Goal: Task Accomplishment & Management: Manage account settings

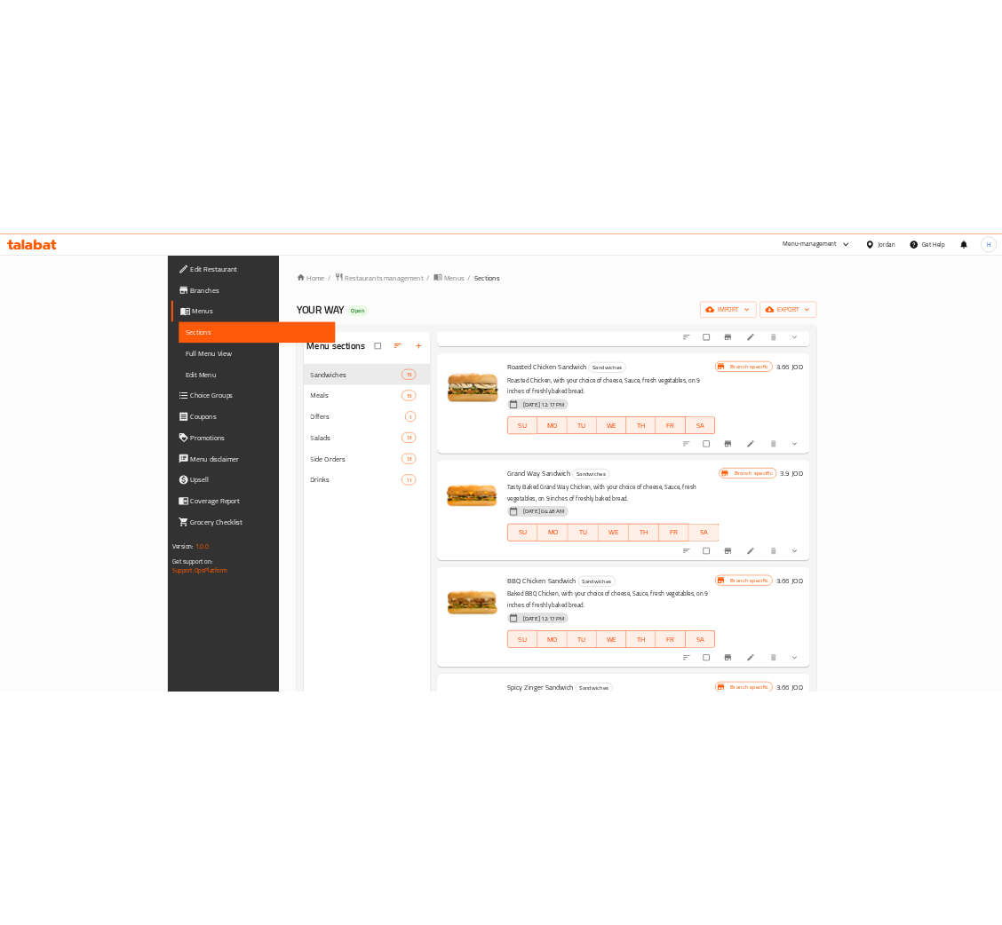
scroll to position [399, 0]
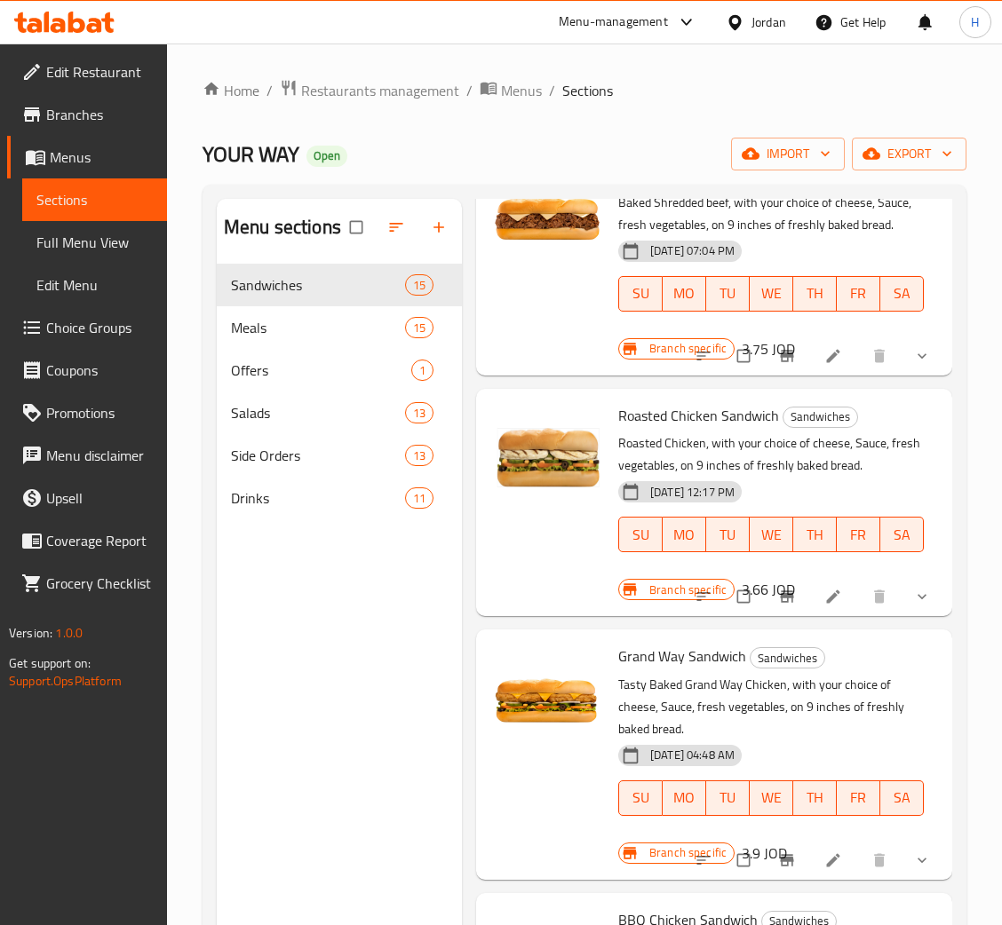
click at [813, 611] on li at bounding box center [835, 597] width 50 height 28
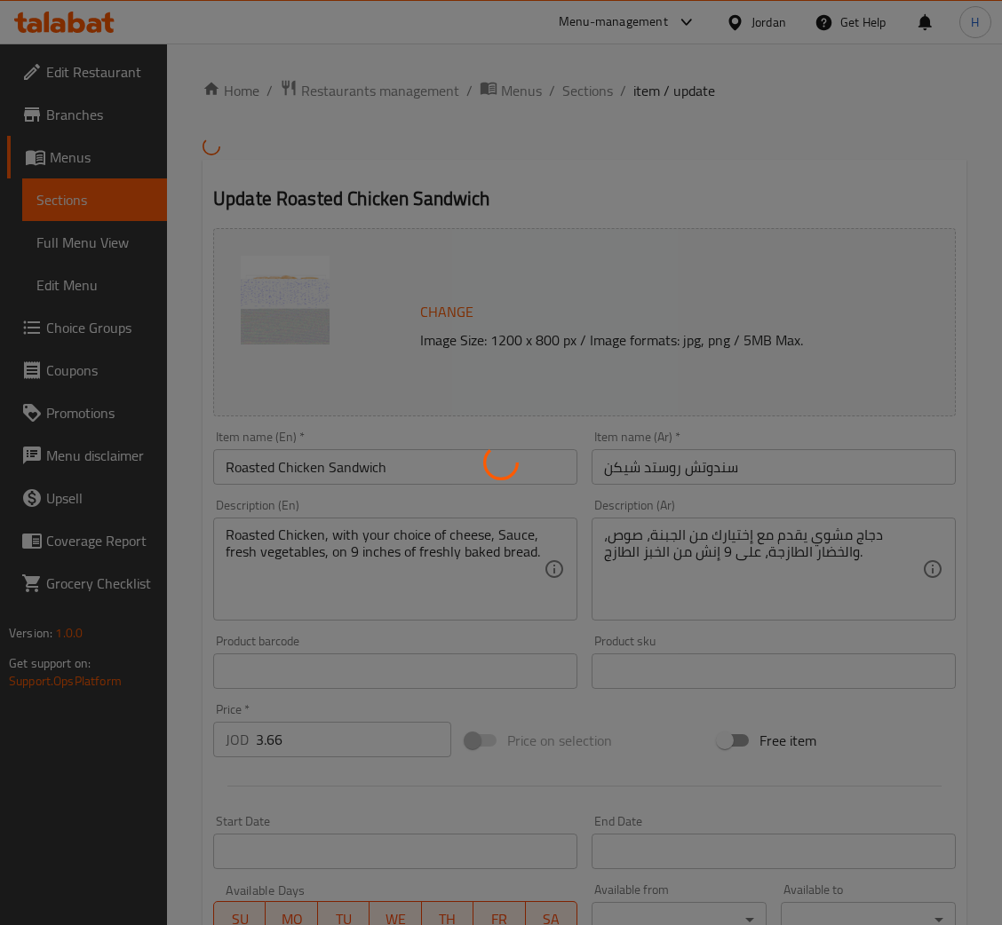
type input "إختيارك على كيفك من الخبز"
type input "1"
type input "البهارات على كيفك"
type input "1"
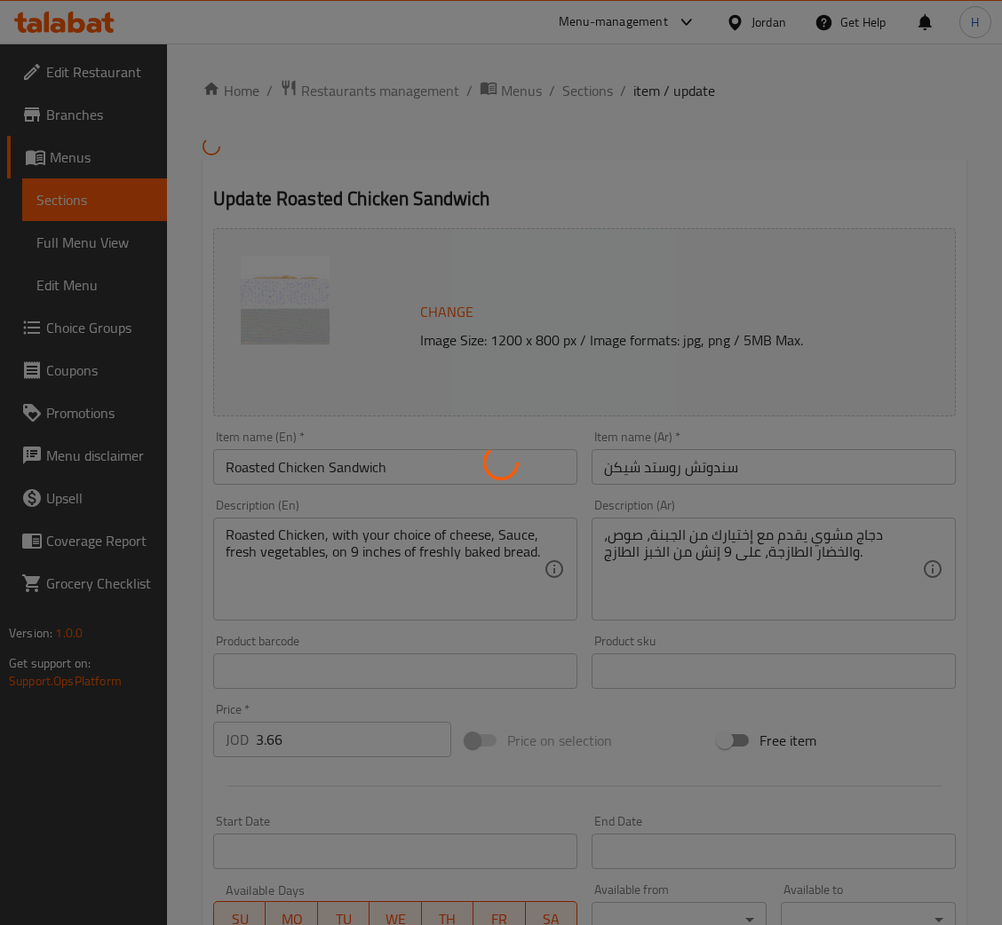
type input "4"
type input "اختيارك من الجبنة على كيفك:"
type input "1"
type input "اختيارك من الخضار:"
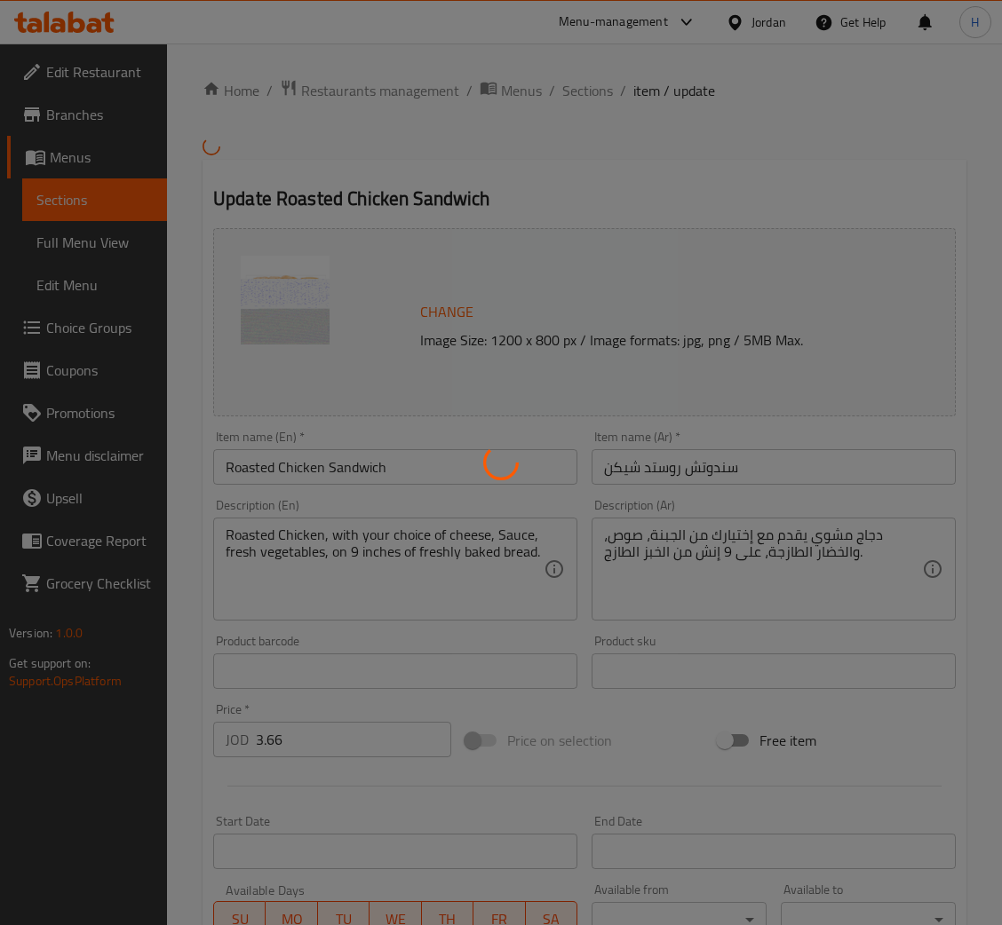
type input "1"
type input "9"
type input "الصوص على كيفك"
type input "1"
type input "3"
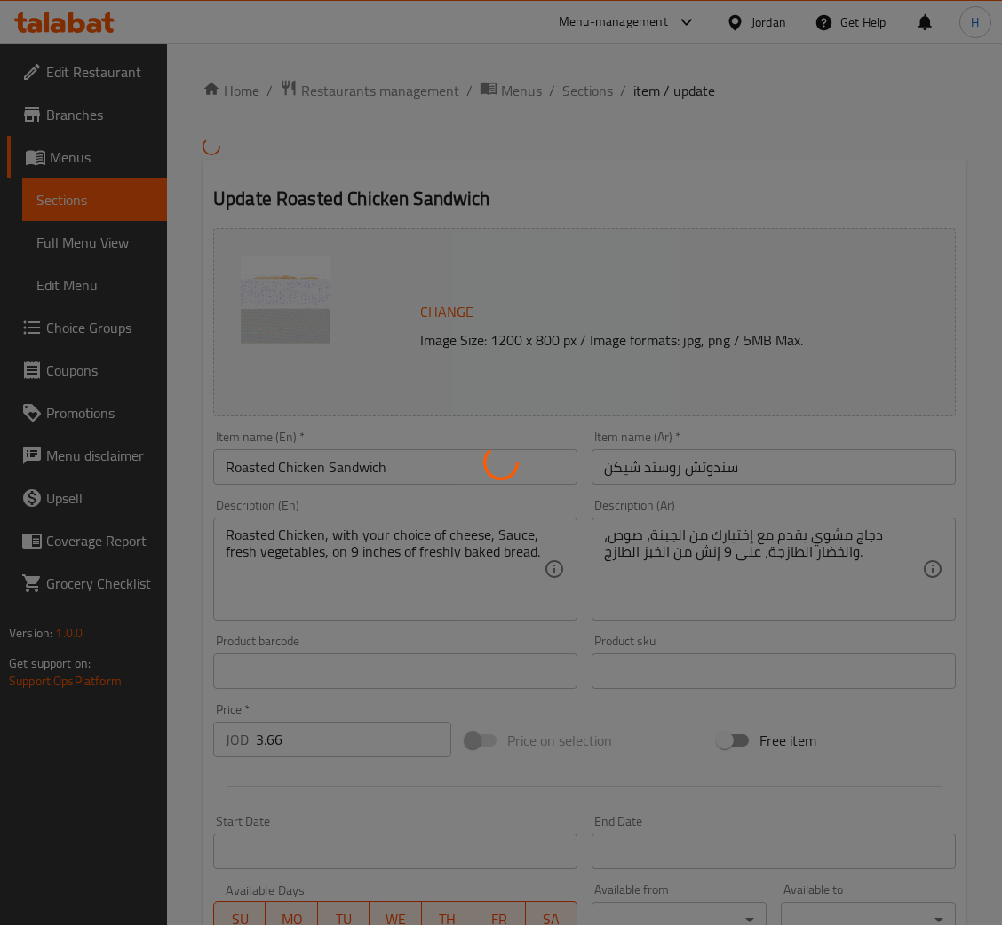
type input "إختيارك من الإكسترا:"
type input "0"
type input "9"
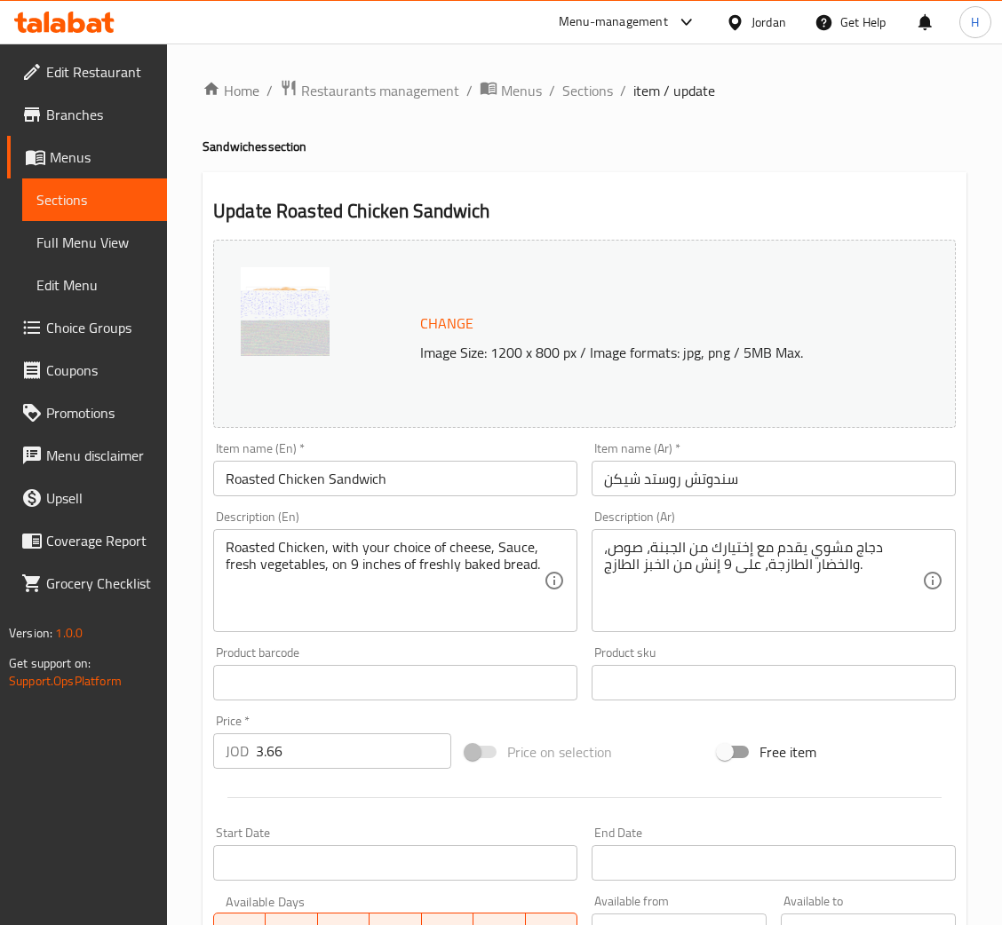
click at [445, 329] on span "Change" at bounding box center [446, 324] width 53 height 26
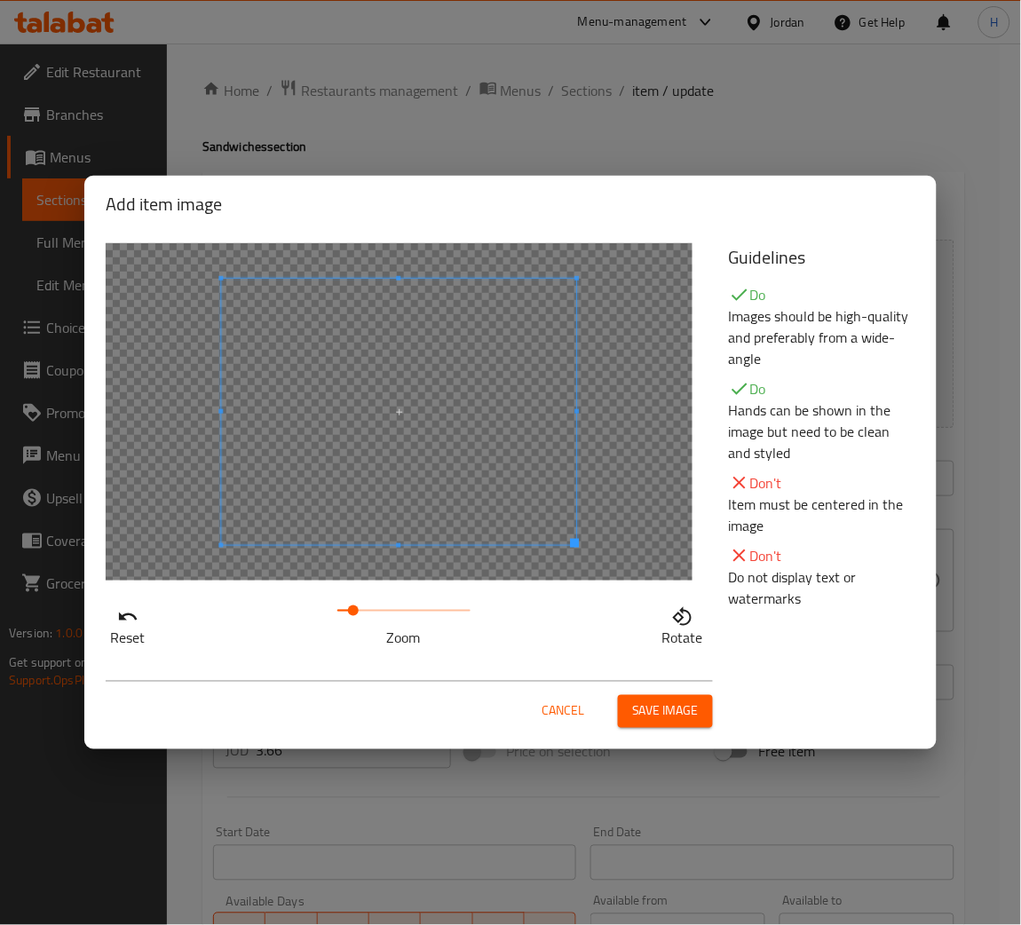
drag, startPoint x: 342, startPoint y: 609, endPoint x: 355, endPoint y: 607, distance: 13.6
click at [355, 607] on span at bounding box center [353, 611] width 11 height 11
click at [449, 483] on span at bounding box center [385, 412] width 355 height 266
click at [702, 722] on button "Save image" at bounding box center [665, 711] width 95 height 33
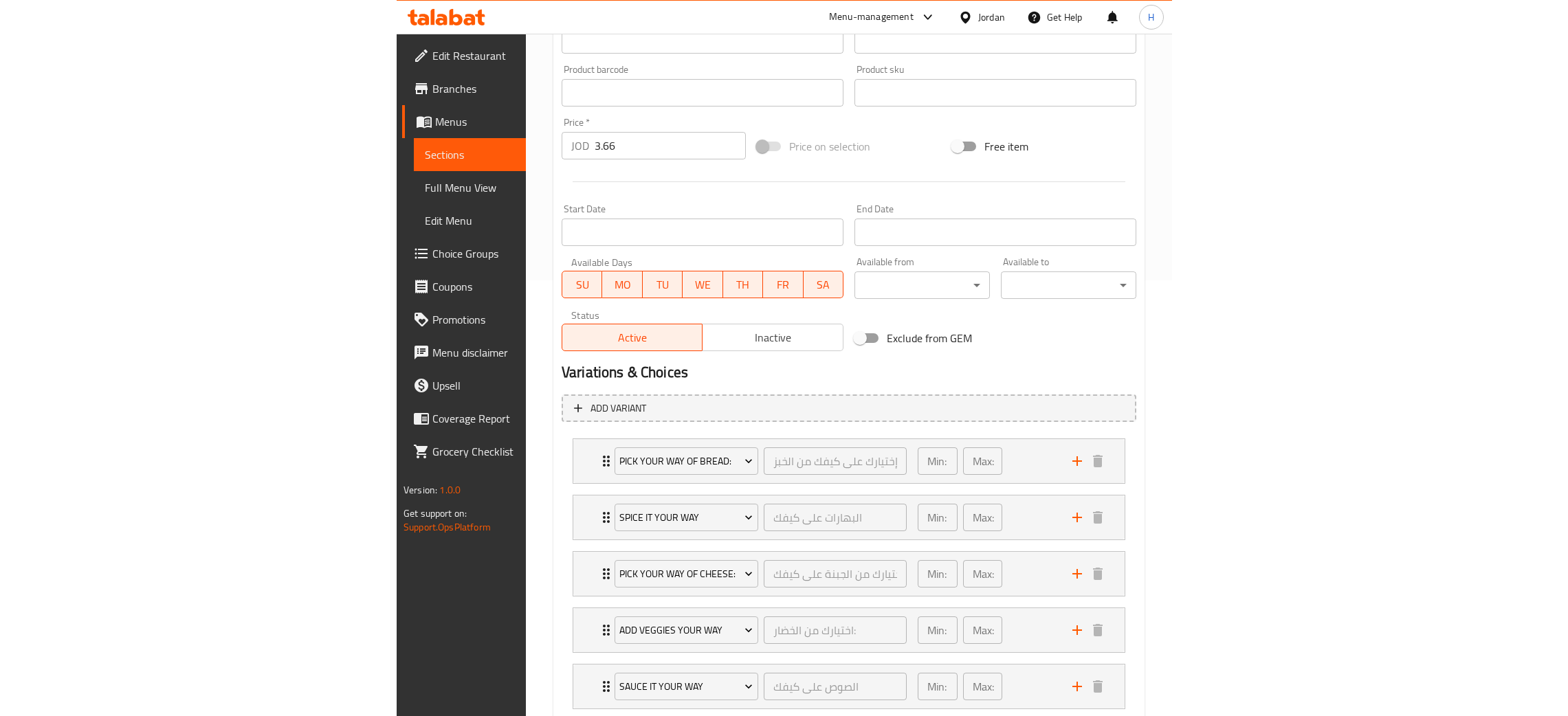
scroll to position [581, 0]
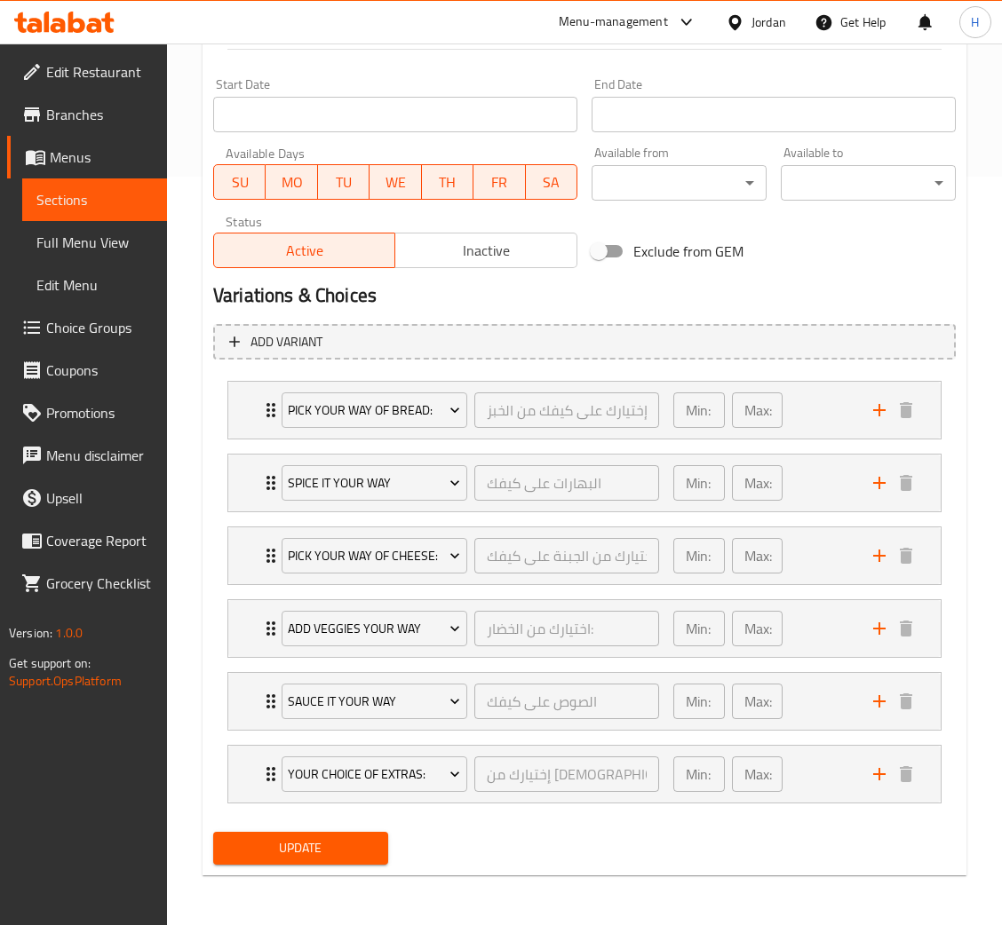
click at [345, 858] on span "Update" at bounding box center [300, 848] width 147 height 22
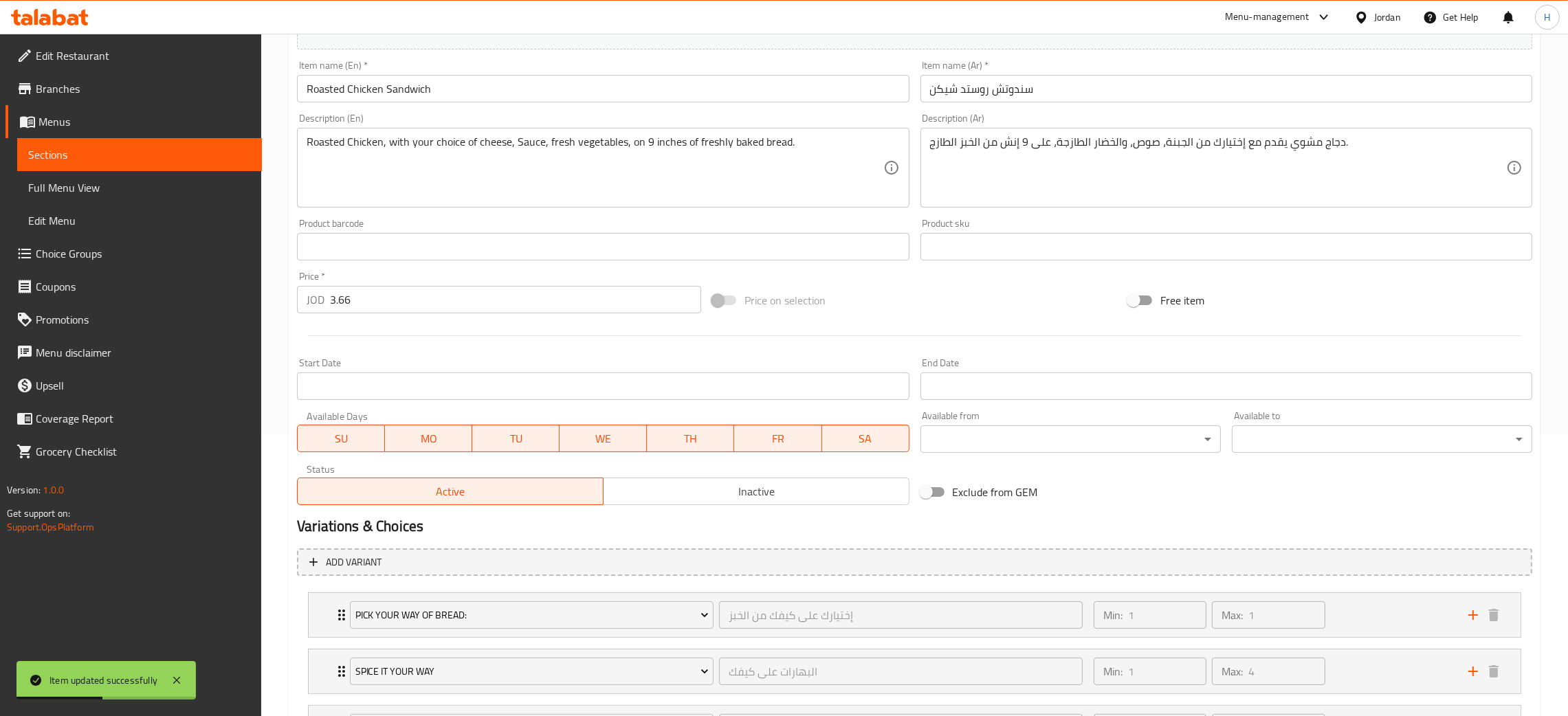
scroll to position [65, 0]
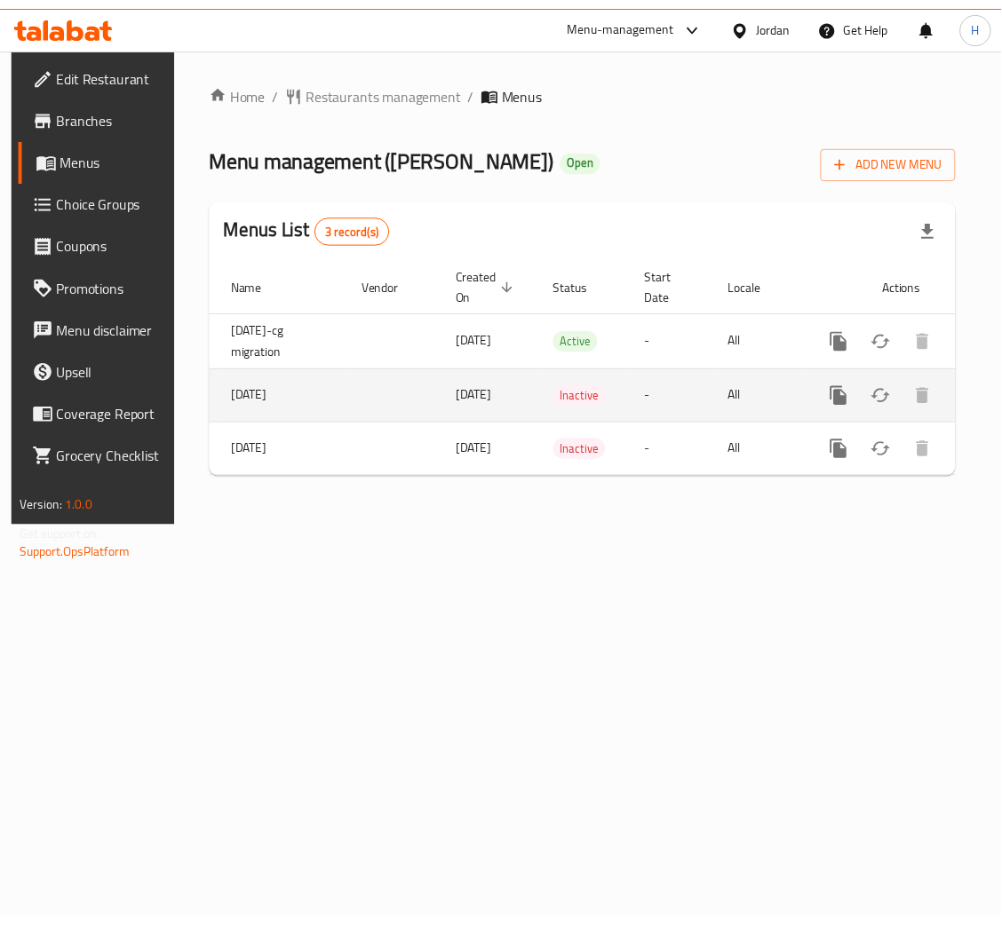
scroll to position [0, 100]
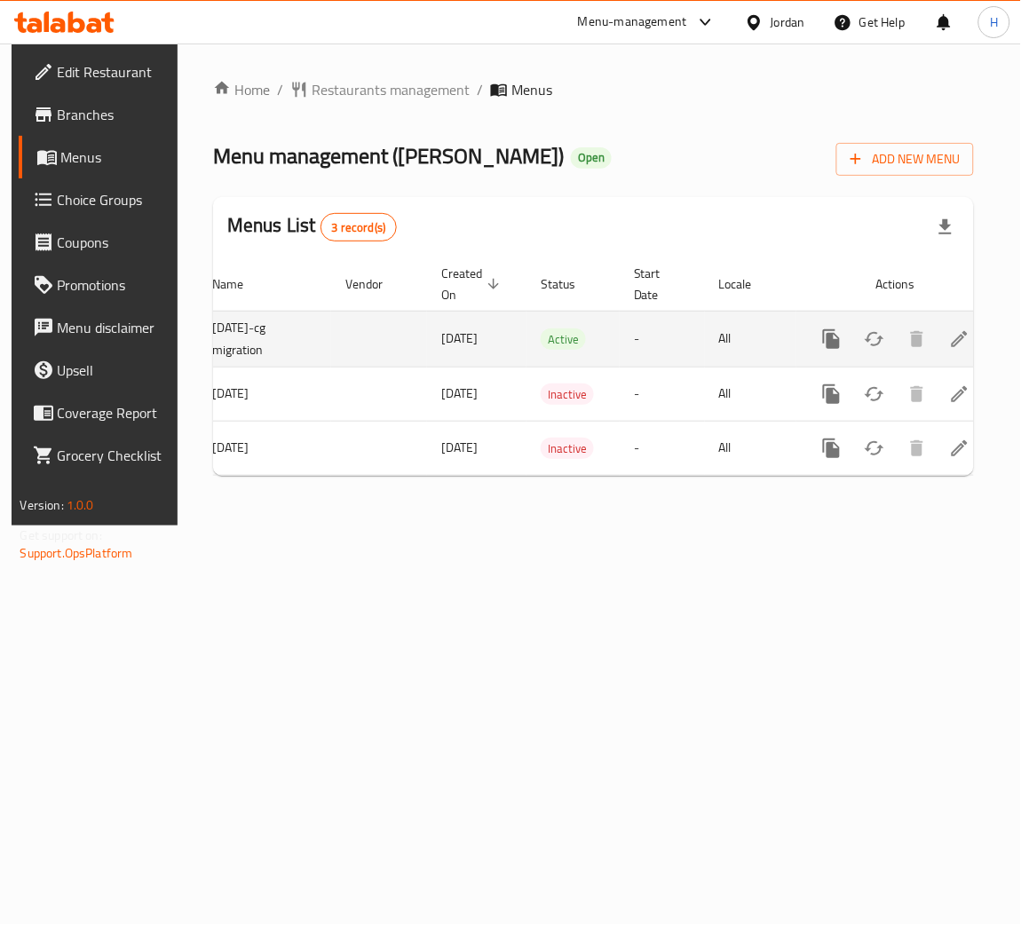
click at [951, 339] on icon "enhanced table" at bounding box center [959, 339] width 21 height 21
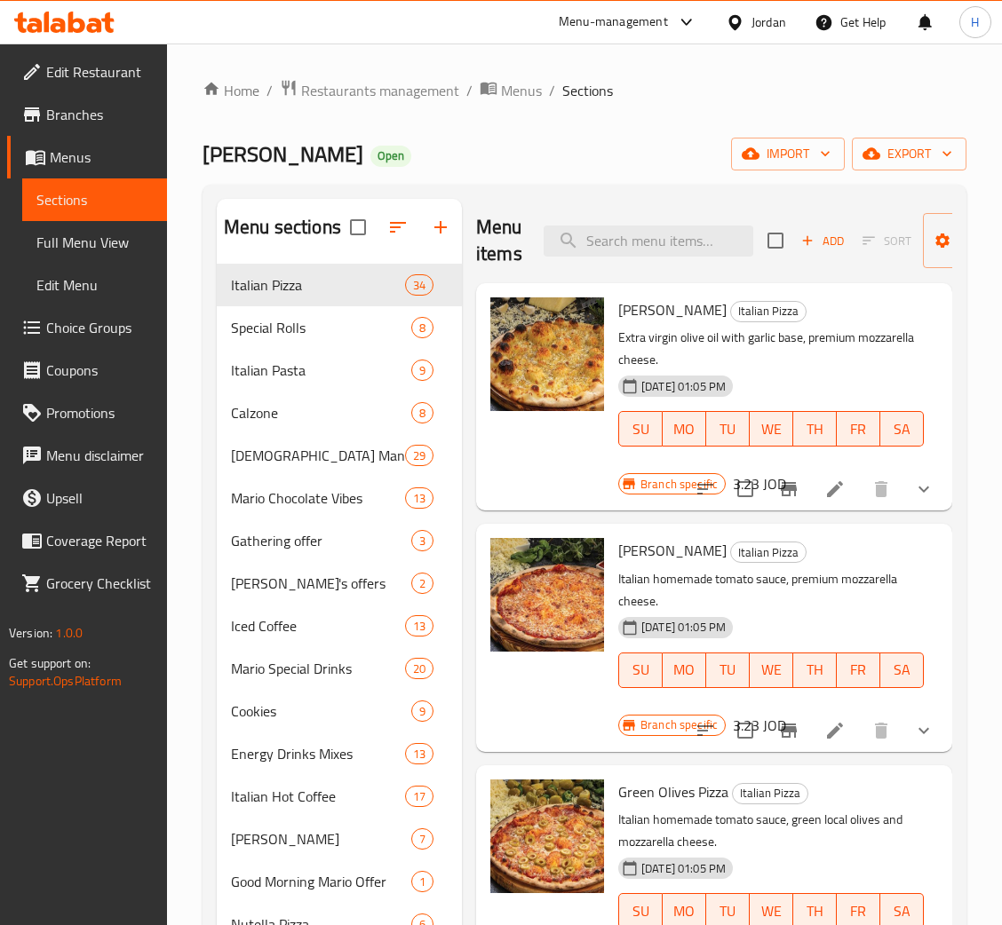
click at [778, 493] on icon "Branch-specific-item" at bounding box center [788, 489] width 21 height 21
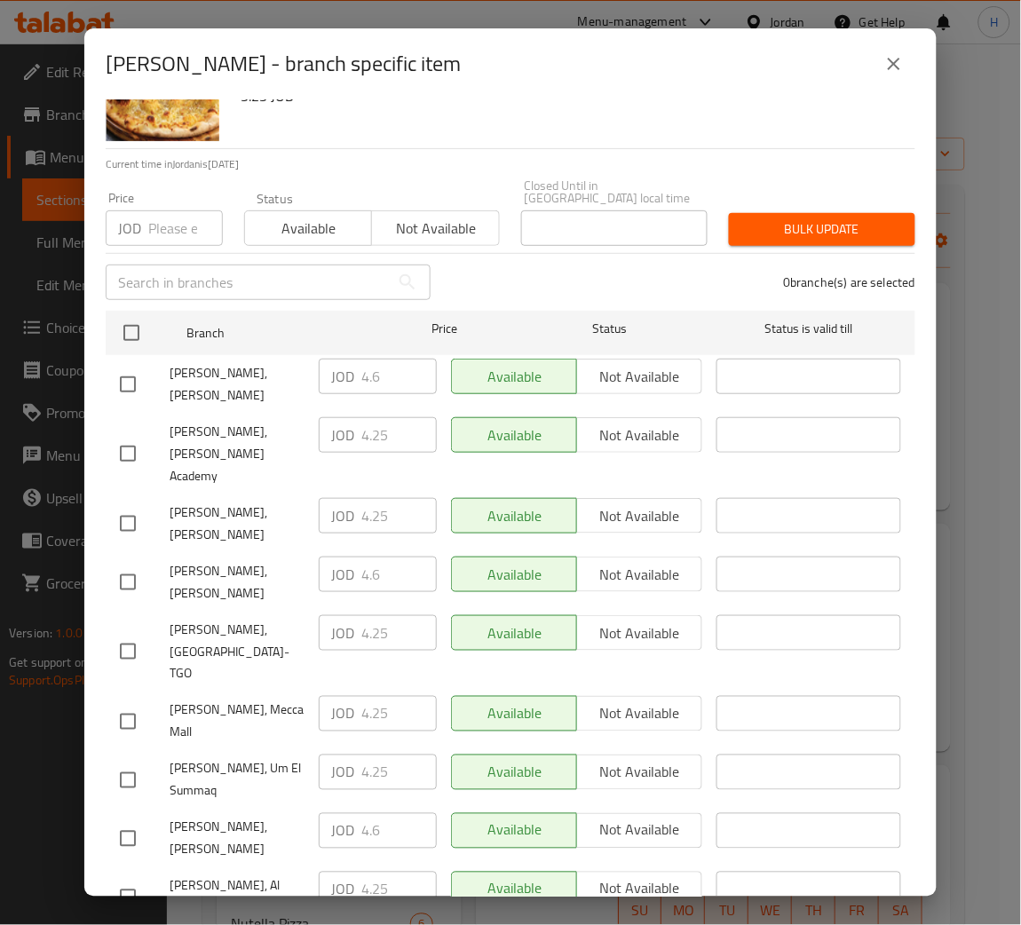
scroll to position [130, 0]
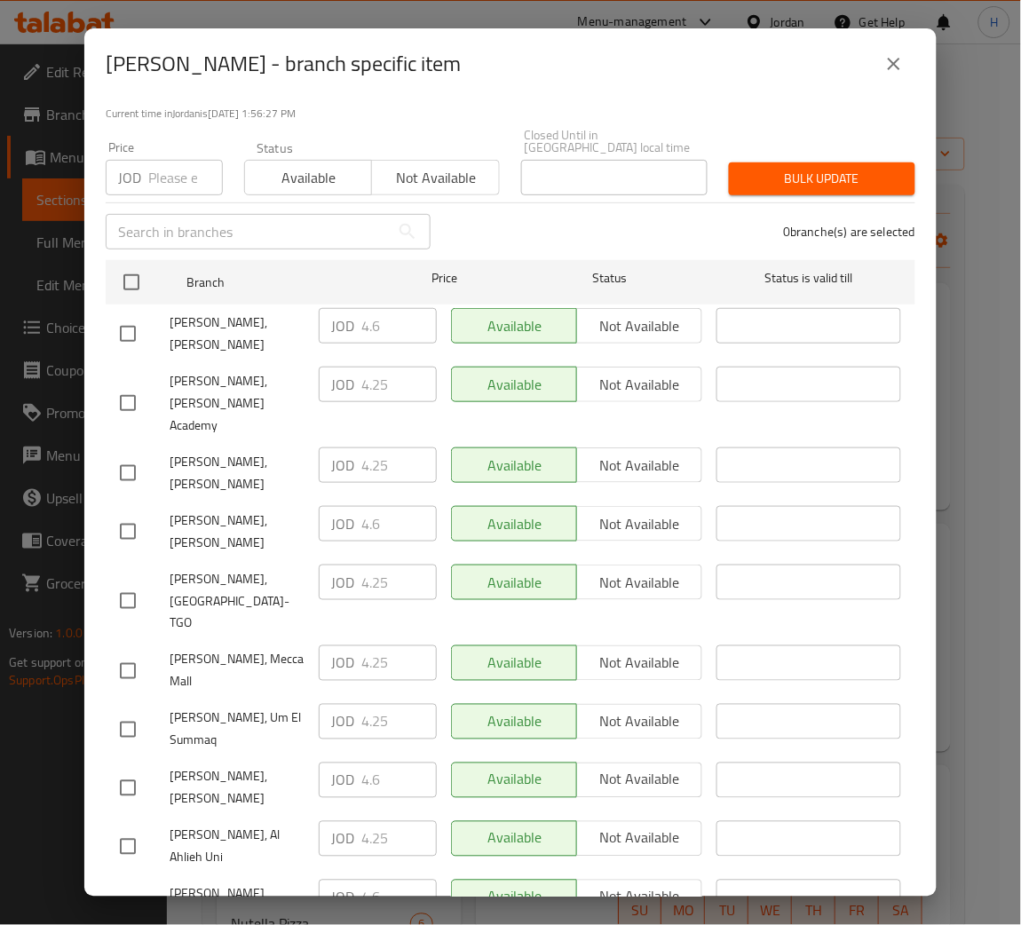
click at [211, 440] on div "[PERSON_NAME], [PERSON_NAME]" at bounding box center [212, 473] width 199 height 66
drag, startPoint x: 122, startPoint y: 407, endPoint x: 154, endPoint y: 533, distance: 130.1
click at [122, 455] on input "checkbox" at bounding box center [127, 473] width 37 height 37
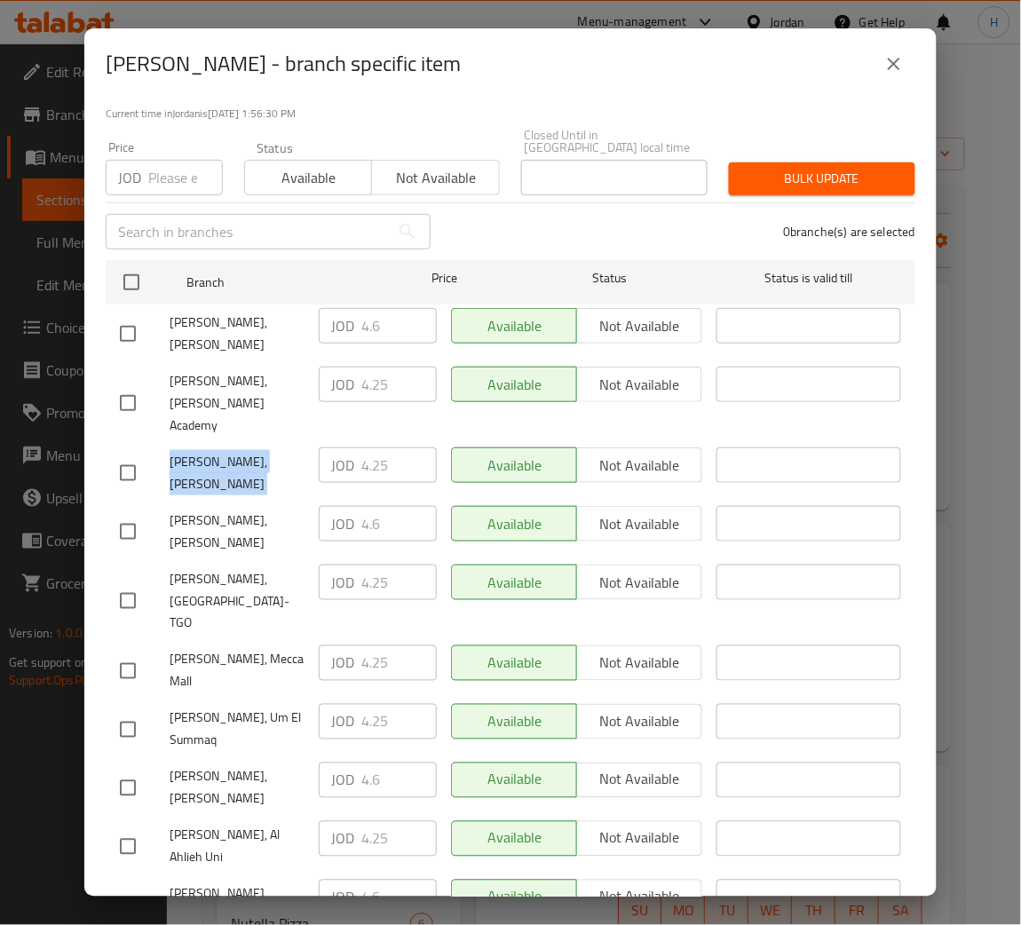
checkbox input "true"
click at [347, 763] on div "JOD 4.6 ​" at bounding box center [378, 781] width 118 height 36
click at [375, 448] on input "4.25" at bounding box center [398, 466] width 75 height 36
paste input "6"
type input "4.6"
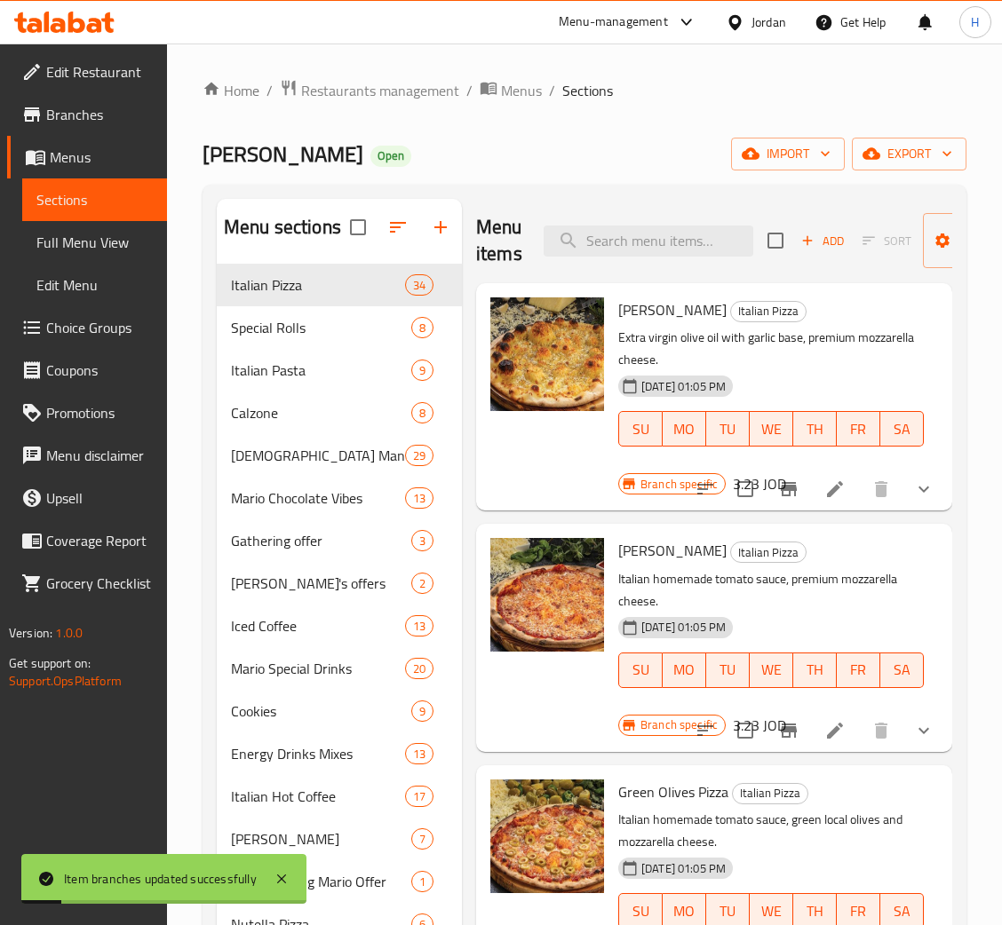
click at [781, 737] on icon "Branch-specific-item" at bounding box center [789, 731] width 16 height 14
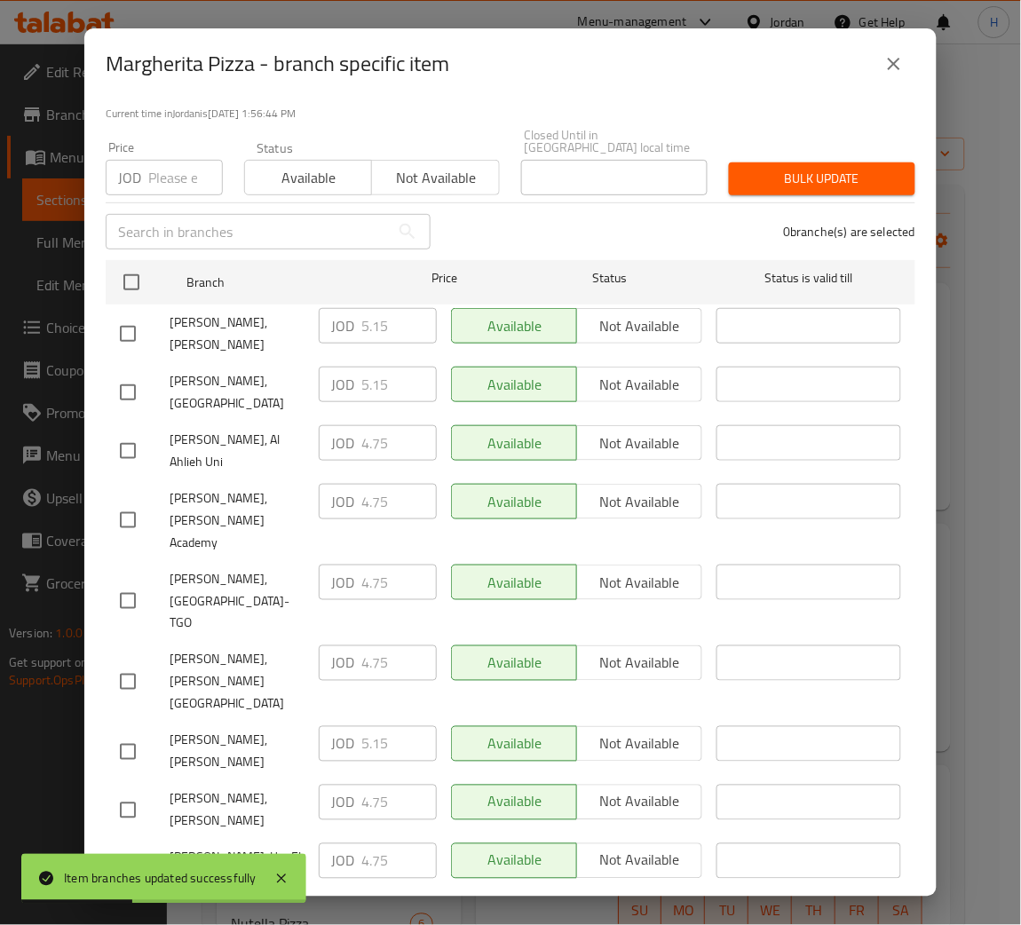
click at [351, 312] on div "JOD 5.15 ​" at bounding box center [378, 326] width 118 height 36
click at [139, 792] on input "checkbox" at bounding box center [127, 810] width 37 height 37
checkbox input "true"
click at [383, 785] on input "4.75" at bounding box center [398, 803] width 75 height 36
paste input "5.1"
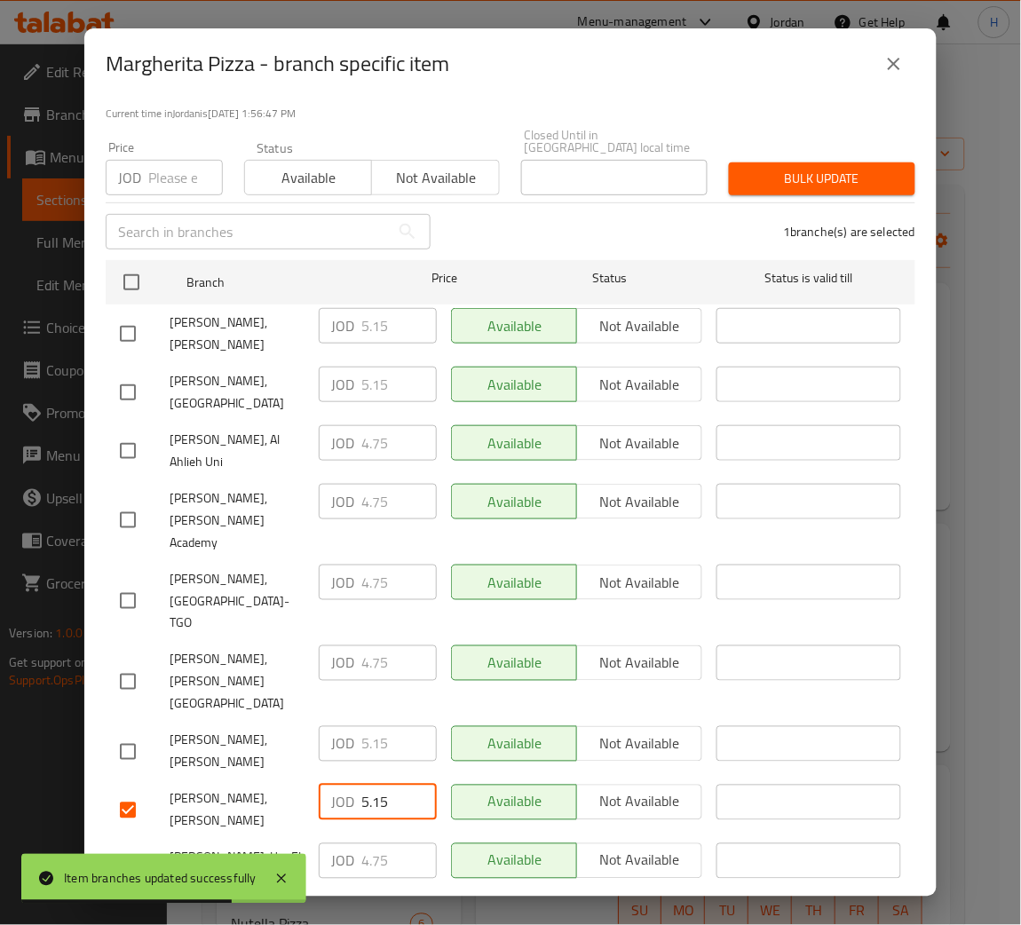
type input "5.15"
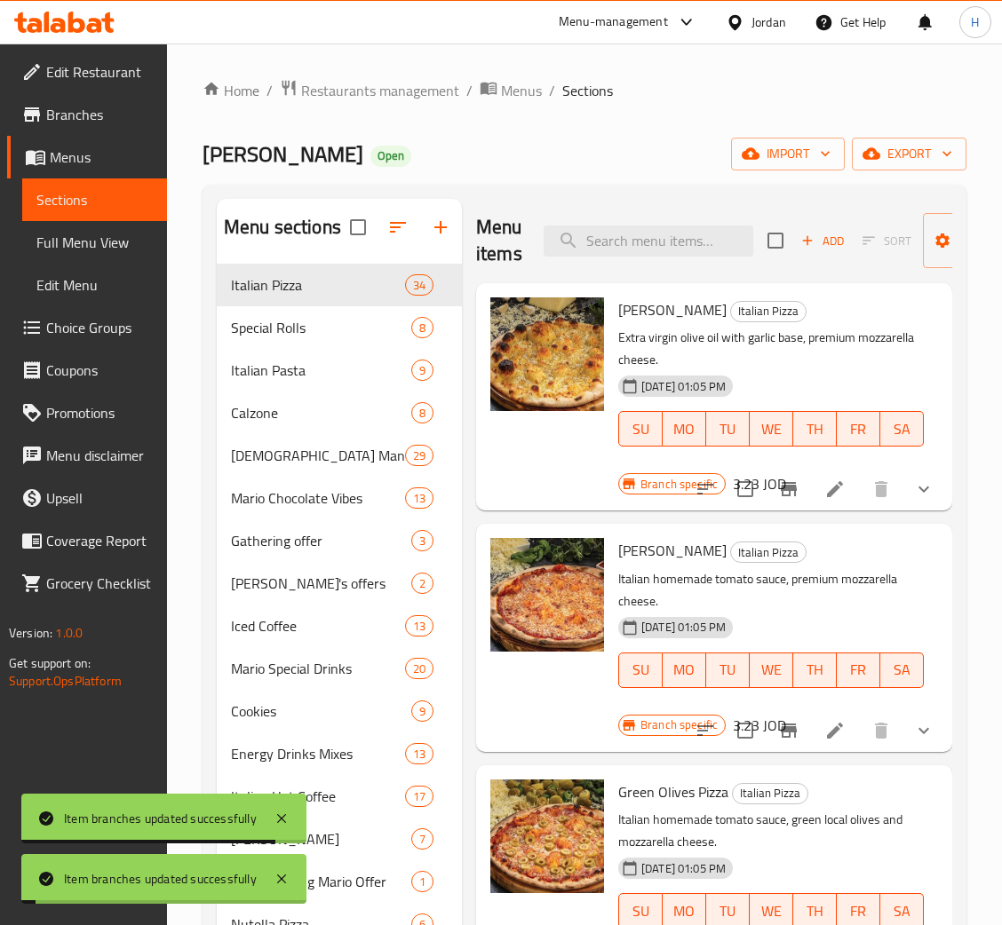
click at [781, 495] on icon "Branch-specific-item" at bounding box center [789, 489] width 16 height 14
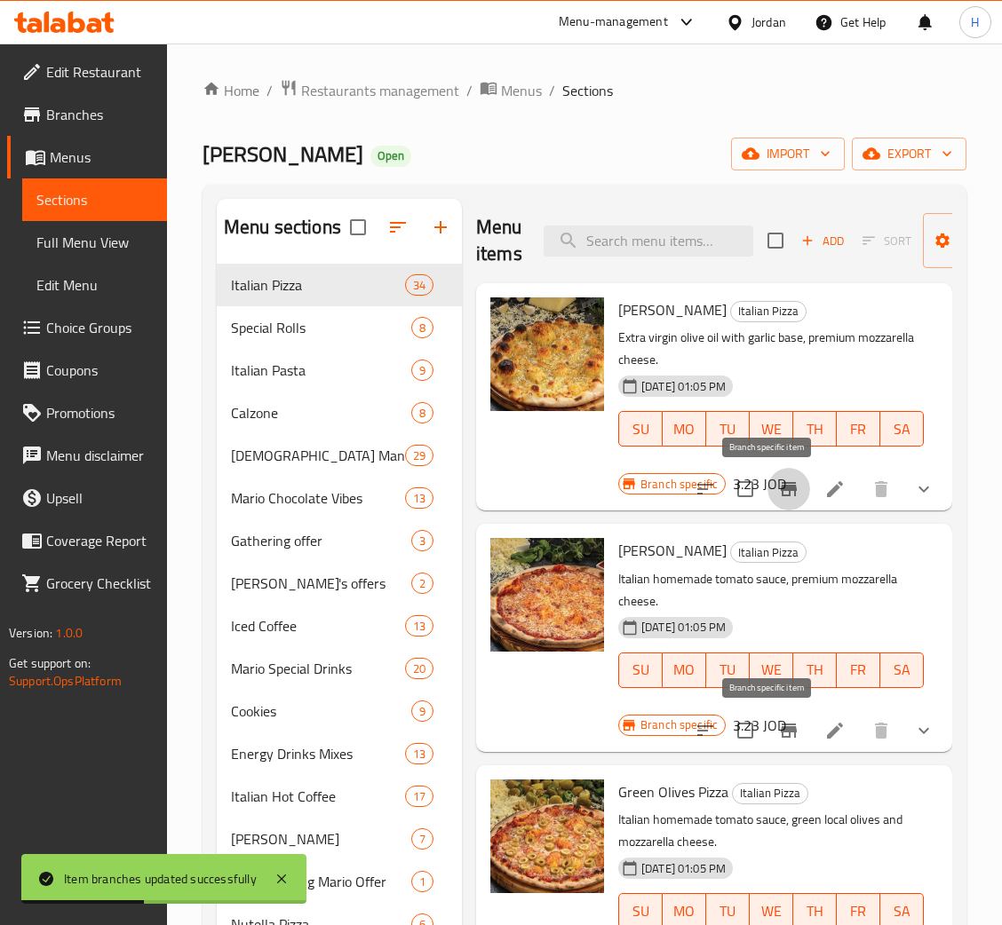
click at [778, 740] on icon "Branch-specific-item" at bounding box center [788, 730] width 21 height 21
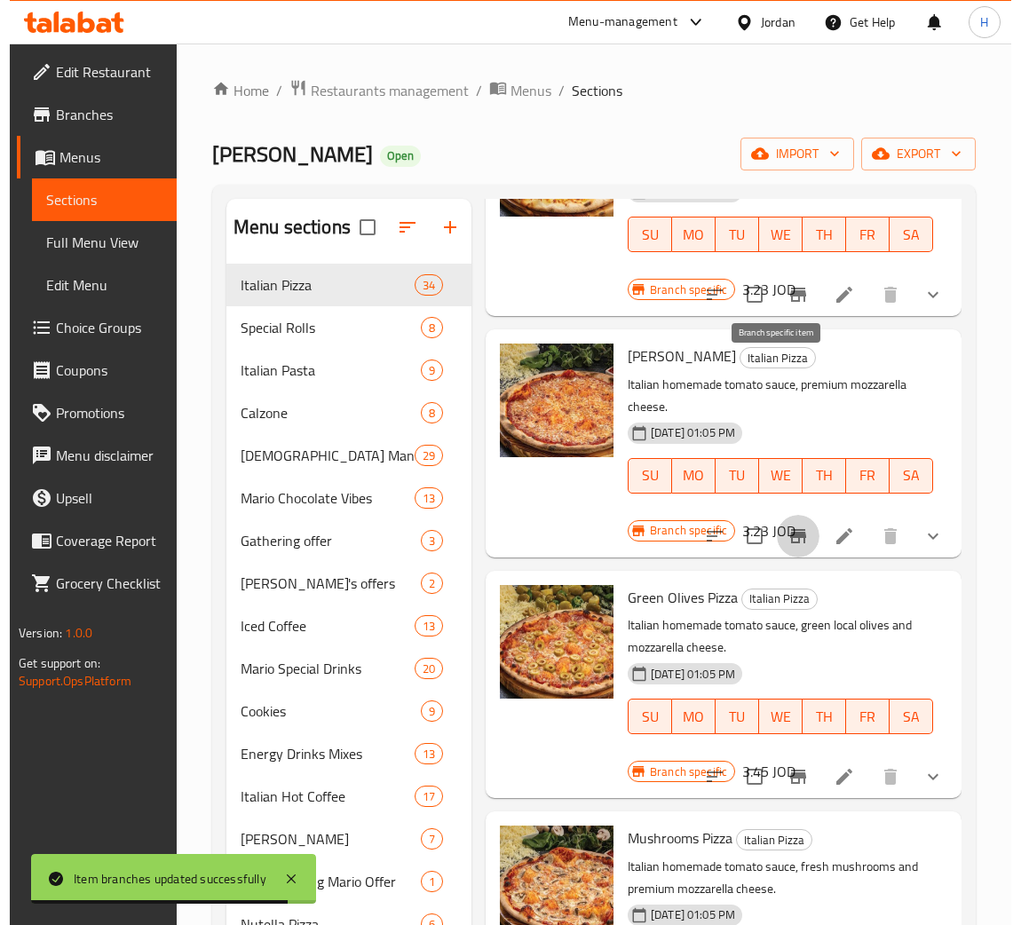
scroll to position [399, 0]
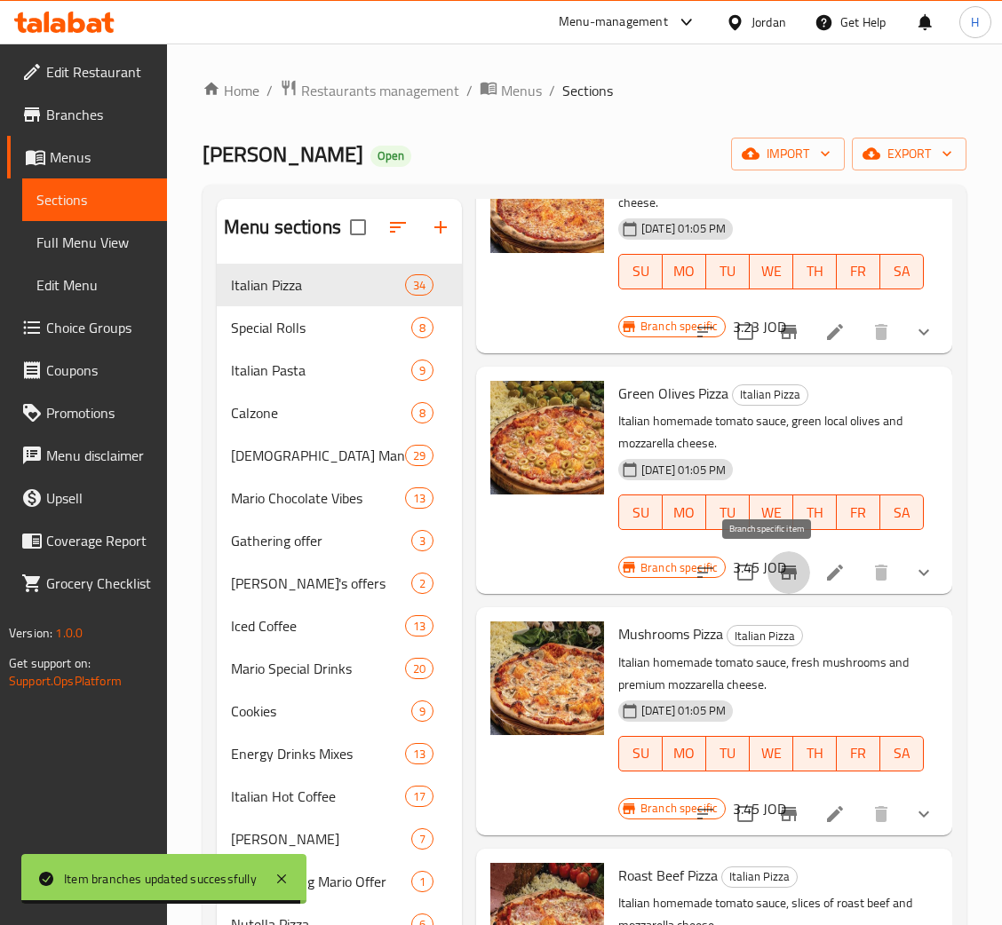
click at [778, 573] on icon "Branch-specific-item" at bounding box center [788, 572] width 21 height 21
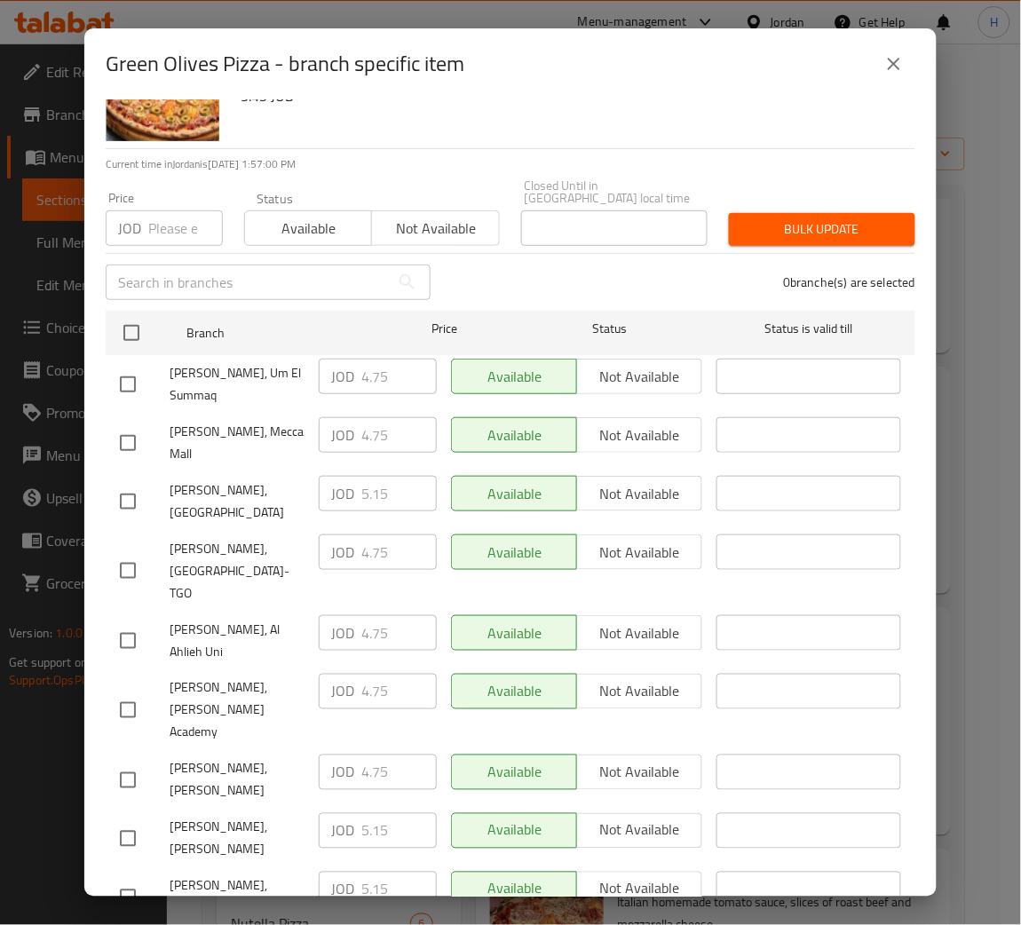
scroll to position [130, 0]
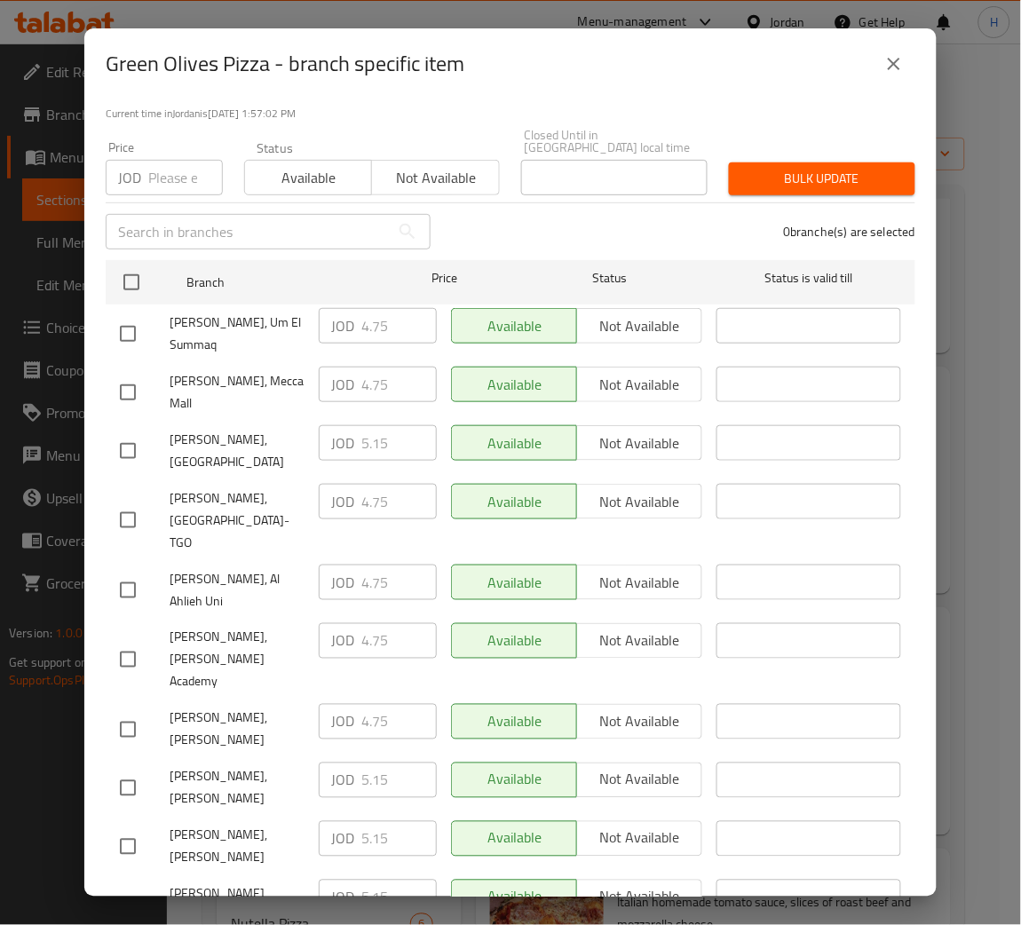
click at [329, 763] on div "JOD 5.15 ​" at bounding box center [378, 781] width 118 height 36
click at [121, 711] on input "checkbox" at bounding box center [127, 729] width 37 height 37
checkbox input "true"
click at [353, 704] on div "JOD 4.75 ​" at bounding box center [378, 722] width 118 height 36
paste input "5.1"
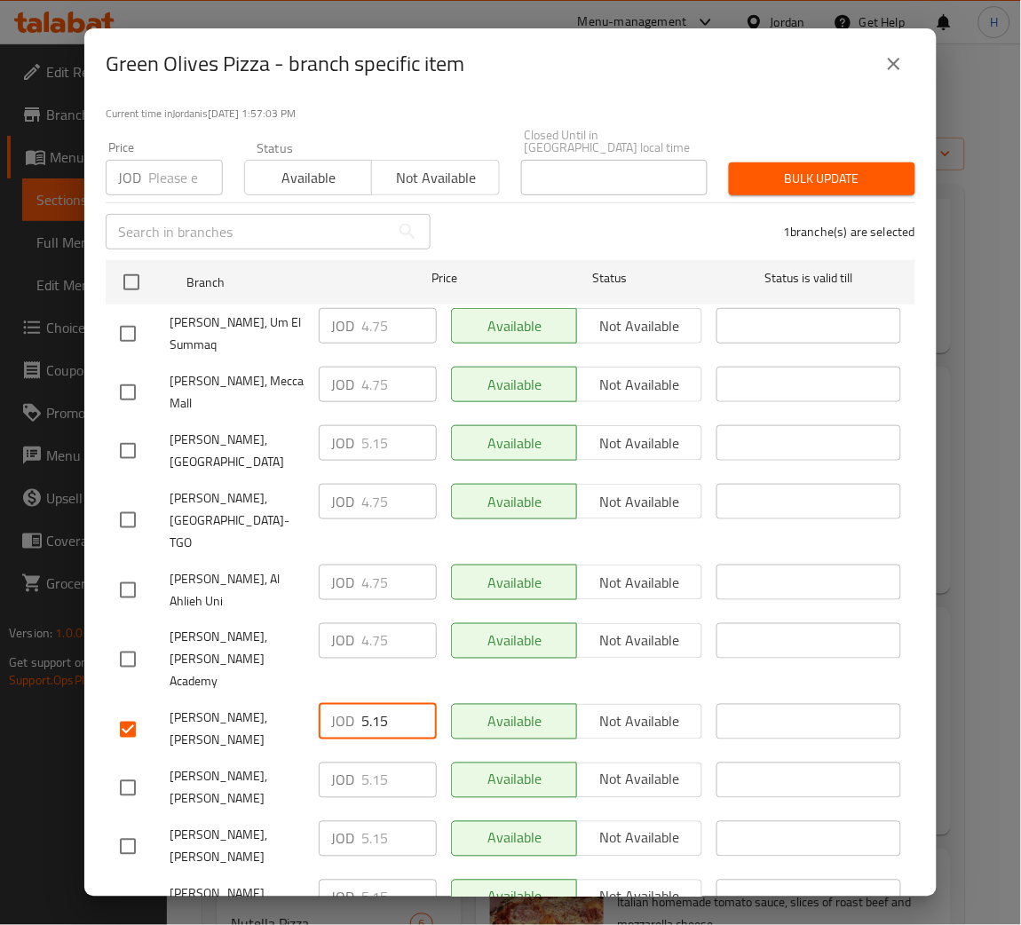
type input "5.15"
click at [573, 853] on form "Branch Price Status Status is valid till [PERSON_NAME], Um El Summaq JOD 4.75 ​…" at bounding box center [511, 654] width 810 height 803
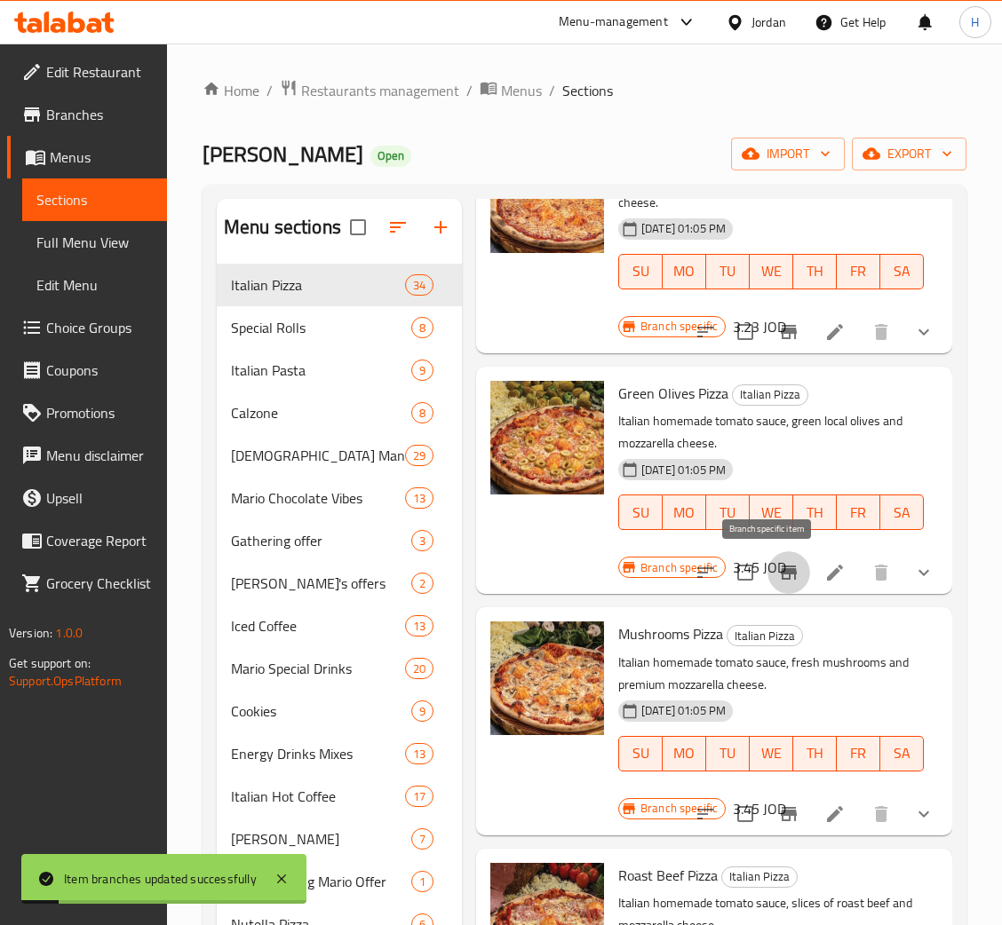
click at [781, 572] on icon "Branch-specific-item" at bounding box center [789, 573] width 16 height 14
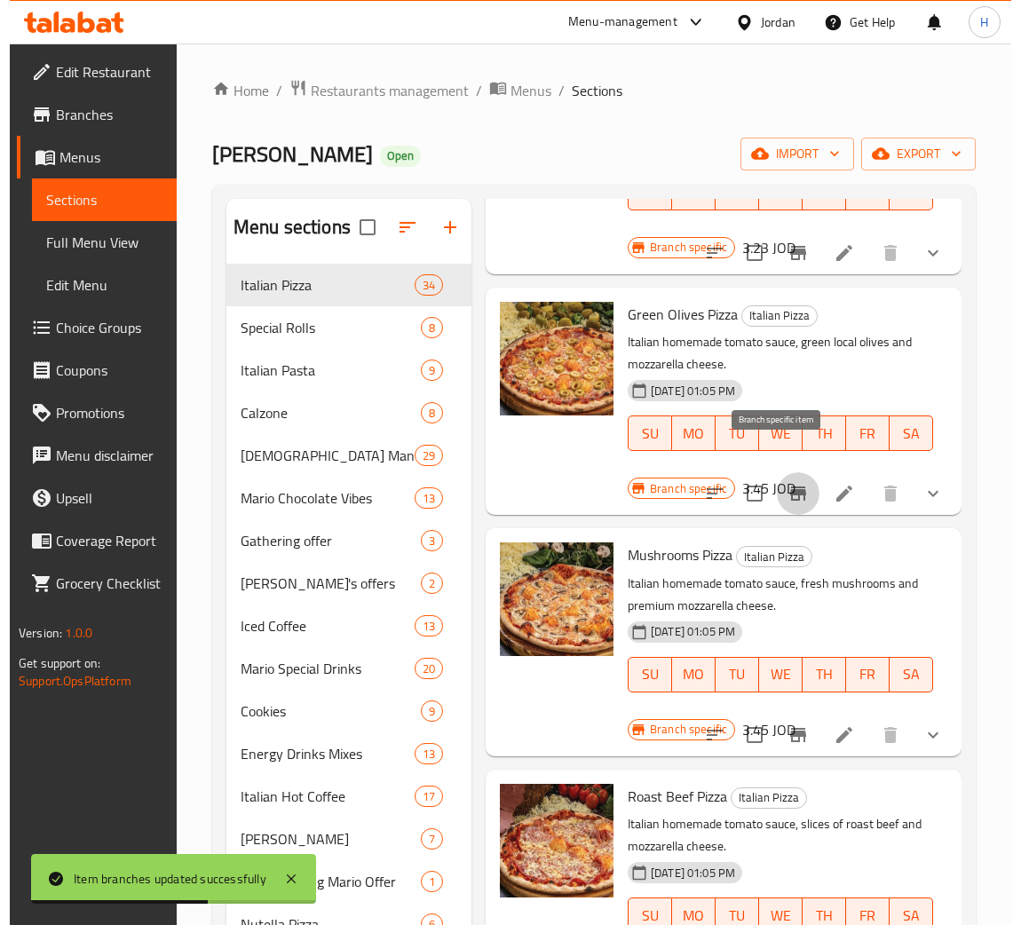
scroll to position [533, 0]
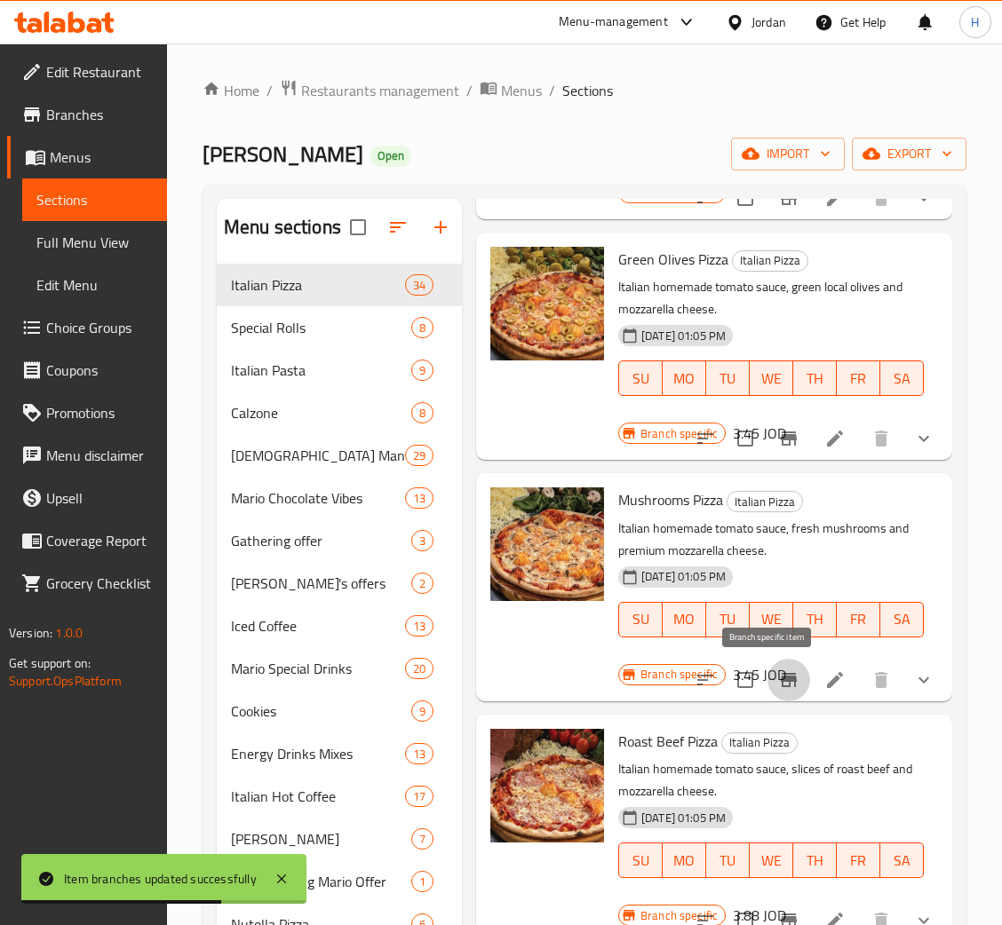
click at [778, 687] on icon "Branch-specific-item" at bounding box center [788, 680] width 21 height 21
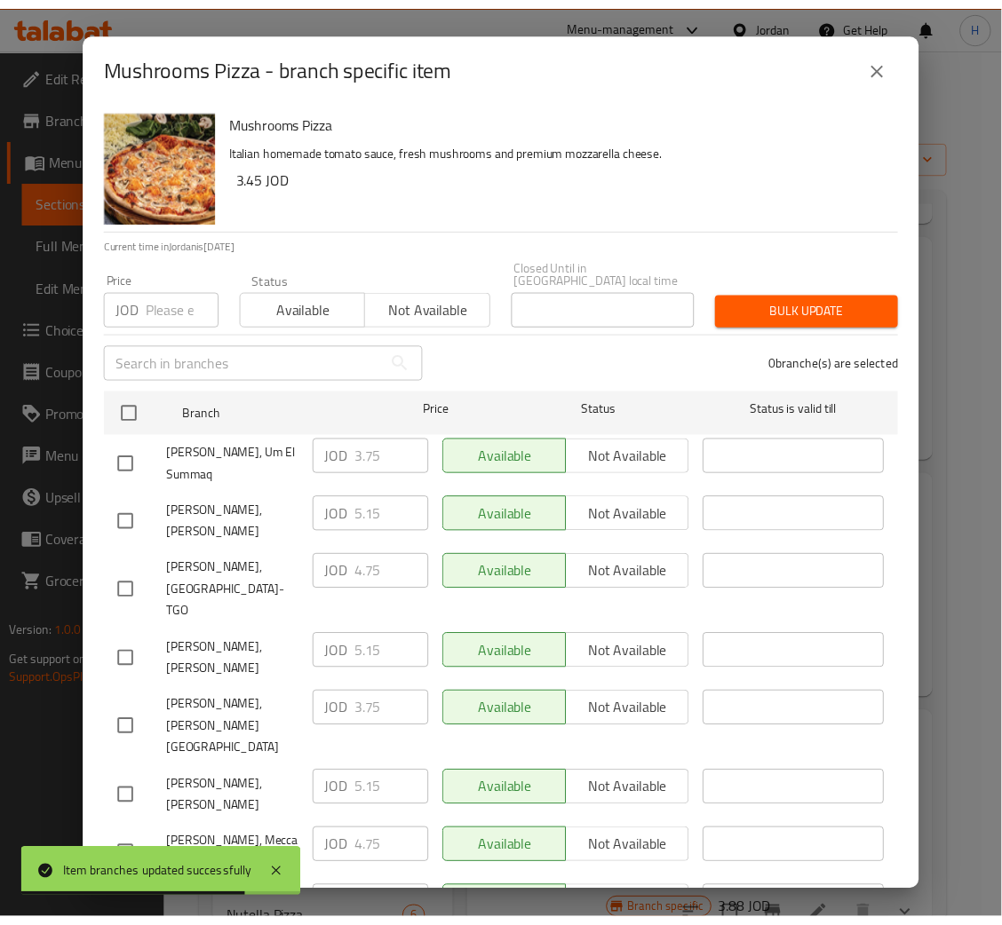
scroll to position [130, 0]
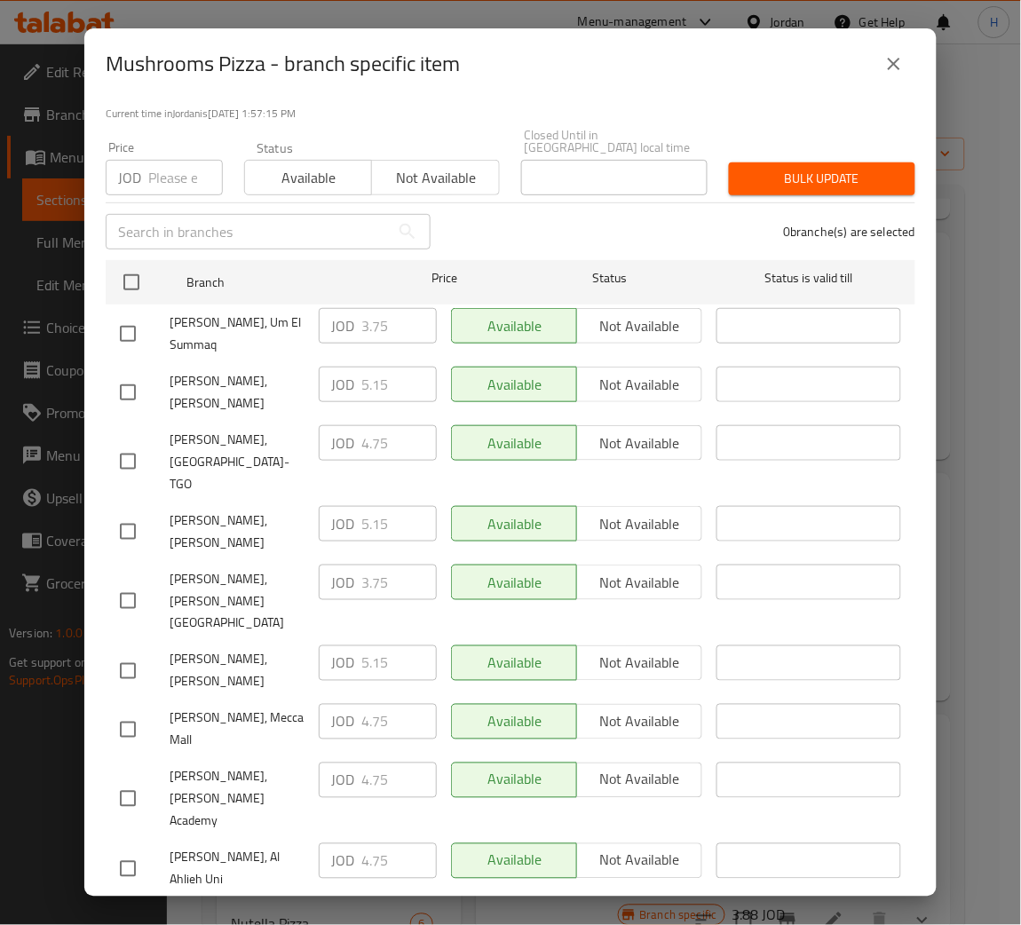
click at [345, 646] on div "JOD 5.15 ​" at bounding box center [378, 664] width 118 height 36
checkbox input "true"
paste input "5.1"
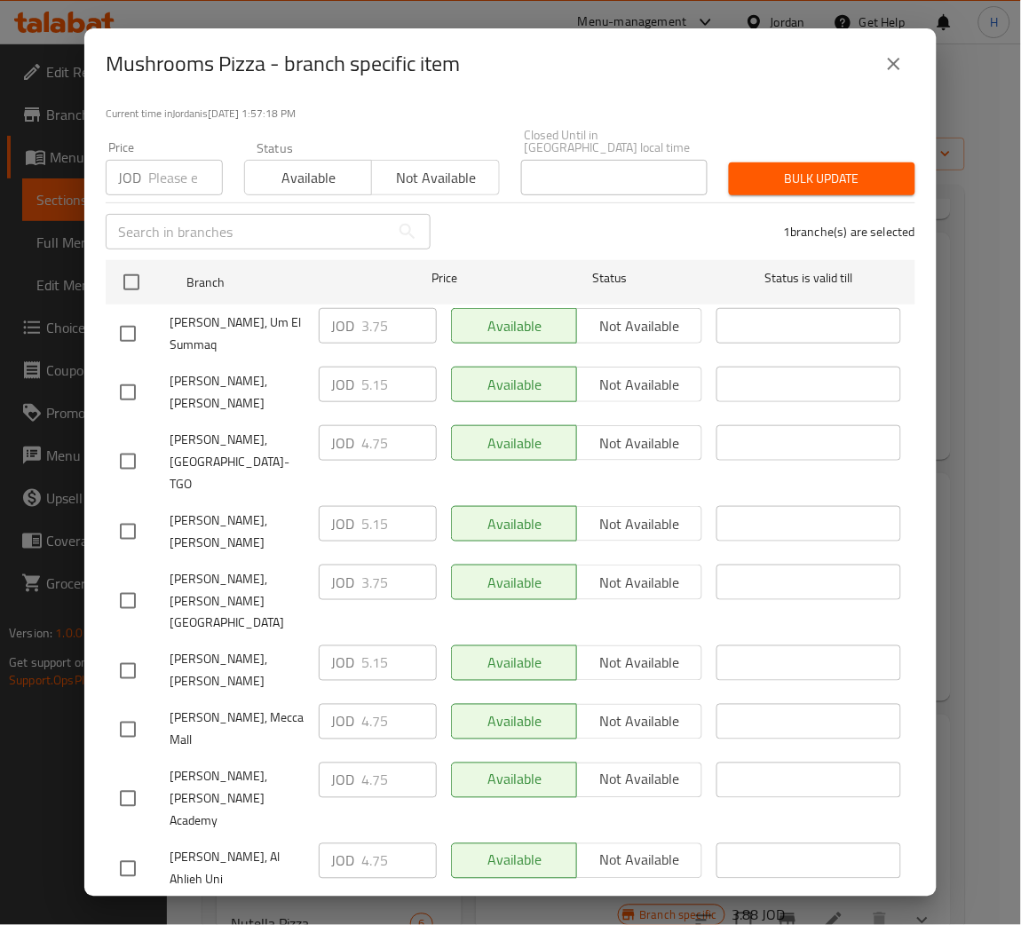
type input "5.15"
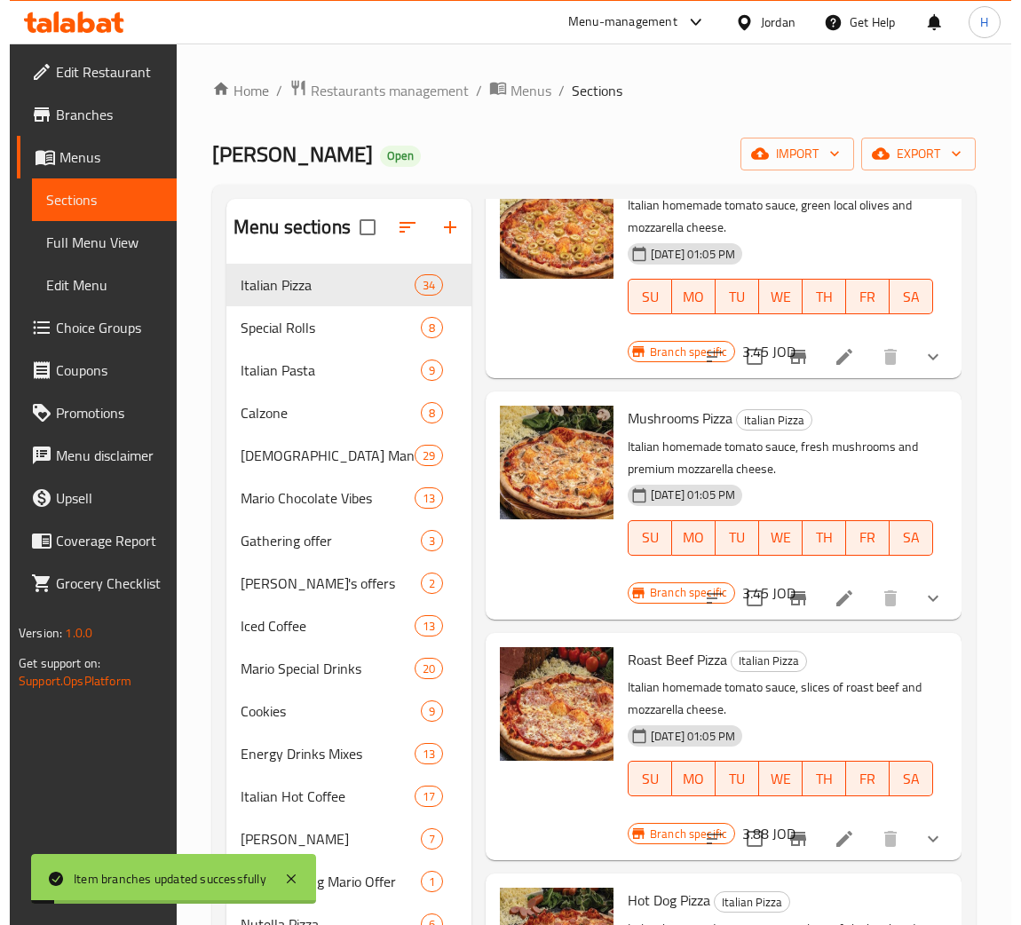
scroll to position [665, 0]
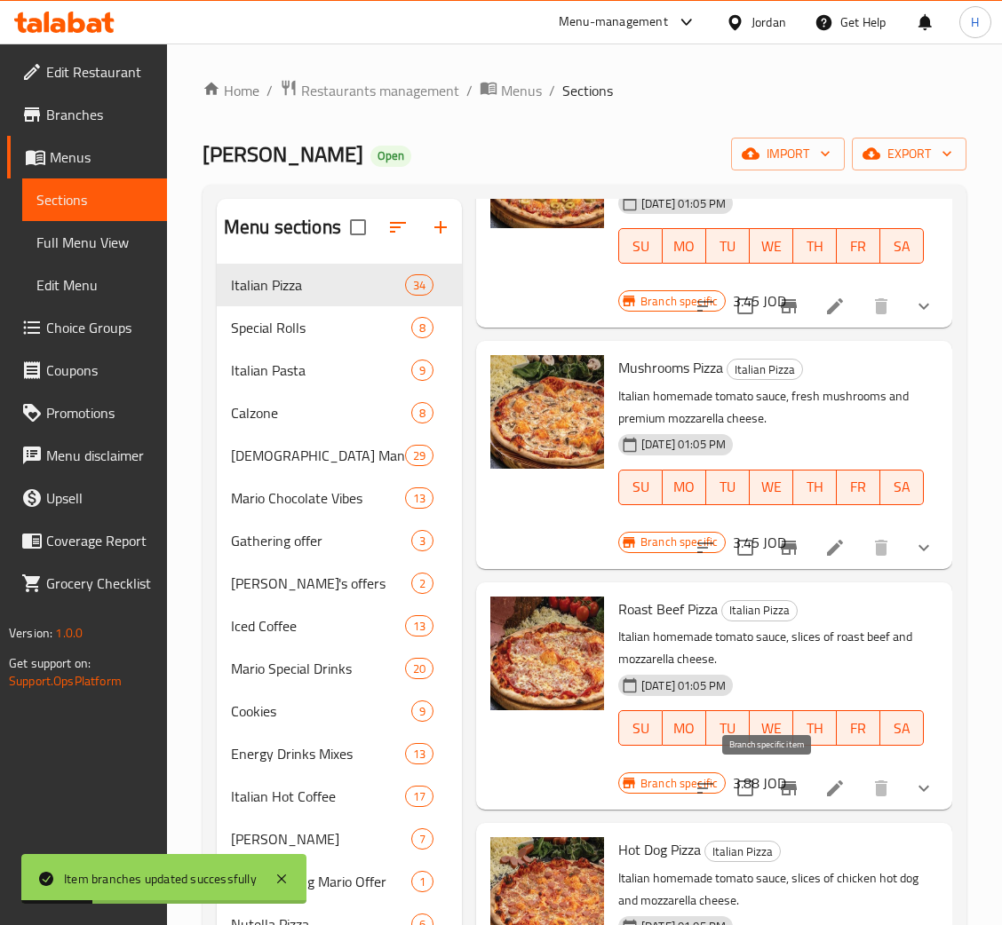
click at [778, 796] on icon "Branch-specific-item" at bounding box center [788, 788] width 21 height 21
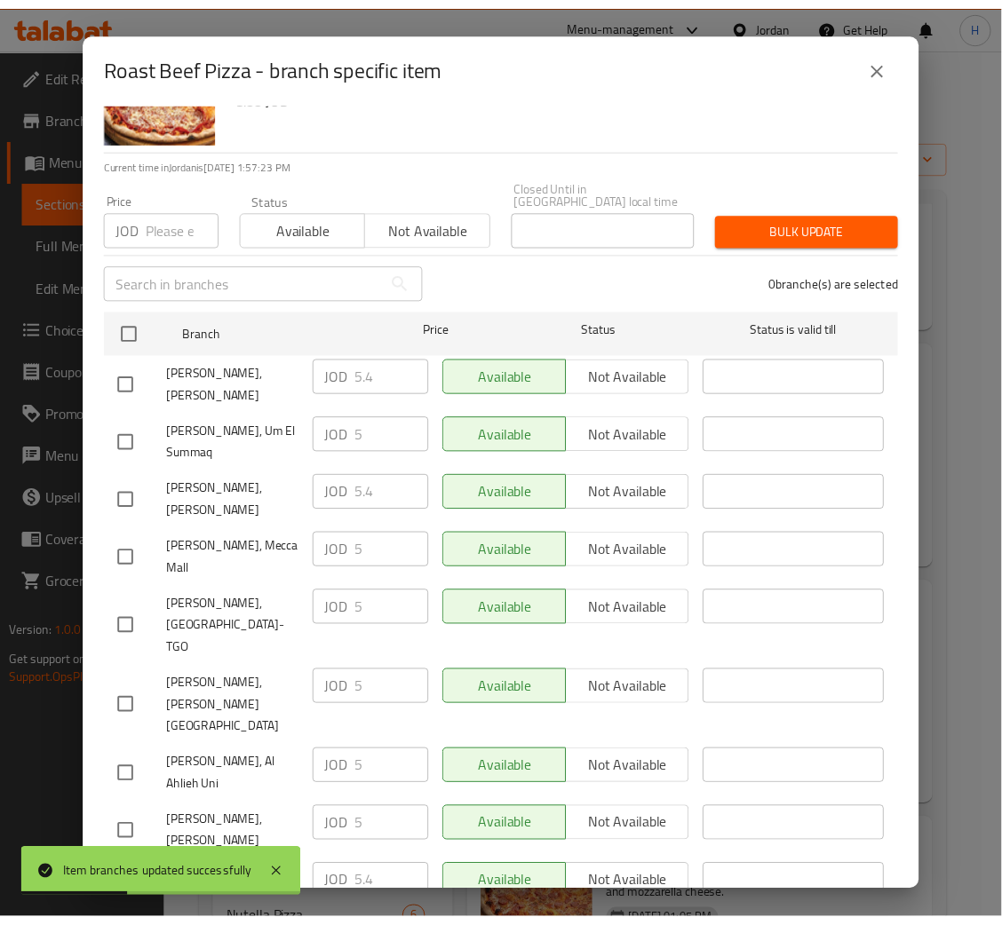
scroll to position [130, 0]
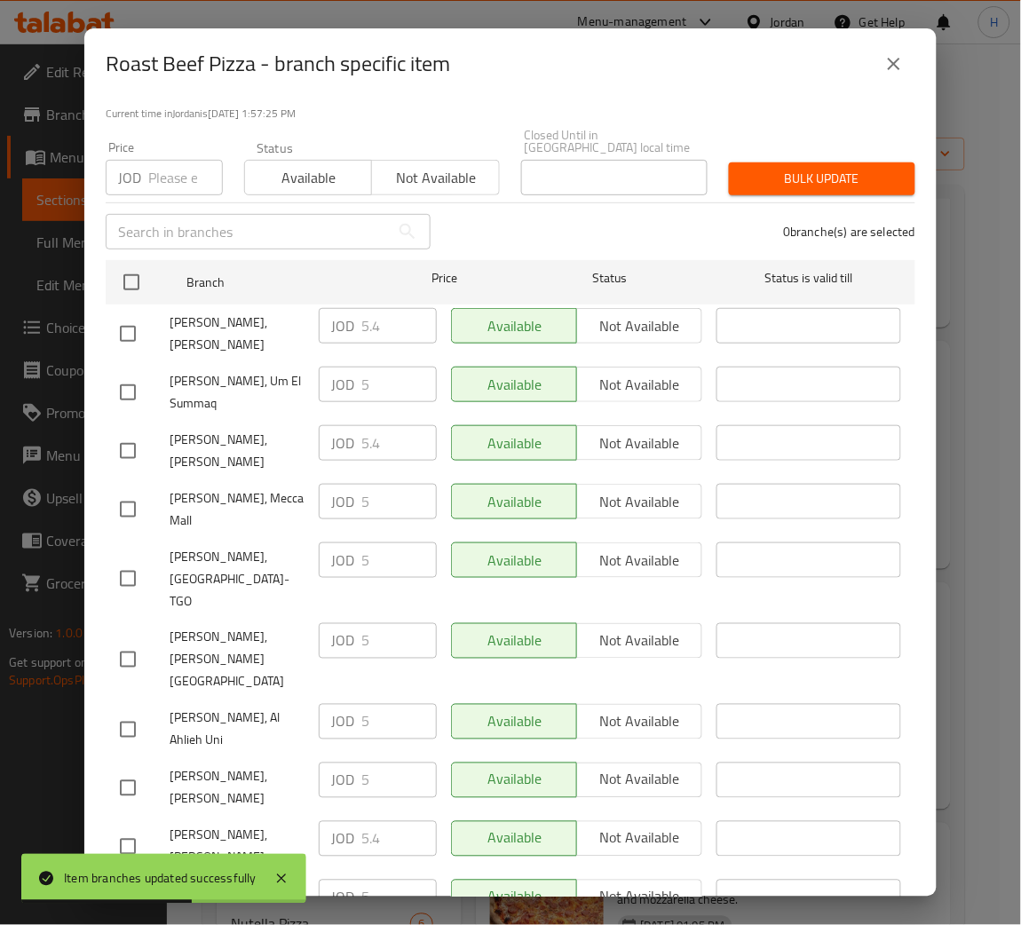
click at [342, 317] on div "JOD 5.4 ​" at bounding box center [378, 326] width 118 height 36
click at [120, 770] on input "checkbox" at bounding box center [127, 788] width 37 height 37
checkbox input "true"
click at [380, 763] on input "5" at bounding box center [398, 781] width 75 height 36
paste input ".4"
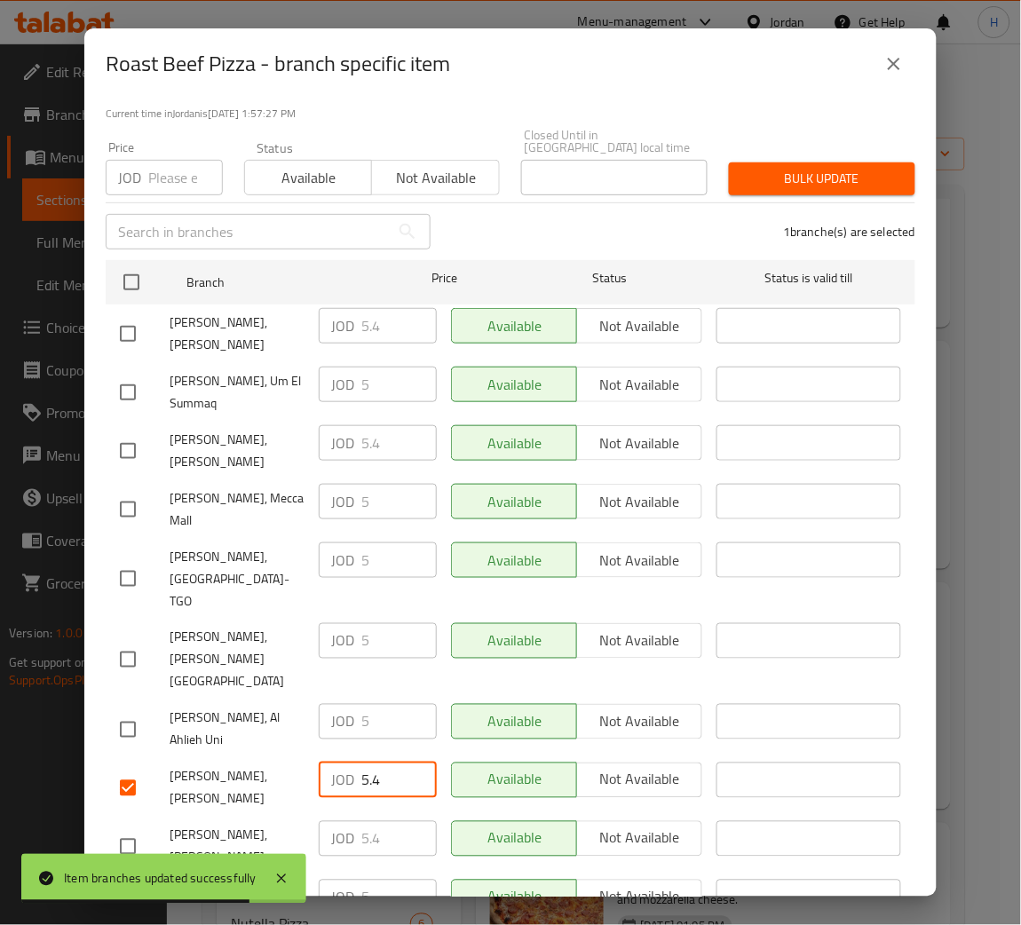
type input "5.4"
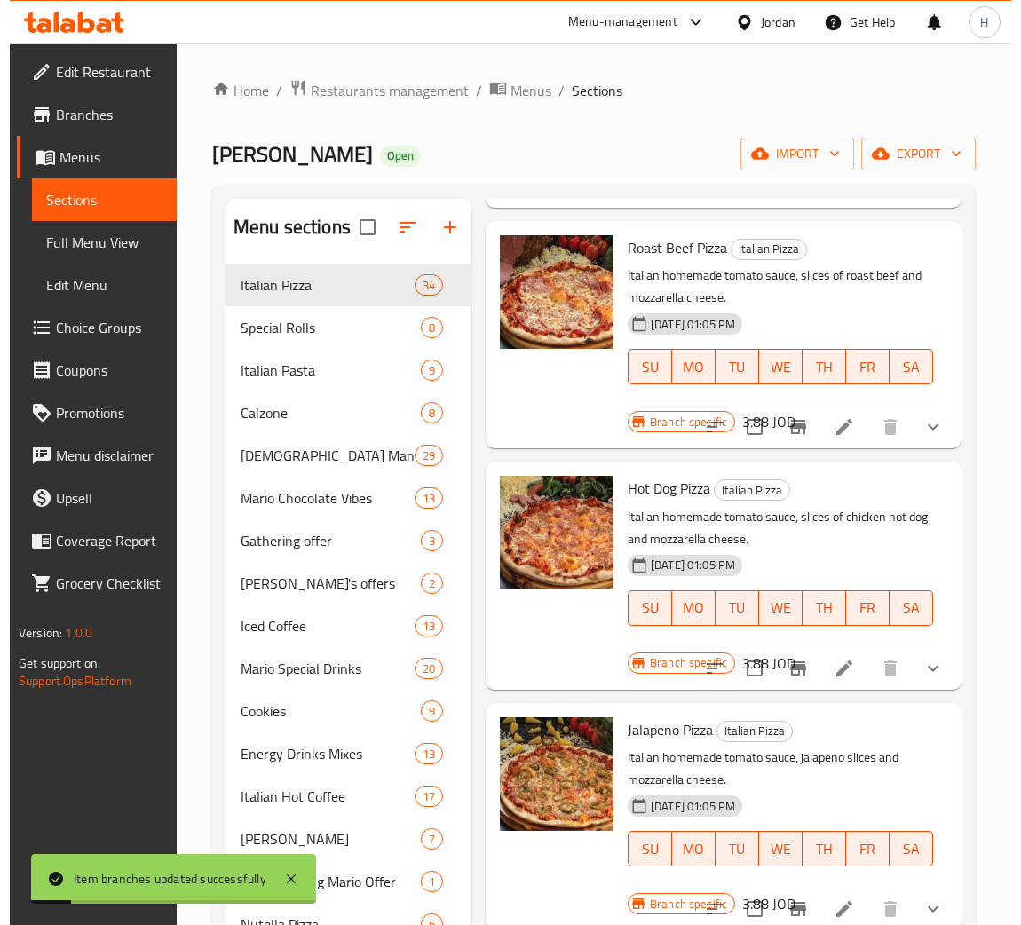
scroll to position [1066, 0]
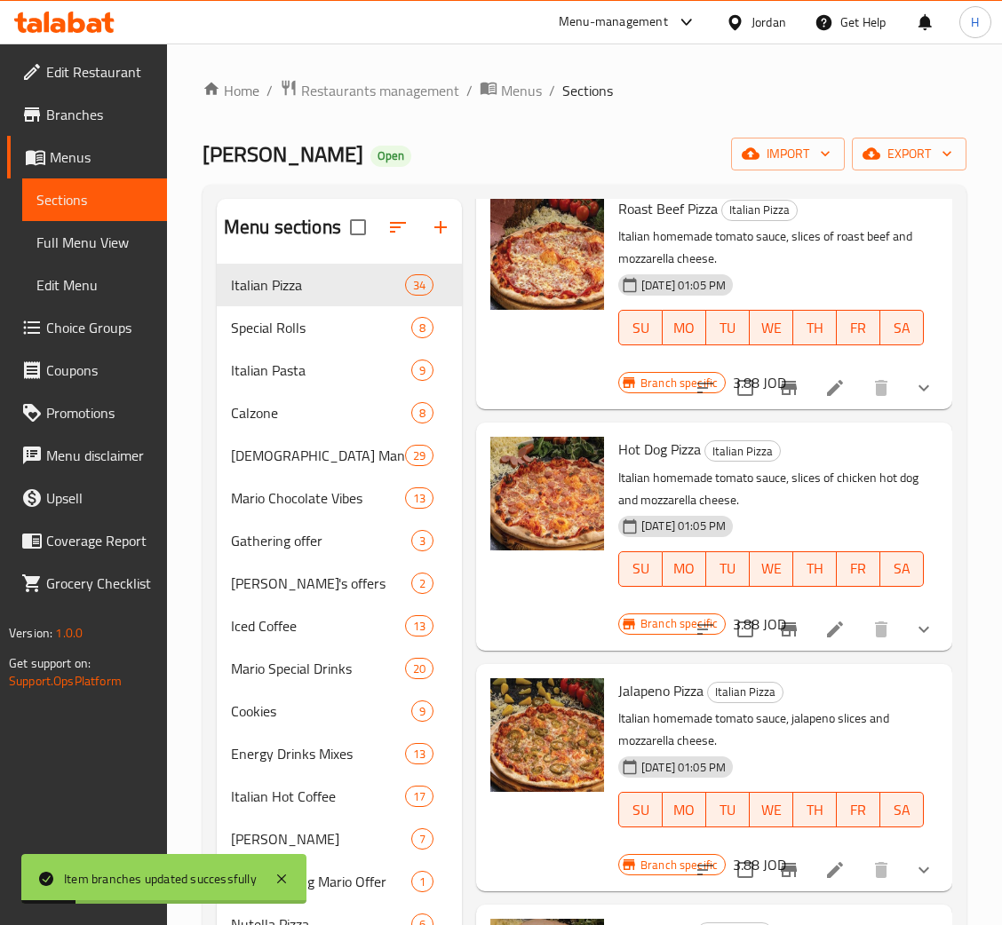
click at [775, 645] on button "Branch-specific-item" at bounding box center [788, 629] width 43 height 43
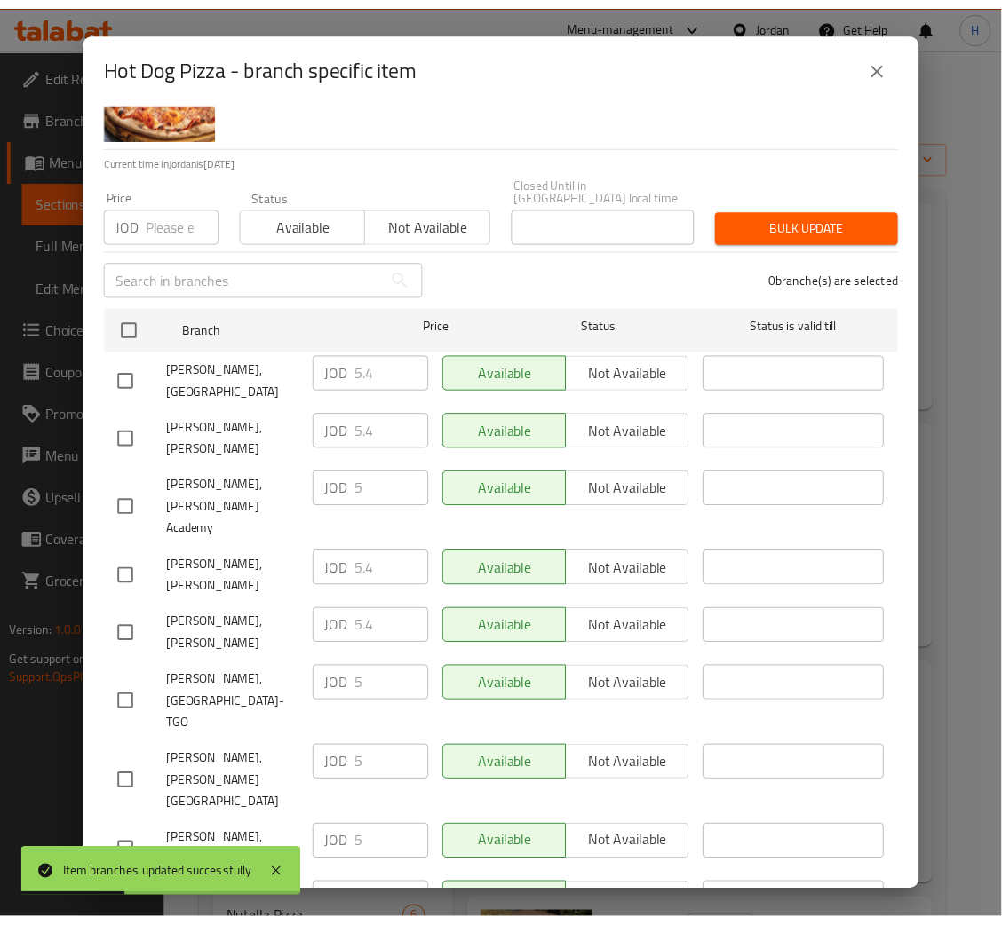
scroll to position [130, 0]
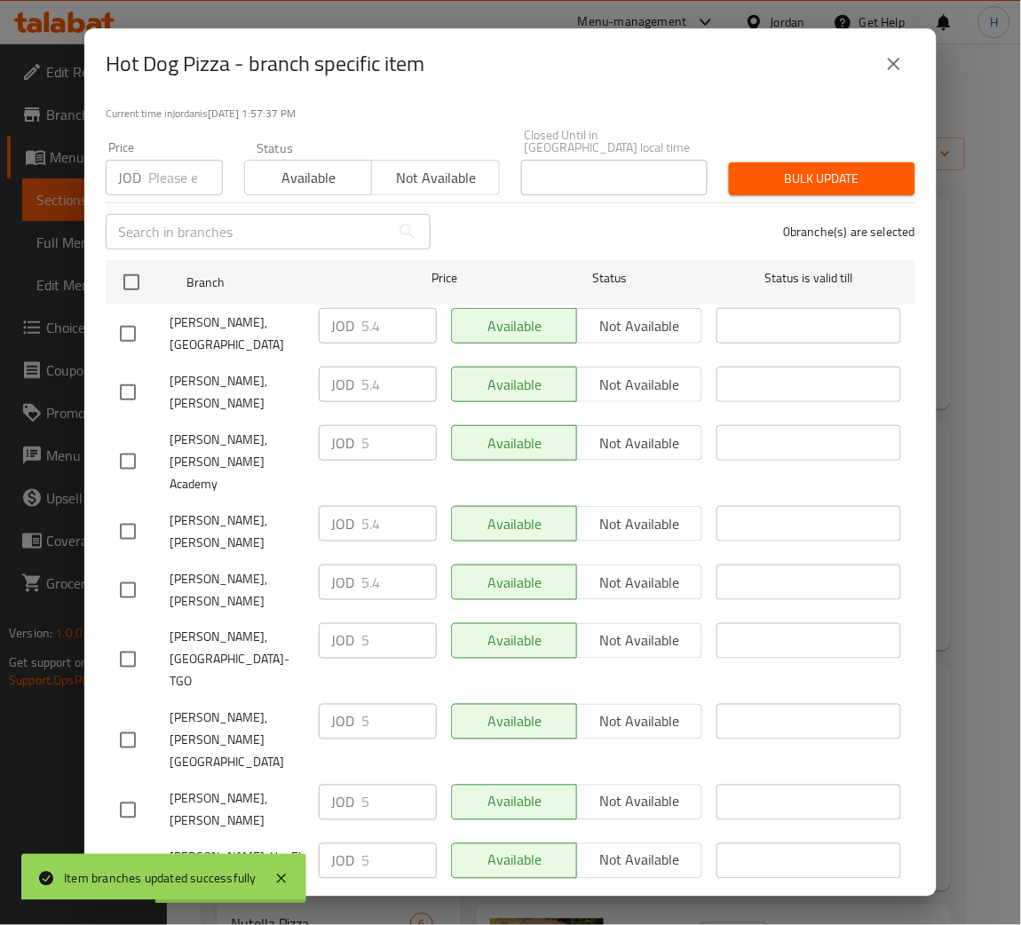
click at [350, 506] on div "JOD 5.4 ​" at bounding box center [378, 524] width 118 height 36
click at [121, 792] on input "checkbox" at bounding box center [127, 810] width 37 height 37
checkbox input "true"
click at [363, 785] on input "5" at bounding box center [398, 803] width 75 height 36
paste input ".4"
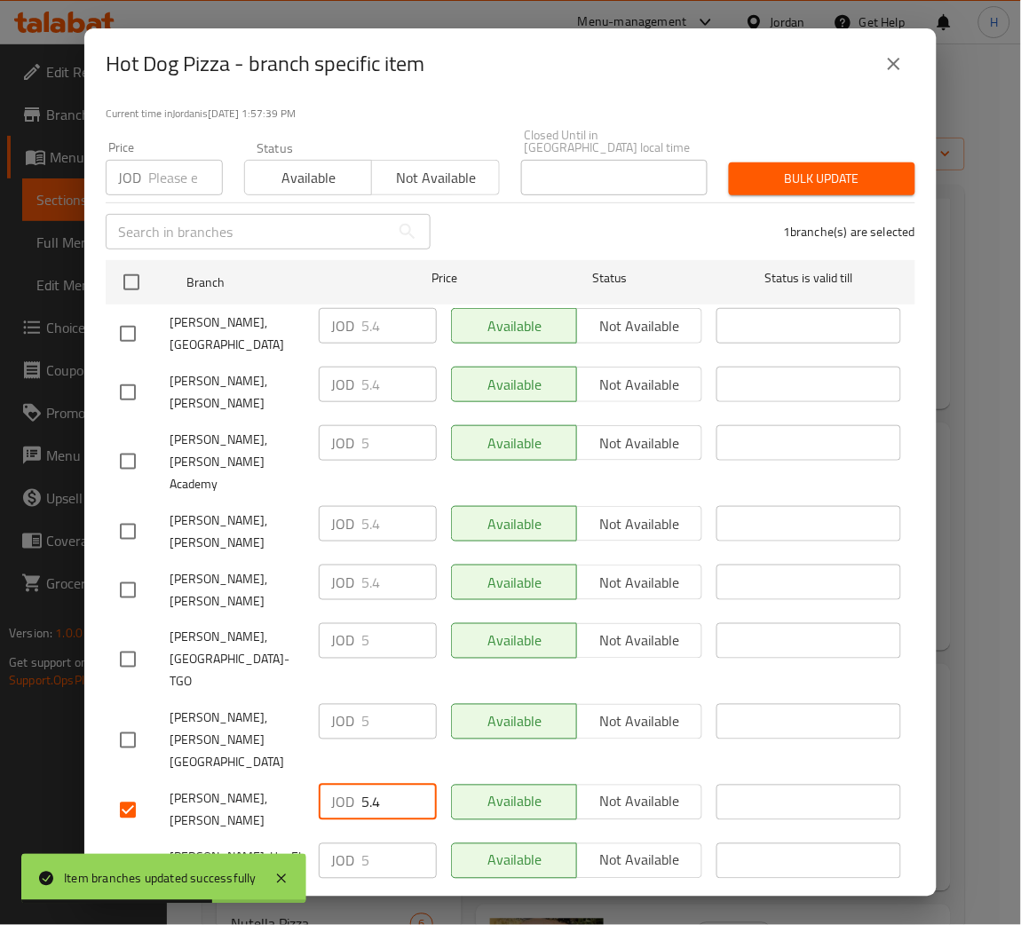
type input "5.4"
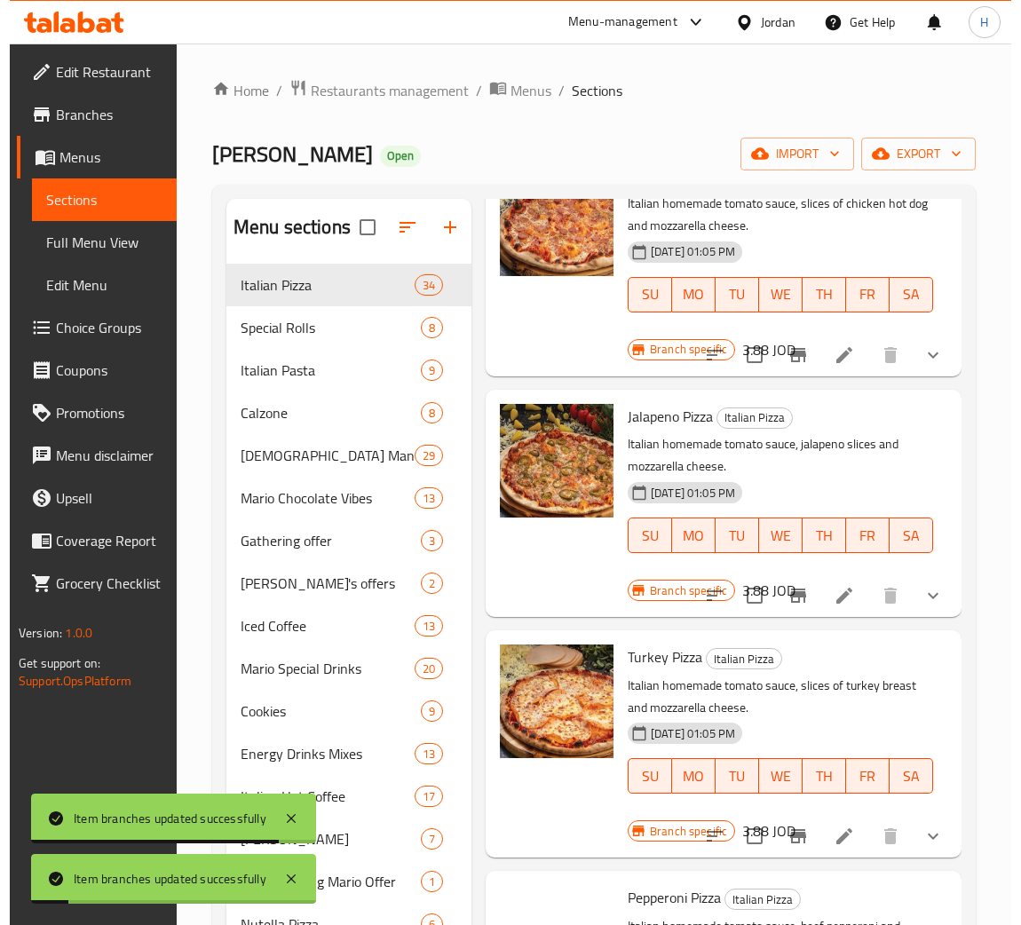
scroll to position [1464, 0]
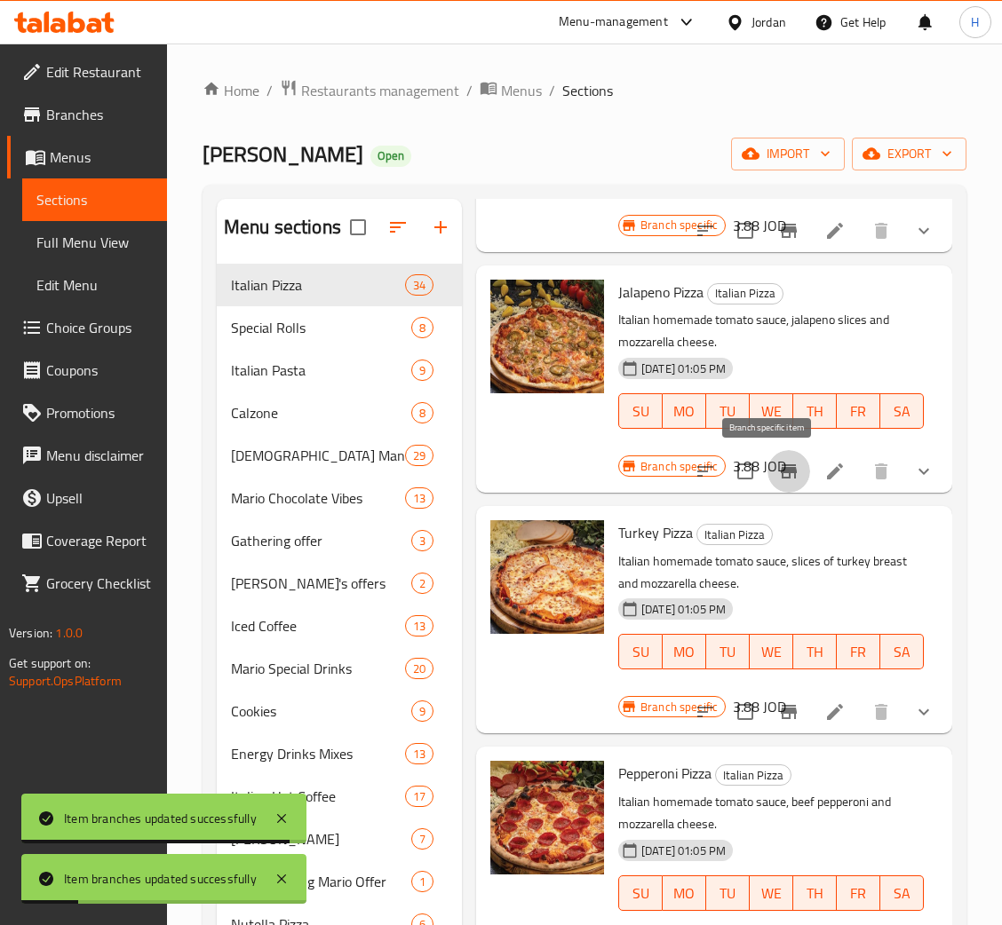
click at [778, 473] on icon "Branch-specific-item" at bounding box center [788, 471] width 21 height 21
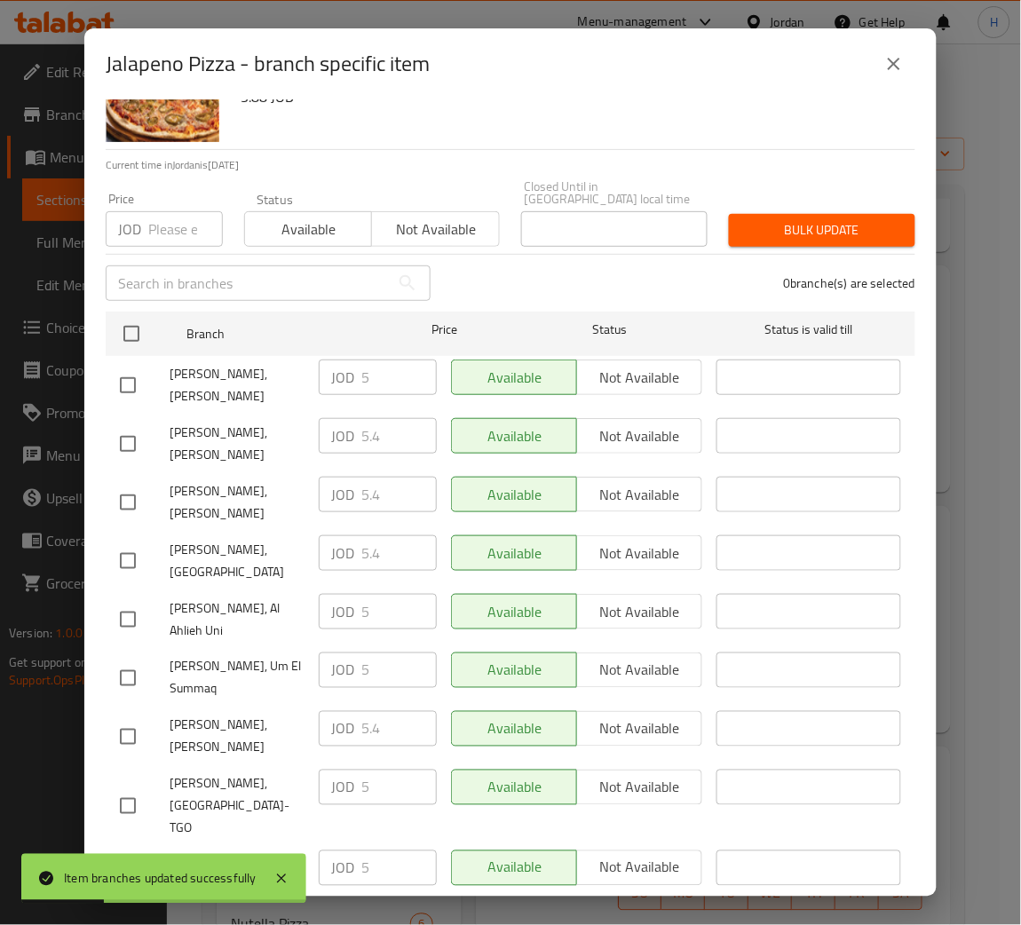
scroll to position [130, 0]
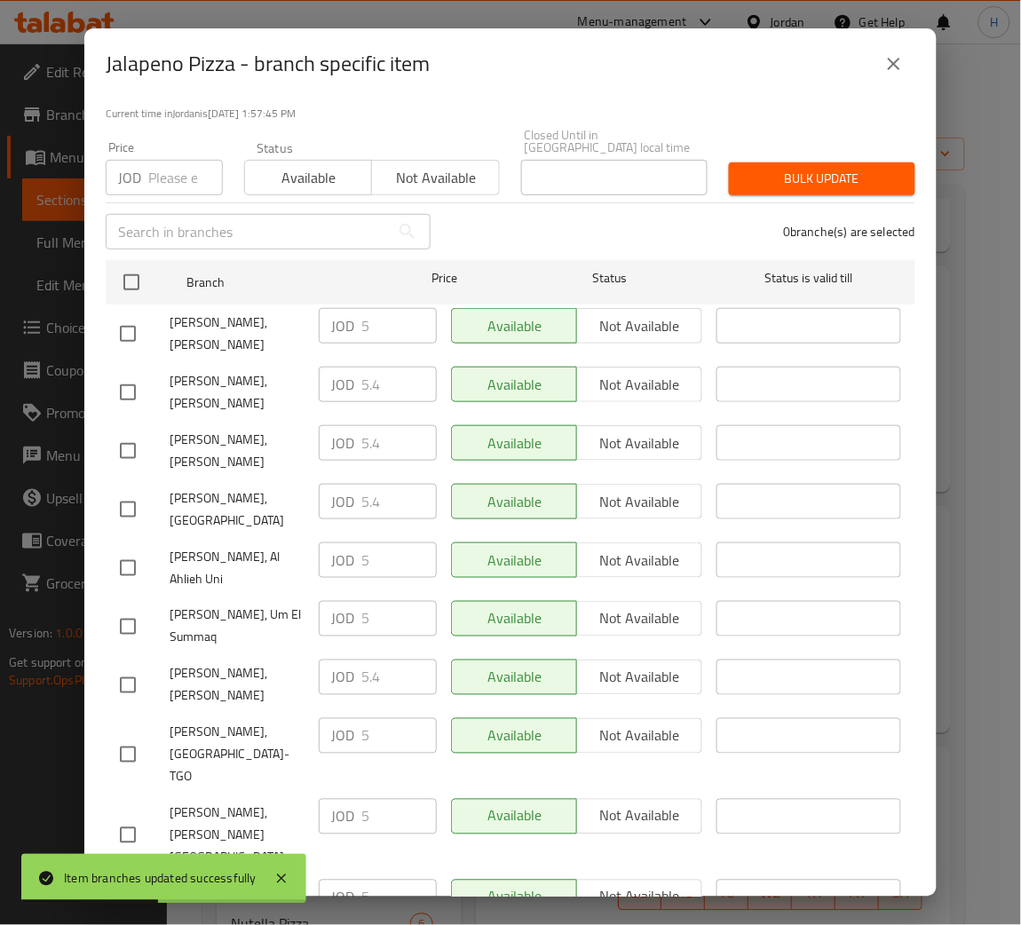
click at [349, 660] on div "JOD 5.4 ​" at bounding box center [378, 678] width 118 height 36
click at [131, 315] on input "checkbox" at bounding box center [127, 333] width 37 height 37
checkbox input "true"
click at [374, 324] on input "5" at bounding box center [398, 326] width 75 height 36
paste input ".4"
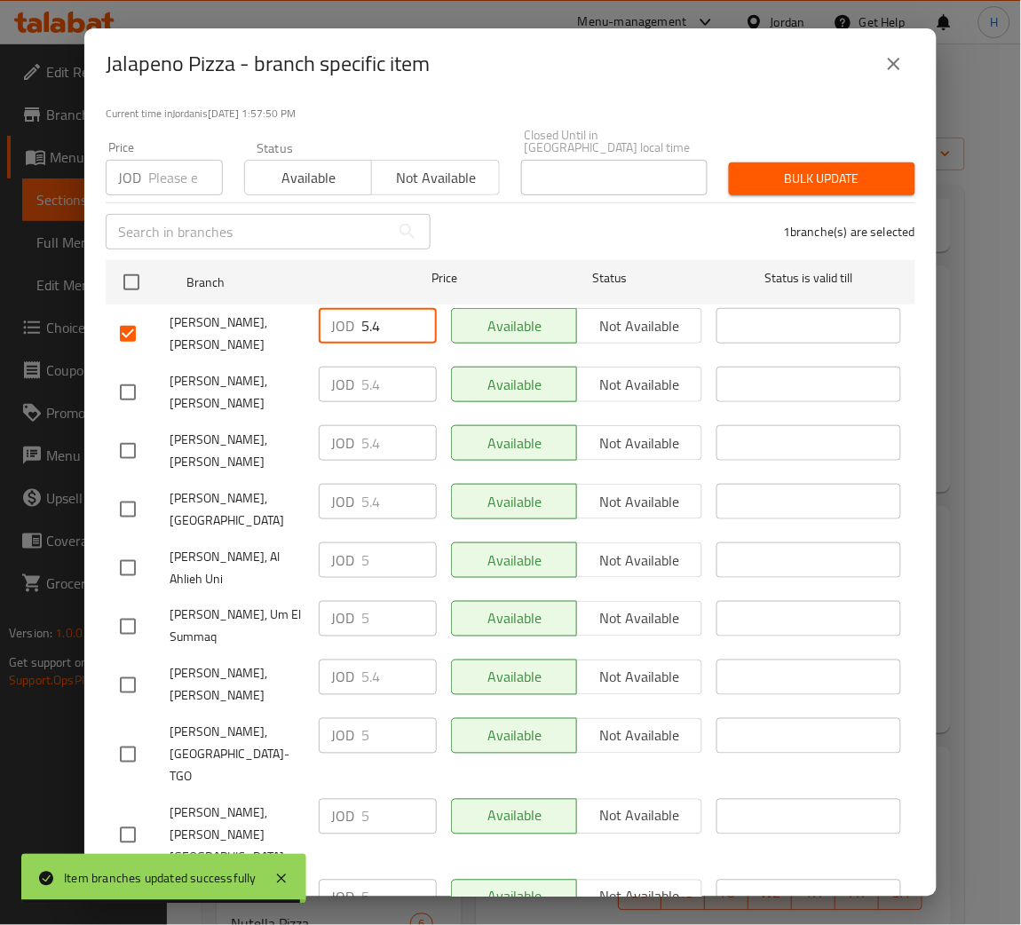
type input "5.4"
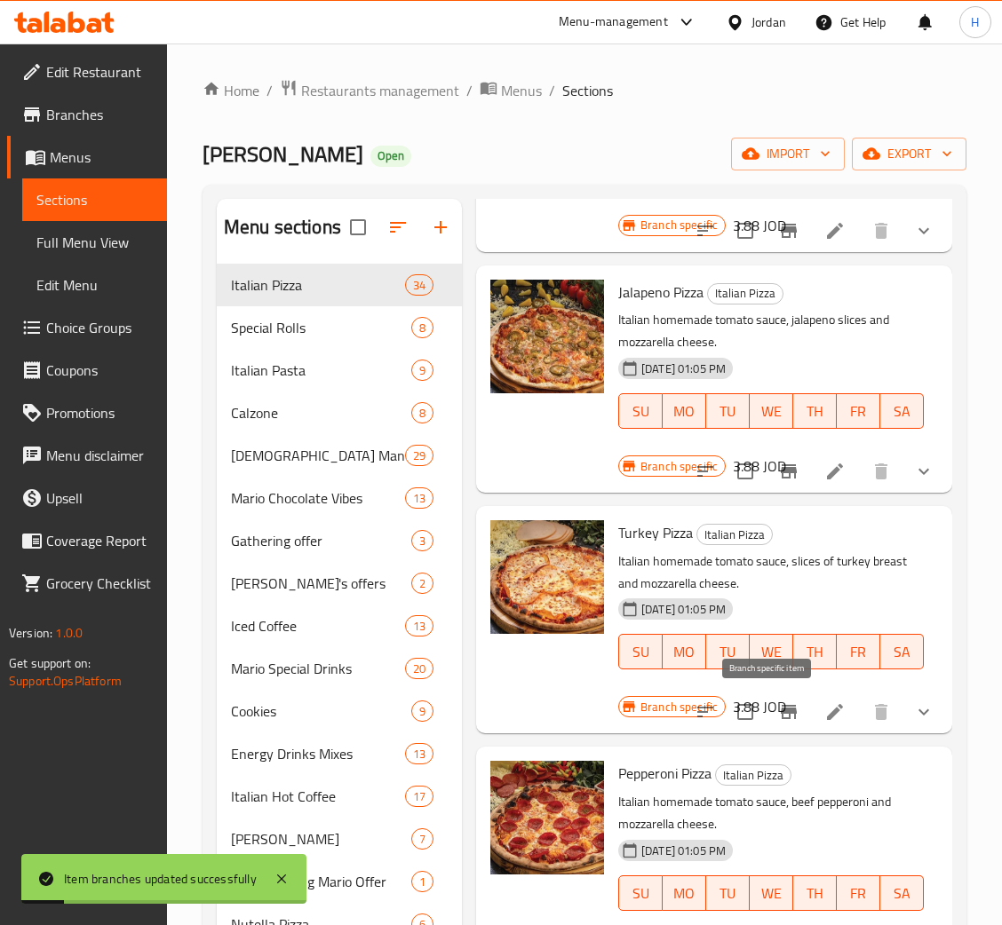
click at [781, 718] on icon "Branch-specific-item" at bounding box center [789, 712] width 16 height 14
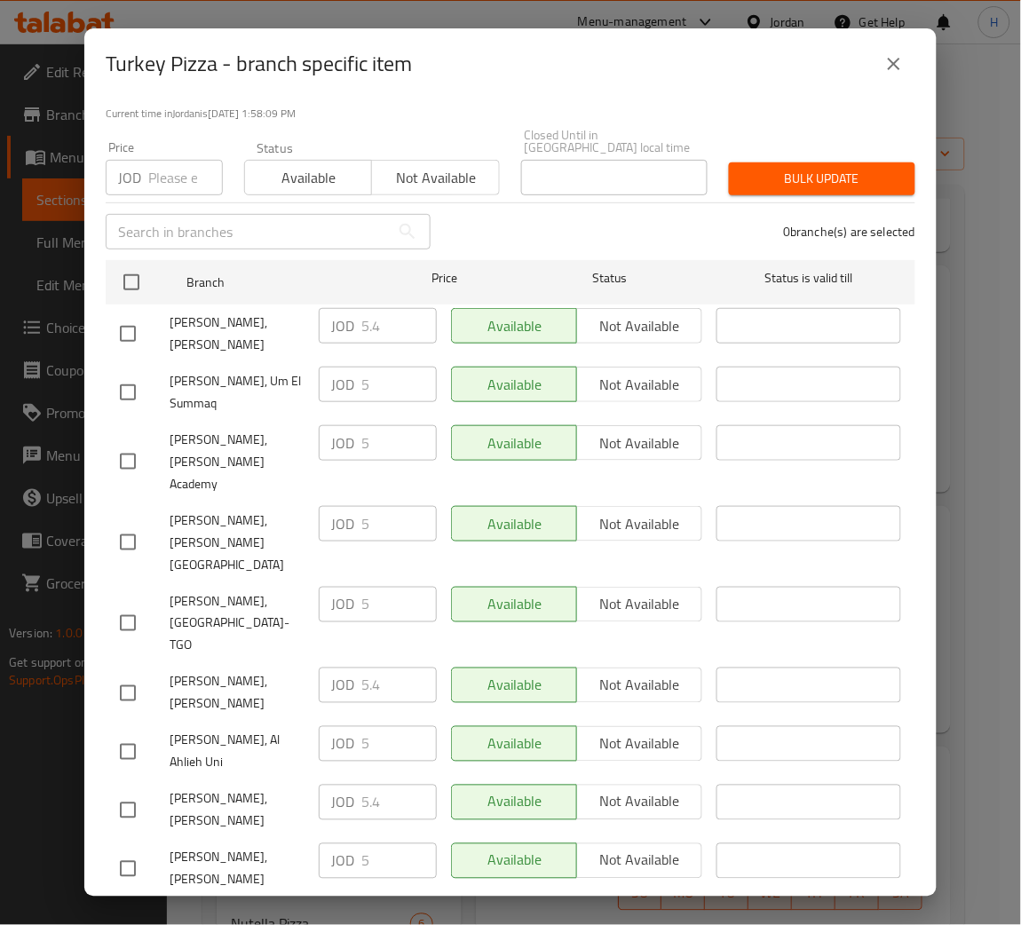
click at [142, 851] on input "checkbox" at bounding box center [127, 869] width 37 height 37
checkbox input "true"
click at [365, 844] on input "5" at bounding box center [398, 862] width 75 height 36
paste input ".4"
type input "5.4"
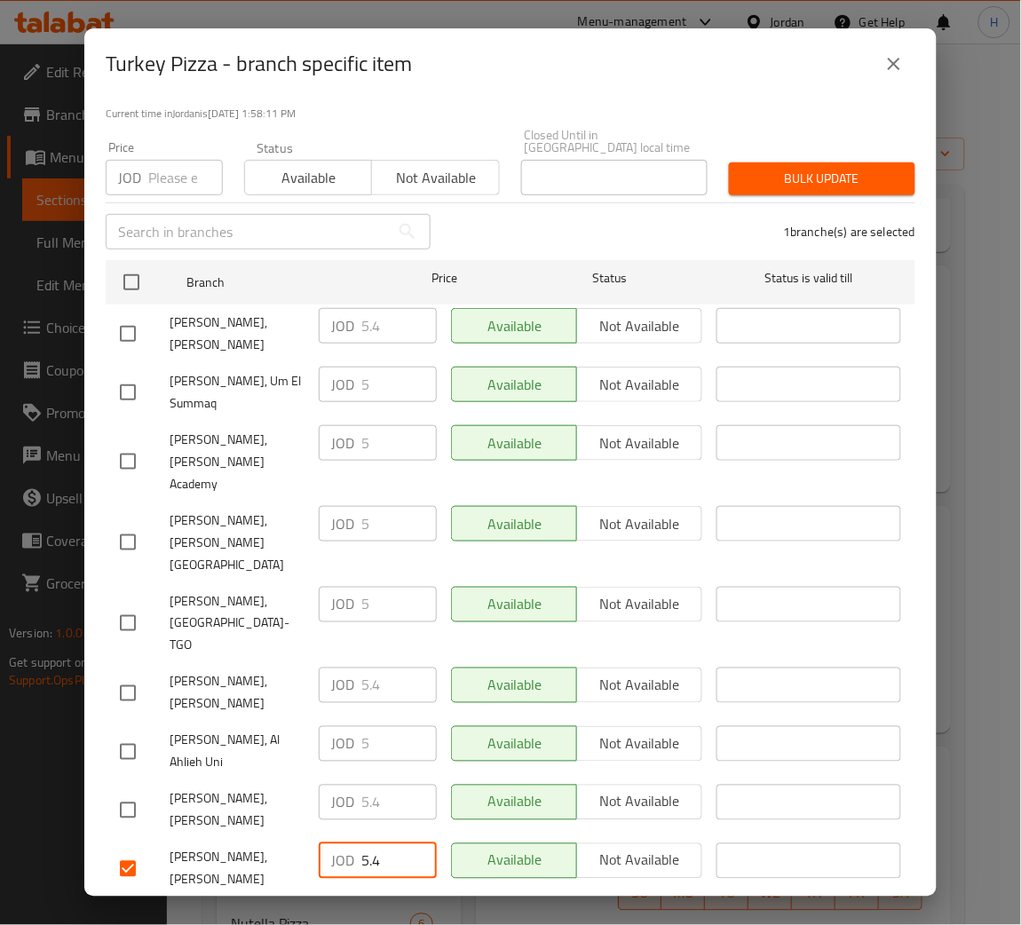
click at [418, 892] on div "Turkey Pizza Italian homemade tomato sauce, slices of turkey breast and mozzare…" at bounding box center [510, 497] width 853 height 797
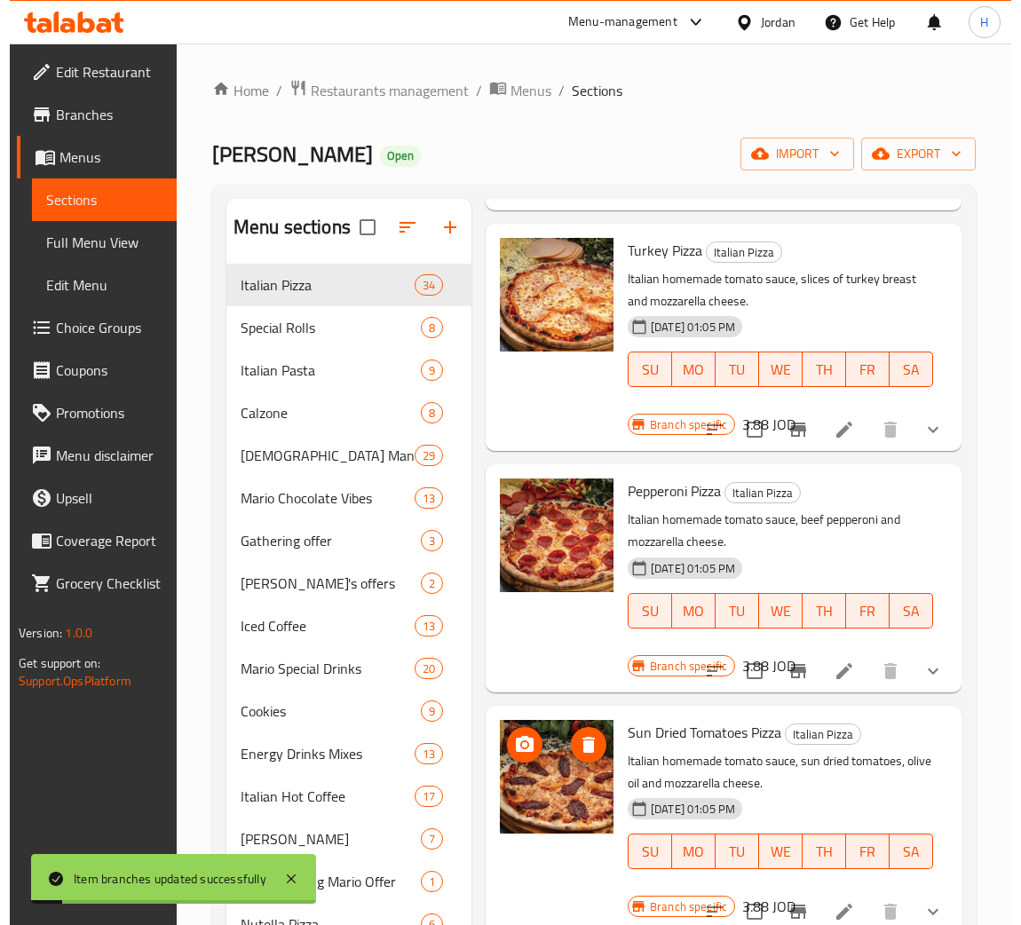
scroll to position [1865, 0]
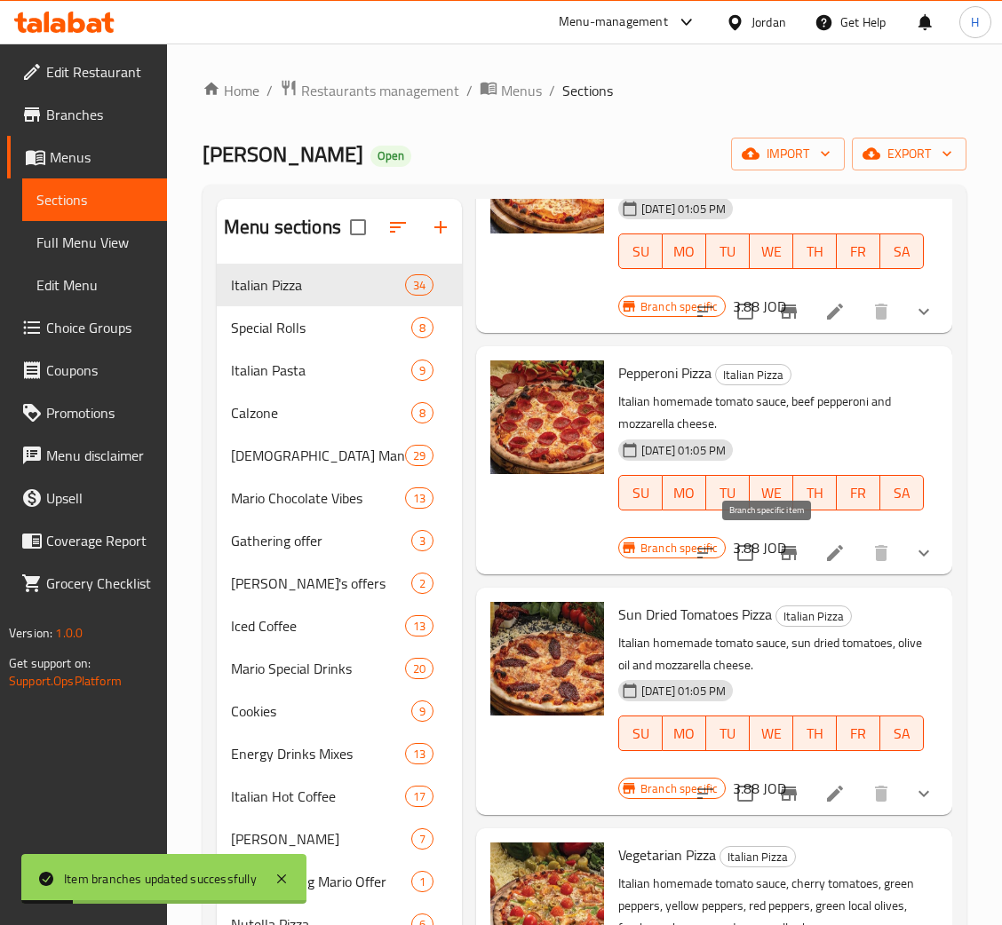
click at [778, 549] on icon "Branch-specific-item" at bounding box center [788, 553] width 21 height 21
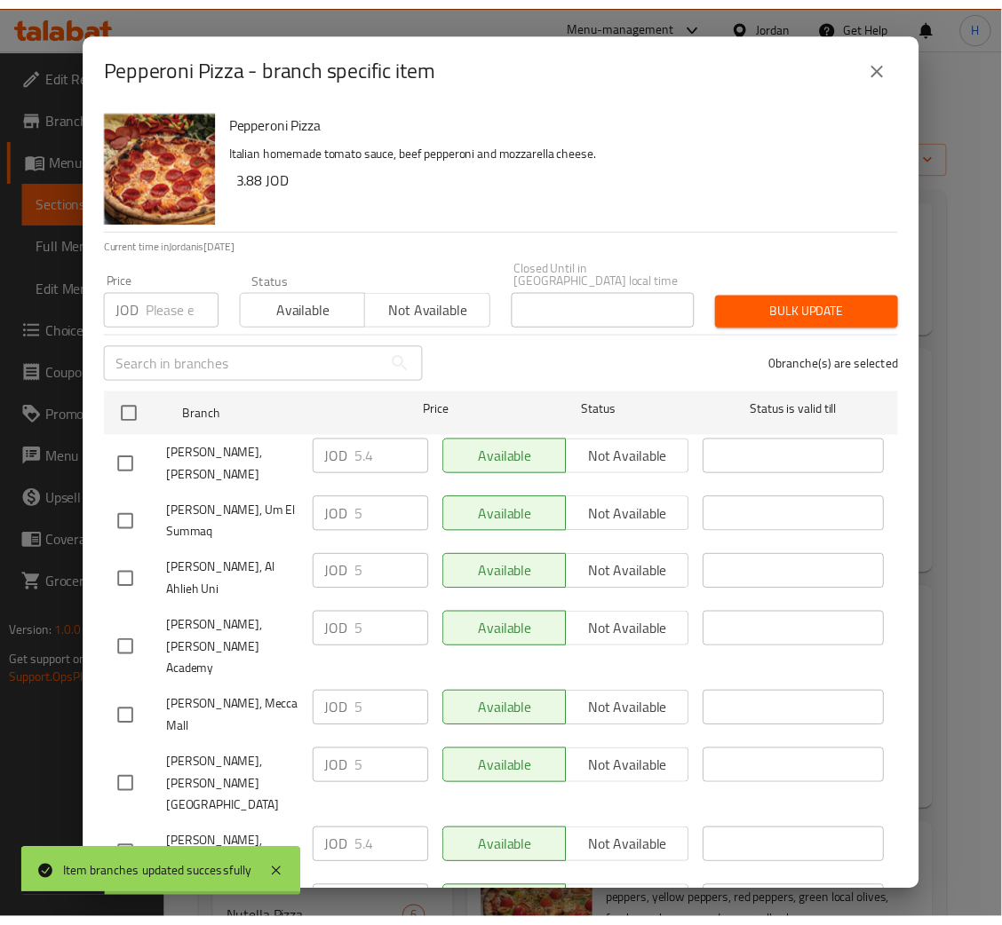
scroll to position [130, 0]
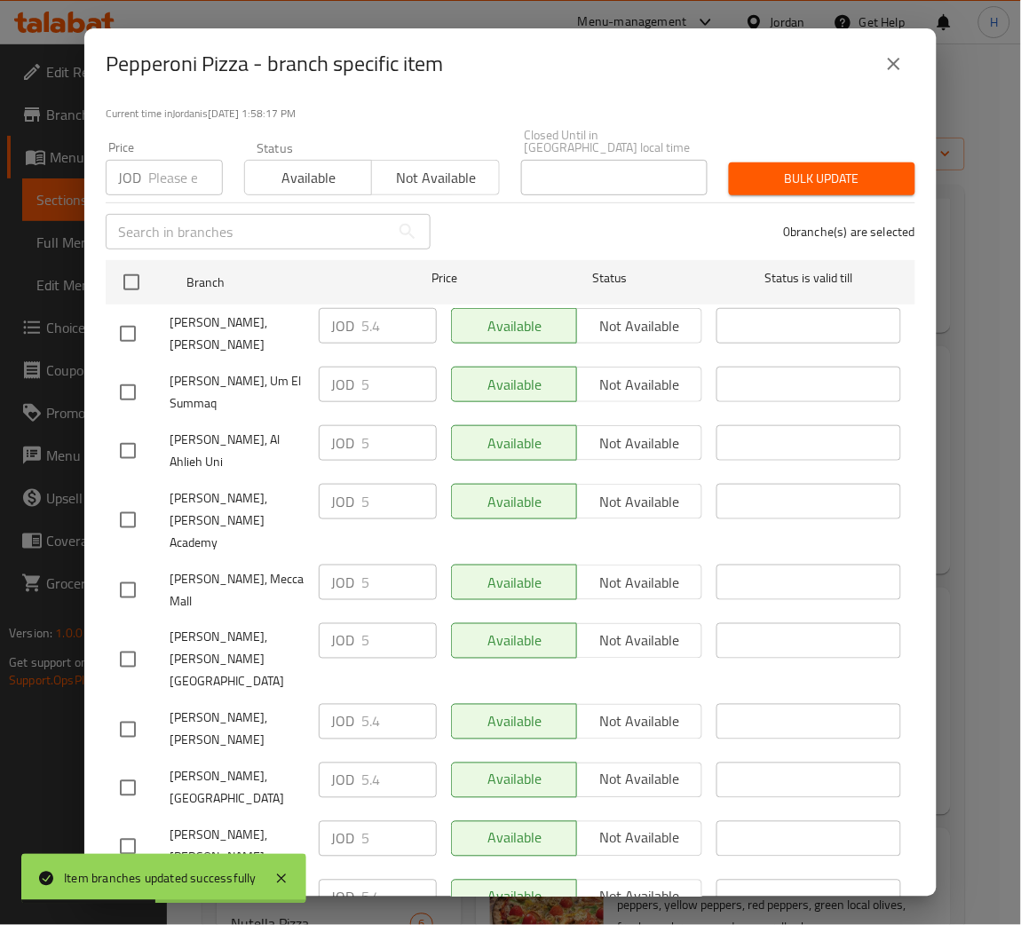
click at [349, 704] on div "JOD 5.4 ​" at bounding box center [378, 722] width 118 height 36
click at [125, 829] on input "checkbox" at bounding box center [127, 847] width 37 height 37
checkbox input "true"
click at [386, 821] on input "5" at bounding box center [398, 839] width 75 height 36
paste input ".4"
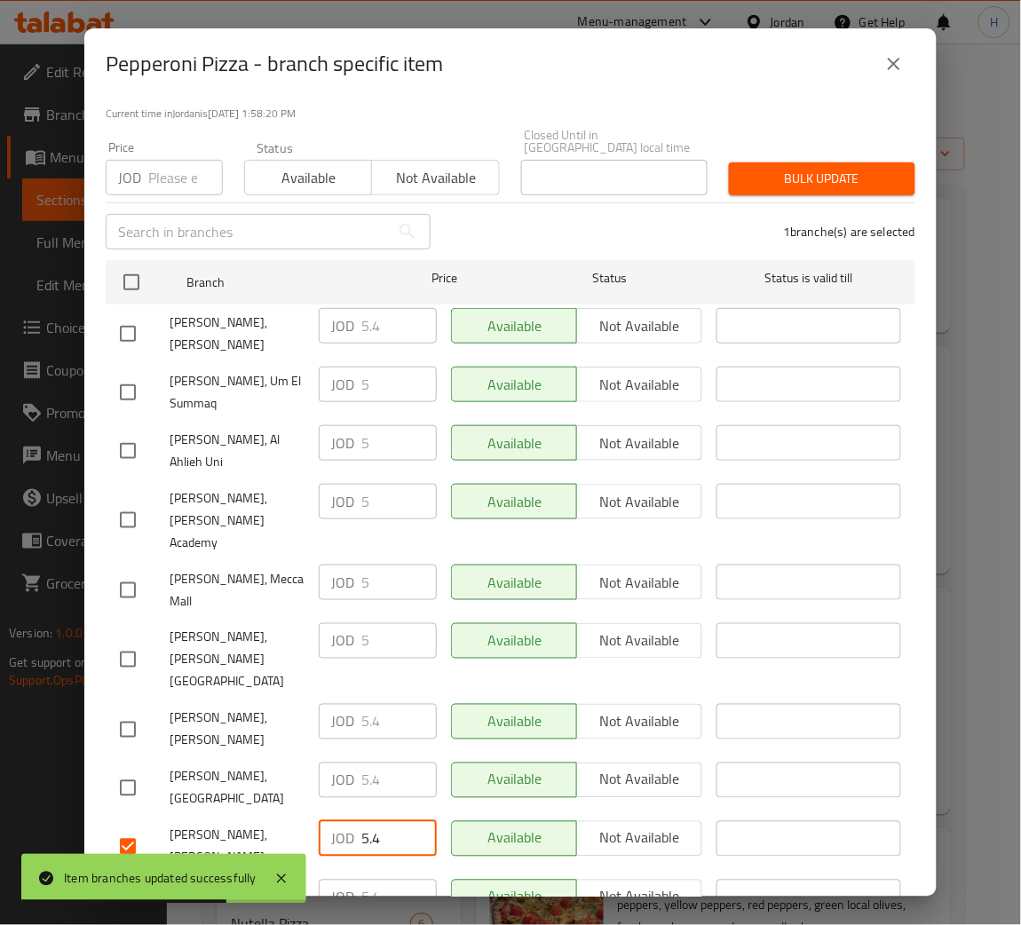
type input "5.4"
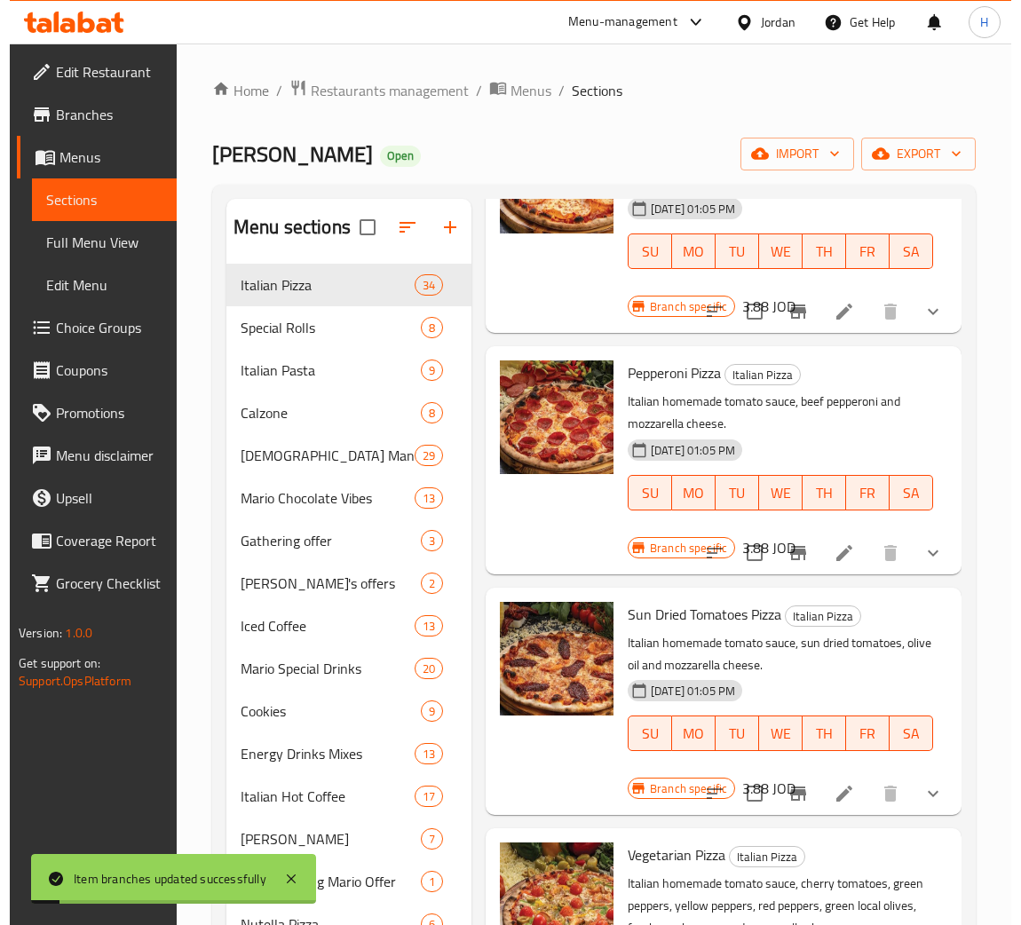
scroll to position [1998, 0]
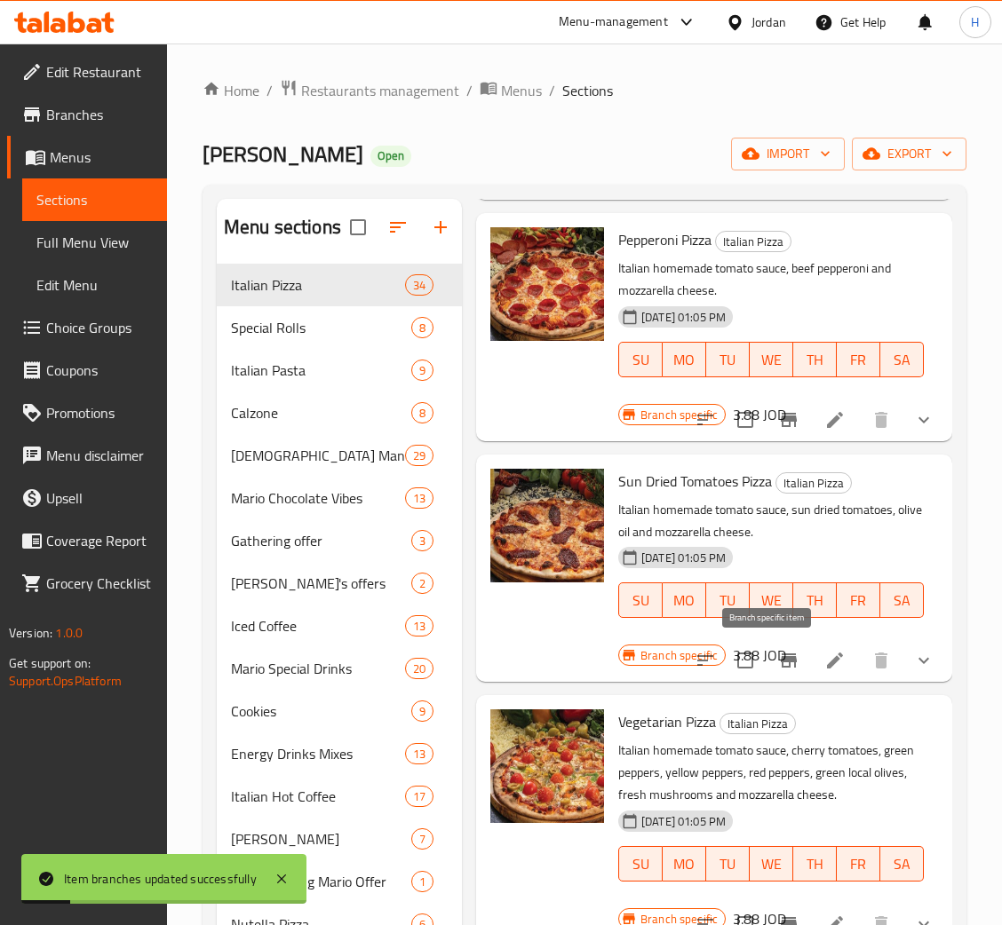
click at [767, 663] on button "Branch-specific-item" at bounding box center [788, 660] width 43 height 43
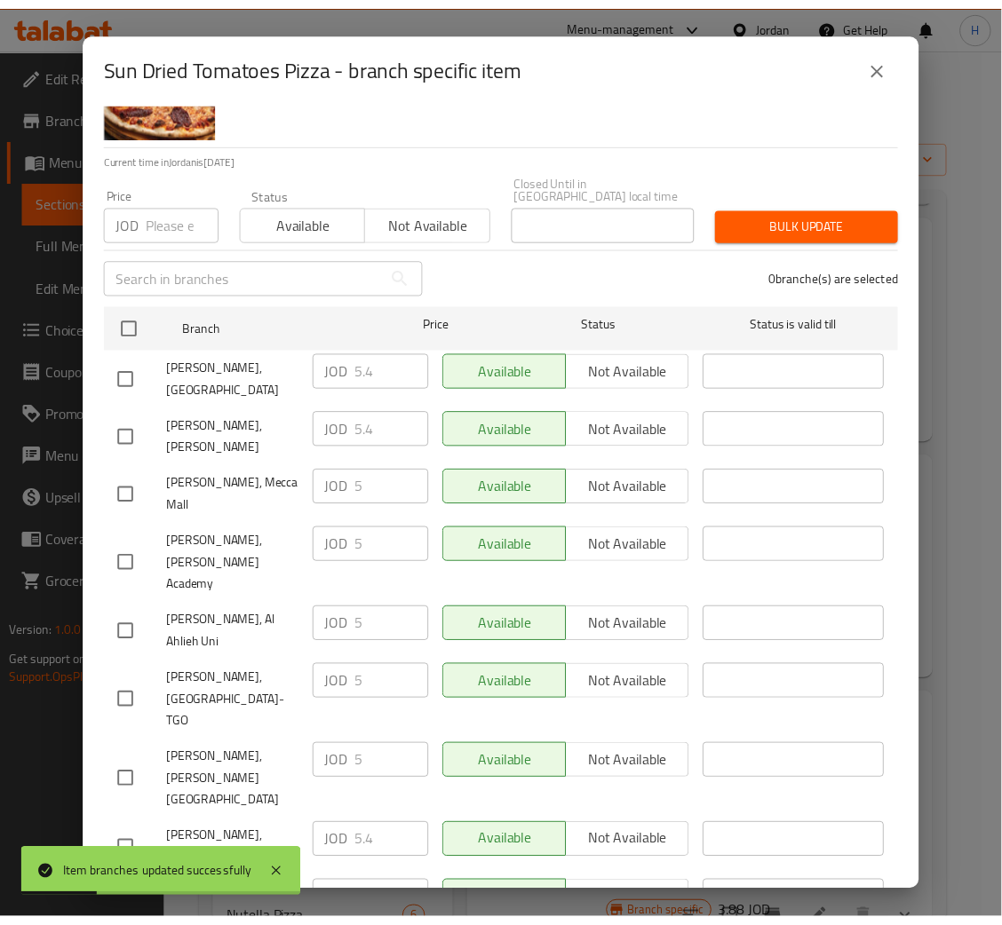
scroll to position [130, 0]
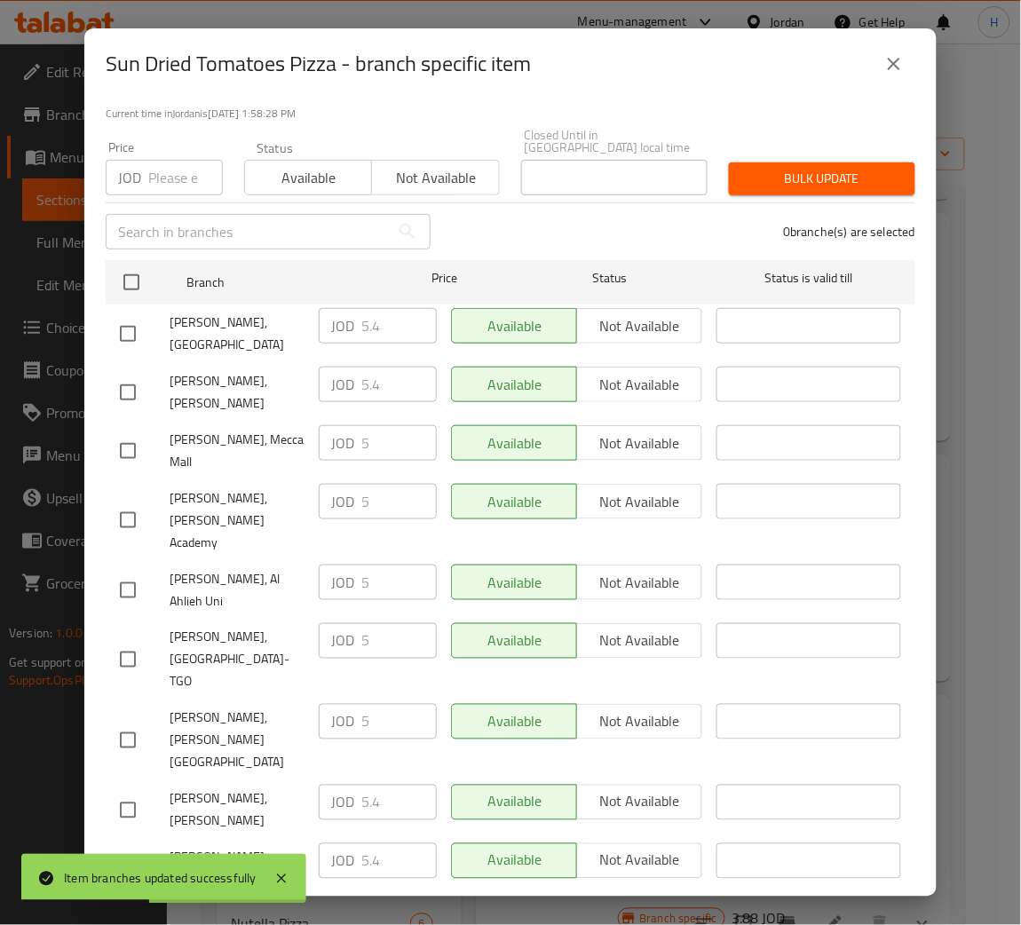
click at [353, 844] on div "JOD 5.4 ​" at bounding box center [378, 862] width 118 height 36
click at [138, 909] on input "checkbox" at bounding box center [127, 927] width 37 height 37
checkbox input "true"
click at [365, 902] on input "5" at bounding box center [398, 920] width 75 height 36
paste input ".4"
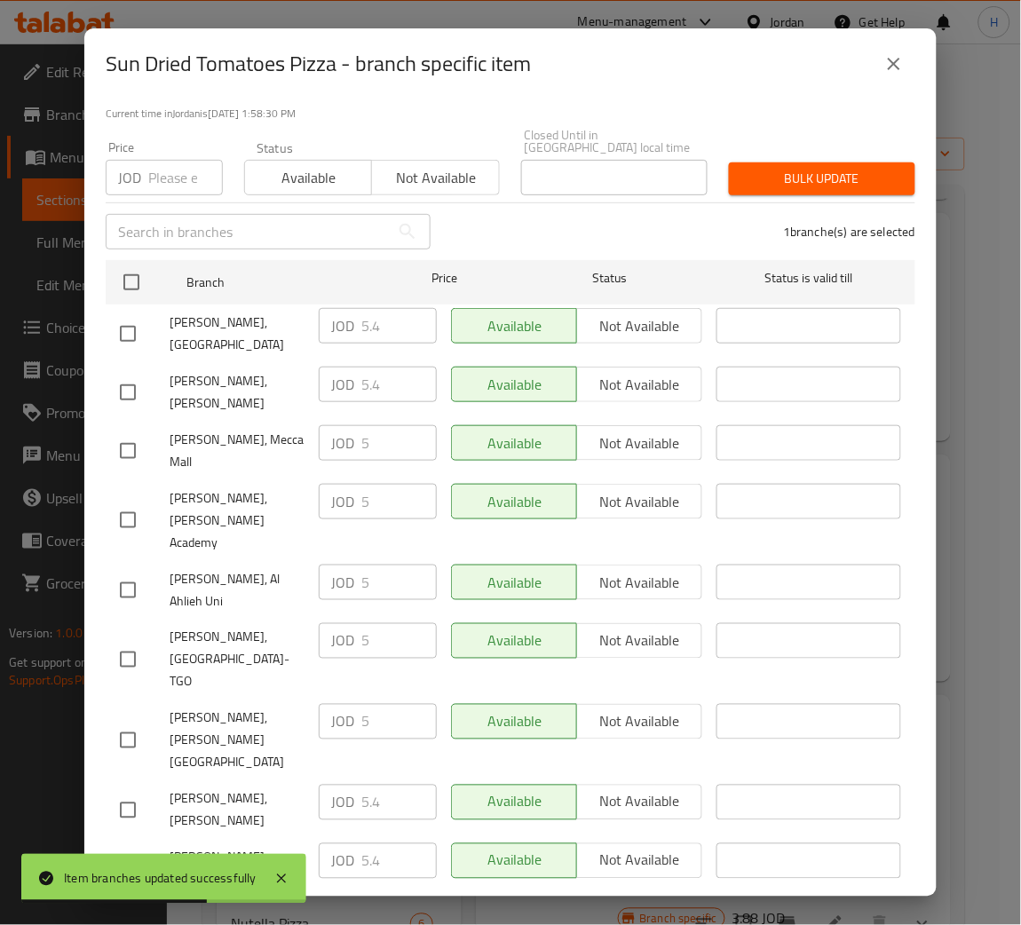
type input "5.4"
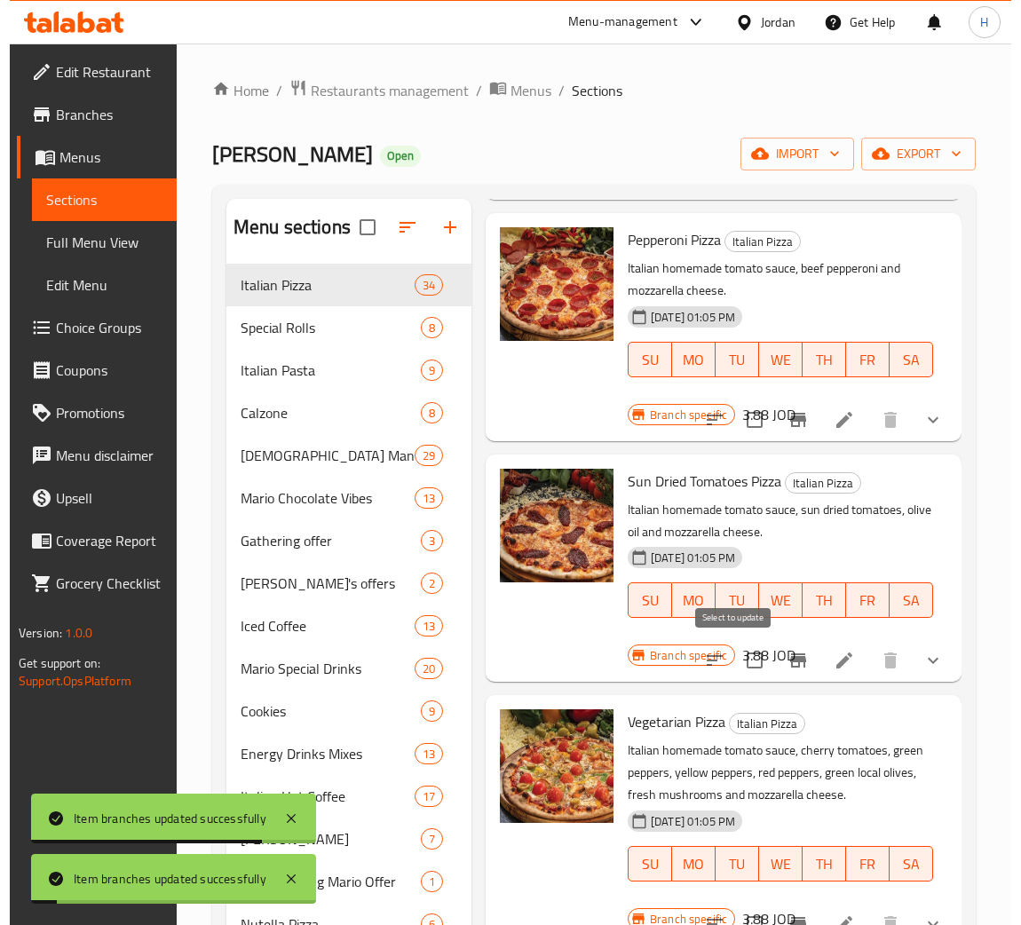
scroll to position [2131, 0]
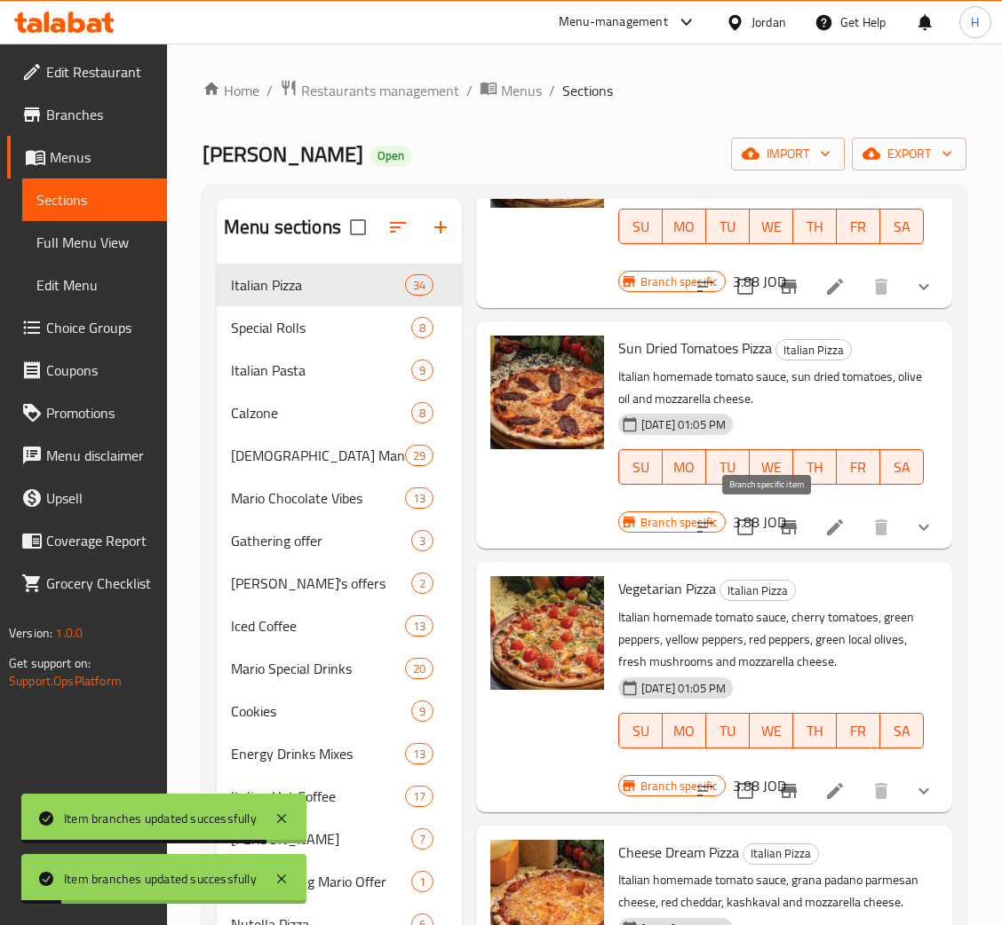
click at [778, 529] on icon "Branch-specific-item" at bounding box center [788, 527] width 21 height 21
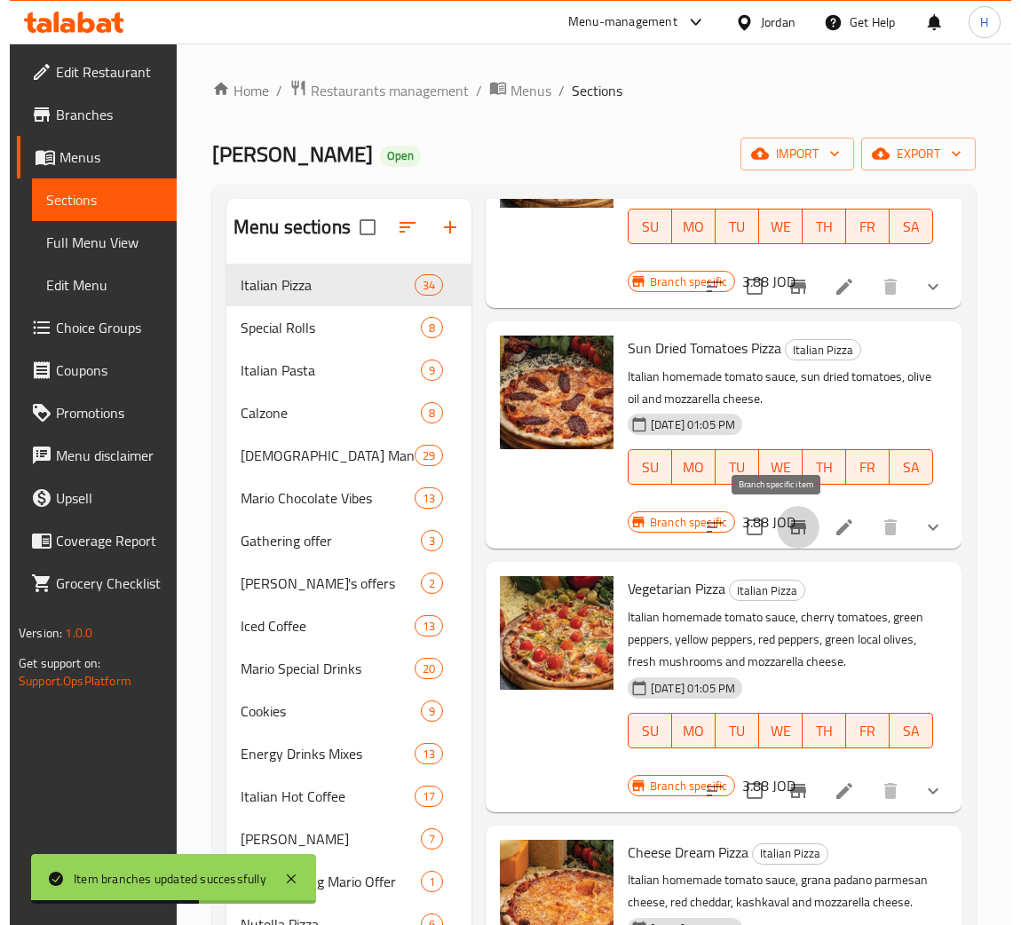
scroll to position [2264, 0]
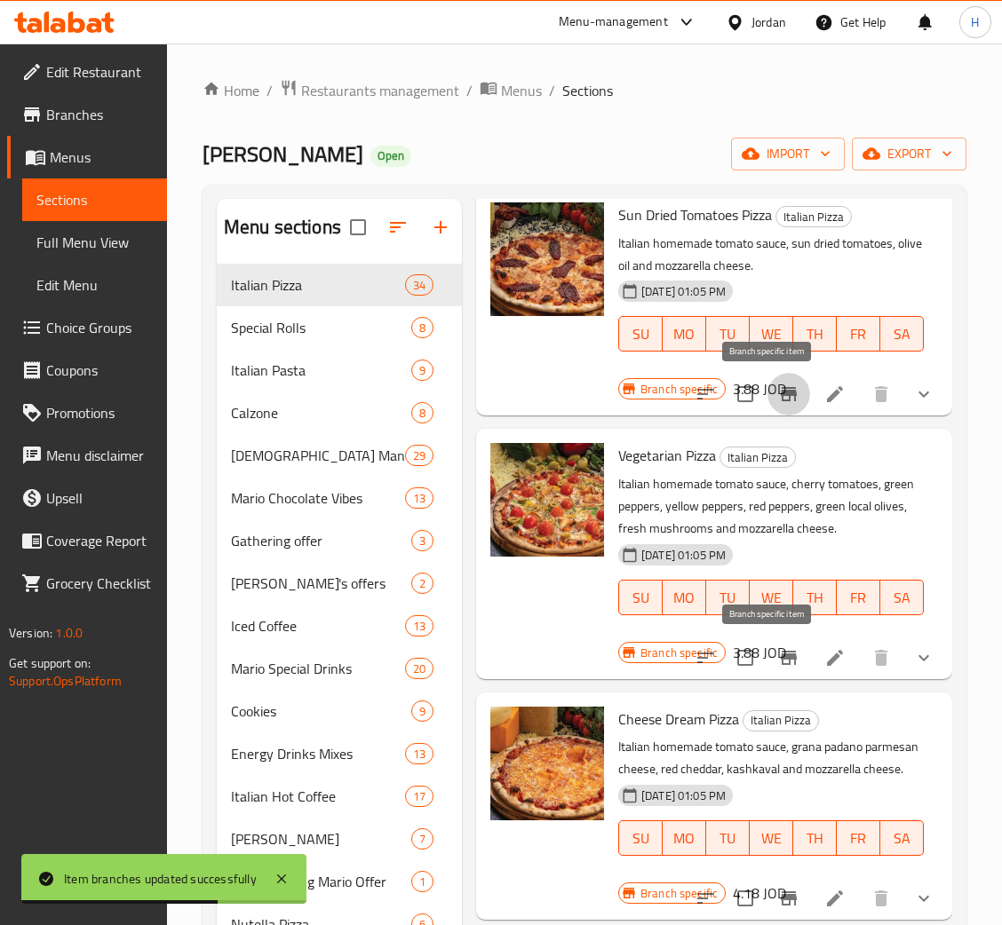
click at [778, 660] on icon "Branch-specific-item" at bounding box center [788, 657] width 21 height 21
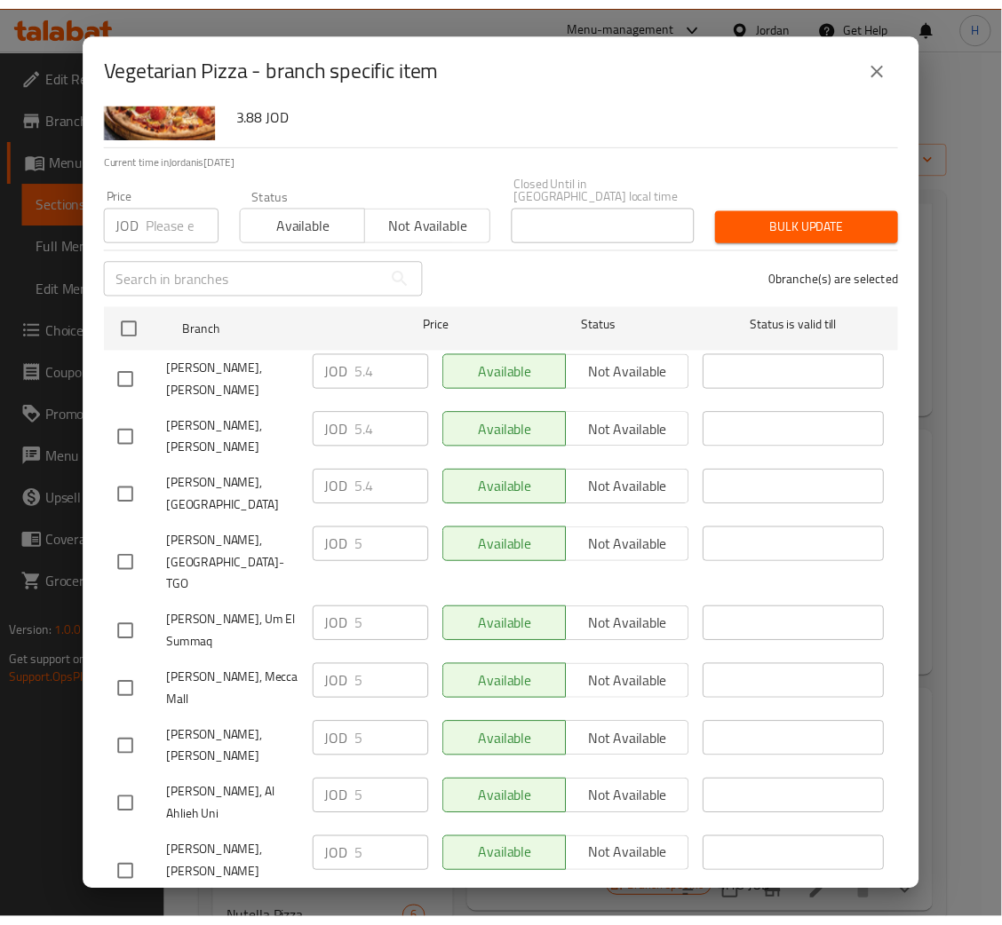
scroll to position [130, 0]
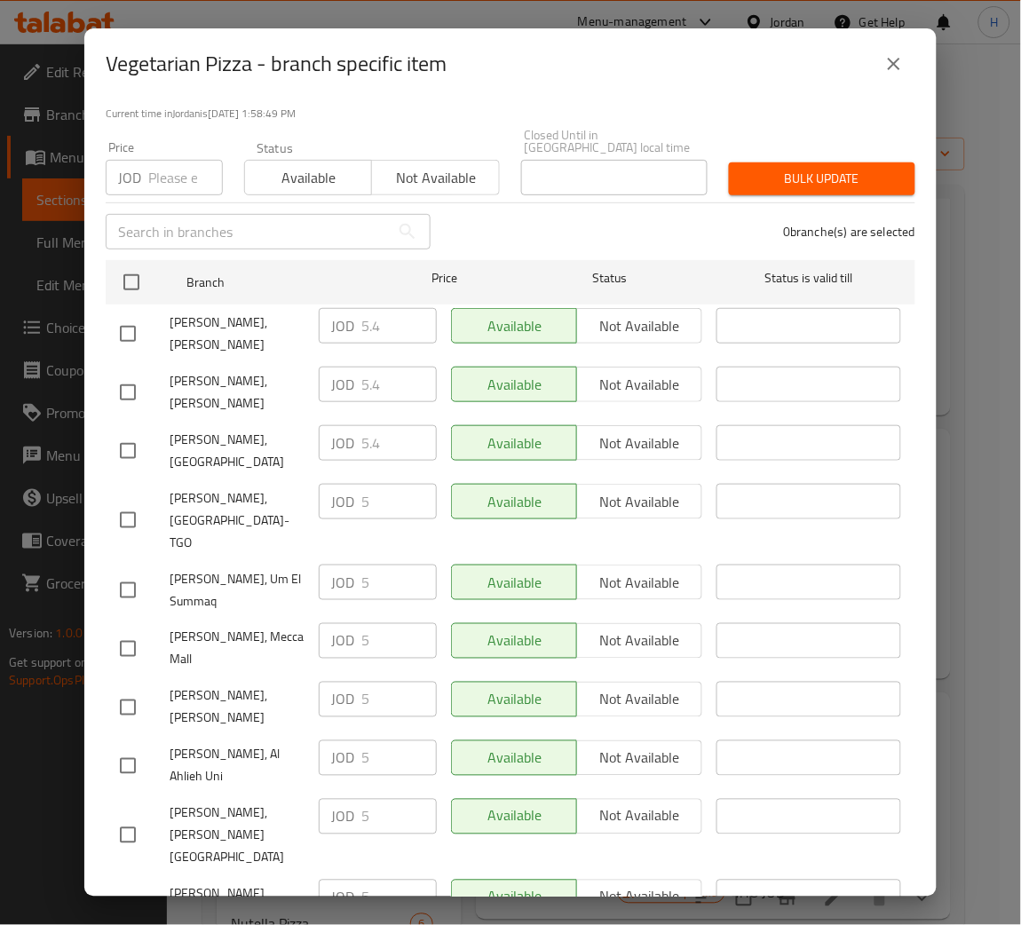
click at [125, 689] on input "checkbox" at bounding box center [127, 707] width 37 height 37
checkbox input "true"
click at [369, 682] on input "5" at bounding box center [398, 700] width 75 height 36
paste input ".4"
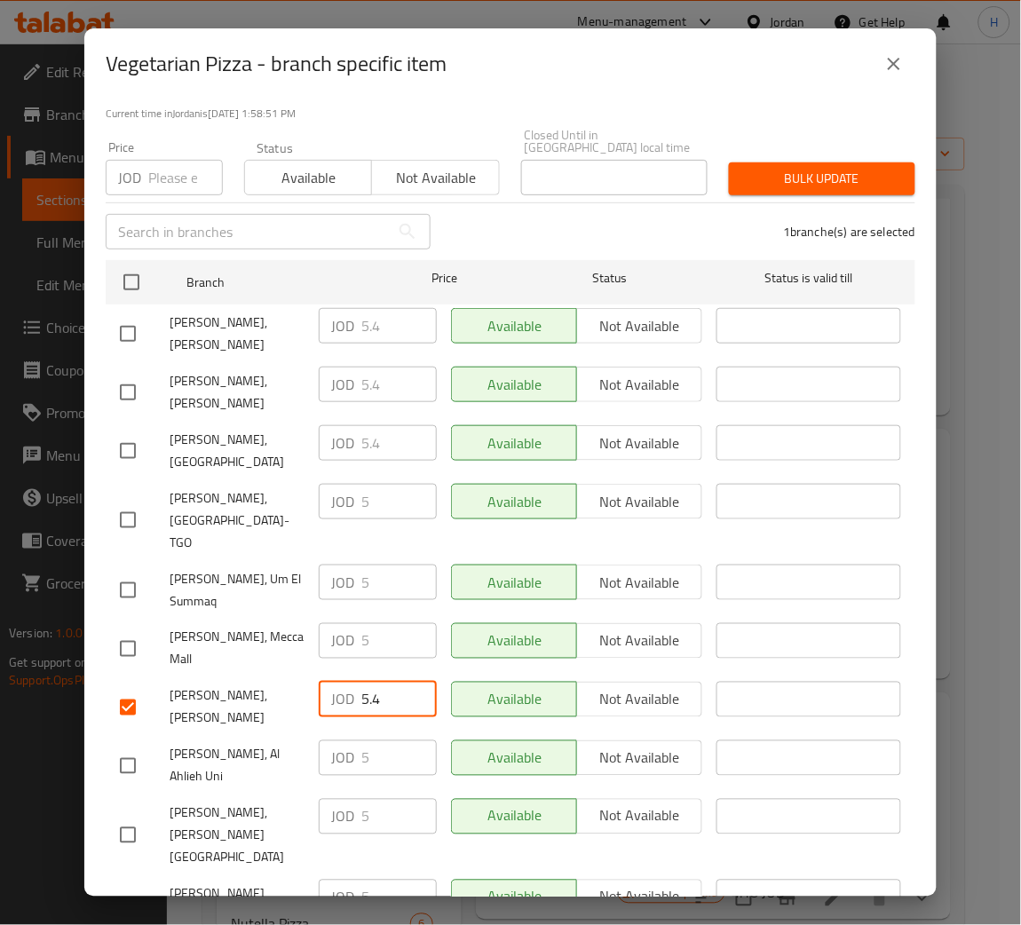
type input "5.4"
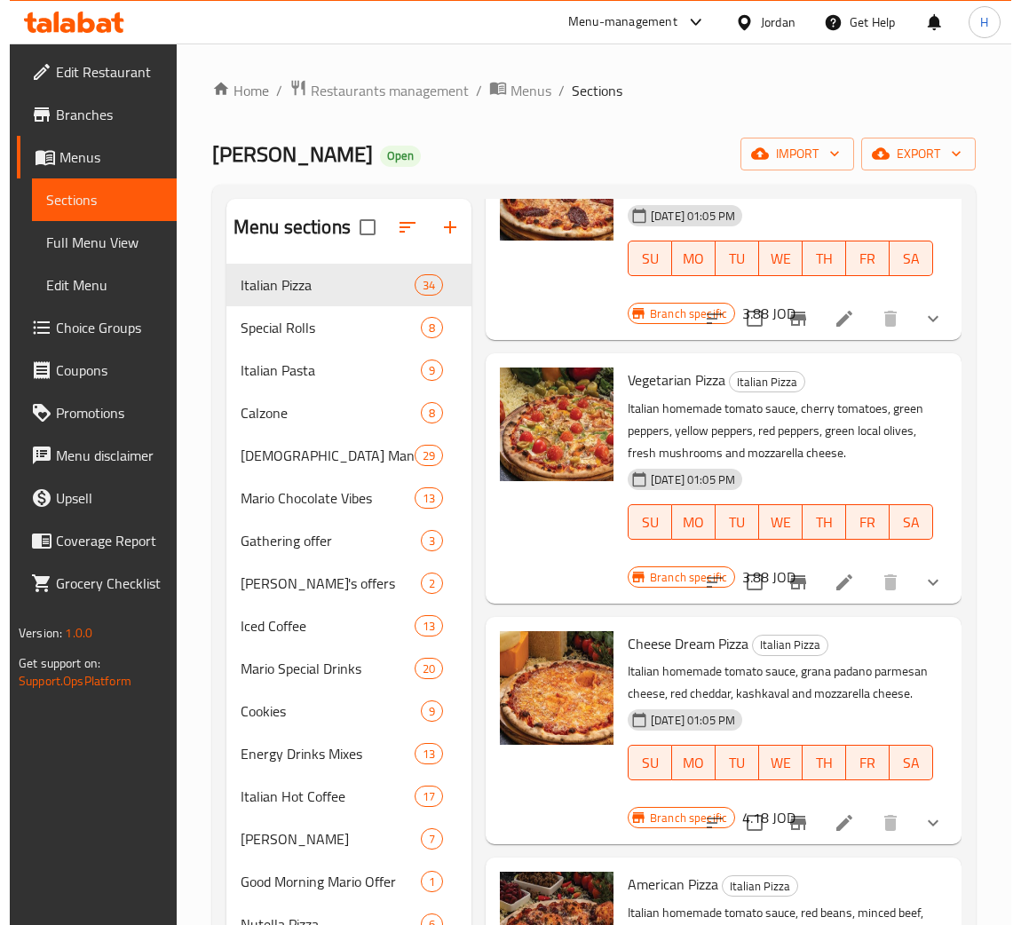
scroll to position [2397, 0]
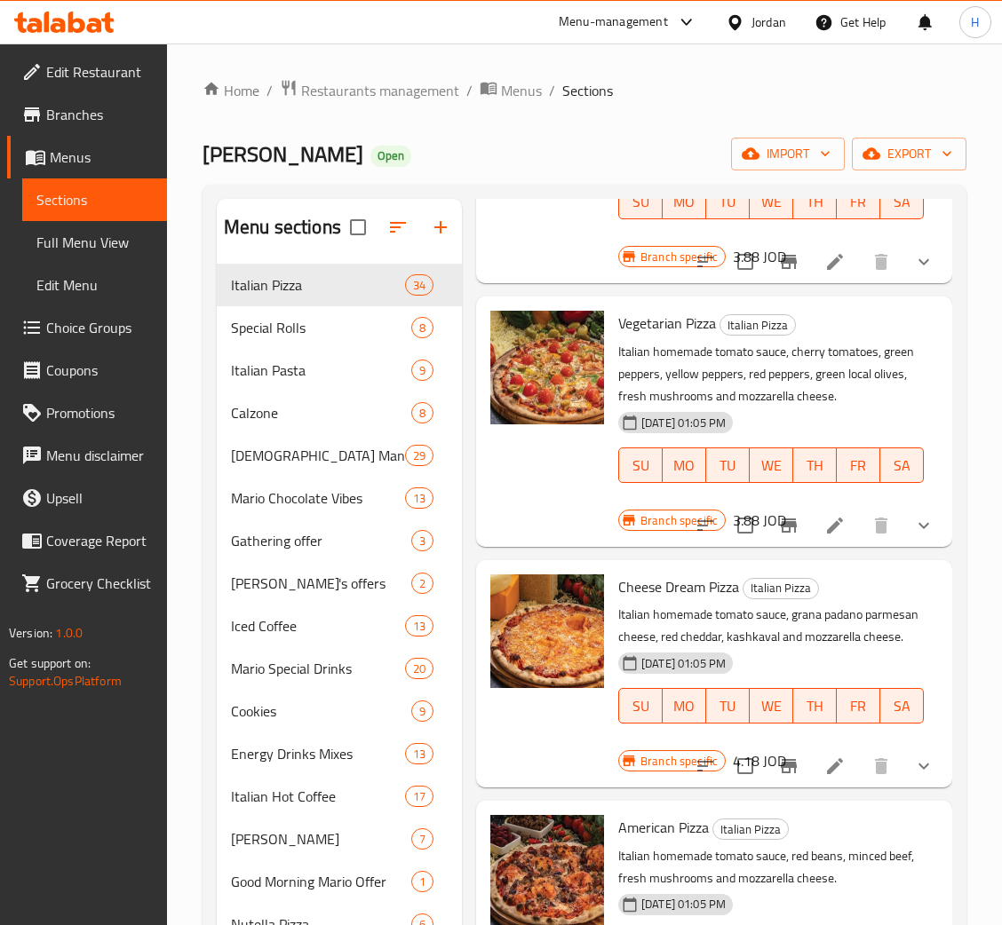
click at [778, 533] on icon "Branch-specific-item" at bounding box center [788, 525] width 21 height 21
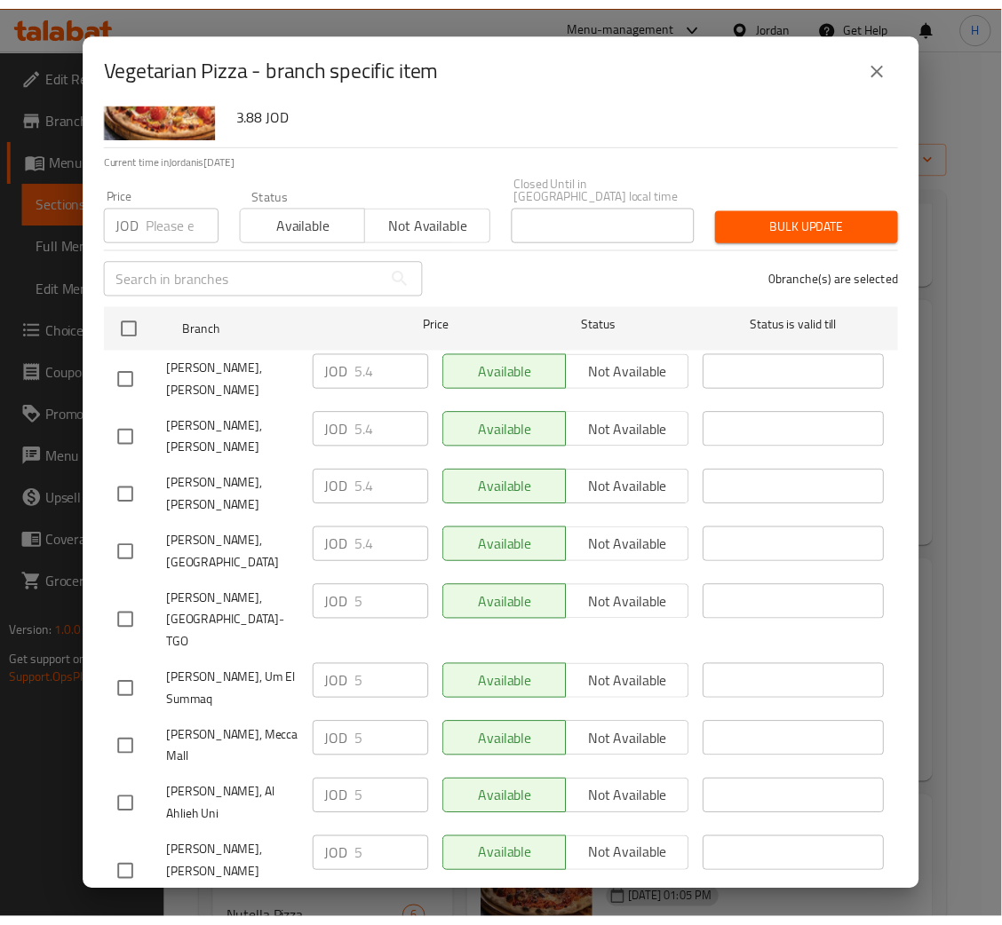
scroll to position [130, 0]
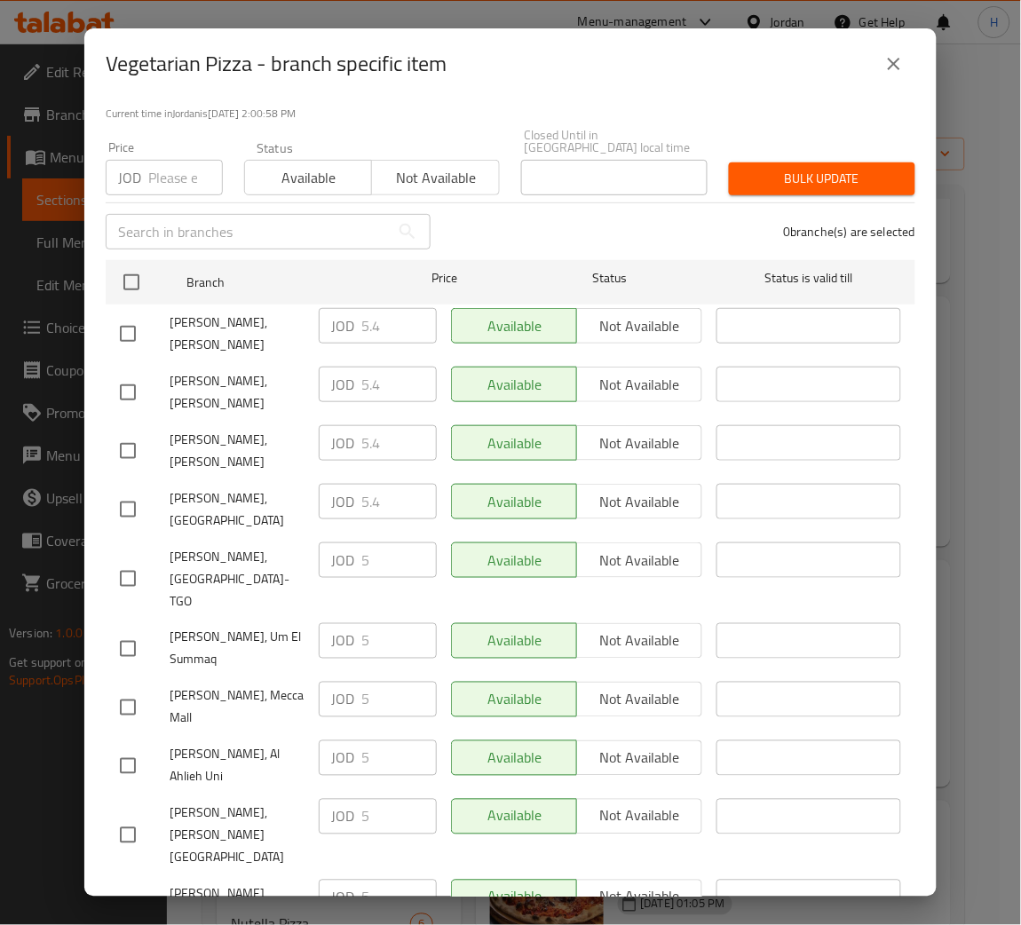
drag, startPoint x: 913, startPoint y: 76, endPoint x: 904, endPoint y: 72, distance: 9.9
click at [910, 75] on div "Vegetarian Pizza - branch specific item" at bounding box center [511, 64] width 810 height 43
drag, startPoint x: 901, startPoint y: 68, endPoint x: 774, endPoint y: 309, distance: 272.1
click at [900, 67] on icon "close" at bounding box center [894, 63] width 21 height 21
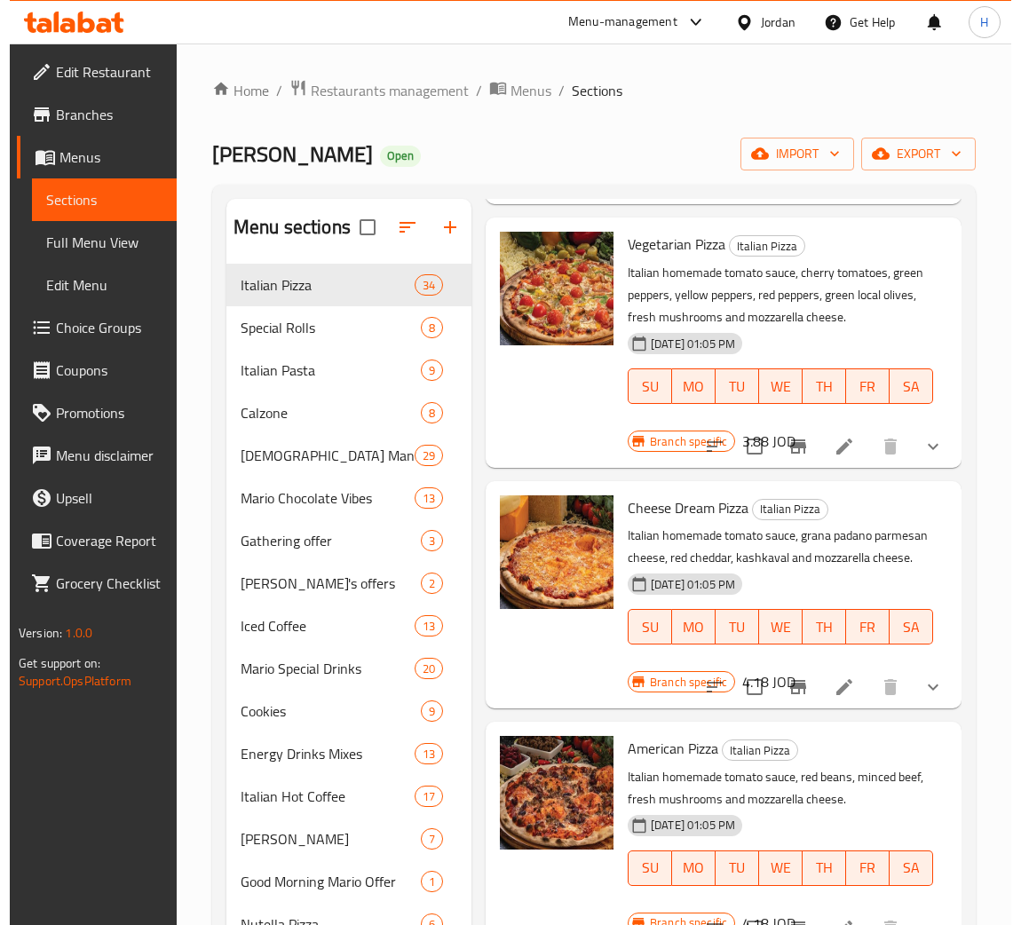
scroll to position [2530, 0]
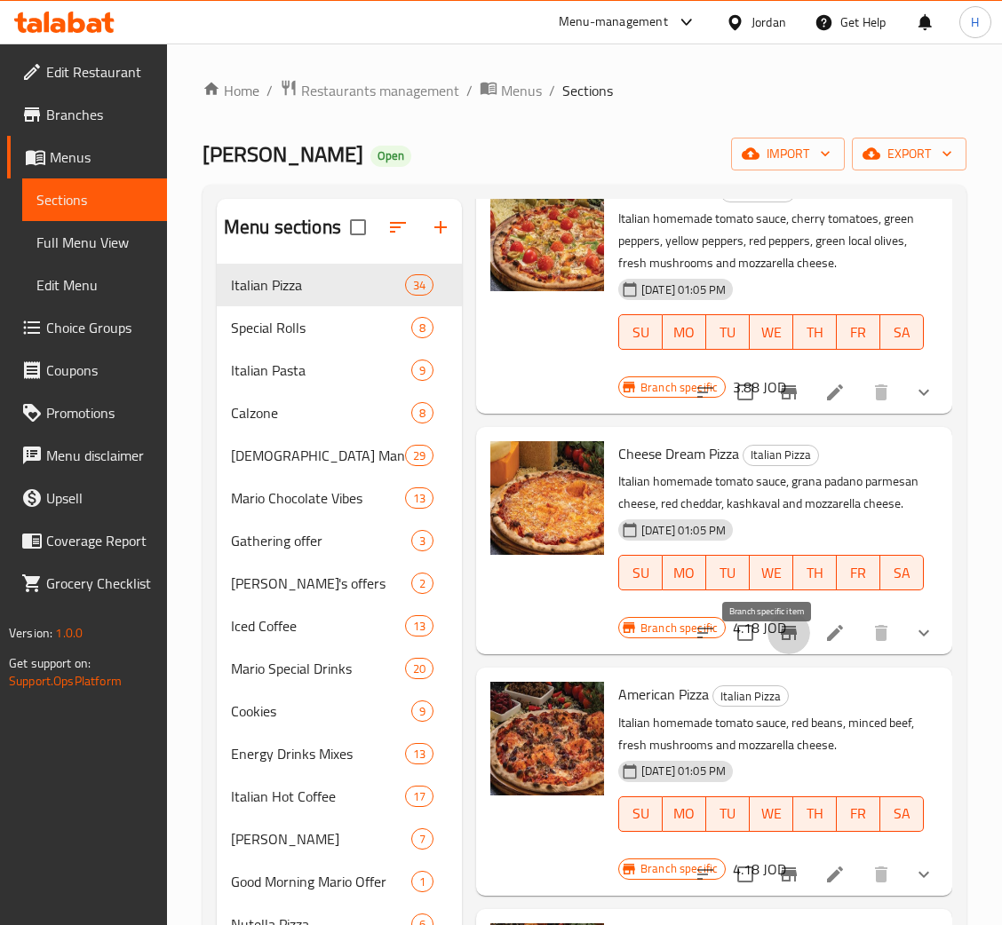
click at [778, 644] on icon "Branch-specific-item" at bounding box center [788, 633] width 21 height 21
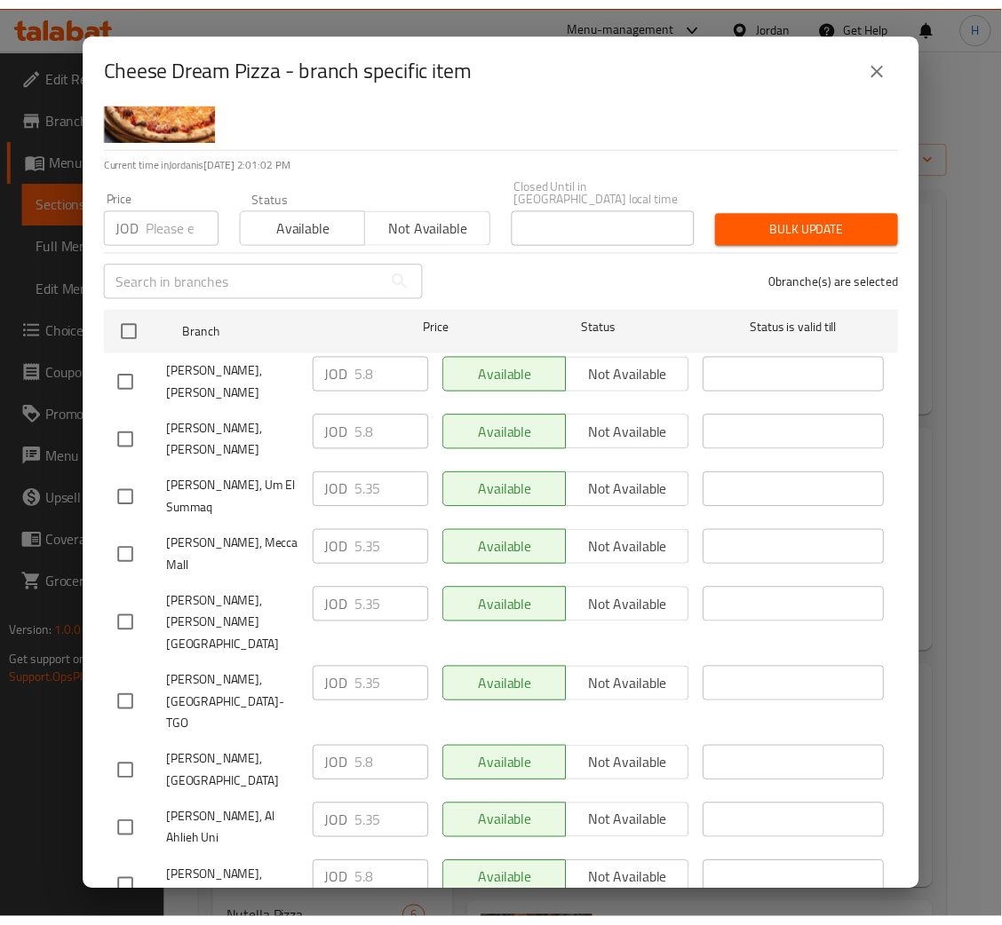
scroll to position [130, 0]
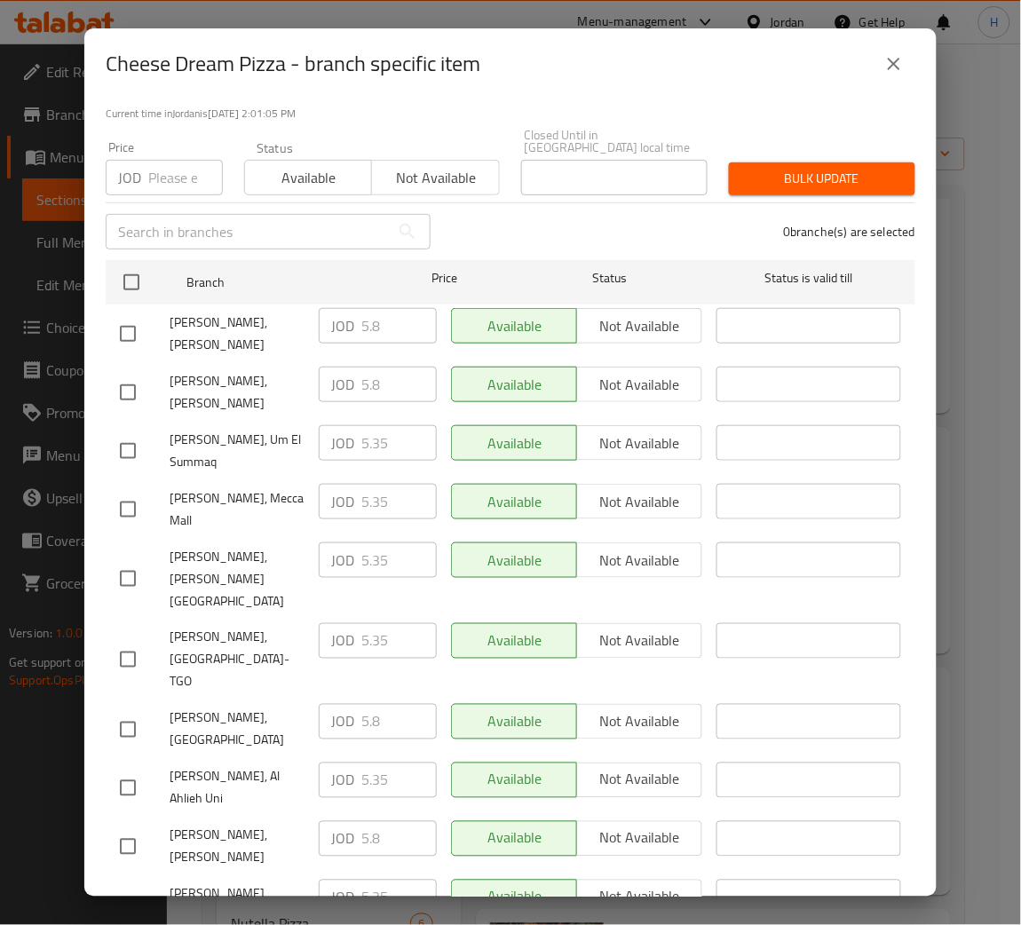
click at [267, 814] on div "[PERSON_NAME], [PERSON_NAME] JOD 5.8 ​ Available Not available ​" at bounding box center [511, 847] width 796 height 66
click at [141, 887] on input "checkbox" at bounding box center [127, 905] width 37 height 37
checkbox input "true"
click at [385, 880] on input "5.35" at bounding box center [398, 898] width 75 height 36
paste input "8"
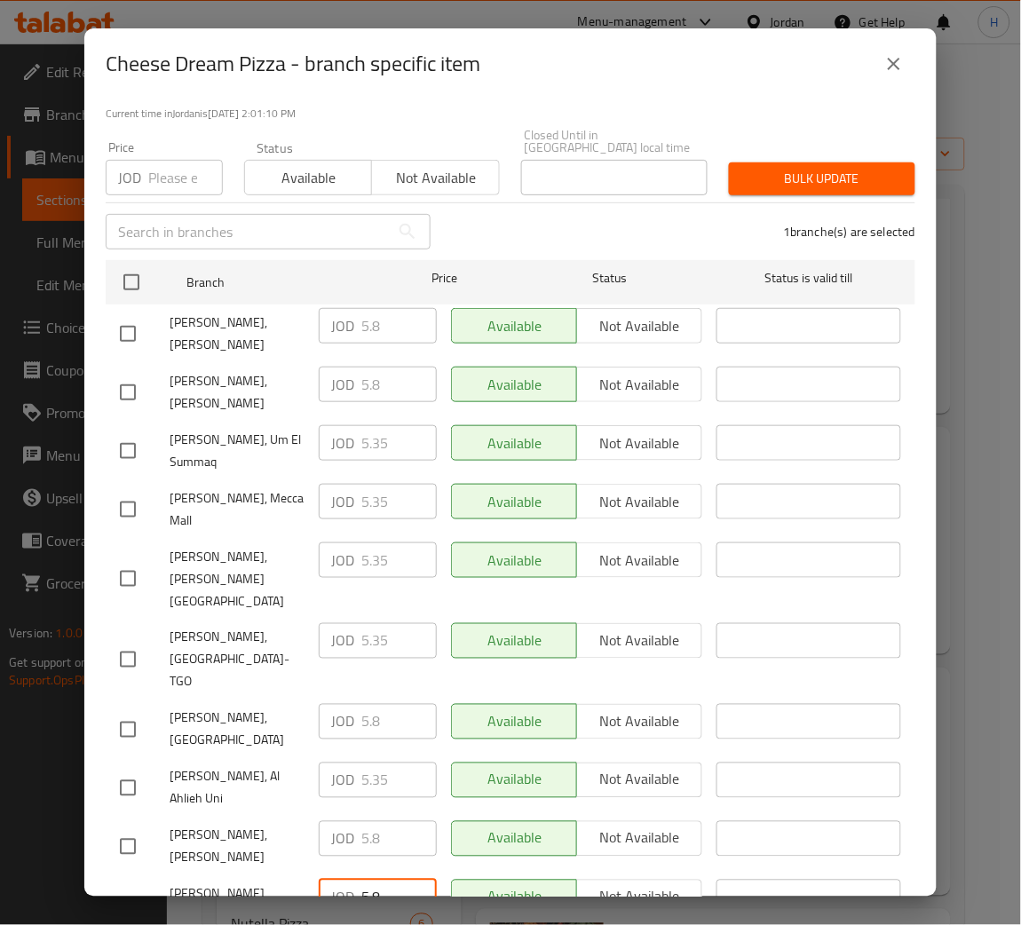
type input "5.8"
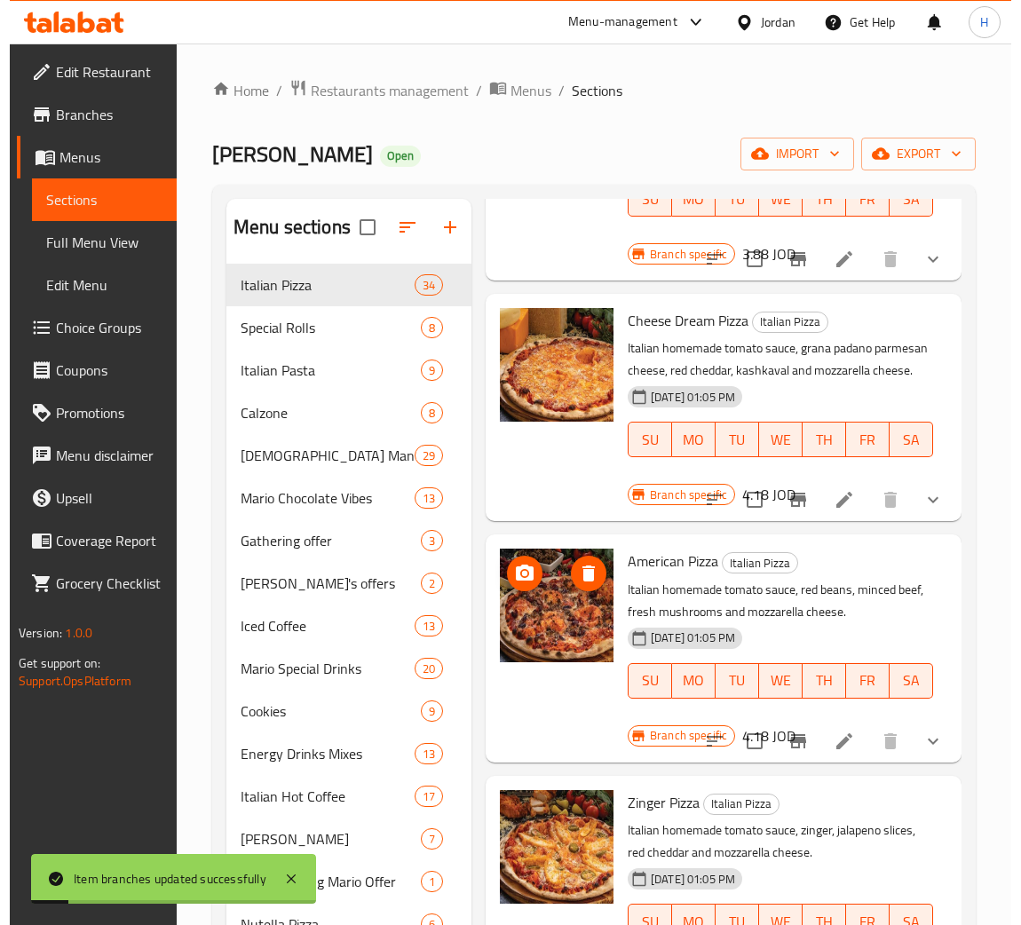
scroll to position [2796, 0]
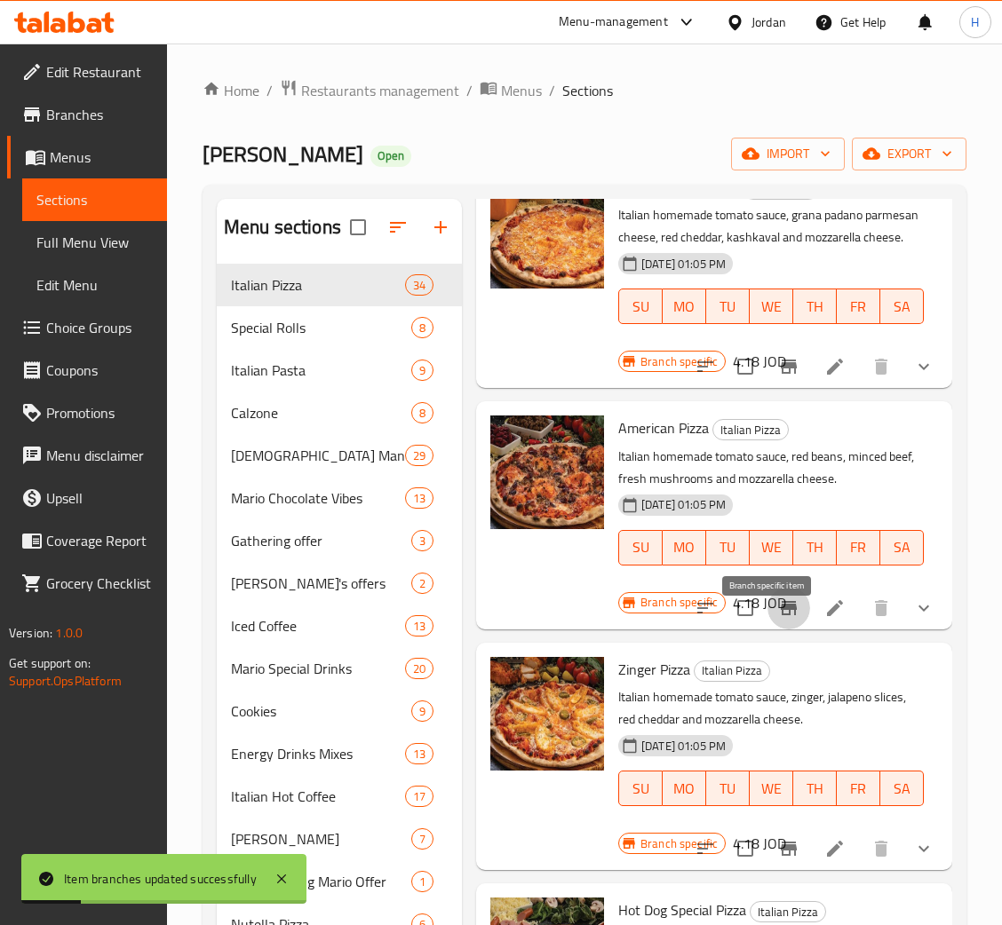
click at [781, 615] on icon "Branch-specific-item" at bounding box center [789, 608] width 16 height 14
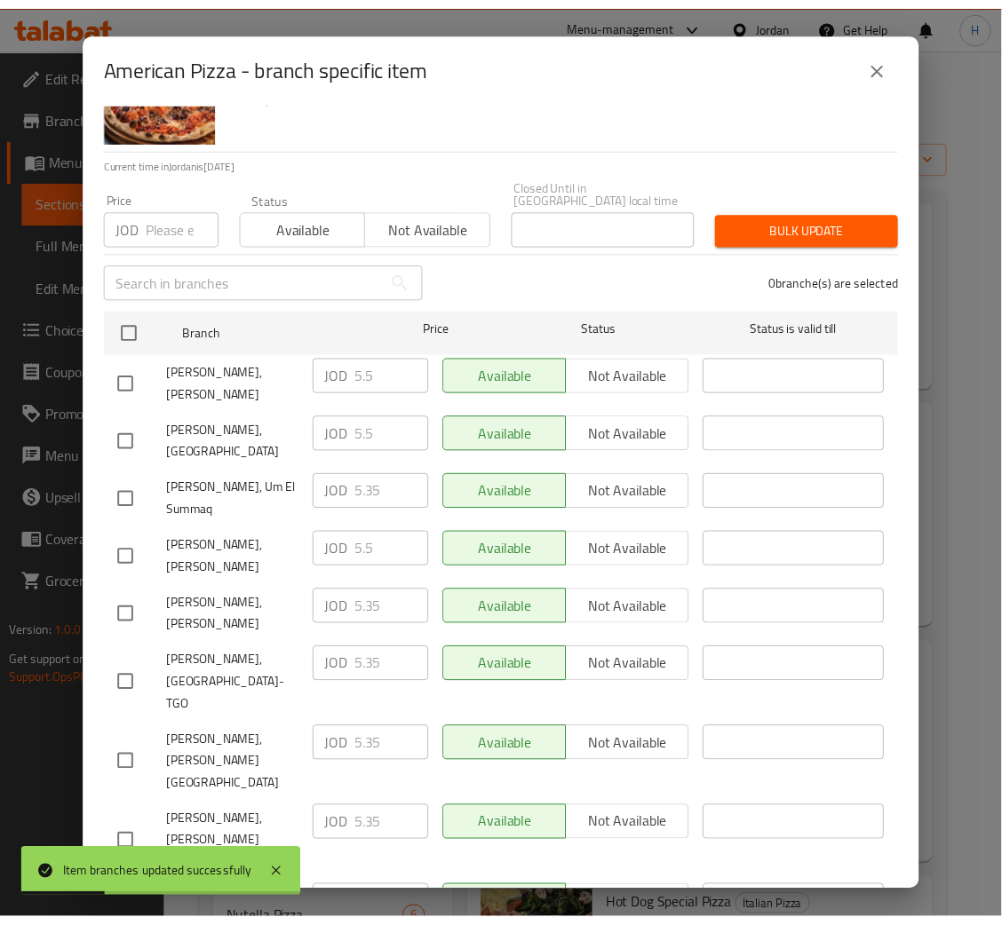
scroll to position [130, 0]
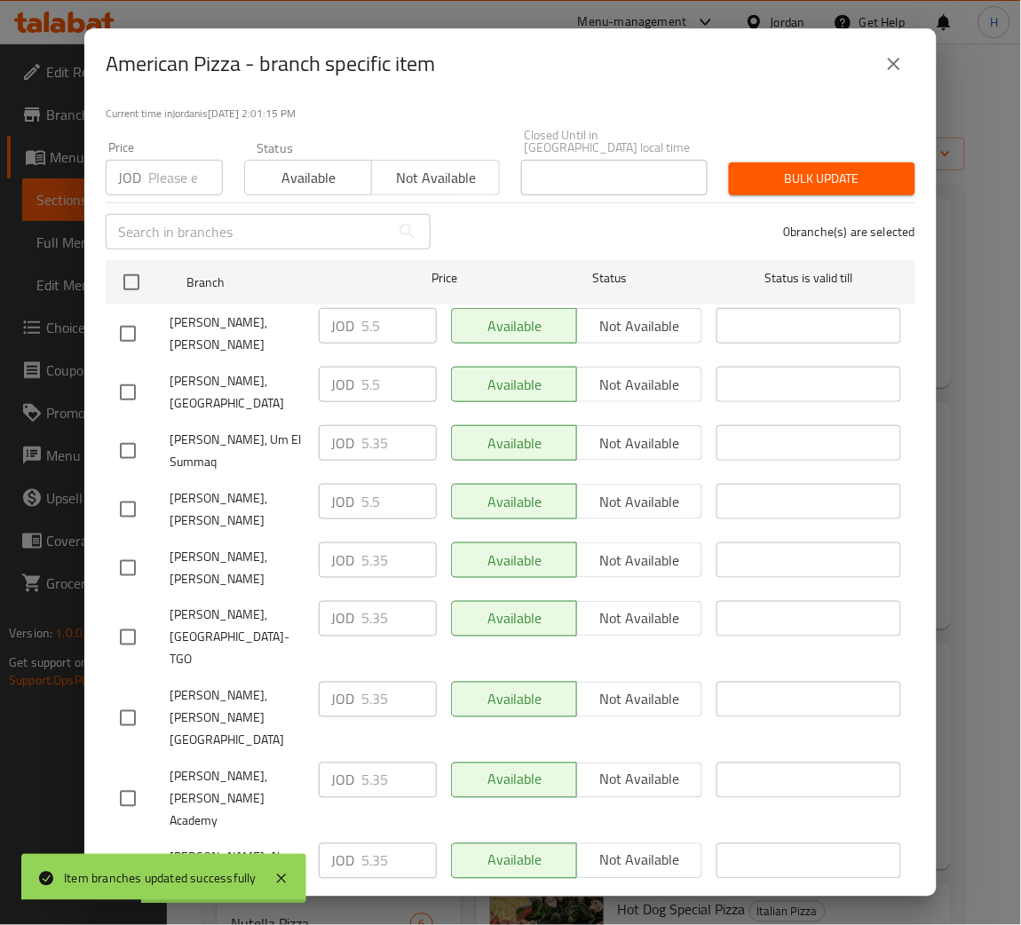
click at [329, 325] on div "JOD 5.5 ​" at bounding box center [378, 326] width 118 height 36
click at [142, 550] on input "checkbox" at bounding box center [127, 568] width 37 height 37
checkbox input "true"
click at [382, 543] on input "5.35" at bounding box center [398, 561] width 75 height 36
paste input "number"
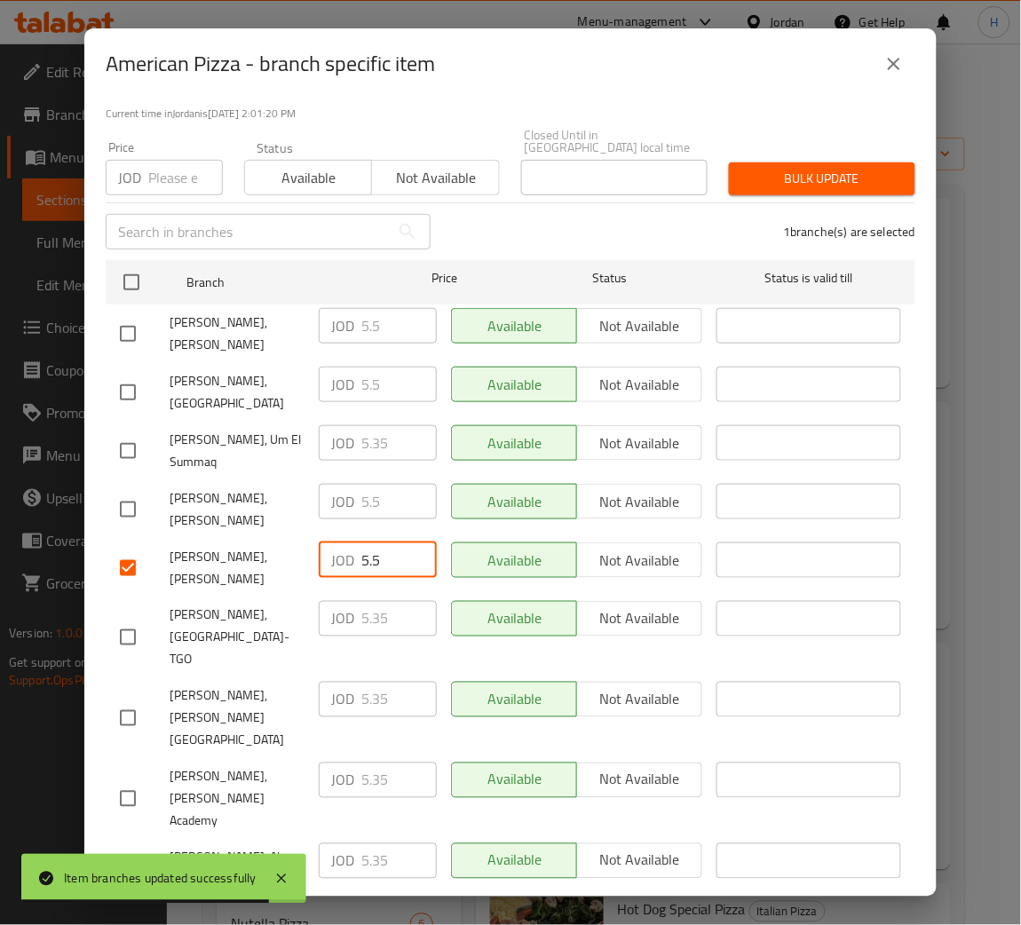
type input "5.5"
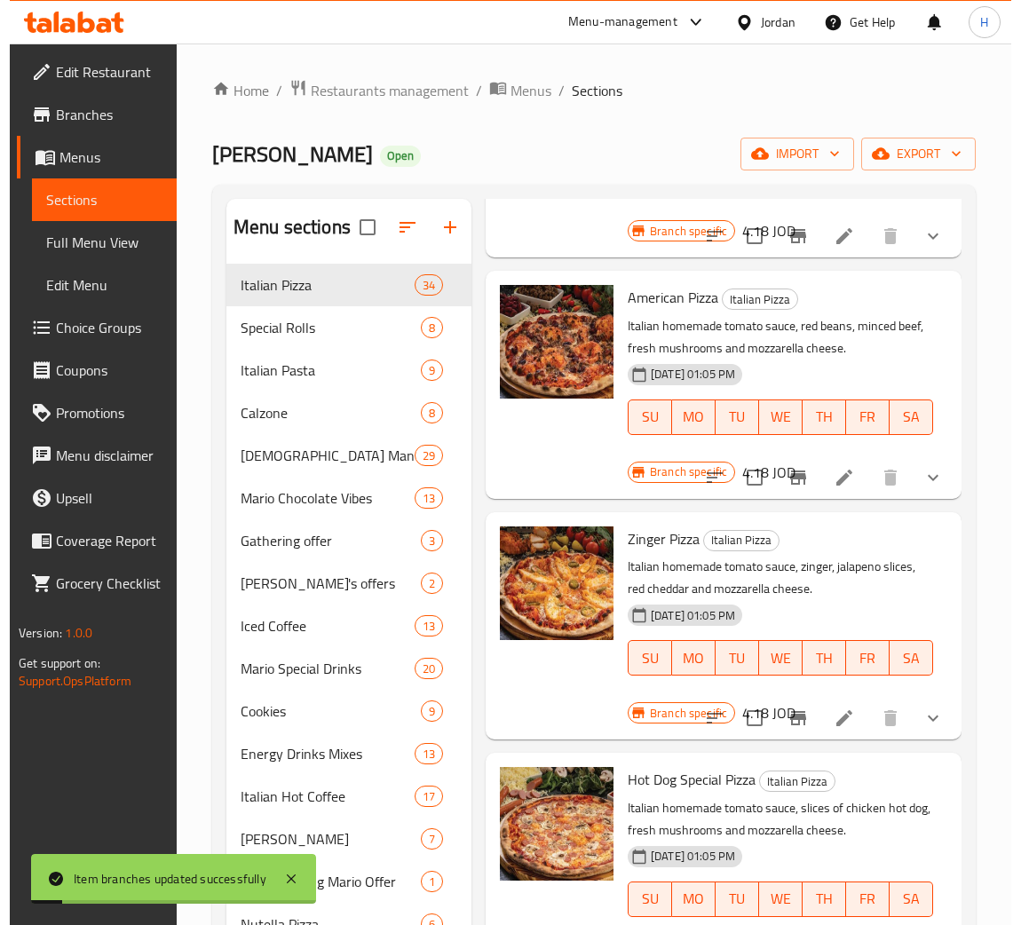
scroll to position [3063, 0]
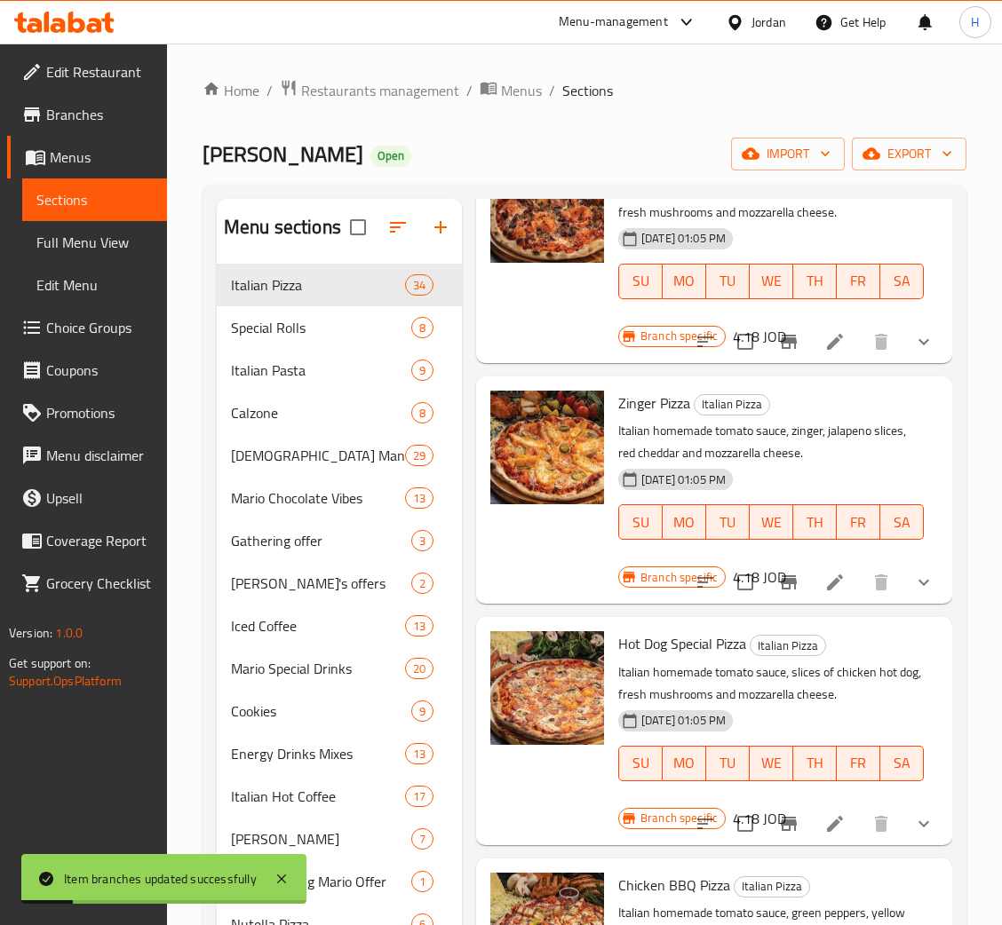
click at [781, 590] on icon "Branch-specific-item" at bounding box center [789, 582] width 16 height 14
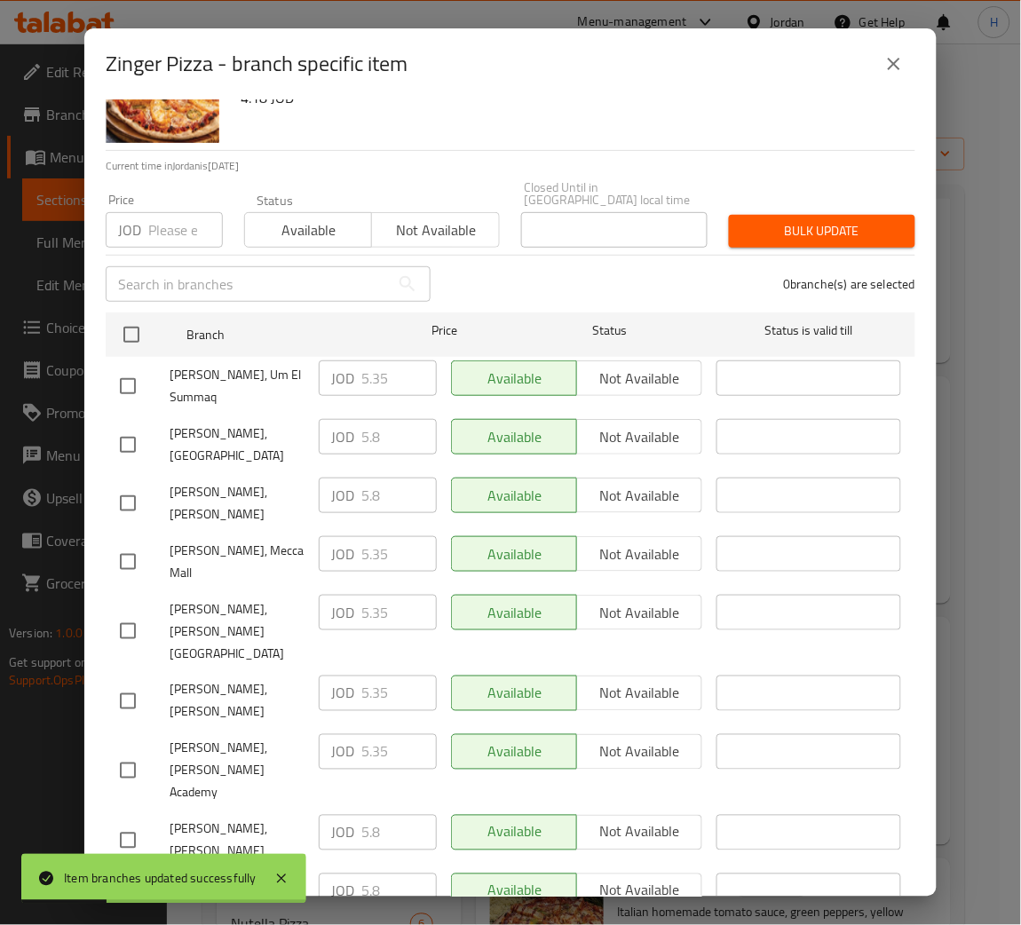
scroll to position [130, 0]
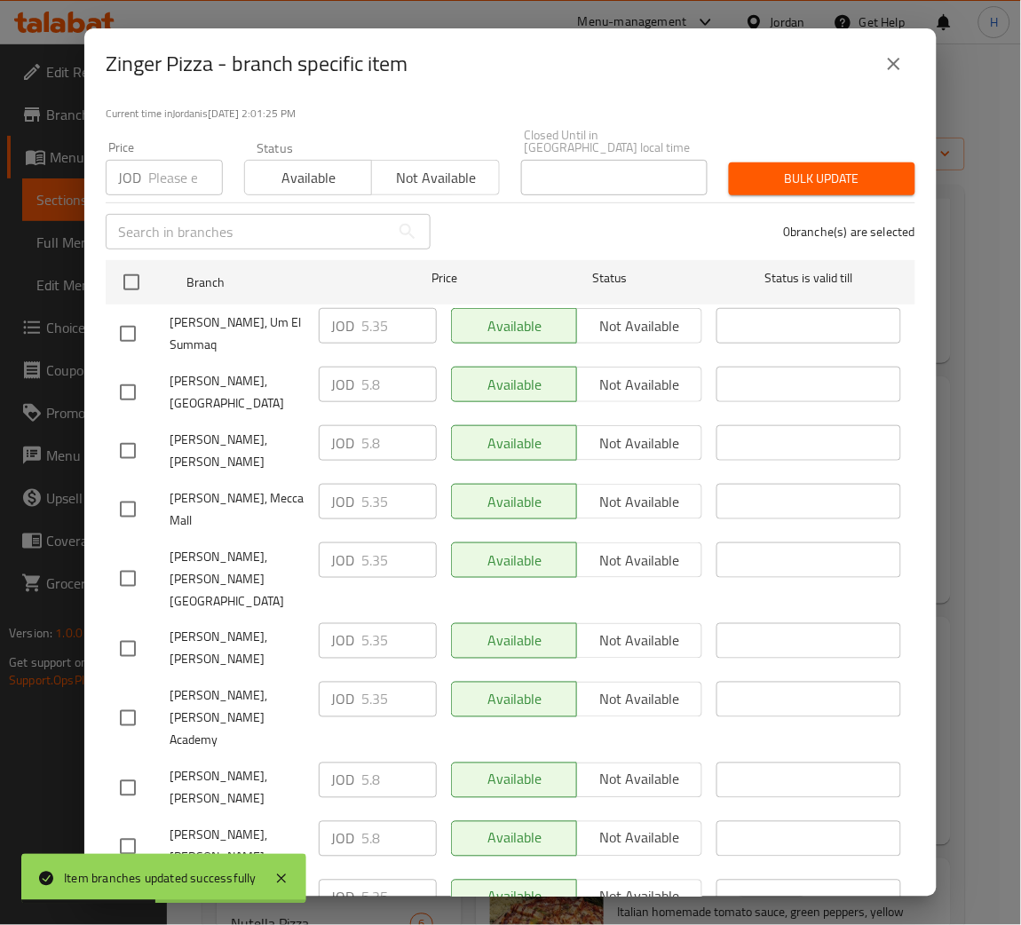
click at [345, 425] on div "JOD 5.8 ​" at bounding box center [378, 443] width 118 height 36
click at [126, 631] on input "checkbox" at bounding box center [127, 649] width 37 height 37
checkbox input "true"
click at [382, 623] on input "5.35" at bounding box center [398, 641] width 75 height 36
paste input "8"
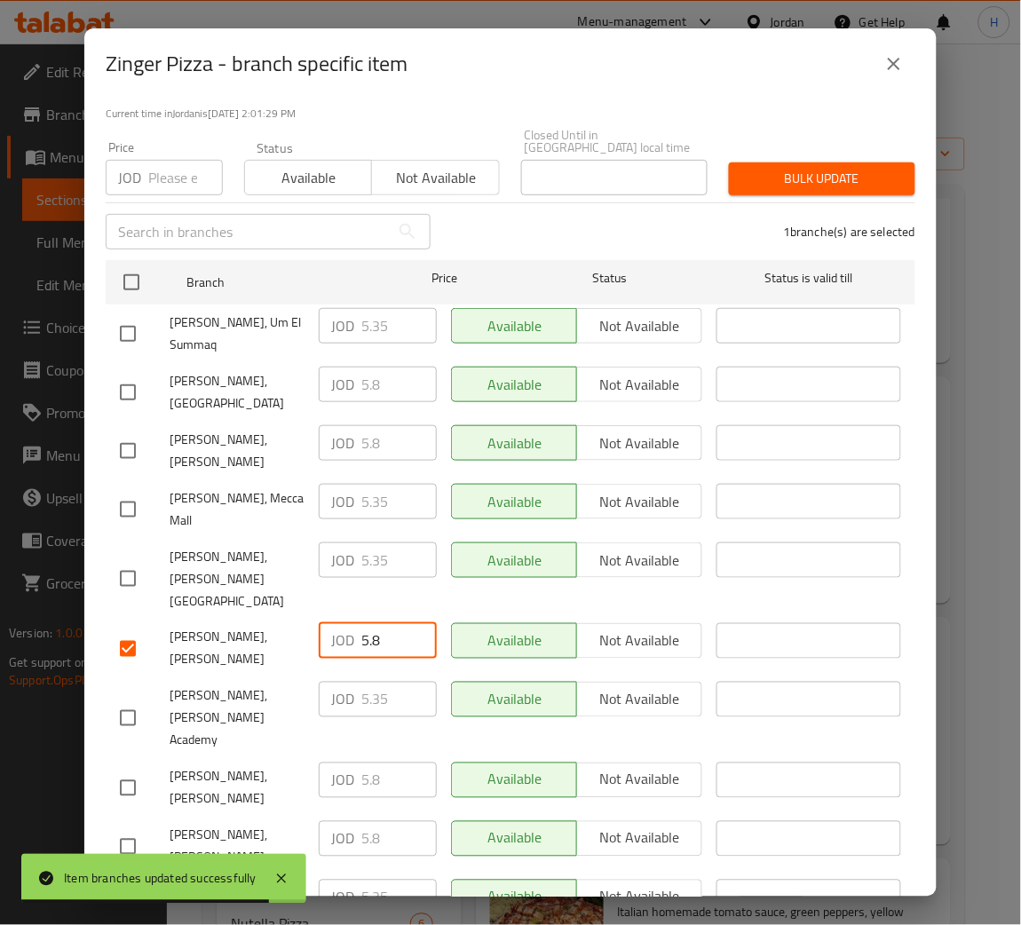
type input "5.8"
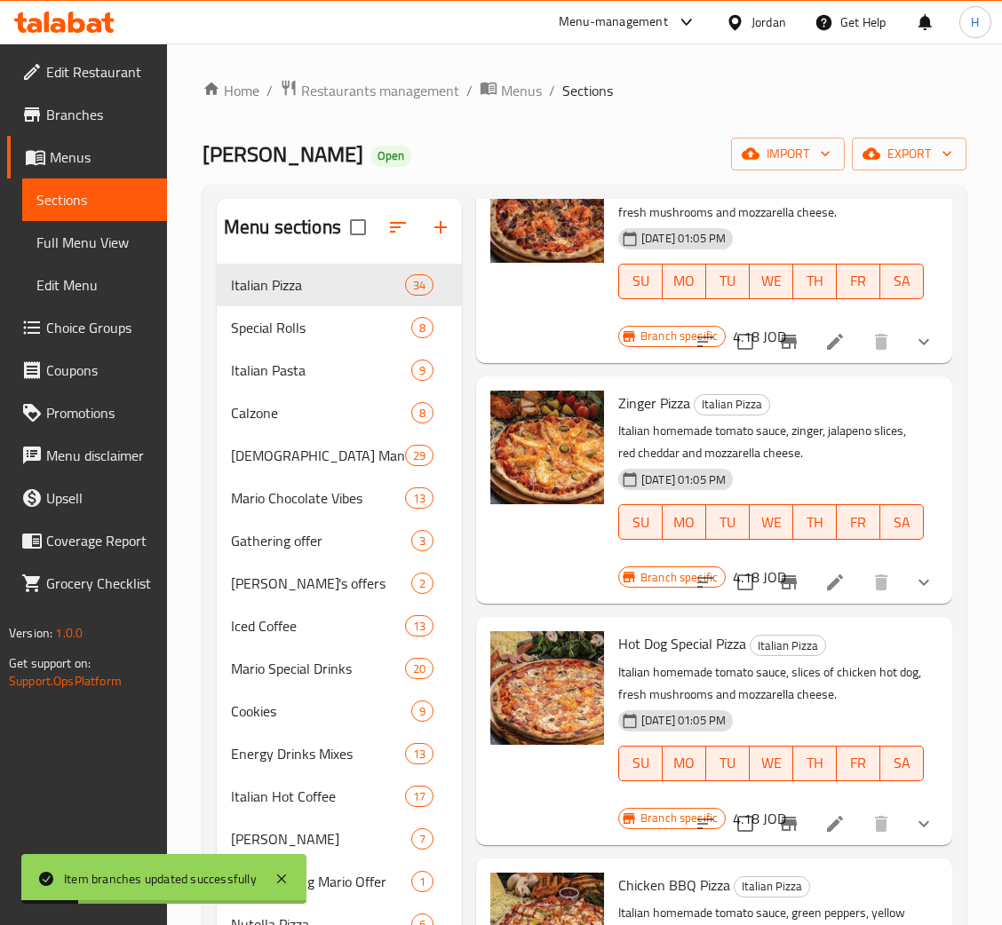
click at [778, 593] on icon "Branch-specific-item" at bounding box center [788, 582] width 21 height 21
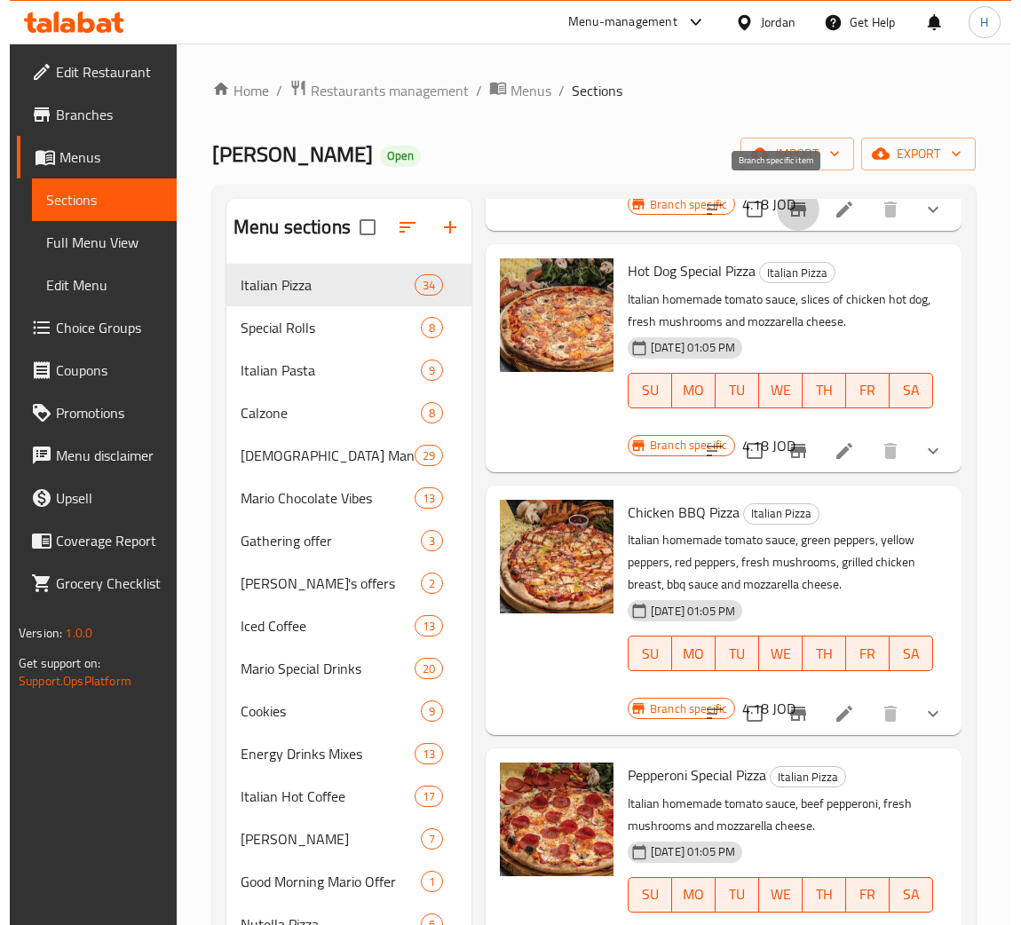
scroll to position [3462, 0]
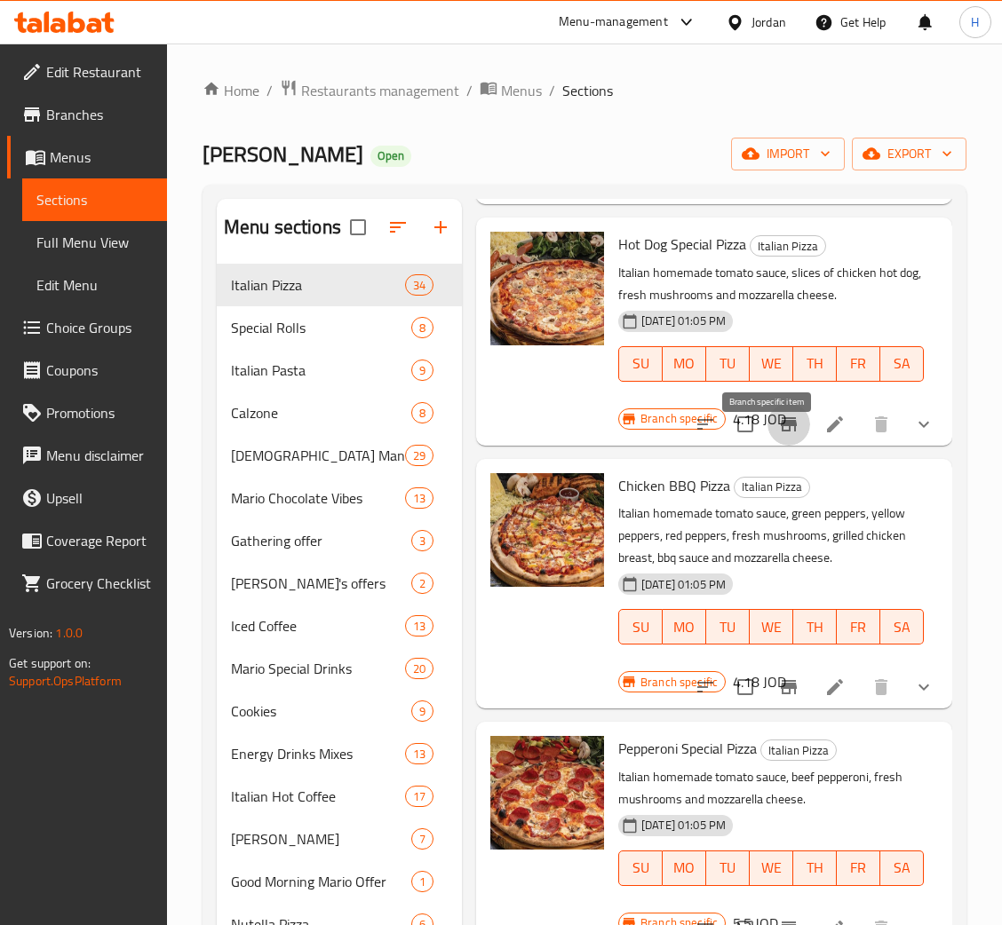
click at [778, 435] on icon "Branch-specific-item" at bounding box center [788, 424] width 21 height 21
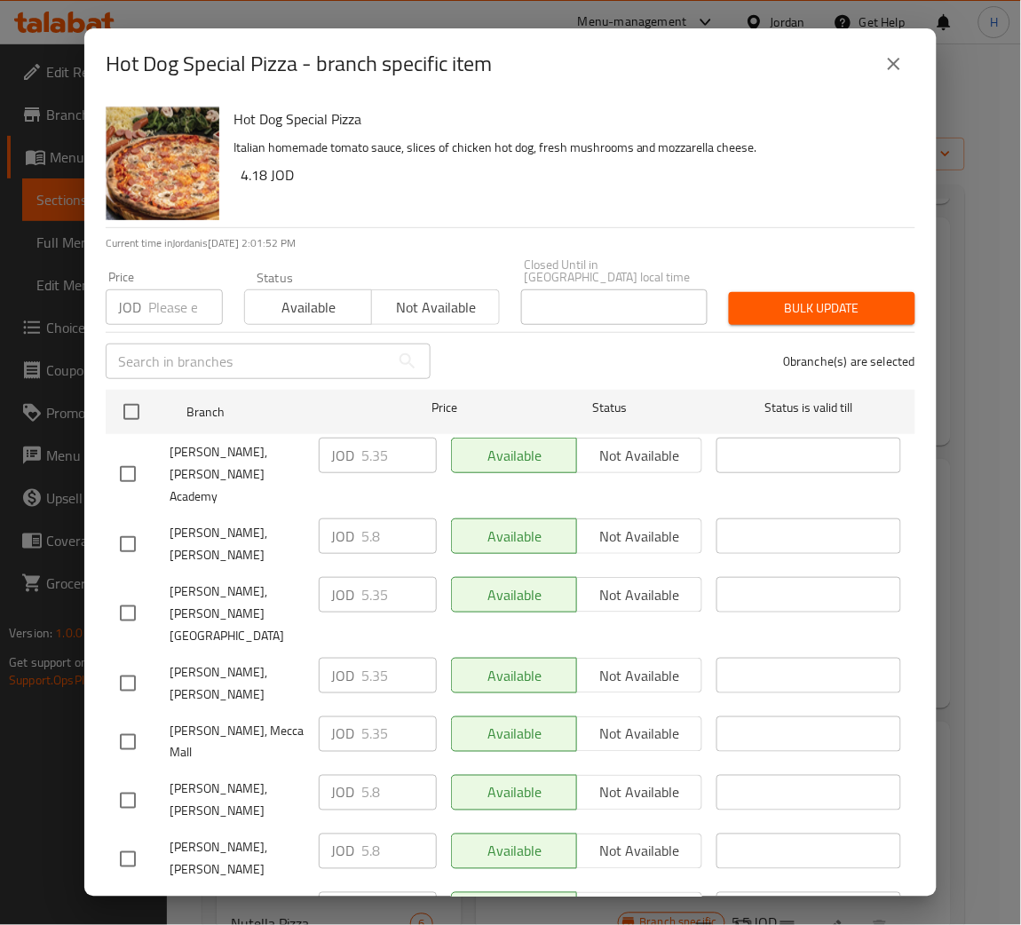
click at [345, 834] on div "JOD 5.8 ​" at bounding box center [378, 852] width 118 height 36
click at [126, 665] on input "checkbox" at bounding box center [127, 683] width 37 height 37
checkbox input "true"
click at [365, 658] on input "5.35" at bounding box center [398, 676] width 75 height 36
paste input "8"
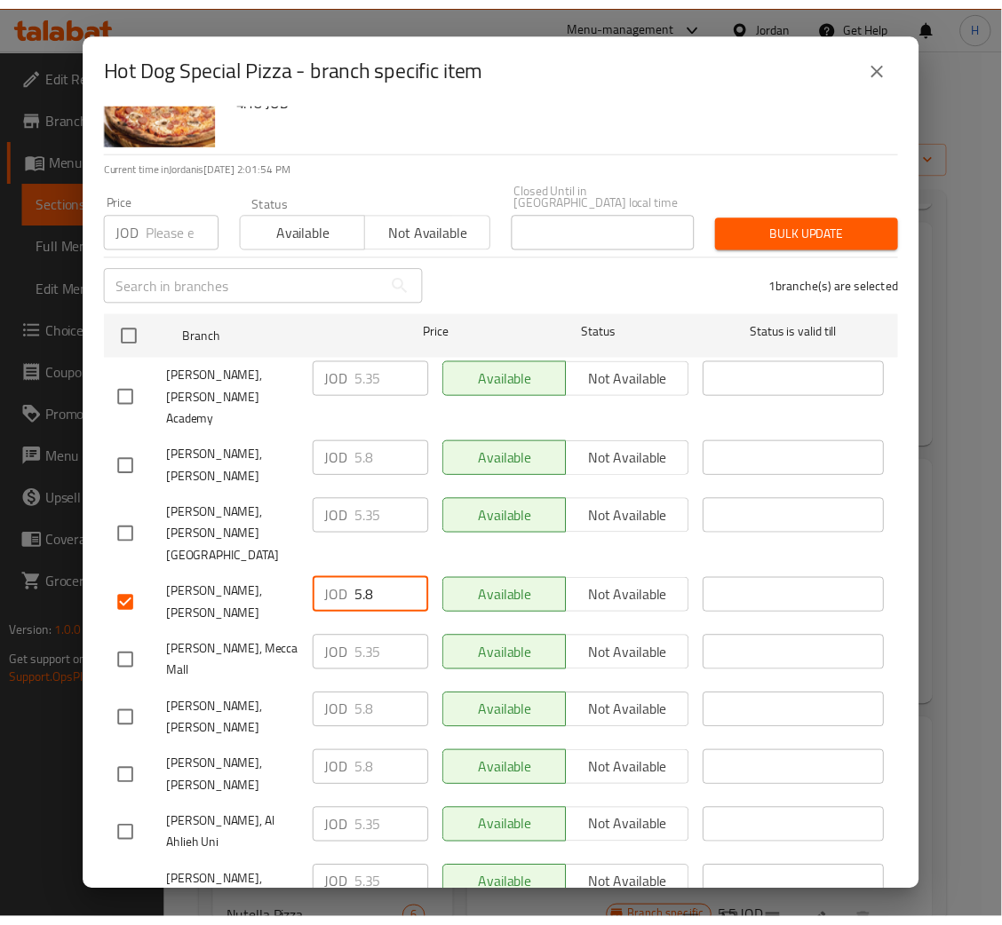
scroll to position [130, 0]
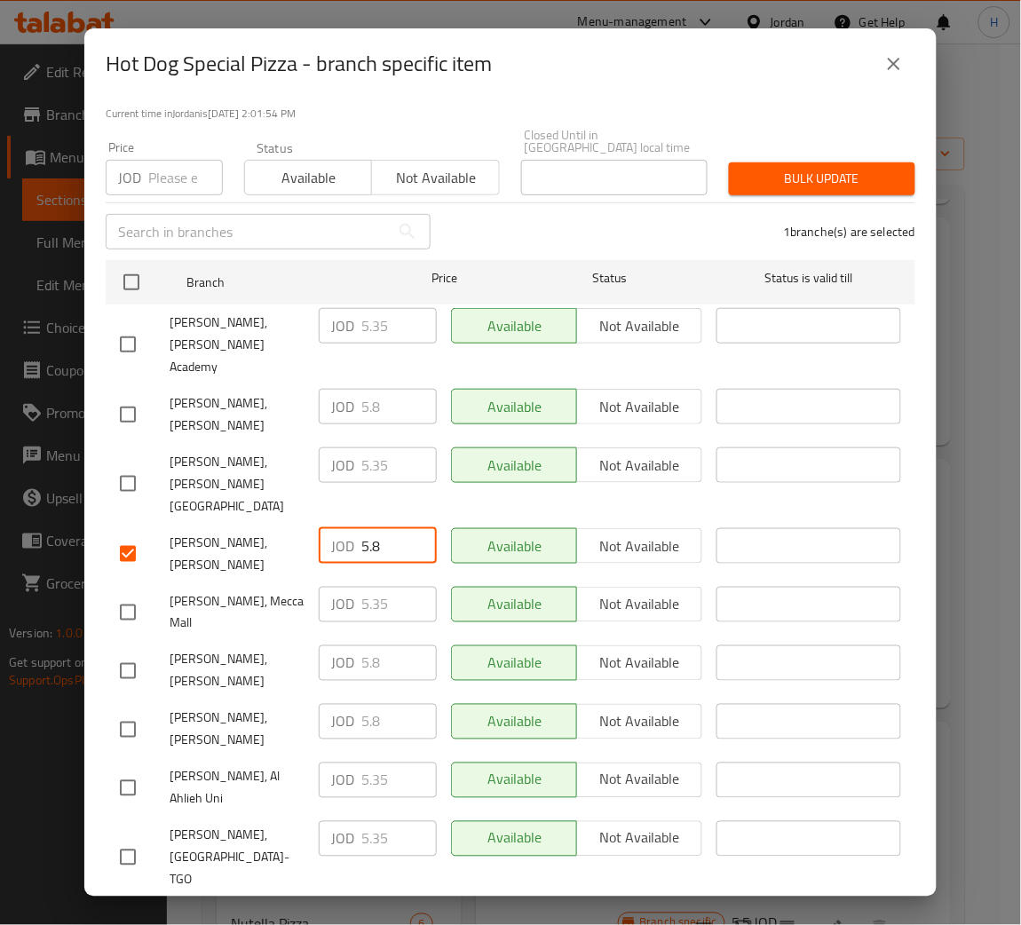
type input "5.8"
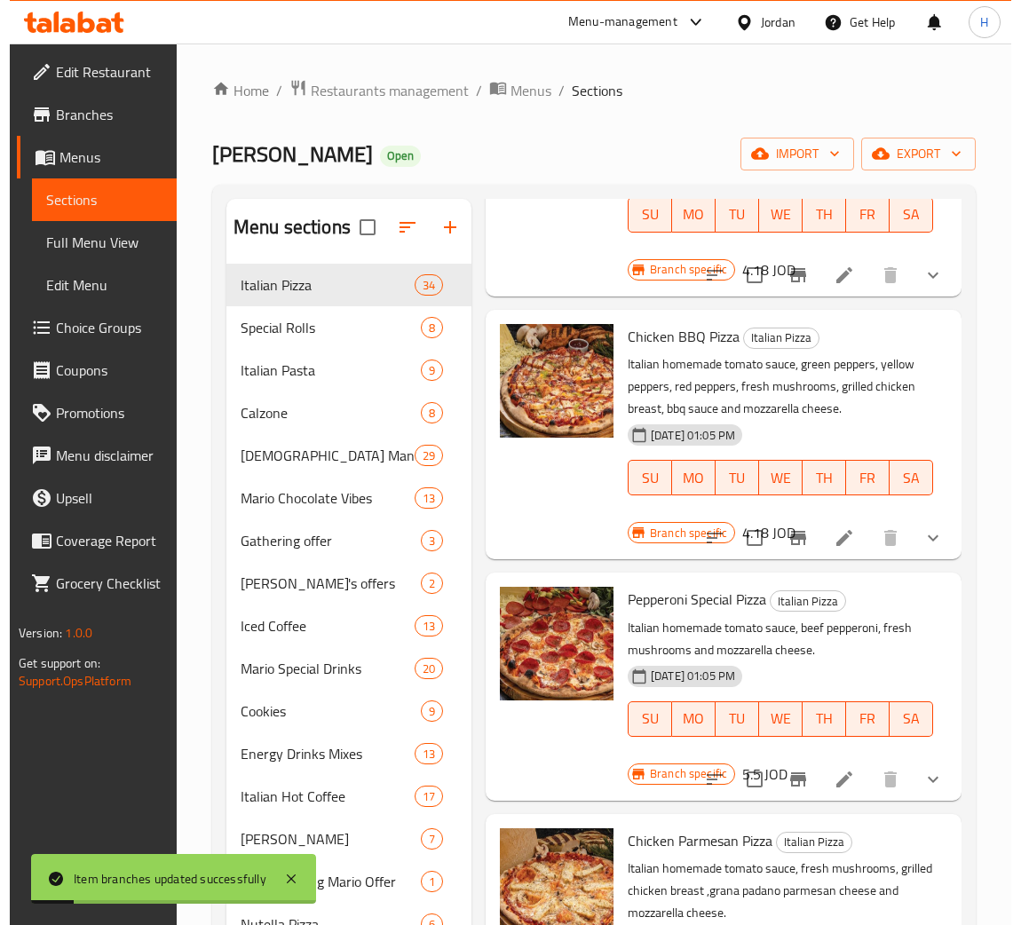
scroll to position [3462, 0]
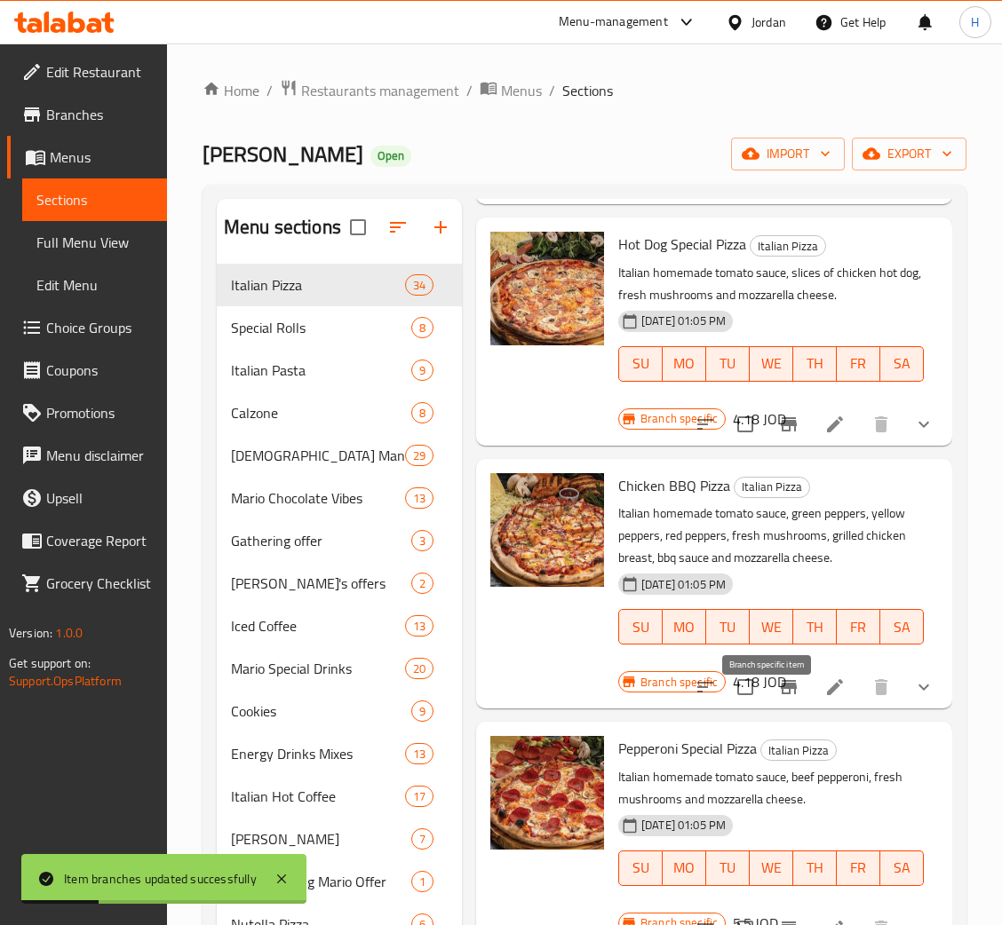
click at [778, 698] on icon "Branch-specific-item" at bounding box center [788, 687] width 21 height 21
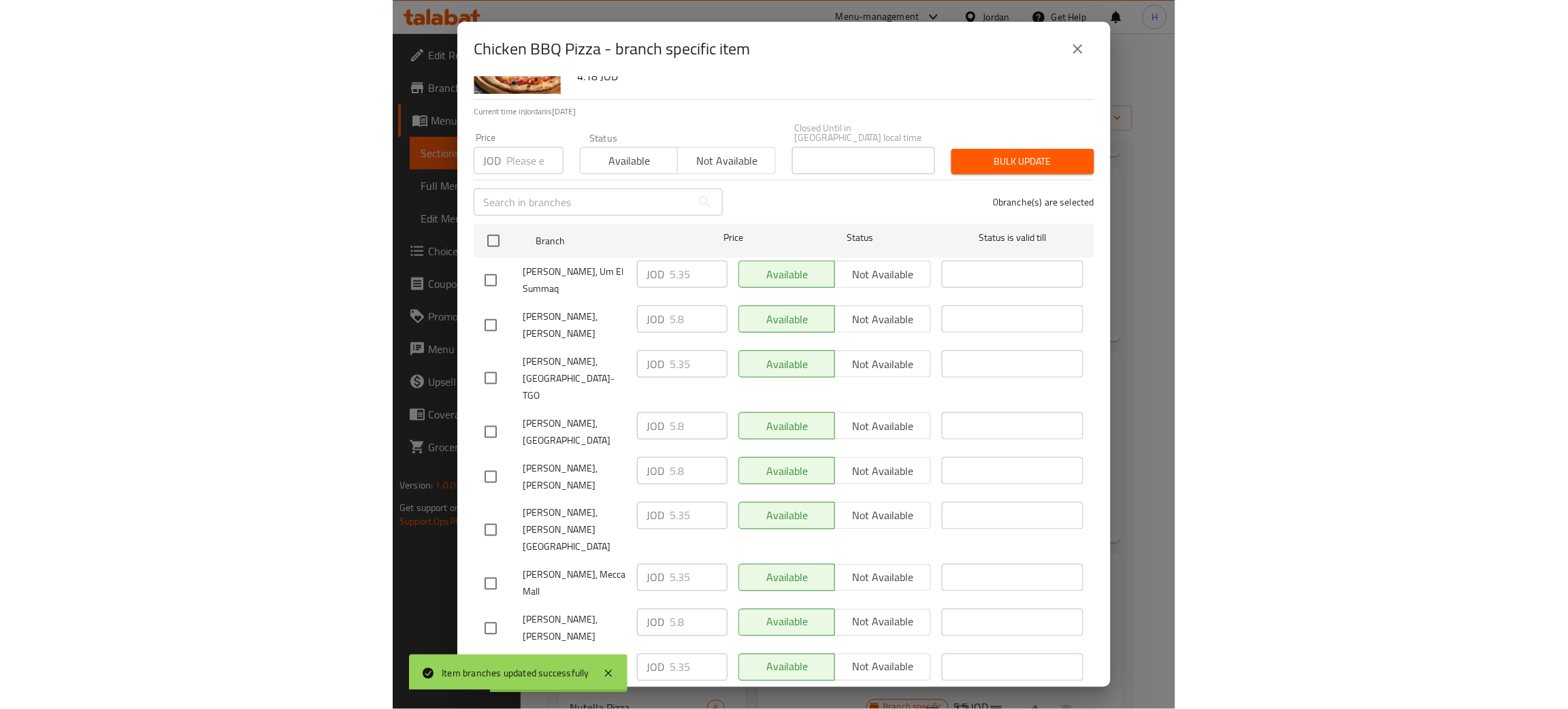
scroll to position [100, 0]
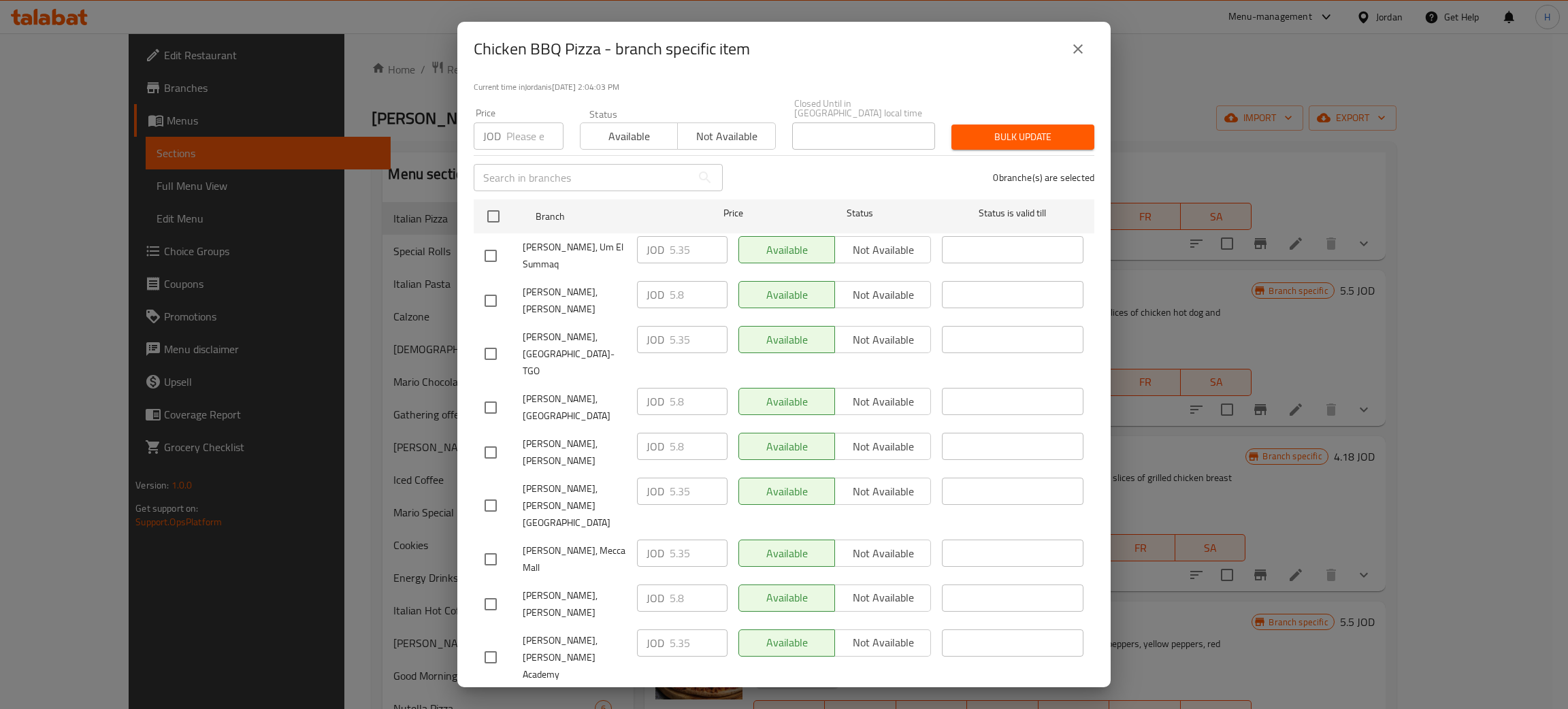
click at [586, 51] on h2 "Chicken BBQ Pizza - branch specific item" at bounding box center [612, 49] width 277 height 21
click at [779, 49] on div "Chicken BBQ Pizza - branch specific item" at bounding box center [784, 49] width 621 height 33
click at [650, 585] on div "JOD 5.8 ​" at bounding box center [682, 599] width 90 height 28
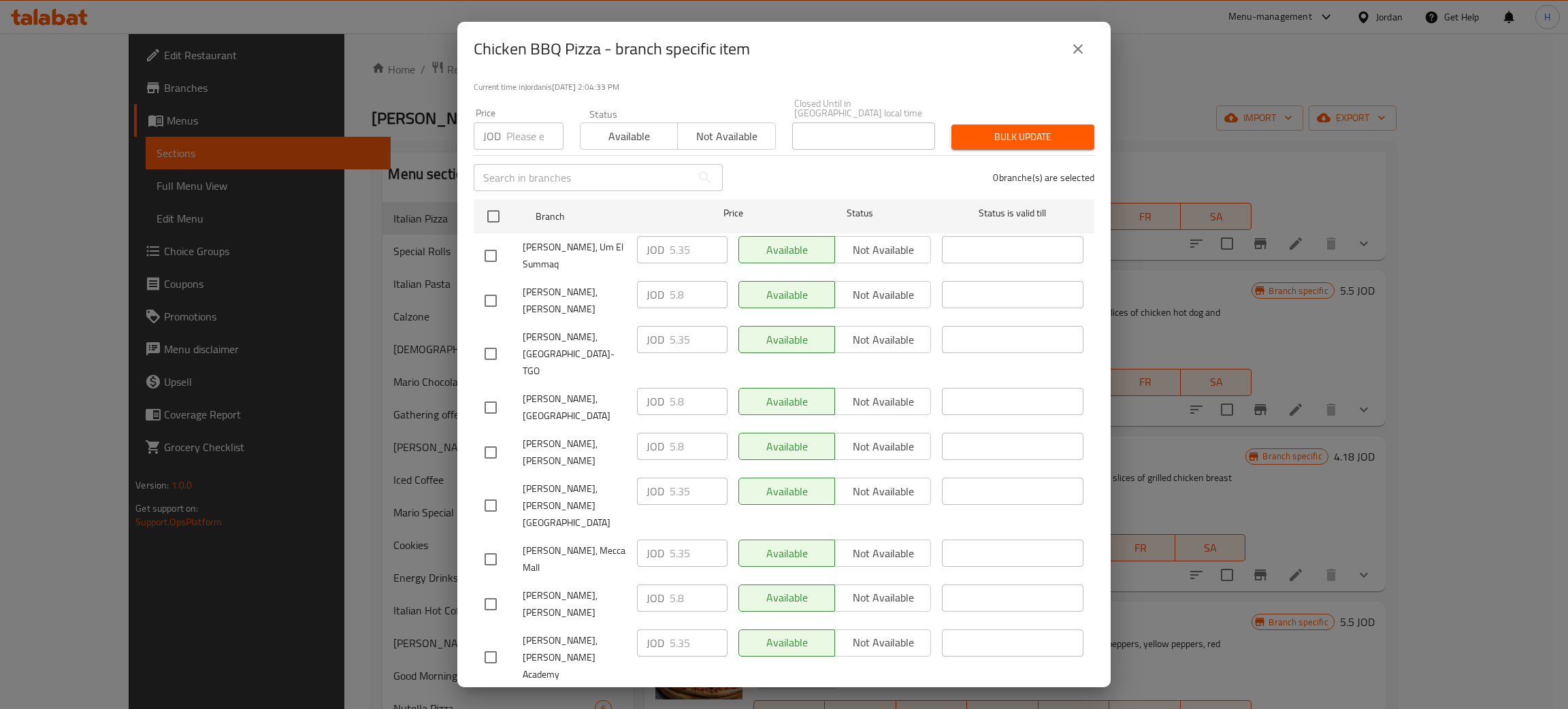
checkbox input "true"
paste input "8"
type input "5.8"
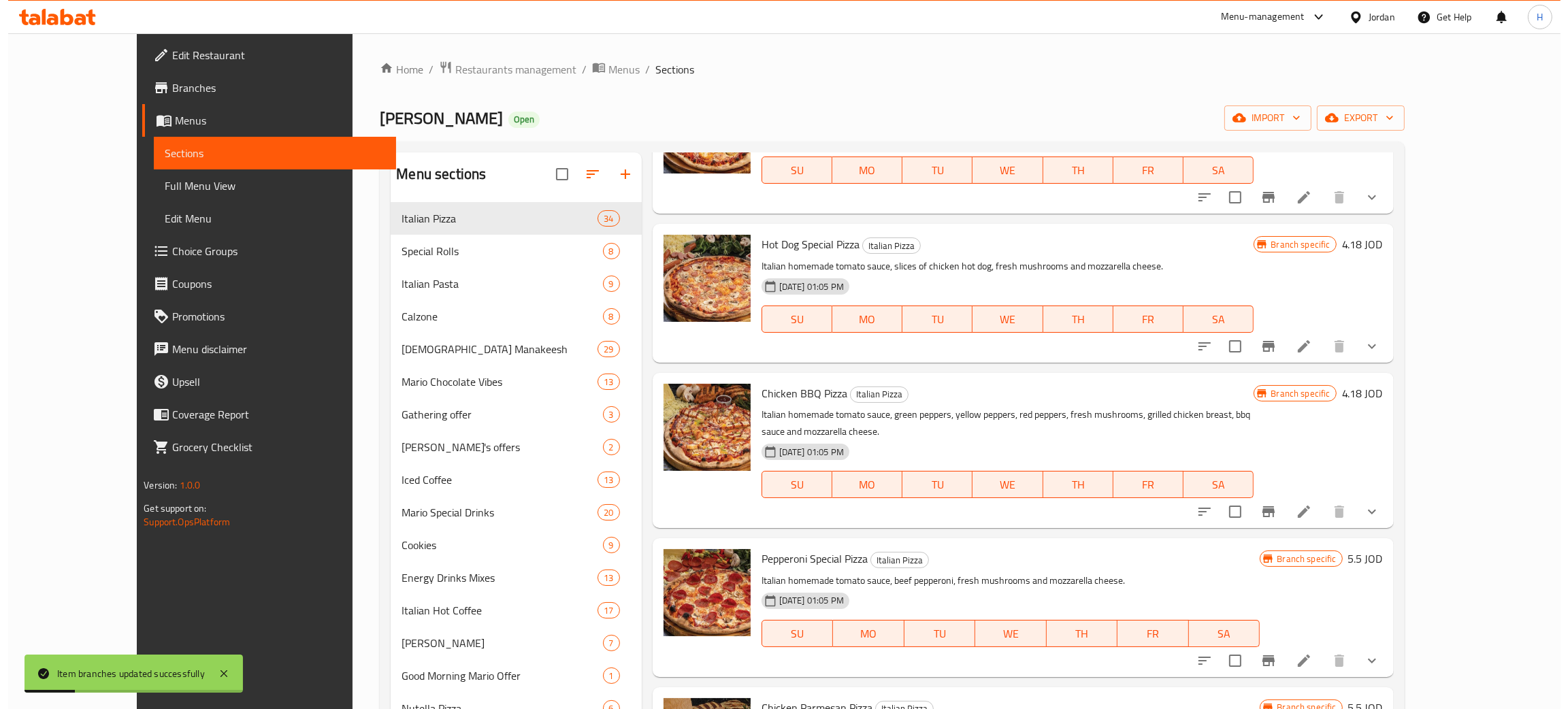
scroll to position [2180, 0]
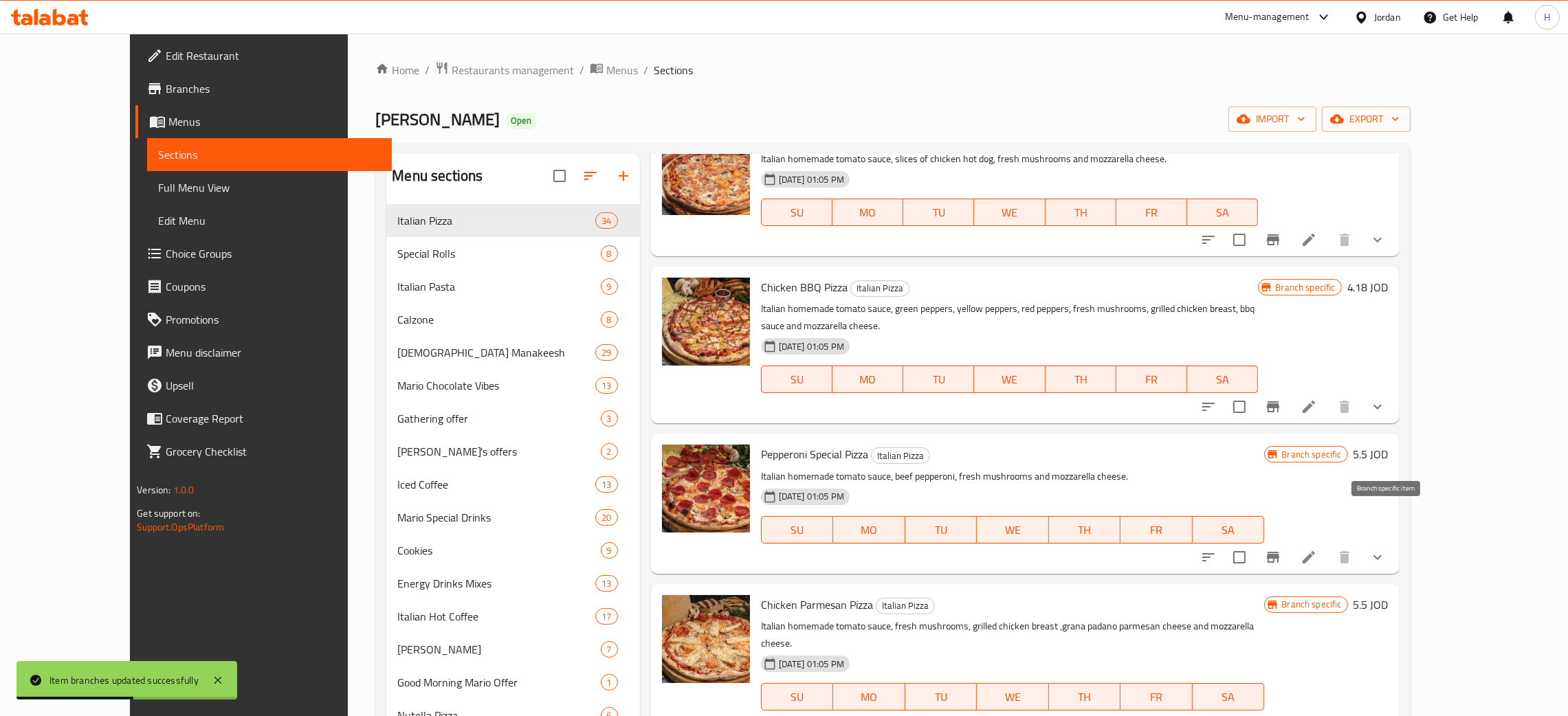
click at [789, 552] on icon "Branch-specific-item" at bounding box center [1273, 557] width 12 height 11
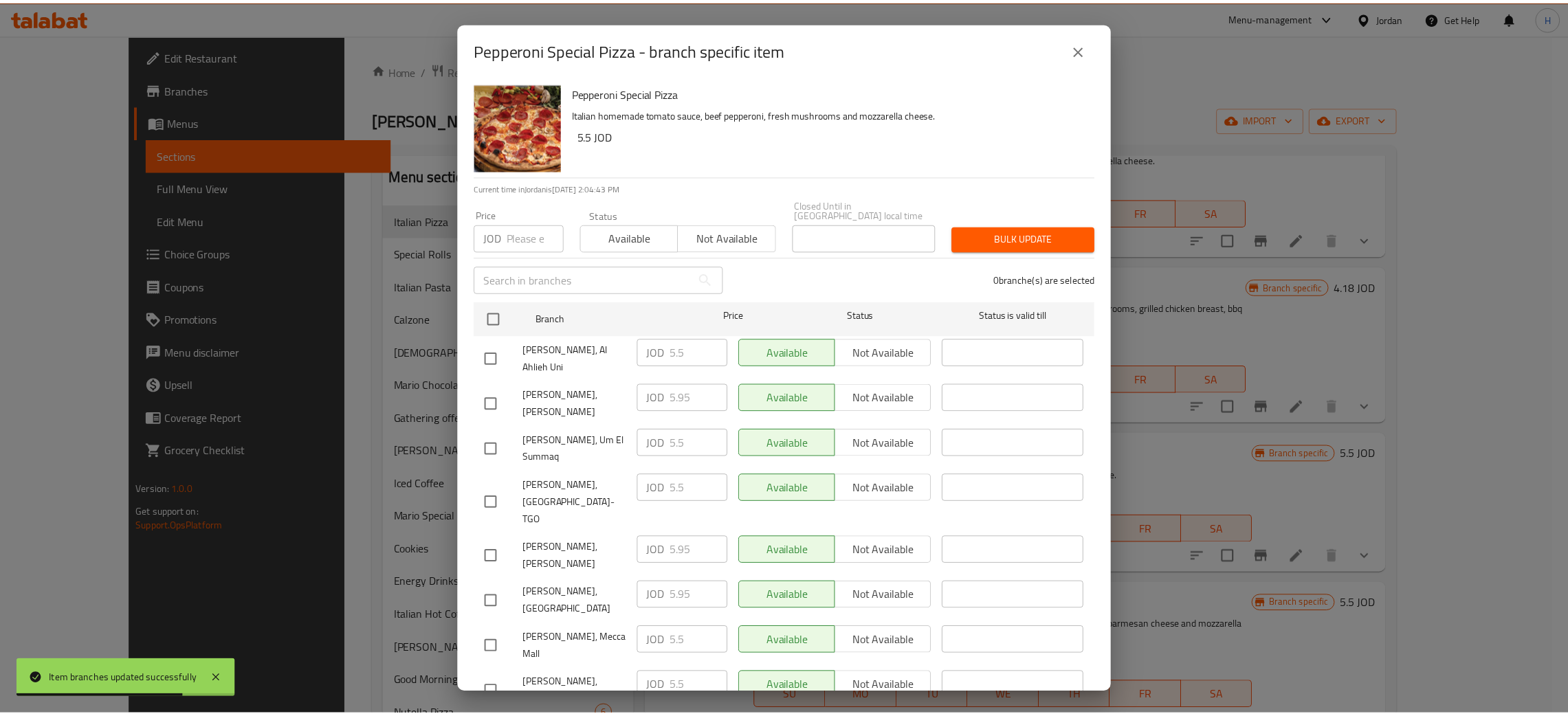
scroll to position [101, 0]
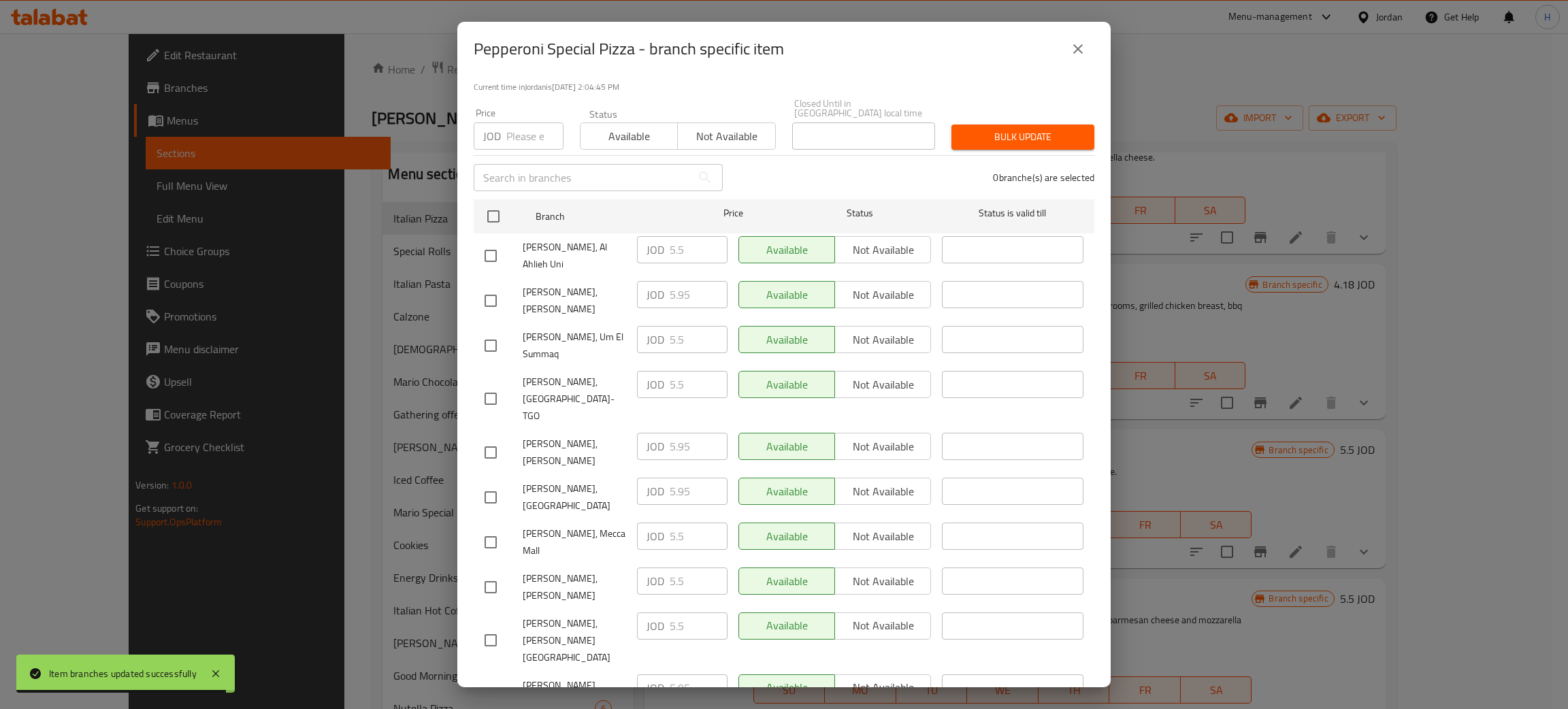
click at [660, 675] on div "JOD 5.95 ​" at bounding box center [682, 688] width 90 height 28
click at [489, 573] on input "checkbox" at bounding box center [490, 587] width 28 height 28
checkbox input "true"
click at [674, 568] on input "5.5" at bounding box center [698, 582] width 57 height 28
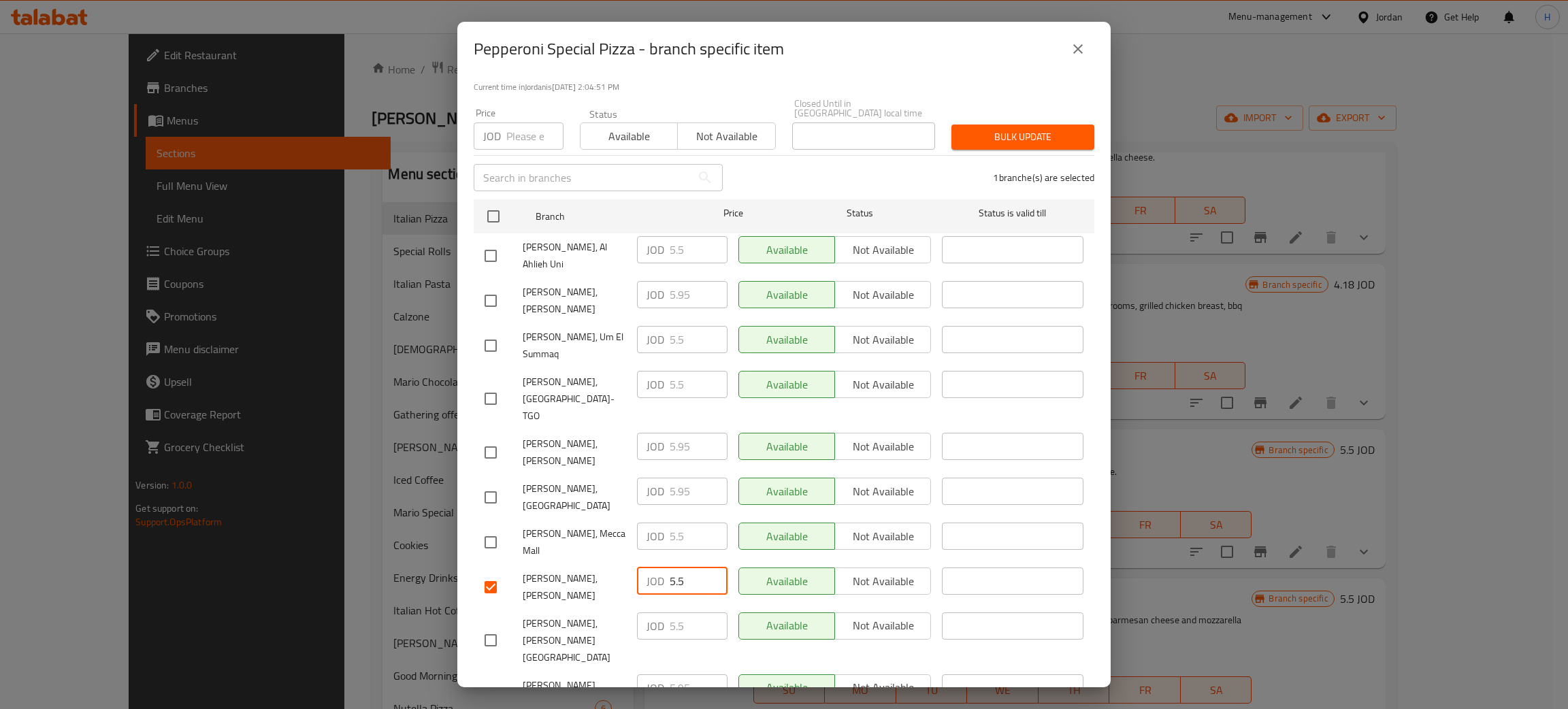
paste input "9"
type input "5.95"
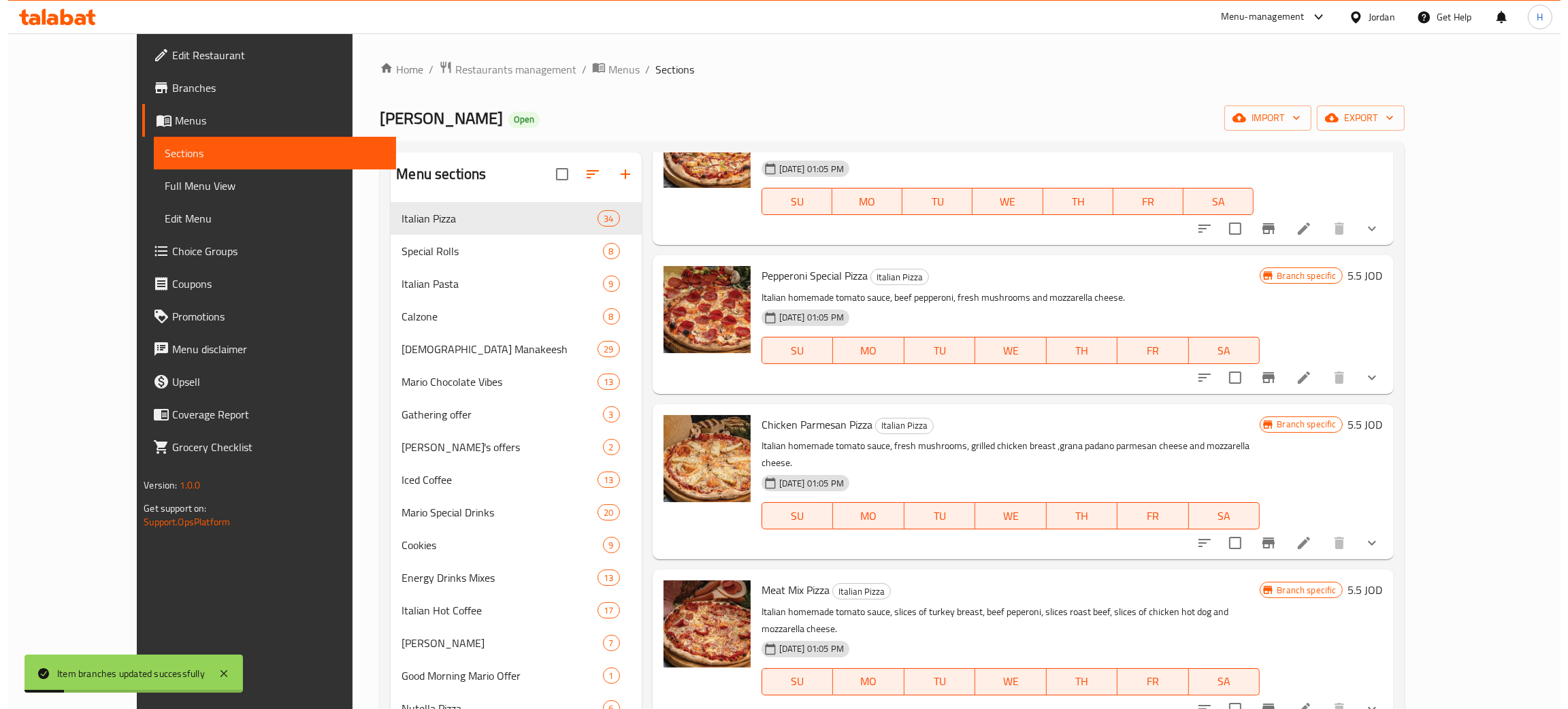
scroll to position [2385, 0]
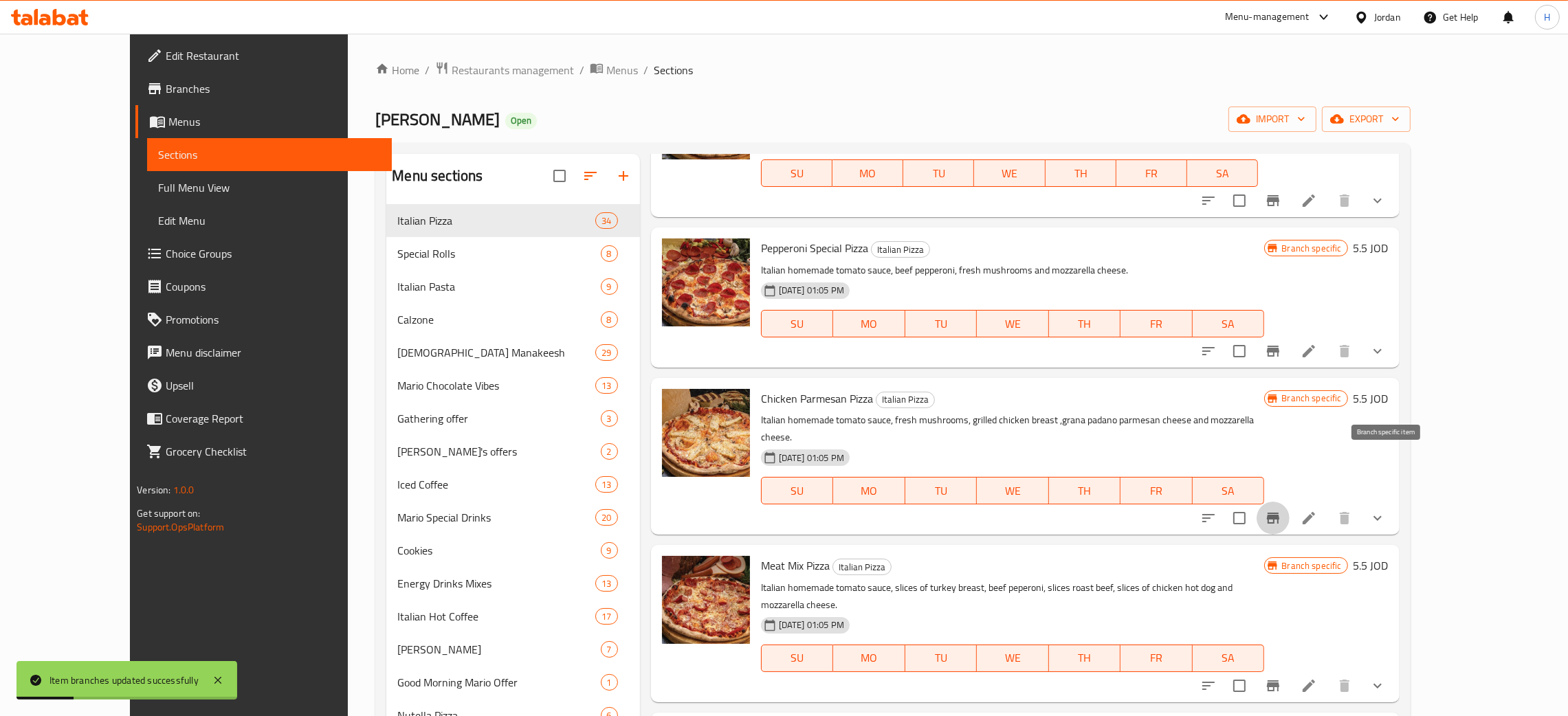
click at [789, 510] on icon "Branch-specific-item" at bounding box center [1272, 518] width 16 height 16
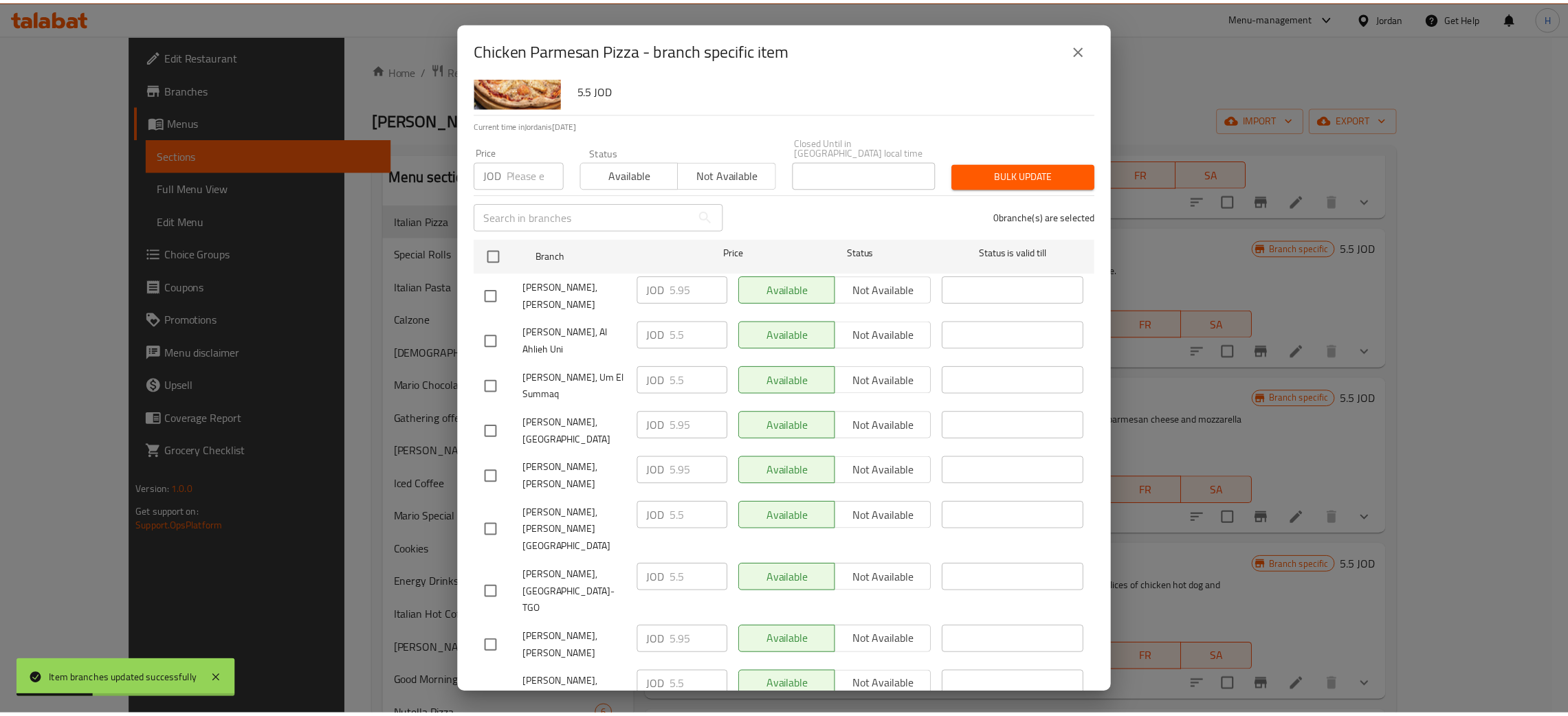
scroll to position [101, 0]
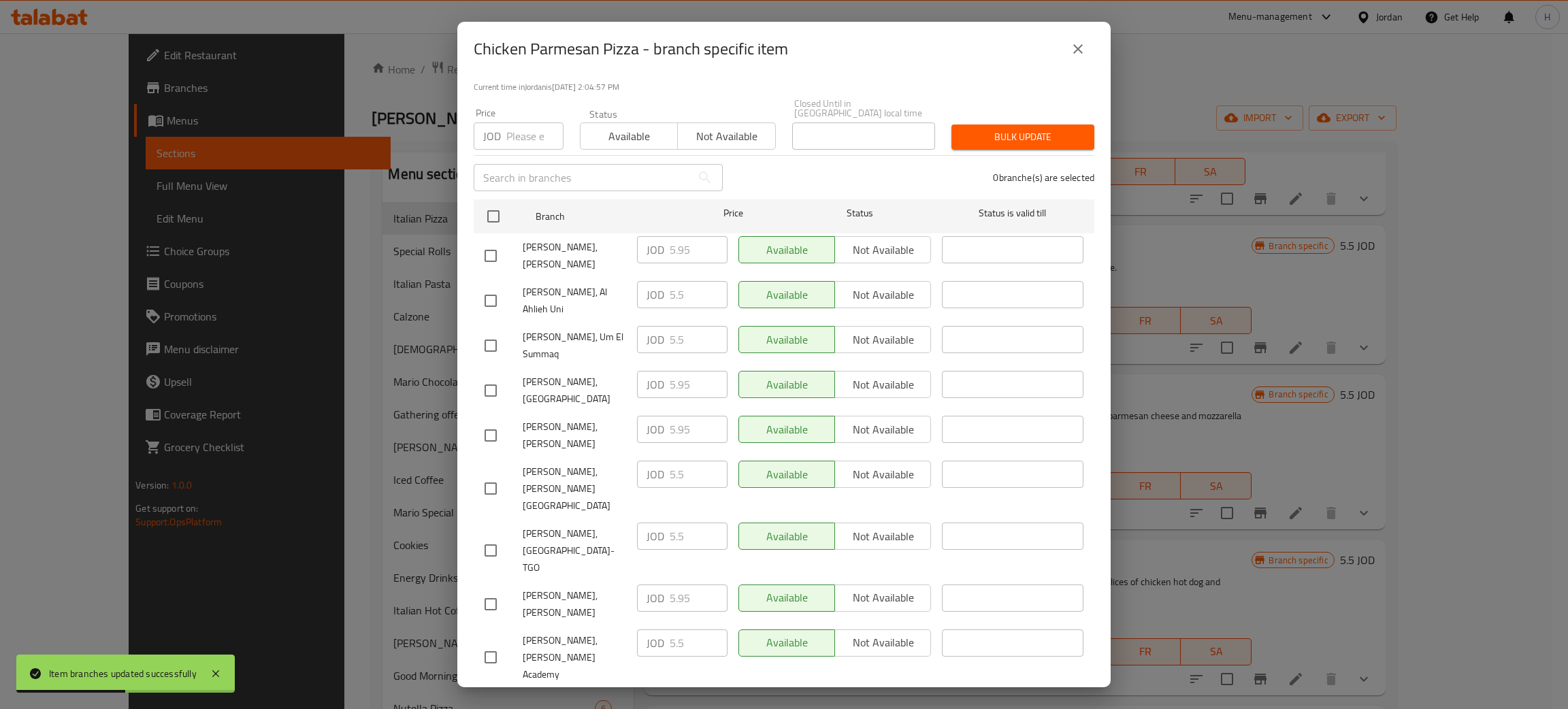
click at [639, 585] on div "JOD 5.95 ​" at bounding box center [682, 599] width 90 height 28
click at [493, 697] on input "checkbox" at bounding box center [490, 711] width 28 height 28
checkbox input "true"
click at [687, 691] on input "5.5" at bounding box center [698, 705] width 57 height 28
paste input "9"
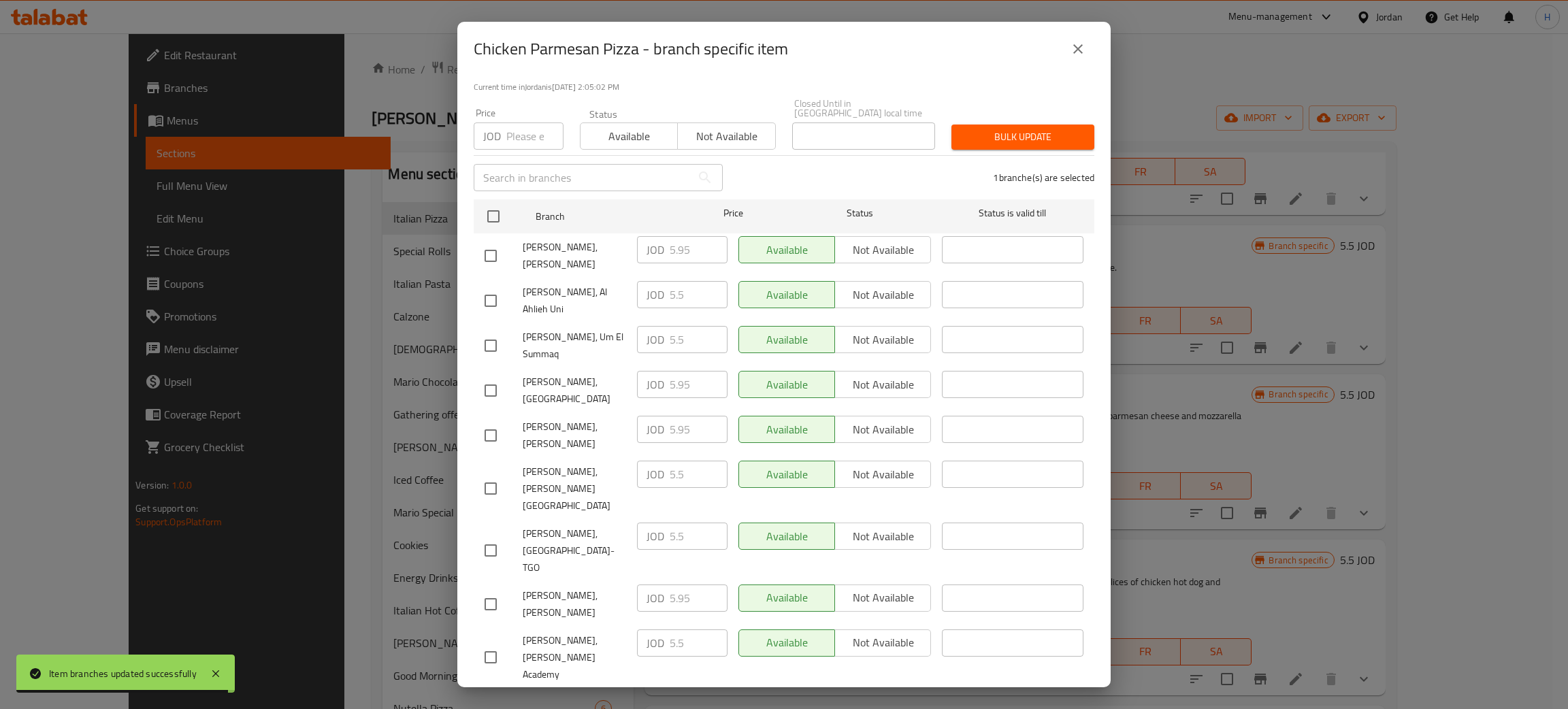
type input "5.95"
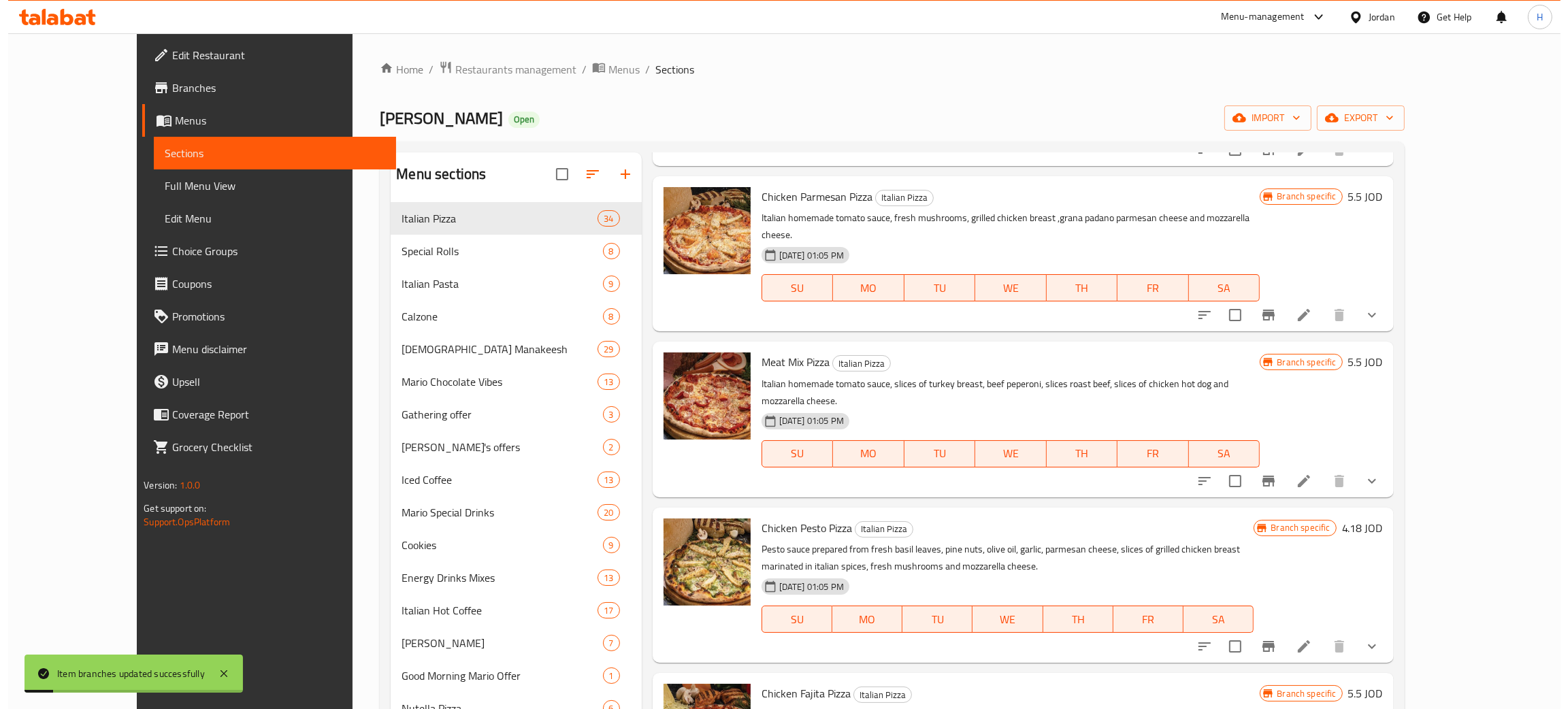
scroll to position [2588, 0]
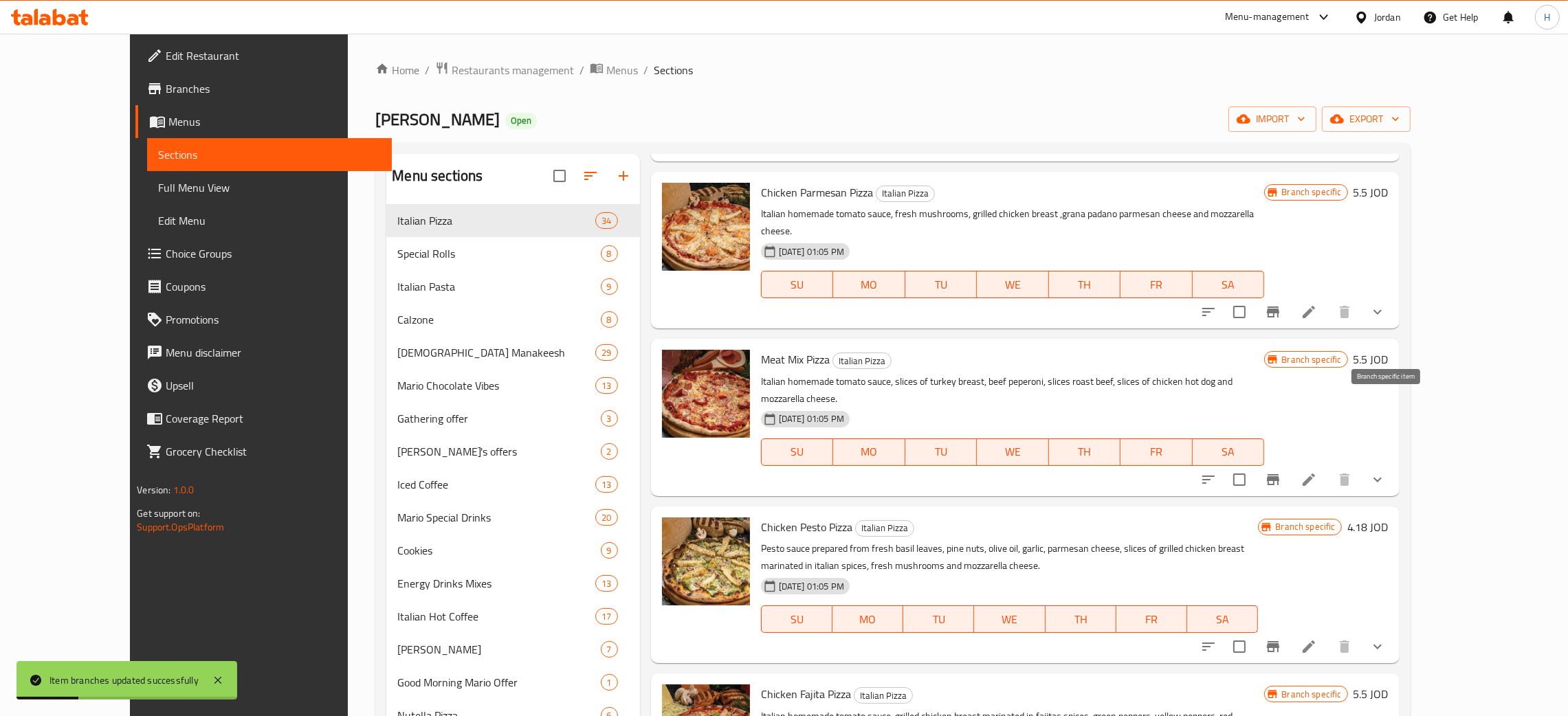
click at [789, 471] on icon "Branch-specific-item" at bounding box center [1272, 479] width 16 height 16
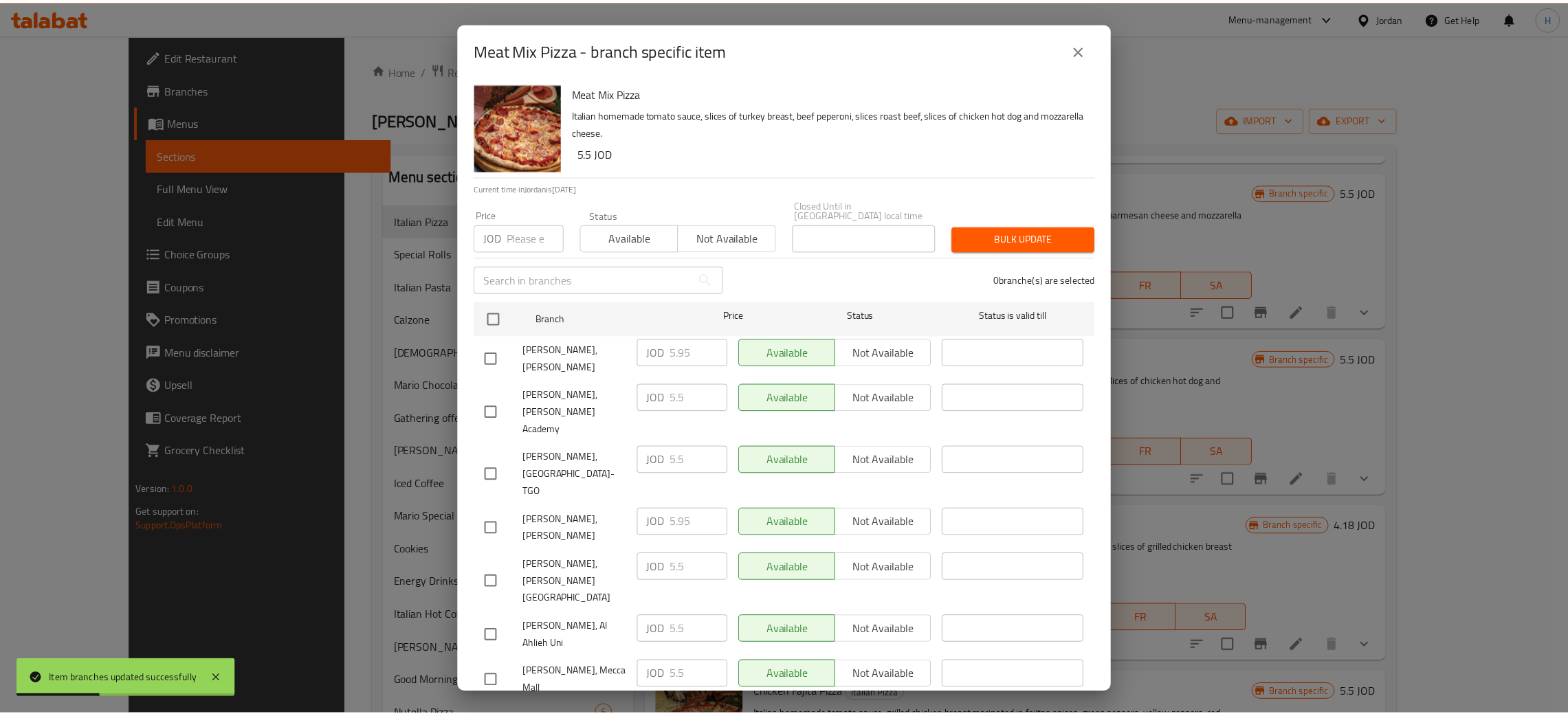
scroll to position [101, 0]
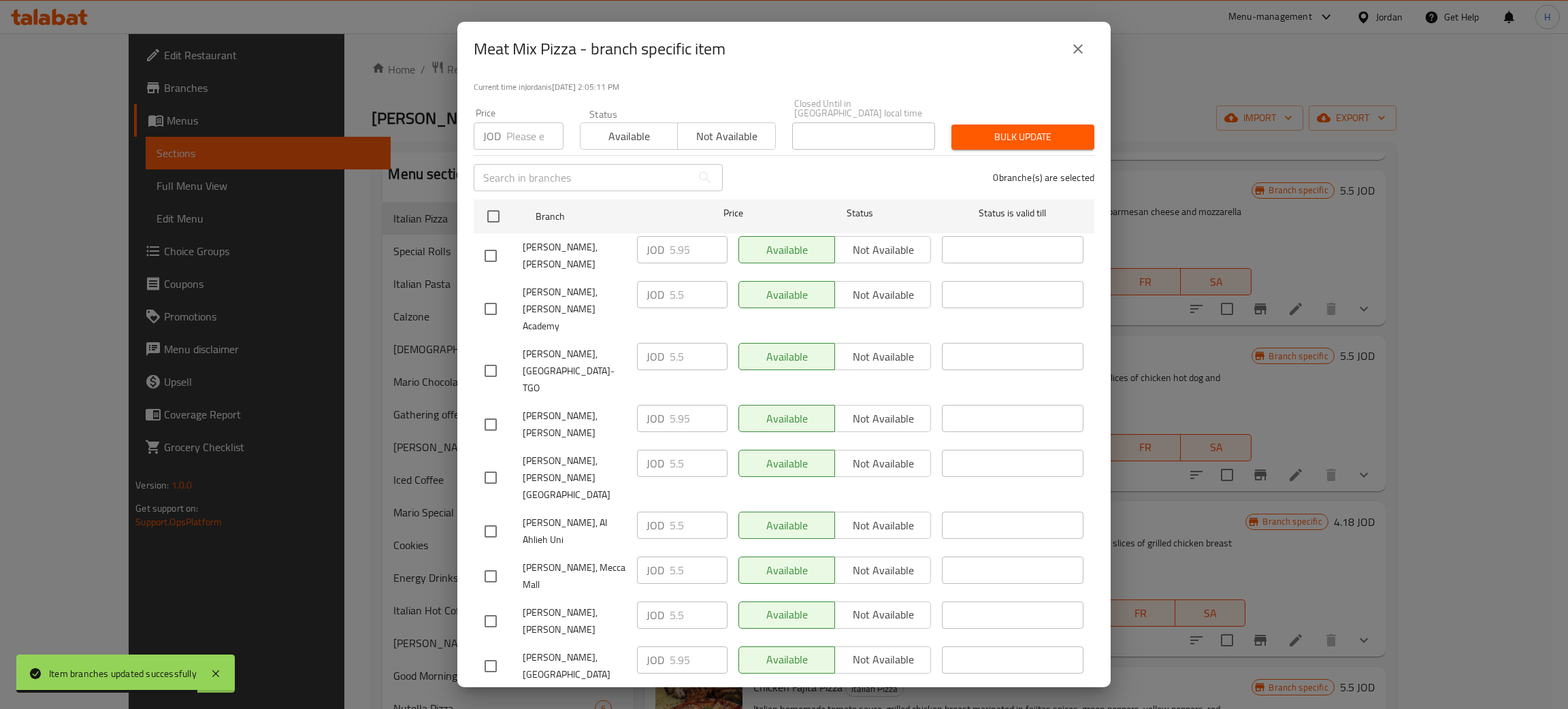
click at [487, 607] on input "checkbox" at bounding box center [490, 621] width 28 height 28
checkbox input "true"
click at [684, 602] on input "5.5" at bounding box center [698, 615] width 57 height 28
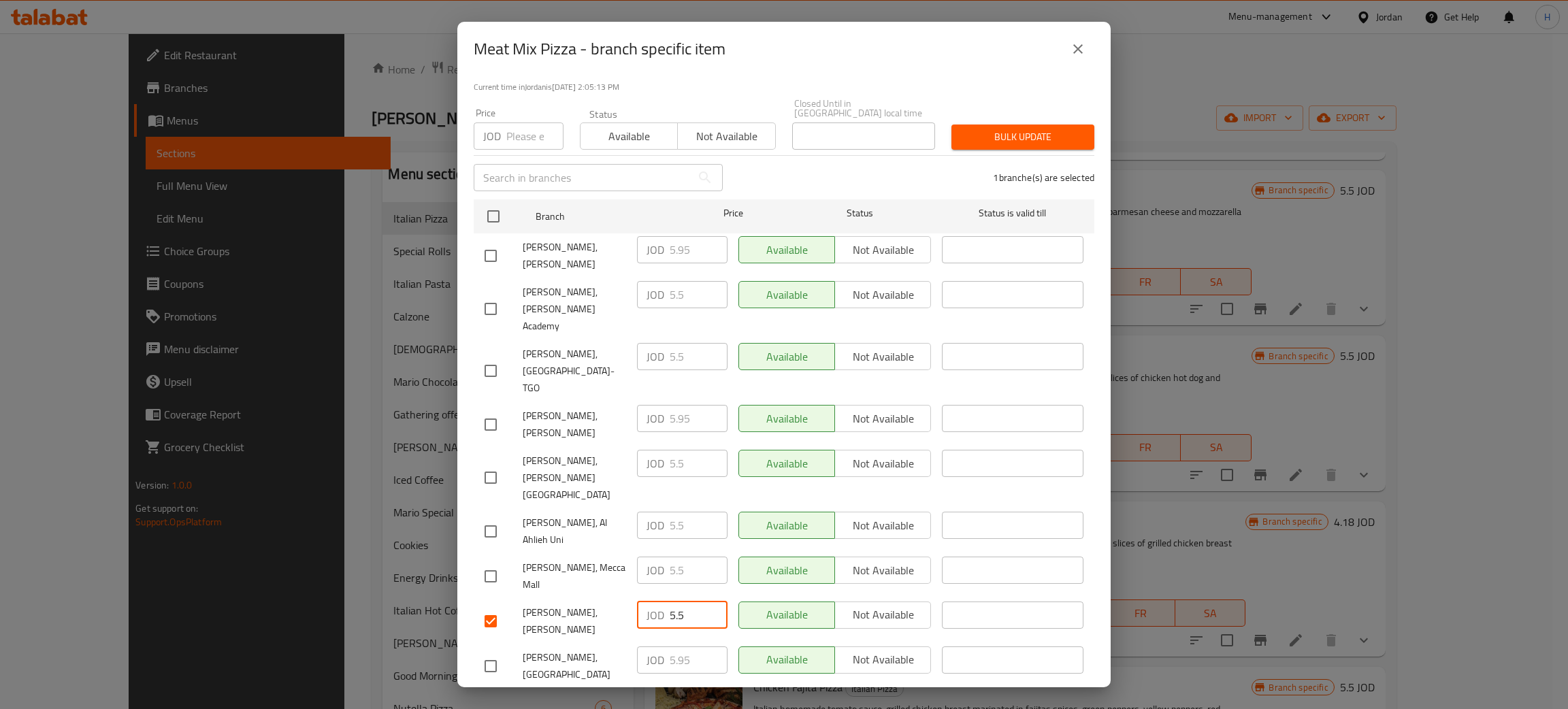
paste input "9"
type input "5.95"
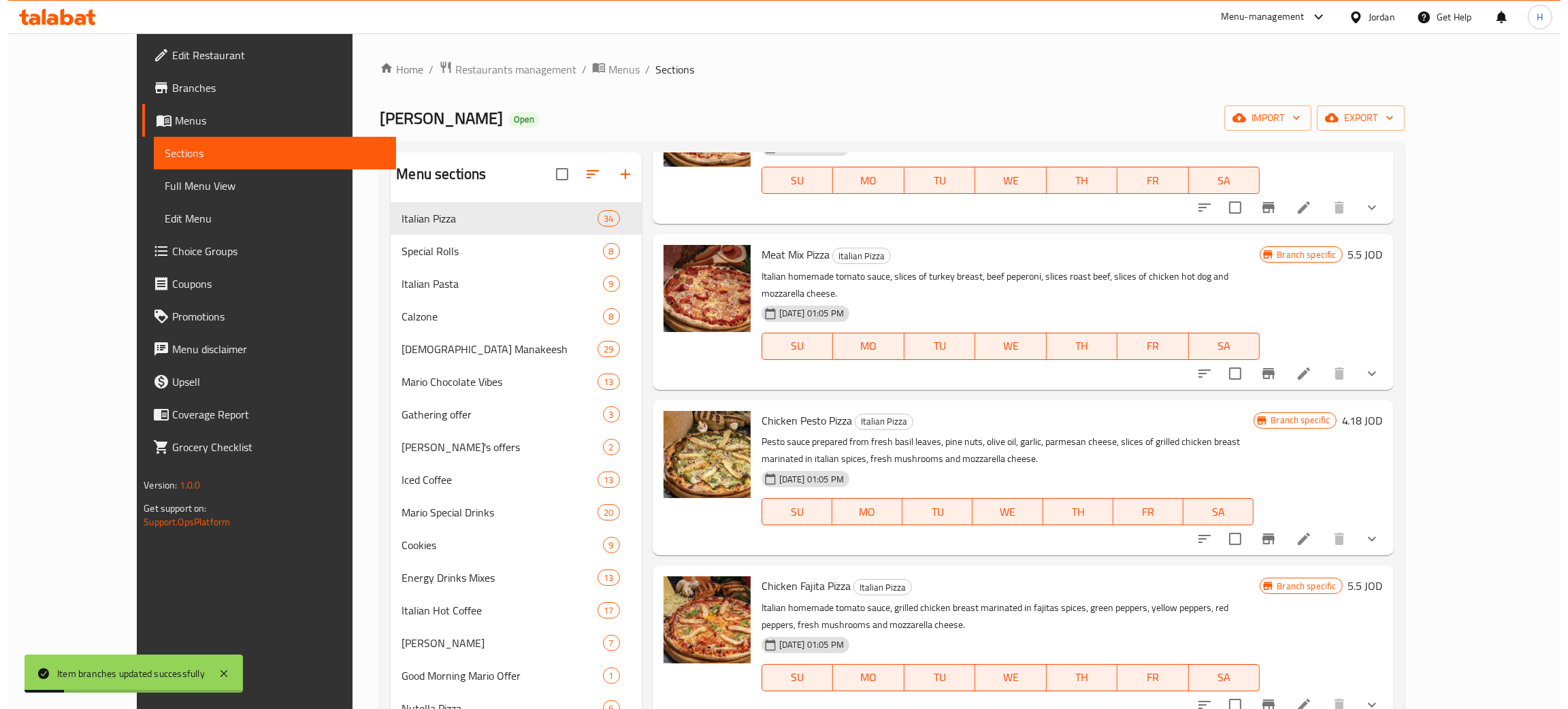
scroll to position [2690, 0]
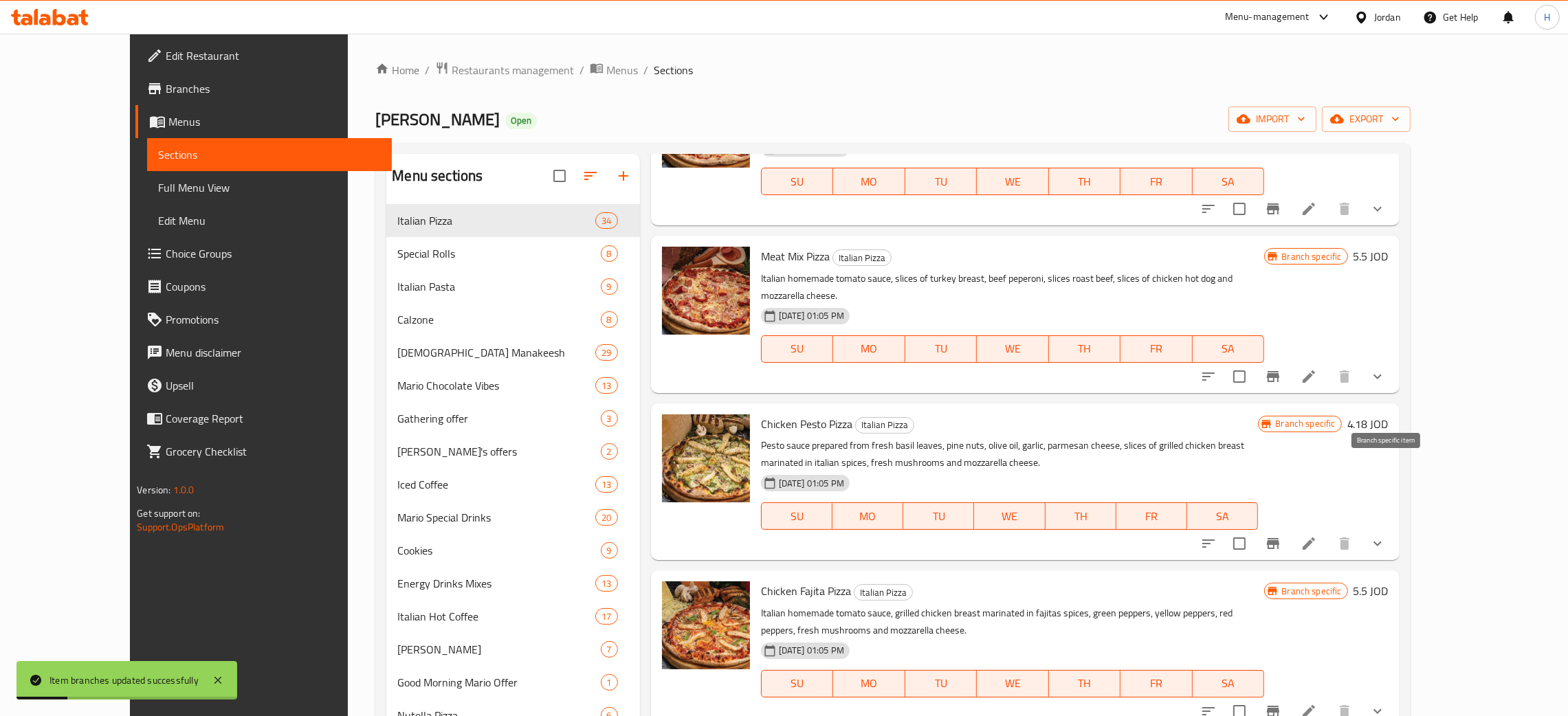
click at [789, 536] on icon "Branch-specific-item" at bounding box center [1272, 543] width 16 height 16
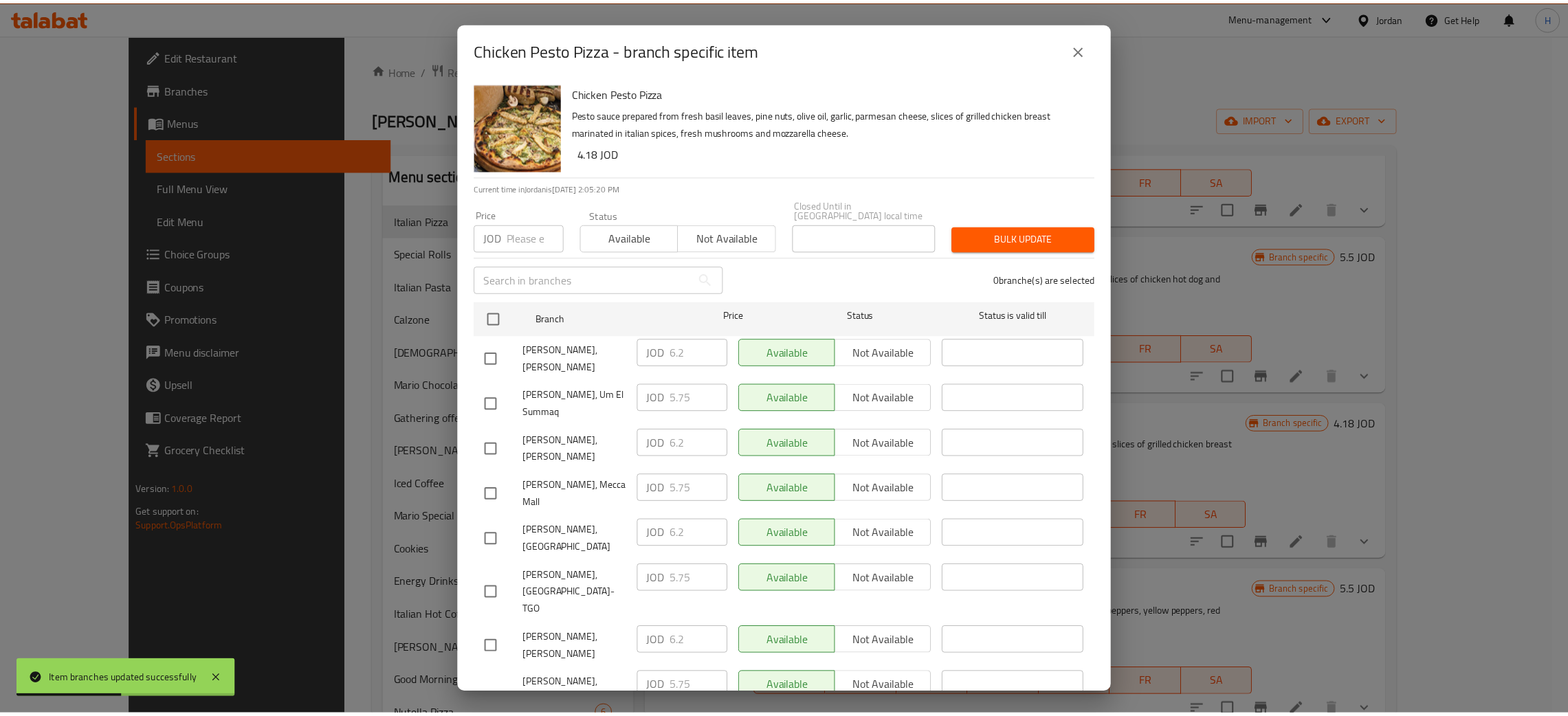
scroll to position [101, 0]
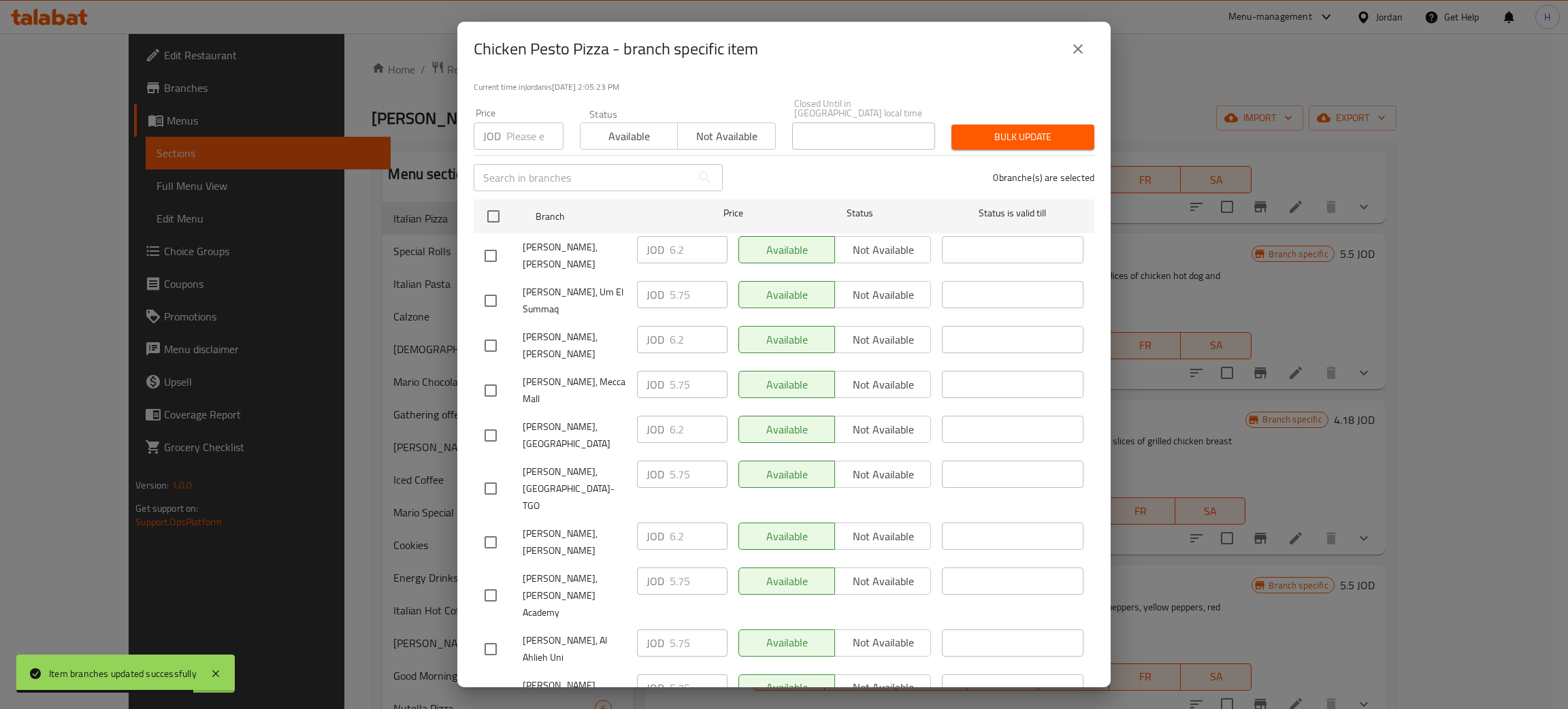
click at [651, 326] on div "JOD 6.2 ​" at bounding box center [682, 340] width 90 height 28
checkbox input "true"
paste input "6.2"
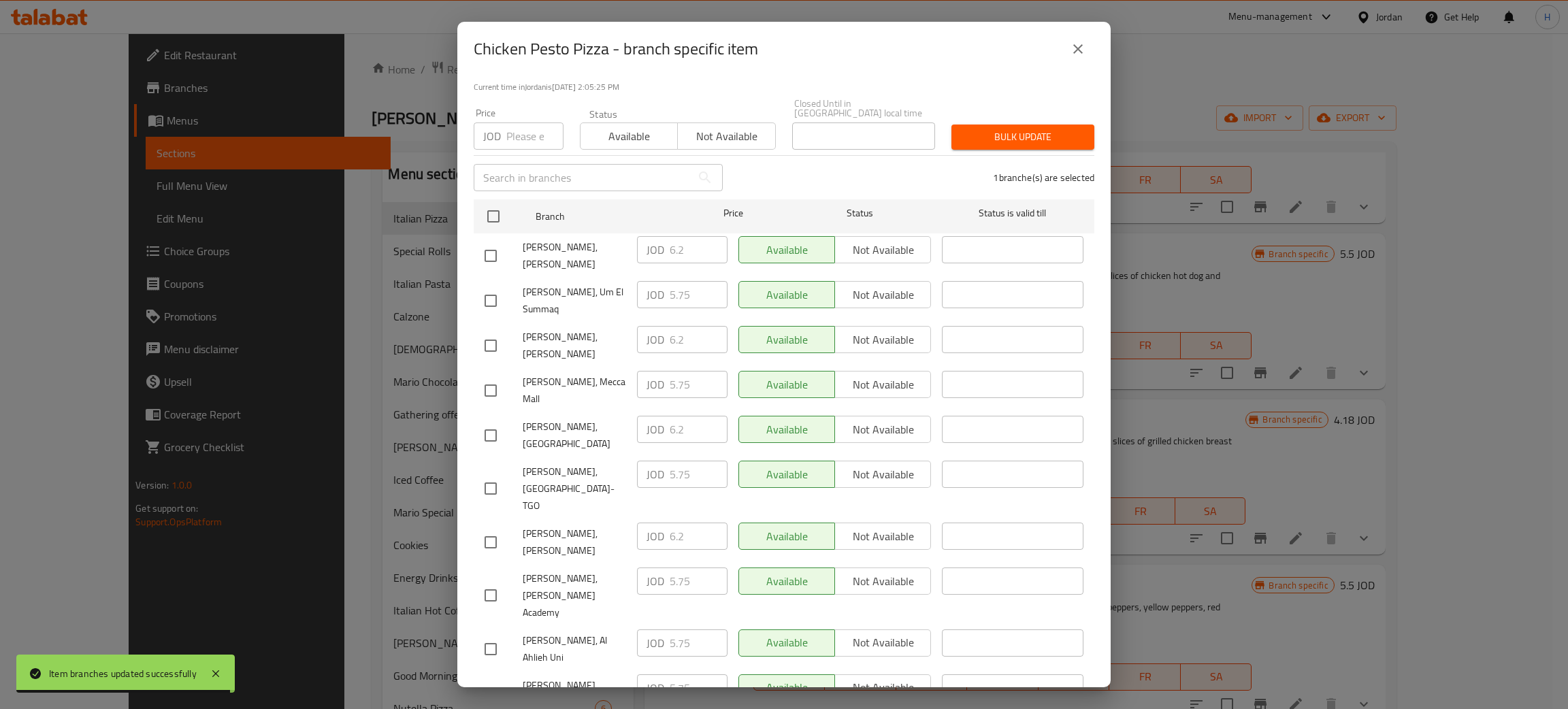
type input "6.2"
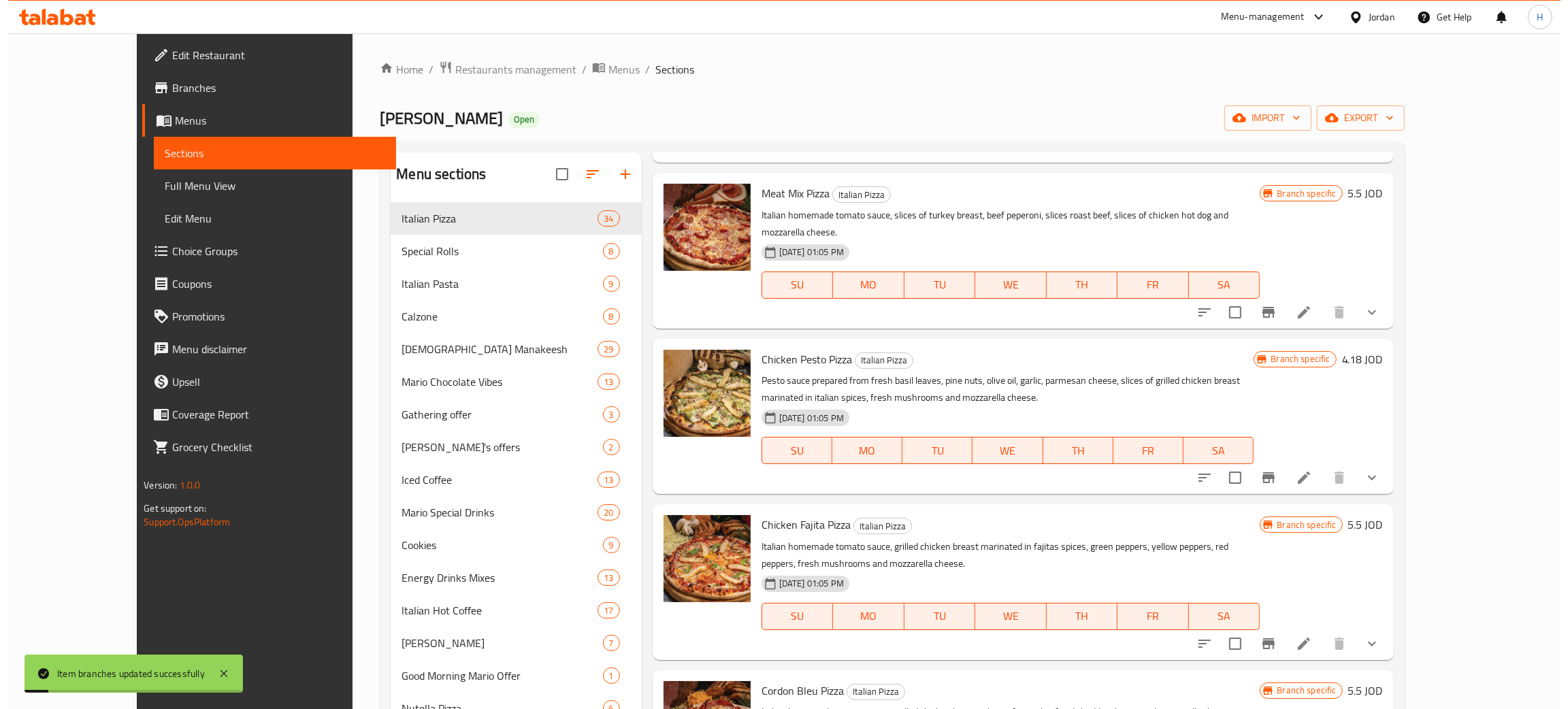
scroll to position [2794, 0]
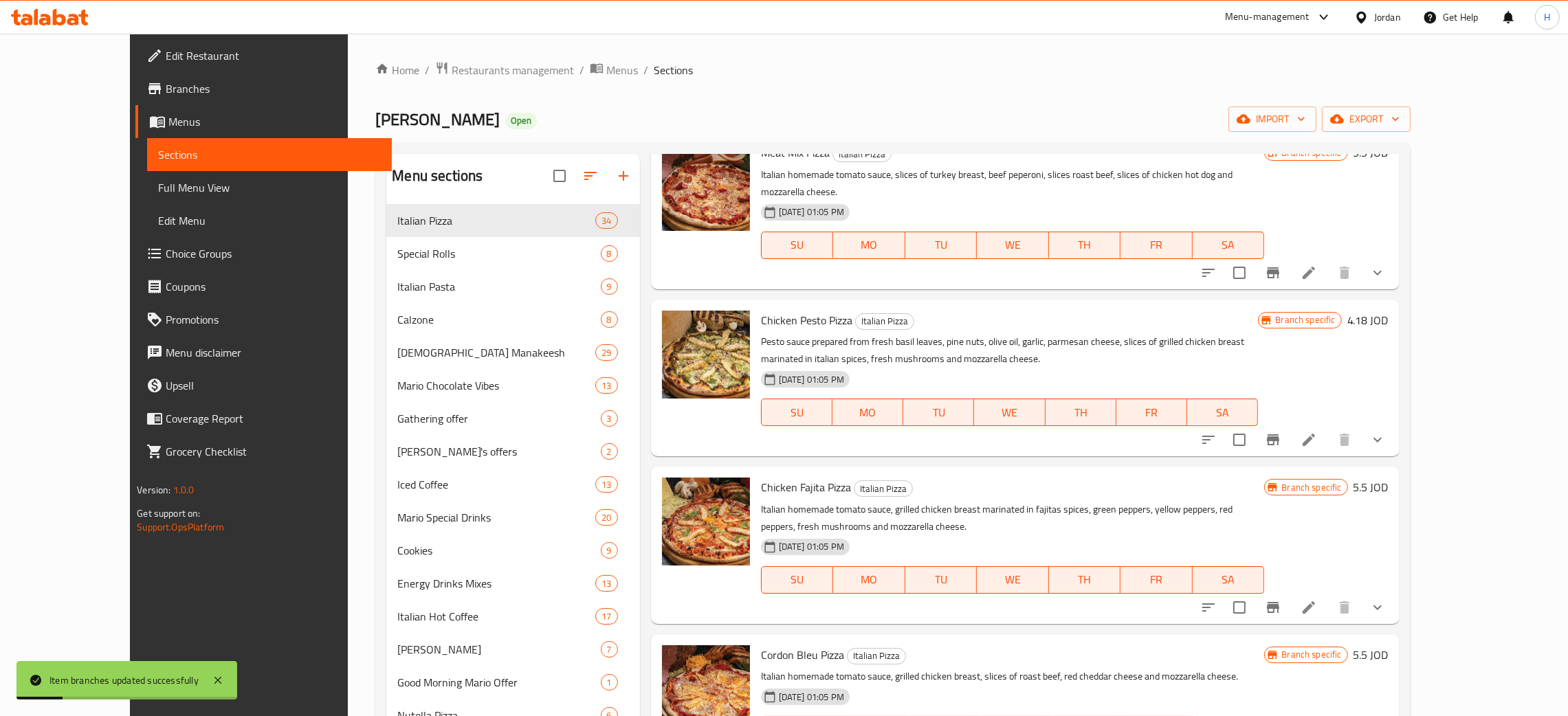
click at [789, 591] on button "Branch-specific-item" at bounding box center [1272, 608] width 33 height 33
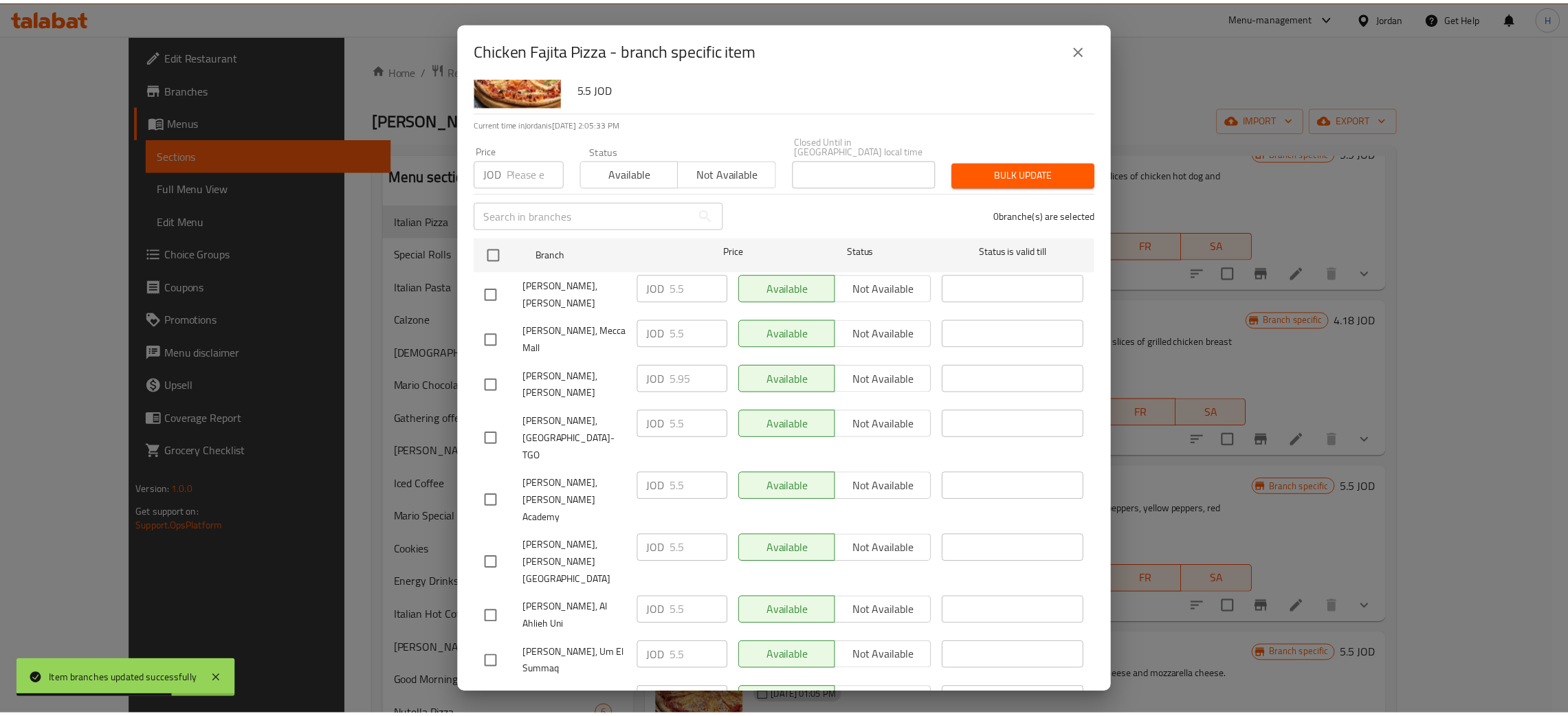
scroll to position [101, 0]
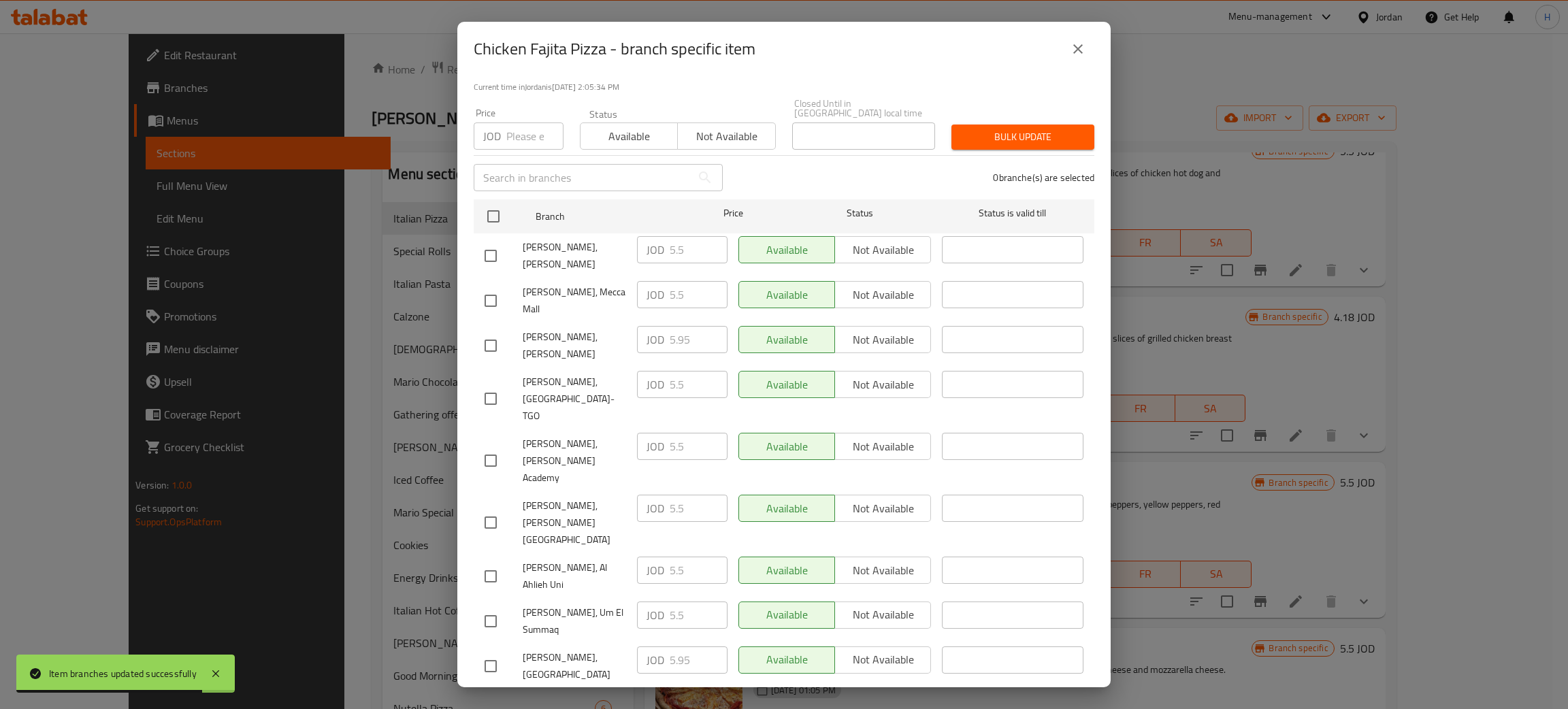
click at [646, 691] on div "JOD 5.95 ​" at bounding box center [682, 705] width 90 height 28
click at [497, 241] on input "checkbox" at bounding box center [490, 255] width 28 height 28
checkbox input "true"
click at [684, 237] on input "5.5" at bounding box center [698, 250] width 57 height 28
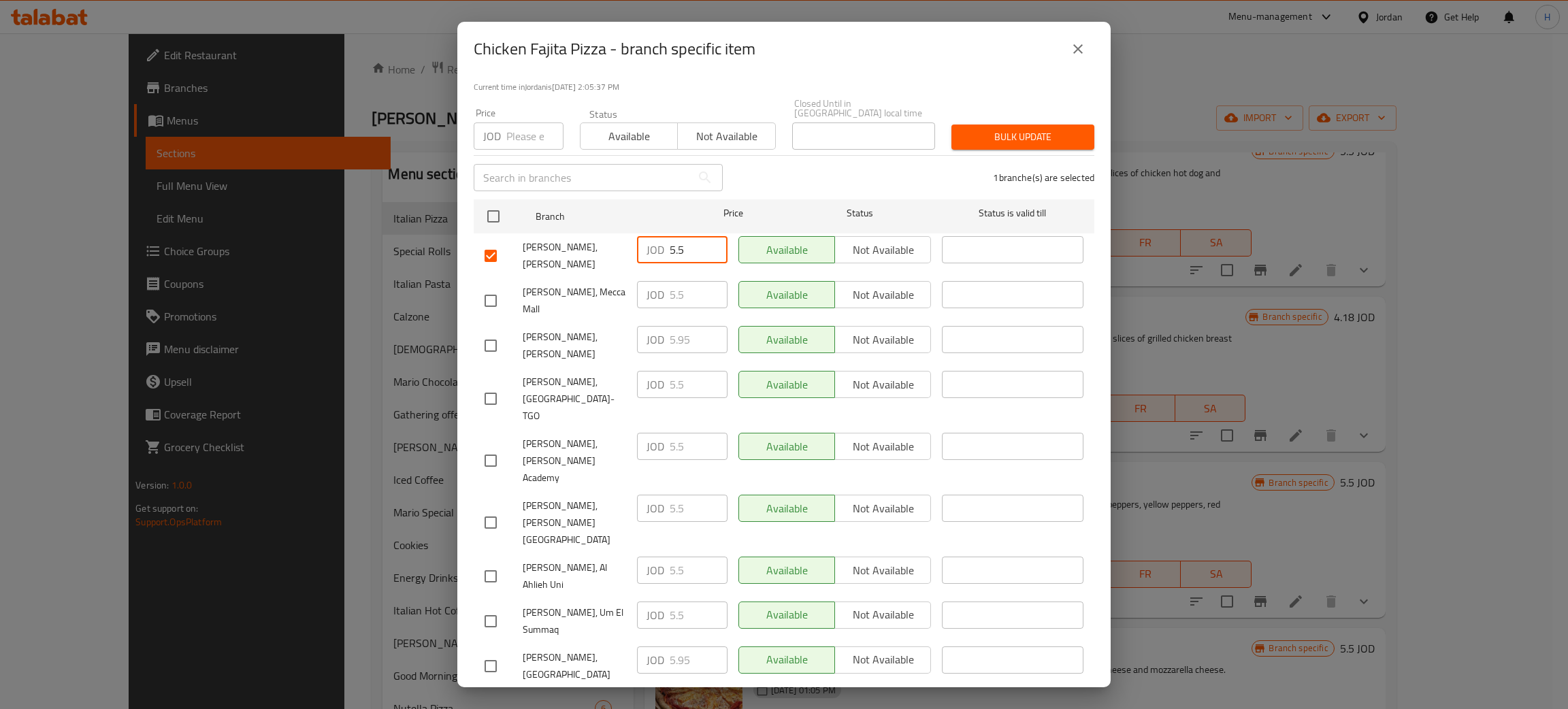
paste input "9"
type input "5.95"
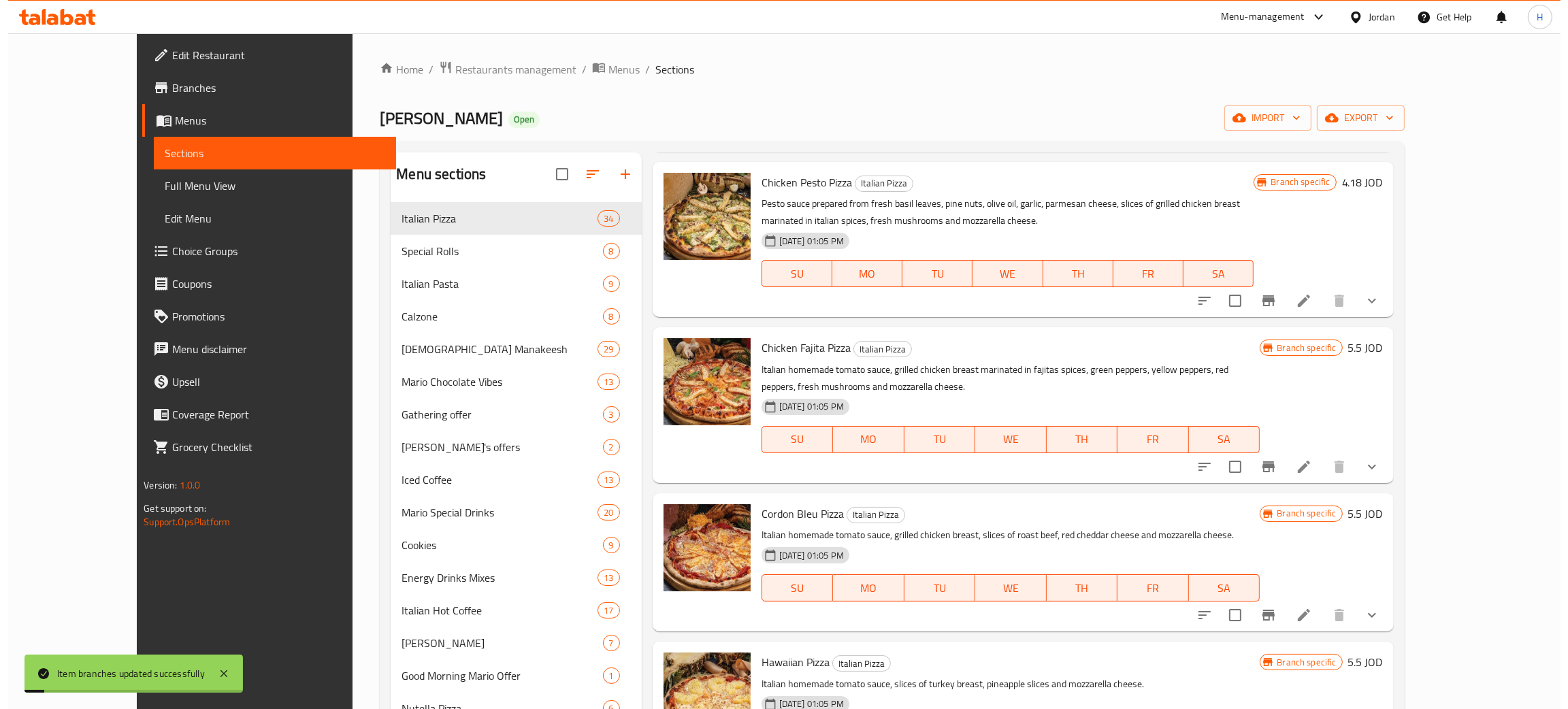
scroll to position [2998, 0]
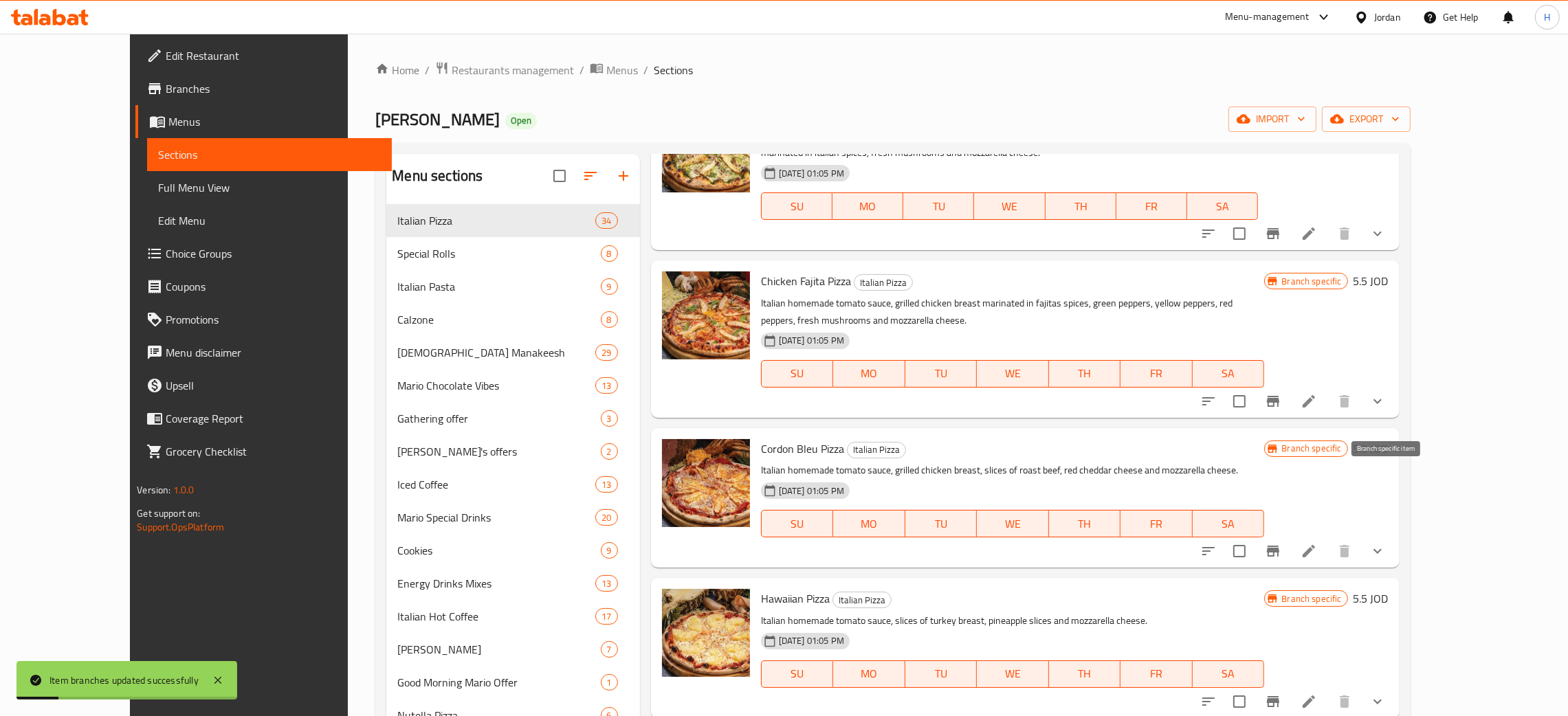
click at [789, 535] on button "Branch-specific-item" at bounding box center [1272, 551] width 33 height 33
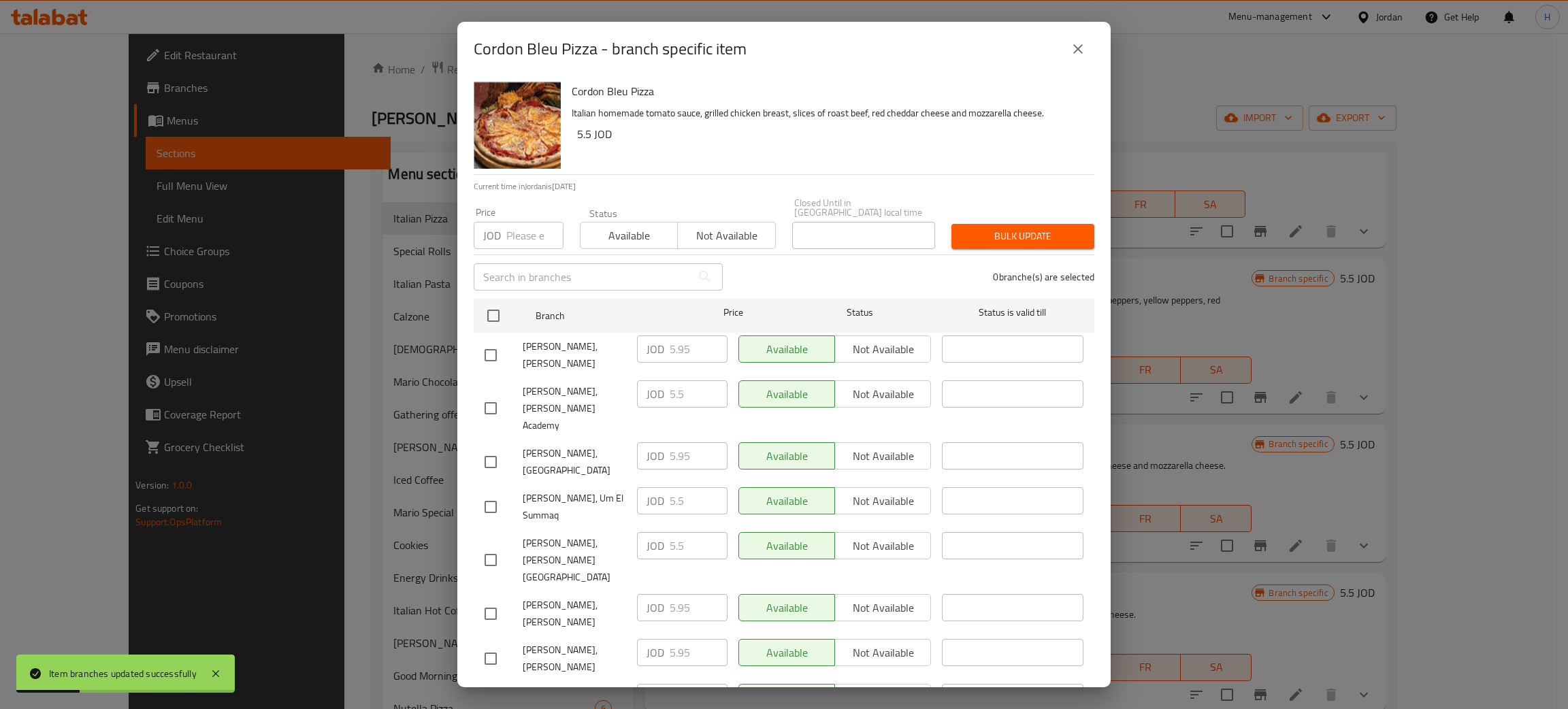
scroll to position [100, 0]
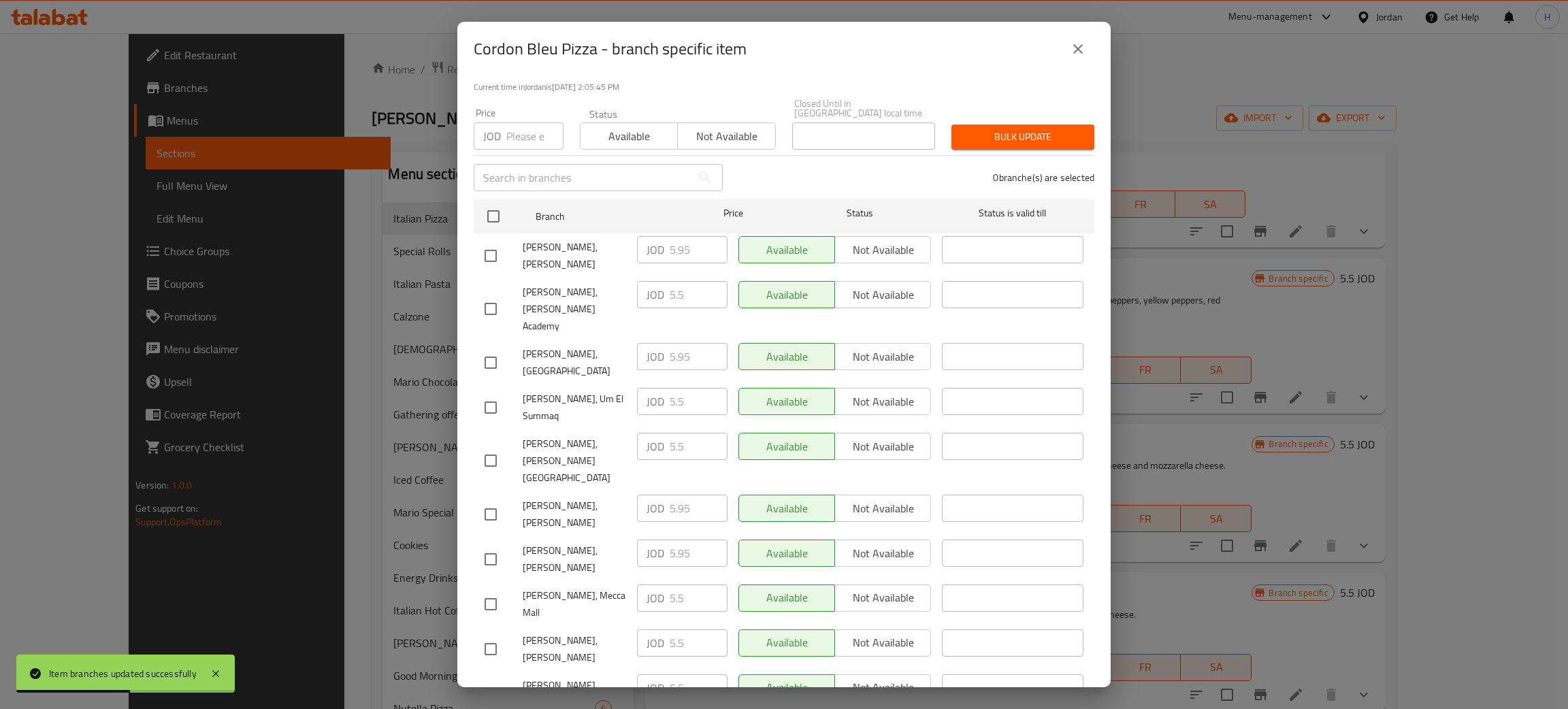
click at [659, 540] on div "JOD 5.95 ​" at bounding box center [682, 553] width 90 height 28
click at [493, 635] on input "checkbox" at bounding box center [490, 649] width 28 height 28
checkbox input "true"
click at [684, 629] on input "5.5" at bounding box center [698, 643] width 57 height 28
paste input "9"
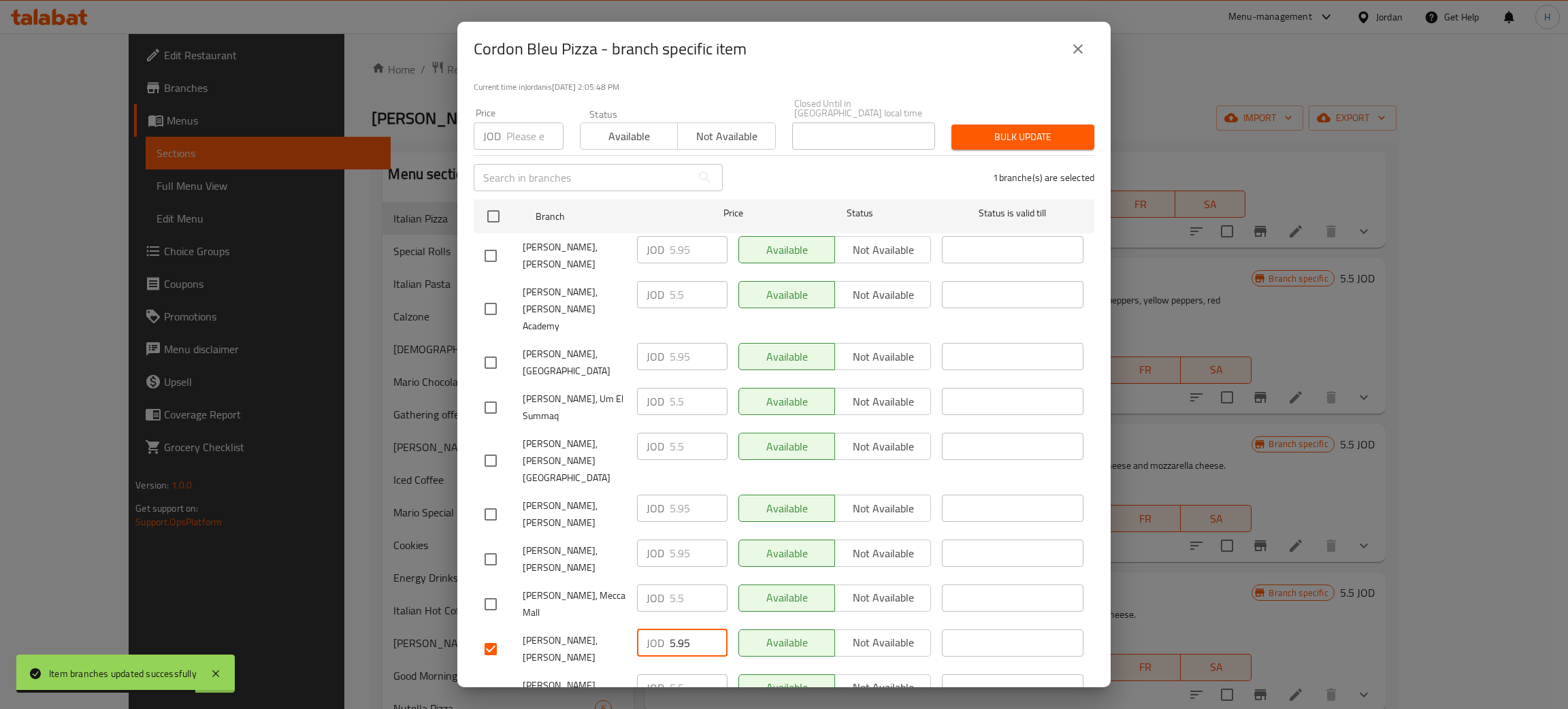
type input "5.95"
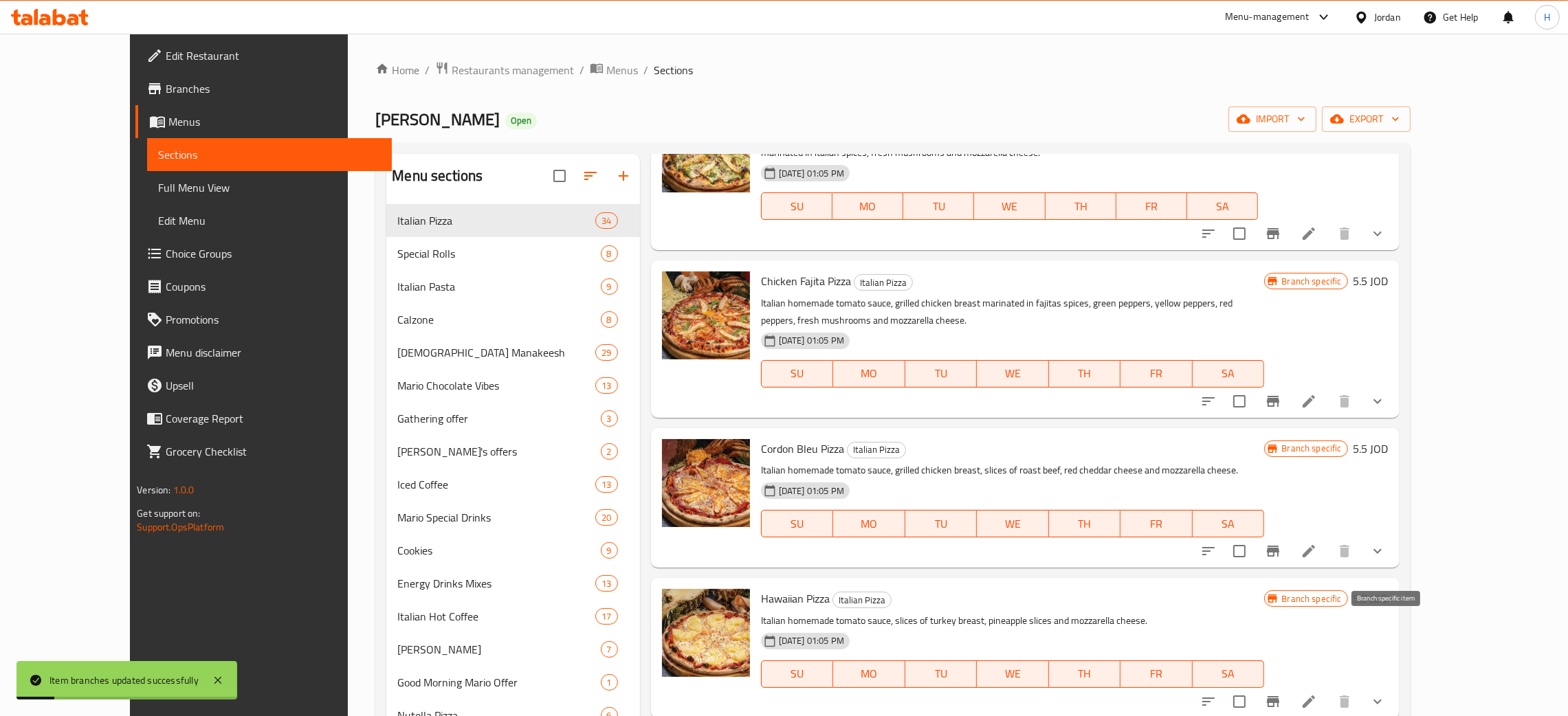
click at [789, 697] on icon "Branch-specific-item" at bounding box center [1273, 702] width 12 height 11
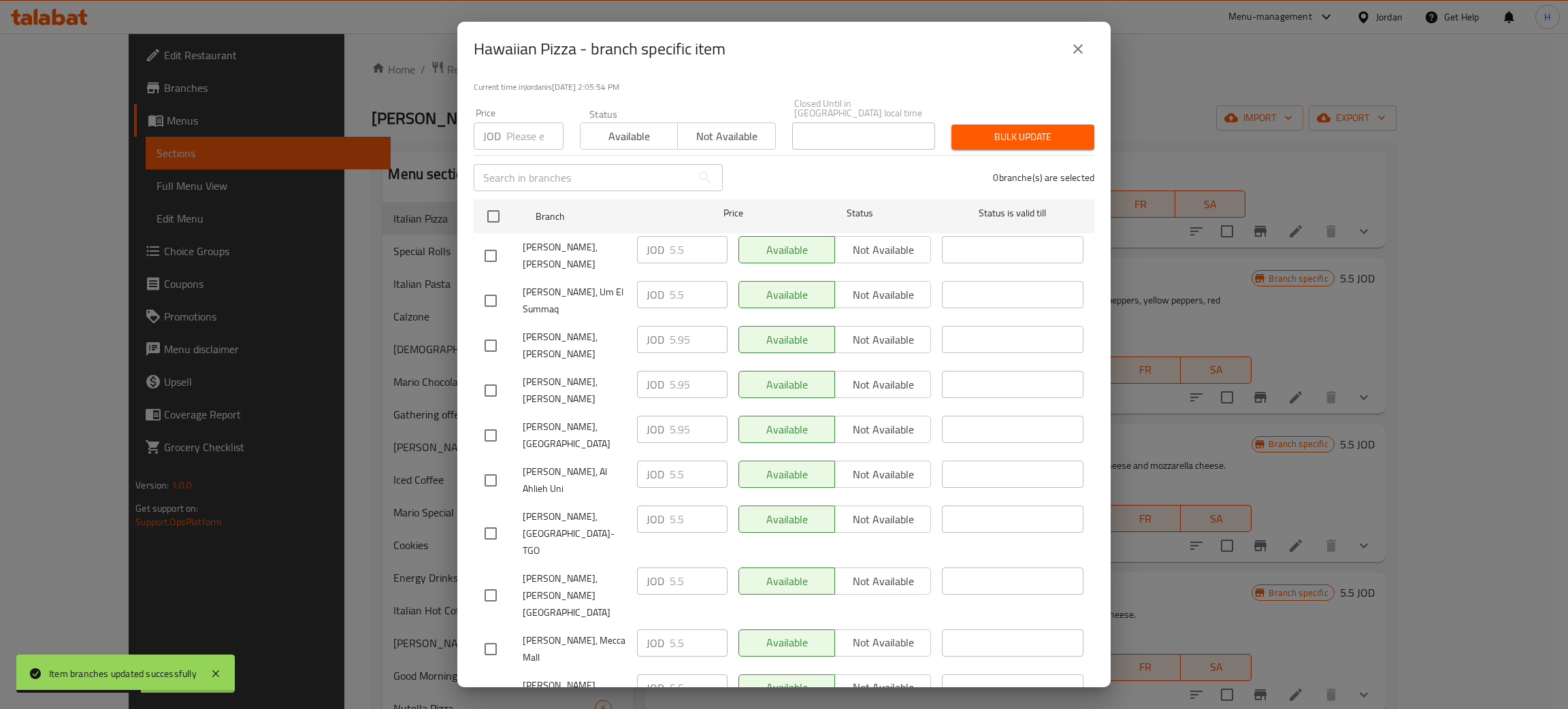
click at [662, 326] on div "JOD 5.95 ​" at bounding box center [682, 340] width 90 height 28
click at [494, 241] on input "checkbox" at bounding box center [490, 255] width 28 height 28
checkbox input "true"
drag, startPoint x: 683, startPoint y: 248, endPoint x: 704, endPoint y: 356, distance: 110.0
click at [681, 248] on input "5.5" at bounding box center [698, 250] width 57 height 28
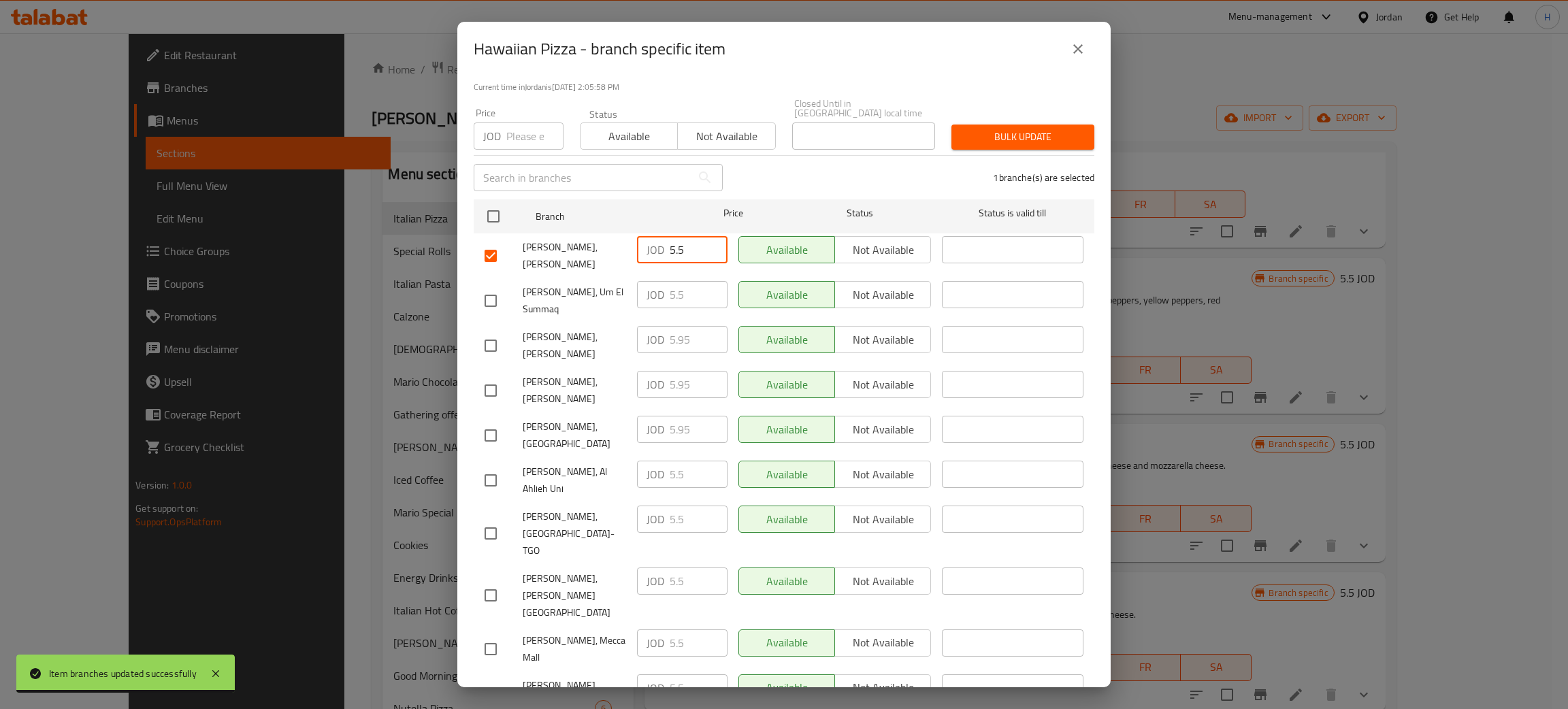
paste input "9"
type input "5.95"
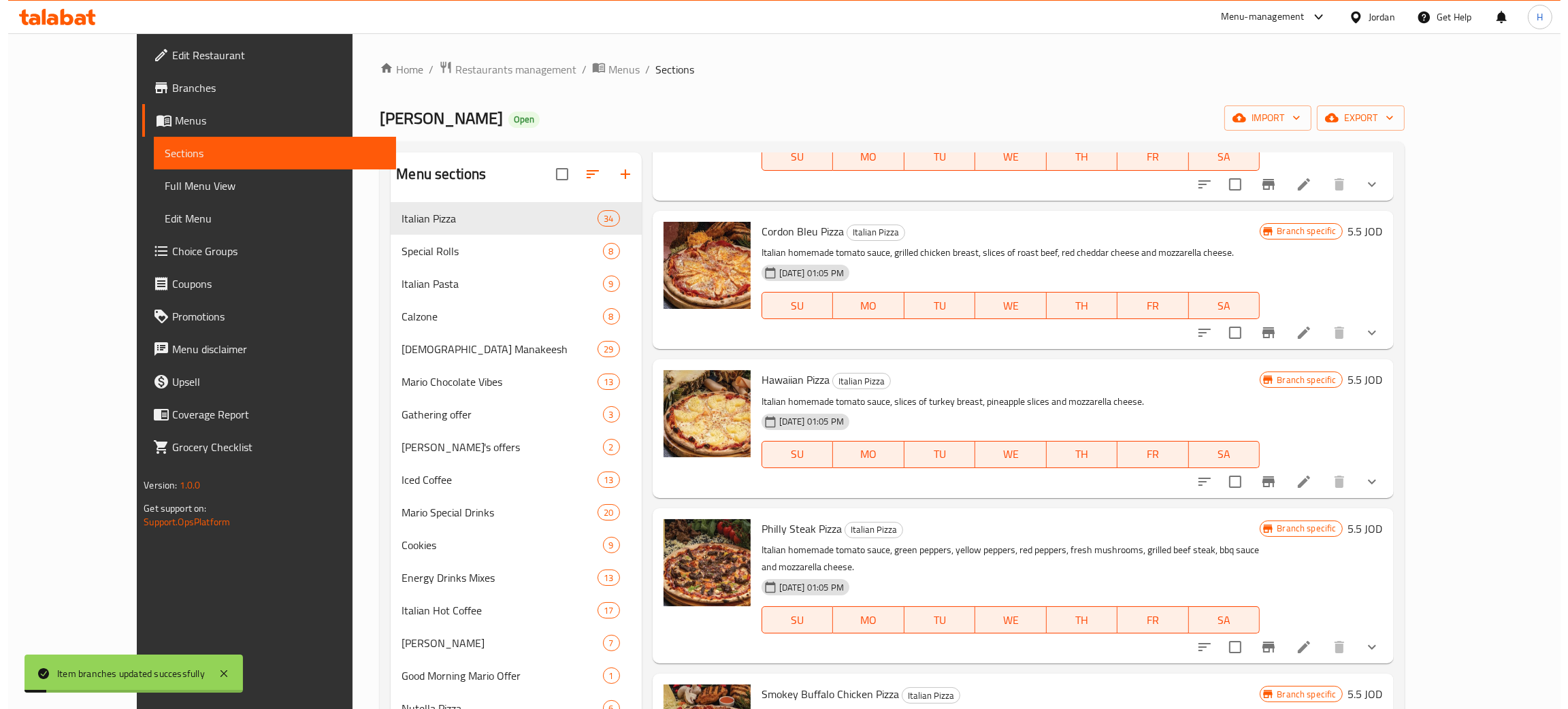
scroll to position [3304, 0]
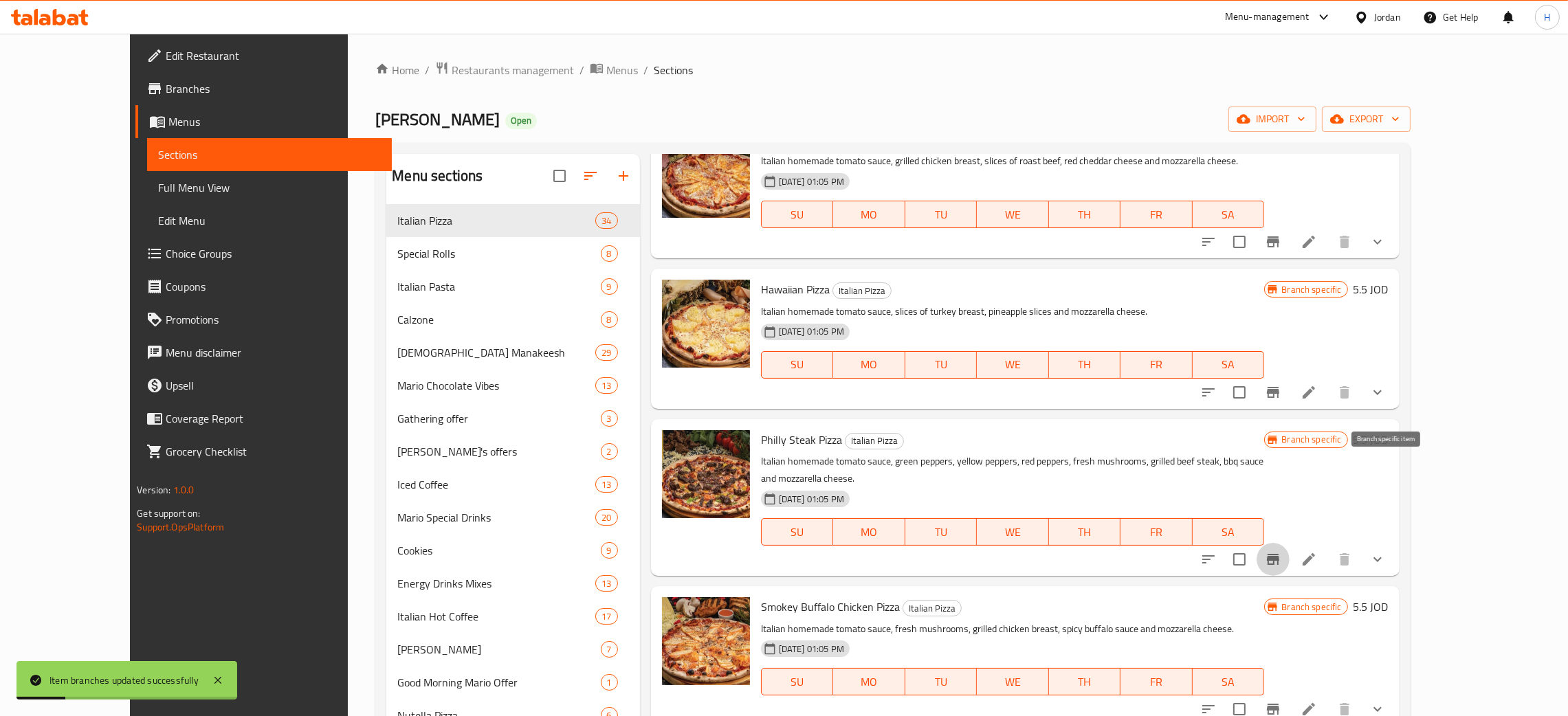
click at [789, 554] on icon "Branch-specific-item" at bounding box center [1273, 560] width 12 height 11
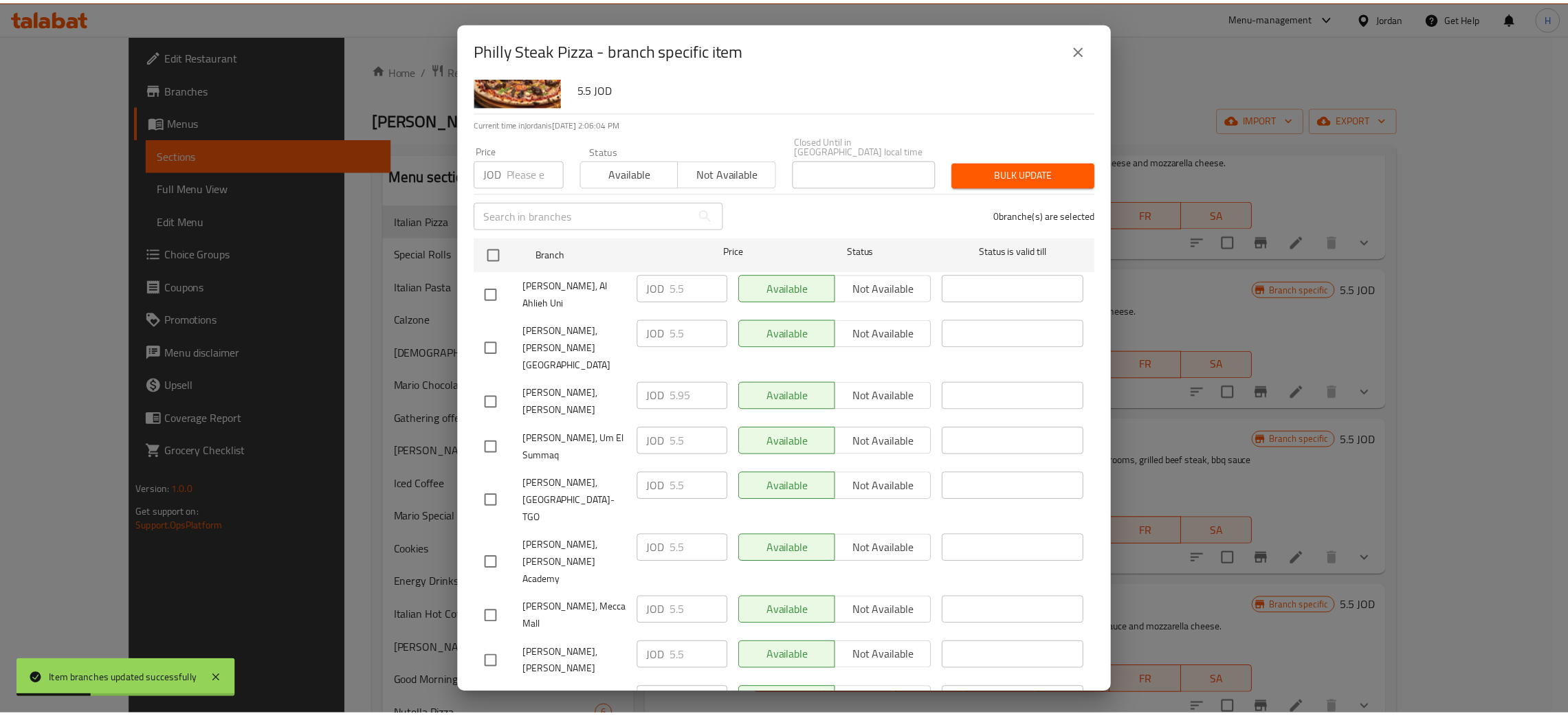
scroll to position [101, 0]
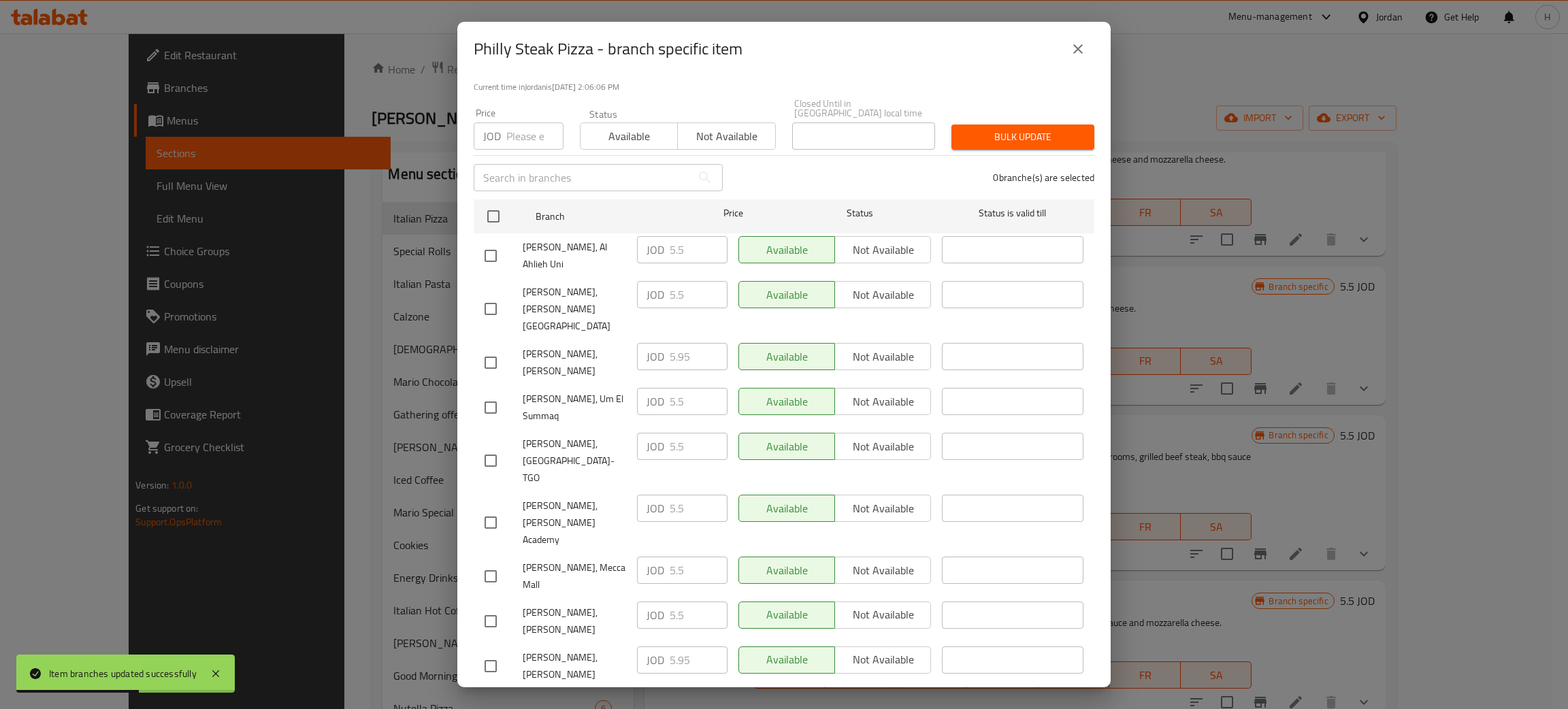
click at [658, 647] on div "JOD 5.95 ​" at bounding box center [682, 661] width 90 height 28
click at [497, 607] on input "checkbox" at bounding box center [490, 621] width 28 height 28
checkbox input "true"
click at [670, 602] on input "5.5" at bounding box center [698, 615] width 57 height 28
paste input "9"
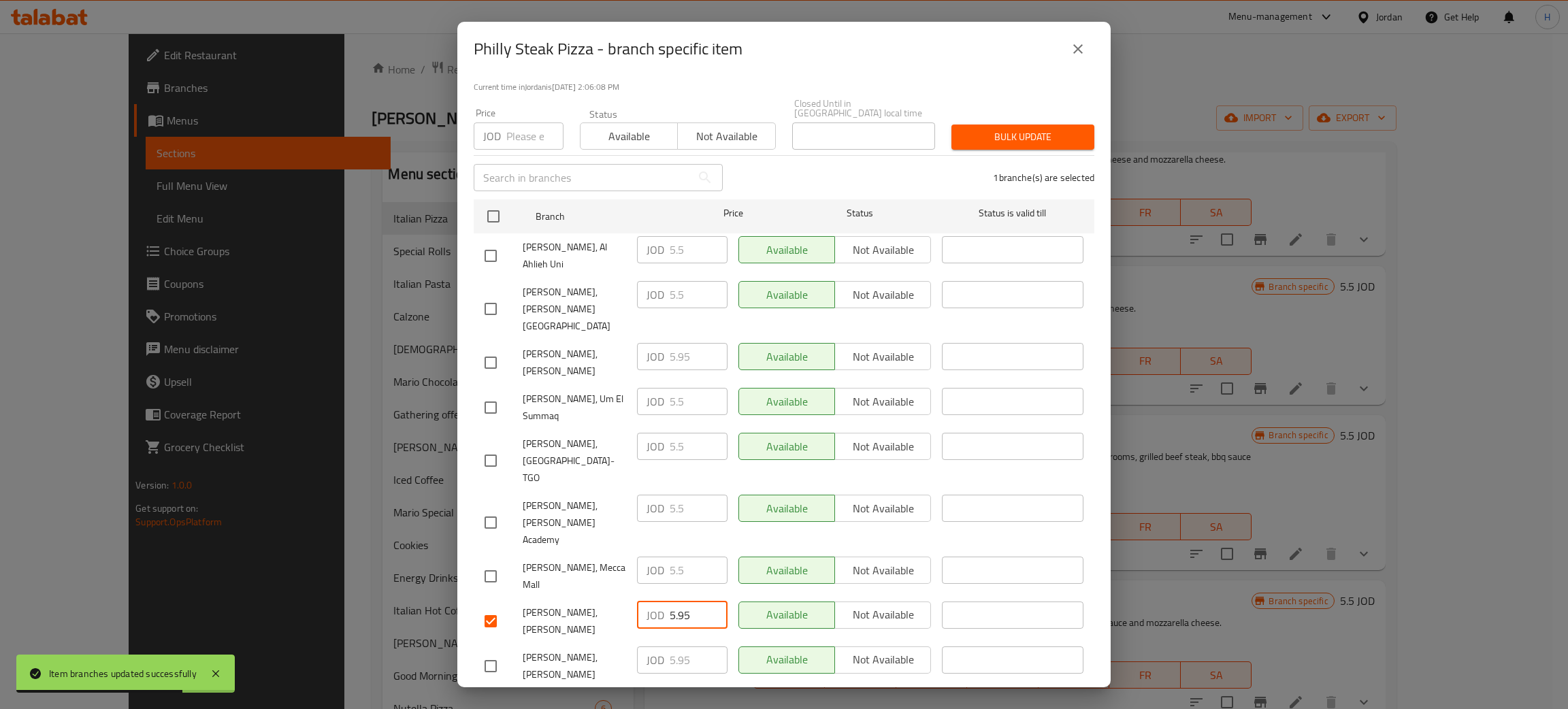
type input "5.95"
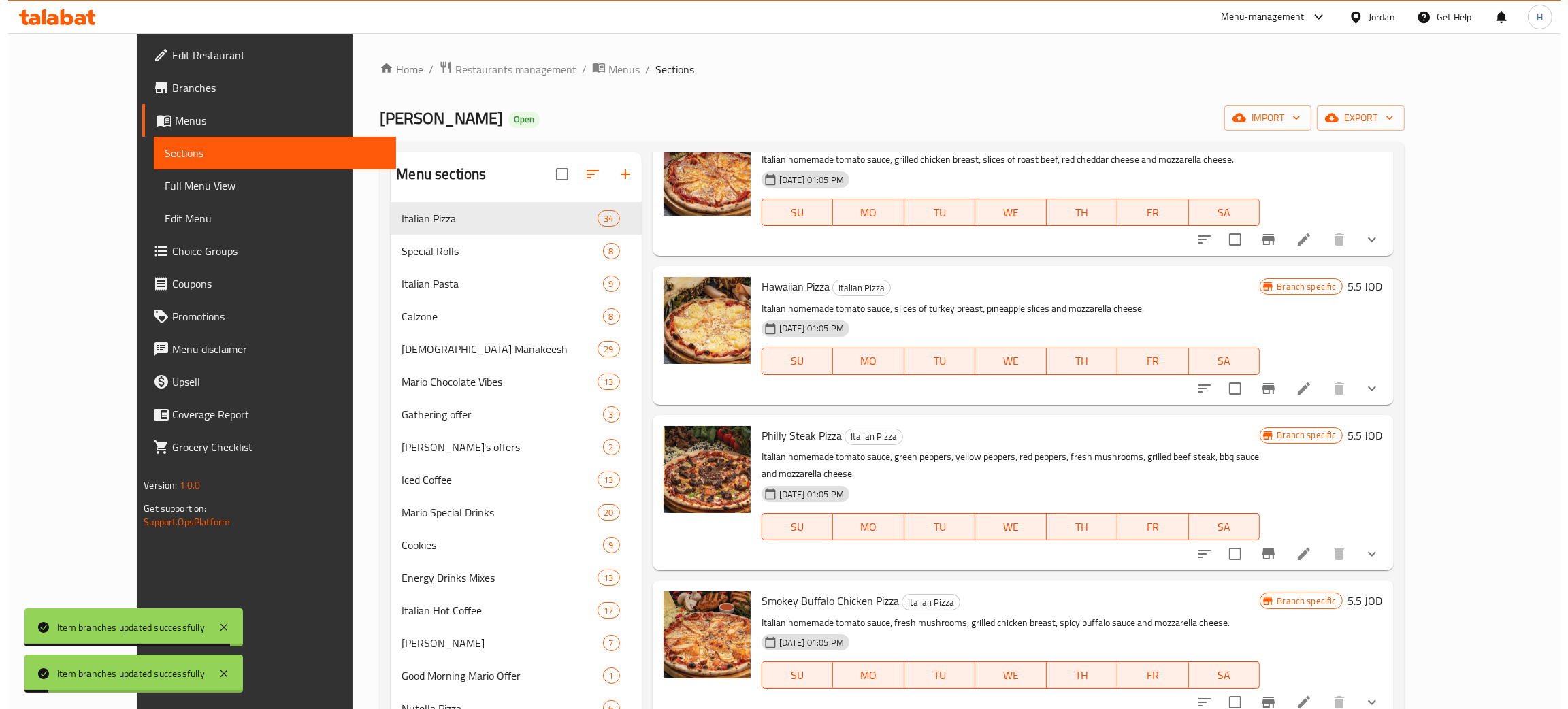
scroll to position [3406, 0]
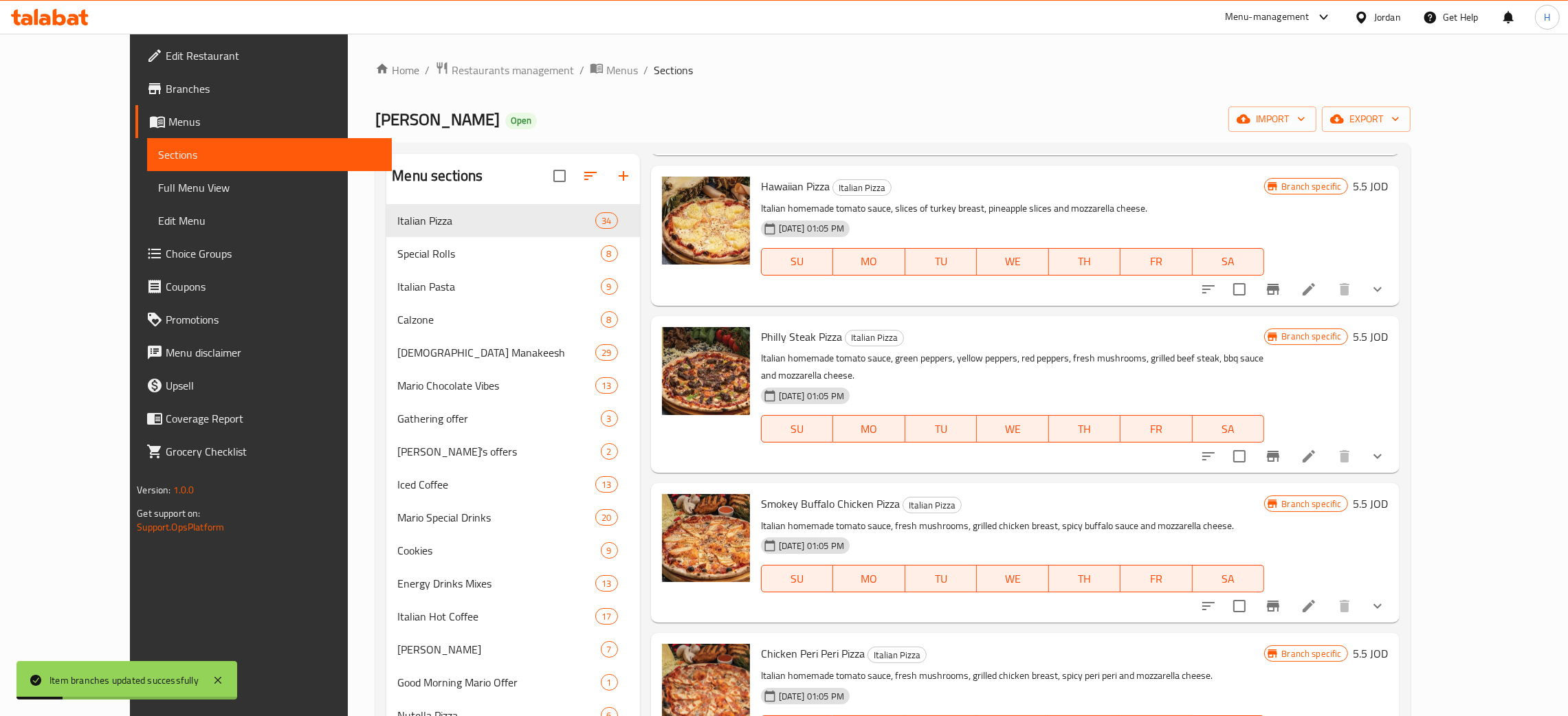
click at [789, 598] on icon "Branch-specific-item" at bounding box center [1272, 606] width 16 height 16
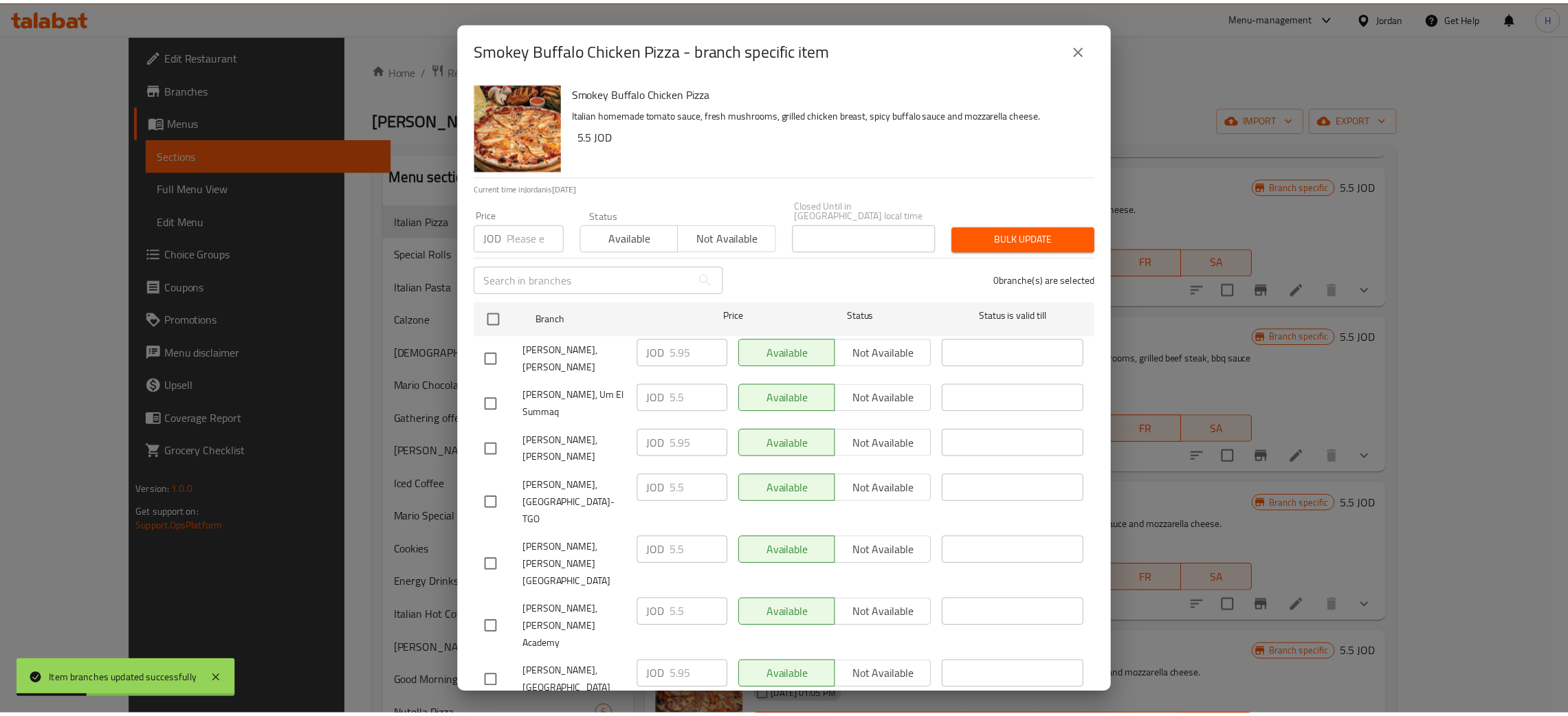
scroll to position [101, 0]
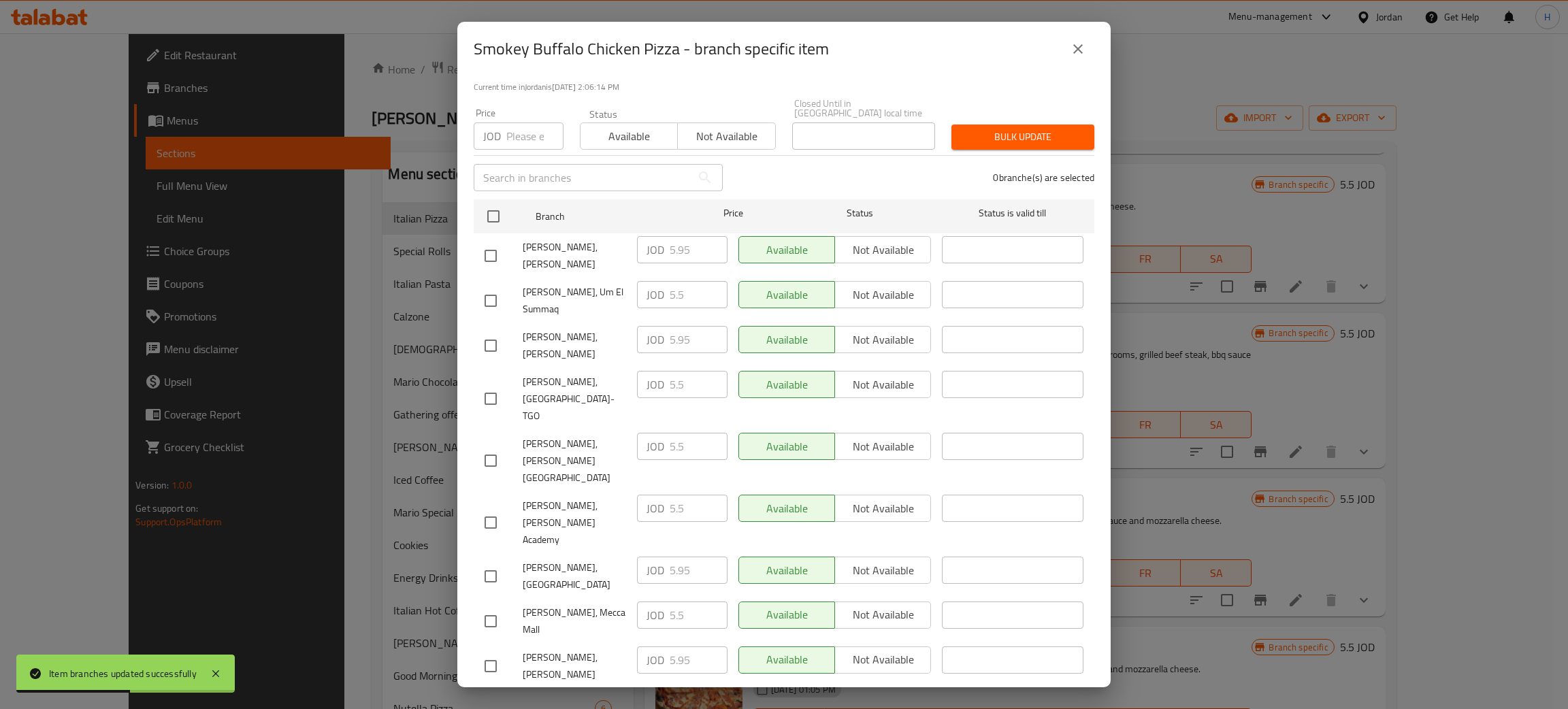
click at [658, 326] on div "JOD 5.95 ​" at bounding box center [682, 340] width 90 height 28
drag, startPoint x: 495, startPoint y: 635, endPoint x: 760, endPoint y: 648, distance: 265.3
checkbox input "true"
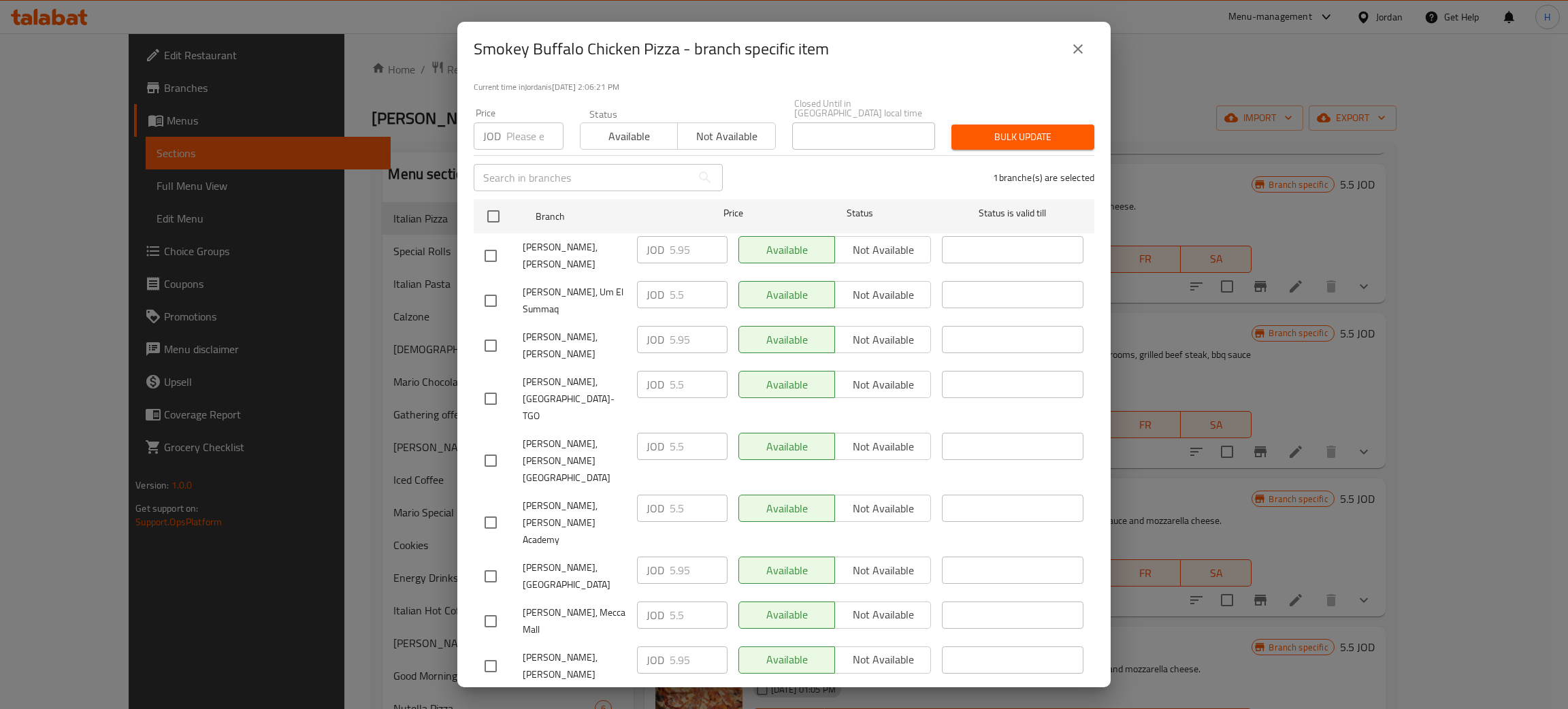
paste input "9"
type input "5.95"
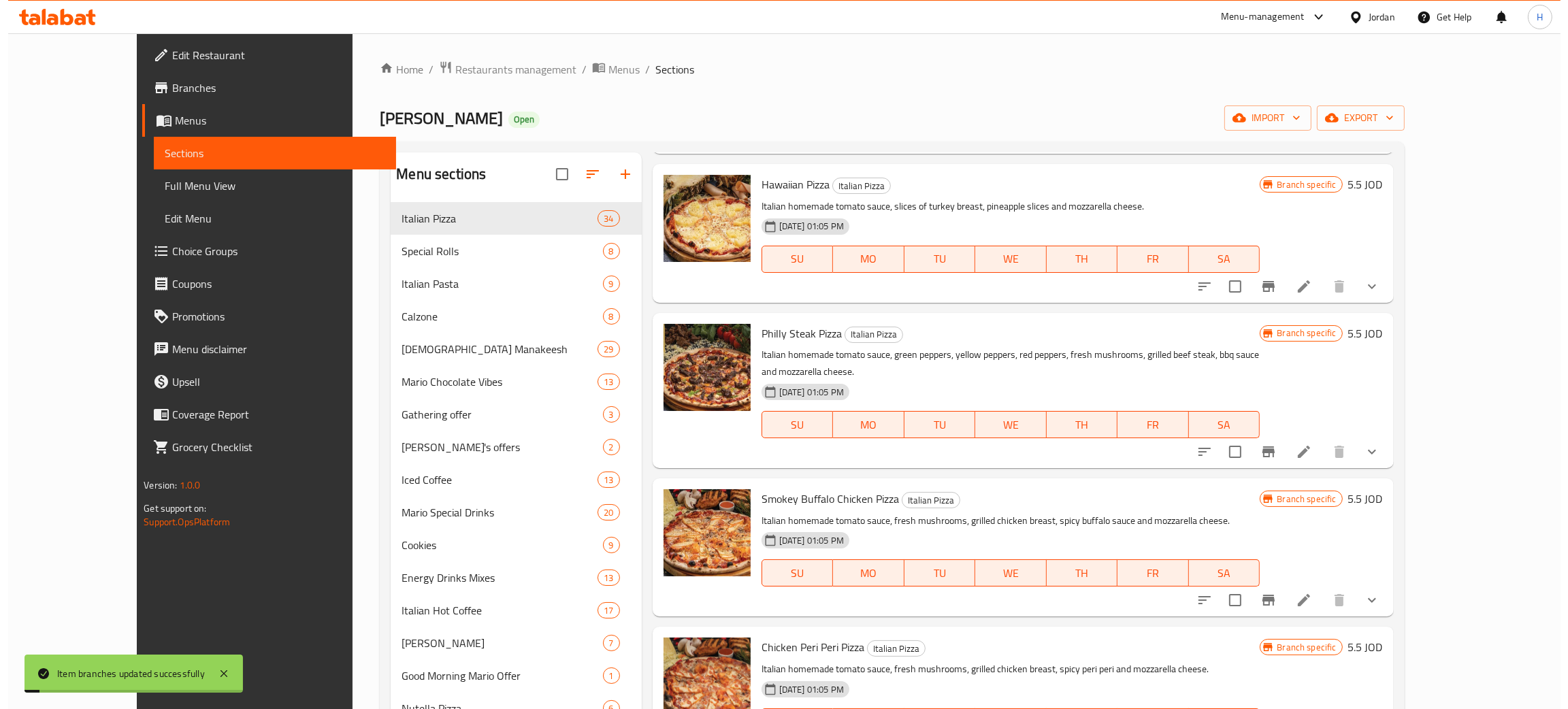
scroll to position [3609, 0]
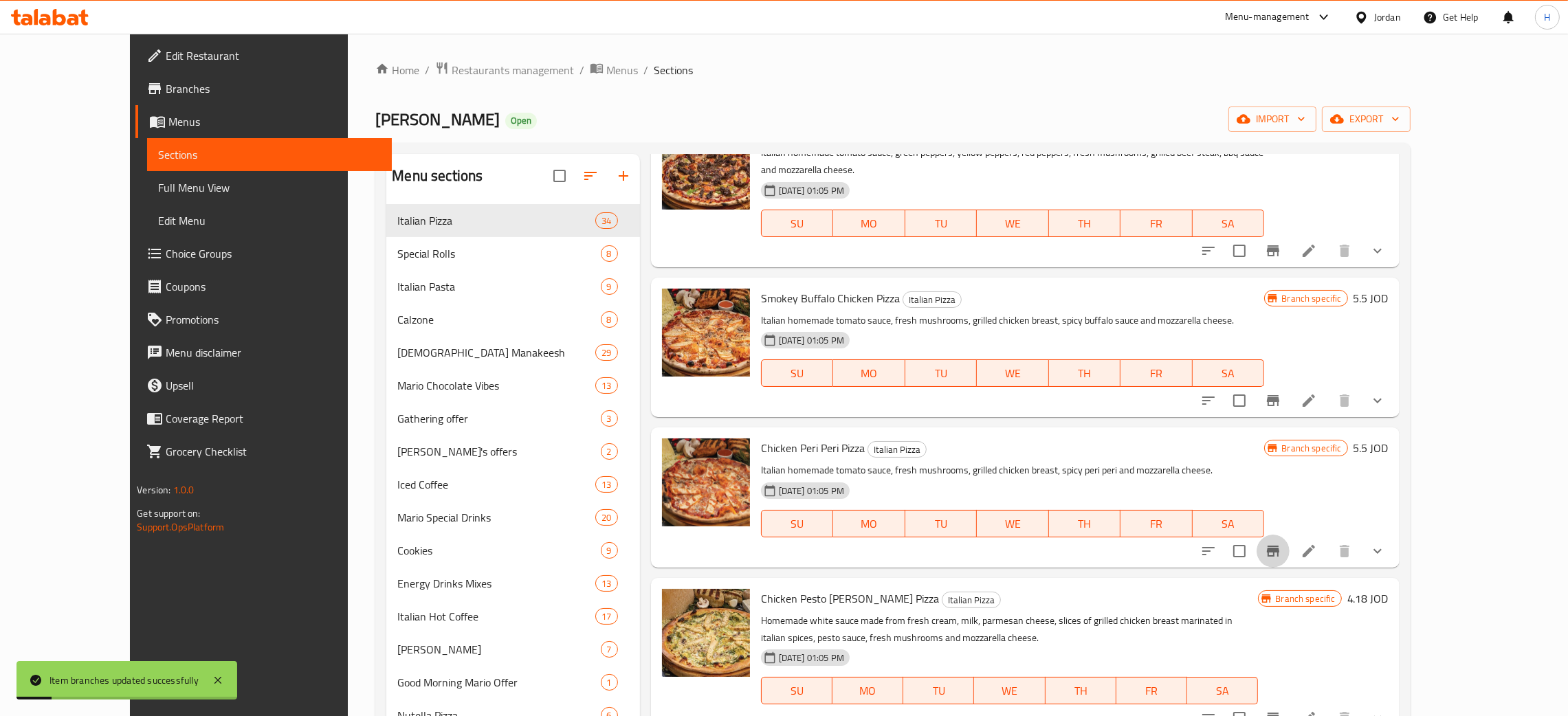
click at [789, 546] on icon "Branch-specific-item" at bounding box center [1273, 551] width 12 height 11
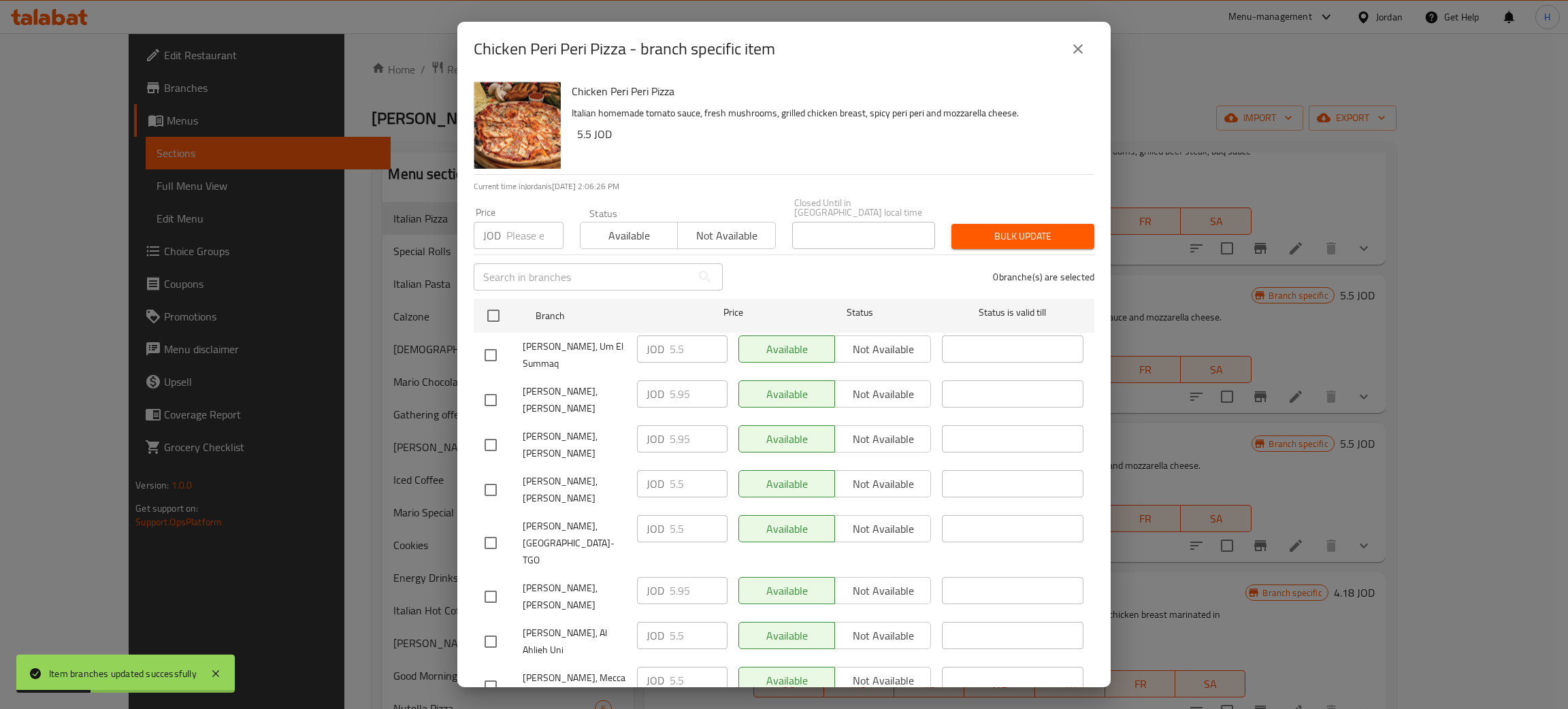
click at [657, 387] on div "JOD 5.95 ​" at bounding box center [682, 394] width 90 height 28
click at [487, 476] on input "checkbox" at bounding box center [490, 490] width 28 height 28
checkbox input "true"
click at [691, 471] on input "5.5" at bounding box center [698, 484] width 57 height 28
paste input "9"
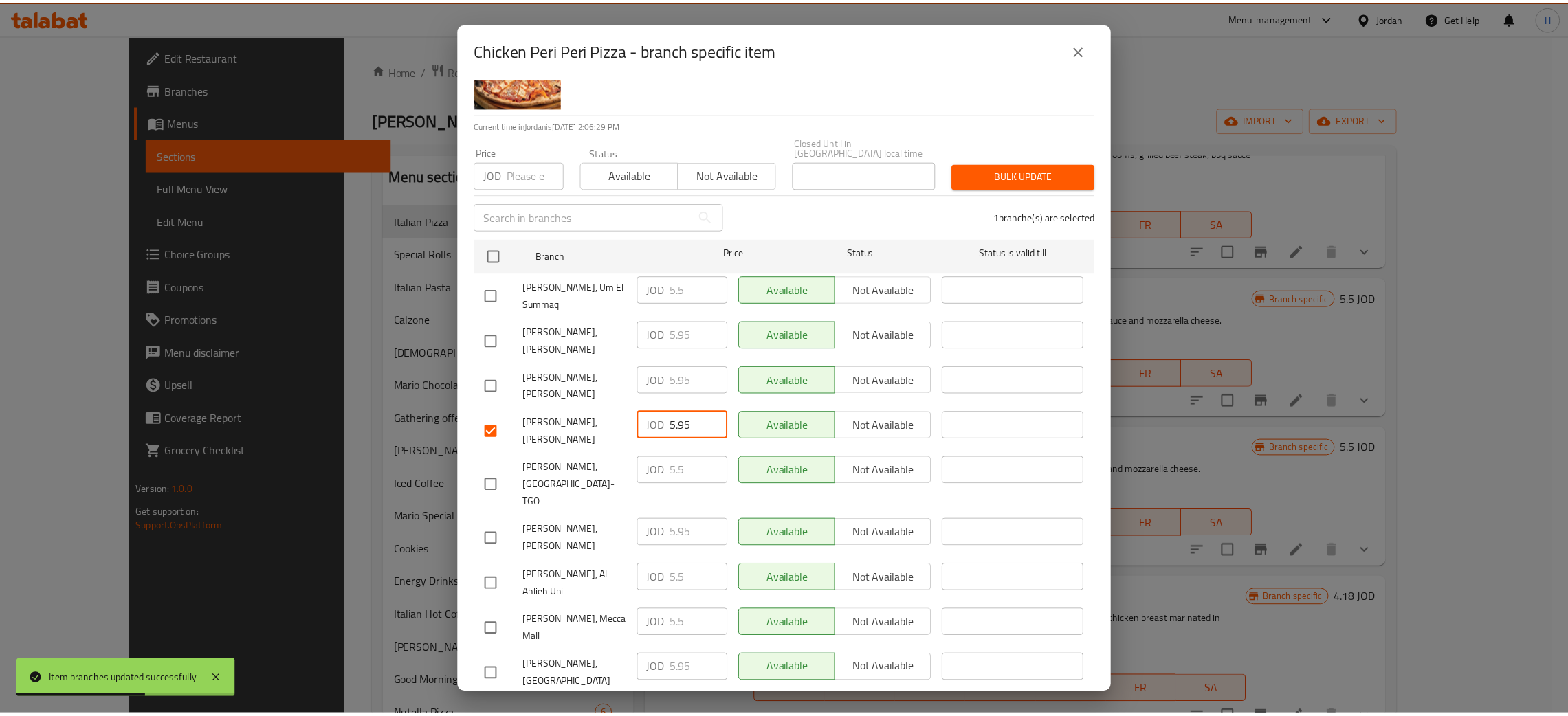
scroll to position [101, 0]
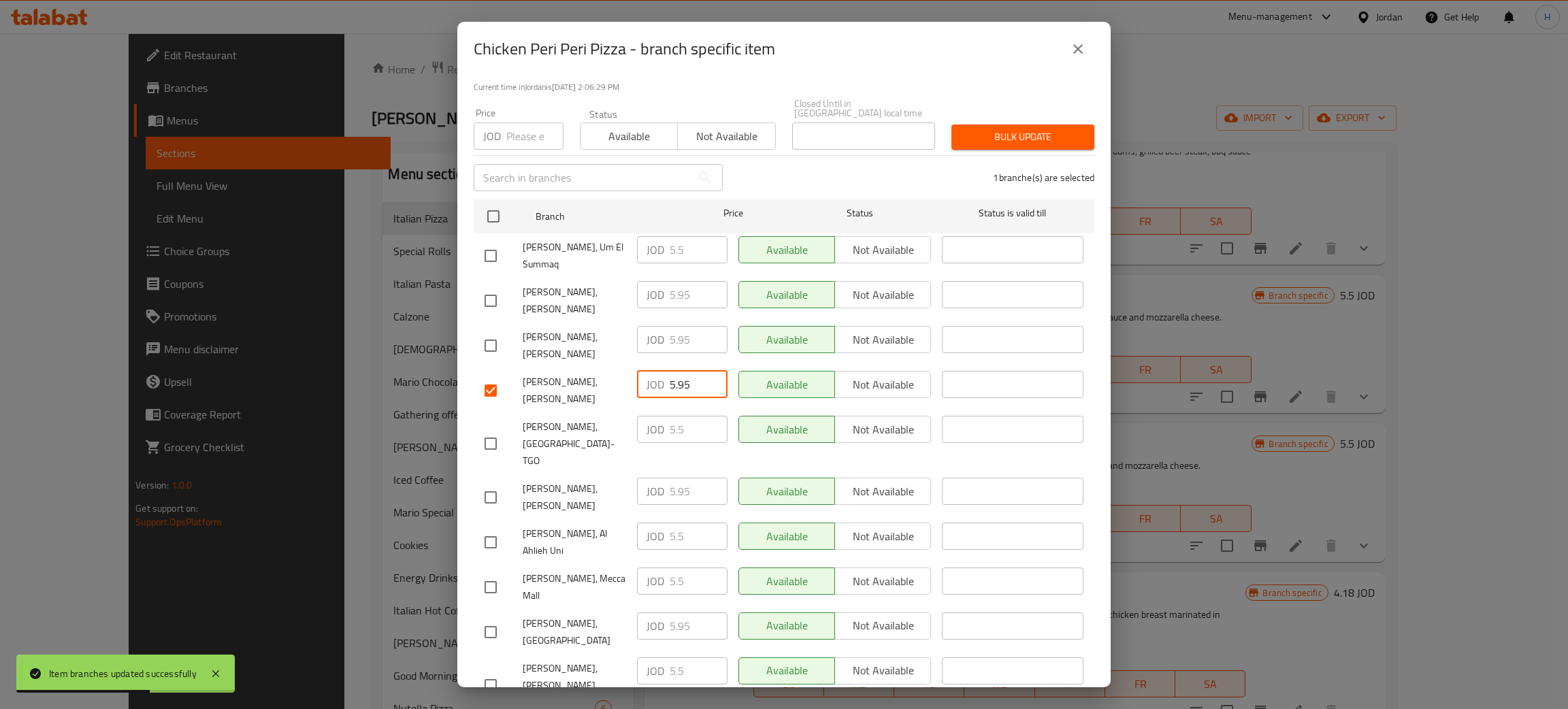
type input "5.95"
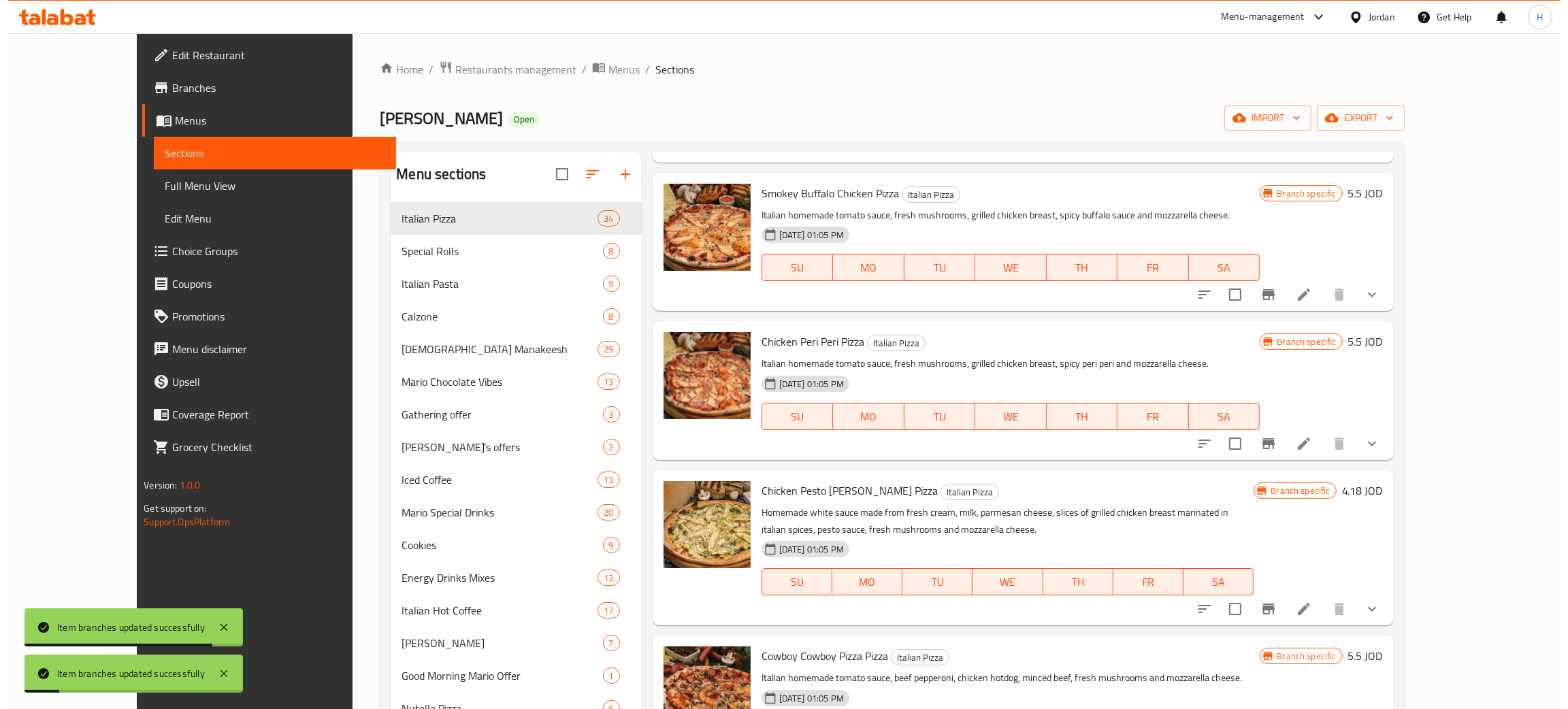
scroll to position [3814, 0]
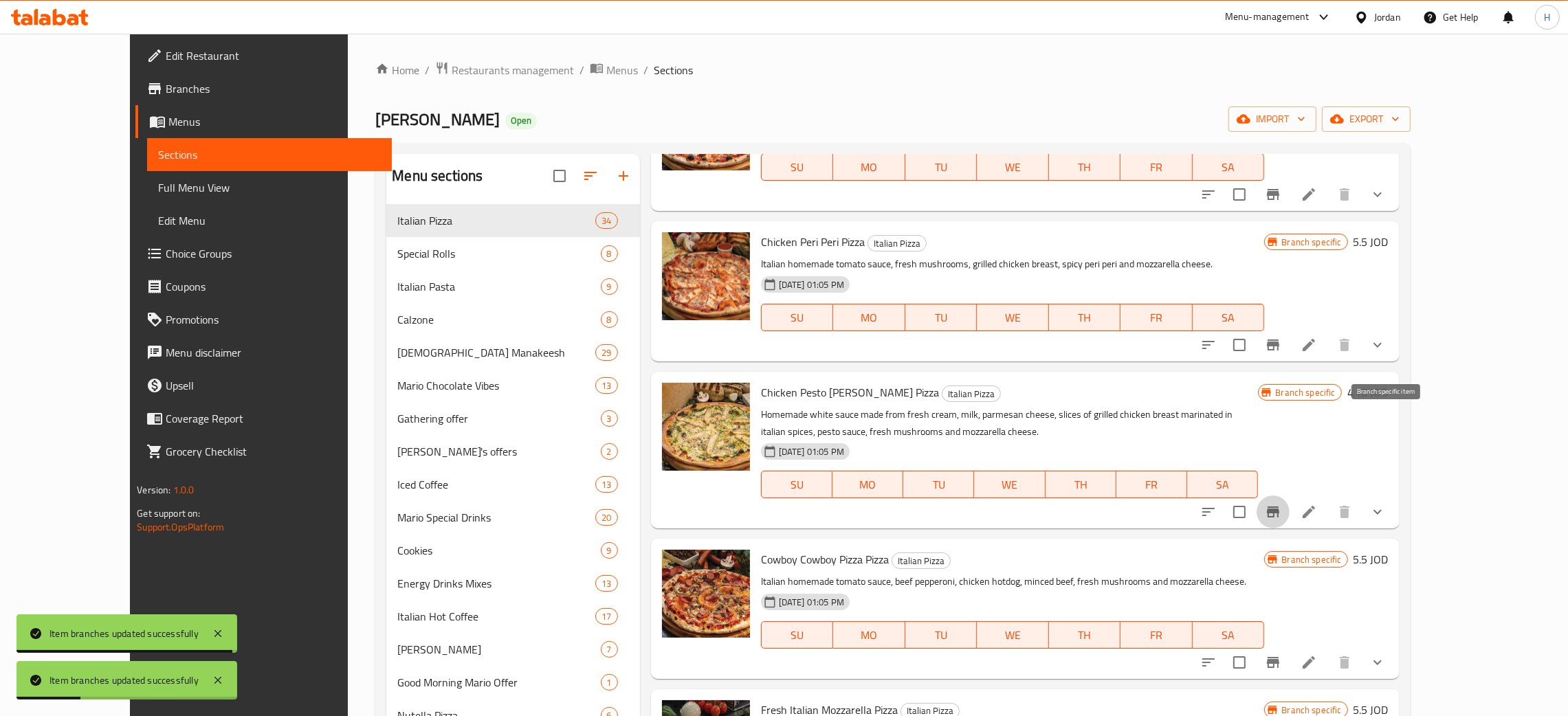
click at [789, 506] on icon "Branch-specific-item" at bounding box center [1273, 512] width 12 height 11
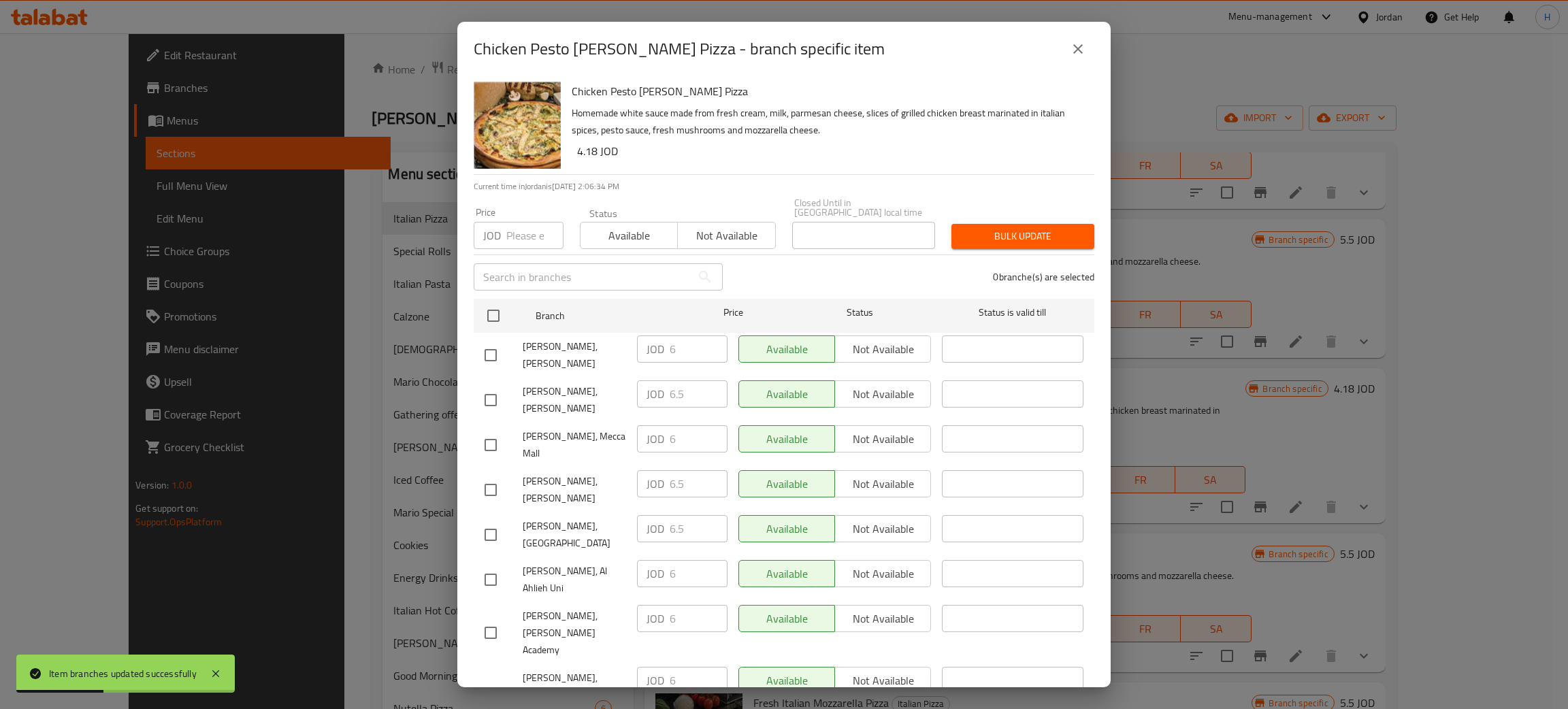
click at [657, 380] on div "JOD 6.5 ​" at bounding box center [682, 394] width 90 height 28
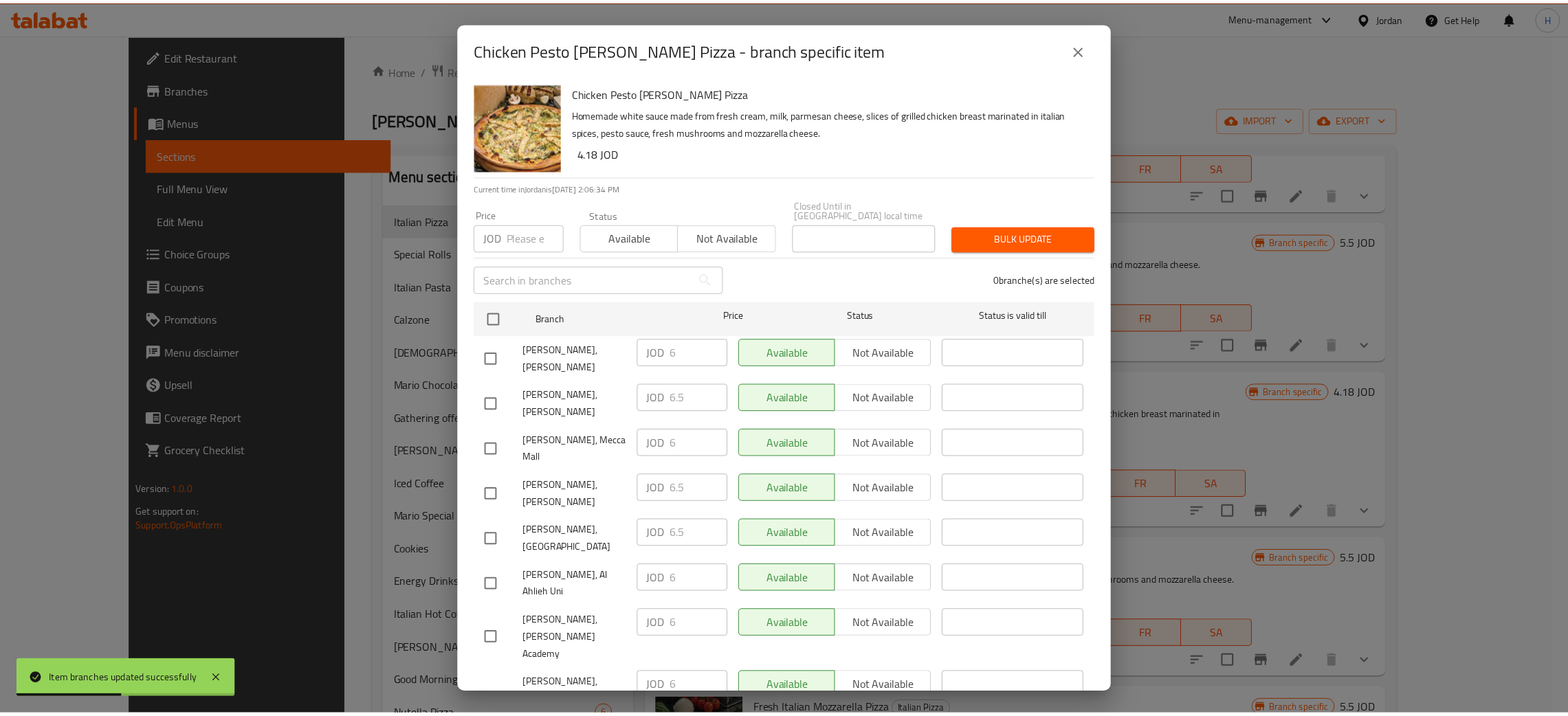
scroll to position [101, 0]
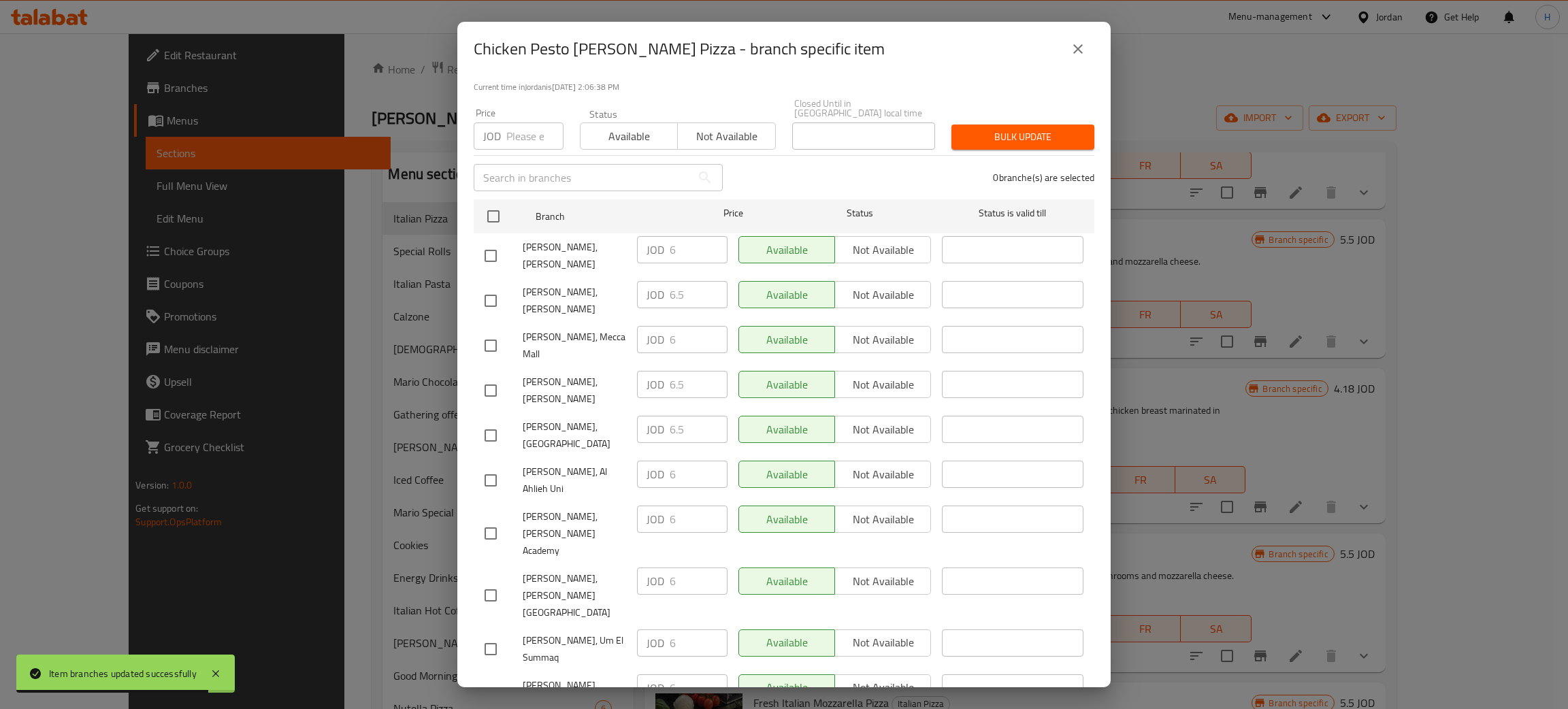
drag, startPoint x: 489, startPoint y: 236, endPoint x: 693, endPoint y: 269, distance: 206.7
click at [491, 241] on input "checkbox" at bounding box center [490, 255] width 28 height 28
checkbox input "true"
click at [694, 245] on input "6" at bounding box center [698, 250] width 57 height 28
paste input ".5"
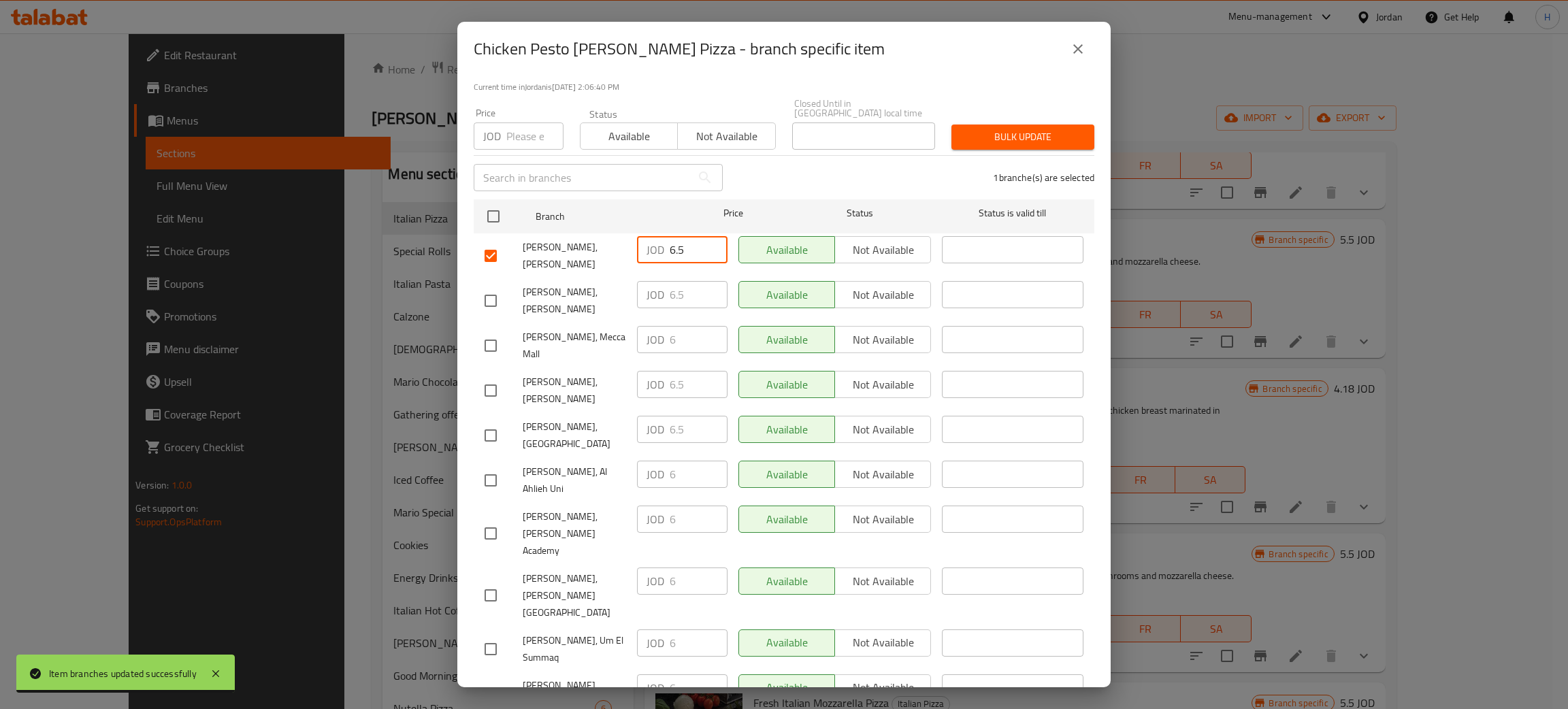
type input "6.5"
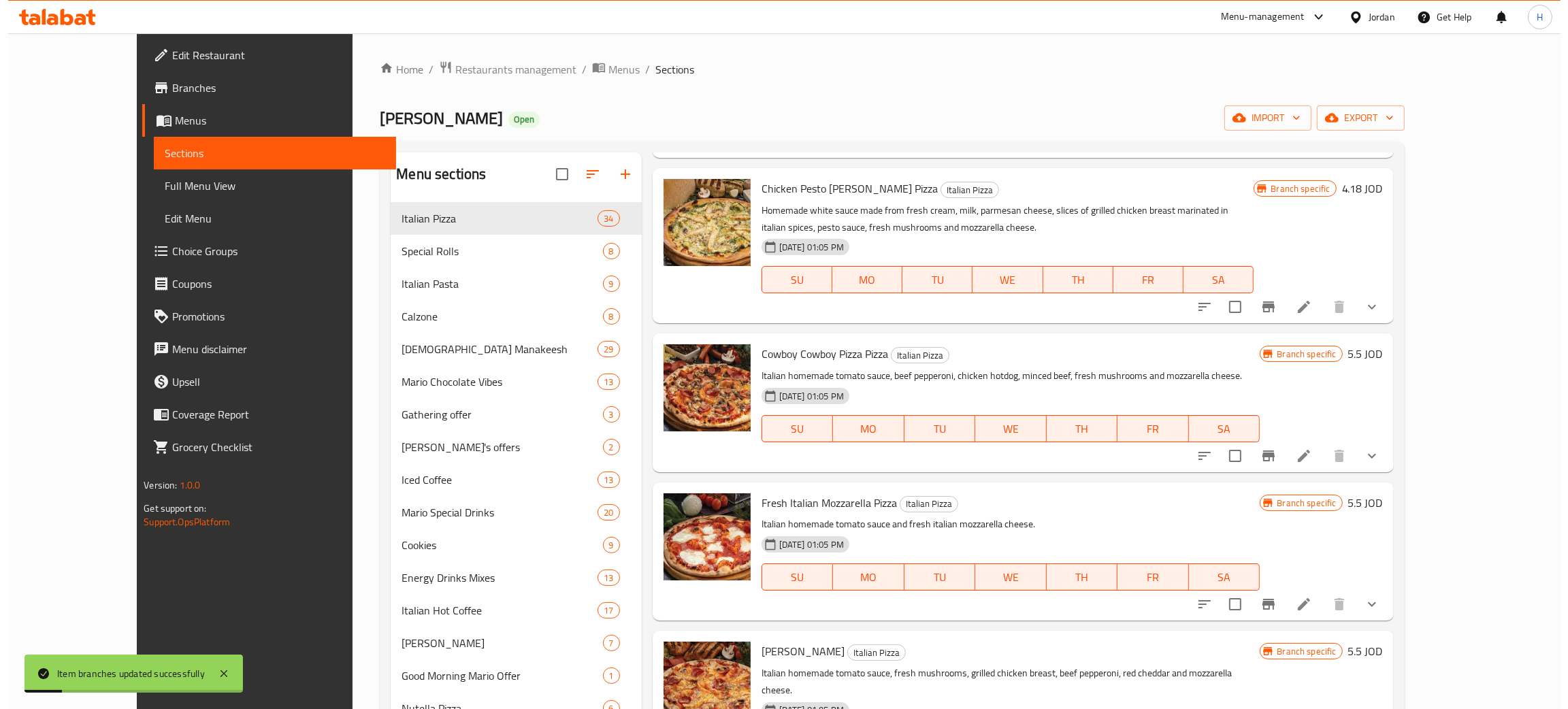
scroll to position [4018, 0]
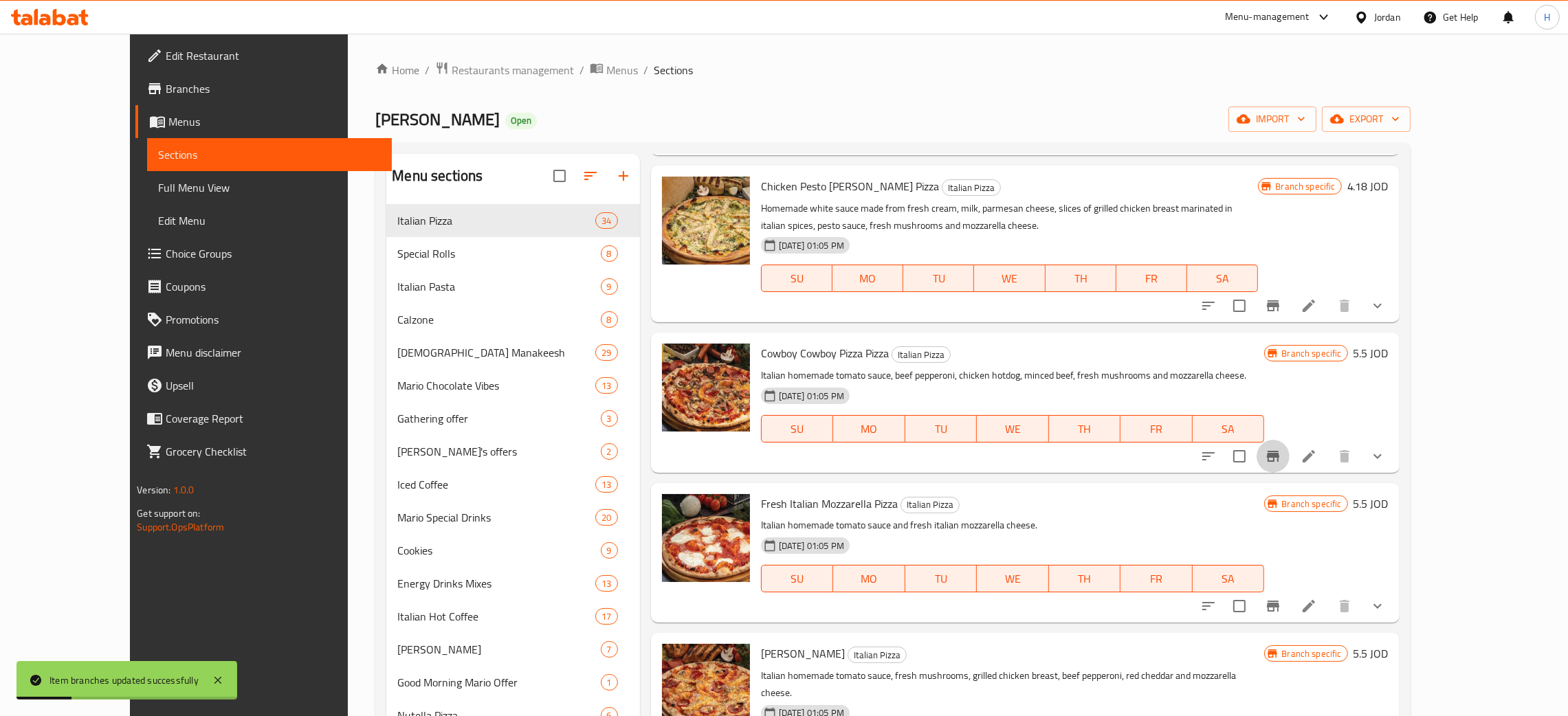
click at [789, 448] on icon "Branch-specific-item" at bounding box center [1272, 456] width 16 height 16
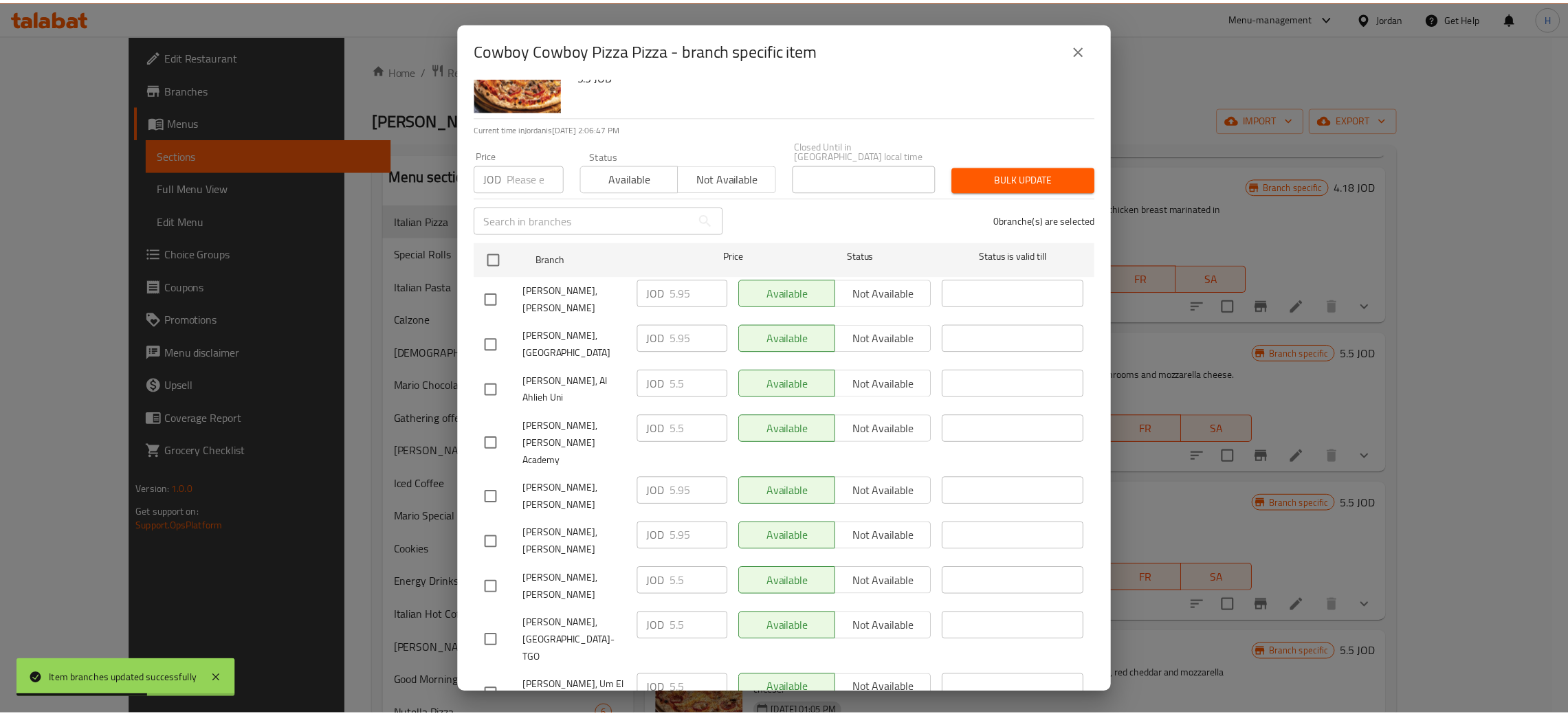
scroll to position [101, 0]
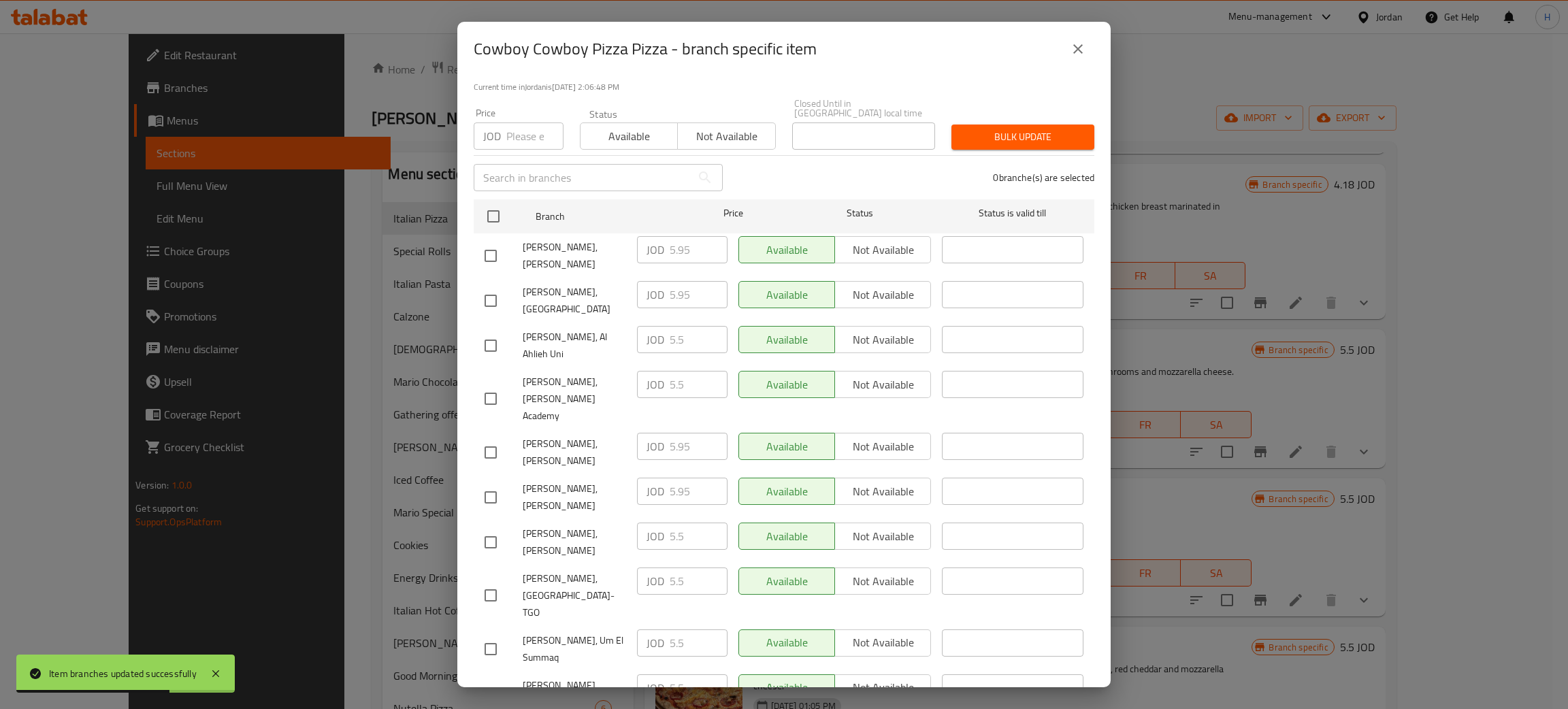
click at [659, 433] on div "JOD 5.95 ​" at bounding box center [682, 447] width 90 height 28
click at [487, 528] on input "checkbox" at bounding box center [490, 542] width 28 height 28
checkbox input "true"
click at [684, 523] on input "5.5" at bounding box center [698, 537] width 57 height 28
paste input "9"
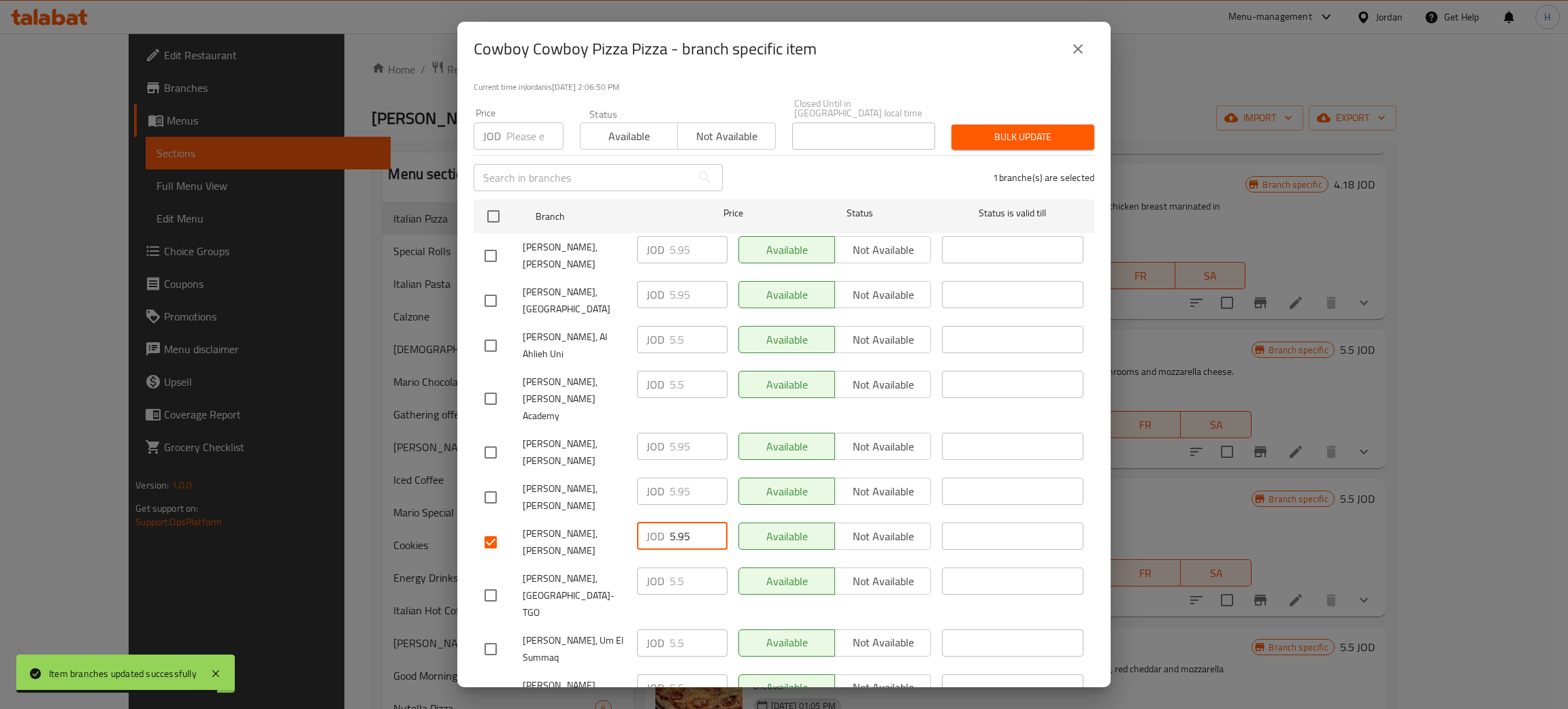
type input "5.95"
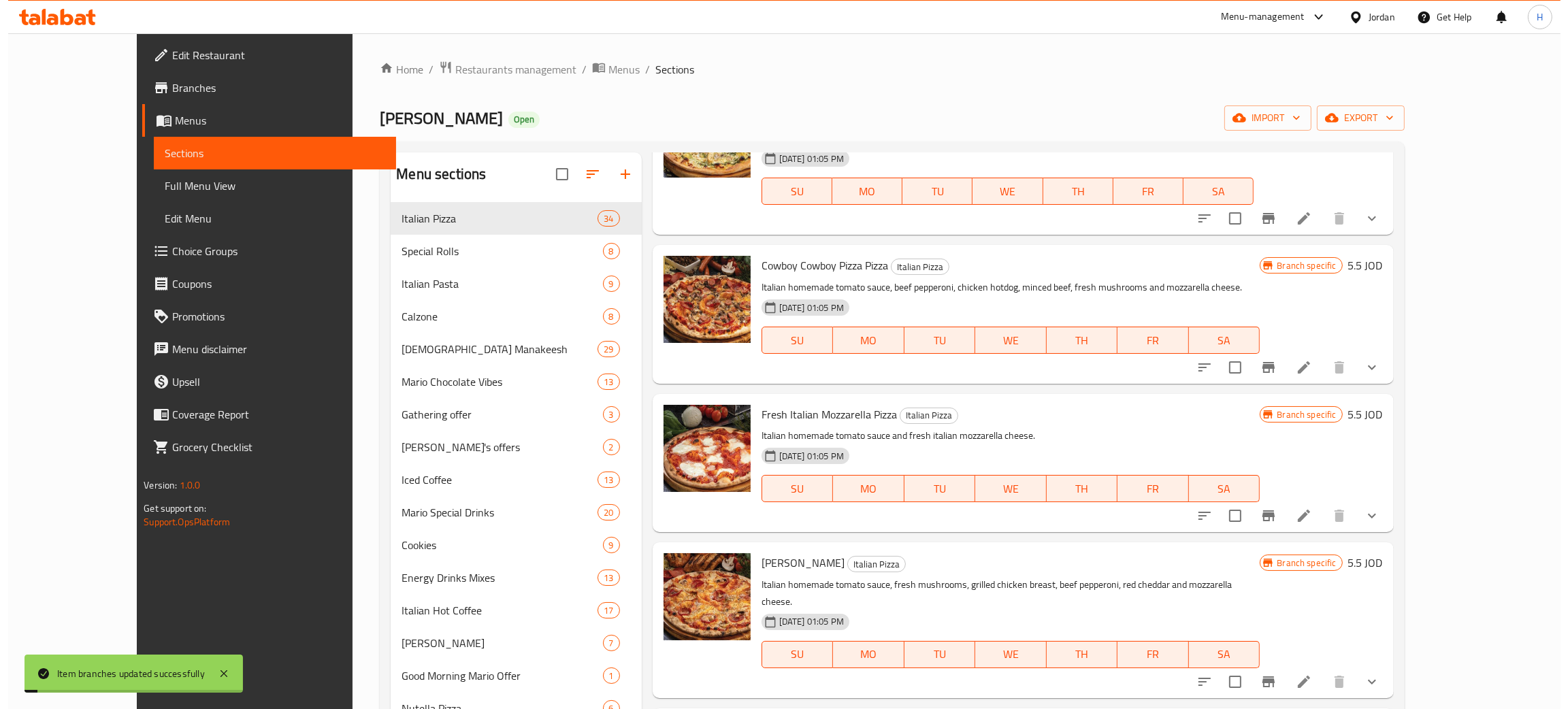
scroll to position [4120, 0]
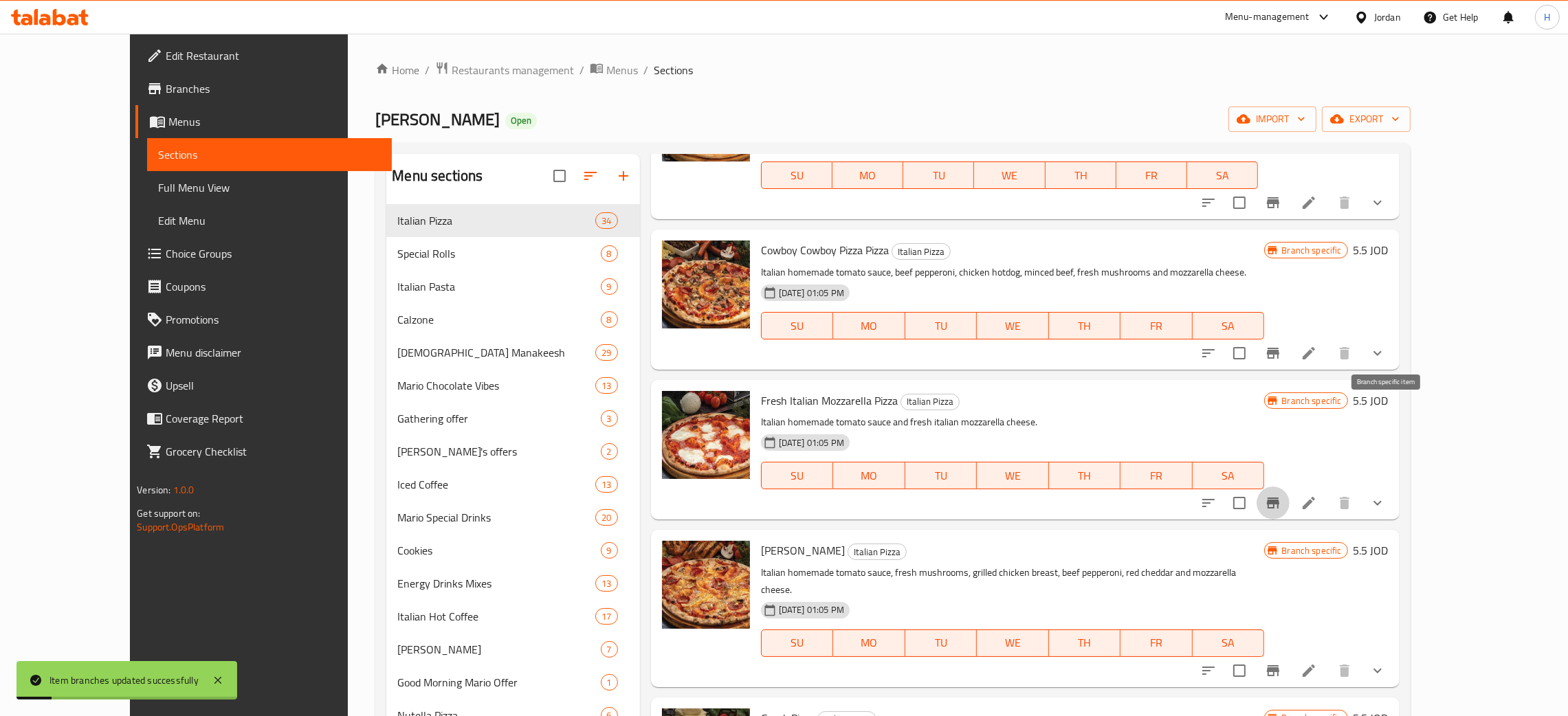
click at [789, 498] on icon "Branch-specific-item" at bounding box center [1273, 503] width 12 height 11
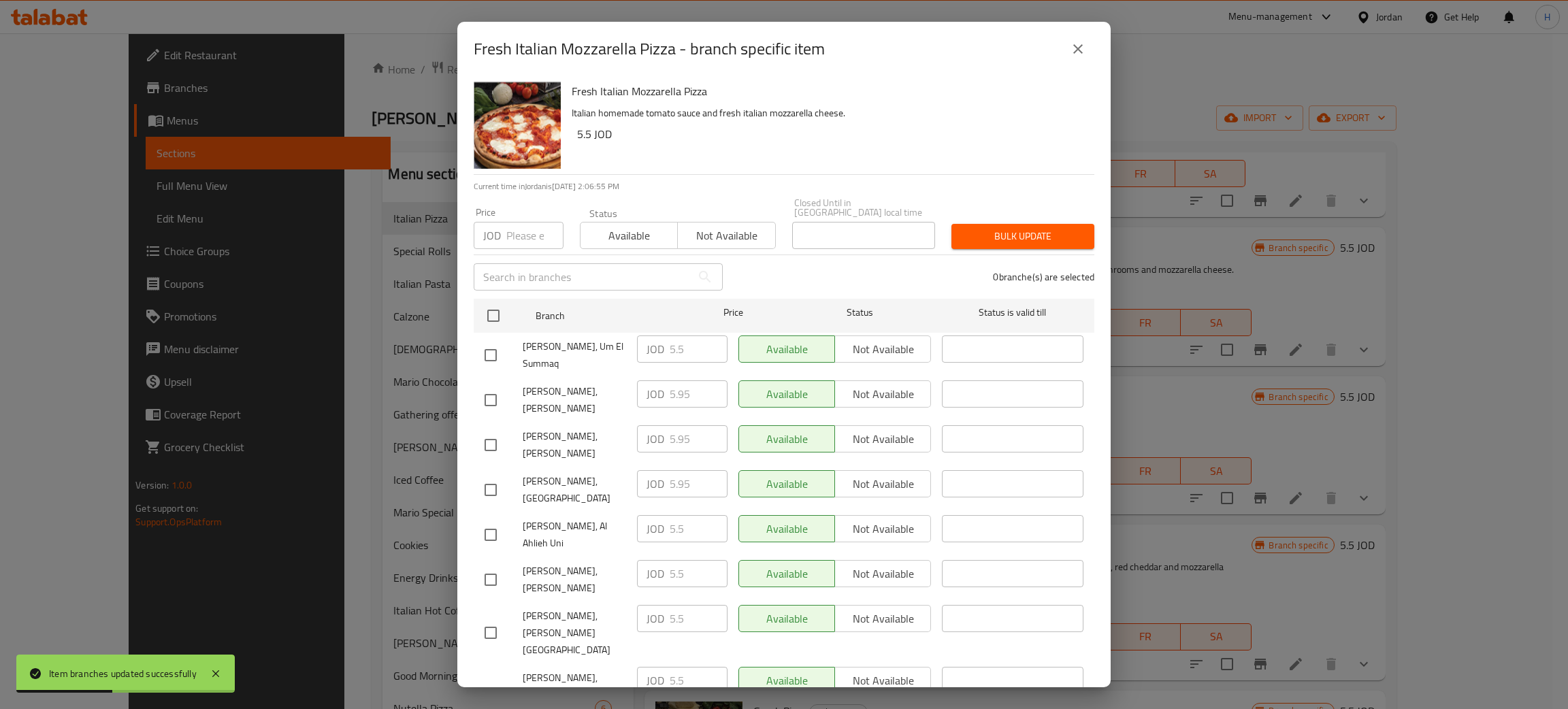
click at [651, 392] on div "JOD 5.95 ​" at bounding box center [682, 394] width 90 height 28
click at [489, 566] on input "checkbox" at bounding box center [490, 579] width 28 height 28
checkbox input "true"
click at [681, 560] on input "5.5" at bounding box center [698, 574] width 57 height 28
paste input "9"
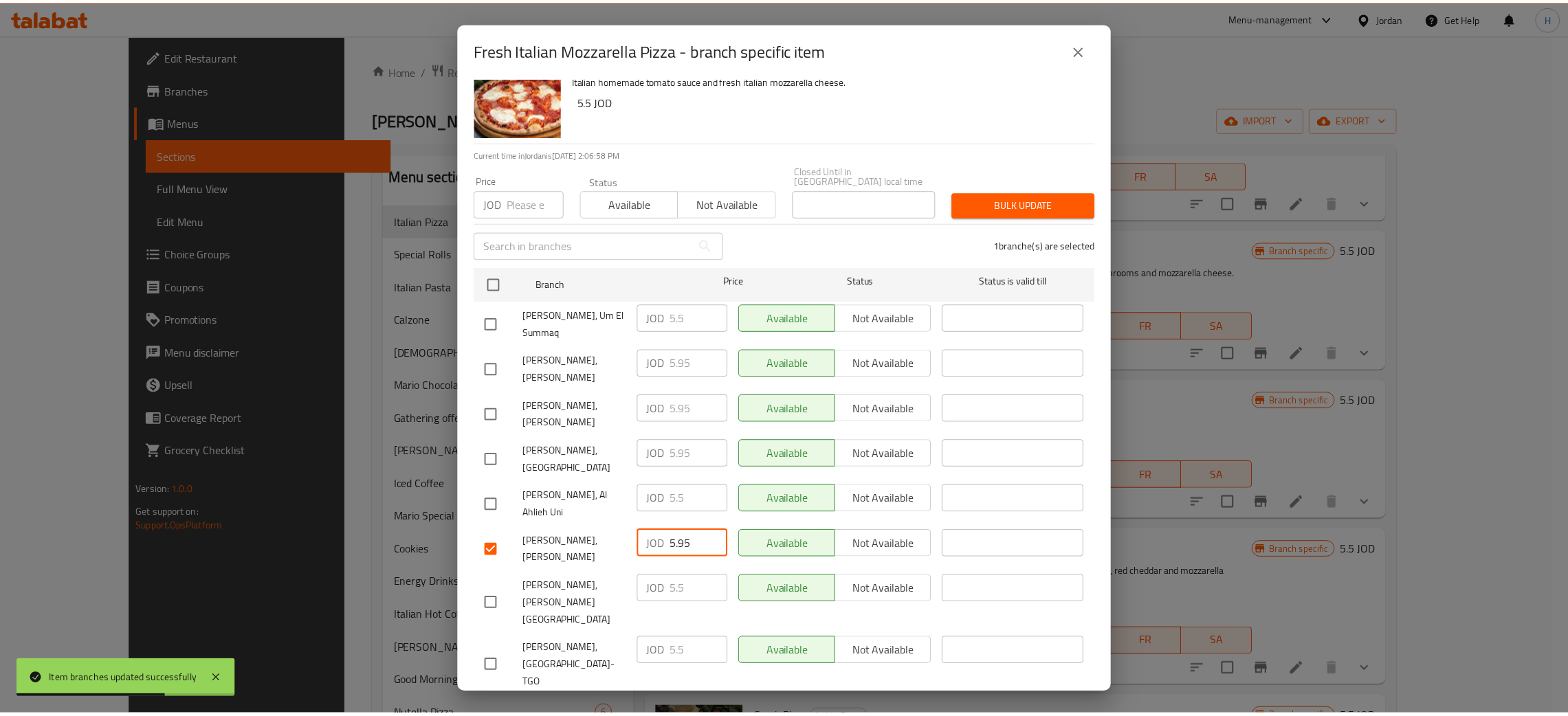
scroll to position [101, 0]
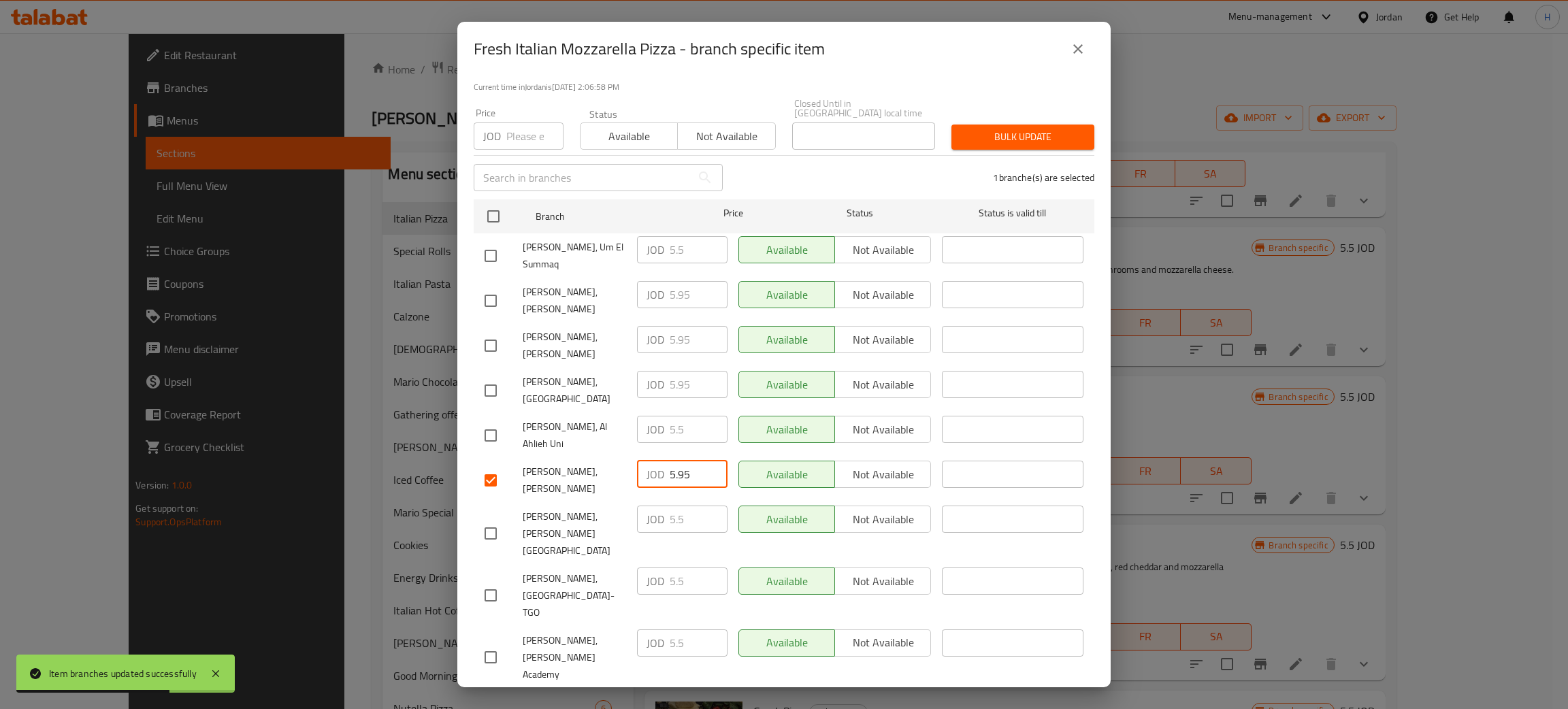
type input "5.95"
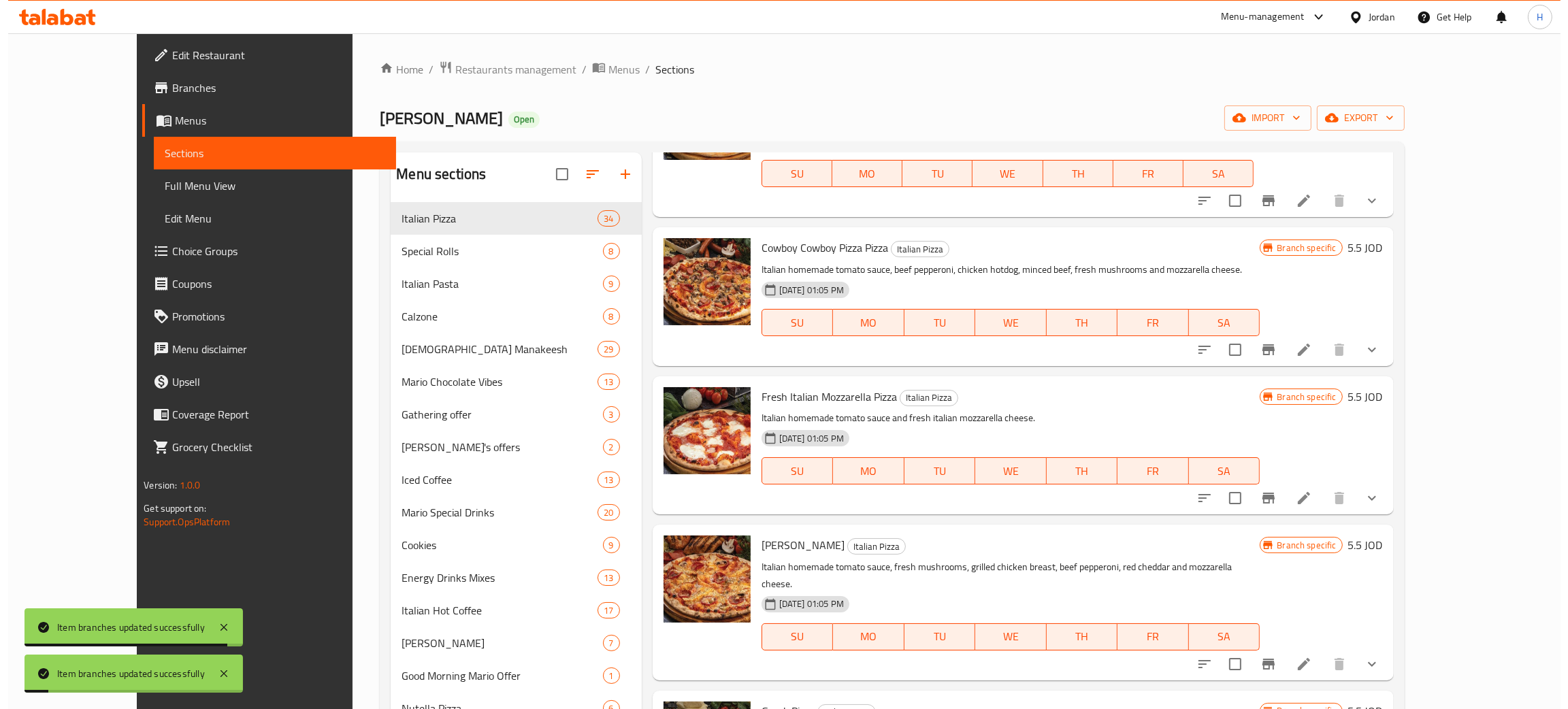
scroll to position [4222, 0]
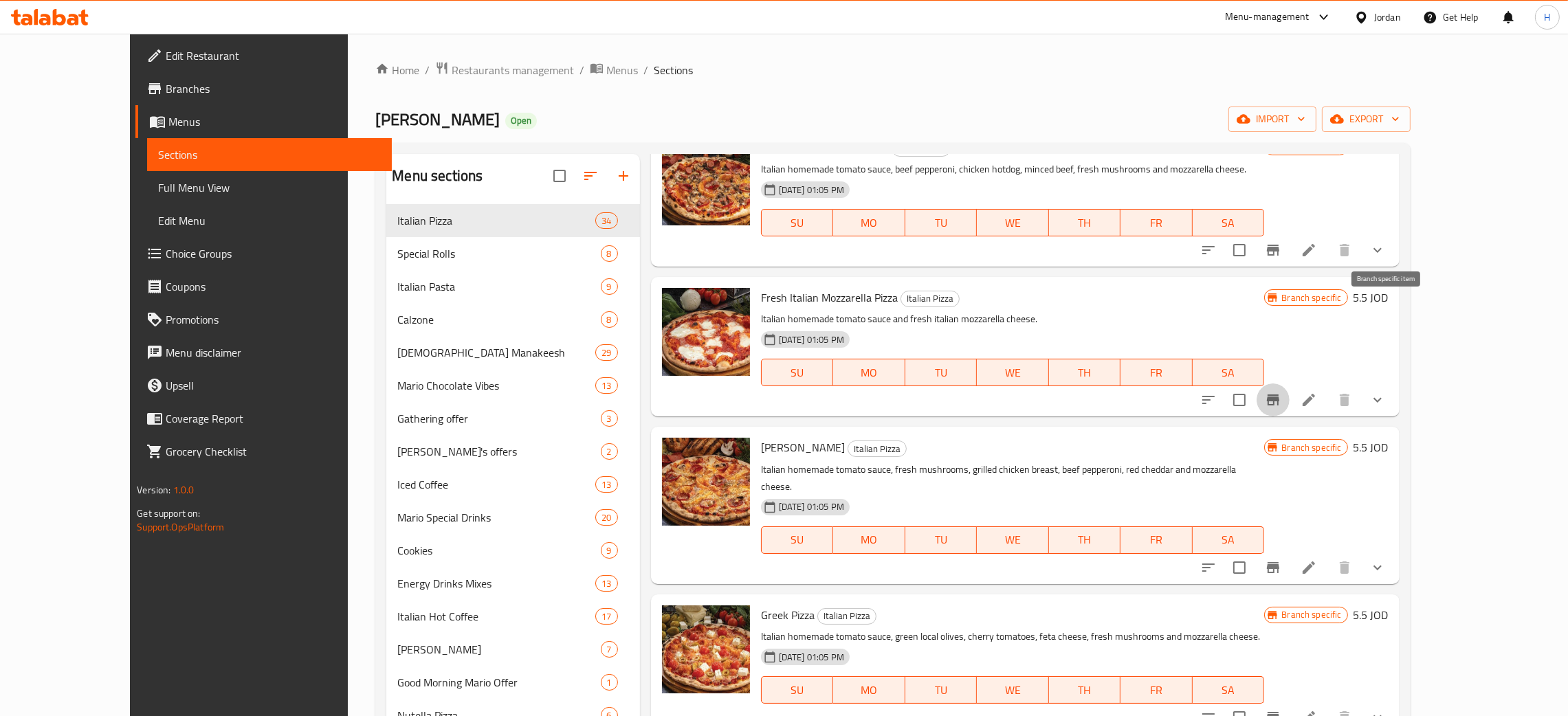
click at [789, 384] on button "Branch-specific-item" at bounding box center [1272, 400] width 33 height 33
click at [789, 562] on icon "Branch-specific-item" at bounding box center [1273, 567] width 12 height 11
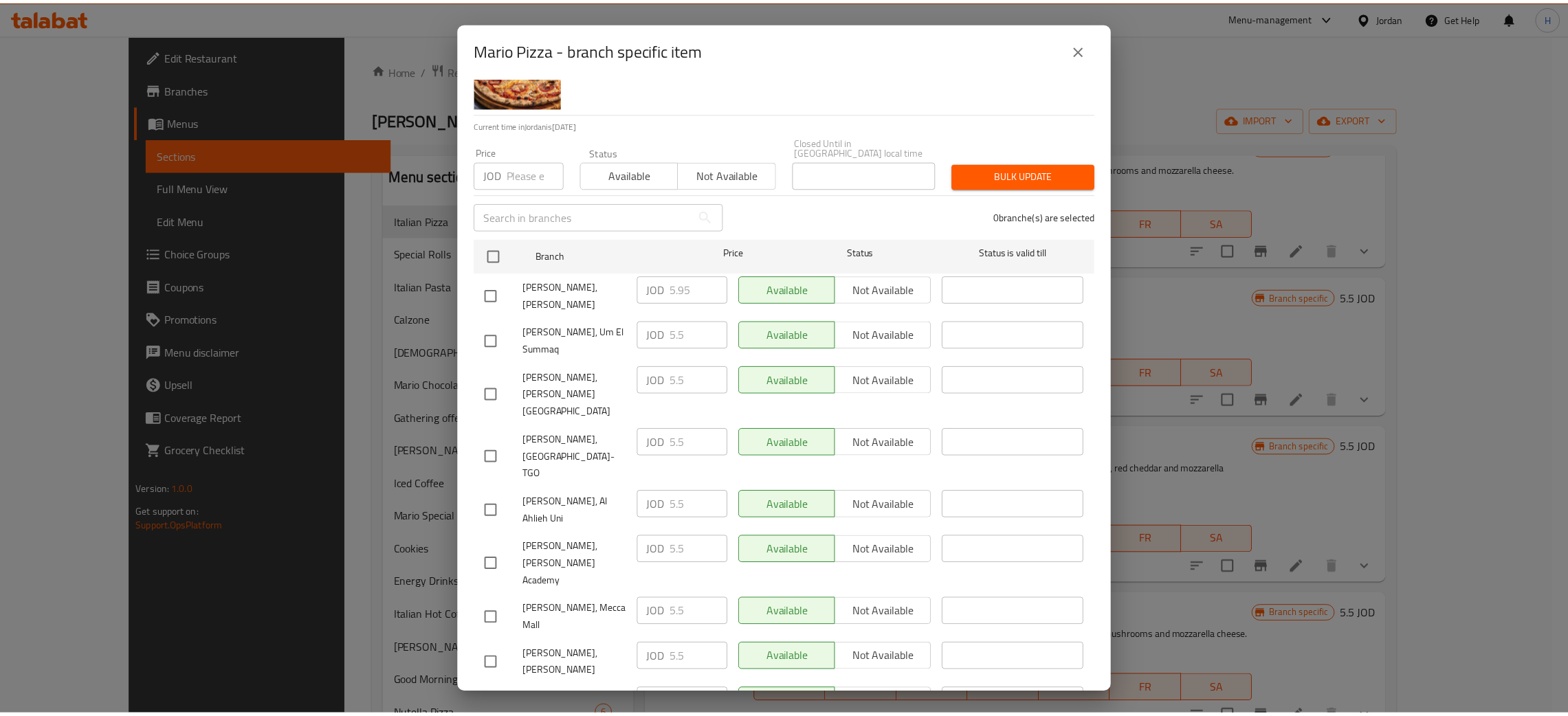
scroll to position [101, 0]
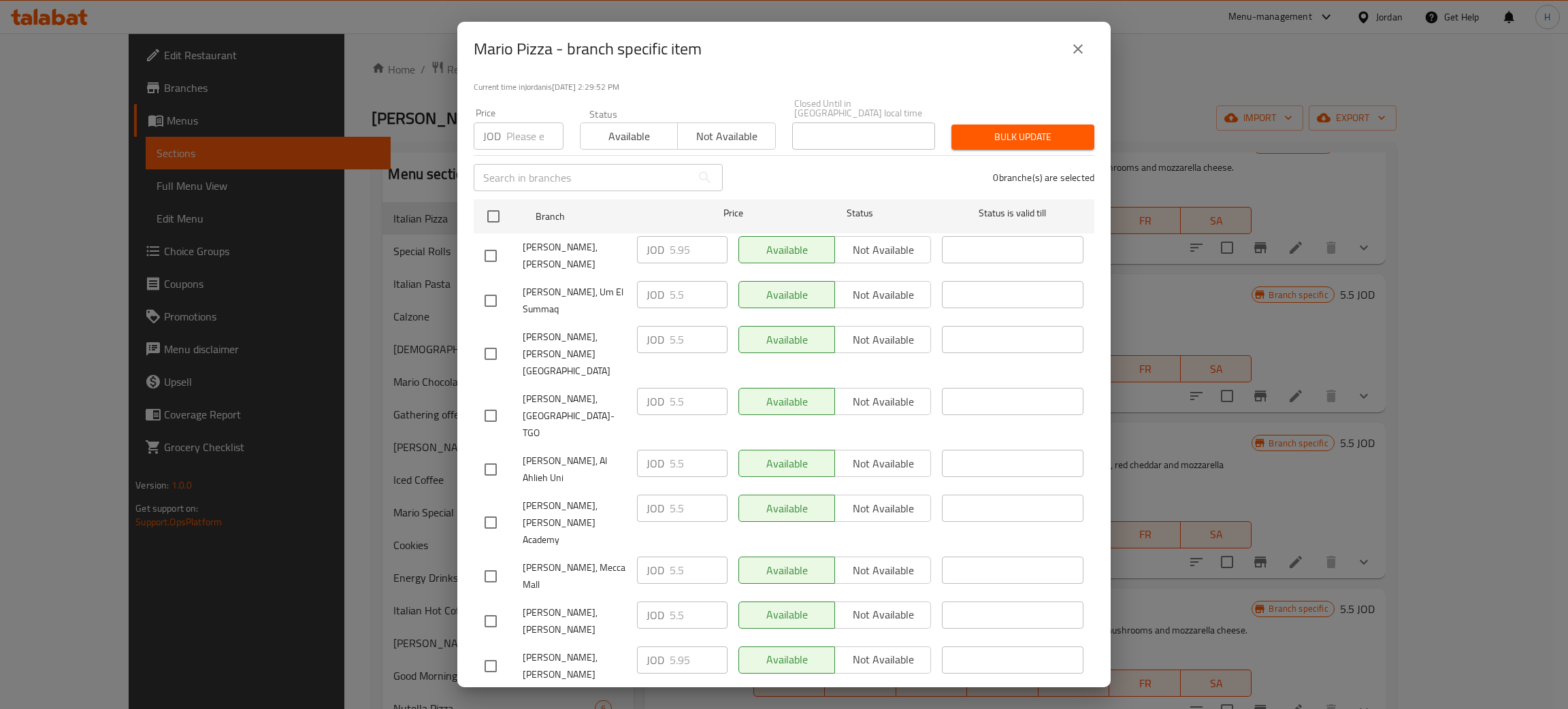
click at [493, 607] on input "checkbox" at bounding box center [490, 621] width 28 height 28
checkbox input "true"
click at [677, 602] on input "5.5" at bounding box center [698, 615] width 57 height 28
paste input "9"
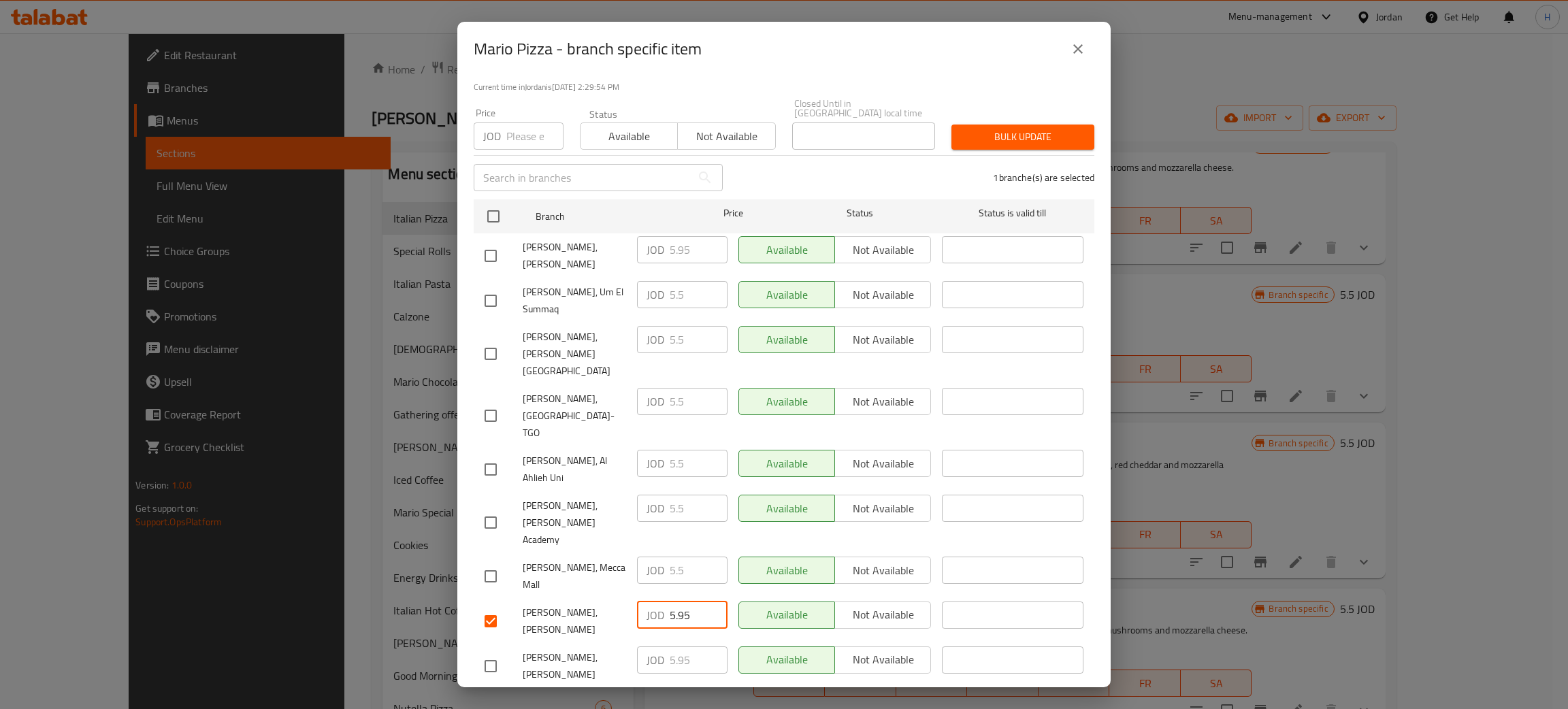
type input "5.95"
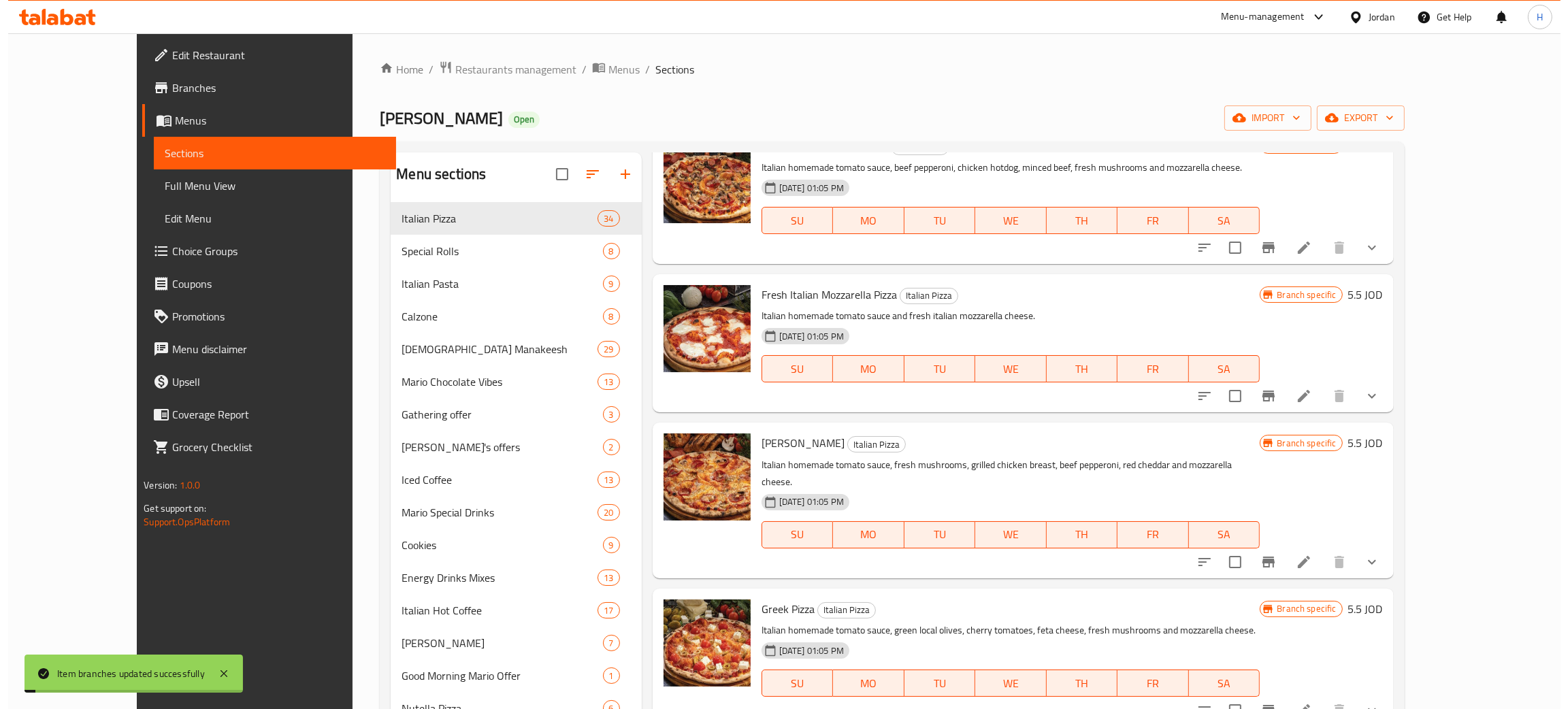
scroll to position [4325, 0]
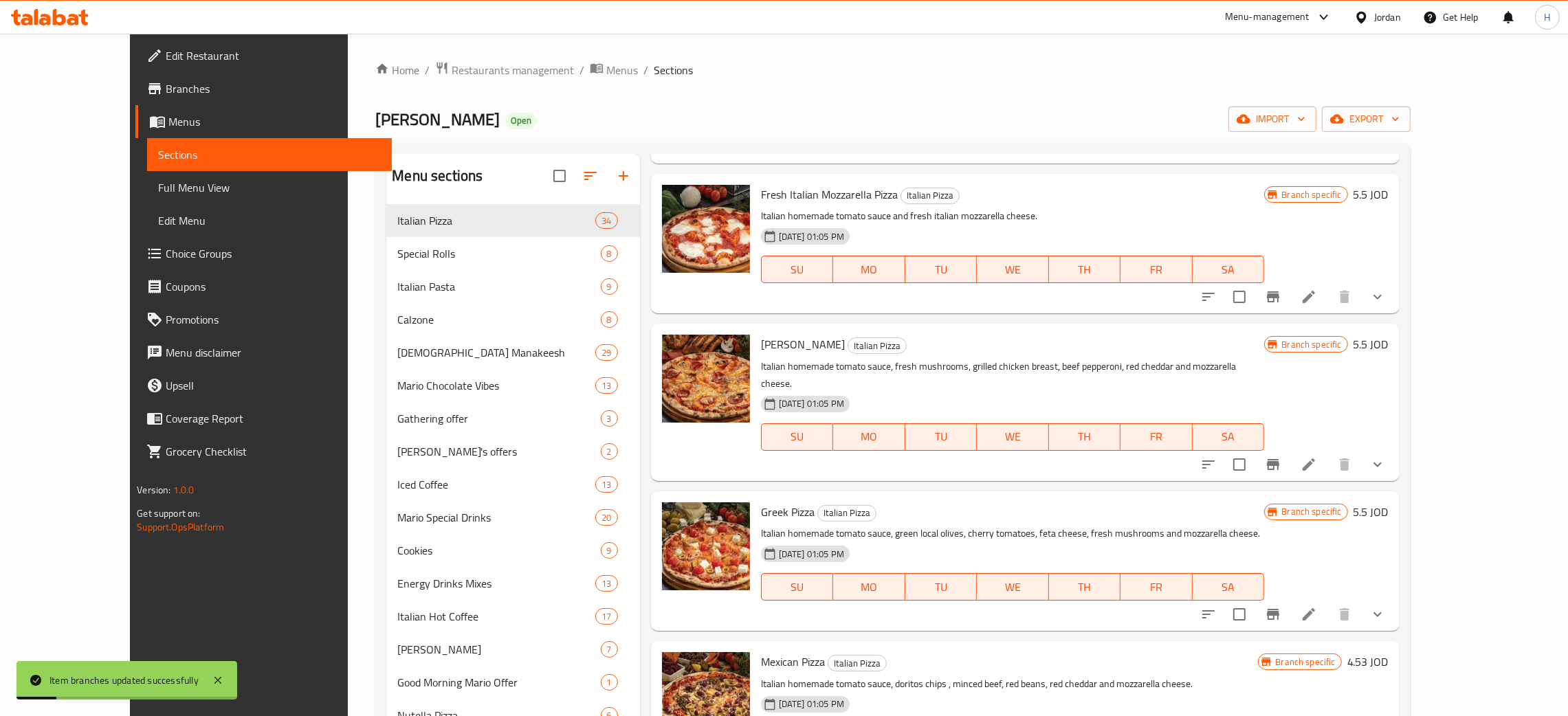
click at [789, 606] on icon "Branch-specific-item" at bounding box center [1272, 614] width 16 height 16
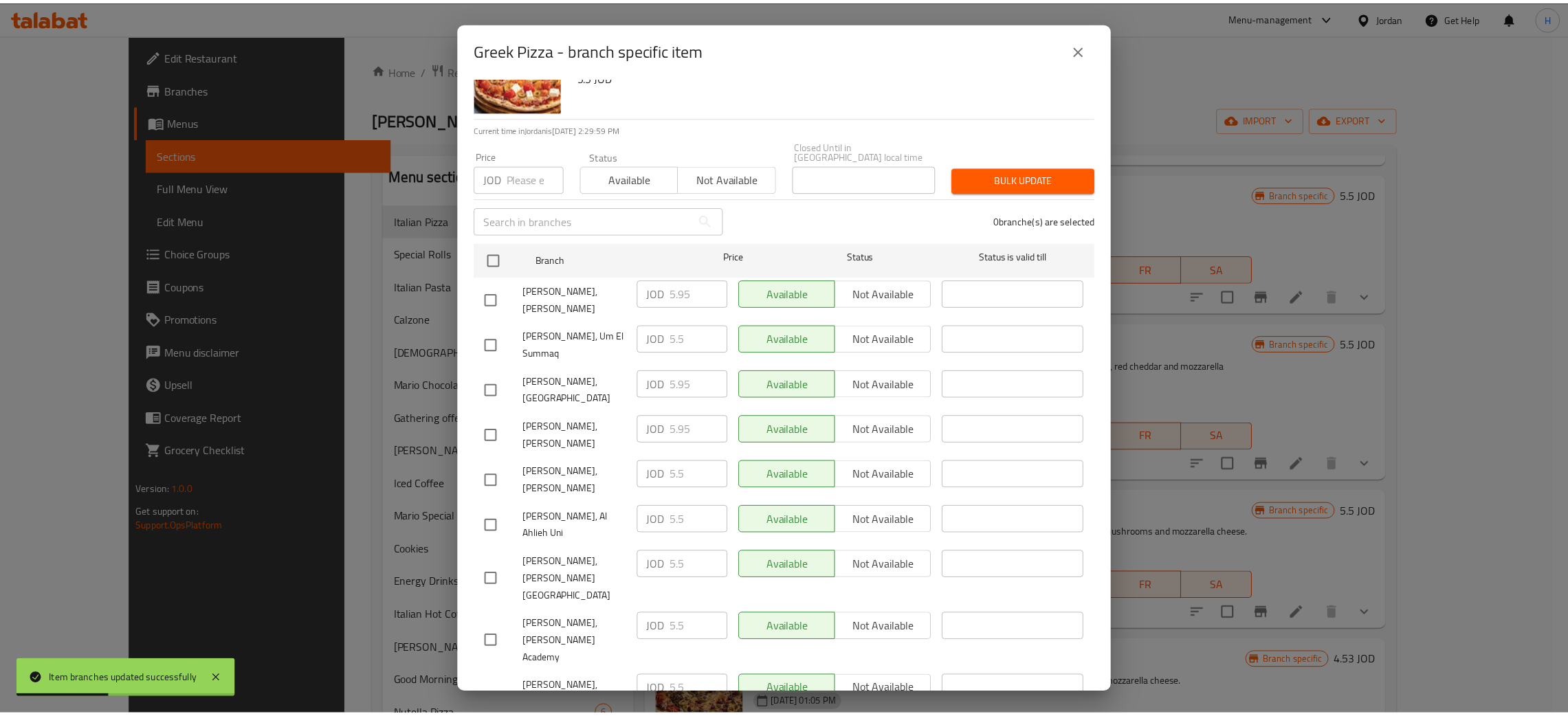
scroll to position [101, 0]
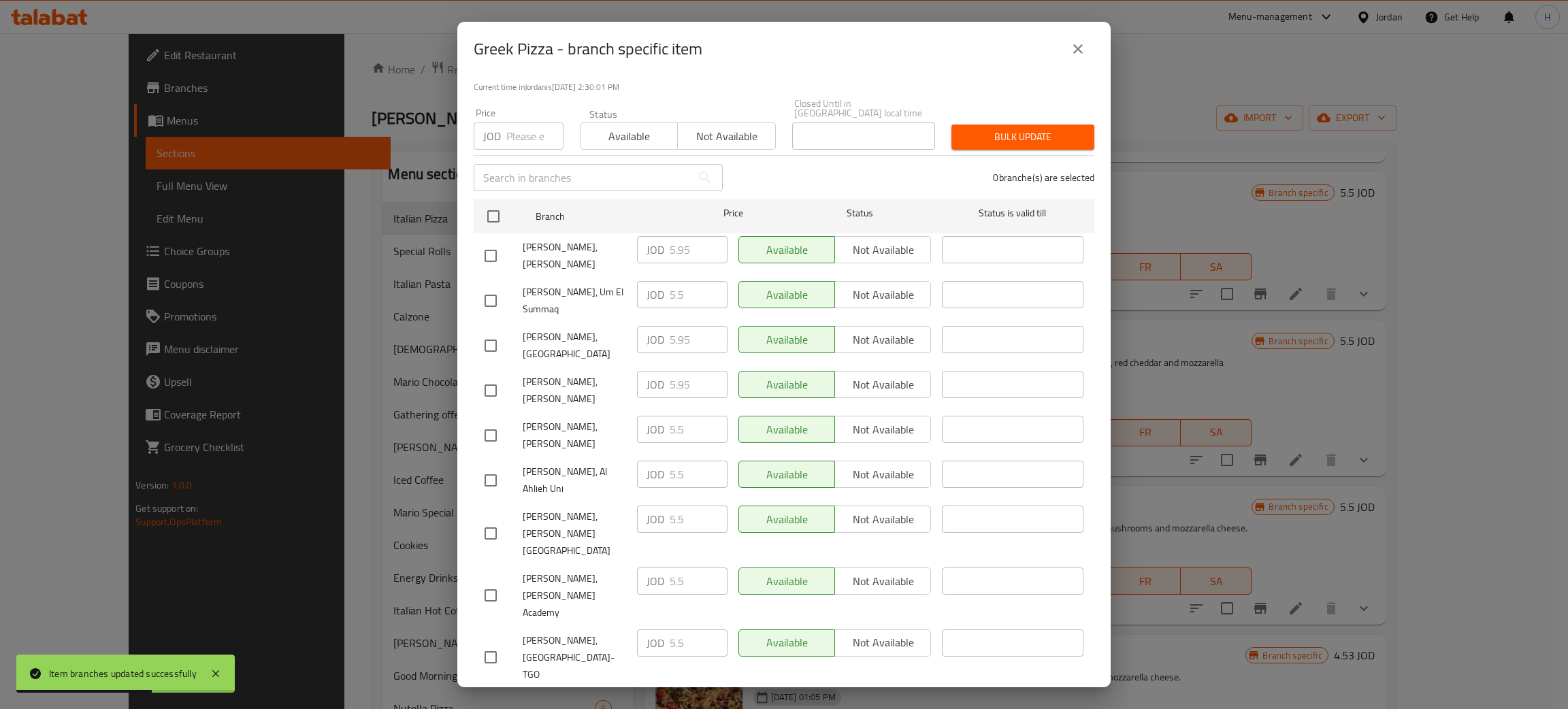
click at [660, 691] on div "JOD 5.95 ​" at bounding box center [682, 705] width 90 height 28
click at [489, 422] on input "checkbox" at bounding box center [490, 435] width 28 height 28
checkbox input "true"
click at [688, 416] on input "5.5" at bounding box center [698, 430] width 57 height 28
paste input "9"
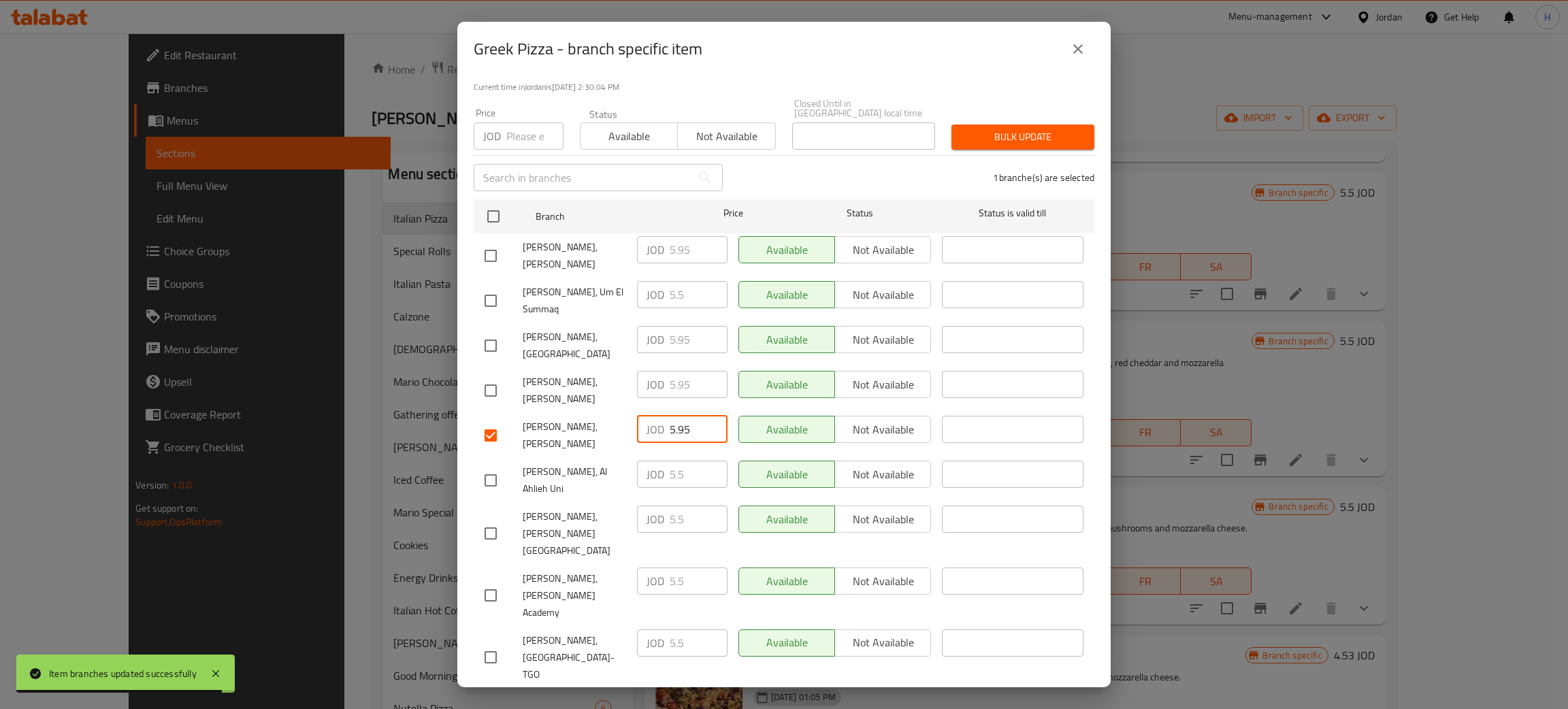
type input "5.95"
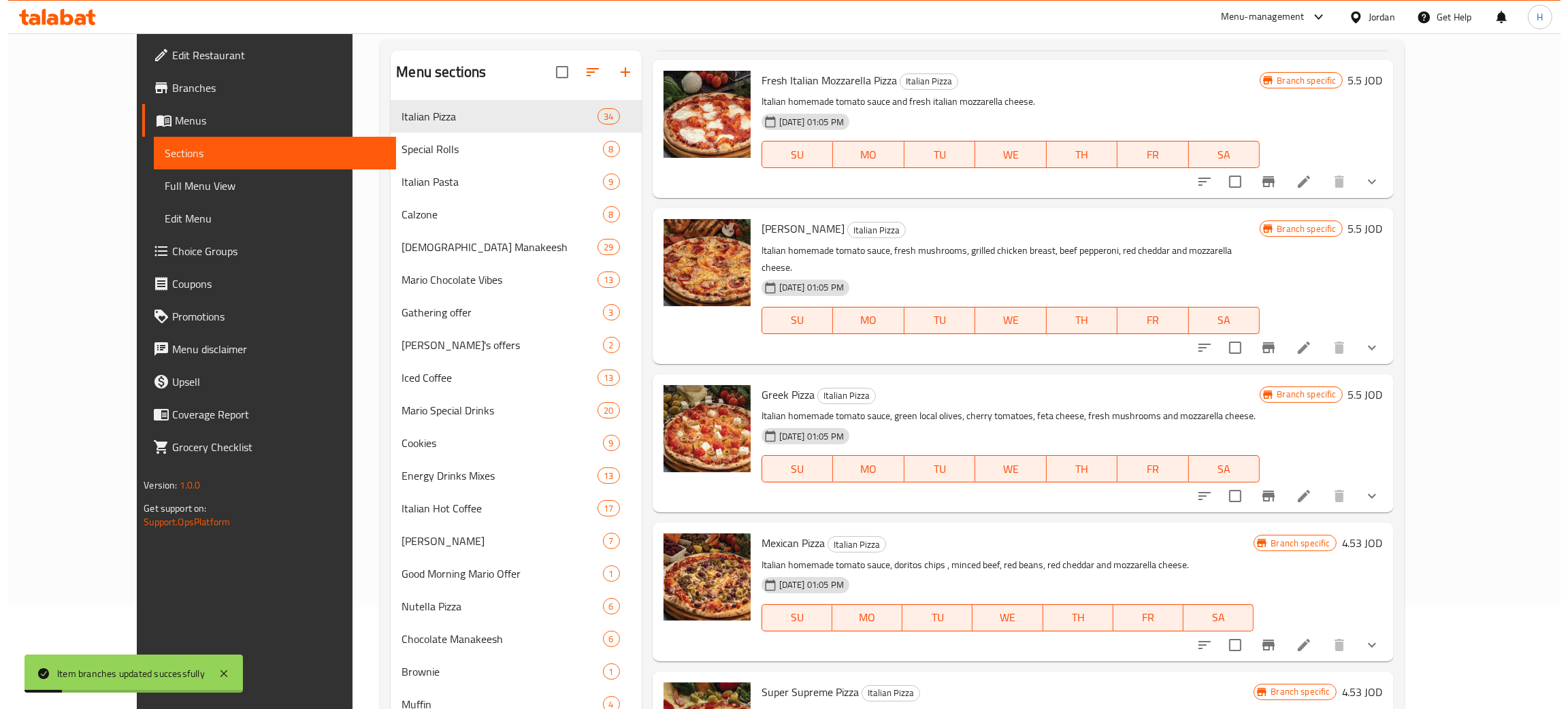
scroll to position [204, 0]
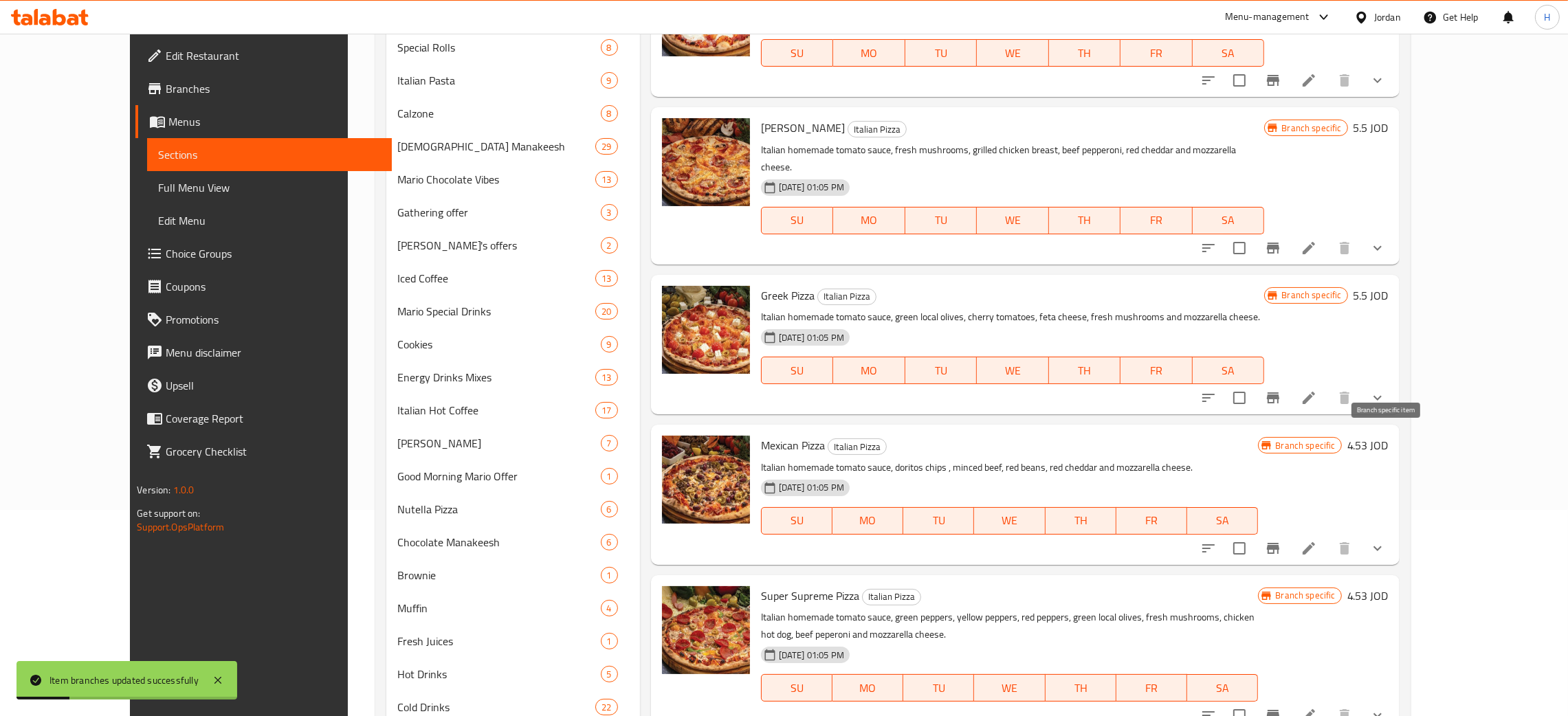
click at [789, 540] on icon "Branch-specific-item" at bounding box center [1272, 548] width 16 height 16
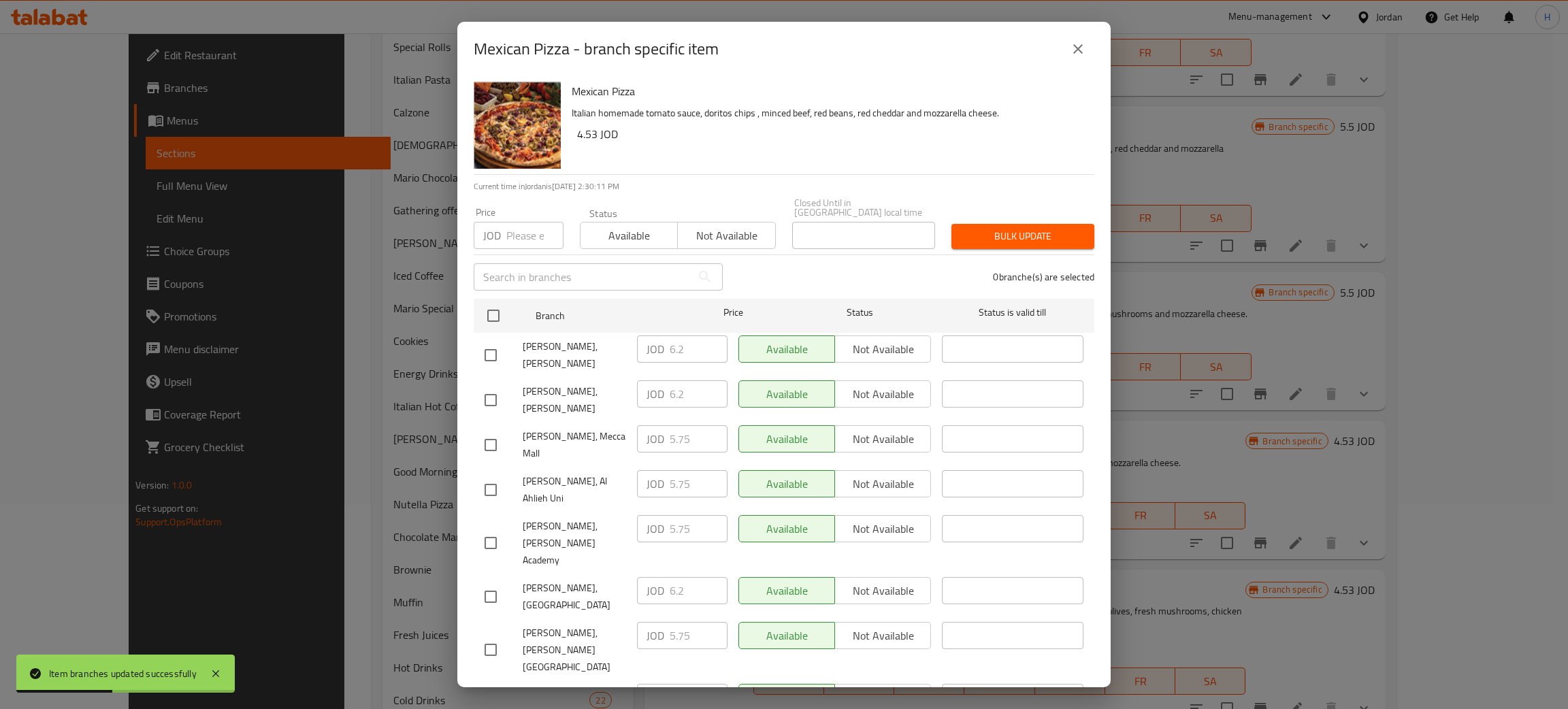
click at [645, 380] on div "JOD 6.2 ​" at bounding box center [682, 394] width 90 height 28
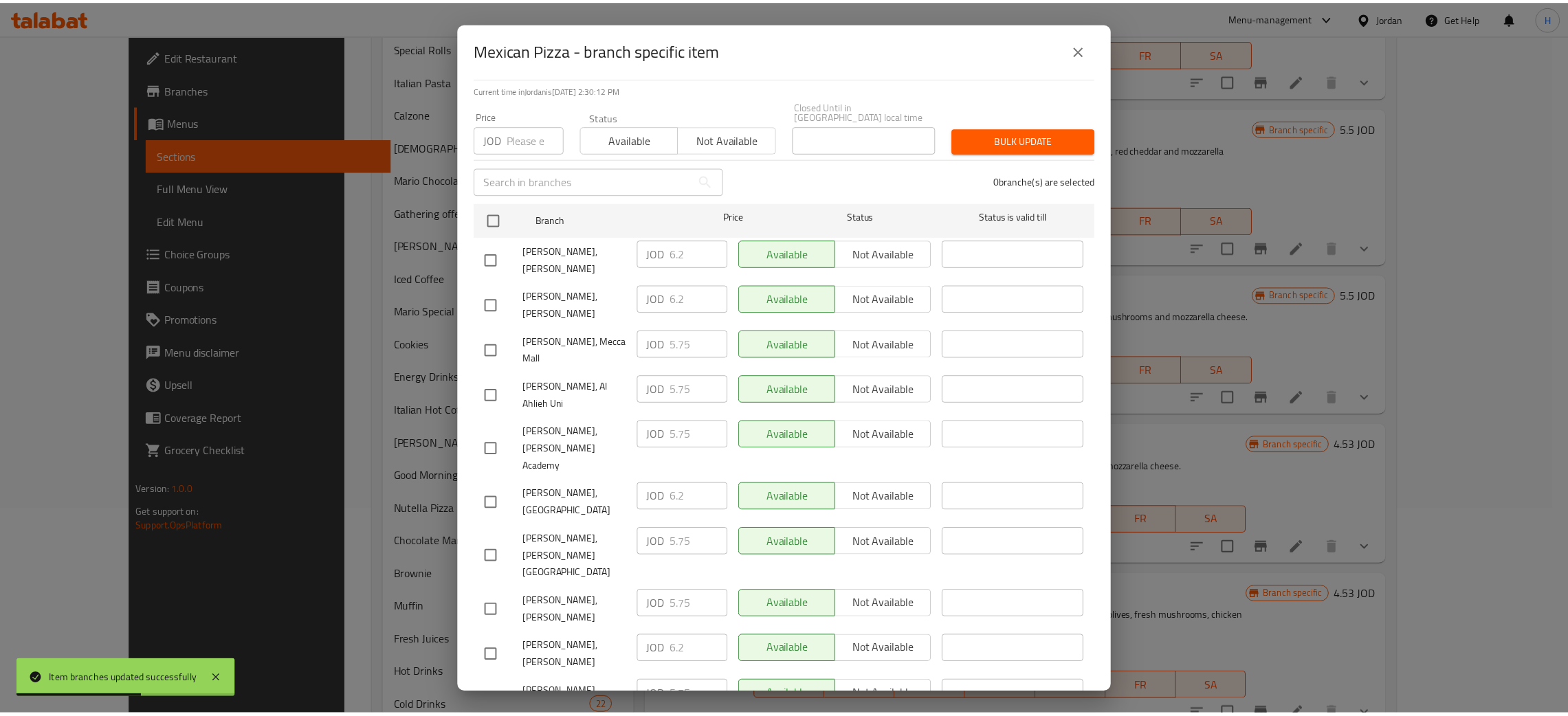
scroll to position [101, 0]
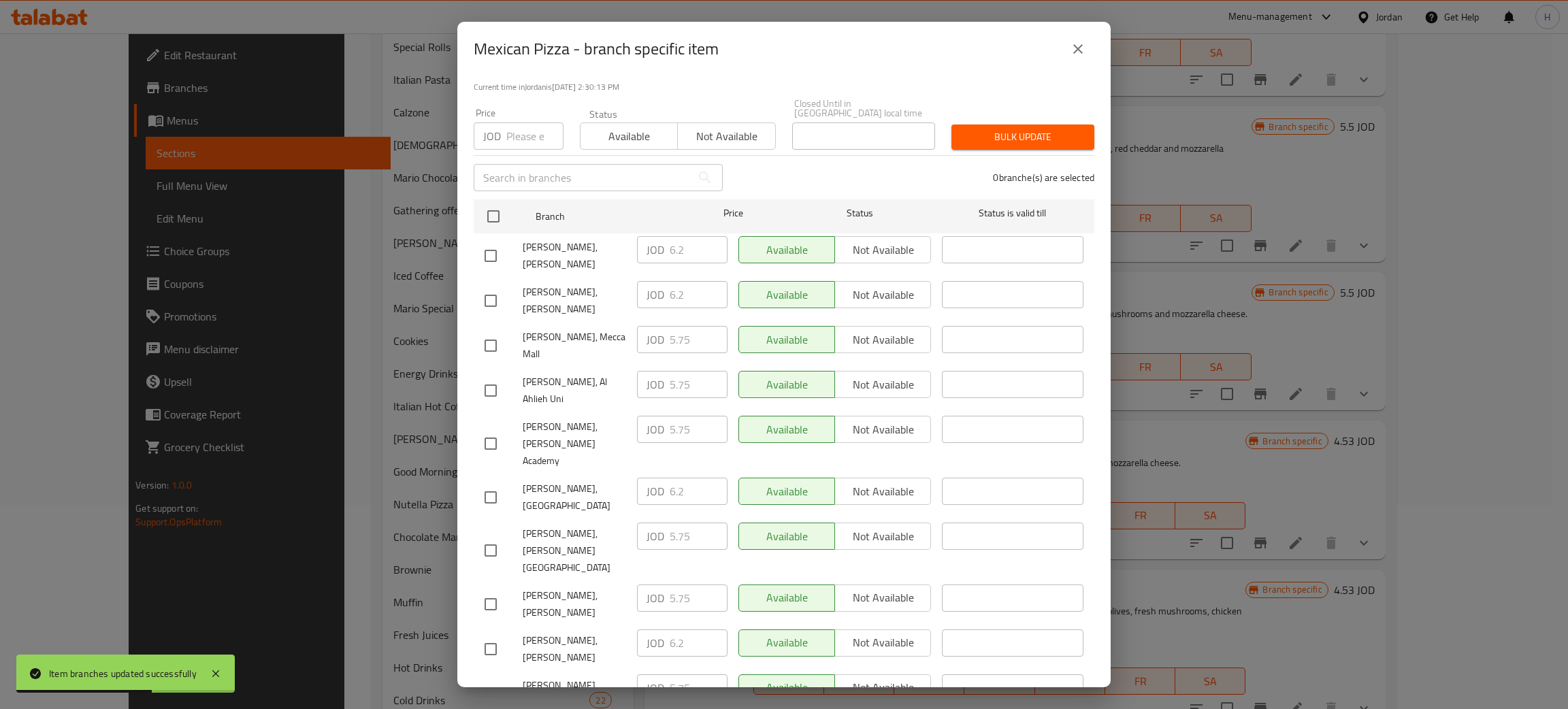
click at [504, 590] on input "checkbox" at bounding box center [490, 604] width 28 height 28
checkbox input "true"
click at [672, 585] on input "5.75" at bounding box center [698, 599] width 57 height 28
paste input "6.2"
type input "6.2"
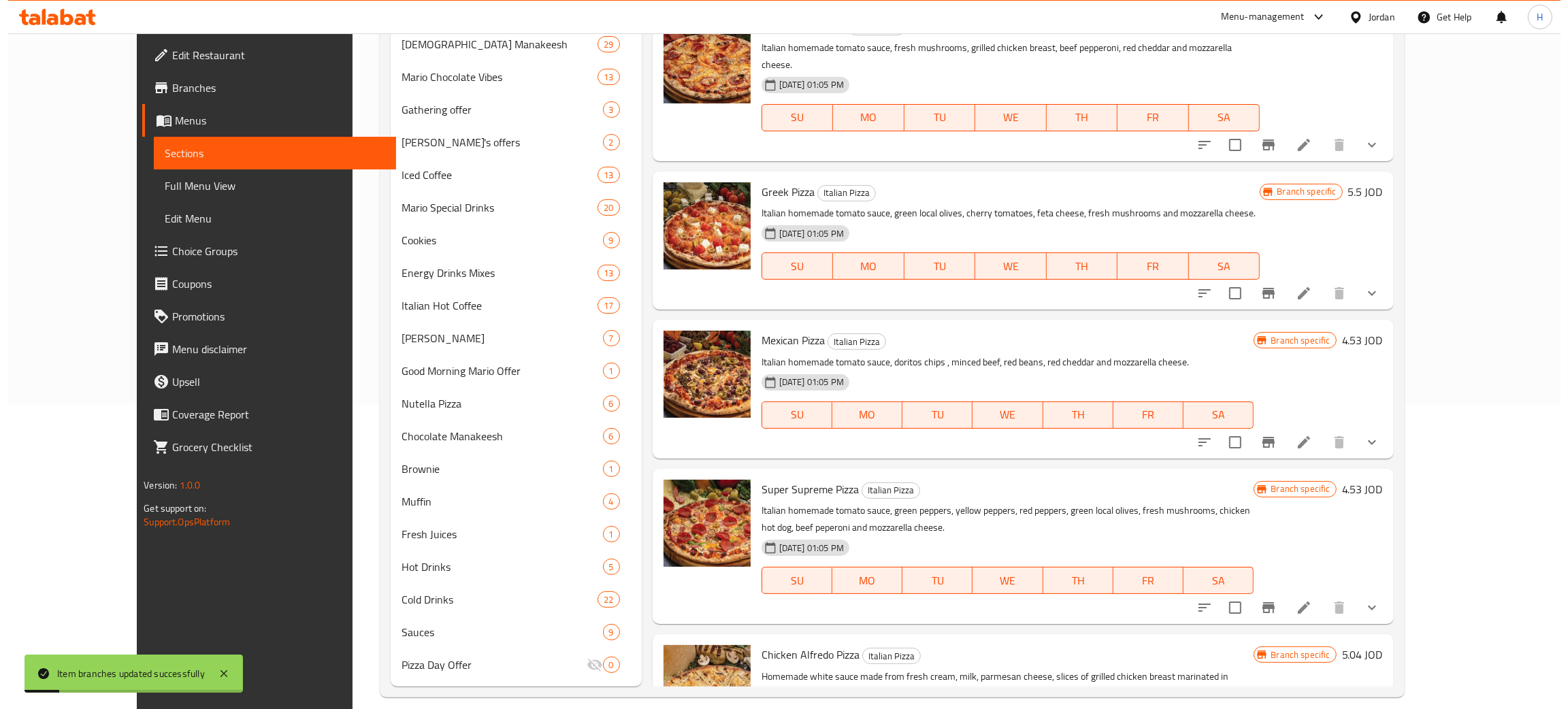
scroll to position [306, 0]
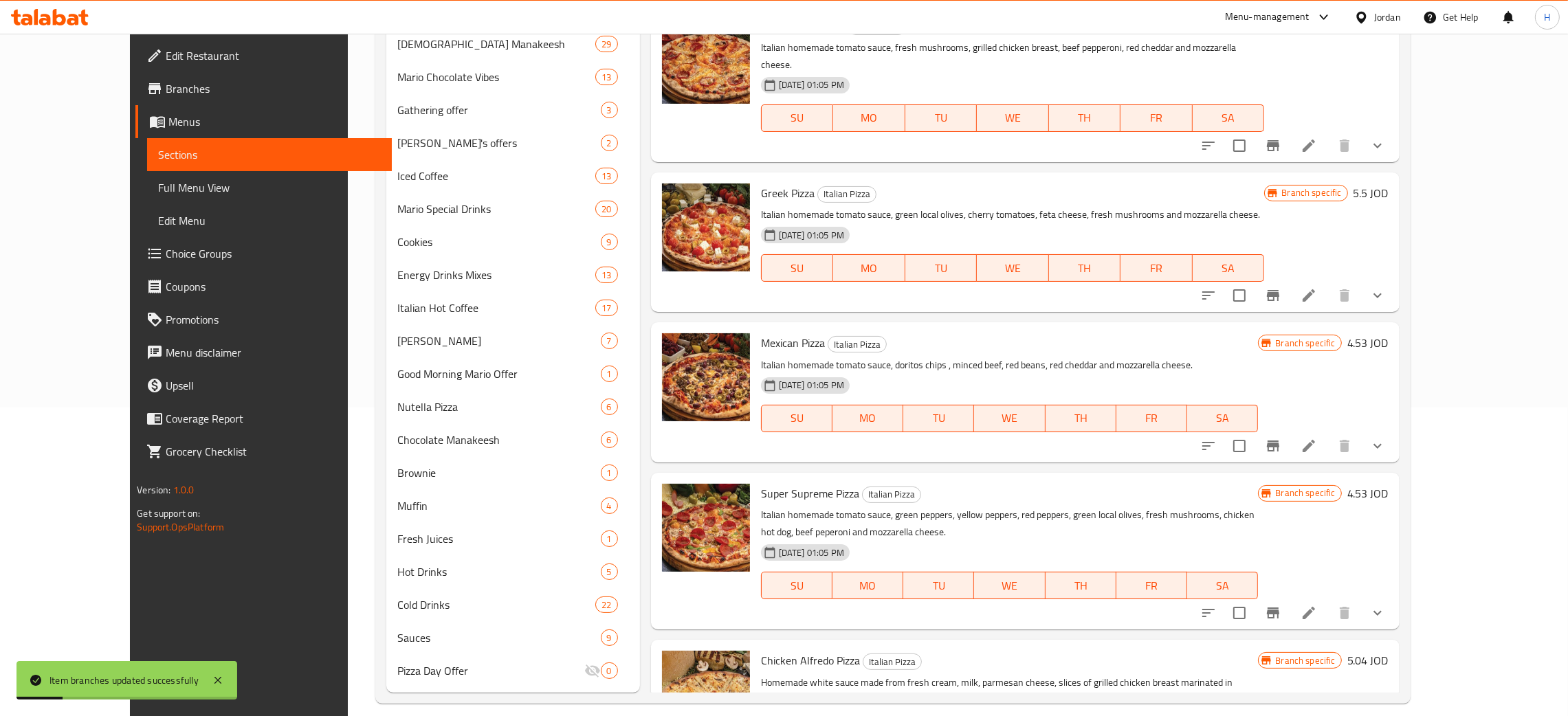
click at [789, 605] on icon "Branch-specific-item" at bounding box center [1272, 612] width 16 height 16
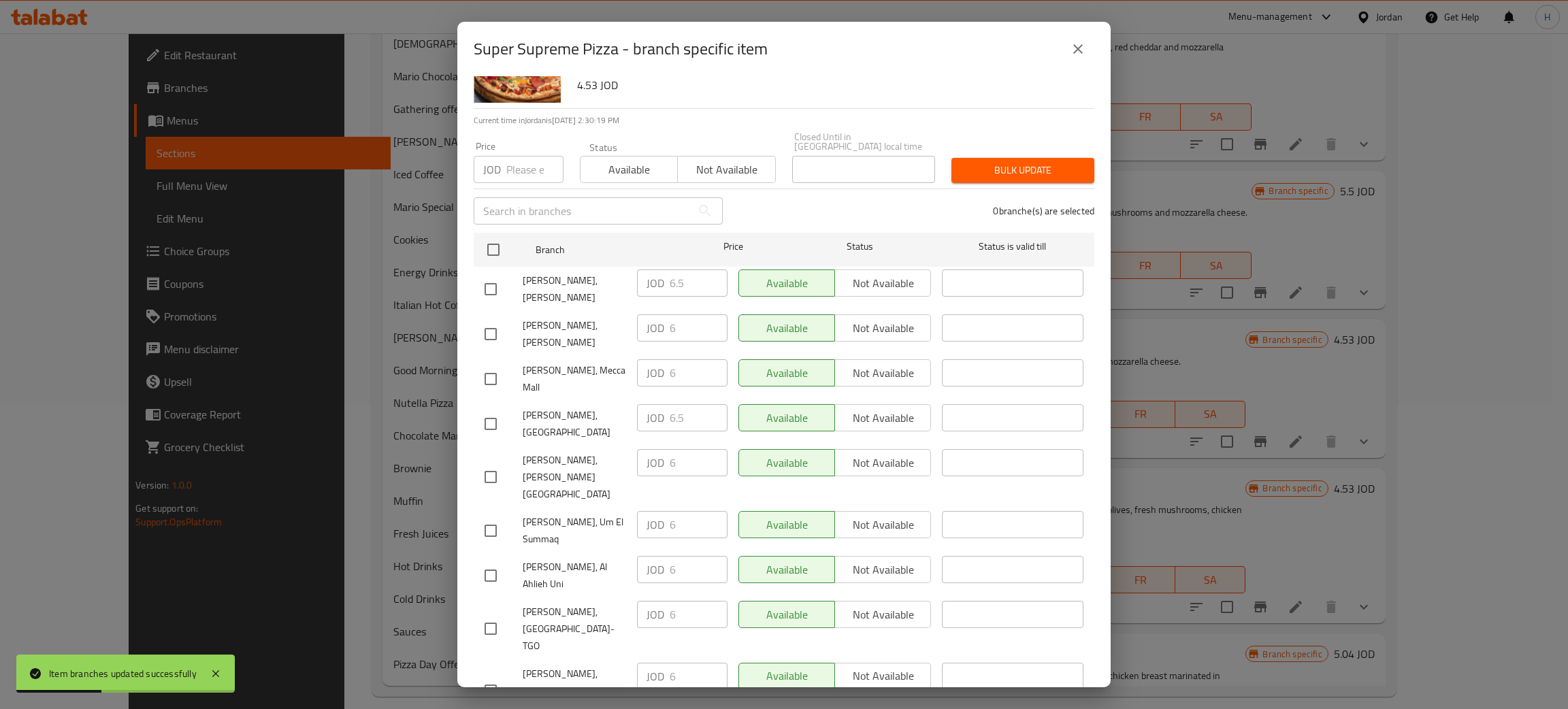
scroll to position [100, 0]
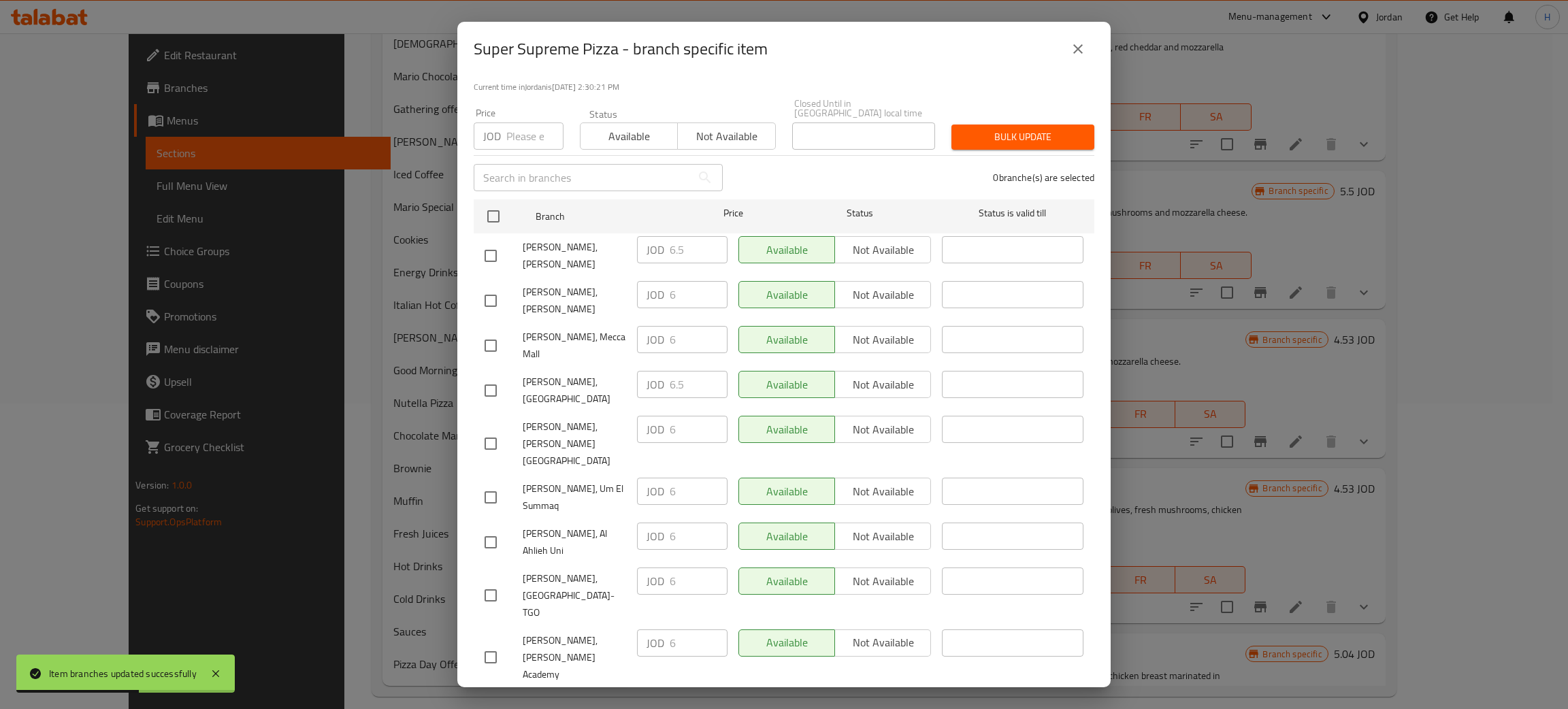
drag, startPoint x: 495, startPoint y: 279, endPoint x: 563, endPoint y: 293, distance: 69.4
click at [495, 287] on input "checkbox" at bounding box center [490, 300] width 28 height 28
checkbox input "true"
drag, startPoint x: 648, startPoint y: 275, endPoint x: 666, endPoint y: 281, distance: 19.0
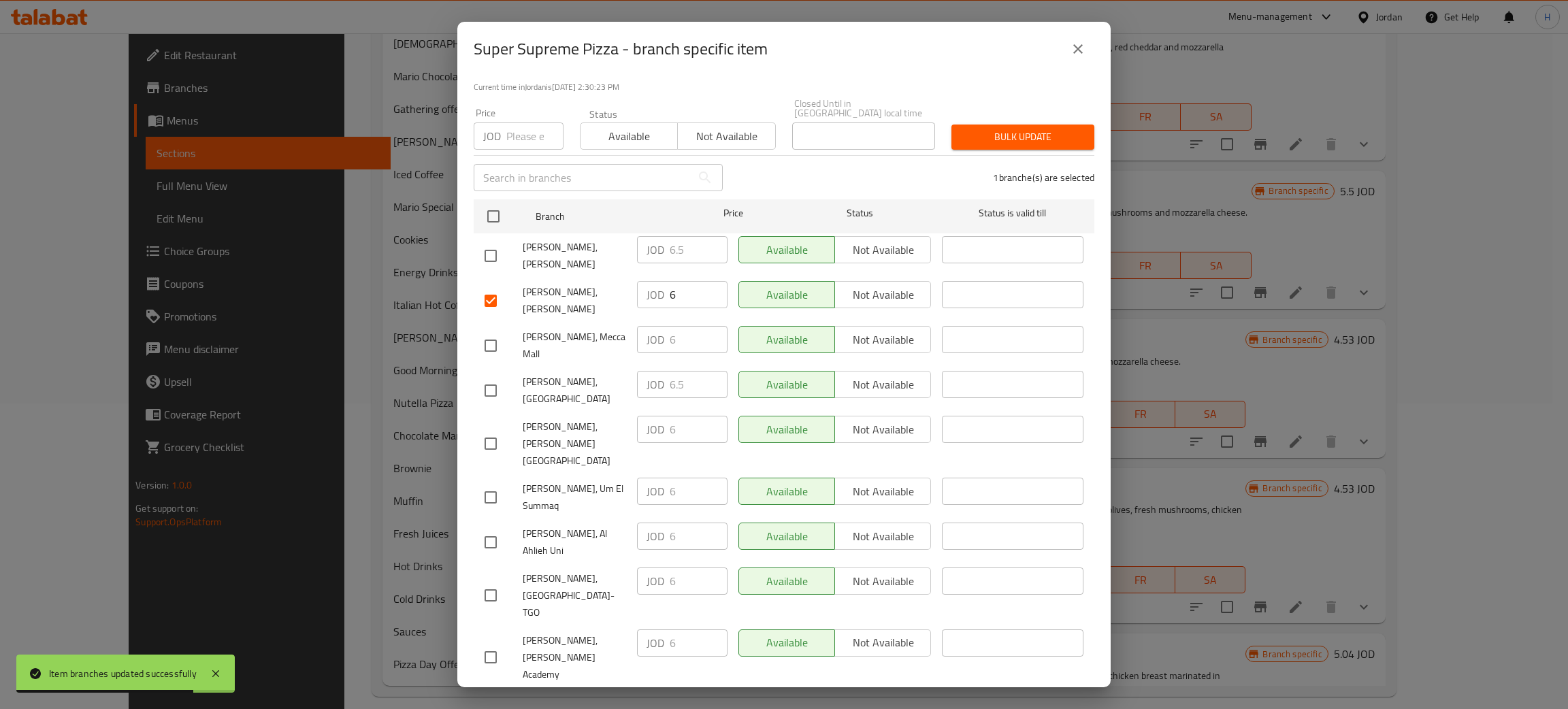
click at [648, 287] on p "JOD" at bounding box center [655, 294] width 18 height 16
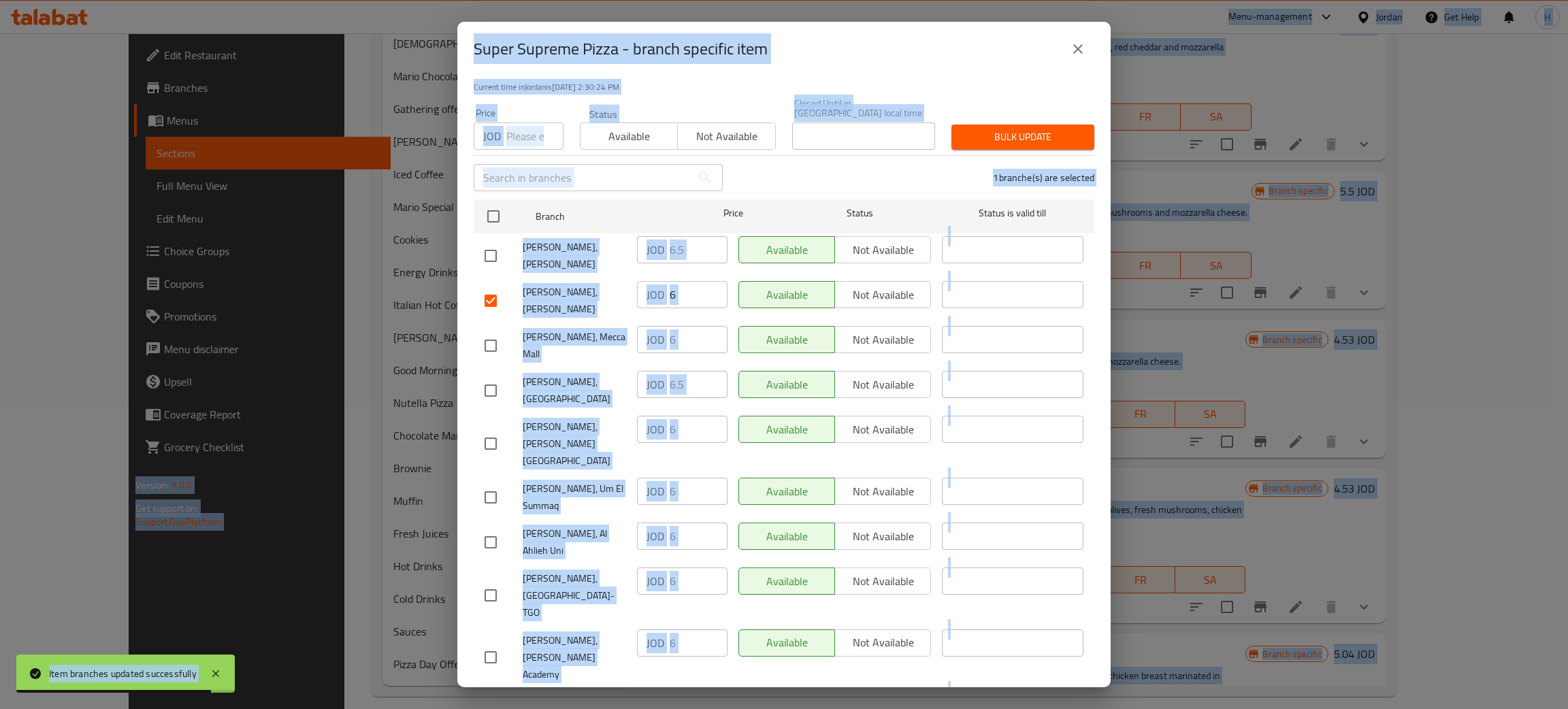
click at [692, 281] on input "6" at bounding box center [698, 295] width 57 height 28
click at [691, 281] on input "6" at bounding box center [698, 295] width 57 height 28
click at [734, 205] on span "Price" at bounding box center [733, 213] width 90 height 17
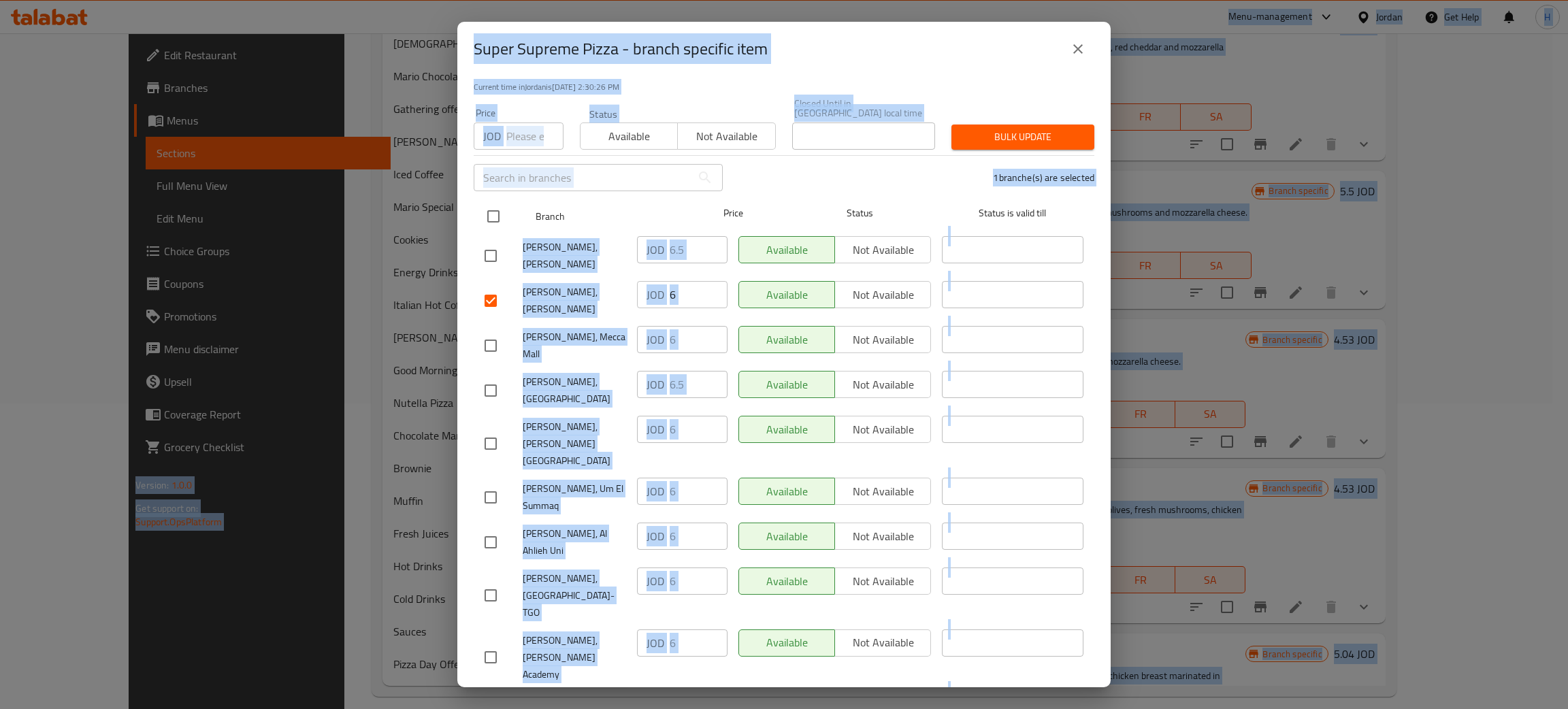
click at [642, 208] on span "Branch" at bounding box center [606, 217] width 142 height 17
click at [782, 174] on div "1 branche(s) are selected" at bounding box center [917, 178] width 372 height 49
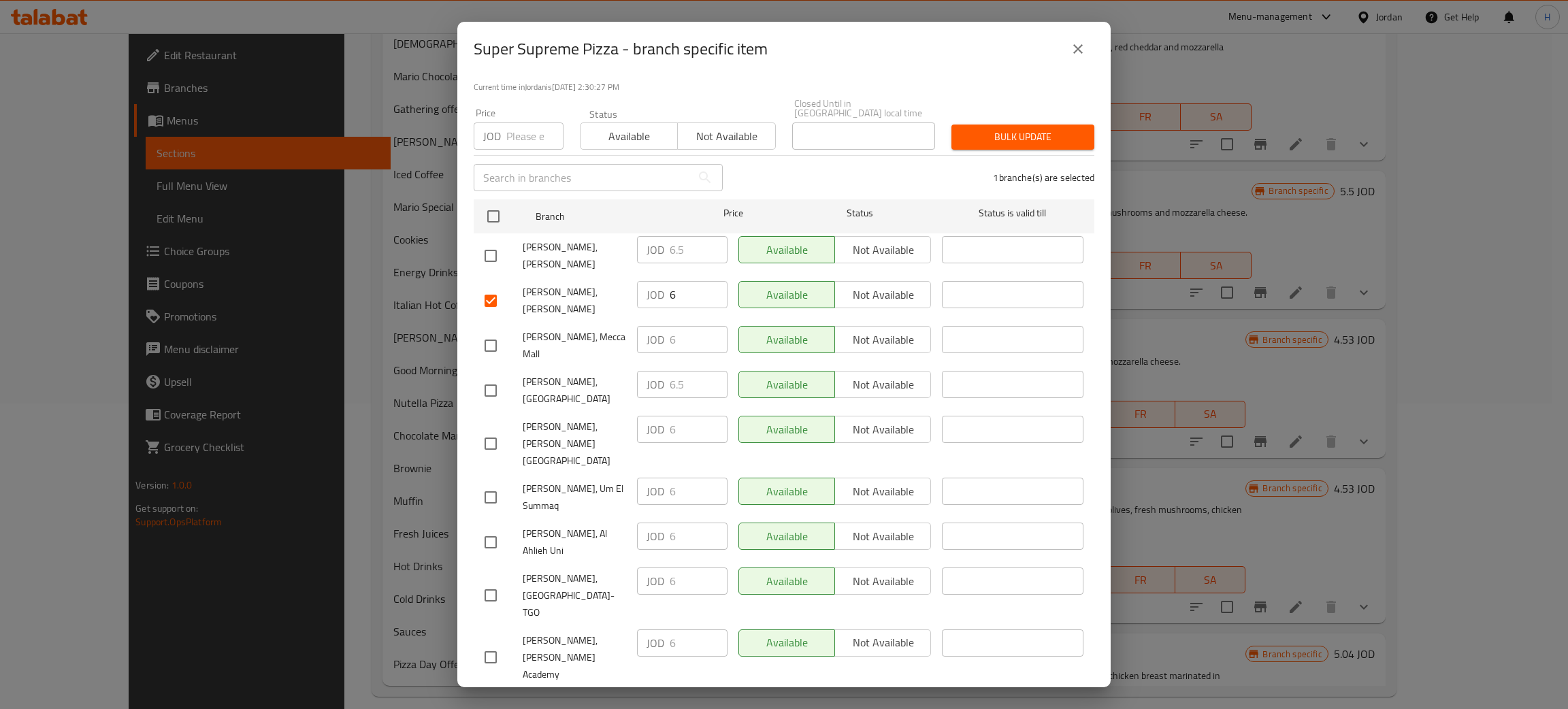
click at [696, 281] on input "6" at bounding box center [698, 295] width 57 height 28
paste input ".5"
type input "6.5"
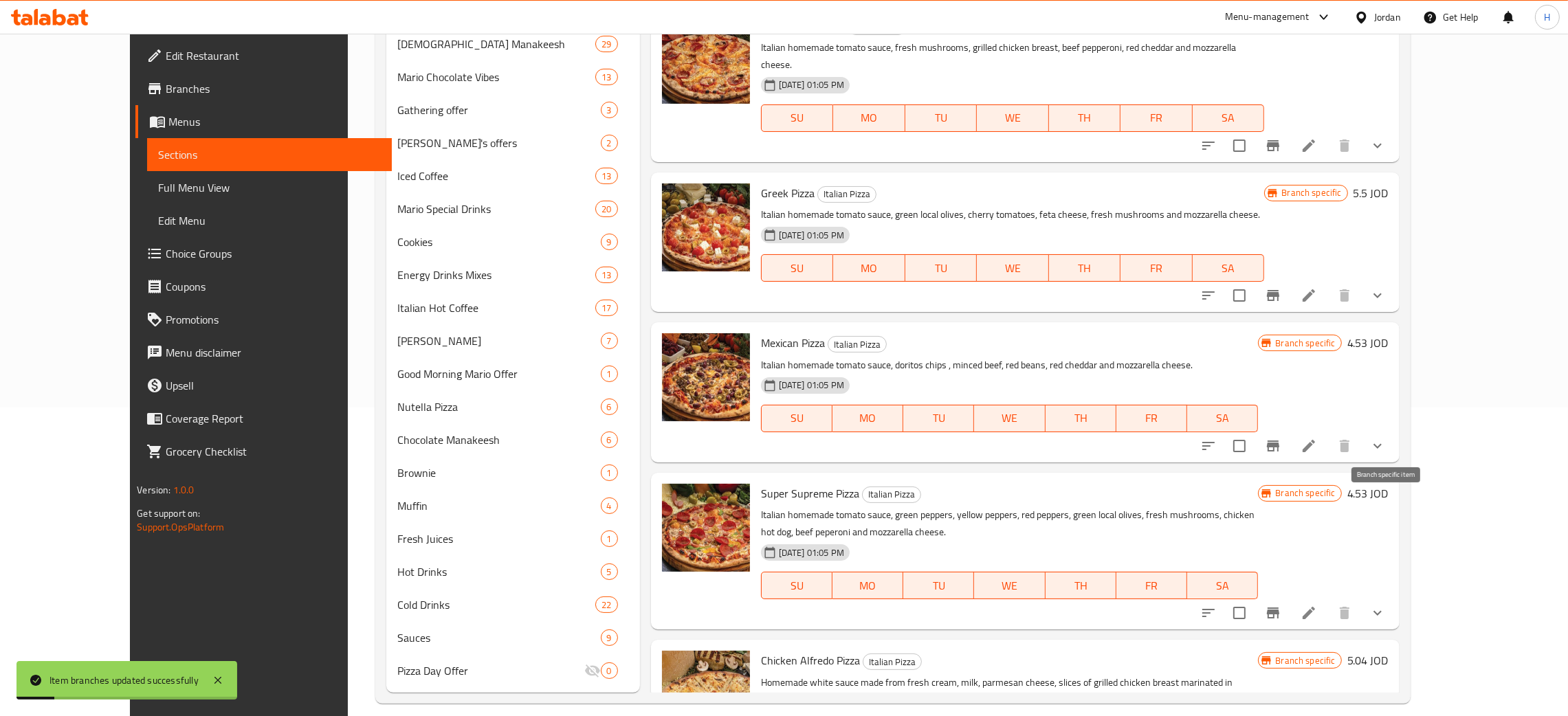
click at [789, 608] on icon "Branch-specific-item" at bounding box center [1273, 613] width 12 height 11
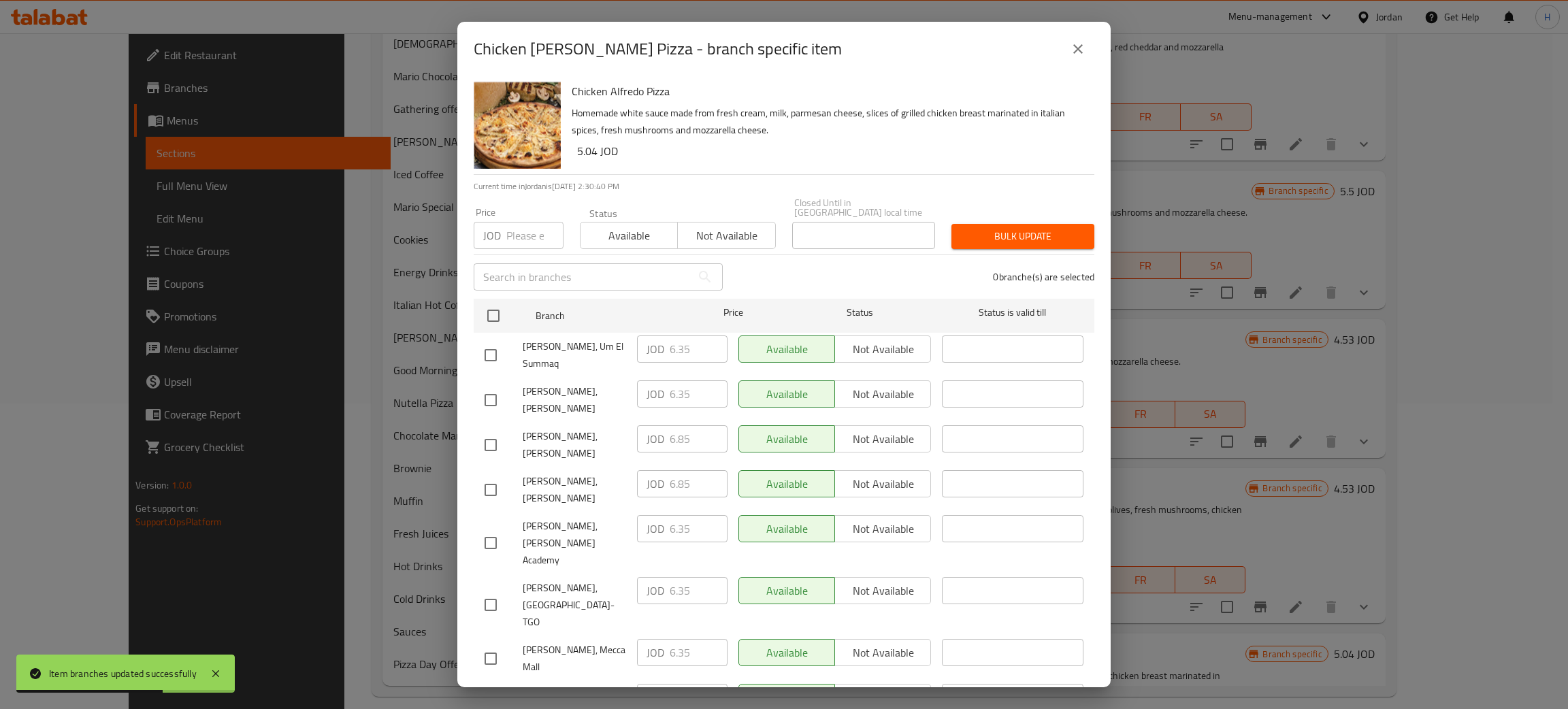
click at [643, 425] on div "JOD 6.85 ​" at bounding box center [682, 439] width 90 height 28
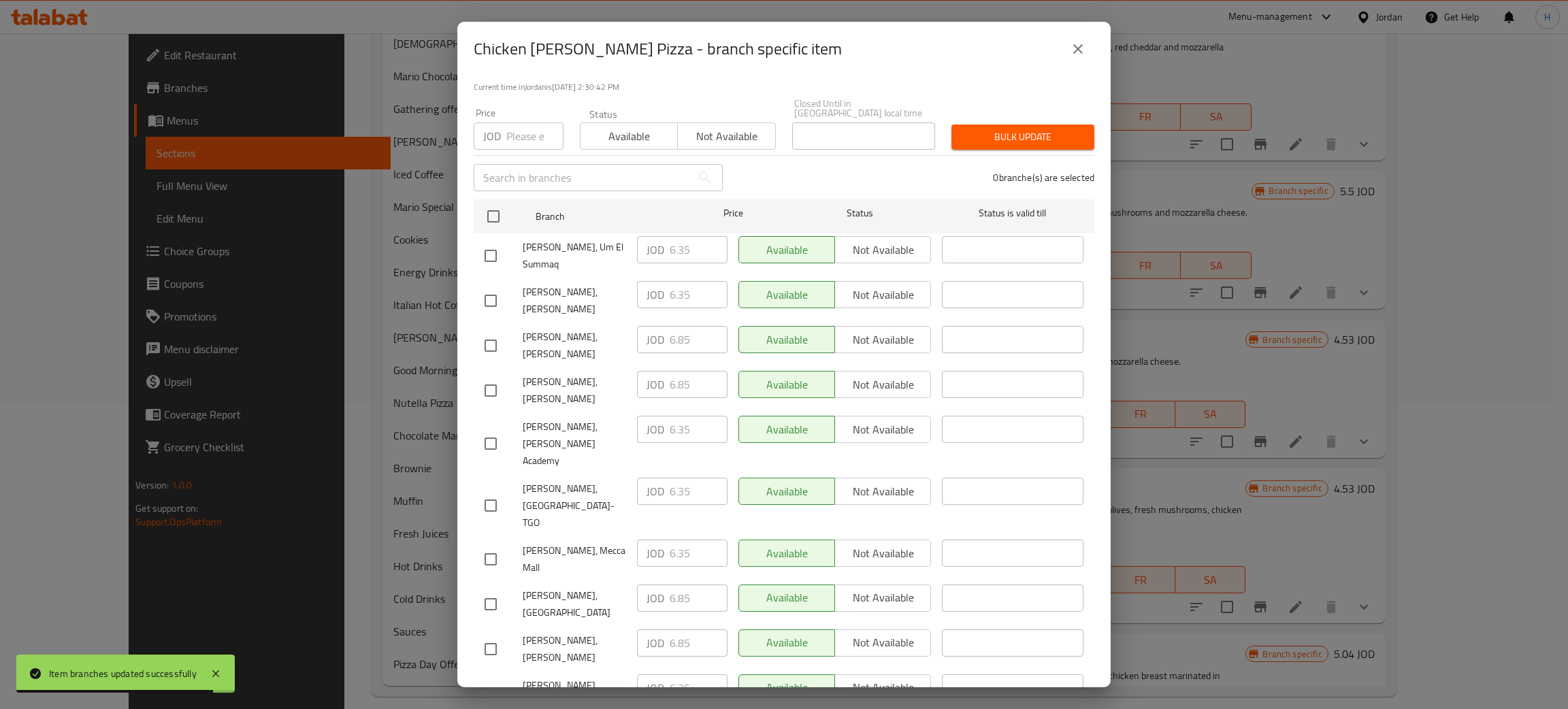
click at [490, 291] on input "checkbox" at bounding box center [490, 300] width 28 height 28
checkbox input "true"
click at [684, 281] on input "6.35" at bounding box center [698, 295] width 57 height 28
paste input "8"
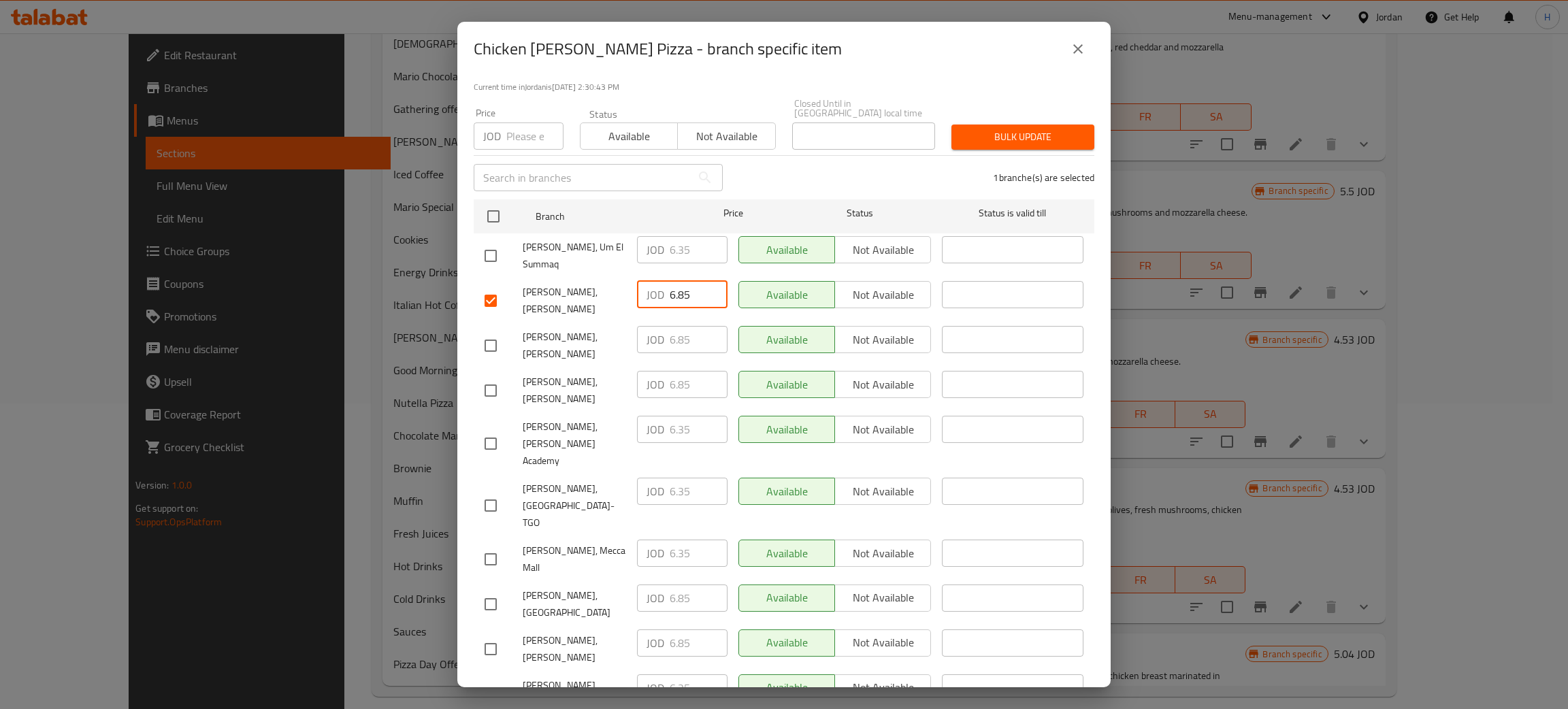
type input "6.85"
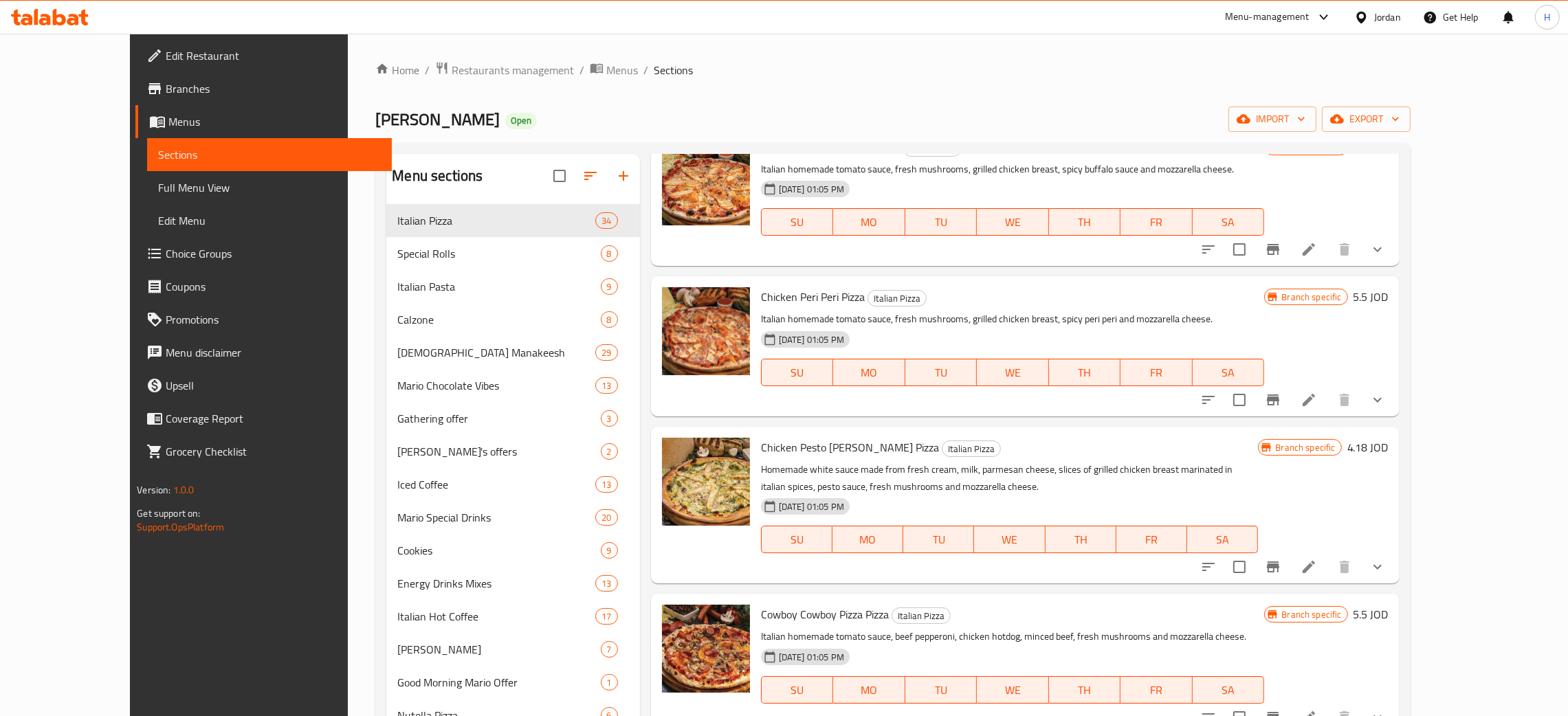
scroll to position [3759, 0]
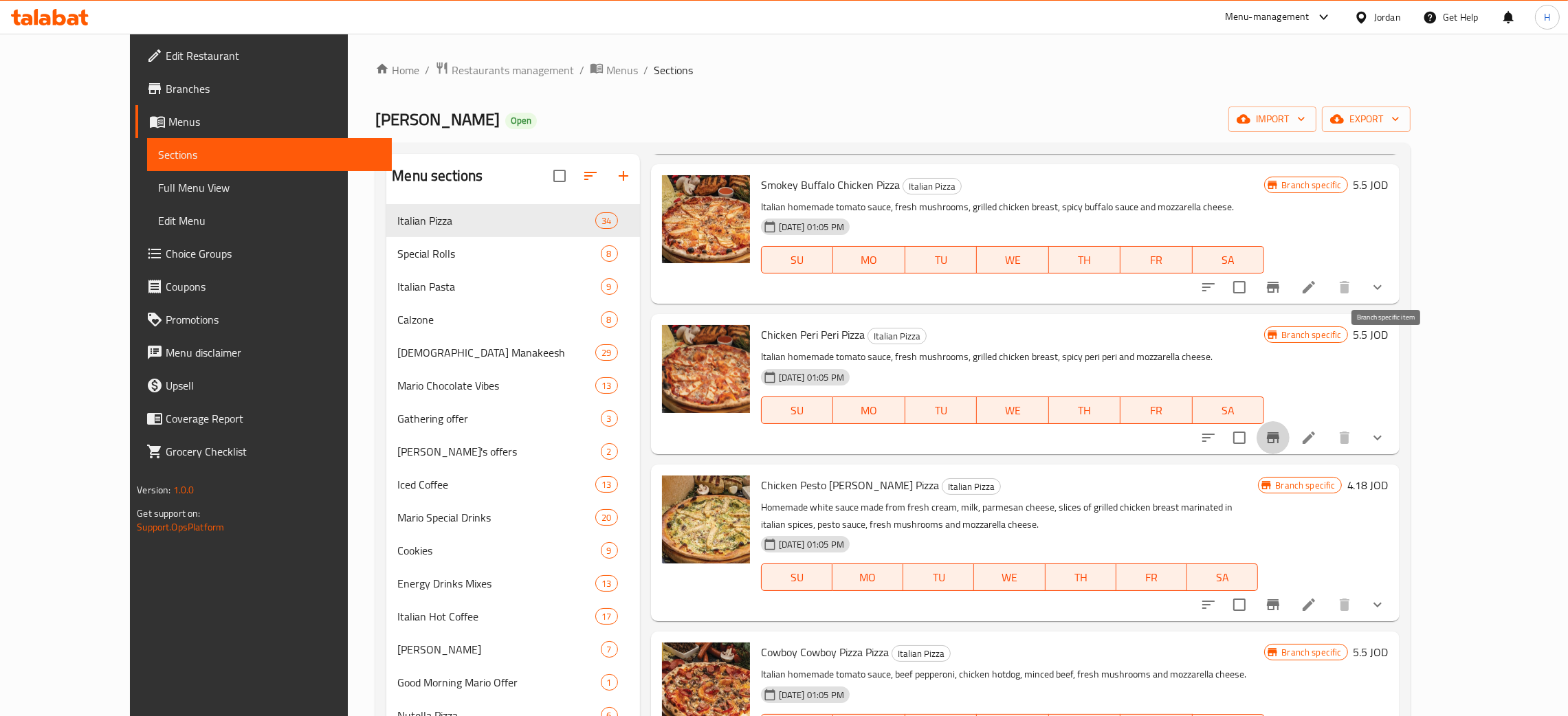
click at [789, 433] on icon "Branch-specific-item" at bounding box center [1273, 438] width 12 height 11
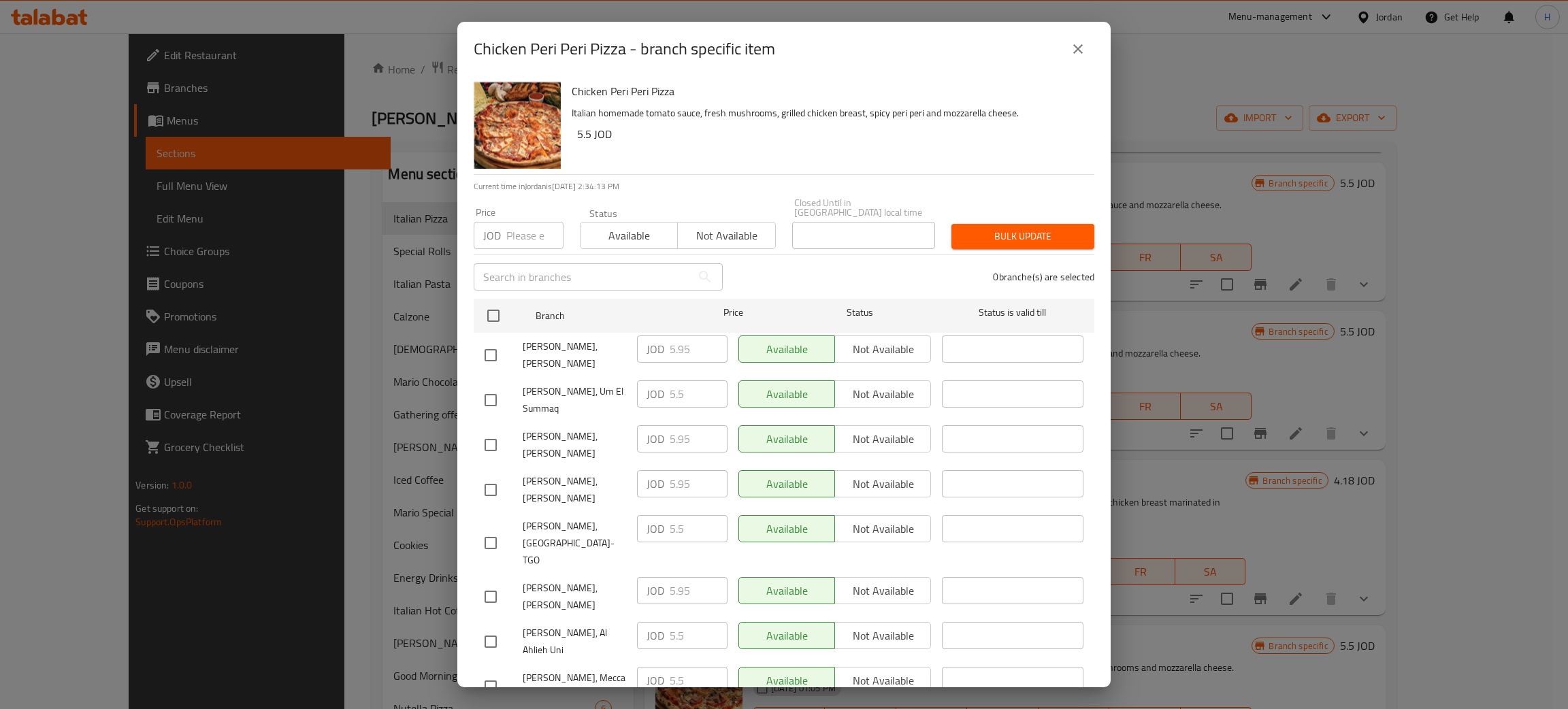
click at [782, 31] on div "Chicken Peri Peri Pizza - branch specific item" at bounding box center [784, 48] width 654 height 54
click at [782, 49] on icon "close" at bounding box center [1078, 49] width 9 height 9
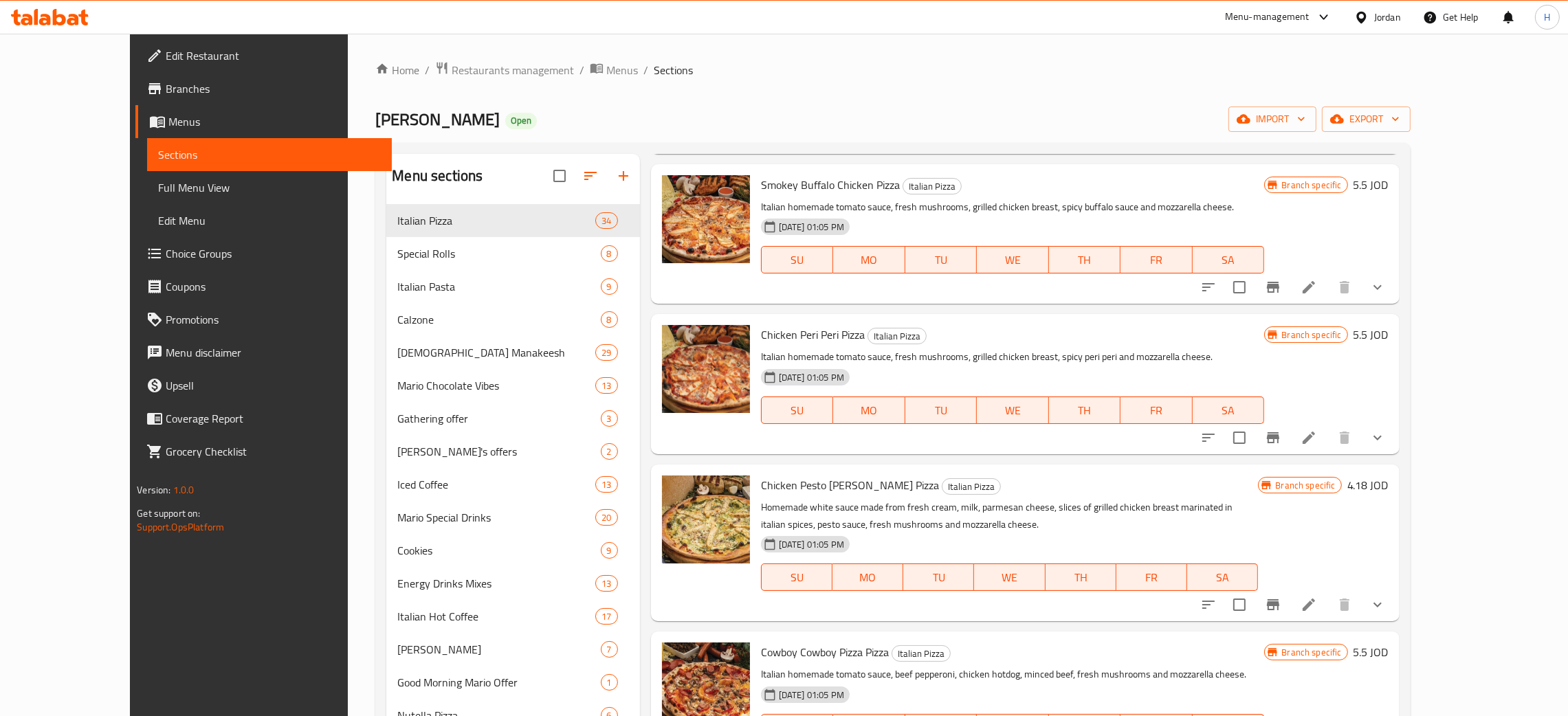
scroll to position [3862, 0]
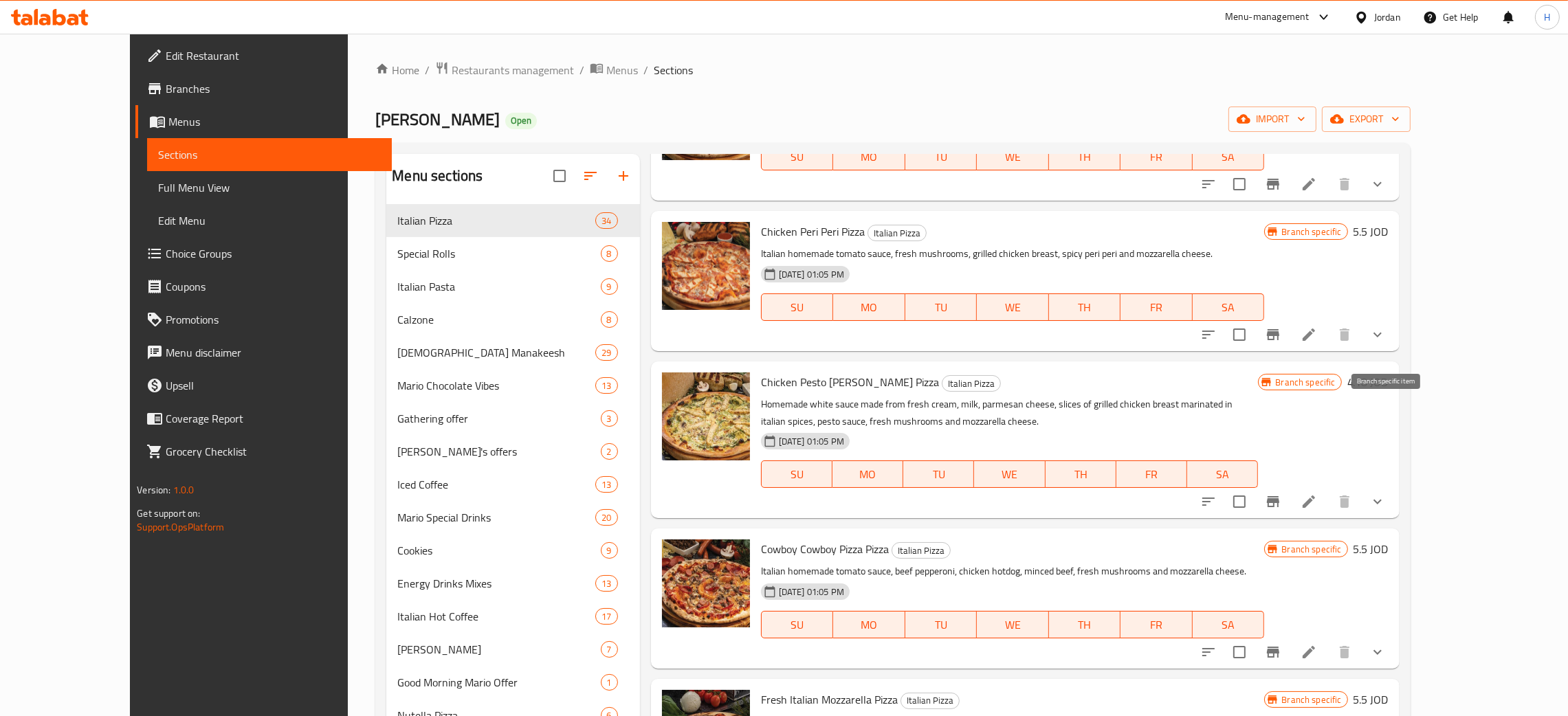
click at [789, 494] on icon "Branch-specific-item" at bounding box center [1272, 502] width 16 height 16
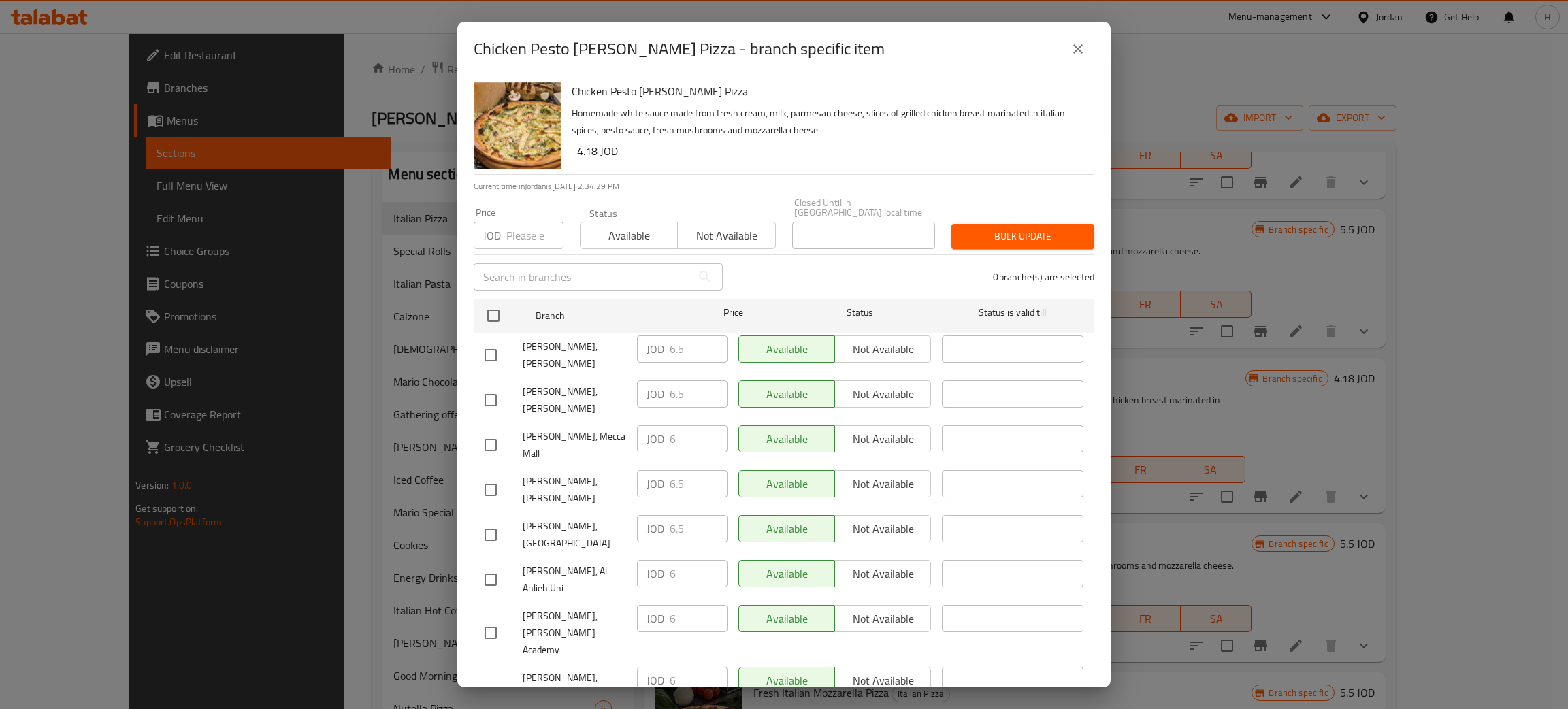
click at [782, 46] on button "close" at bounding box center [1078, 49] width 33 height 33
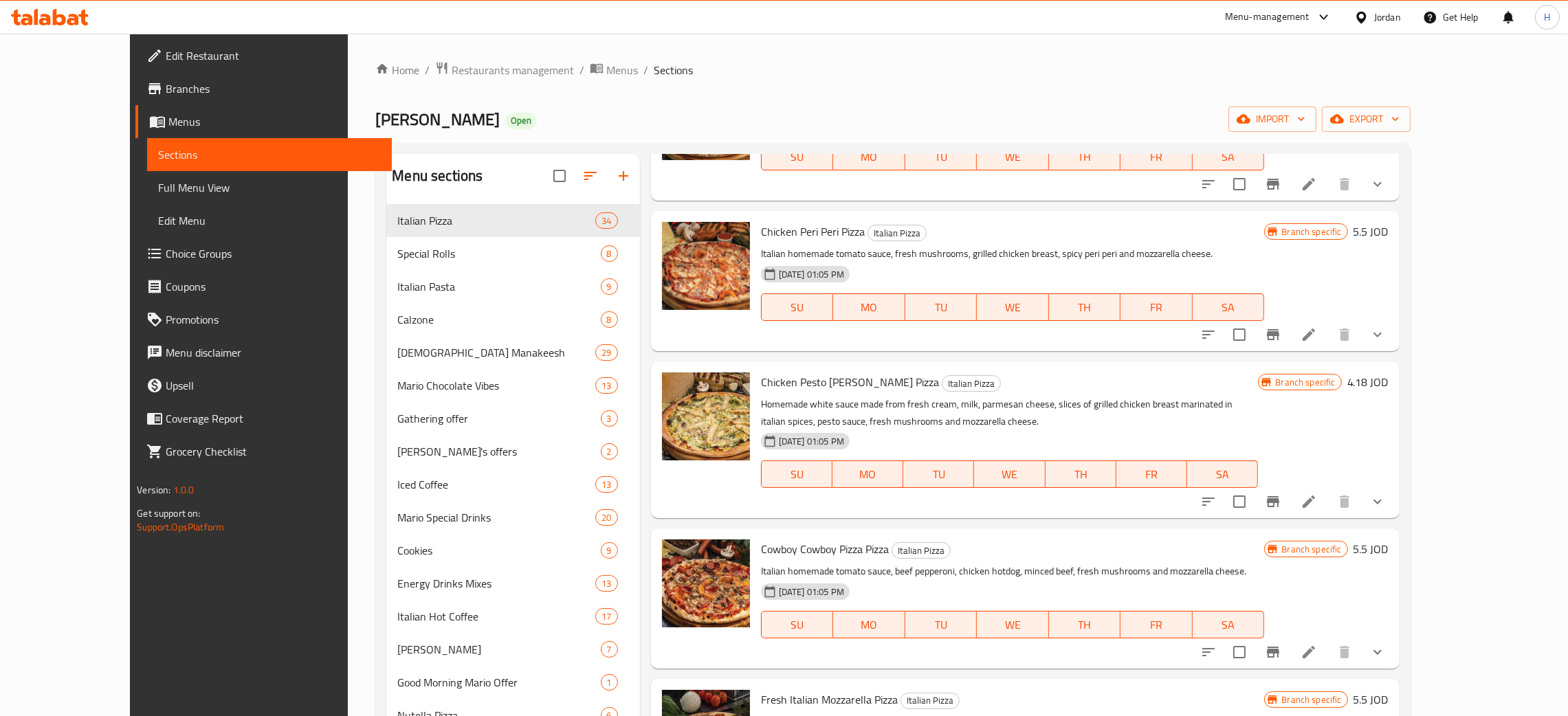
scroll to position [3965, 0]
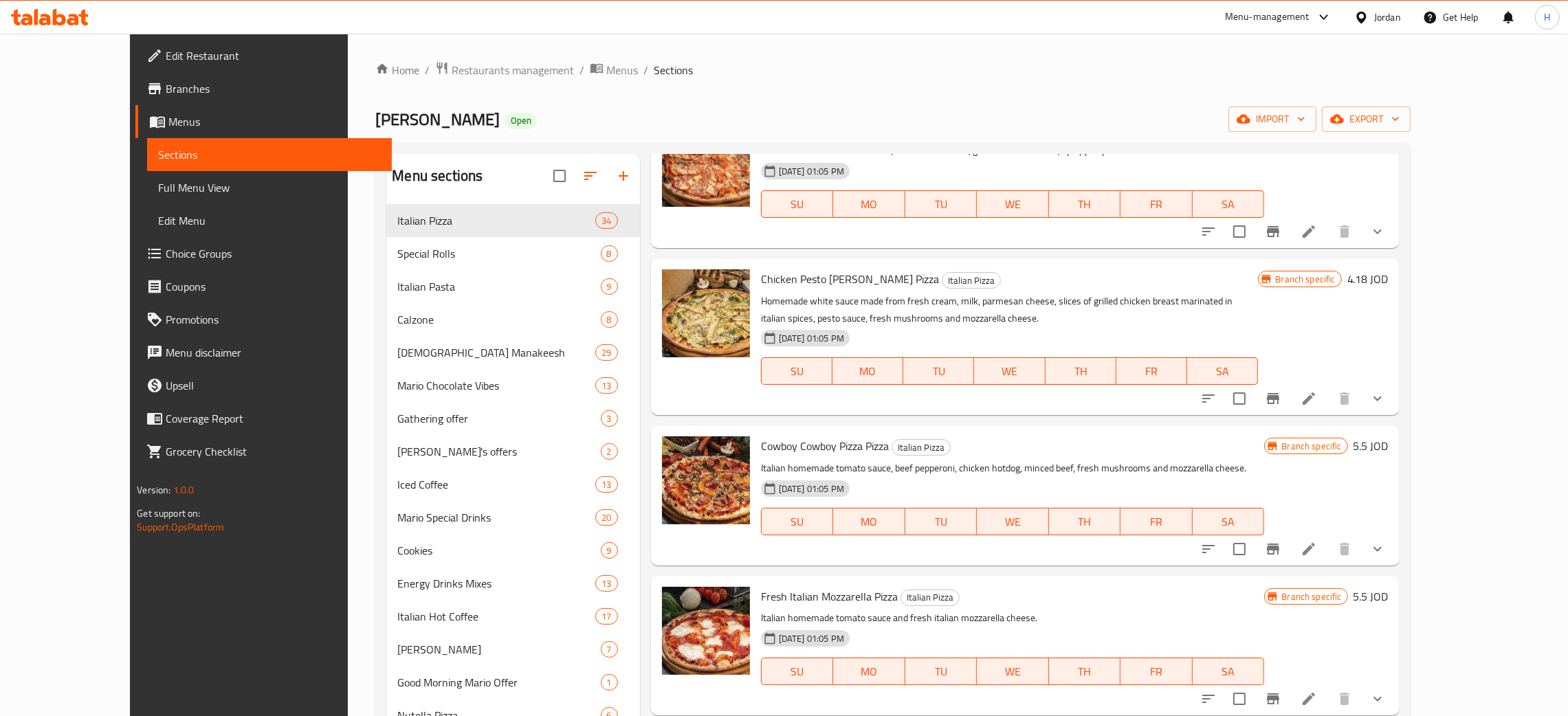
click at [789, 533] on button "Branch-specific-item" at bounding box center [1272, 549] width 33 height 33
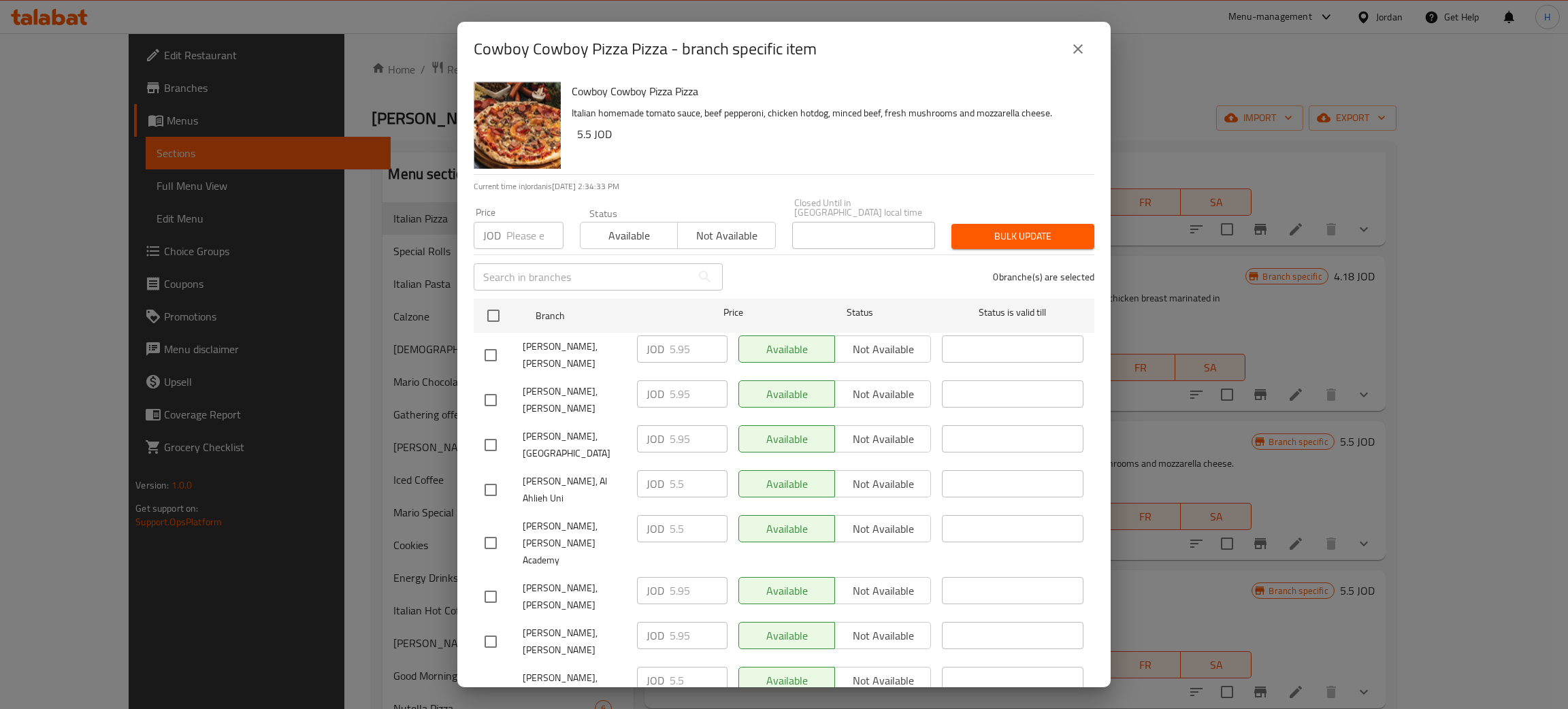
click at [782, 43] on icon "close" at bounding box center [1078, 48] width 16 height 16
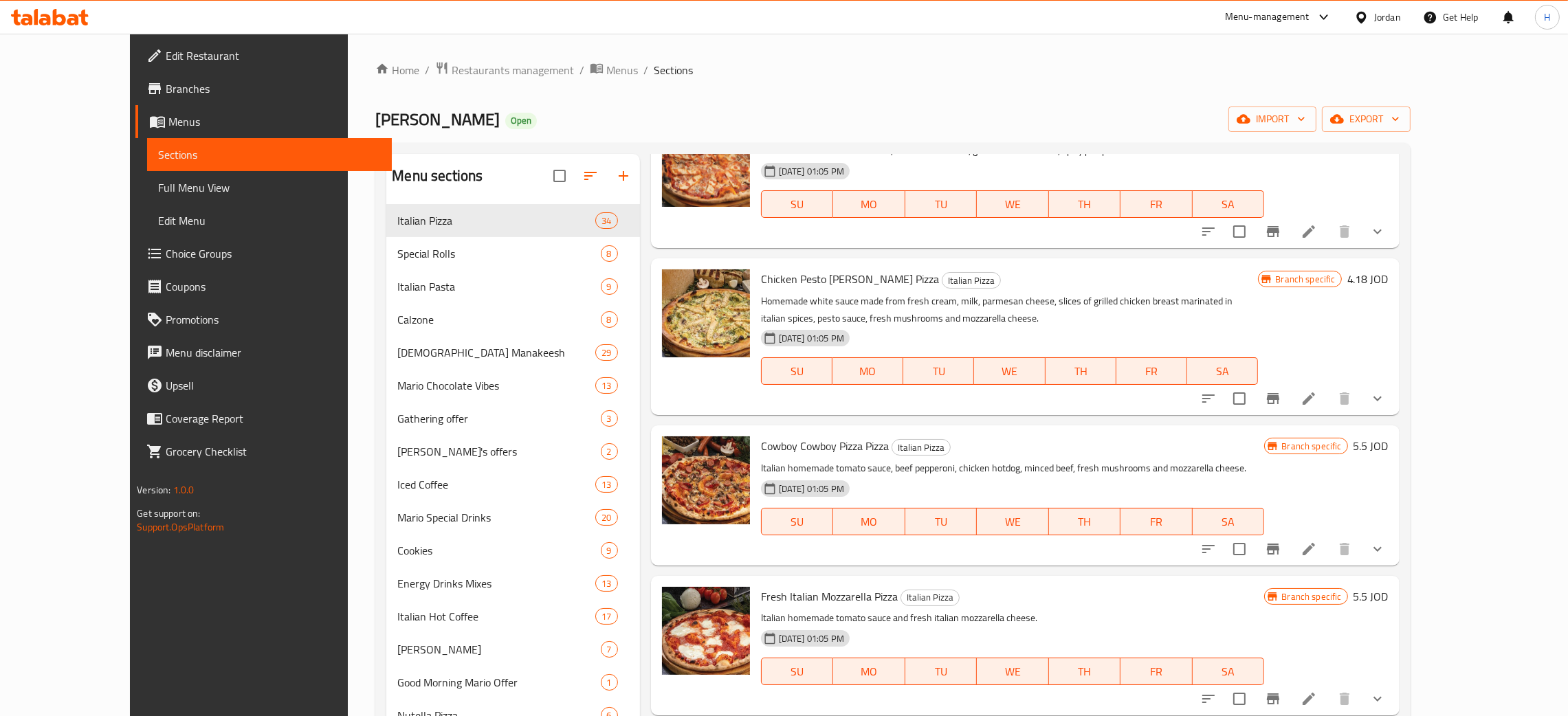
click at [789, 541] on icon "Branch-specific-item" at bounding box center [1272, 549] width 16 height 16
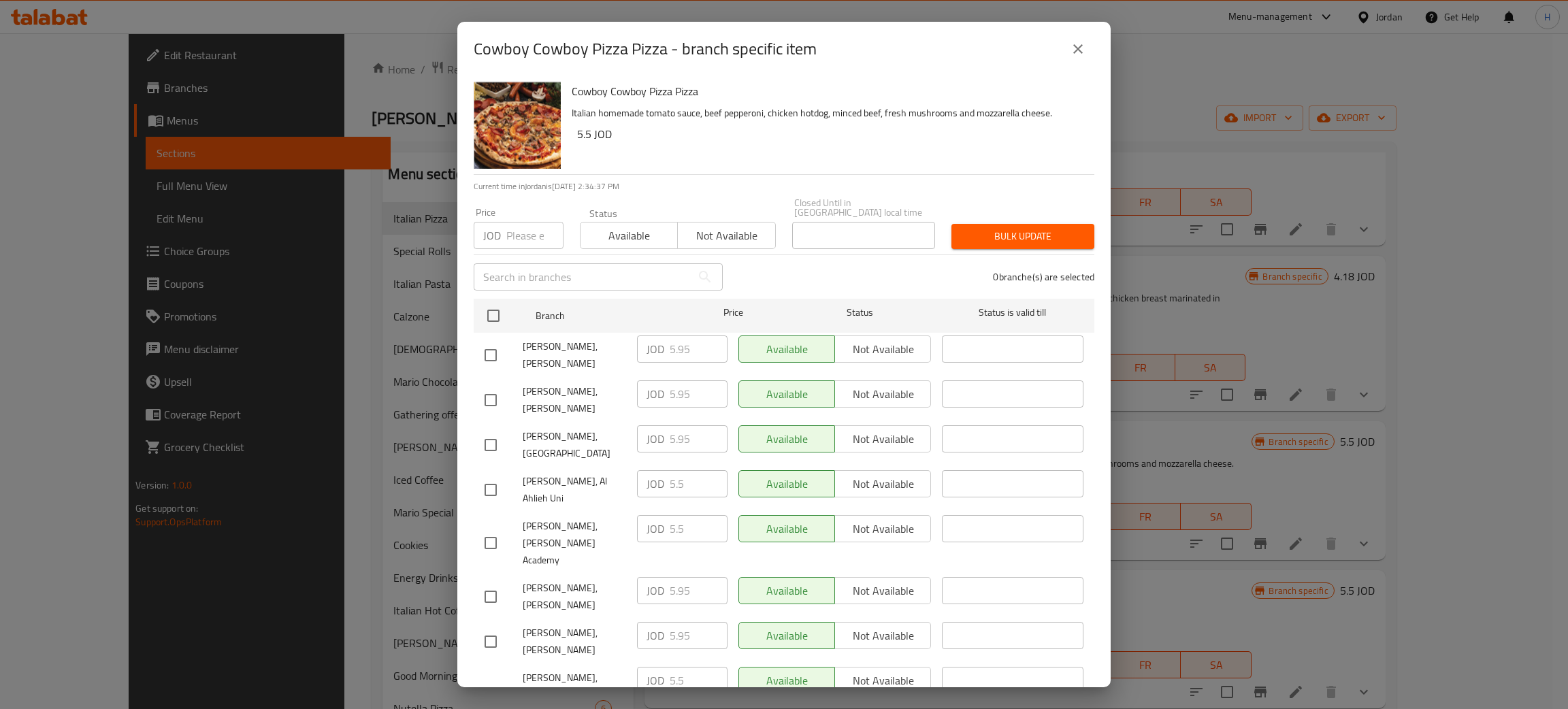
click at [782, 44] on icon "close" at bounding box center [1078, 48] width 16 height 16
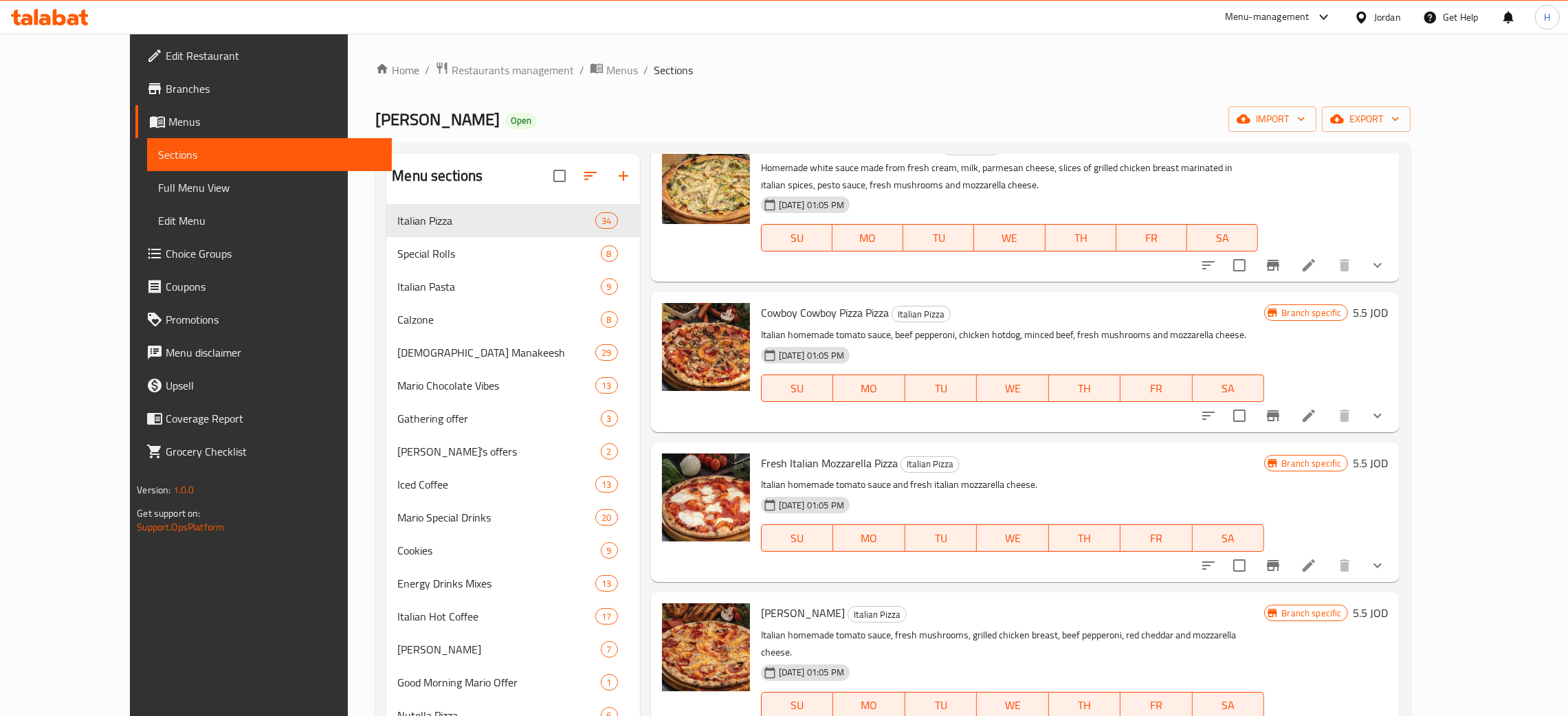
scroll to position [4171, 0]
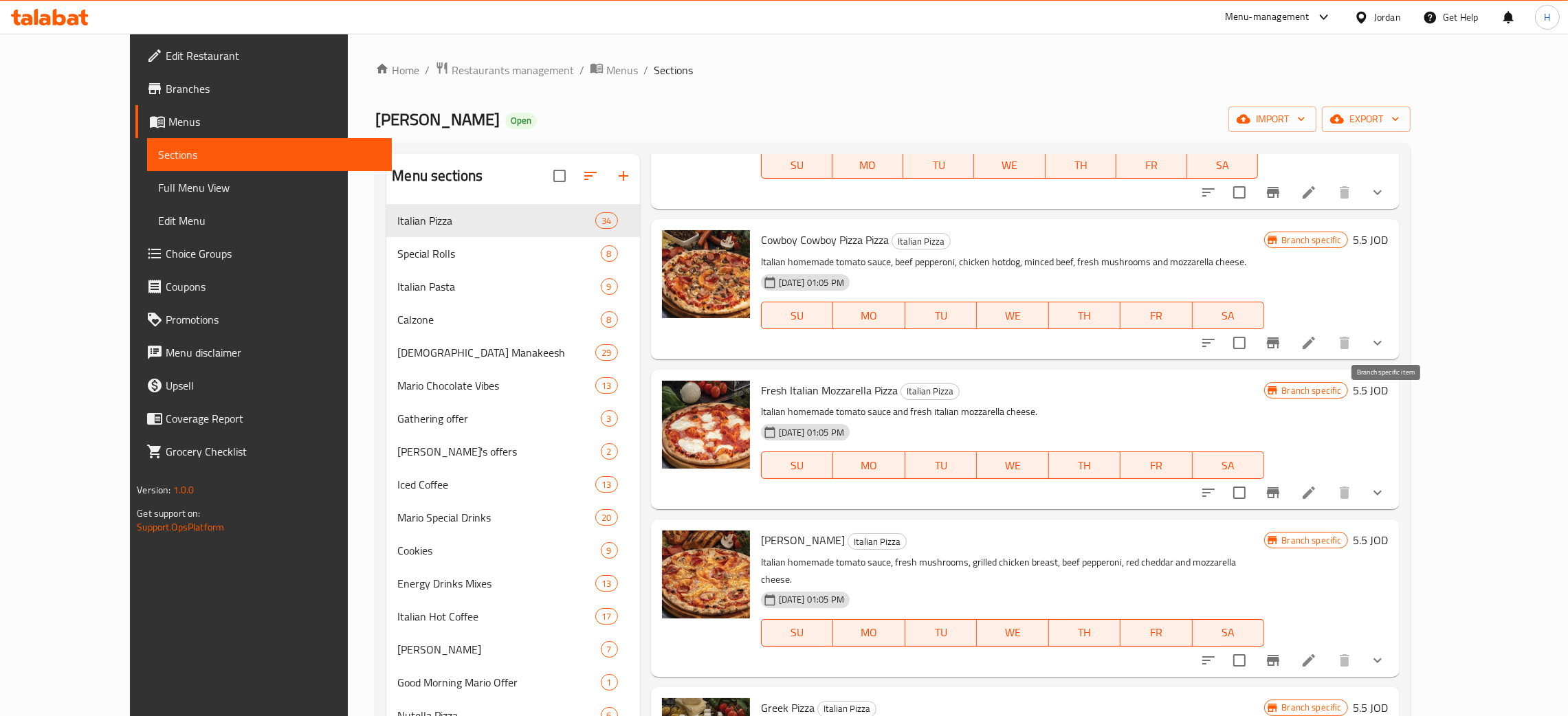
click at [789, 485] on icon "Branch-specific-item" at bounding box center [1272, 492] width 16 height 16
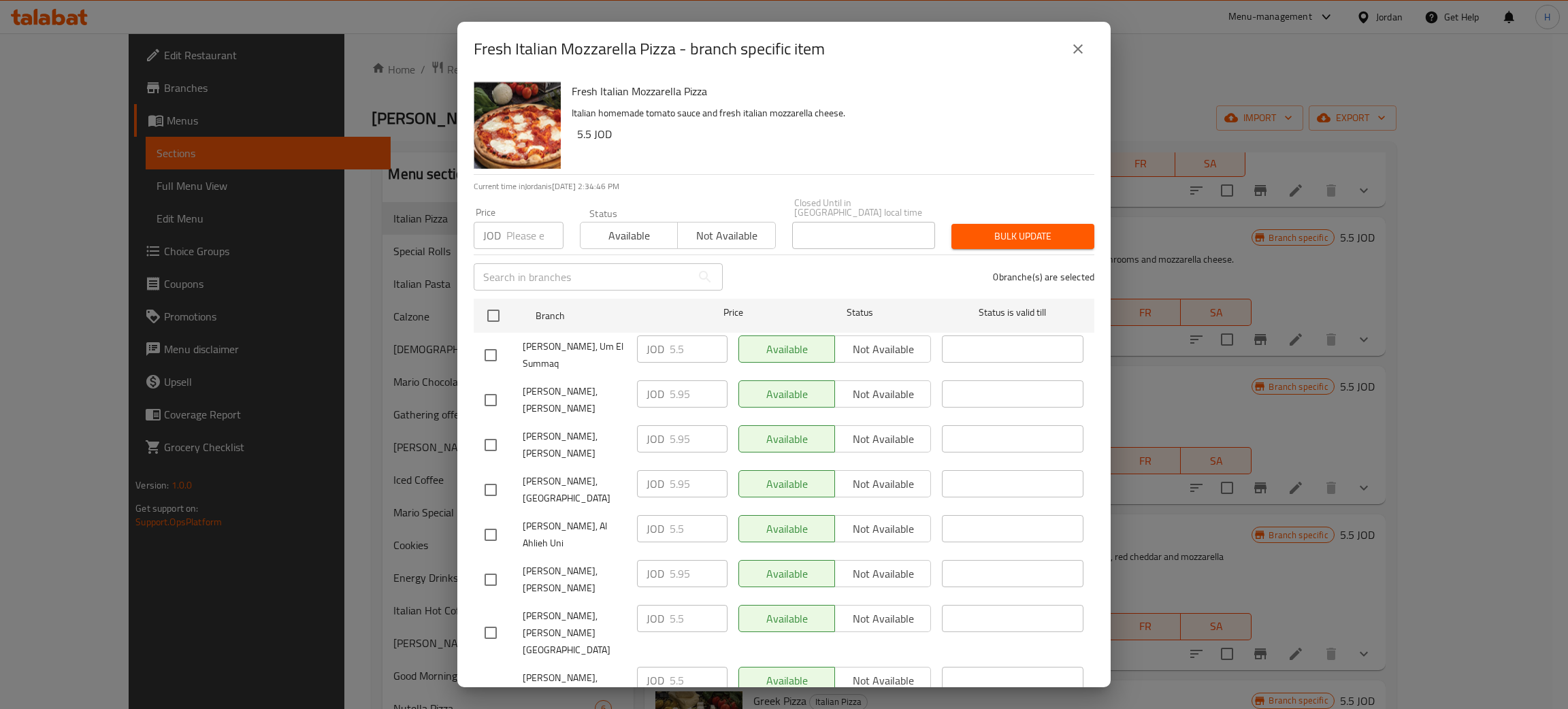
click at [782, 49] on icon "close" at bounding box center [1078, 48] width 16 height 16
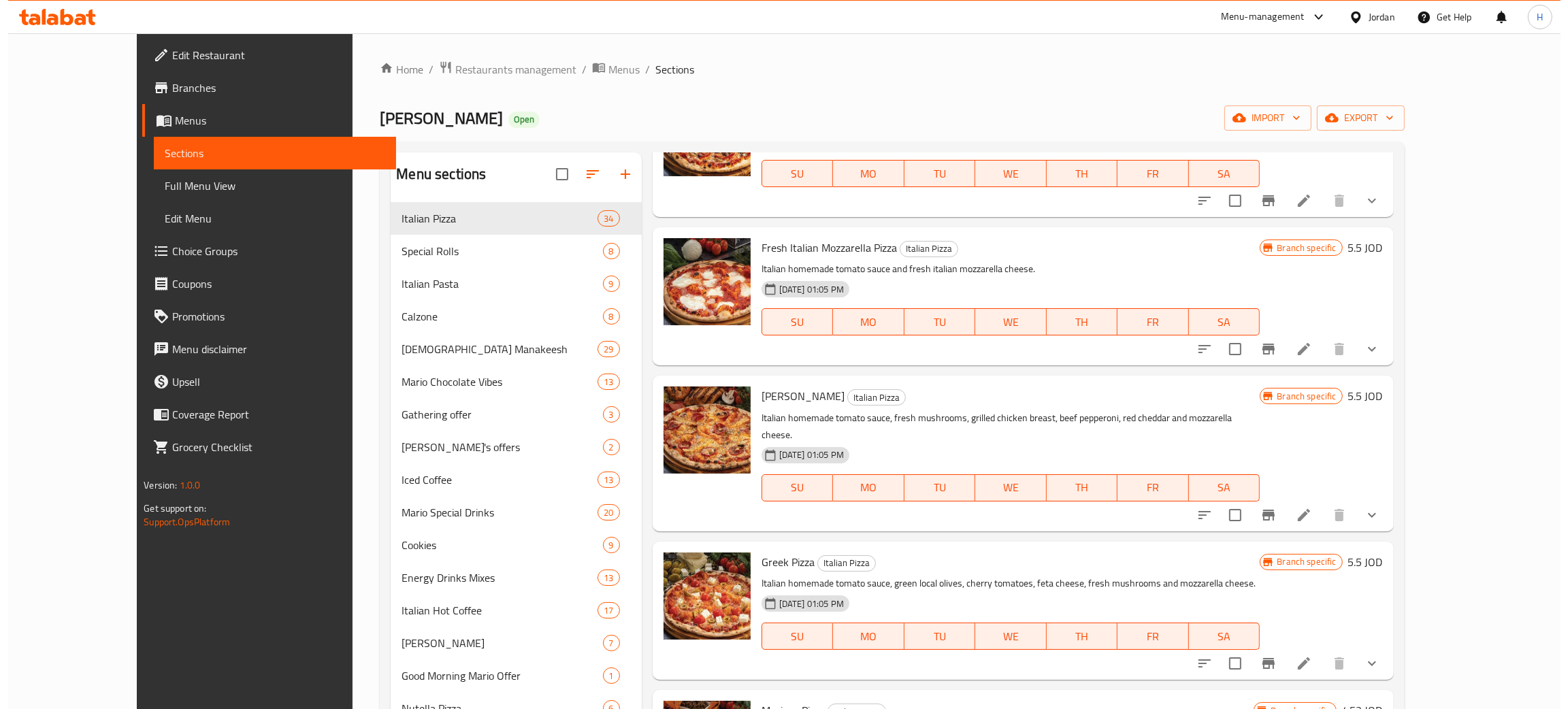
scroll to position [4334, 0]
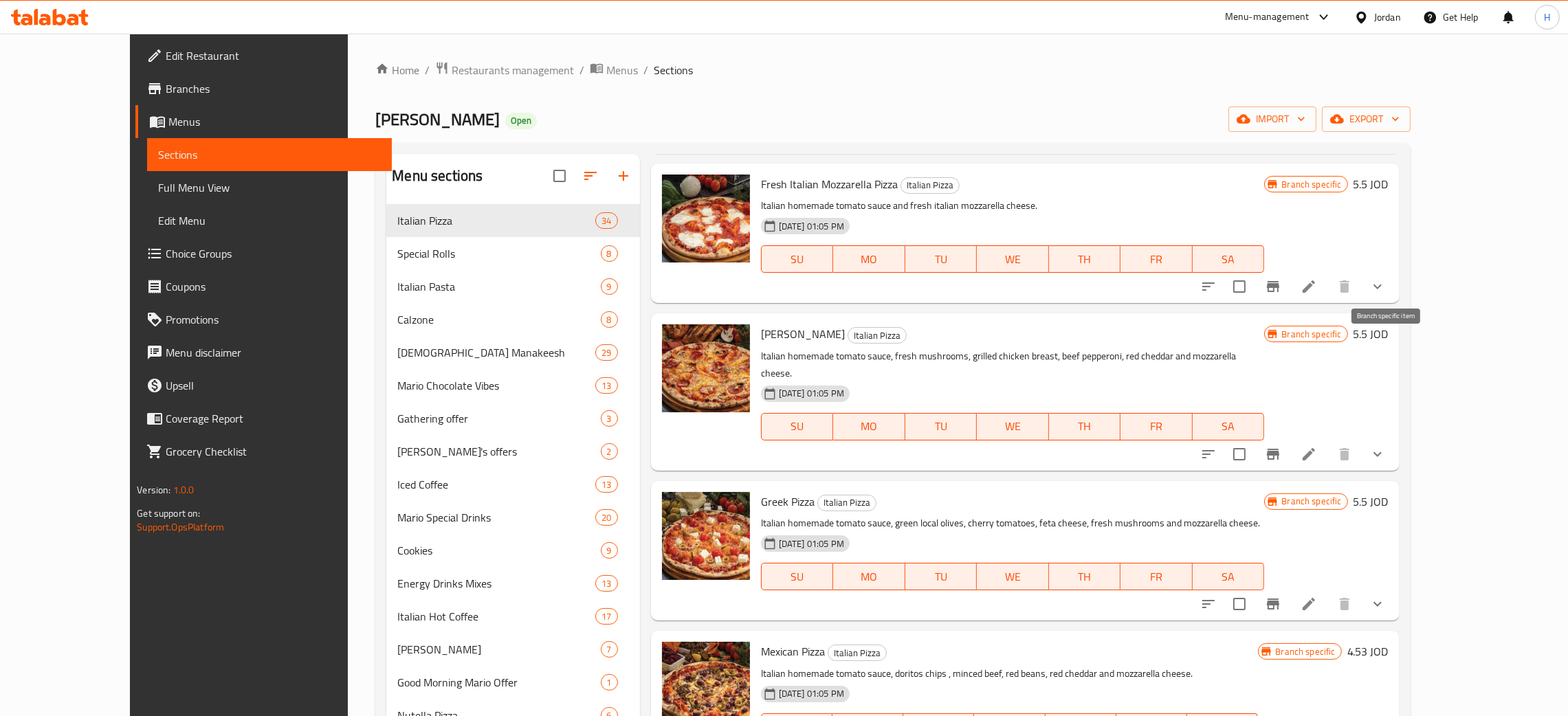
click at [789, 438] on button "Branch-specific-item" at bounding box center [1272, 454] width 33 height 33
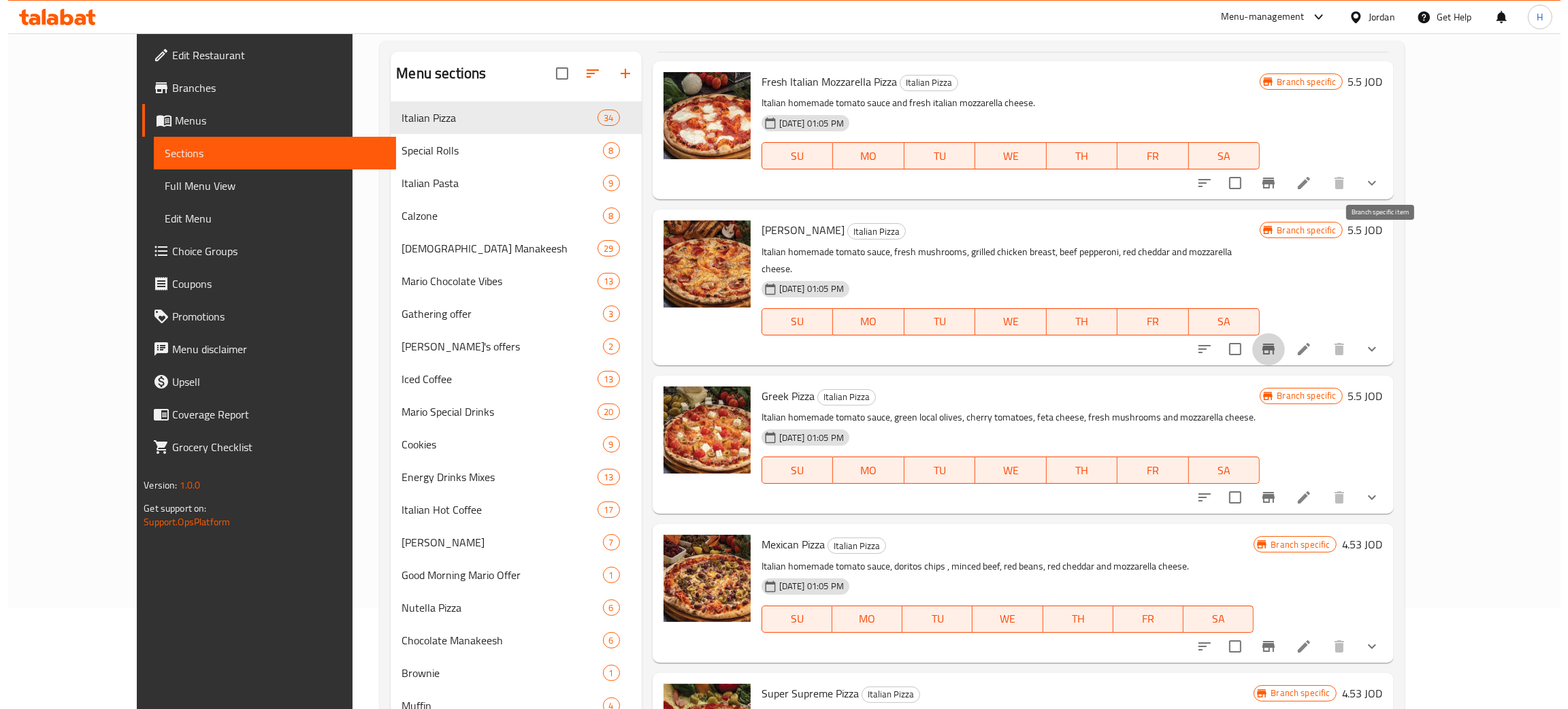
scroll to position [102, 0]
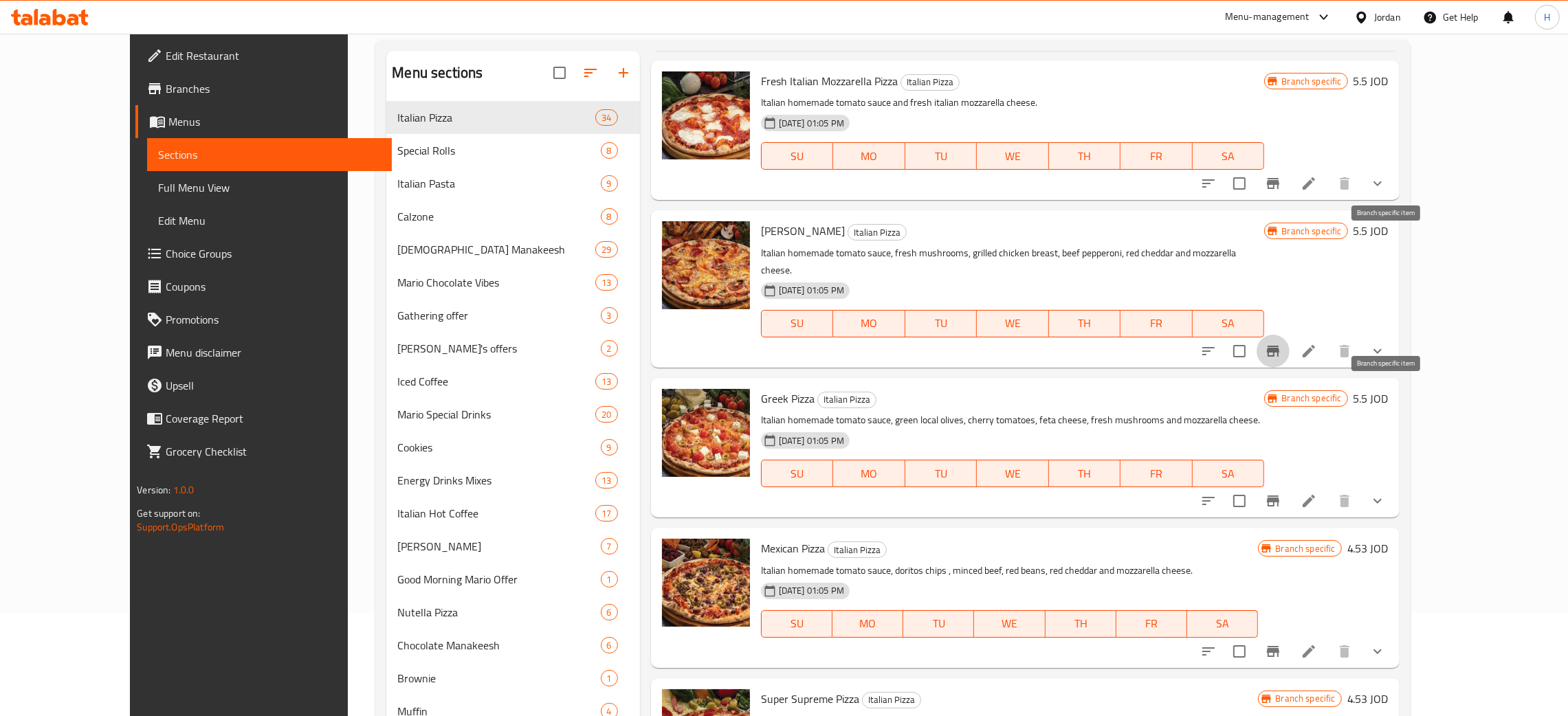
click at [789, 495] on icon "Branch-specific-item" at bounding box center [1273, 501] width 12 height 11
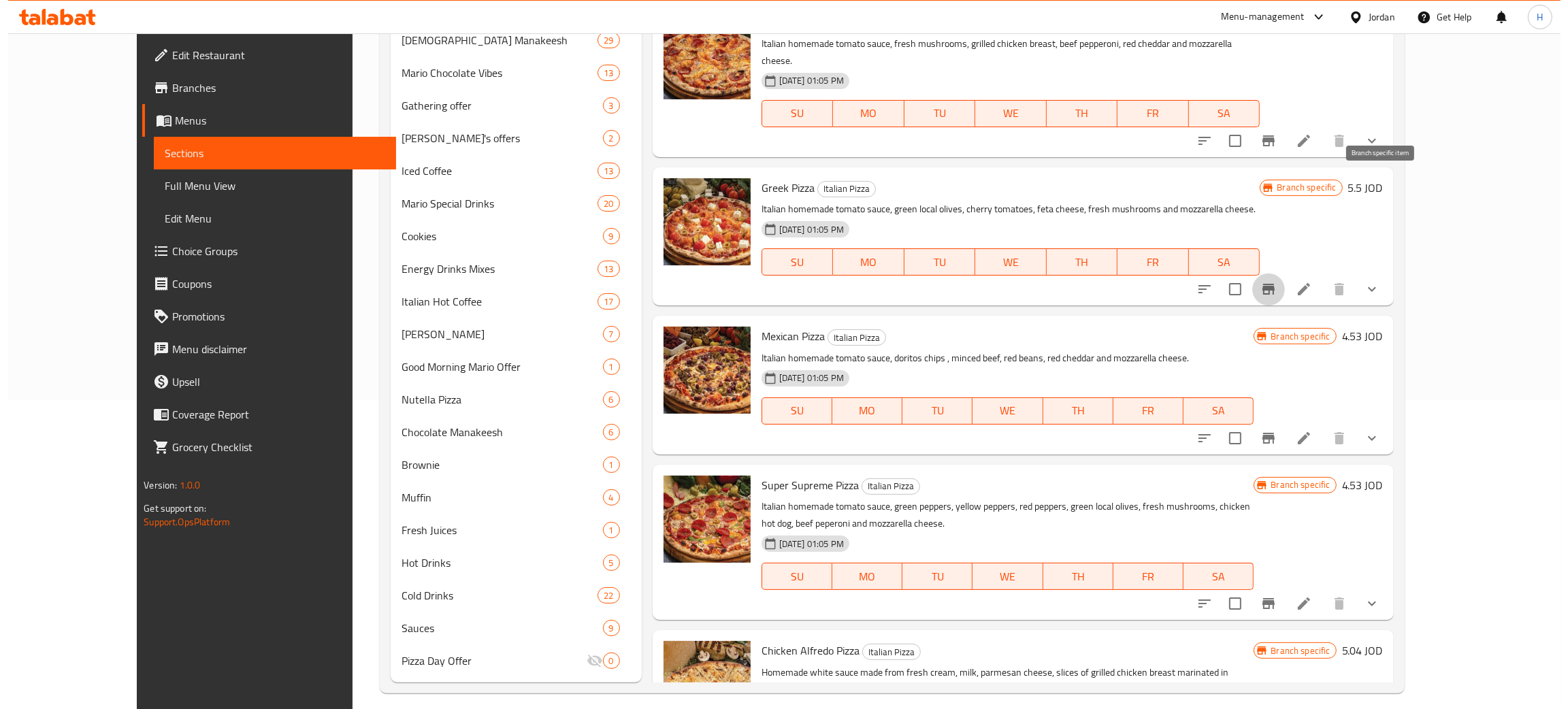
scroll to position [320, 0]
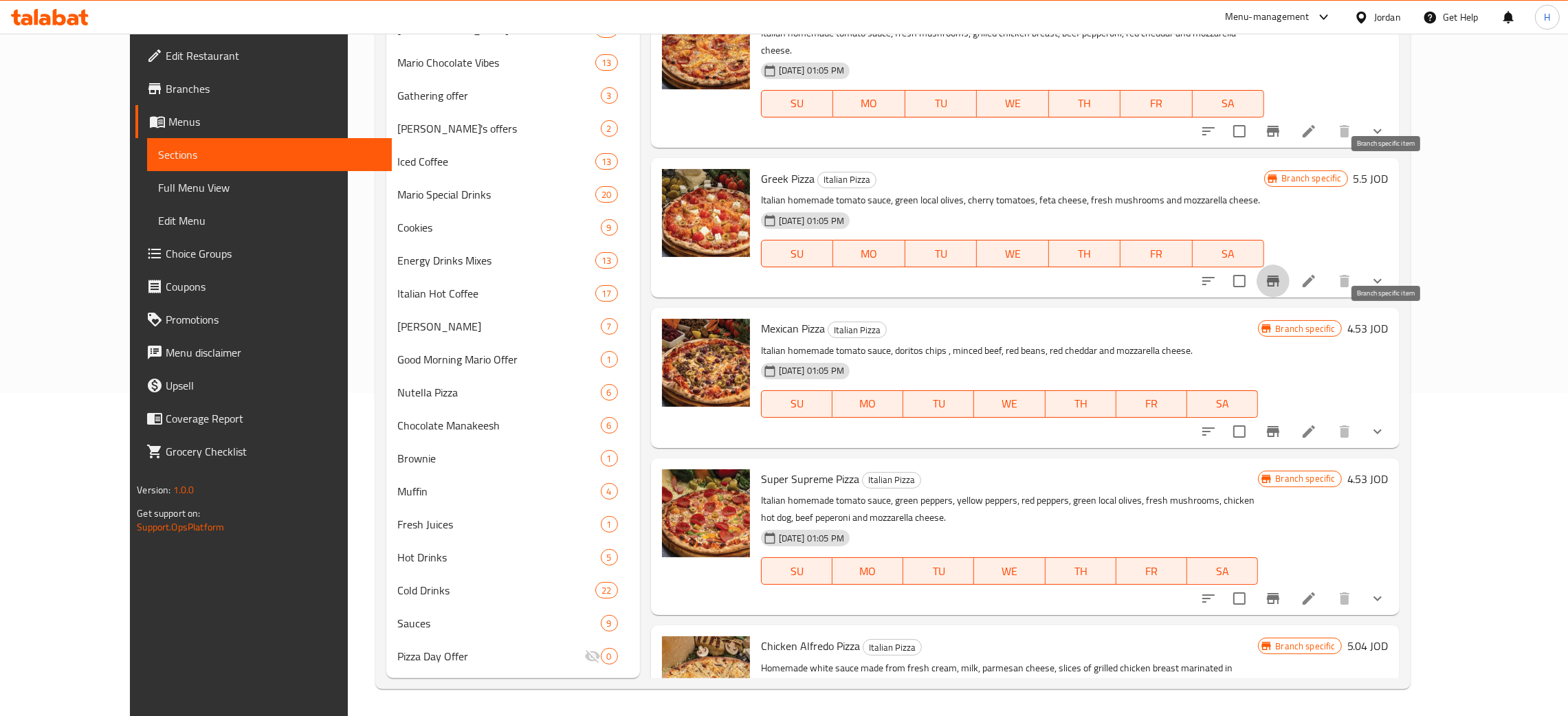
click at [789, 427] on icon "Branch-specific-item" at bounding box center [1273, 432] width 12 height 11
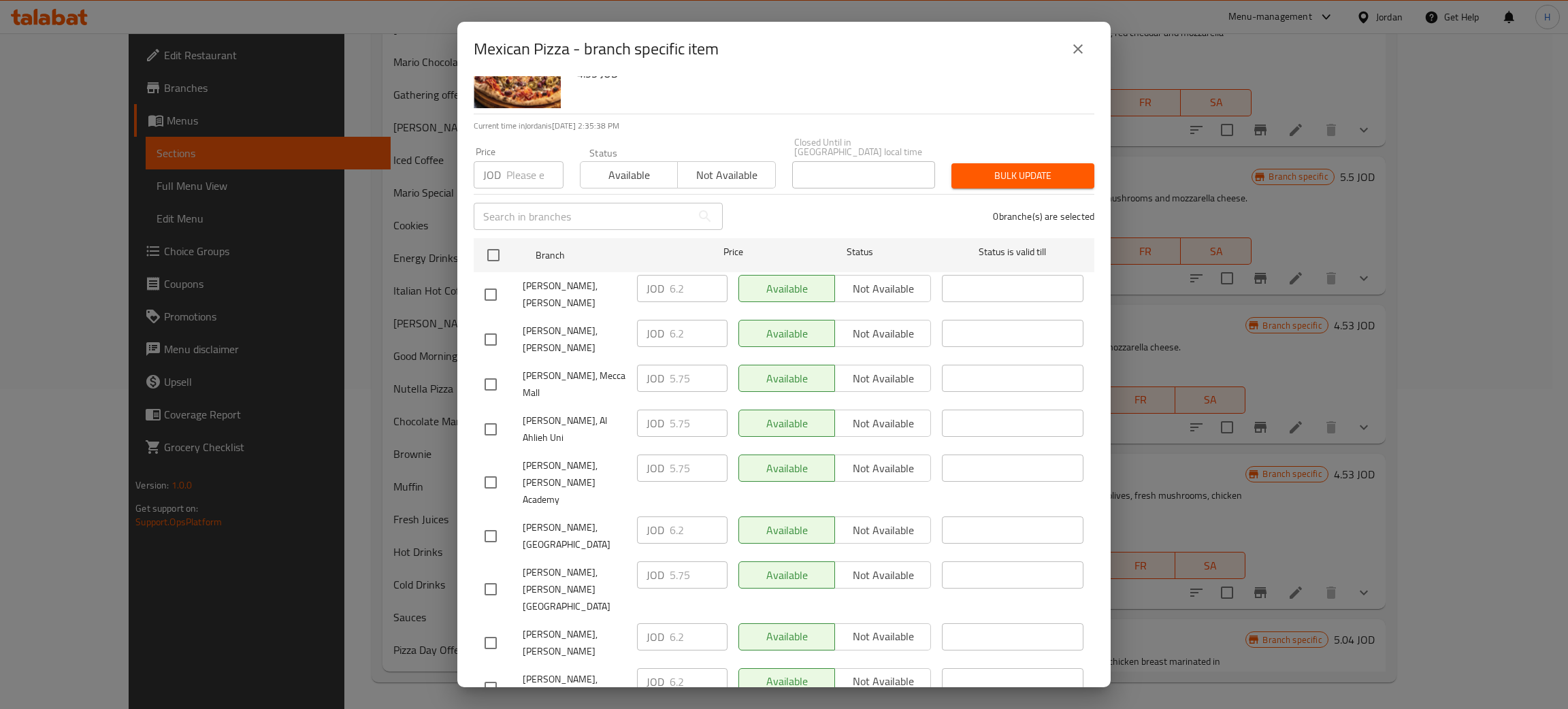
scroll to position [100, 0]
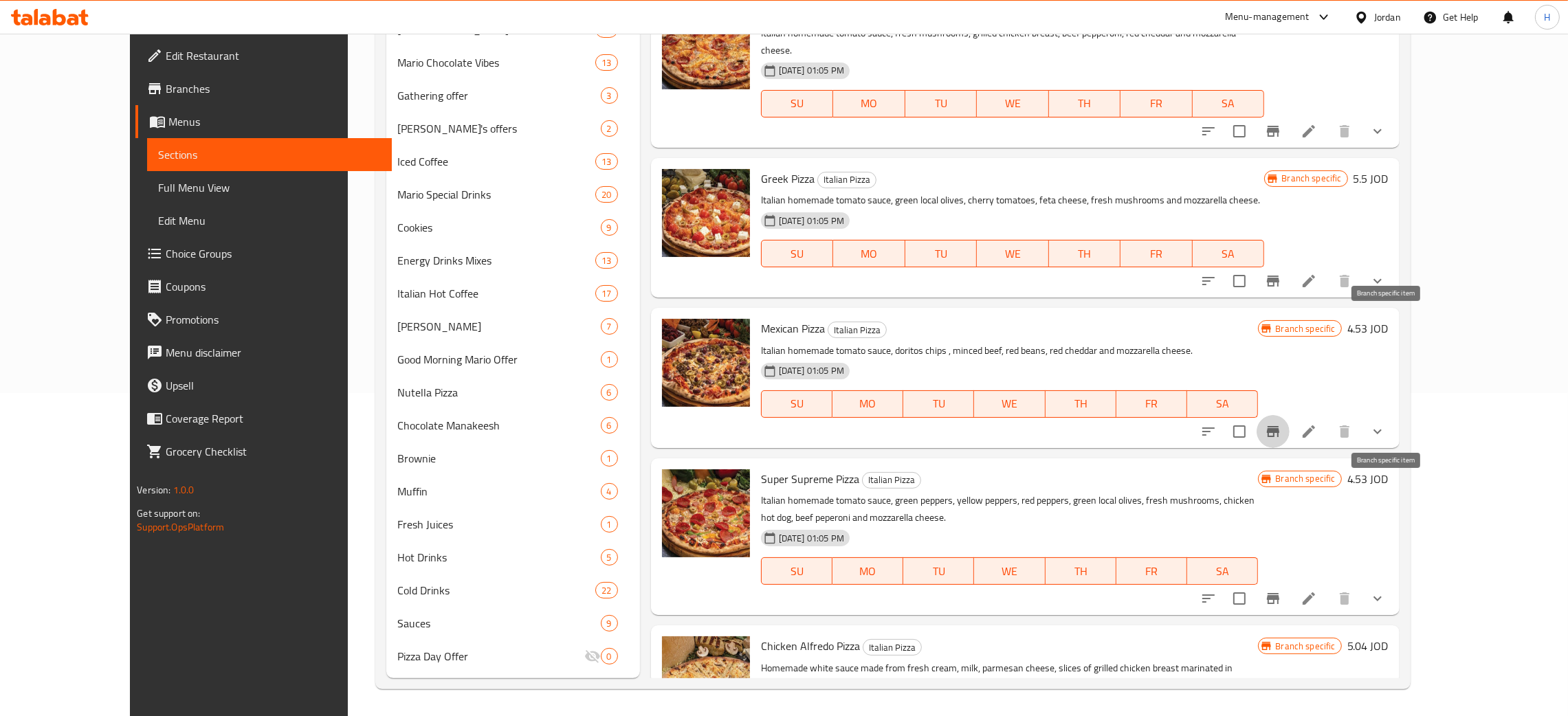
click at [789, 591] on icon "Branch-specific-item" at bounding box center [1272, 598] width 16 height 16
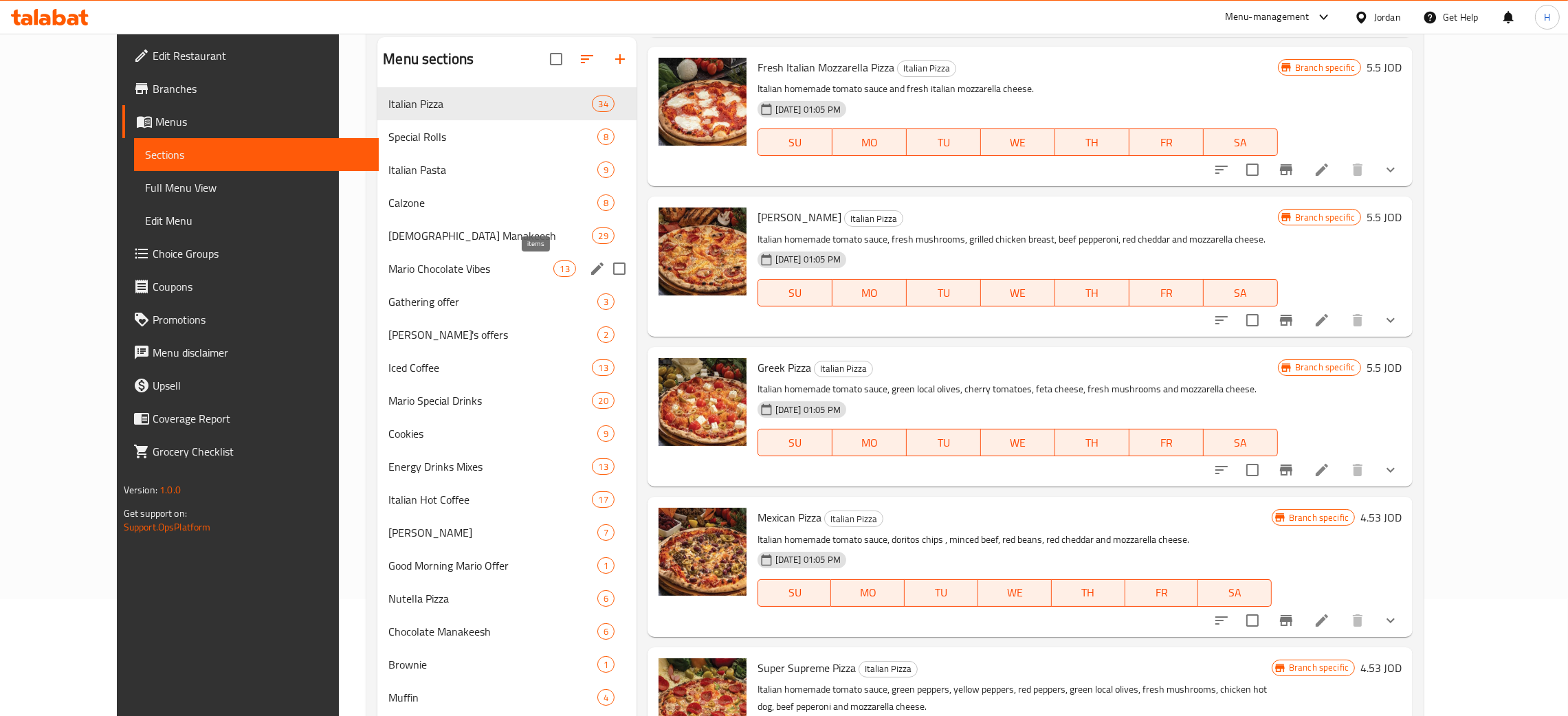
scroll to position [0, 0]
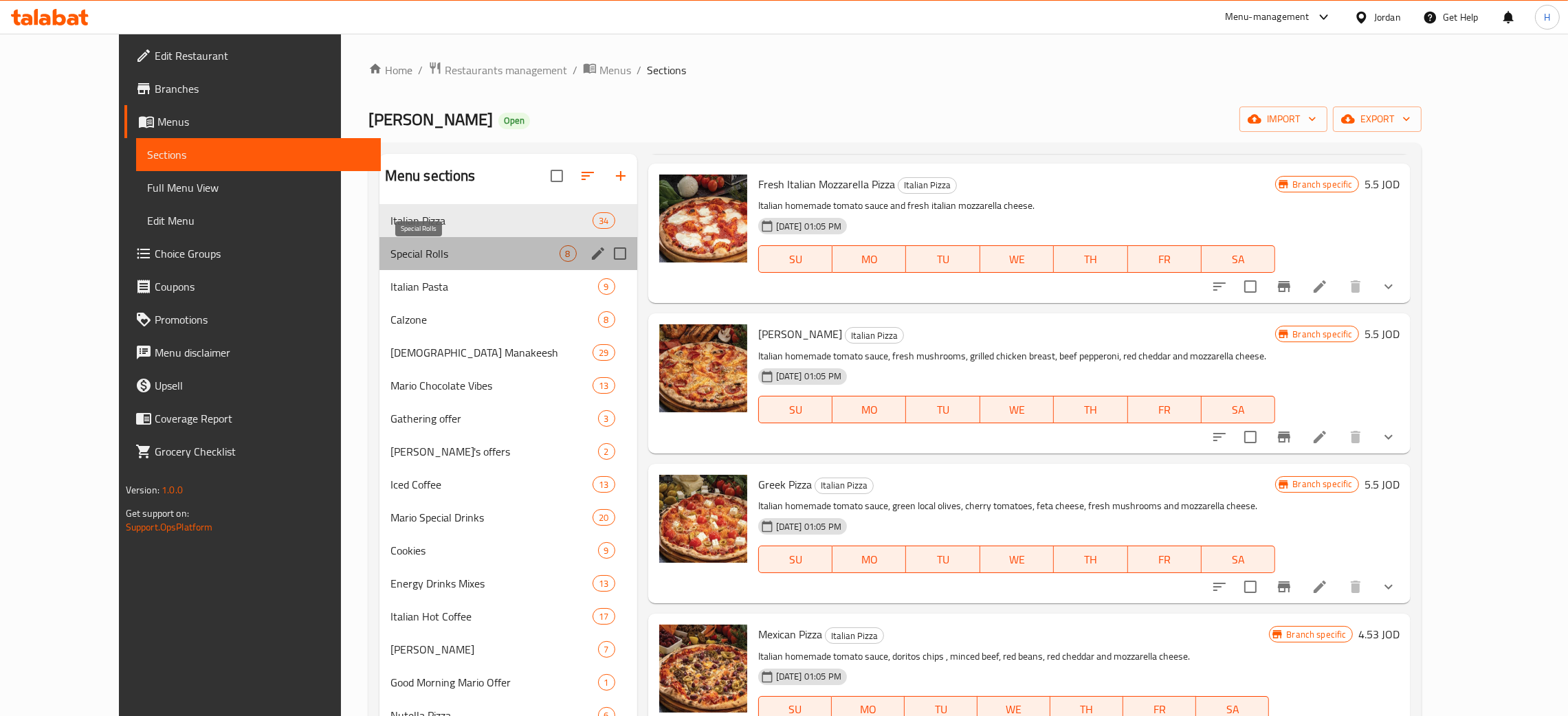
click at [409, 258] on span "Special Rolls" at bounding box center [474, 253] width 169 height 16
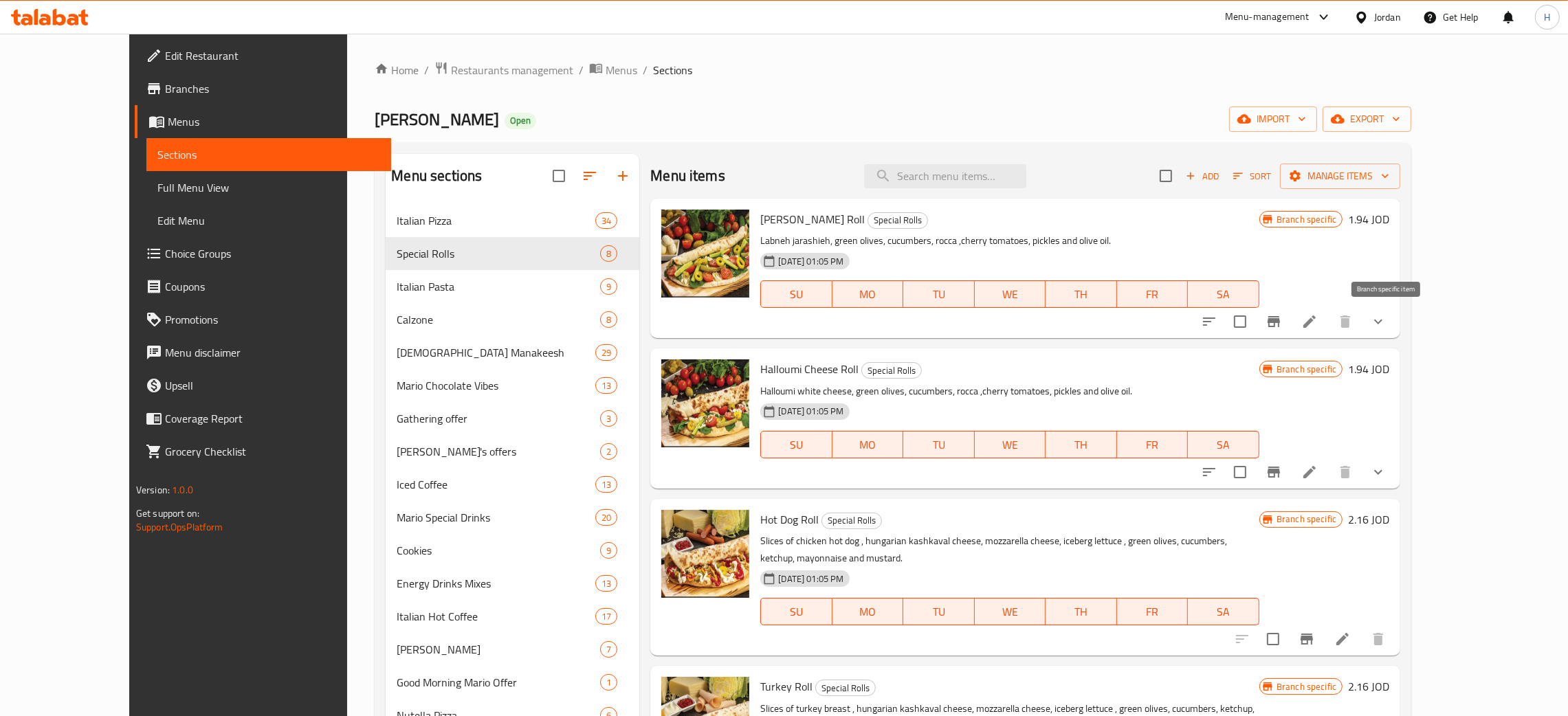
click at [789, 324] on icon "Branch-specific-item" at bounding box center [1274, 321] width 12 height 11
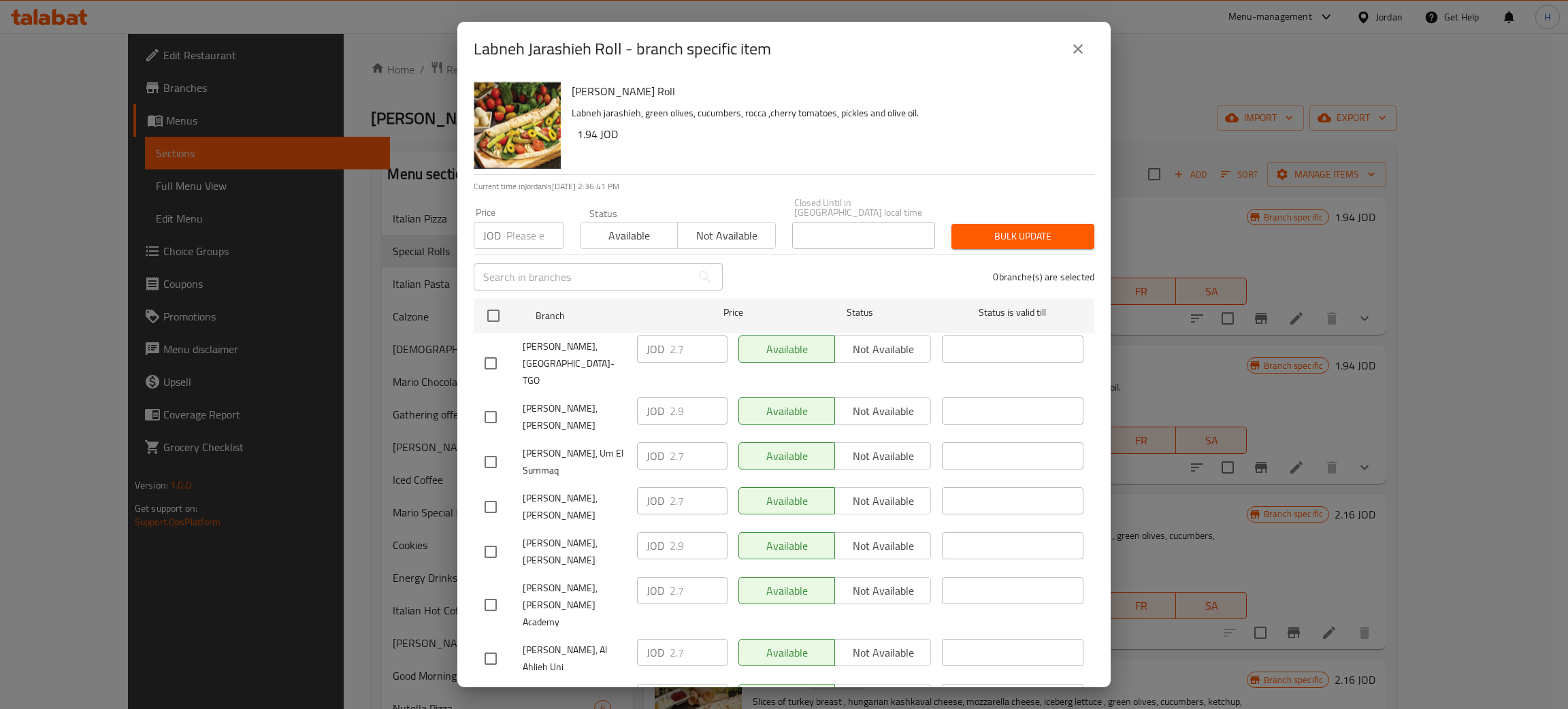
click at [496, 493] on input "checkbox" at bounding box center [490, 507] width 28 height 28
checkbox input "true"
drag, startPoint x: 696, startPoint y: 460, endPoint x: 607, endPoint y: 458, distance: 89.0
click at [610, 482] on div "[PERSON_NAME], [PERSON_NAME] 2.7 ​ Available Not available ​" at bounding box center [784, 507] width 610 height 51
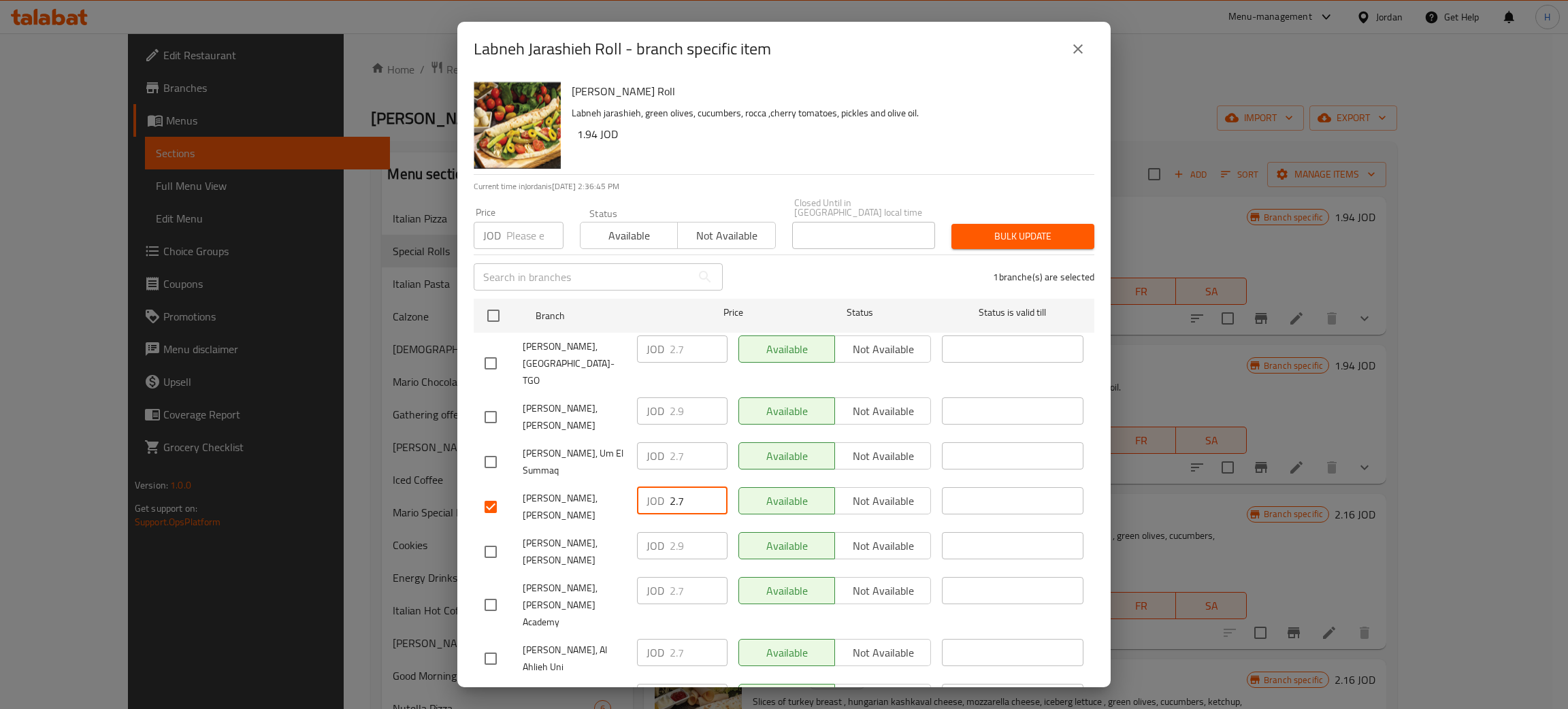
paste input "9"
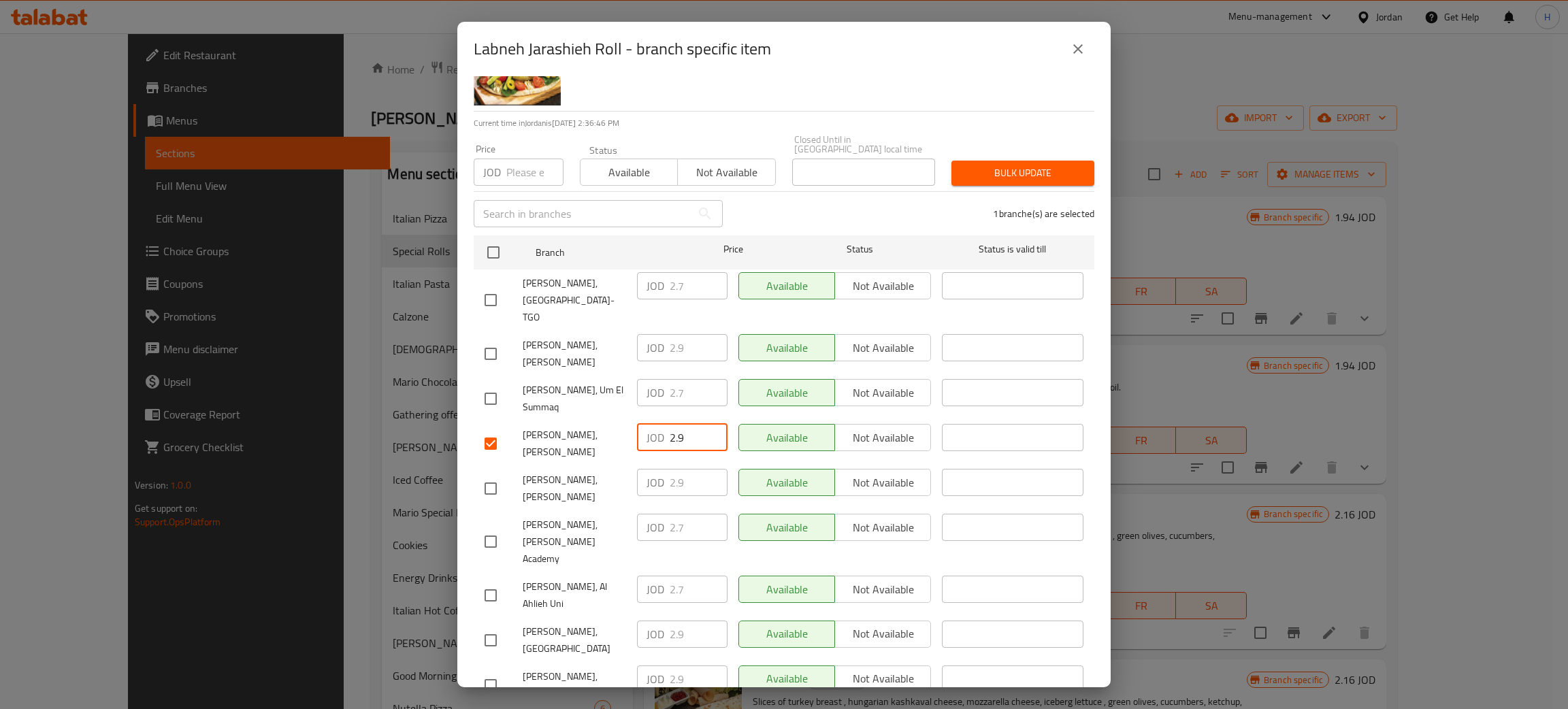
scroll to position [100, 0]
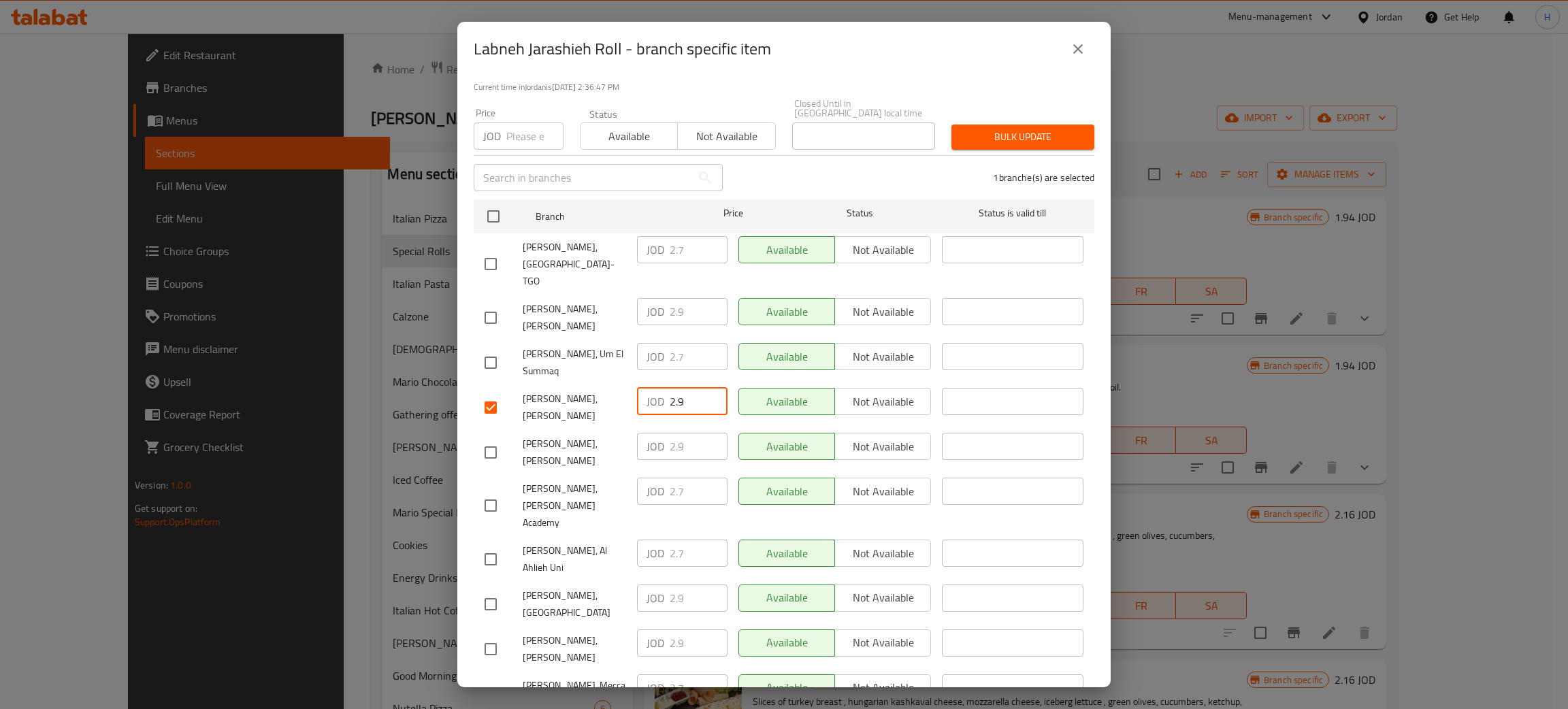
type input "2.9"
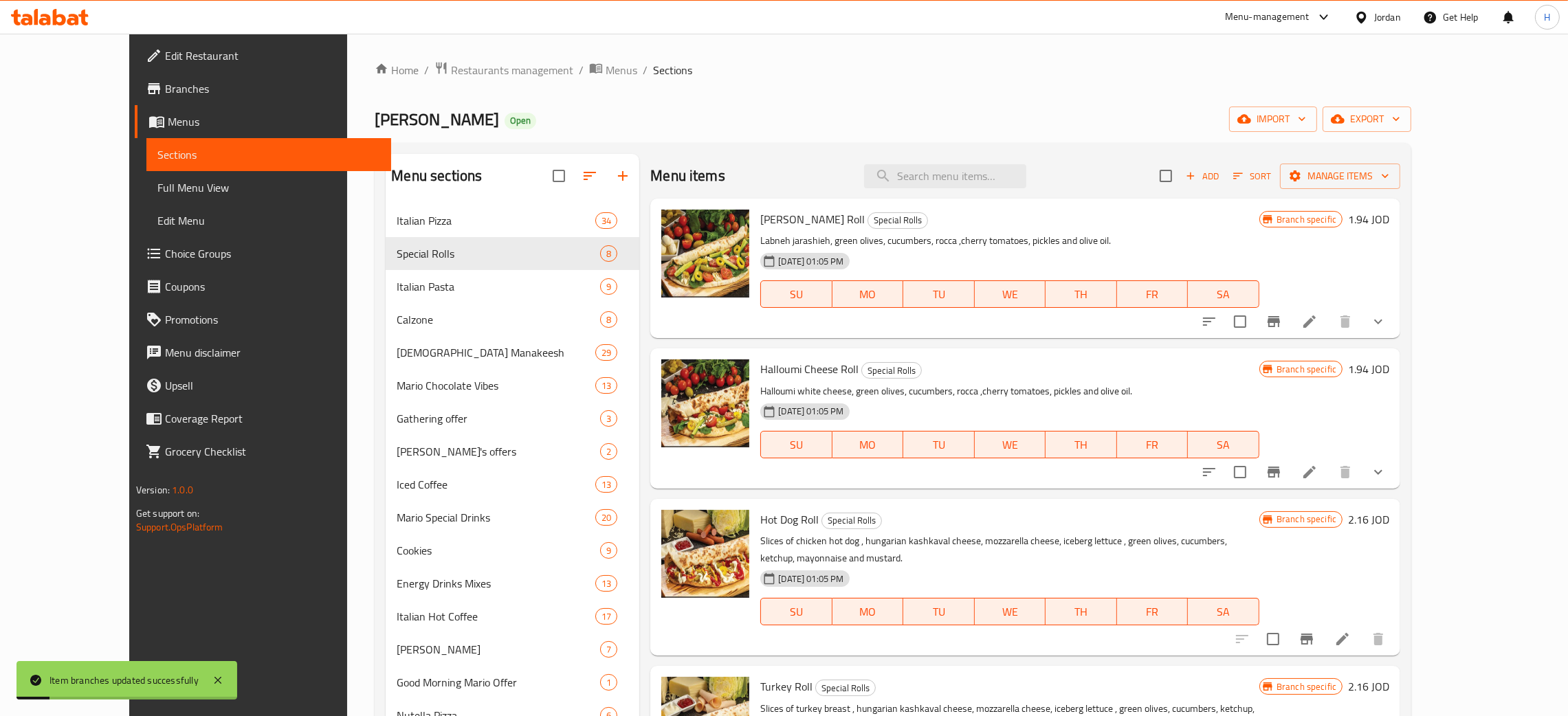
click at [789, 477] on icon "Branch-specific-item" at bounding box center [1273, 471] width 16 height 16
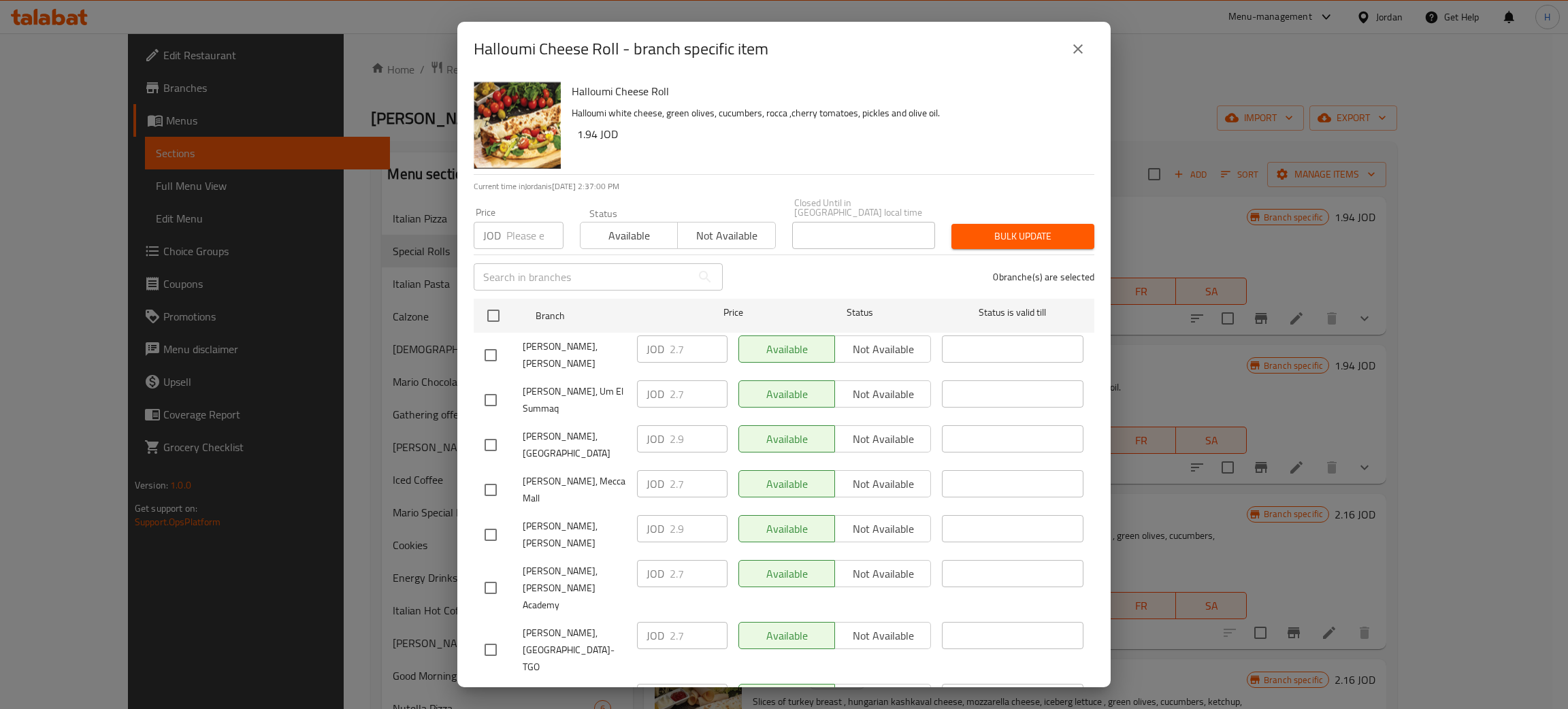
click at [637, 515] on div "JOD 2.9 ​" at bounding box center [682, 529] width 90 height 28
click at [488, 345] on input "checkbox" at bounding box center [490, 355] width 28 height 28
checkbox input "true"
click at [690, 345] on input "2.7" at bounding box center [698, 350] width 57 height 28
paste input "9"
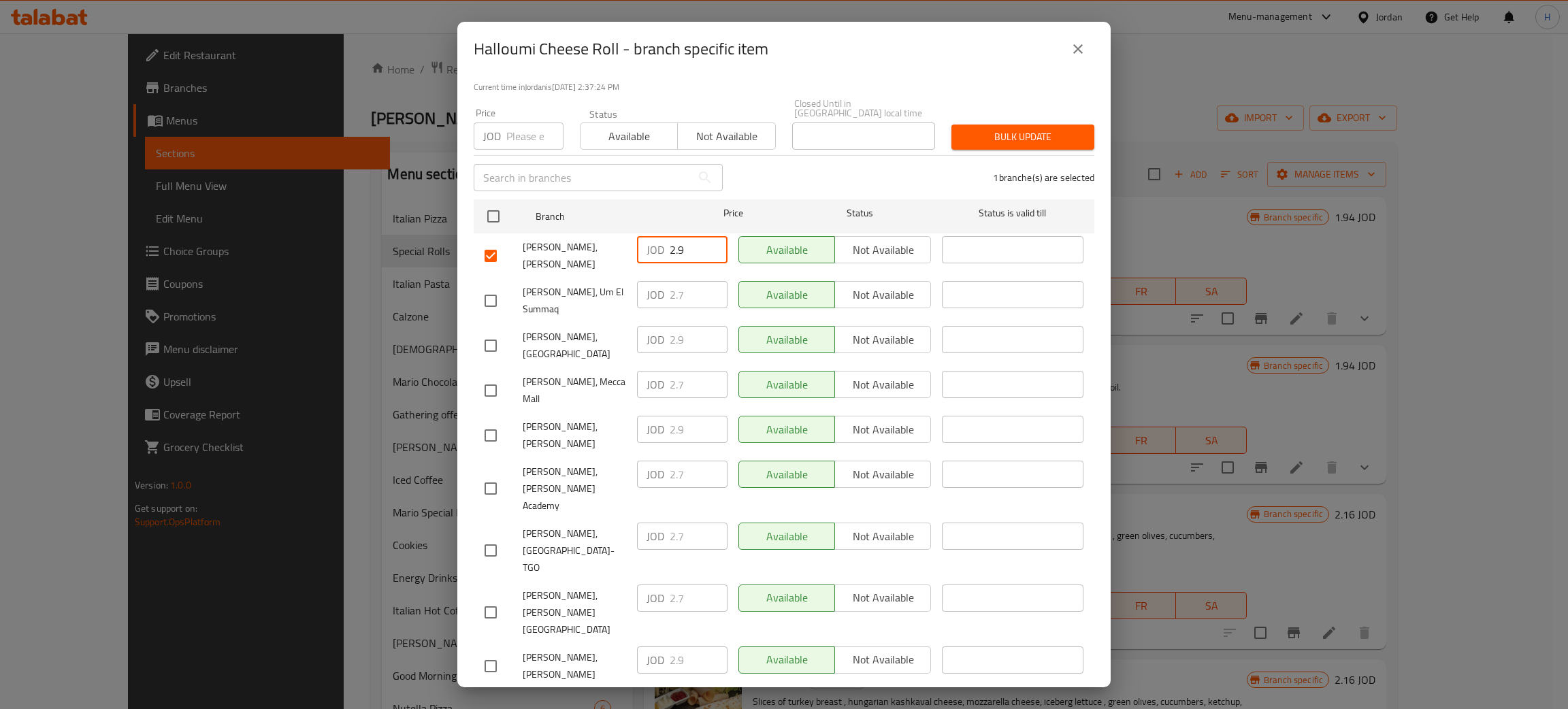
type input "2.9"
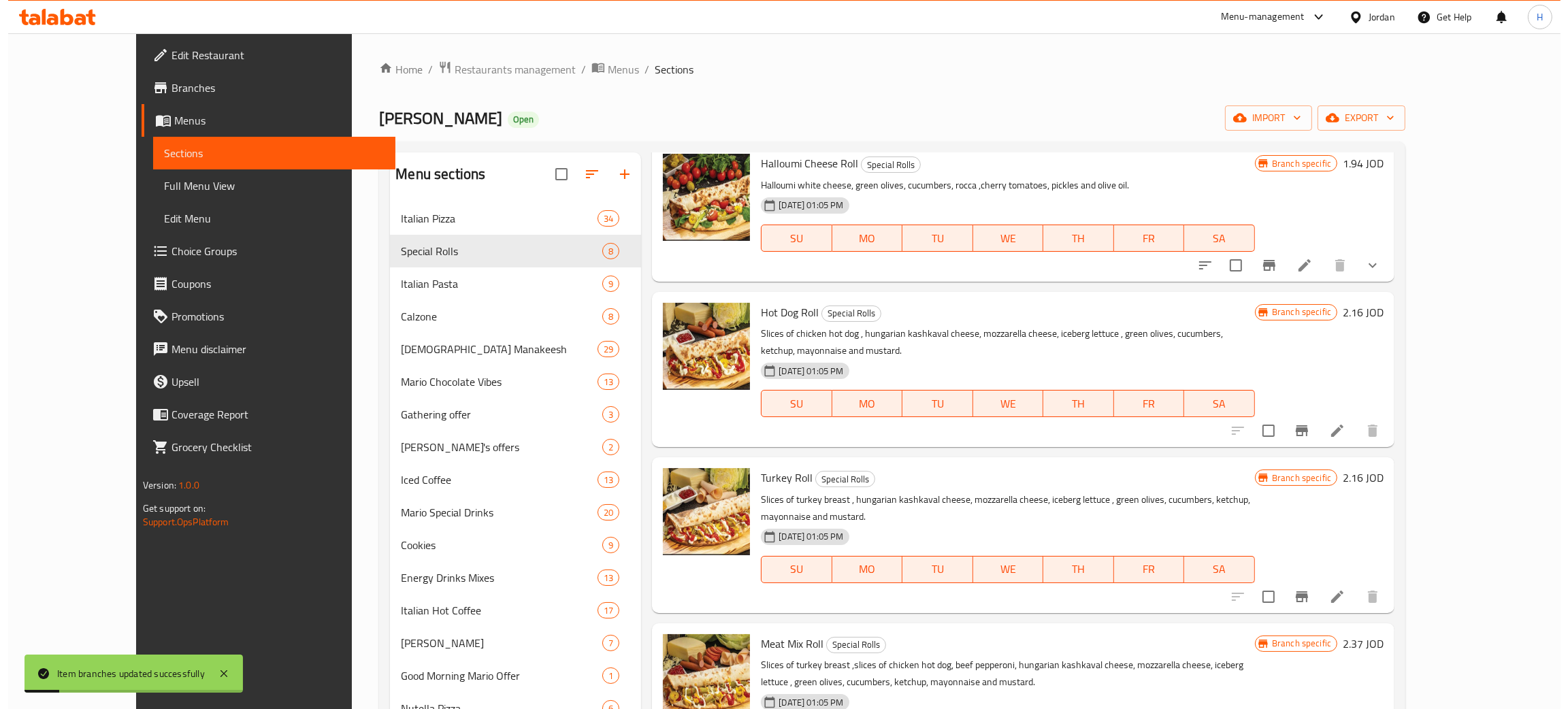
scroll to position [204, 0]
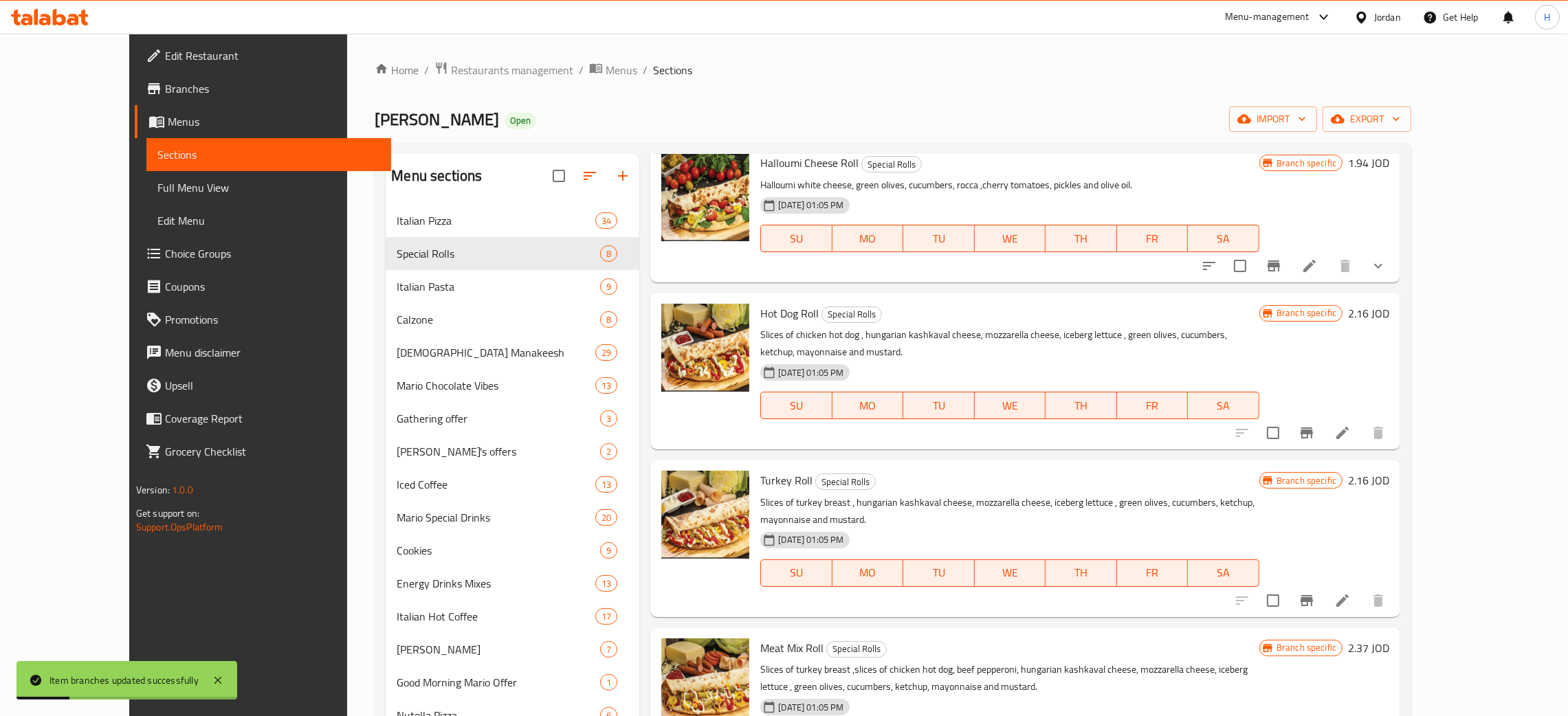
click at [789, 425] on icon "Branch-specific-item" at bounding box center [1306, 433] width 16 height 16
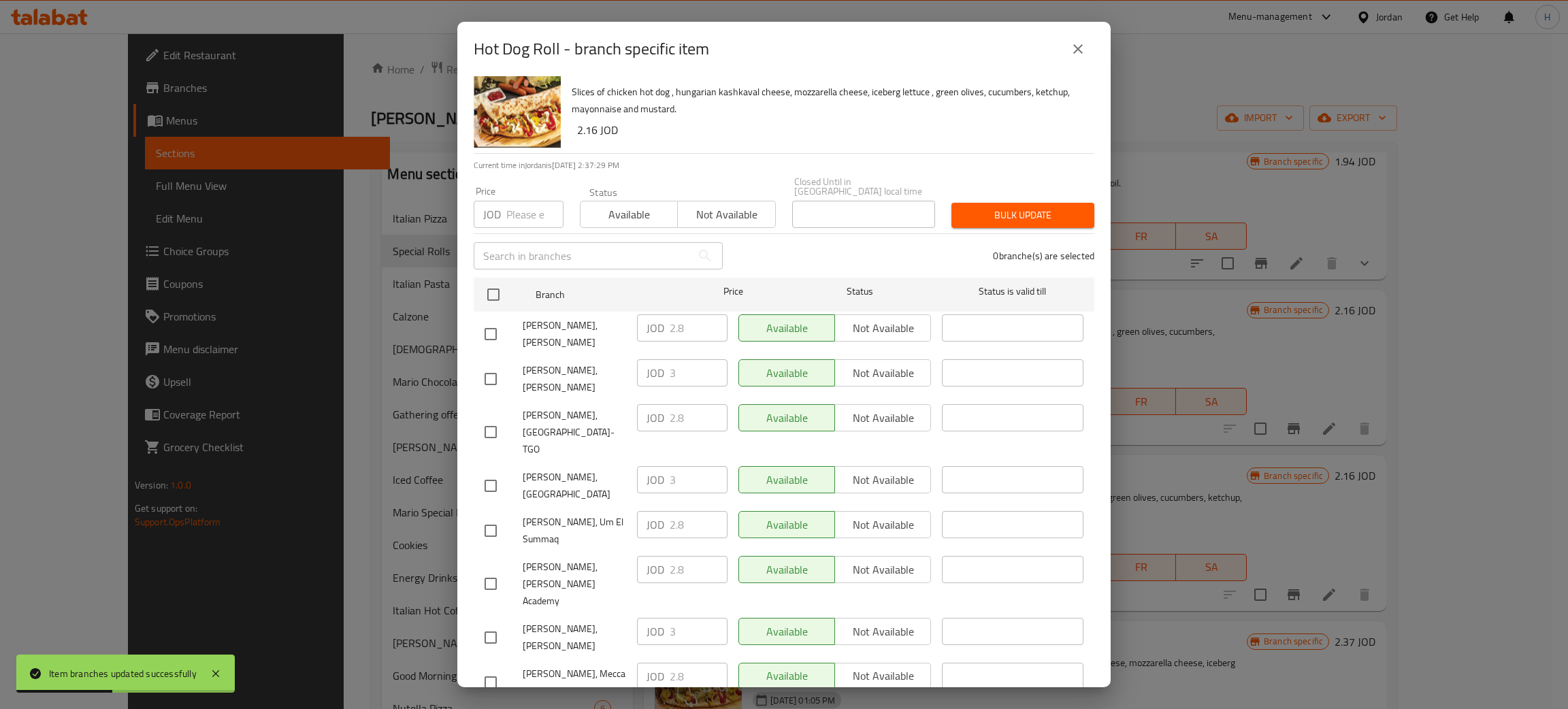
scroll to position [100, 0]
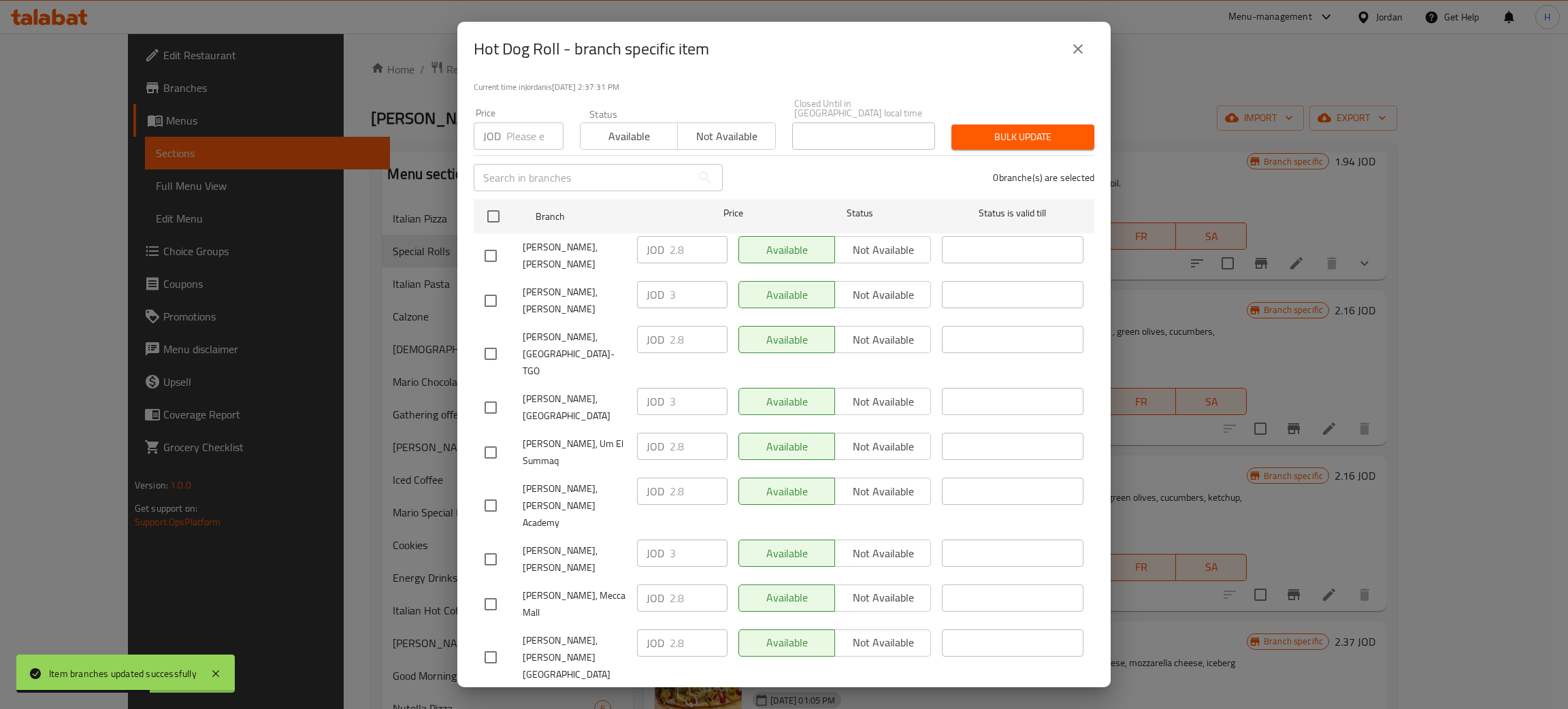
click at [625, 686] on div "[PERSON_NAME], [PERSON_NAME] JOD 3 ​ Available Not available ​" at bounding box center [784, 711] width 610 height 51
drag, startPoint x: 489, startPoint y: 241, endPoint x: 730, endPoint y: 252, distance: 241.3
click at [489, 241] on input "checkbox" at bounding box center [490, 255] width 28 height 28
checkbox input "true"
click at [683, 240] on input "2.8" at bounding box center [698, 250] width 57 height 28
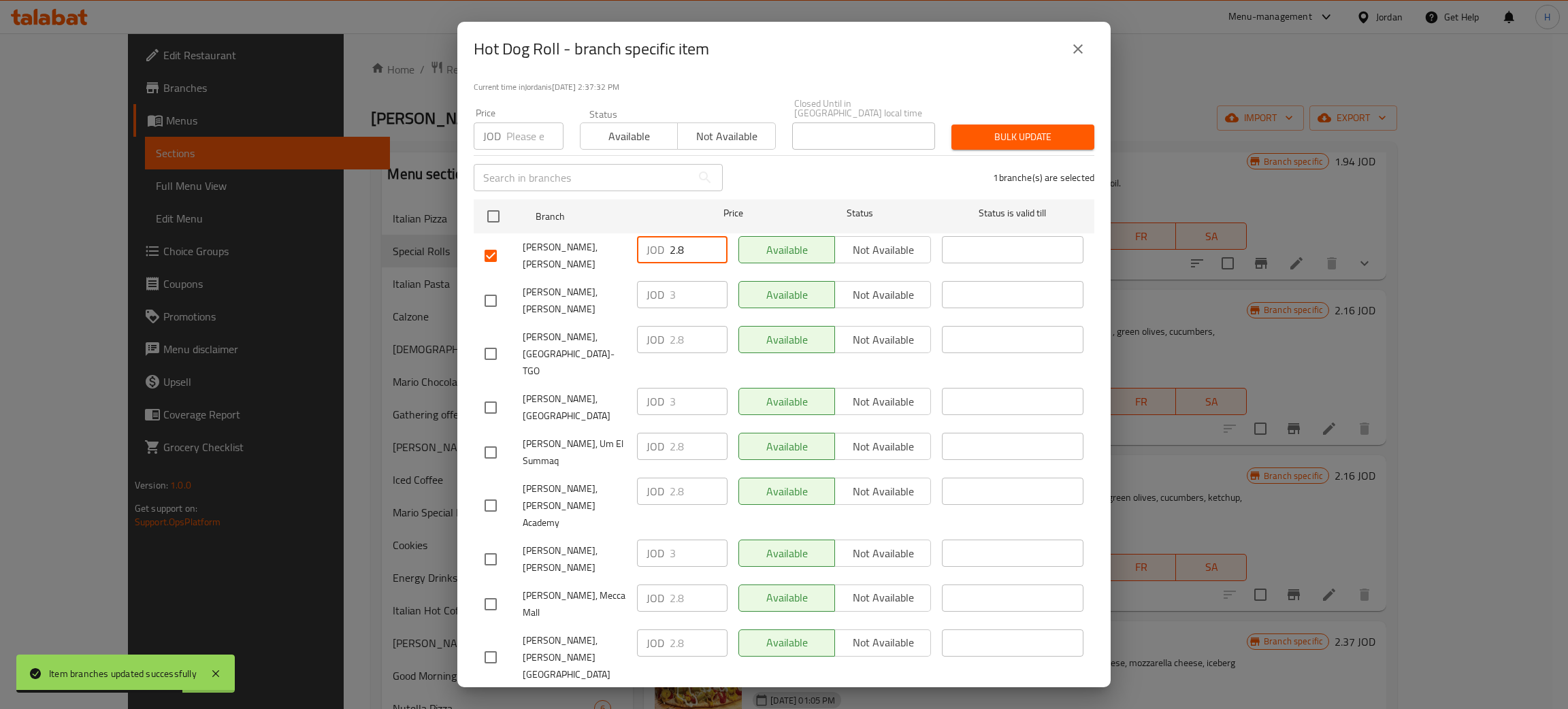
paste input "3"
type input "3"
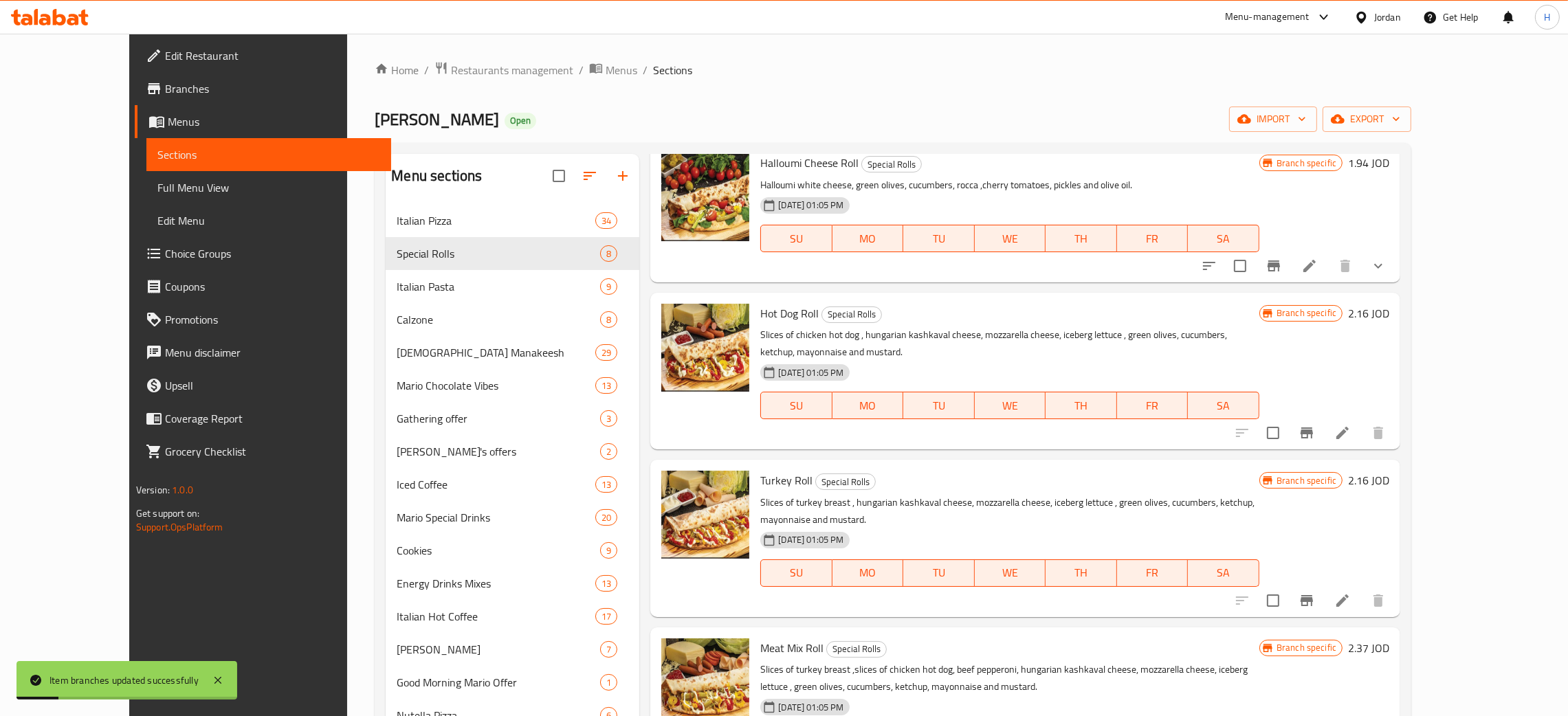
click at [789, 425] on icon "Branch-specific-item" at bounding box center [1306, 433] width 16 height 16
click at [789, 592] on icon "Branch-specific-item" at bounding box center [1306, 600] width 16 height 16
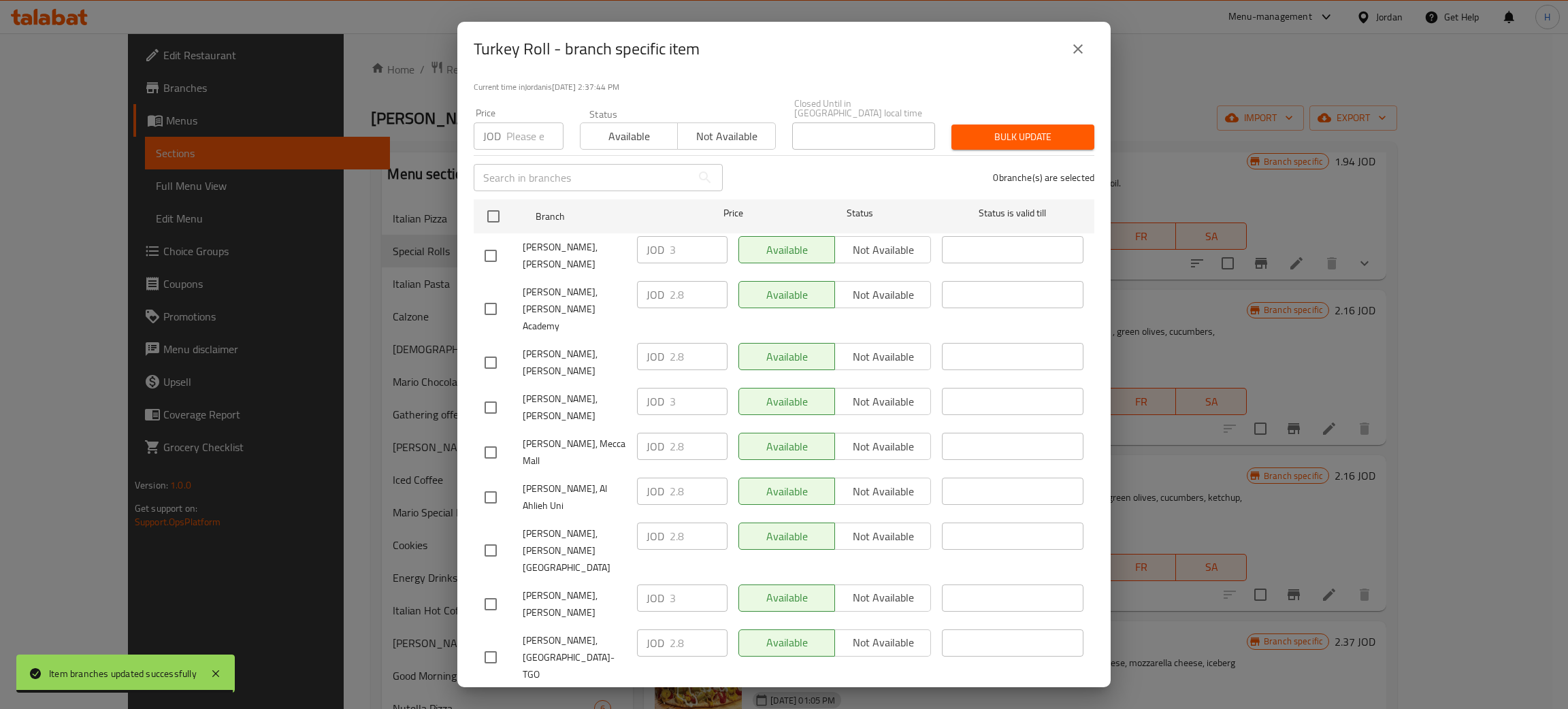
click at [618, 579] on div "[PERSON_NAME], [PERSON_NAME] JOD 3 ​ Available Not available ​" at bounding box center [784, 605] width 610 height 51
drag, startPoint x: 500, startPoint y: 322, endPoint x: 690, endPoint y: 313, distance: 190.2
click at [499, 349] on input "checkbox" at bounding box center [490, 363] width 28 height 28
checkbox input "true"
click at [687, 343] on input "2.8" at bounding box center [698, 357] width 57 height 28
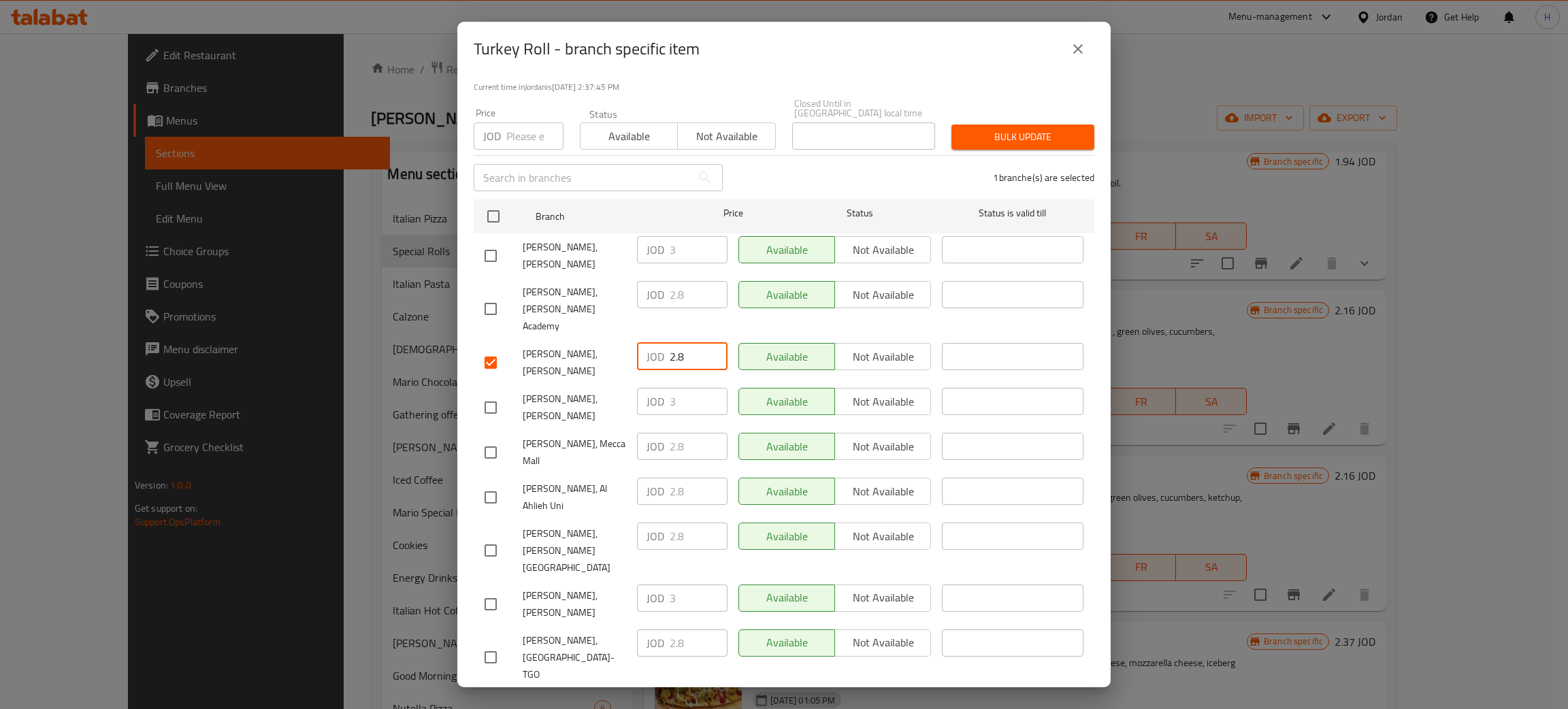
paste input "3"
type input "3"
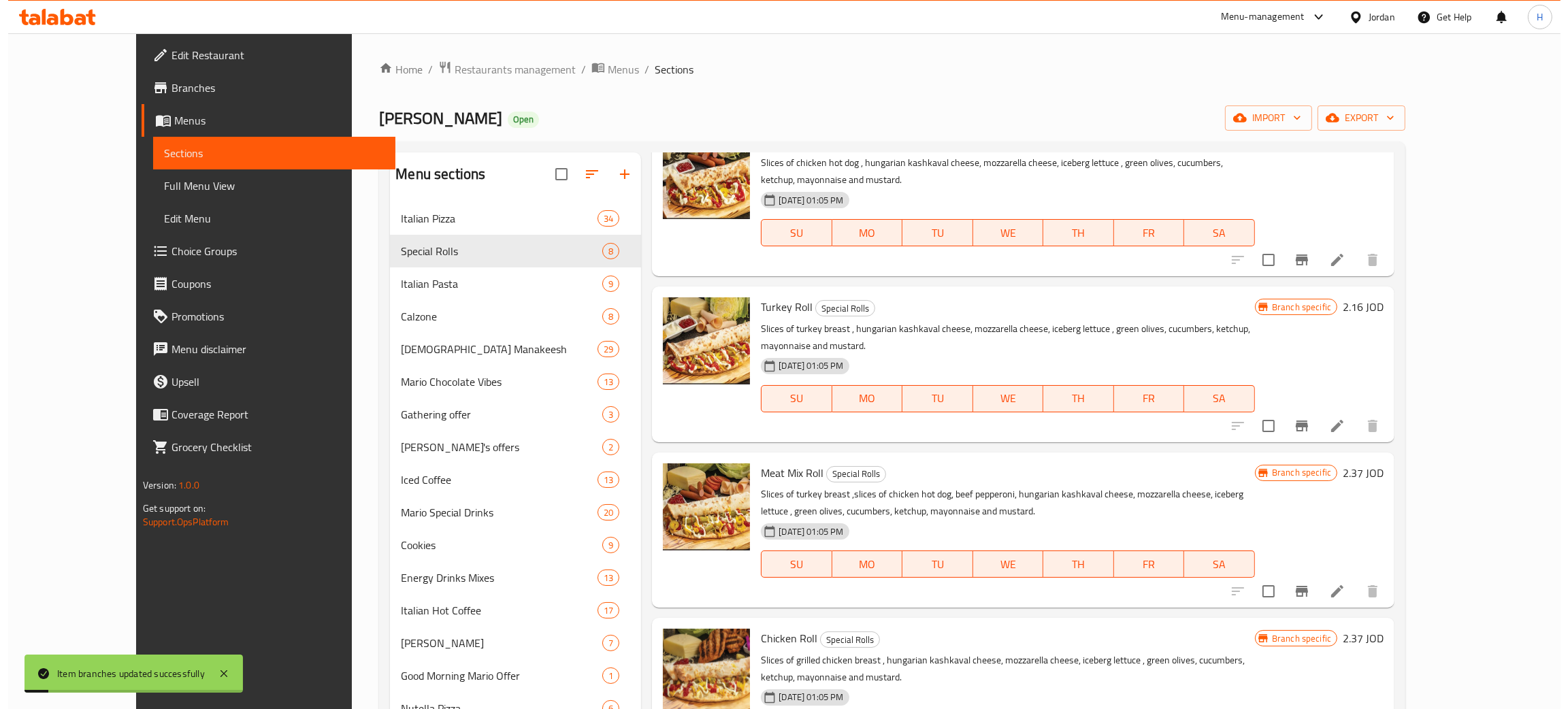
scroll to position [409, 0]
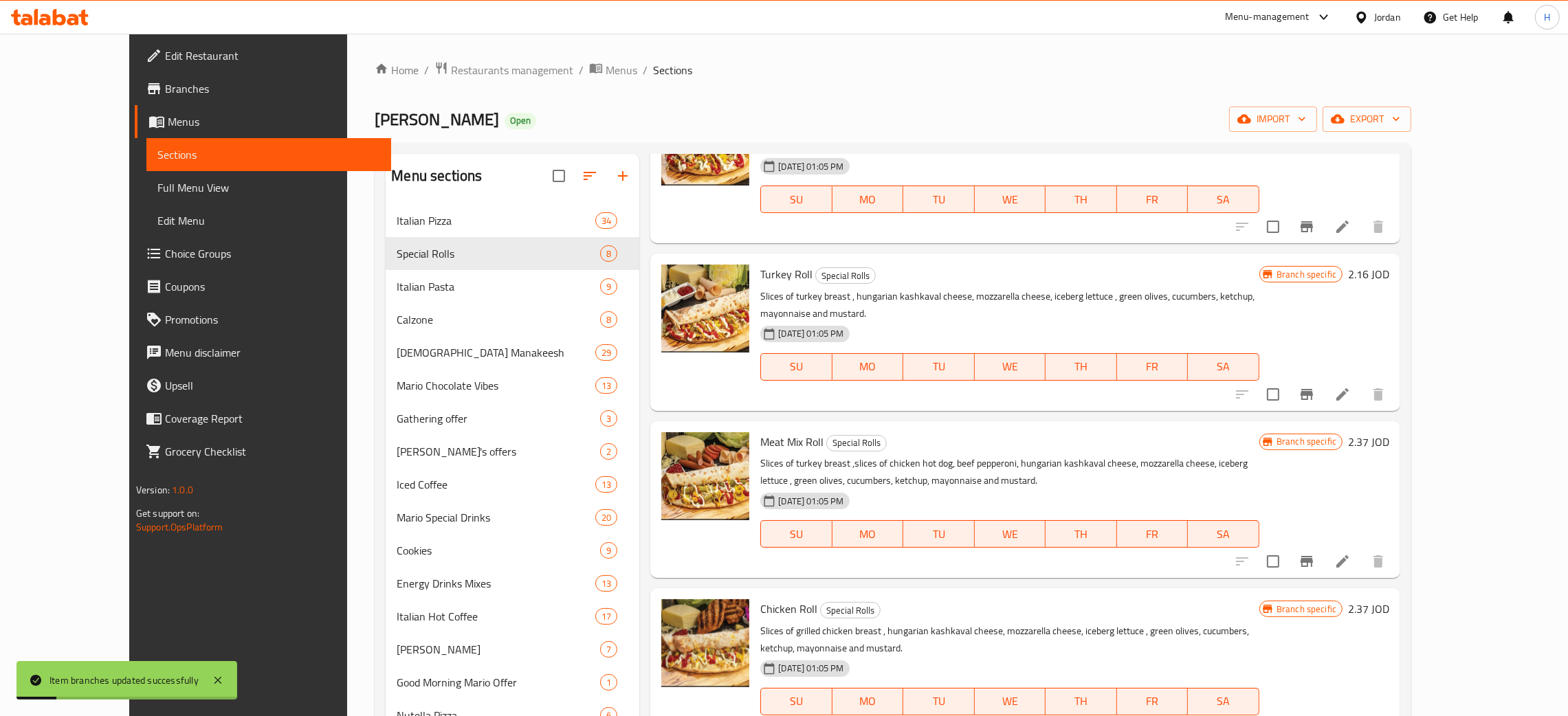
click at [789, 556] on icon "Branch-specific-item" at bounding box center [1306, 561] width 12 height 11
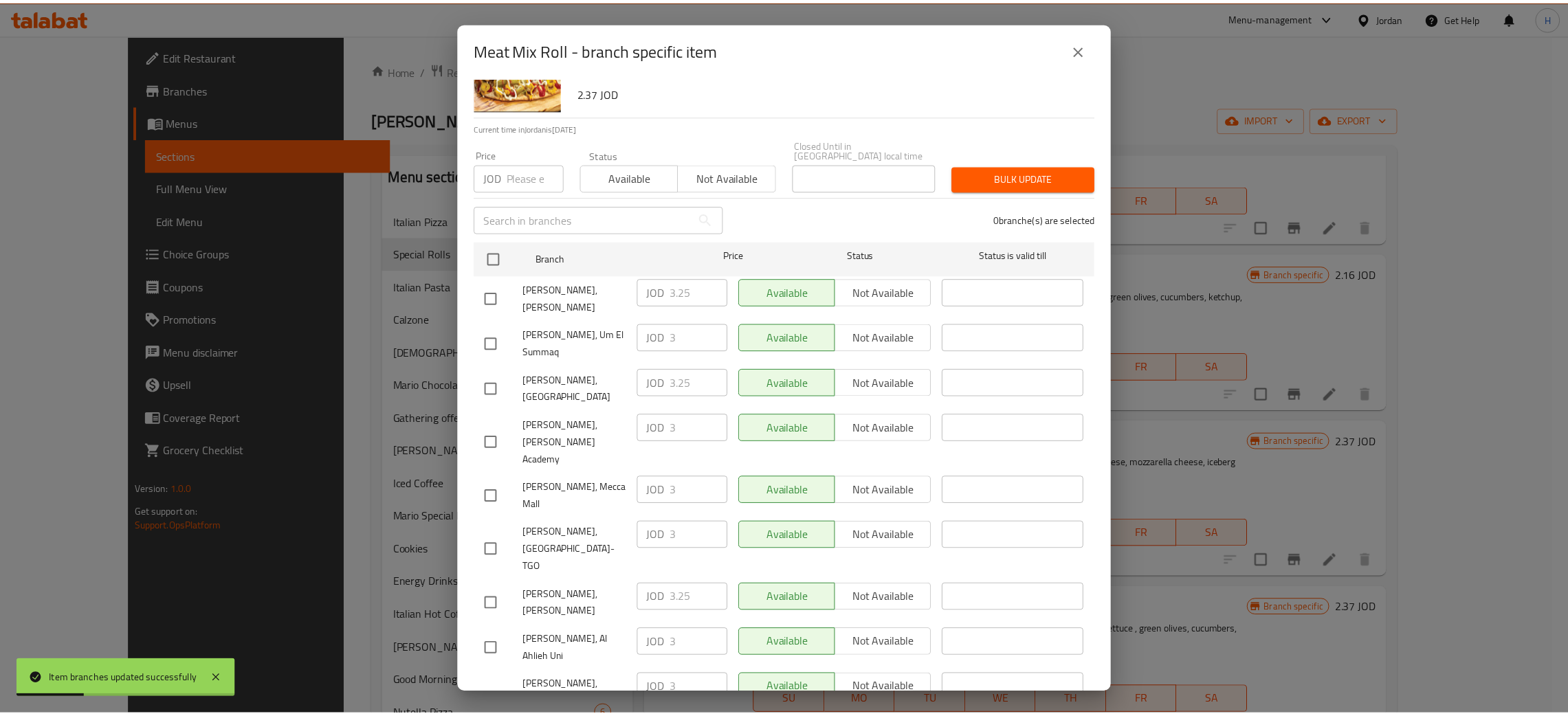
scroll to position [101, 0]
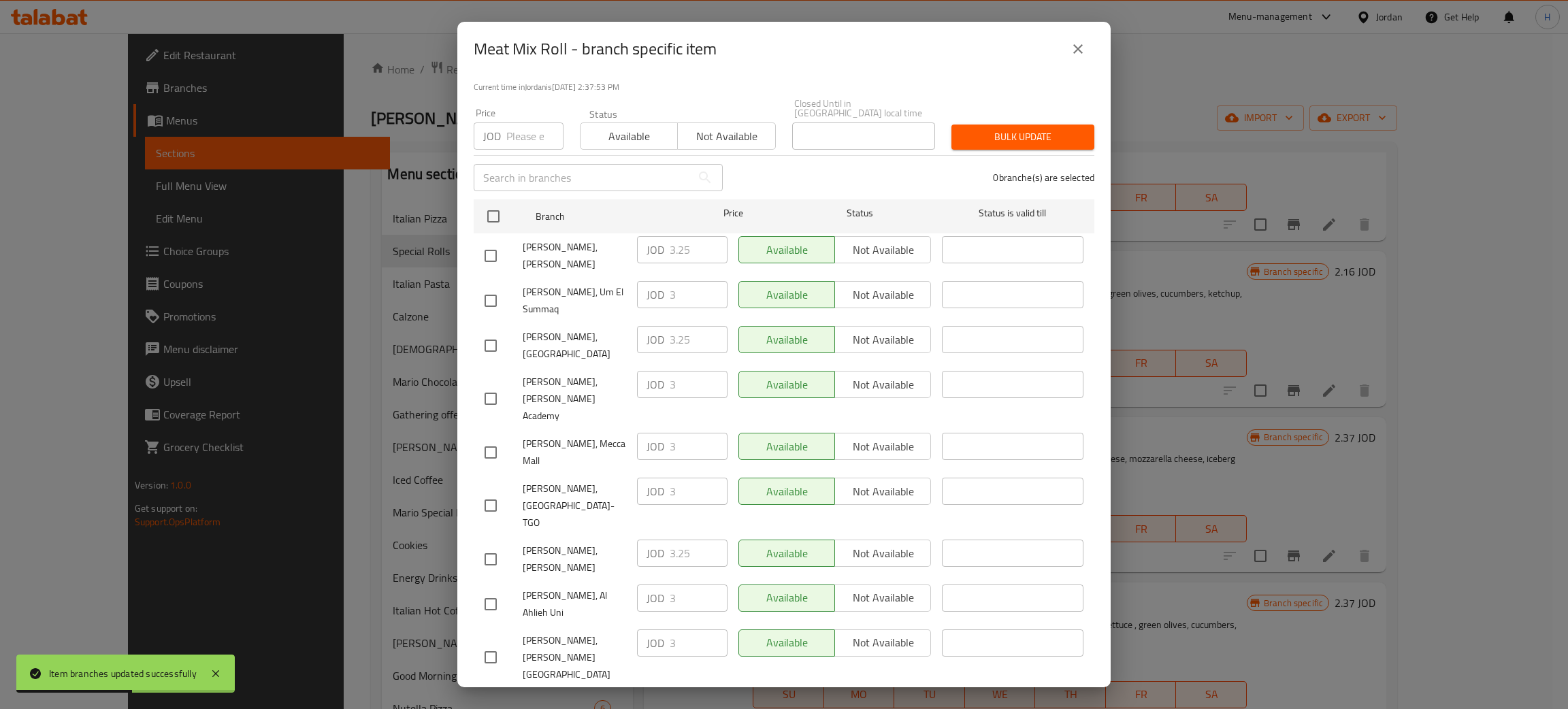
click at [495, 697] on input "checkbox" at bounding box center [490, 711] width 28 height 28
checkbox input "true"
click at [670, 691] on input "3" at bounding box center [698, 705] width 57 height 28
paste input ".25"
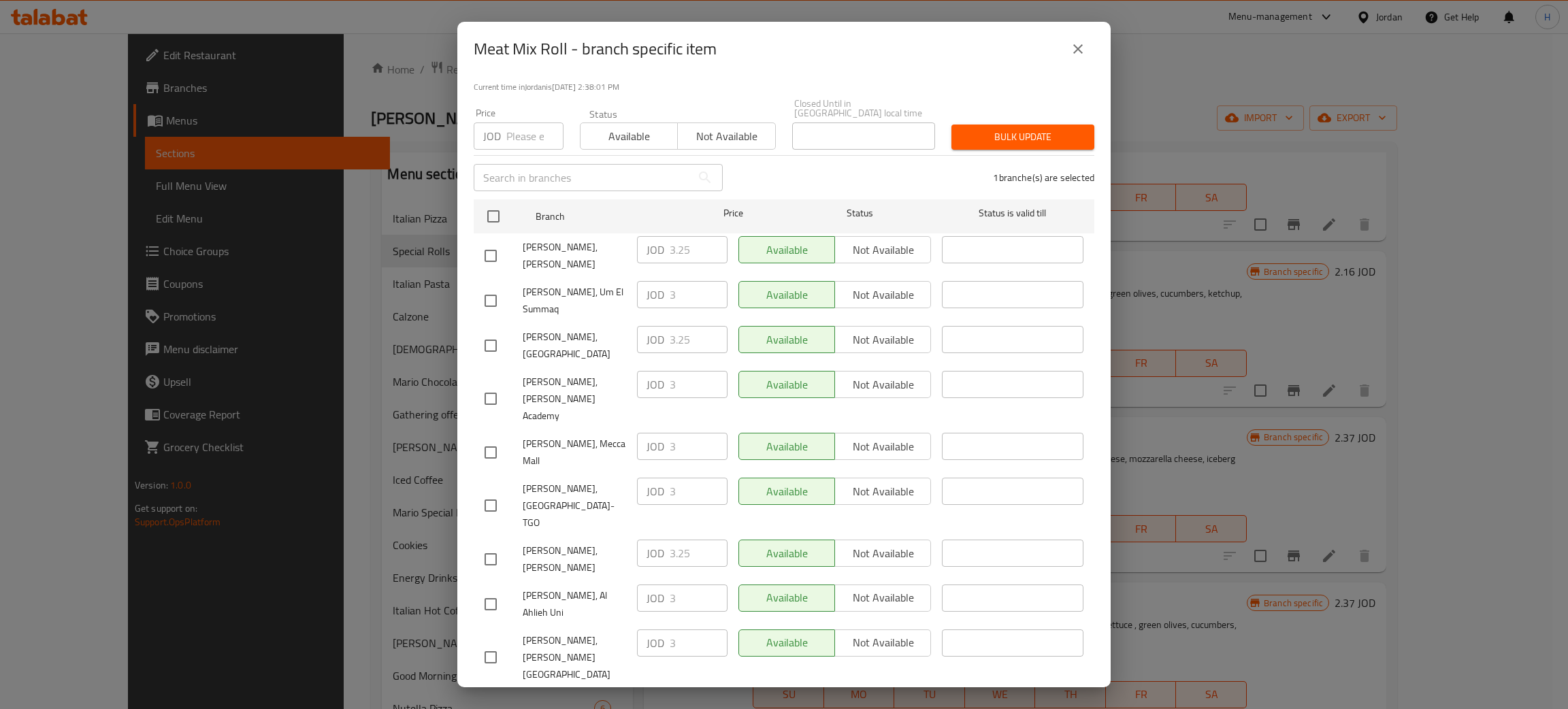
type input "3.25"
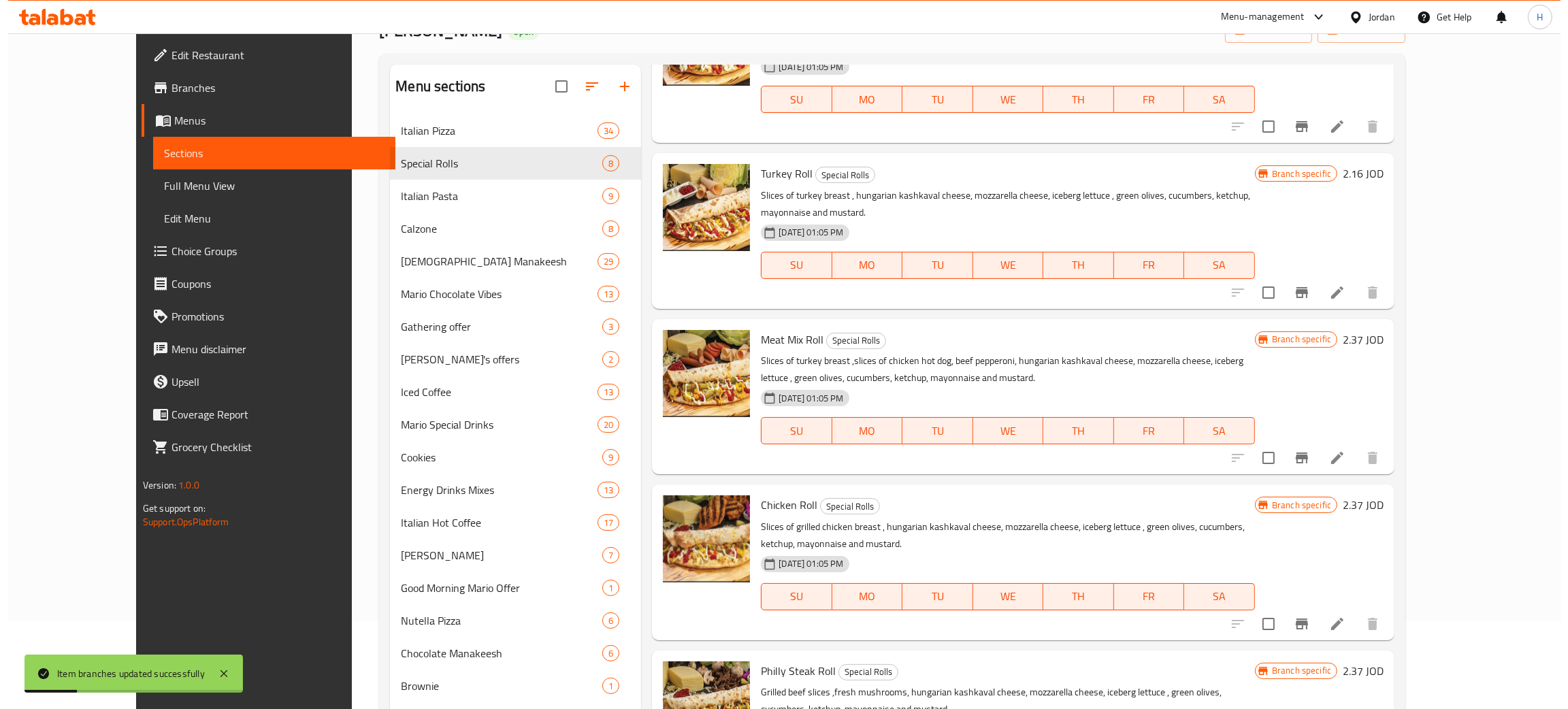
scroll to position [204, 0]
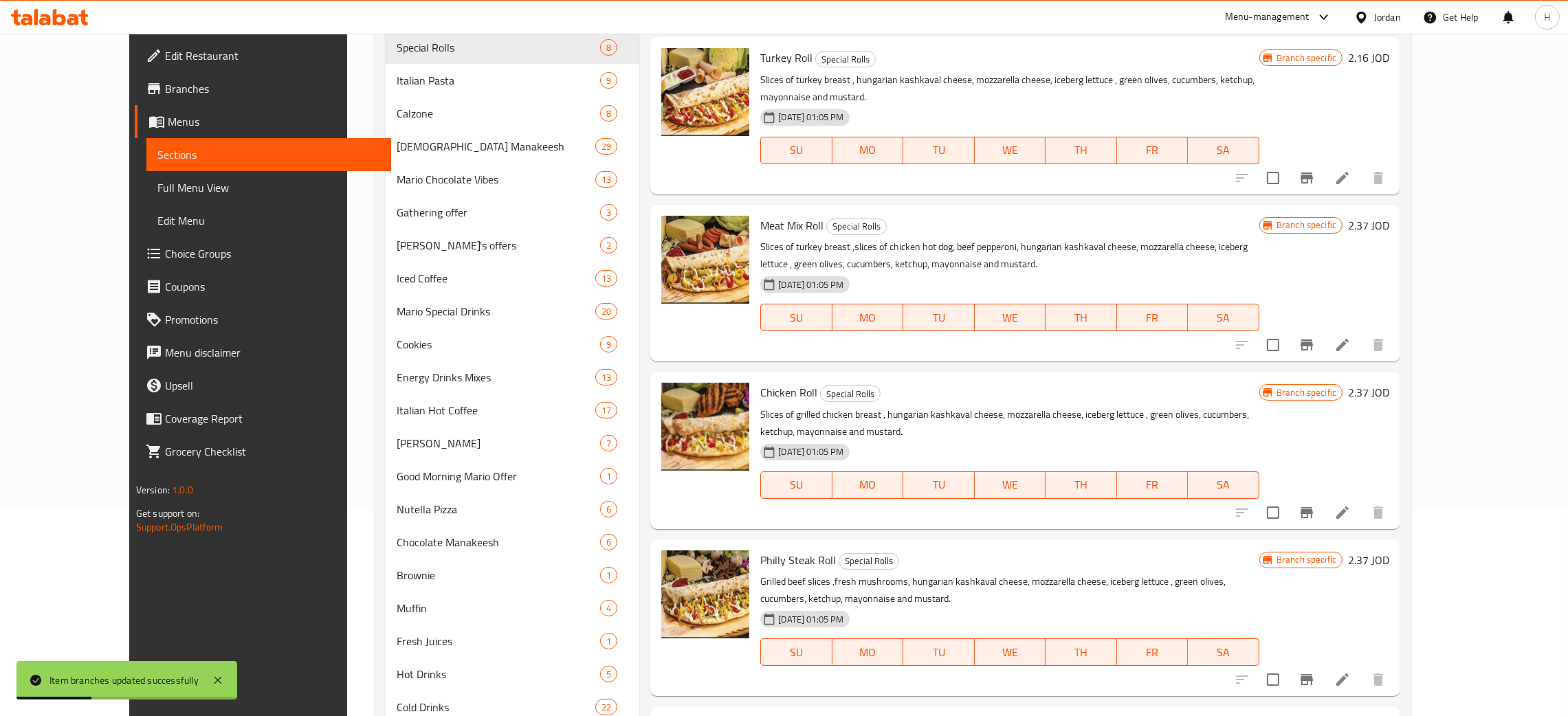
click at [789, 505] on icon "Branch-specific-item" at bounding box center [1306, 512] width 16 height 16
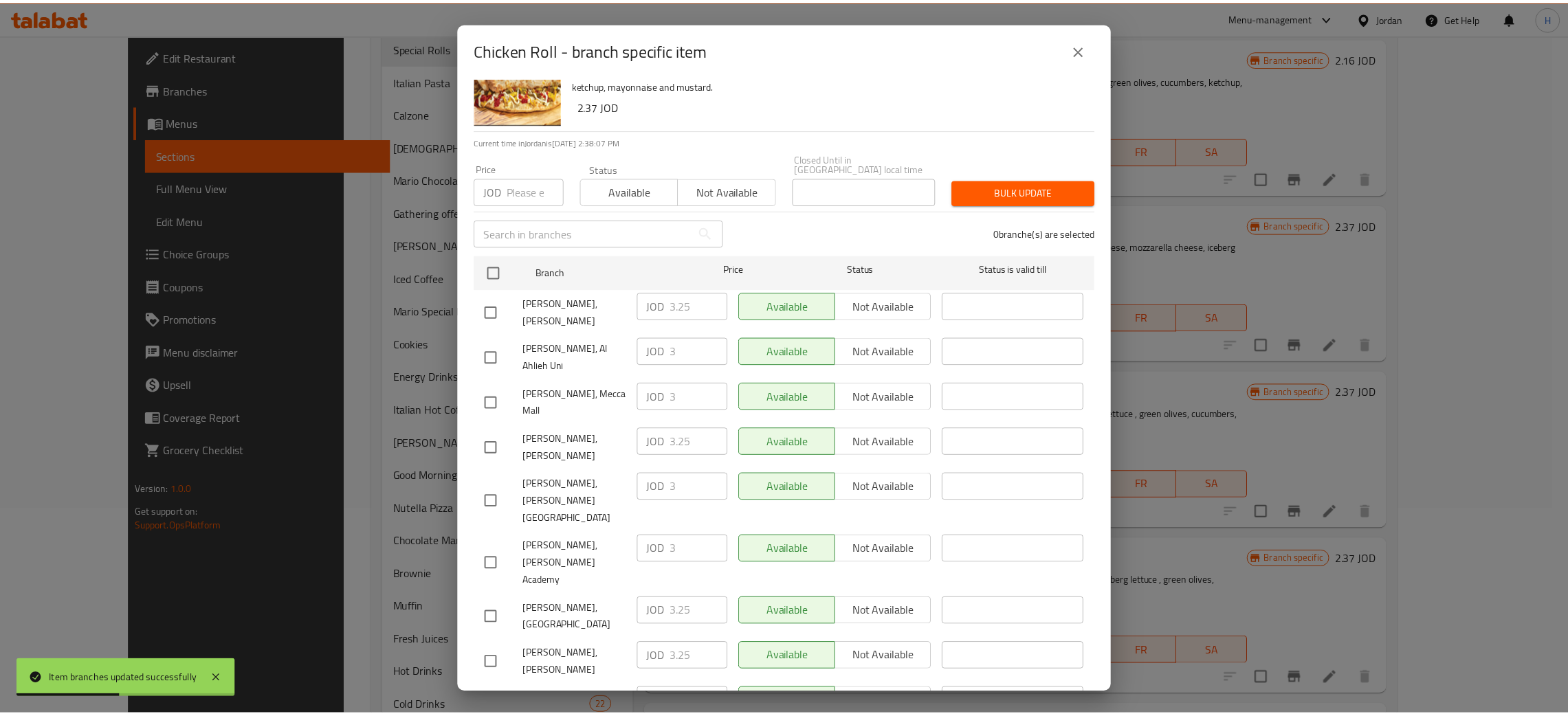
scroll to position [101, 0]
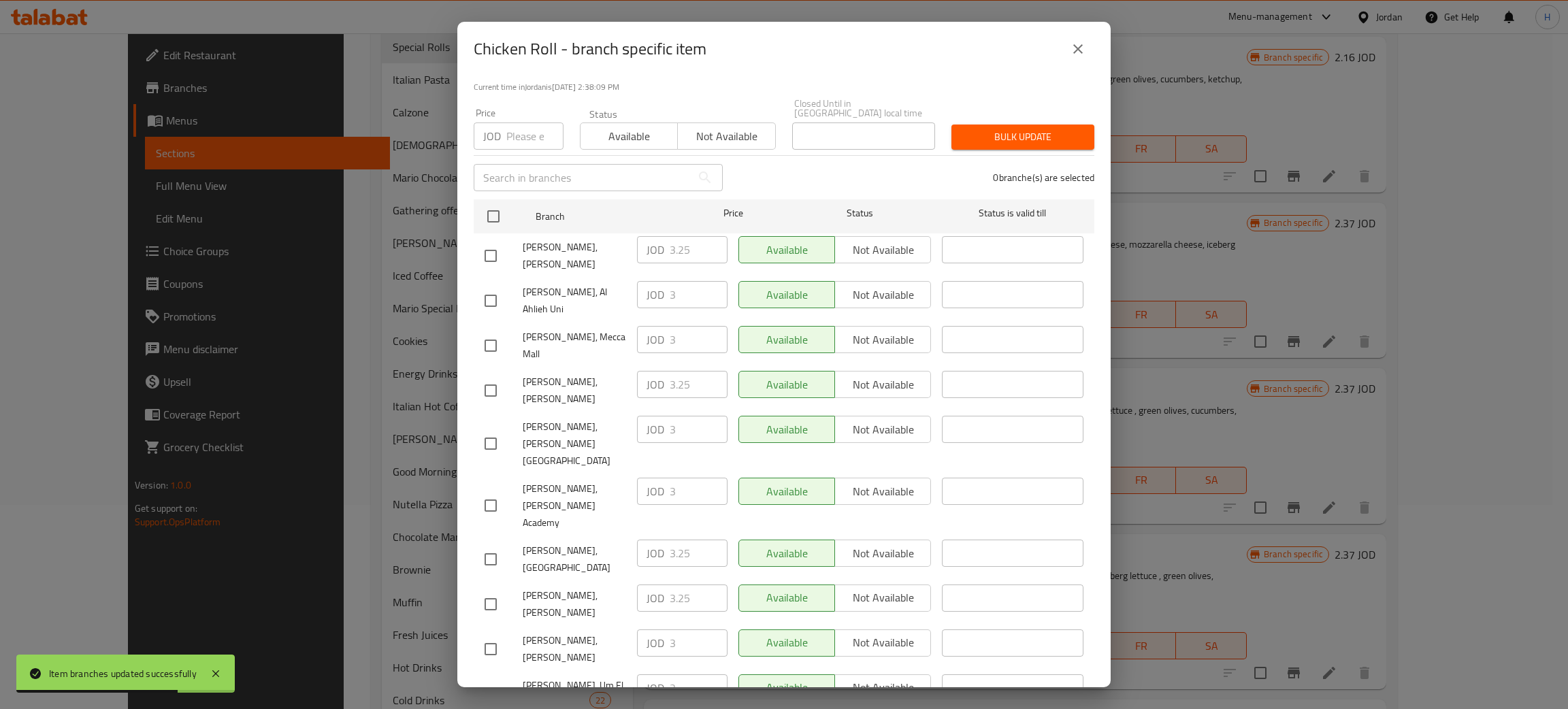
click at [656, 371] on div "JOD 3.25 ​" at bounding box center [682, 385] width 90 height 28
click at [495, 635] on input "checkbox" at bounding box center [490, 649] width 28 height 28
checkbox input "true"
click at [684, 629] on input "3" at bounding box center [698, 643] width 57 height 28
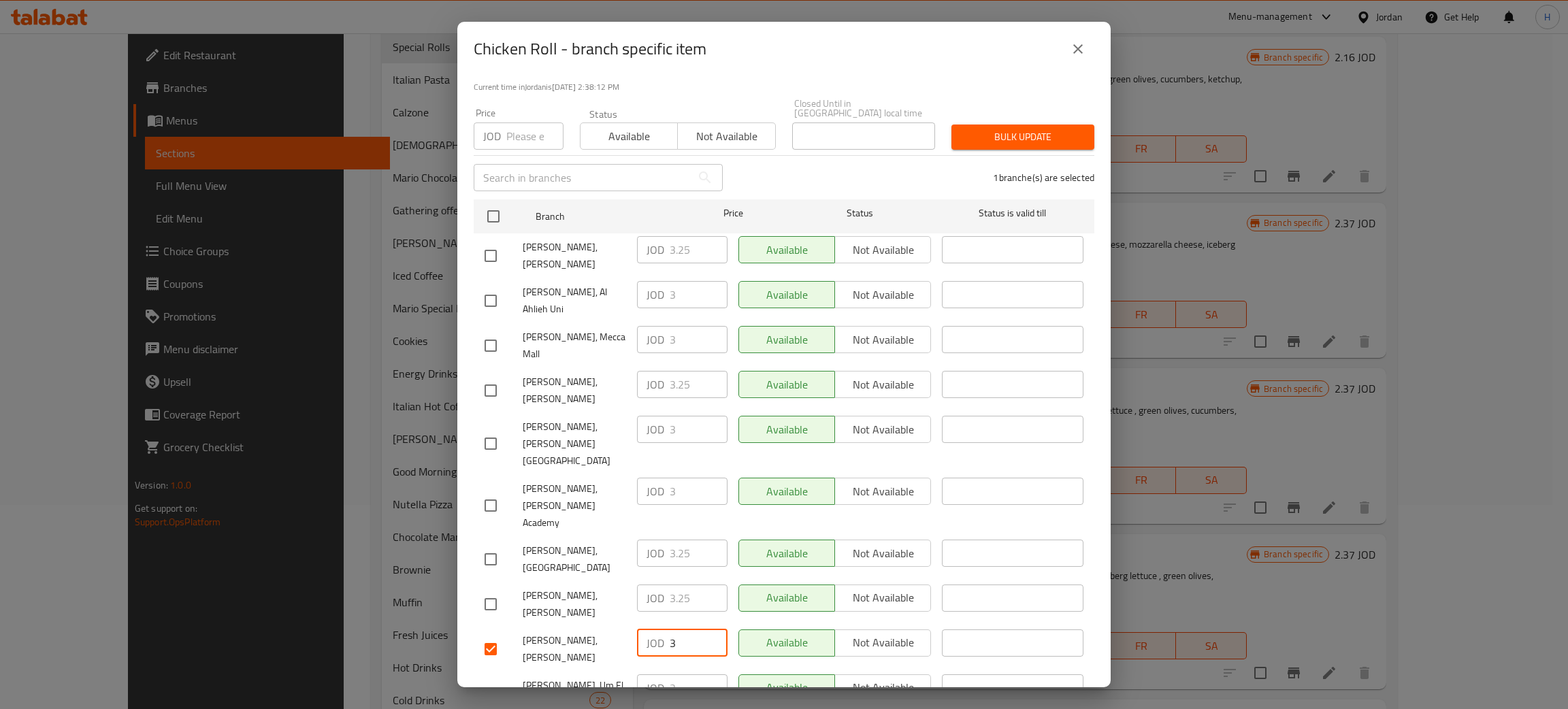
paste input ".25"
type input "3.25"
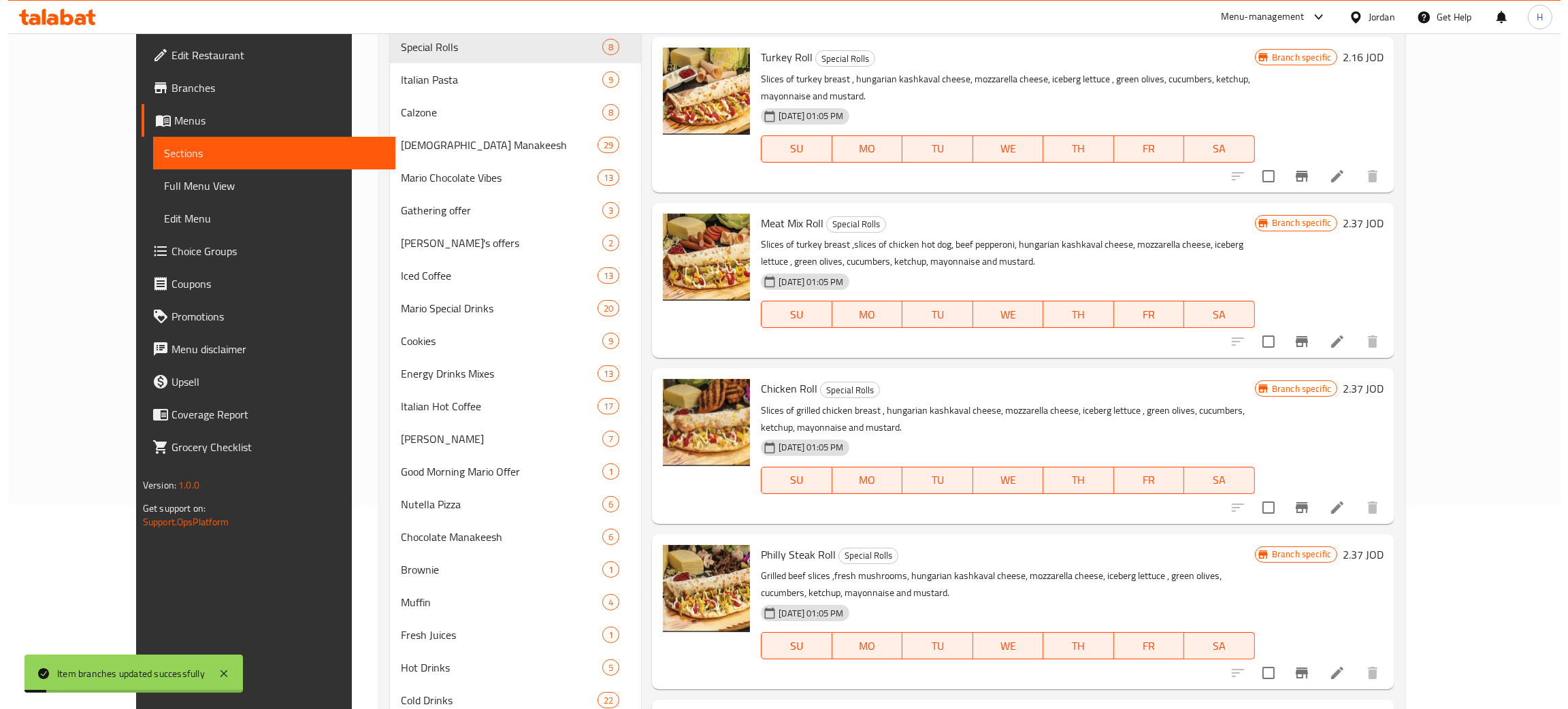
scroll to position [306, 0]
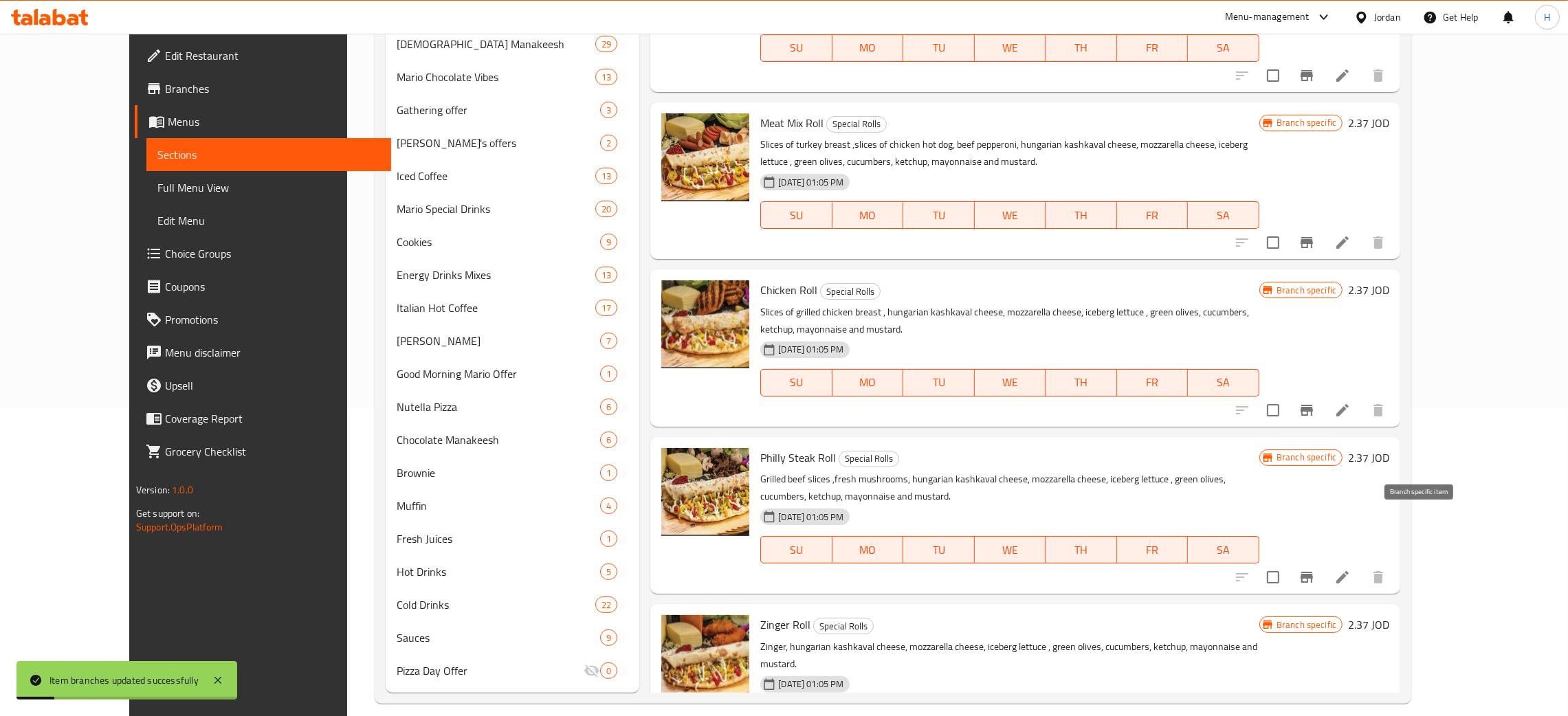
click at [789, 569] on icon "Branch-specific-item" at bounding box center [1306, 577] width 16 height 16
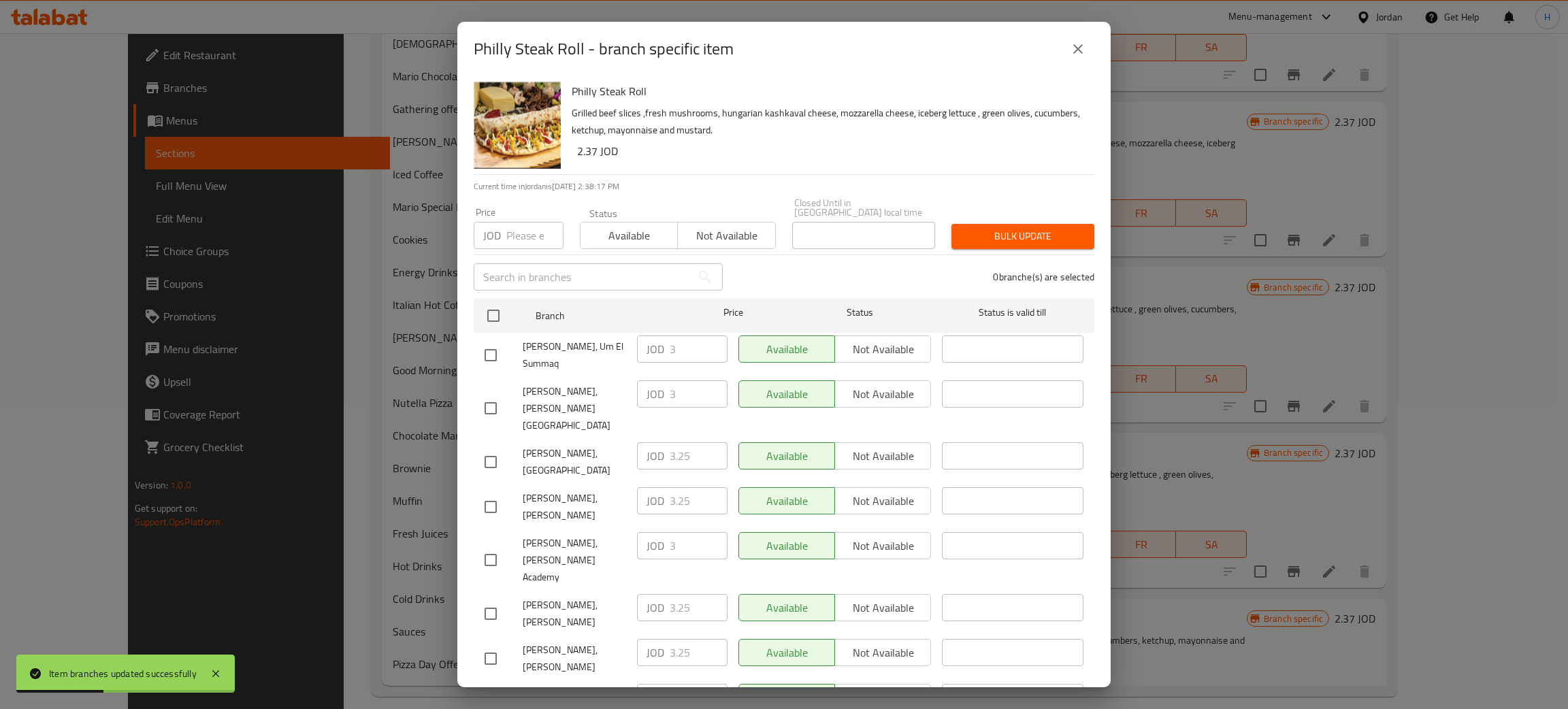
click at [652, 487] on div "JOD 3.25 ​" at bounding box center [682, 501] width 90 height 28
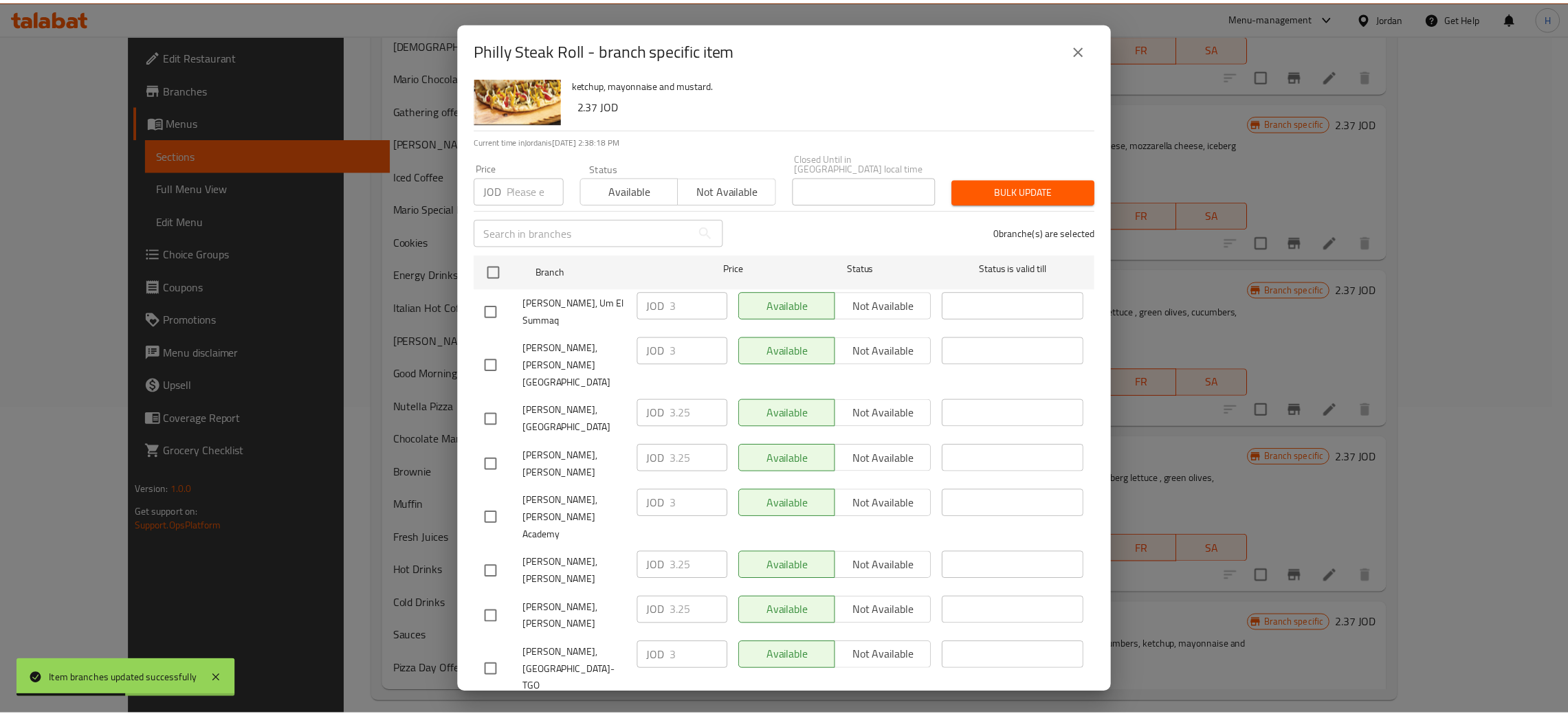
scroll to position [101, 0]
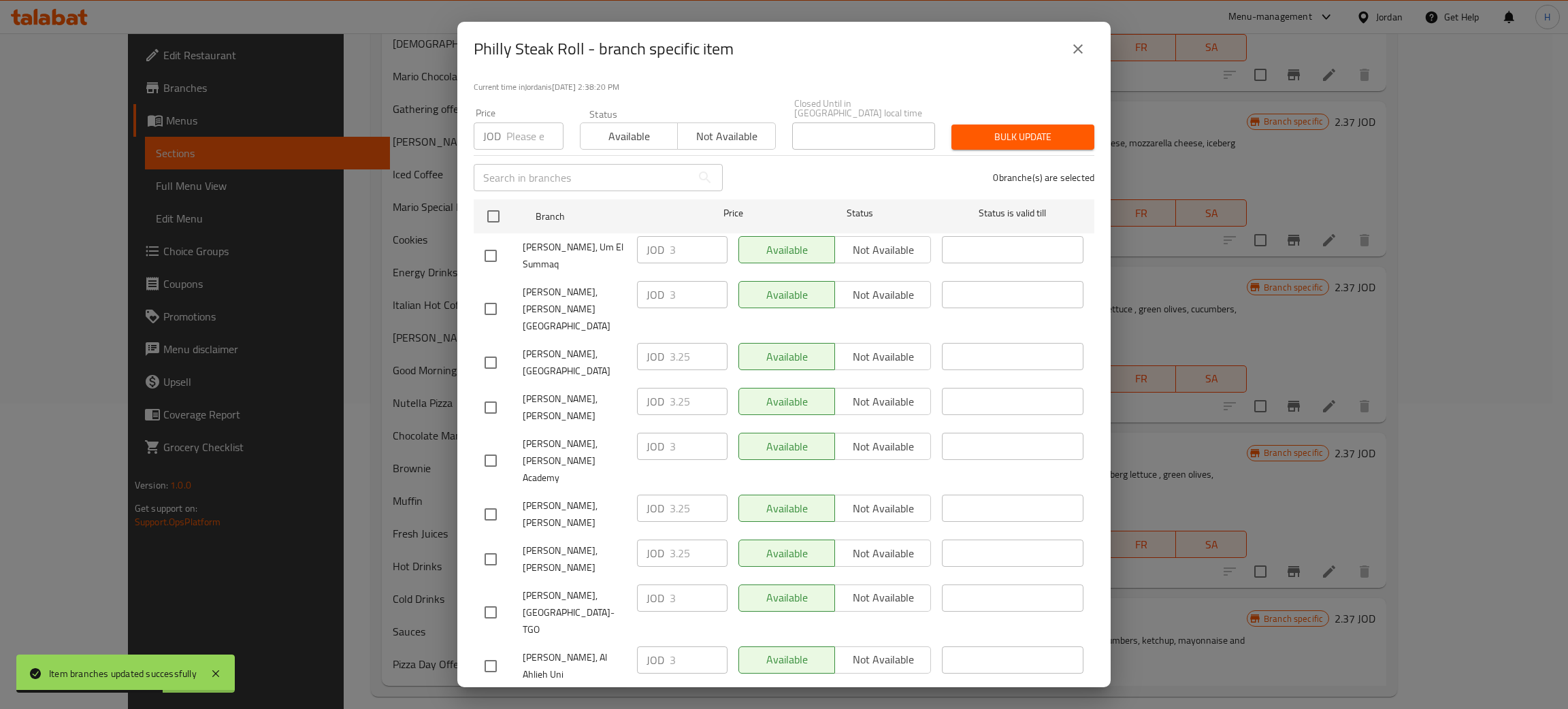
click at [491, 697] on input "checkbox" at bounding box center [490, 711] width 28 height 28
checkbox input "true"
click at [677, 691] on input "3" at bounding box center [698, 705] width 57 height 28
paste input ".25"
type input "3.25"
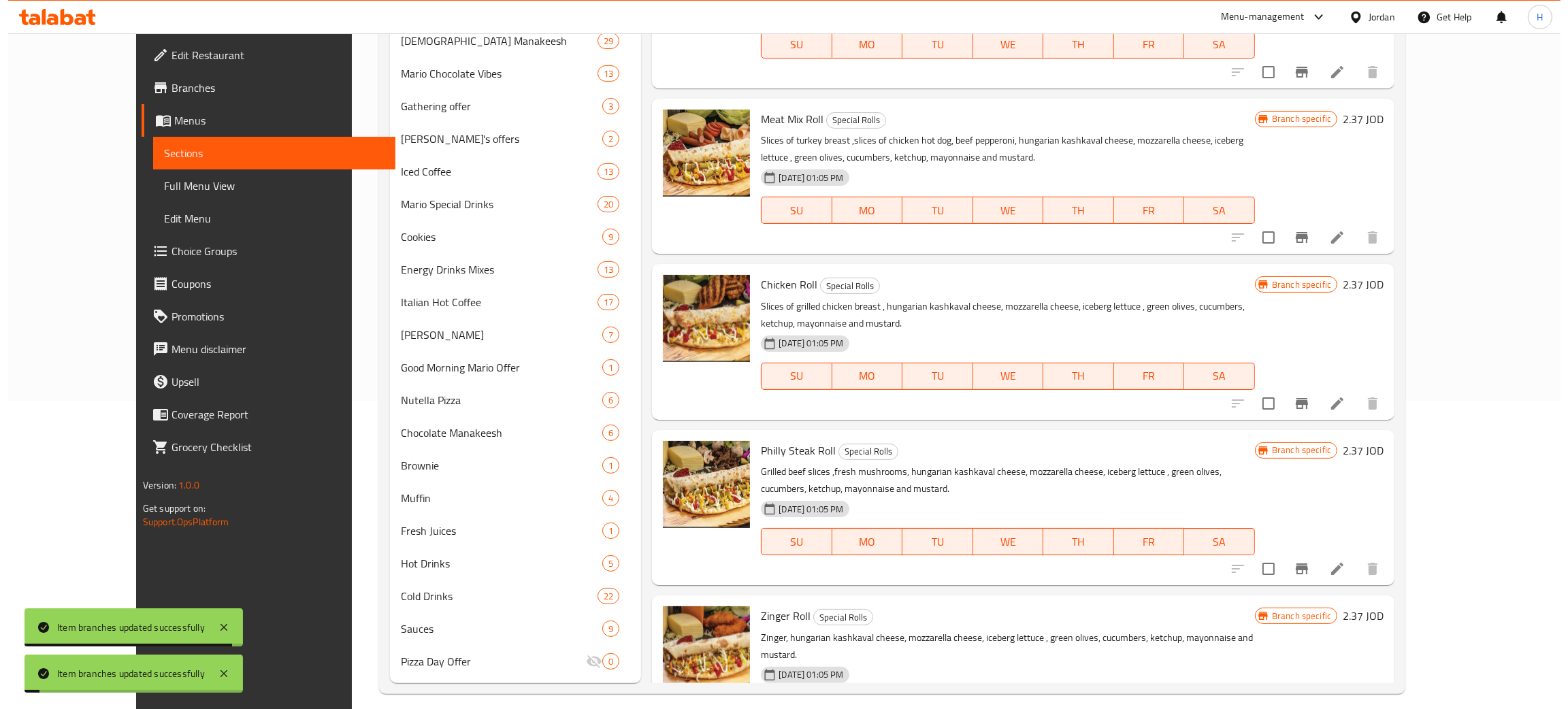
scroll to position [320, 0]
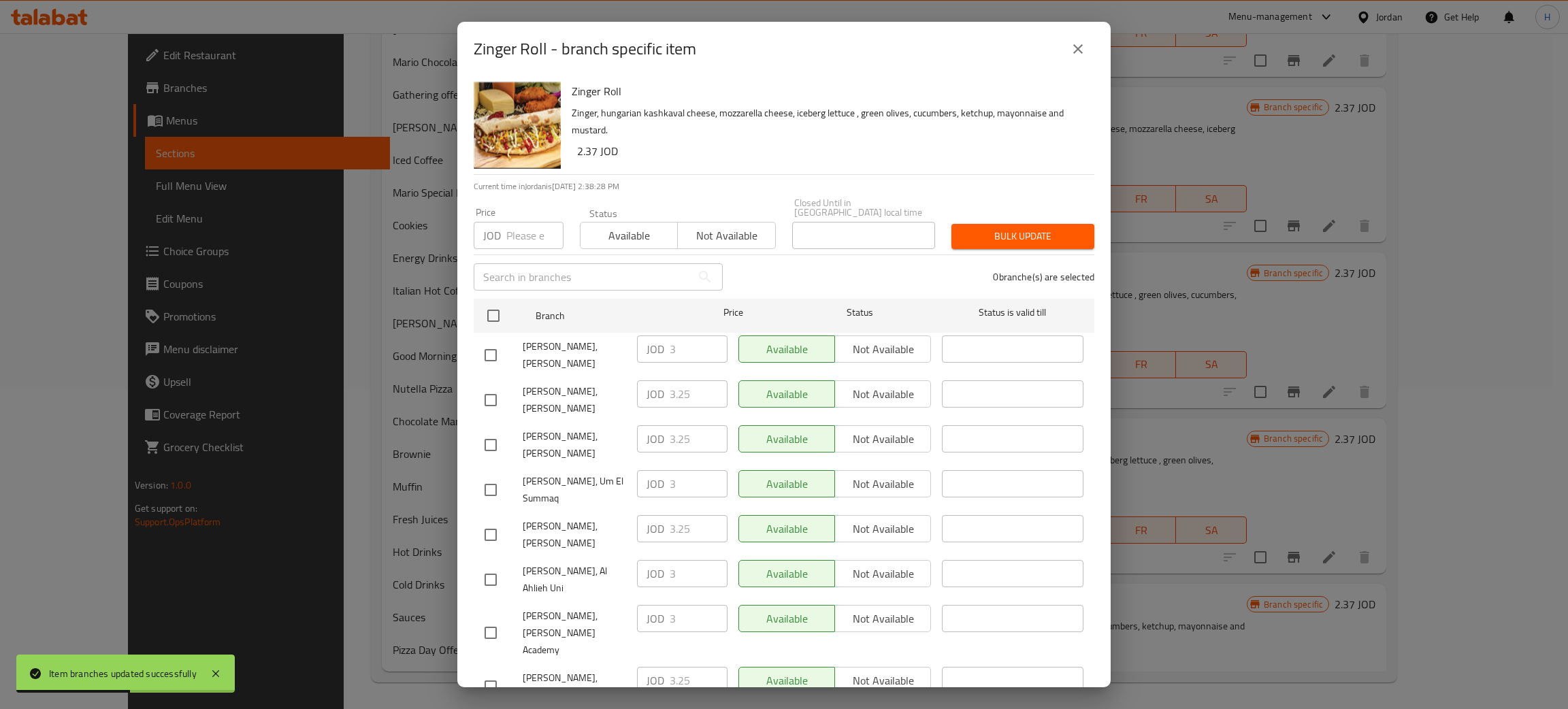
click at [653, 380] on div "JOD 3.25 ​" at bounding box center [682, 394] width 90 height 28
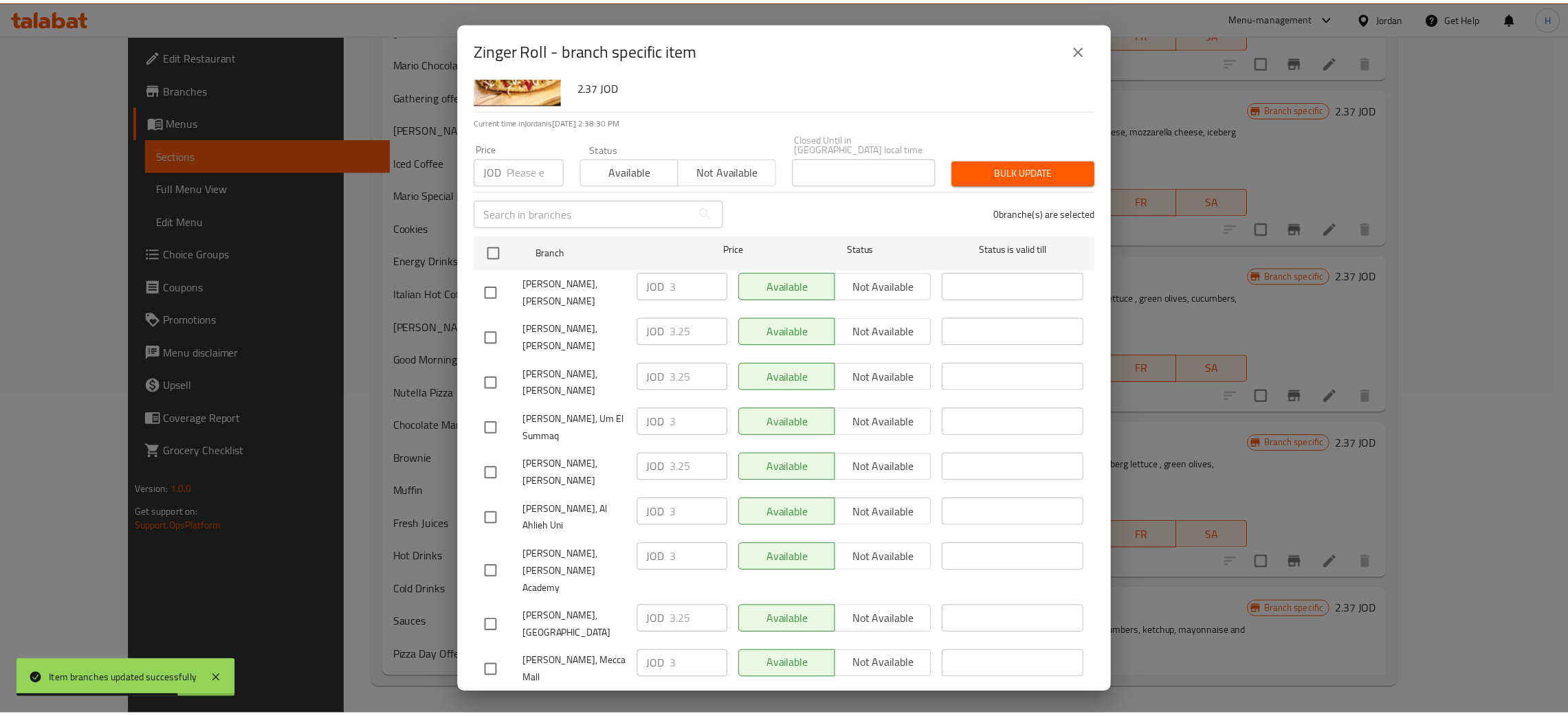
scroll to position [101, 0]
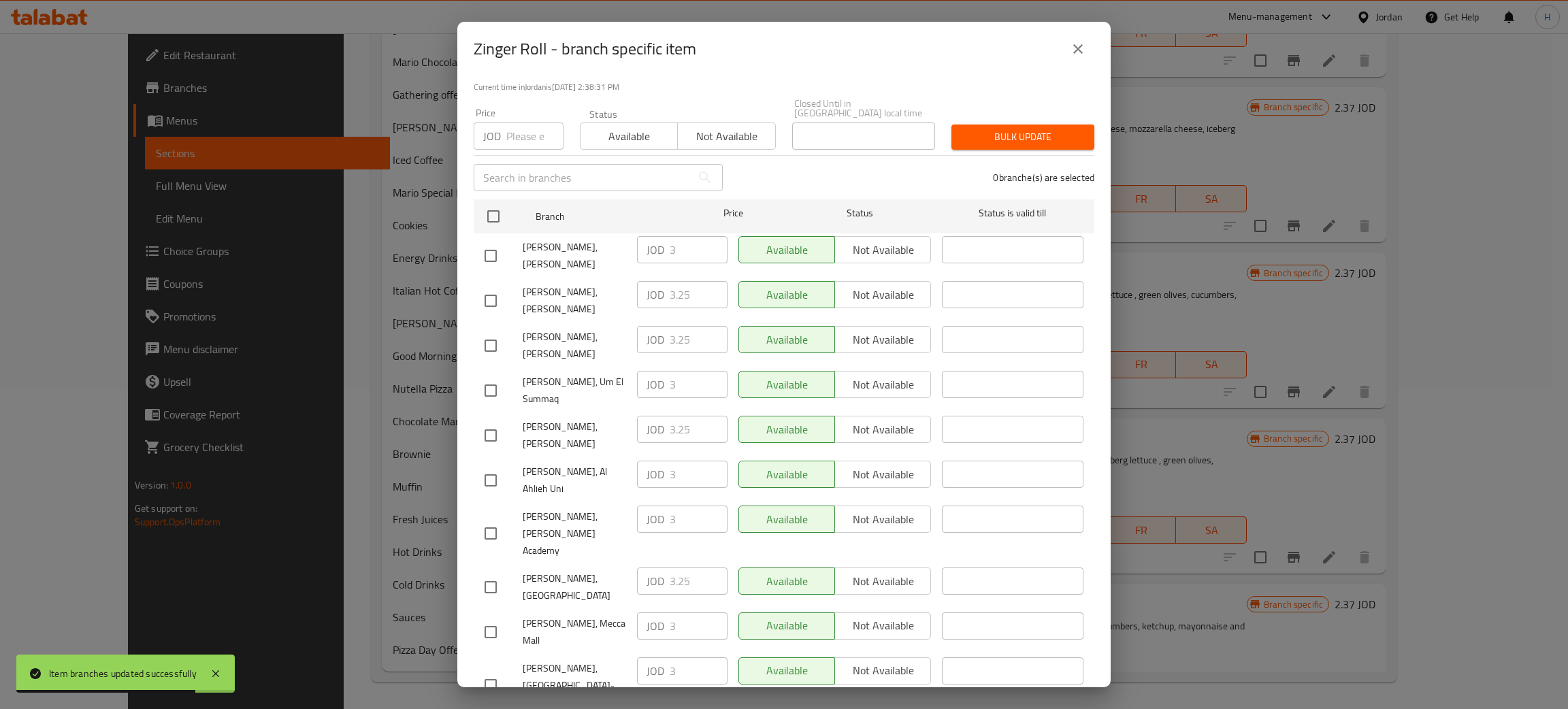
drag, startPoint x: 491, startPoint y: 245, endPoint x: 591, endPoint y: 242, distance: 100.0
click at [490, 245] on input "checkbox" at bounding box center [490, 255] width 28 height 28
checkbox input "true"
click at [671, 238] on input "3" at bounding box center [698, 250] width 57 height 28
paste input ".25"
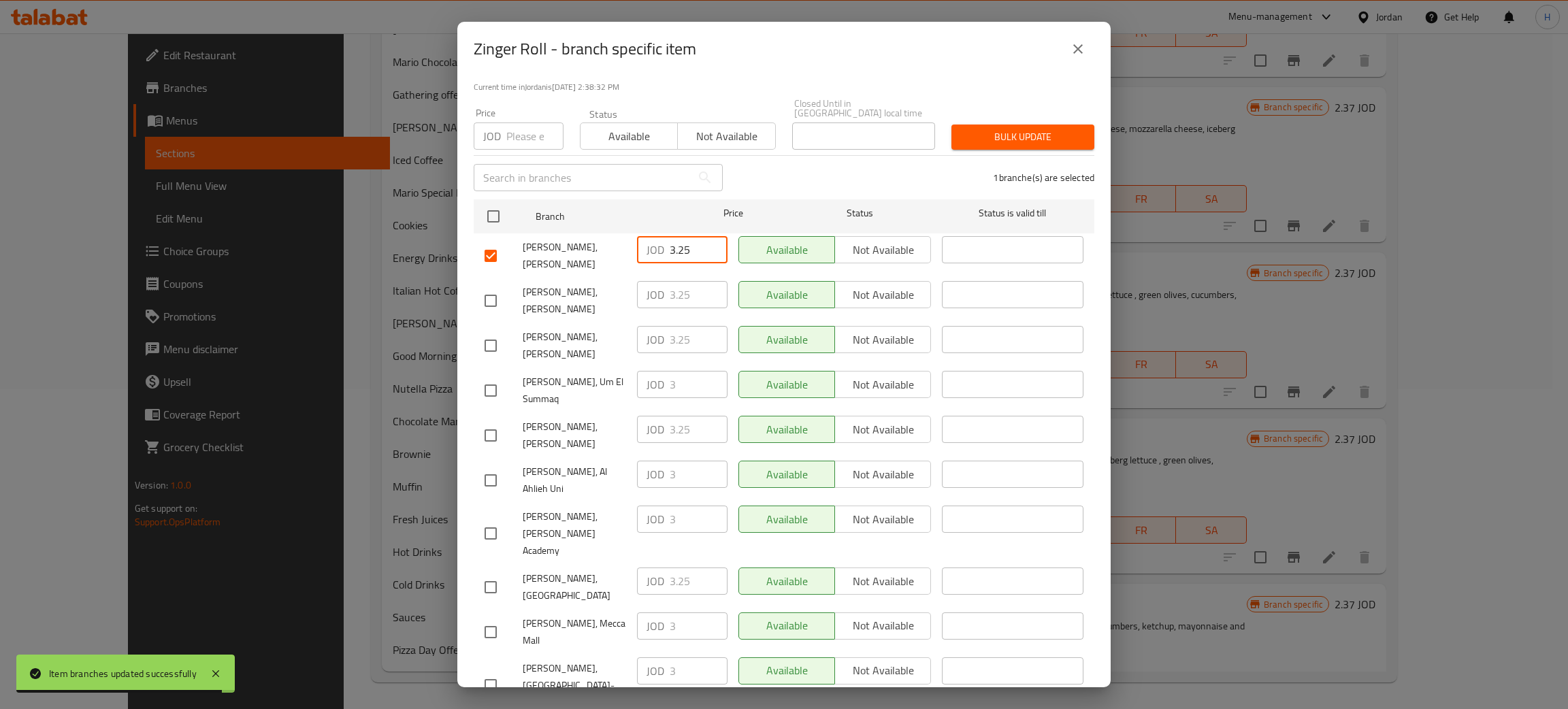
type input "3.25"
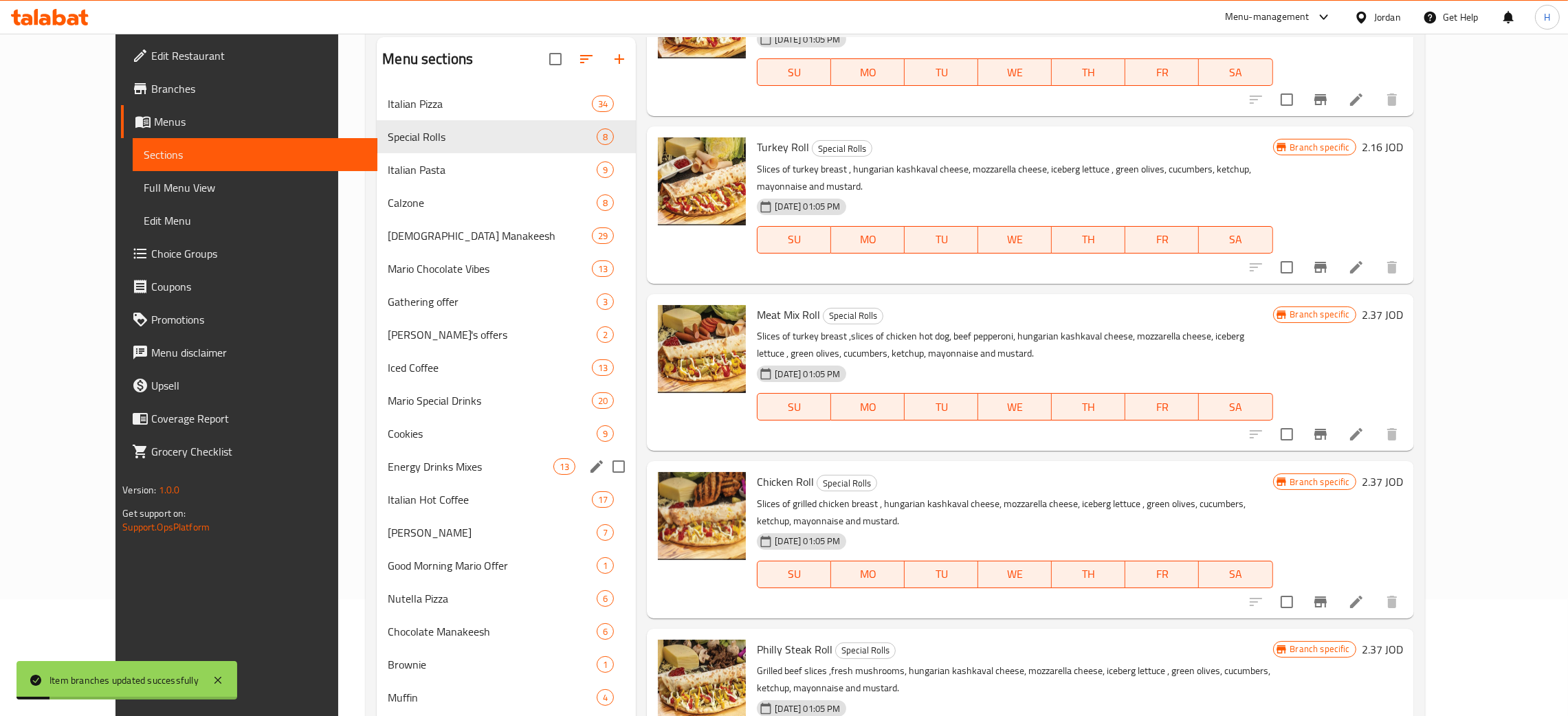
scroll to position [0, 0]
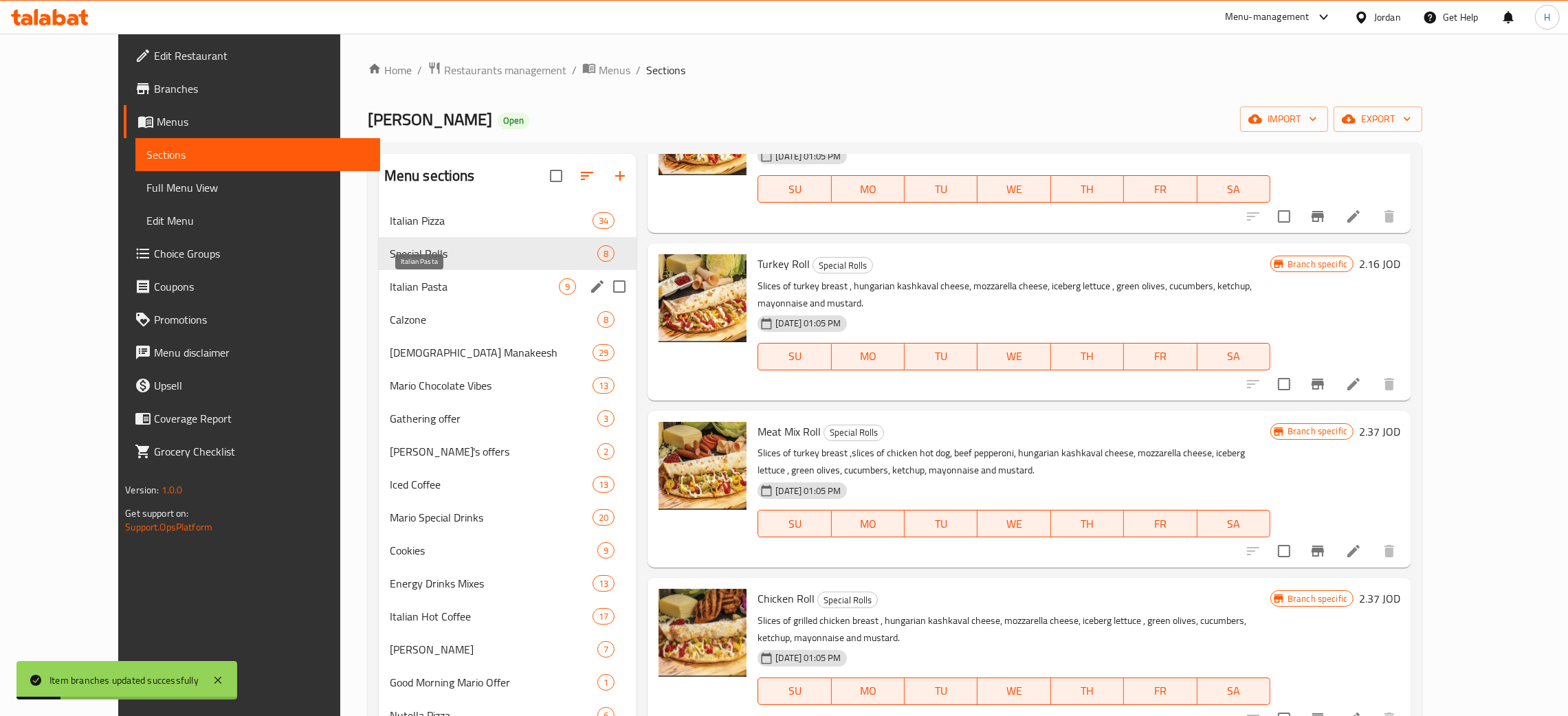
click at [419, 295] on span "Italian Pasta" at bounding box center [474, 286] width 169 height 16
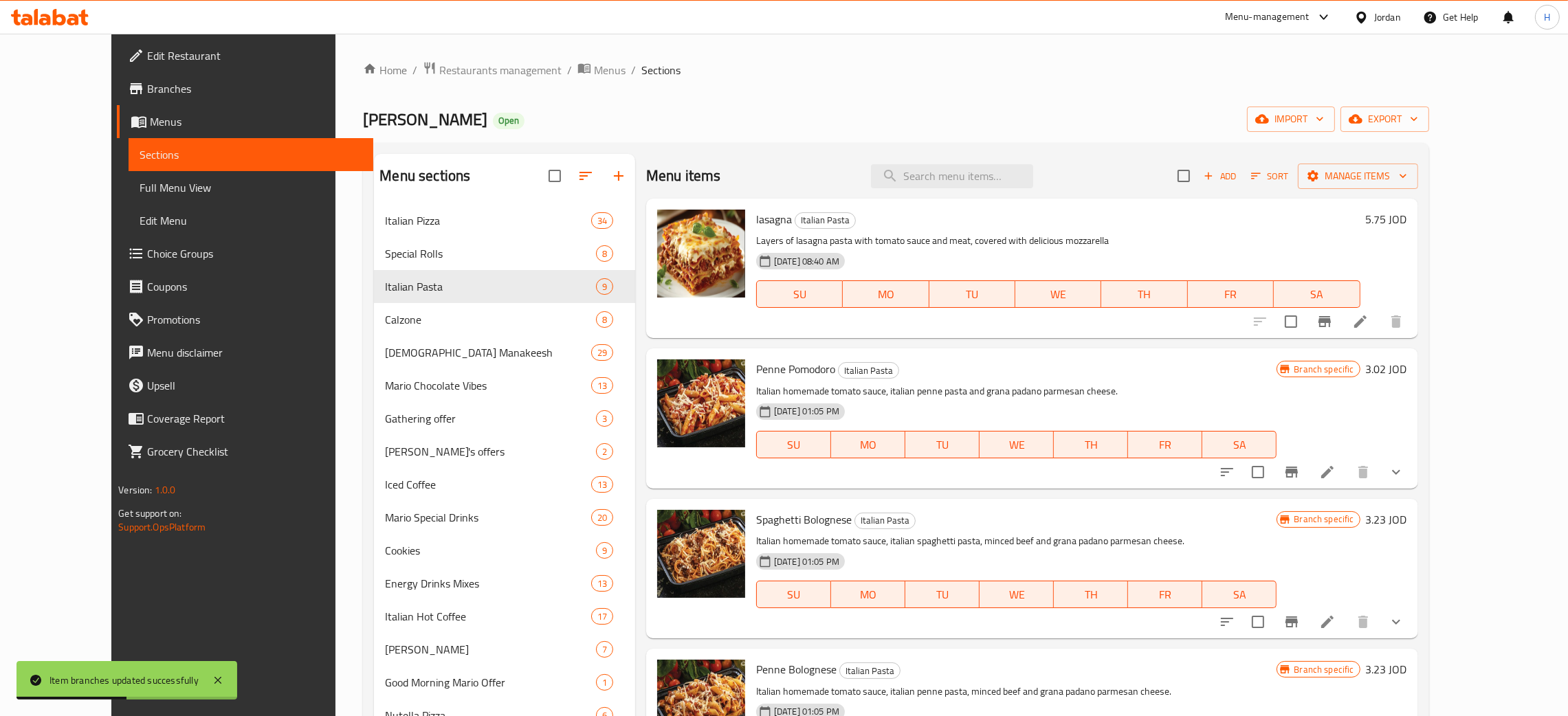
click at [789, 320] on icon "Branch-specific-item" at bounding box center [1324, 321] width 12 height 11
click at [789, 468] on icon "Branch-specific-item" at bounding box center [1291, 471] width 16 height 16
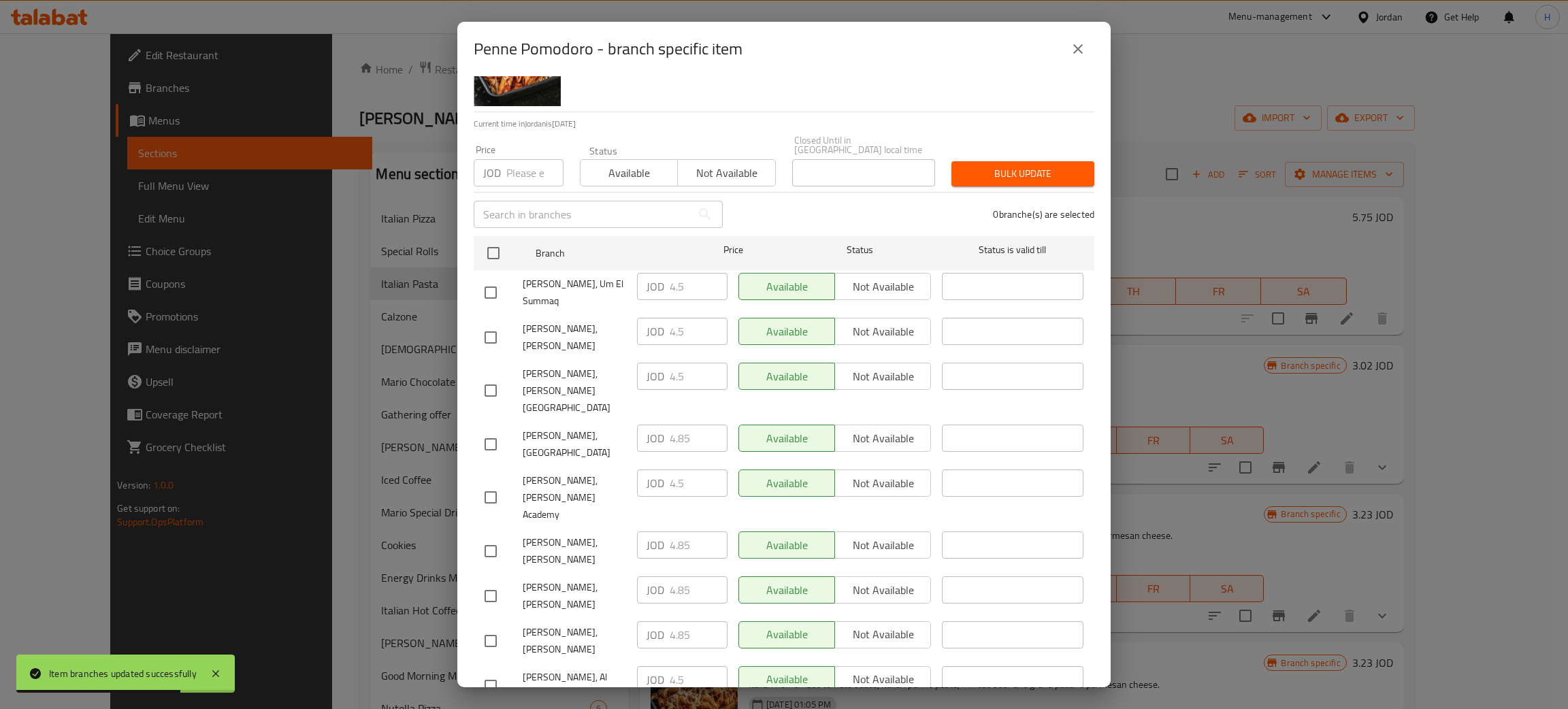
scroll to position [100, 0]
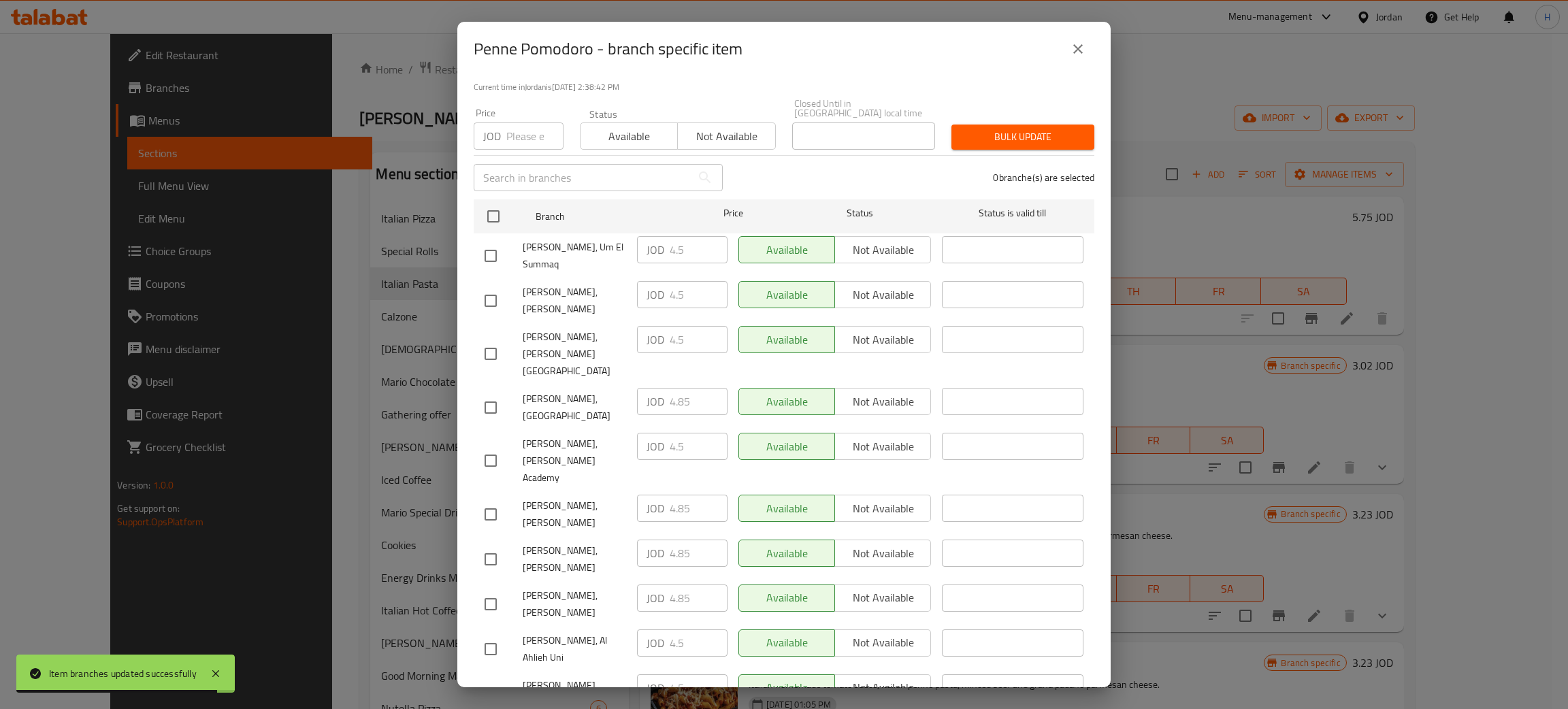
click at [650, 585] on div "JOD 4.85 ​" at bounding box center [682, 599] width 90 height 28
click at [495, 287] on input "checkbox" at bounding box center [490, 300] width 28 height 28
checkbox input "true"
click at [697, 290] on input "4.5" at bounding box center [698, 295] width 57 height 28
paste input "8"
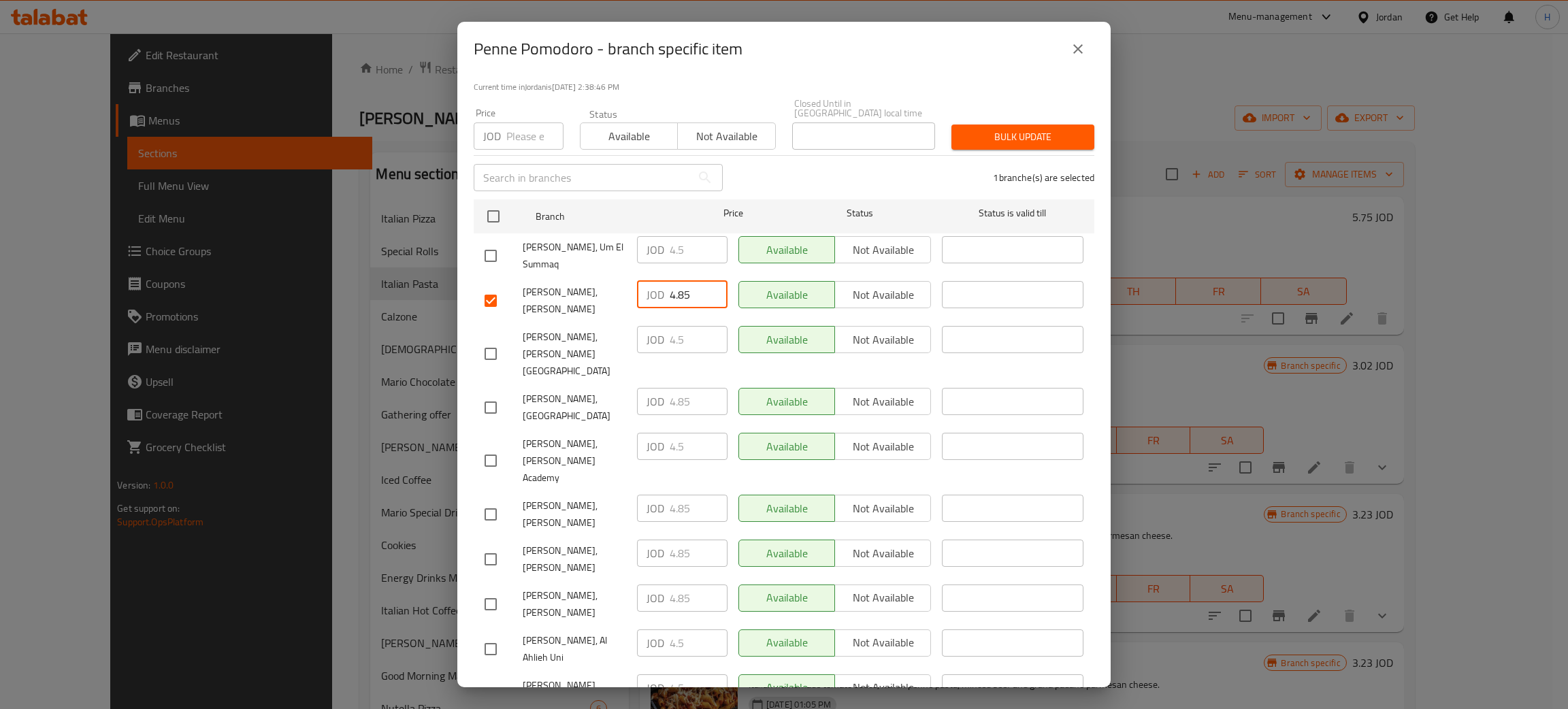
type input "4.85"
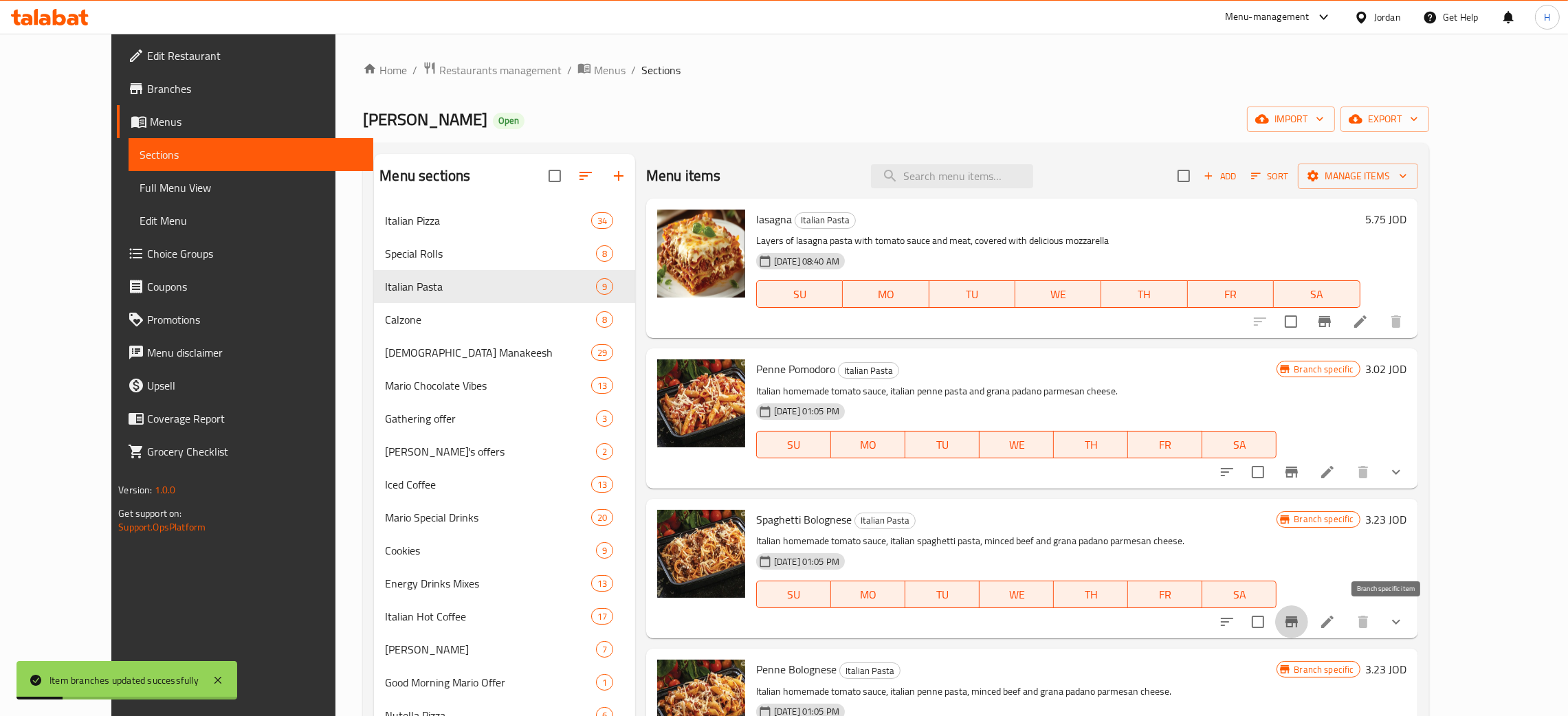
click at [789, 622] on icon "Branch-specific-item" at bounding box center [1292, 622] width 12 height 11
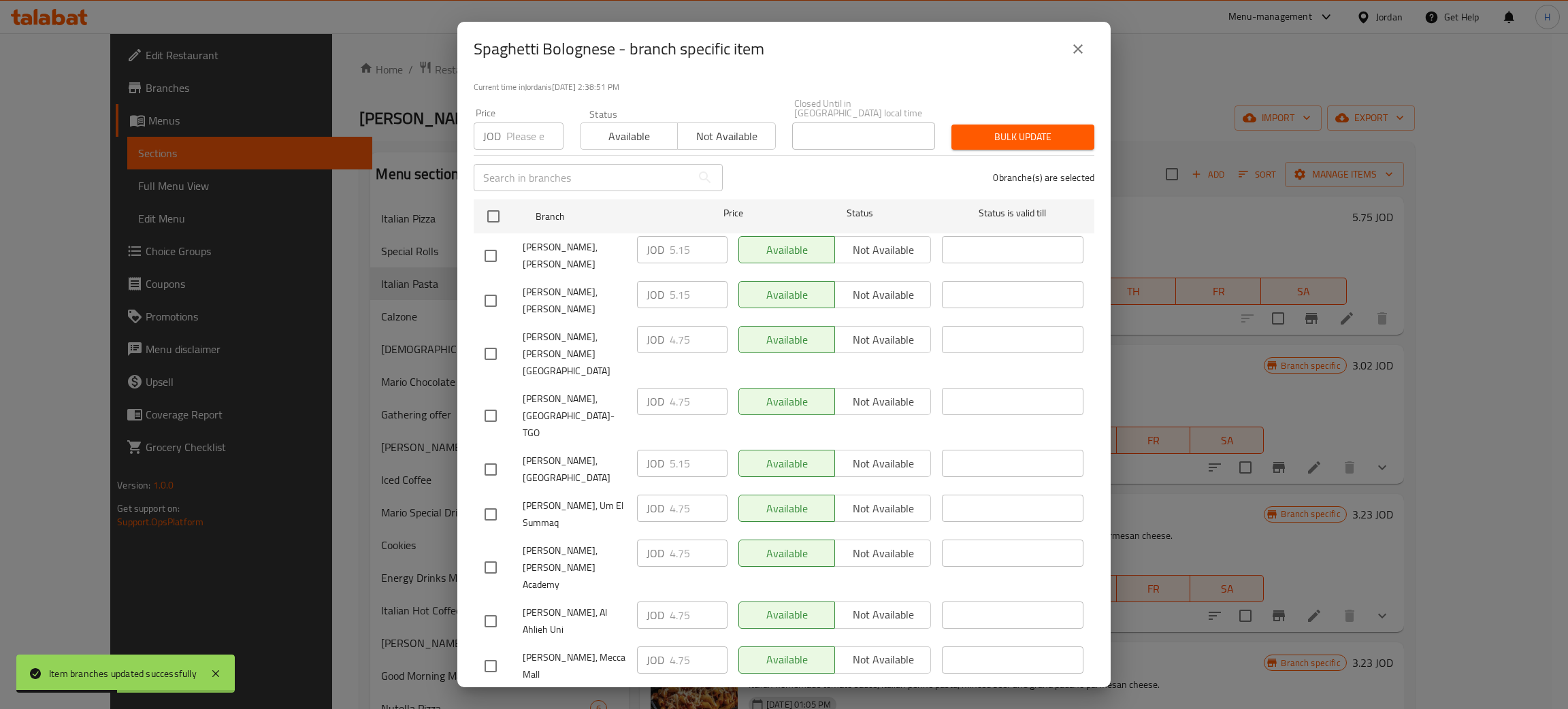
click at [651, 281] on div "JOD 5.15 ​" at bounding box center [682, 295] width 90 height 28
checkbox input "true"
paste input "5.1"
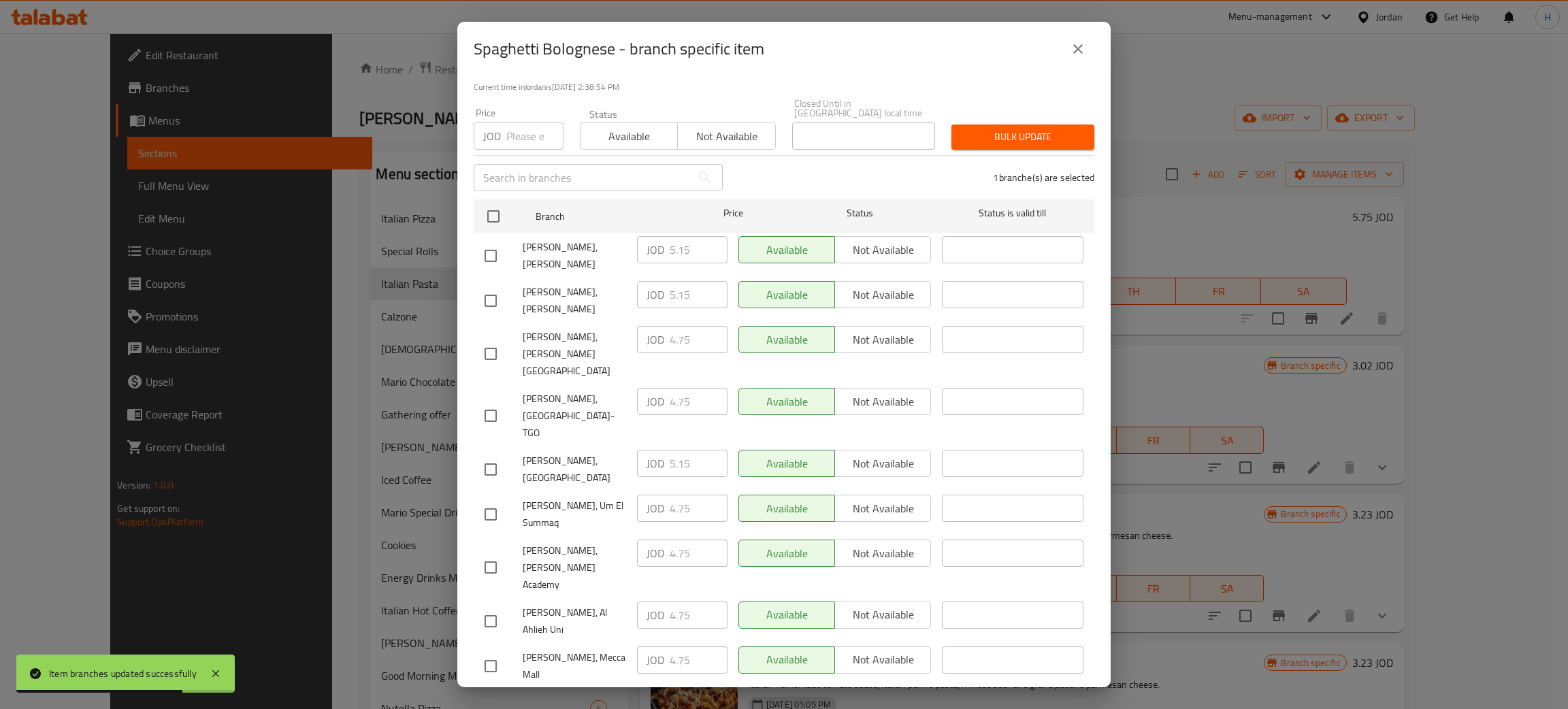
type input "5.15"
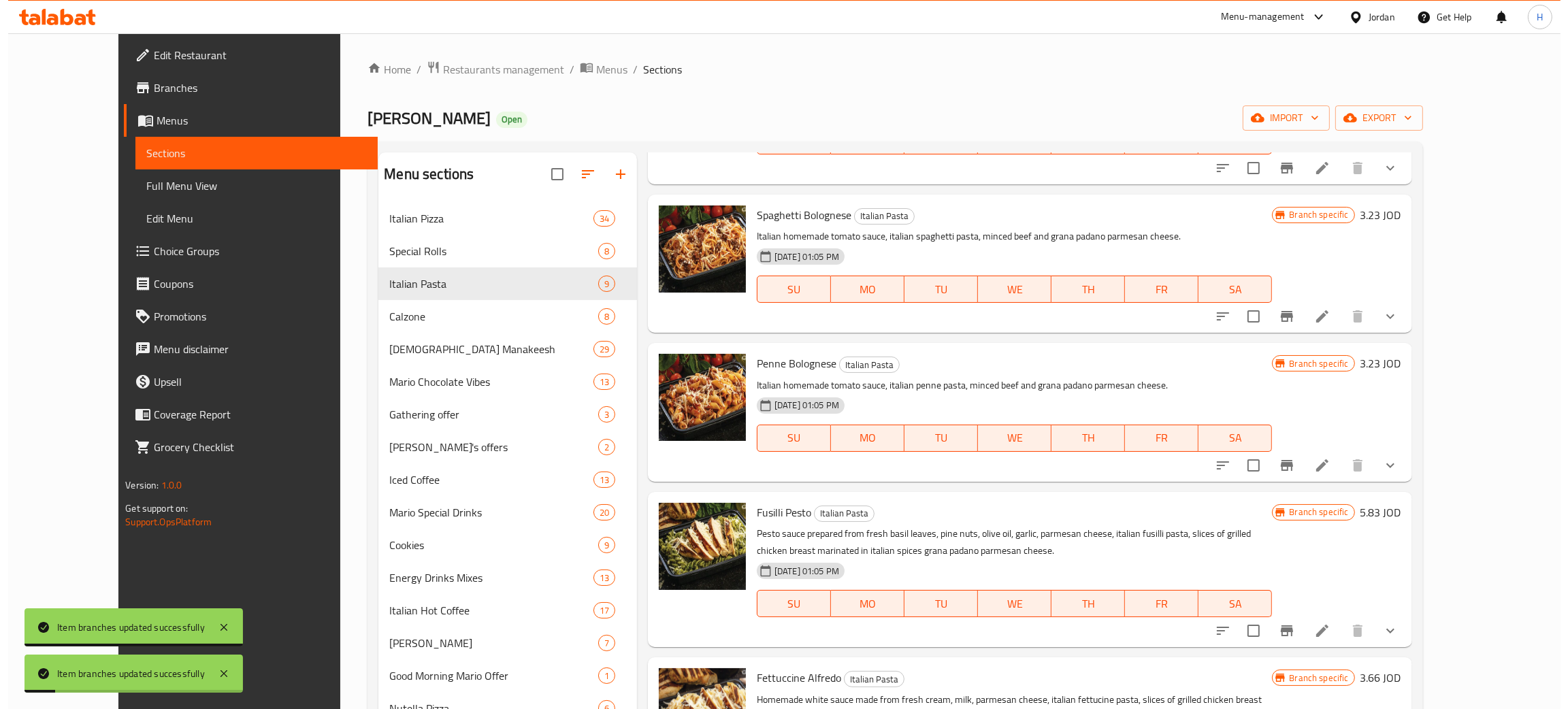
scroll to position [306, 0]
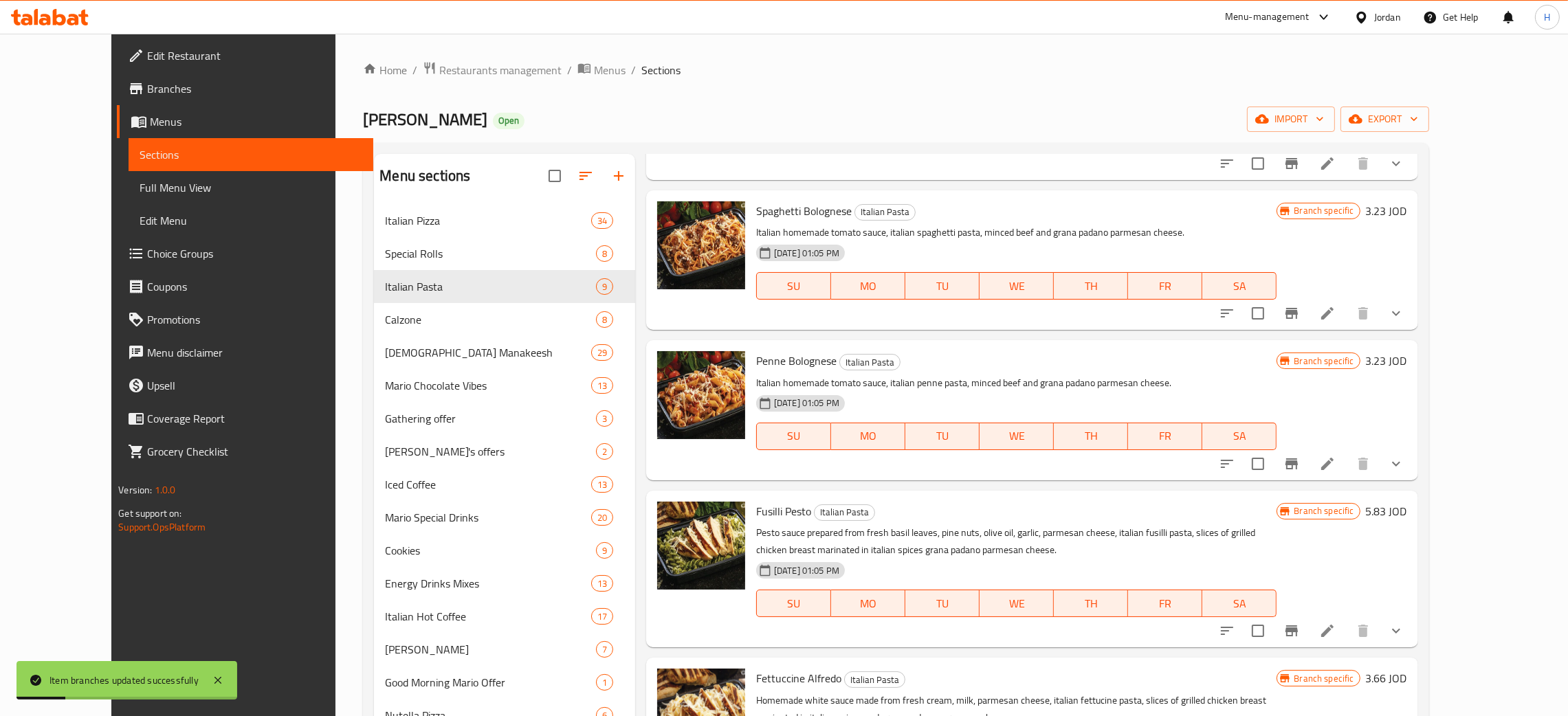
click at [789, 469] on button "Branch-specific-item" at bounding box center [1291, 464] width 33 height 33
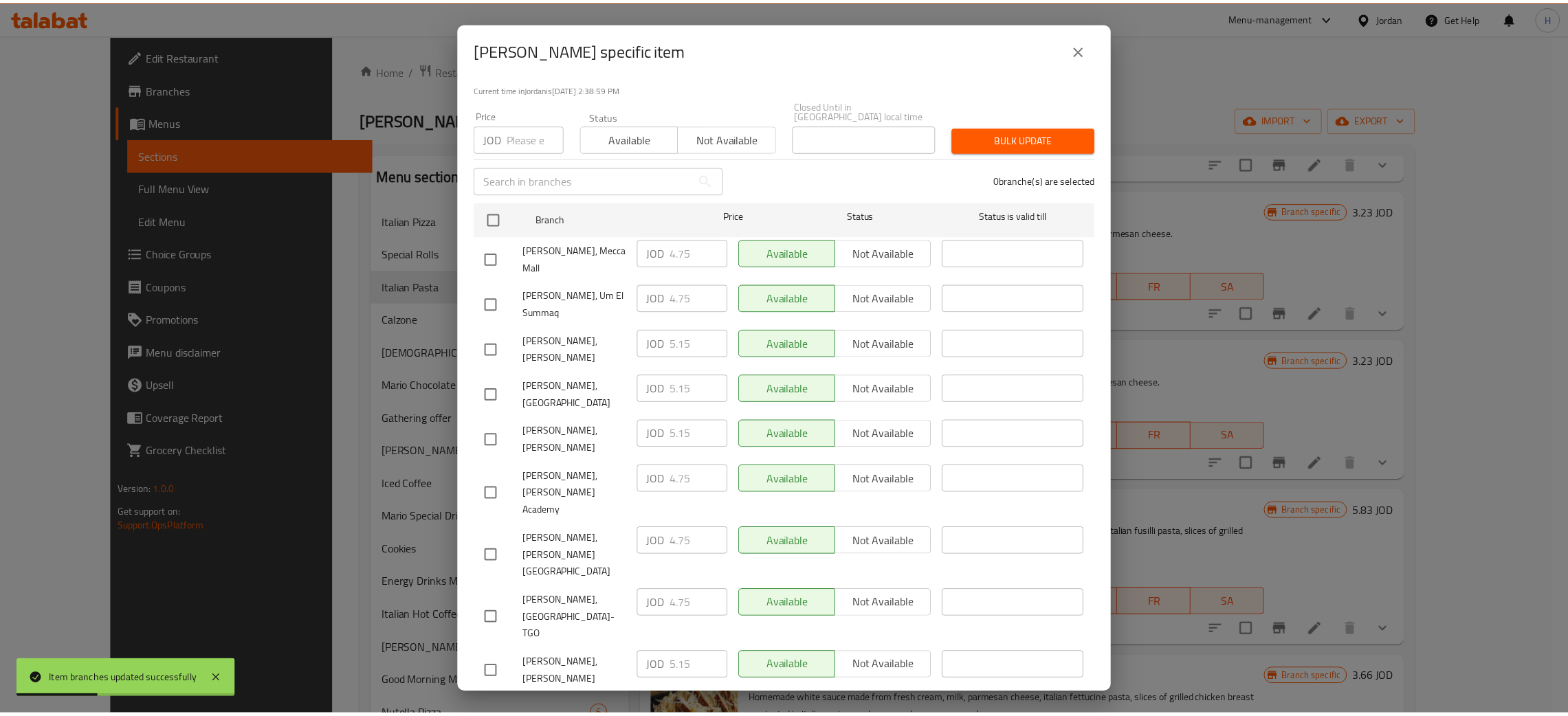
scroll to position [101, 0]
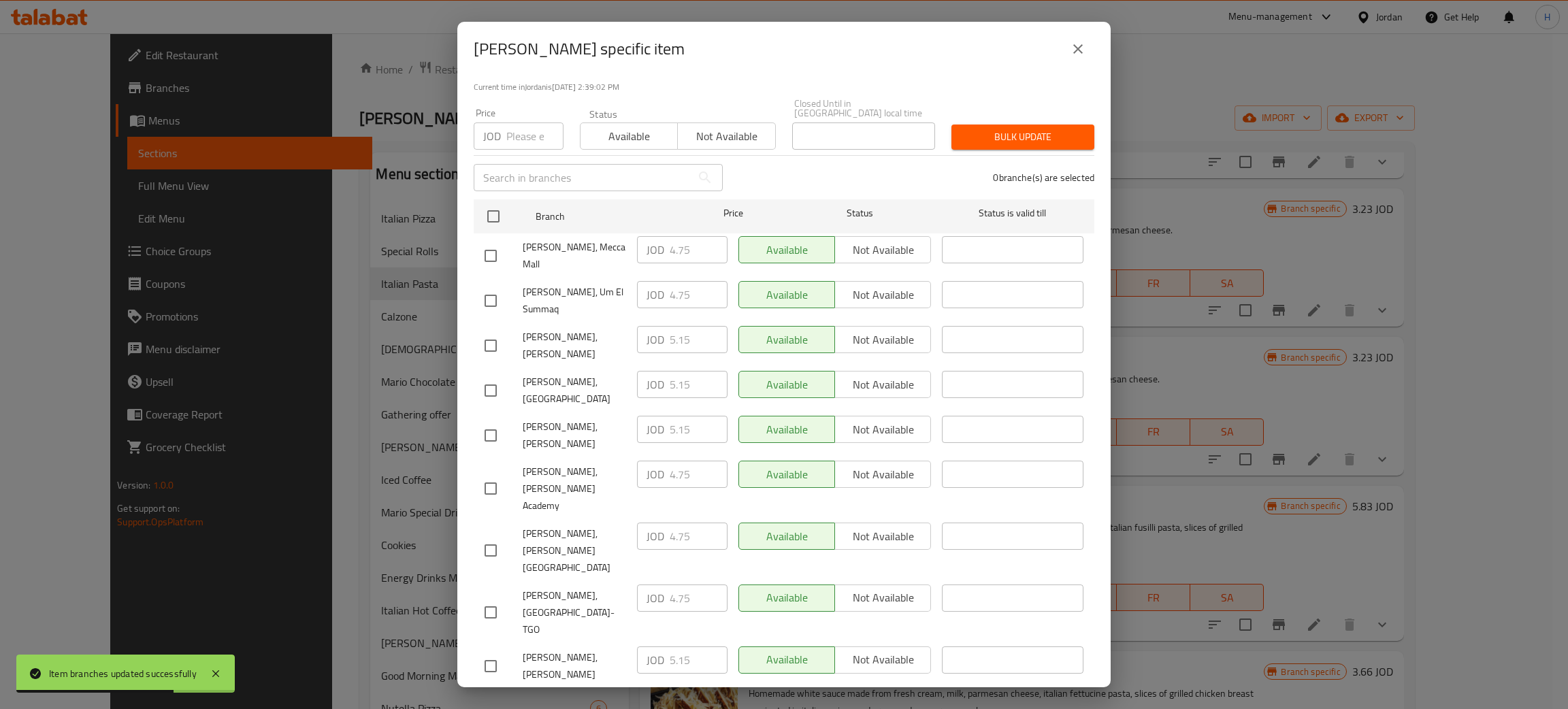
click at [661, 416] on div "JOD 5.15 ​" at bounding box center [682, 430] width 90 height 28
drag, startPoint x: 487, startPoint y: 632, endPoint x: 496, endPoint y: 632, distance: 9.0
checkbox input "true"
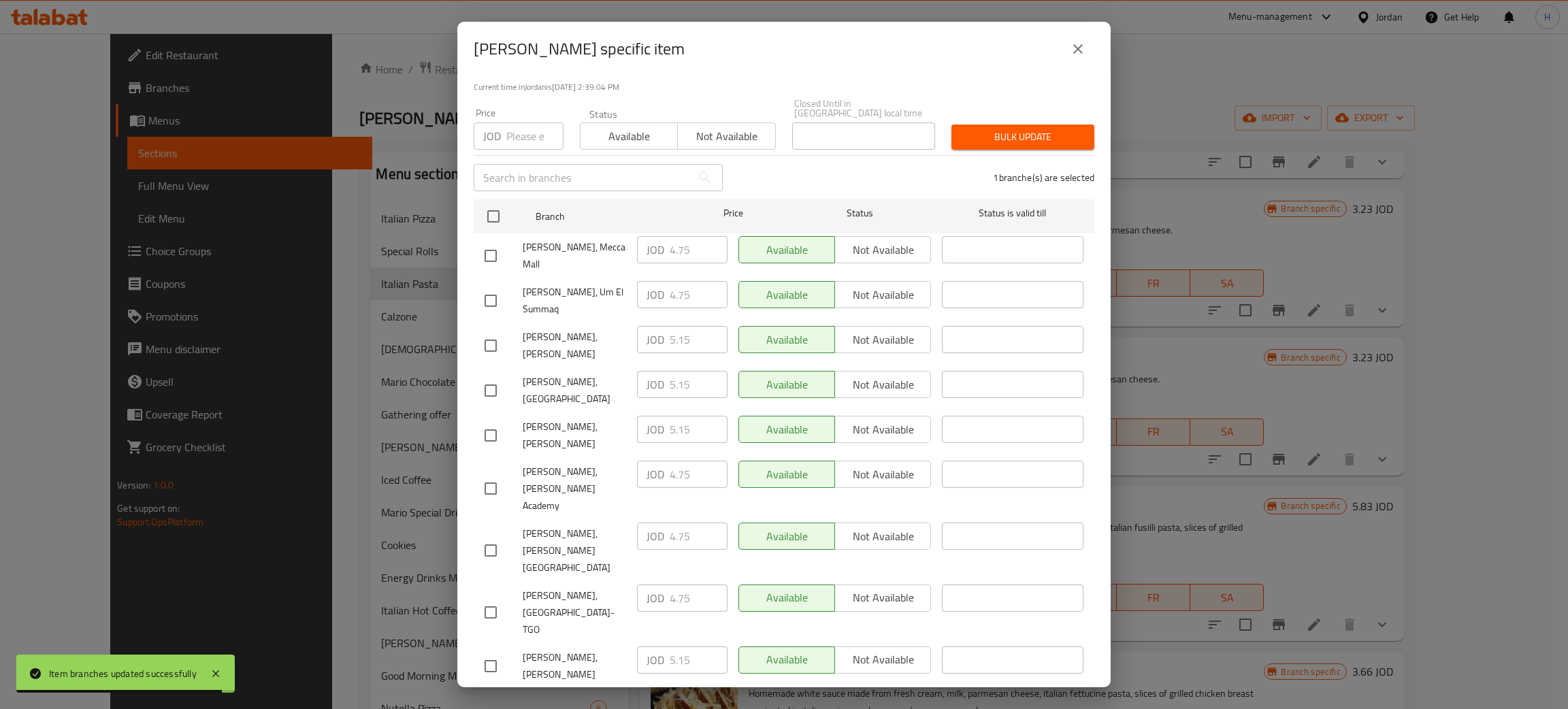
paste input "5.1"
type input "5.15"
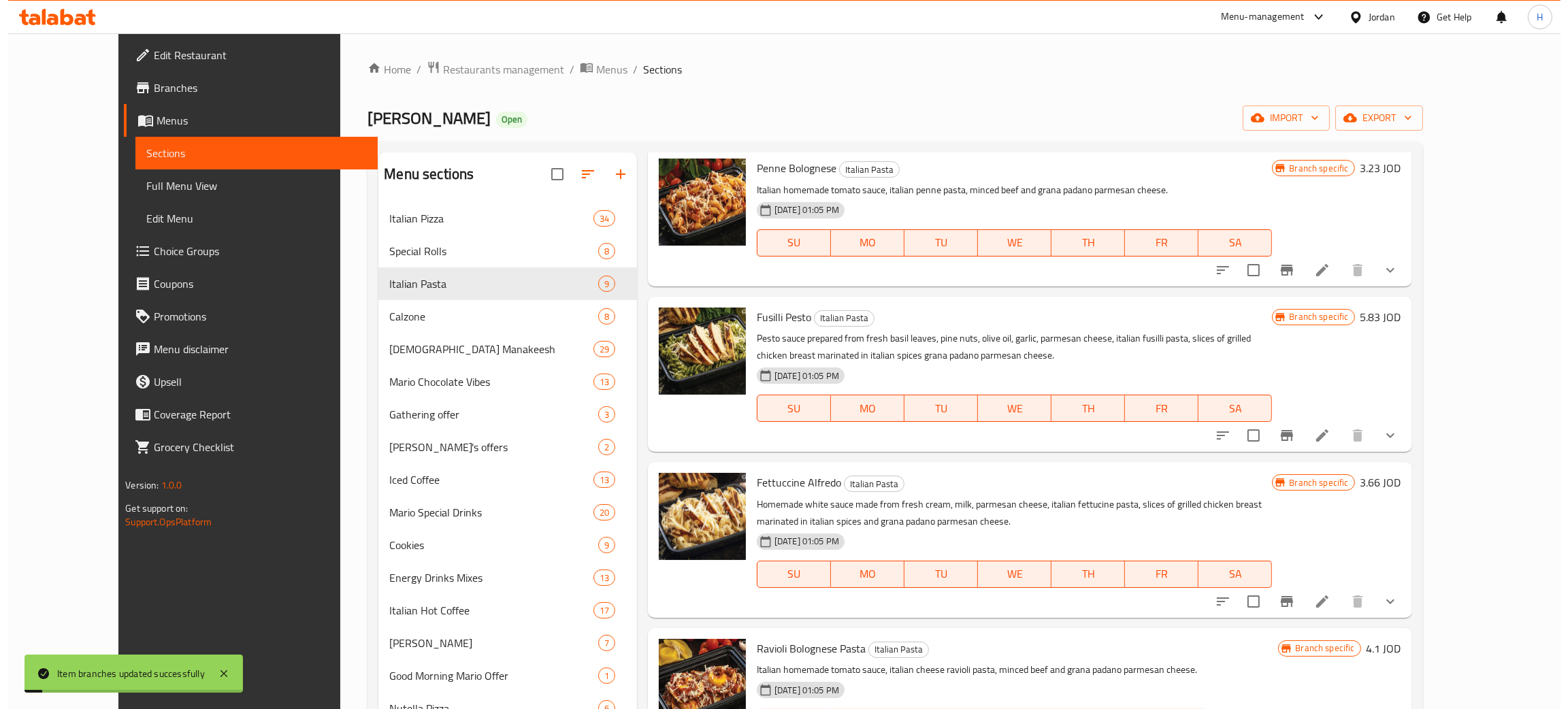
scroll to position [510, 0]
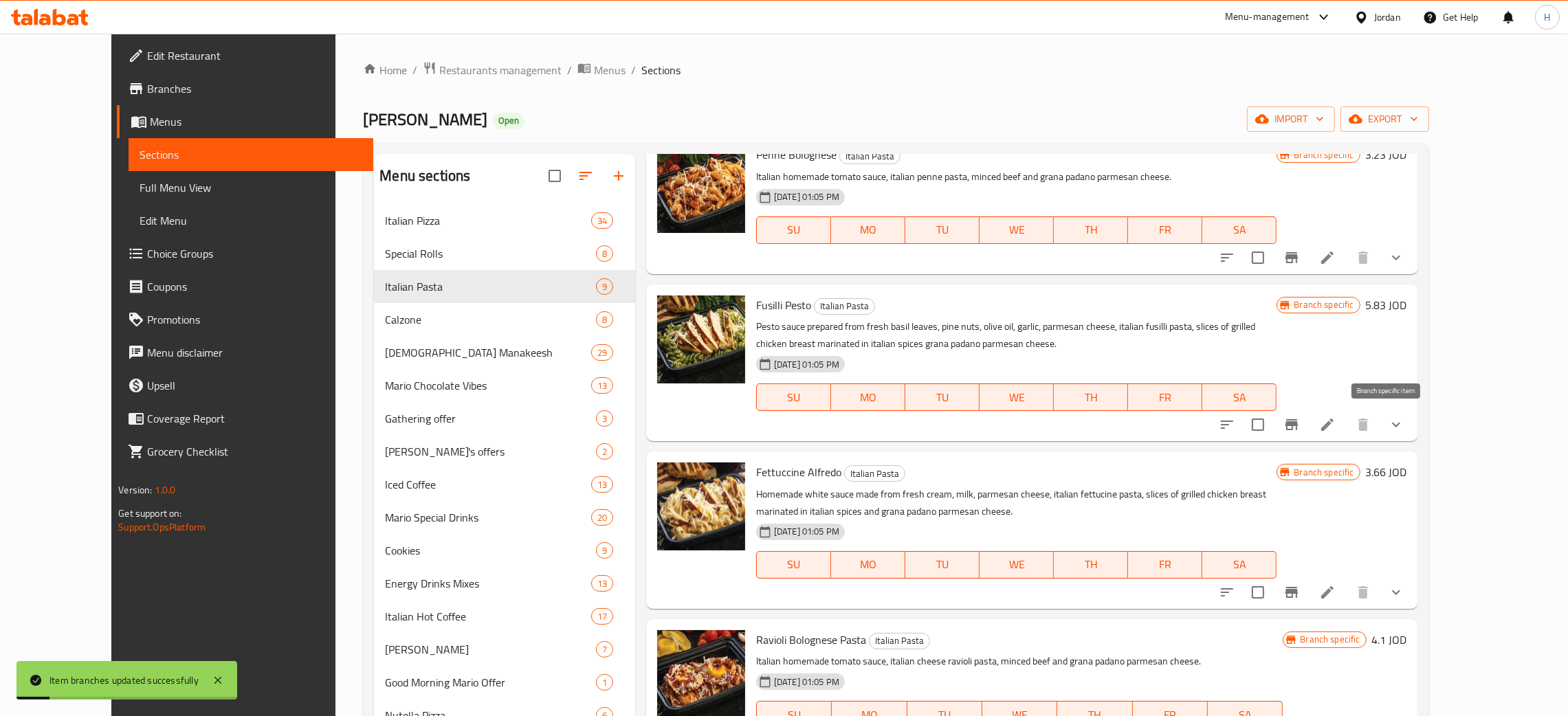
click at [789, 416] on icon "Branch-specific-item" at bounding box center [1291, 424] width 16 height 16
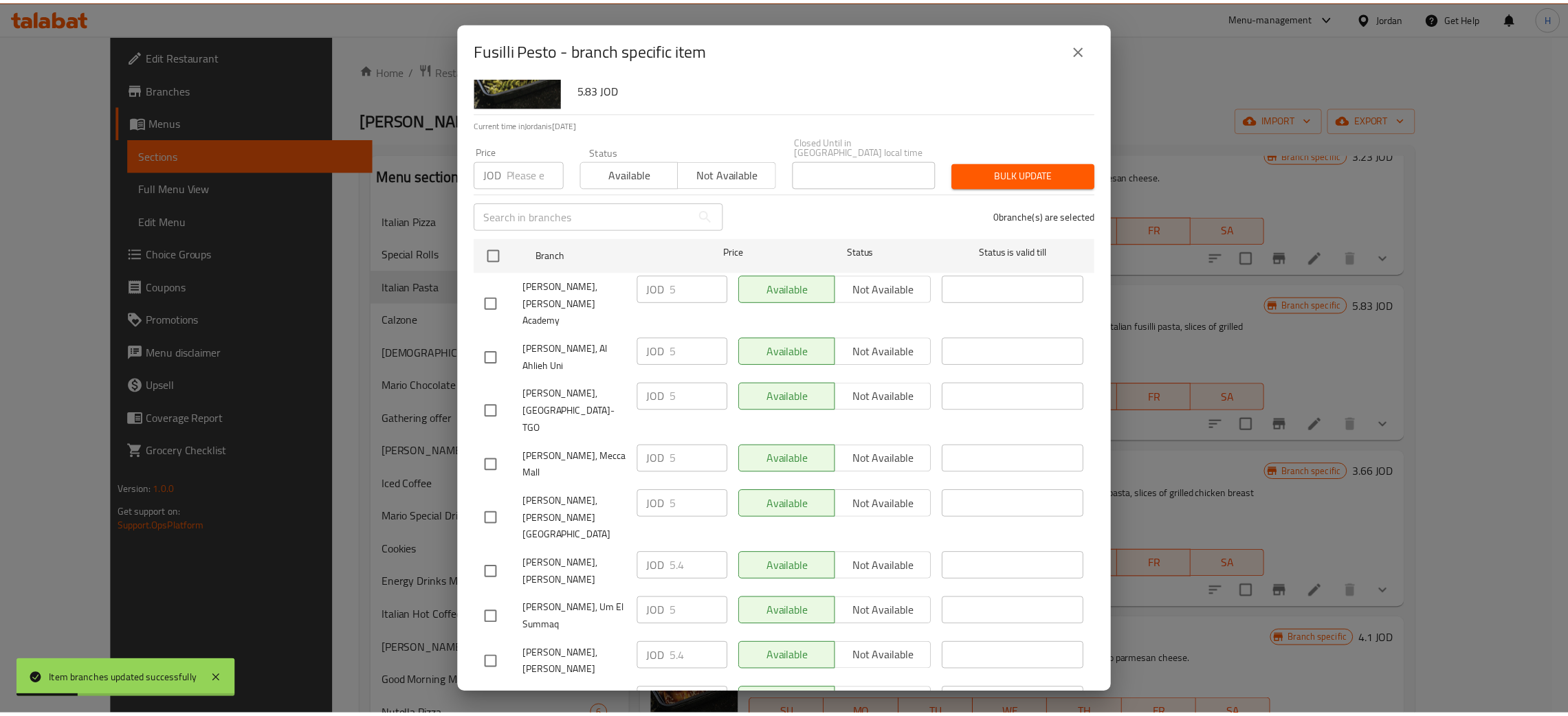
scroll to position [101, 0]
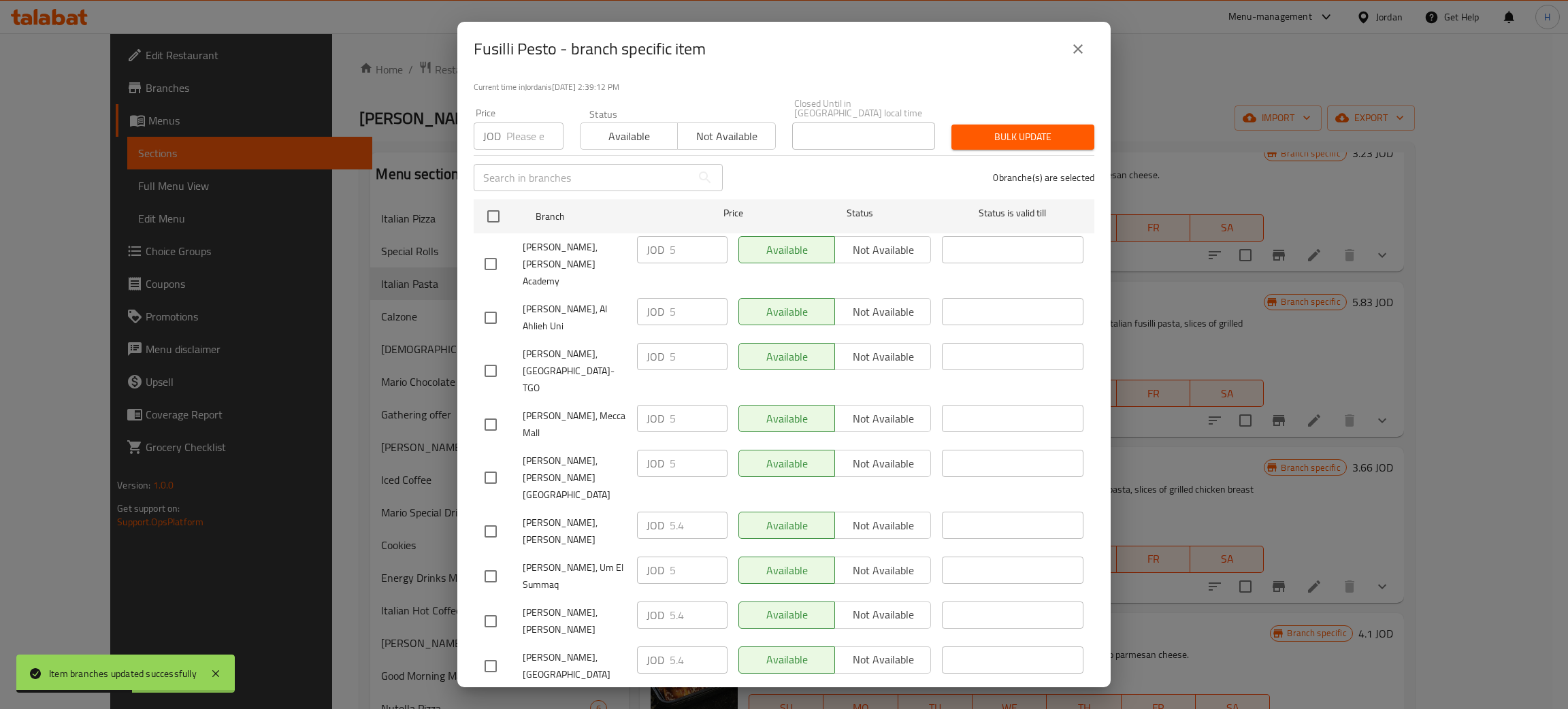
click at [657, 602] on div "JOD 5.4 ​" at bounding box center [682, 615] width 90 height 28
checkbox input "true"
paste input ".4"
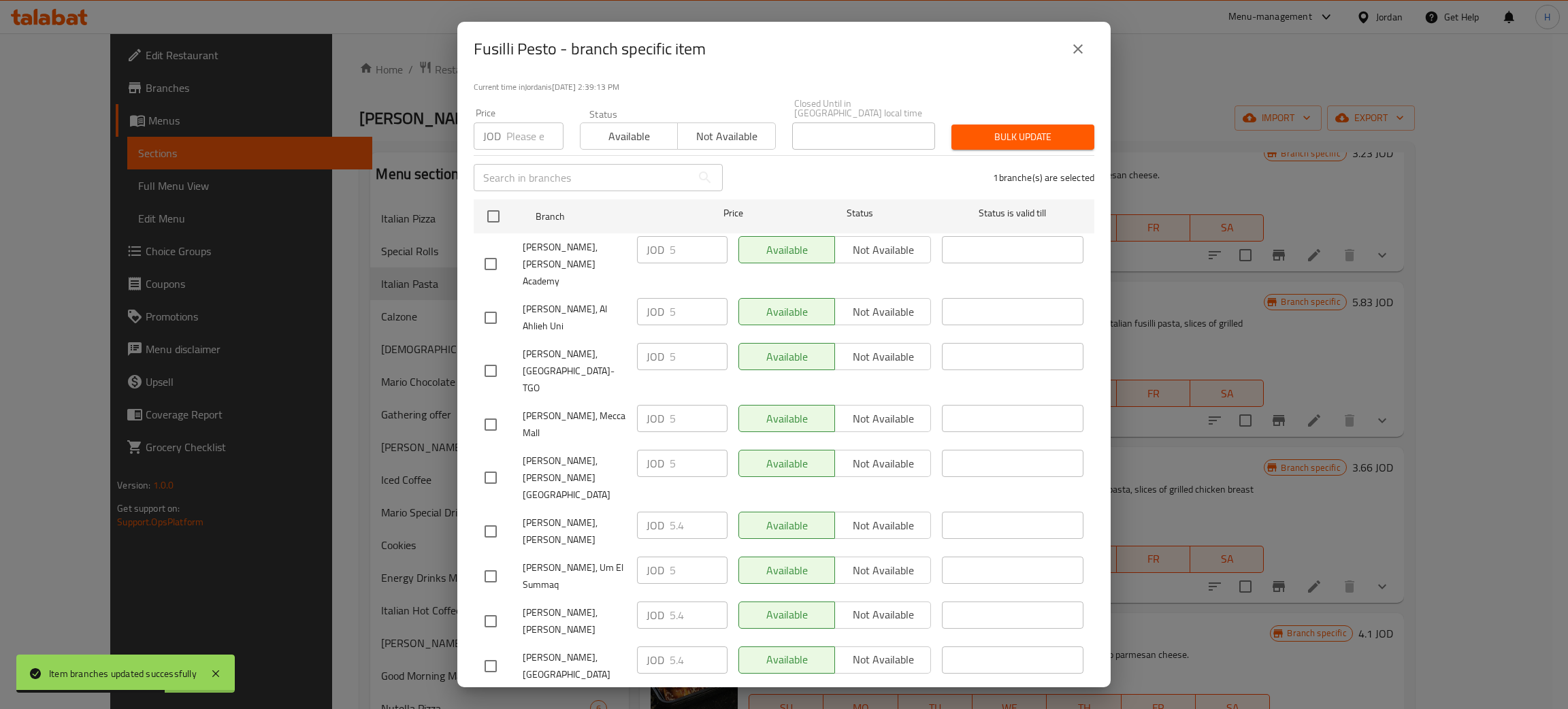
type input "5.4"
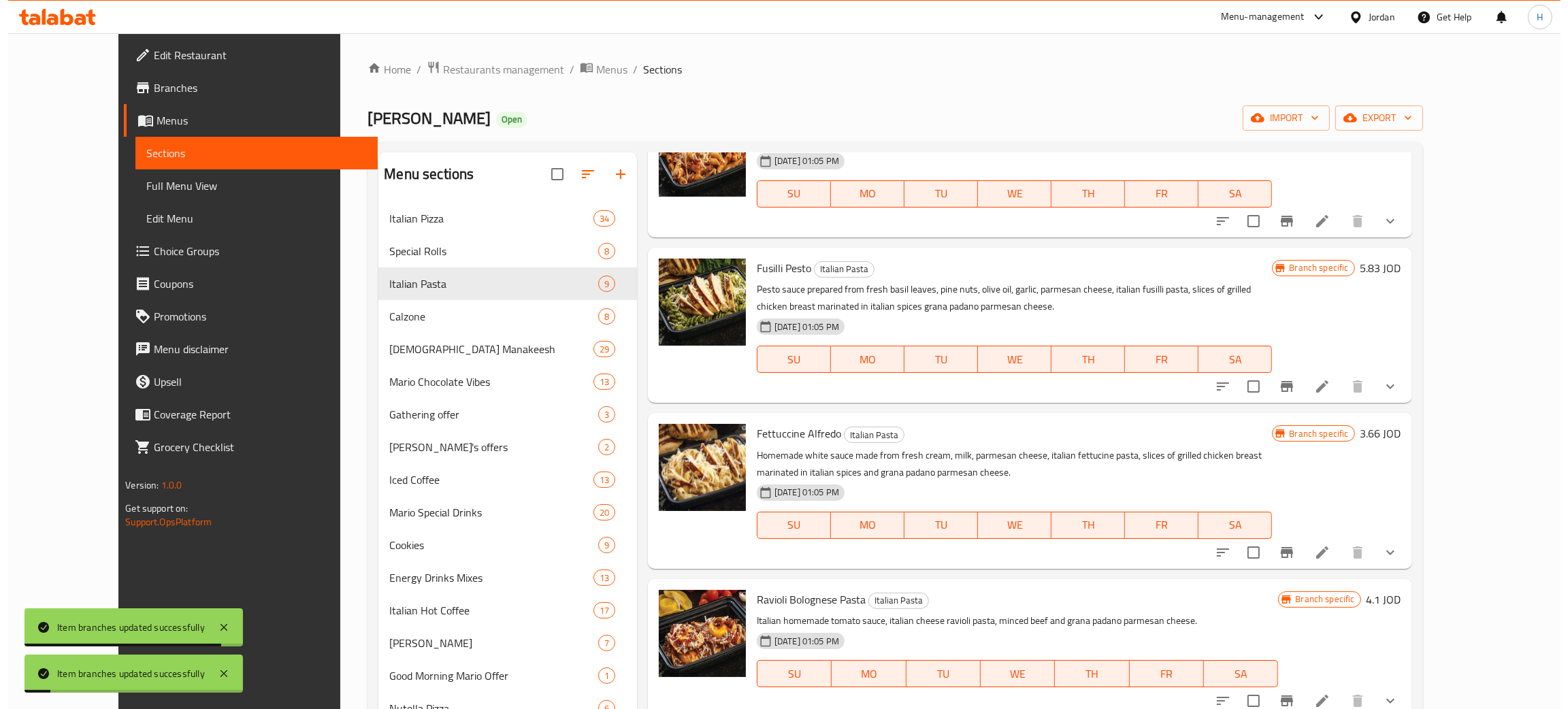
scroll to position [567, 0]
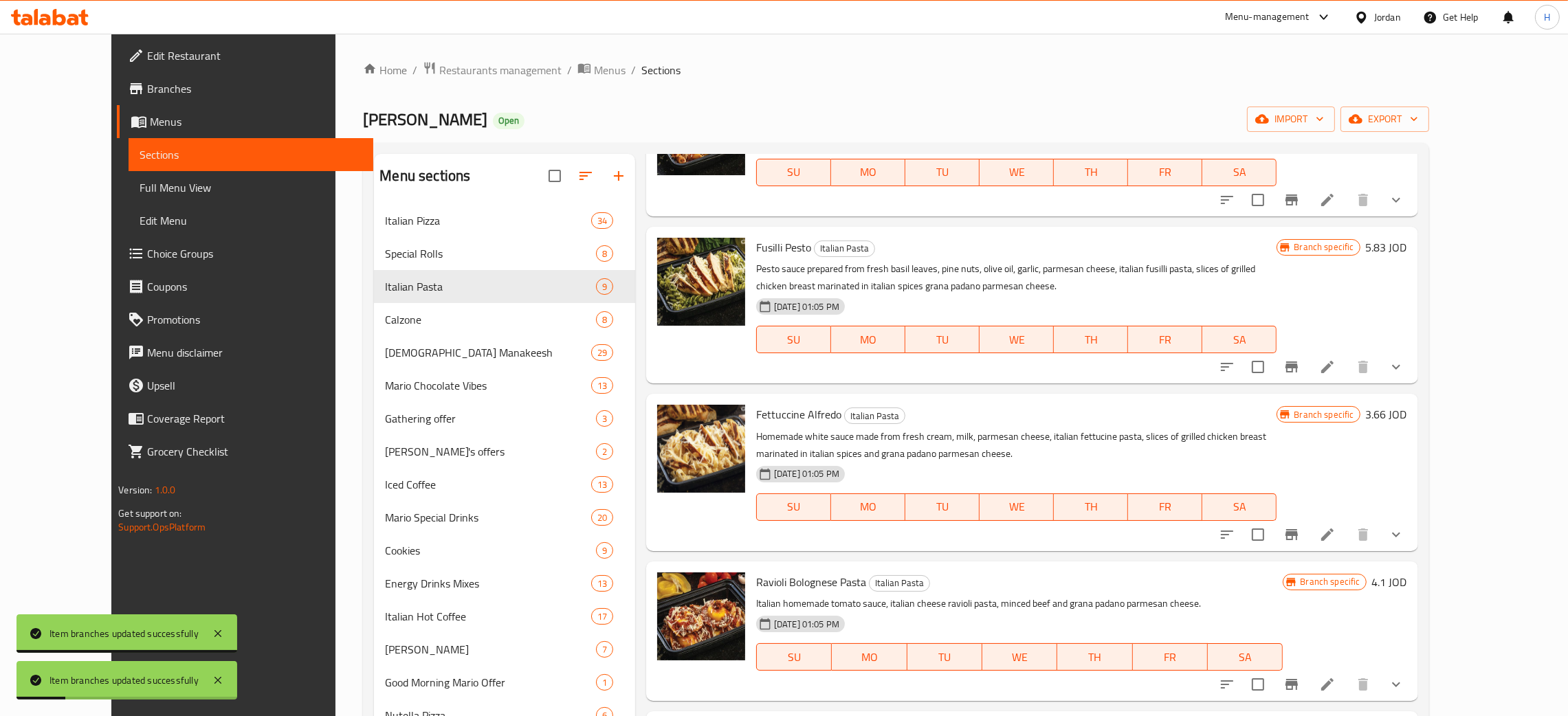
click at [789, 534] on icon "Branch-specific-item" at bounding box center [1292, 535] width 12 height 11
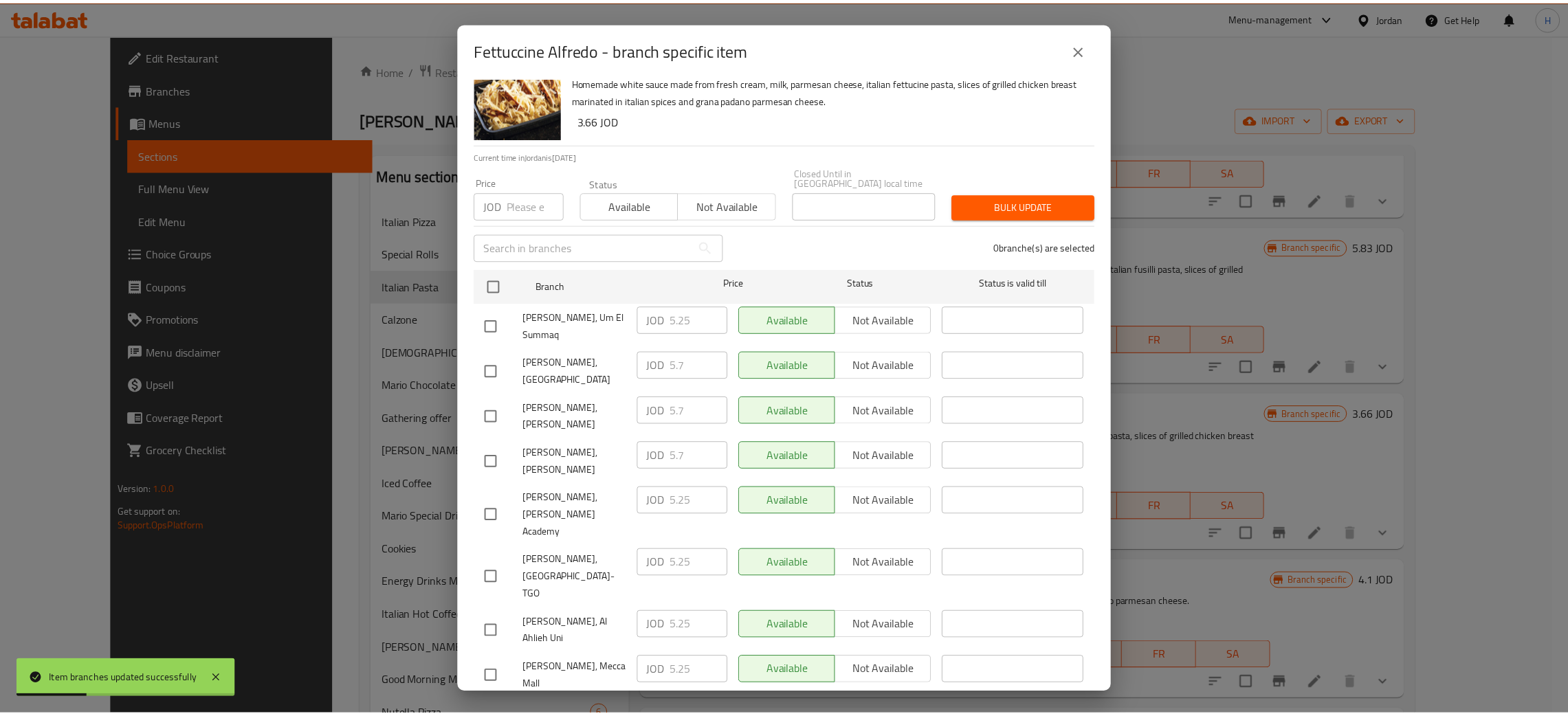
scroll to position [101, 0]
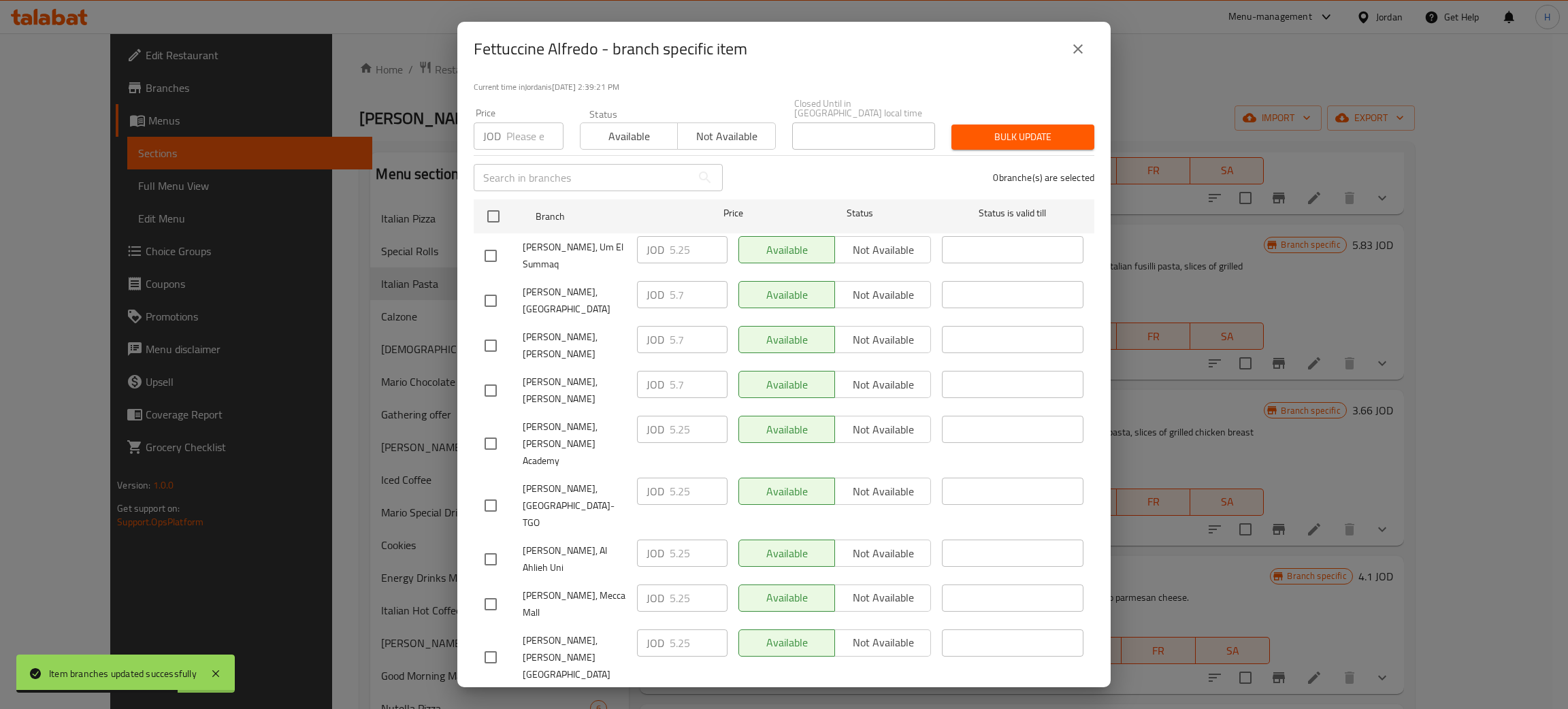
click at [497, 697] on input "checkbox" at bounding box center [490, 711] width 28 height 28
checkbox input "true"
click at [647, 697] on p "JOD" at bounding box center [655, 704] width 18 height 16
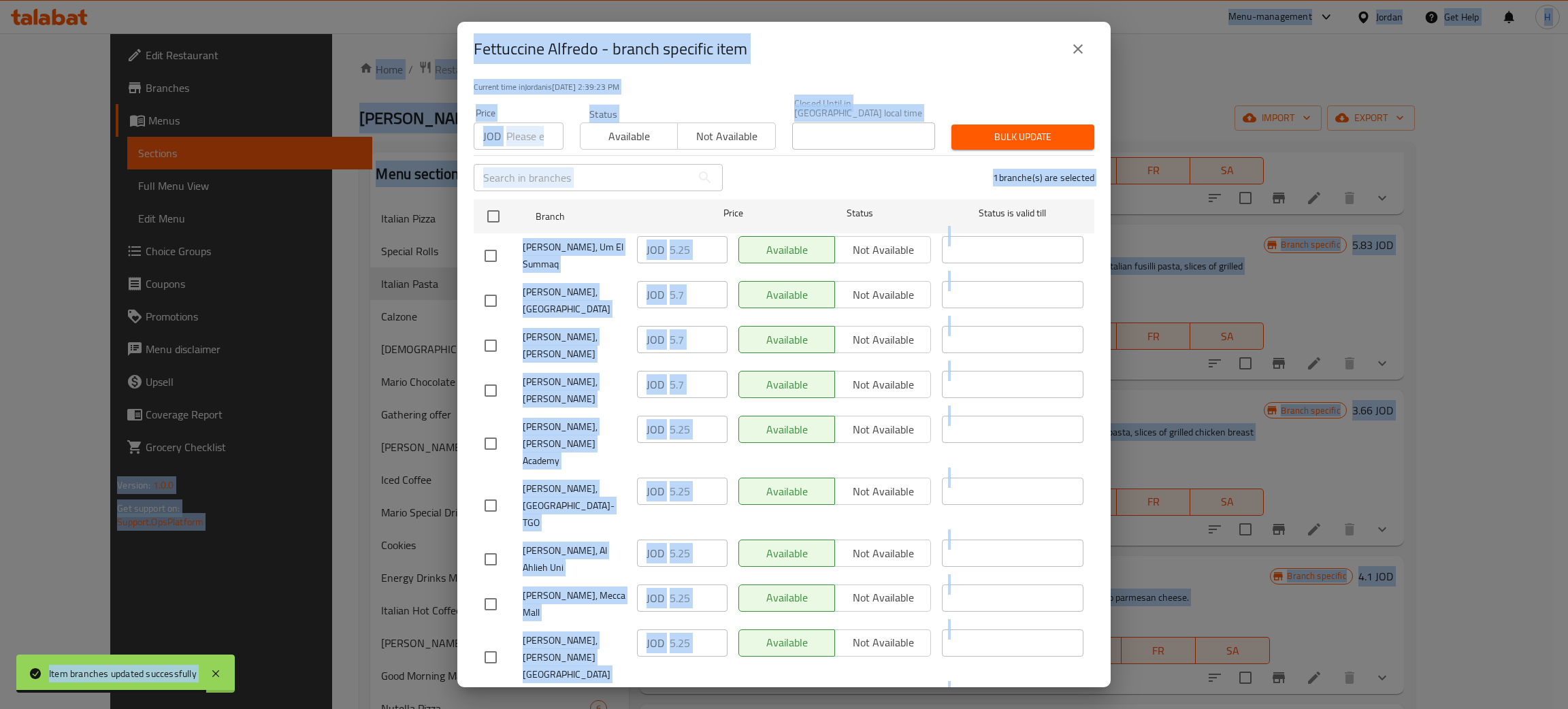
click at [680, 691] on input "5.25" at bounding box center [698, 705] width 57 height 28
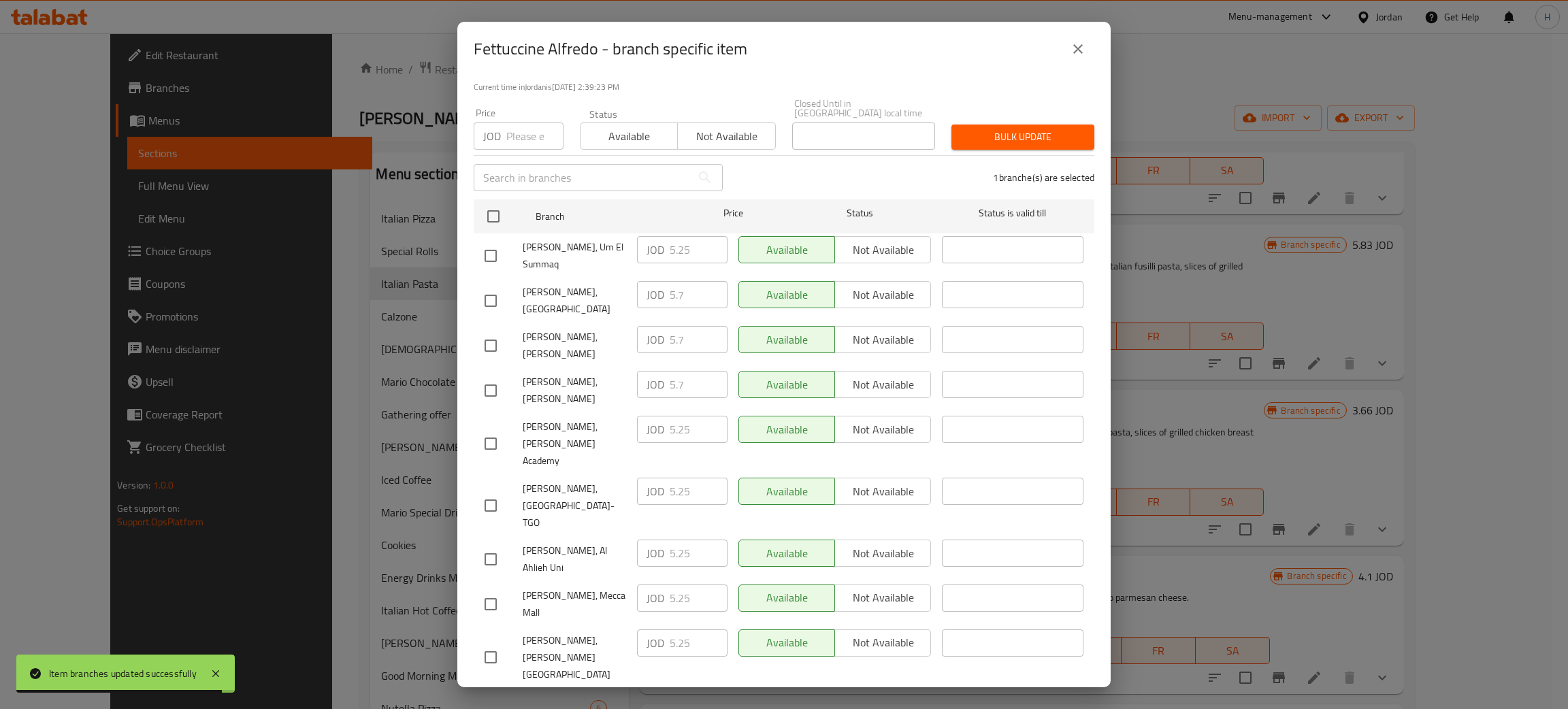
paste input "7"
type input "5.7"
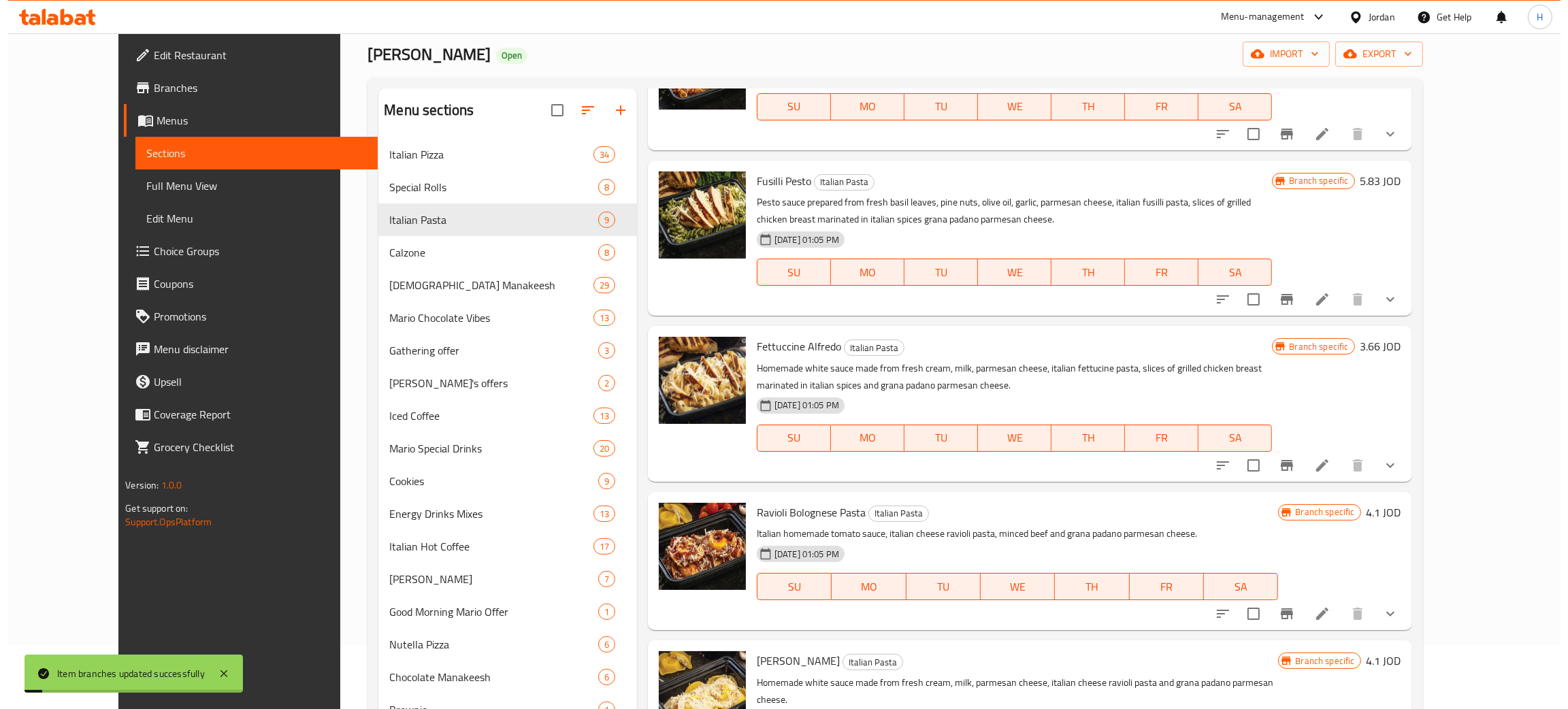
scroll to position [204, 0]
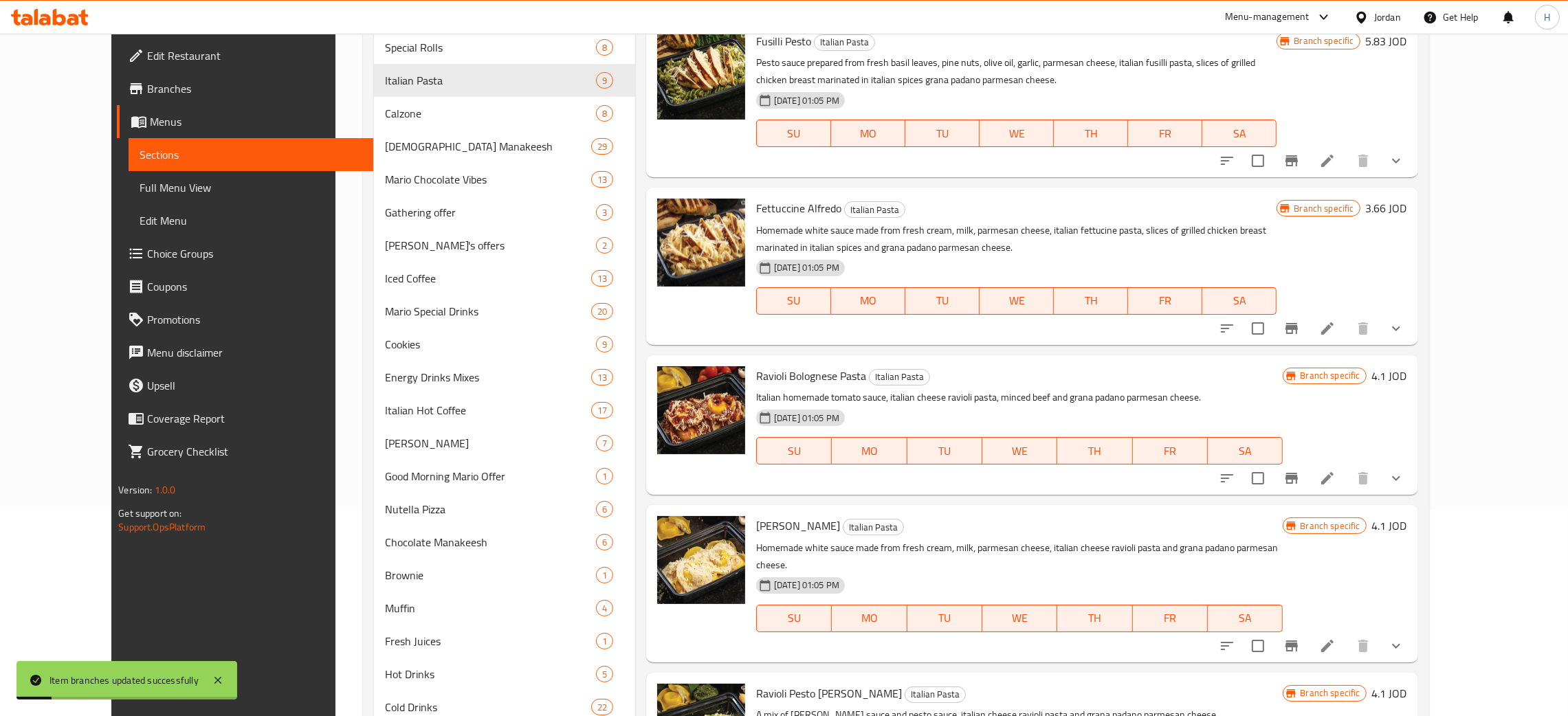
click at [789, 478] on icon "Branch-specific-item" at bounding box center [1292, 478] width 12 height 11
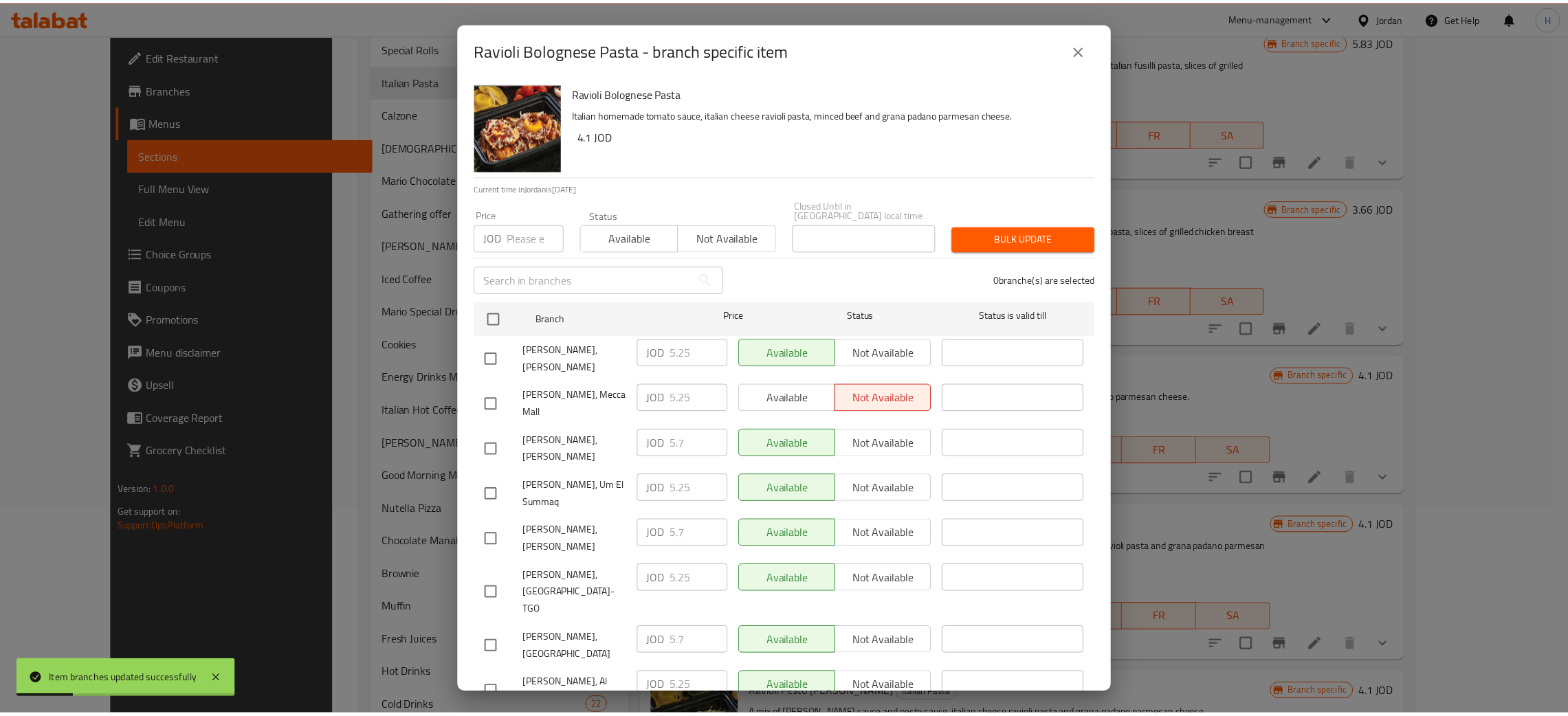
scroll to position [101, 0]
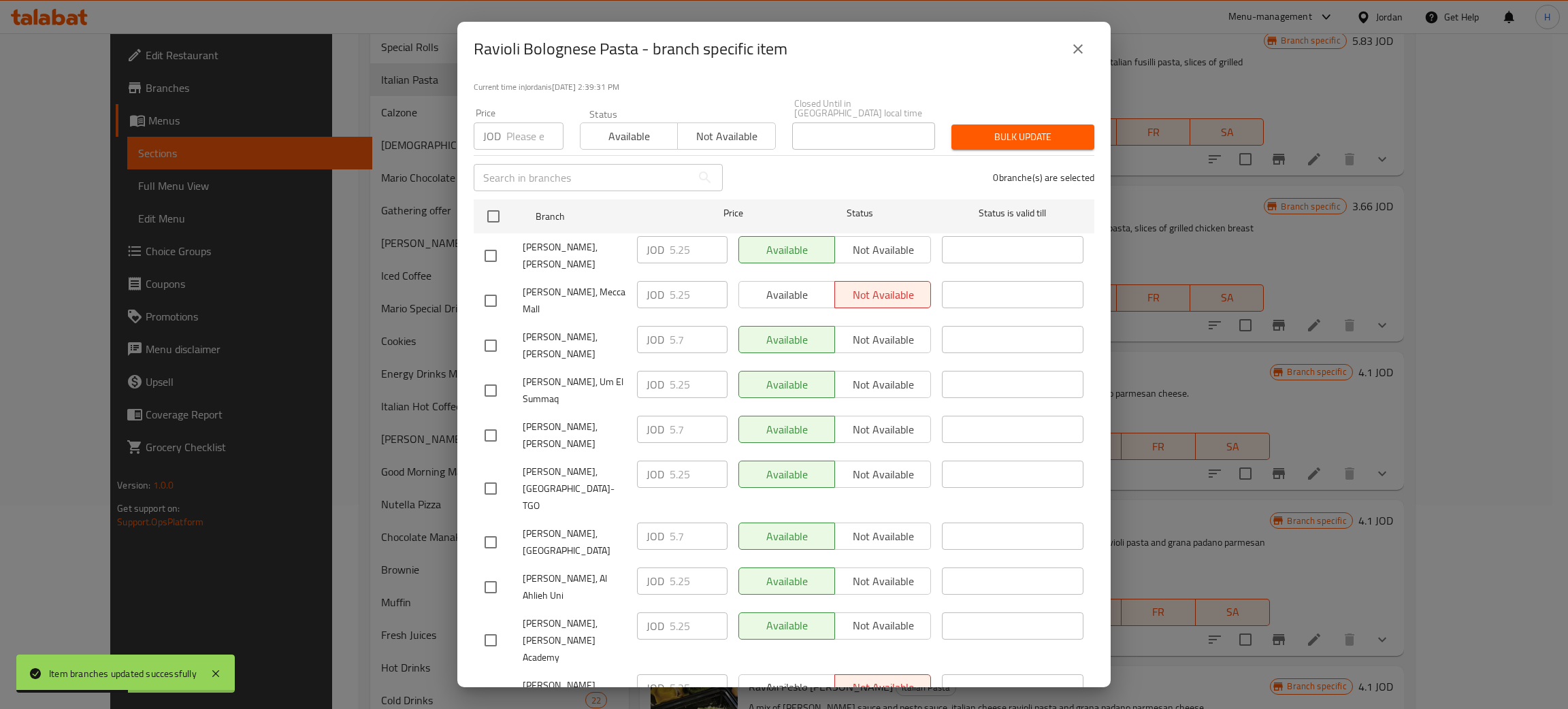
click at [654, 330] on div "JOD 5.7 ​" at bounding box center [682, 340] width 90 height 28
click at [489, 242] on input "checkbox" at bounding box center [490, 255] width 28 height 28
checkbox input "true"
click at [695, 245] on input "5.25" at bounding box center [698, 250] width 57 height 28
paste input "7"
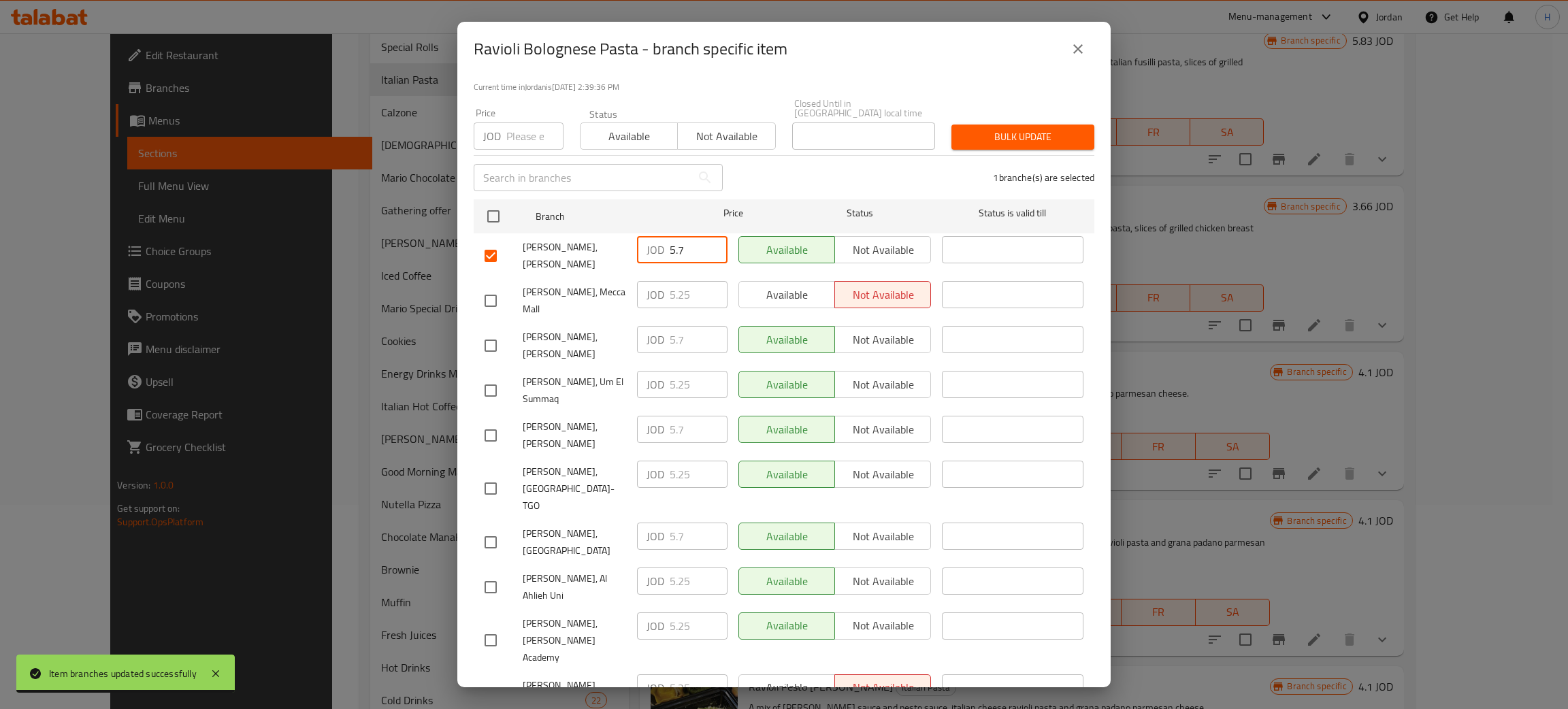
type input "5.7"
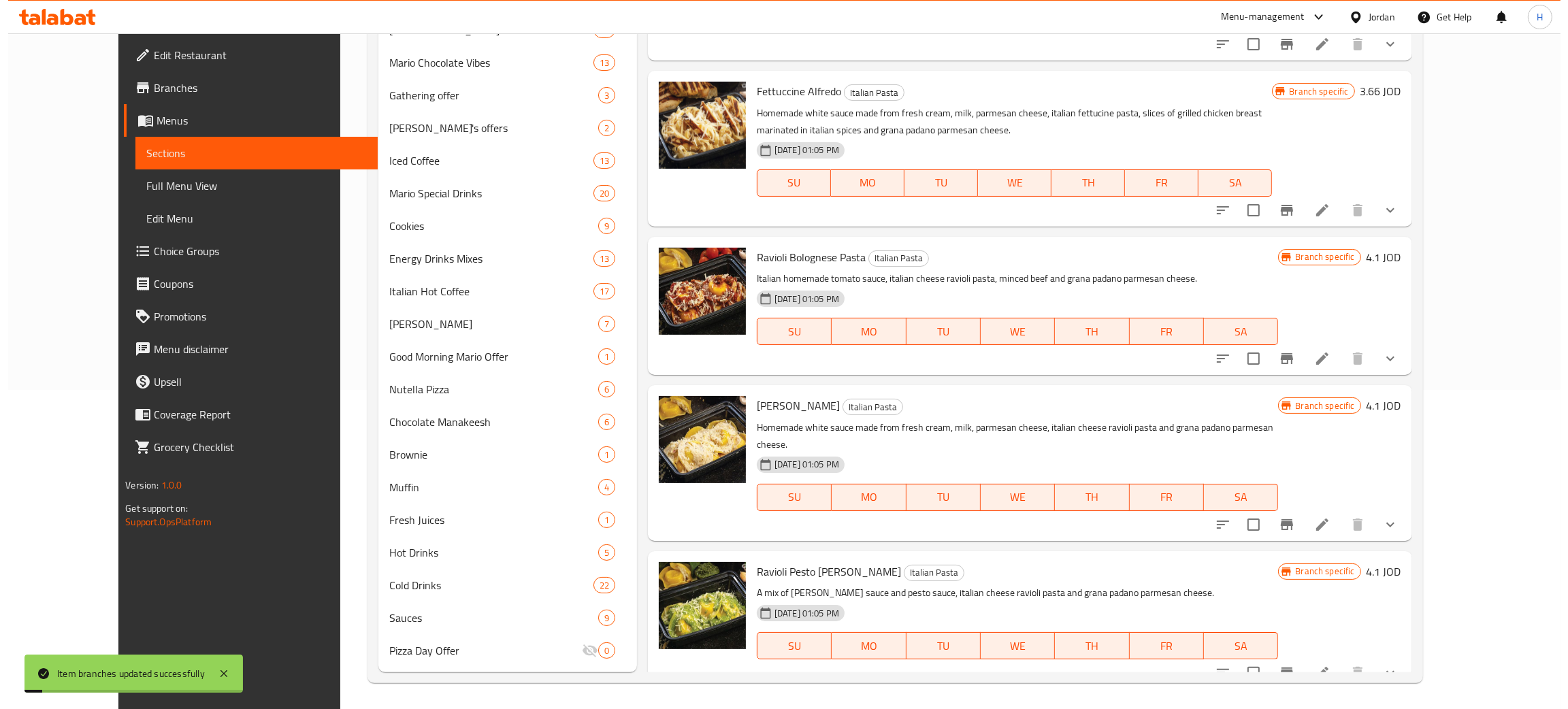
scroll to position [320, 0]
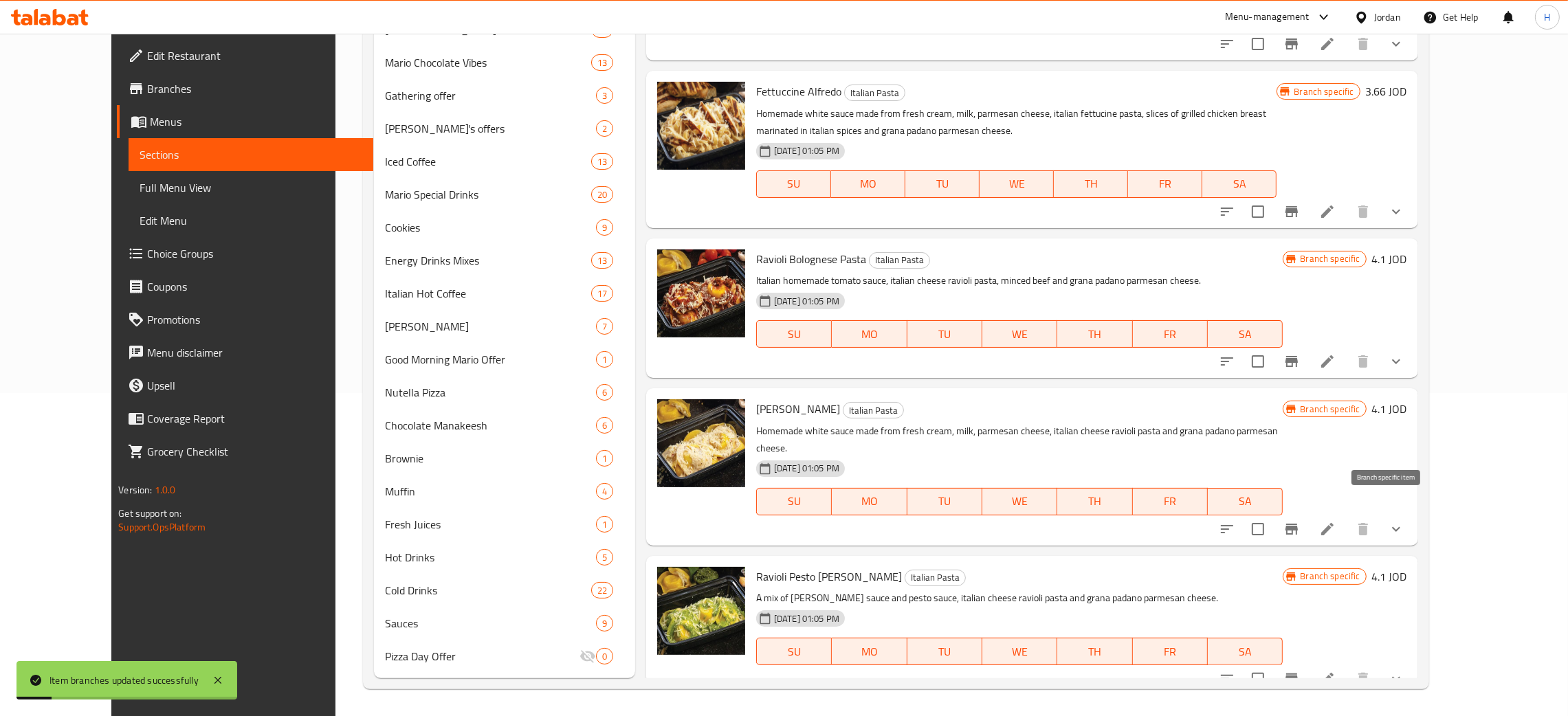
click at [789, 512] on button "Branch-specific-item" at bounding box center [1291, 529] width 33 height 33
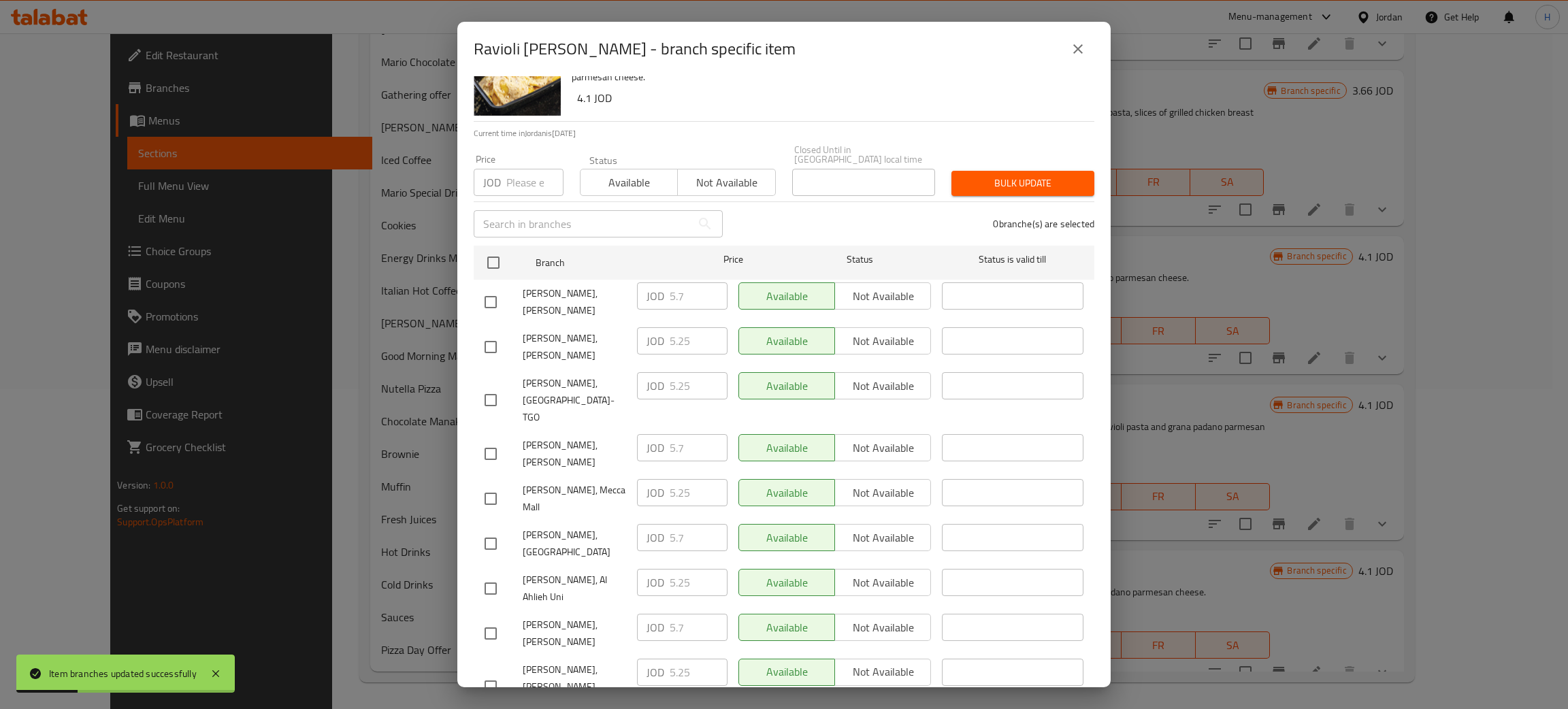
scroll to position [100, 0]
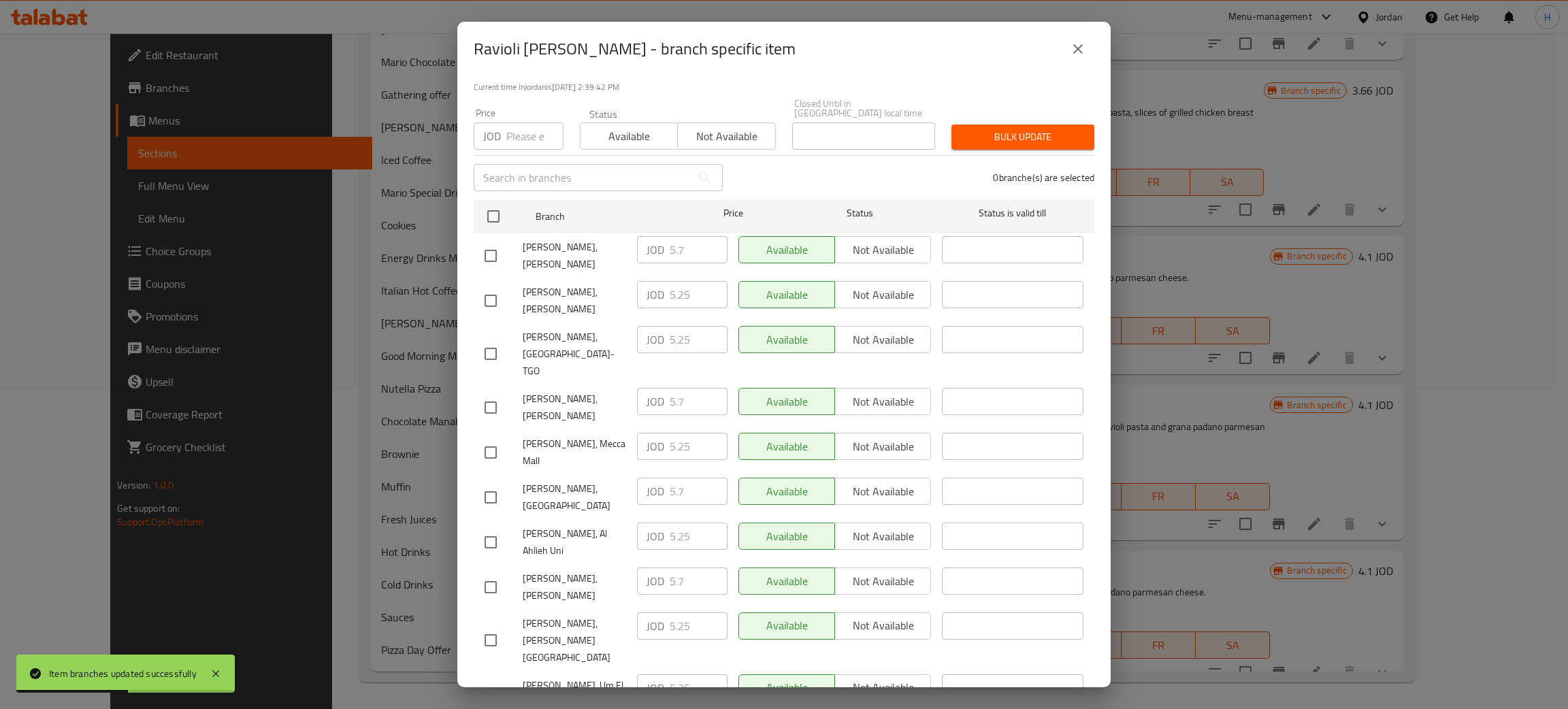
click at [656, 568] on div "JOD 5.7 ​" at bounding box center [682, 582] width 90 height 28
drag, startPoint x: 490, startPoint y: 280, endPoint x: 685, endPoint y: 297, distance: 195.7
click at [490, 287] on input "checkbox" at bounding box center [490, 300] width 28 height 28
checkbox input "true"
click at [688, 281] on input "5.25" at bounding box center [698, 295] width 57 height 28
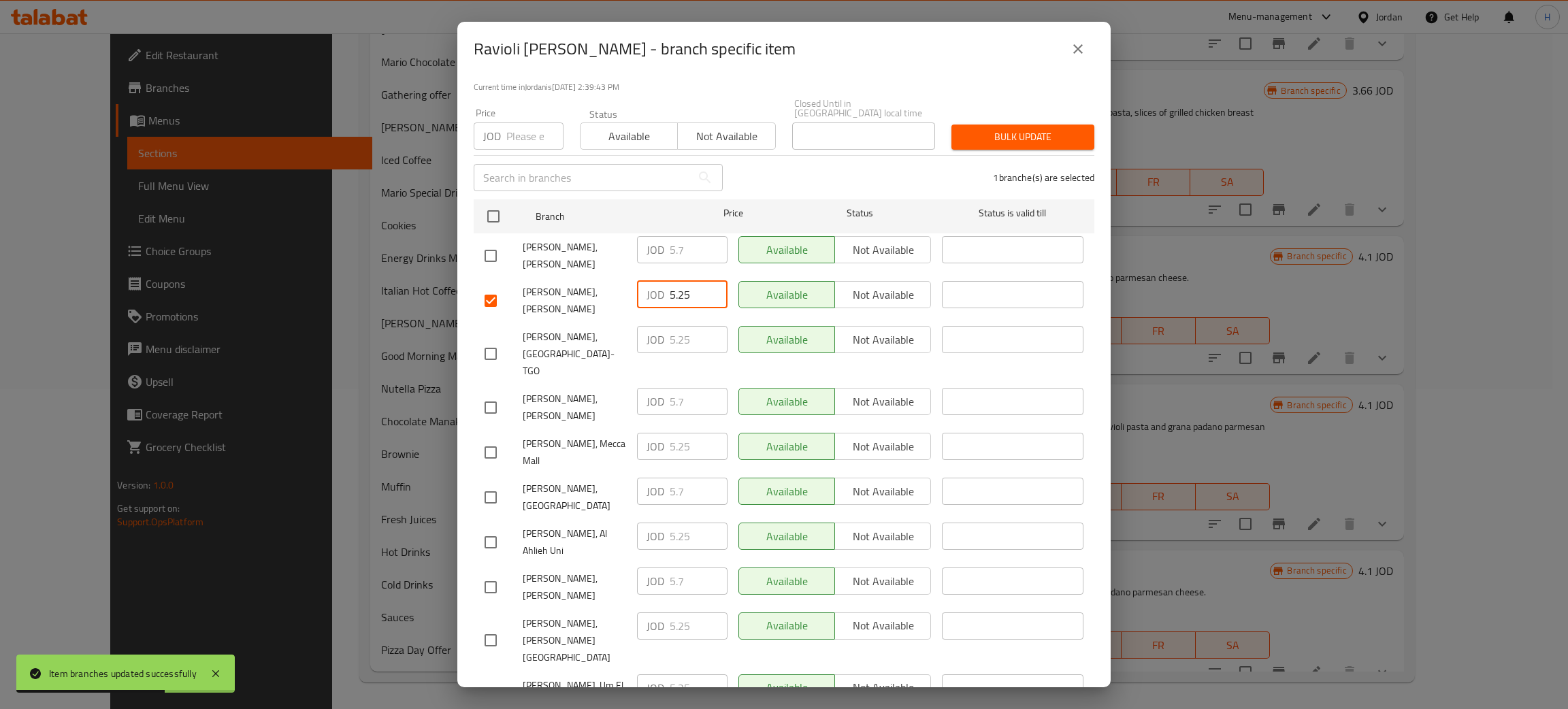
paste input "7"
type input "5.7"
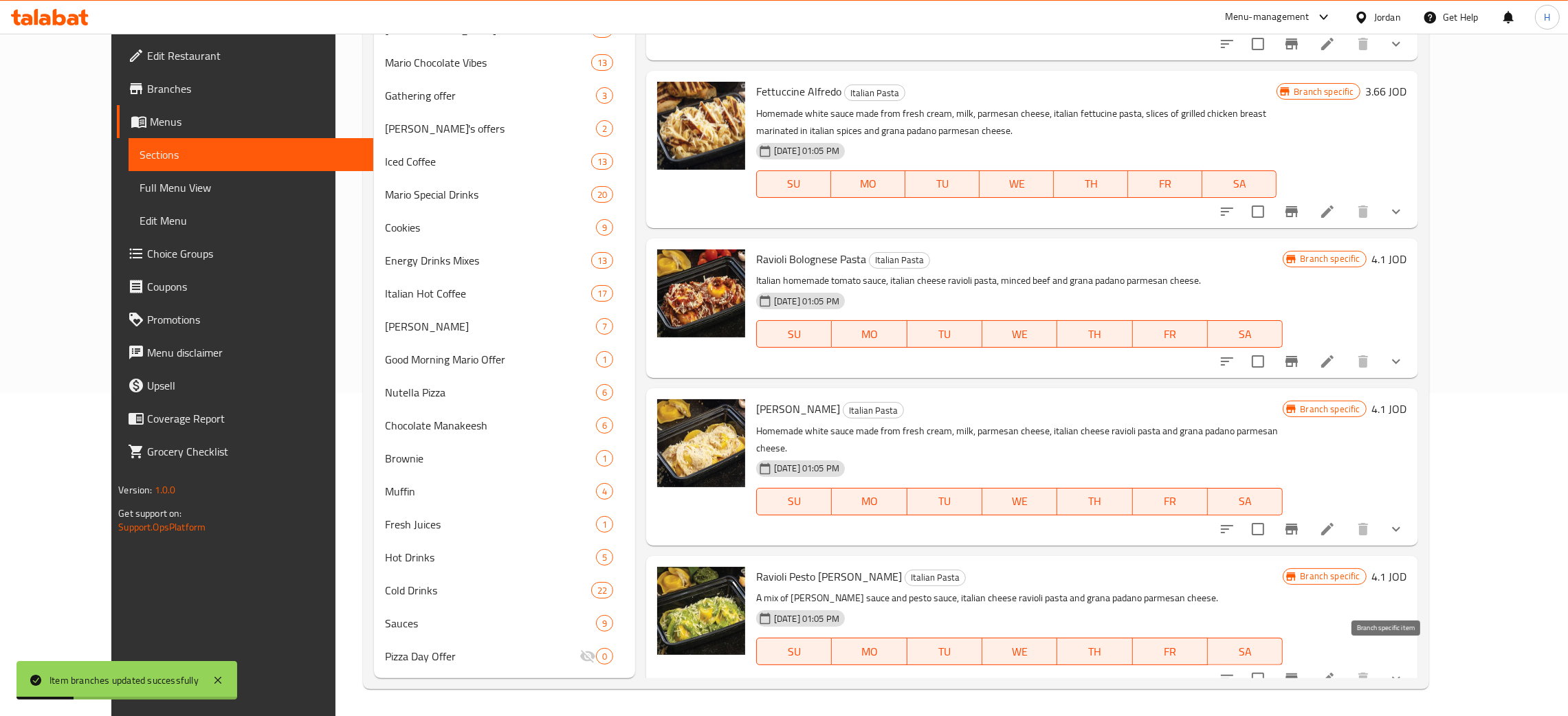
click at [789, 663] on button "Branch-specific-item" at bounding box center [1291, 679] width 33 height 33
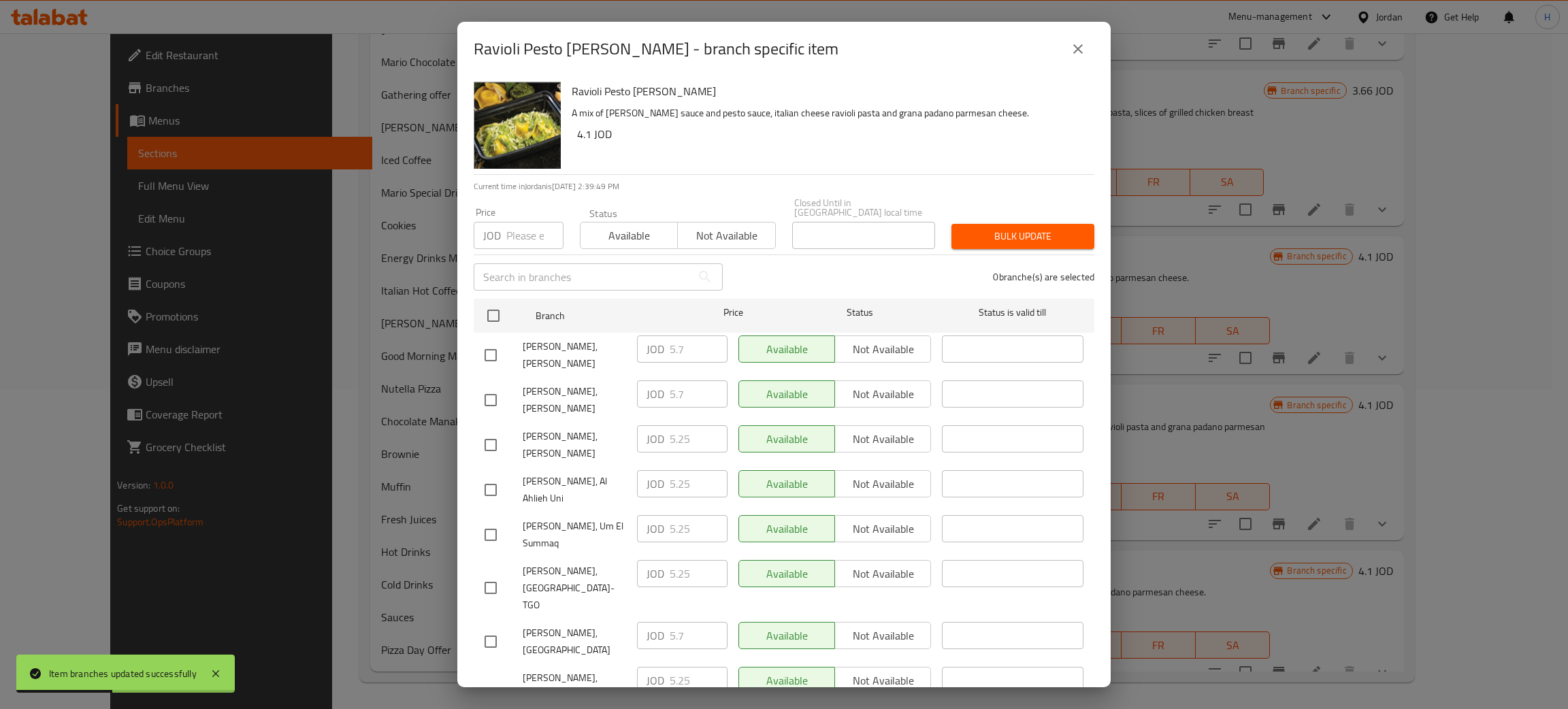
click at [654, 380] on div "JOD 5.7 ​" at bounding box center [682, 394] width 90 height 28
drag, startPoint x: 487, startPoint y: 412, endPoint x: 566, endPoint y: 415, distance: 79.1
click at [487, 431] on input "checkbox" at bounding box center [490, 445] width 28 height 28
checkbox input "true"
drag, startPoint x: 663, startPoint y: 405, endPoint x: 681, endPoint y: 442, distance: 41.1
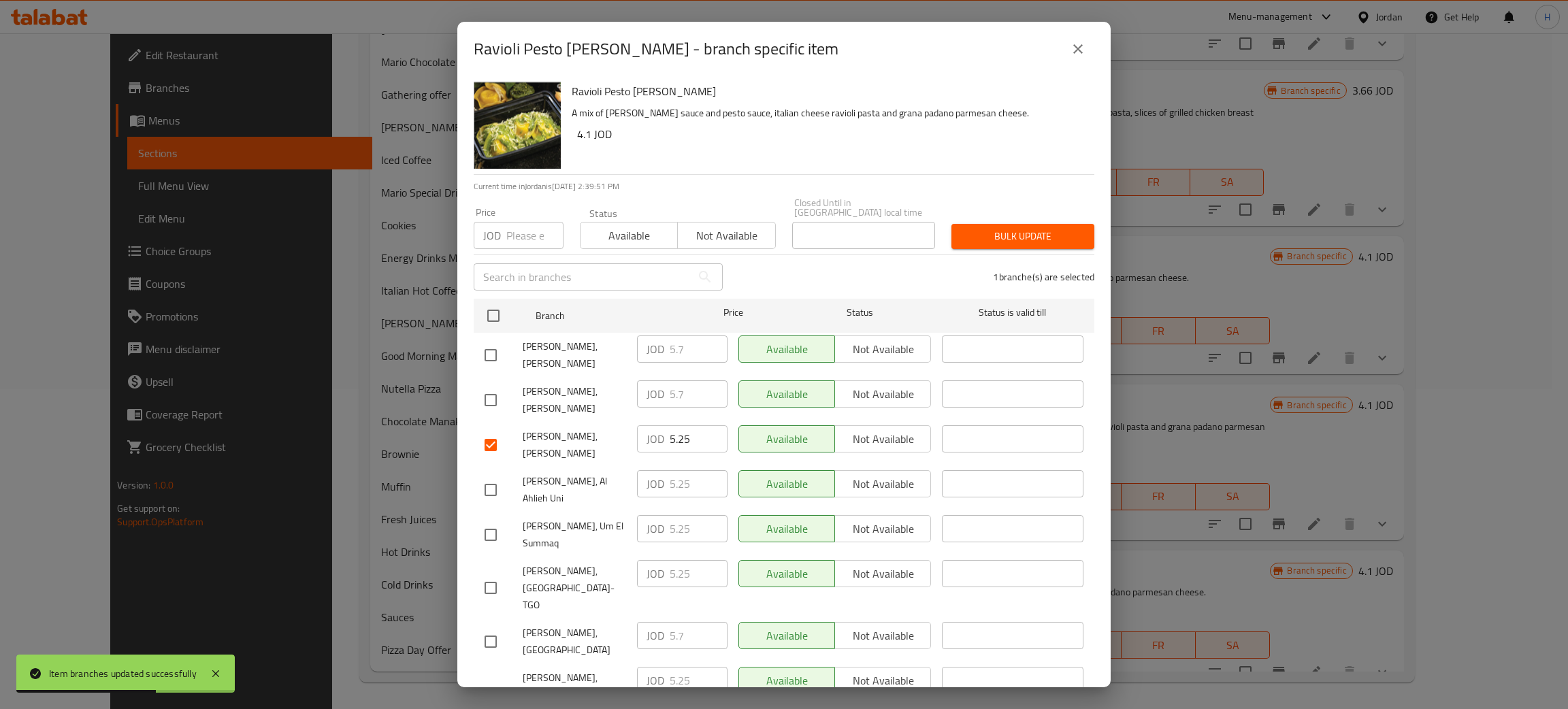
click at [663, 425] on div "JOD 5.25 ​" at bounding box center [682, 439] width 90 height 28
paste input "7"
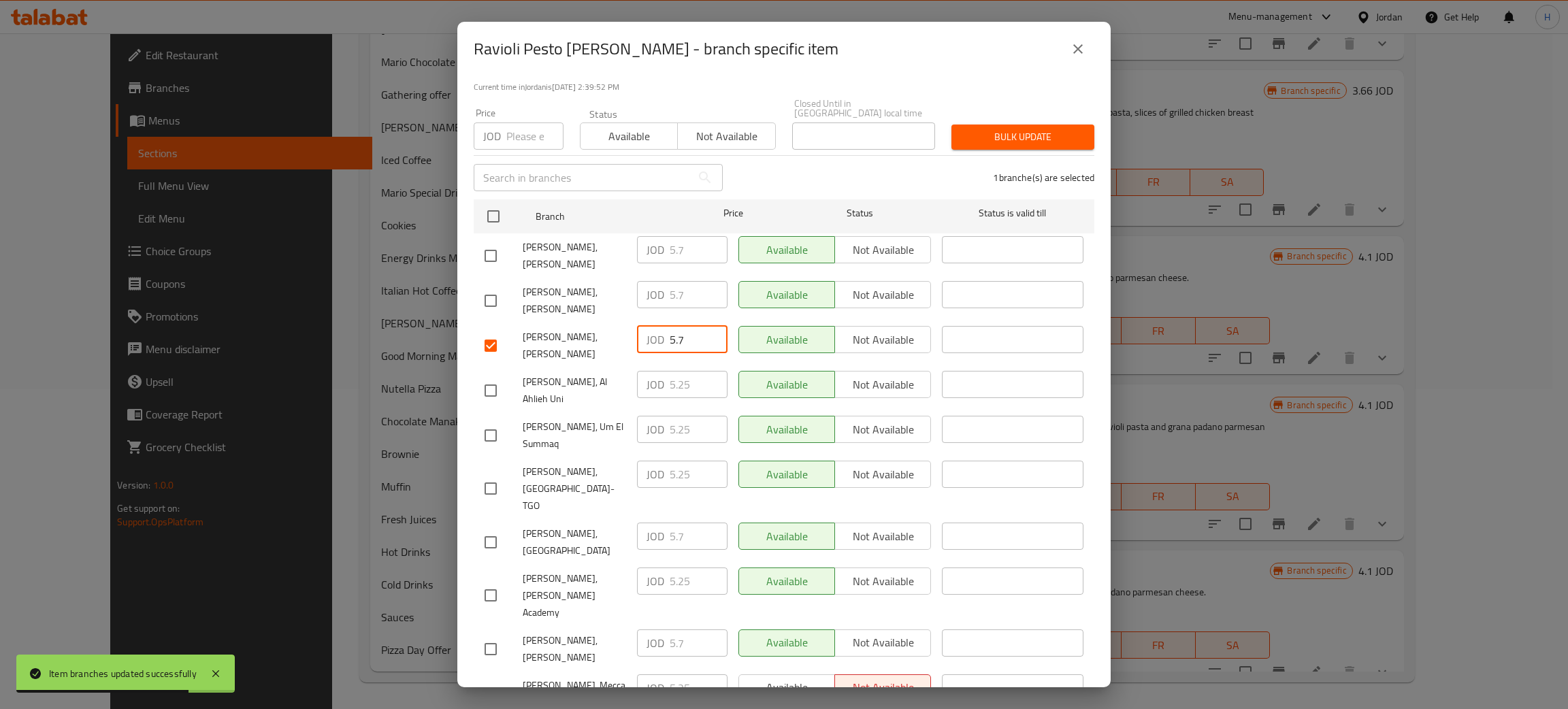
type input "5.7"
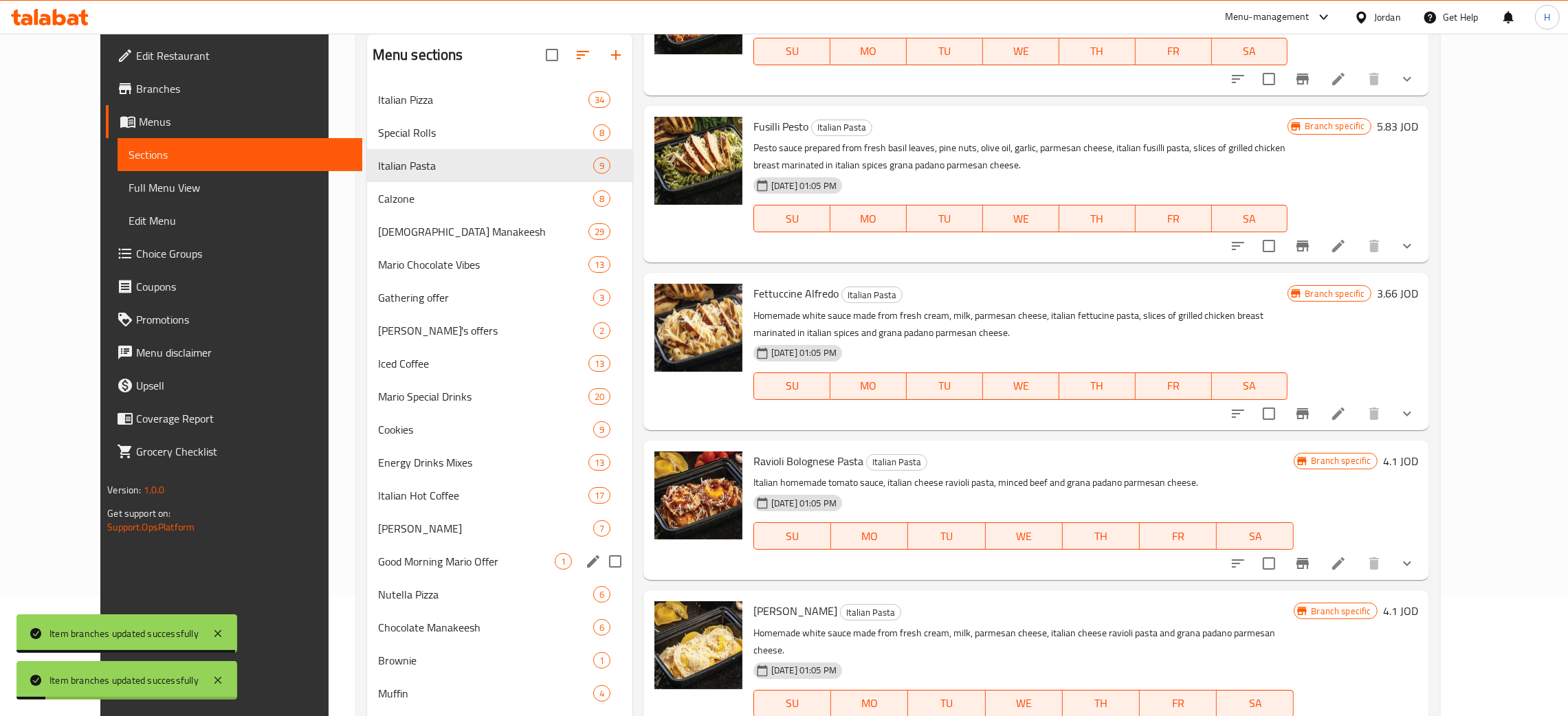
scroll to position [0, 0]
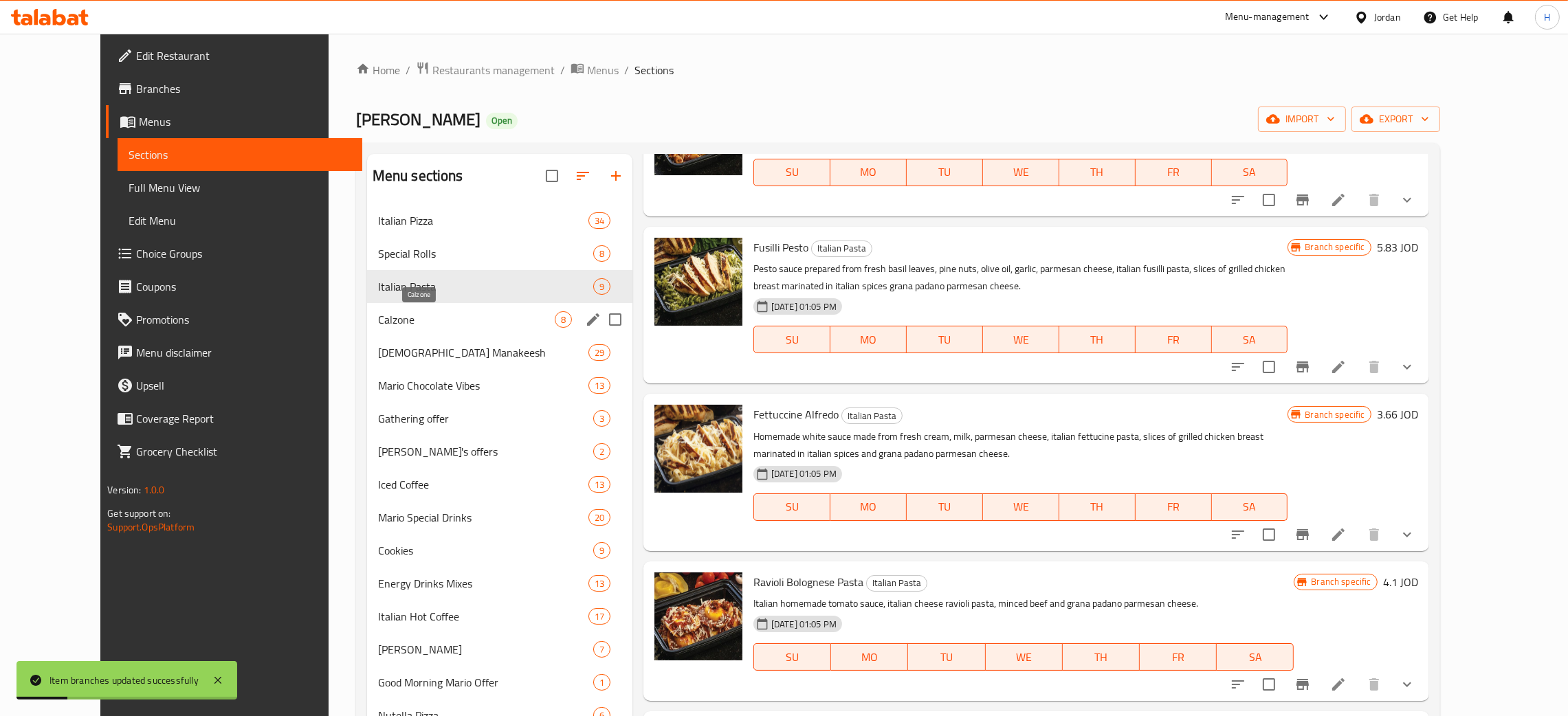
click at [367, 328] on div "Calzone 8" at bounding box center [499, 320] width 265 height 33
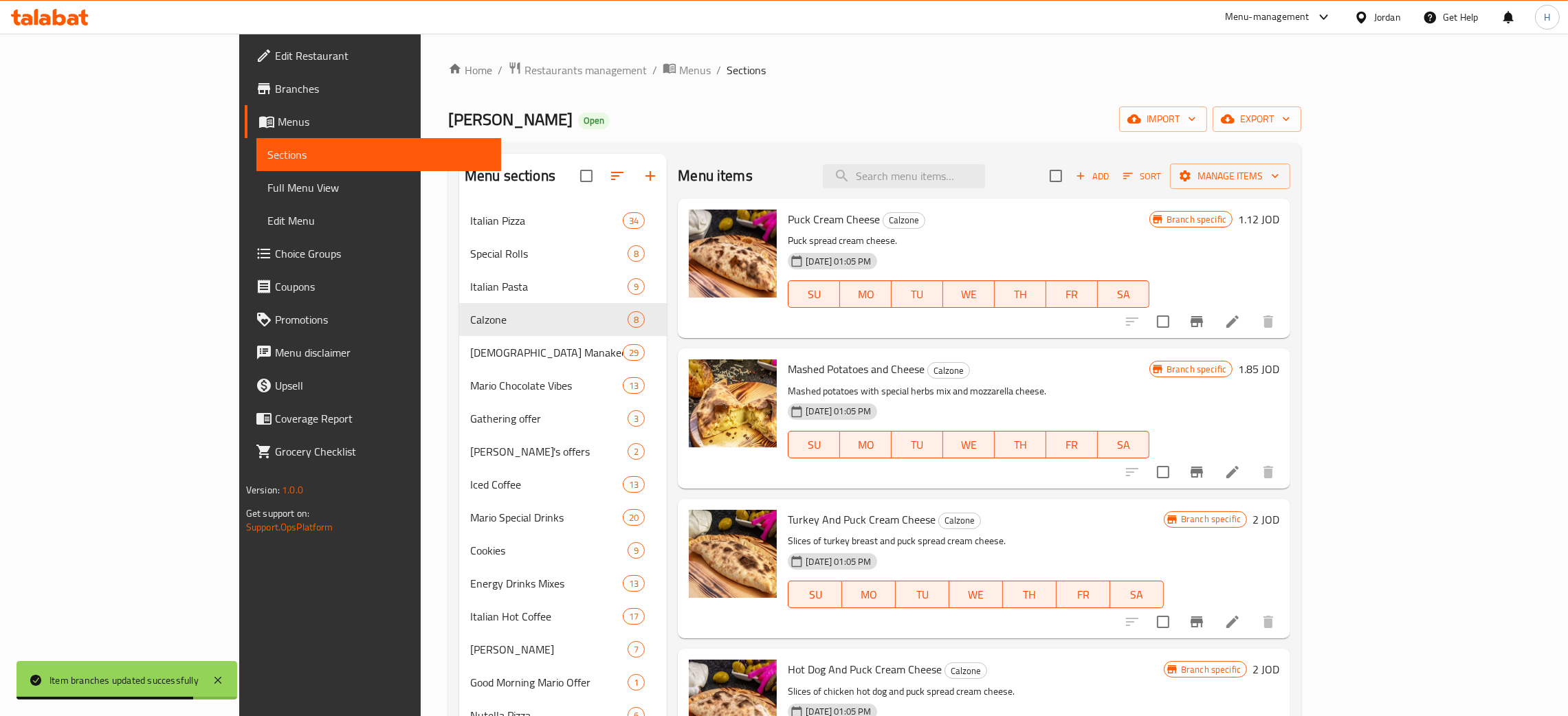
click at [789, 329] on icon "Branch-specific-item" at bounding box center [1196, 321] width 16 height 16
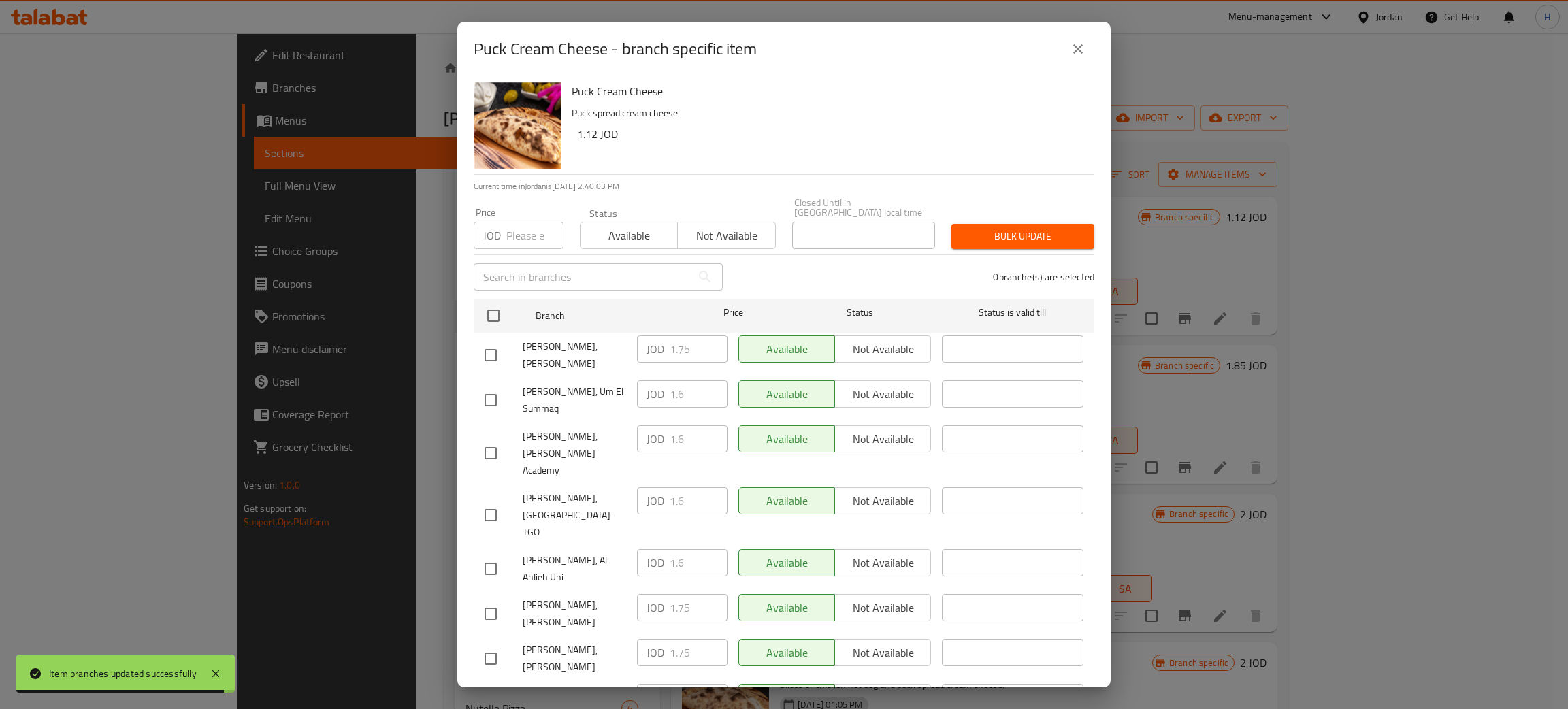
scroll to position [100, 0]
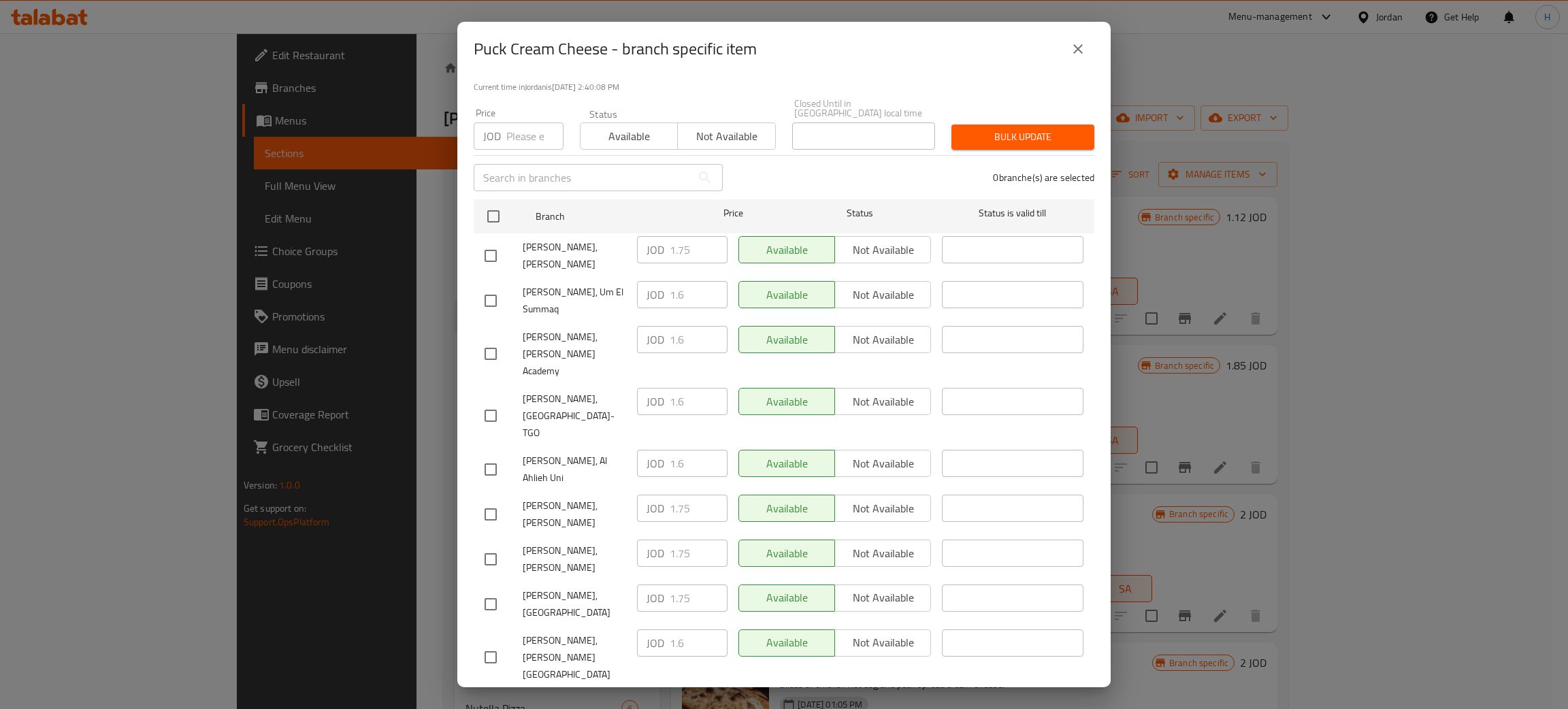
click at [658, 540] on div "JOD 1.75 ​" at bounding box center [682, 553] width 90 height 28
checkbox input "true"
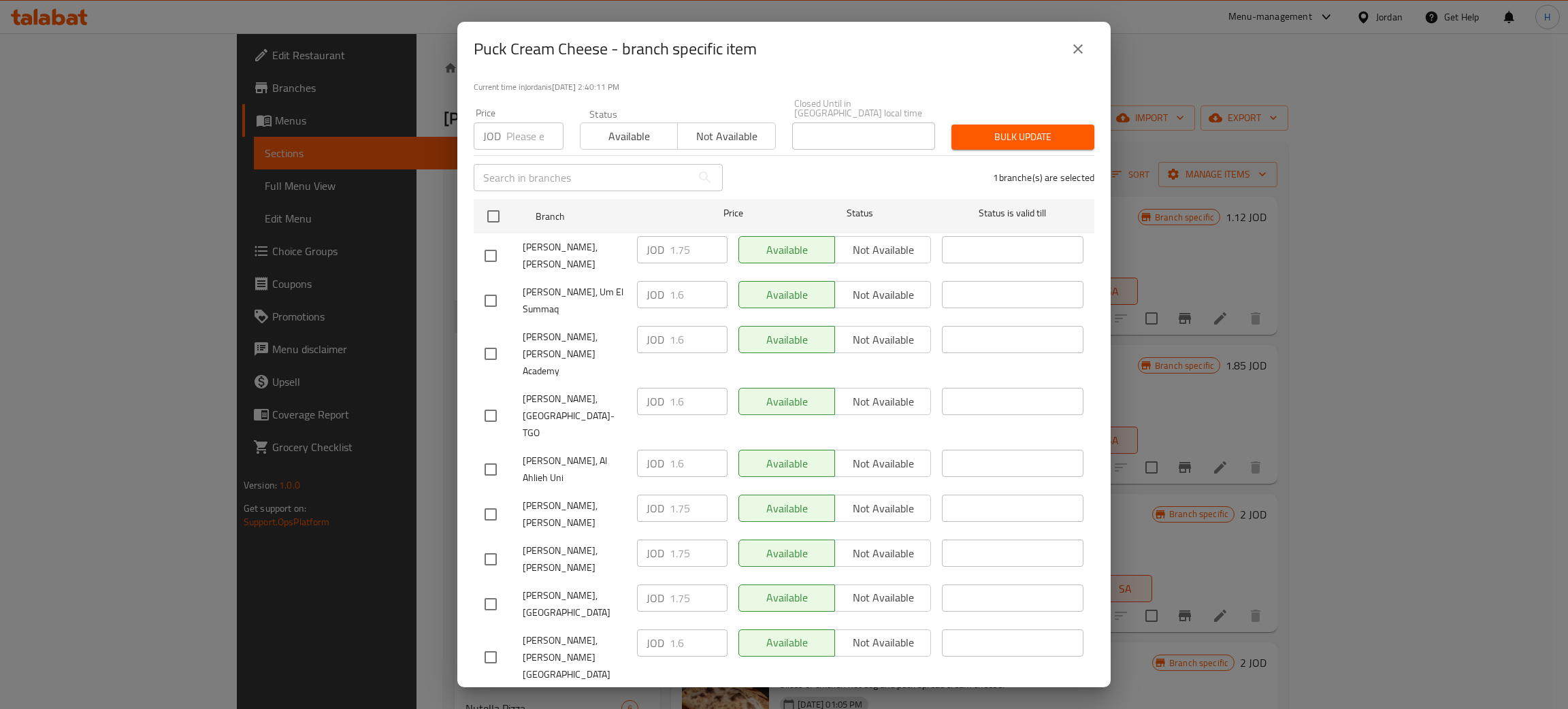
paste input "75"
type input "1.75"
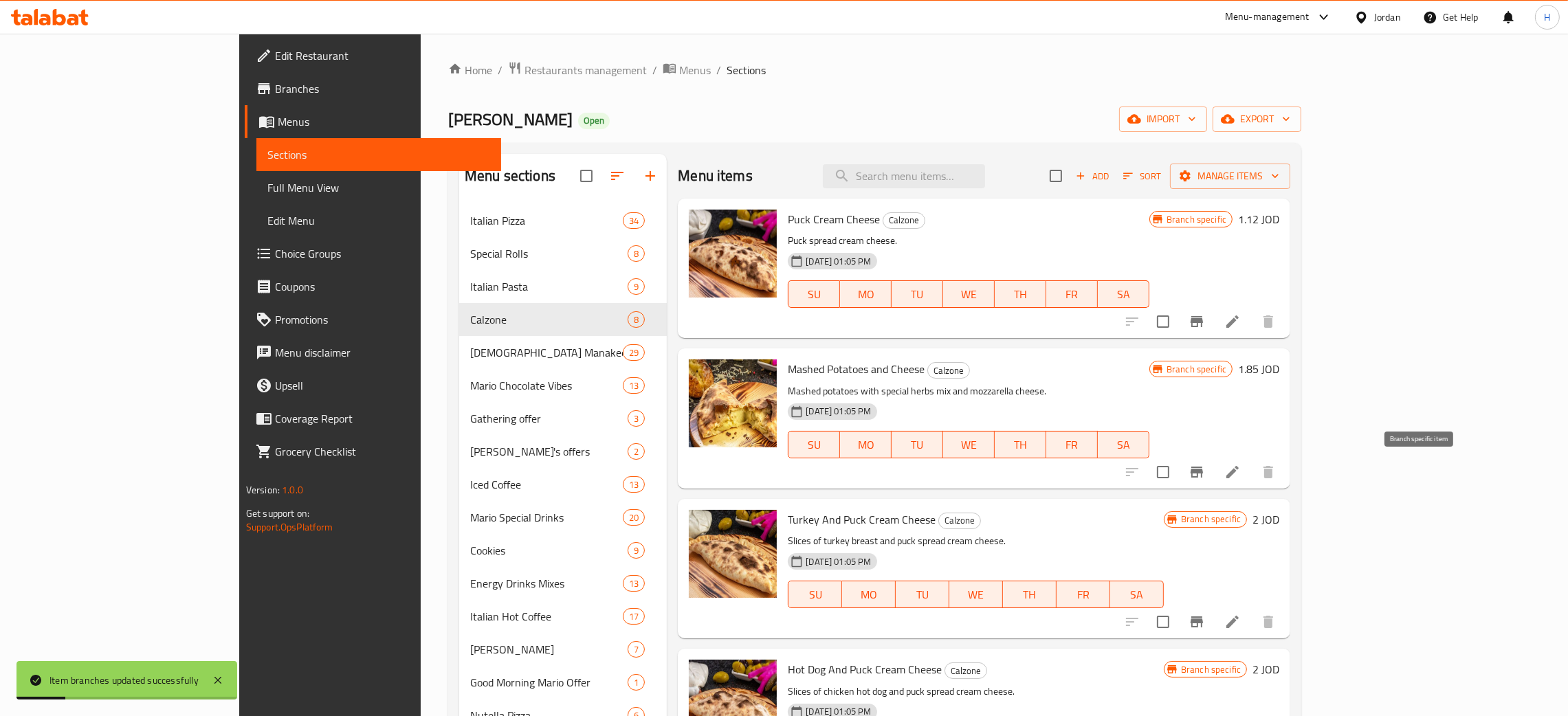
click at [789, 478] on icon "Branch-specific-item" at bounding box center [1196, 471] width 16 height 16
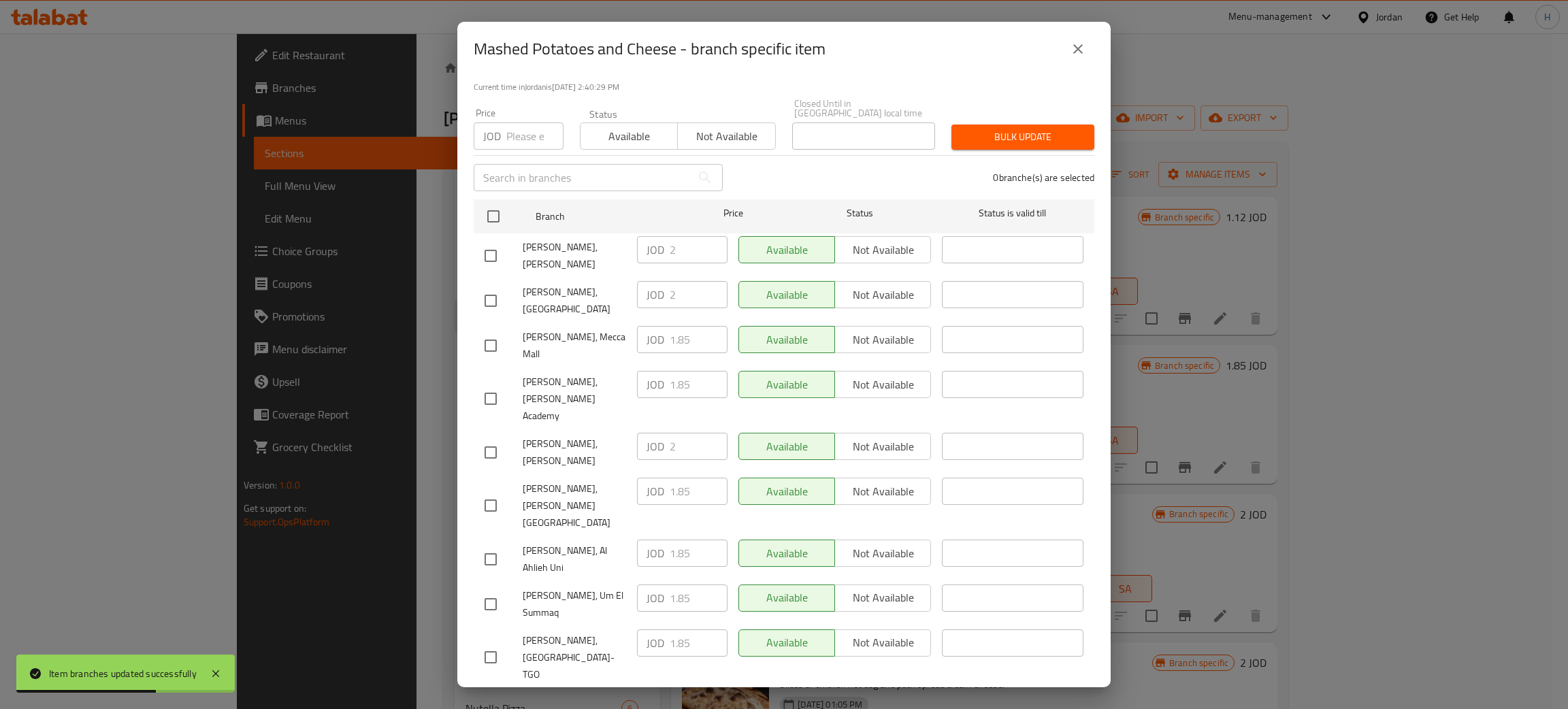
click at [658, 242] on div "JOD 2 ​" at bounding box center [682, 250] width 90 height 28
checkbox input "true"
paste input "2"
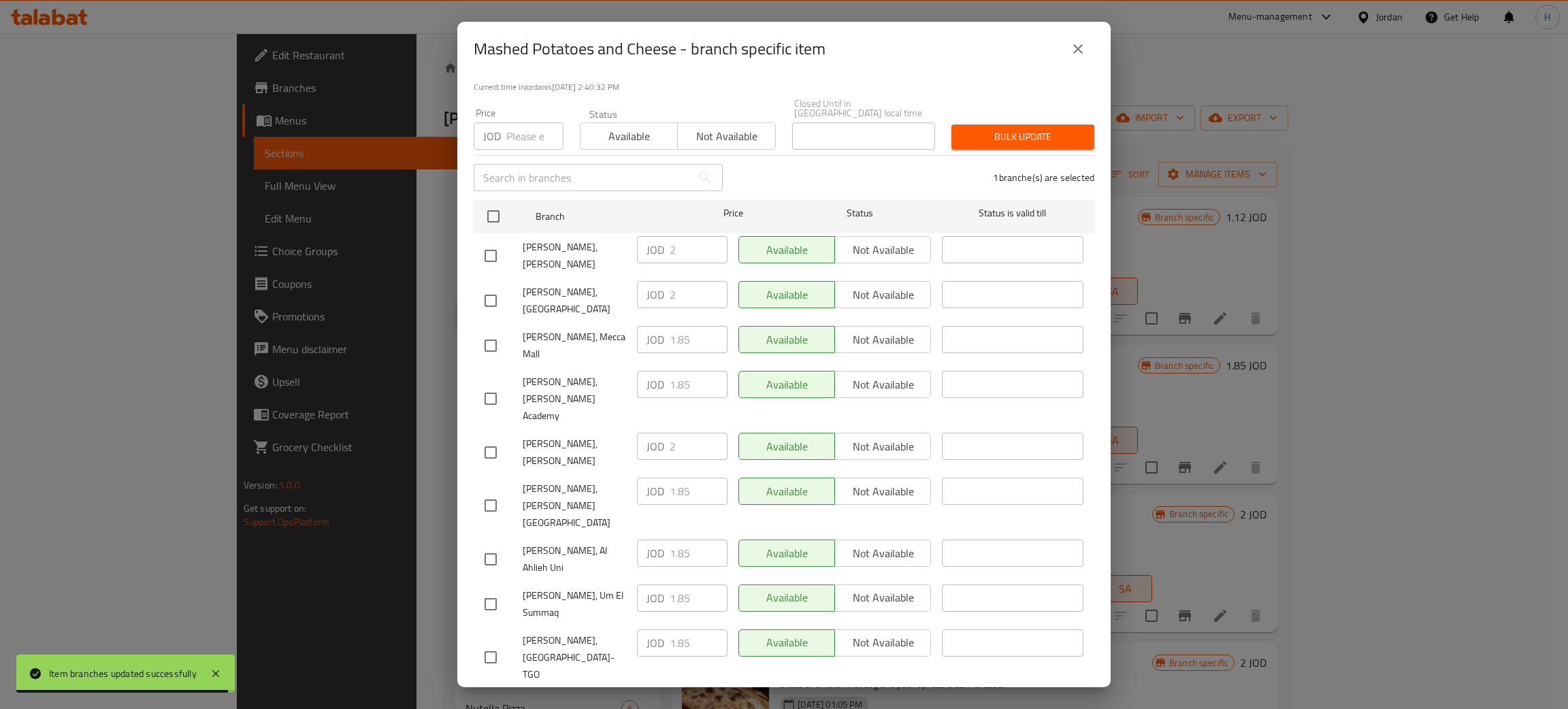
type input "2"
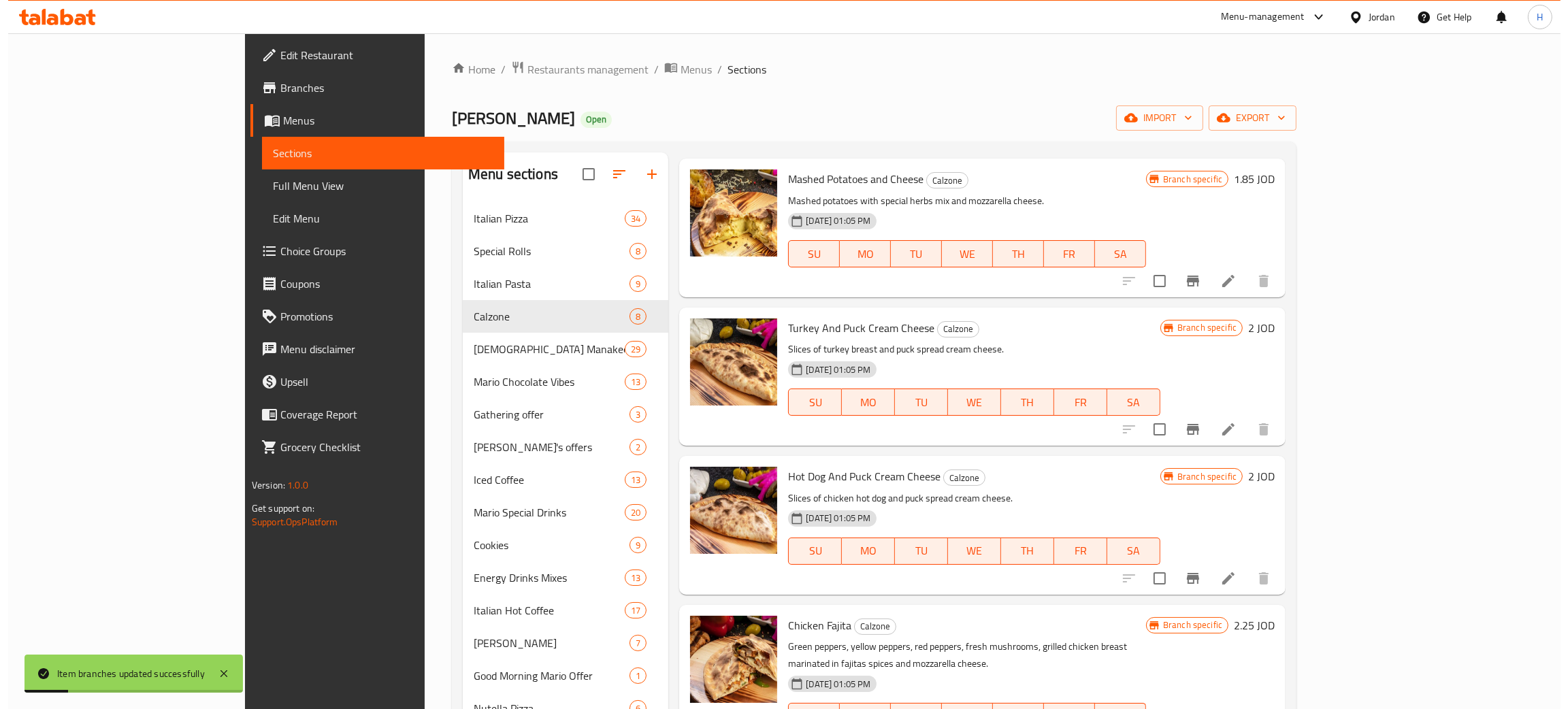
scroll to position [204, 0]
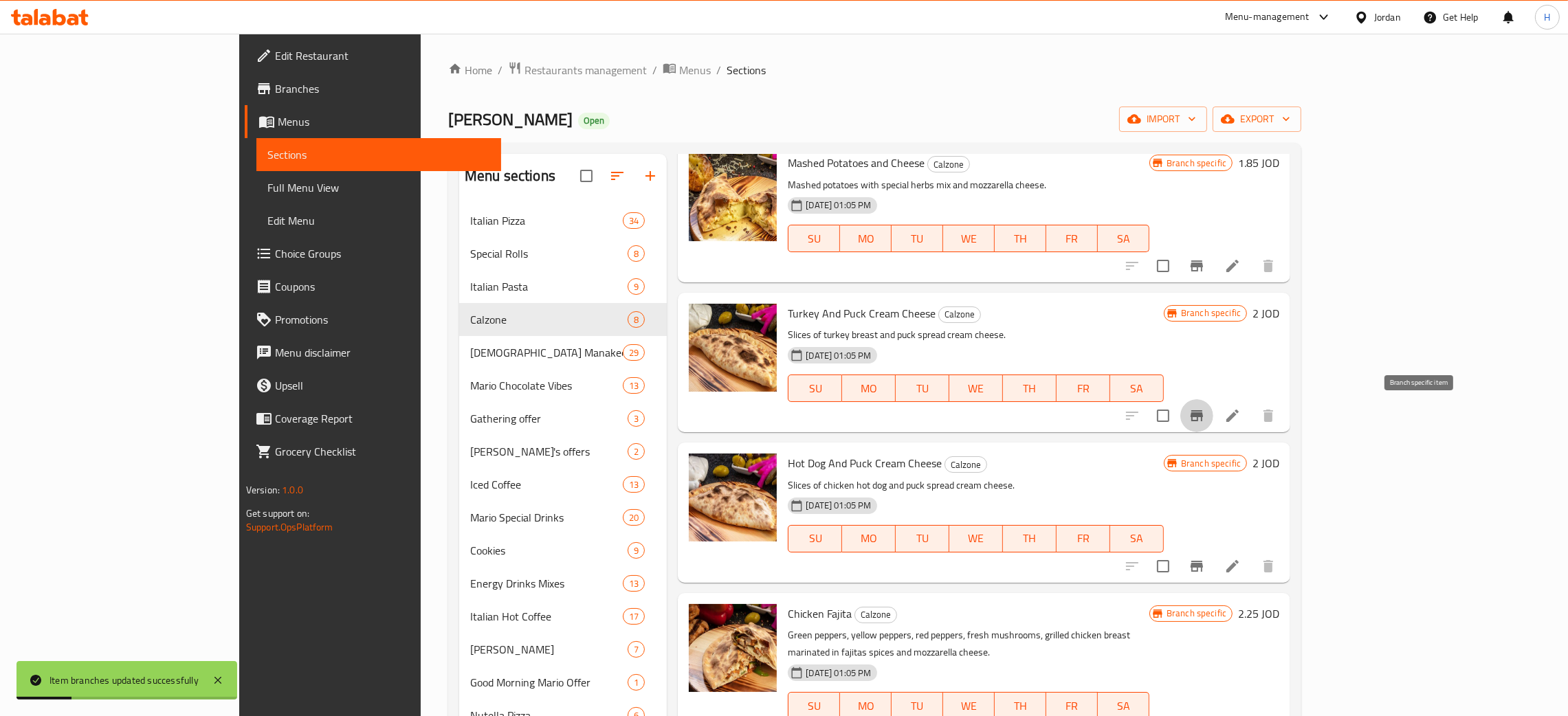
click at [789, 420] on icon "Branch-specific-item" at bounding box center [1196, 416] width 16 height 16
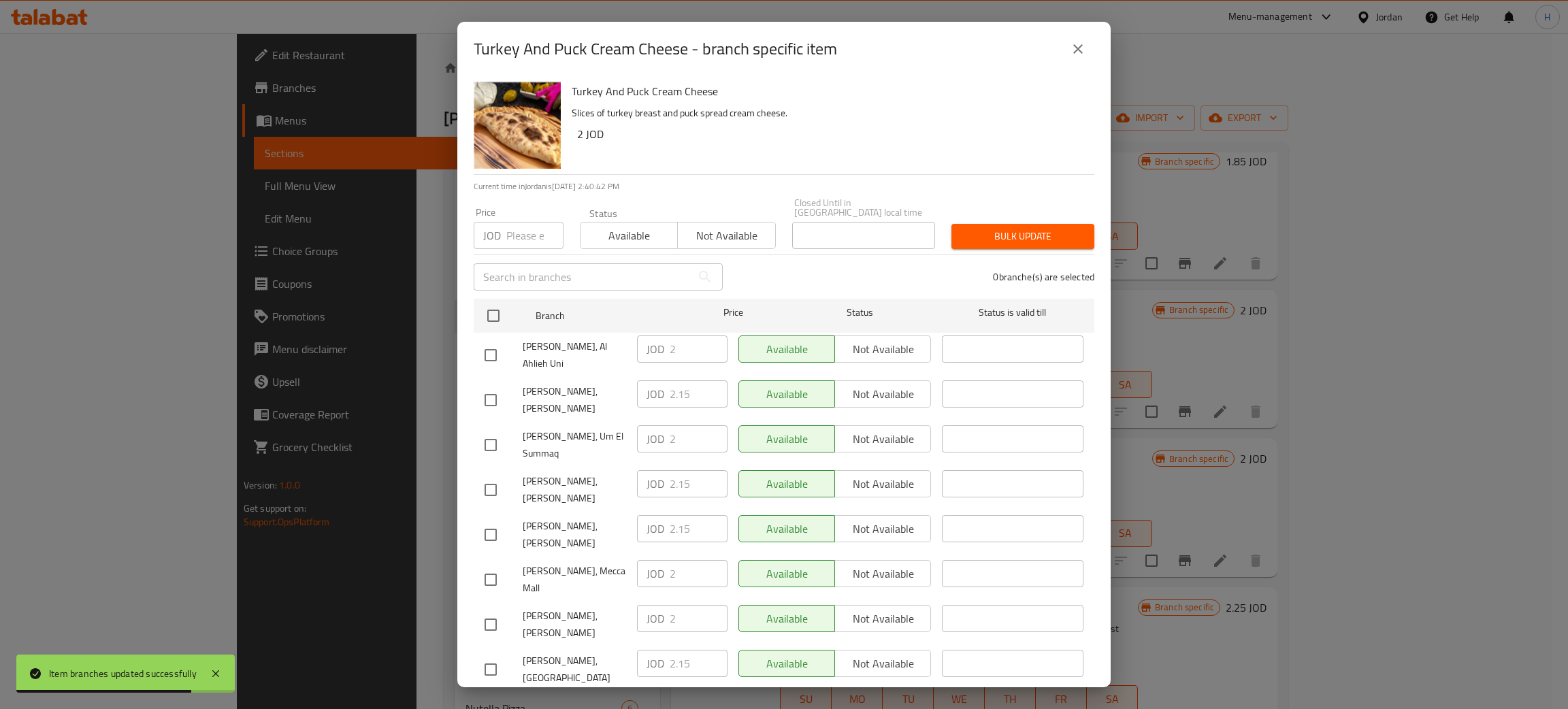
click at [661, 471] on div "JOD 2.15 ​" at bounding box center [682, 484] width 90 height 28
click at [484, 611] on input "checkbox" at bounding box center [490, 625] width 28 height 28
checkbox input "true"
click at [677, 605] on input "2" at bounding box center [698, 619] width 57 height 28
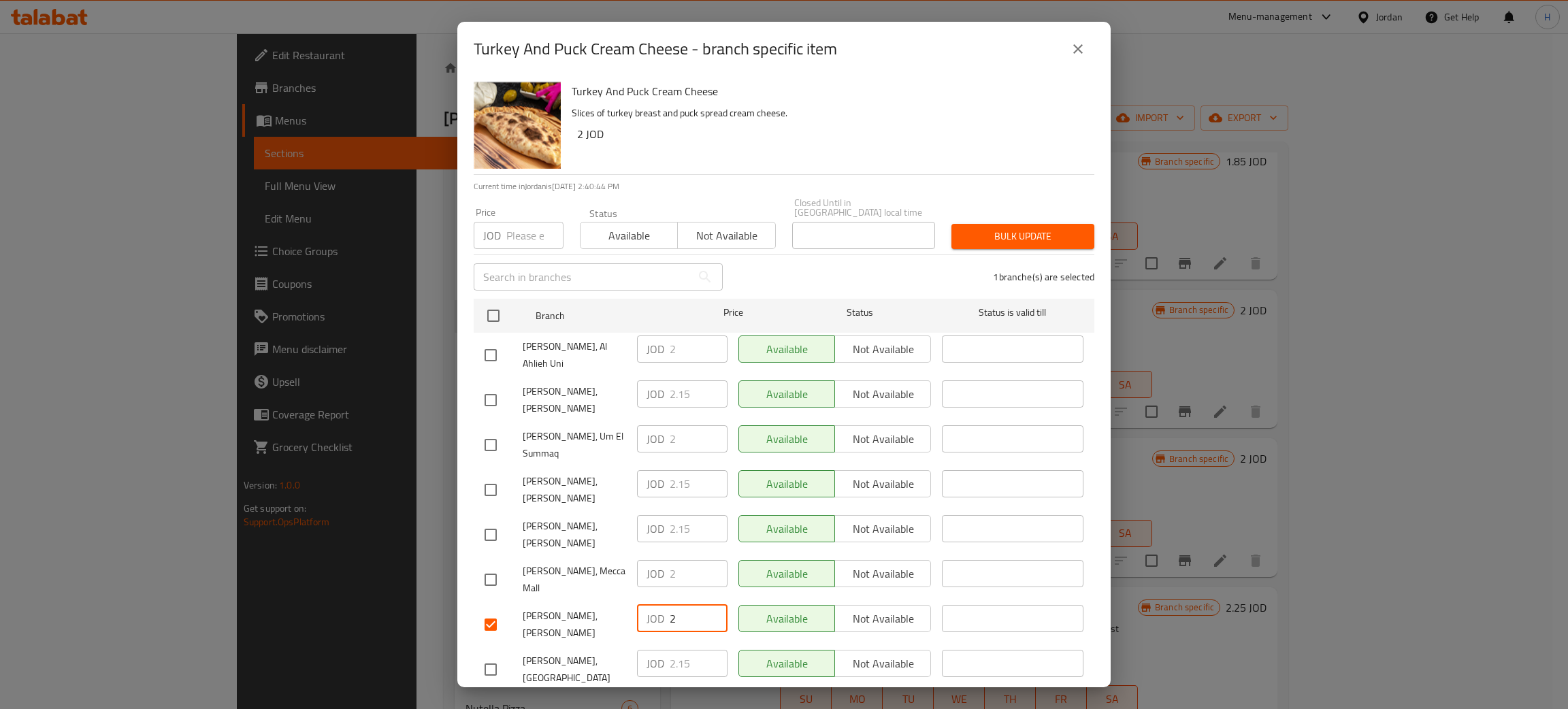
paste input ".15"
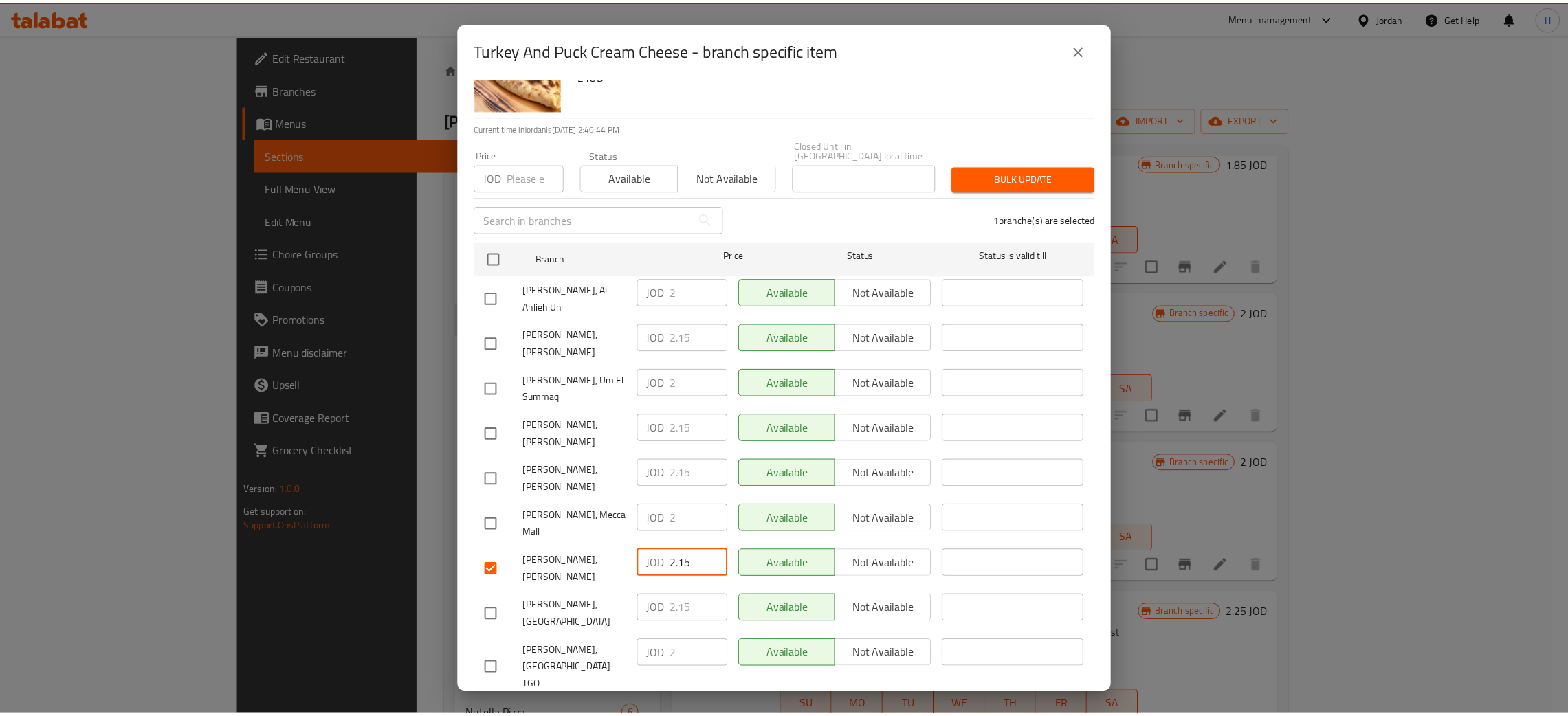
scroll to position [101, 0]
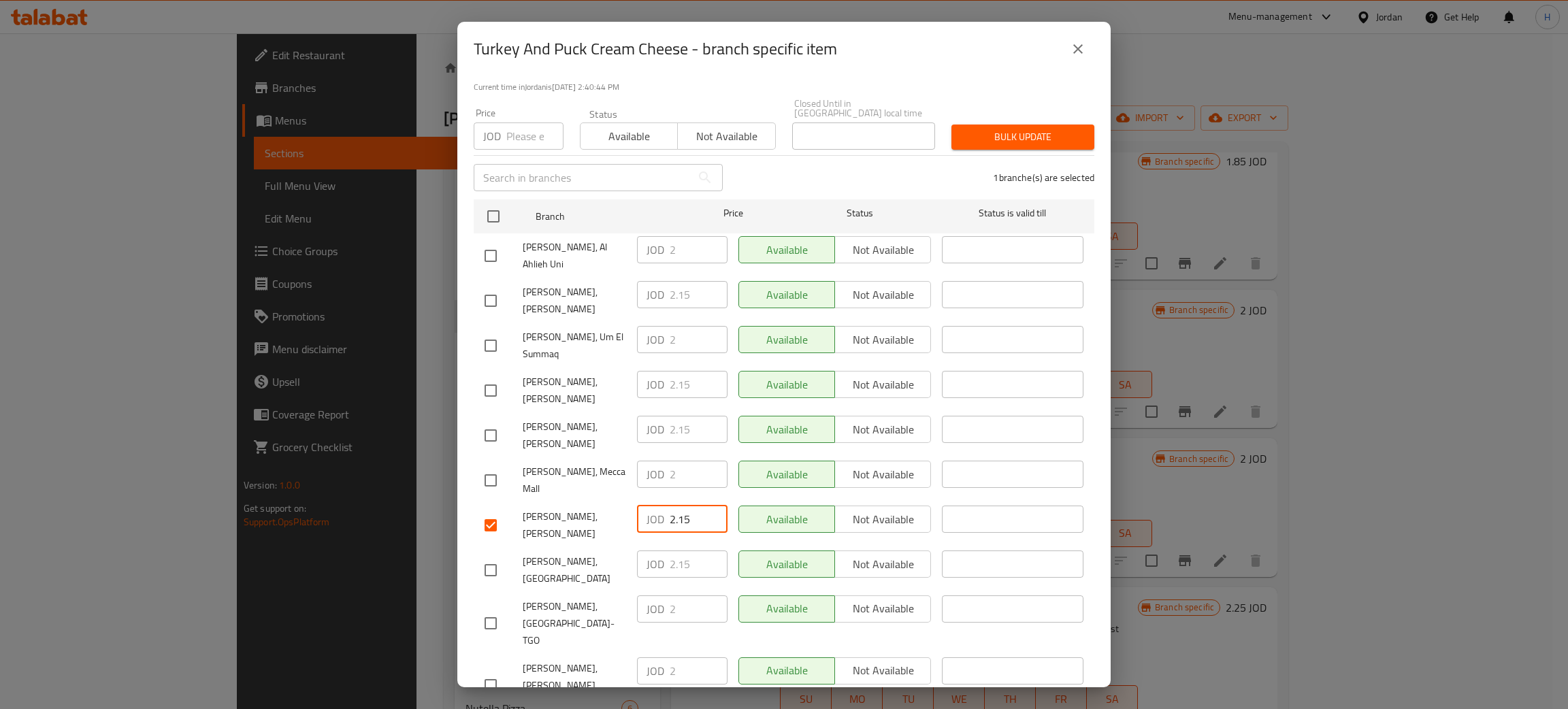
type input "2.15"
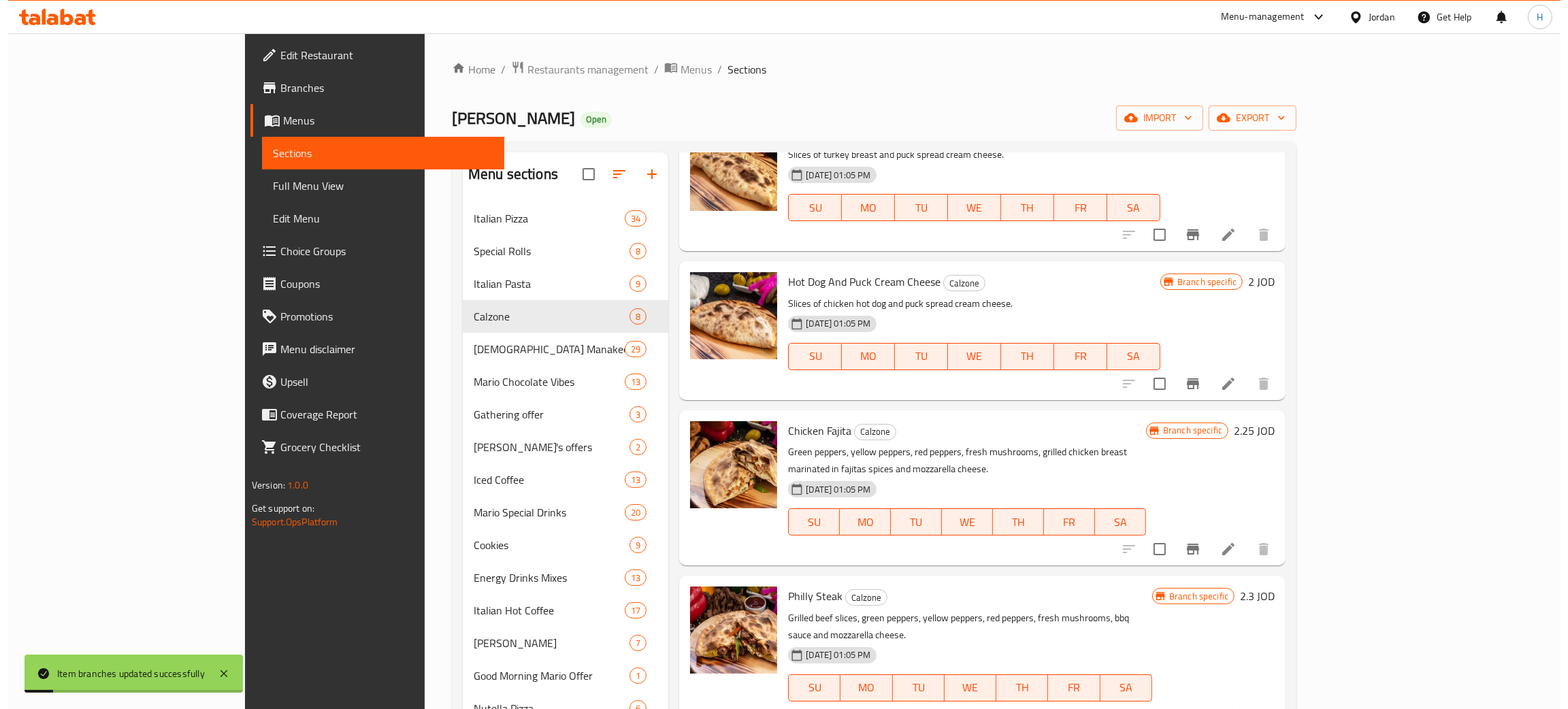
scroll to position [385, 0]
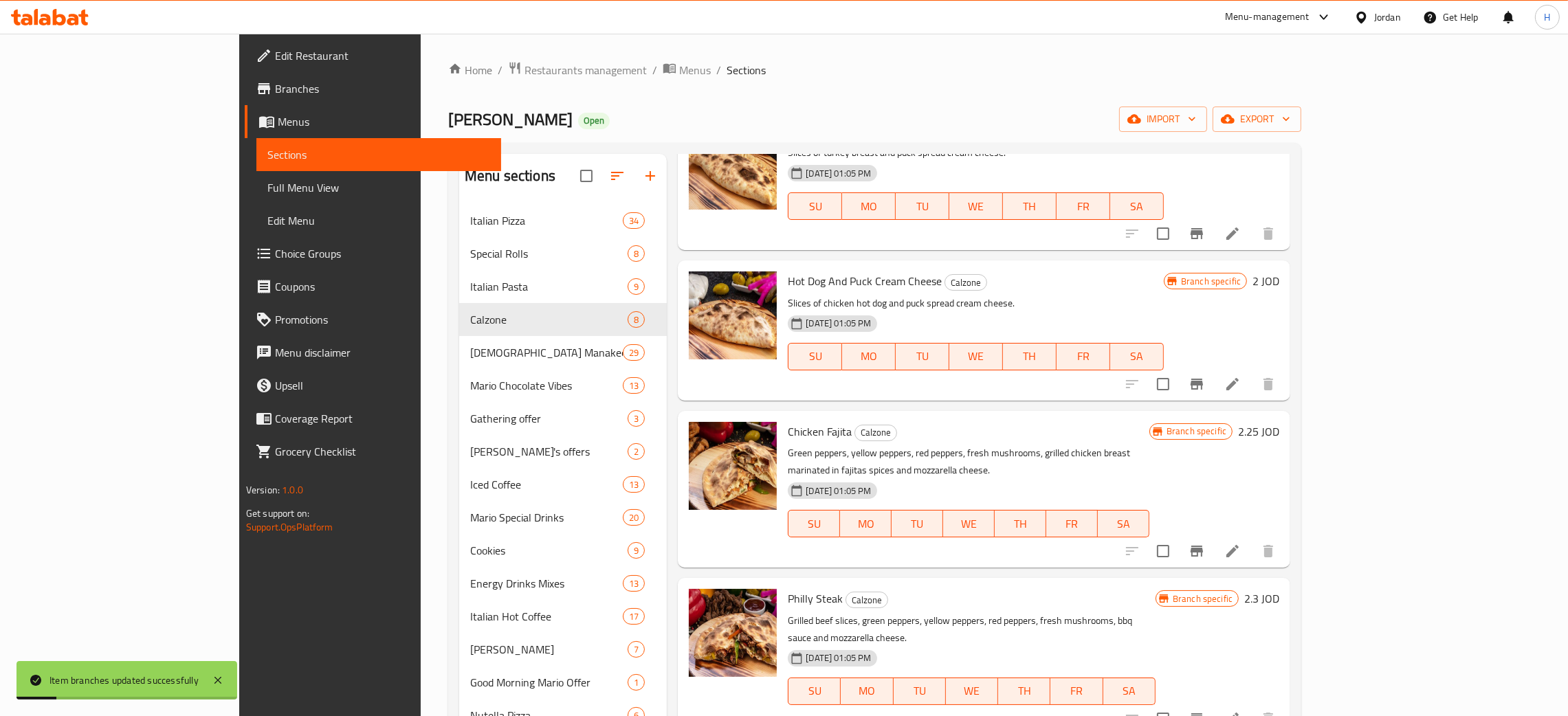
click at [789, 388] on icon "Branch-specific-item" at bounding box center [1196, 384] width 16 height 16
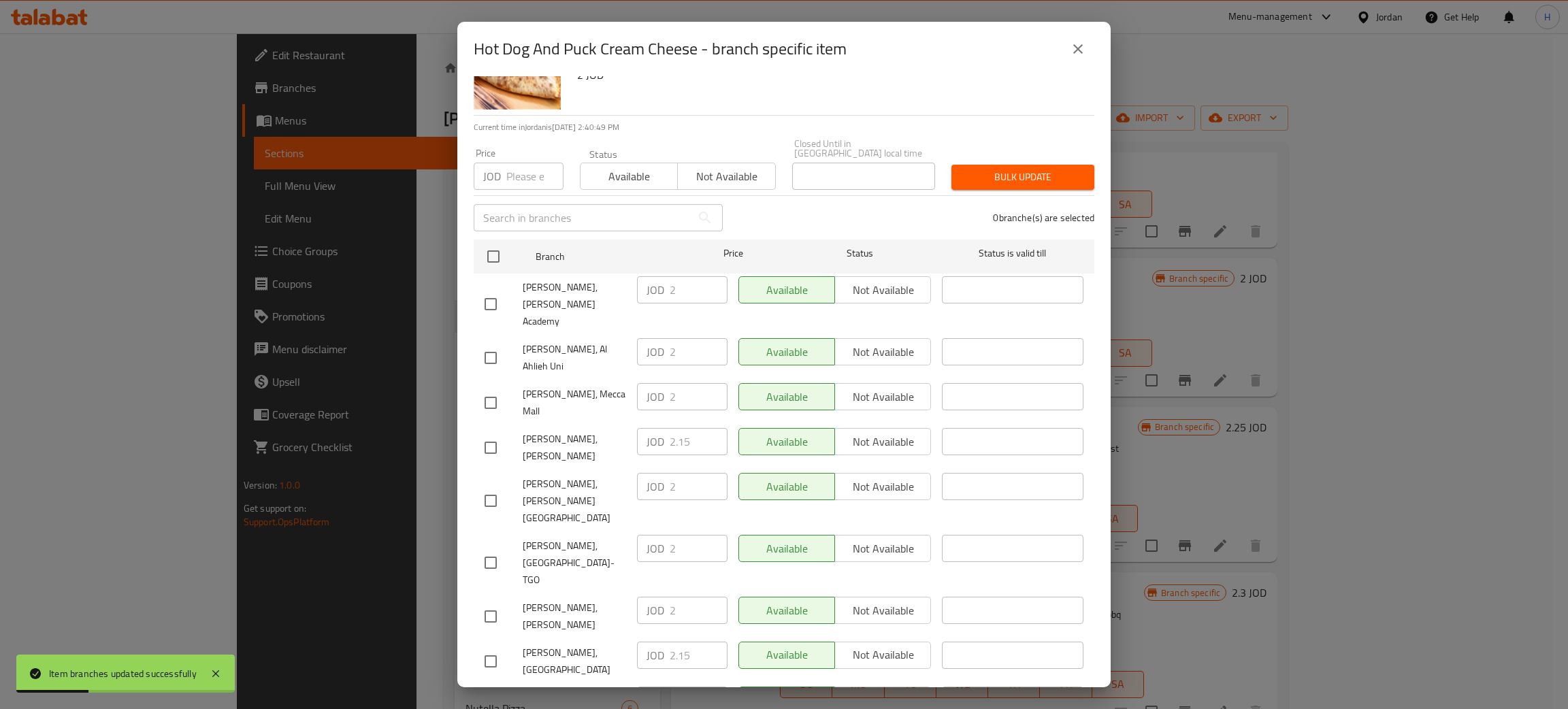
scroll to position [100, 0]
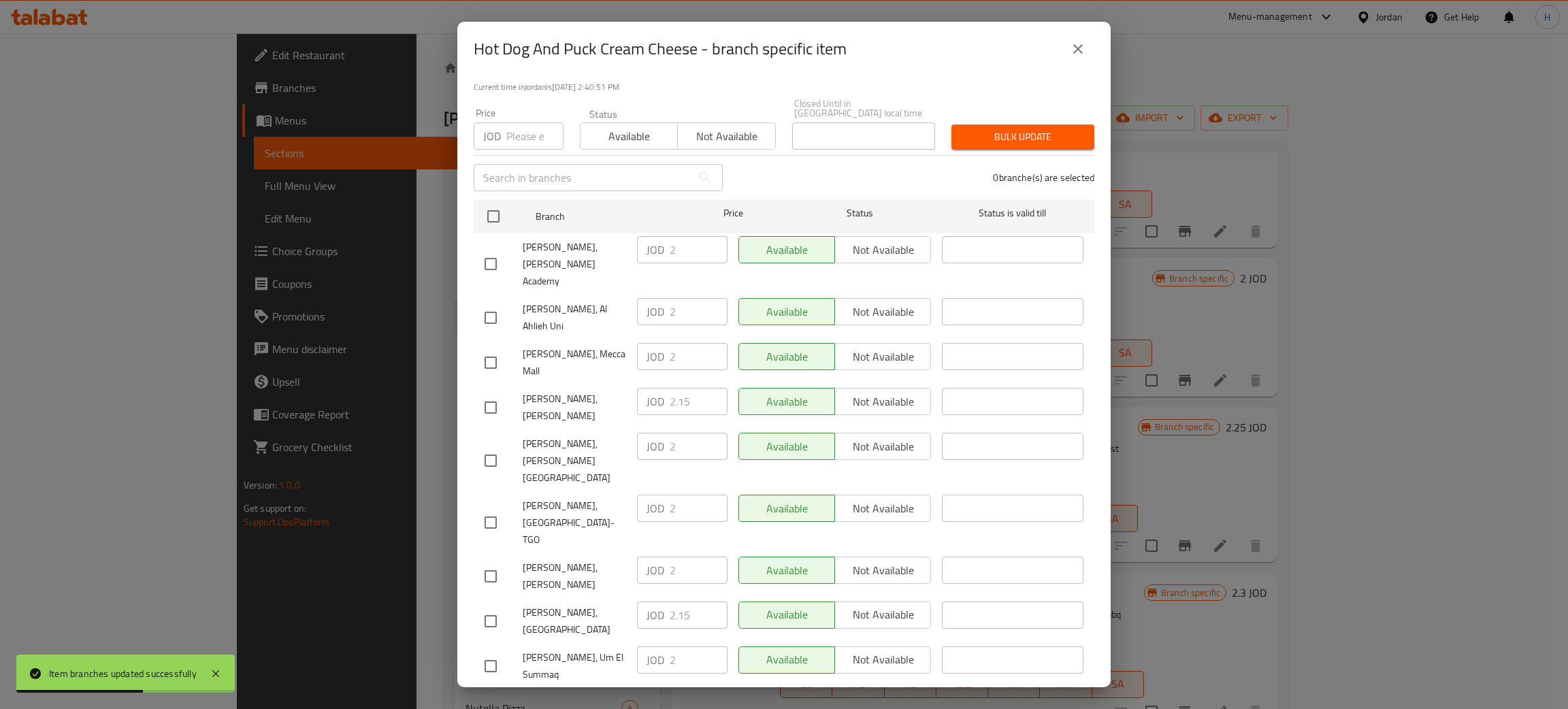
click at [483, 563] on input "checkbox" at bounding box center [490, 576] width 28 height 28
checkbox input "true"
click at [684, 556] on input "2" at bounding box center [698, 570] width 57 height 28
paste input ".15"
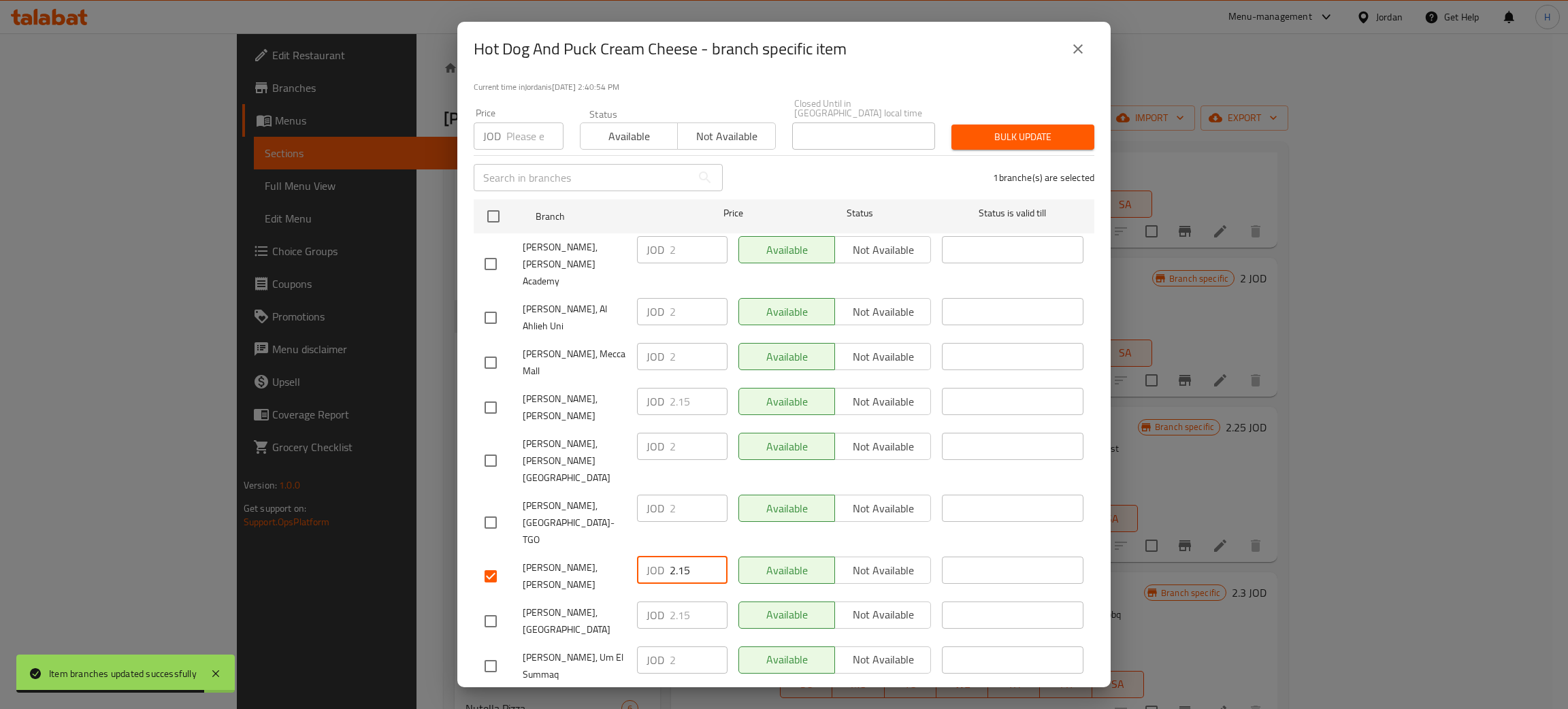
type input "2.15"
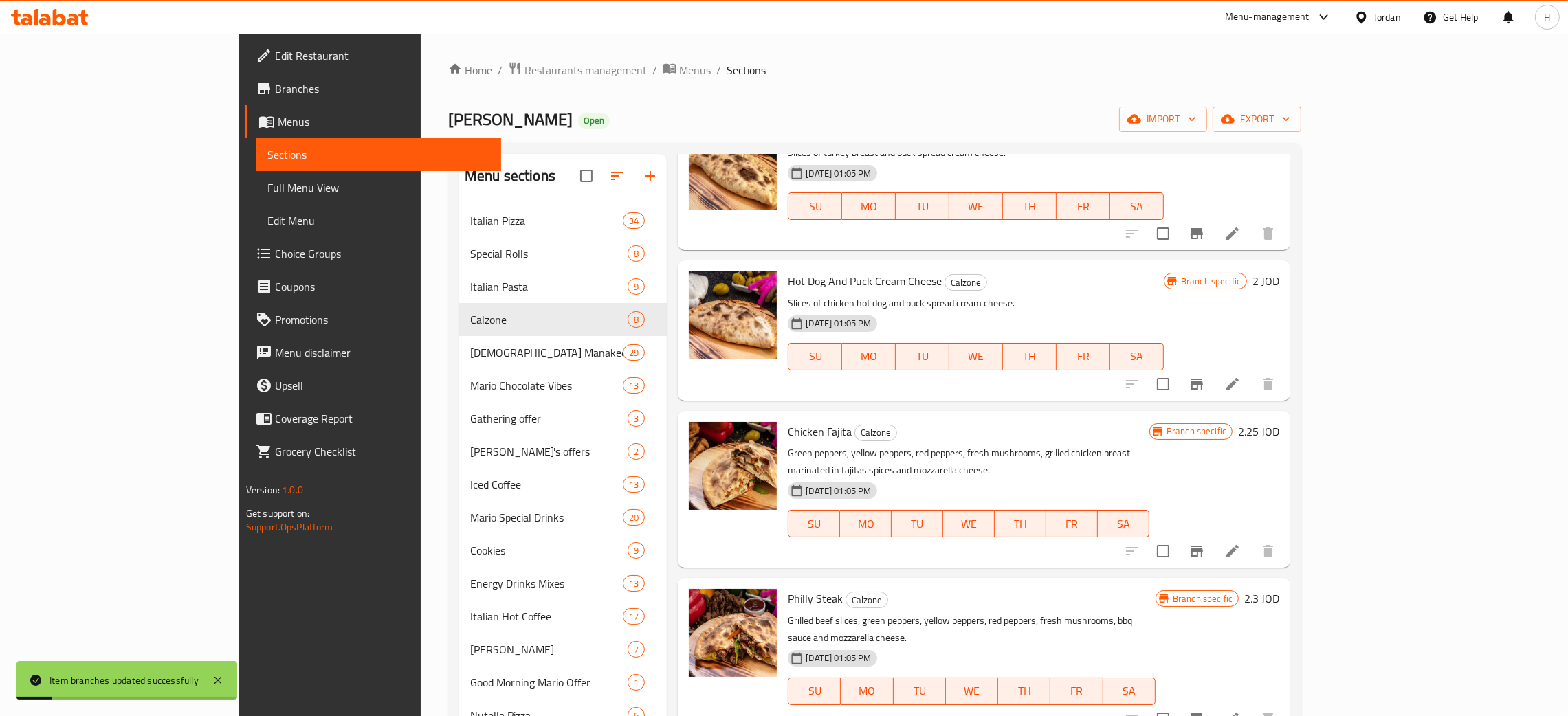
click at [789, 539] on button "Branch-specific-item" at bounding box center [1197, 551] width 33 height 33
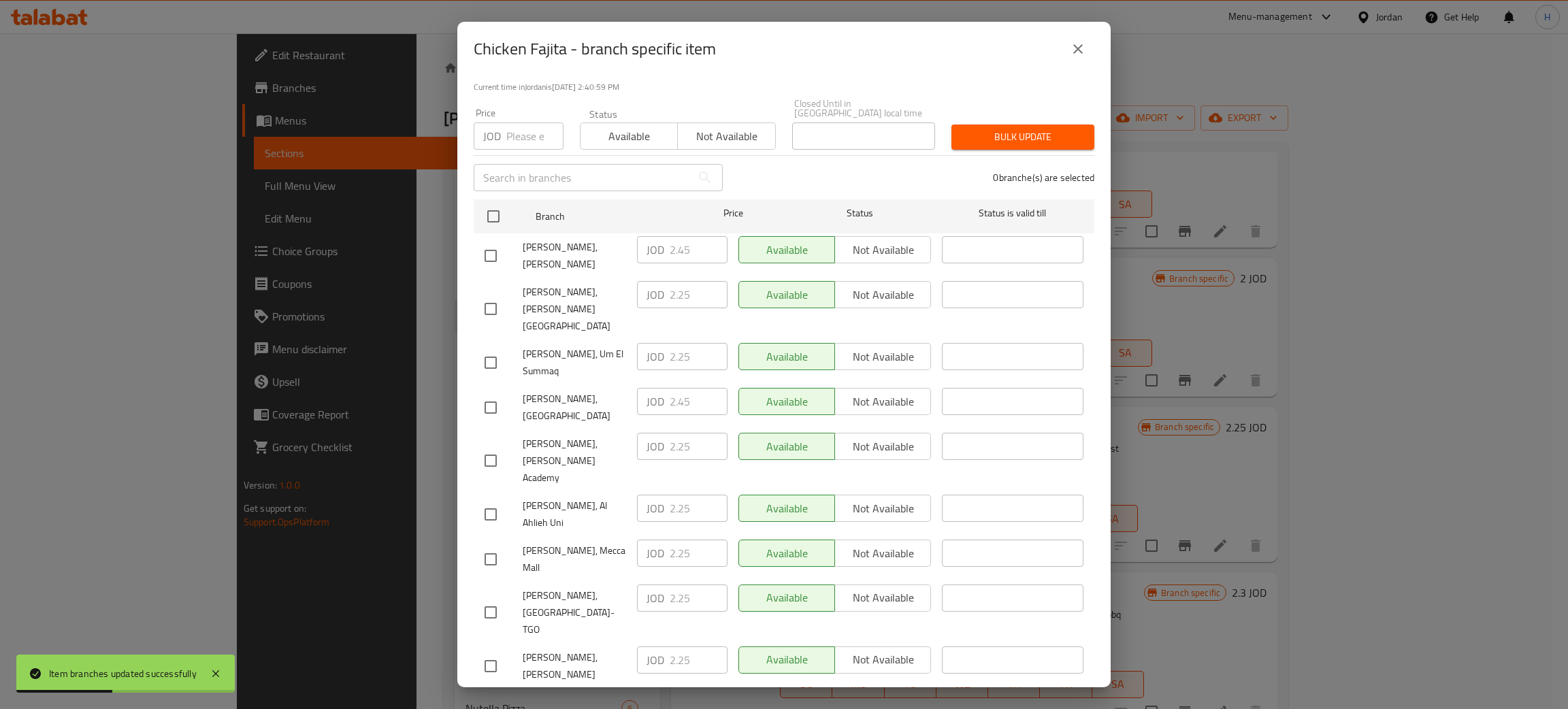
click at [651, 691] on div "JOD 2.45 ​" at bounding box center [682, 705] width 90 height 28
click at [492, 652] on input "checkbox" at bounding box center [490, 666] width 28 height 28
checkbox input "true"
click at [681, 647] on input "2.25" at bounding box center [698, 661] width 57 height 28
paste input "4"
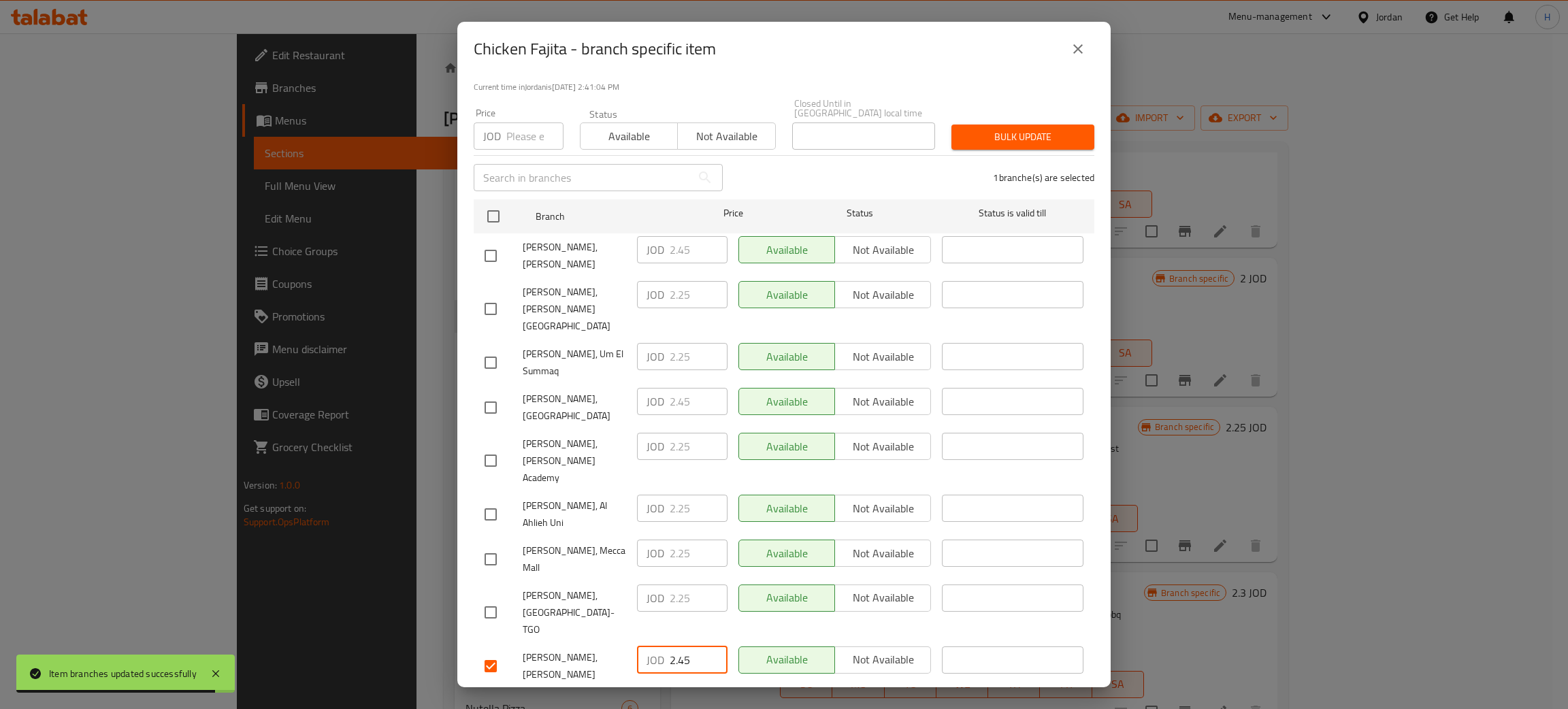
type input "2.45"
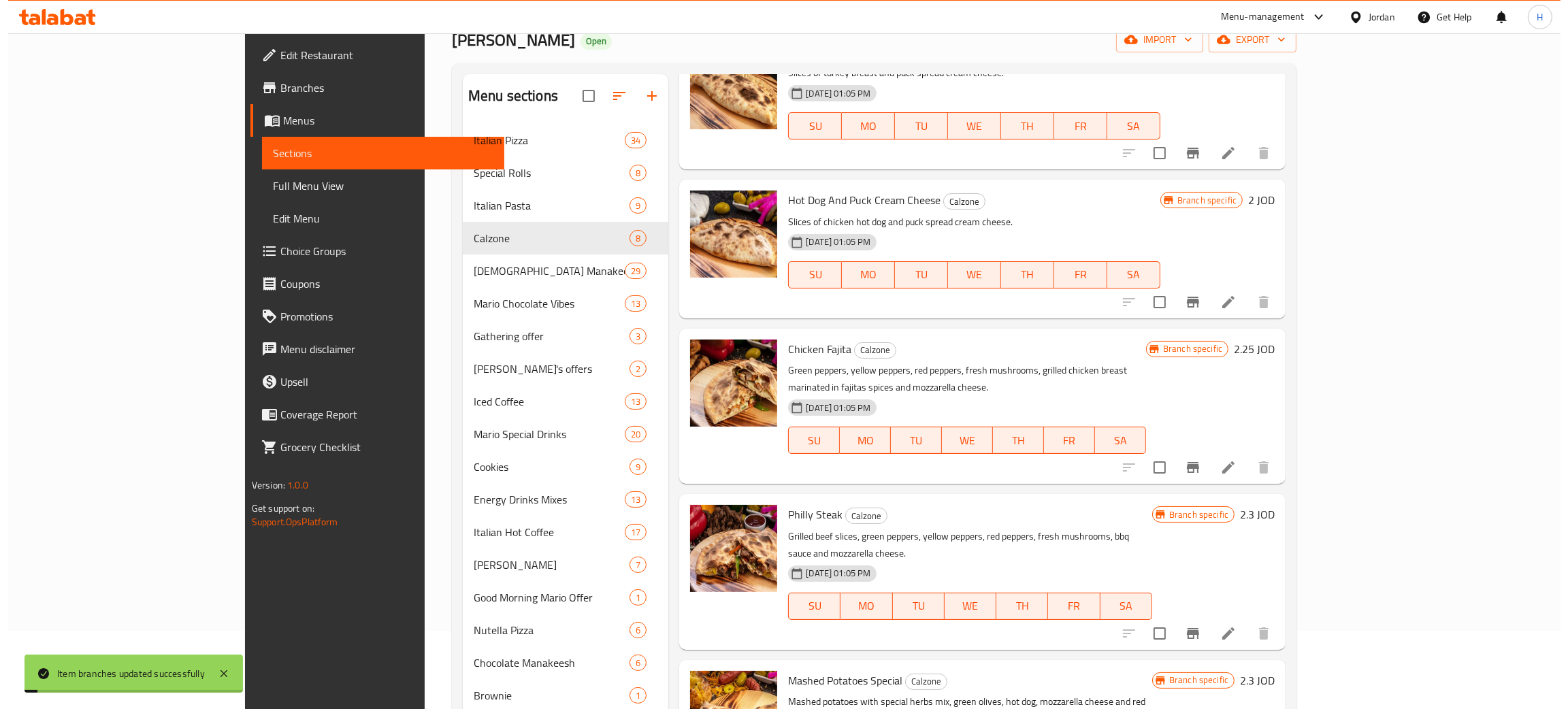
scroll to position [204, 0]
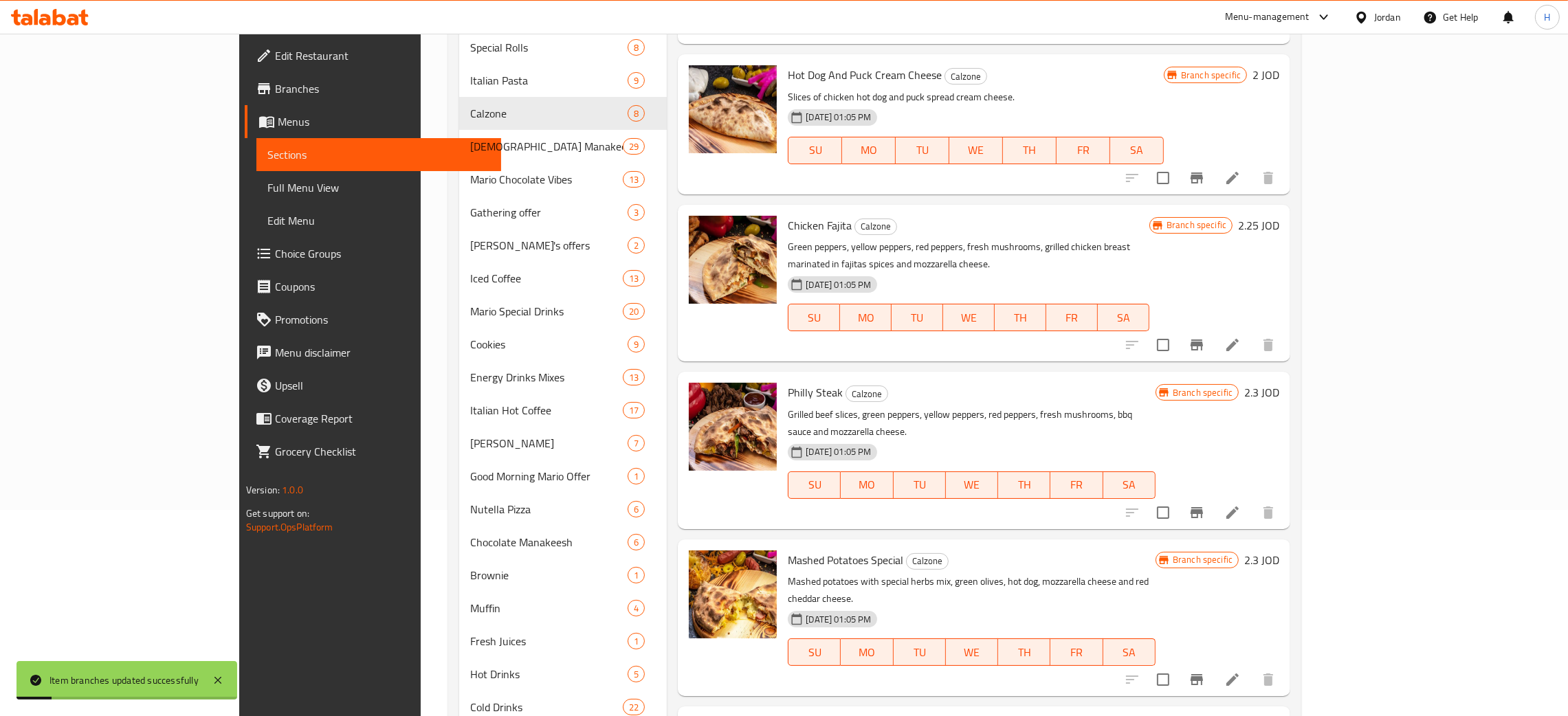
click at [789, 496] on button "Branch-specific-item" at bounding box center [1197, 512] width 33 height 33
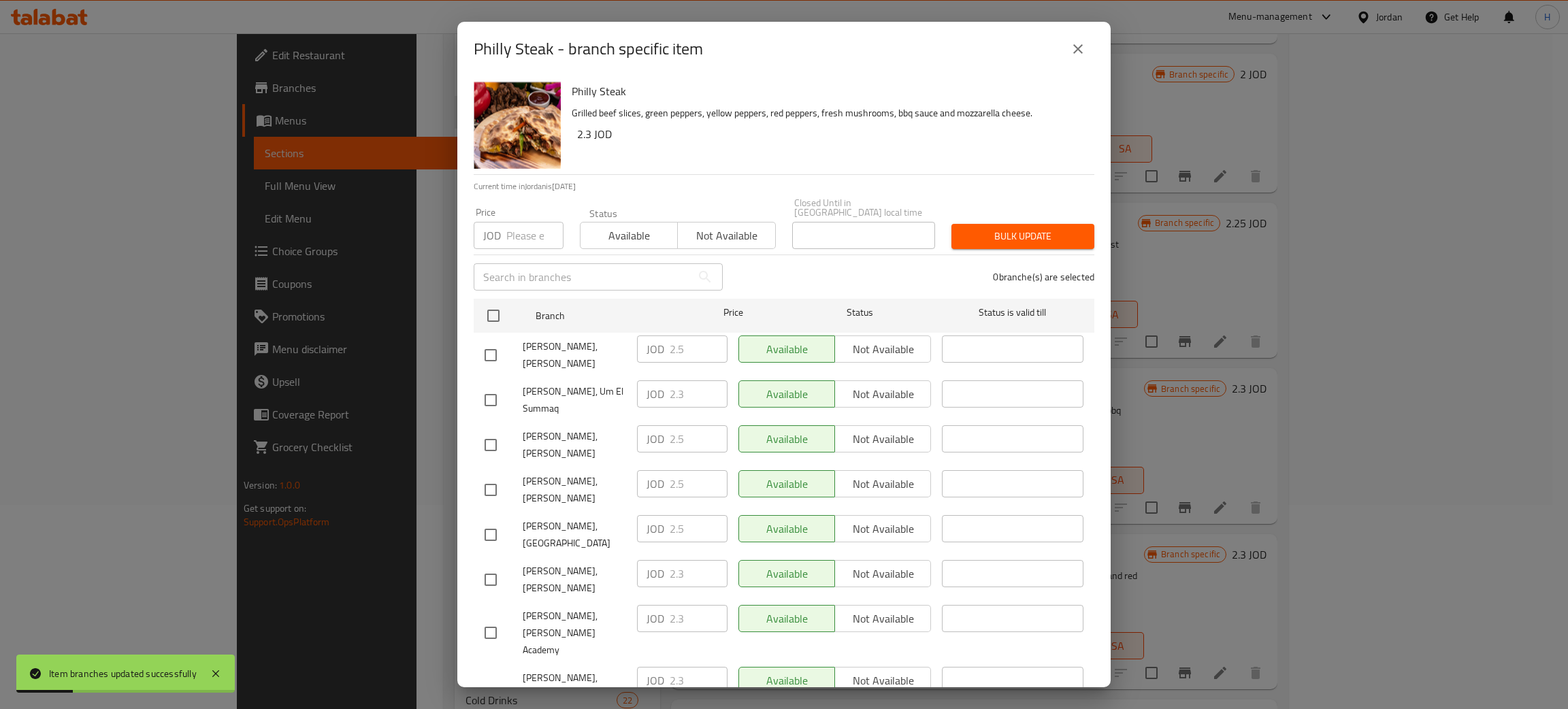
scroll to position [100, 0]
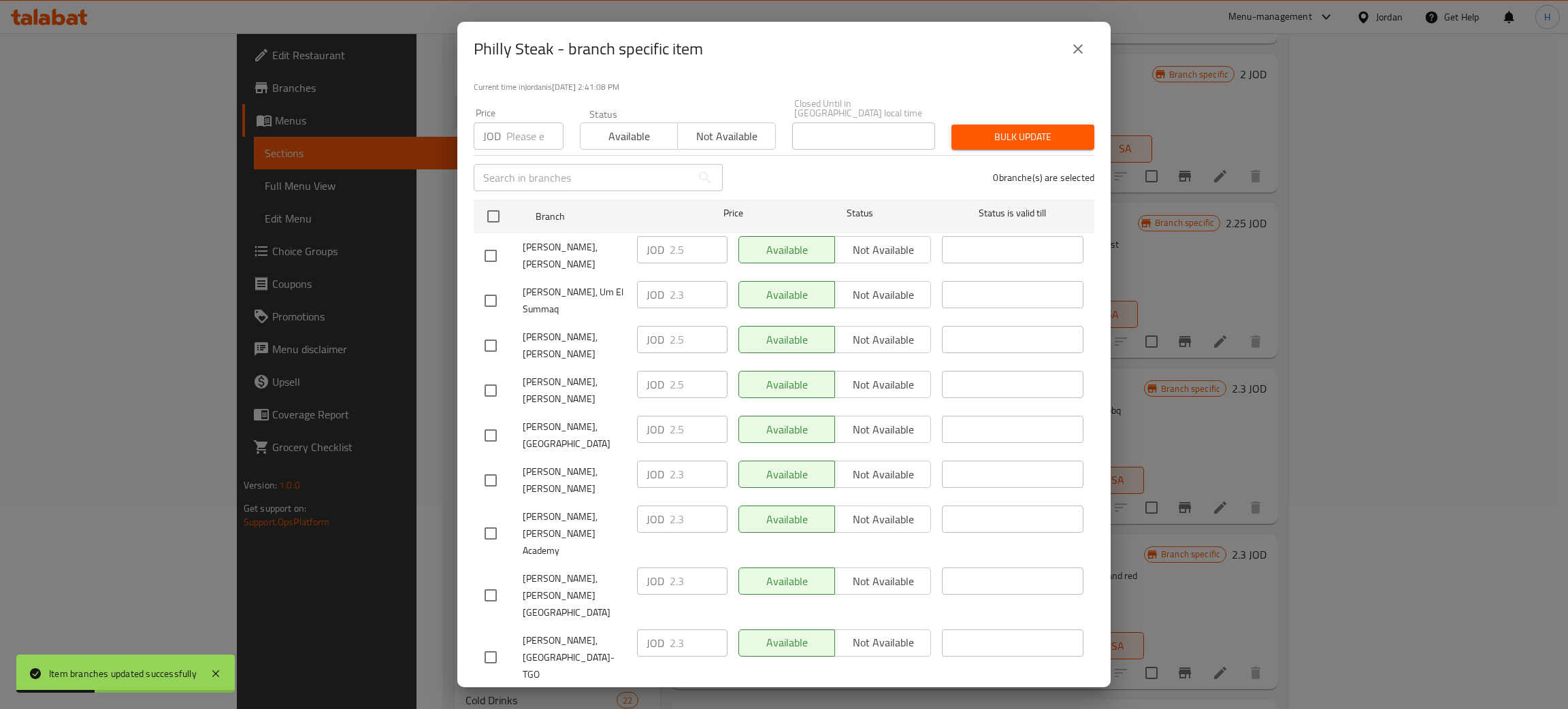
click at [637, 326] on div "JOD 2.5 ​" at bounding box center [682, 340] width 90 height 28
click at [495, 466] on input "checkbox" at bounding box center [490, 480] width 28 height 28
checkbox input "true"
click at [681, 461] on input "2.3" at bounding box center [698, 474] width 57 height 28
paste input "5"
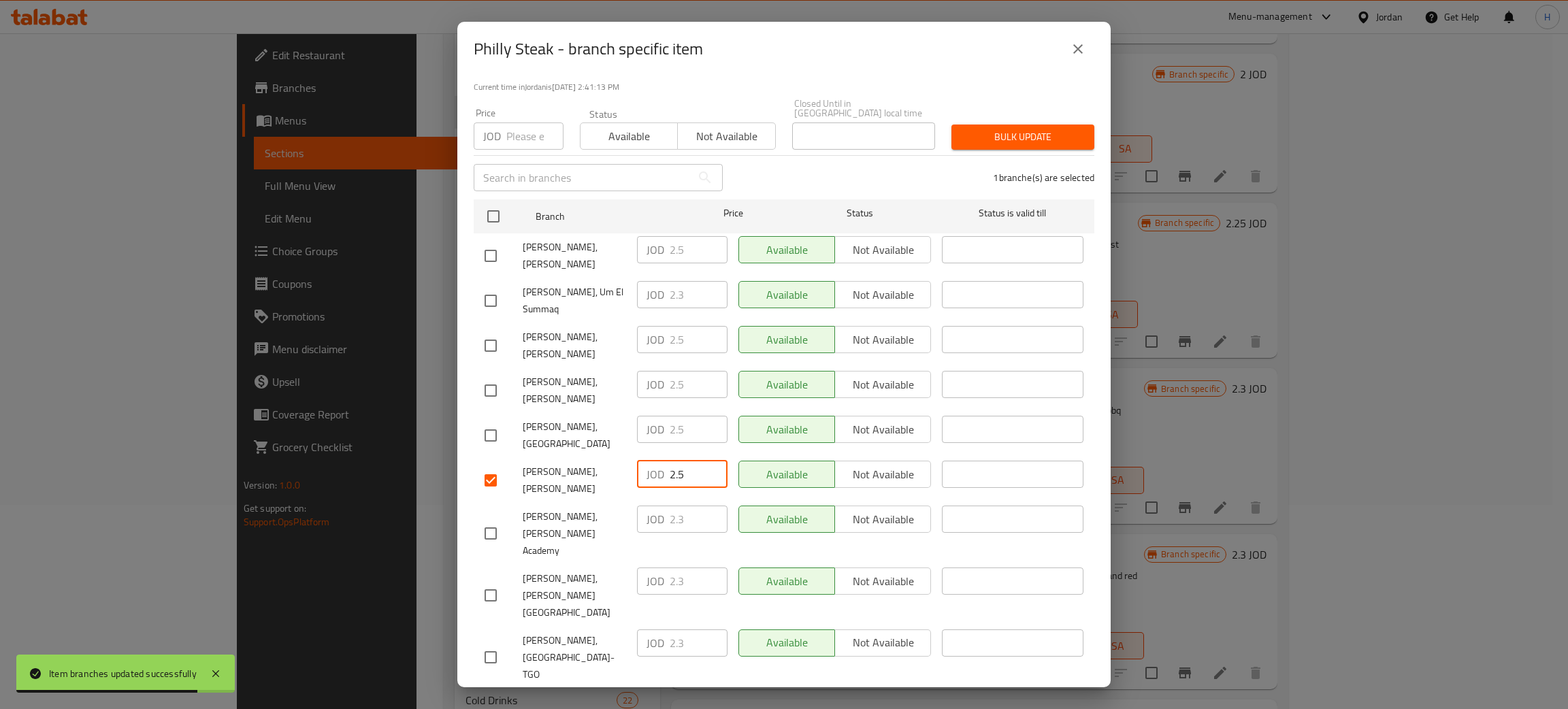
type input "2.5"
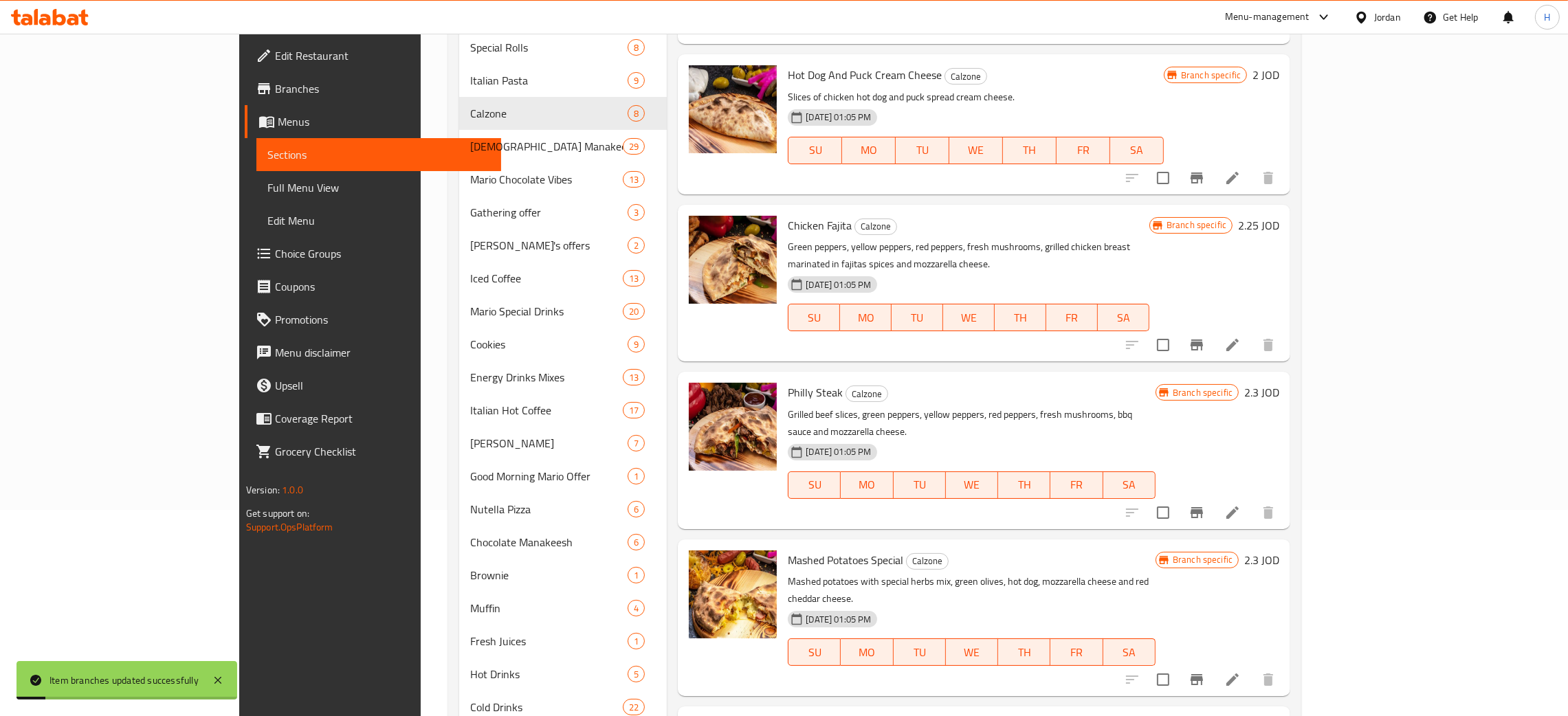
click at [789, 672] on icon "Branch-specific-item" at bounding box center [1196, 680] width 16 height 16
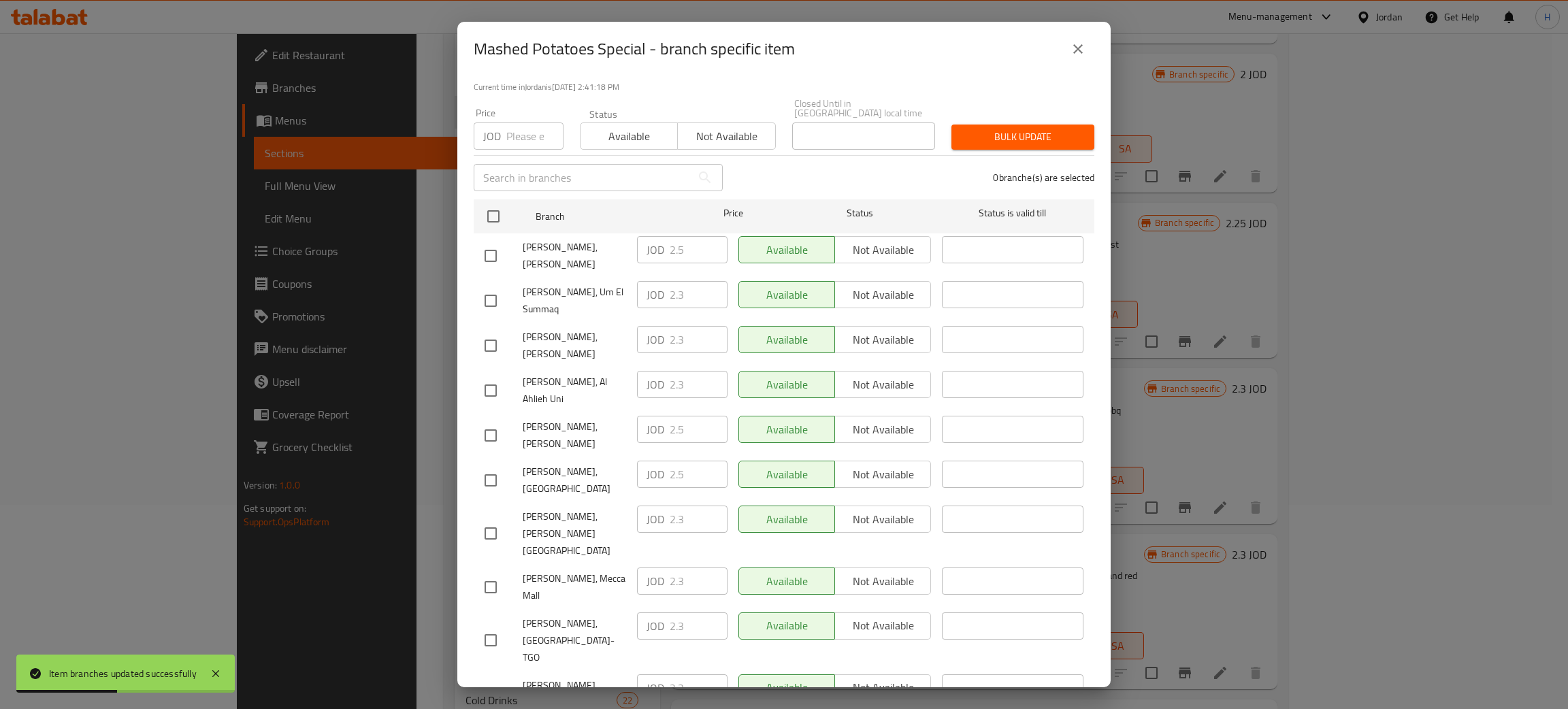
click at [653, 416] on div "JOD 2.5 ​" at bounding box center [682, 430] width 90 height 28
click at [484, 331] on input "checkbox" at bounding box center [490, 345] width 28 height 28
checkbox input "true"
click at [681, 326] on input "2.3" at bounding box center [698, 340] width 57 height 28
paste input "5"
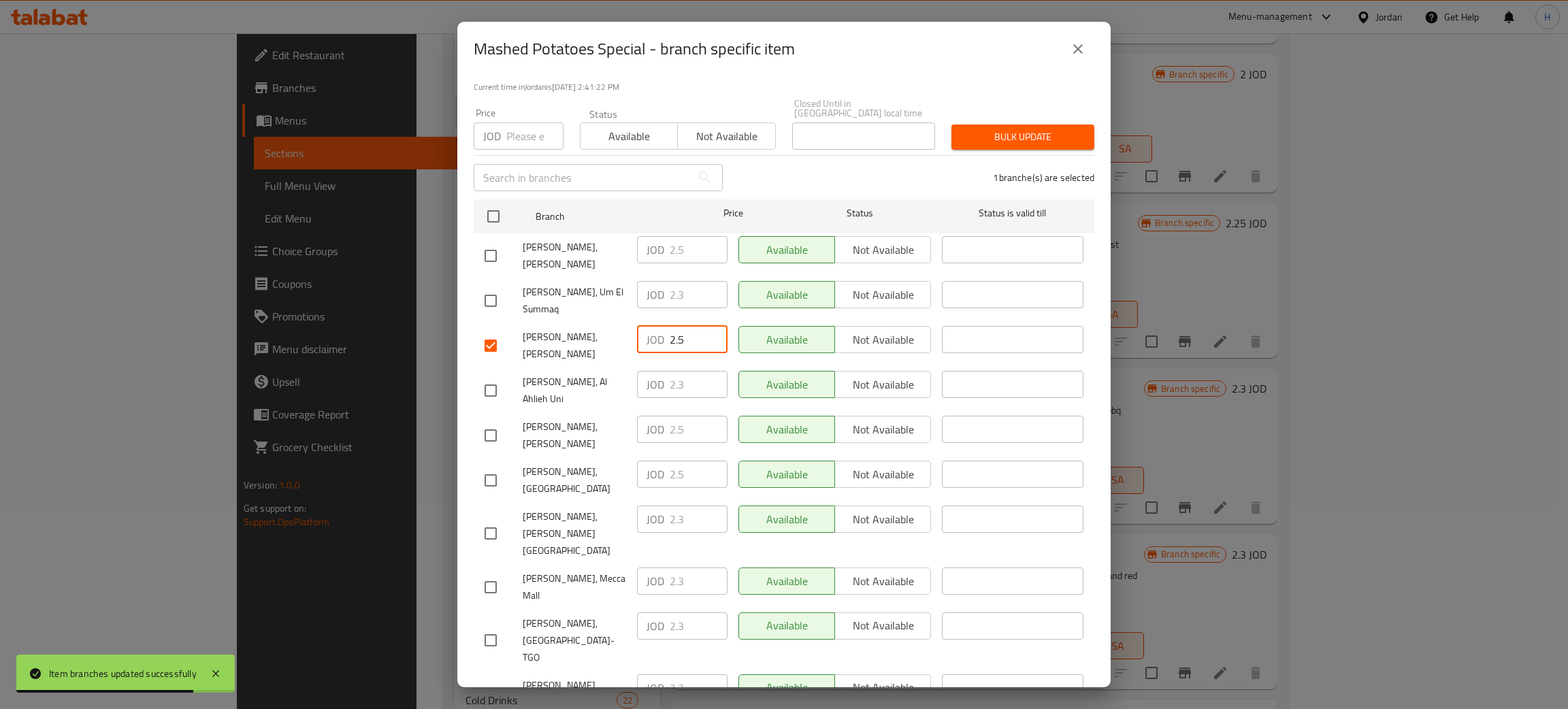
type input "2.5"
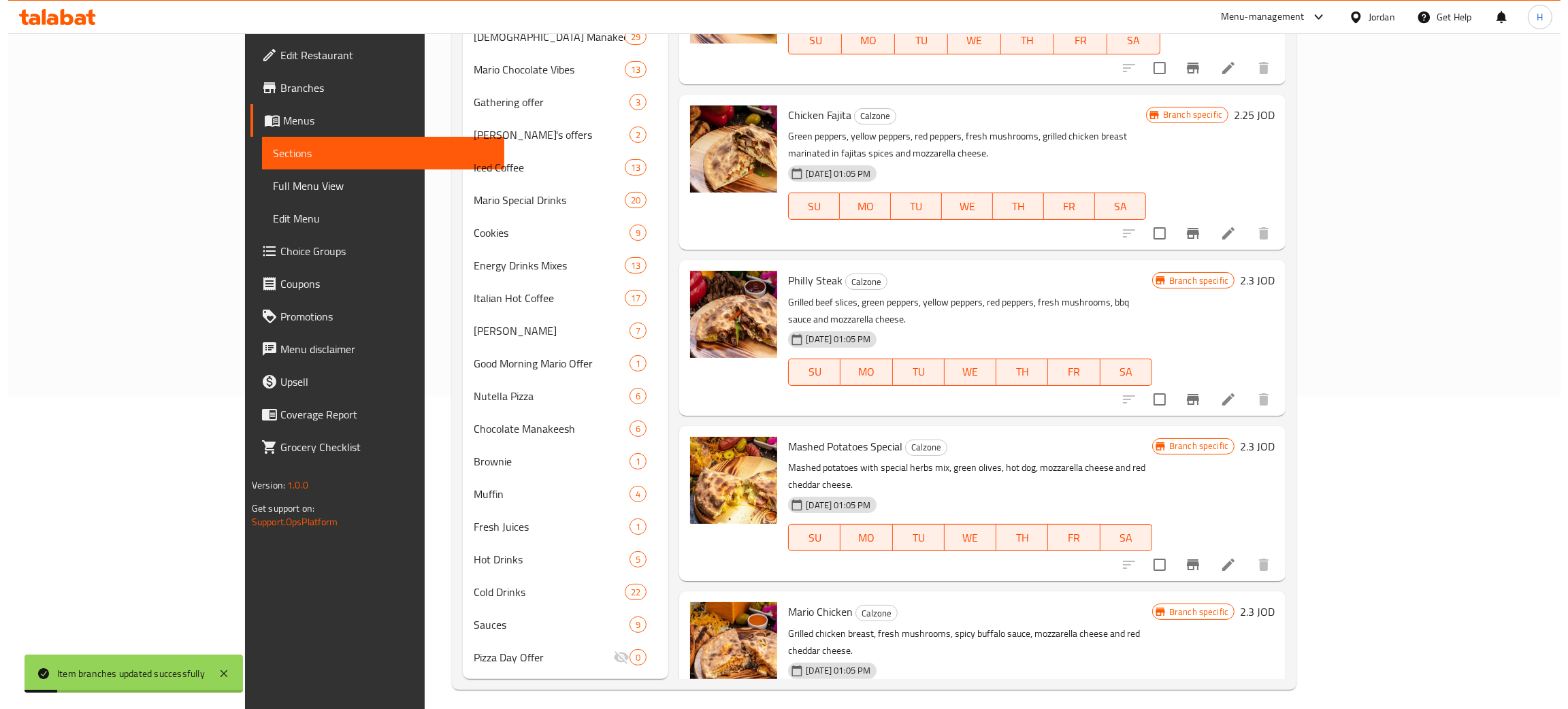
scroll to position [320, 0]
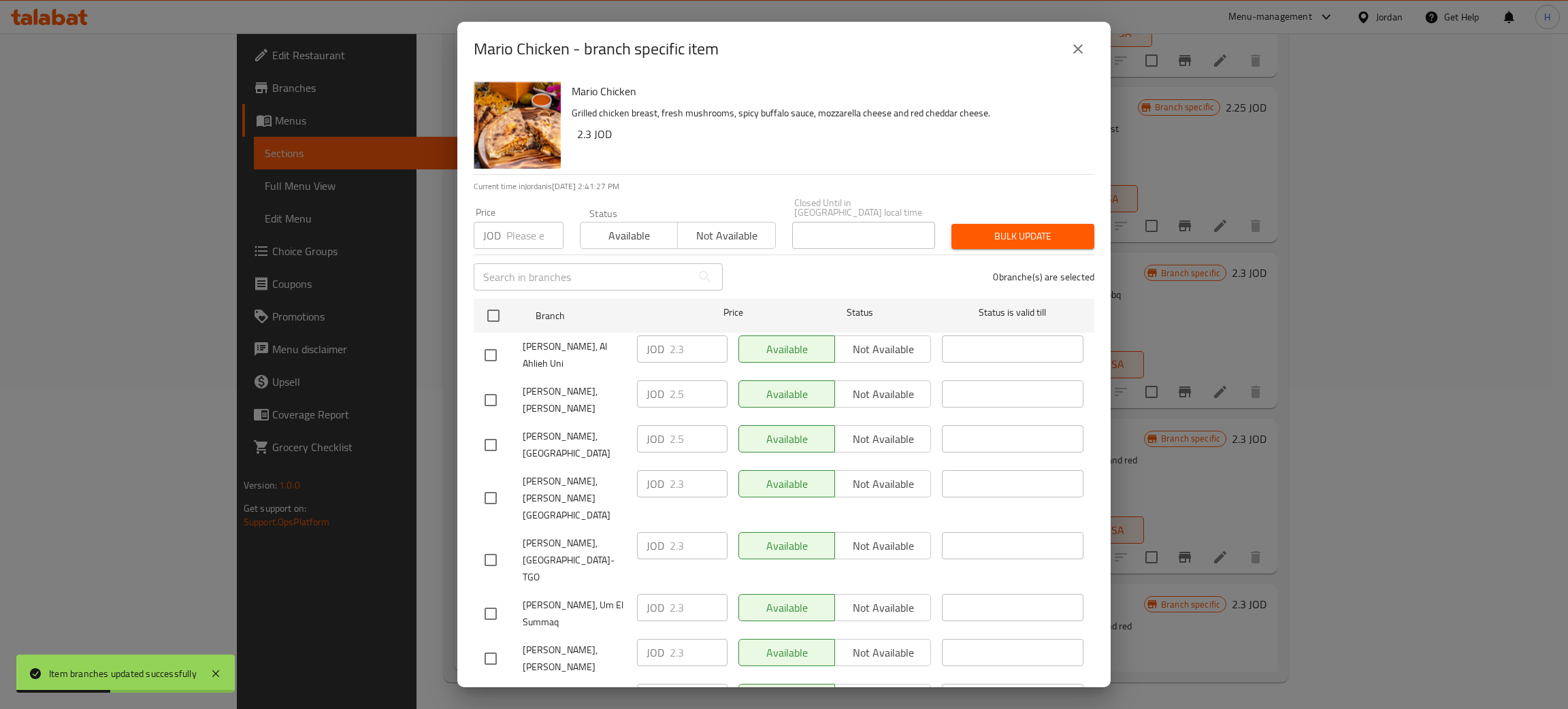
click at [647, 389] on div "JOD 2.5 ​" at bounding box center [682, 394] width 90 height 28
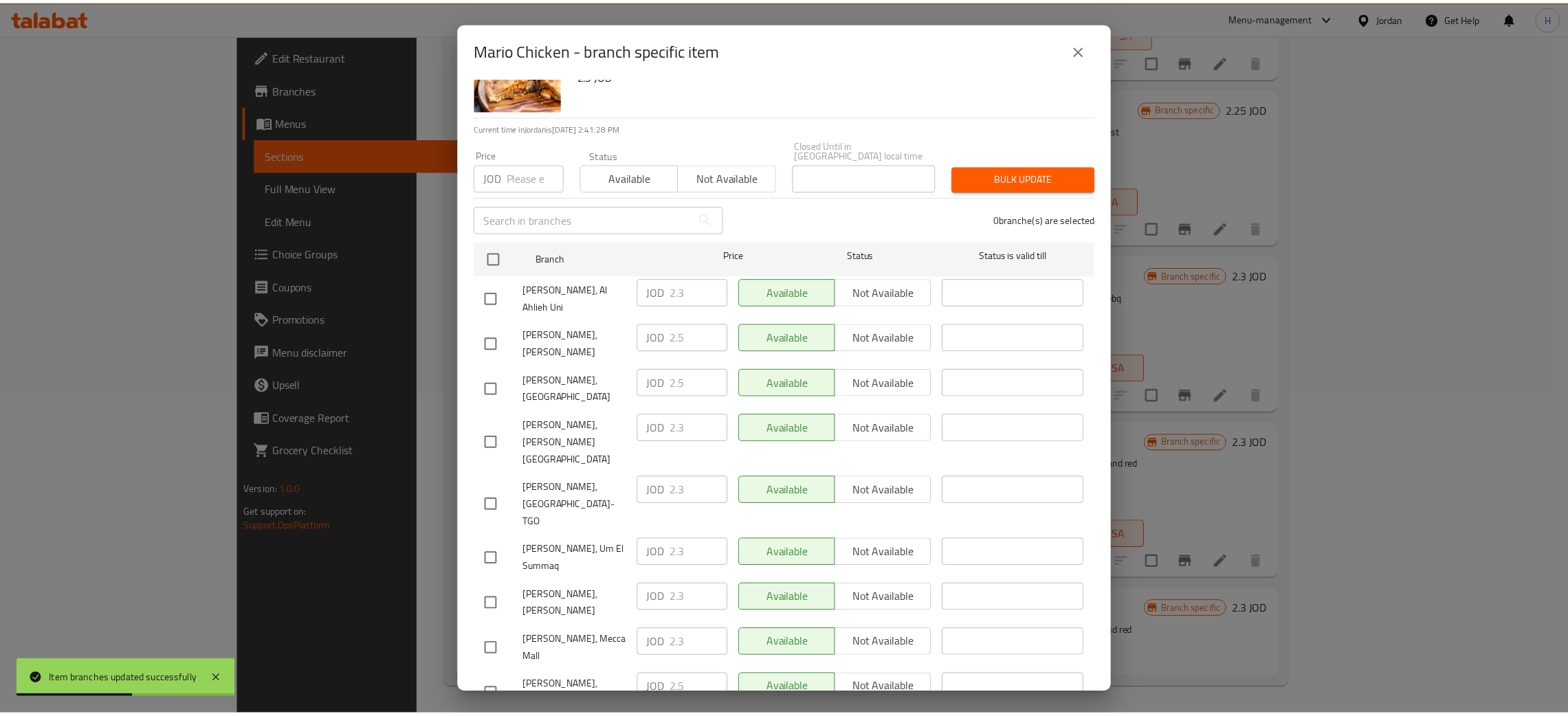
scroll to position [101, 0]
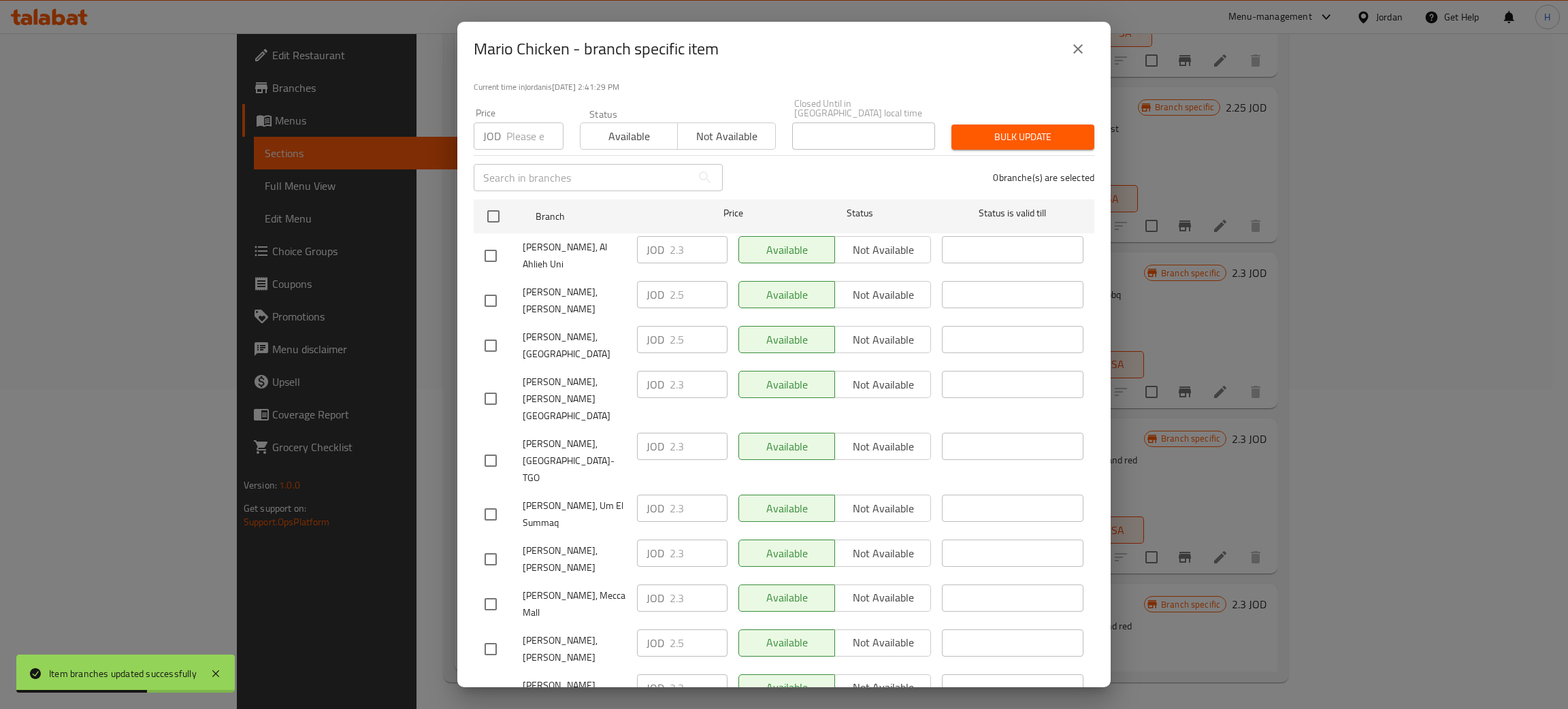
click at [495, 545] on input "checkbox" at bounding box center [490, 559] width 28 height 28
checkbox input "true"
click at [695, 540] on input "2.3" at bounding box center [698, 553] width 57 height 28
paste input "5"
type input "2.5"
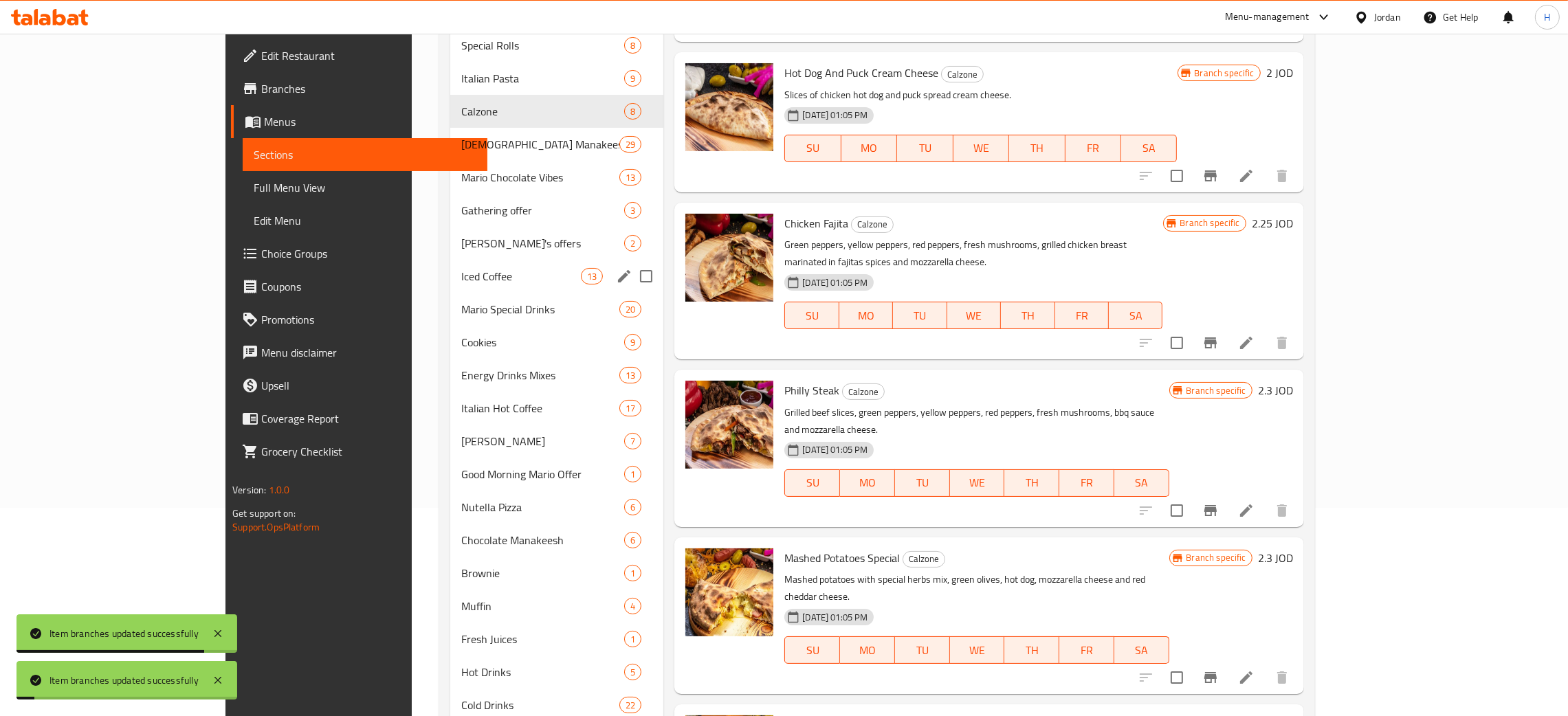
scroll to position [117, 0]
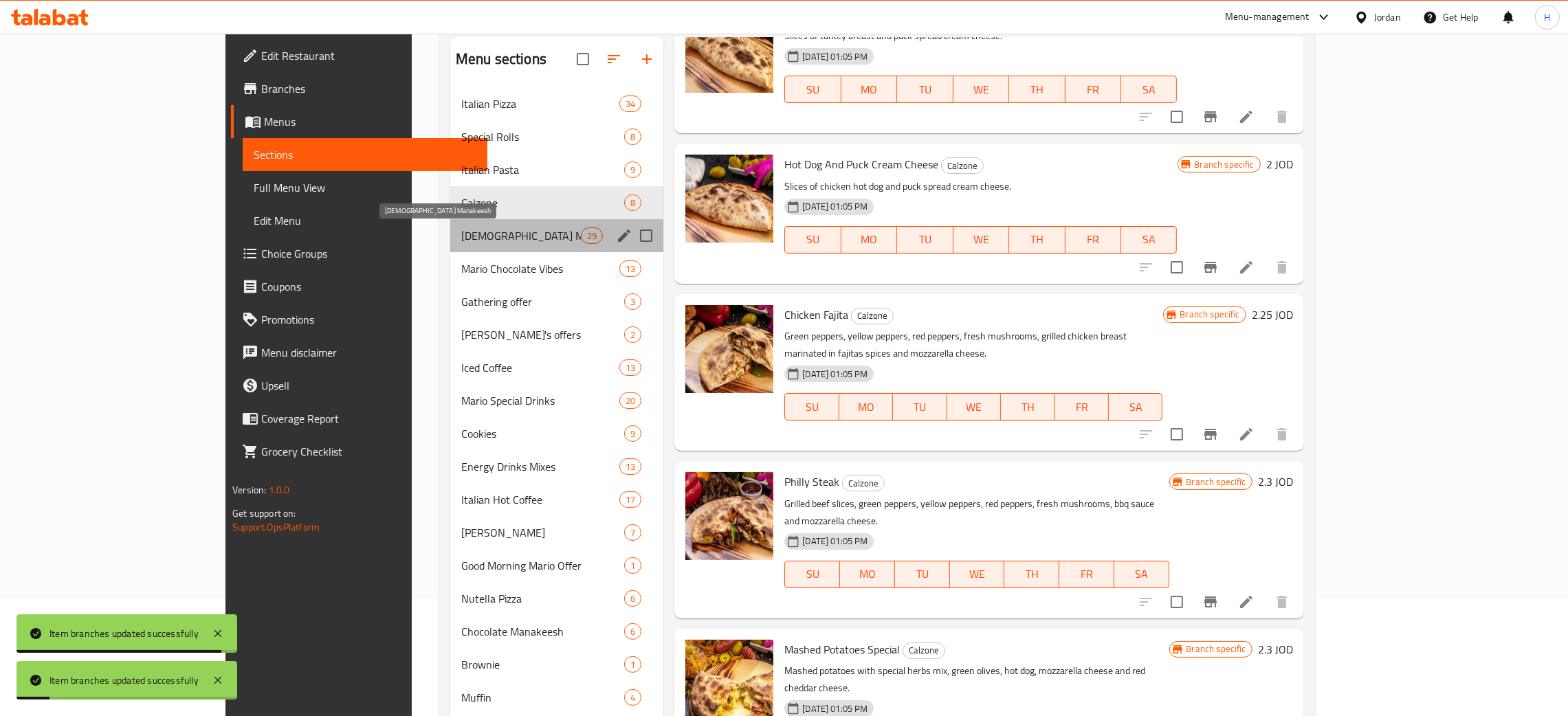
click at [463, 232] on span "[DEMOGRAPHIC_DATA] Manakeesh" at bounding box center [521, 235] width 120 height 16
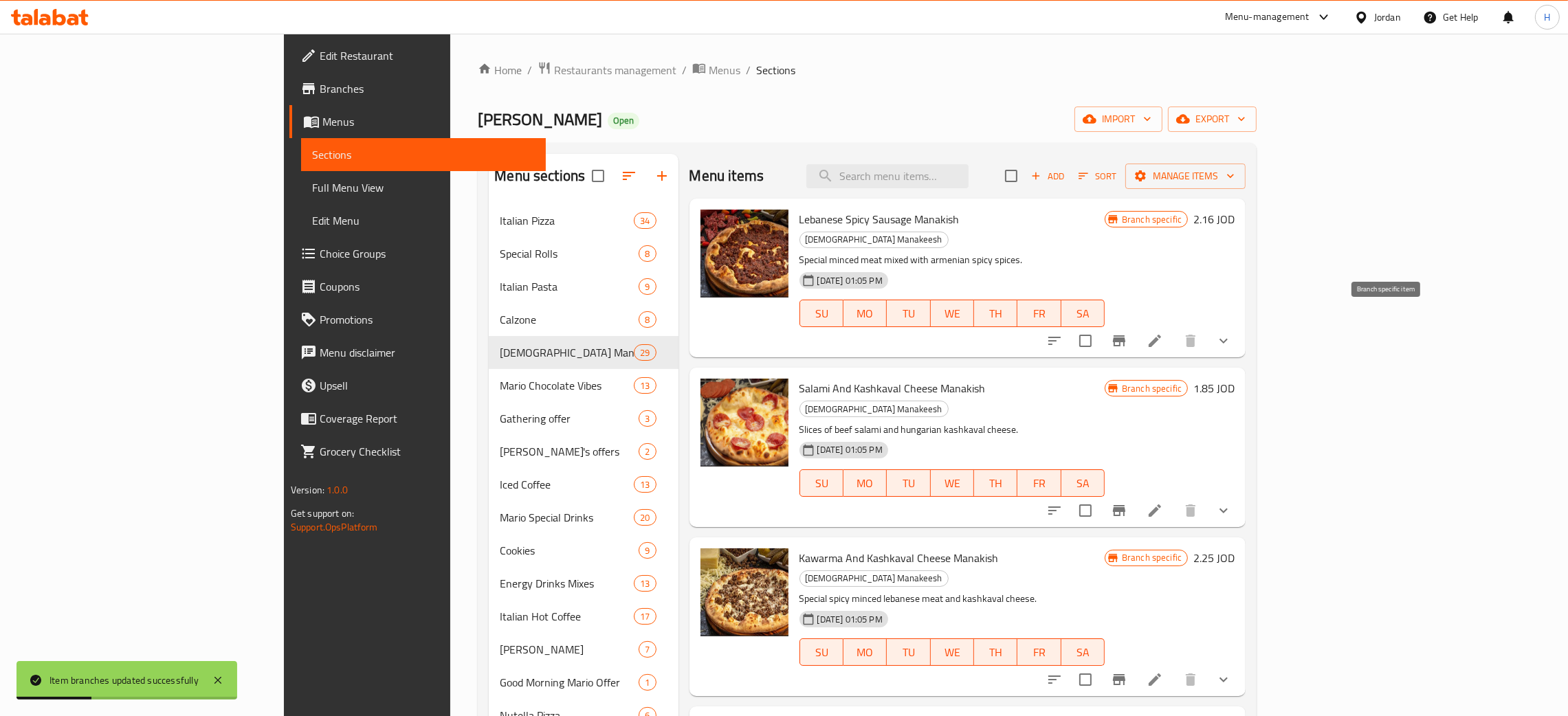
click at [789, 329] on button "Branch-specific-item" at bounding box center [1118, 341] width 33 height 33
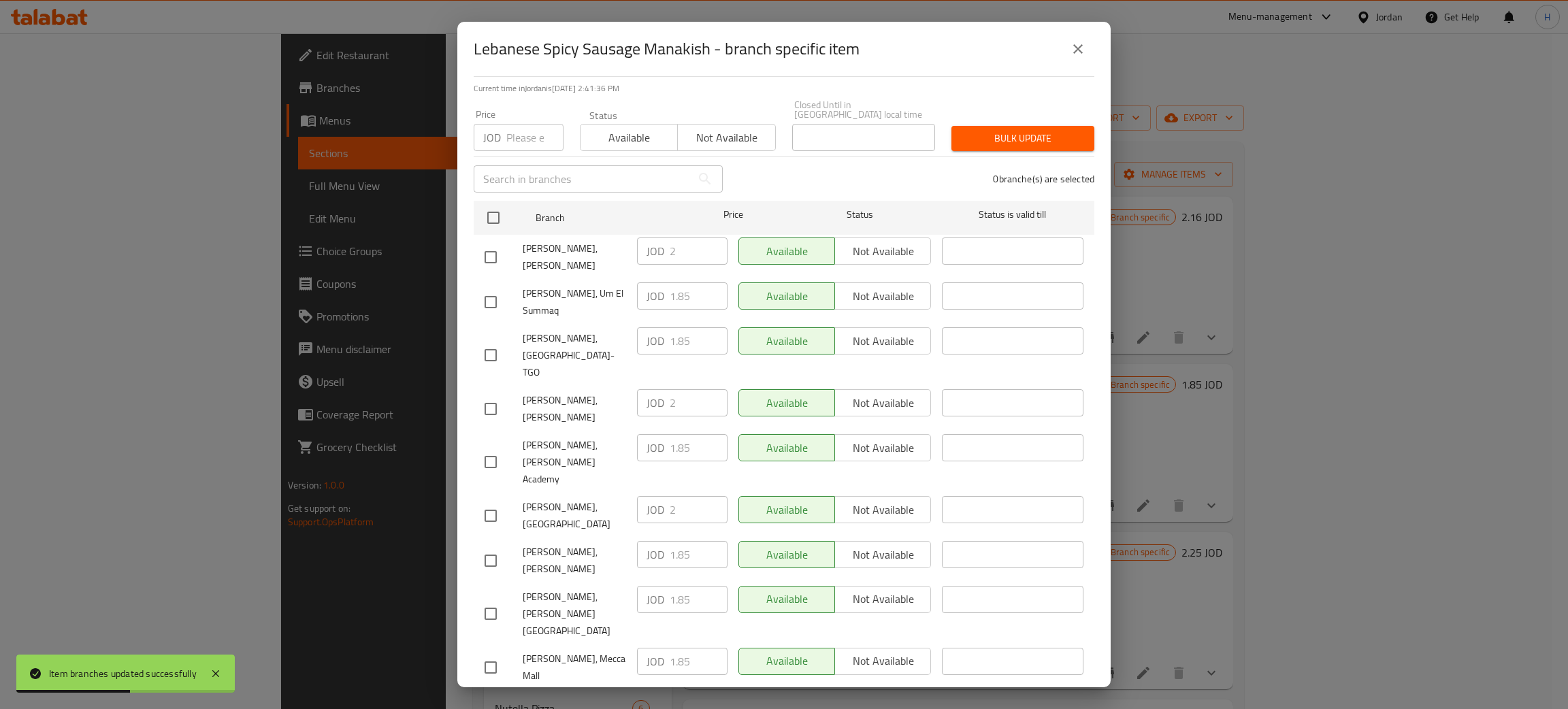
scroll to position [100, 0]
click at [651, 388] on div "JOD 2 ​" at bounding box center [682, 402] width 90 height 28
click at [490, 545] on input "checkbox" at bounding box center [490, 559] width 28 height 28
checkbox input "true"
click at [689, 540] on input "1.85" at bounding box center [698, 553] width 57 height 28
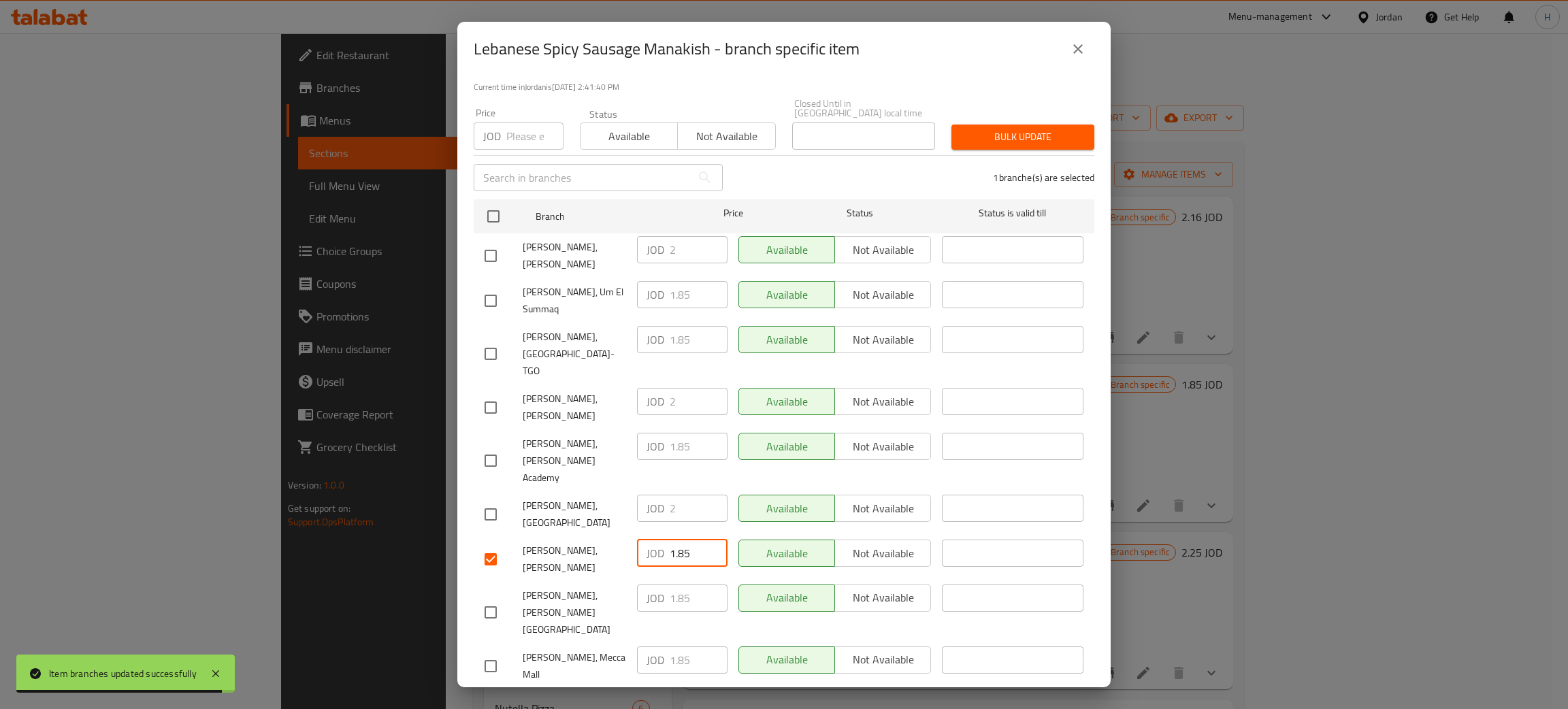
paste input "2"
type input "2"
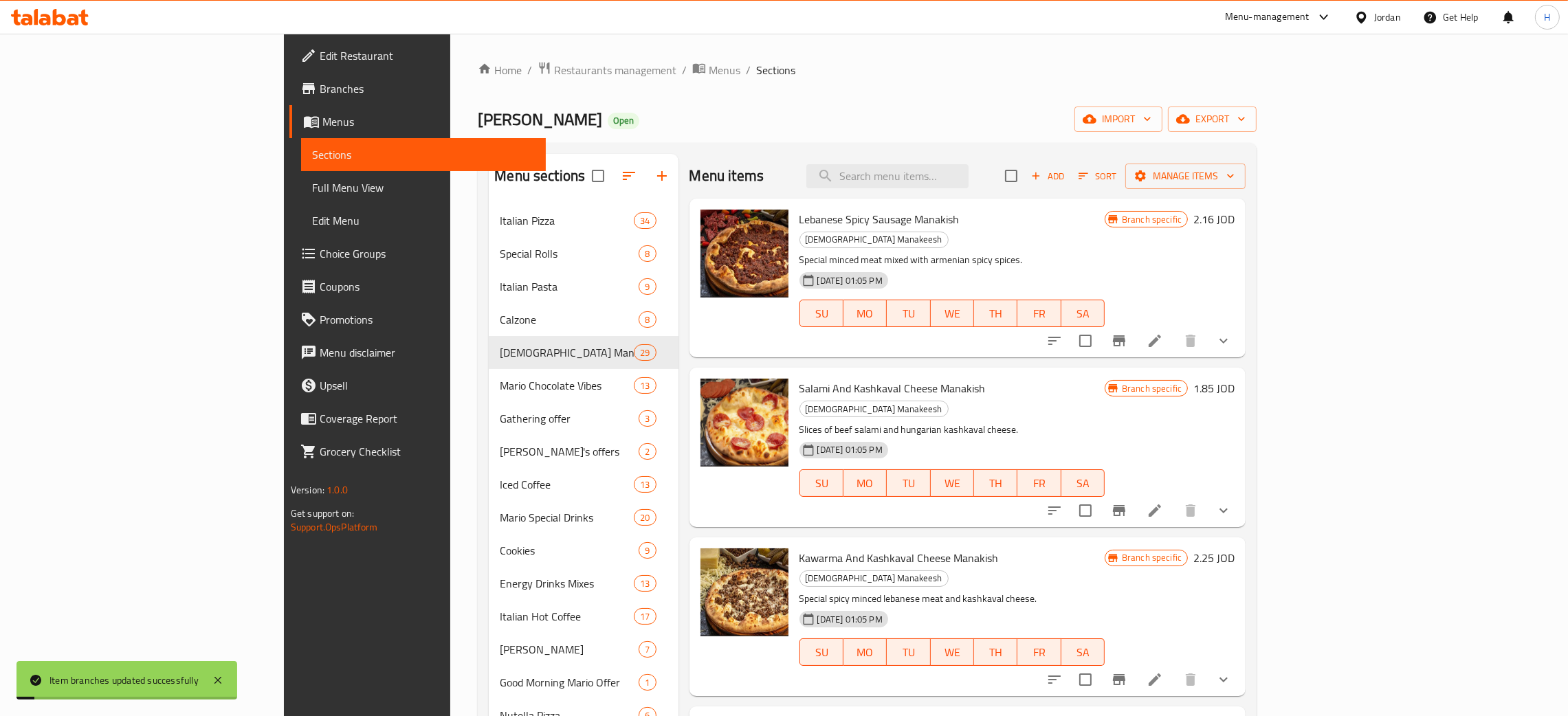
click at [789, 502] on icon "Branch-specific-item" at bounding box center [1118, 510] width 16 height 16
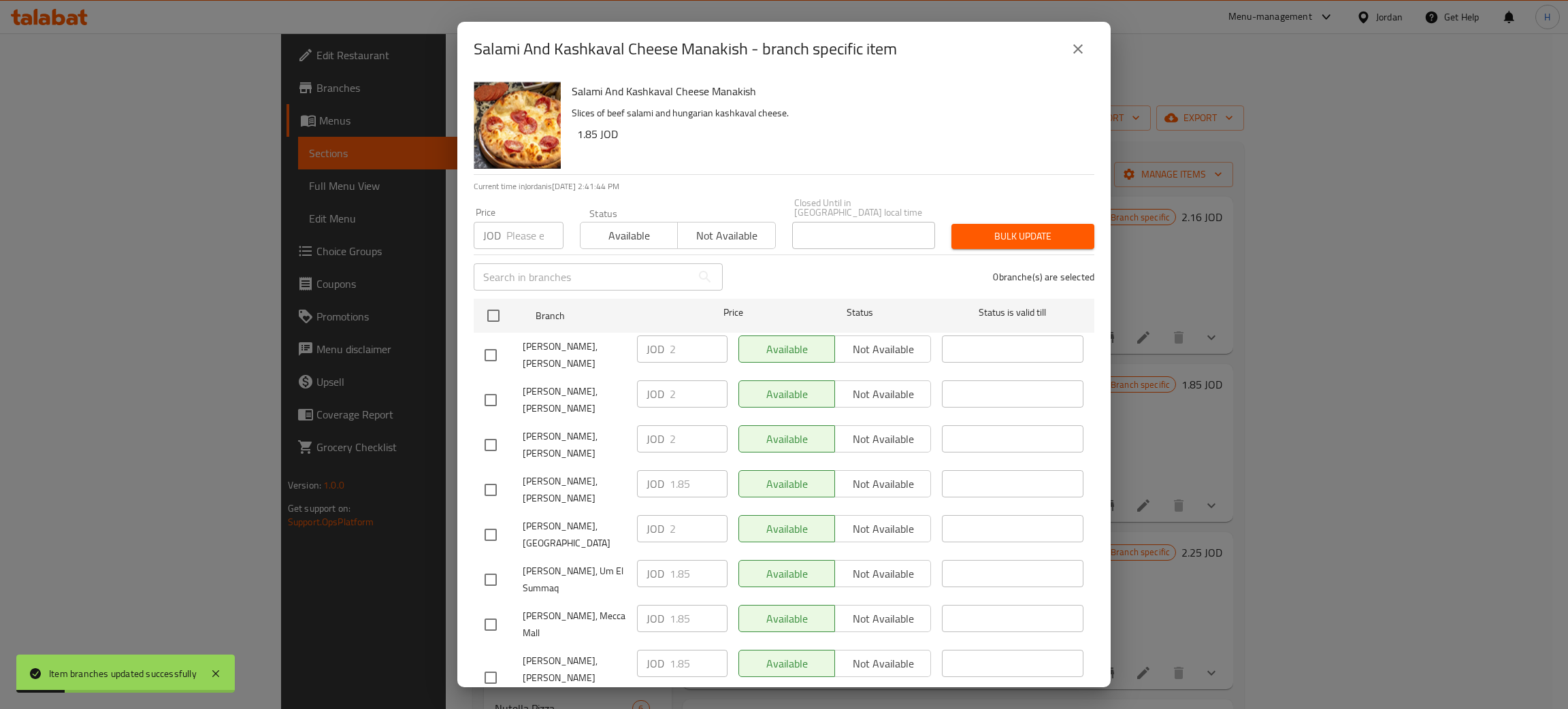
click at [636, 388] on ul "Branch Price Status Status is valid till [PERSON_NAME], [PERSON_NAME] JOD 2 ​ A…" at bounding box center [784, 589] width 621 height 590
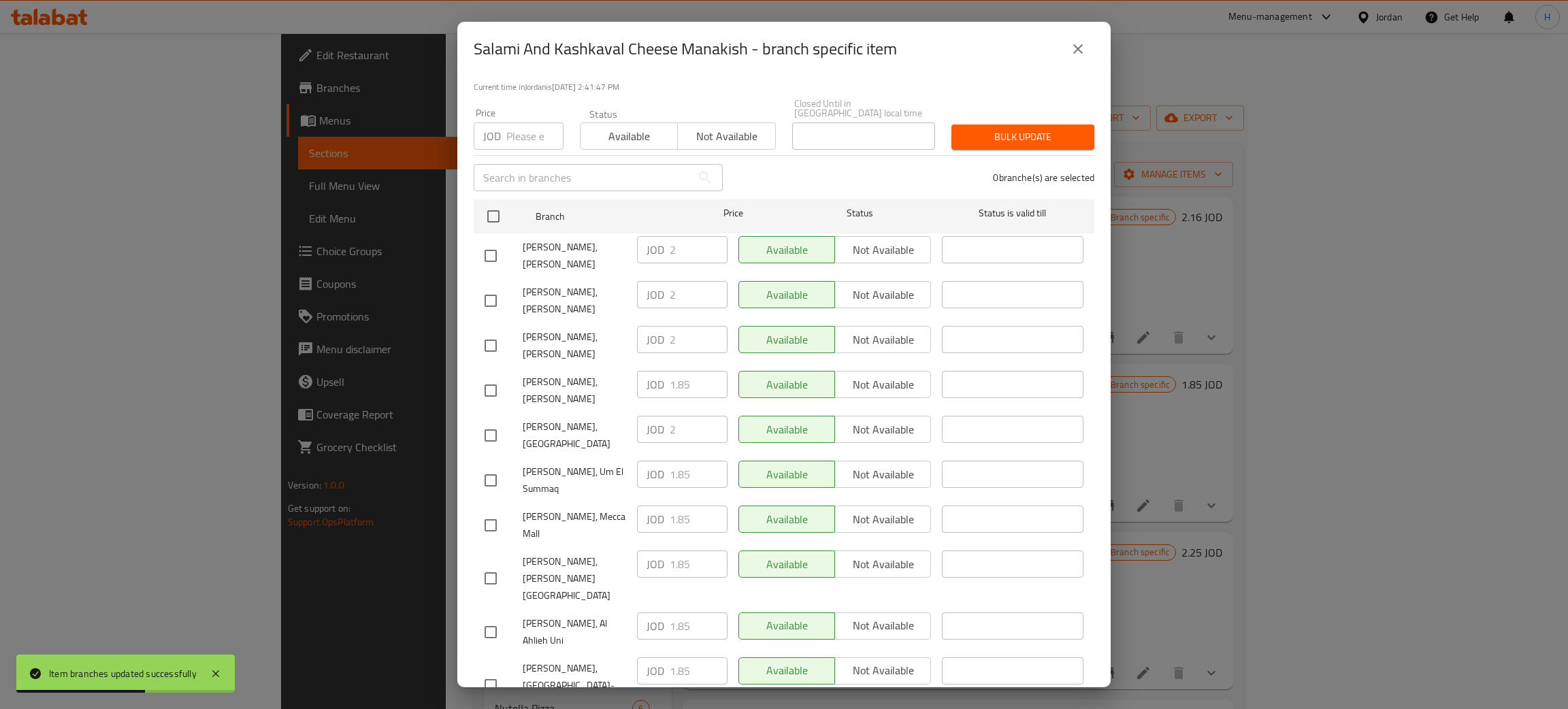
click at [490, 376] on input "checkbox" at bounding box center [490, 390] width 28 height 28
checkbox input "true"
click at [691, 371] on input "1.85" at bounding box center [698, 385] width 57 height 28
paste input "2"
type input "2"
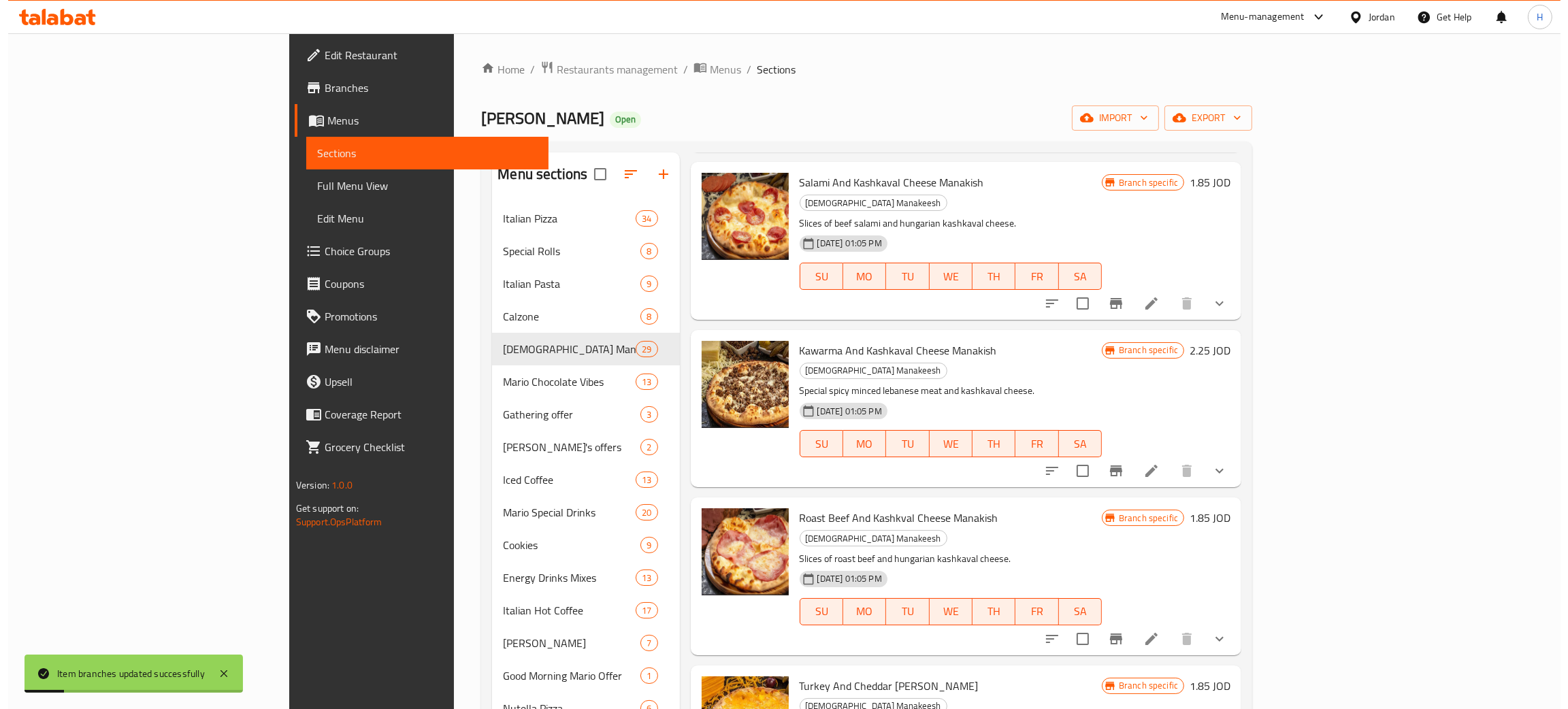
scroll to position [204, 0]
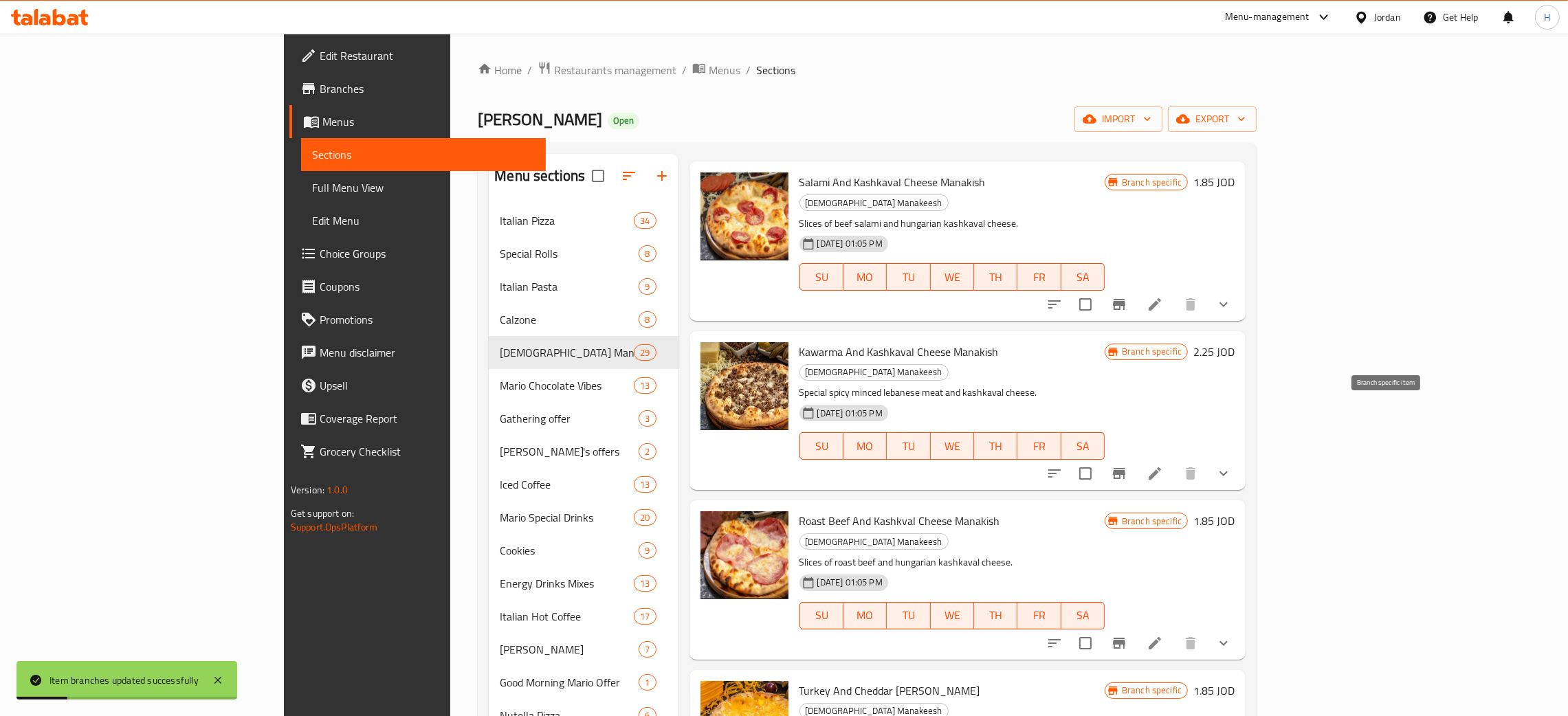
click at [789, 457] on button "Branch-specific-item" at bounding box center [1118, 474] width 33 height 33
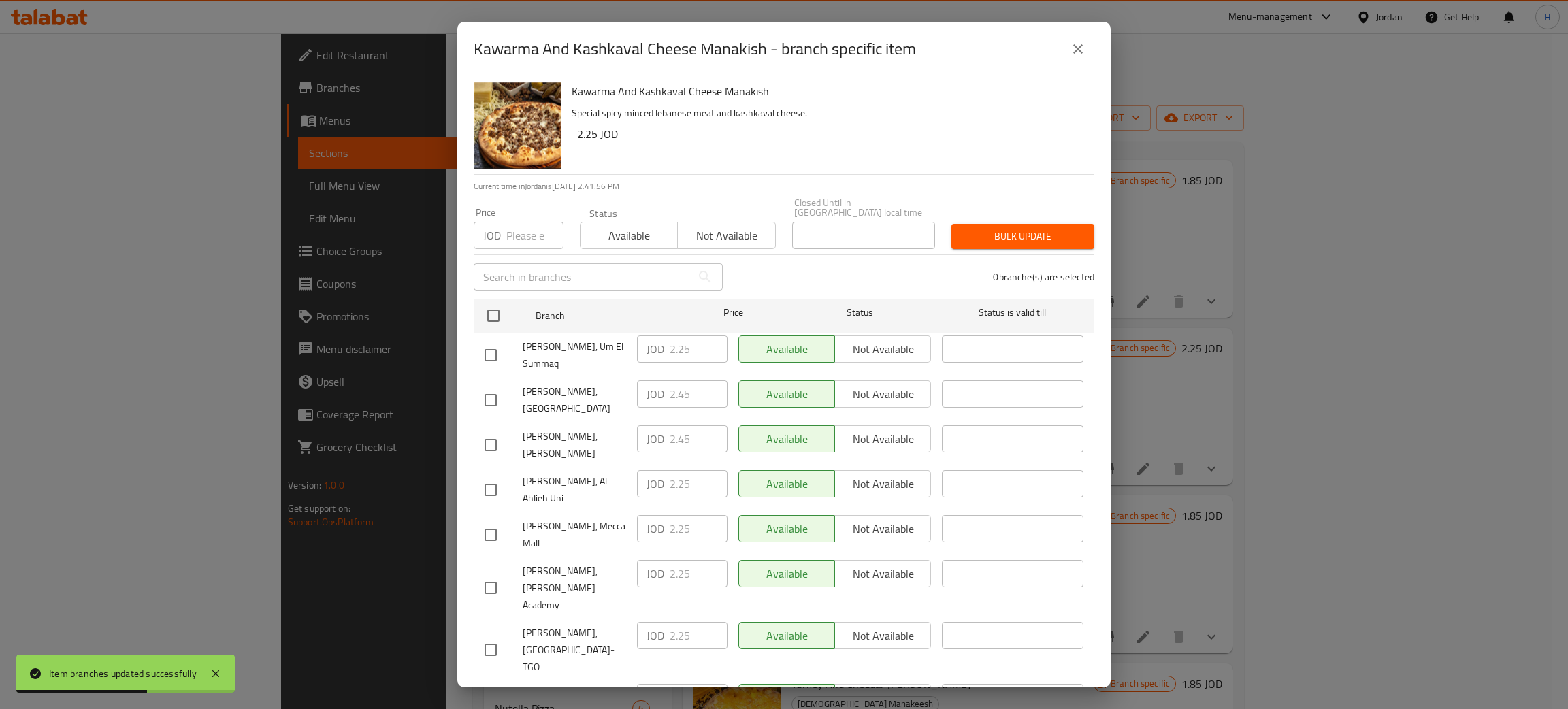
scroll to position [100, 0]
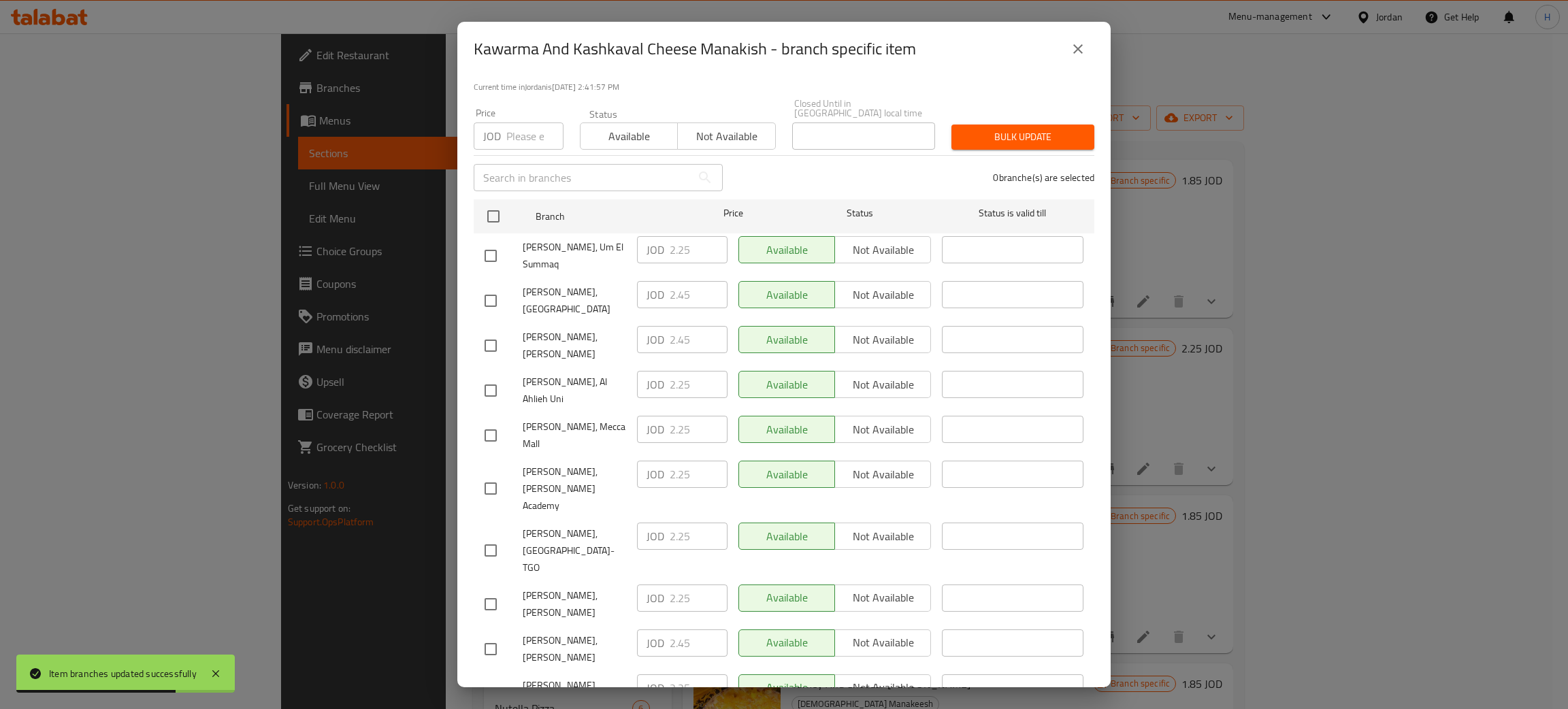
click at [637, 629] on div "JOD 2.45 ​" at bounding box center [682, 643] width 90 height 28
click at [495, 590] on input "checkbox" at bounding box center [490, 604] width 28 height 28
checkbox input "true"
click at [671, 585] on input "2.25" at bounding box center [698, 599] width 57 height 28
paste input "4"
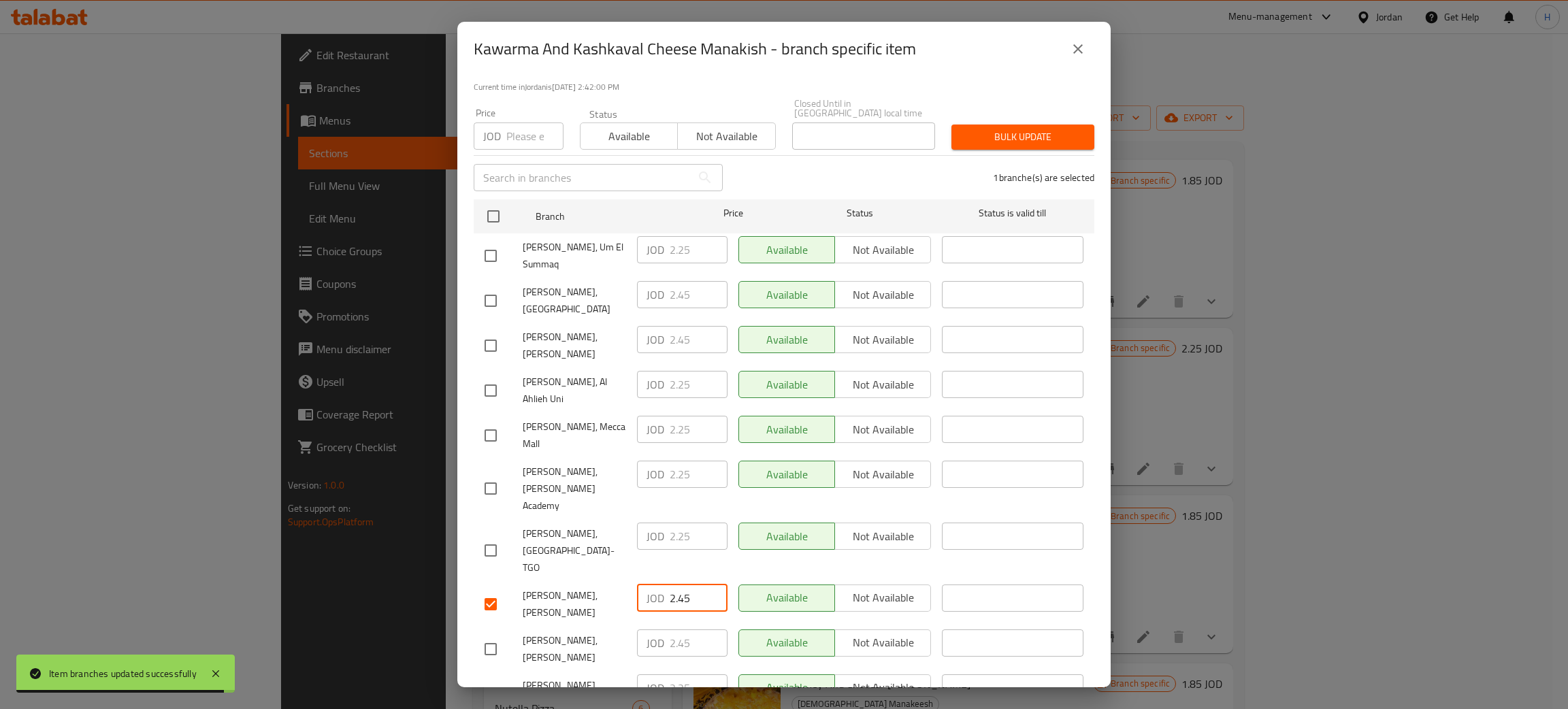
type input "2.45"
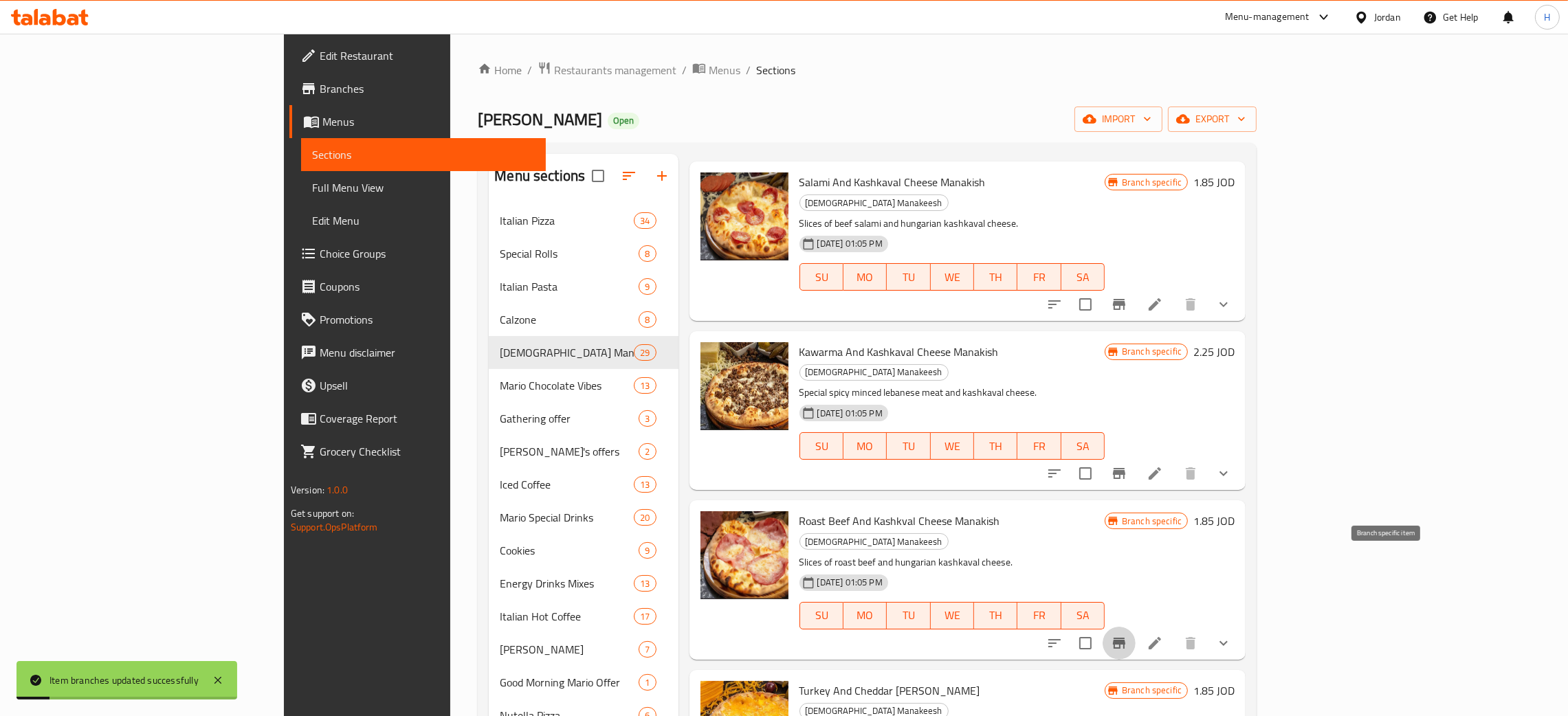
click at [789, 638] on icon "Branch-specific-item" at bounding box center [1119, 643] width 12 height 11
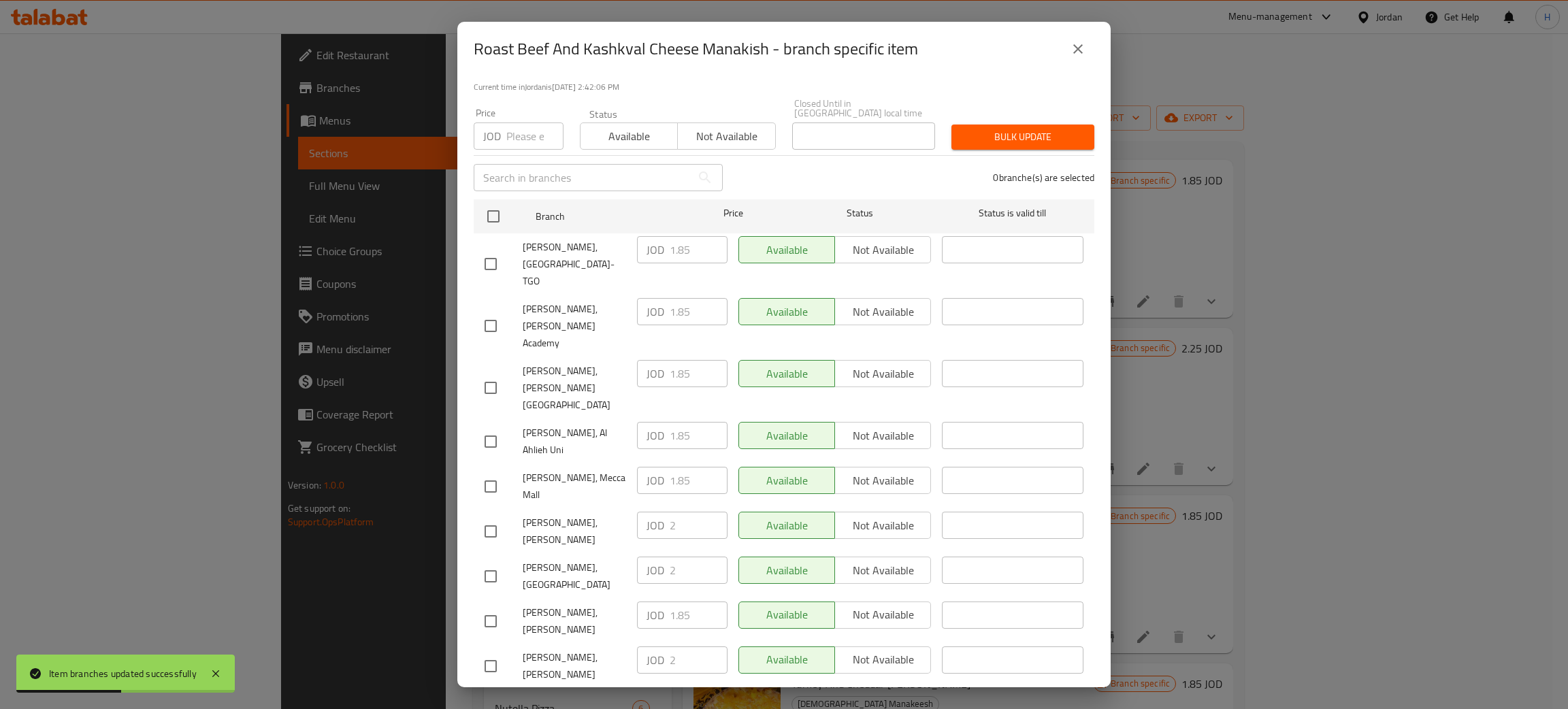
click at [648, 647] on div "JOD 2 ​" at bounding box center [682, 661] width 90 height 28
click at [500, 607] on input "checkbox" at bounding box center [490, 621] width 28 height 28
checkbox input "true"
click at [691, 602] on input "1.85" at bounding box center [698, 615] width 57 height 28
paste input "2"
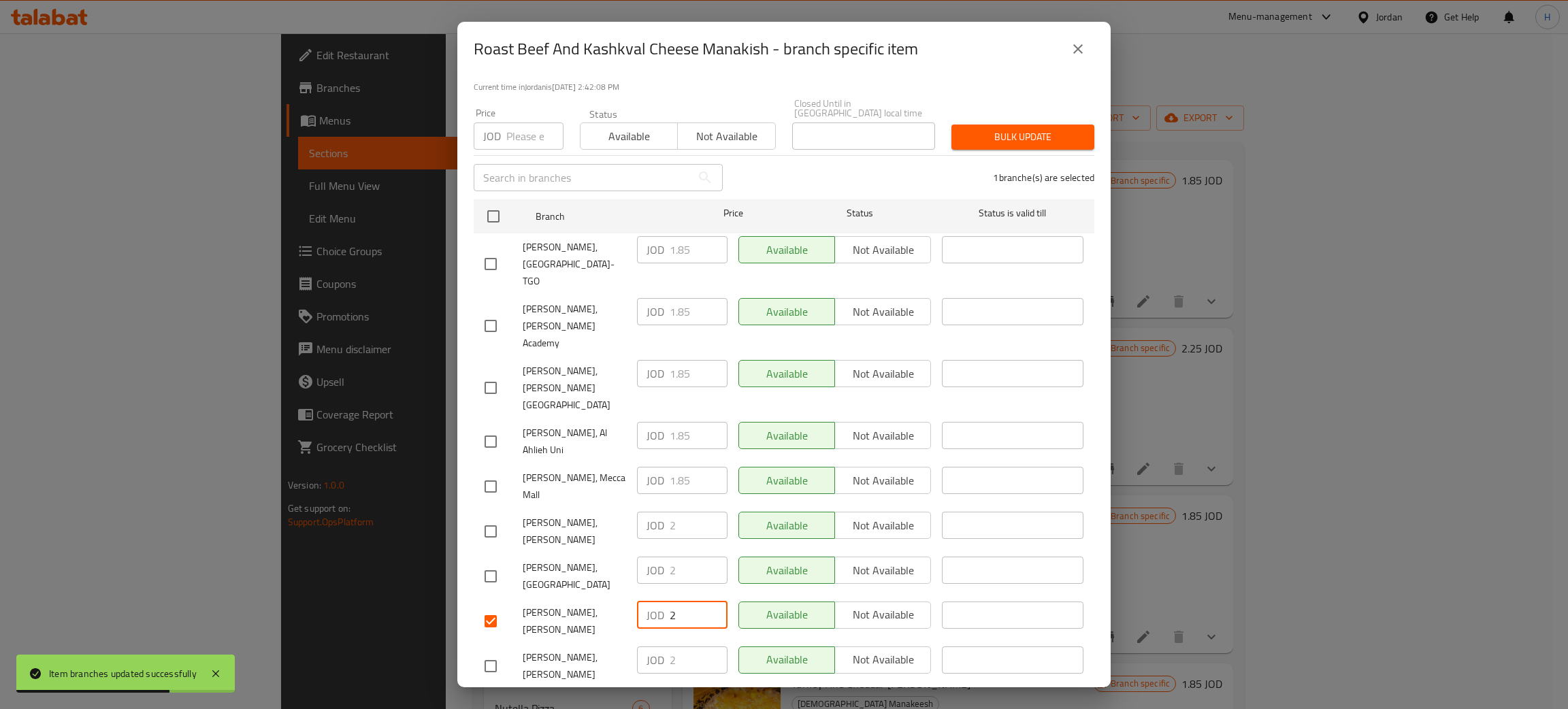
type input "2"
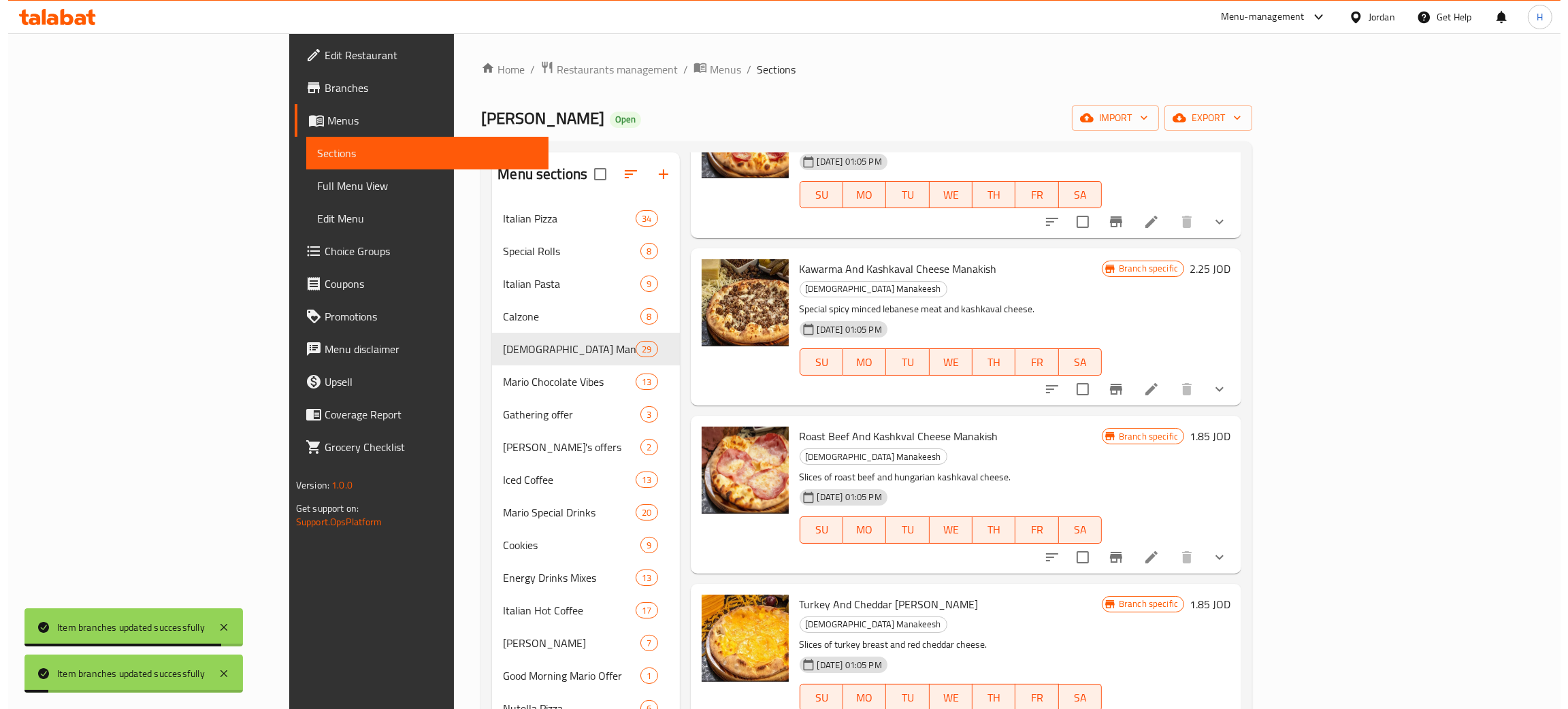
scroll to position [409, 0]
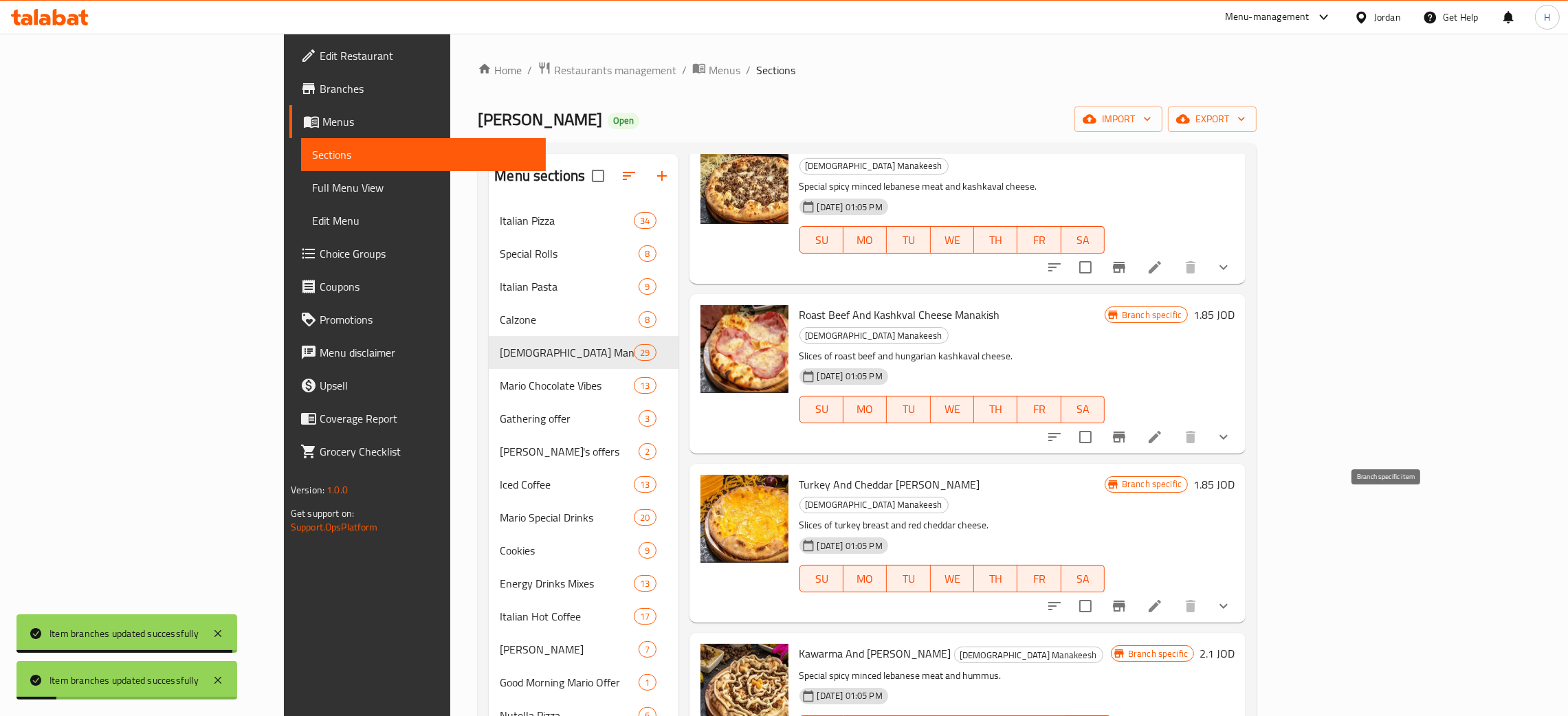
click at [789, 601] on icon "Branch-specific-item" at bounding box center [1119, 606] width 12 height 11
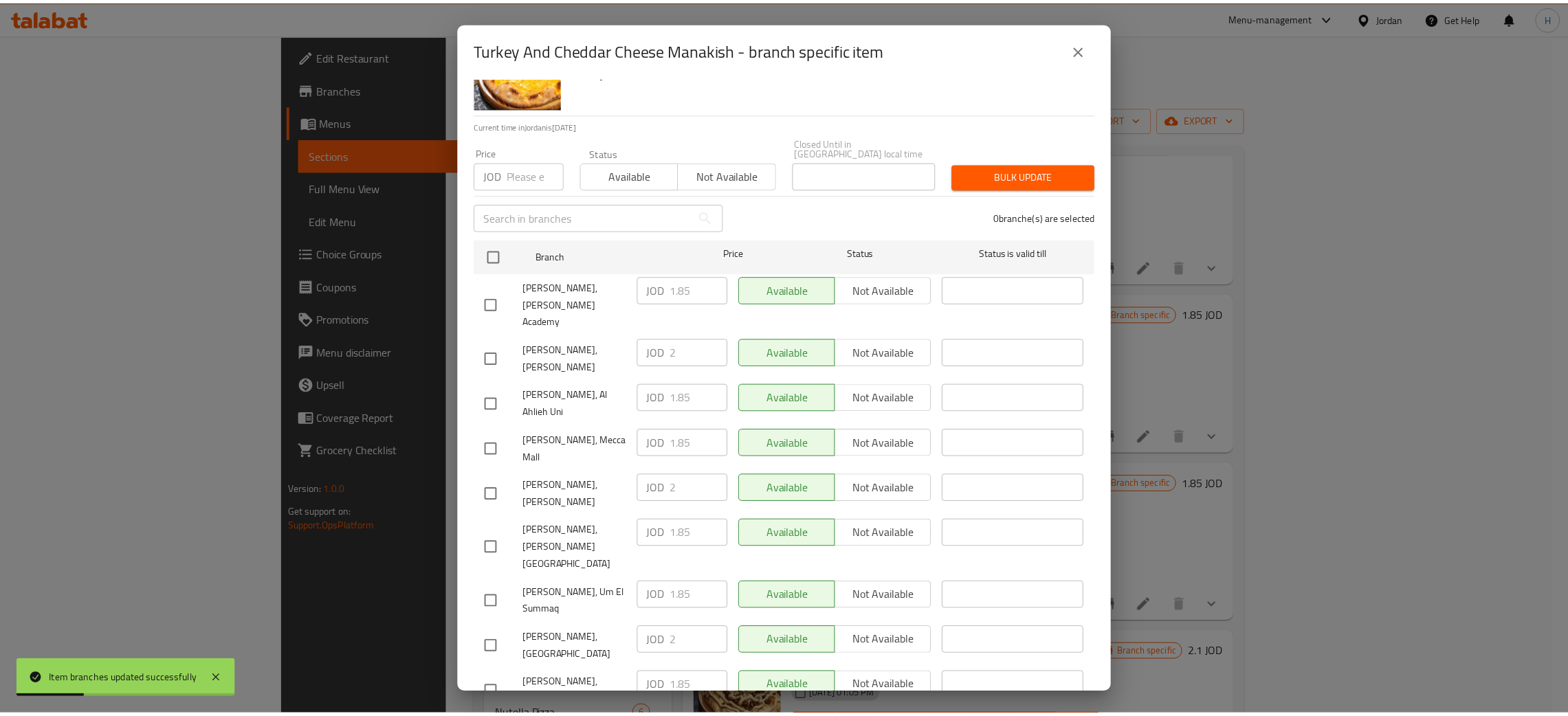
scroll to position [101, 0]
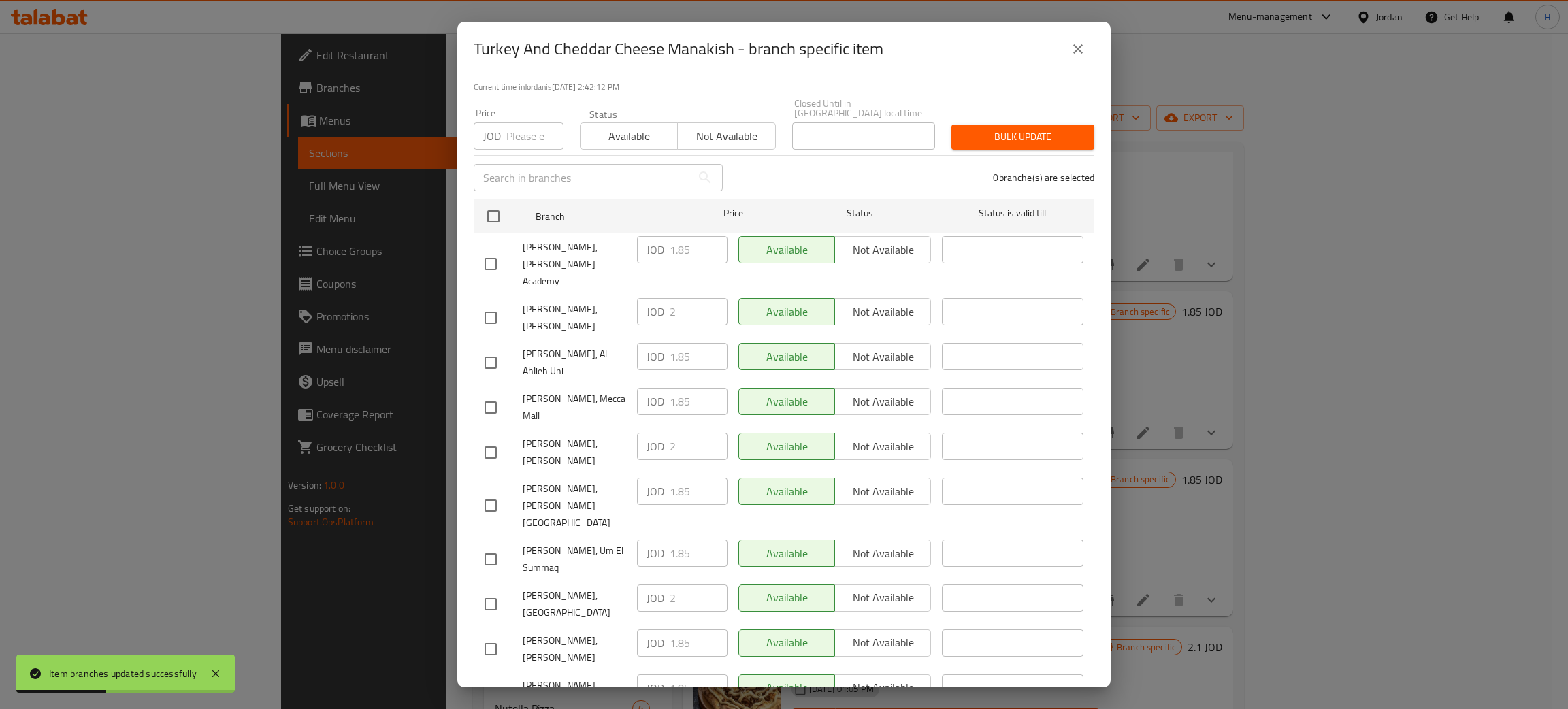
click at [631, 294] on div "JOD 2 ​" at bounding box center [682, 318] width 101 height 51
click at [500, 635] on input "checkbox" at bounding box center [490, 649] width 28 height 28
checkbox input "true"
click at [677, 629] on input "1.85" at bounding box center [698, 643] width 57 height 28
paste input "2"
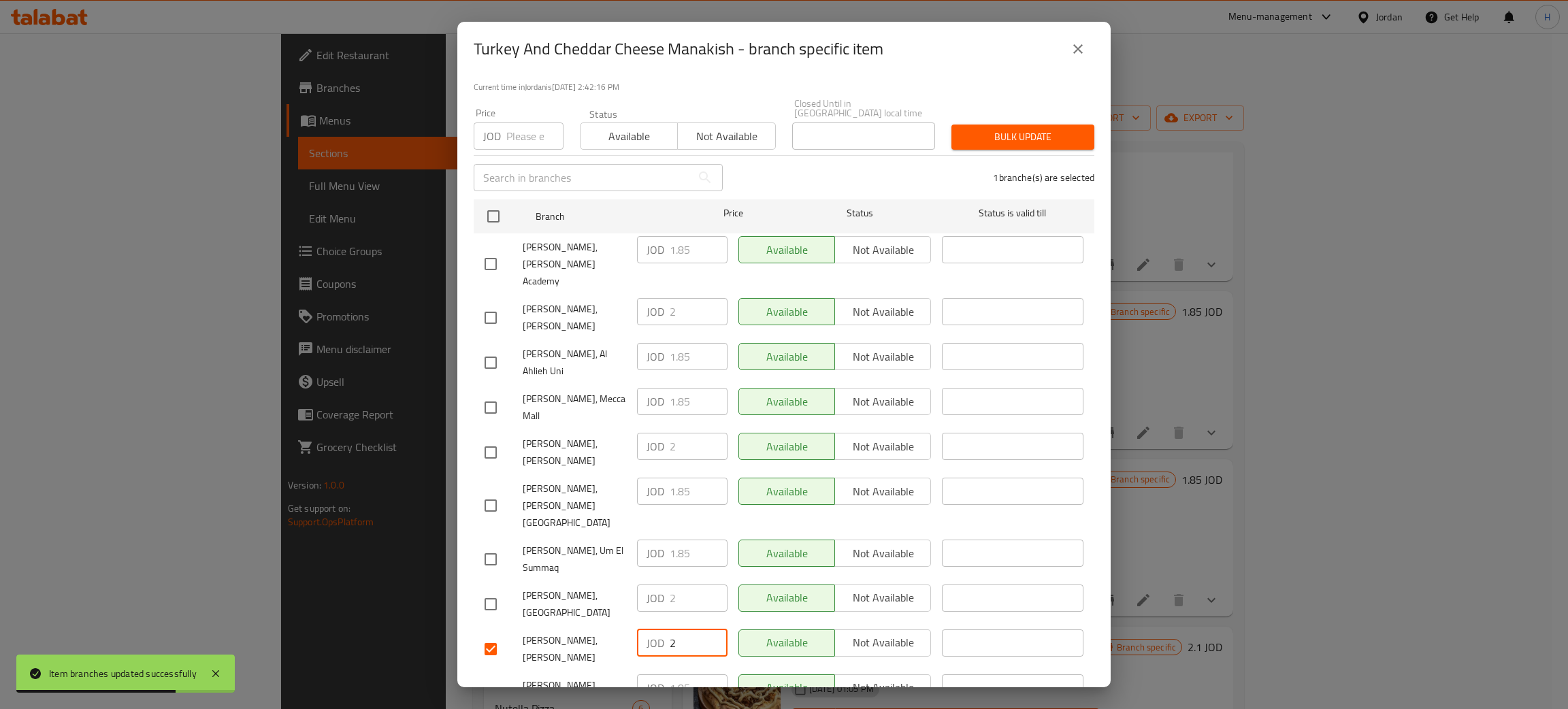
type input "2"
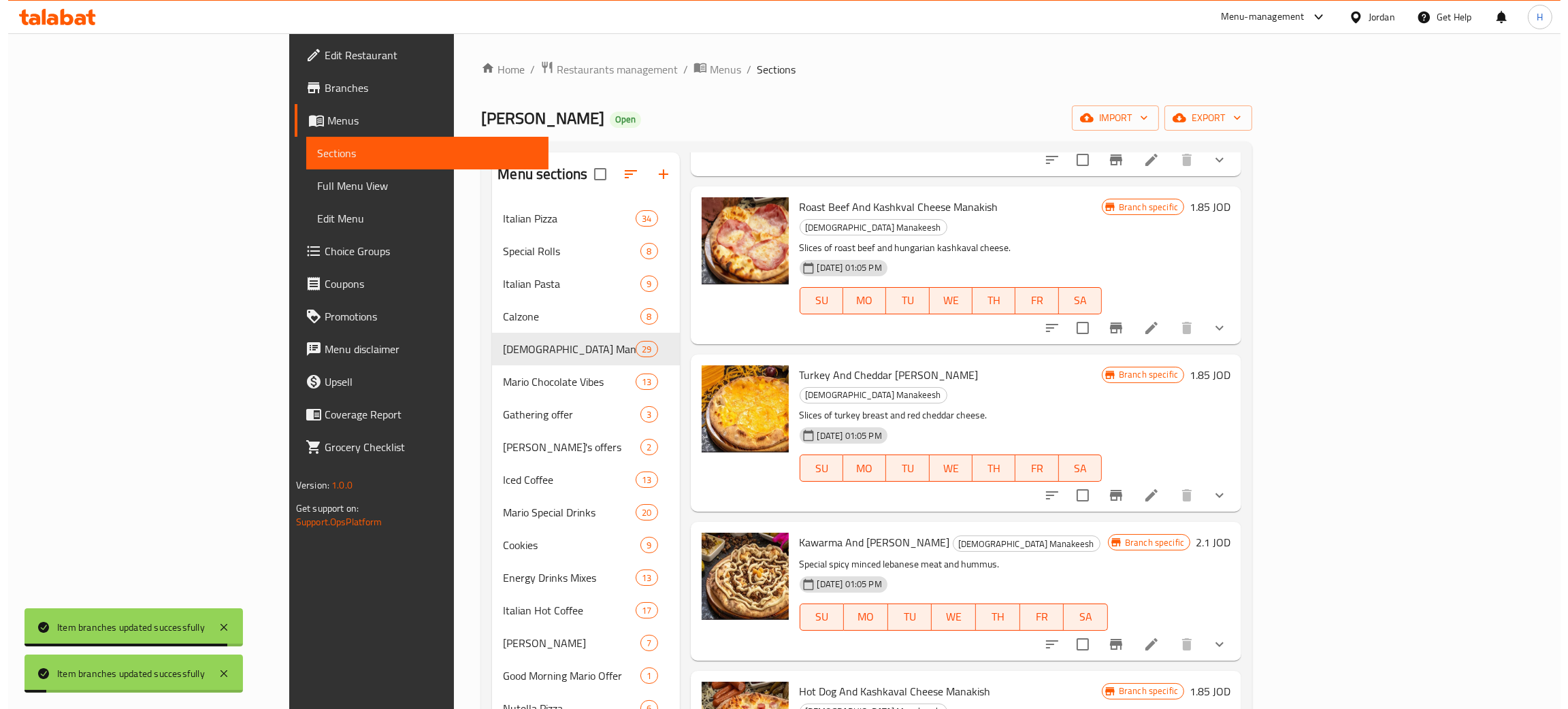
scroll to position [612, 0]
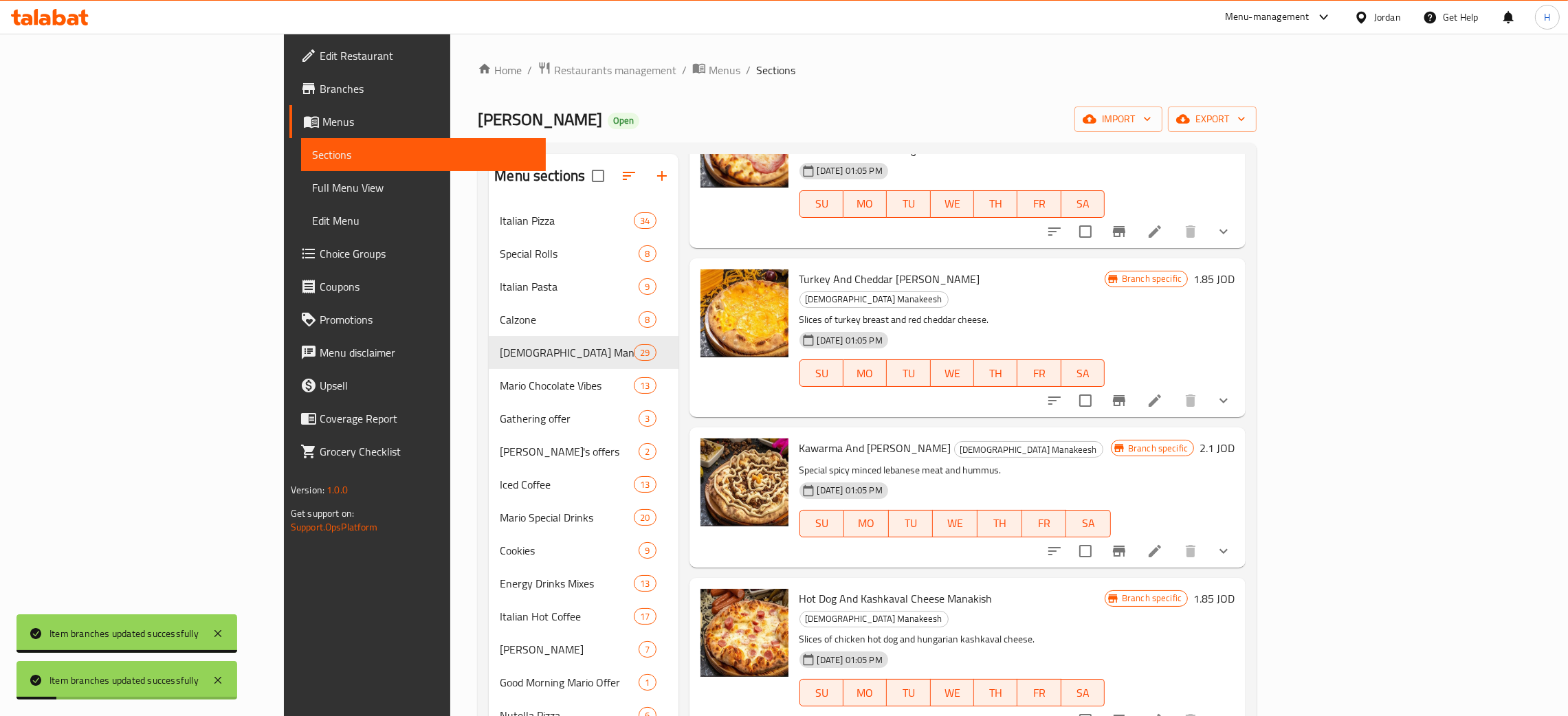
click at [789, 543] on icon "Branch-specific-item" at bounding box center [1118, 551] width 16 height 16
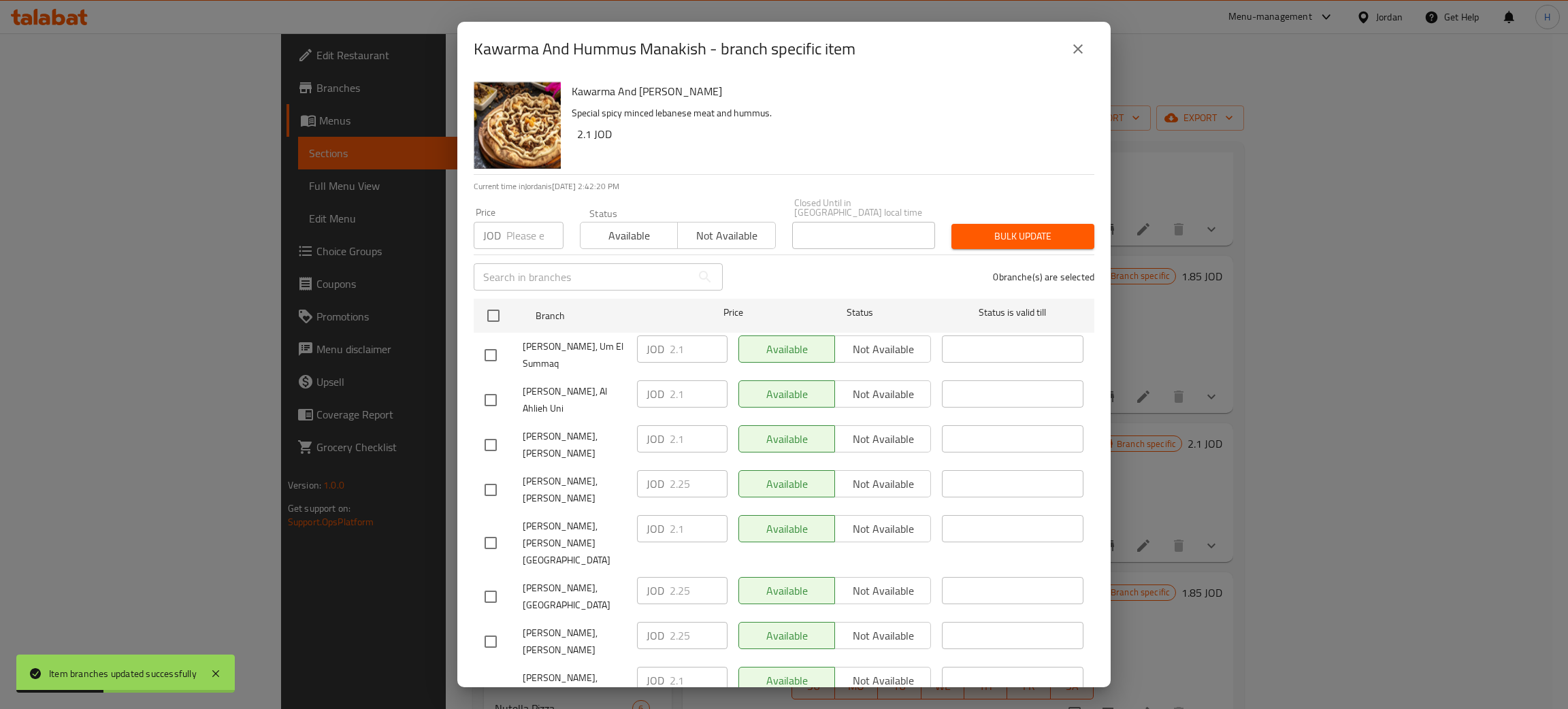
click at [648, 471] on div "JOD 2.25 ​" at bounding box center [682, 484] width 90 height 28
click at [488, 431] on input "checkbox" at bounding box center [490, 445] width 28 height 28
checkbox input "true"
click at [670, 435] on input "2.1" at bounding box center [698, 439] width 57 height 28
paste input "25"
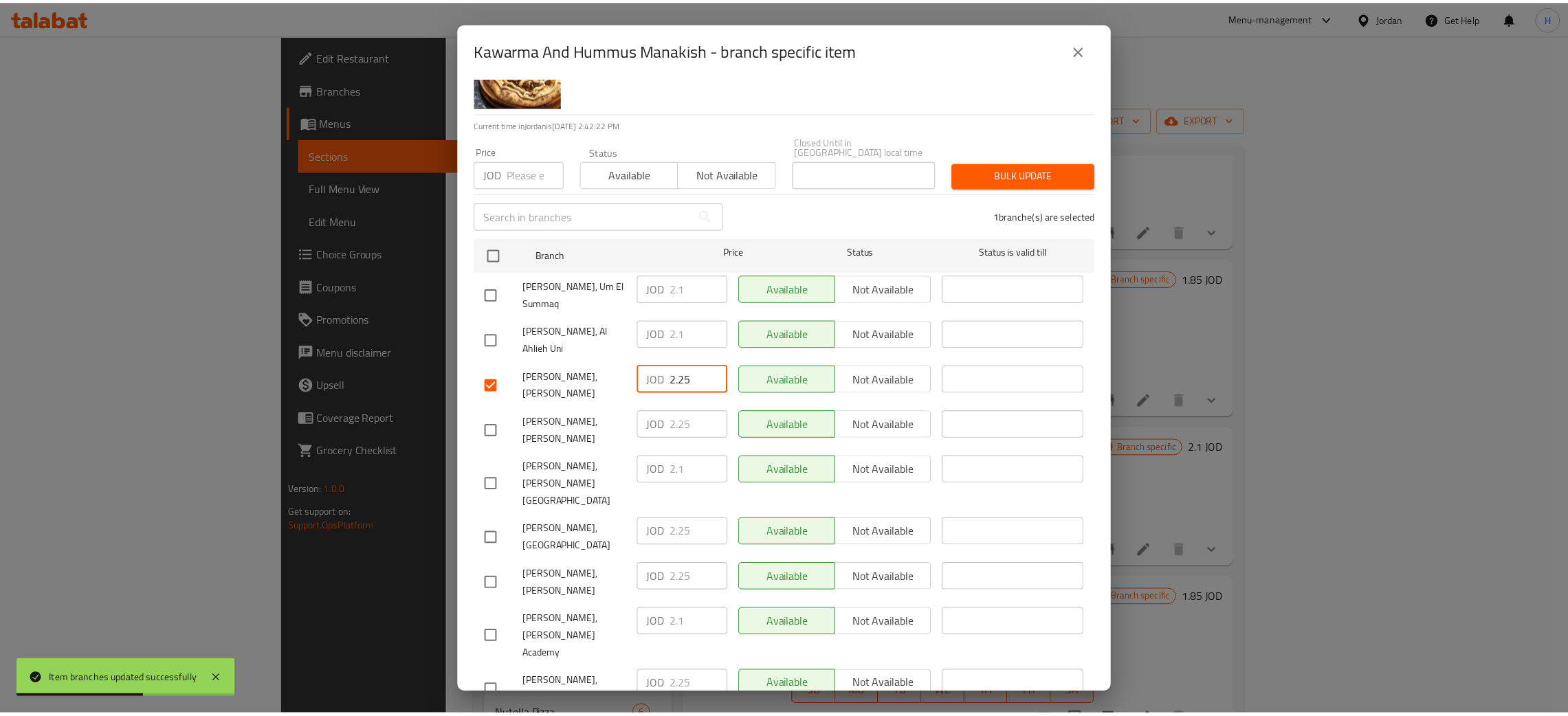
scroll to position [101, 0]
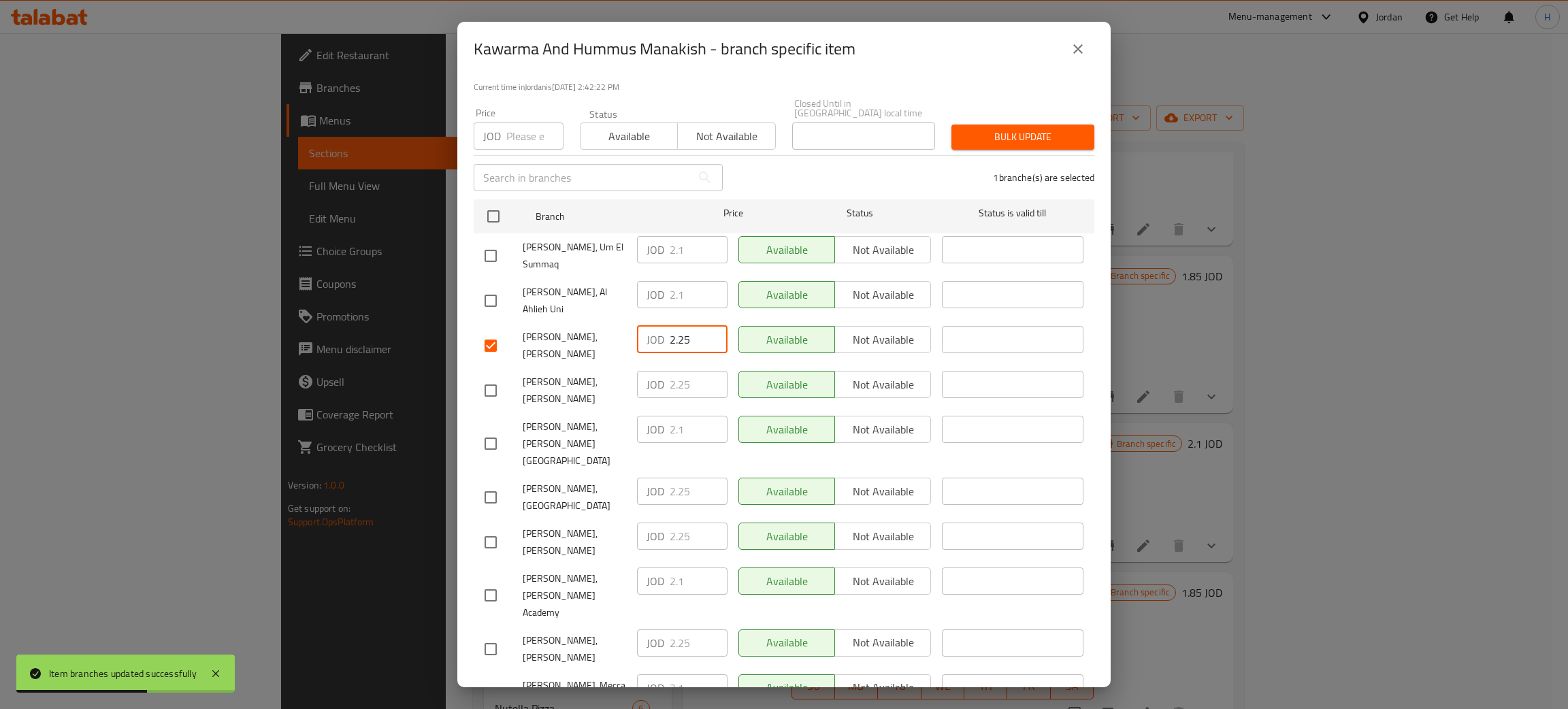
type input "2.25"
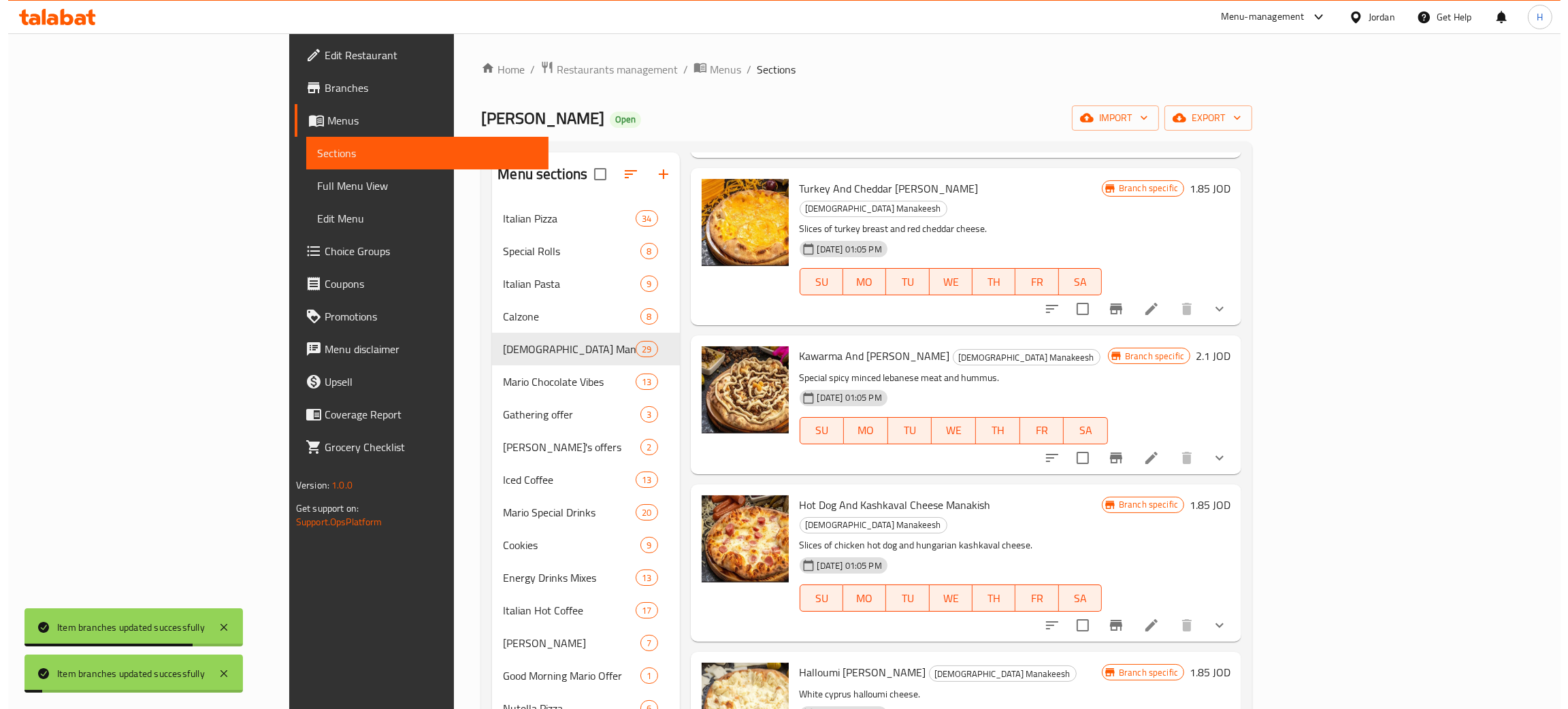
scroll to position [817, 0]
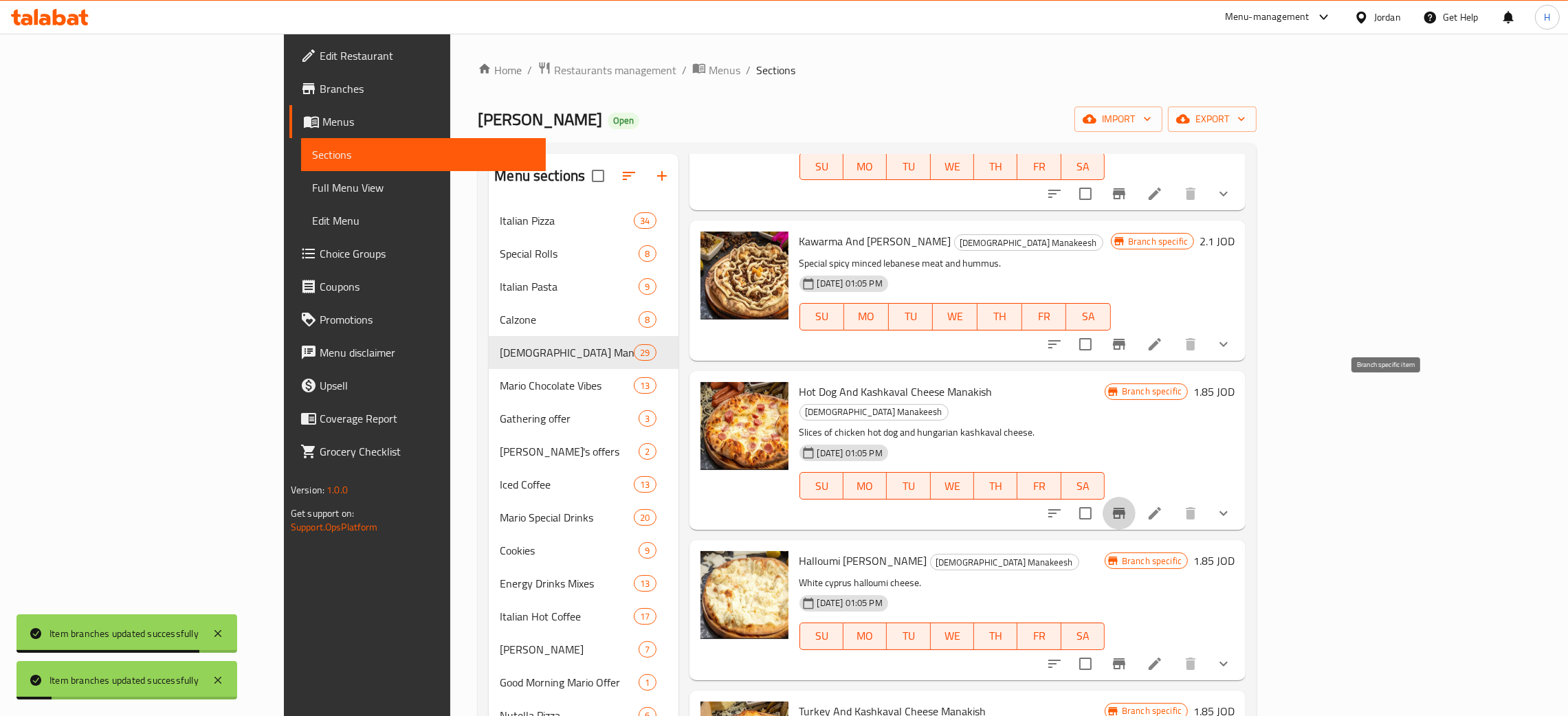
click at [789, 508] on icon "Branch-specific-item" at bounding box center [1119, 513] width 12 height 11
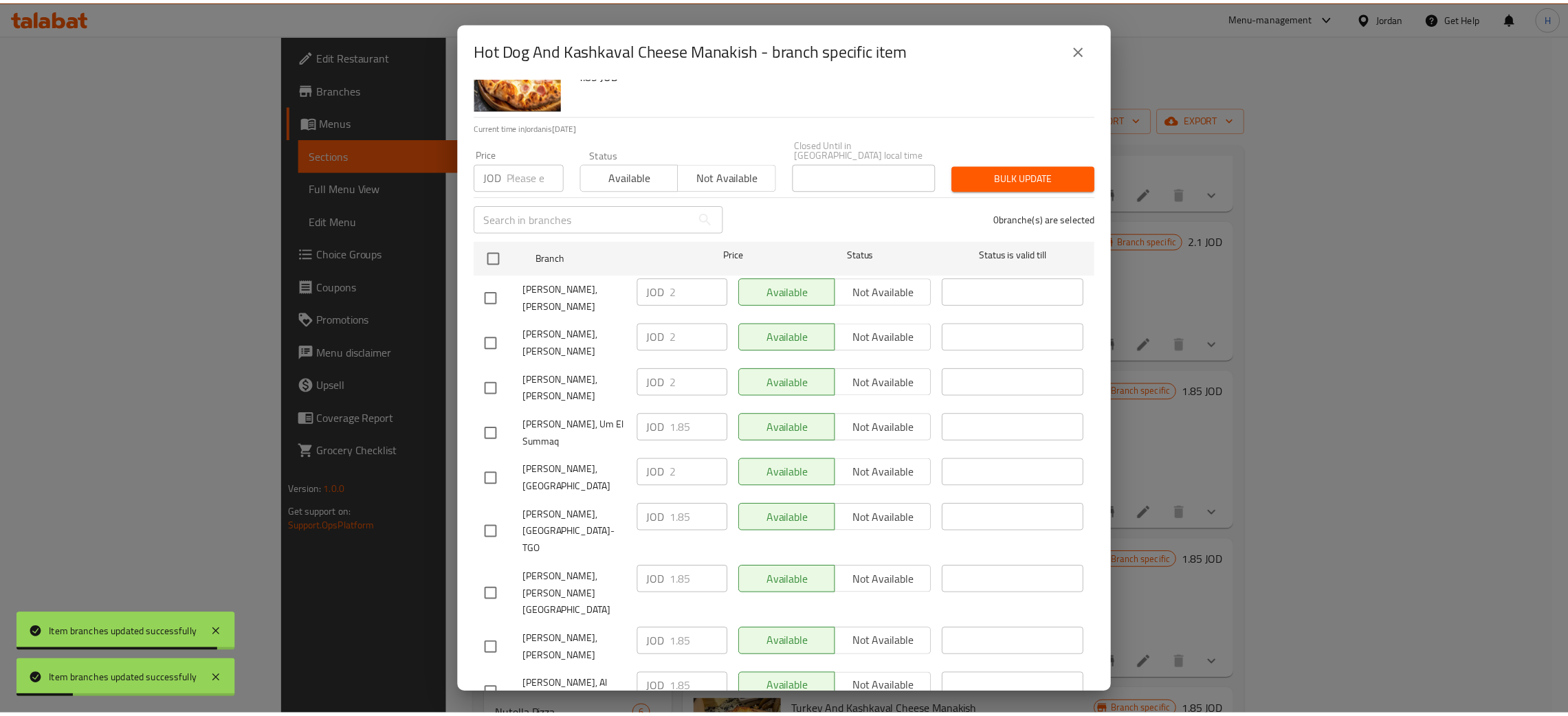
scroll to position [101, 0]
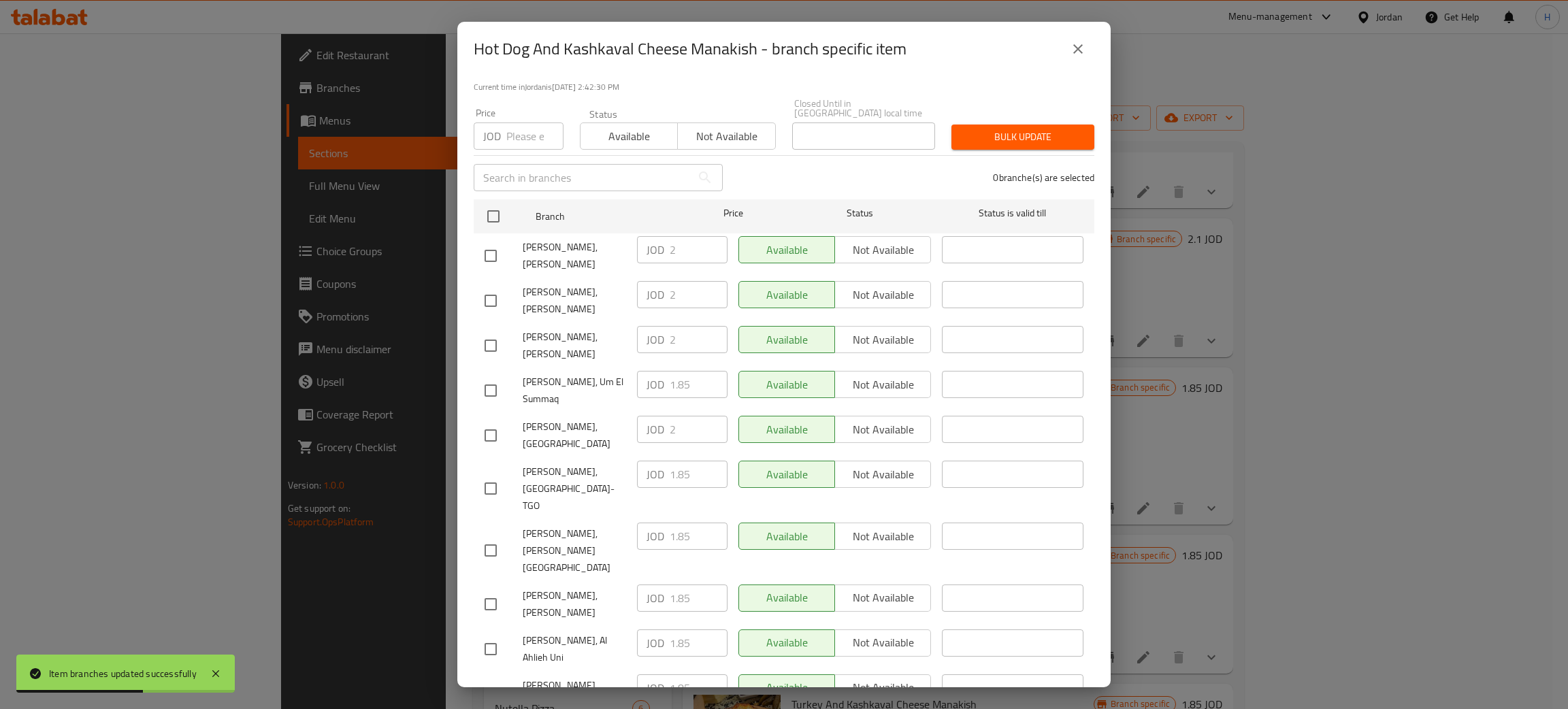
click at [637, 326] on div "JOD 2 ​" at bounding box center [682, 340] width 90 height 28
click at [499, 590] on input "checkbox" at bounding box center [490, 604] width 28 height 28
checkbox input "true"
click at [684, 585] on input "1.85" at bounding box center [698, 599] width 57 height 28
paste input "2"
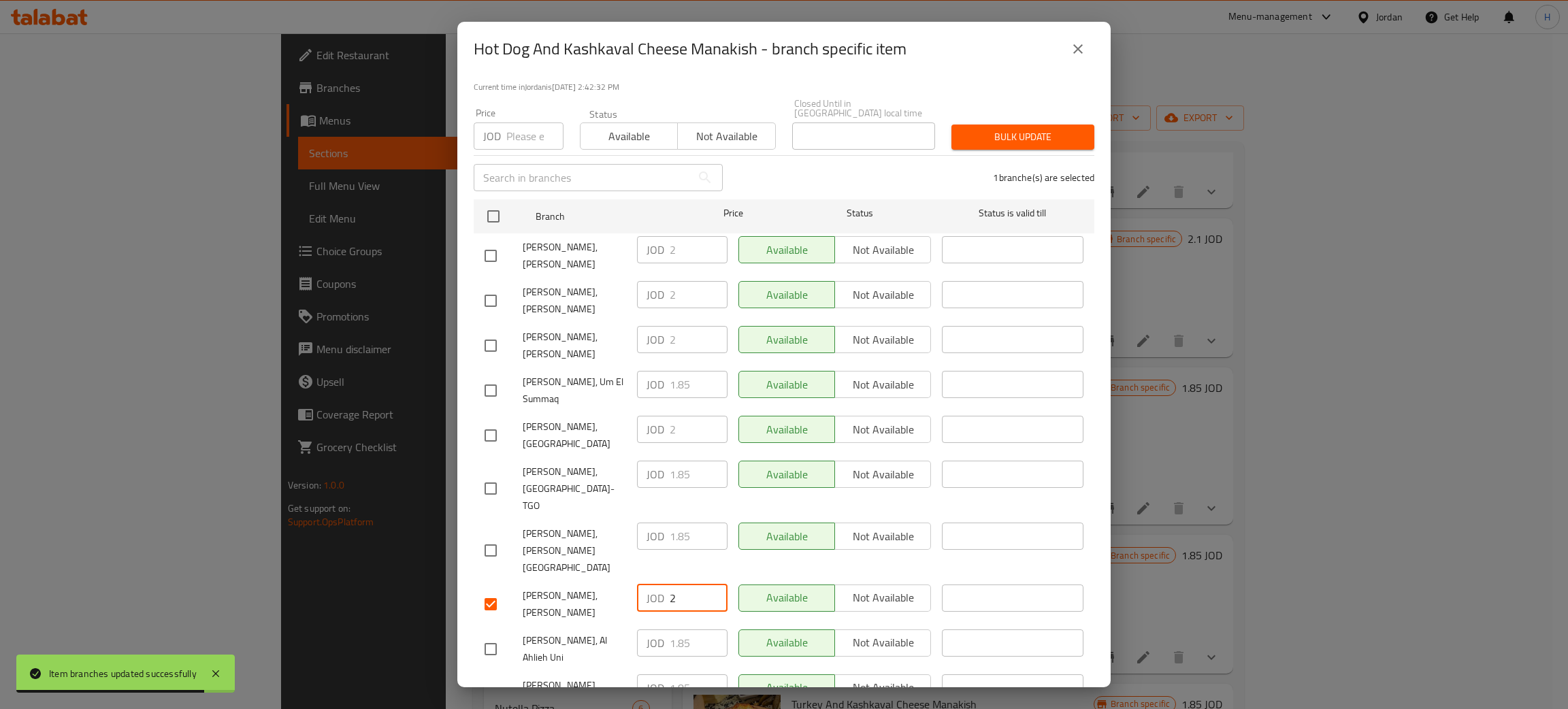
type input "2"
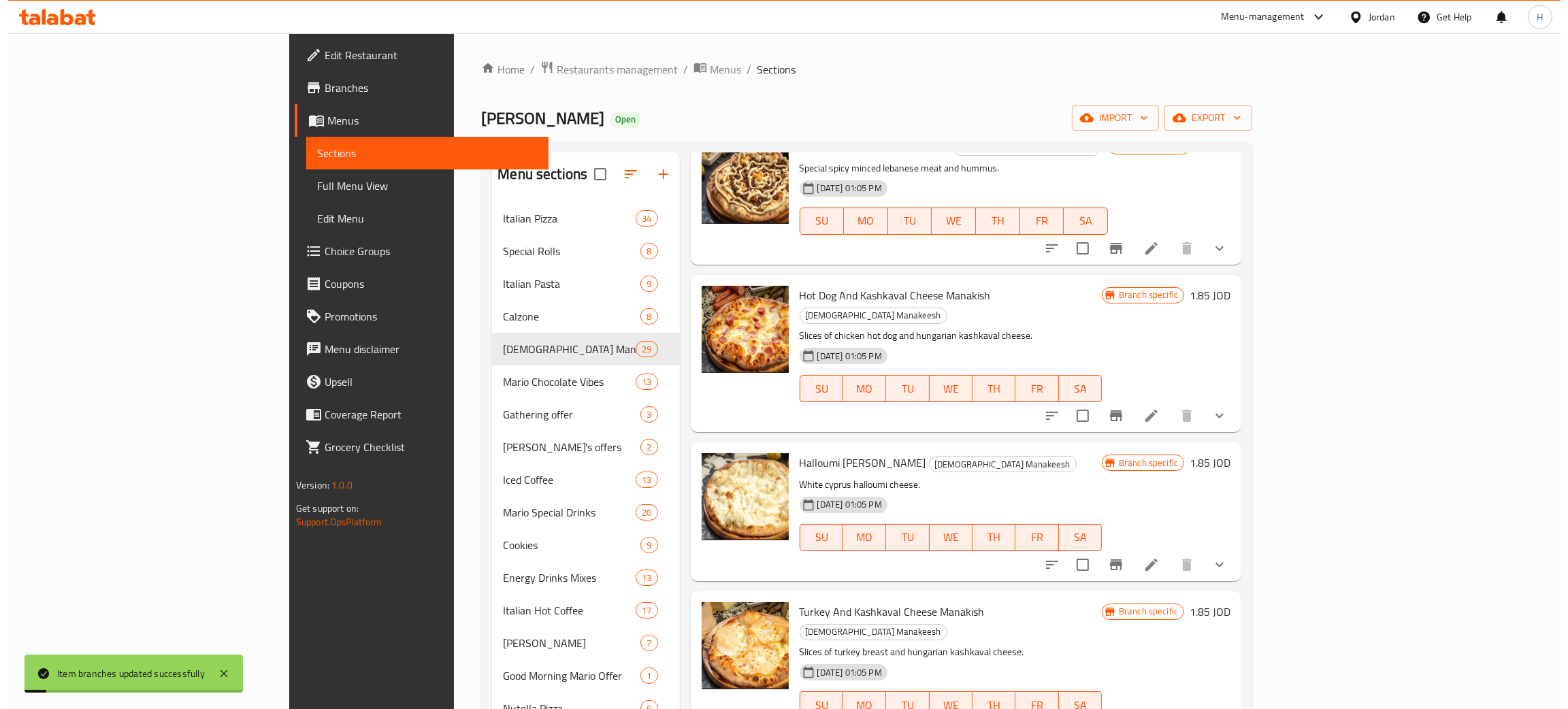
scroll to position [918, 0]
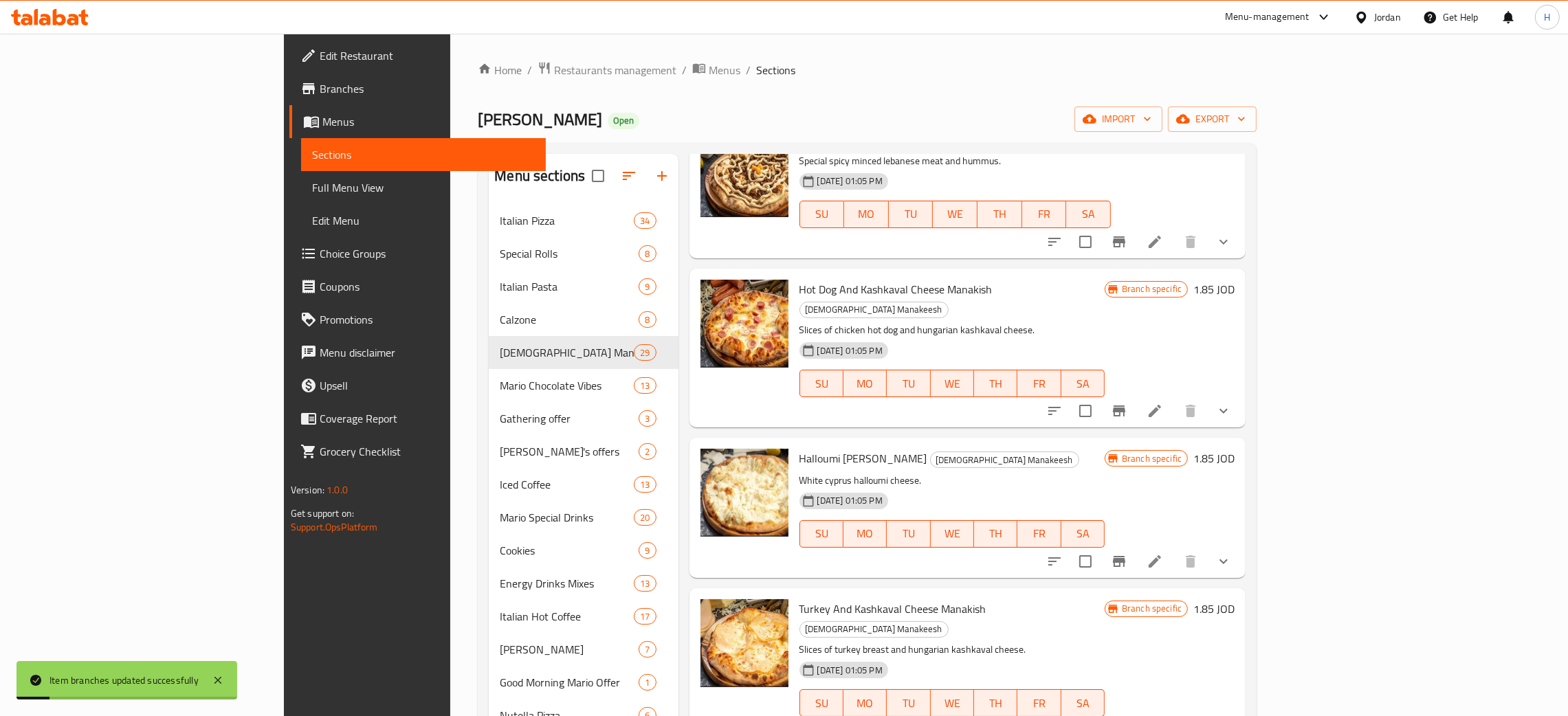
click at [789, 556] on icon "Branch-specific-item" at bounding box center [1119, 561] width 12 height 11
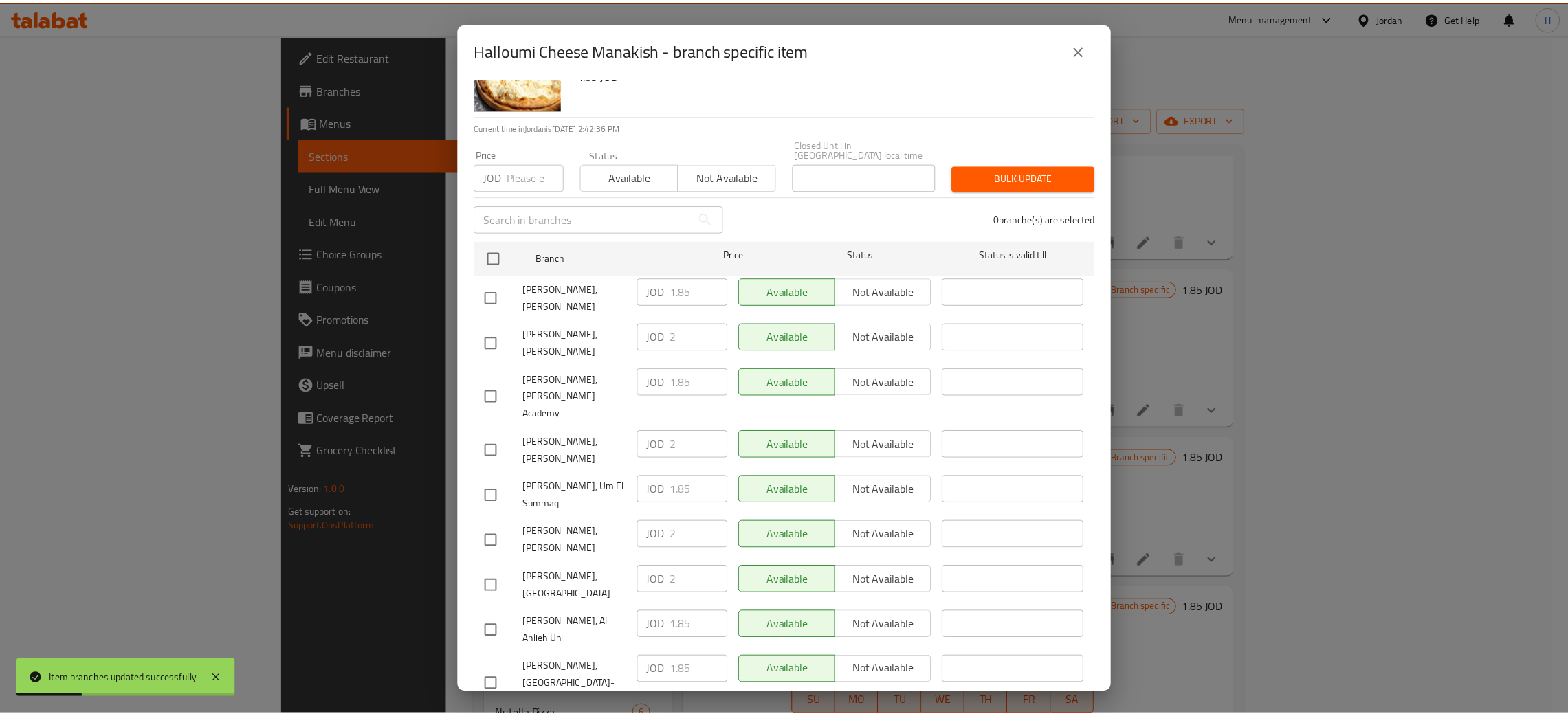
scroll to position [101, 0]
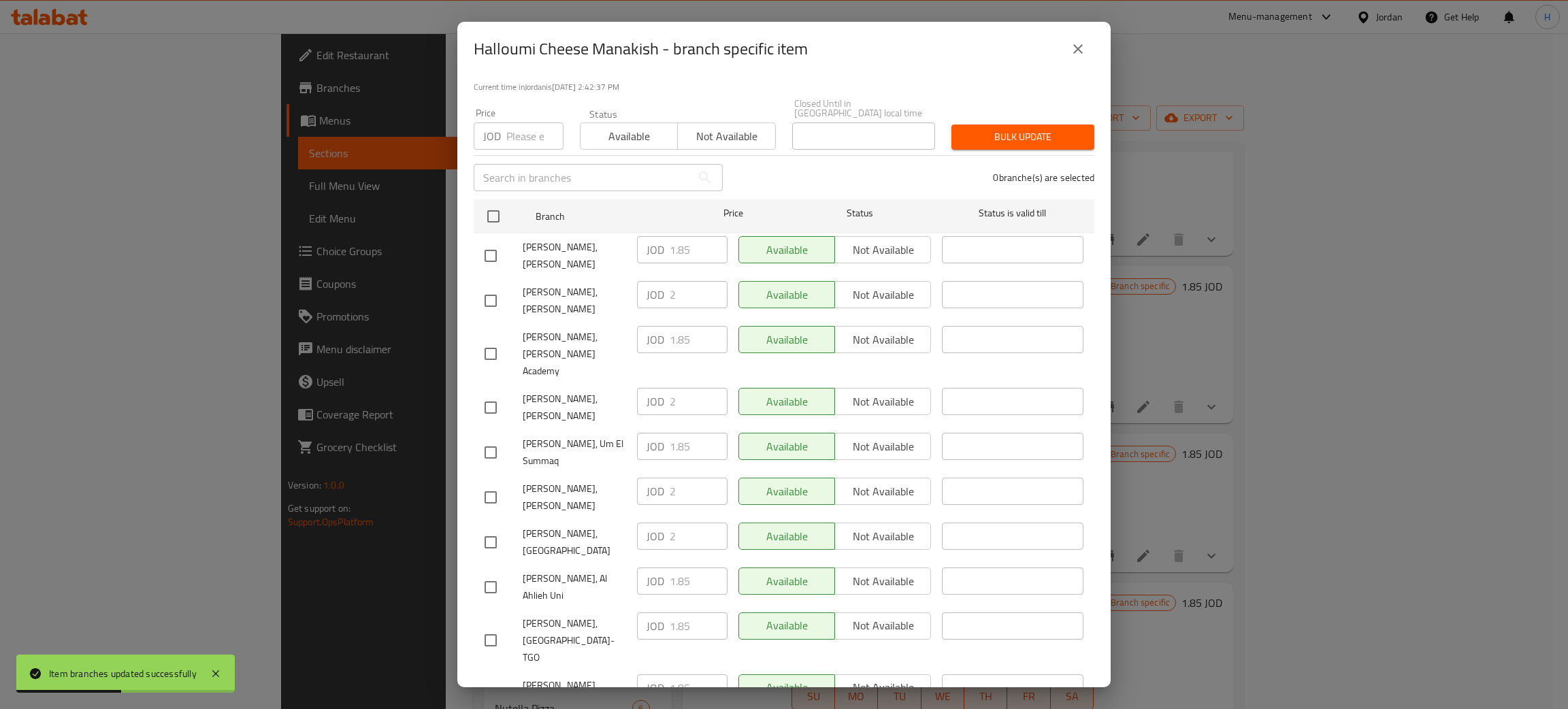
click at [648, 388] on div "JOD 2 ​" at bounding box center [682, 402] width 90 height 28
click at [493, 241] on input "checkbox" at bounding box center [490, 255] width 28 height 28
checkbox input "true"
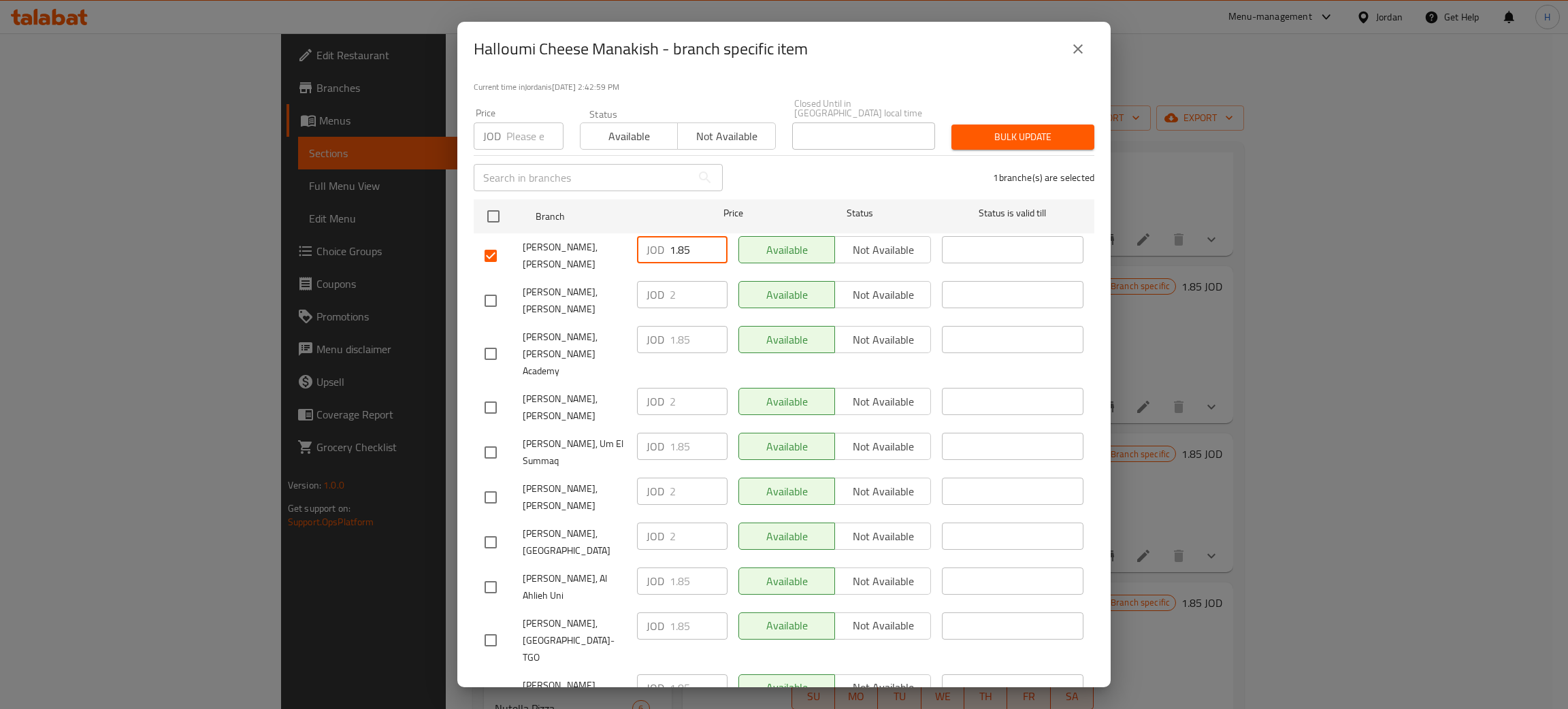
click at [676, 243] on input "1.85" at bounding box center [698, 250] width 57 height 28
paste input "2"
type input "2"
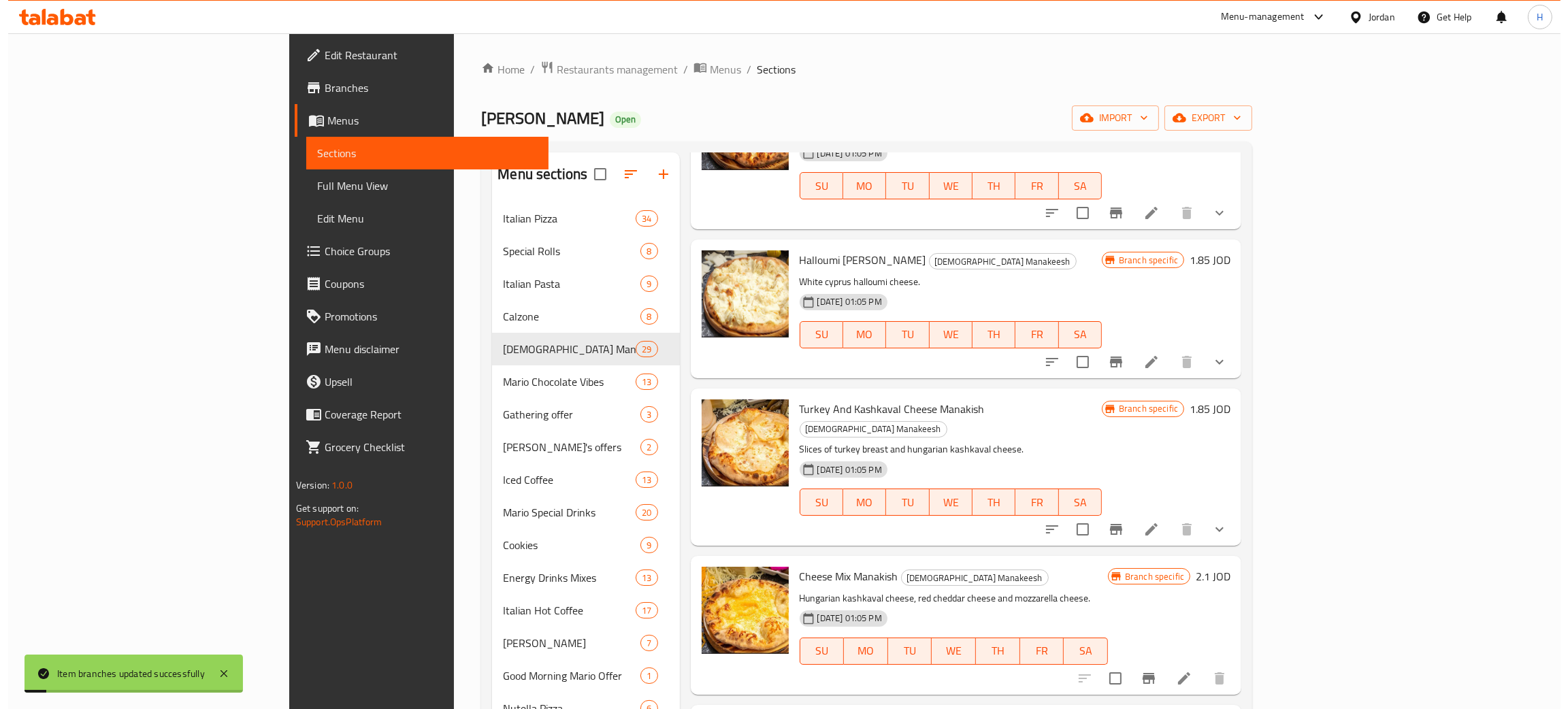
scroll to position [1122, 0]
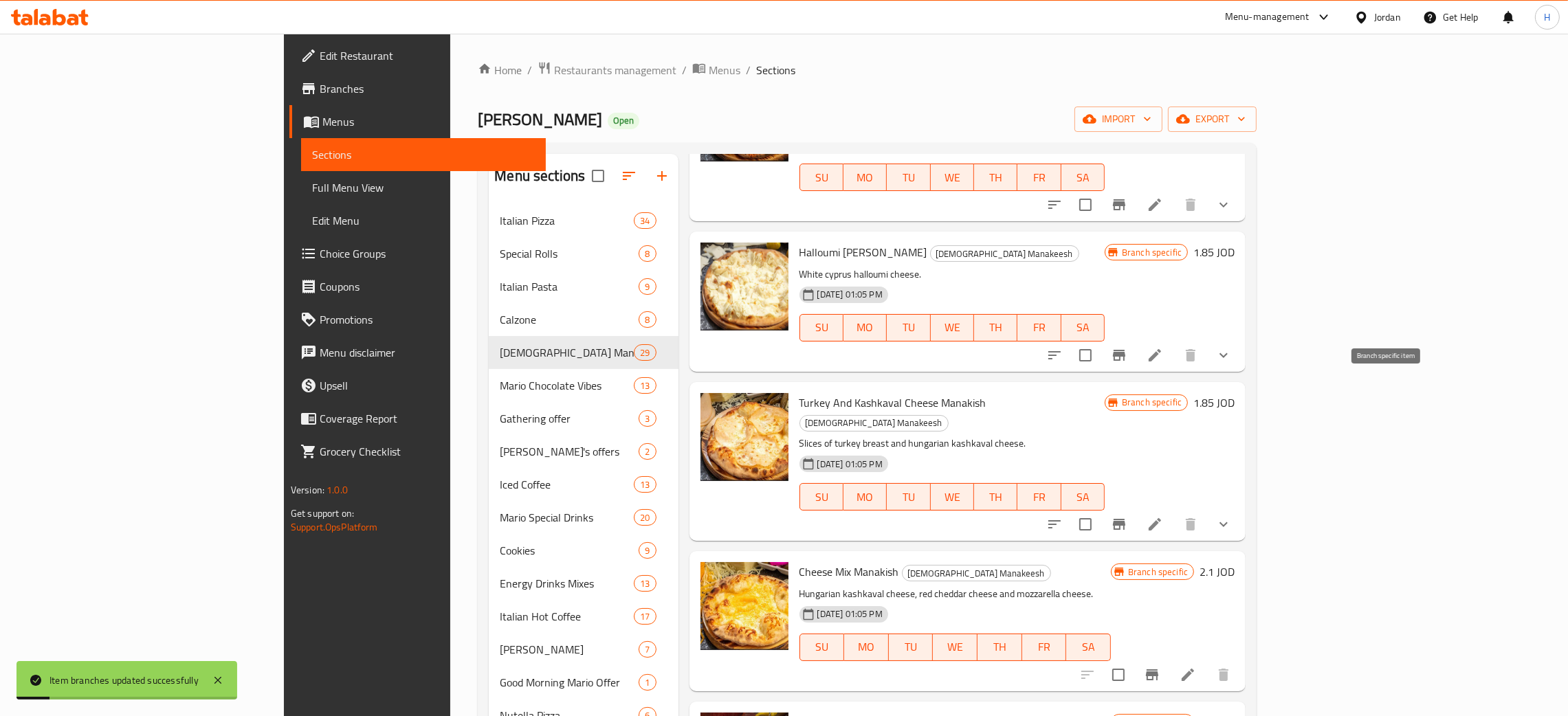
click at [789, 508] on button "Branch-specific-item" at bounding box center [1118, 524] width 33 height 33
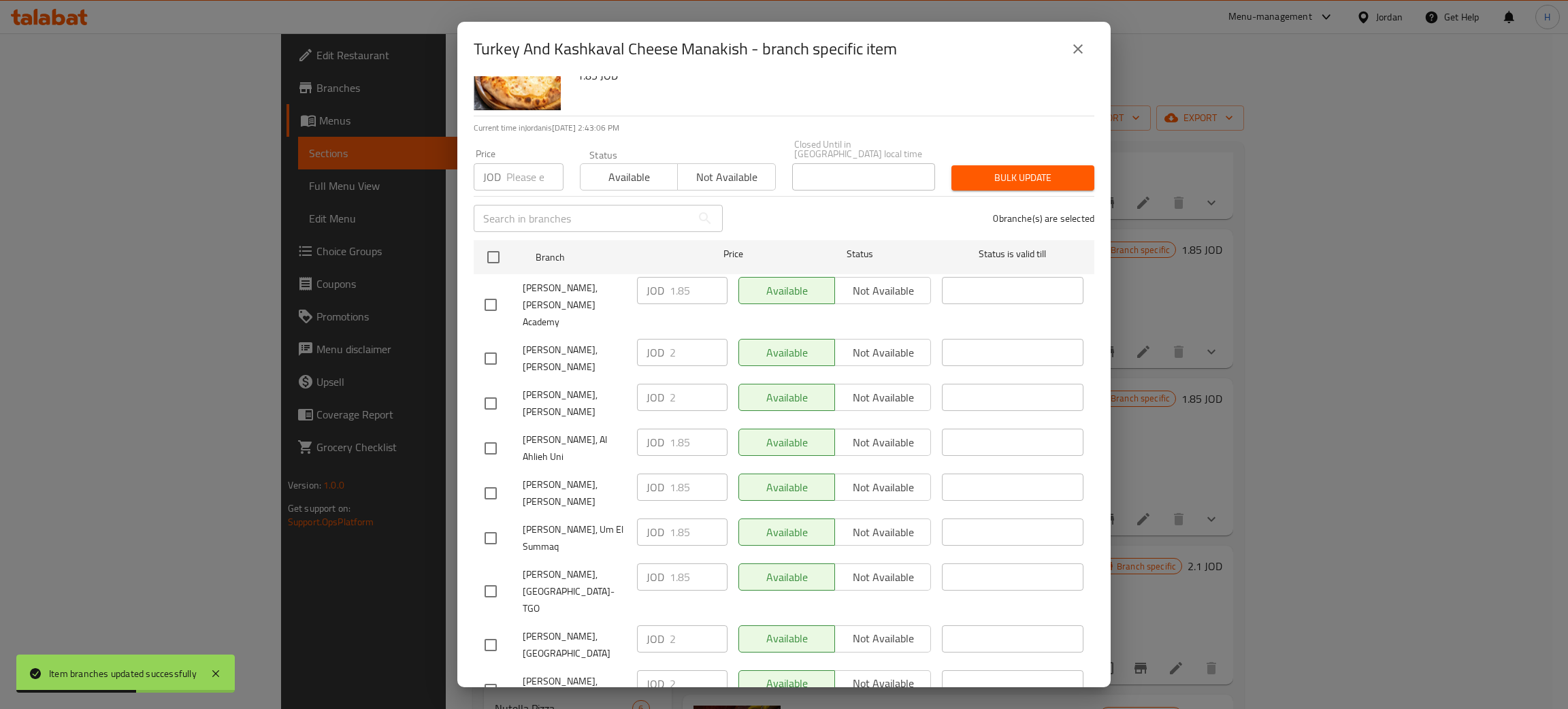
scroll to position [100, 0]
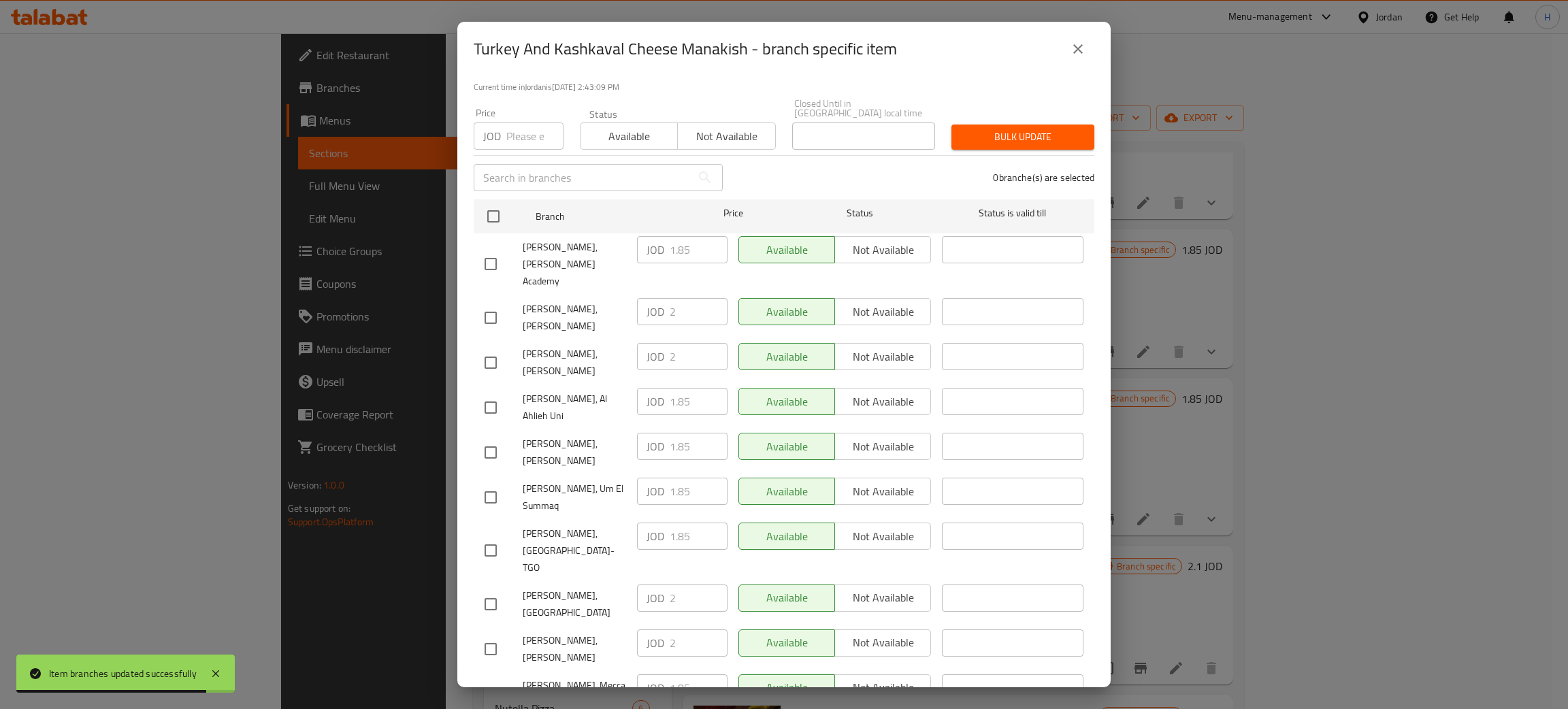
click at [631, 624] on div "JOD 2 ​" at bounding box center [682, 649] width 101 height 51
click at [492, 680] on input "checkbox" at bounding box center [490, 694] width 28 height 28
checkbox input "true"
drag, startPoint x: 672, startPoint y: 589, endPoint x: 700, endPoint y: 647, distance: 64.4
click at [673, 675] on input "1.85" at bounding box center [698, 688] width 57 height 28
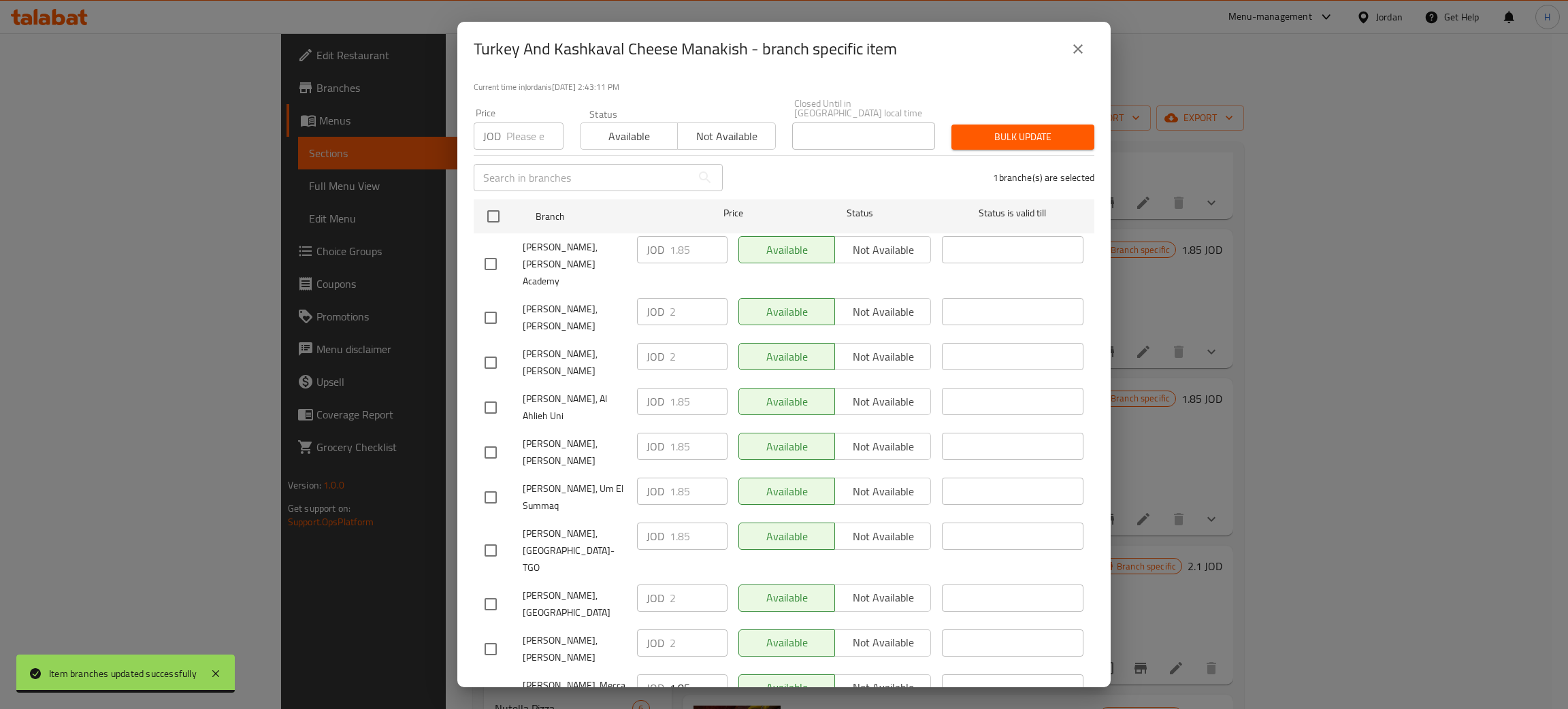
paste input "2"
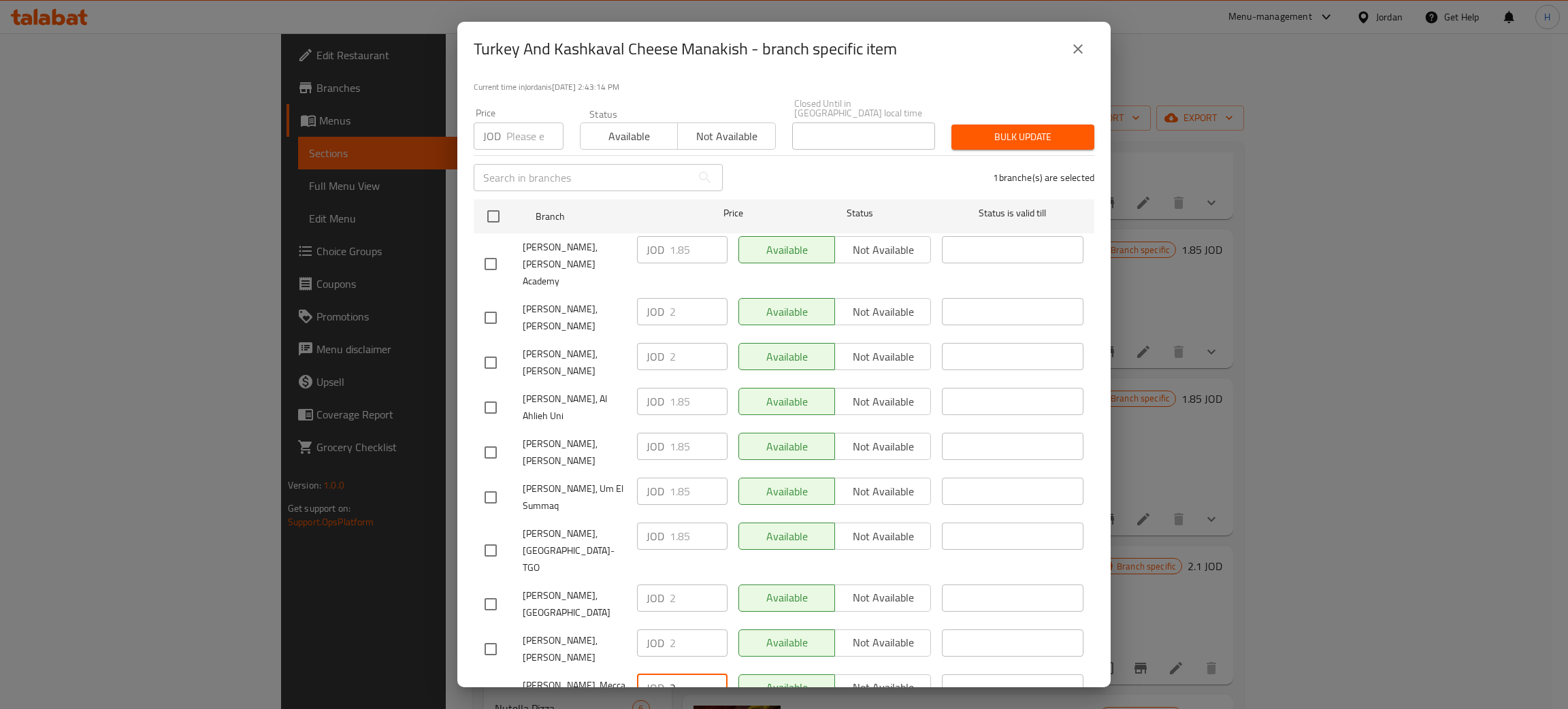
type input "2"
click at [495, 680] on input "checkbox" at bounding box center [490, 694] width 28 height 28
checkbox input "false"
click at [782, 51] on icon "close" at bounding box center [1078, 48] width 16 height 16
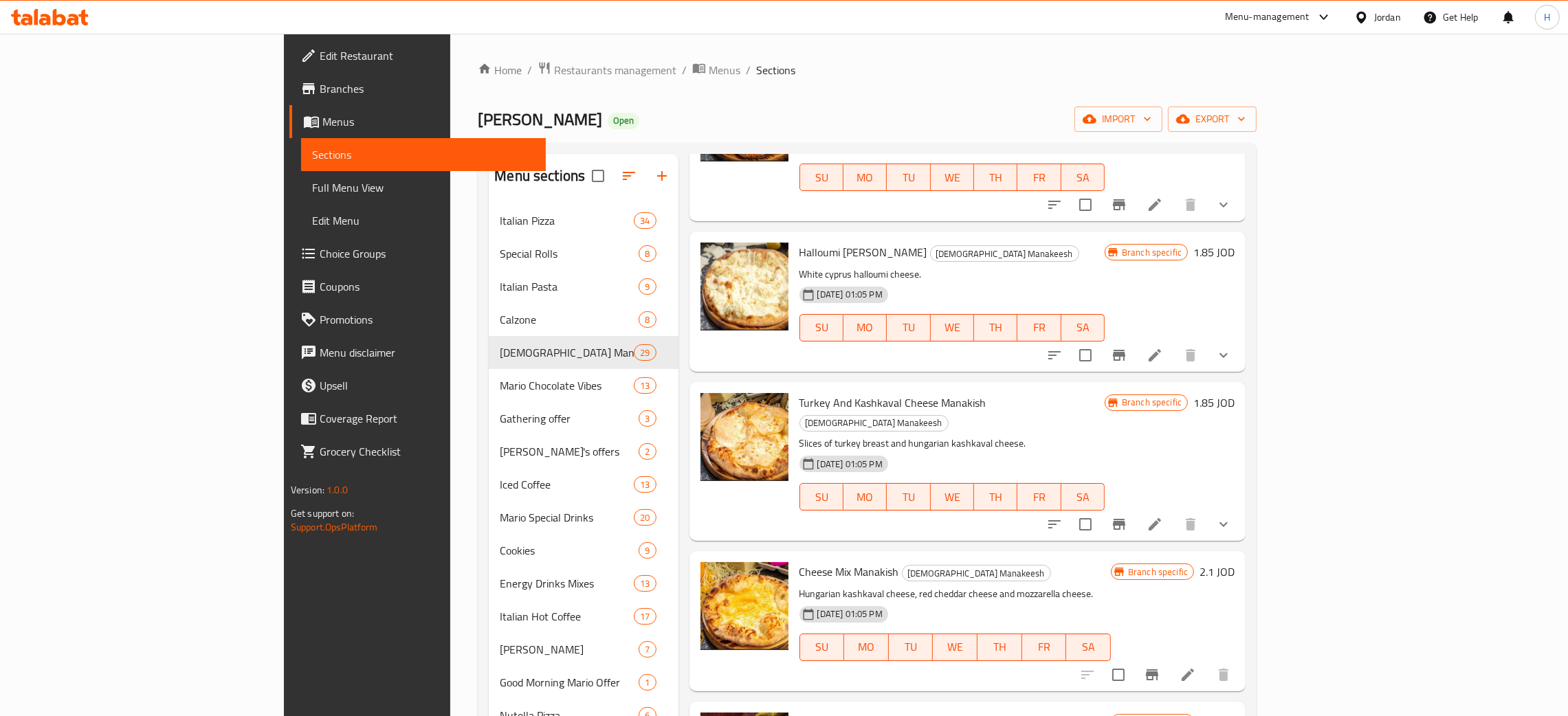
click at [789, 516] on icon "Branch-specific-item" at bounding box center [1118, 524] width 16 height 16
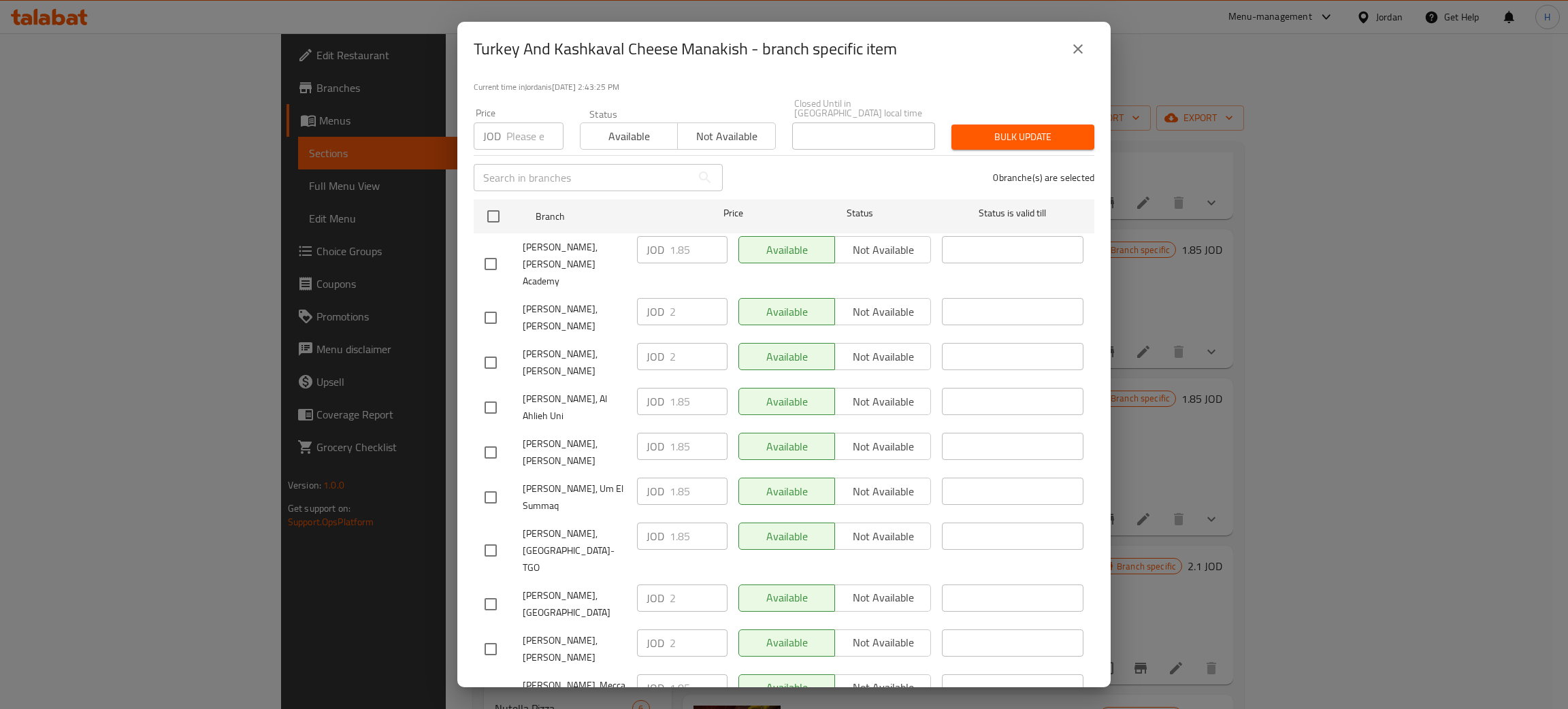
click at [493, 438] on input "checkbox" at bounding box center [490, 452] width 28 height 28
checkbox input "true"
click at [677, 433] on input "1.85" at bounding box center [698, 447] width 57 height 28
paste input "2"
type input "2"
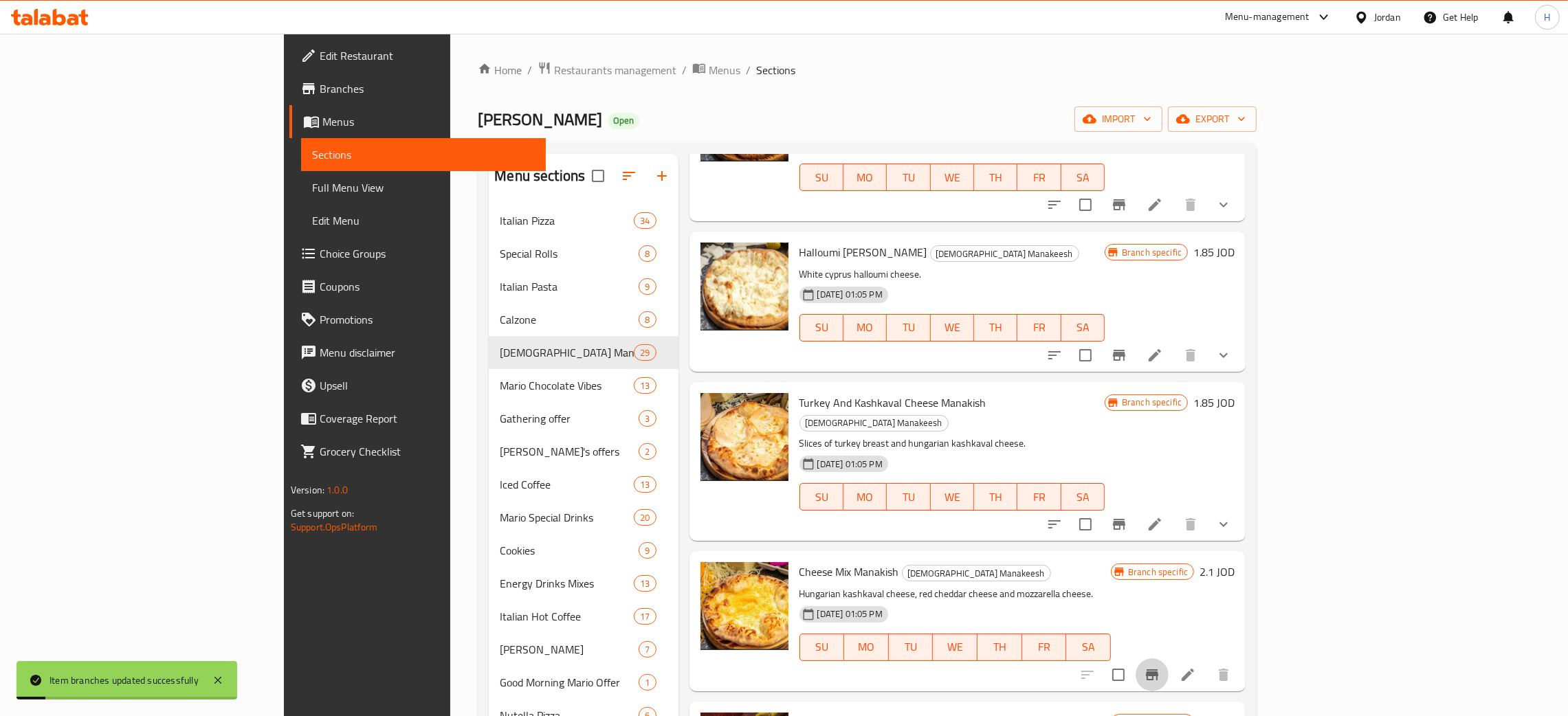
click at [789, 659] on button "Branch-specific-item" at bounding box center [1152, 675] width 33 height 33
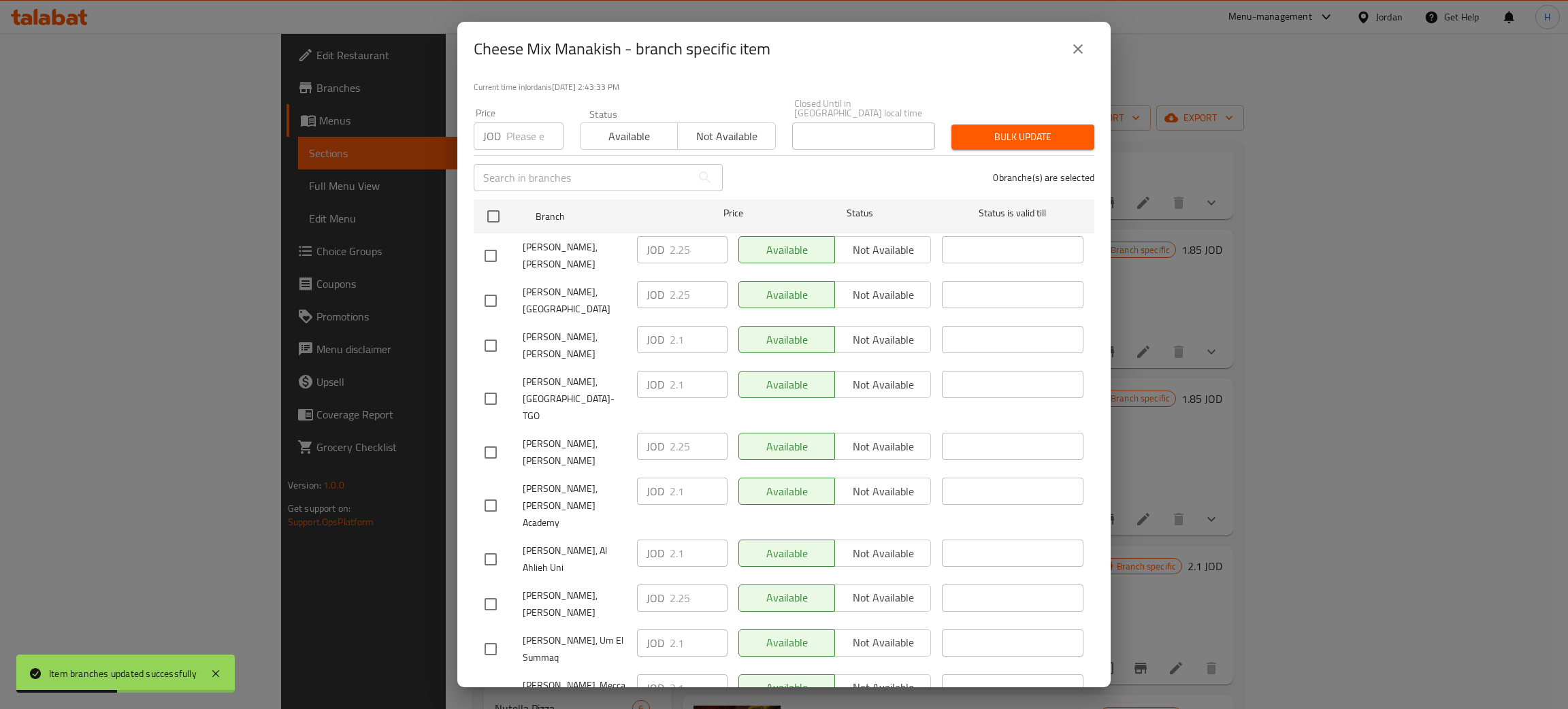
click at [657, 585] on div "JOD 2.25 ​" at bounding box center [682, 599] width 90 height 28
click at [484, 331] on input "checkbox" at bounding box center [490, 345] width 28 height 28
checkbox input "true"
click at [660, 331] on p "JOD" at bounding box center [655, 339] width 18 height 16
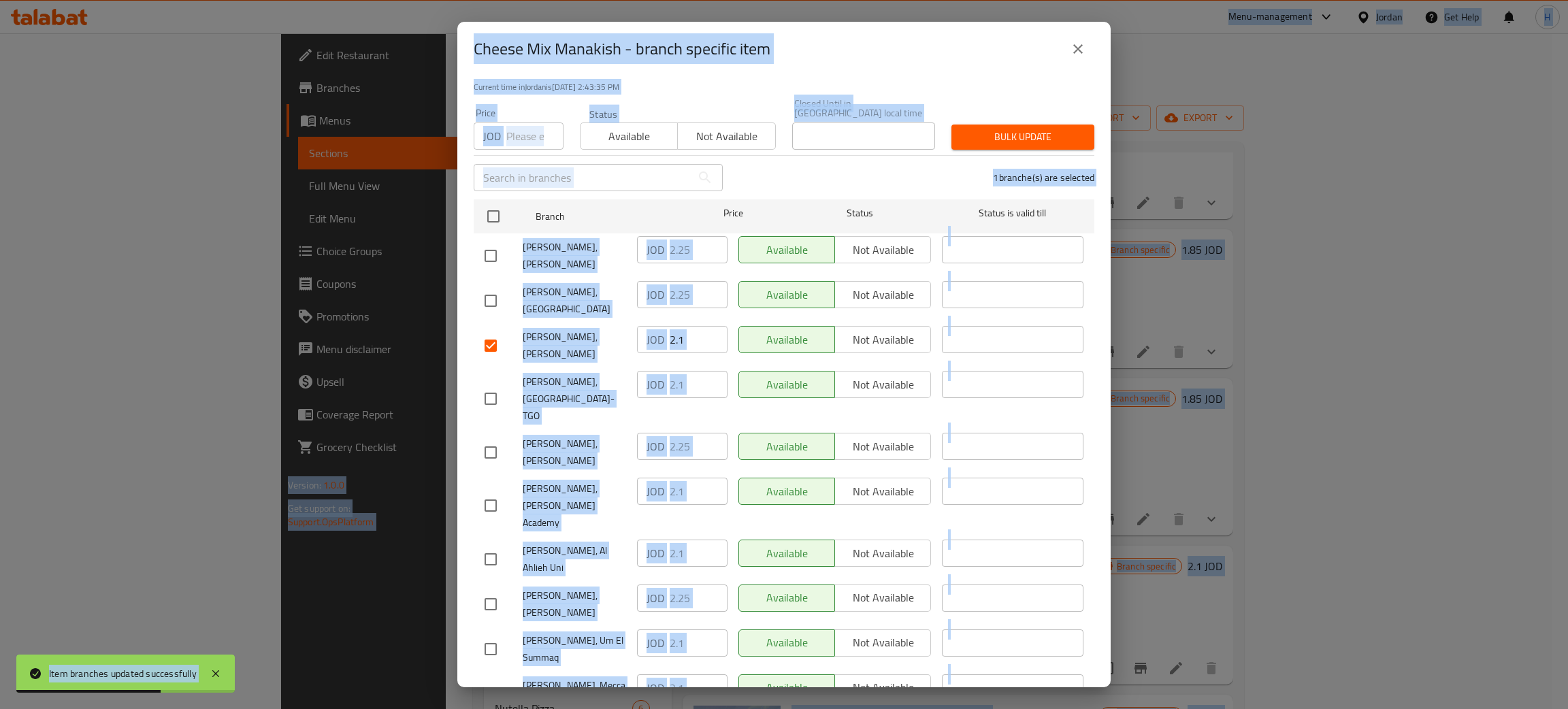
click at [677, 366] on div "JOD 2.1 ​" at bounding box center [682, 399] width 101 height 67
click at [690, 326] on input "2.1" at bounding box center [698, 340] width 57 height 28
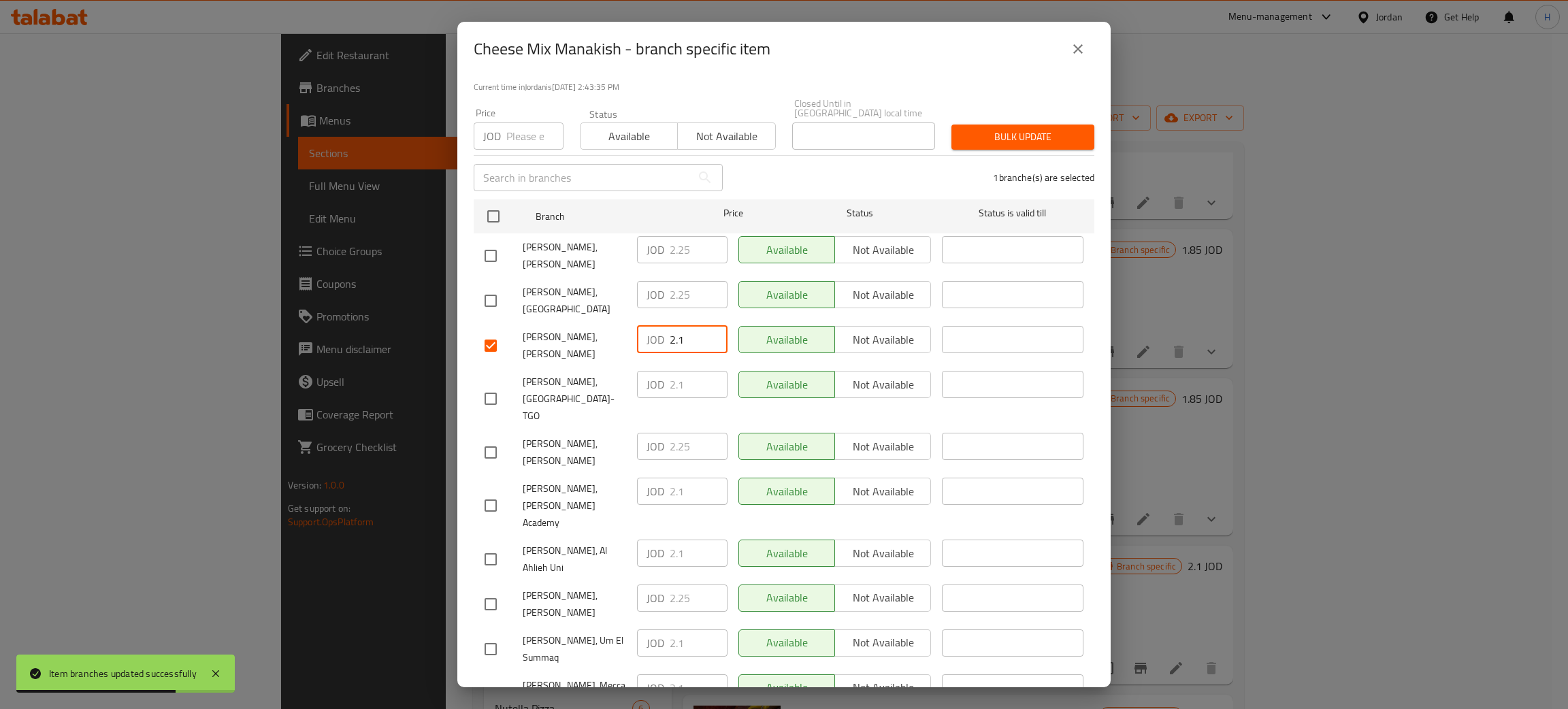
paste input "25"
type input "2.25"
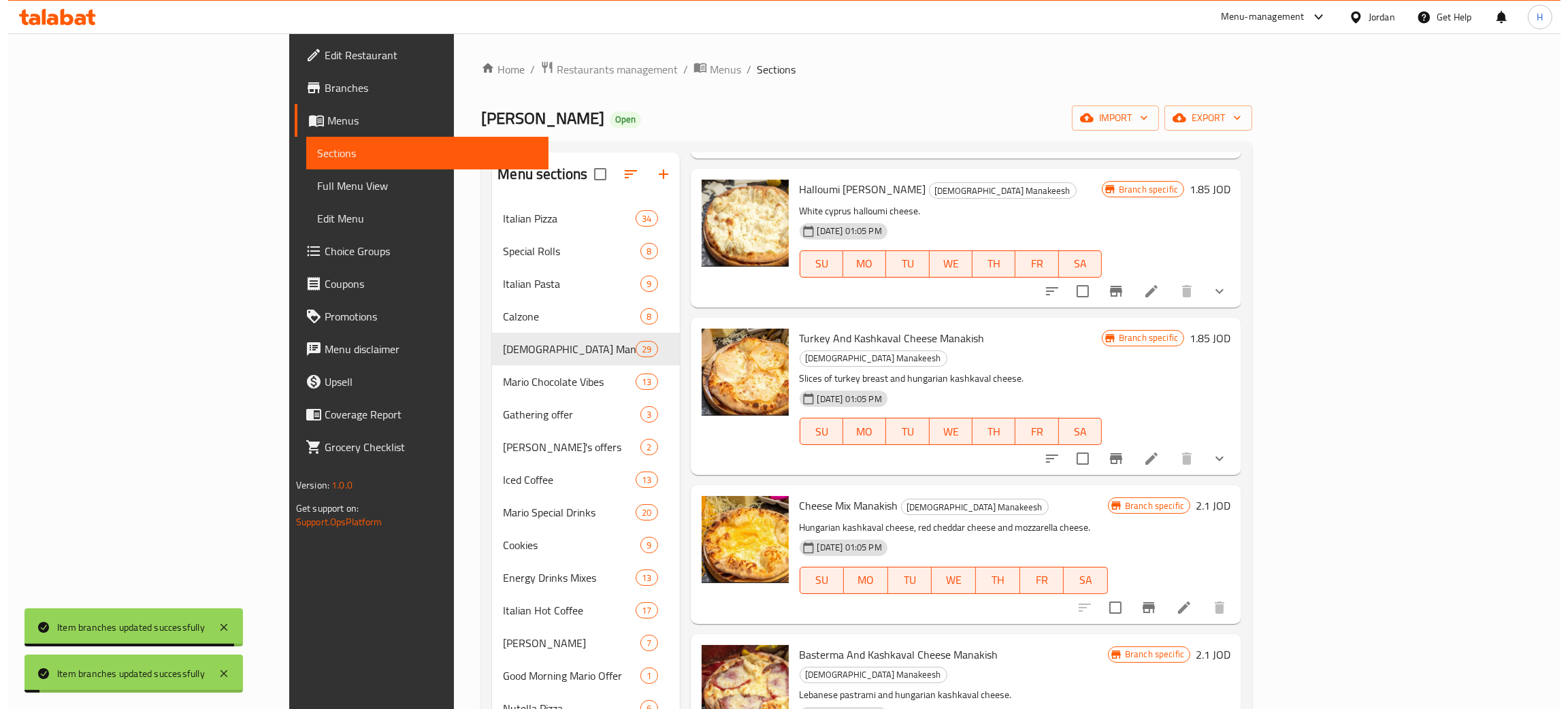
scroll to position [1327, 0]
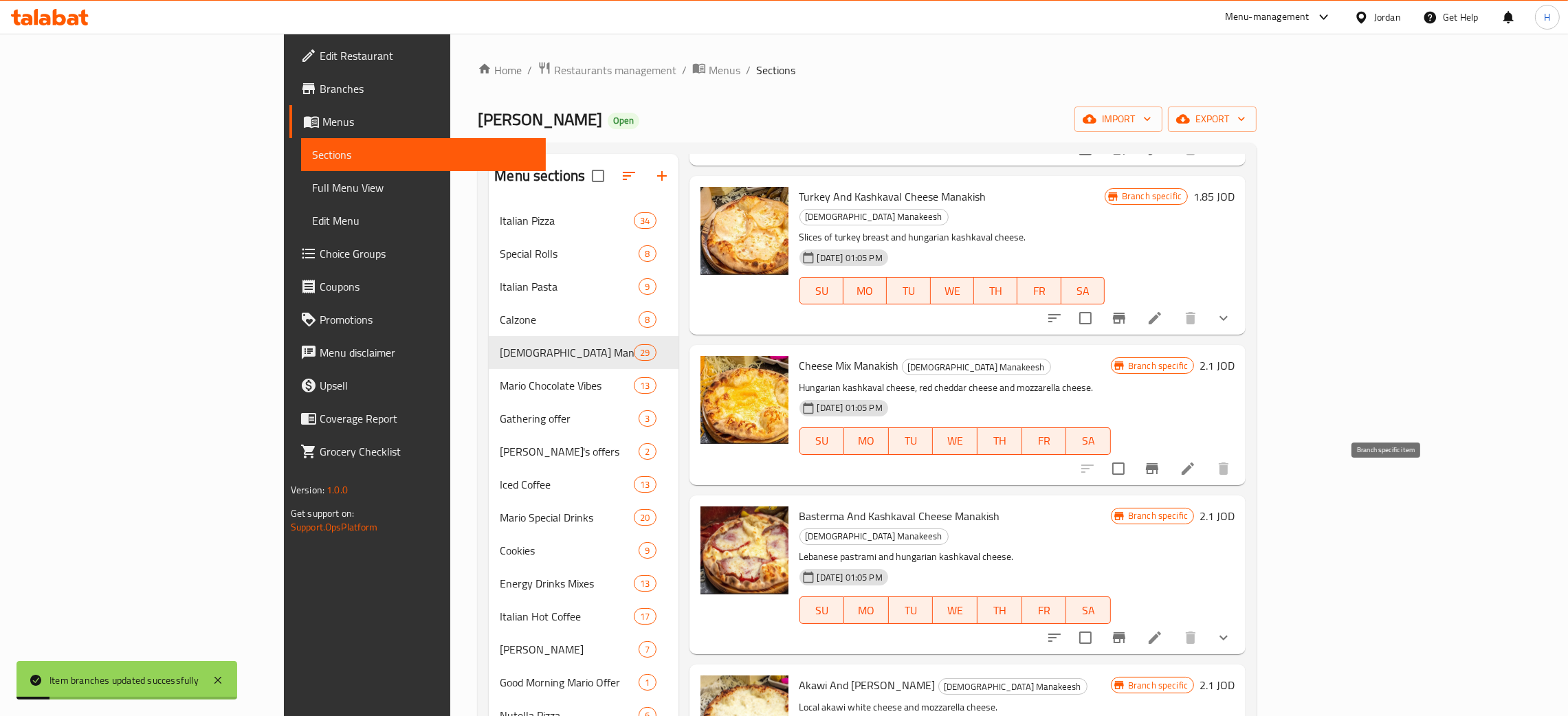
click at [789, 629] on icon "Branch-specific-item" at bounding box center [1118, 637] width 16 height 16
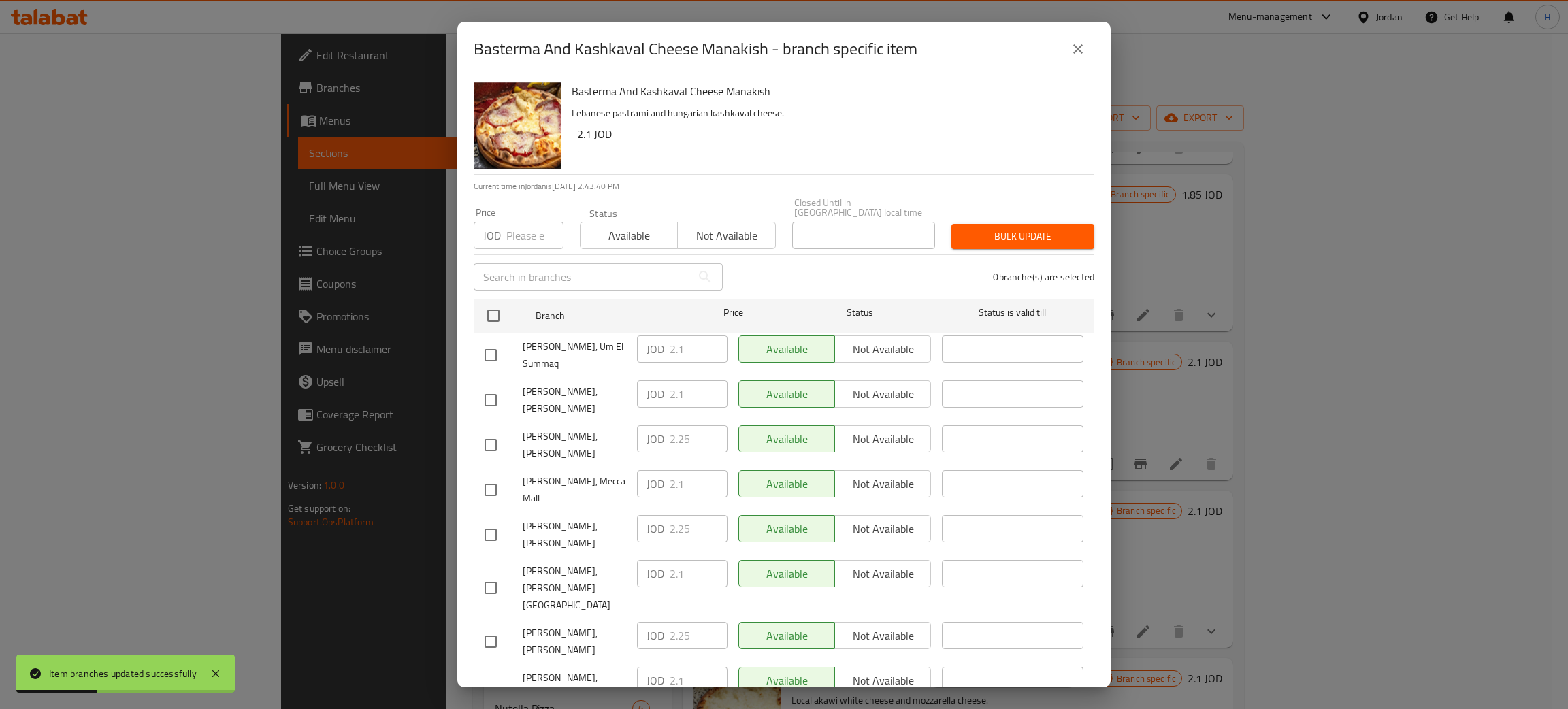
click at [657, 515] on div "JOD 2.25 ​" at bounding box center [682, 529] width 90 height 28
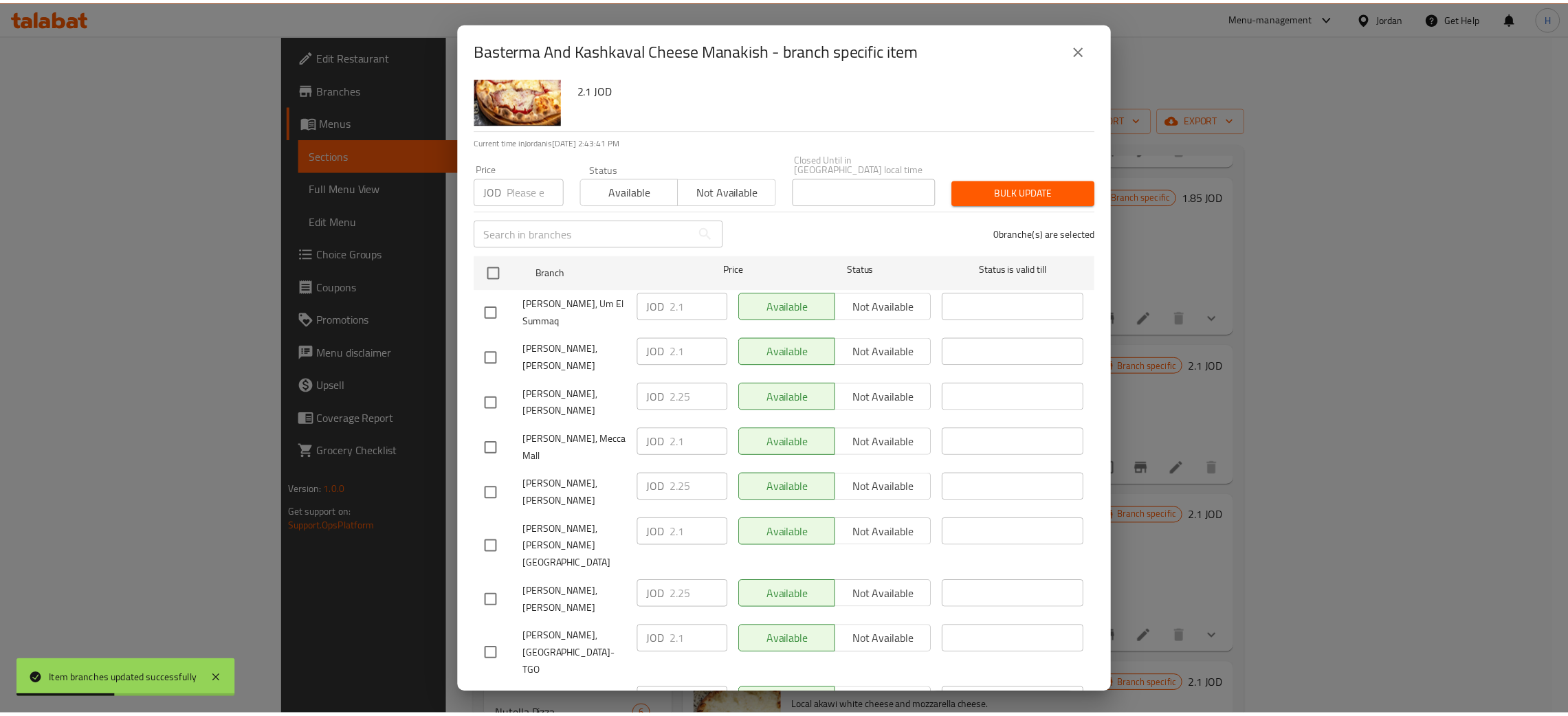
scroll to position [101, 0]
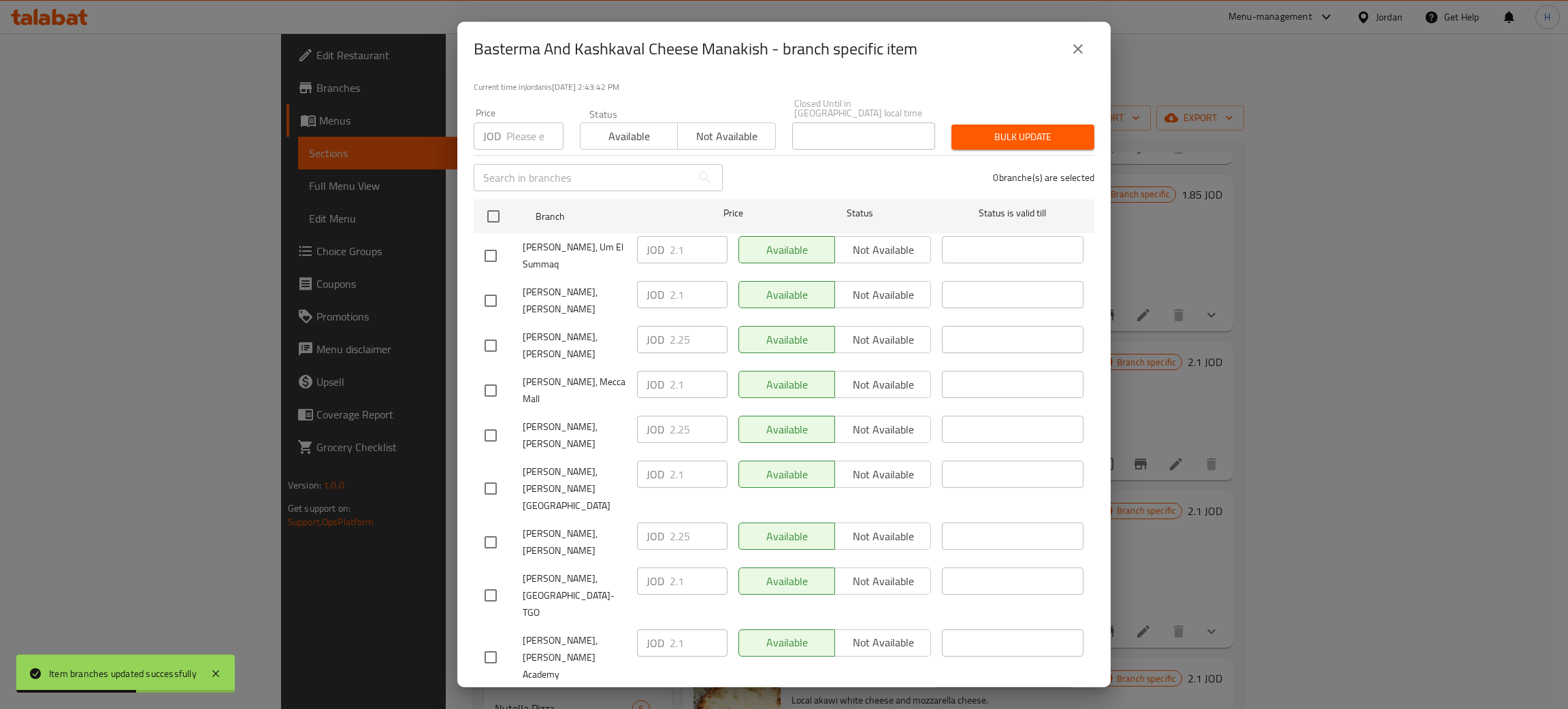
click at [496, 289] on input "checkbox" at bounding box center [490, 300] width 28 height 28
checkbox input "true"
click at [689, 286] on input "2.1" at bounding box center [698, 295] width 57 height 28
paste input "25"
type input "2.25"
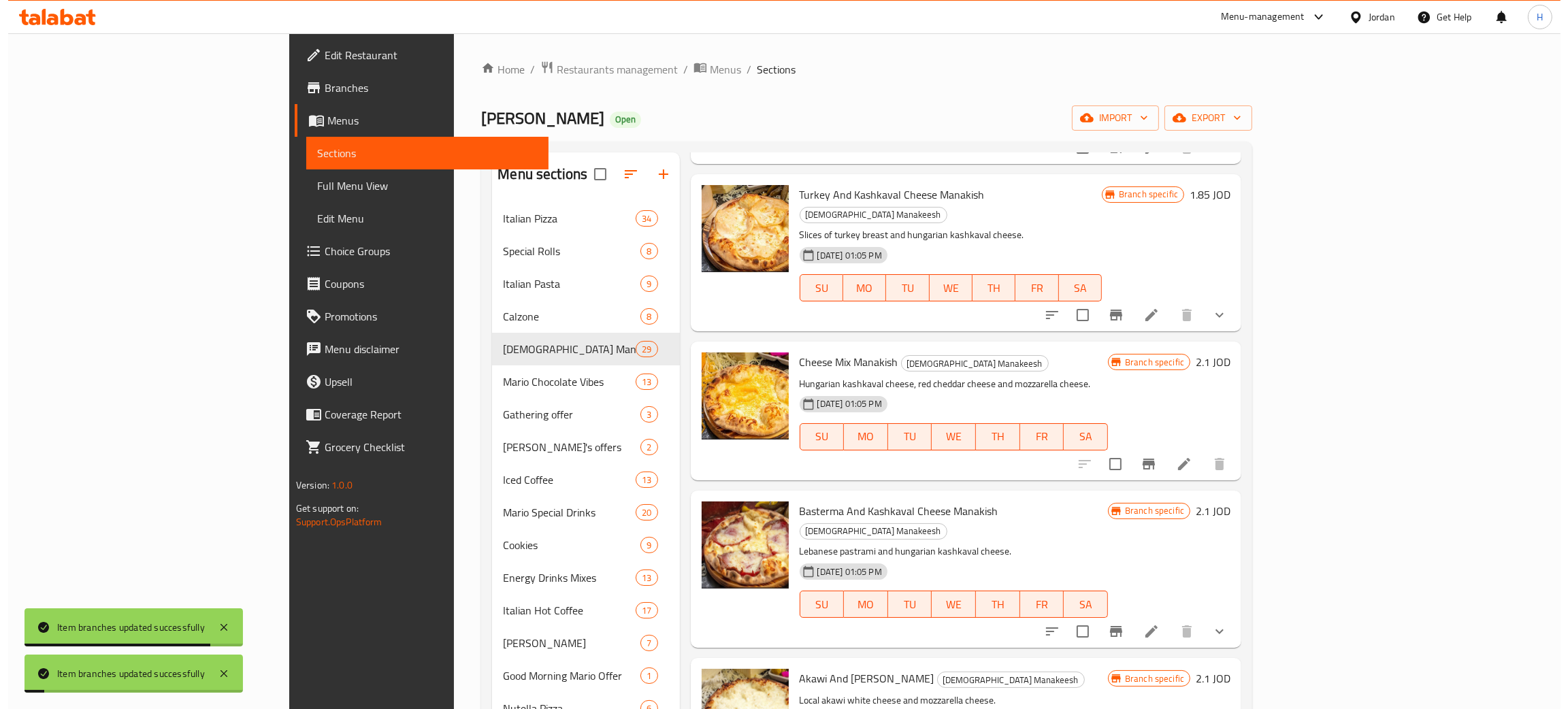
scroll to position [1531, 0]
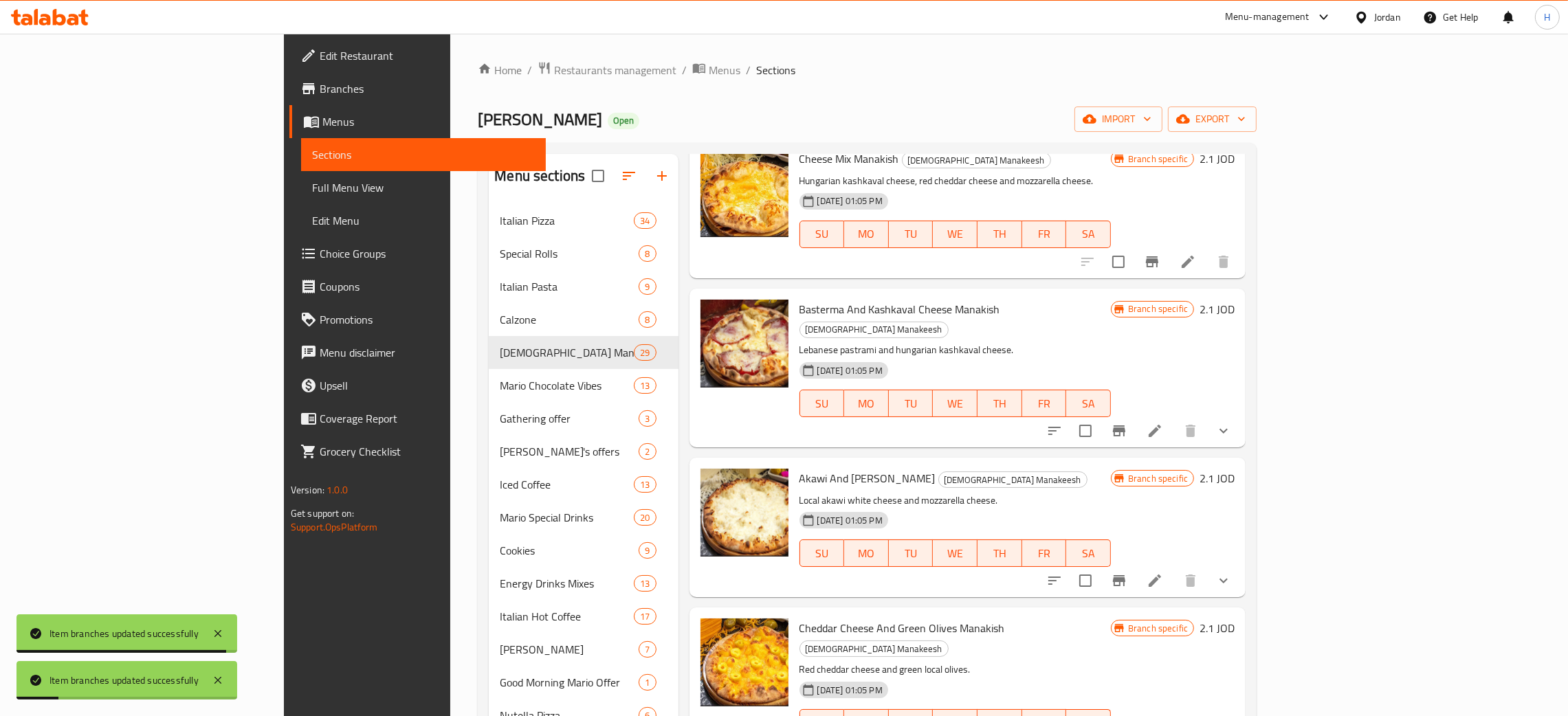
click at [789, 573] on icon "Branch-specific-item" at bounding box center [1118, 581] width 16 height 16
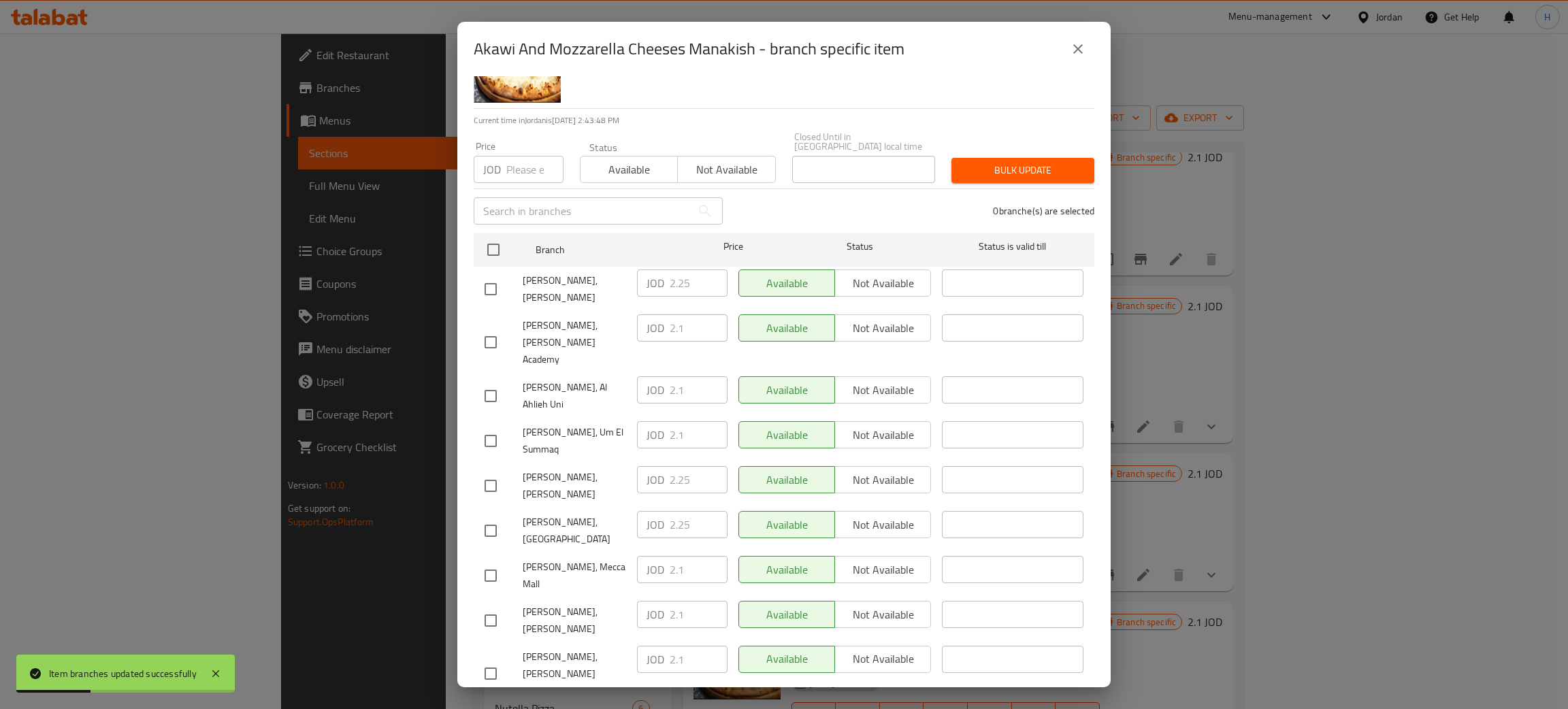
scroll to position [100, 0]
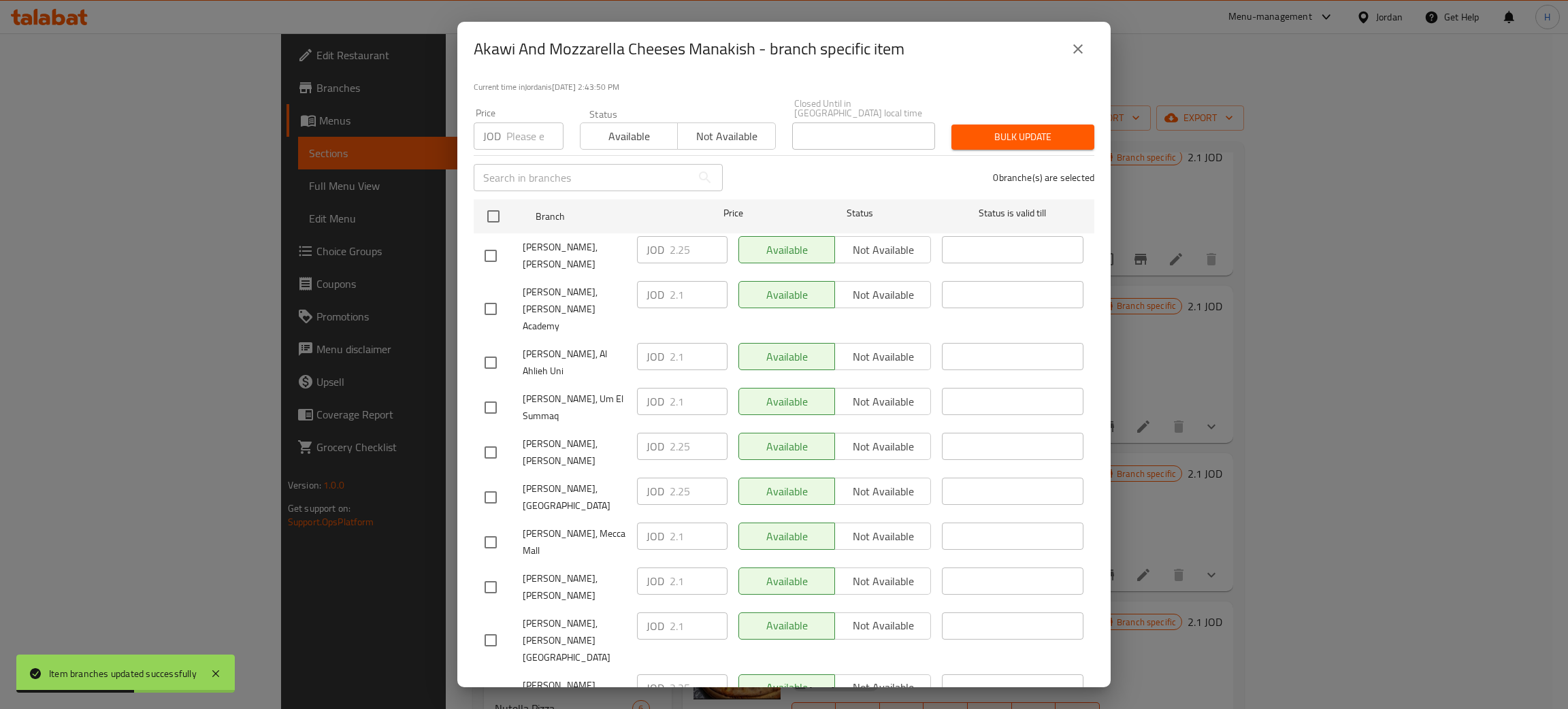
click at [653, 675] on div "JOD 2.25 ​" at bounding box center [682, 688] width 90 height 28
click at [484, 573] on input "checkbox" at bounding box center [490, 587] width 28 height 28
checkbox input "true"
click at [696, 568] on input "2.1" at bounding box center [698, 582] width 57 height 28
paste input "25"
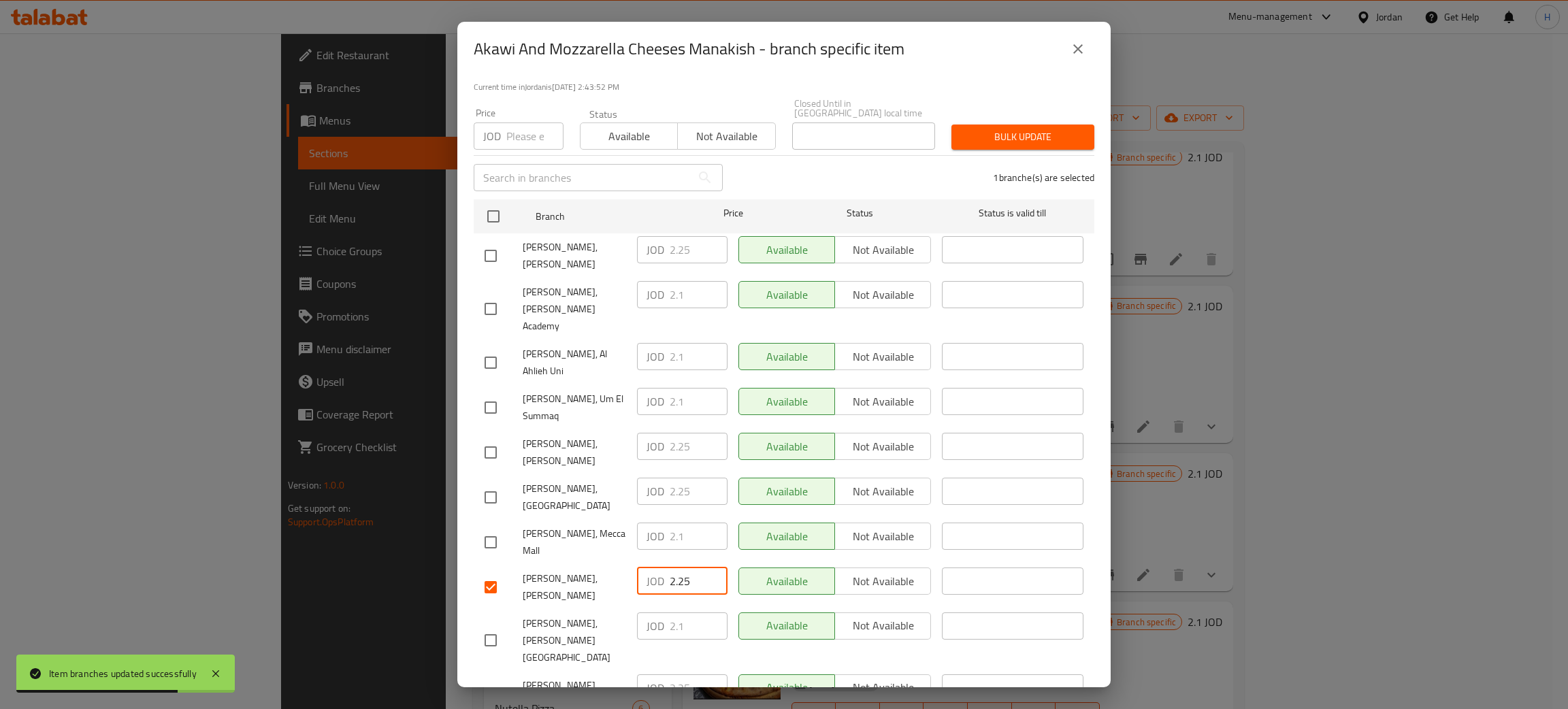
type input "2.25"
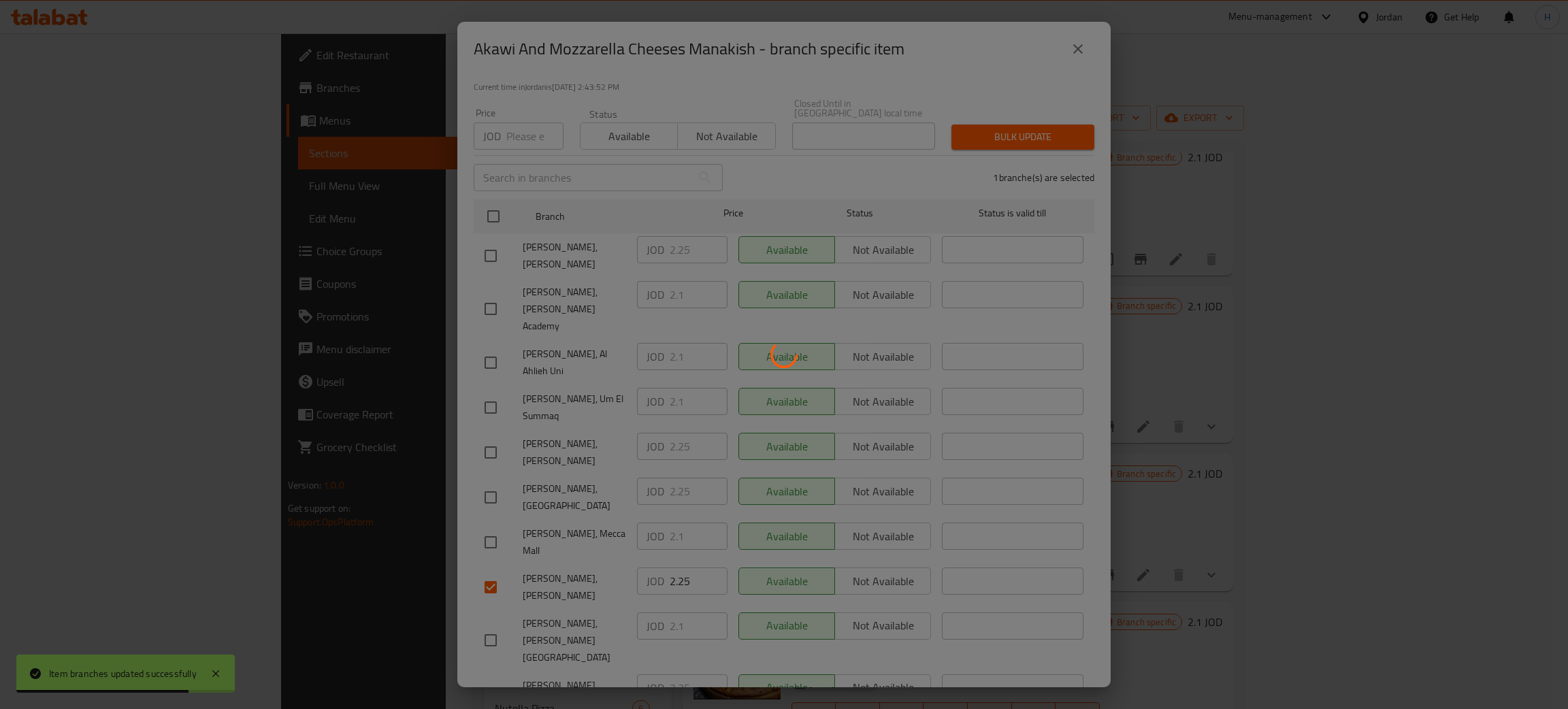
click at [730, 668] on div at bounding box center [784, 354] width 1568 height 709
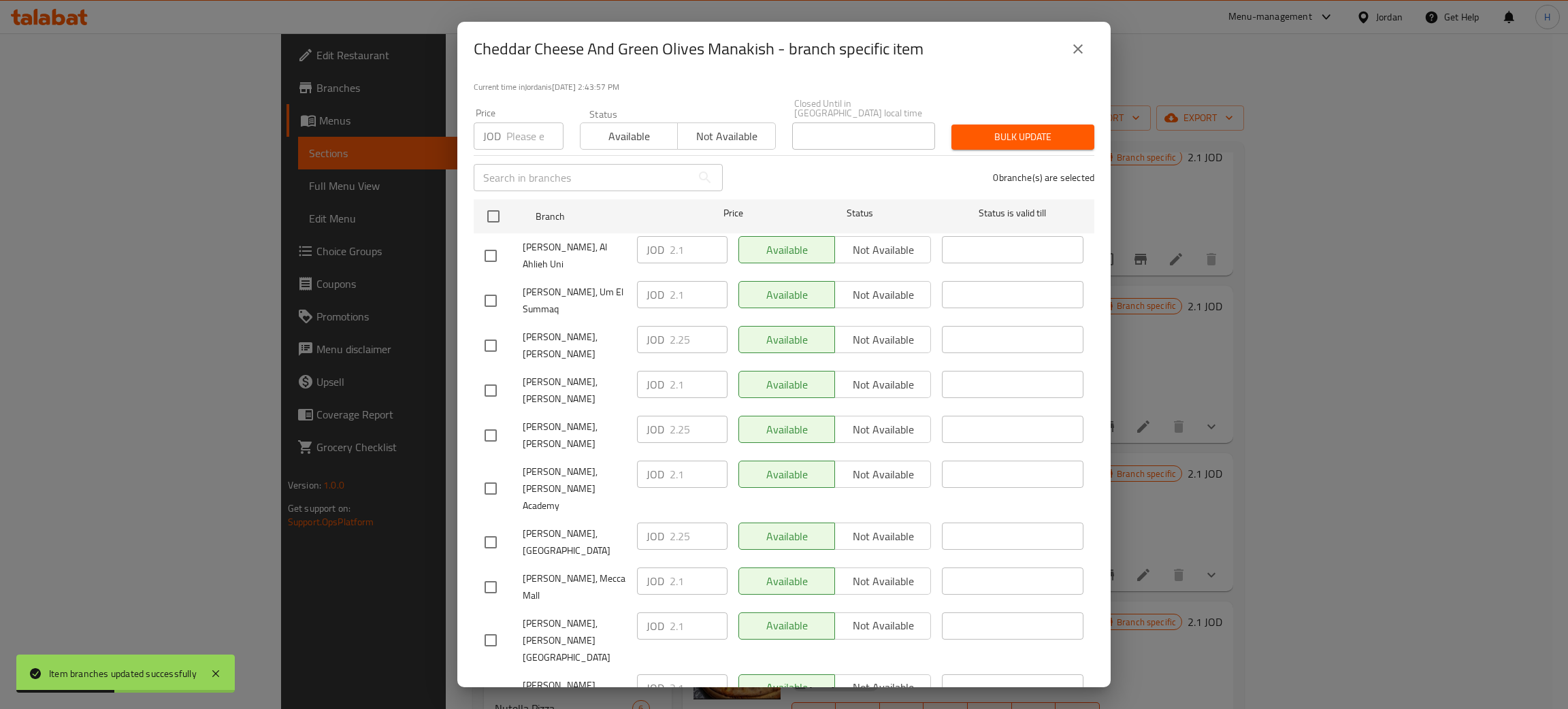
click at [652, 333] on div "JOD 2.25 ​" at bounding box center [682, 340] width 90 height 28
click at [488, 376] on input "checkbox" at bounding box center [490, 390] width 28 height 28
checkbox input "true"
click at [670, 371] on input "2.1" at bounding box center [698, 385] width 57 height 28
paste input "25"
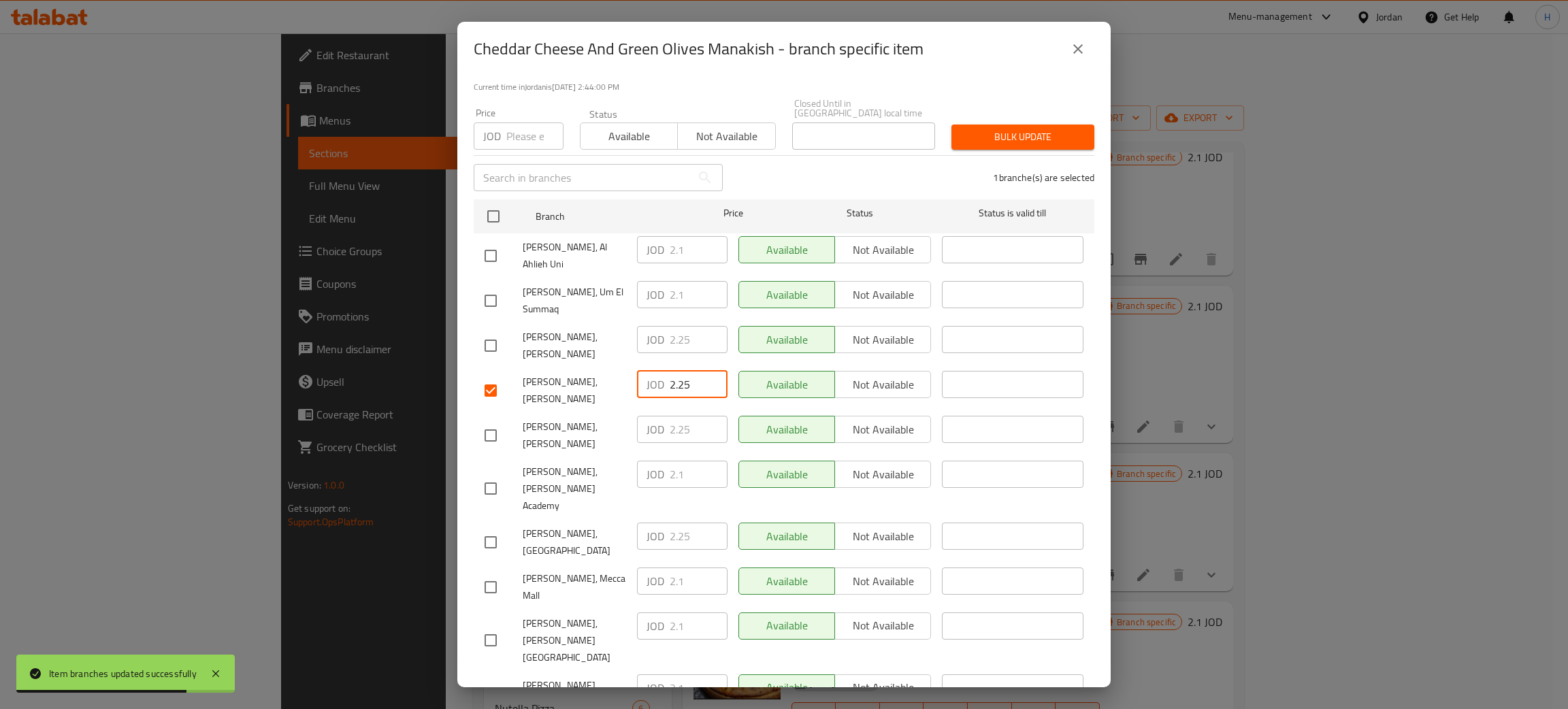
type input "2.25"
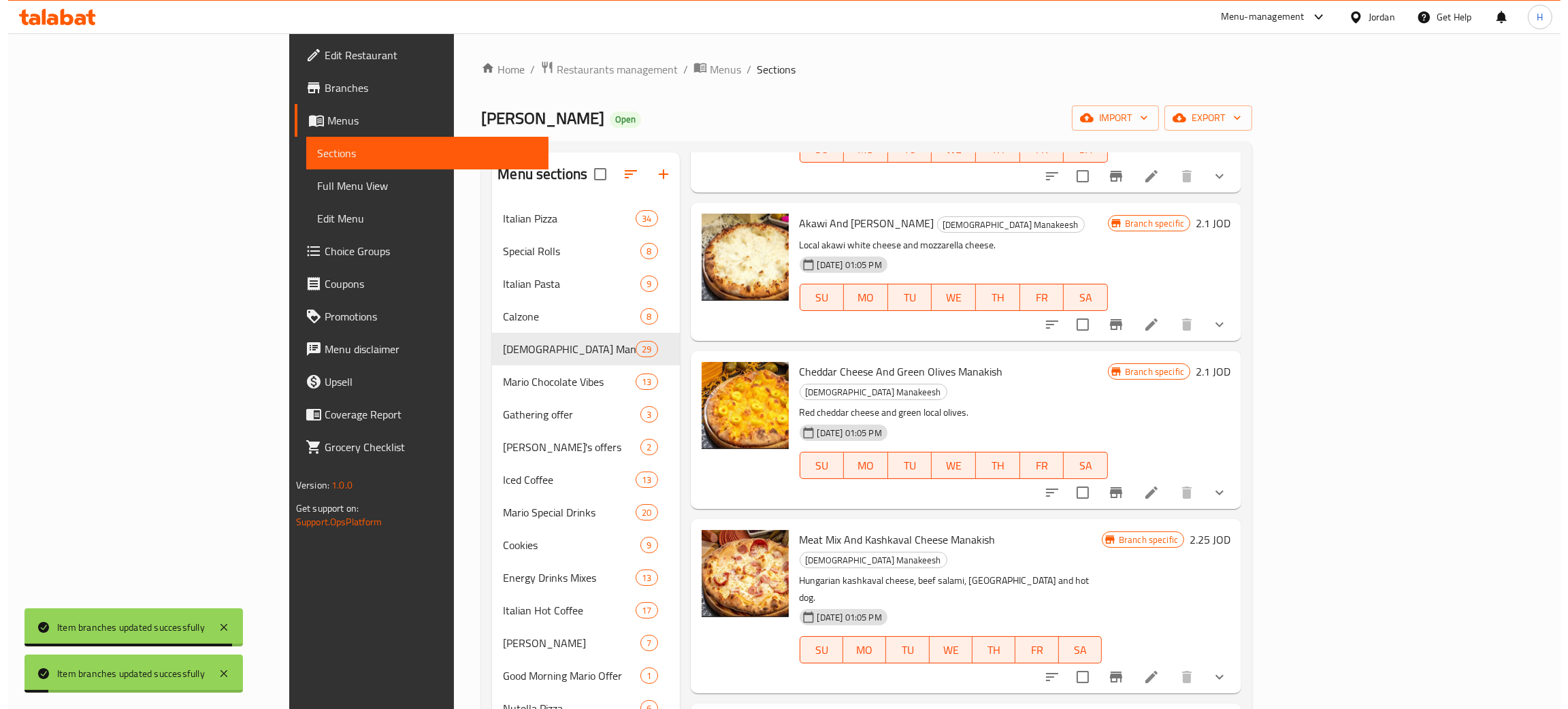
scroll to position [1837, 0]
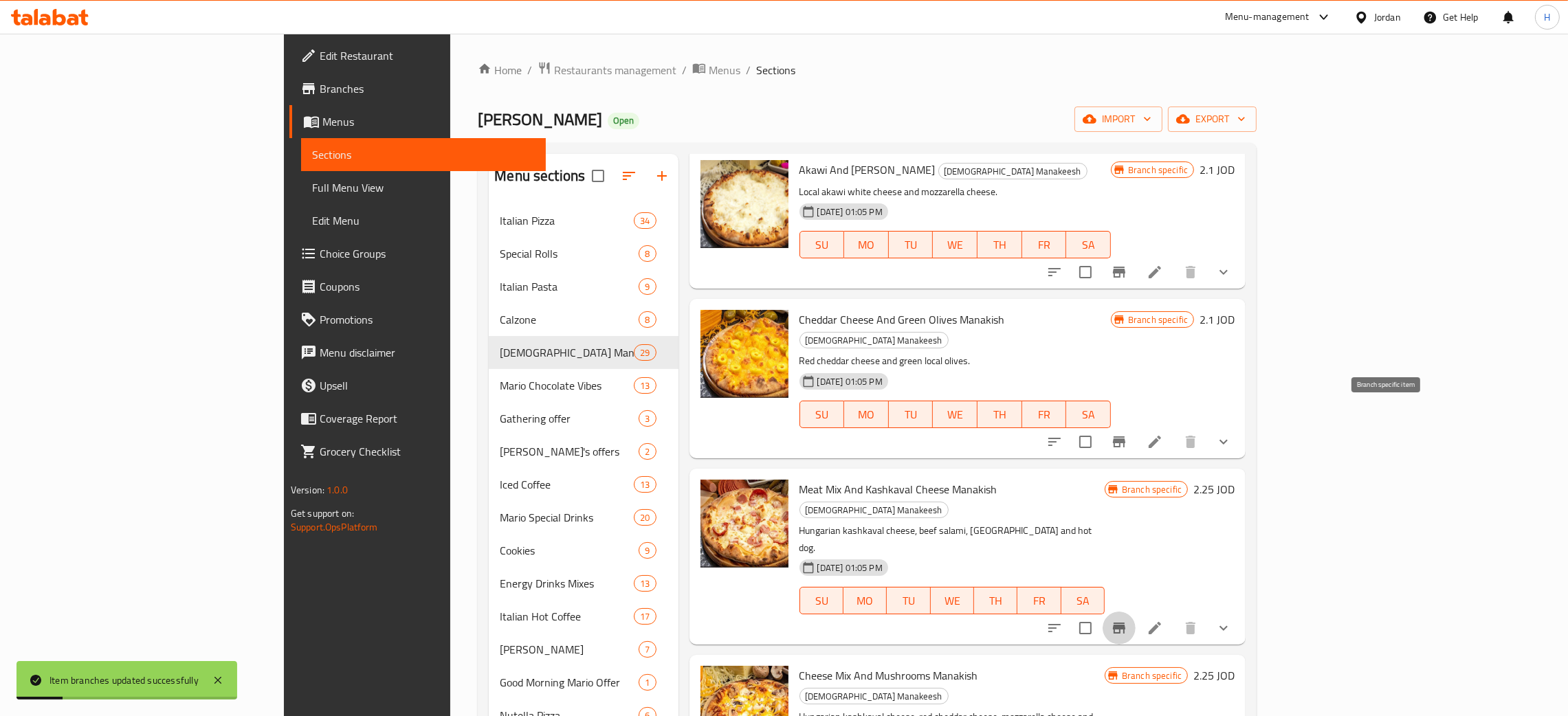
click at [789, 620] on icon "Branch-specific-item" at bounding box center [1118, 628] width 16 height 16
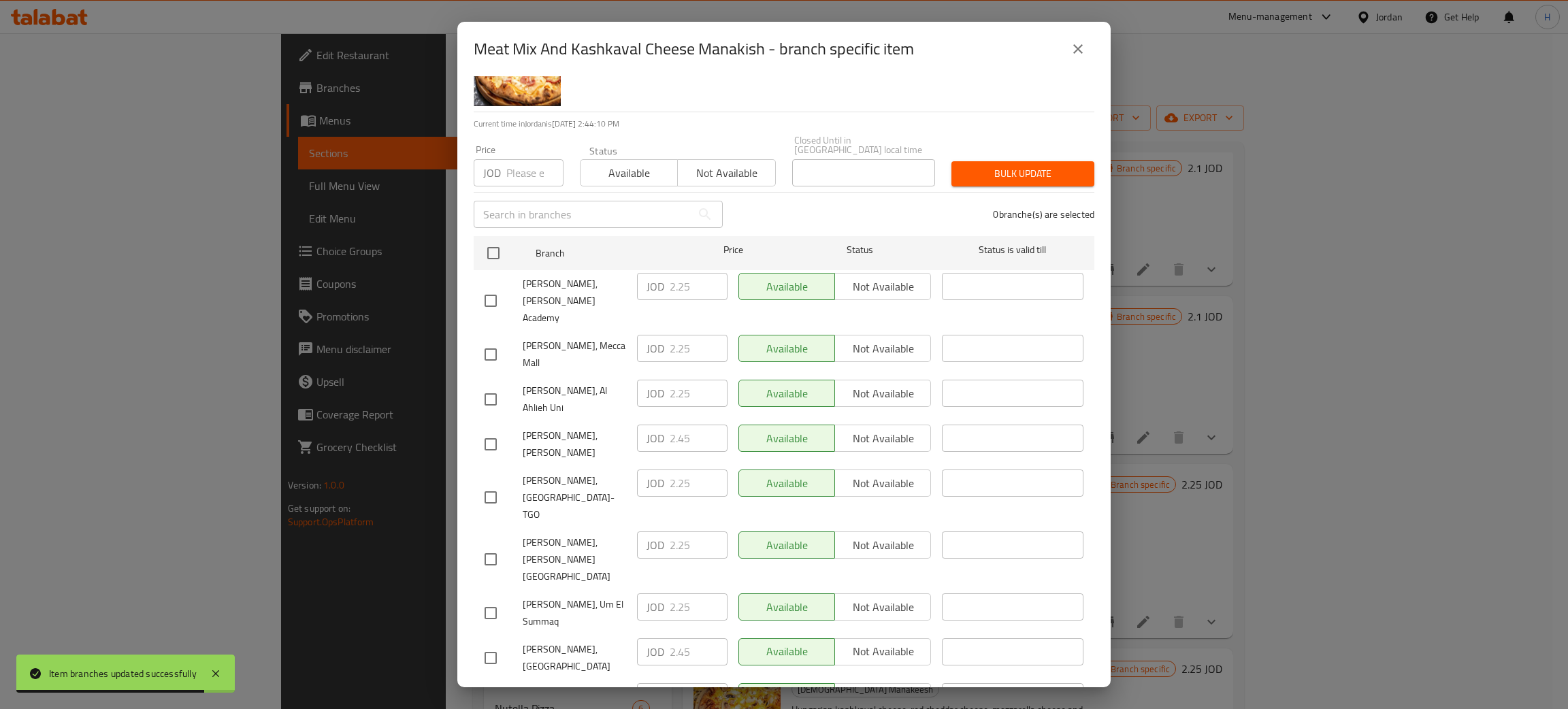
scroll to position [100, 0]
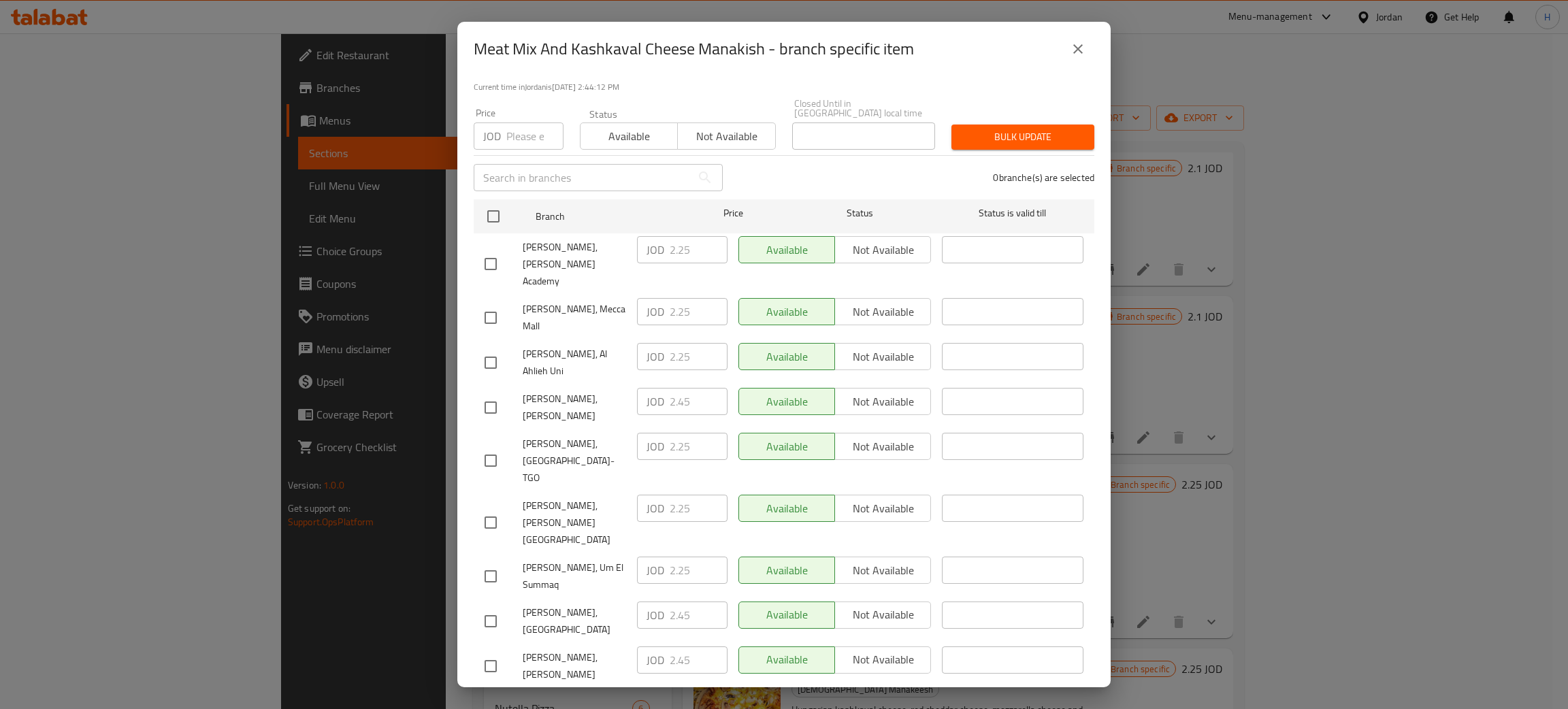
click at [660, 691] on div "JOD 2.45 ​" at bounding box center [682, 705] width 90 height 28
drag, startPoint x: 496, startPoint y: 630, endPoint x: 536, endPoint y: 645, distance: 42.7
checkbox input "true"
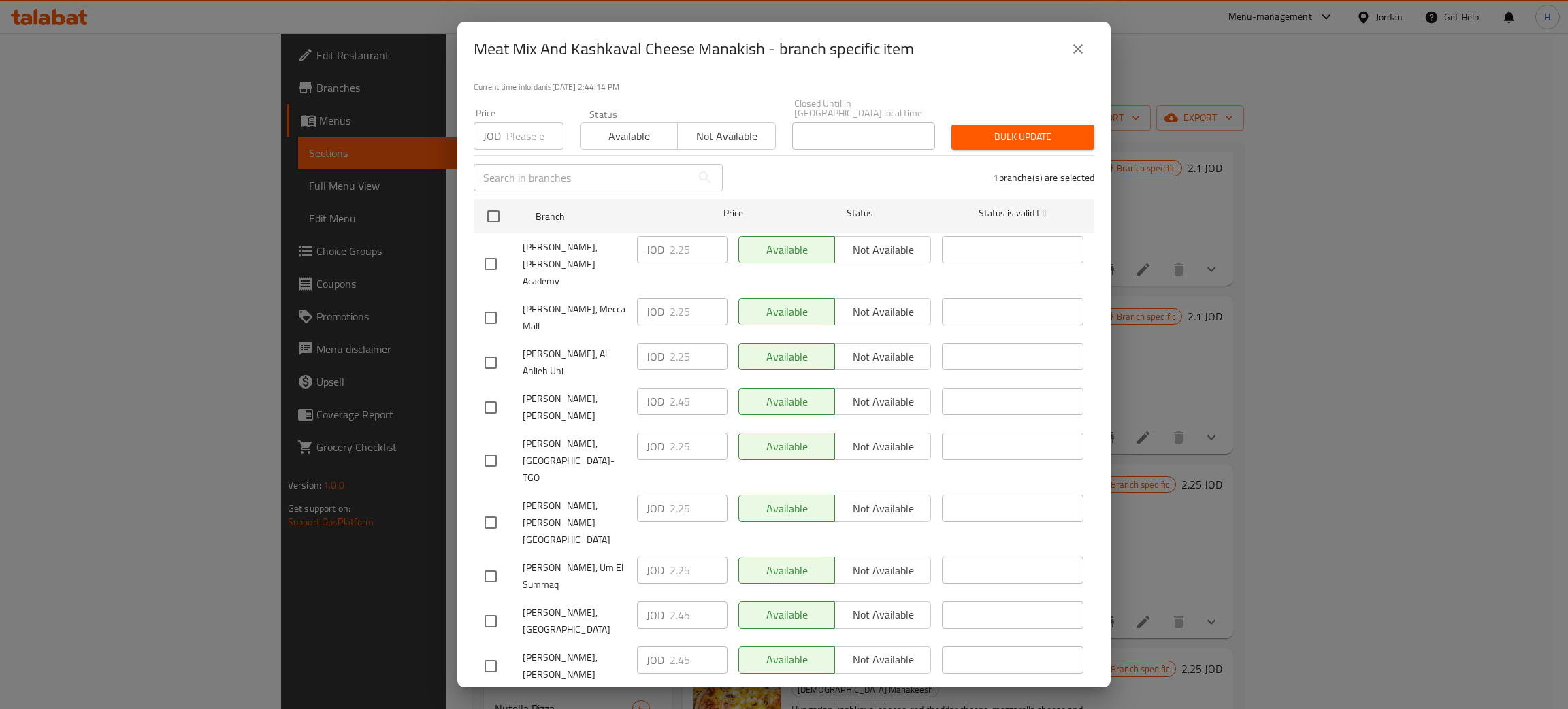
paste input "4"
type input "2.45"
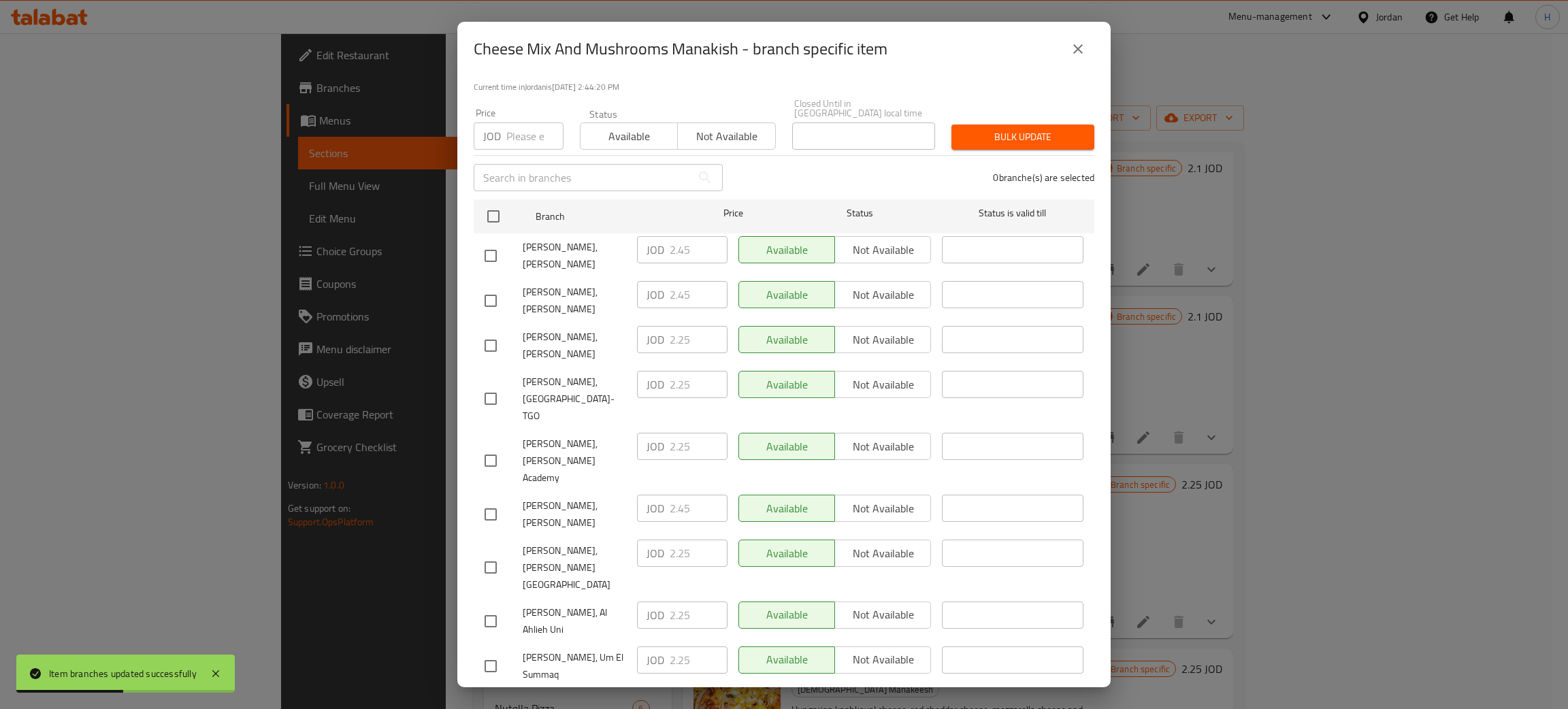
click at [661, 244] on div "JOD 2.45 ​" at bounding box center [682, 250] width 90 height 28
click at [487, 331] on input "checkbox" at bounding box center [490, 345] width 28 height 28
checkbox input "true"
click at [685, 326] on input "2.25" at bounding box center [698, 340] width 57 height 28
paste input "4"
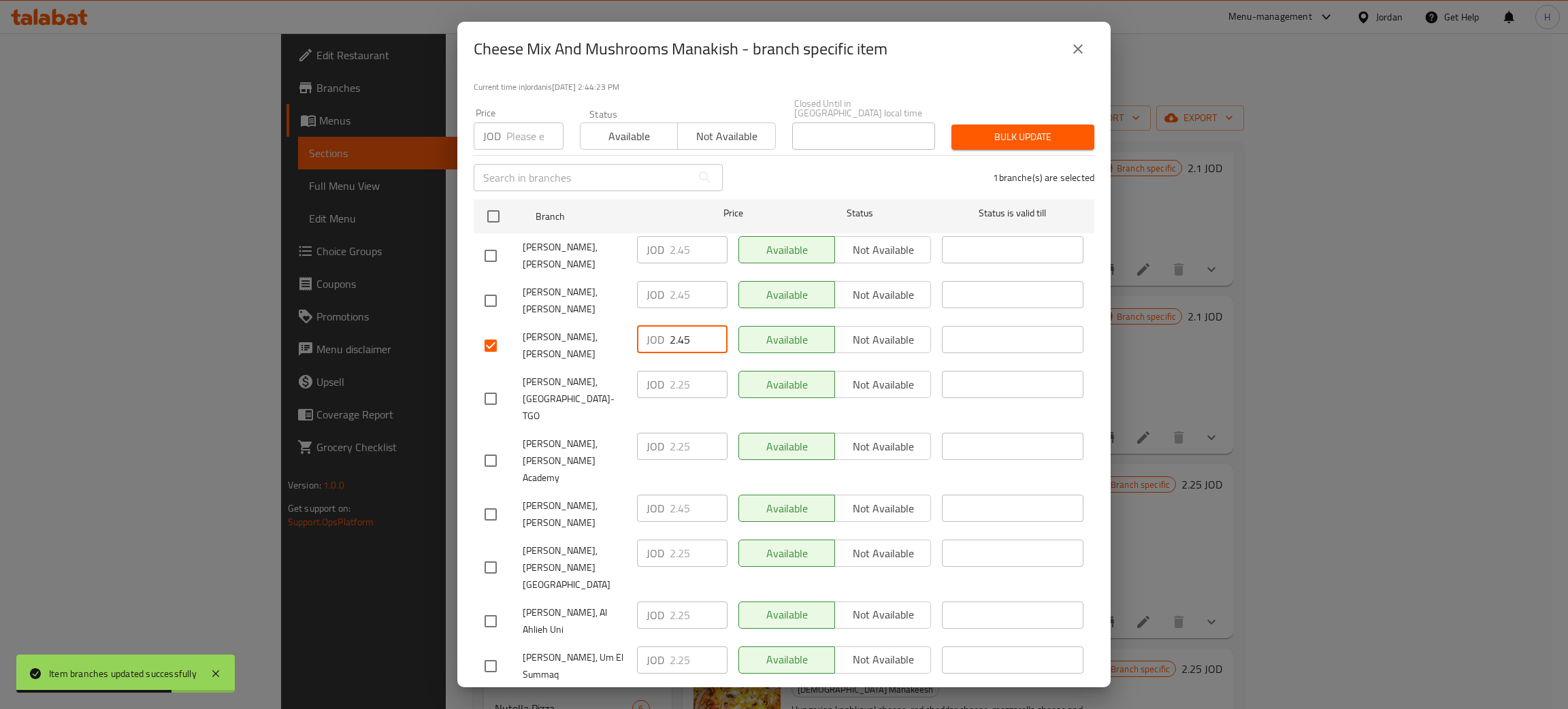
type input "2.45"
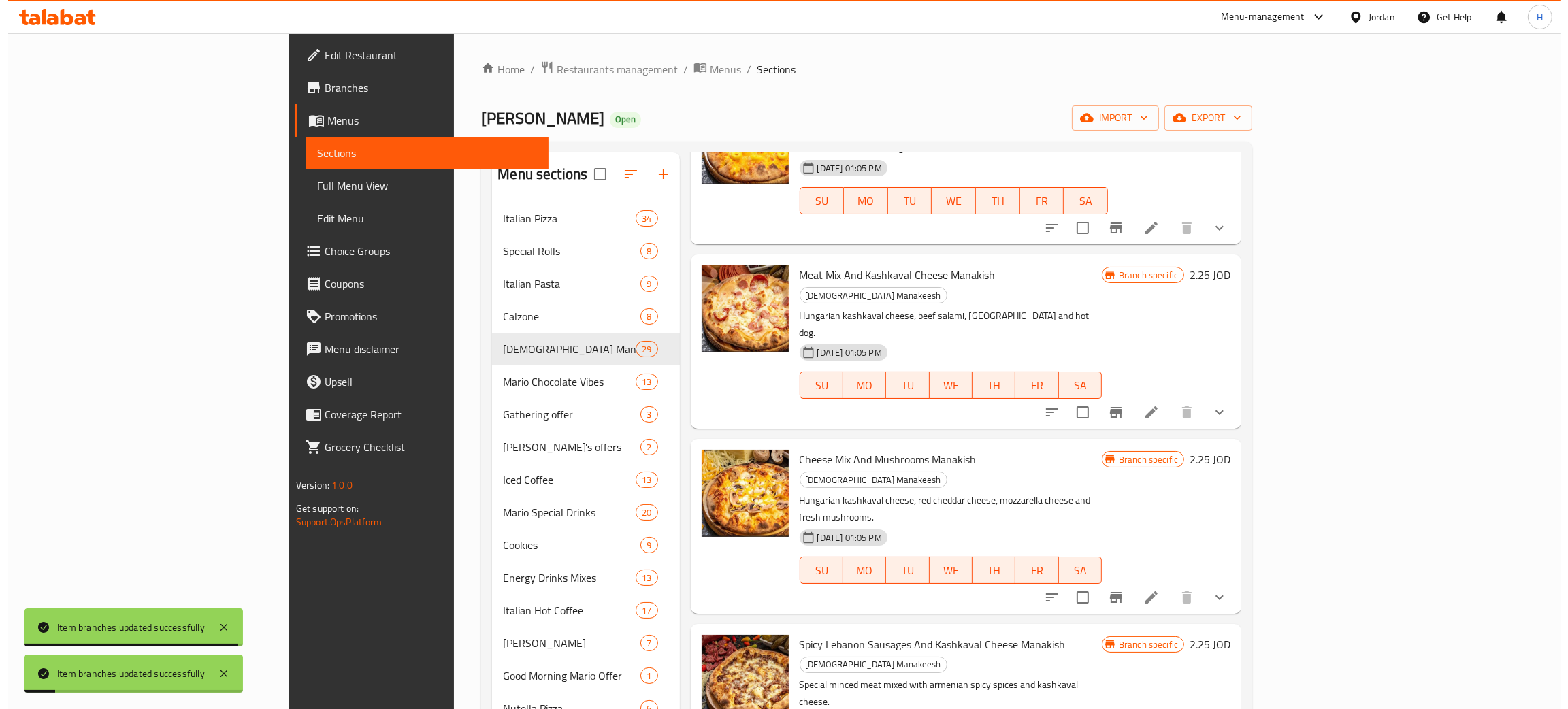
scroll to position [2143, 0]
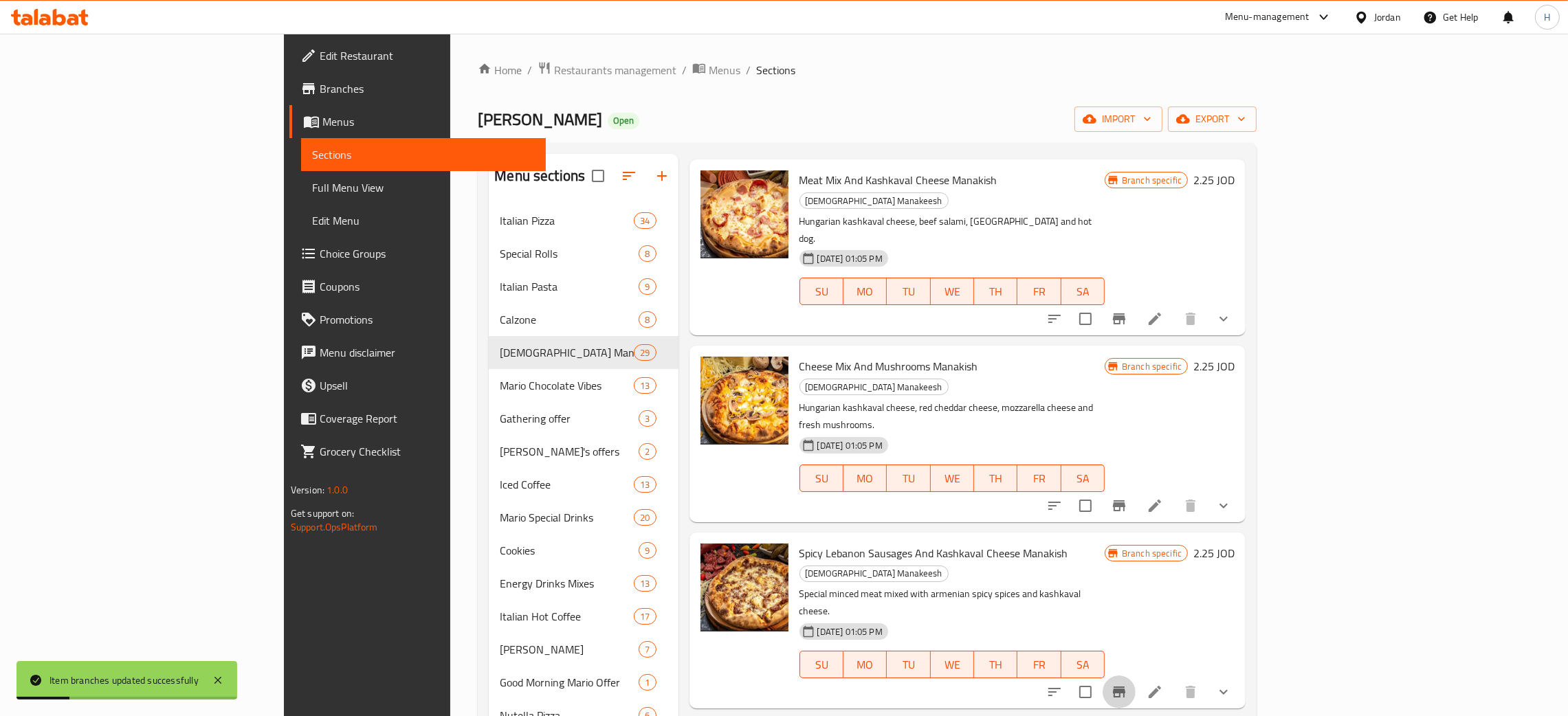
click at [789, 687] on icon "Branch-specific-item" at bounding box center [1119, 692] width 12 height 11
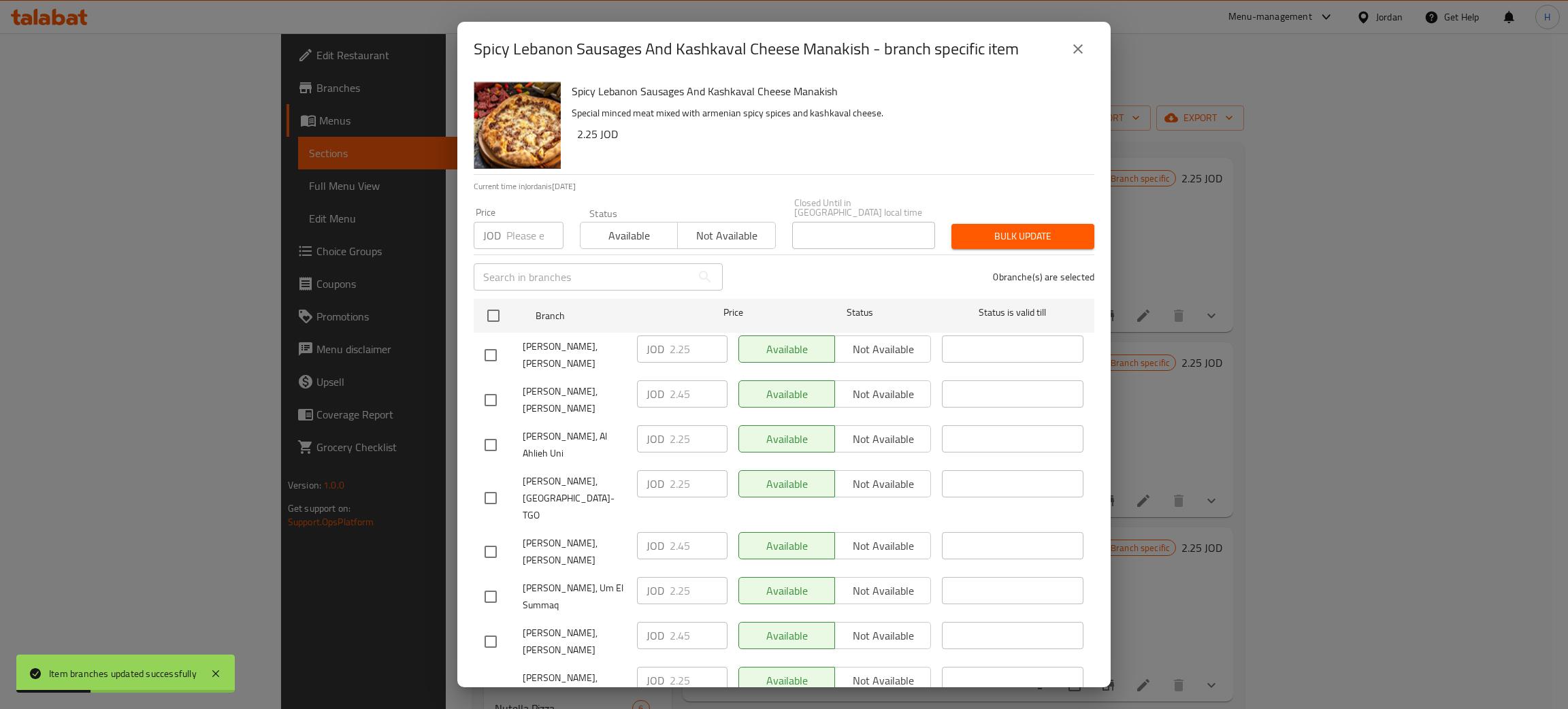
scroll to position [100, 0]
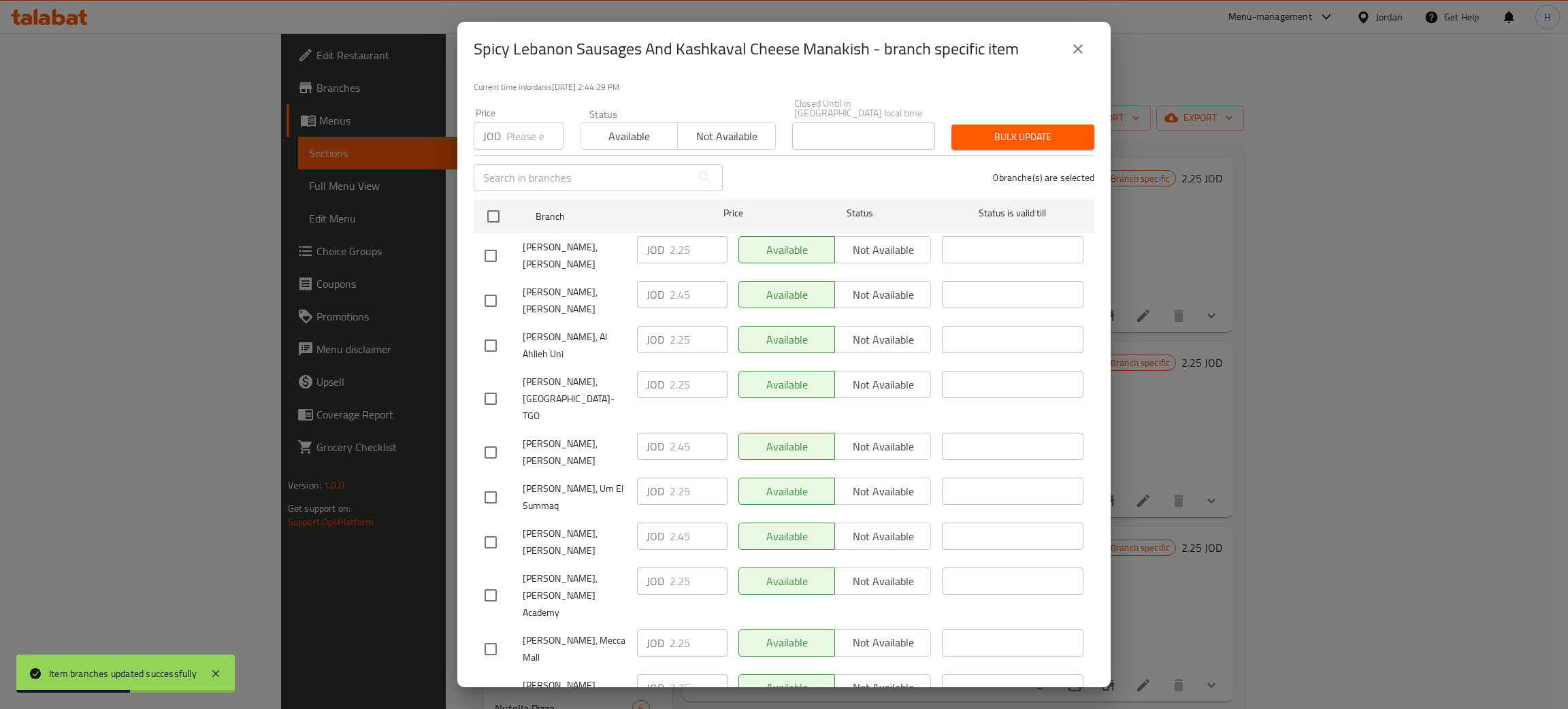
click at [656, 433] on div "JOD 2.45 ​" at bounding box center [682, 447] width 90 height 28
drag, startPoint x: 493, startPoint y: 240, endPoint x: 603, endPoint y: 248, distance: 110.3
click at [494, 241] on input "checkbox" at bounding box center [490, 255] width 28 height 28
checkbox input "true"
click at [685, 236] on input "2.25" at bounding box center [698, 250] width 57 height 28
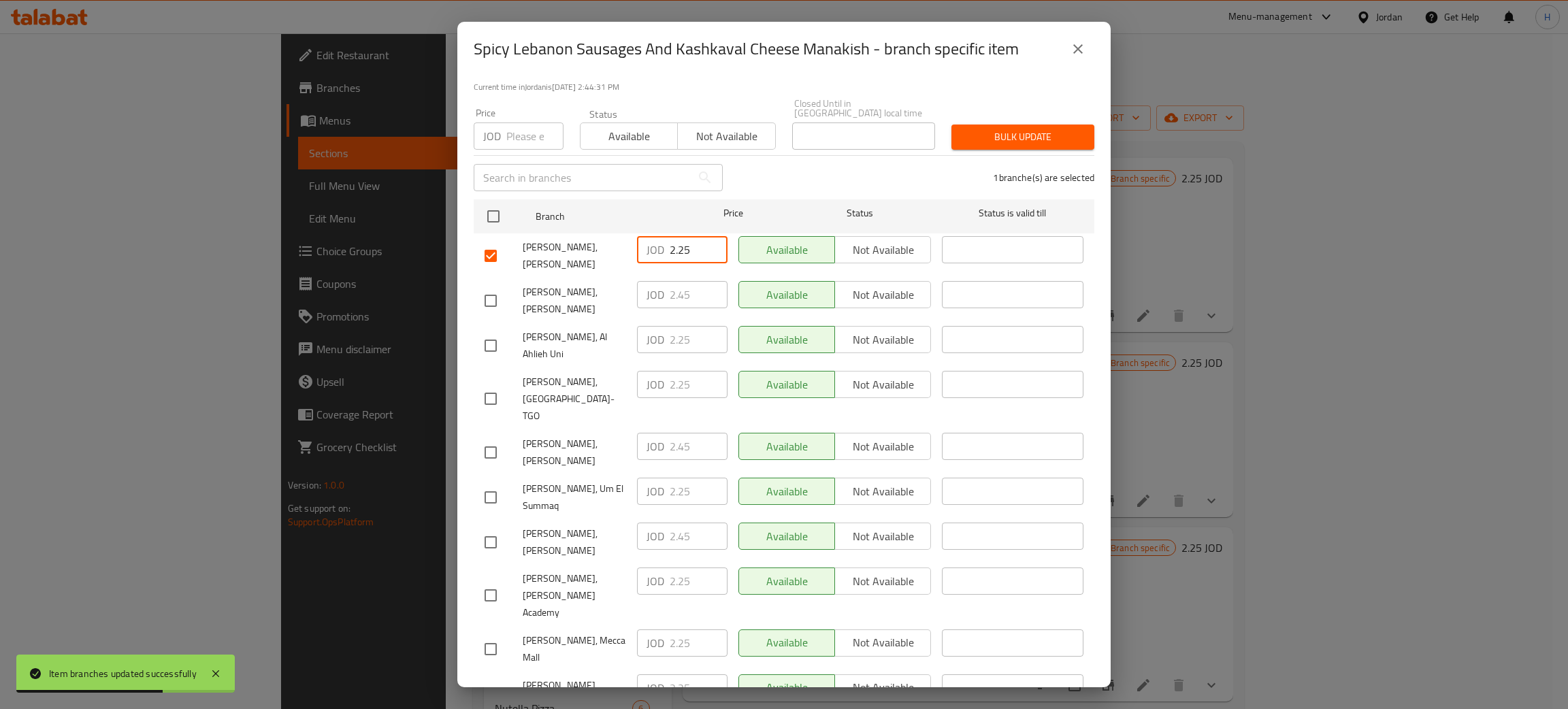
paste input "4"
type input "2.45"
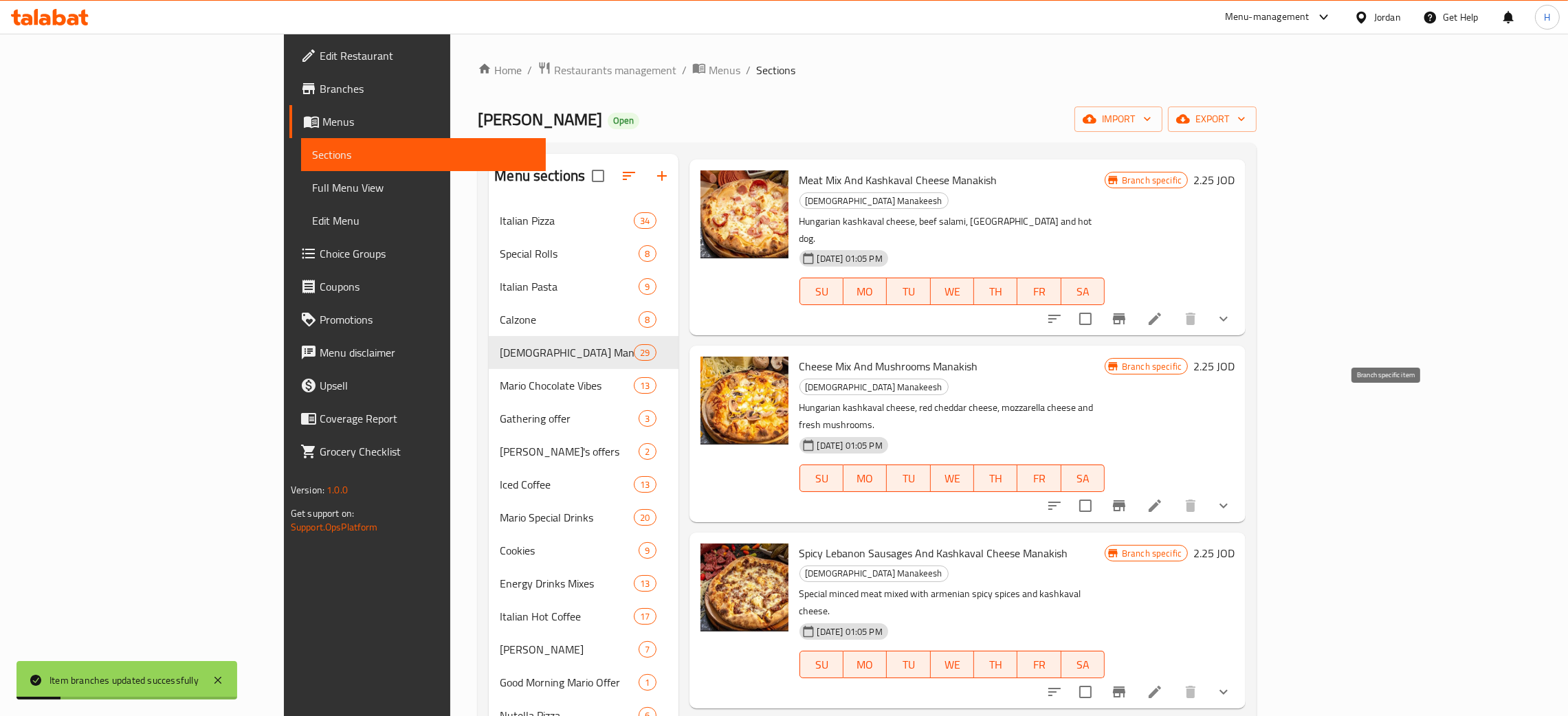
click at [789, 684] on icon "Branch-specific-item" at bounding box center [1118, 692] width 16 height 16
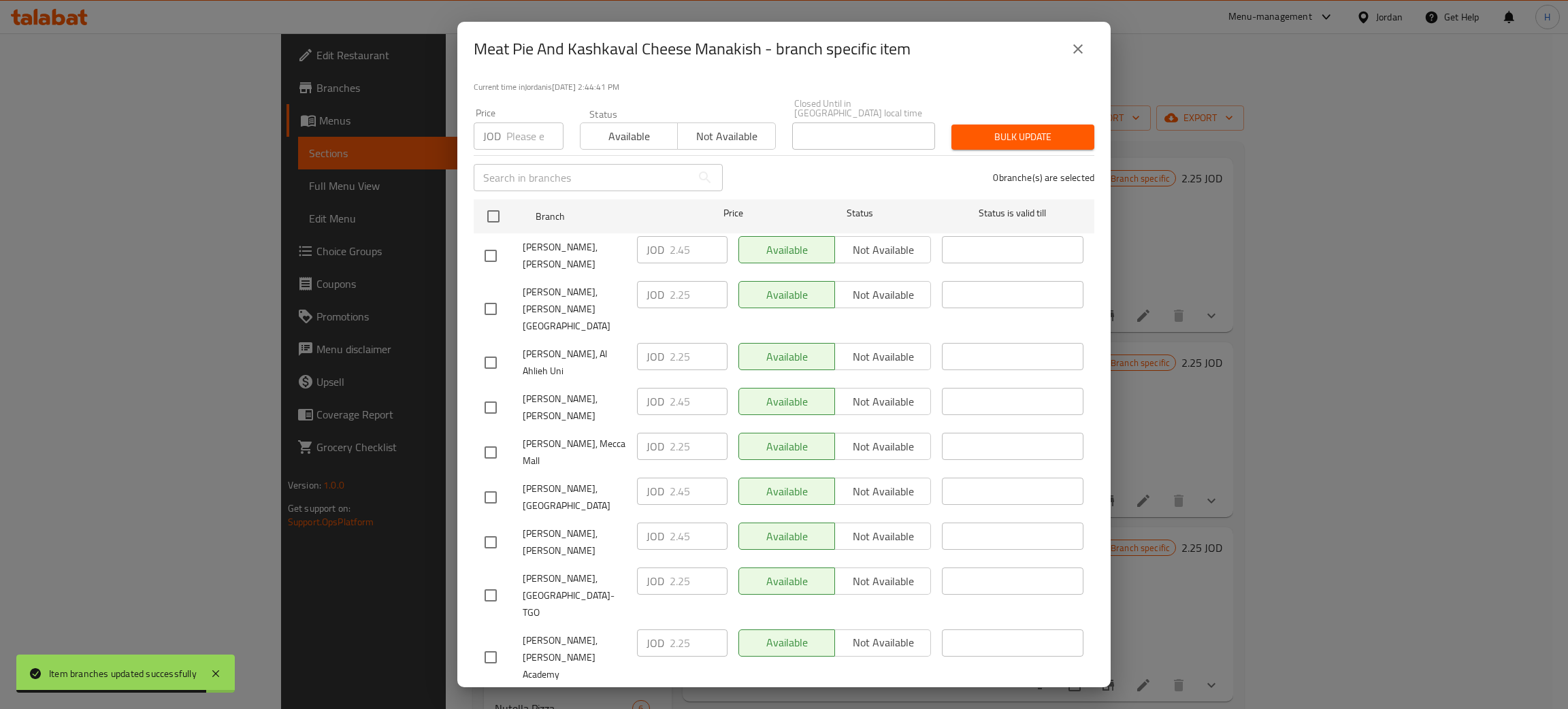
click at [626, 517] on div "[PERSON_NAME], [PERSON_NAME] JOD 2.45 ​ Available Not available ​" at bounding box center [784, 543] width 610 height 51
click at [488, 697] on input "checkbox" at bounding box center [490, 711] width 28 height 28
checkbox input "true"
click at [679, 691] on input "2.25" at bounding box center [698, 705] width 57 height 28
paste input "4"
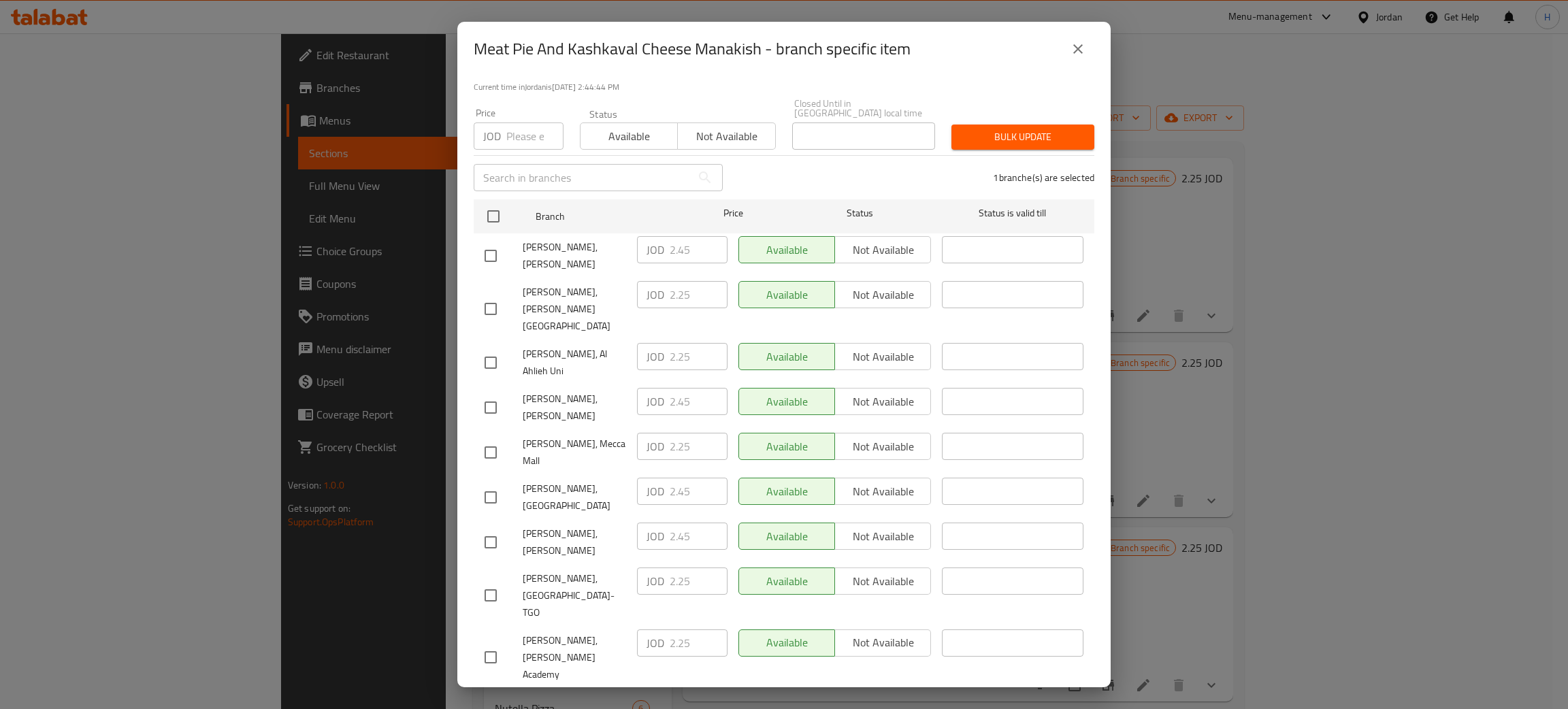
type input "2.45"
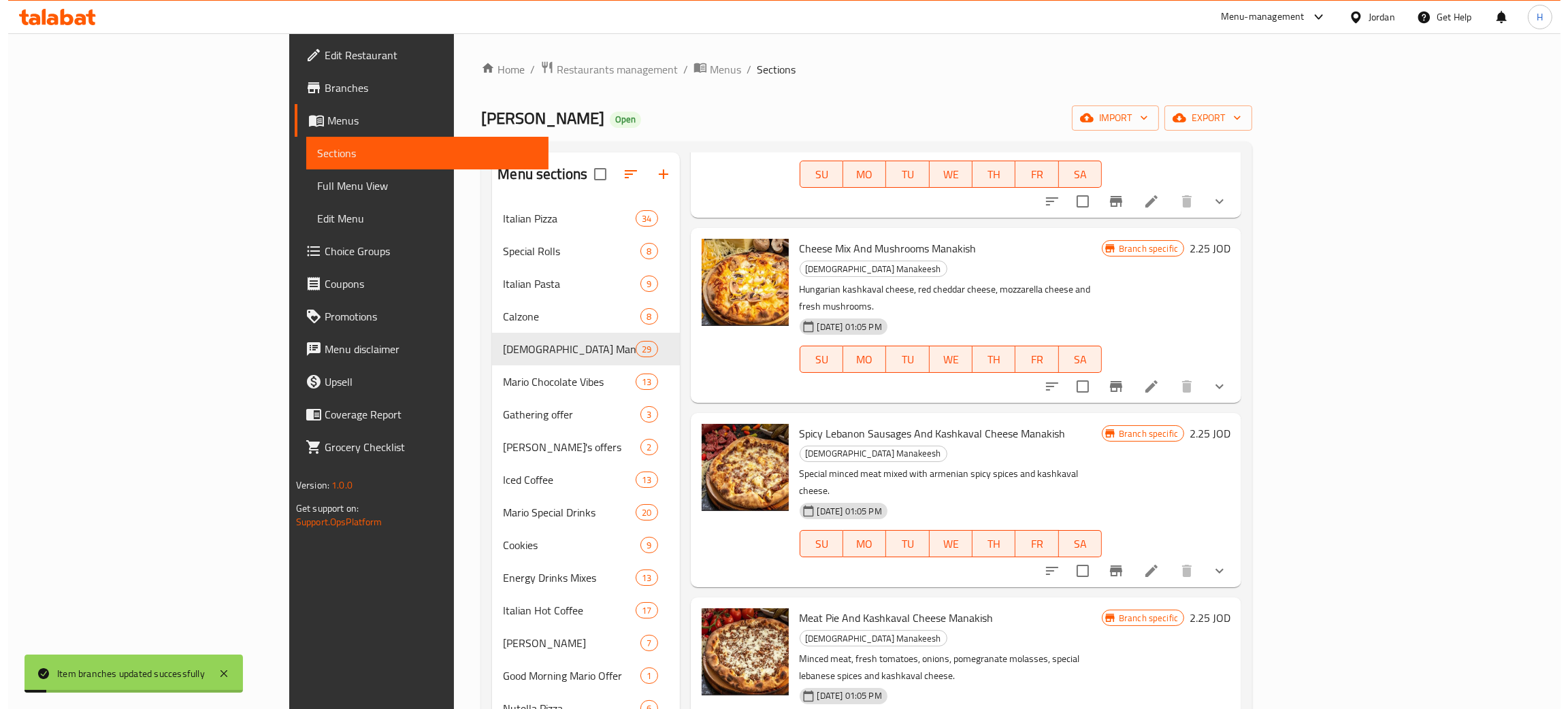
scroll to position [2348, 0]
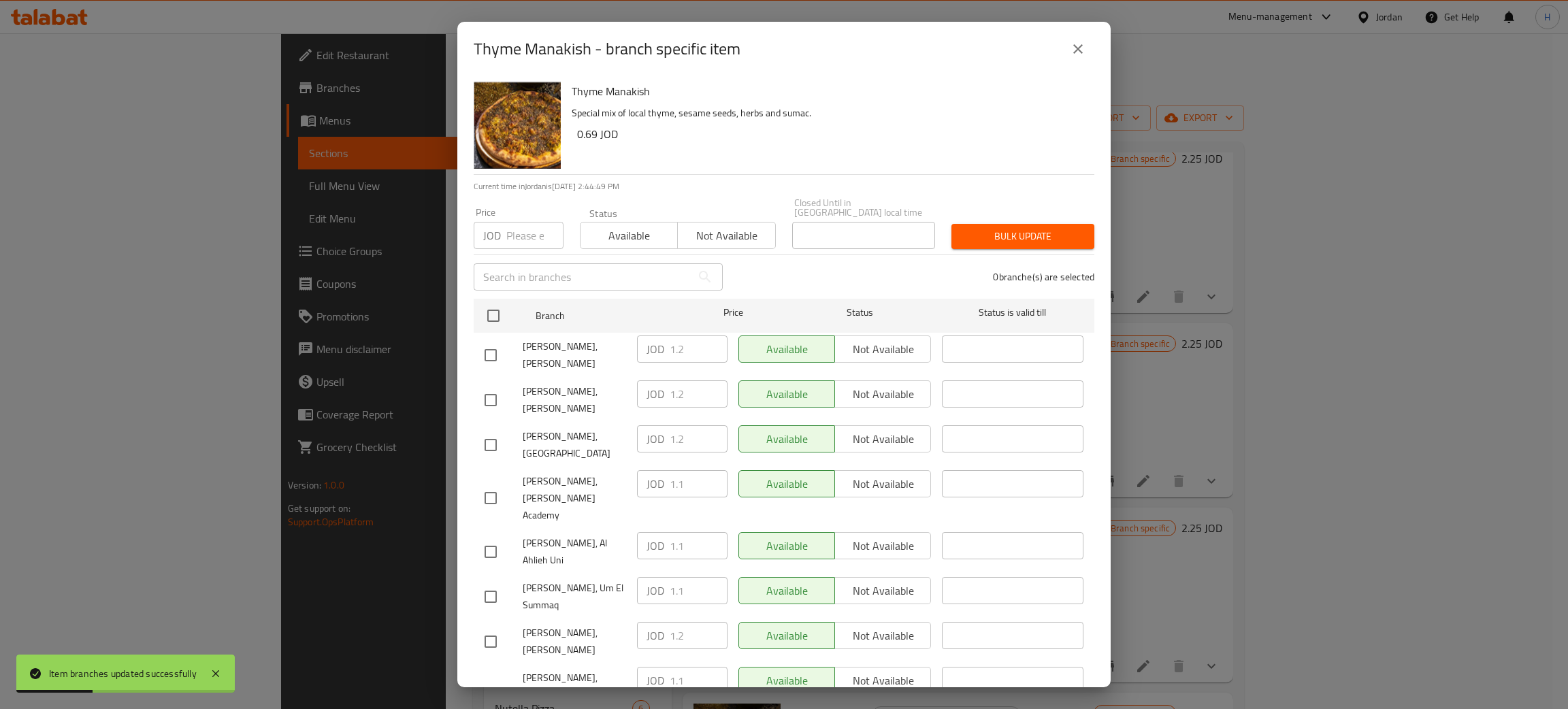
click at [647, 380] on div "JOD 1.2 ​" at bounding box center [682, 394] width 90 height 28
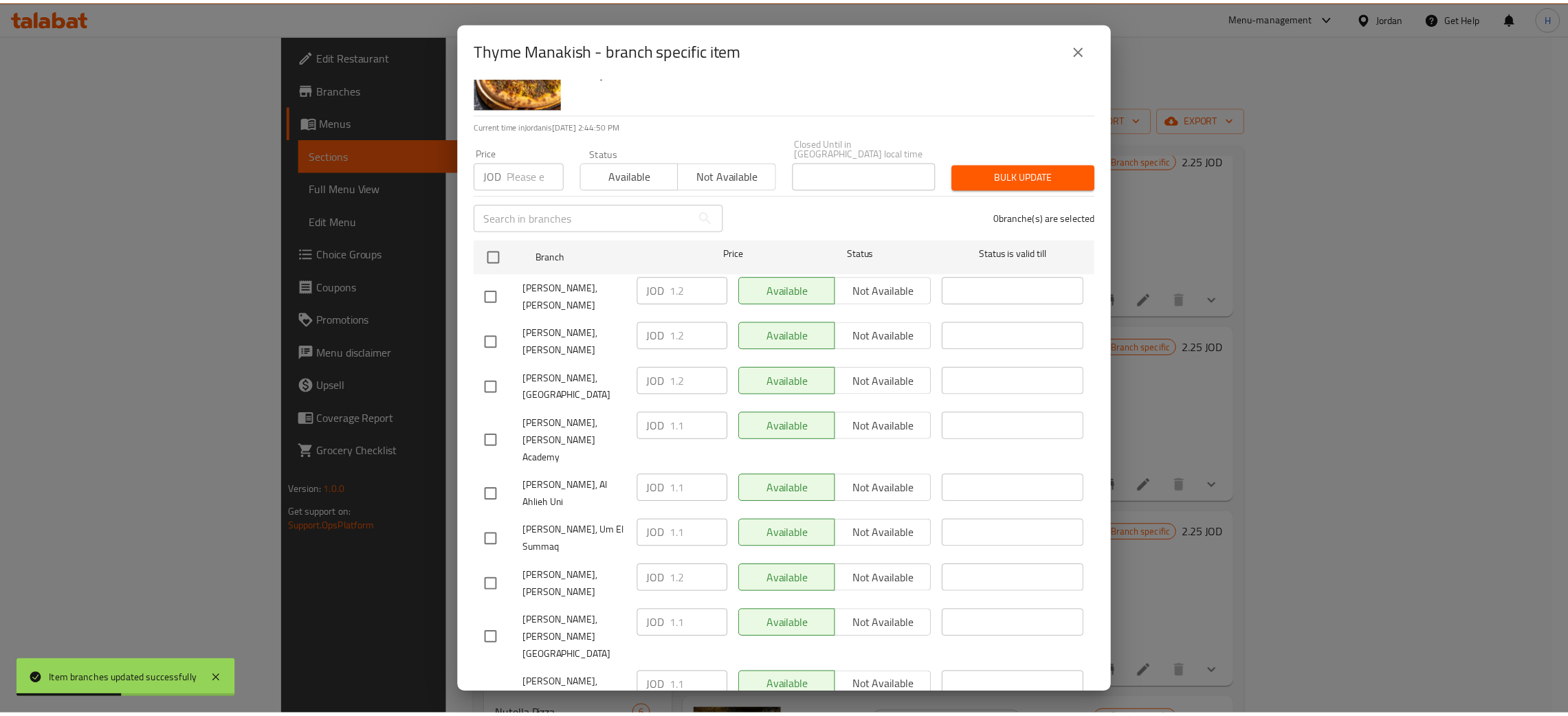
scroll to position [101, 0]
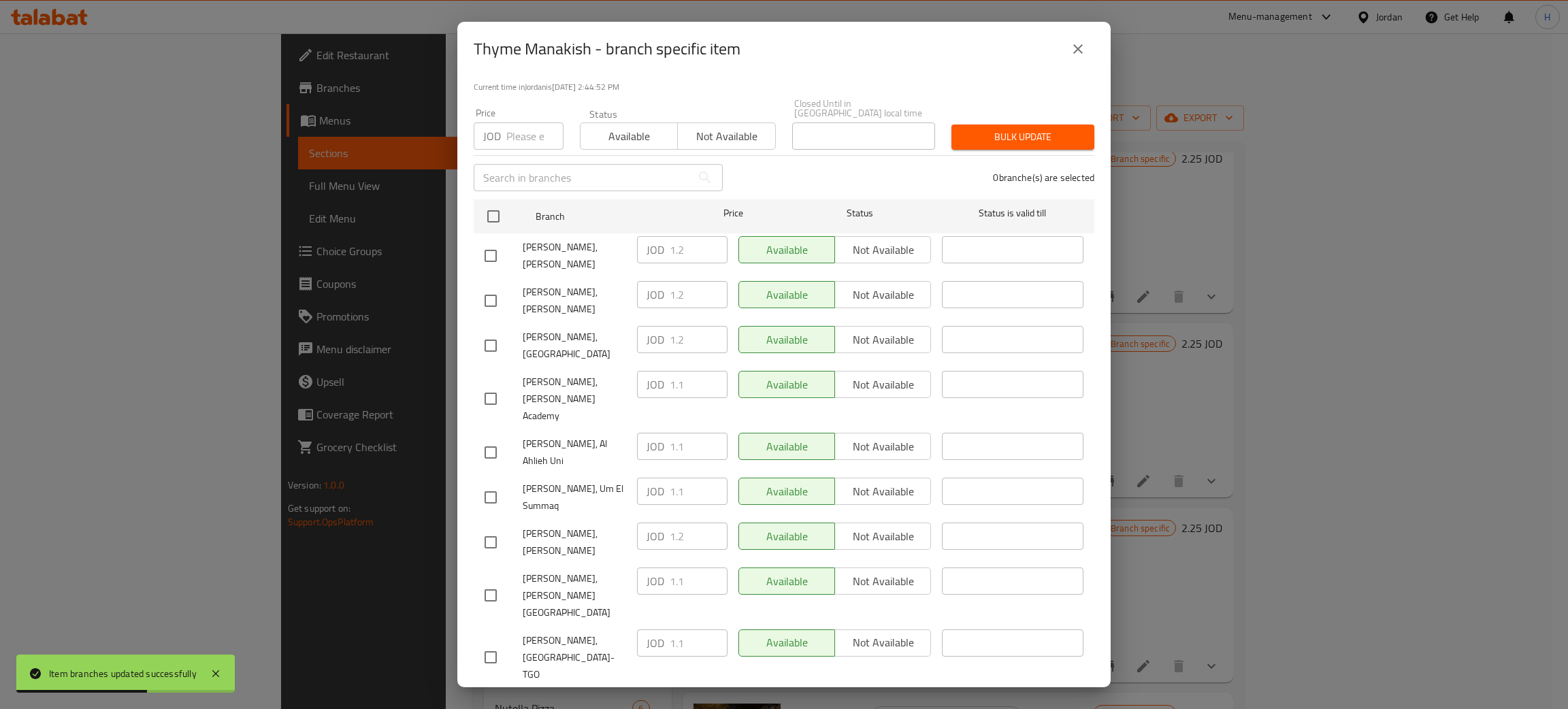
click at [494, 697] on input "checkbox" at bounding box center [490, 711] width 28 height 28
checkbox input "true"
drag, startPoint x: 700, startPoint y: 593, endPoint x: 705, endPoint y: 629, distance: 36.3
click at [700, 691] on input "0.1" at bounding box center [698, 705] width 57 height 28
paste input "1.2"
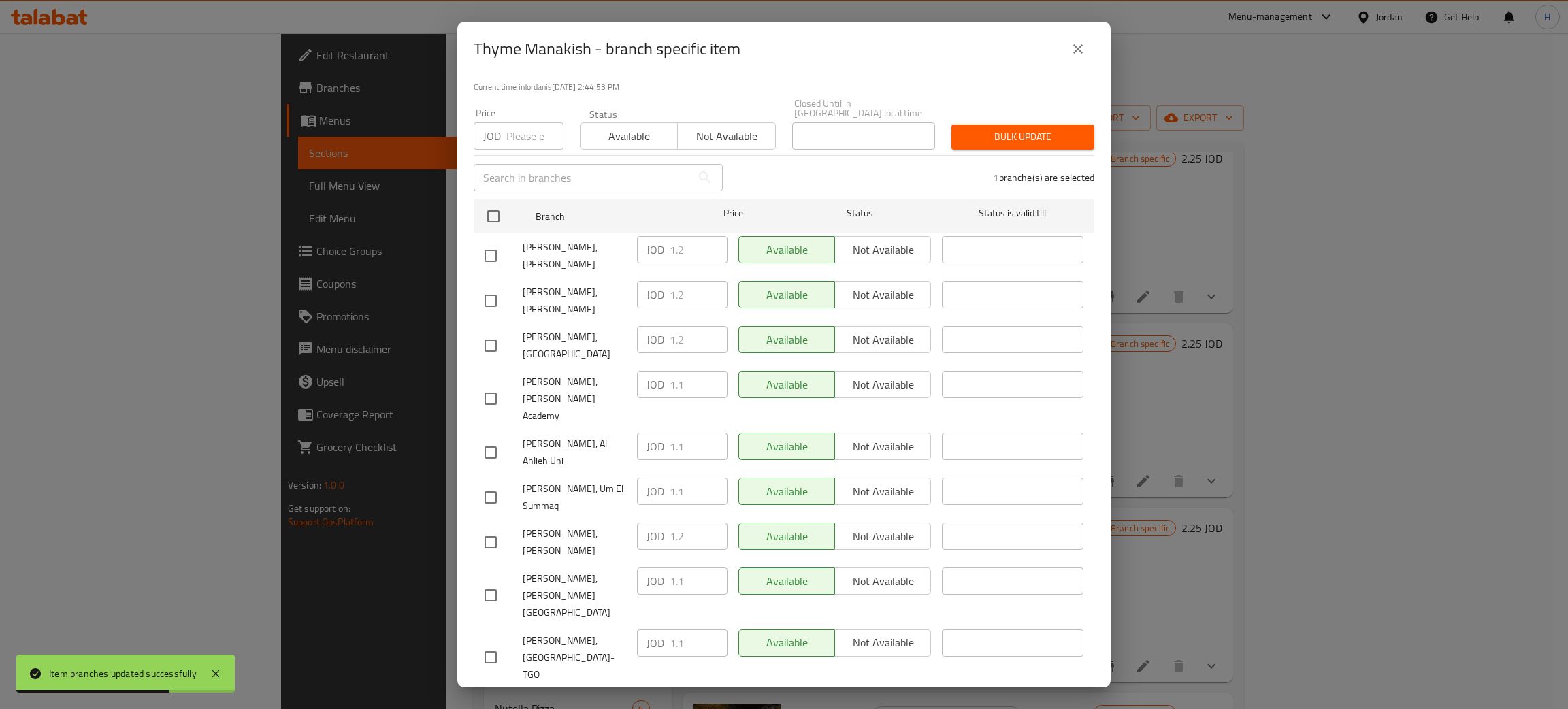
type input "1.2"
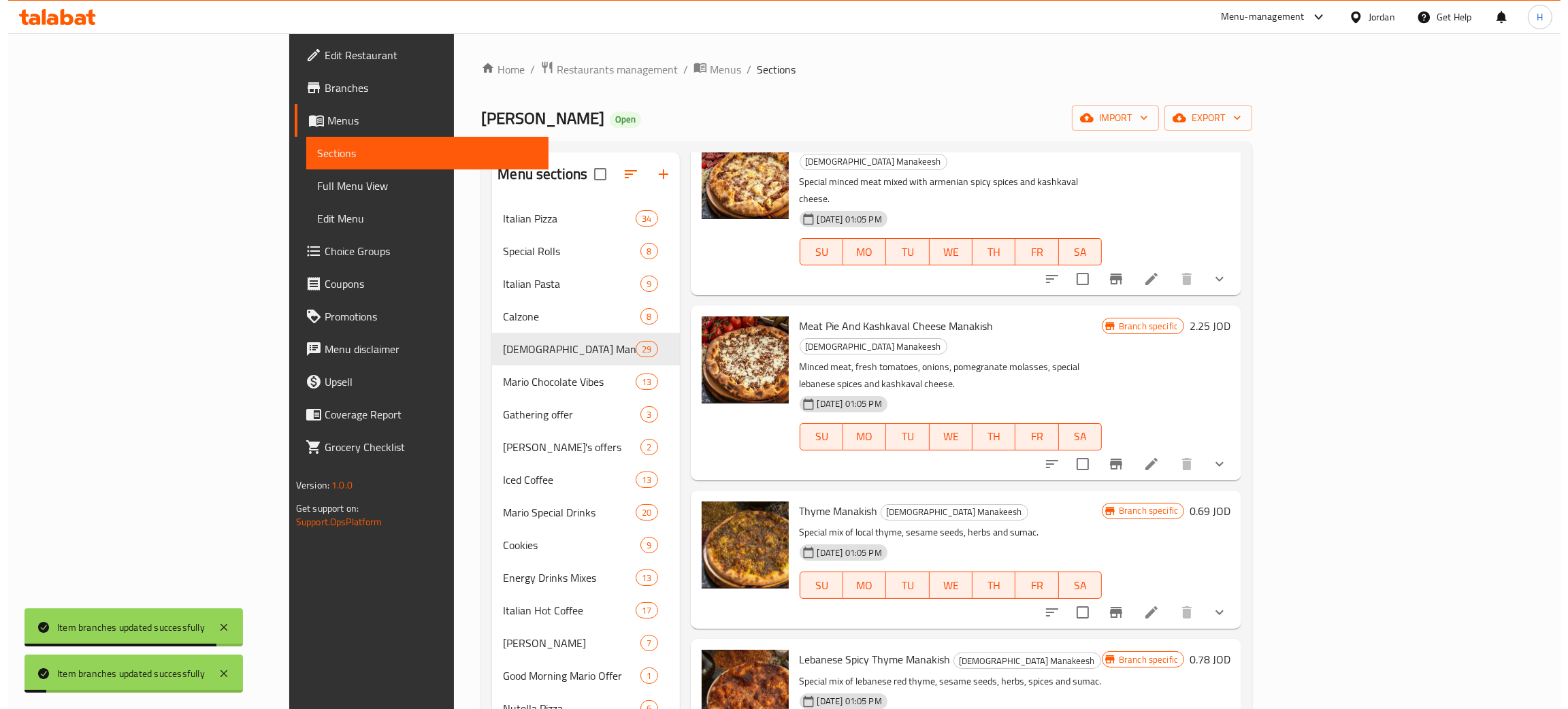
scroll to position [2552, 0]
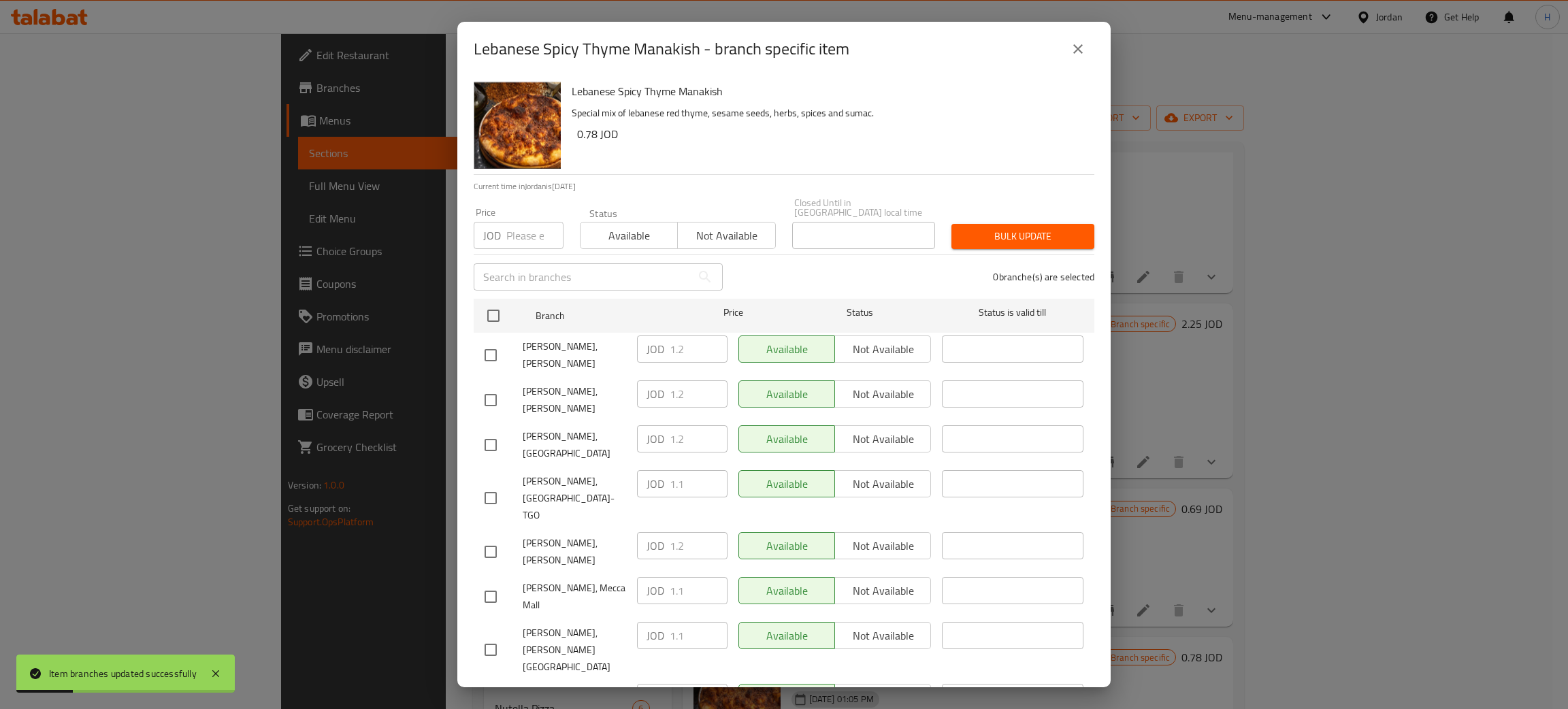
scroll to position [100, 0]
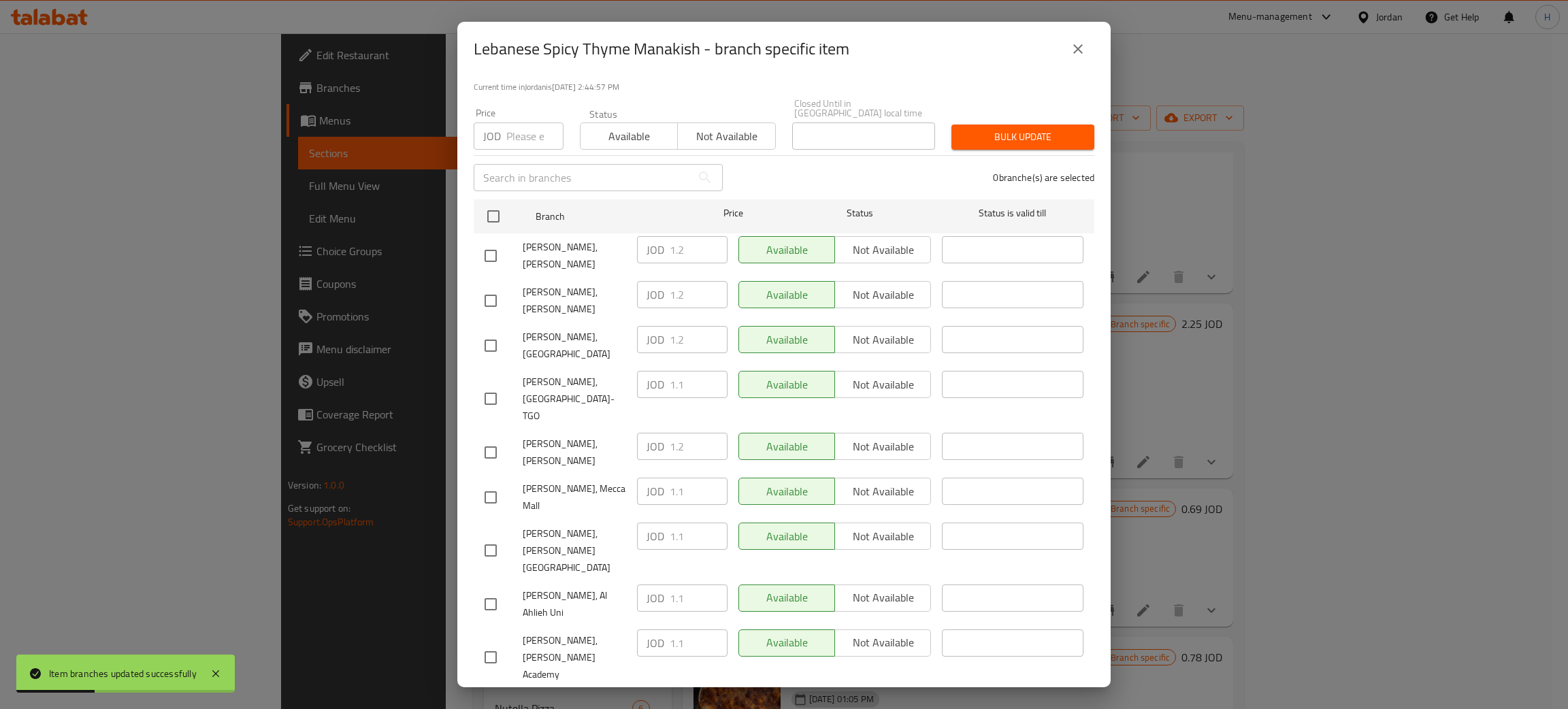
click at [651, 281] on div "JOD 1.2 ​" at bounding box center [682, 295] width 90 height 28
click at [483, 697] on input "checkbox" at bounding box center [490, 711] width 28 height 28
checkbox input "true"
click at [670, 691] on input "1.1" at bounding box center [698, 705] width 57 height 28
paste input "2"
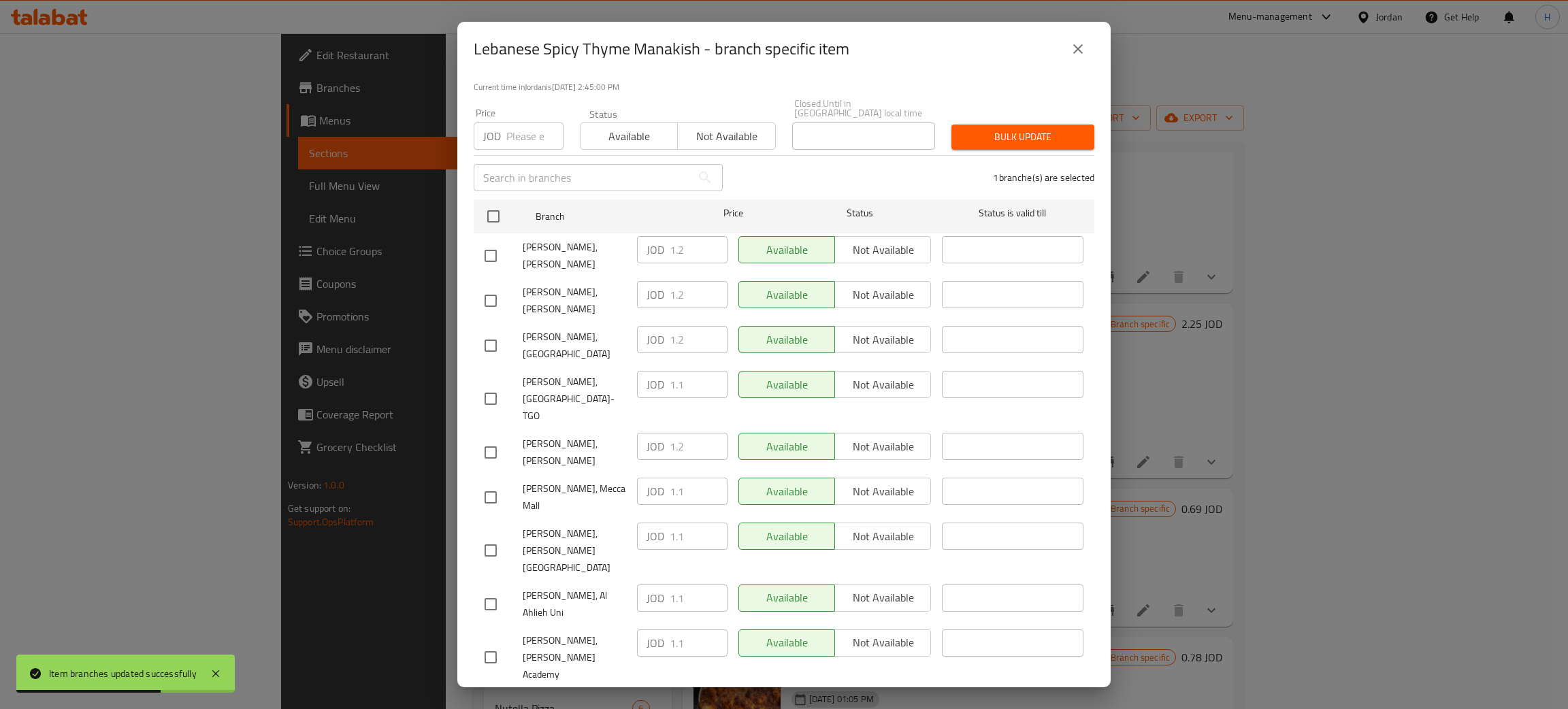
type input "1.2"
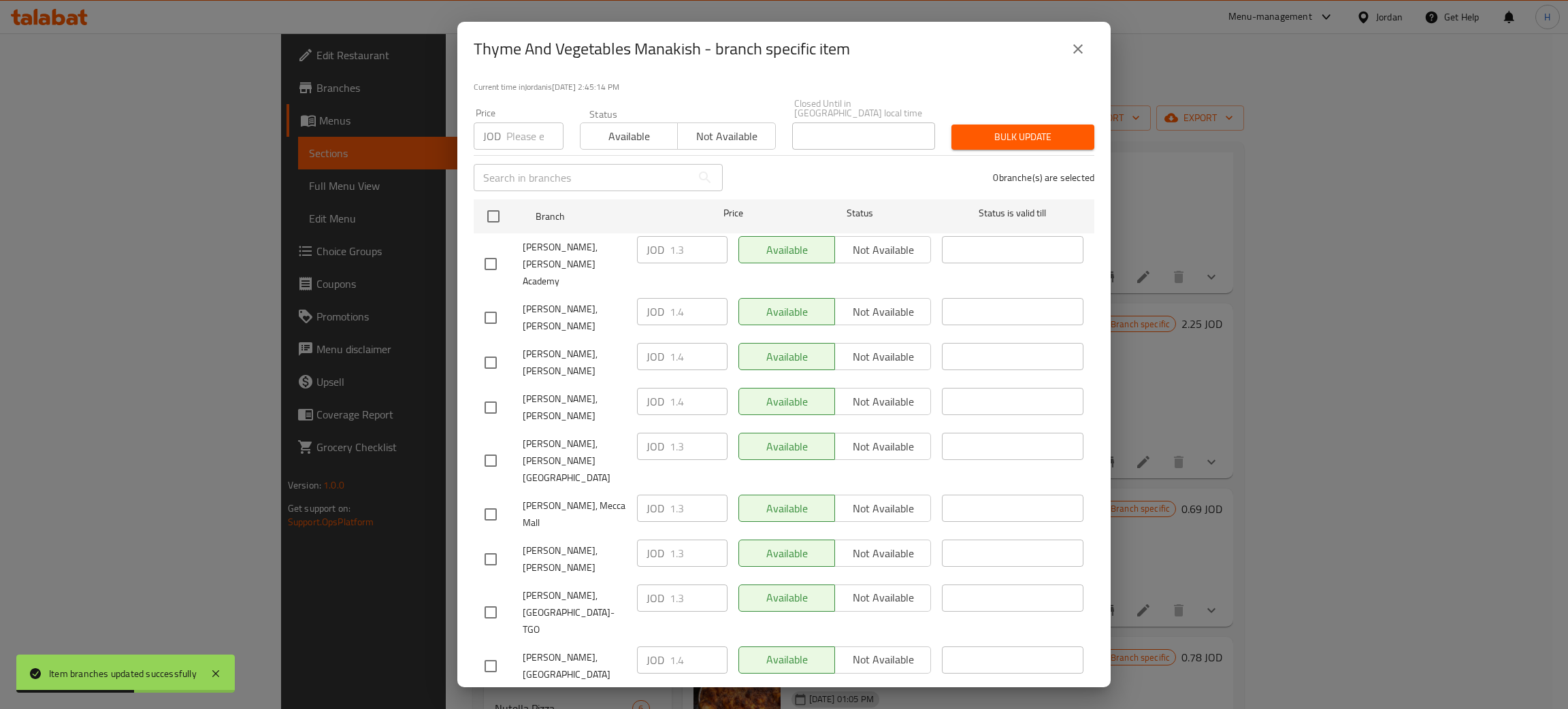
click at [648, 343] on div "JOD 1.4 ​" at bounding box center [682, 357] width 90 height 28
click at [489, 545] on input "checkbox" at bounding box center [490, 559] width 28 height 28
checkbox input "true"
click at [678, 540] on input "1.3" at bounding box center [698, 553] width 57 height 28
paste input "4"
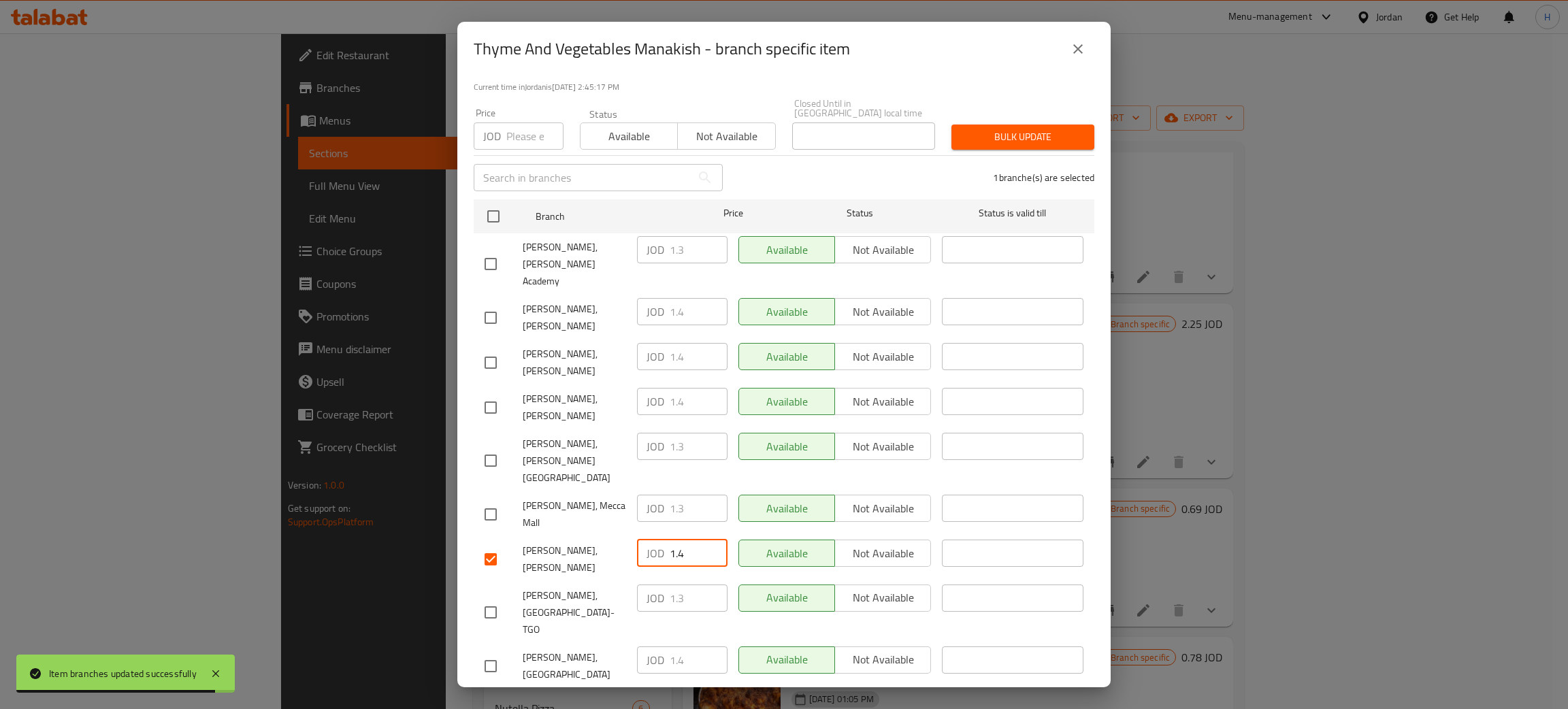
type input "1.4"
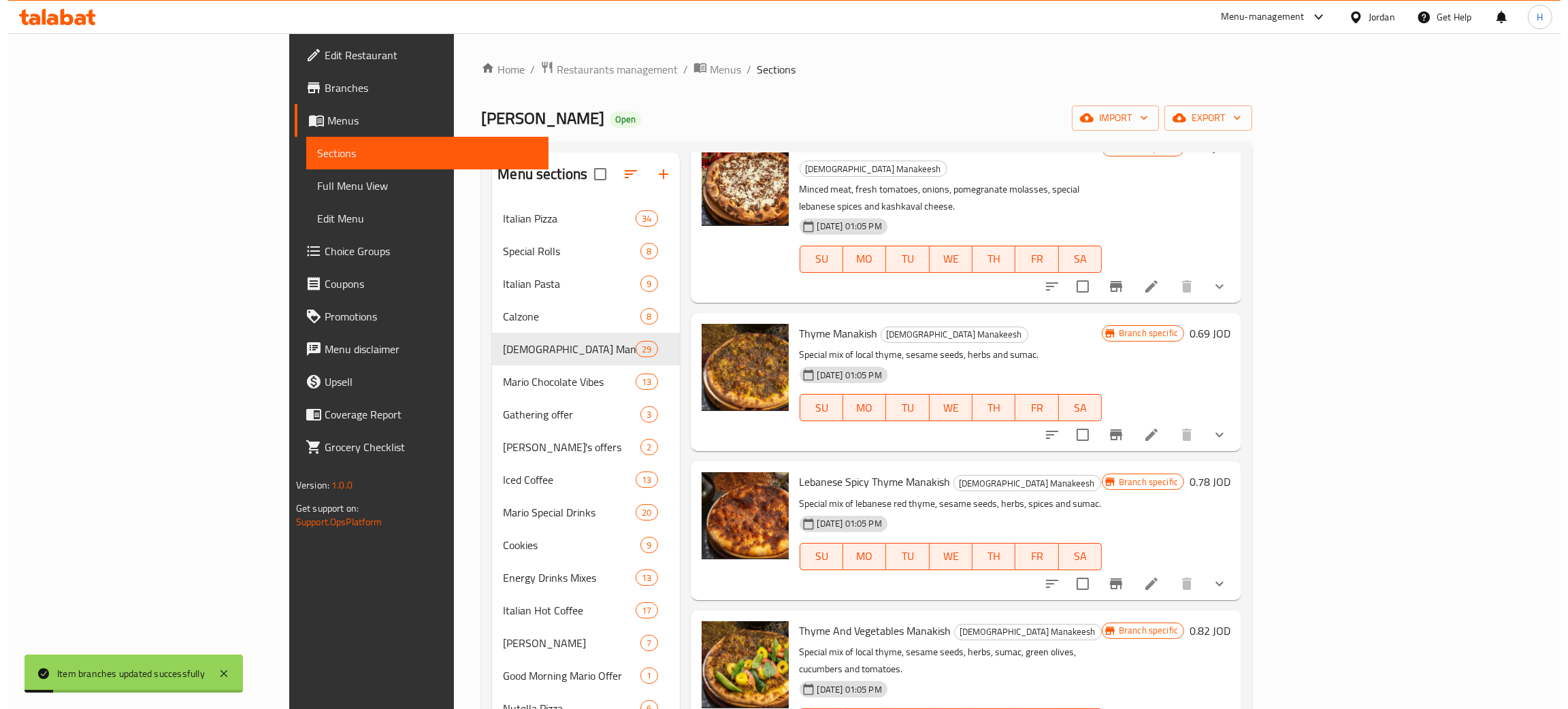
scroll to position [2756, 0]
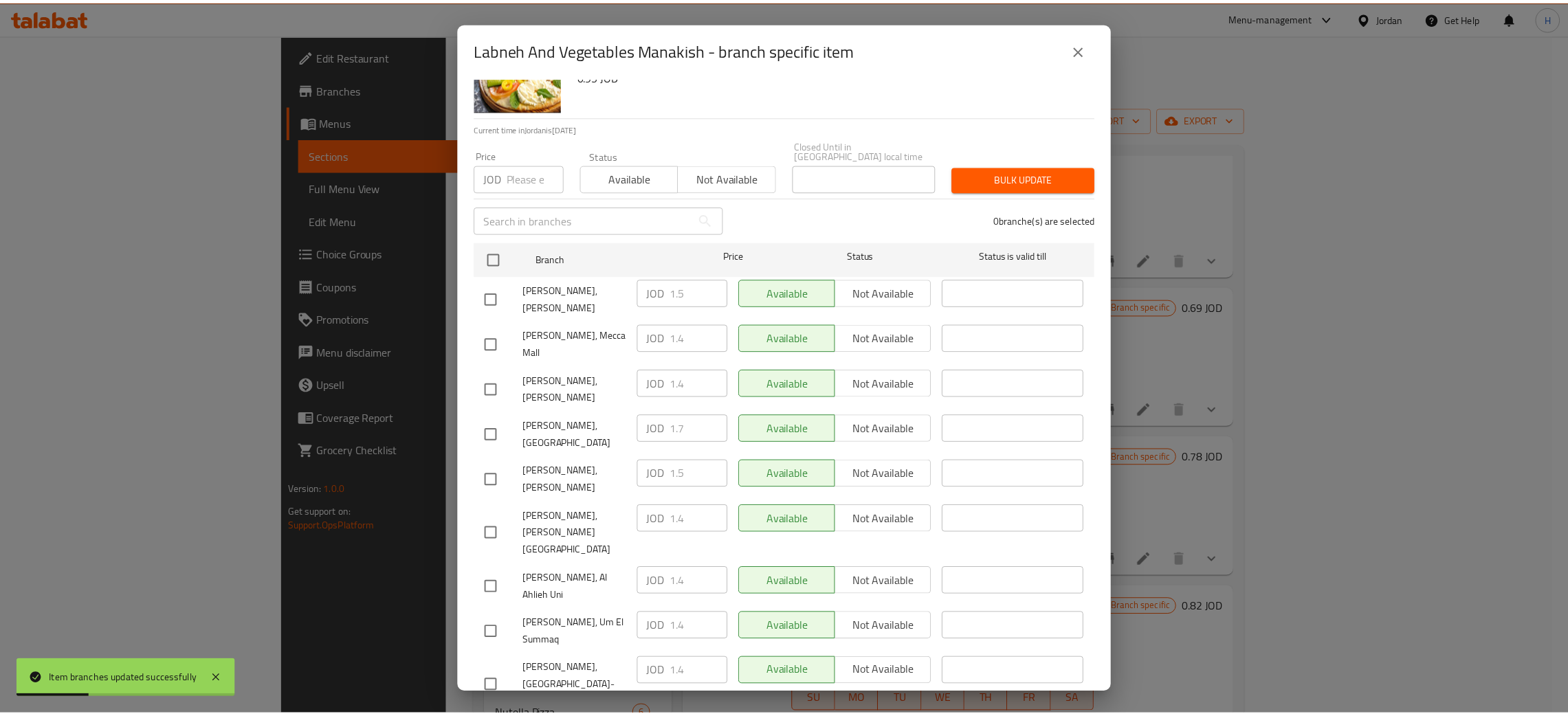
scroll to position [101, 0]
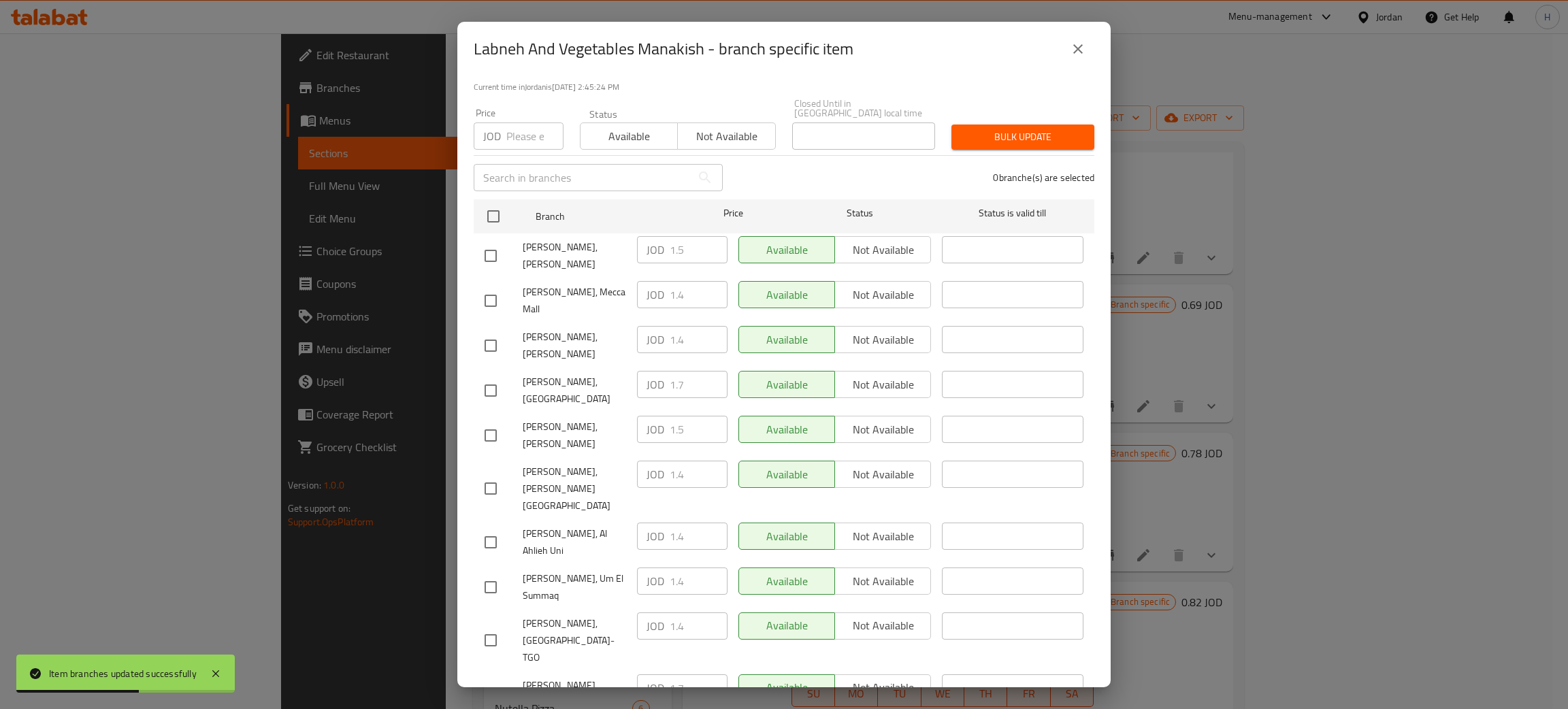
click at [652, 416] on div "JOD 1.5 ​" at bounding box center [682, 430] width 90 height 28
click at [491, 331] on input "checkbox" at bounding box center [490, 345] width 28 height 28
checkbox input "true"
click at [693, 326] on input "1.4" at bounding box center [698, 340] width 57 height 28
paste input "5"
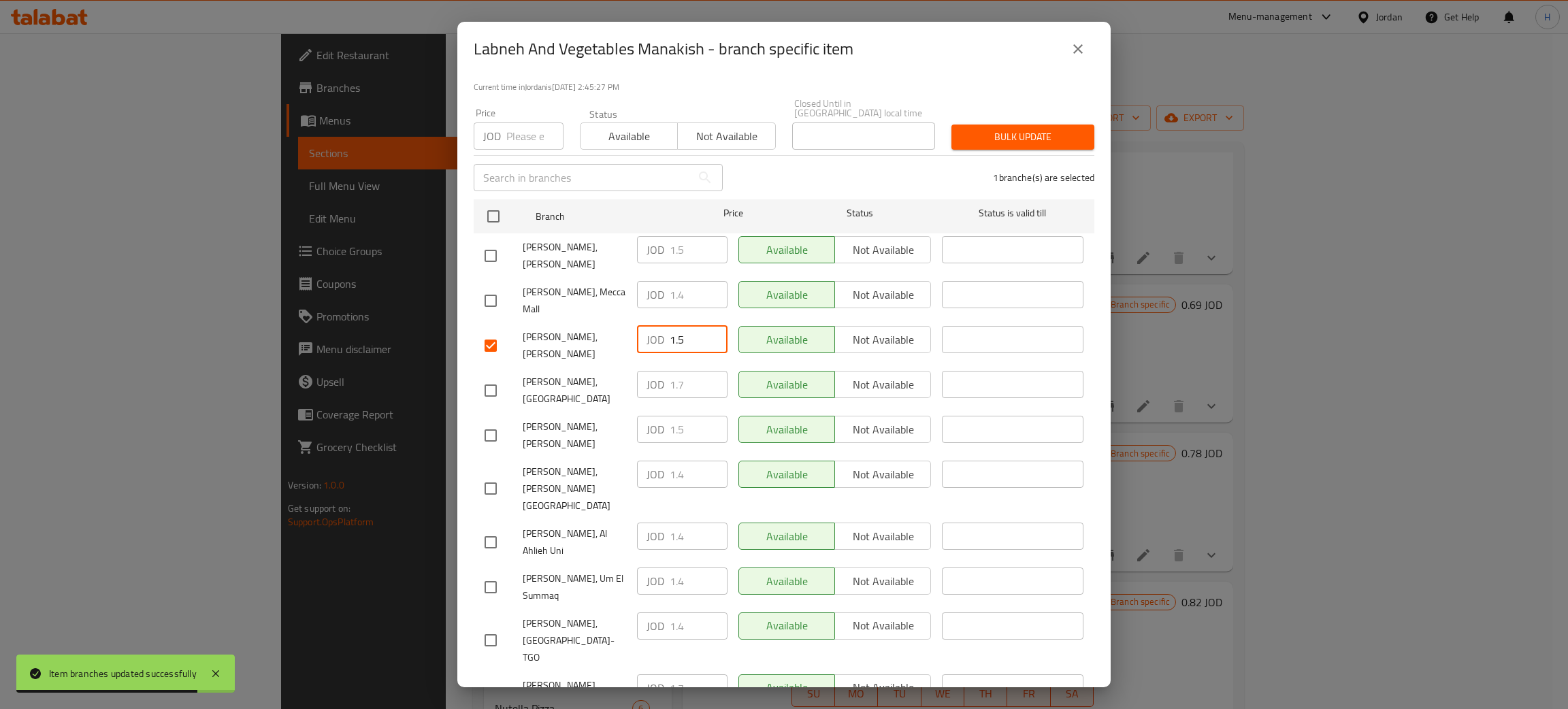
type input "1.5"
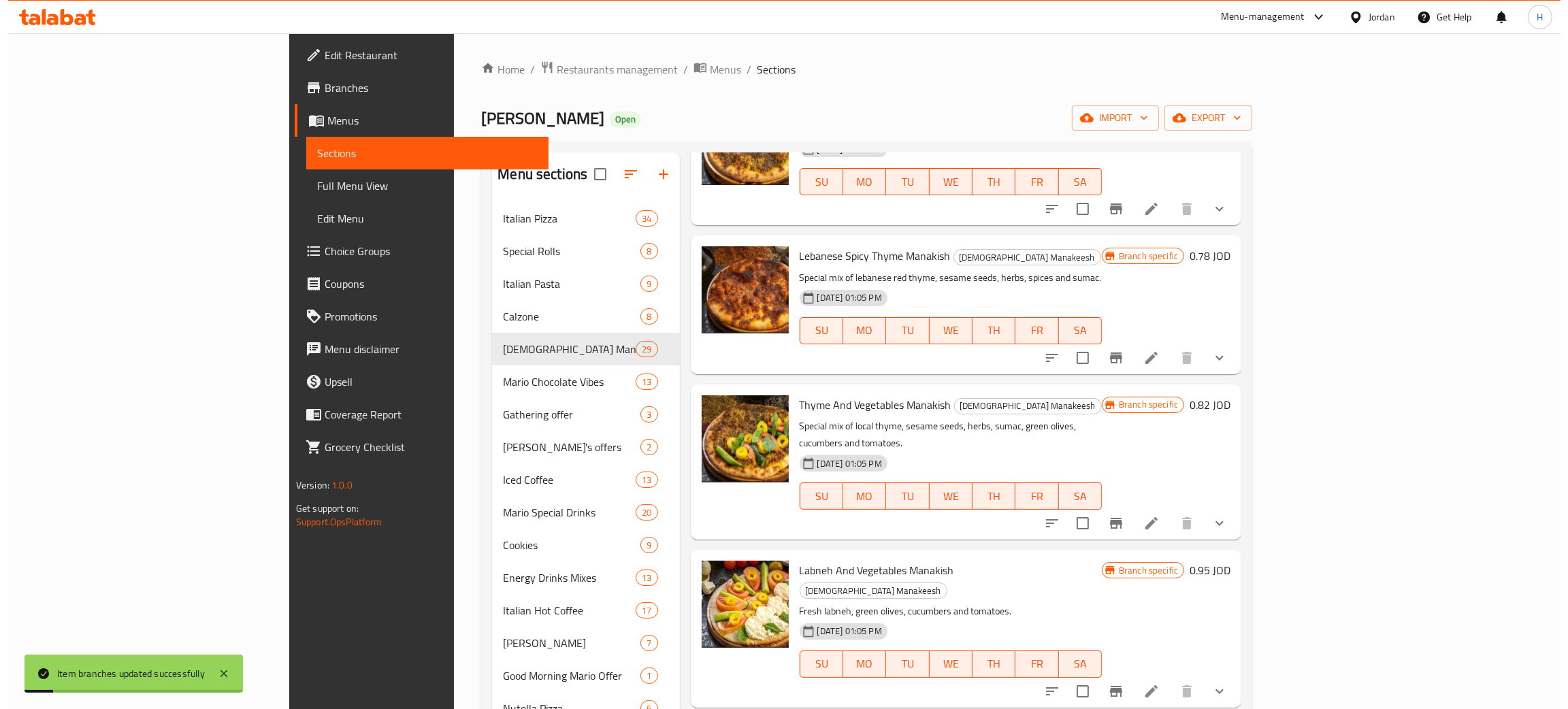
scroll to position [2961, 0]
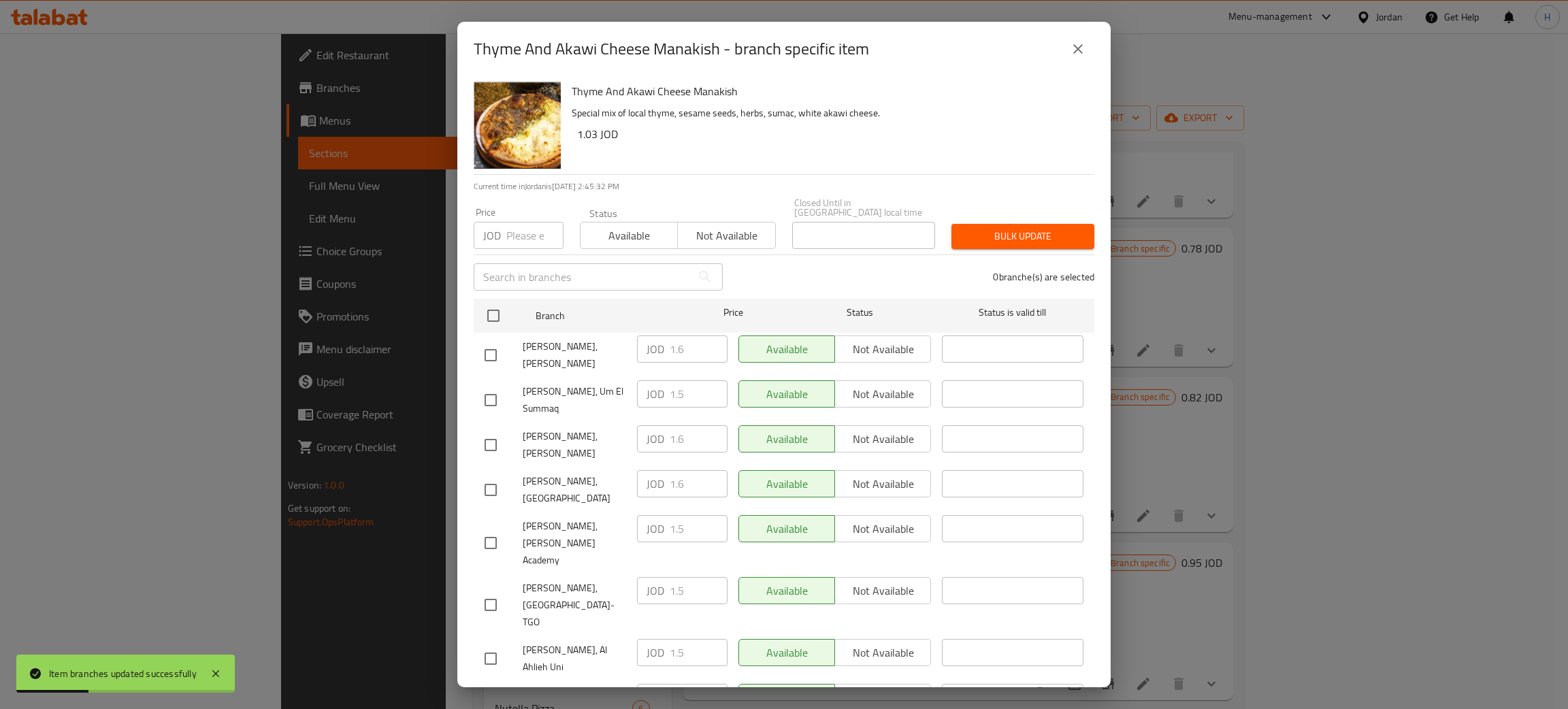
scroll to position [100, 0]
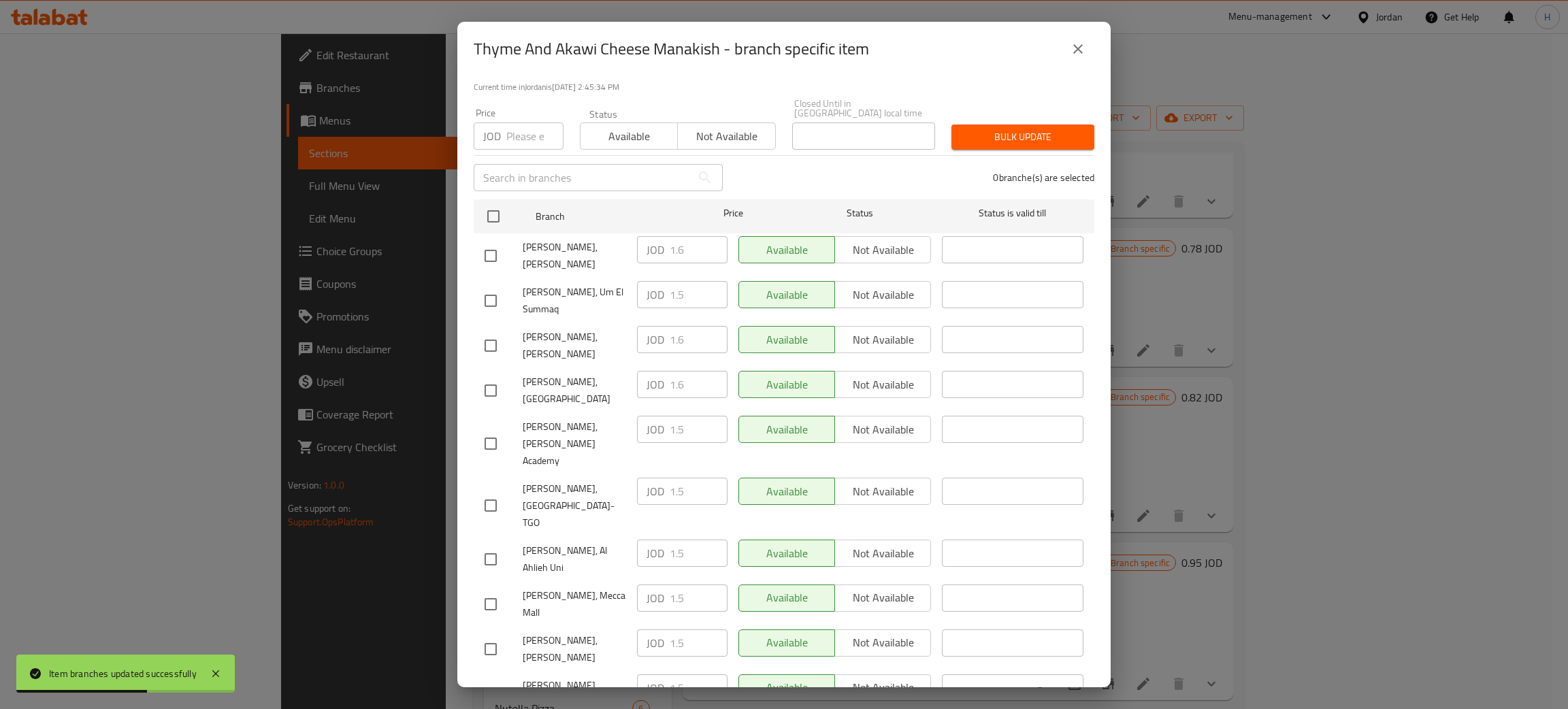
click at [495, 635] on input "checkbox" at bounding box center [490, 649] width 28 height 28
checkbox input "true"
click at [676, 629] on input "1.5" at bounding box center [698, 643] width 57 height 28
click at [746, 660] on form "Branch Price Status Status is valid till [PERSON_NAME], [PERSON_NAME] JOD 1.6 ​…" at bounding box center [784, 501] width 621 height 615
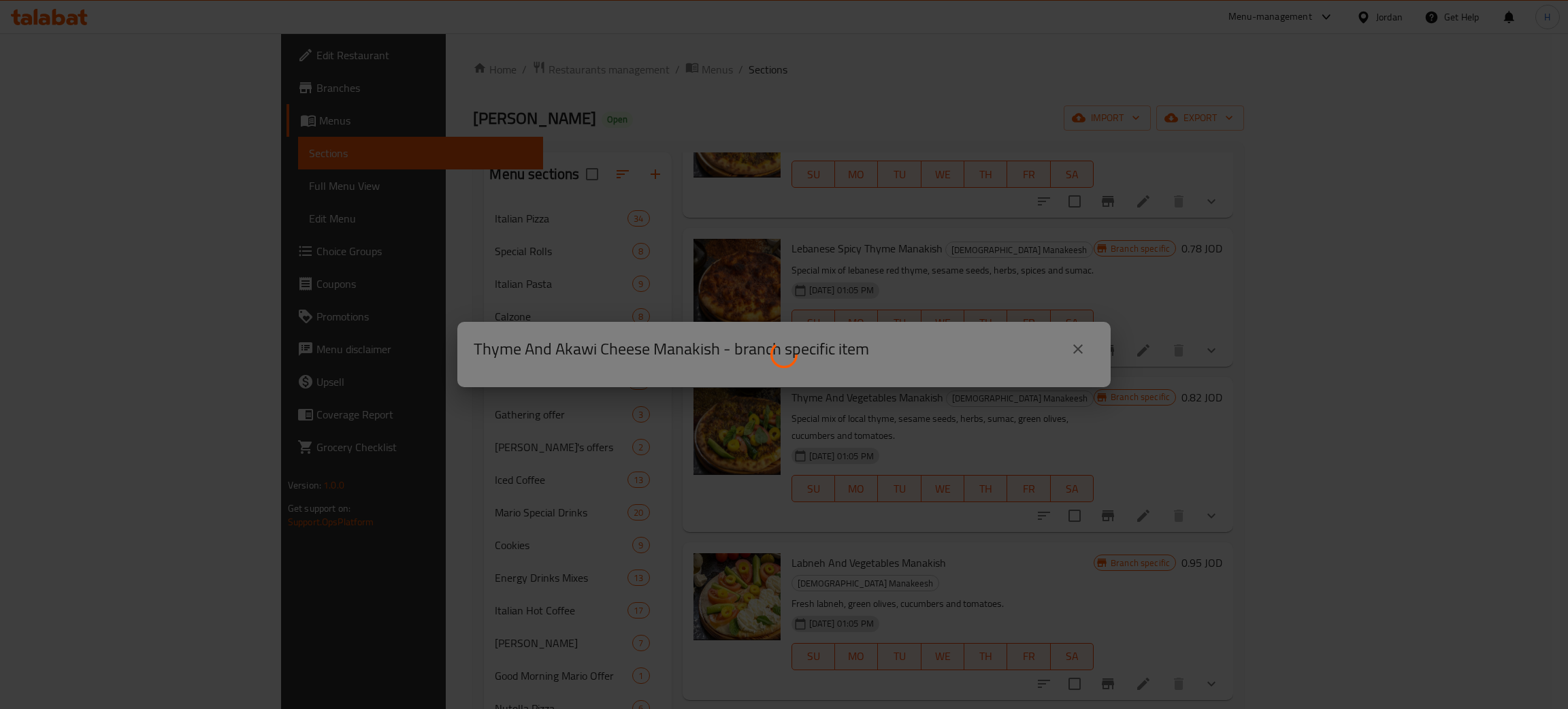
drag, startPoint x: 100, startPoint y: 362, endPoint x: 153, endPoint y: 416, distance: 75.7
click at [113, 389] on div at bounding box center [784, 354] width 1568 height 709
click at [782, 510] on div at bounding box center [784, 354] width 1568 height 709
click at [782, 562] on div at bounding box center [784, 354] width 1568 height 709
click at [782, 350] on div at bounding box center [784, 354] width 1568 height 709
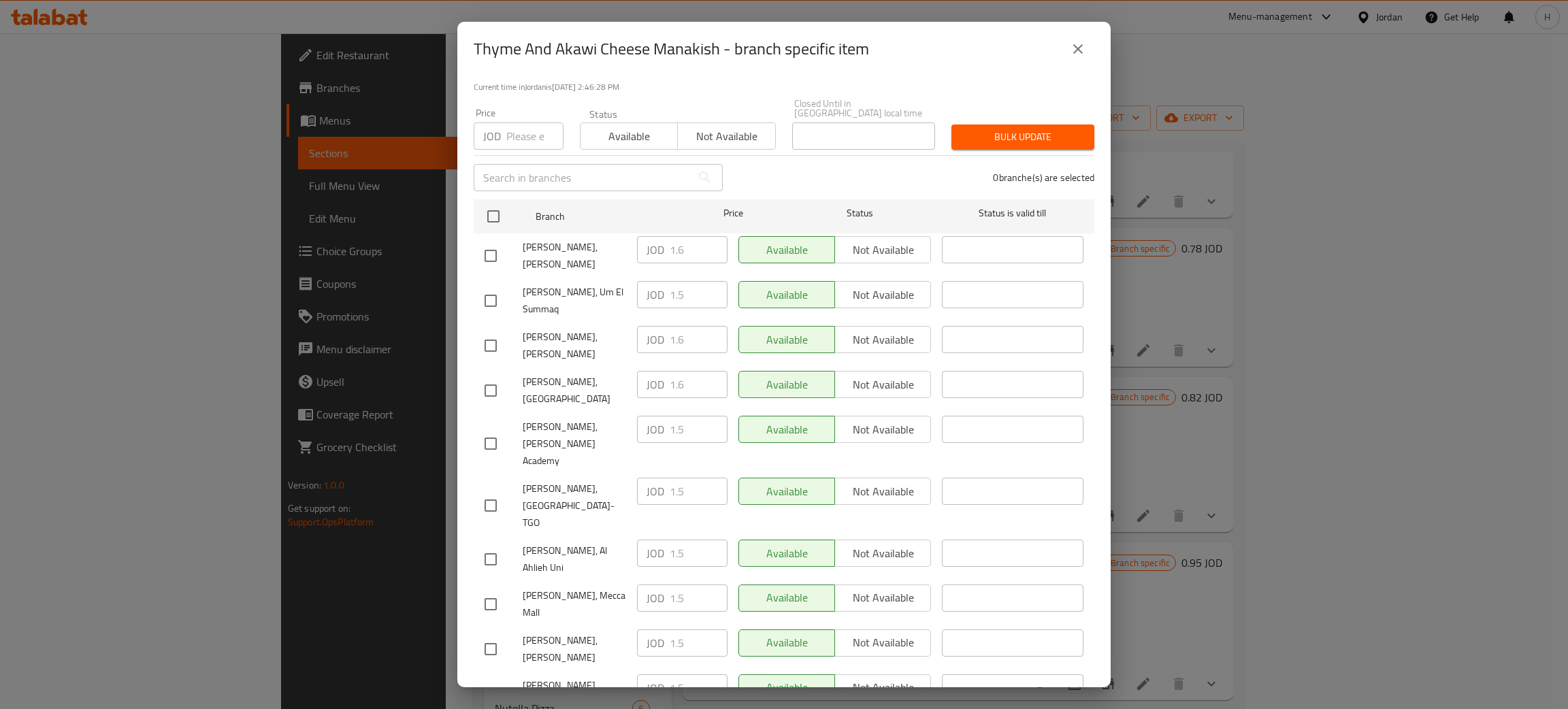
drag, startPoint x: 487, startPoint y: 567, endPoint x: 683, endPoint y: 579, distance: 196.4
click at [487, 635] on input "checkbox" at bounding box center [490, 649] width 28 height 28
checkbox input "true"
click at [675, 629] on input "1.5" at bounding box center [698, 643] width 57 height 28
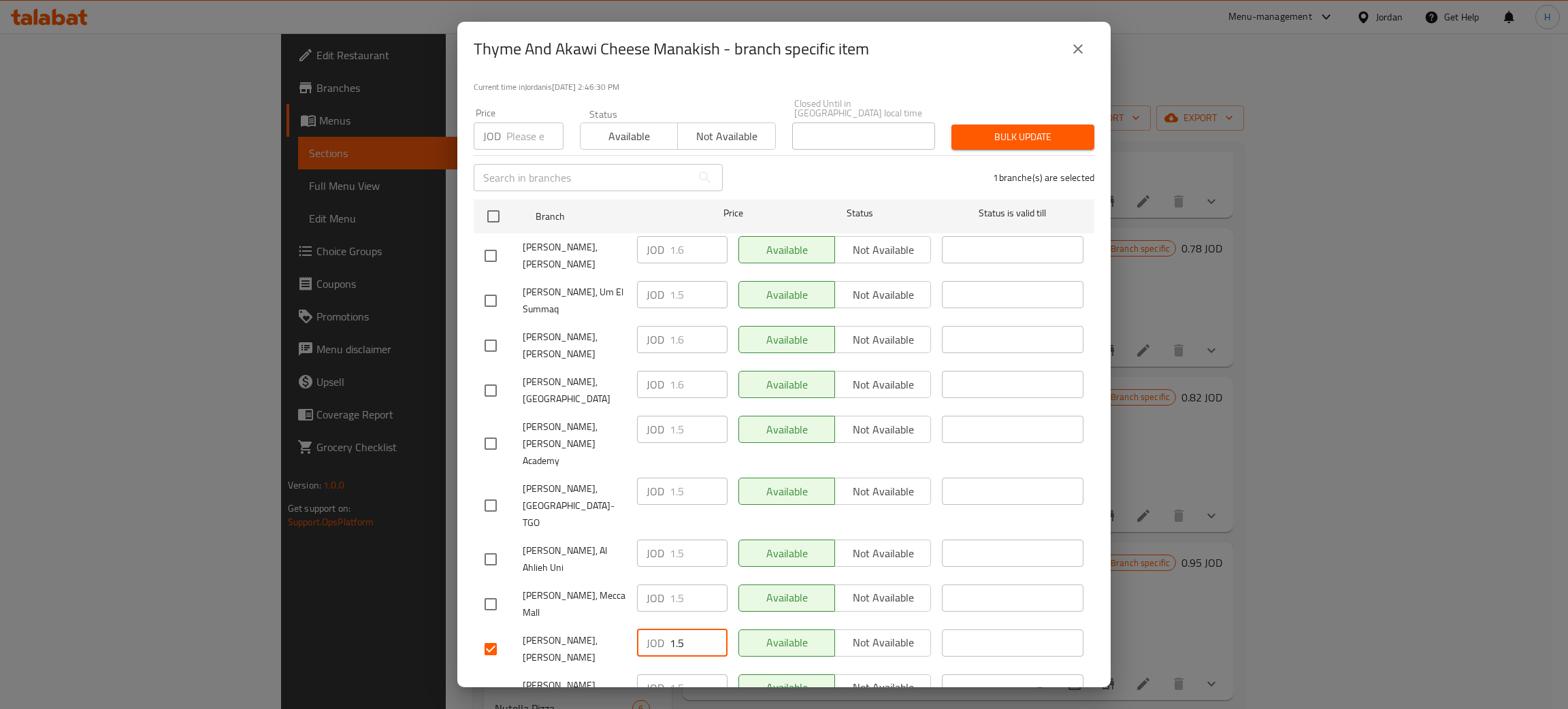
paste input "6"
type input "1.6"
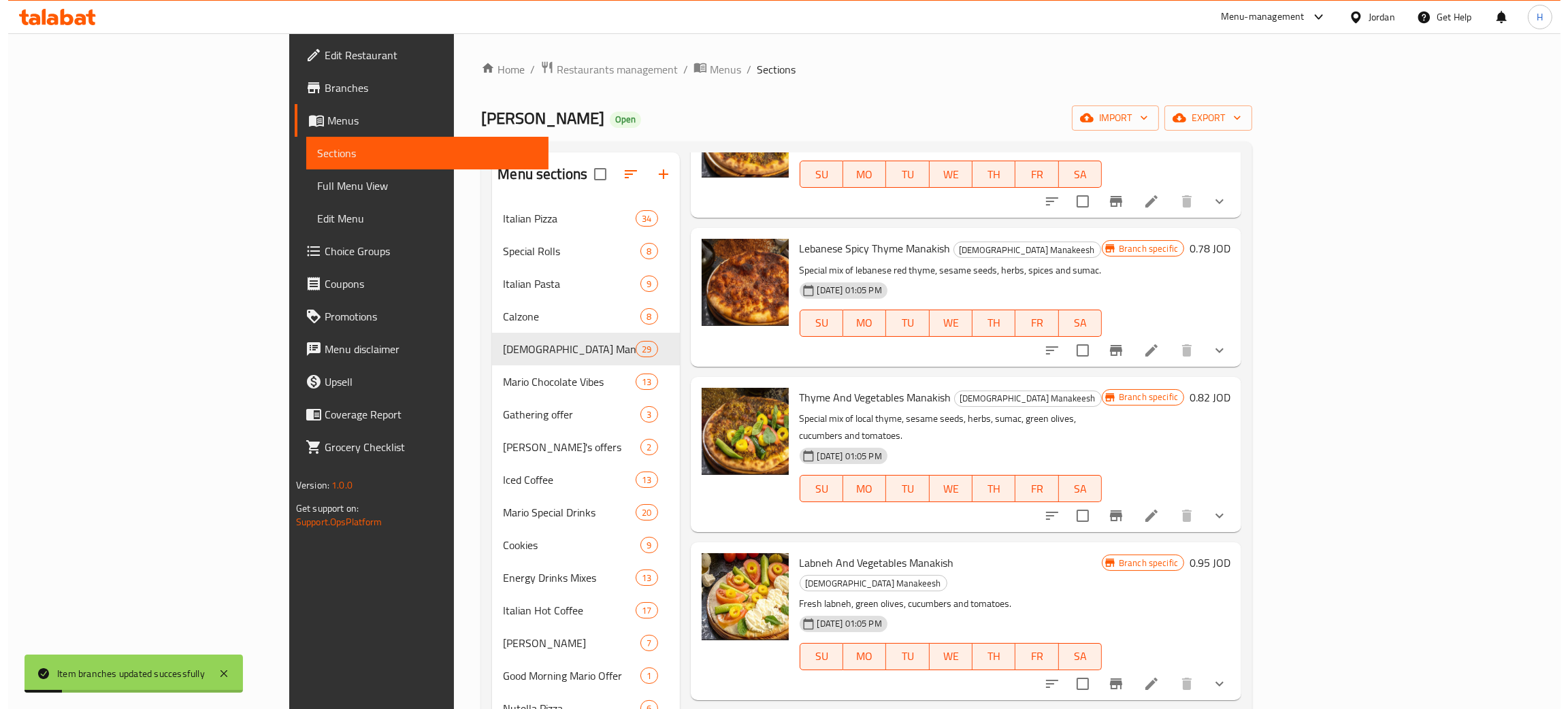
scroll to position [3063, 0]
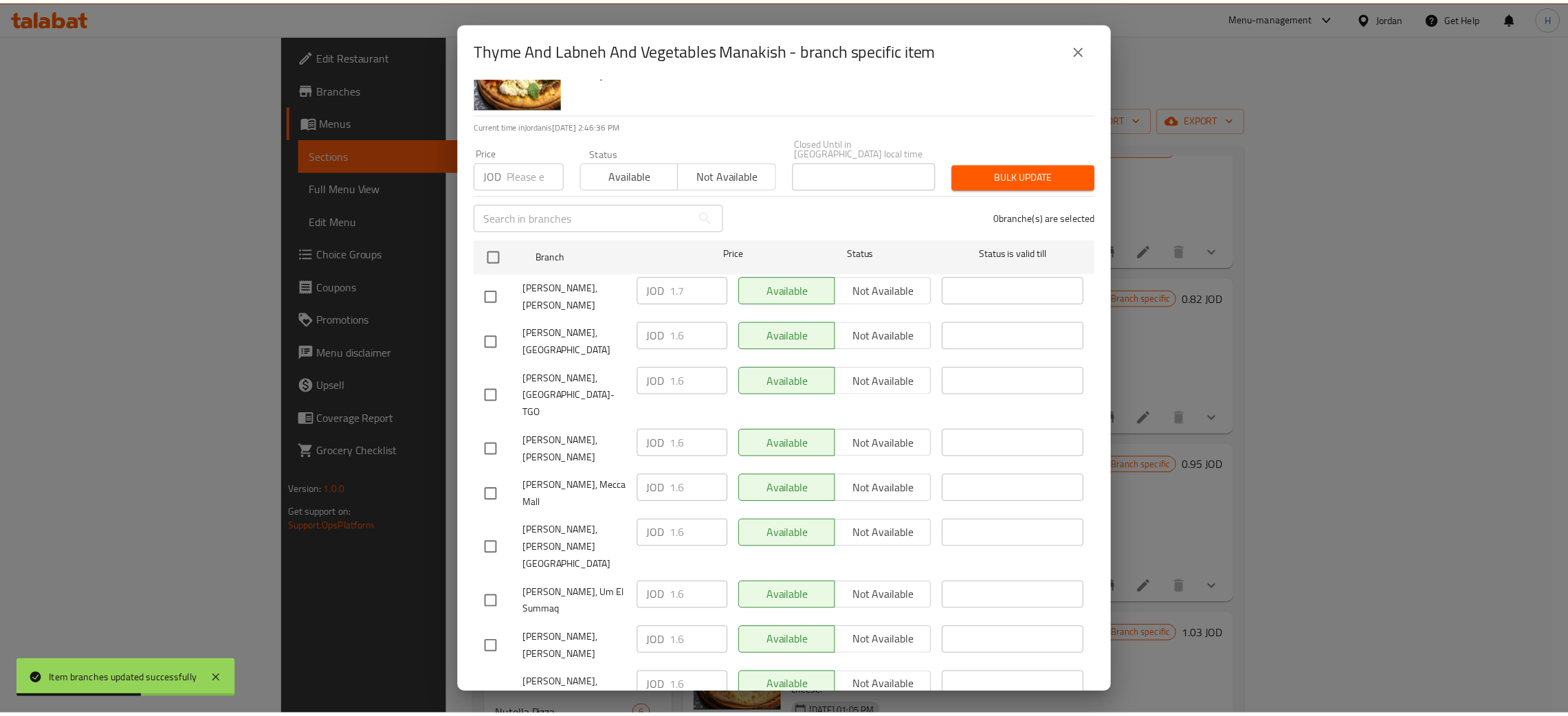
scroll to position [101, 0]
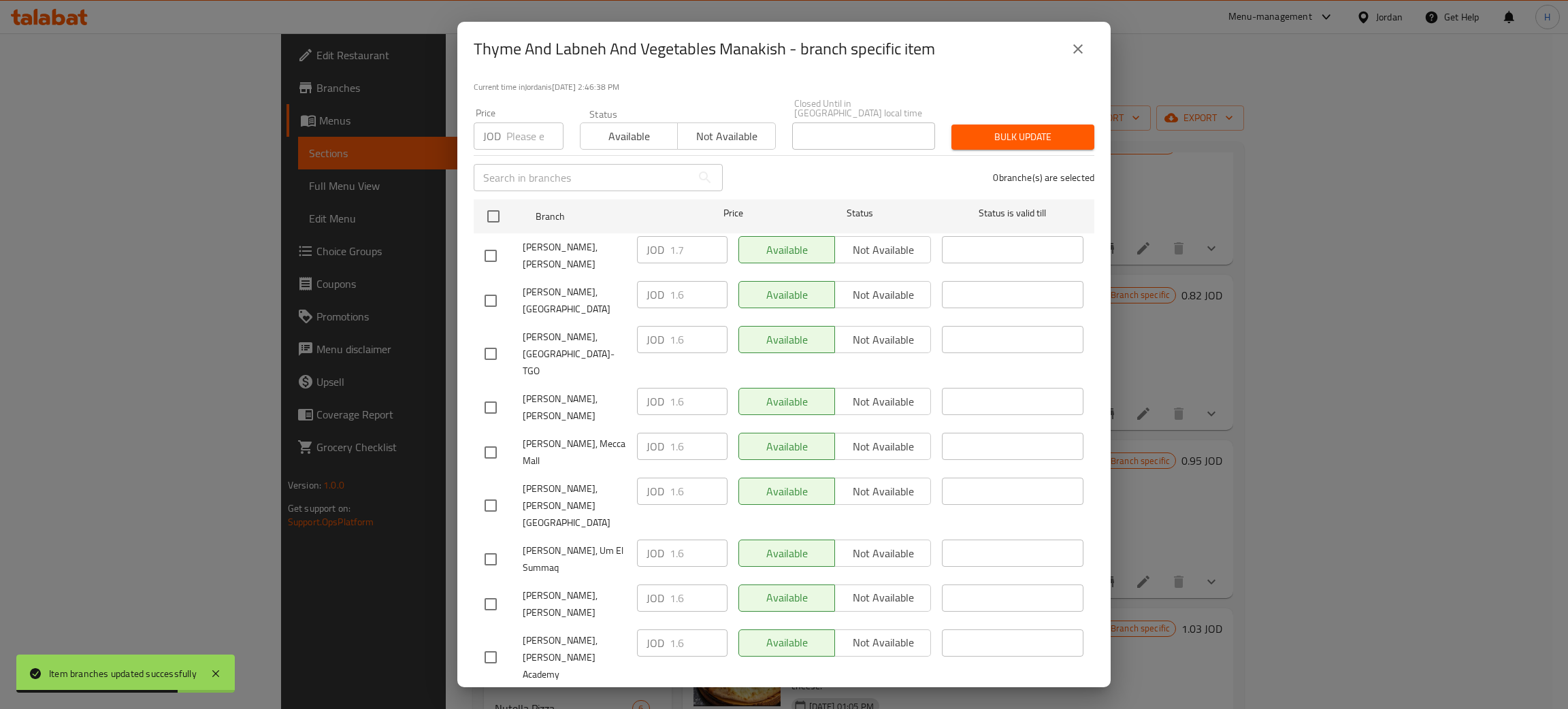
click at [488, 590] on input "checkbox" at bounding box center [490, 604] width 28 height 28
checkbox input "true"
click at [670, 585] on input "1.6" at bounding box center [698, 599] width 57 height 28
paste input "7"
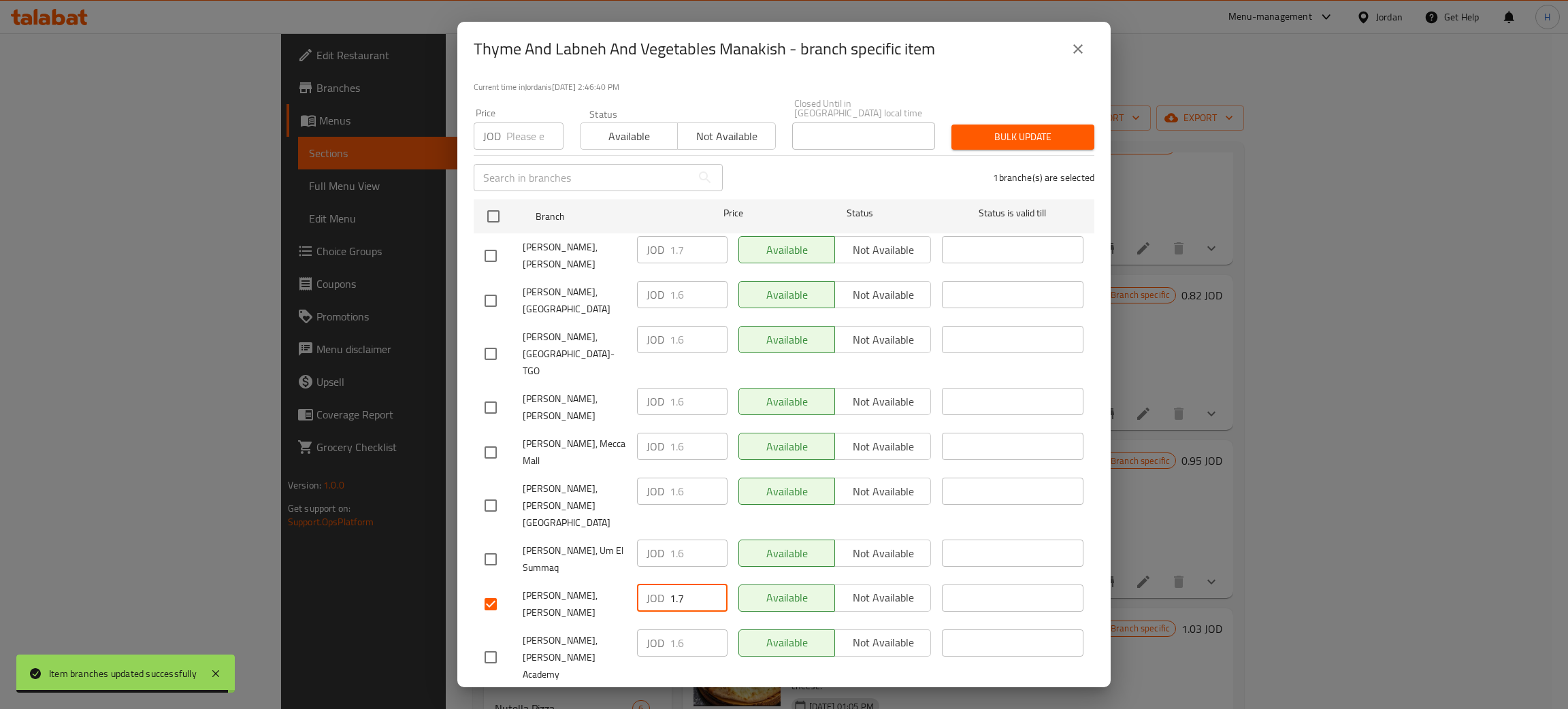
type input "1.7"
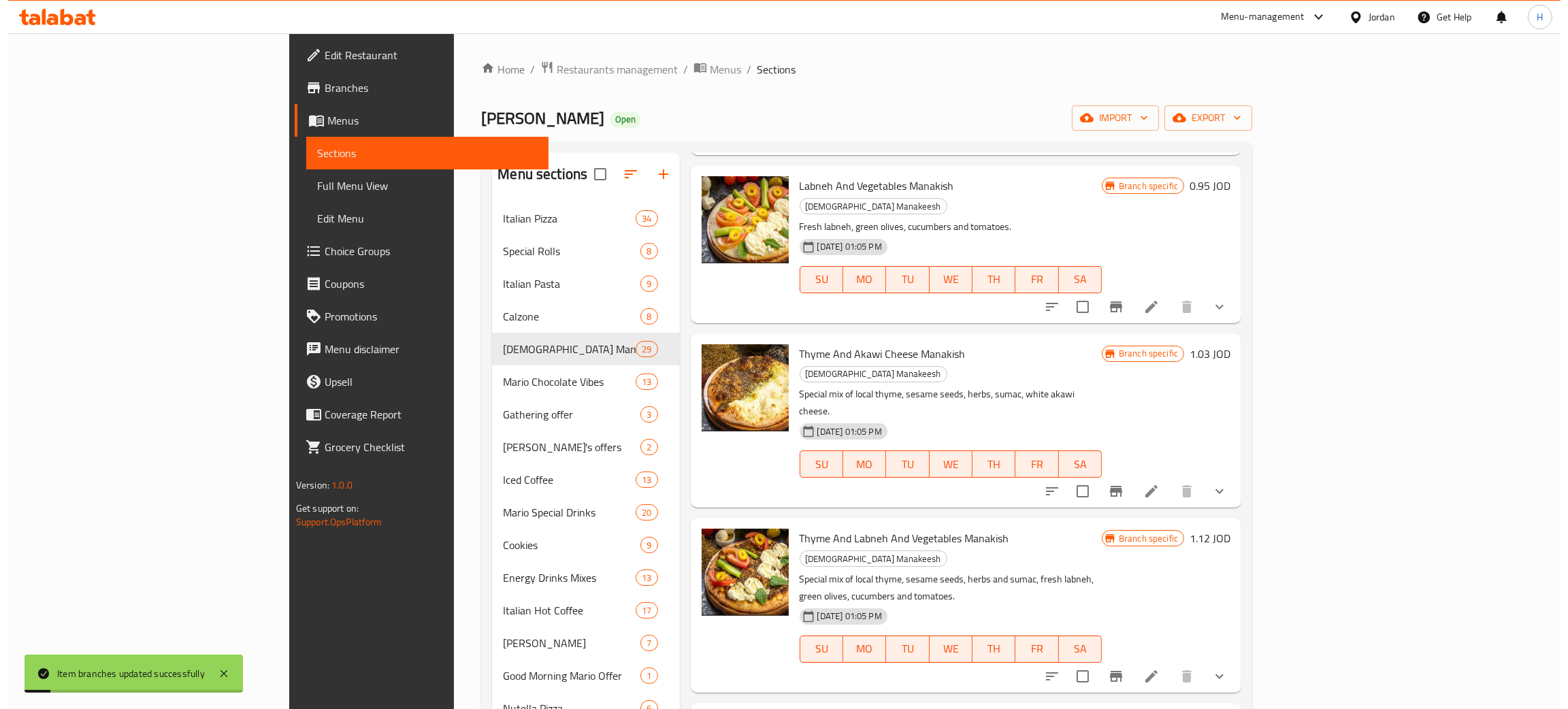
scroll to position [3369, 0]
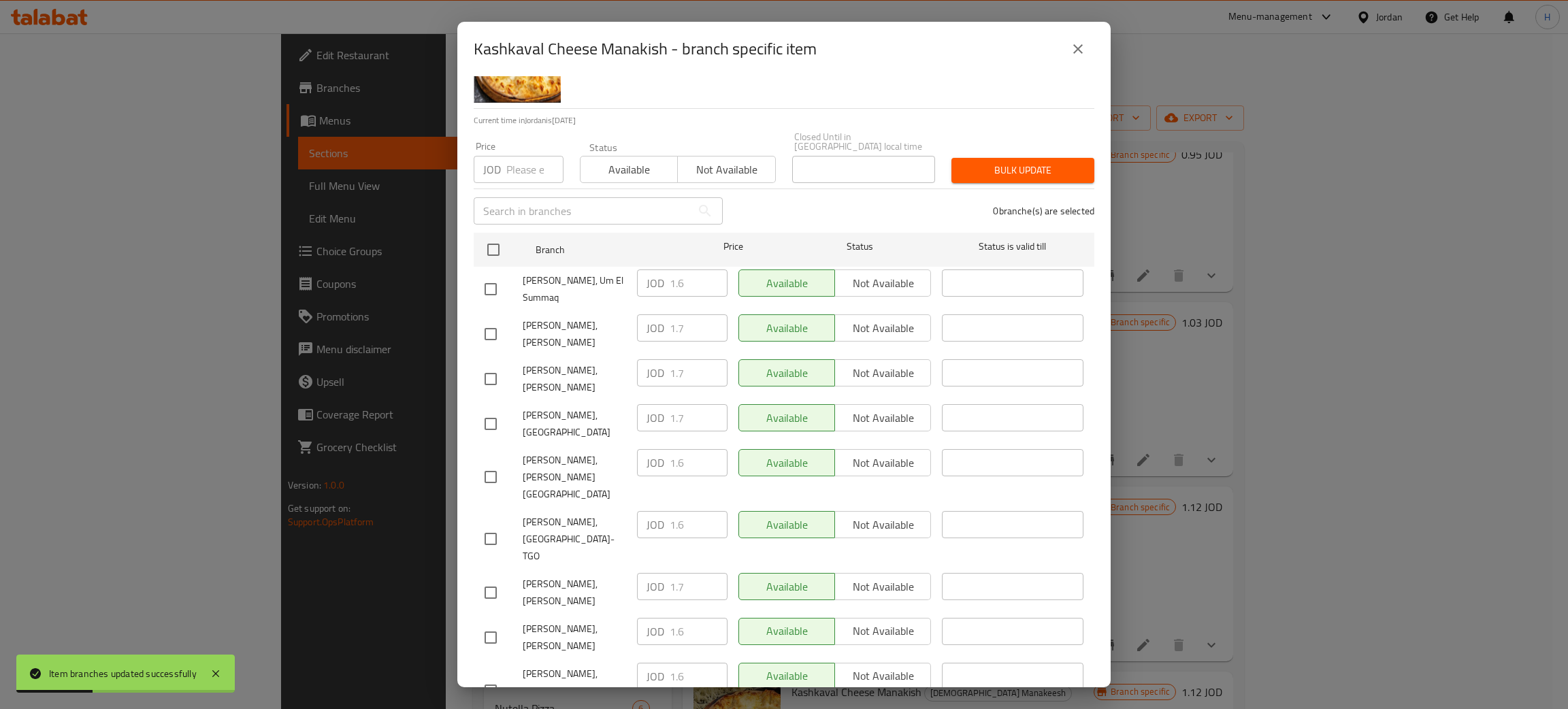
scroll to position [100, 0]
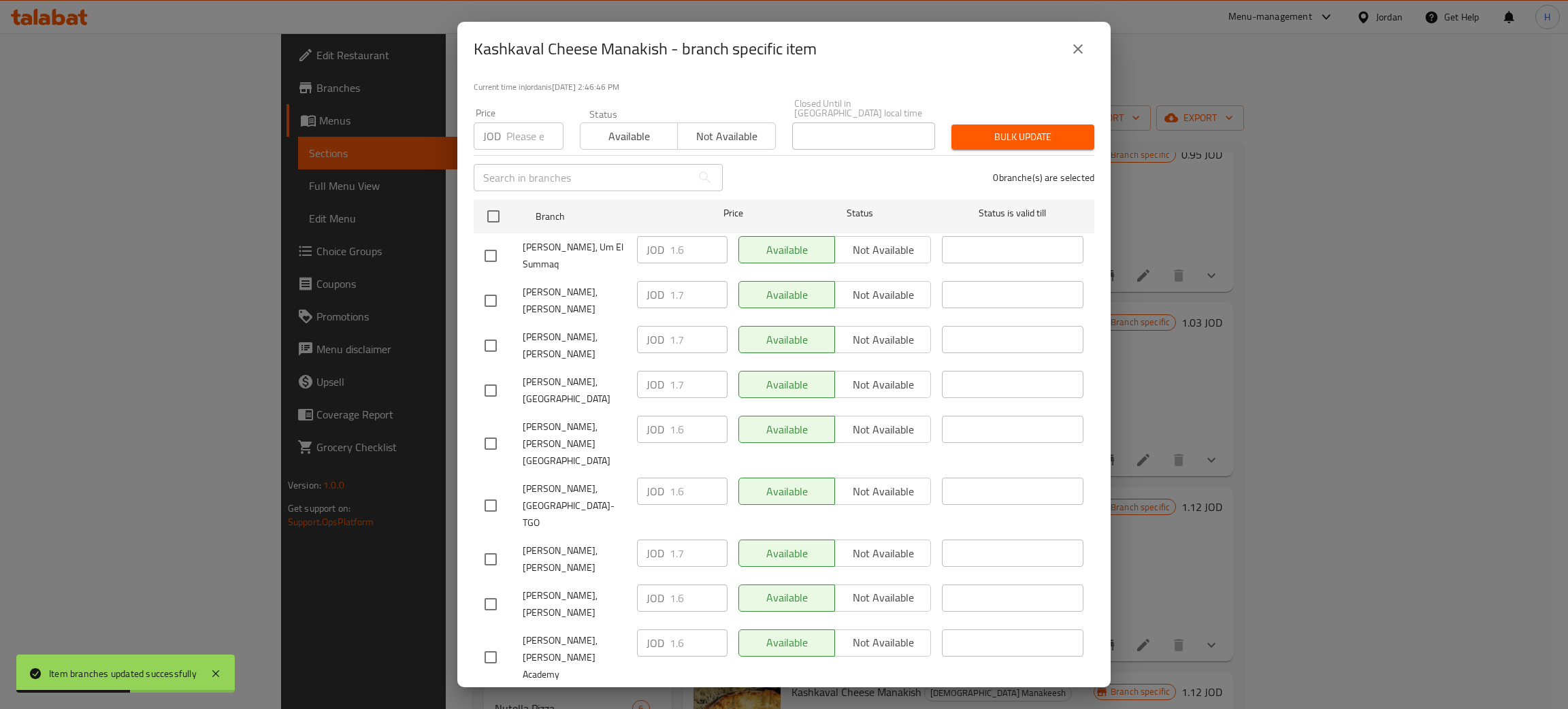
click at [637, 540] on div "JOD 1.7 ​" at bounding box center [682, 553] width 90 height 28
click at [491, 590] on input "checkbox" at bounding box center [490, 604] width 28 height 28
checkbox input "true"
click at [674, 585] on input "1.6" at bounding box center [698, 599] width 57 height 28
paste input "7"
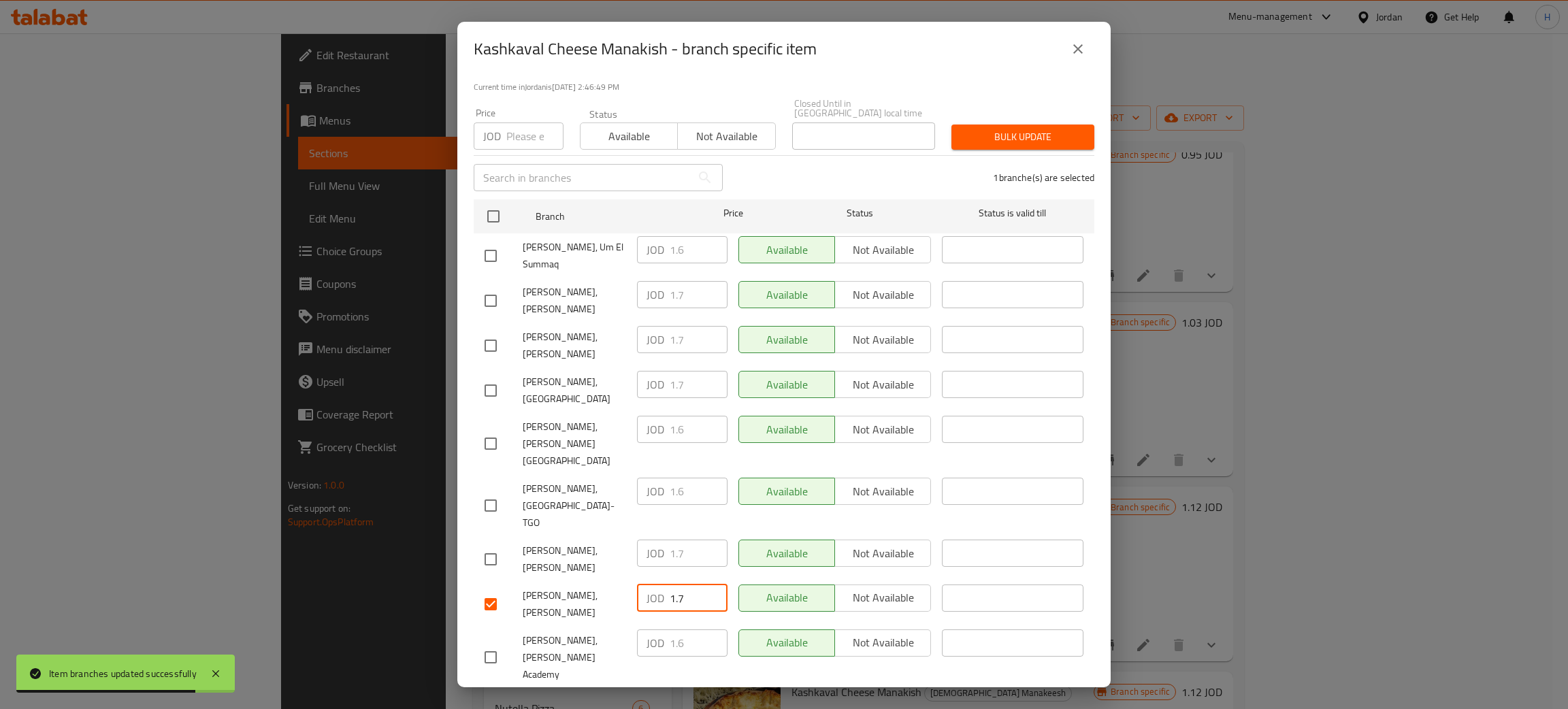
type input "1.7"
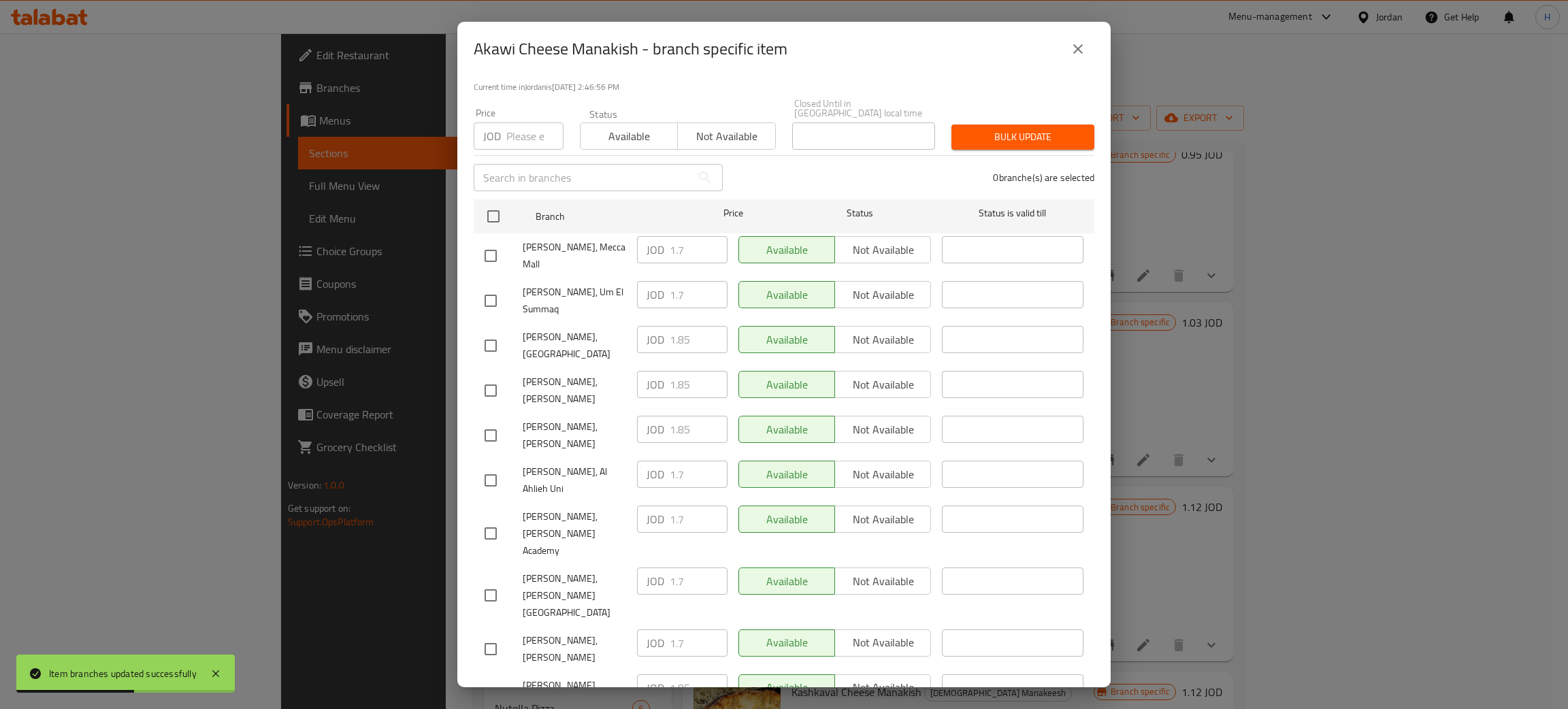
click at [644, 416] on div "JOD 1.85 ​" at bounding box center [682, 430] width 90 height 28
click at [487, 635] on input "checkbox" at bounding box center [490, 649] width 28 height 28
checkbox input "true"
click at [691, 629] on input "1.7" at bounding box center [698, 643] width 57 height 28
paste input "85"
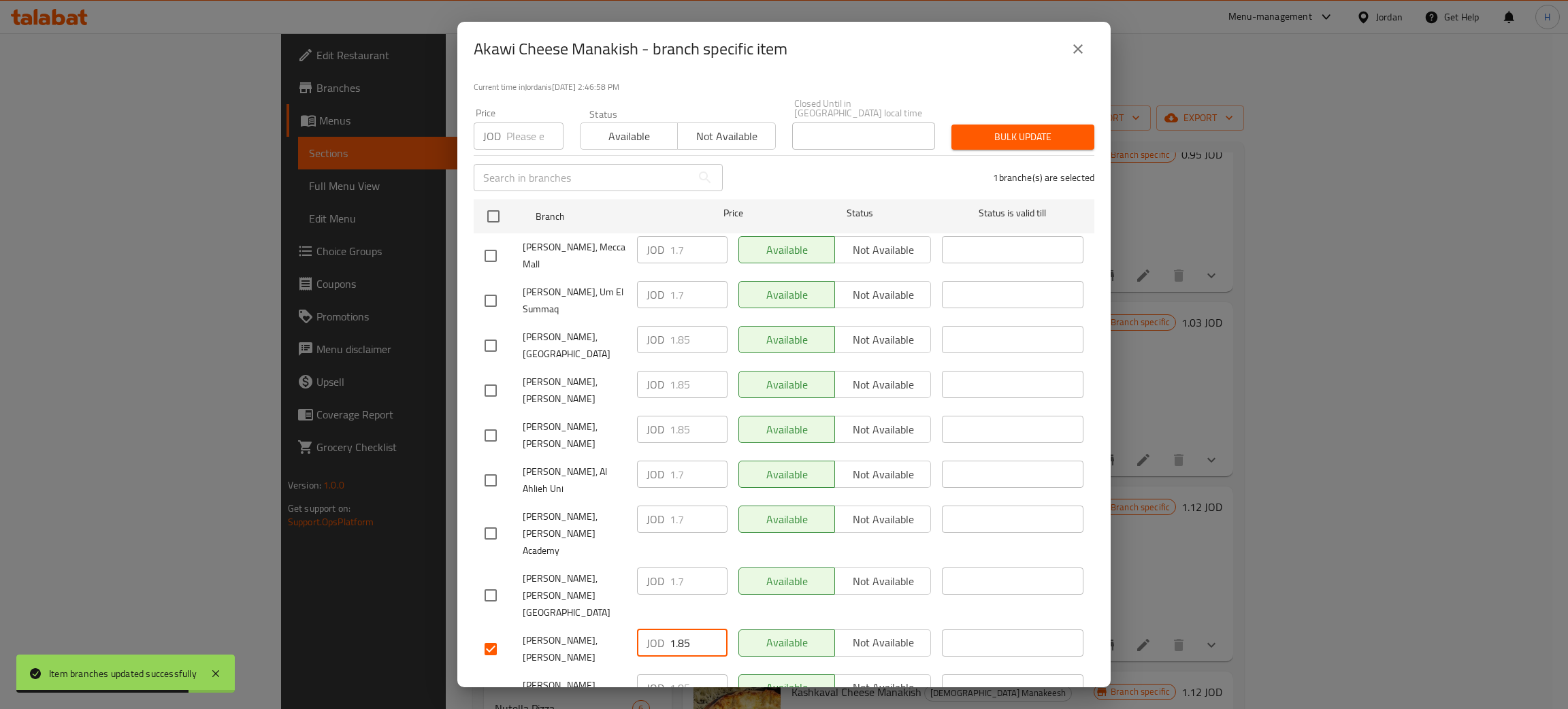
type input "1.85"
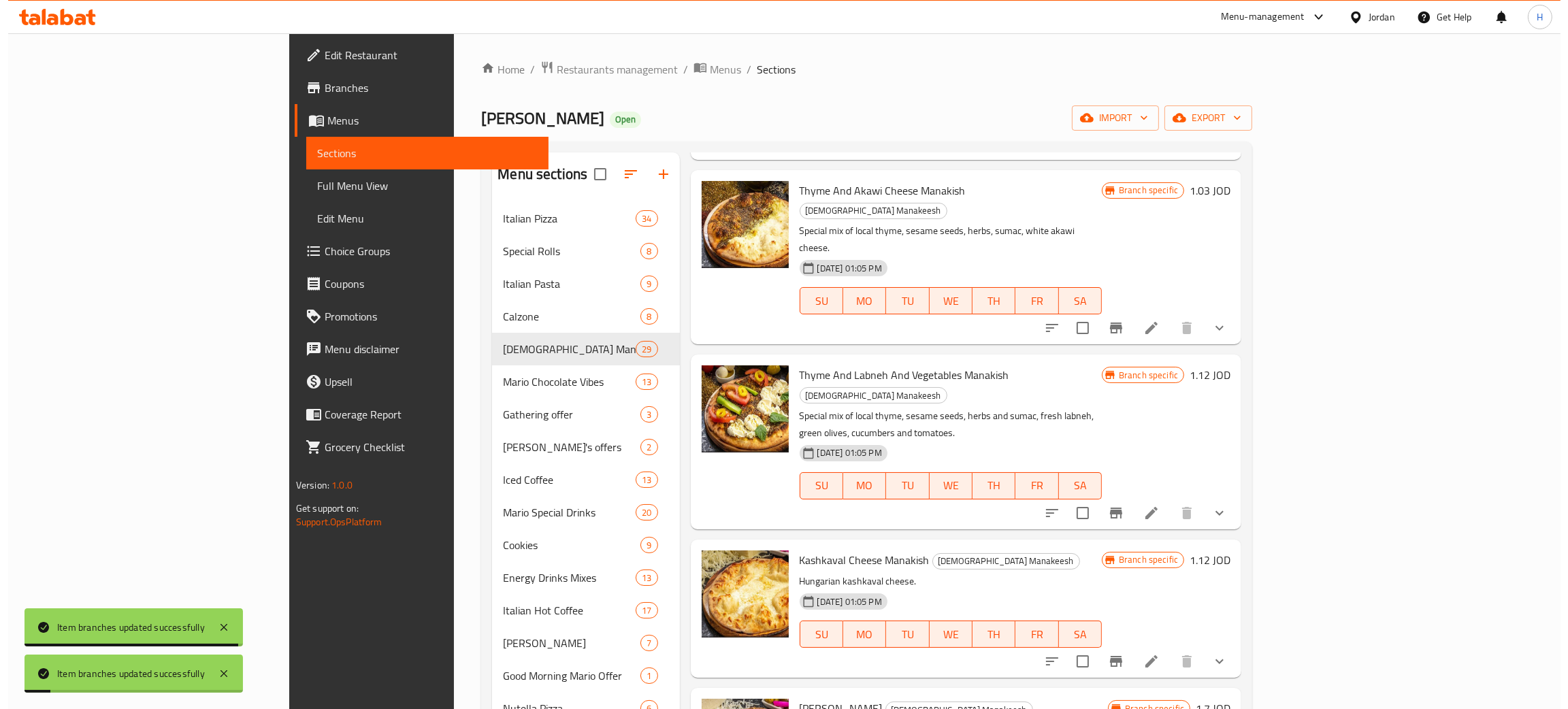
scroll to position [3506, 0]
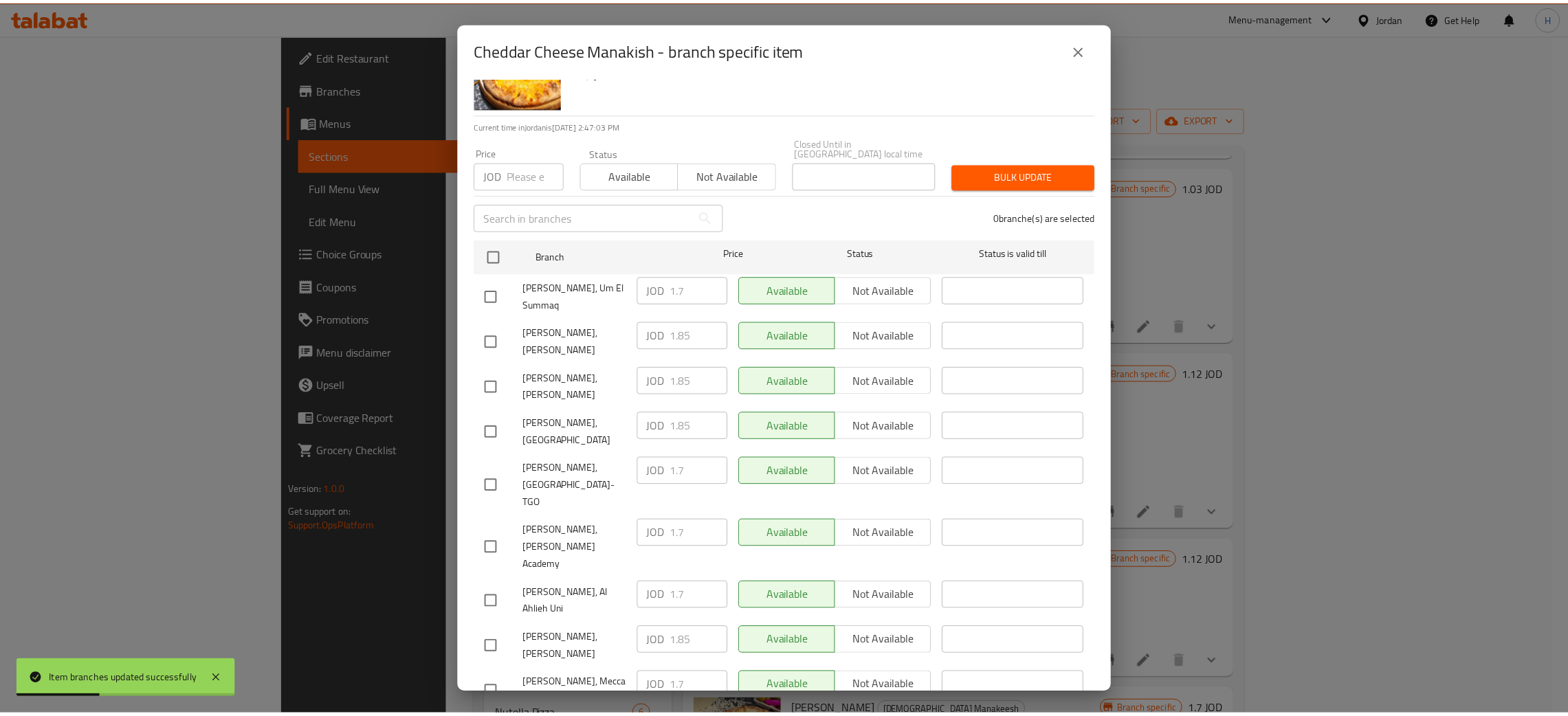
scroll to position [101, 0]
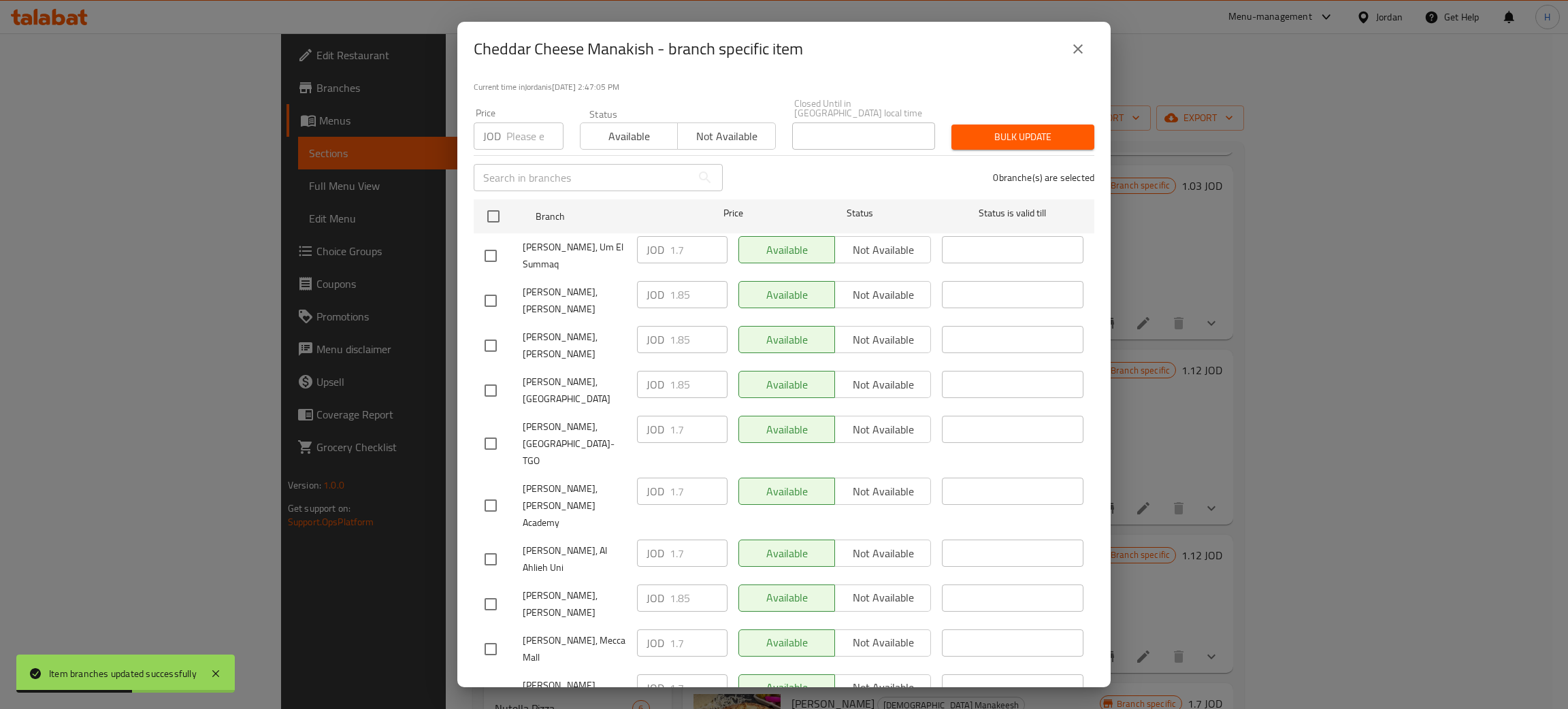
click at [609, 579] on div "[PERSON_NAME], [PERSON_NAME] JOD 1.85 ​ Available Not available ​" at bounding box center [784, 605] width 610 height 51
checkbox input "true"
paste input "85"
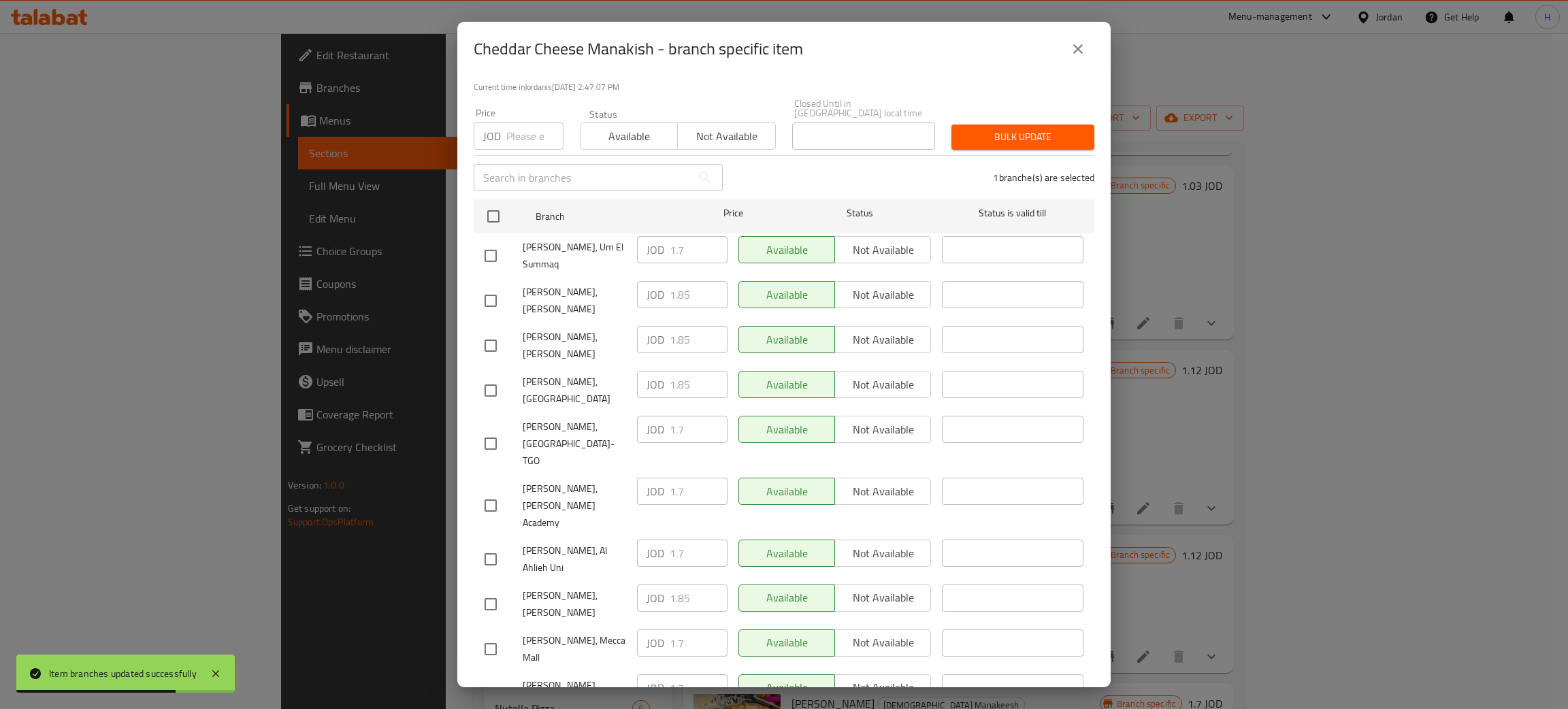
type input "1.85"
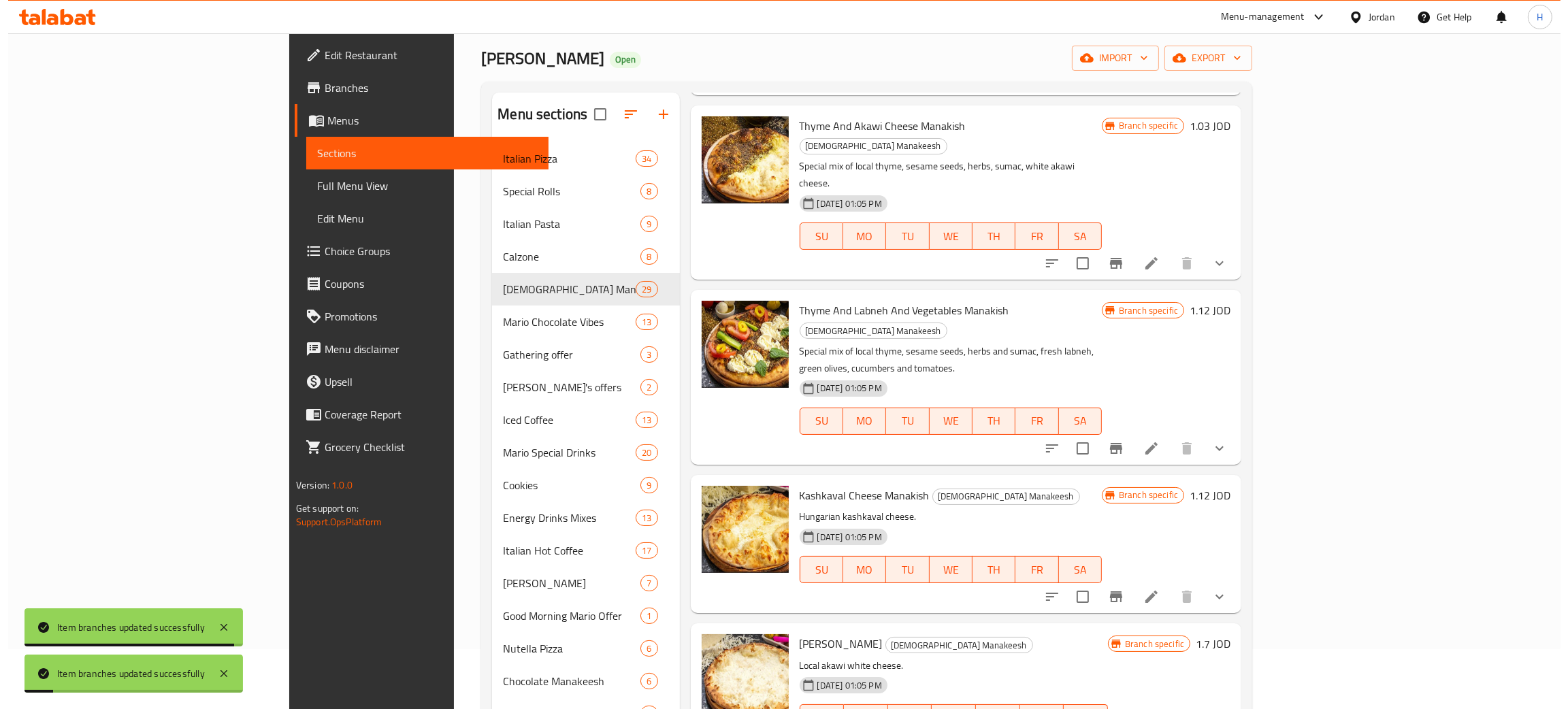
scroll to position [102, 0]
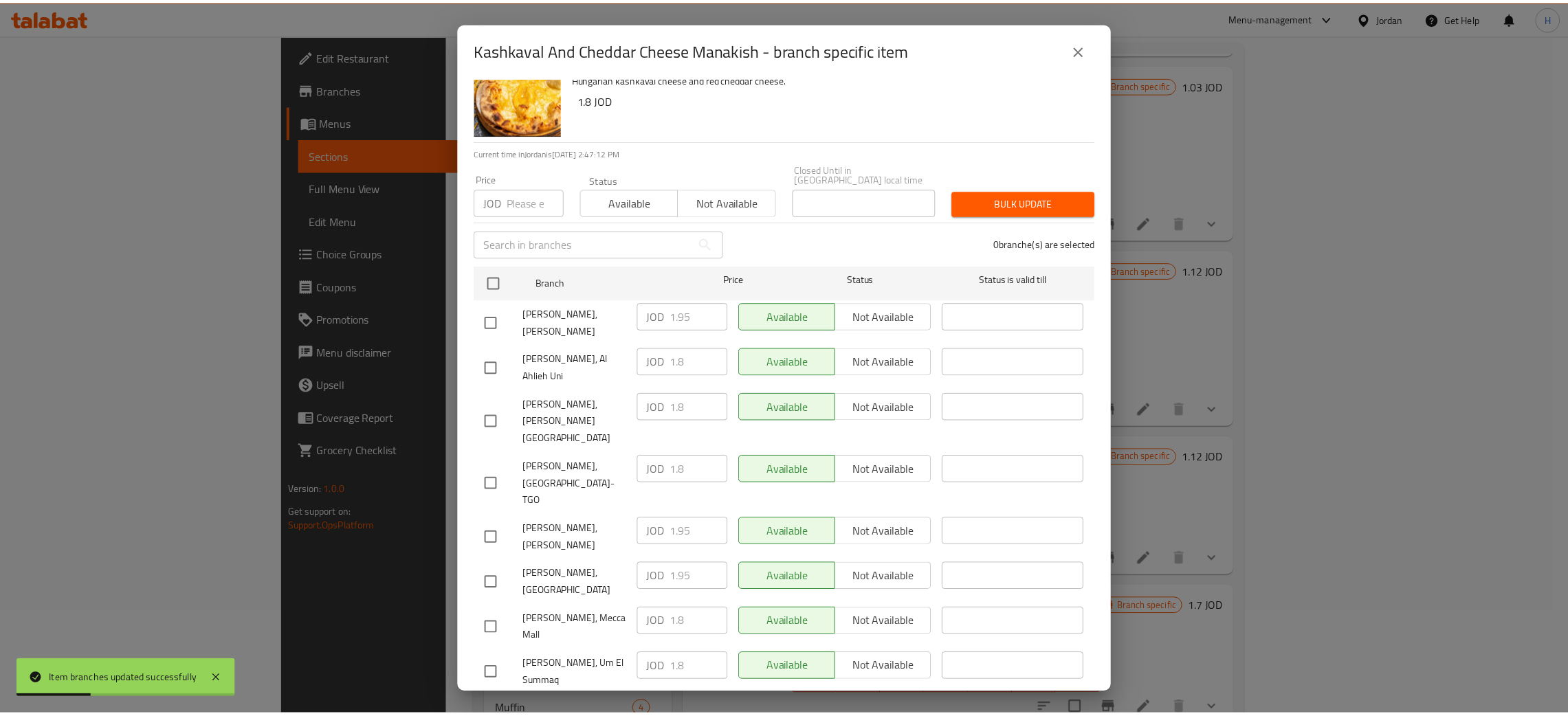
scroll to position [101, 0]
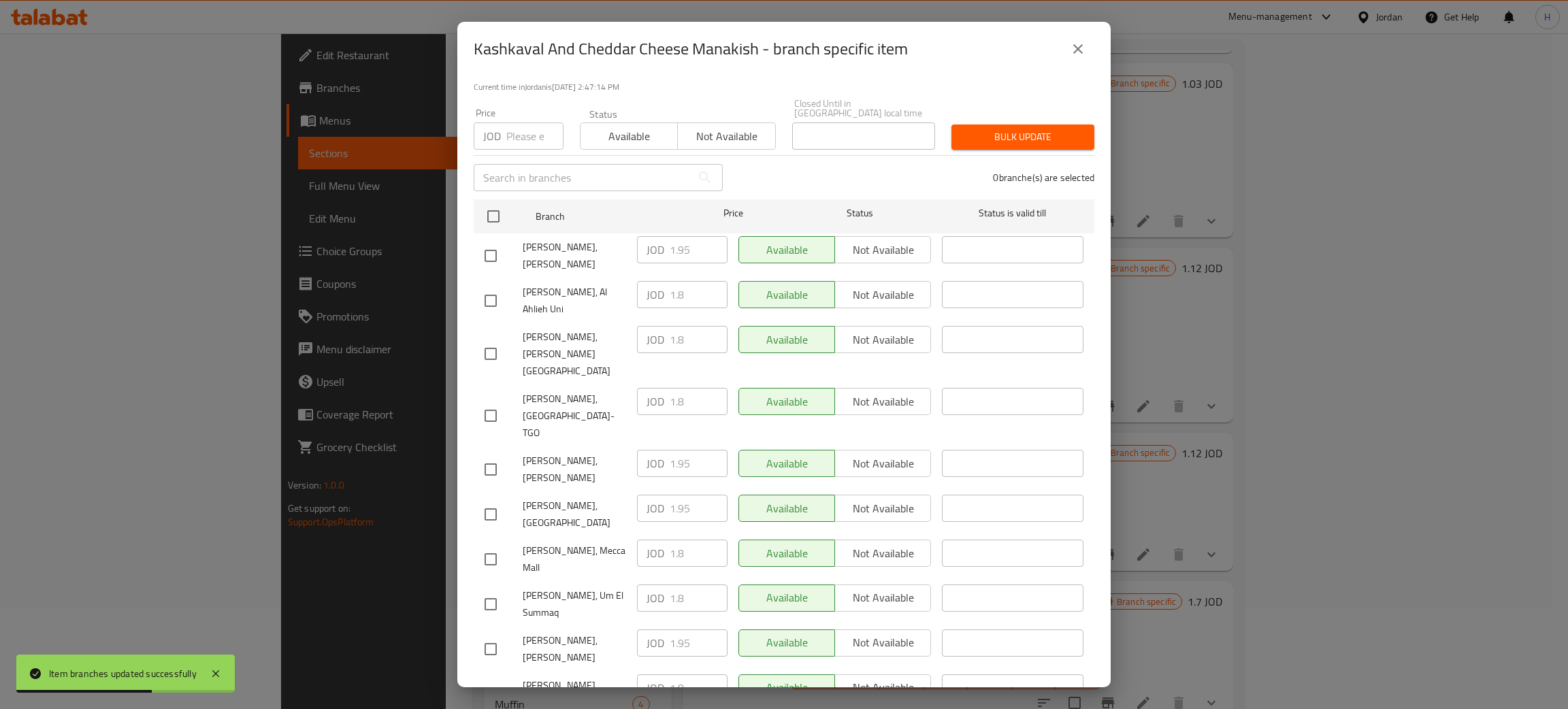
click at [643, 450] on div "JOD 1.95 ​" at bounding box center [682, 464] width 90 height 28
click at [487, 680] on input "checkbox" at bounding box center [490, 694] width 28 height 28
checkbox input "true"
click at [670, 675] on input "1.8" at bounding box center [698, 688] width 57 height 28
paste input "95"
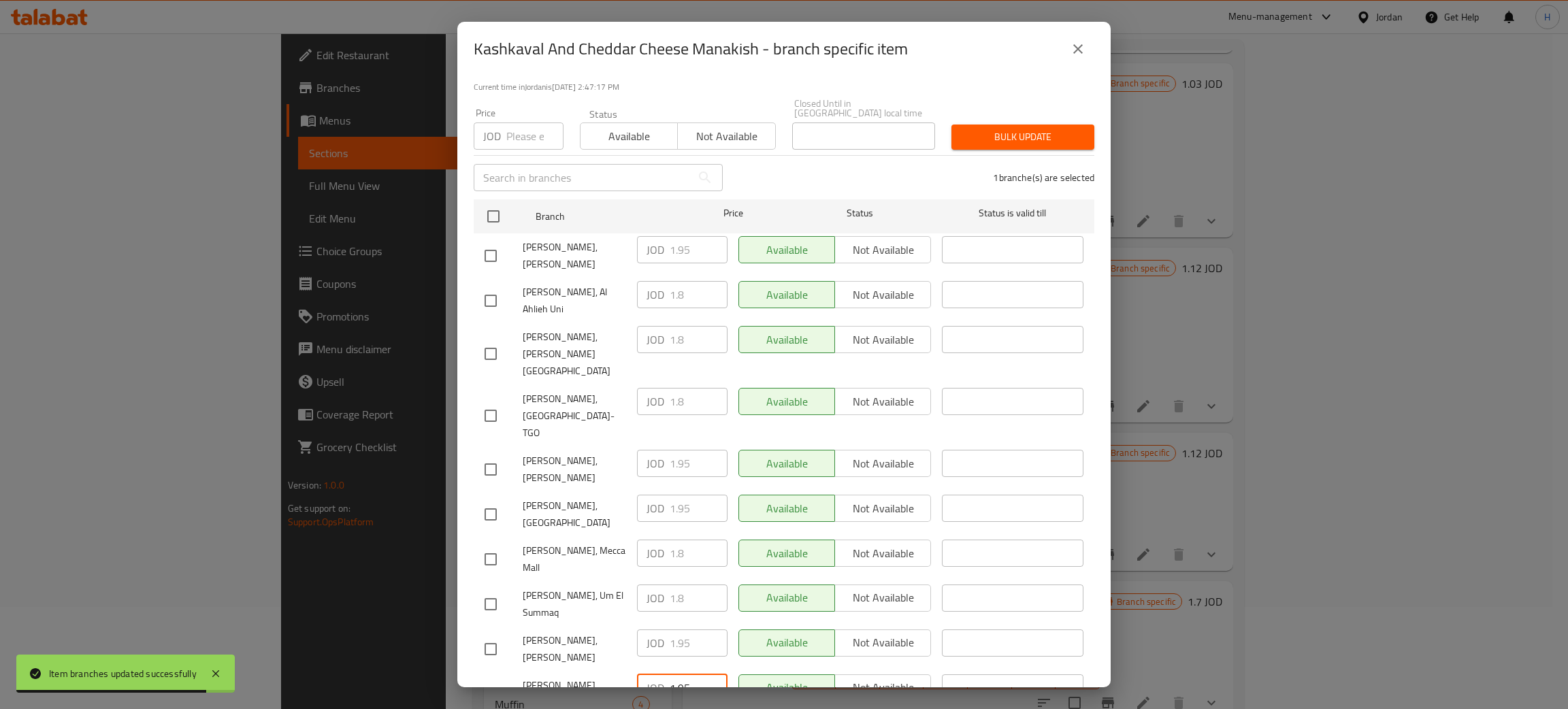
type input "1.95"
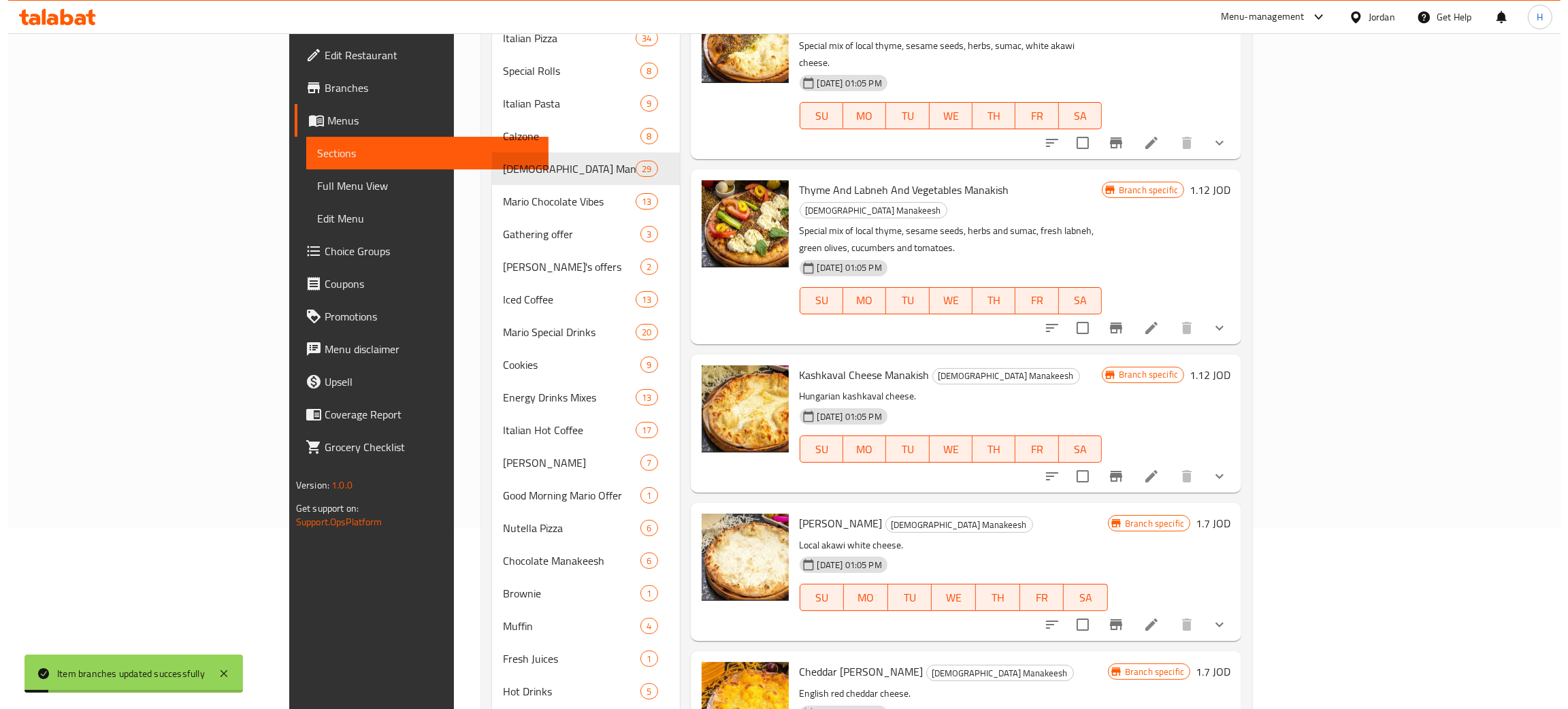
scroll to position [320, 0]
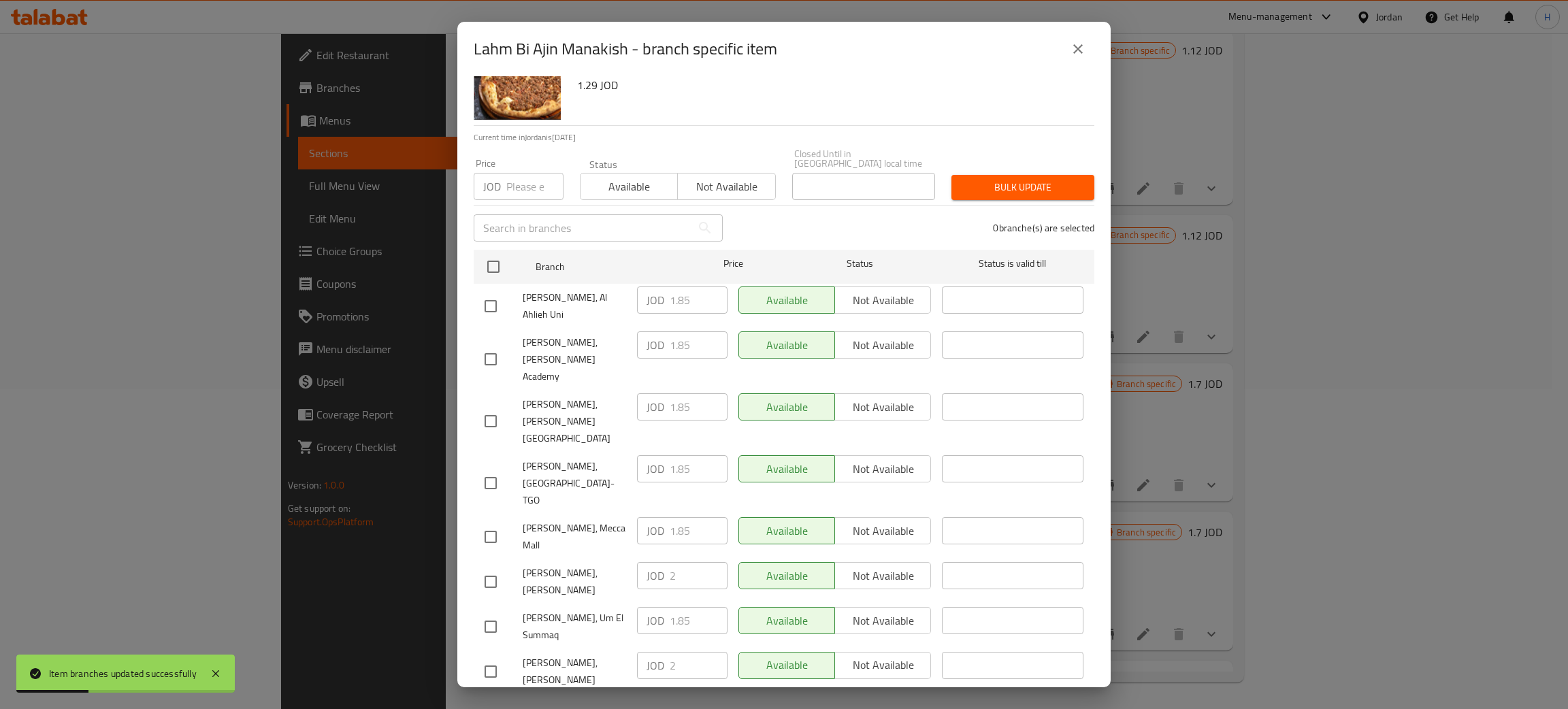
scroll to position [100, 0]
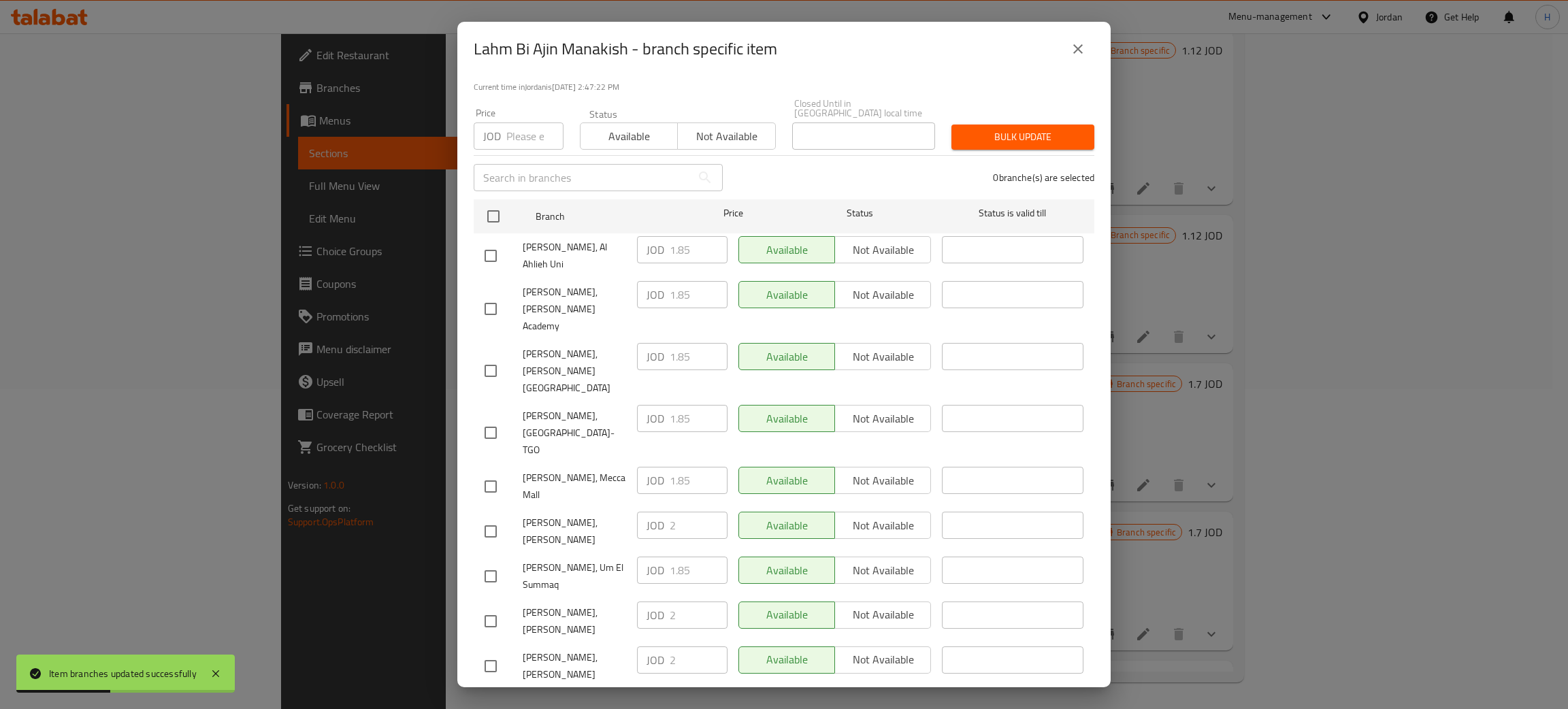
click at [624, 596] on div "[PERSON_NAME], [PERSON_NAME] JOD 2 ​ Available Not available ​" at bounding box center [784, 622] width 610 height 51
checkbox input "true"
paste input "2"
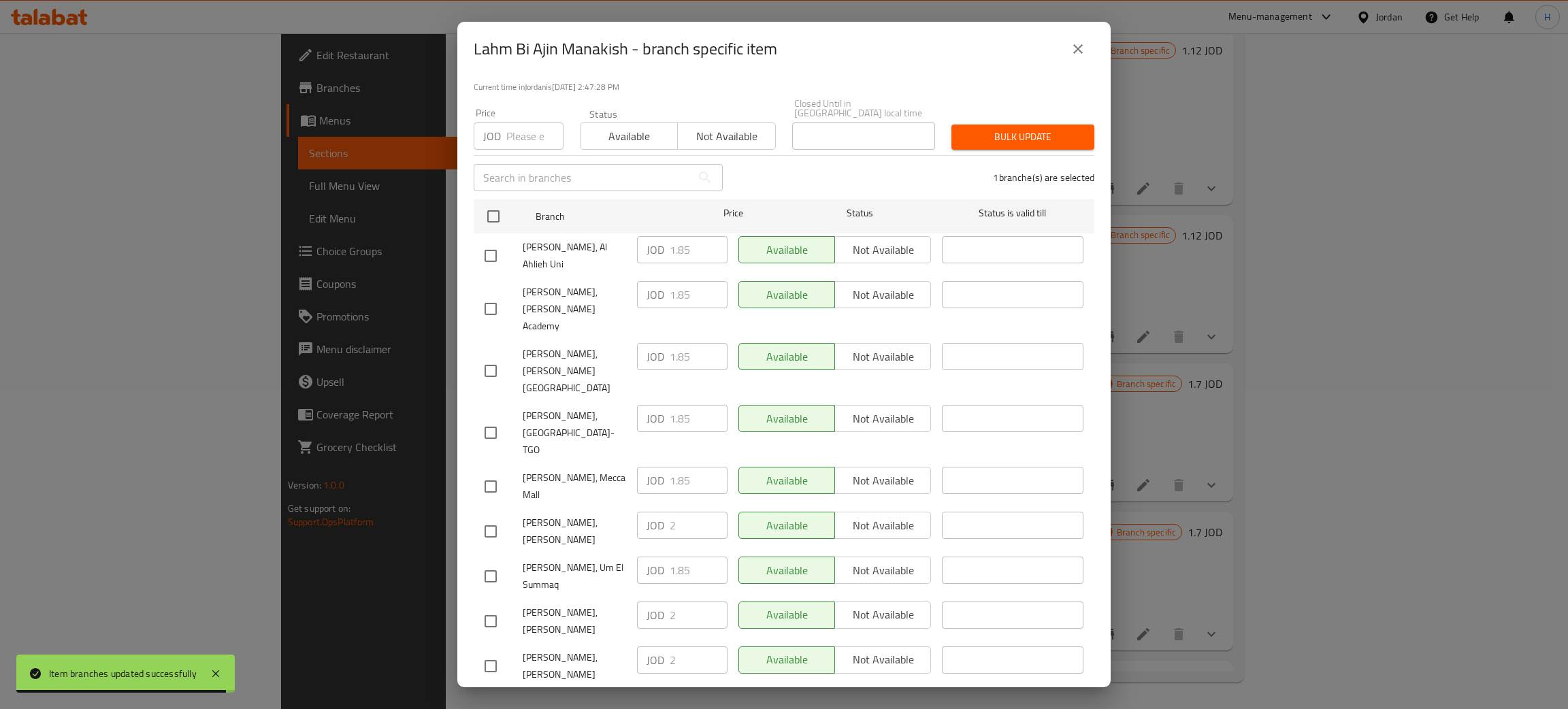
type input "2"
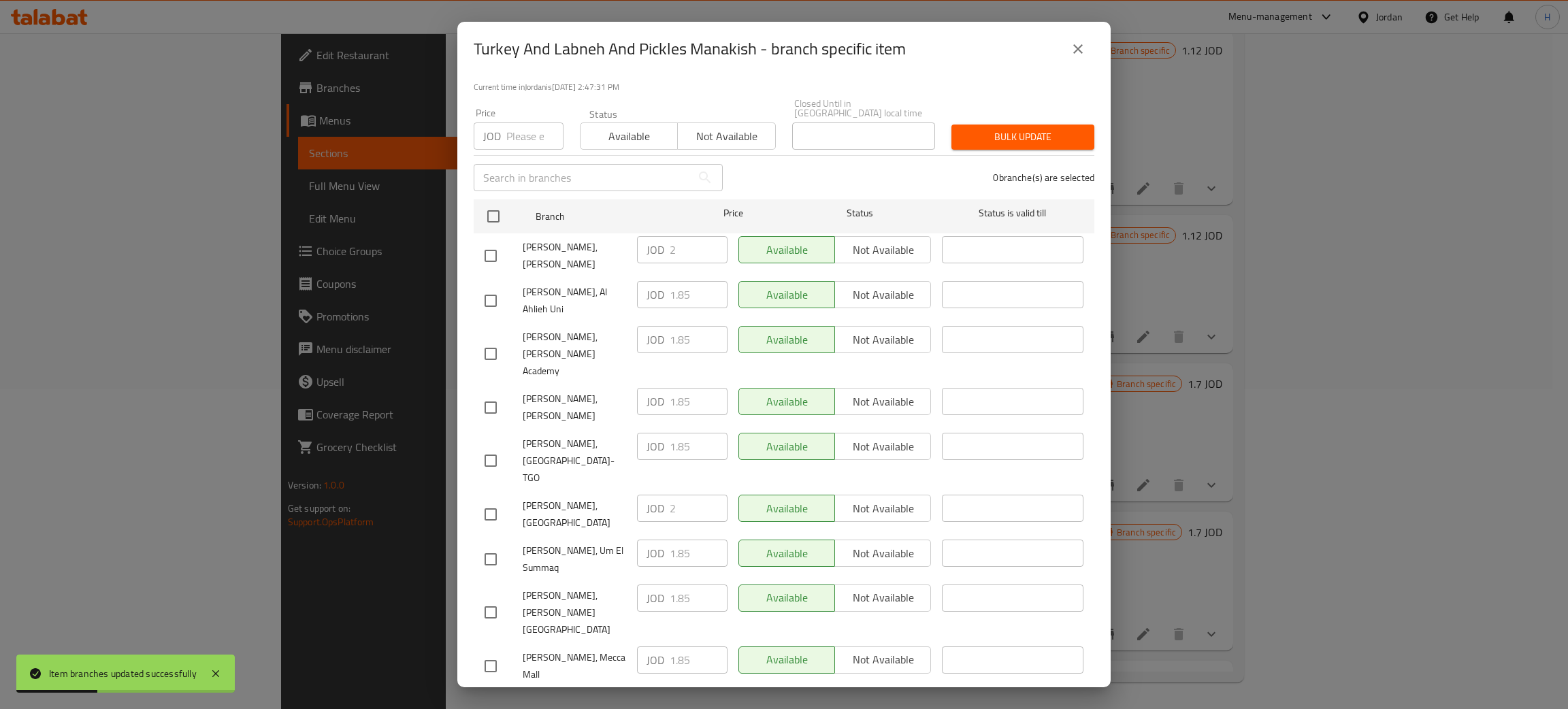
click at [637, 251] on div "JOD 2 ​" at bounding box center [682, 250] width 90 height 28
click at [495, 393] on input "checkbox" at bounding box center [490, 407] width 28 height 28
checkbox input "true"
click at [683, 388] on input "1.85" at bounding box center [698, 402] width 57 height 28
paste input "2"
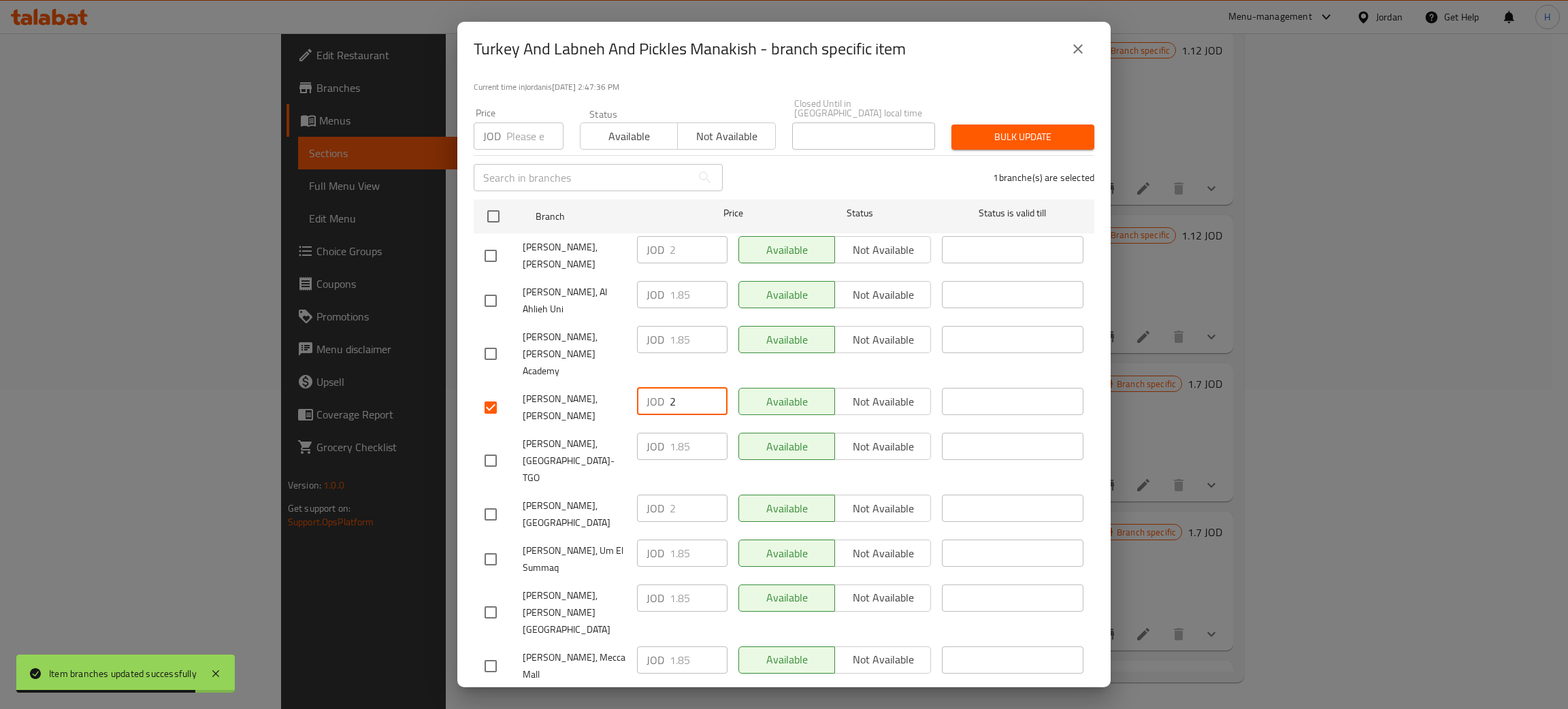
type input "2"
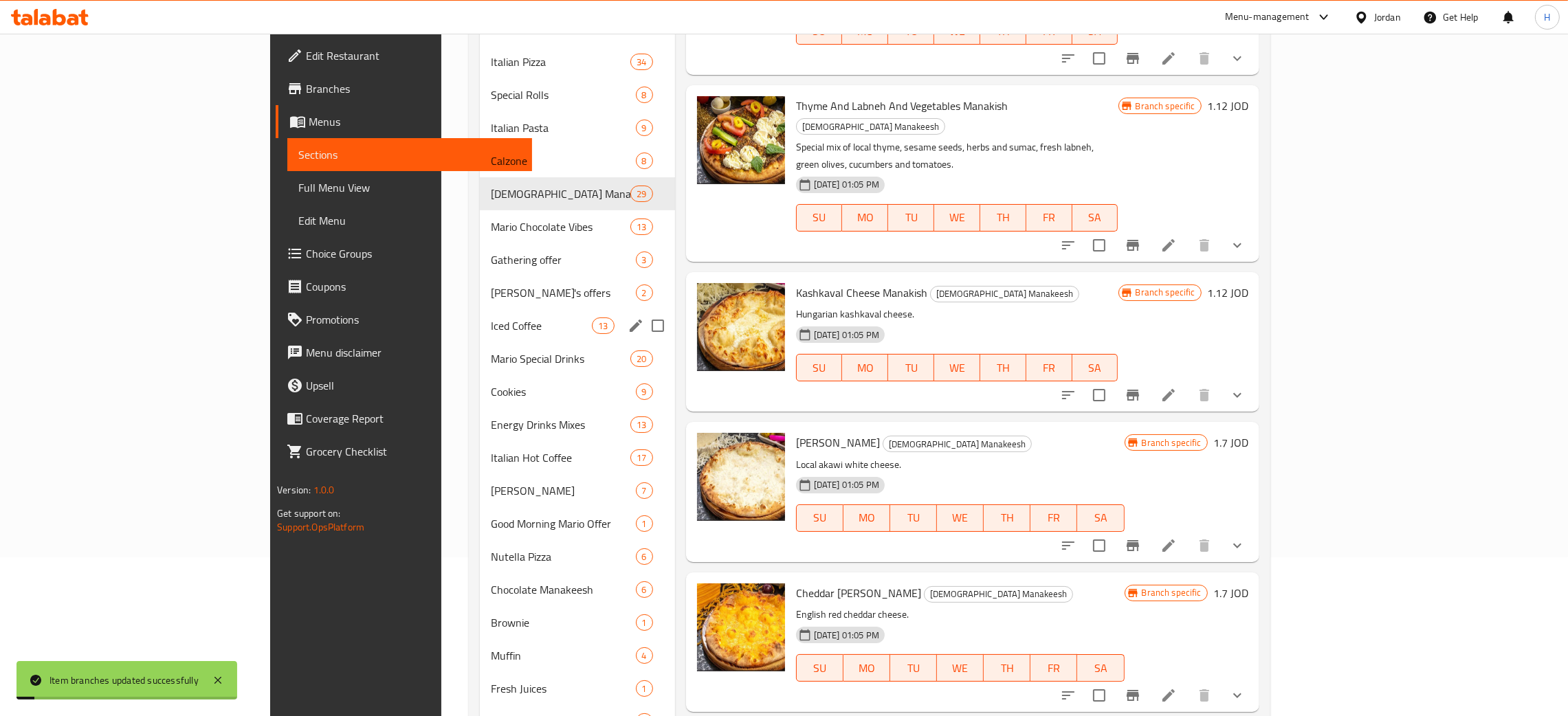
scroll to position [0, 0]
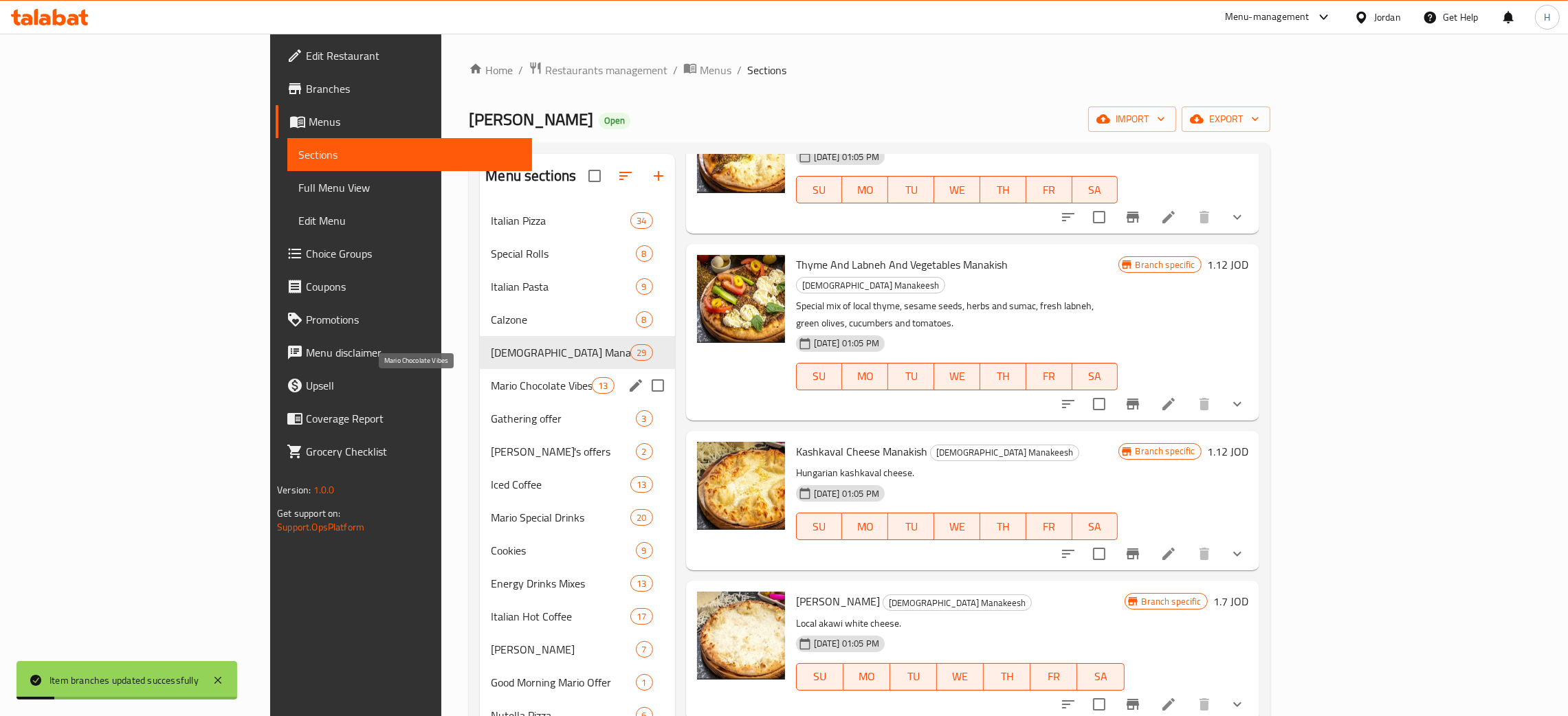
click at [491, 382] on span "Mario Chocolate Vibes" at bounding box center [541, 385] width 101 height 16
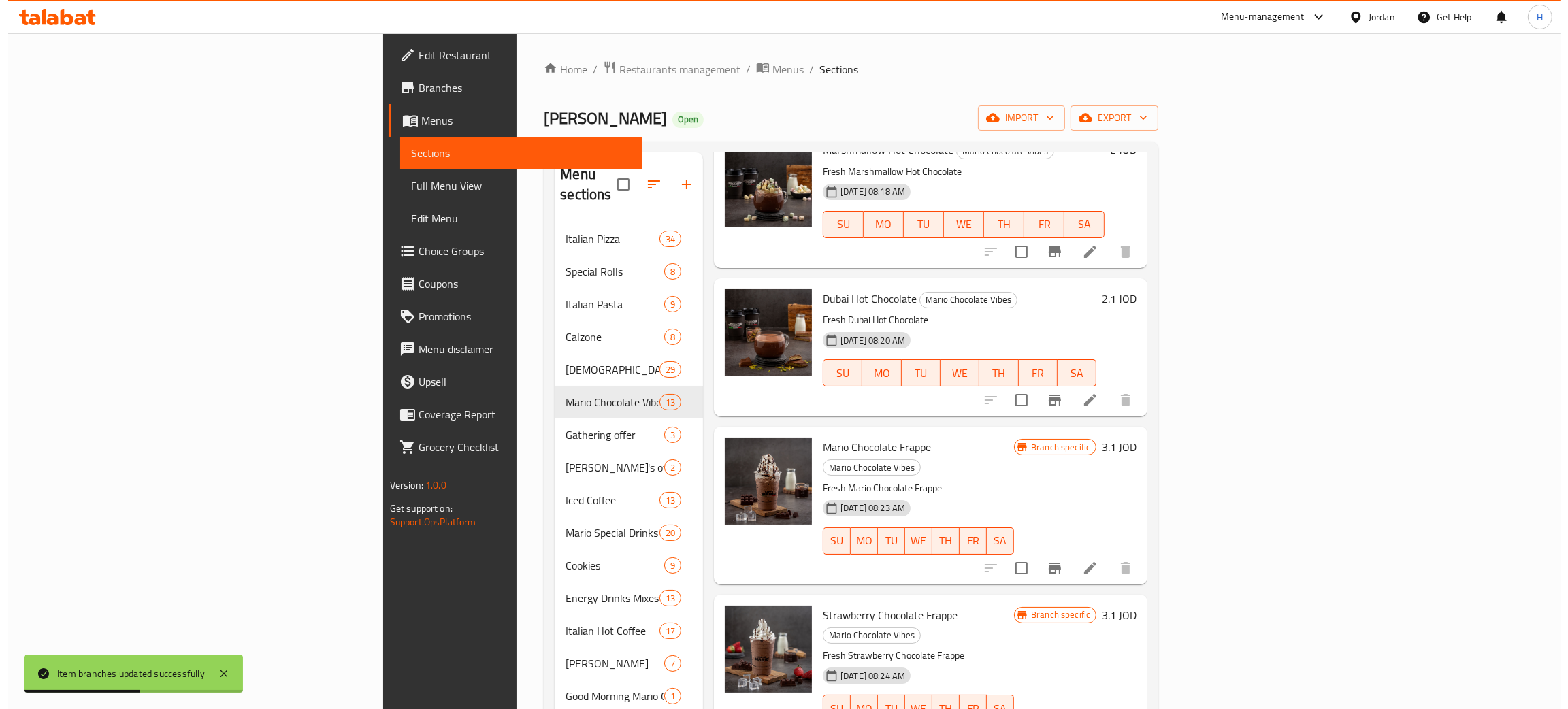
scroll to position [918, 0]
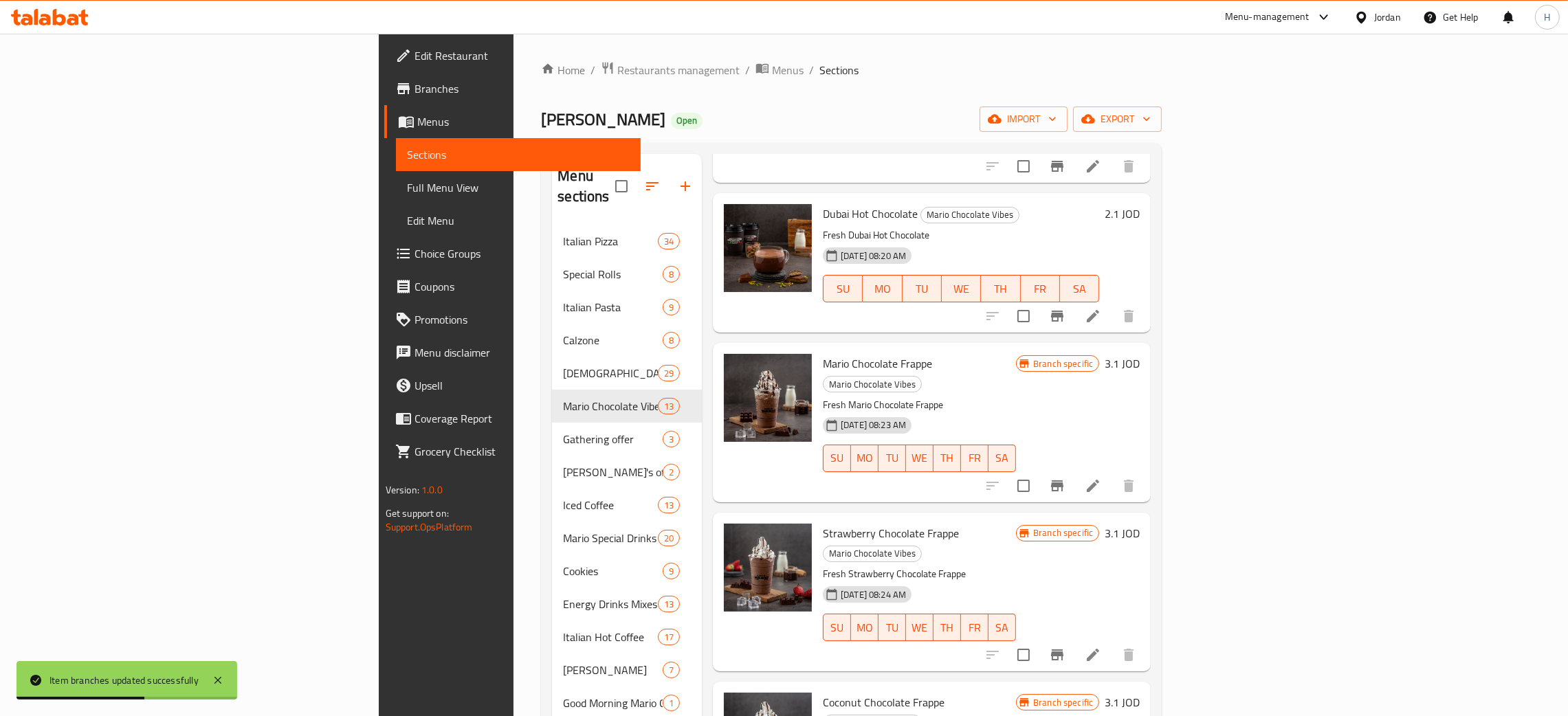
click at [789, 481] on icon "Branch-specific-item" at bounding box center [1057, 486] width 12 height 11
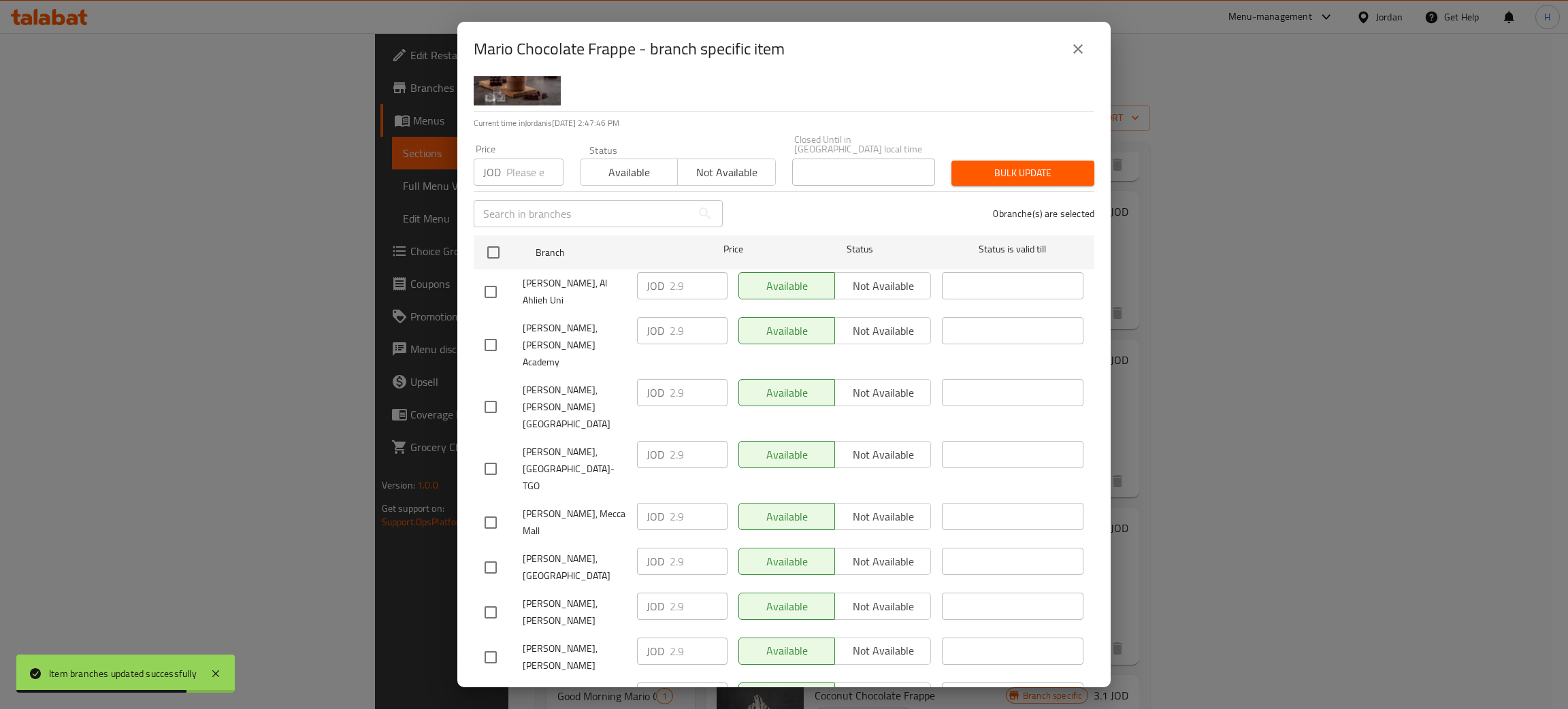
scroll to position [100, 0]
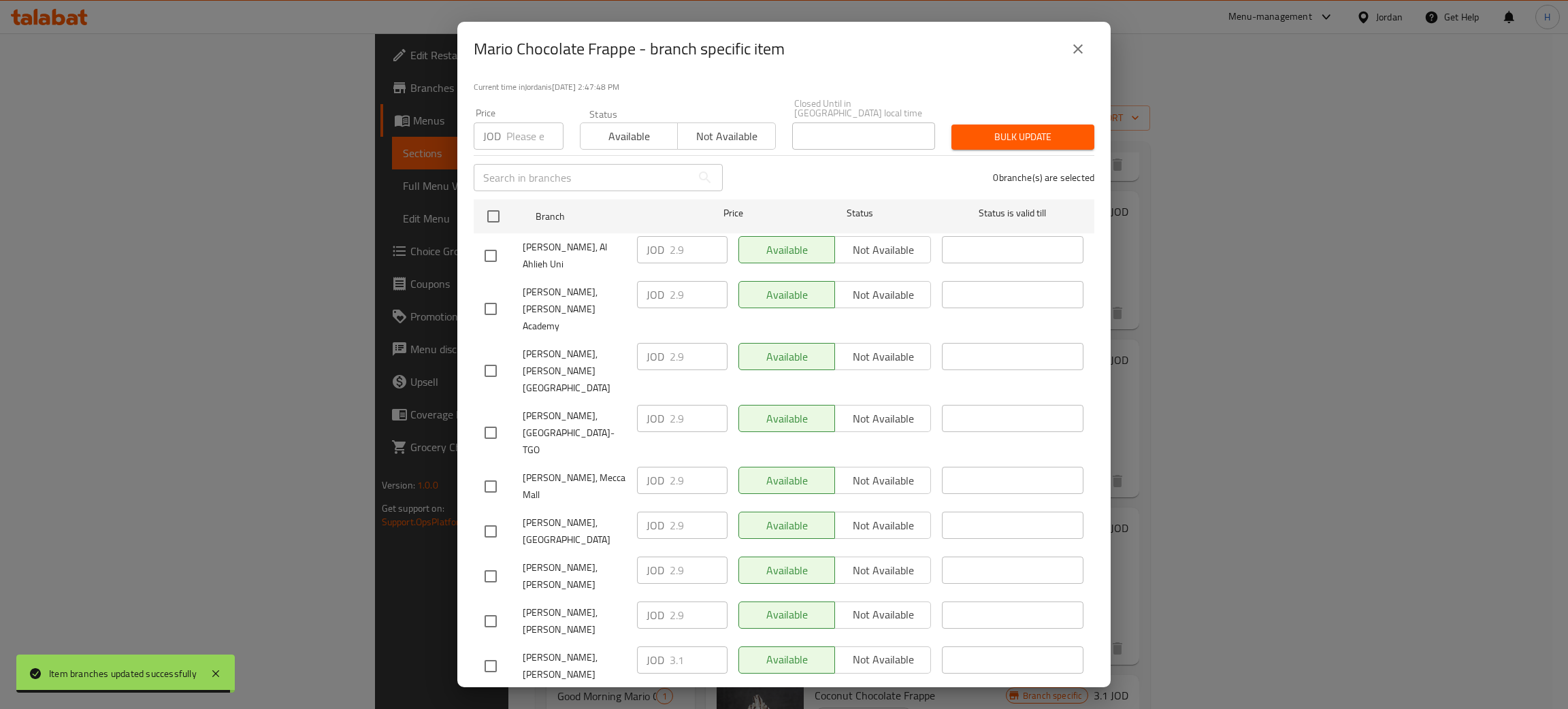
click at [640, 691] on div "JOD 3.1 ​" at bounding box center [682, 705] width 90 height 28
click at [493, 607] on input "checkbox" at bounding box center [490, 621] width 28 height 28
checkbox input "true"
click at [678, 602] on input "2.9" at bounding box center [698, 615] width 57 height 28
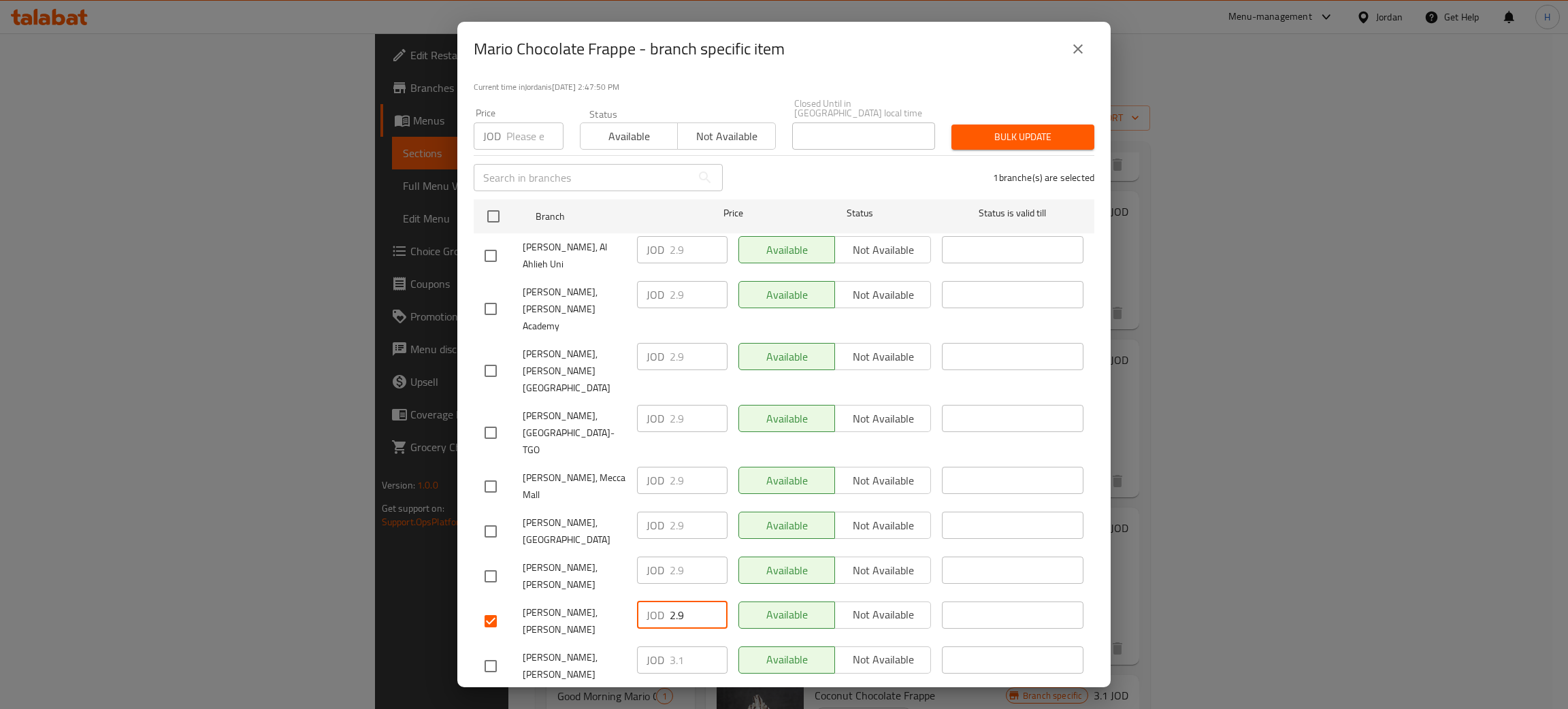
paste input "3.1"
type input "3.1"
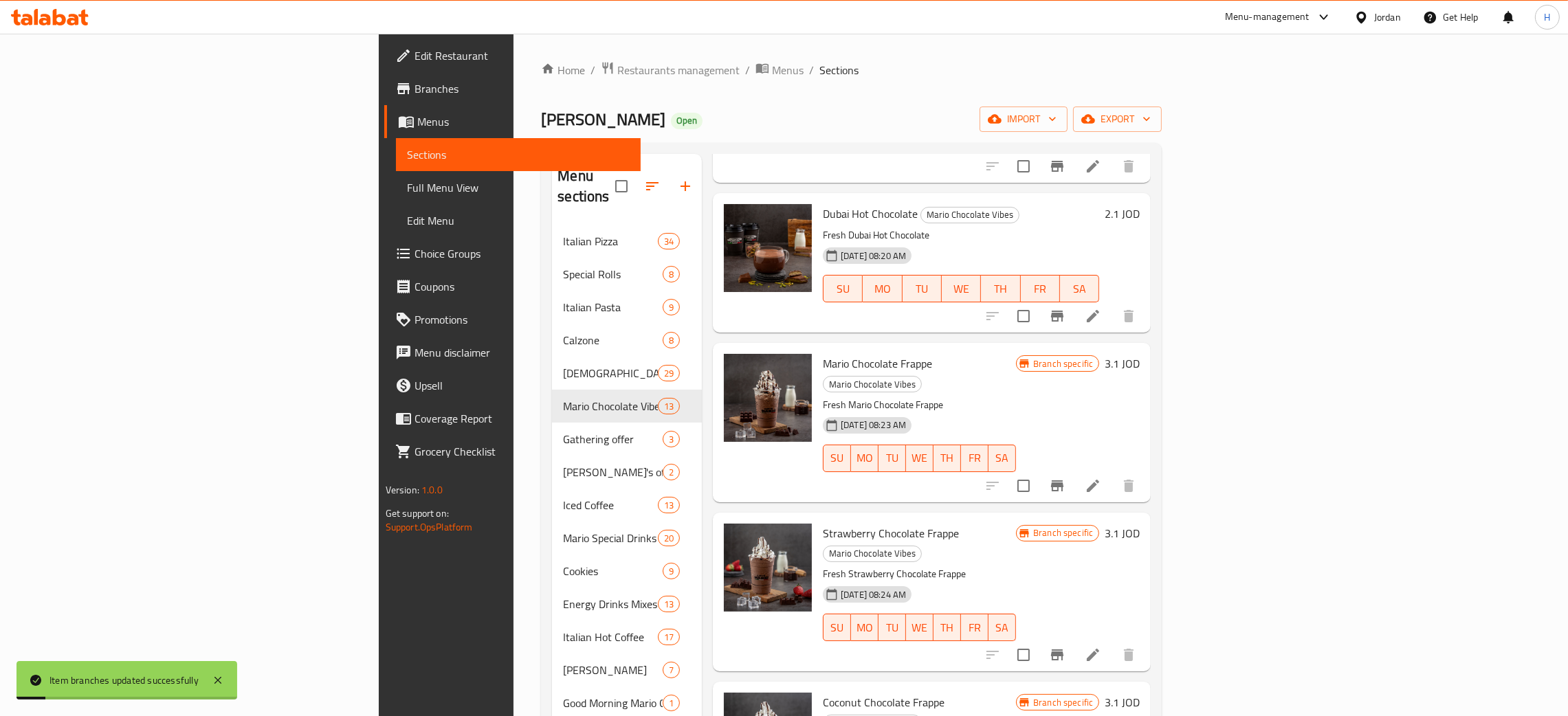
click at [789, 649] on icon "Branch-specific-item" at bounding box center [1057, 655] width 12 height 11
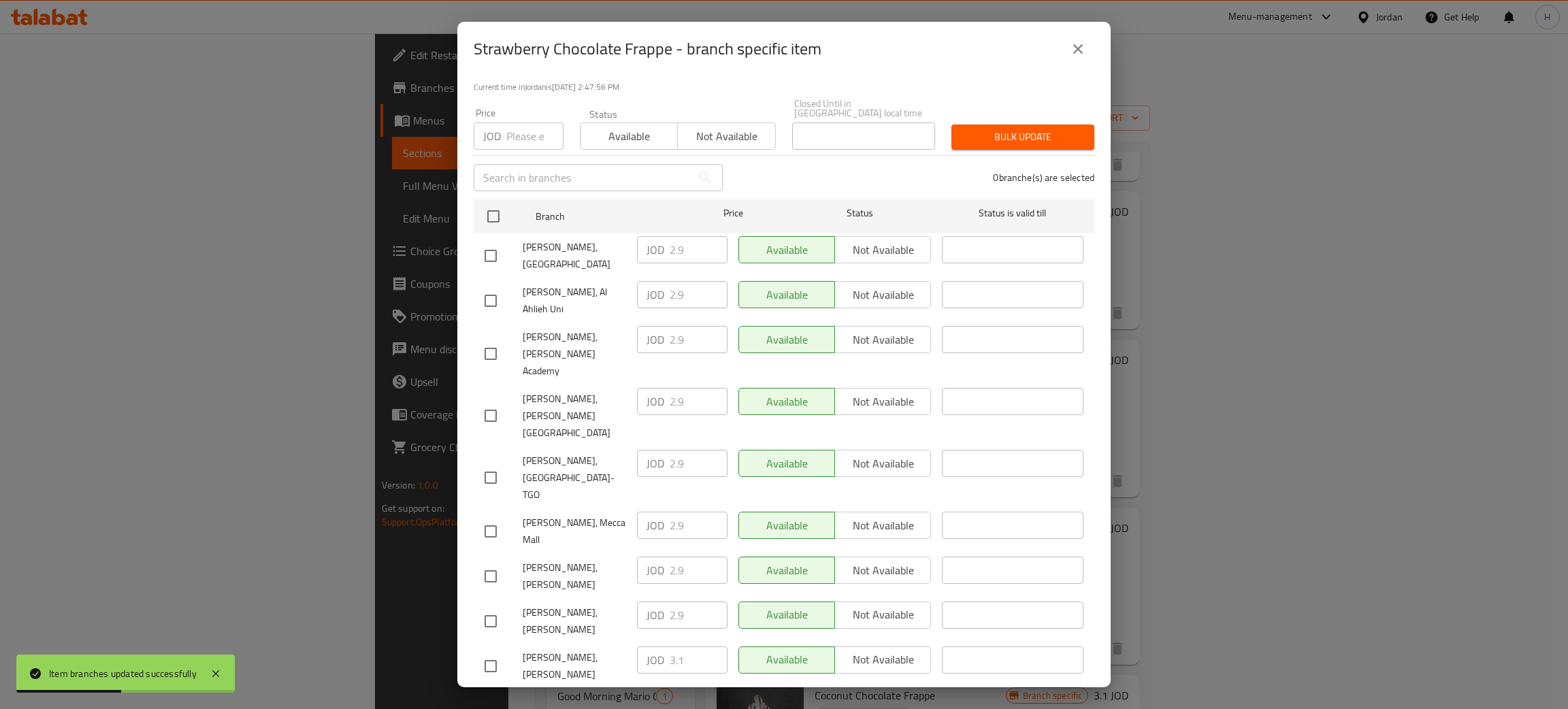
click at [652, 691] on div "JOD 3.1 ​" at bounding box center [682, 705] width 90 height 28
click at [495, 607] on input "checkbox" at bounding box center [490, 621] width 28 height 28
checkbox input "true"
click at [670, 602] on input "2.9" at bounding box center [698, 615] width 57 height 28
paste input "3.1"
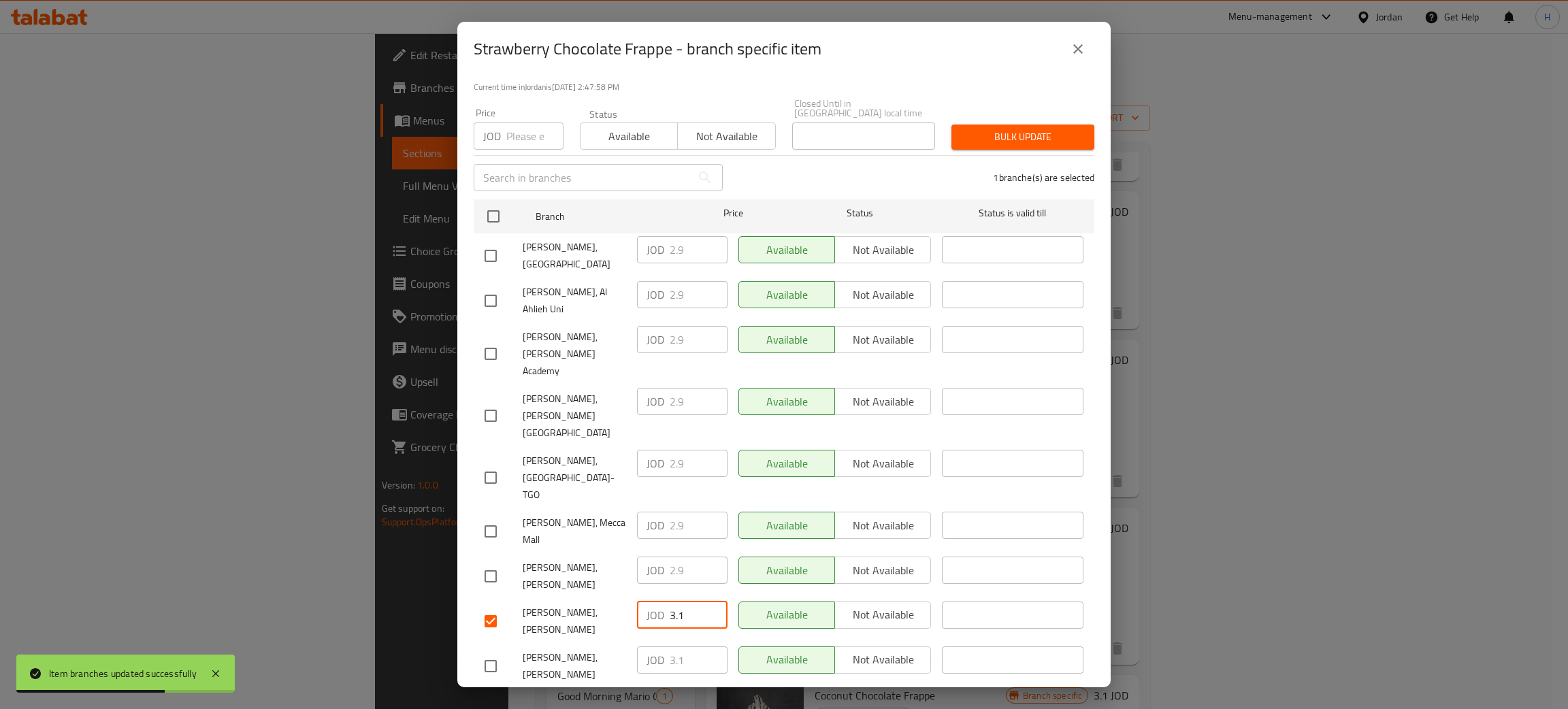
type input "3.1"
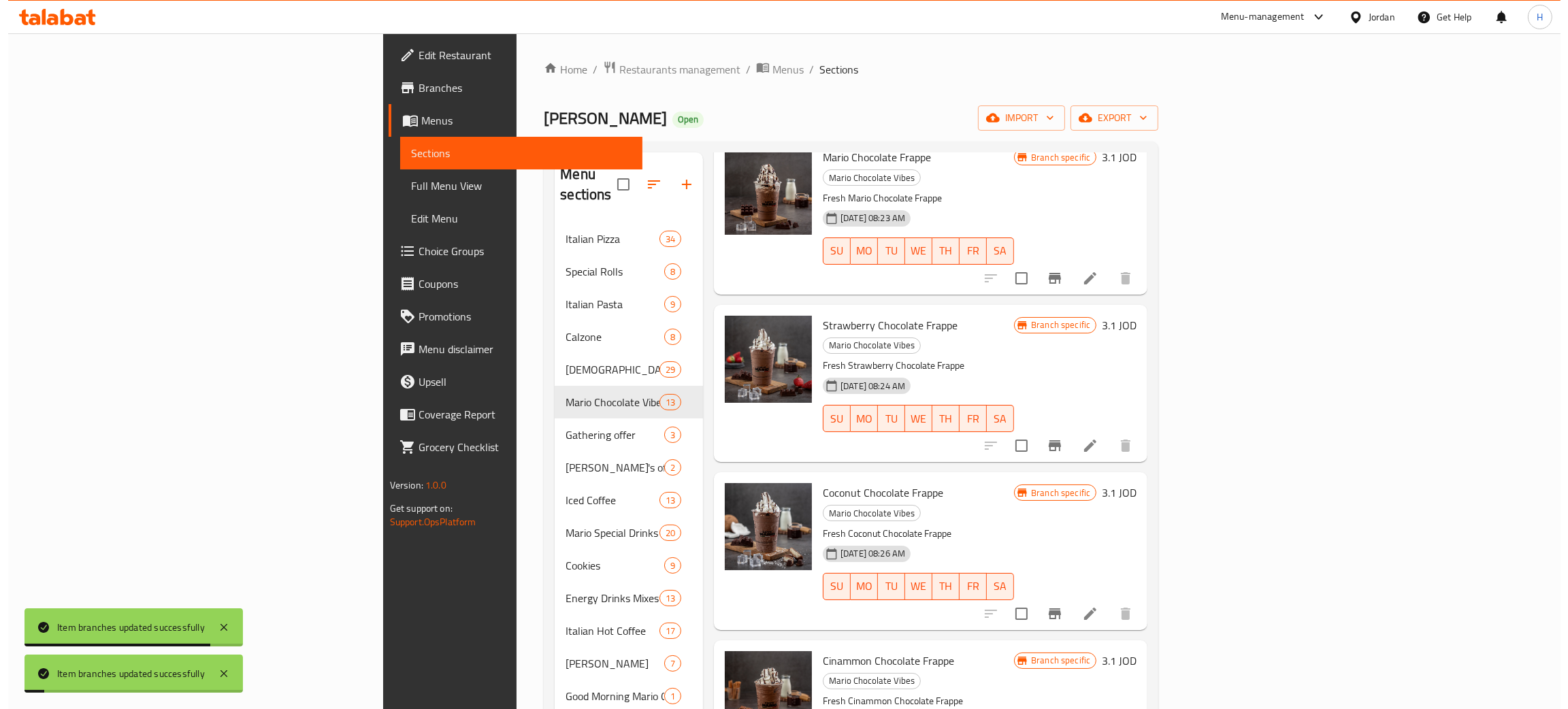
scroll to position [1122, 0]
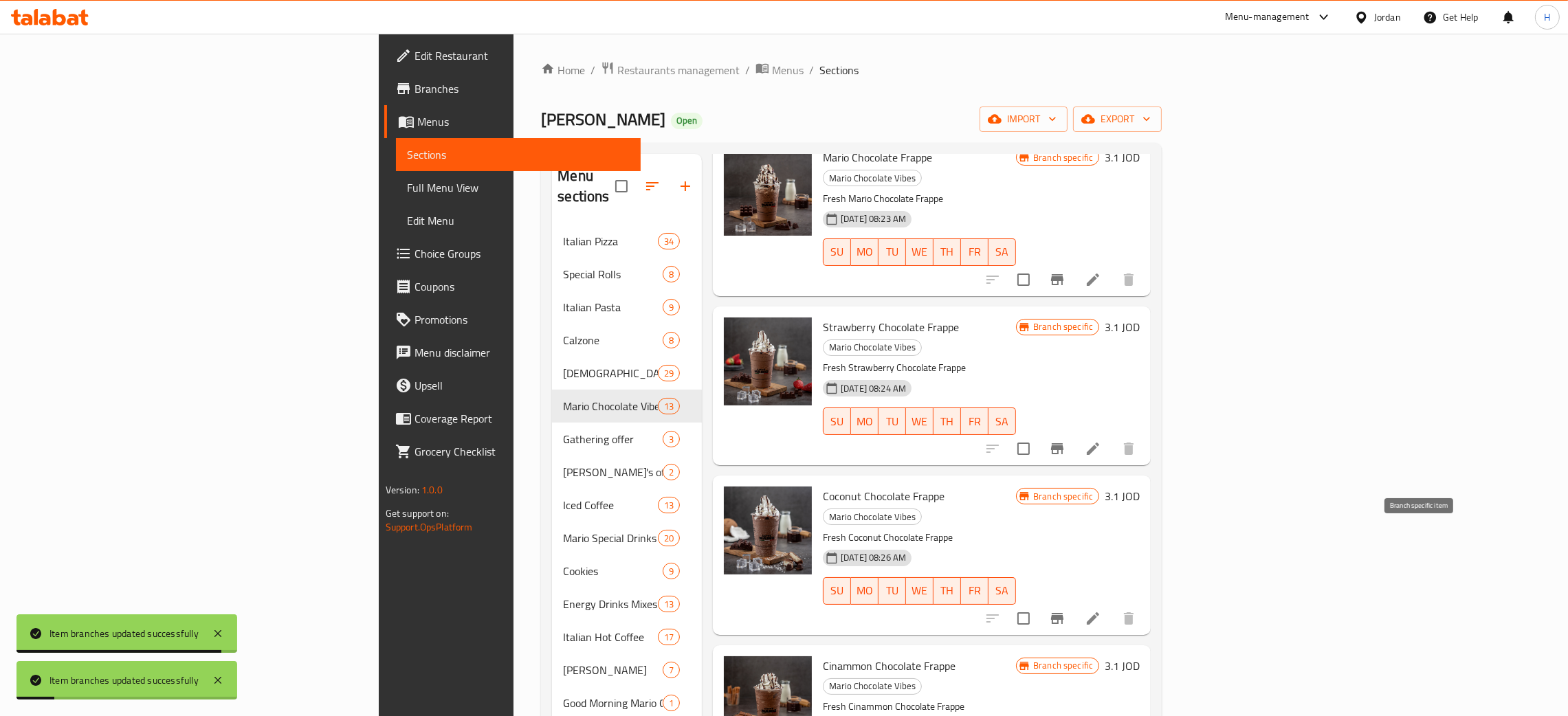
click at [789, 611] on icon "Branch-specific-item" at bounding box center [1056, 618] width 16 height 16
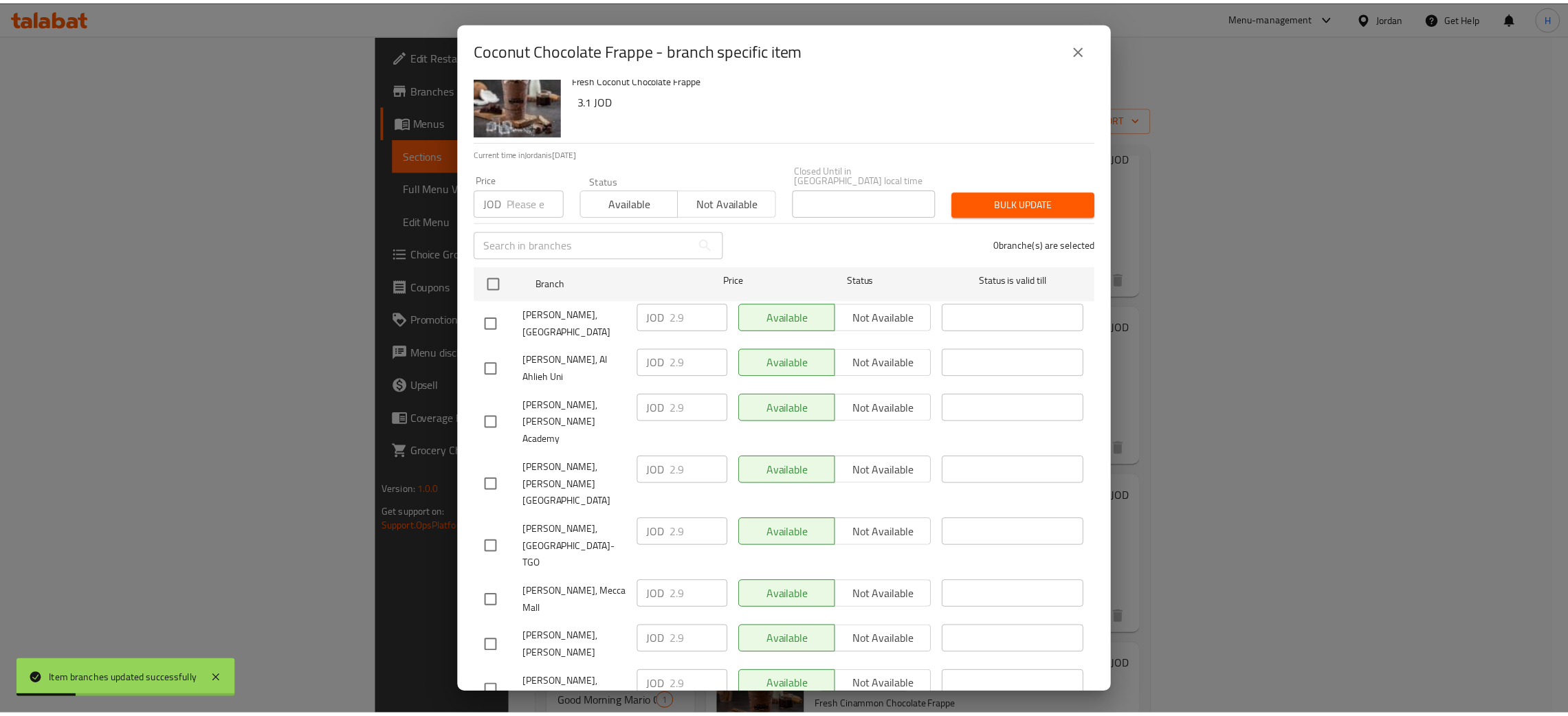
scroll to position [101, 0]
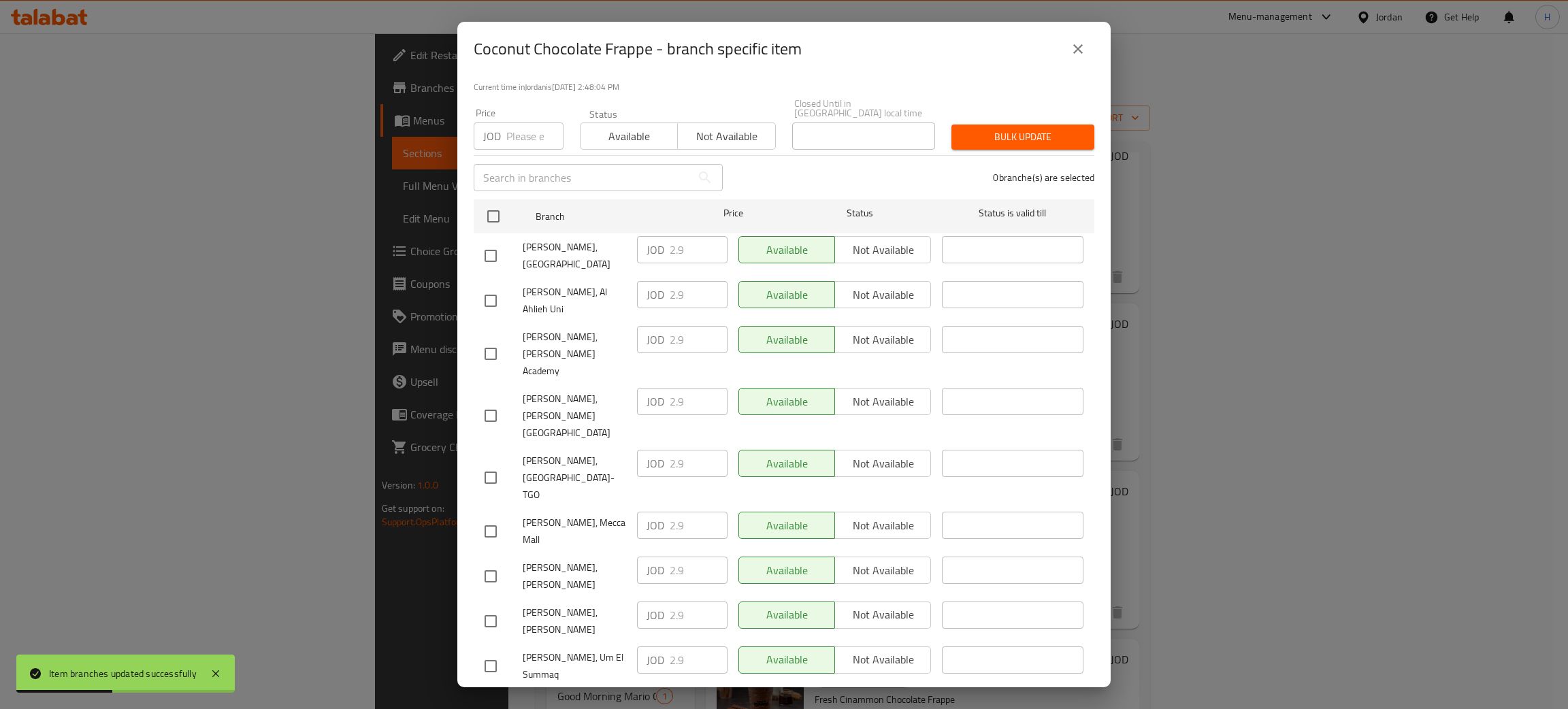
click at [618, 686] on div "[PERSON_NAME], [PERSON_NAME] JOD 3.1 ​ Available Not available ​" at bounding box center [784, 711] width 610 height 51
drag, startPoint x: 487, startPoint y: 519, endPoint x: 614, endPoint y: 530, distance: 127.5
click at [488, 607] on input "checkbox" at bounding box center [490, 621] width 28 height 28
checkbox input "true"
click at [688, 602] on input "2.9" at bounding box center [698, 615] width 57 height 28
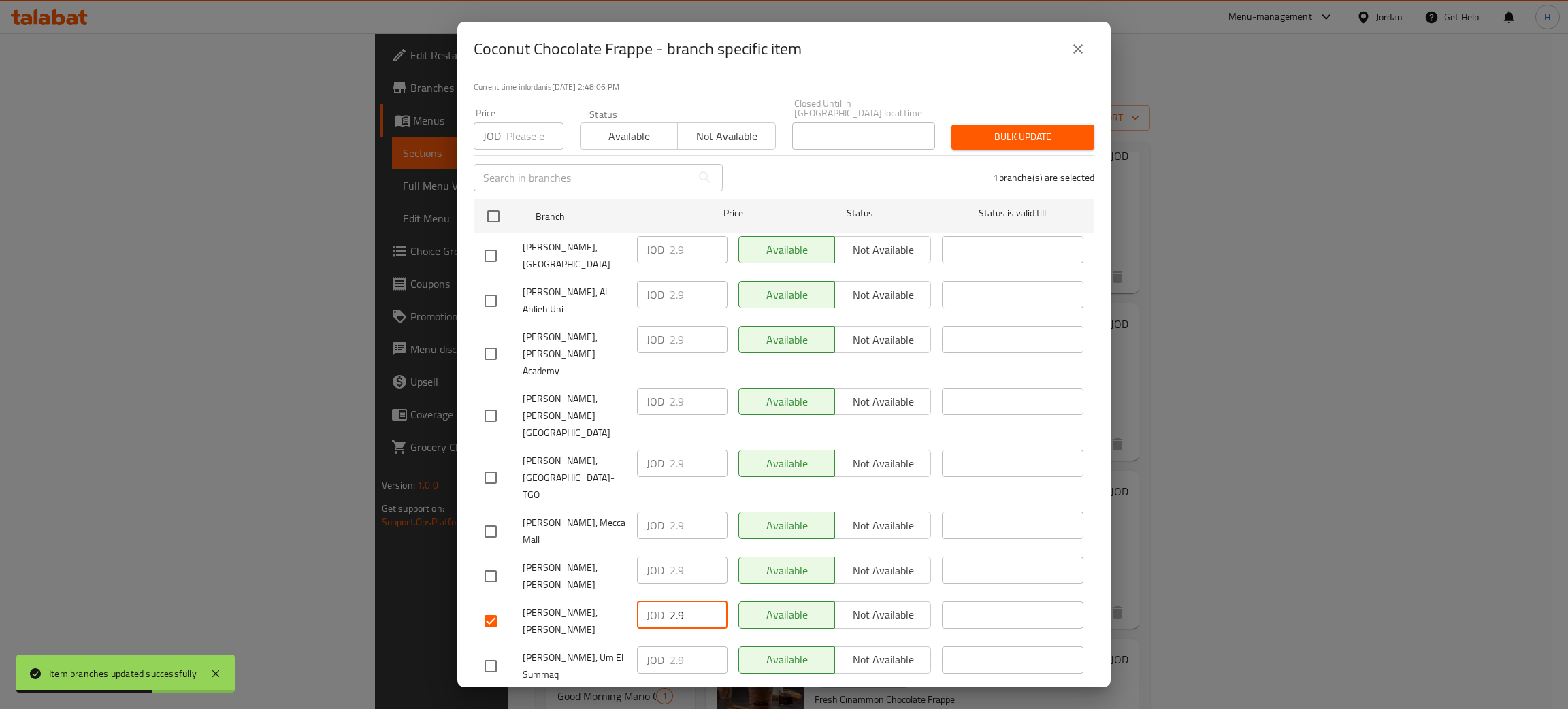
paste input "3.1"
type input "3.1"
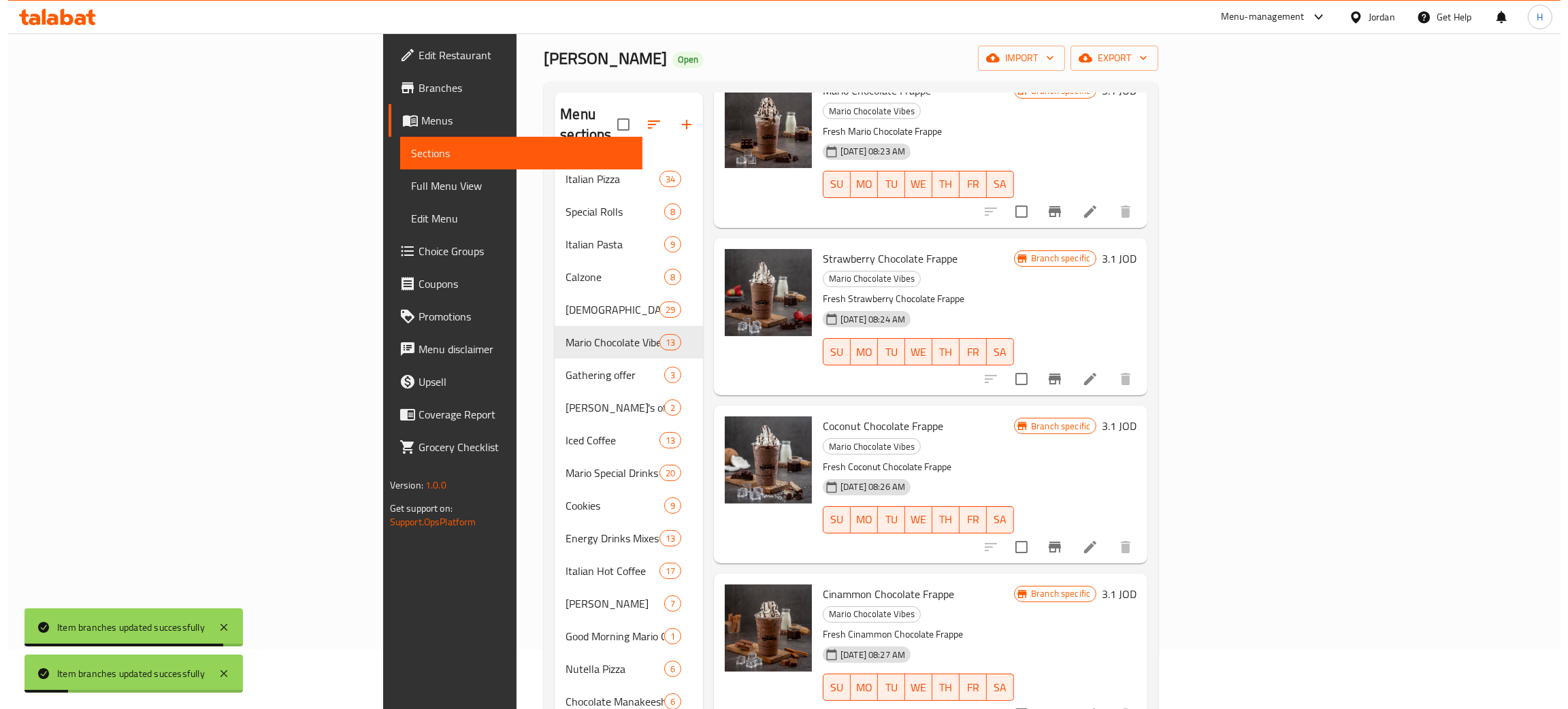
scroll to position [102, 0]
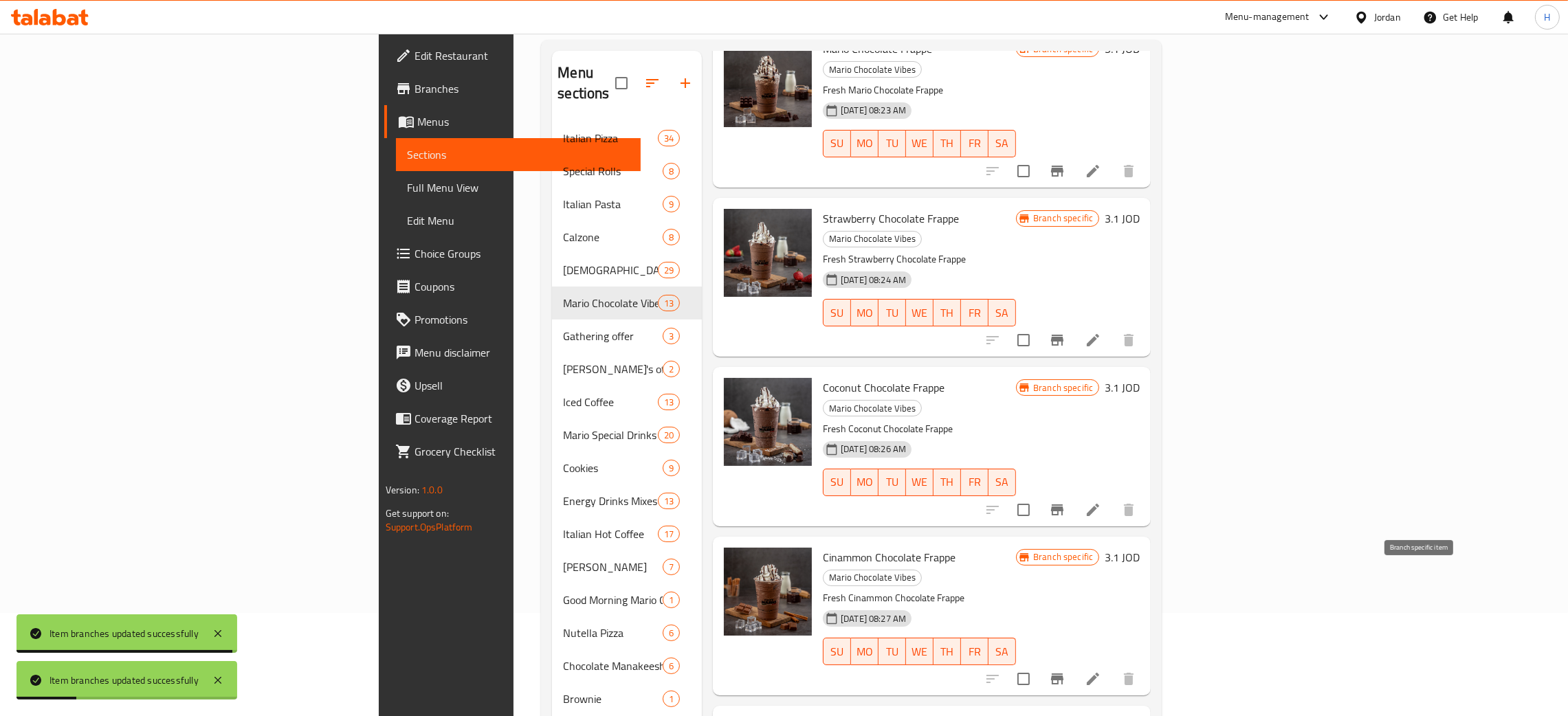
click at [789, 673] on icon "Branch-specific-item" at bounding box center [1057, 679] width 12 height 11
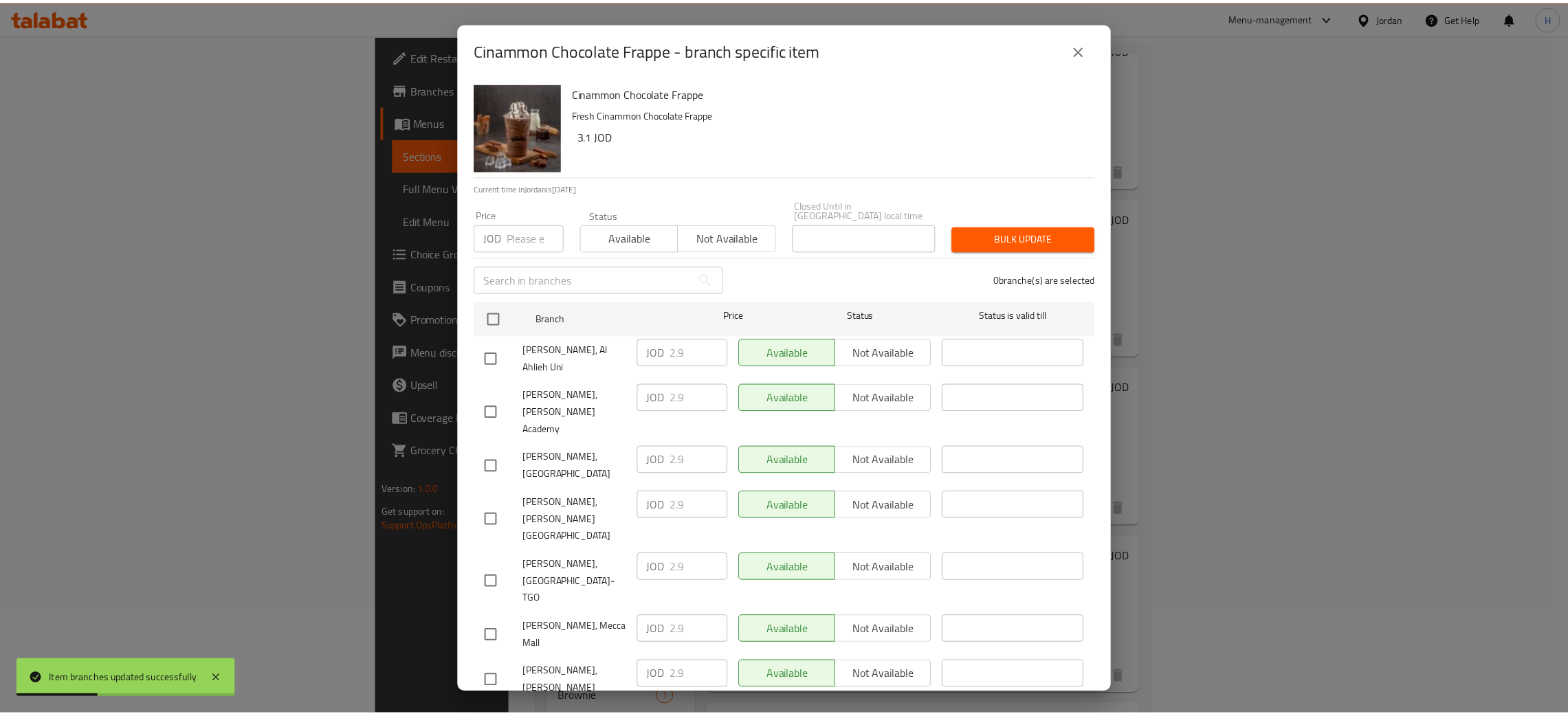
scroll to position [101, 0]
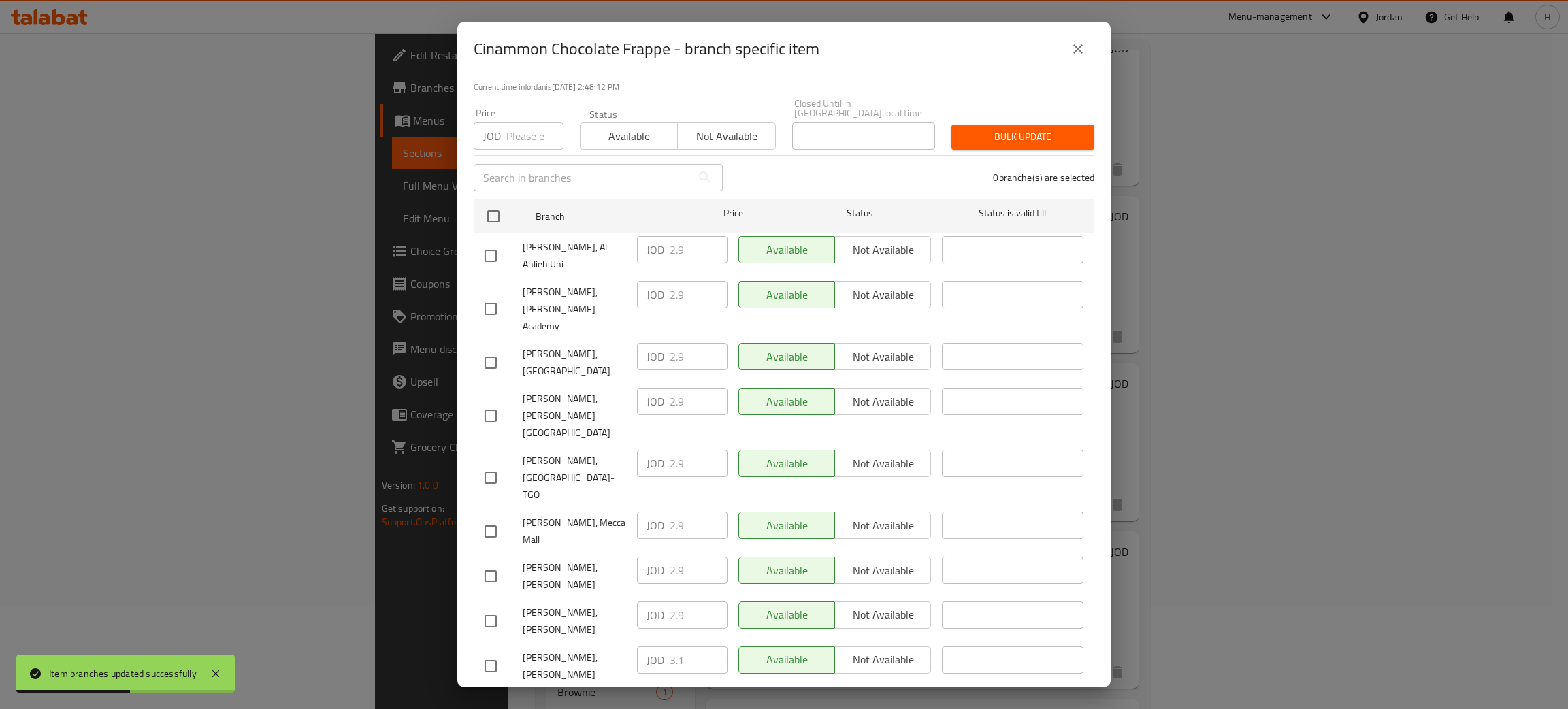
click at [642, 691] on div "JOD 3.1 ​" at bounding box center [682, 705] width 90 height 28
click at [490, 607] on input "checkbox" at bounding box center [490, 621] width 28 height 28
click at [670, 602] on input "2.9" at bounding box center [698, 615] width 57 height 28
paste input "3.1"
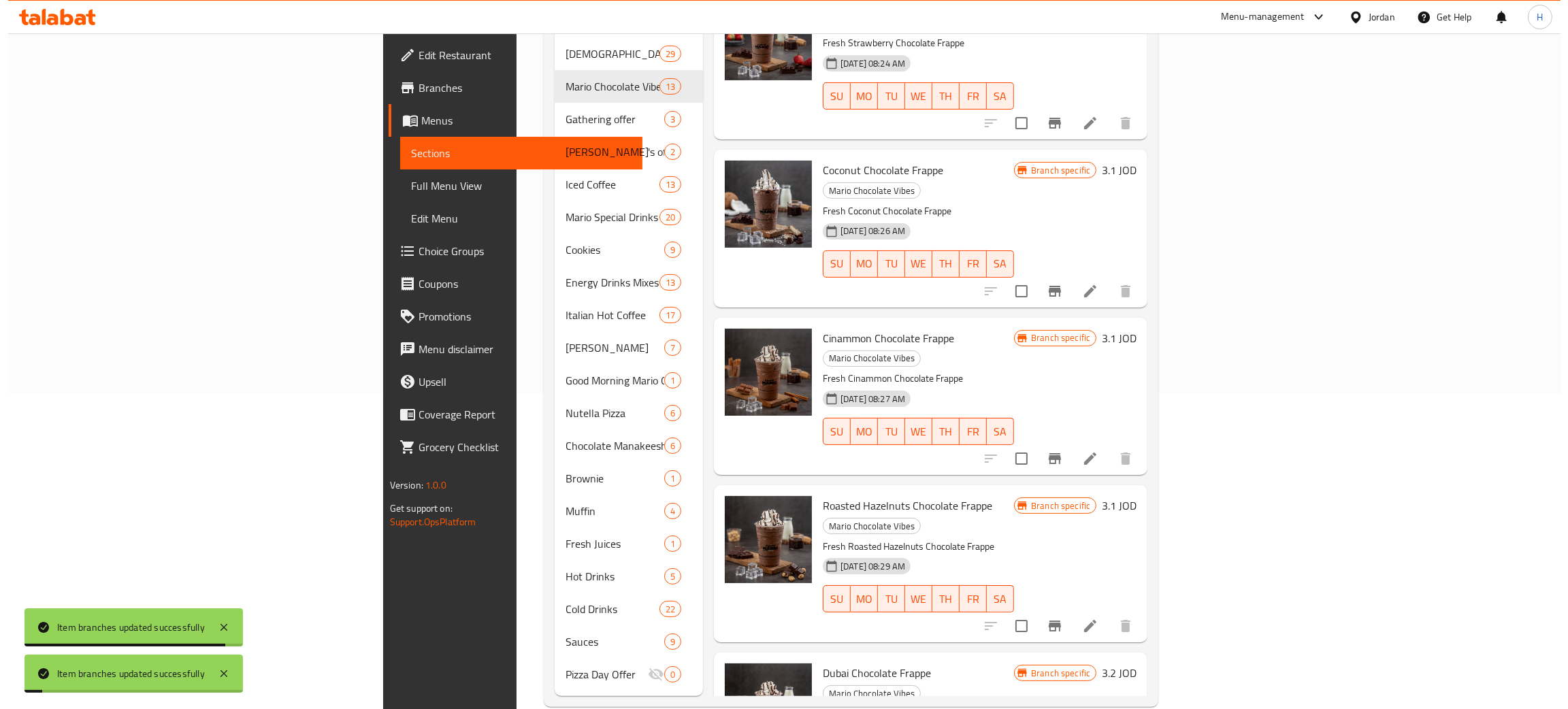
scroll to position [320, 0]
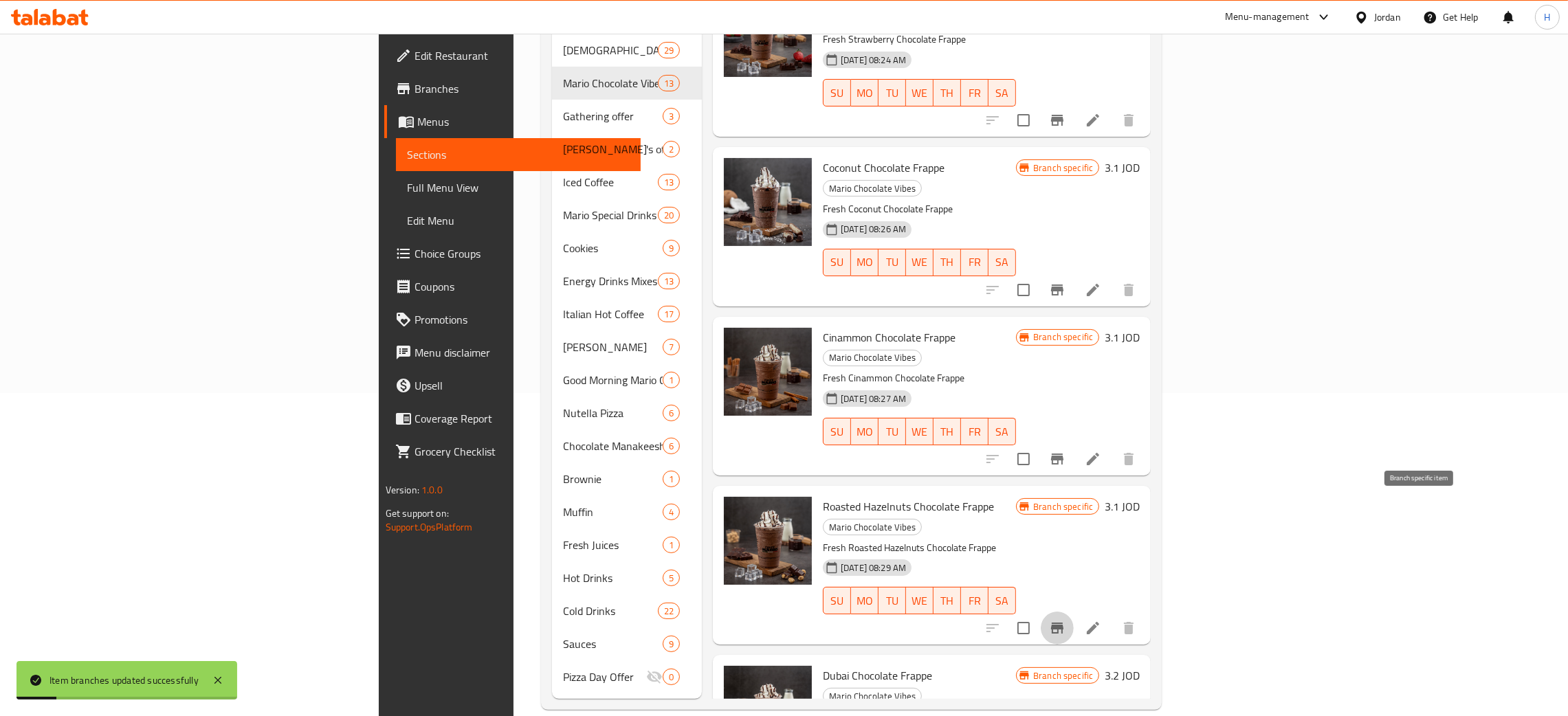
click at [789, 623] on icon "Branch-specific-item" at bounding box center [1057, 629] width 12 height 11
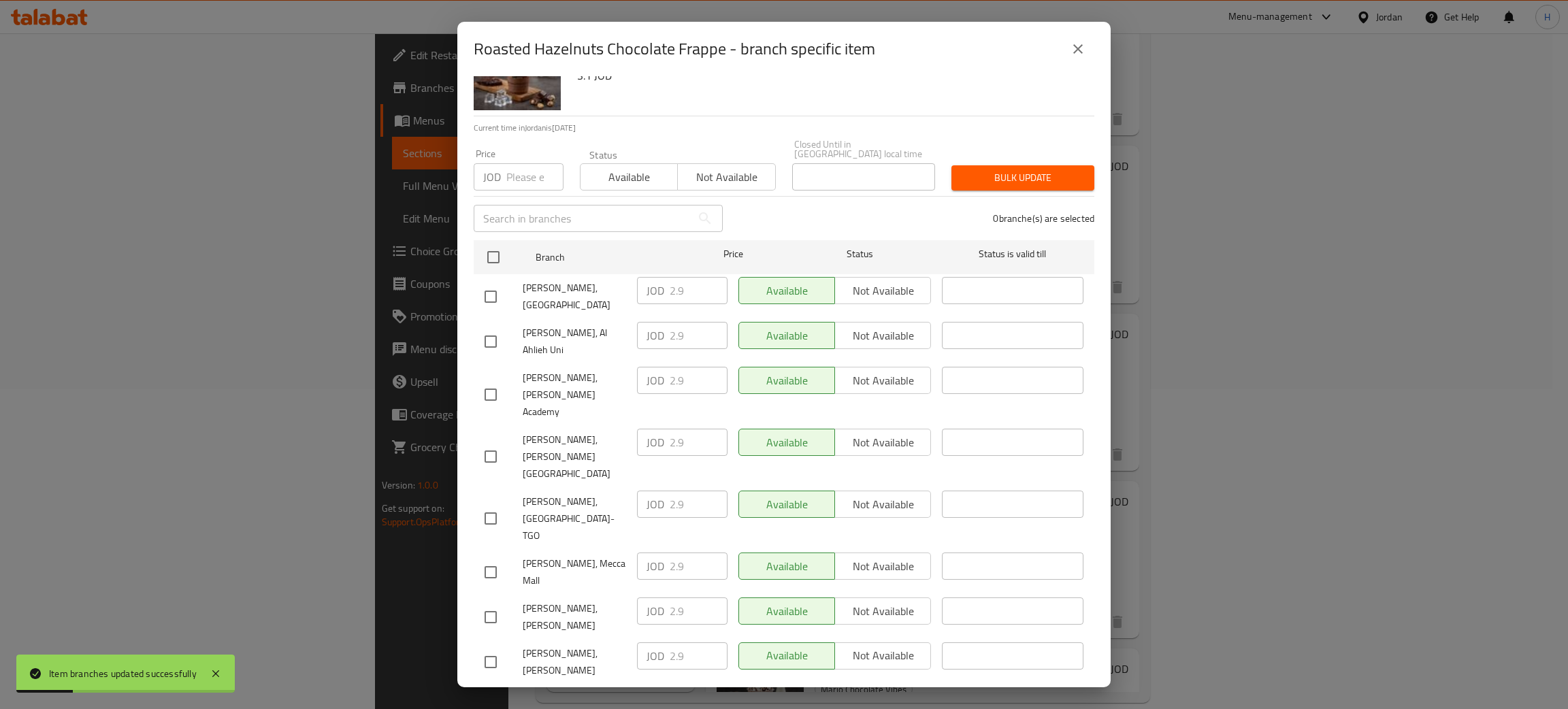
scroll to position [100, 0]
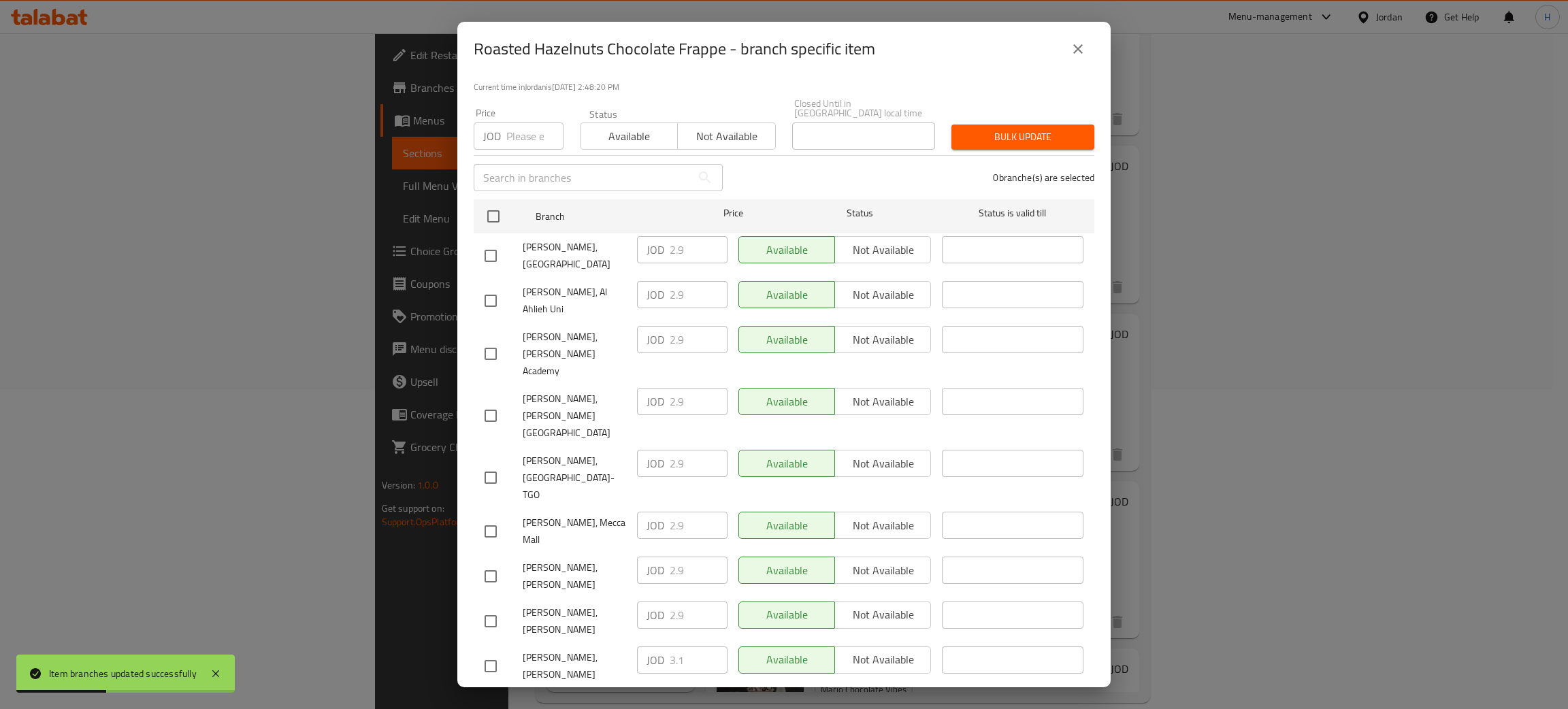
click at [646, 691] on div "JOD 3.1 ​" at bounding box center [682, 705] width 90 height 28
click at [501, 607] on input "checkbox" at bounding box center [490, 621] width 28 height 28
click at [691, 602] on input "2.9" at bounding box center [698, 615] width 57 height 28
paste input "3.1"
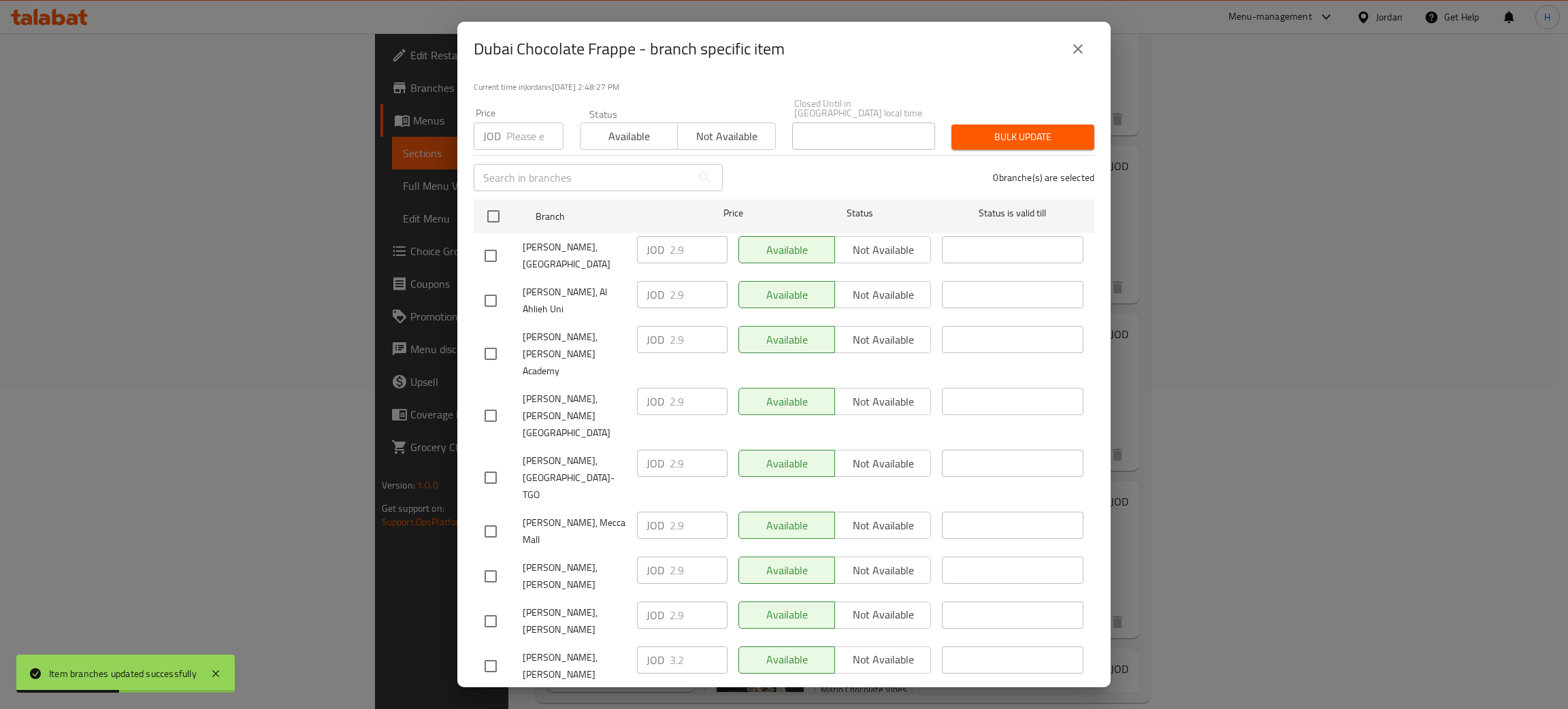
click at [648, 691] on div "JOD 3.2 ​" at bounding box center [682, 705] width 90 height 28
click at [491, 607] on input "checkbox" at bounding box center [490, 621] width 28 height 28
click at [662, 602] on div "JOD 2.9 ​" at bounding box center [682, 615] width 90 height 28
paste input "3.2"
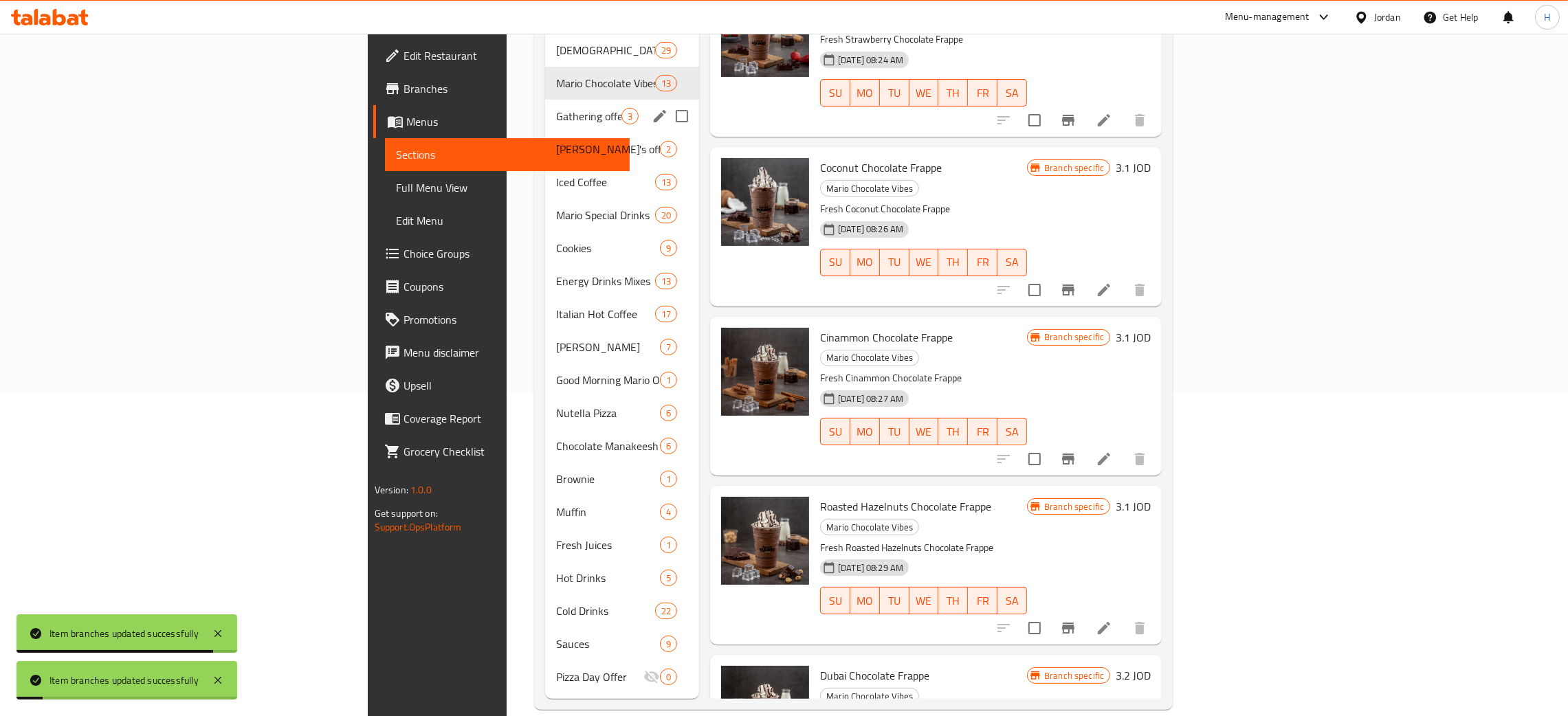
click at [556, 108] on span "Gathering offer" at bounding box center [588, 115] width 65 height 16
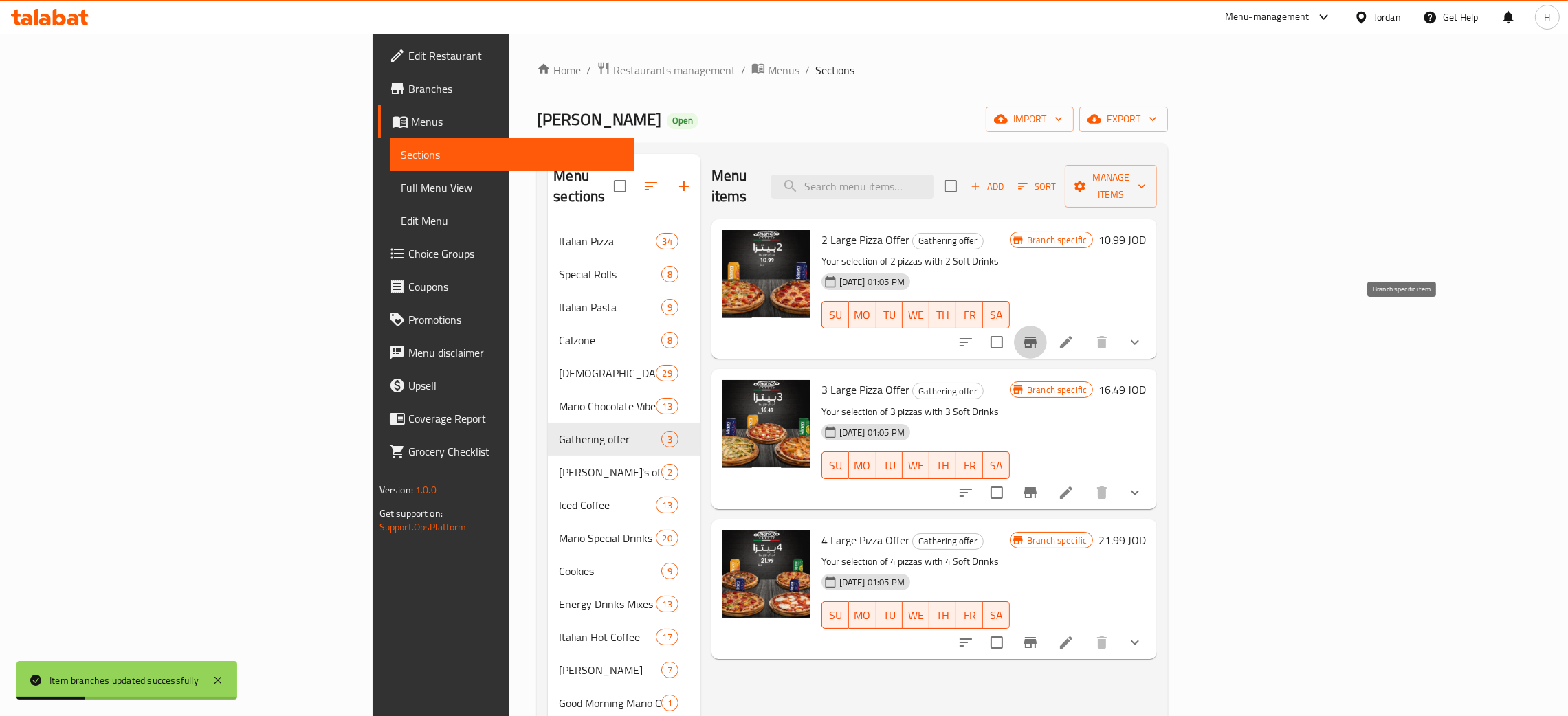
click at [789, 334] on button "Branch-specific-item" at bounding box center [1030, 342] width 33 height 33
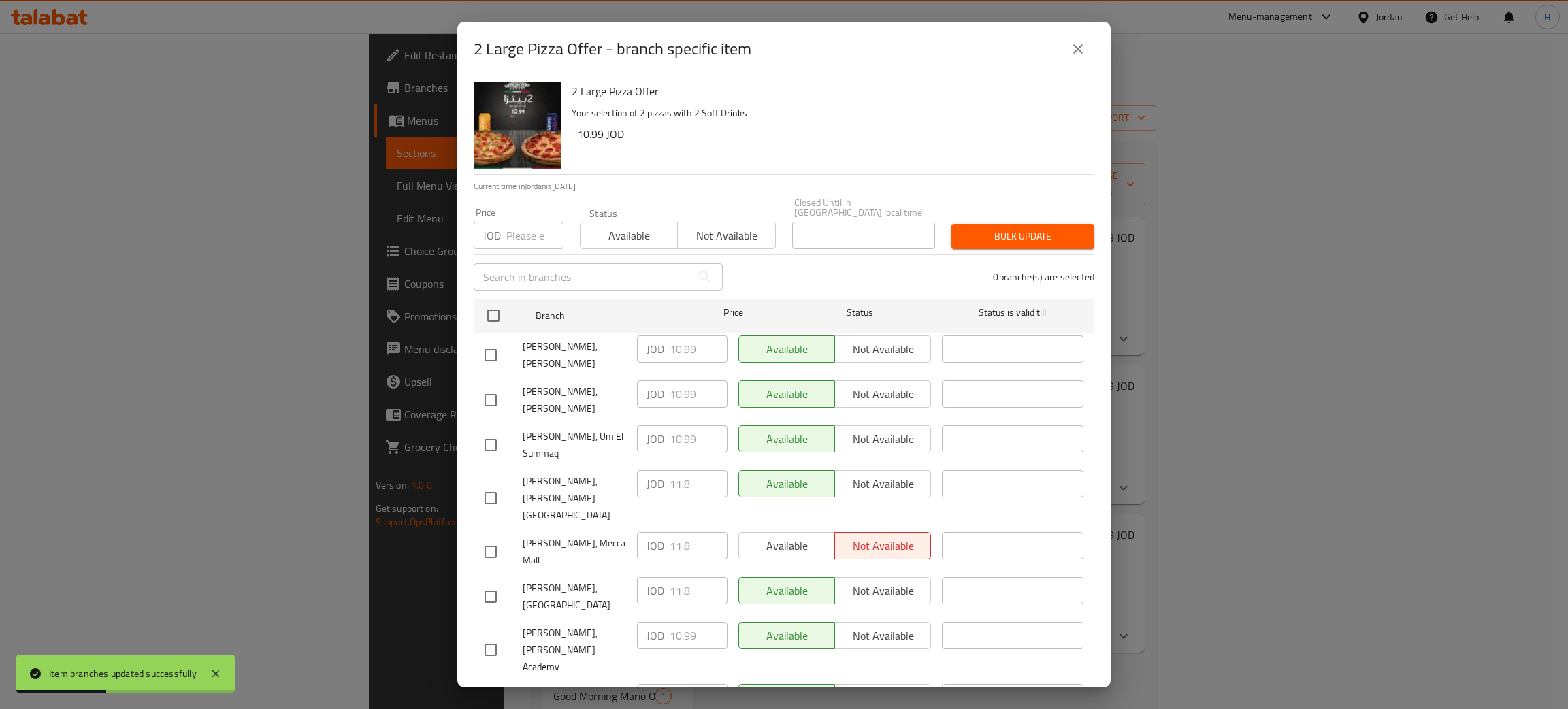
scroll to position [100, 0]
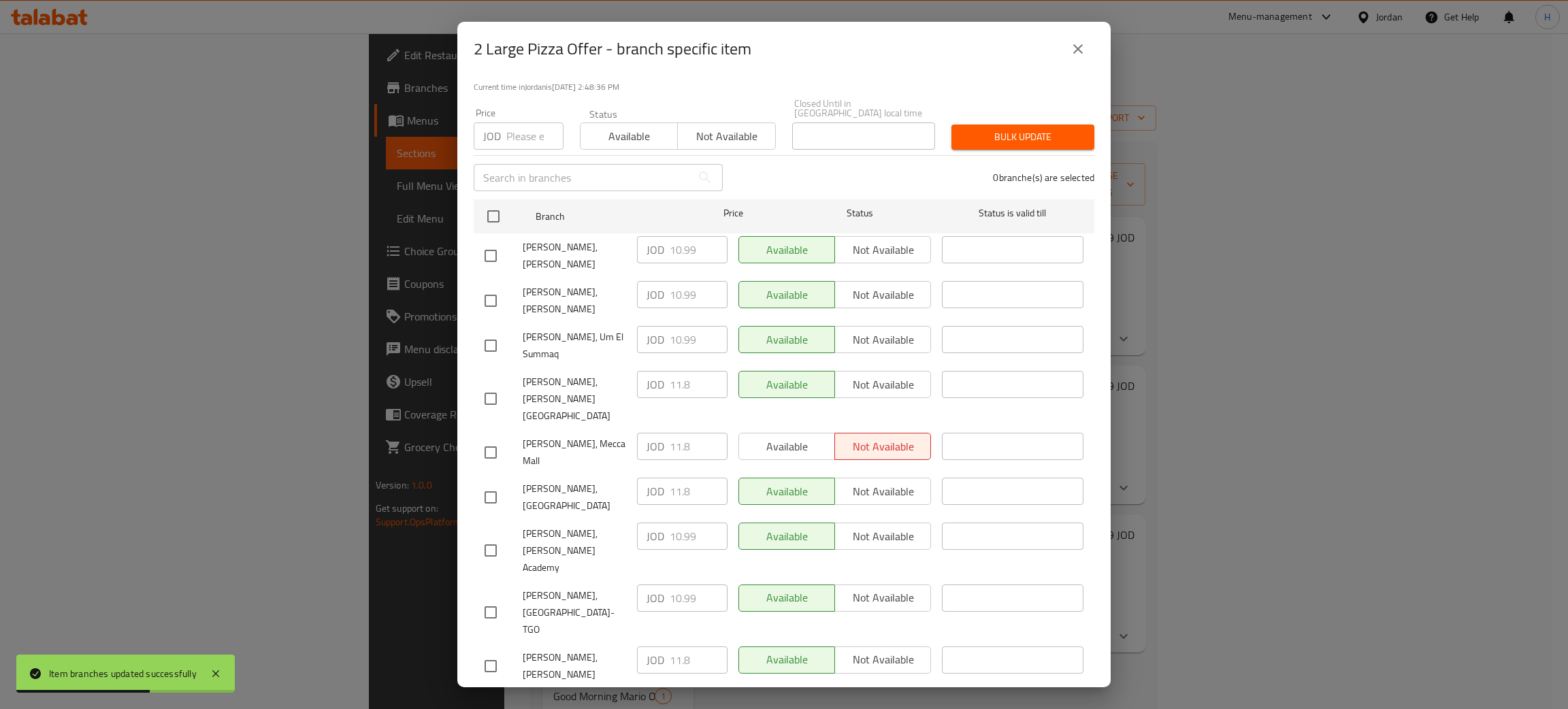
click at [615, 606] on ul "Branch Price Status Status is valid till [PERSON_NAME], Abdoun JOD 10.99 ​ Avai…" at bounding box center [784, 489] width 621 height 590
click at [490, 287] on input "checkbox" at bounding box center [490, 300] width 28 height 28
click at [692, 281] on input "10.99" at bounding box center [698, 295] width 57 height 28
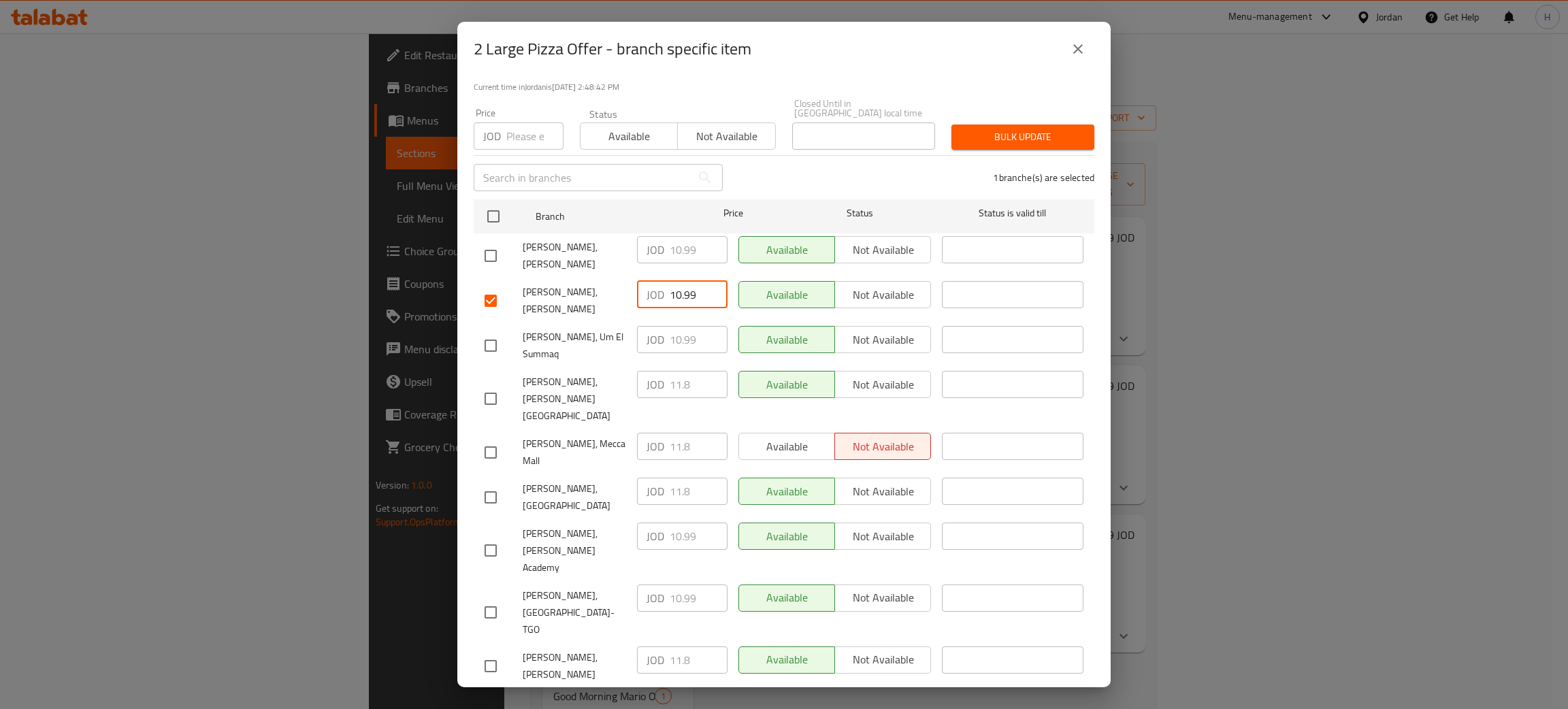
paste input "1.8"
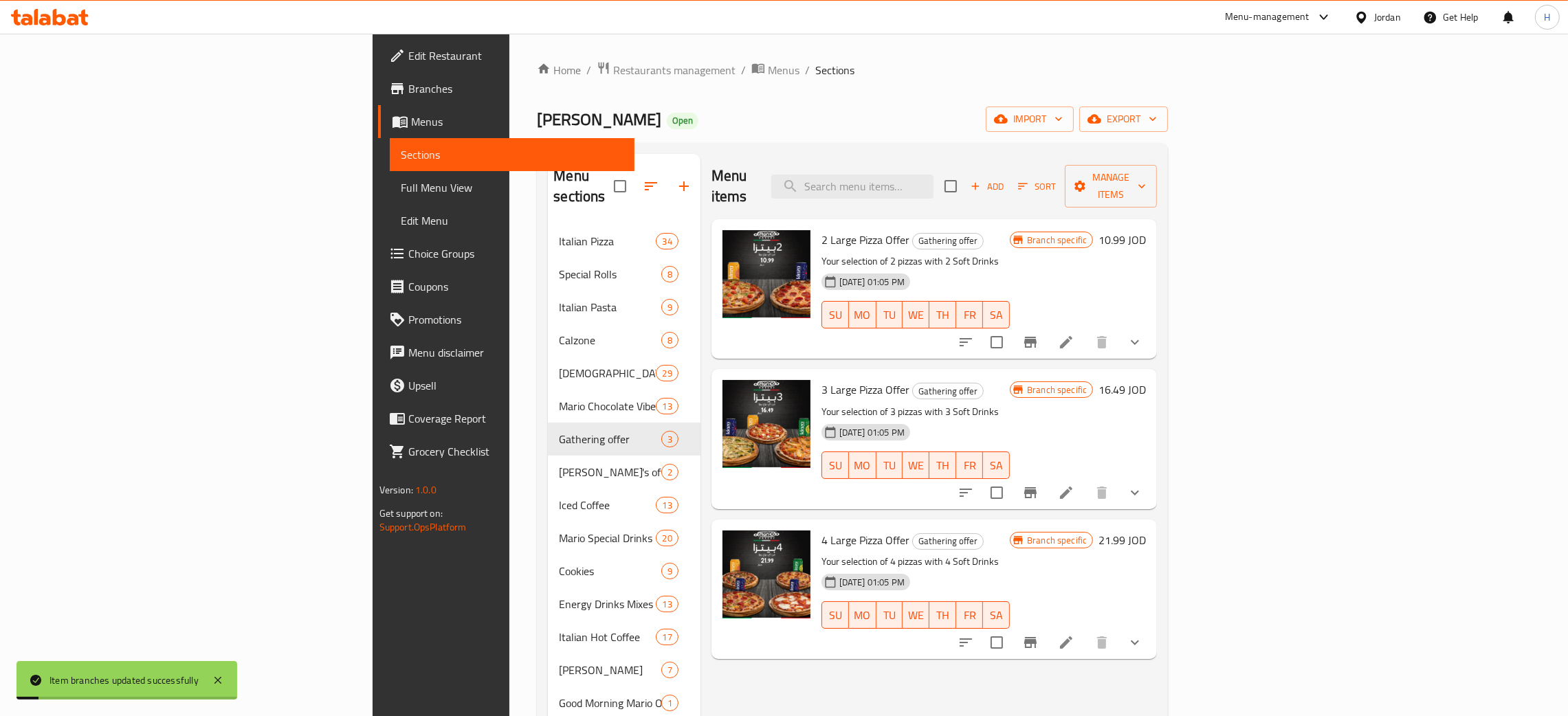
click at [789, 488] on icon "Branch-specific-item" at bounding box center [1030, 493] width 12 height 11
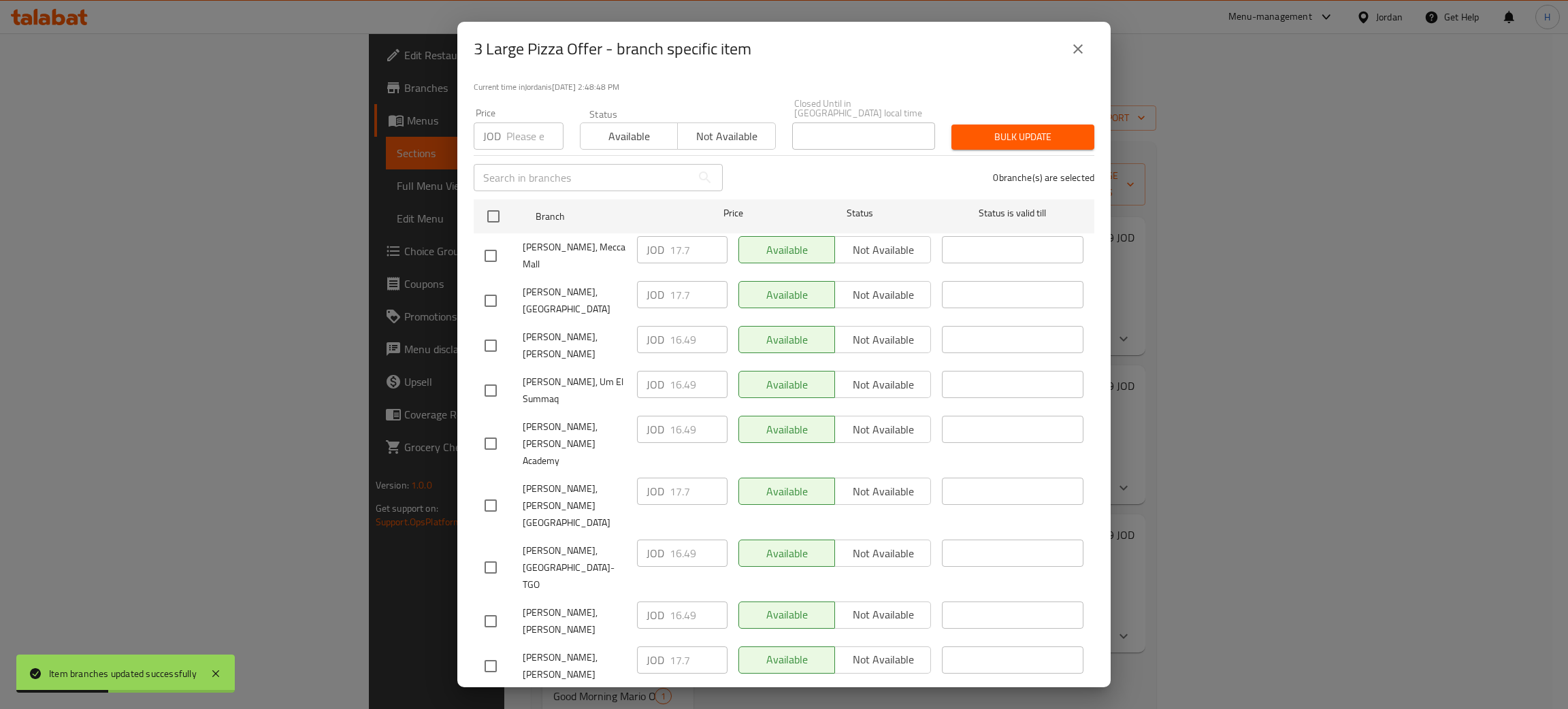
click at [657, 691] on div "JOD 17.7 ​" at bounding box center [682, 705] width 90 height 28
click at [494, 331] on input "checkbox" at bounding box center [490, 345] width 28 height 28
click at [703, 327] on input "15.49" at bounding box center [698, 340] width 57 height 28
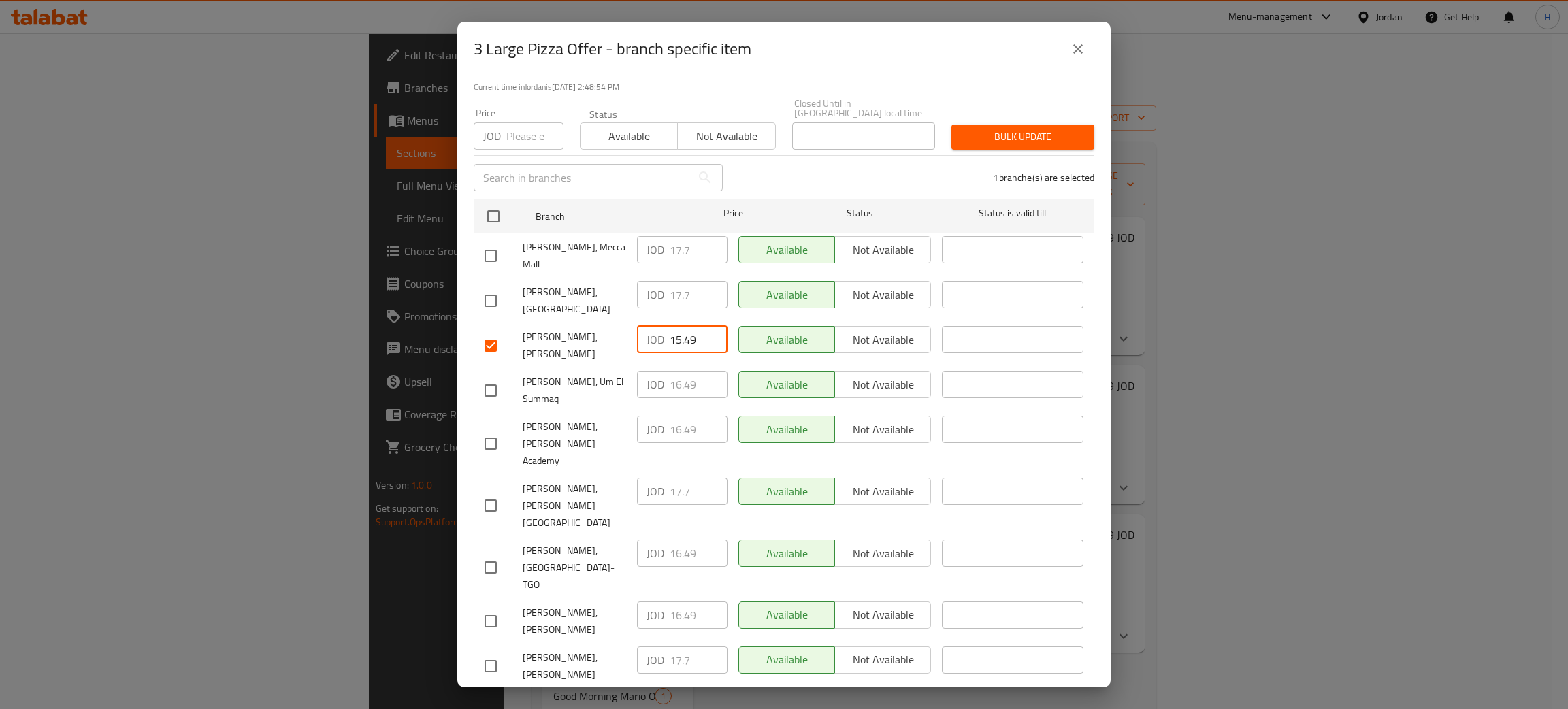
paste input "7.7"
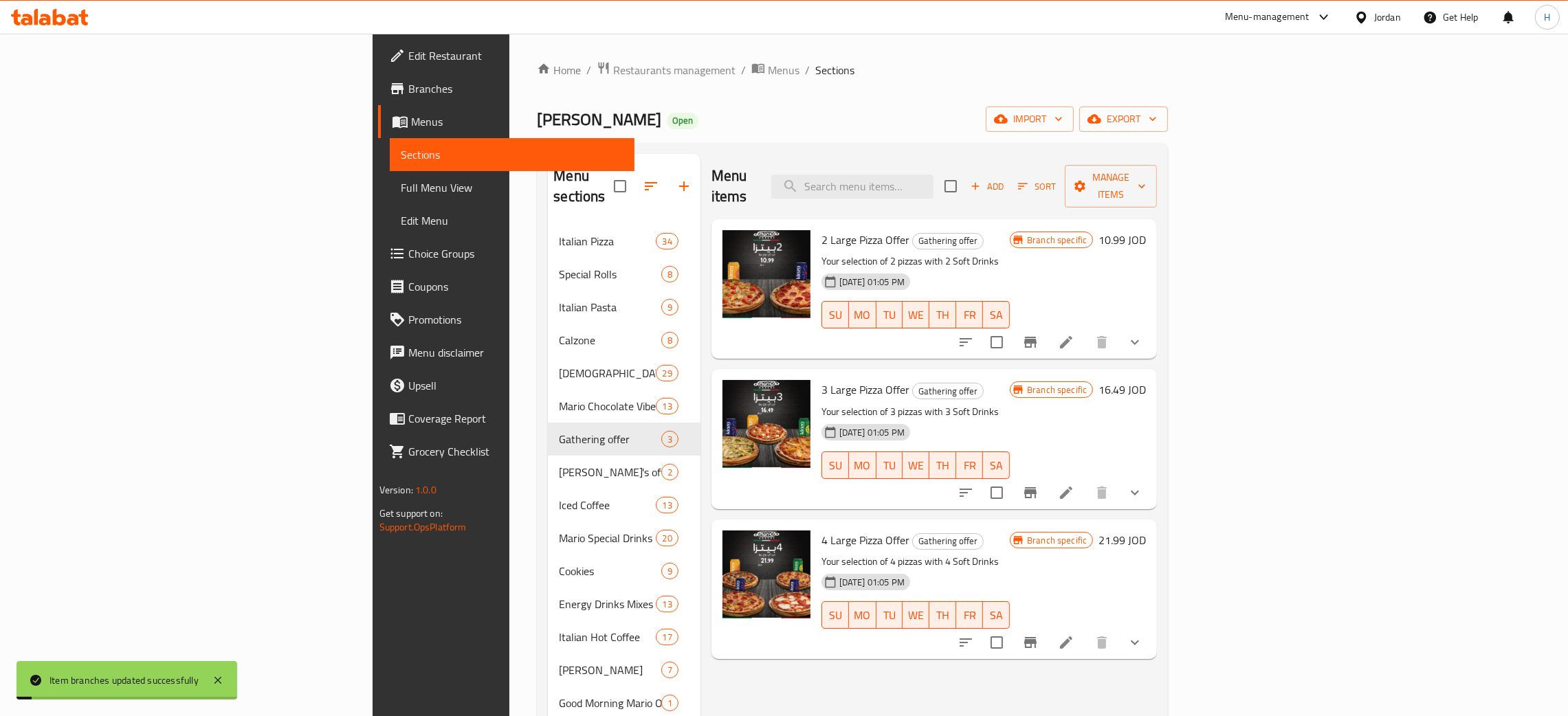
click at [789, 637] on icon "Branch-specific-item" at bounding box center [1030, 642] width 12 height 11
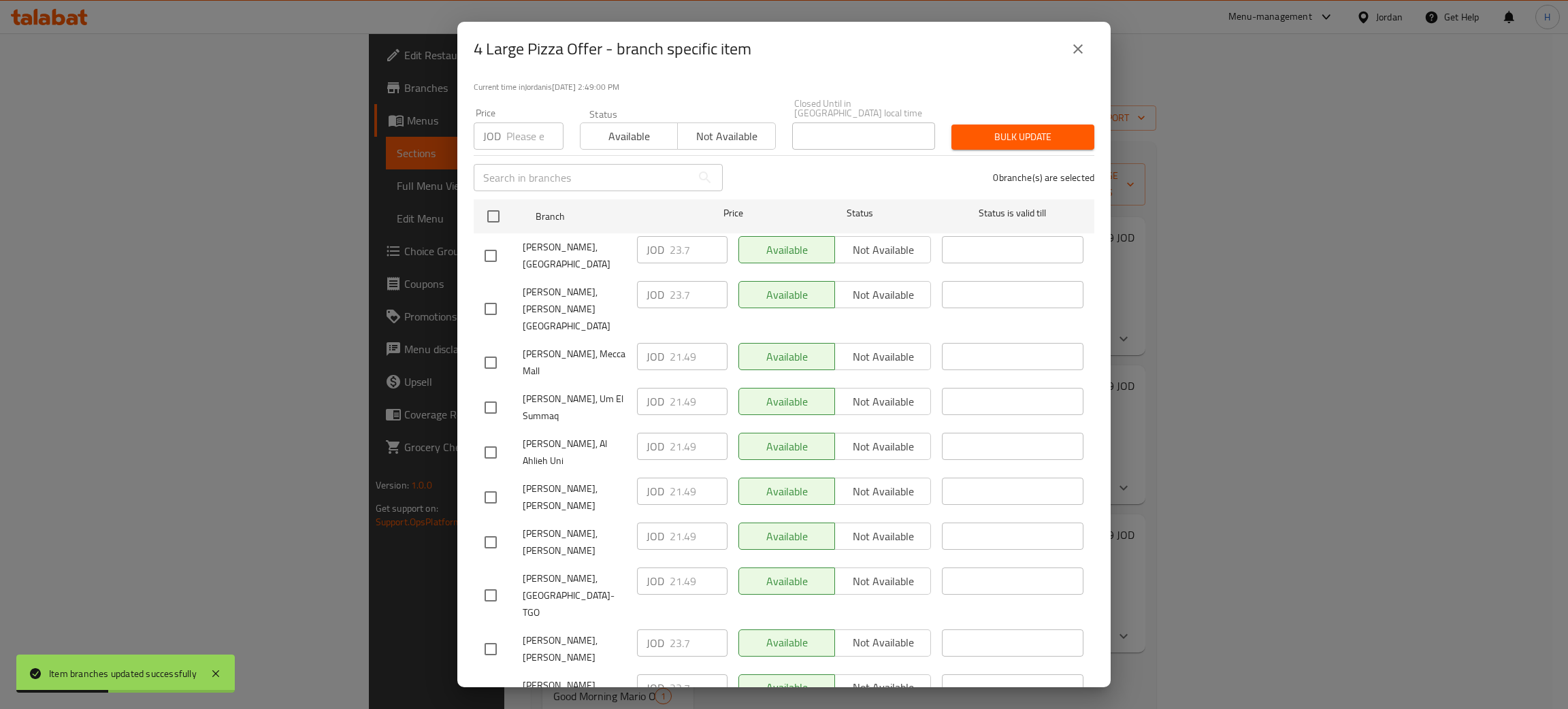
click at [660, 629] on div "JOD 23.7 ​" at bounding box center [682, 643] width 90 height 28
click at [492, 528] on input "checkbox" at bounding box center [490, 542] width 28 height 28
click at [684, 523] on input "21.49" at bounding box center [698, 537] width 57 height 28
paste input "3.7"
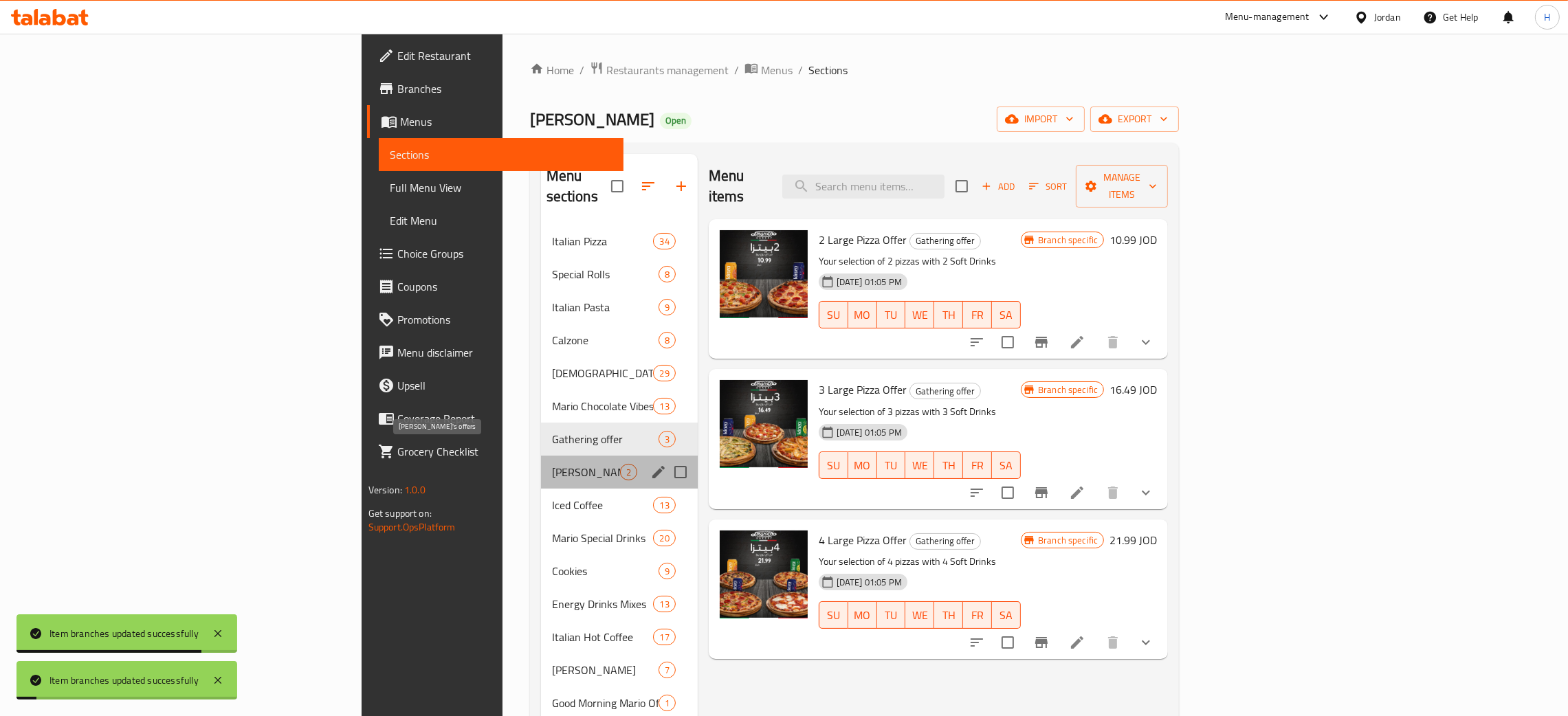
click at [552, 464] on span "[PERSON_NAME]'s offers" at bounding box center [586, 471] width 68 height 16
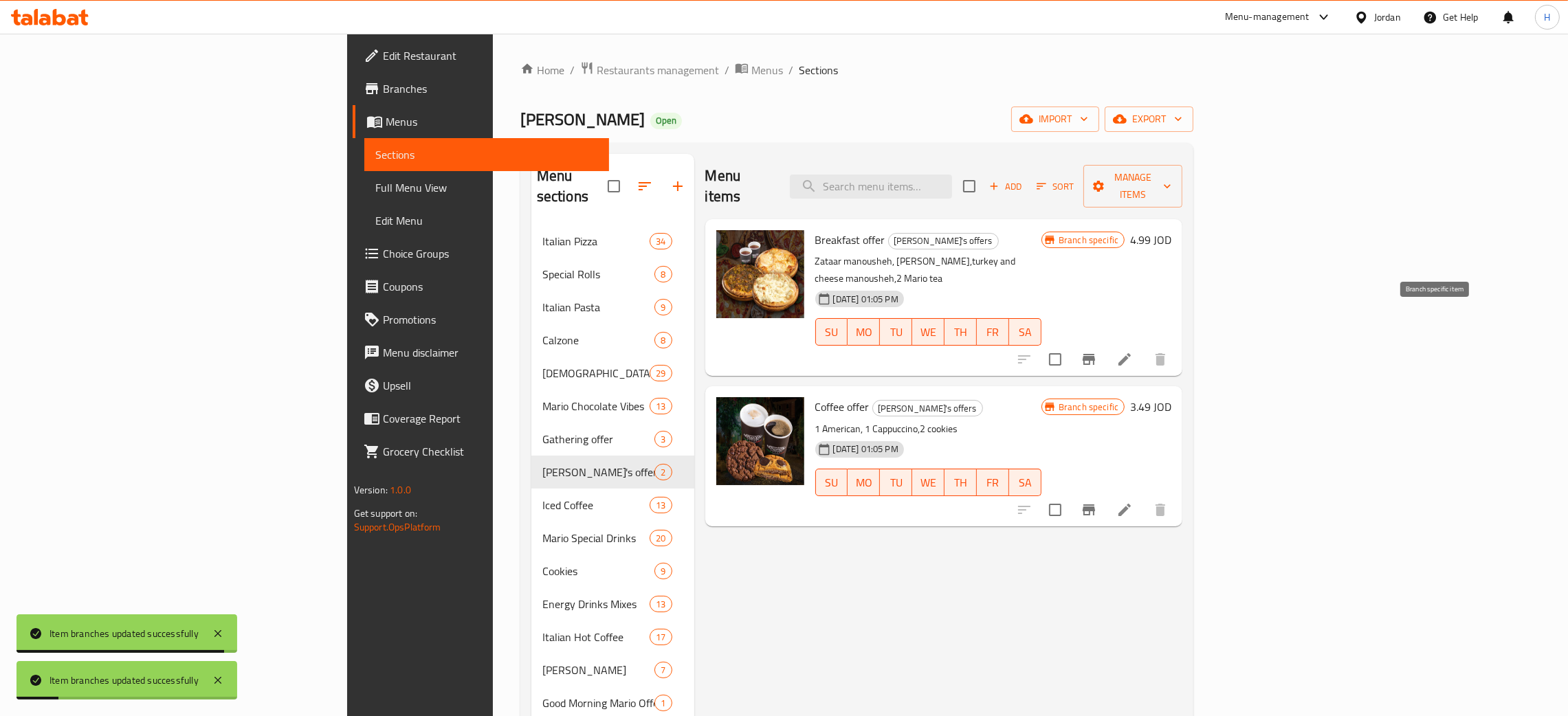
click at [789, 354] on icon "Branch-specific-item" at bounding box center [1089, 359] width 12 height 11
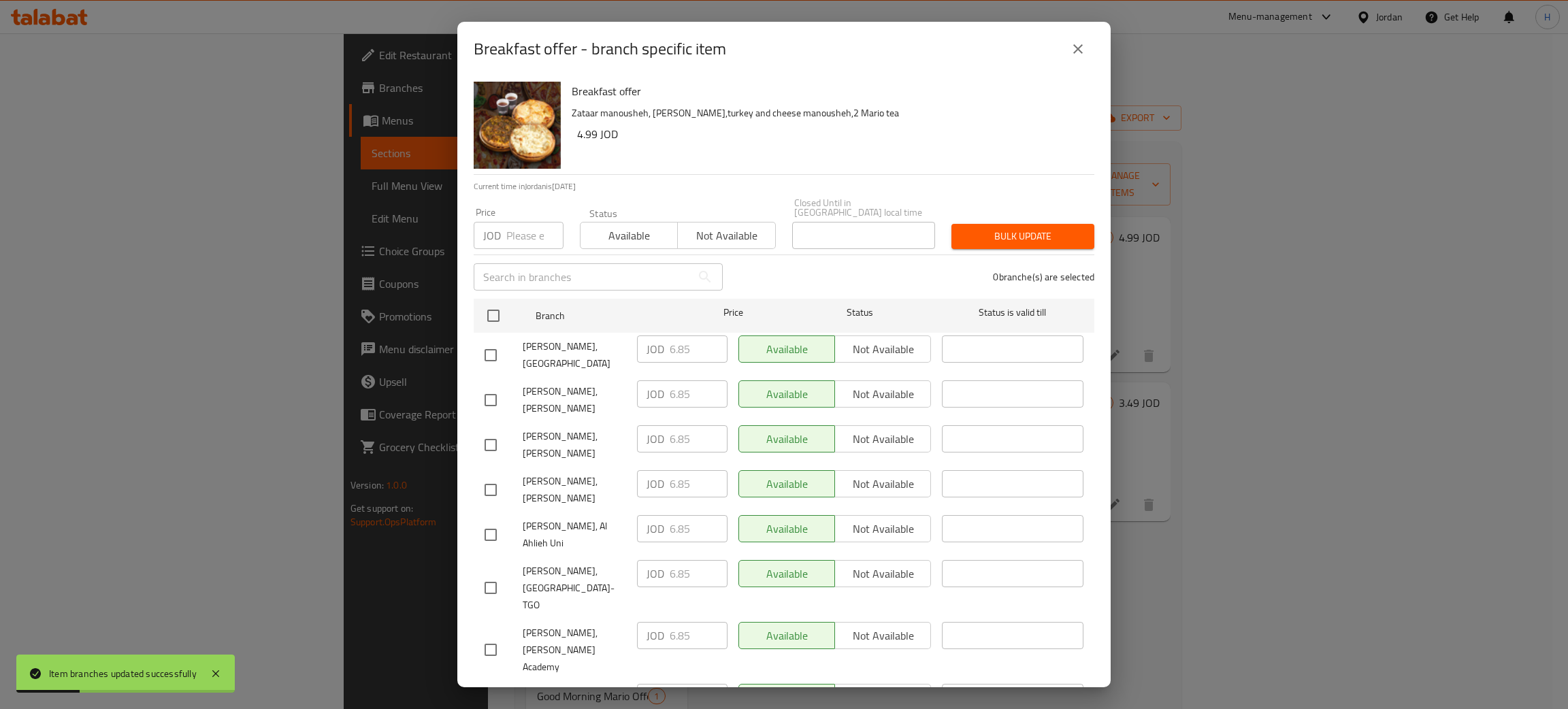
scroll to position [100, 0]
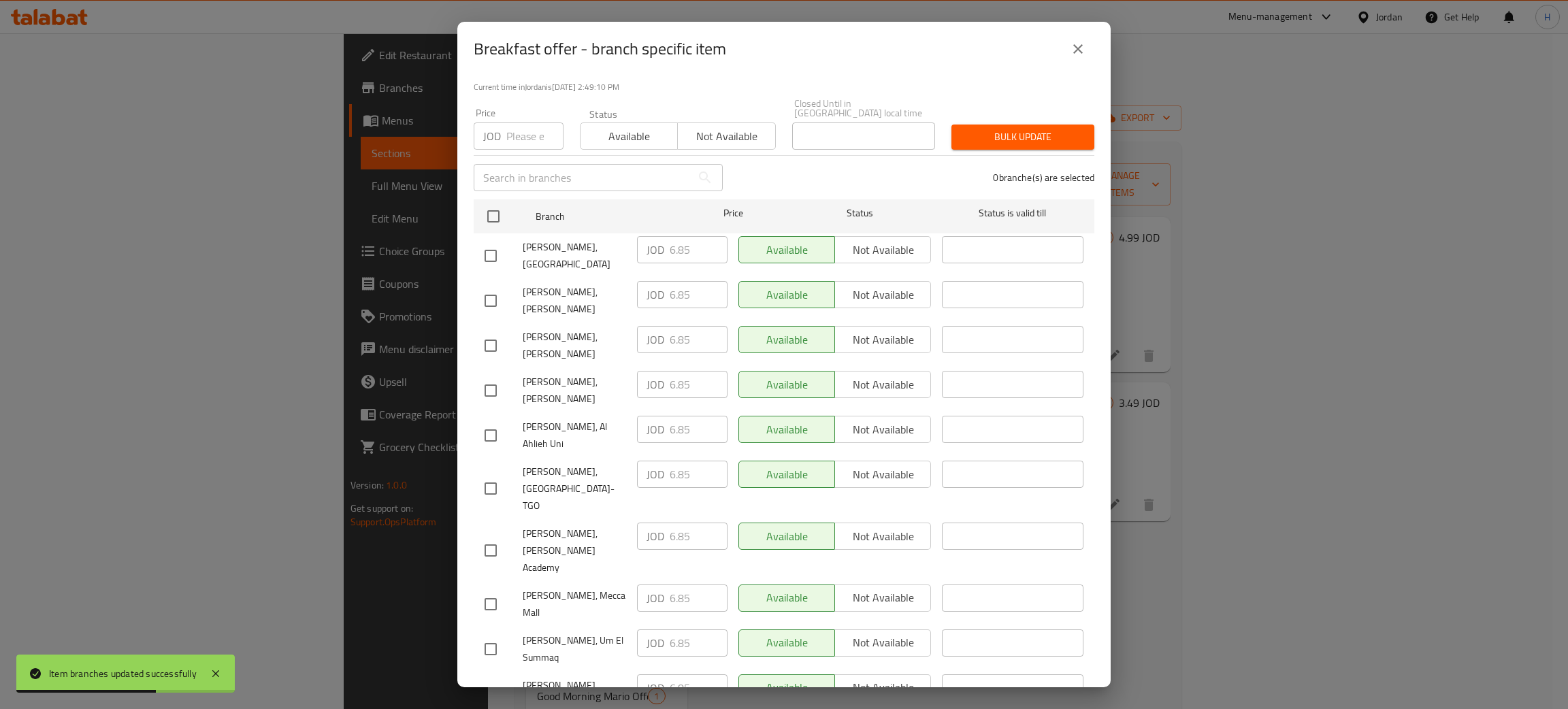
click at [651, 326] on div "JOD 6.85 ​" at bounding box center [682, 340] width 90 height 28
click at [499, 287] on input "checkbox" at bounding box center [490, 300] width 28 height 28
click at [782, 49] on icon "close" at bounding box center [1078, 48] width 16 height 16
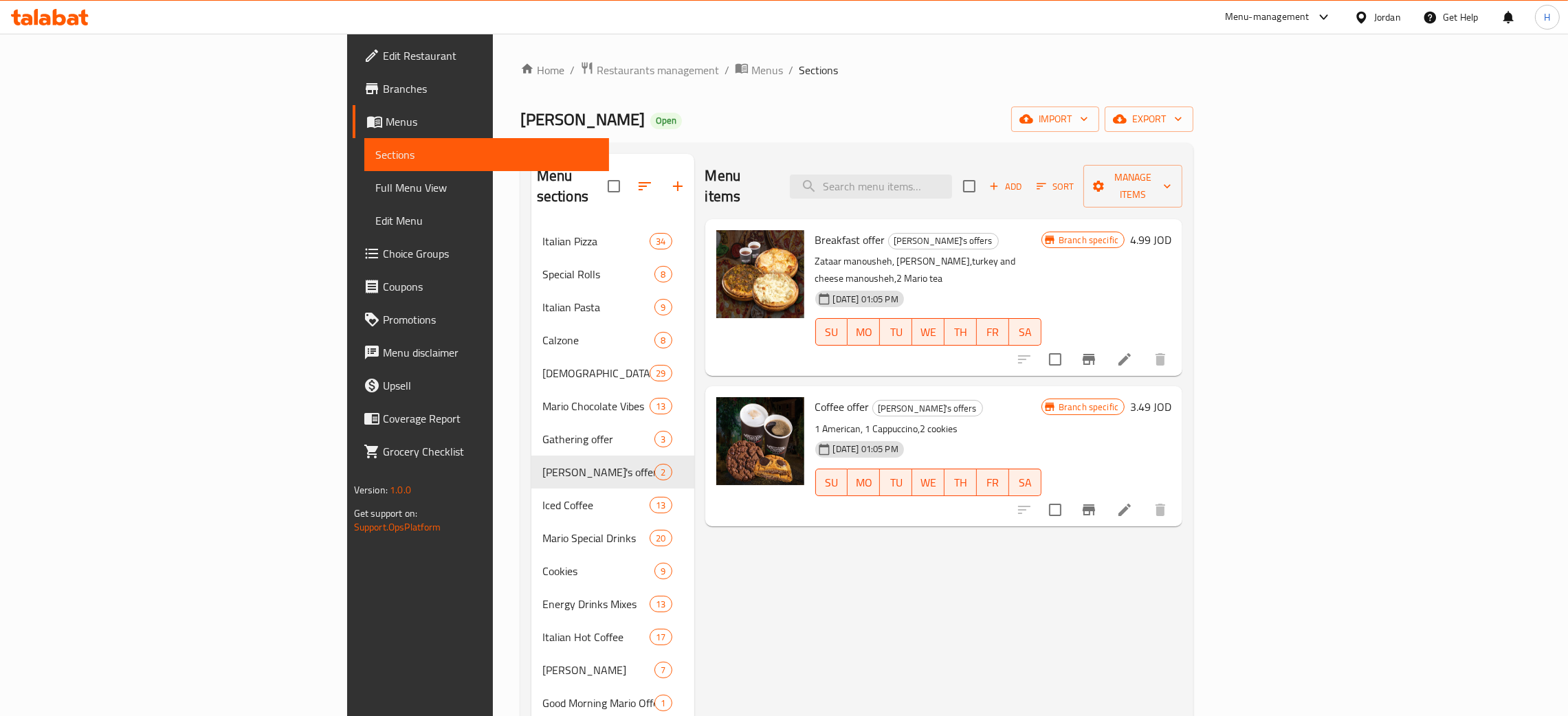
click at [789, 494] on button "Branch-specific-item" at bounding box center [1088, 510] width 33 height 33
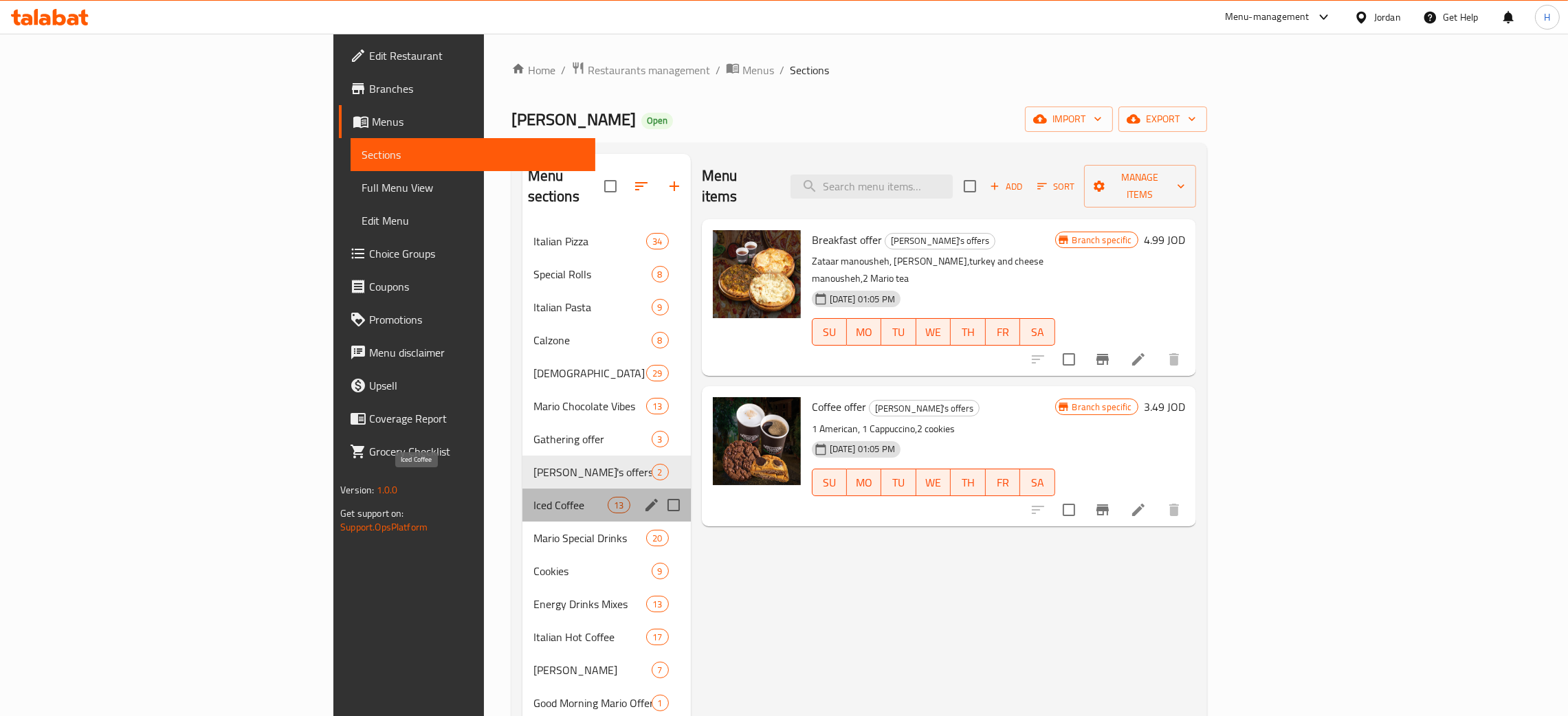
click at [533, 497] on span "Iced Coffee" at bounding box center [570, 505] width 75 height 16
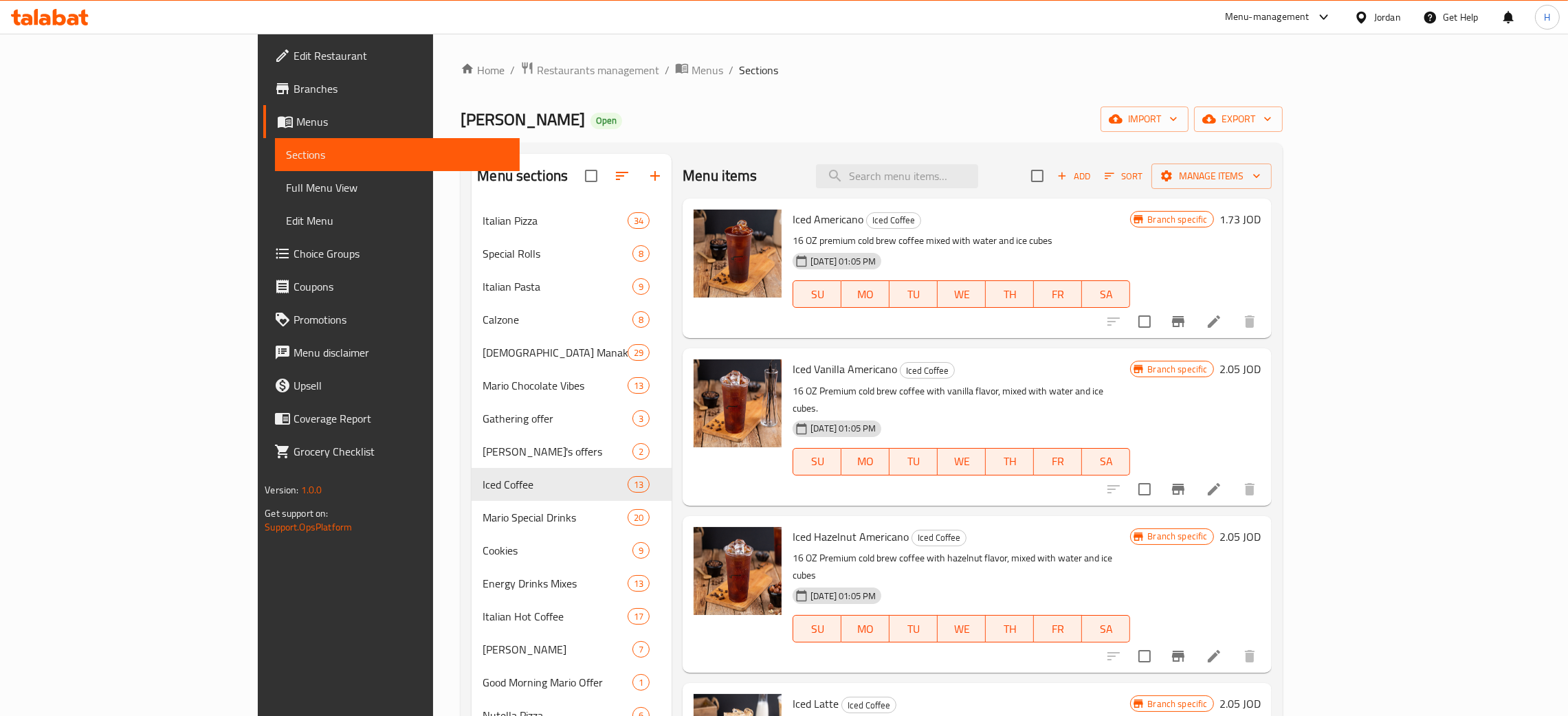
click at [789, 326] on icon "Branch-specific-item" at bounding box center [1177, 321] width 16 height 16
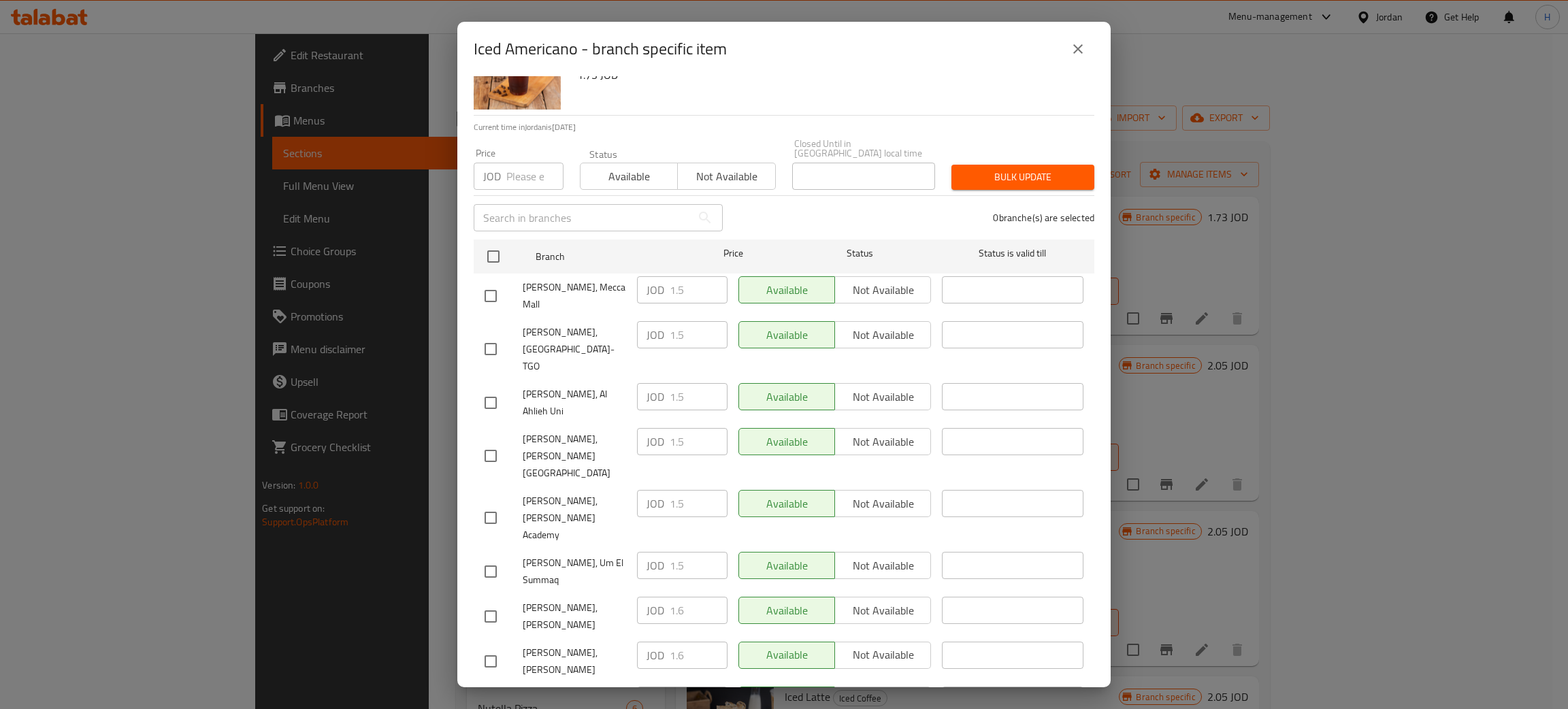
scroll to position [100, 0]
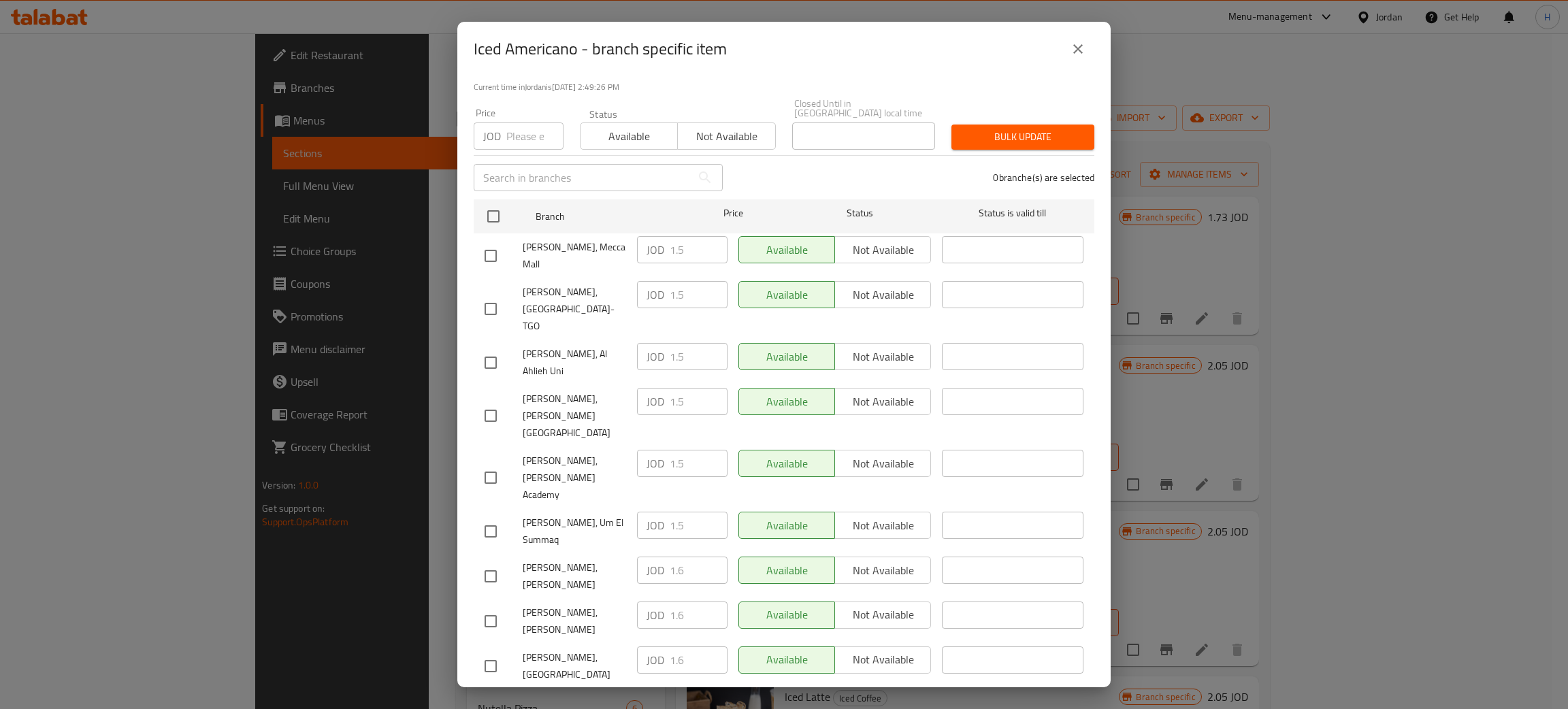
click at [569, 551] on div "[PERSON_NAME], [PERSON_NAME] JOD 1.6 ​ Available Not available ​" at bounding box center [784, 576] width 610 height 51
click at [479, 697] on input "checkbox" at bounding box center [490, 711] width 28 height 28
click at [697, 691] on input "1.5" at bounding box center [698, 705] width 57 height 28
paste input "6"
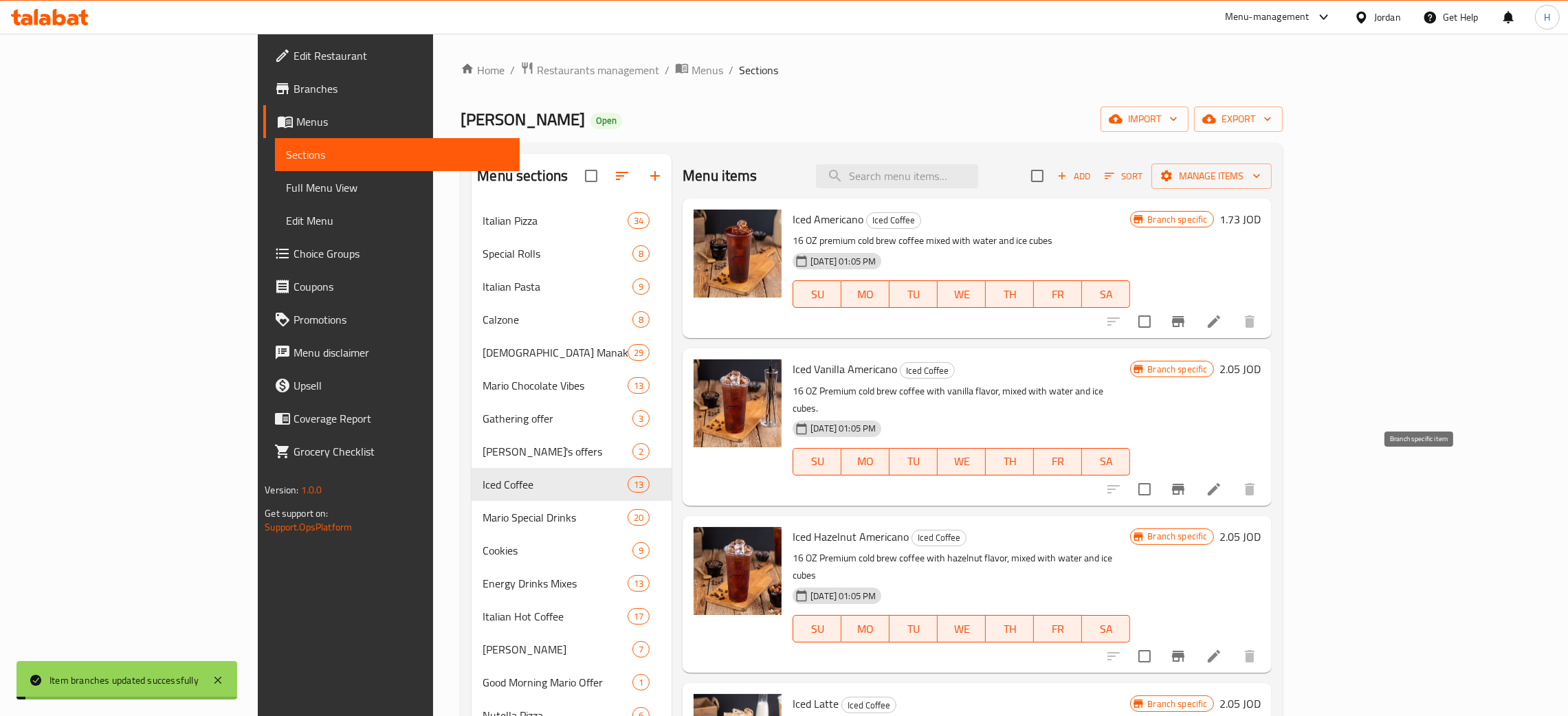
click at [789, 481] on icon "Branch-specific-item" at bounding box center [1177, 489] width 16 height 16
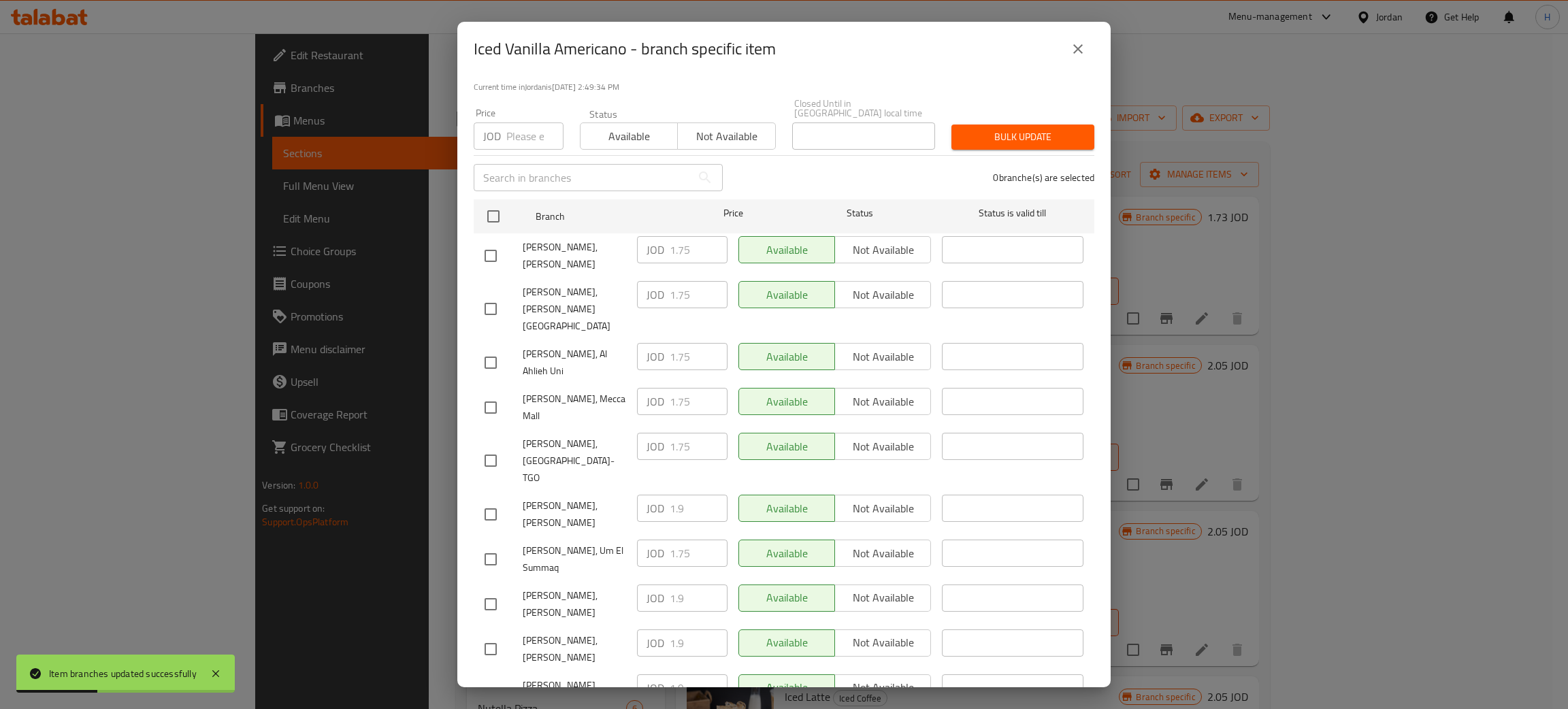
drag, startPoint x: 495, startPoint y: 518, endPoint x: 504, endPoint y: 538, distance: 21.9
click at [494, 590] on input "checkbox" at bounding box center [490, 604] width 28 height 28
click at [497, 590] on input "checkbox" at bounding box center [490, 604] width 28 height 28
click at [648, 585] on div "JOD 1.9 ​" at bounding box center [682, 599] width 90 height 28
drag, startPoint x: 491, startPoint y: 234, endPoint x: 546, endPoint y: 242, distance: 55.6
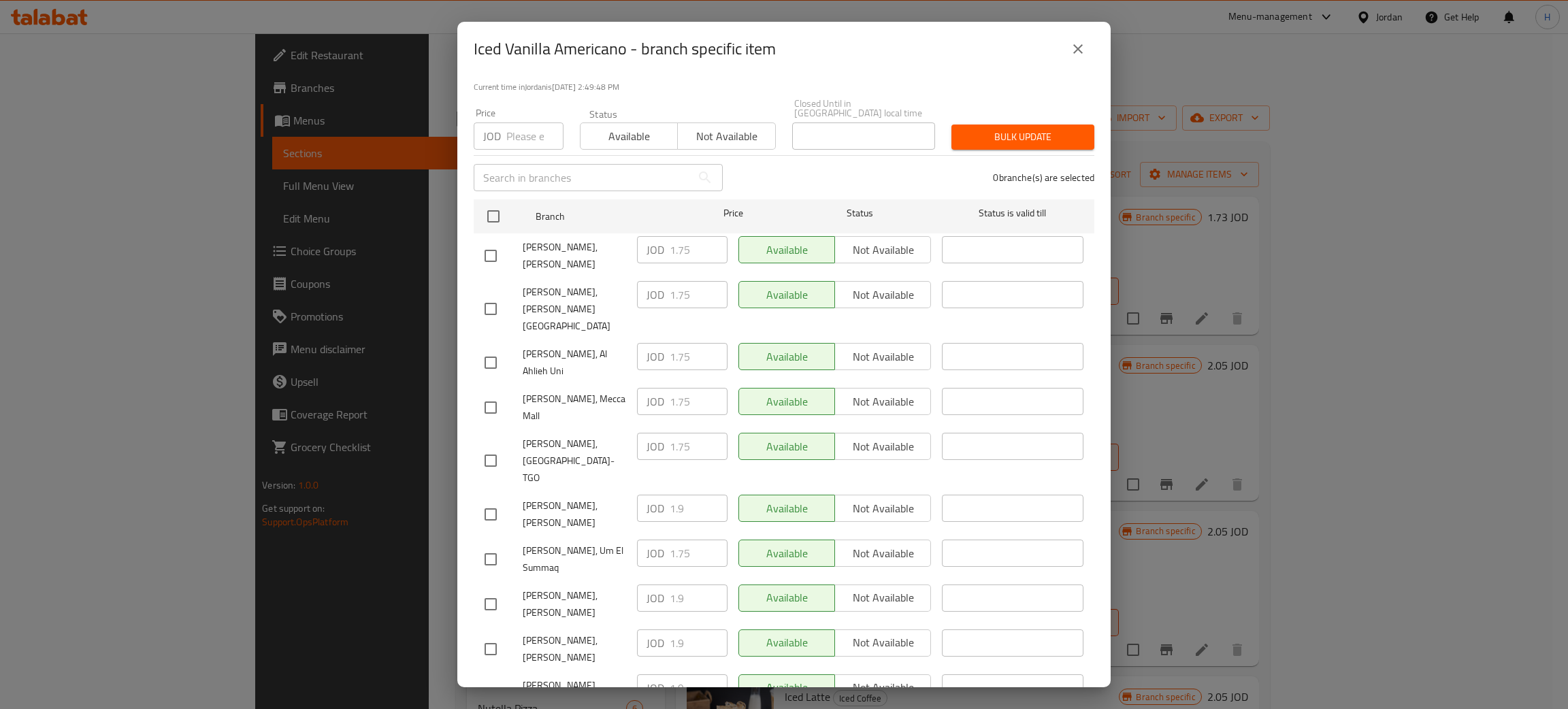
click at [492, 241] on input "checkbox" at bounding box center [490, 255] width 28 height 28
click at [670, 237] on input "1.75" at bounding box center [698, 250] width 57 height 28
paste input "9"
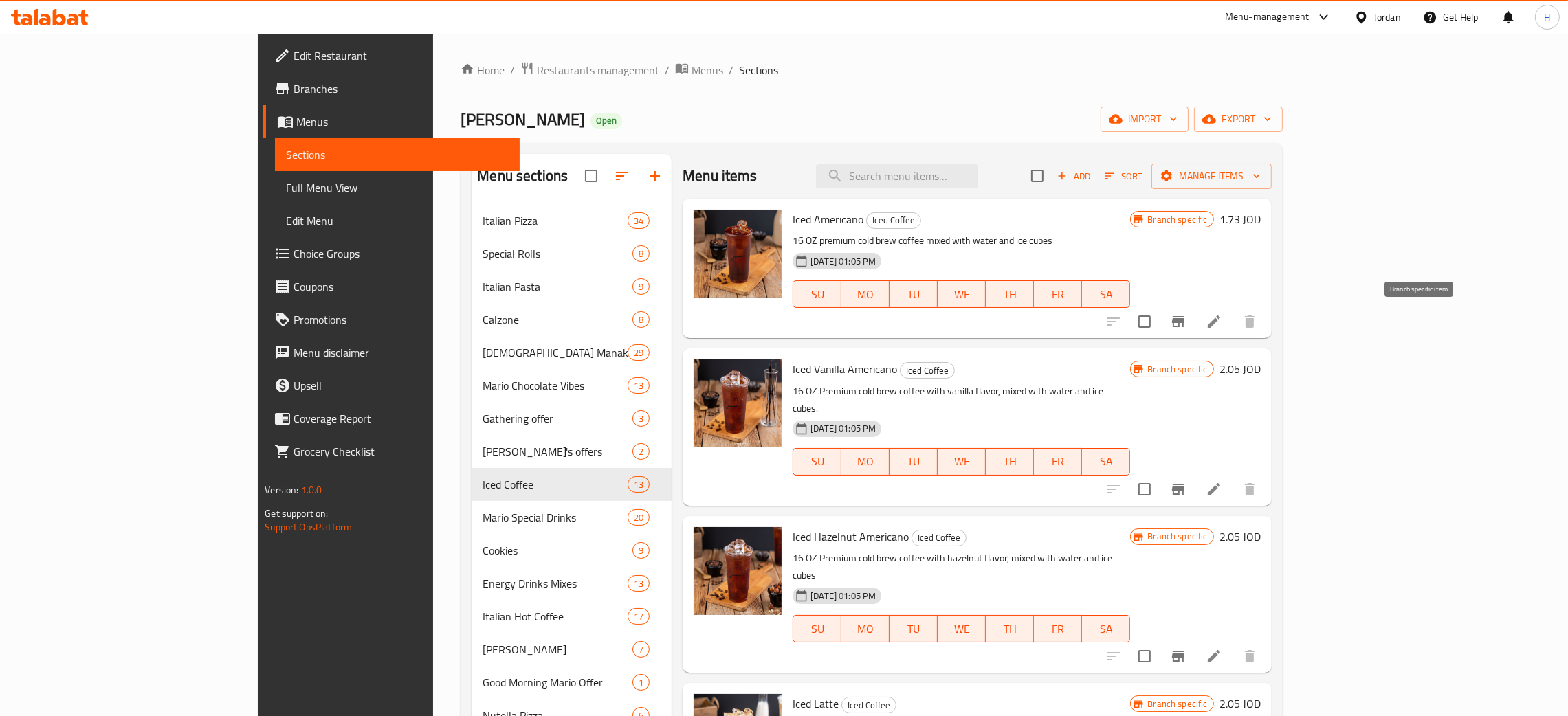
click at [789, 331] on button "Branch-specific-item" at bounding box center [1178, 321] width 33 height 33
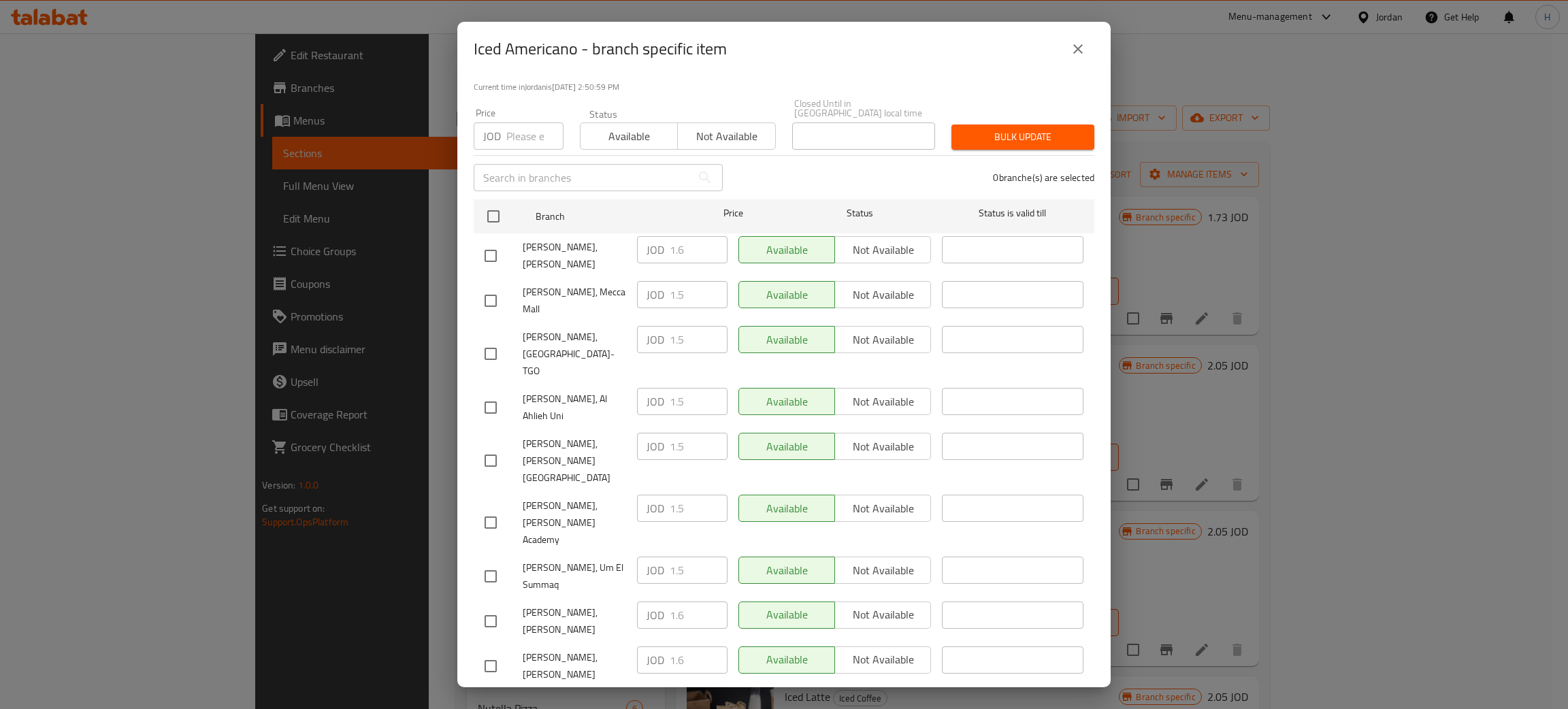
click at [647, 244] on div "JOD 1.6 ​" at bounding box center [682, 250] width 90 height 28
click at [782, 75] on div "Iced Americano - branch specific item Iced Americano 16 OZ premium cold brew co…" at bounding box center [784, 354] width 654 height 666
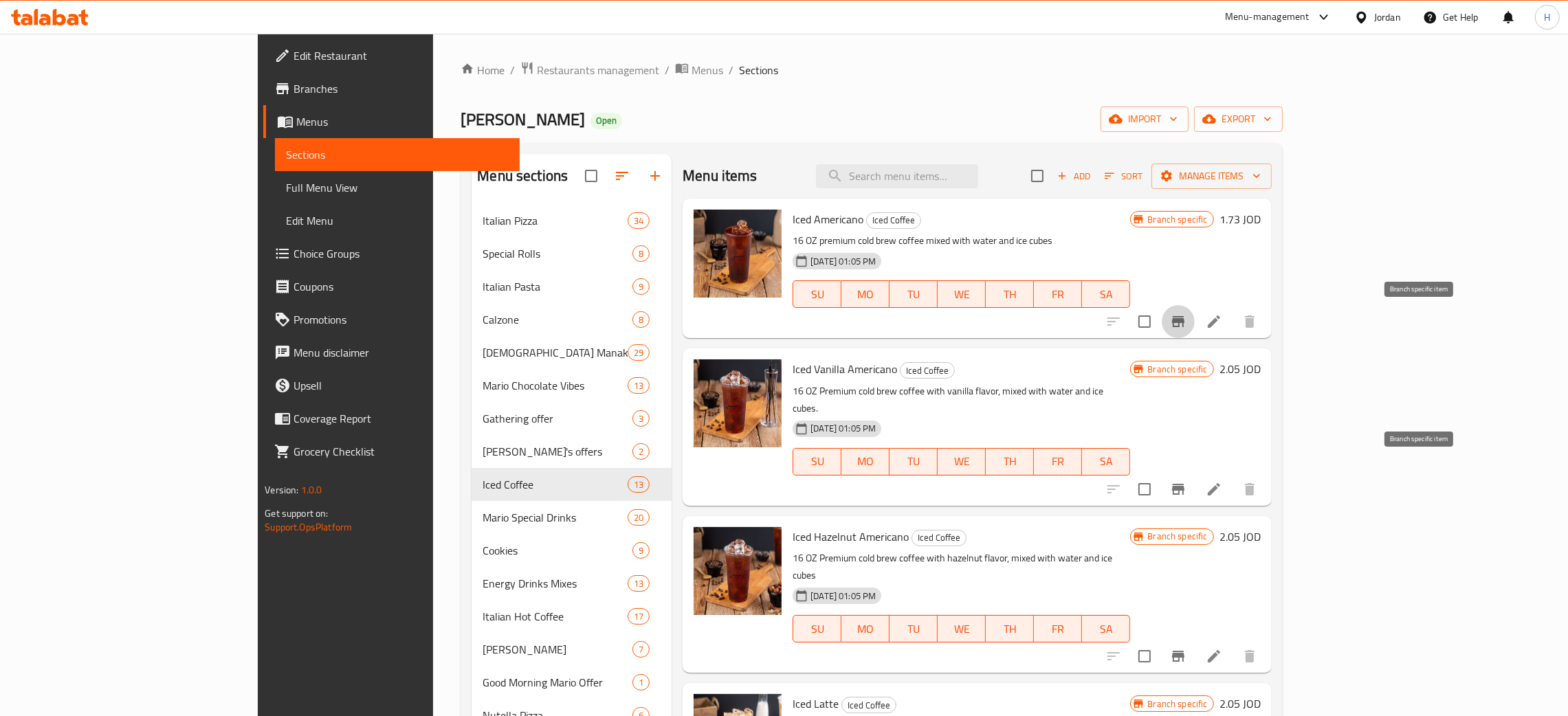
click at [789, 484] on icon "Branch-specific-item" at bounding box center [1178, 489] width 12 height 11
click at [789, 651] on icon "Branch-specific-item" at bounding box center [1178, 656] width 12 height 11
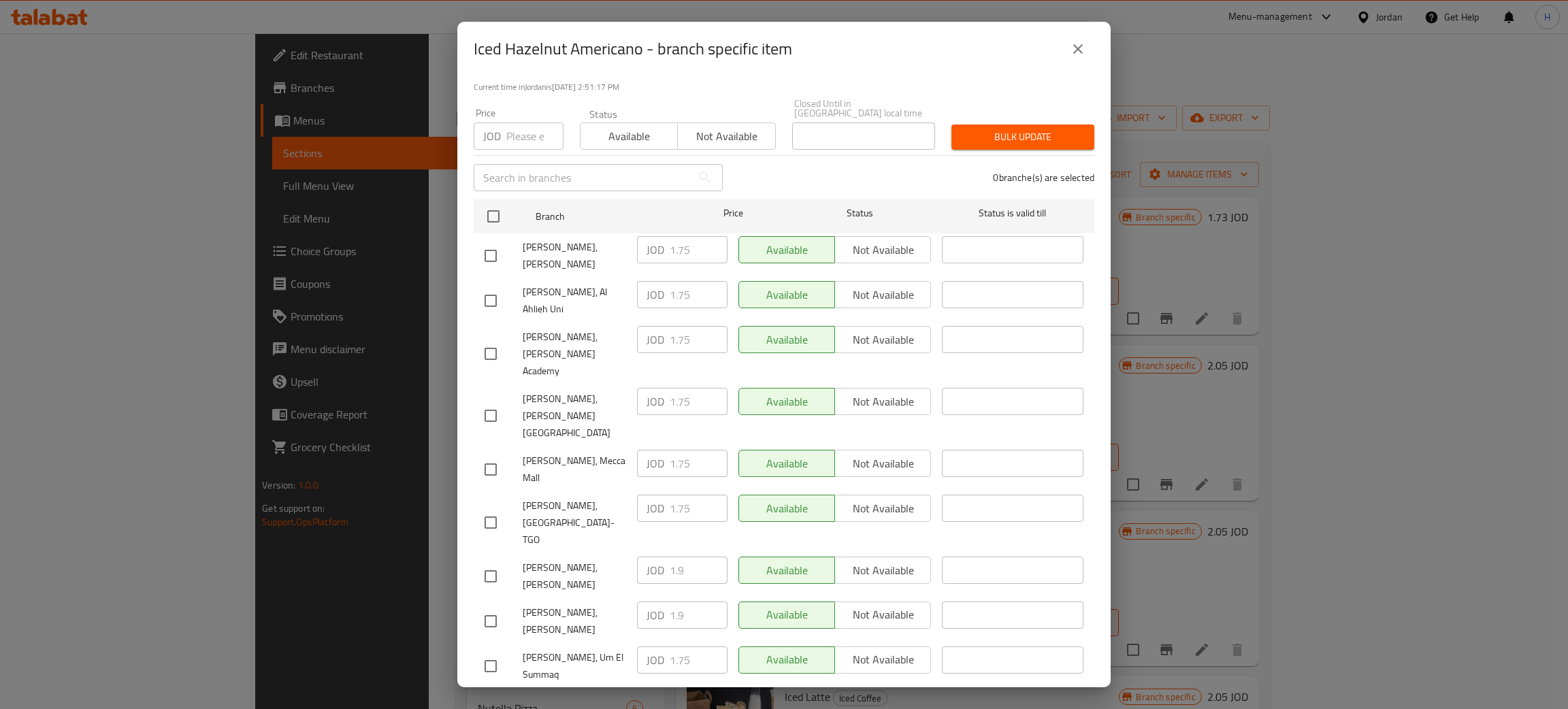
click at [651, 556] on div "JOD 1.9 ​" at bounding box center [682, 570] width 90 height 28
click at [660, 602] on div "JOD 1.9 ​" at bounding box center [682, 615] width 90 height 28
click at [497, 243] on input "checkbox" at bounding box center [490, 255] width 28 height 28
click at [679, 244] on input "1.75" at bounding box center [698, 250] width 57 height 28
paste input "9"
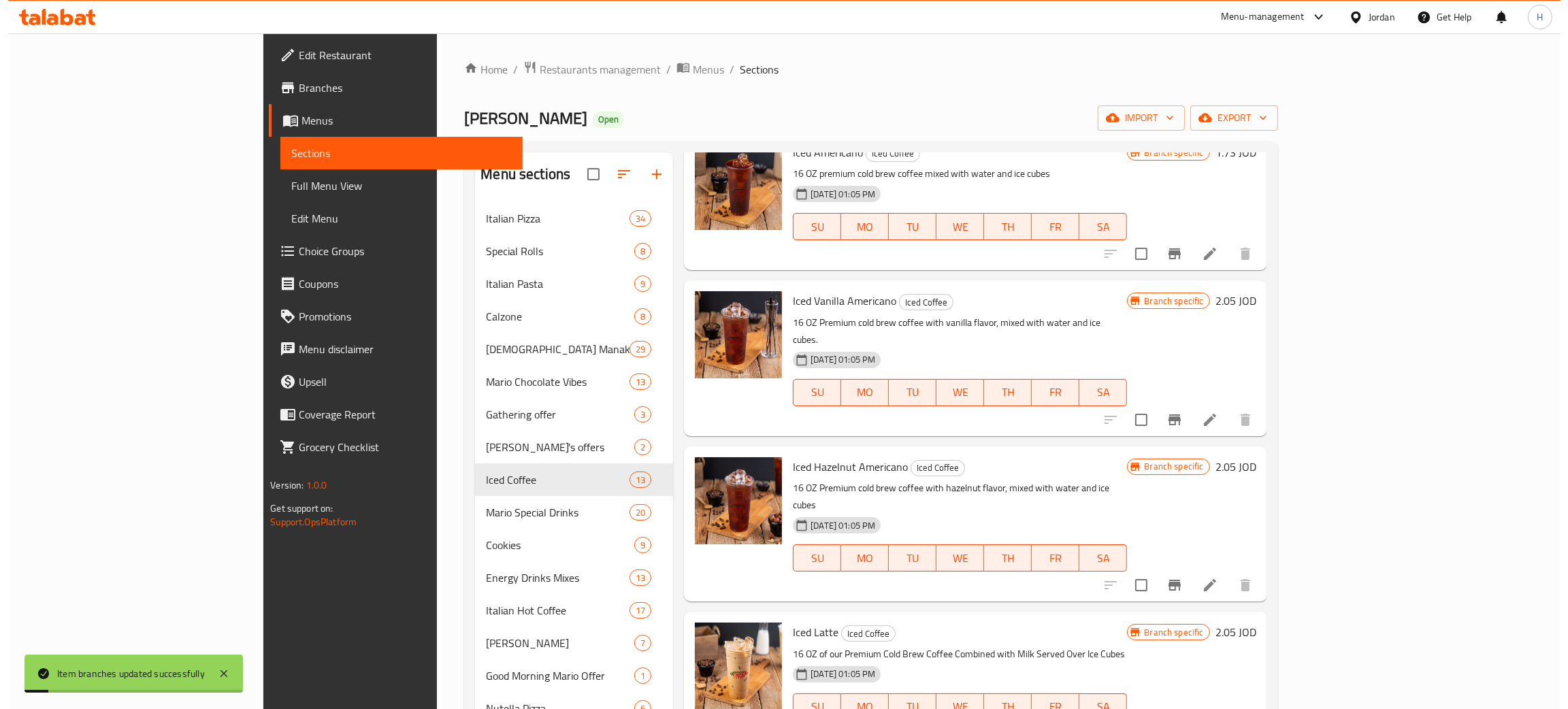
scroll to position [204, 0]
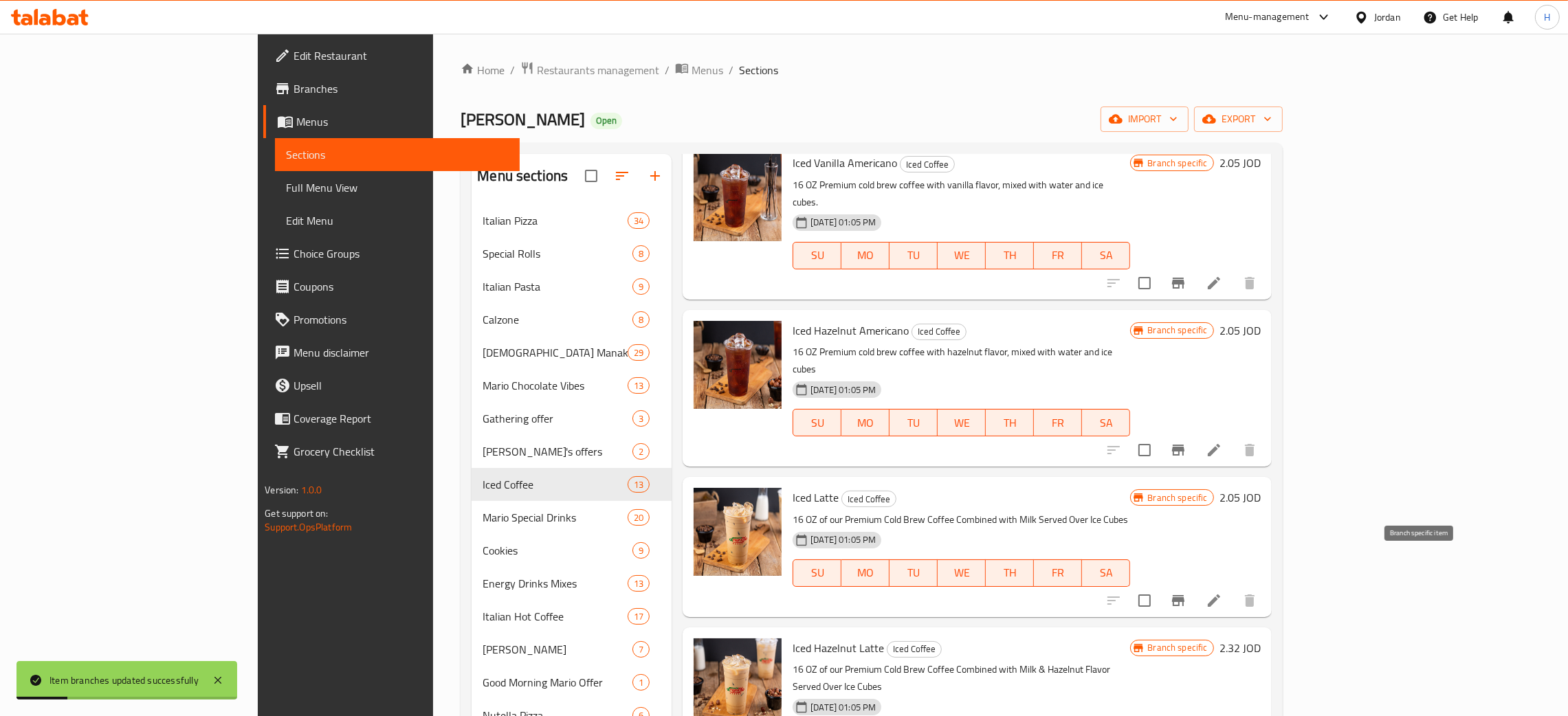
click at [789, 595] on icon "Branch-specific-item" at bounding box center [1178, 601] width 12 height 11
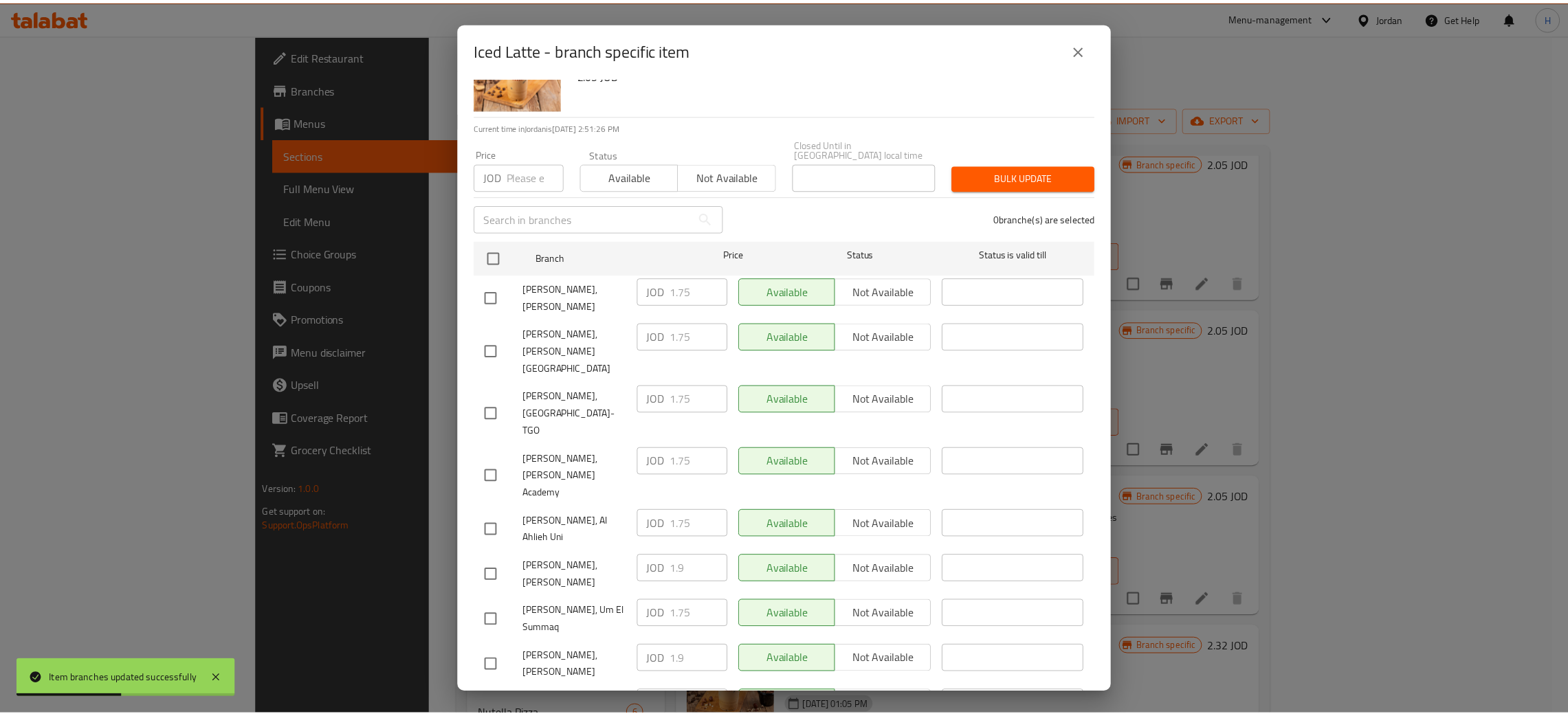
scroll to position [101, 0]
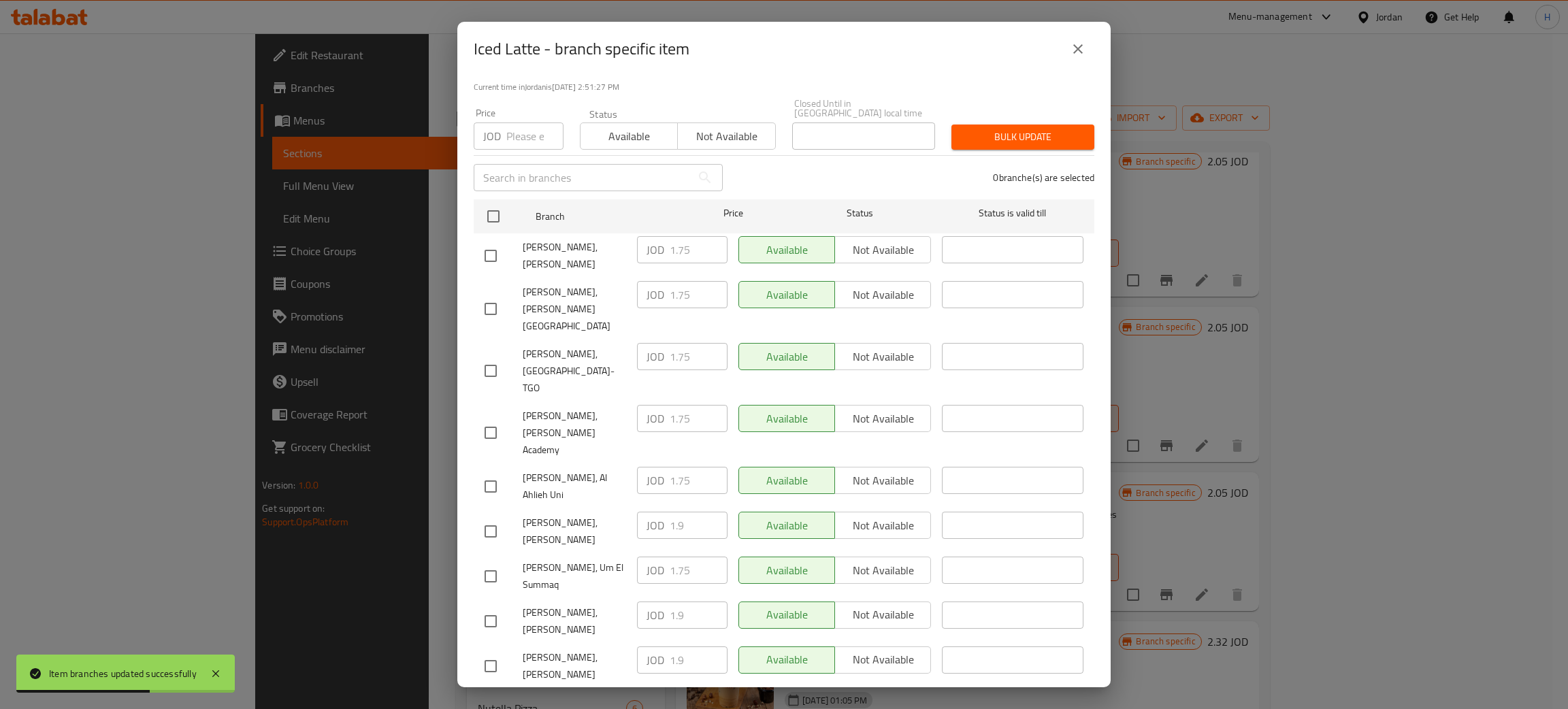
click at [637, 602] on div "JOD 1.9 ​" at bounding box center [682, 615] width 90 height 28
click at [492, 241] on input "checkbox" at bounding box center [490, 255] width 28 height 28
click at [663, 245] on div "JOD 1.75 ​" at bounding box center [682, 250] width 90 height 28
paste
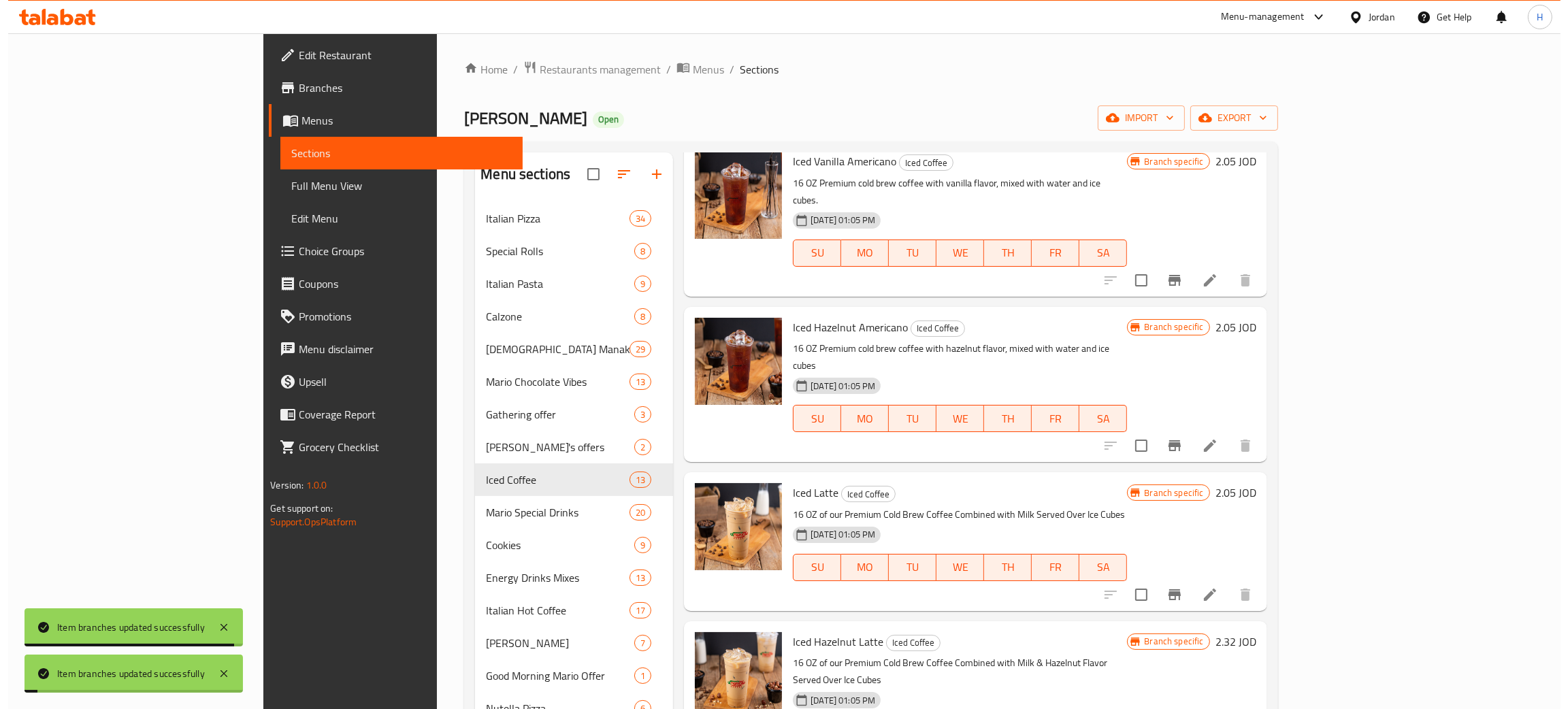
scroll to position [306, 0]
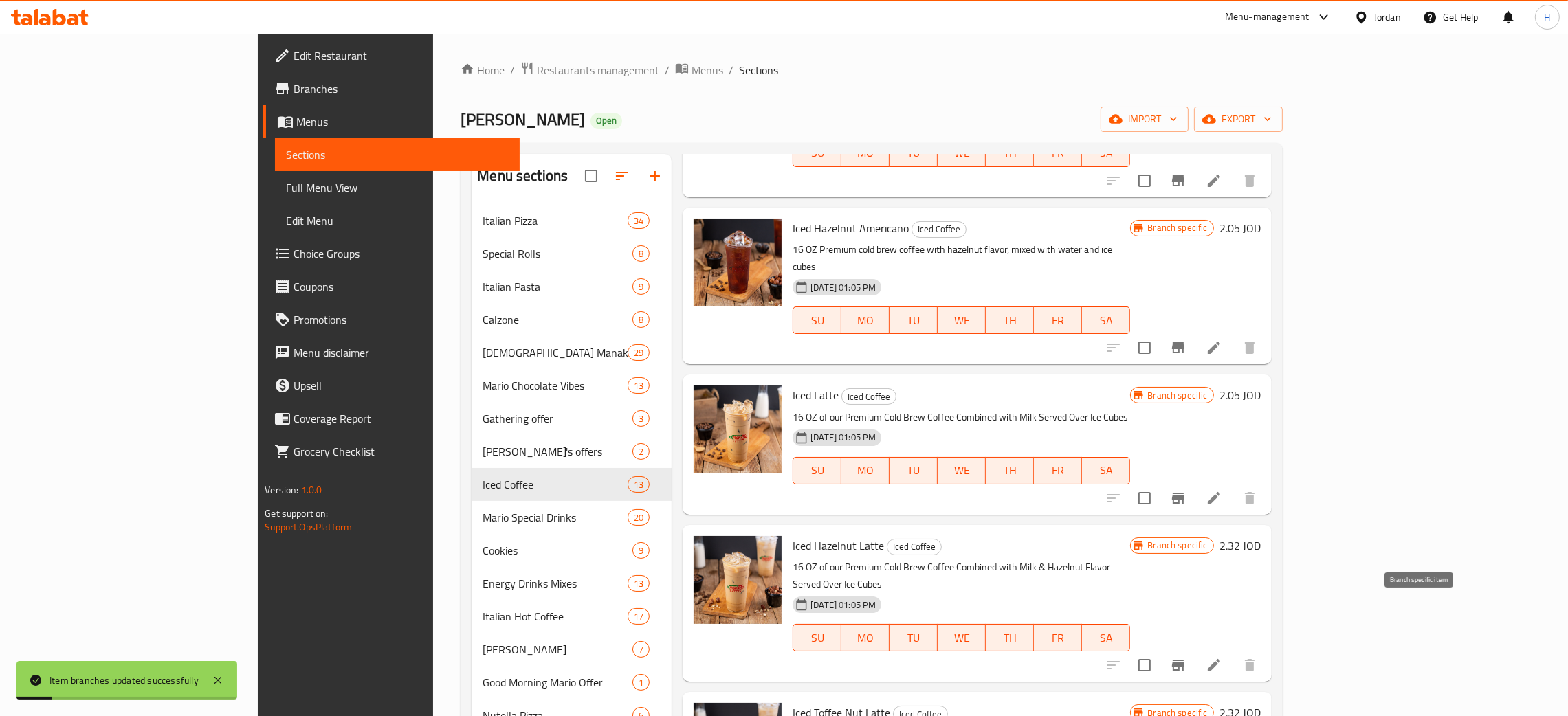
click at [789, 657] on icon "Branch-specific-item" at bounding box center [1177, 665] width 16 height 16
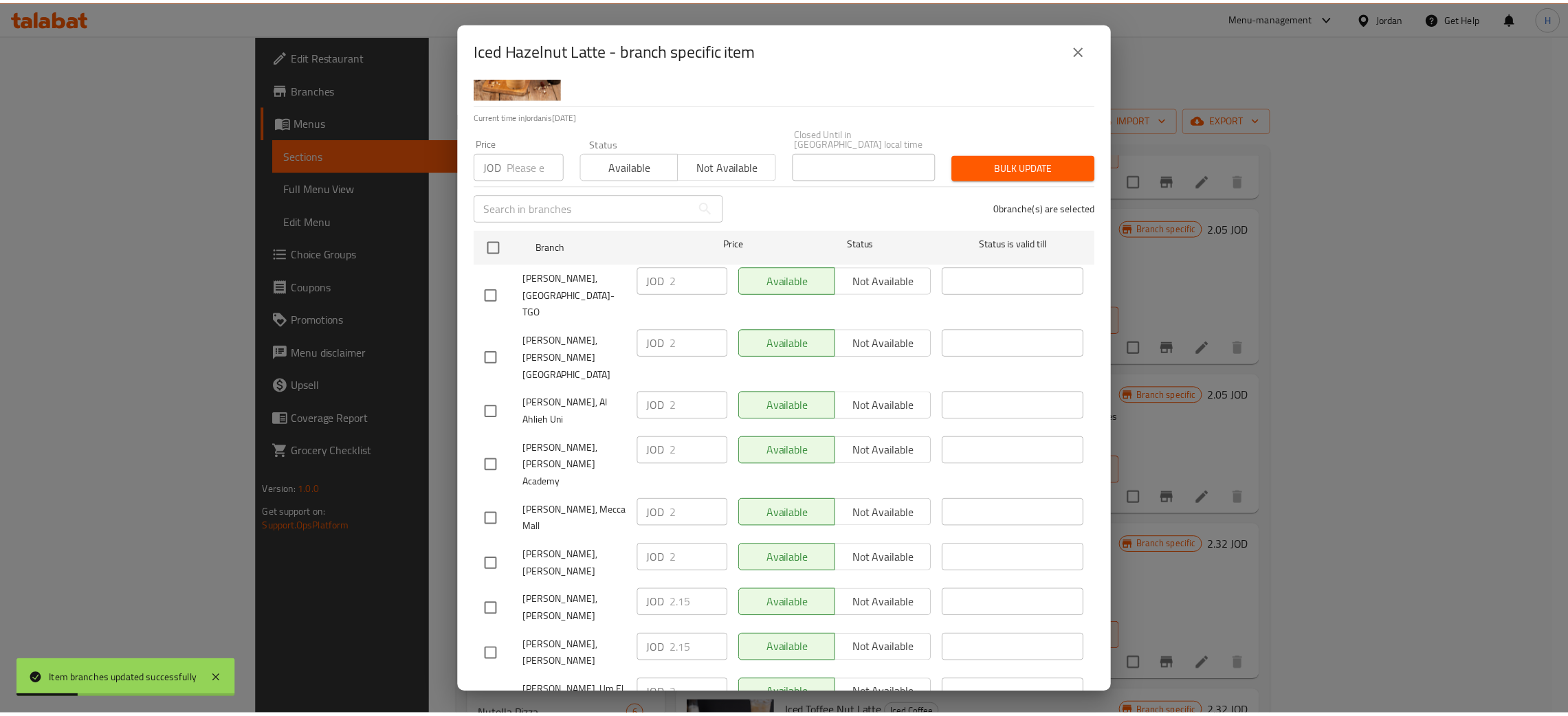
scroll to position [101, 0]
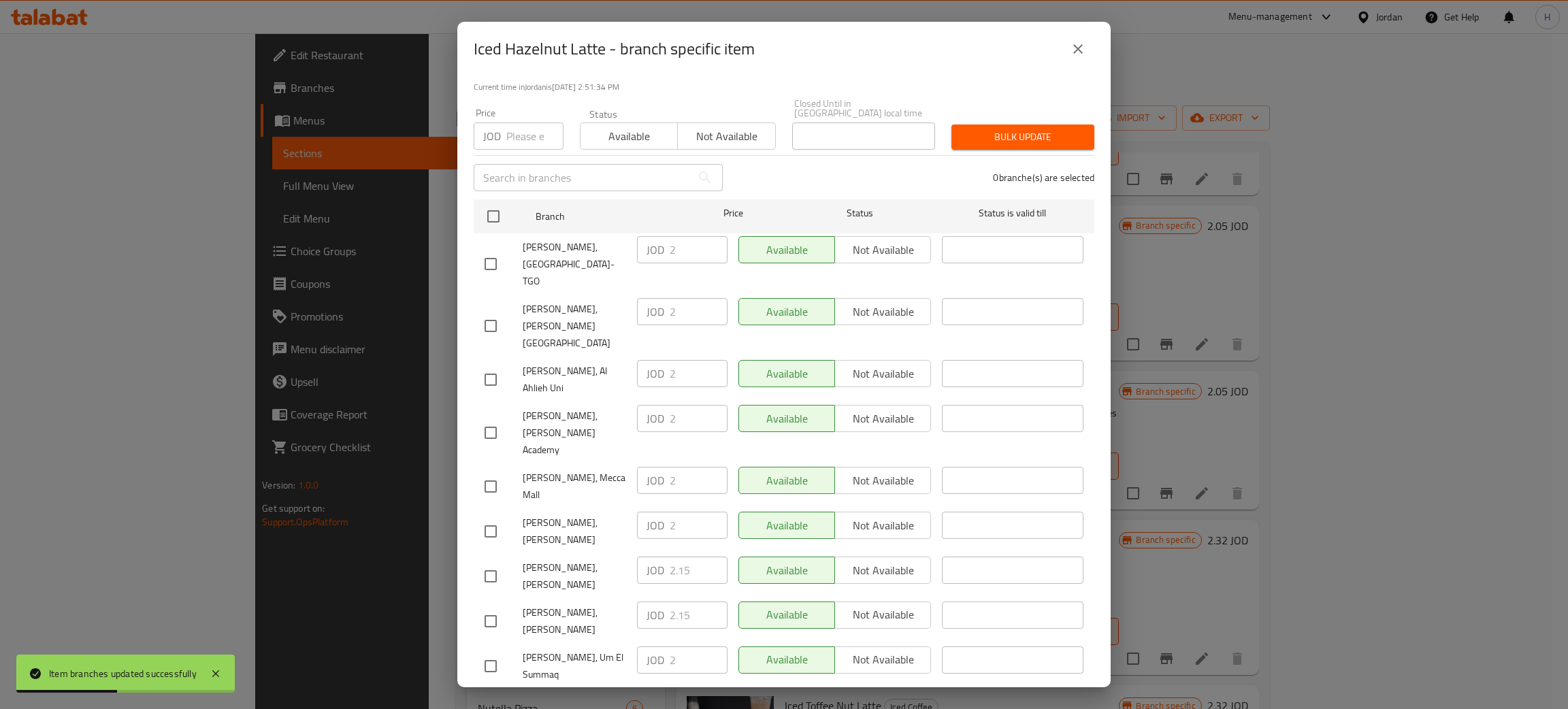
click at [651, 602] on div "JOD 2.15 ​" at bounding box center [682, 615] width 90 height 28
click at [504, 517] on div at bounding box center [504, 531] width 38 height 28
click at [487, 517] on input "checkbox" at bounding box center [490, 531] width 28 height 28
click at [671, 512] on input "2" at bounding box center [698, 526] width 57 height 28
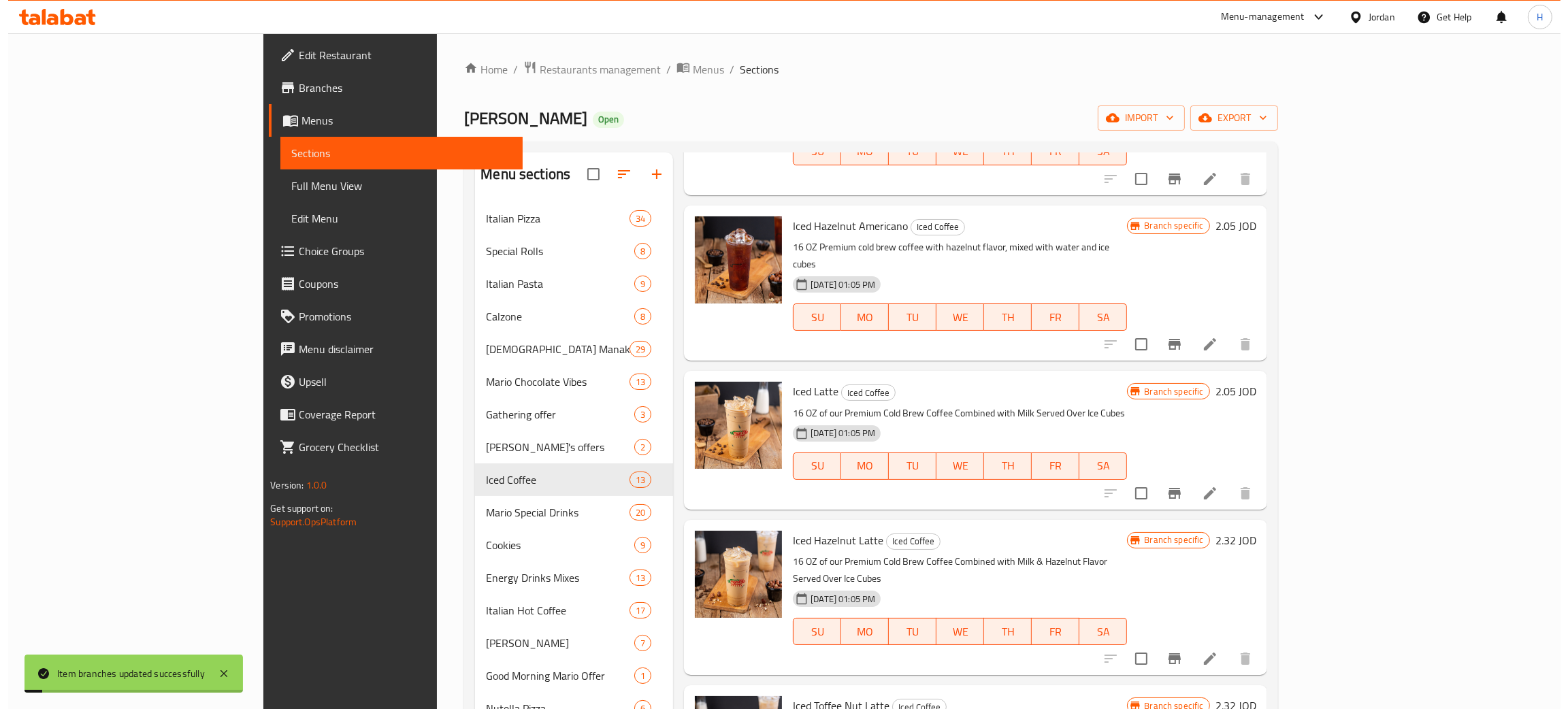
scroll to position [612, 0]
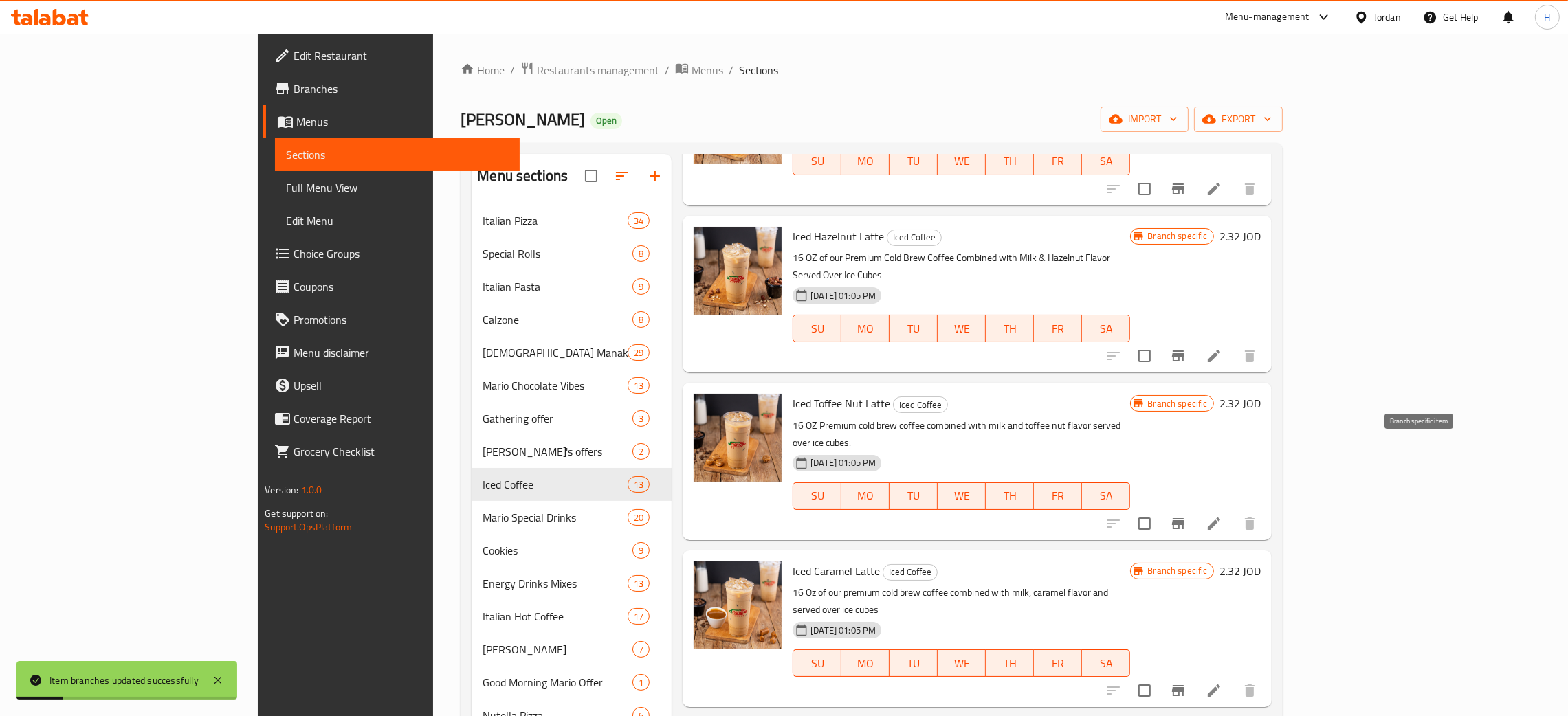
click at [789, 516] on icon "Branch-specific-item" at bounding box center [1177, 523] width 16 height 16
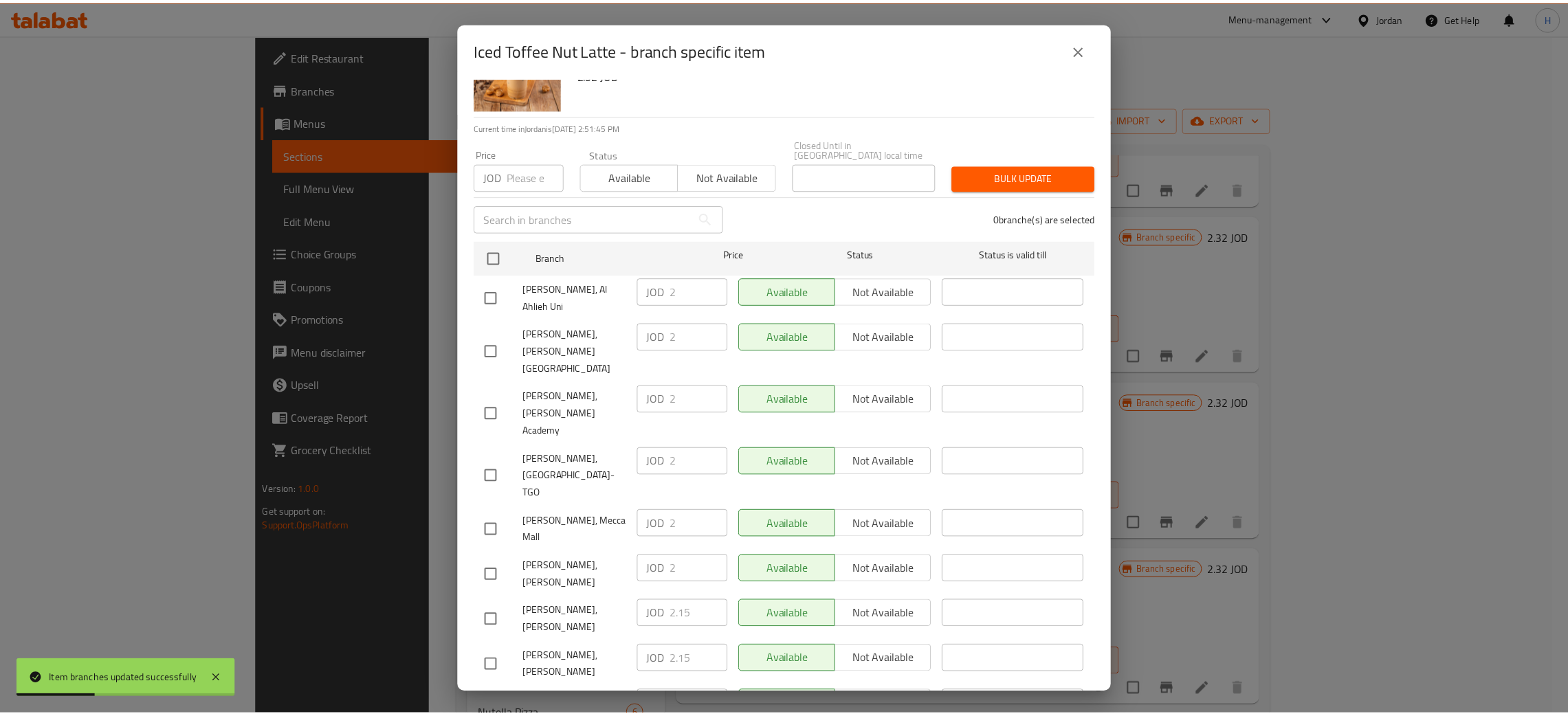
scroll to position [101, 0]
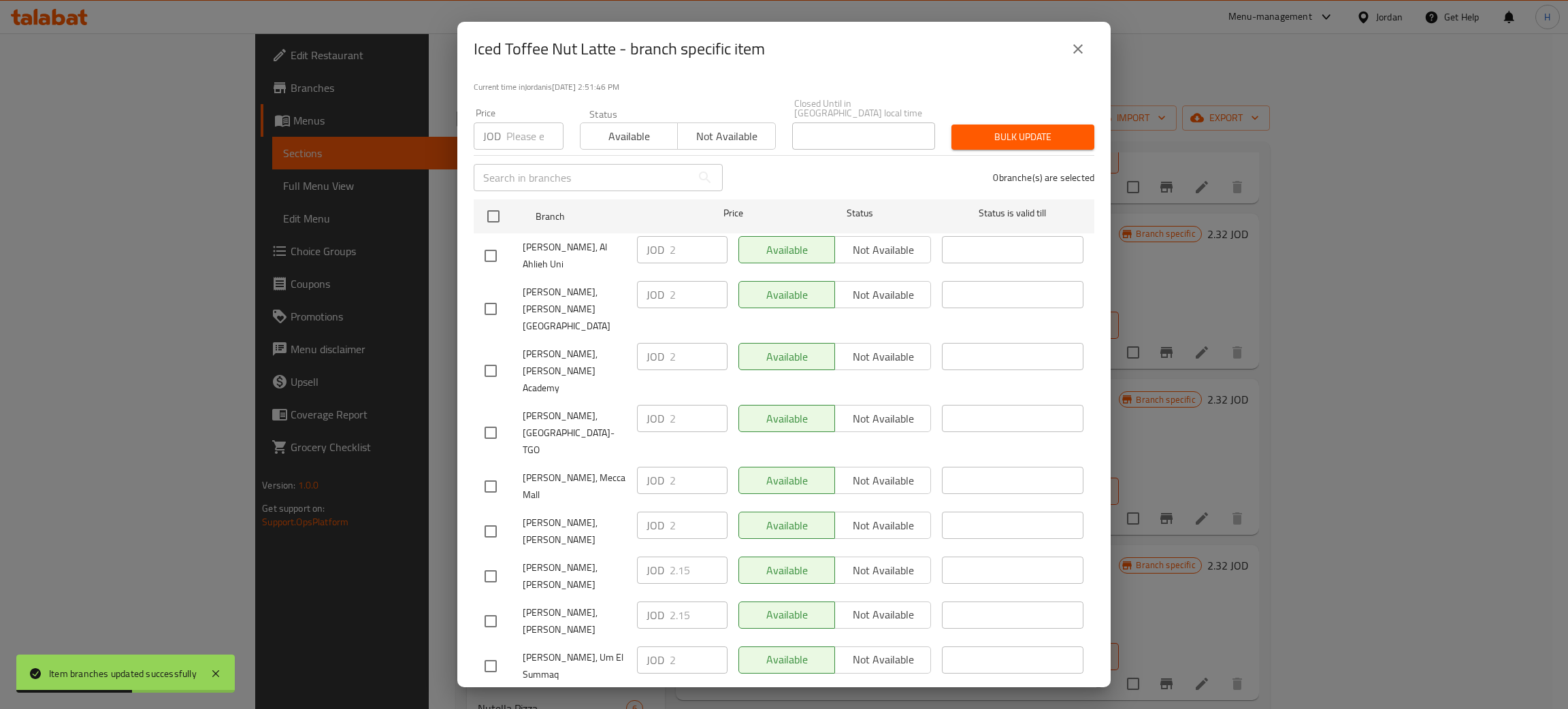
click at [622, 596] on div "[PERSON_NAME], [PERSON_NAME] JOD 2.15 ​ Available Not available ​" at bounding box center [784, 622] width 610 height 51
click at [495, 517] on input "checkbox" at bounding box center [490, 531] width 28 height 28
click at [684, 512] on input "2" at bounding box center [698, 526] width 57 height 28
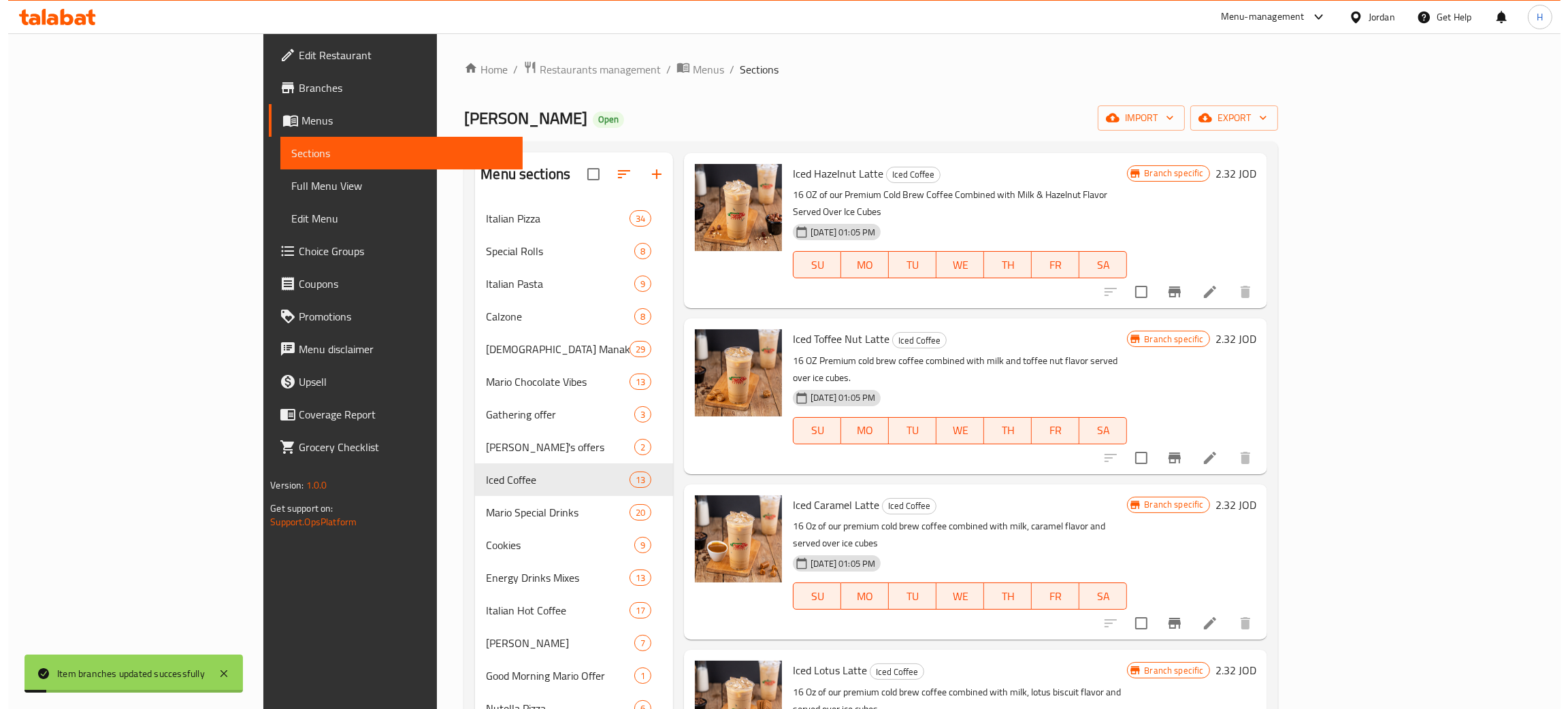
scroll to position [714, 0]
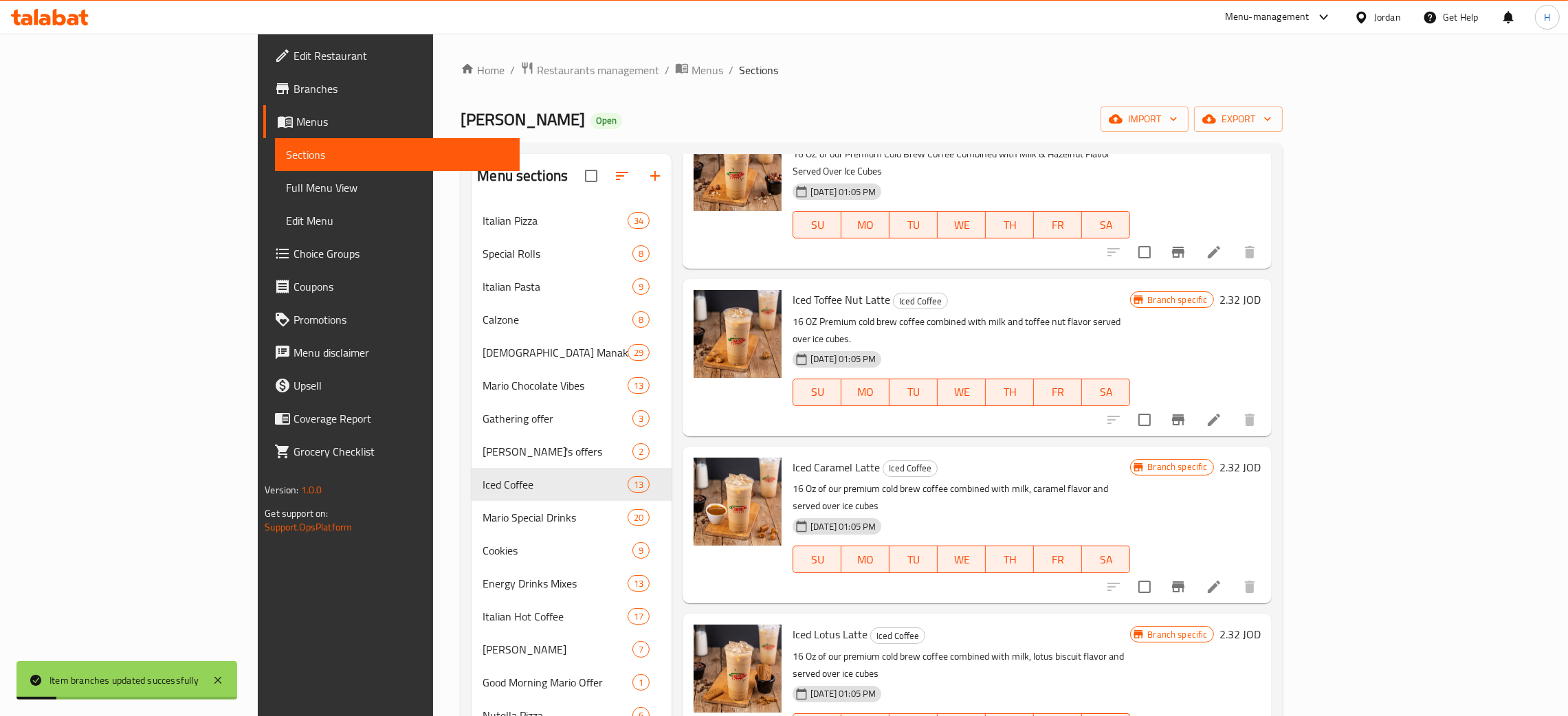
click at [789, 581] on icon "Branch-specific-item" at bounding box center [1178, 587] width 12 height 11
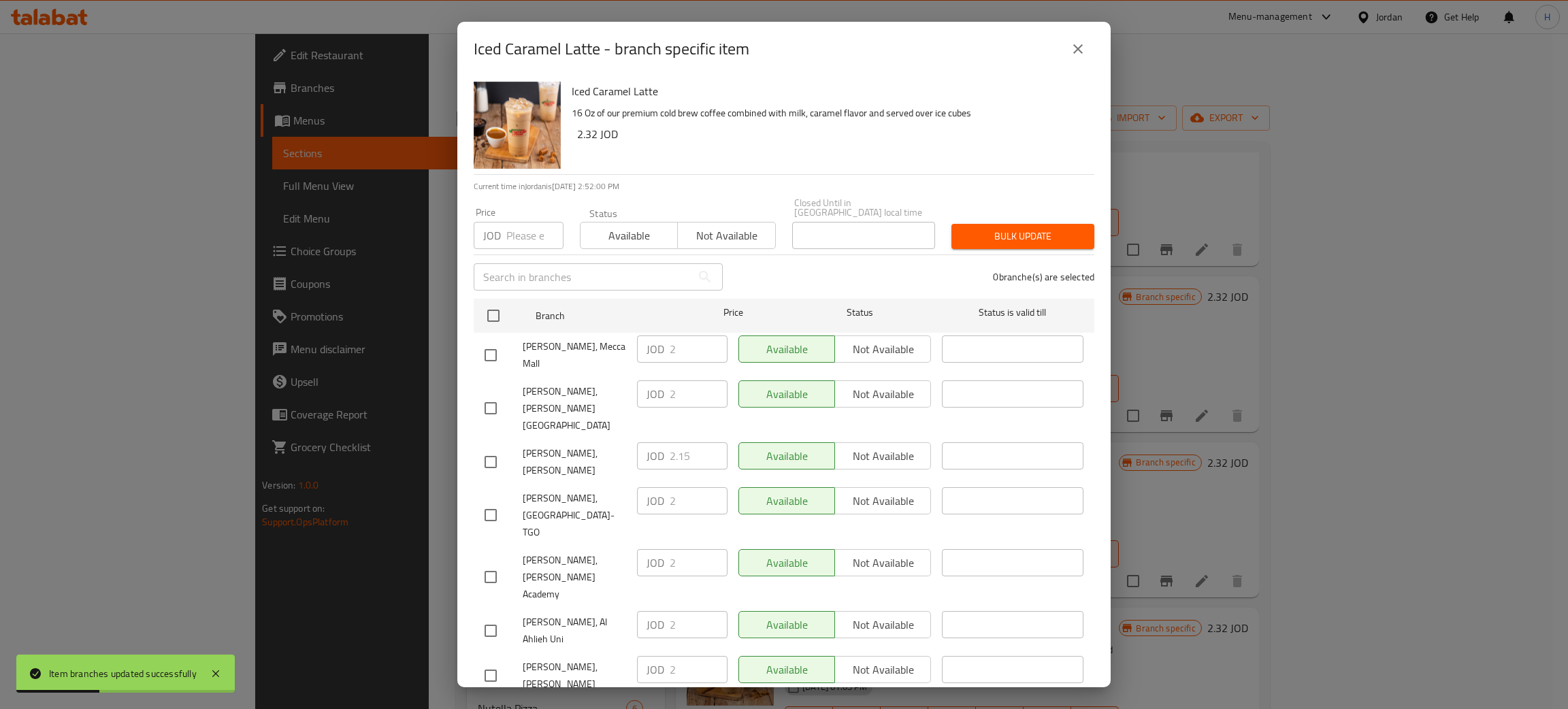
click at [648, 442] on div "JOD 2.15 ​" at bounding box center [682, 456] width 90 height 28
click at [501, 661] on input "checkbox" at bounding box center [490, 675] width 28 height 28
click at [689, 656] on input "2" at bounding box center [698, 670] width 57 height 28
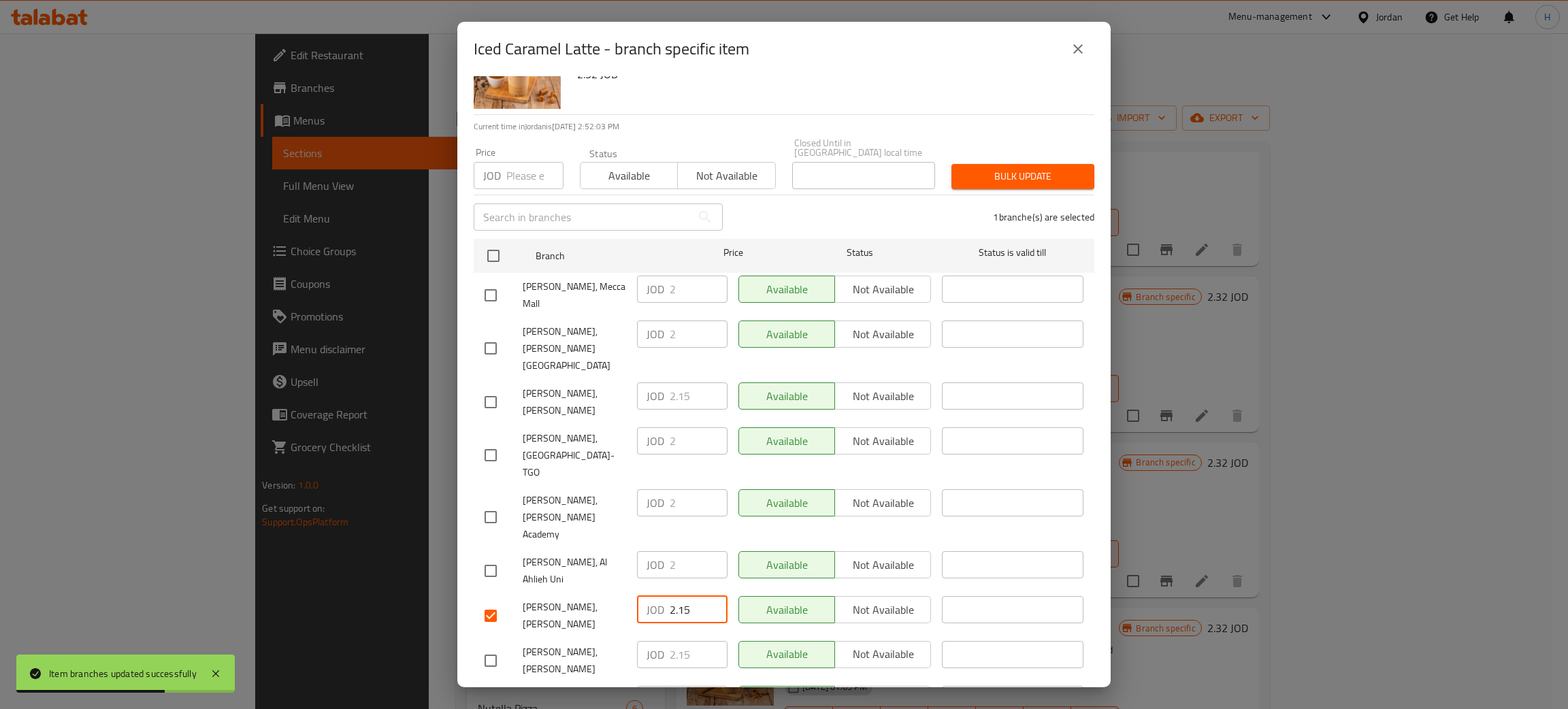
scroll to position [100, 0]
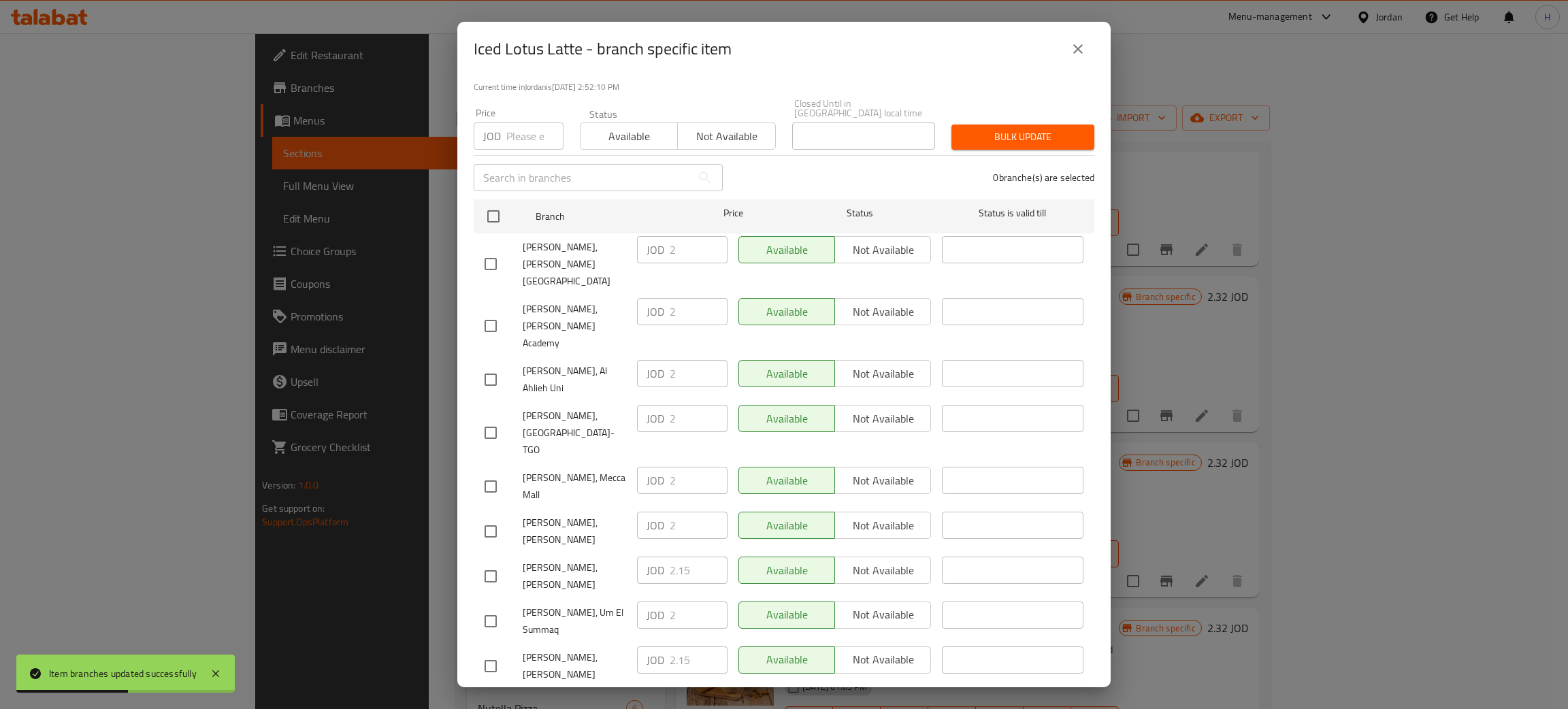
click at [657, 691] on div "JOD 2.15 ​" at bounding box center [682, 705] width 90 height 28
click at [495, 517] on input "checkbox" at bounding box center [490, 531] width 28 height 28
click at [671, 512] on input "2" at bounding box center [698, 526] width 57 height 28
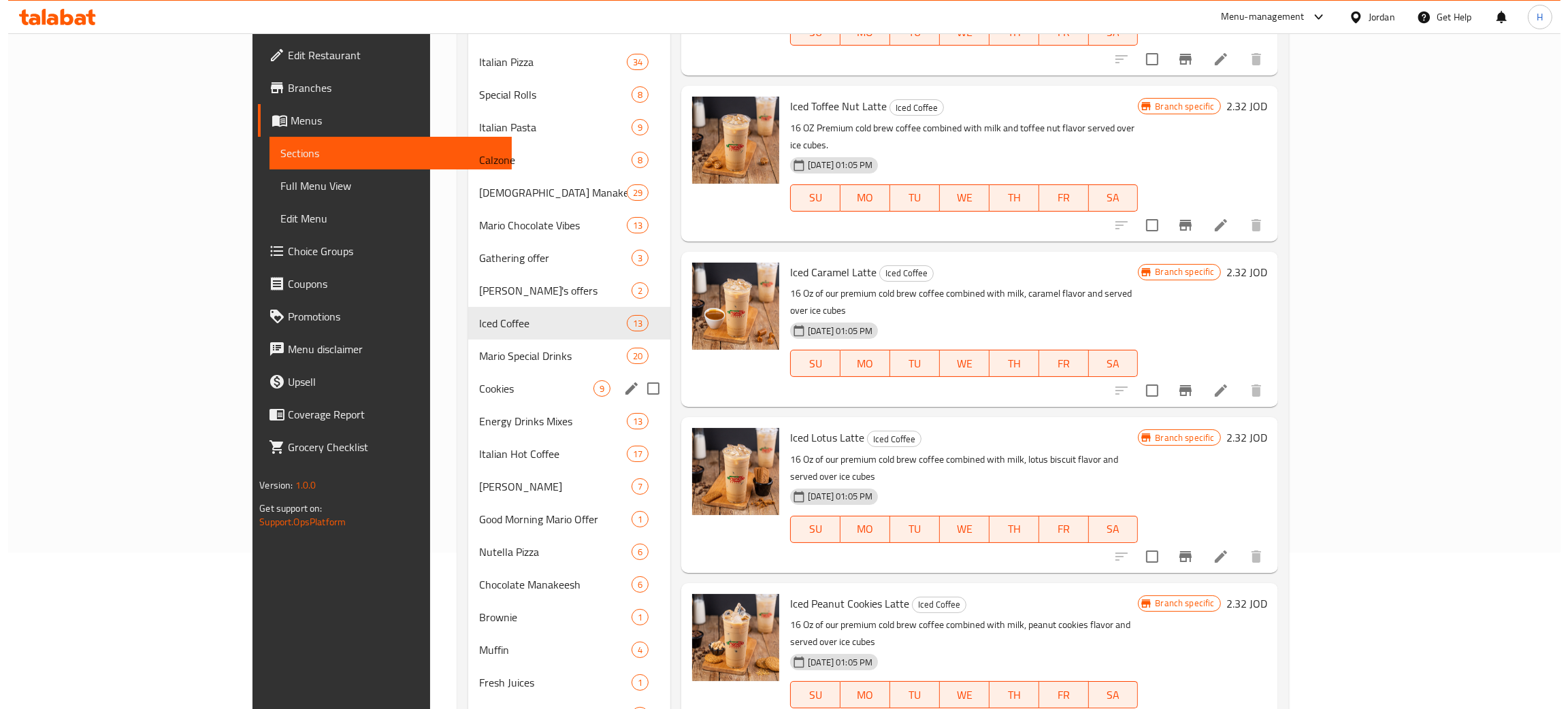
scroll to position [14, 0]
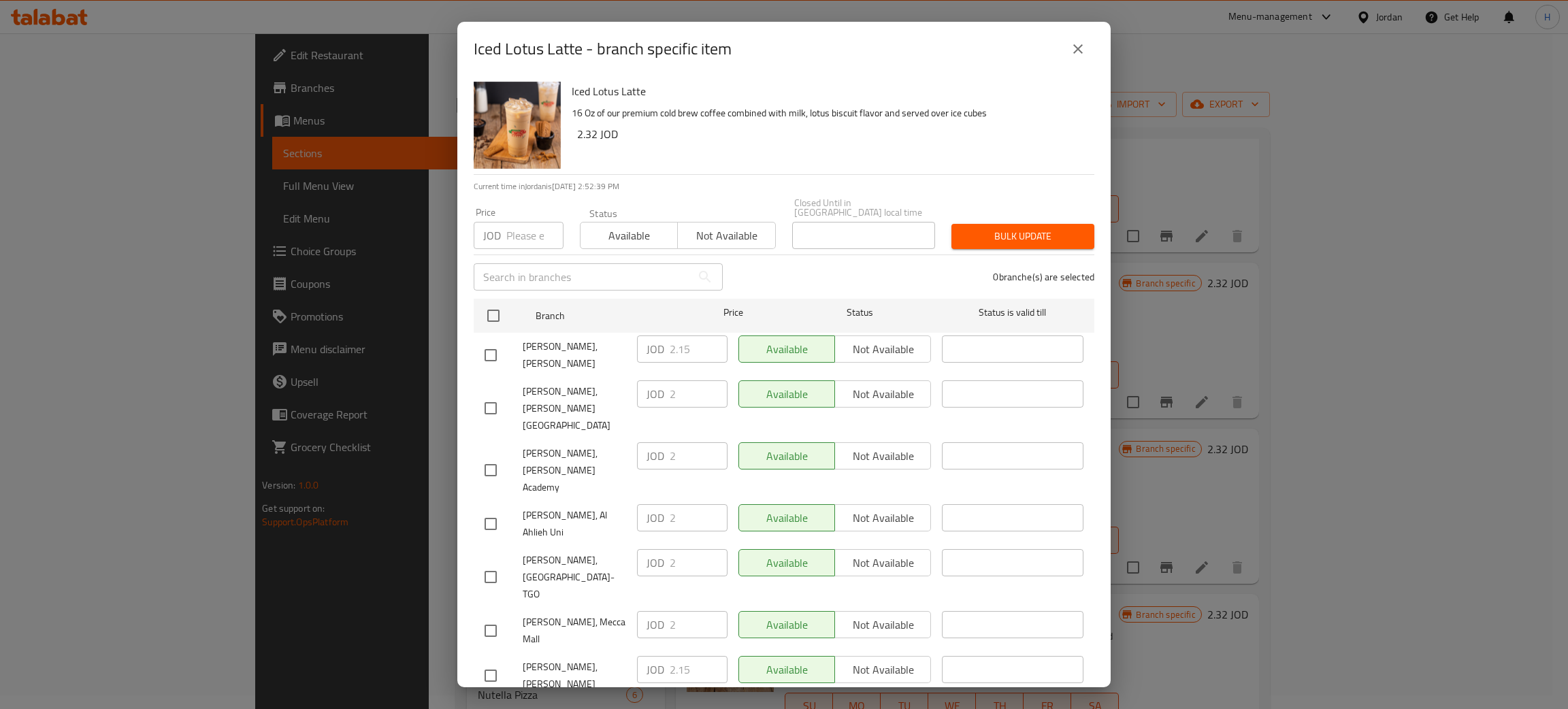
scroll to position [100, 0]
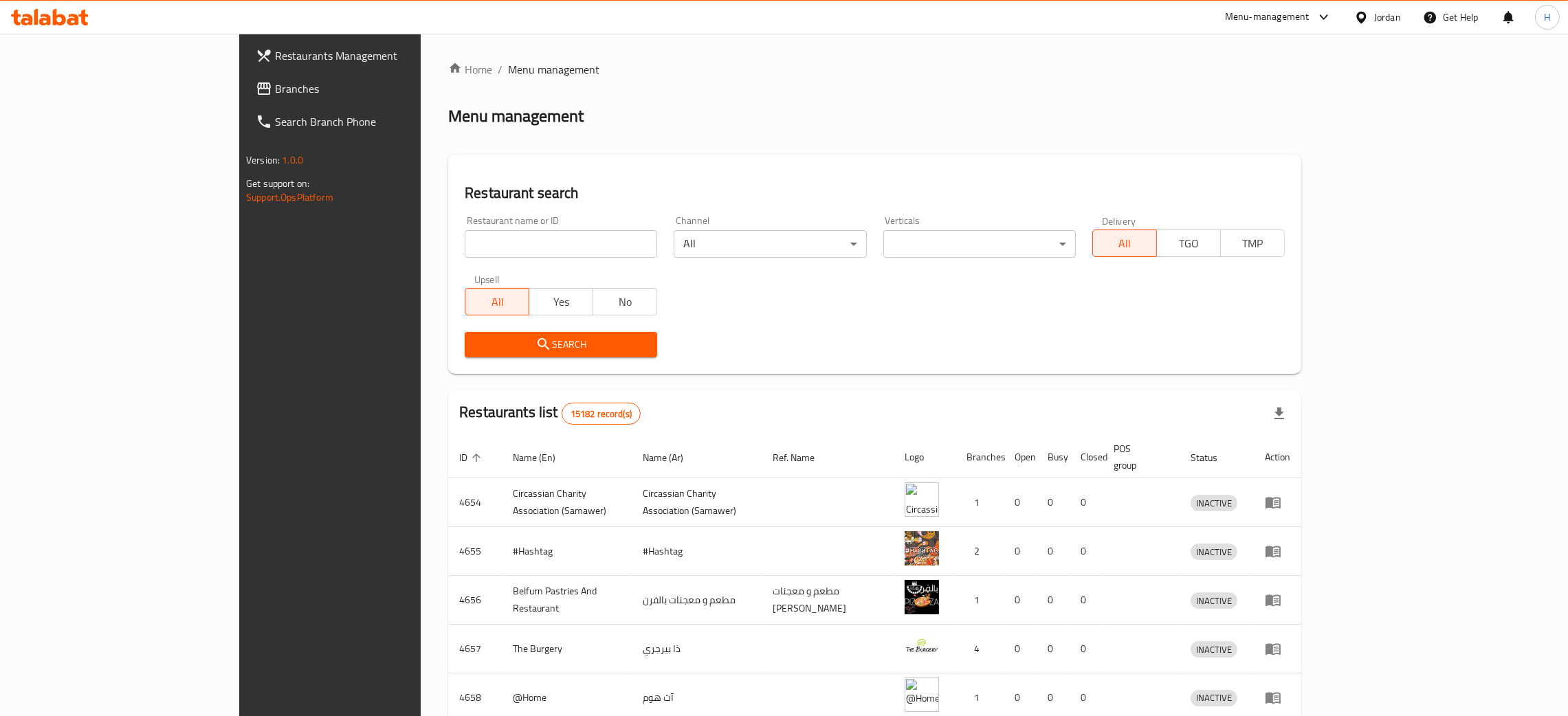
click at [275, 83] on span "Branches" at bounding box center [382, 88] width 215 height 16
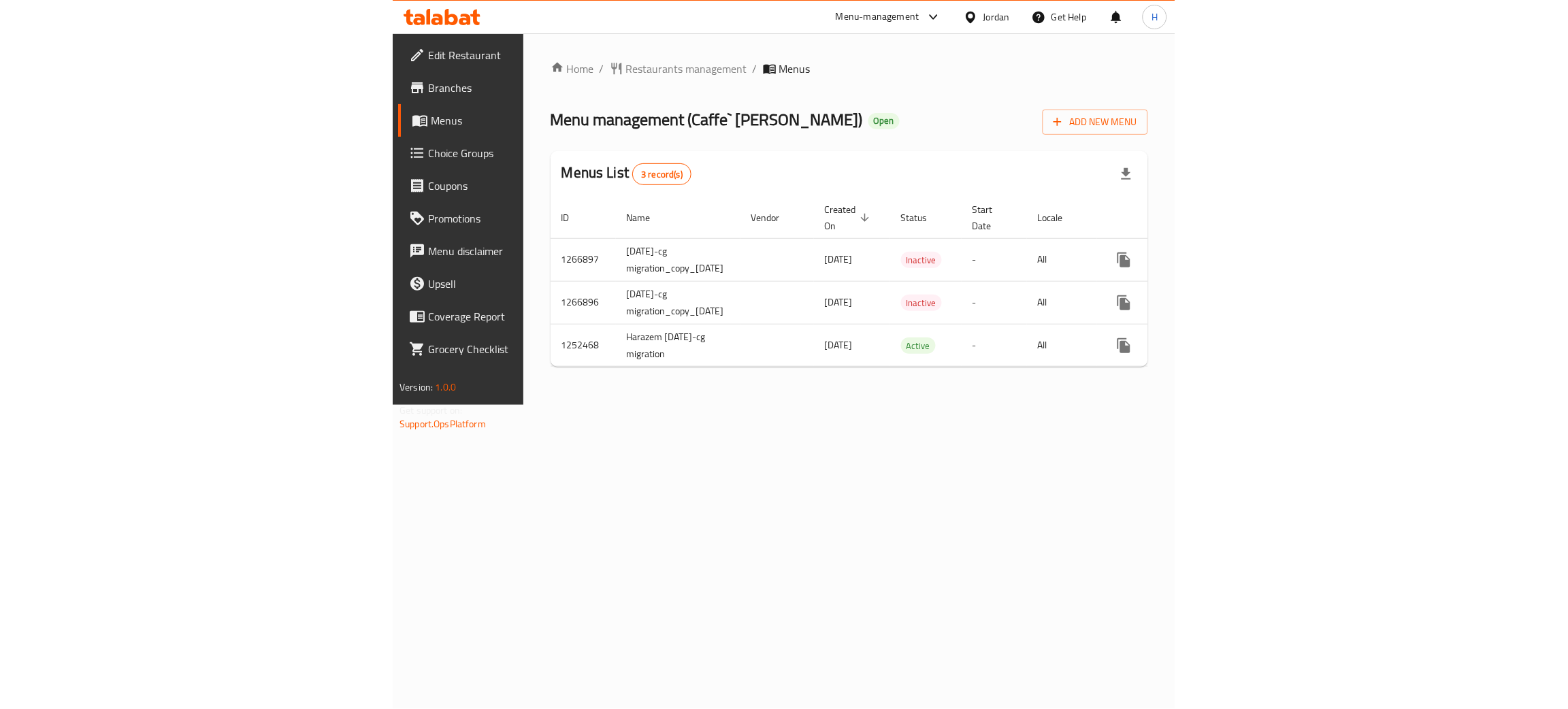
scroll to position [0, 122]
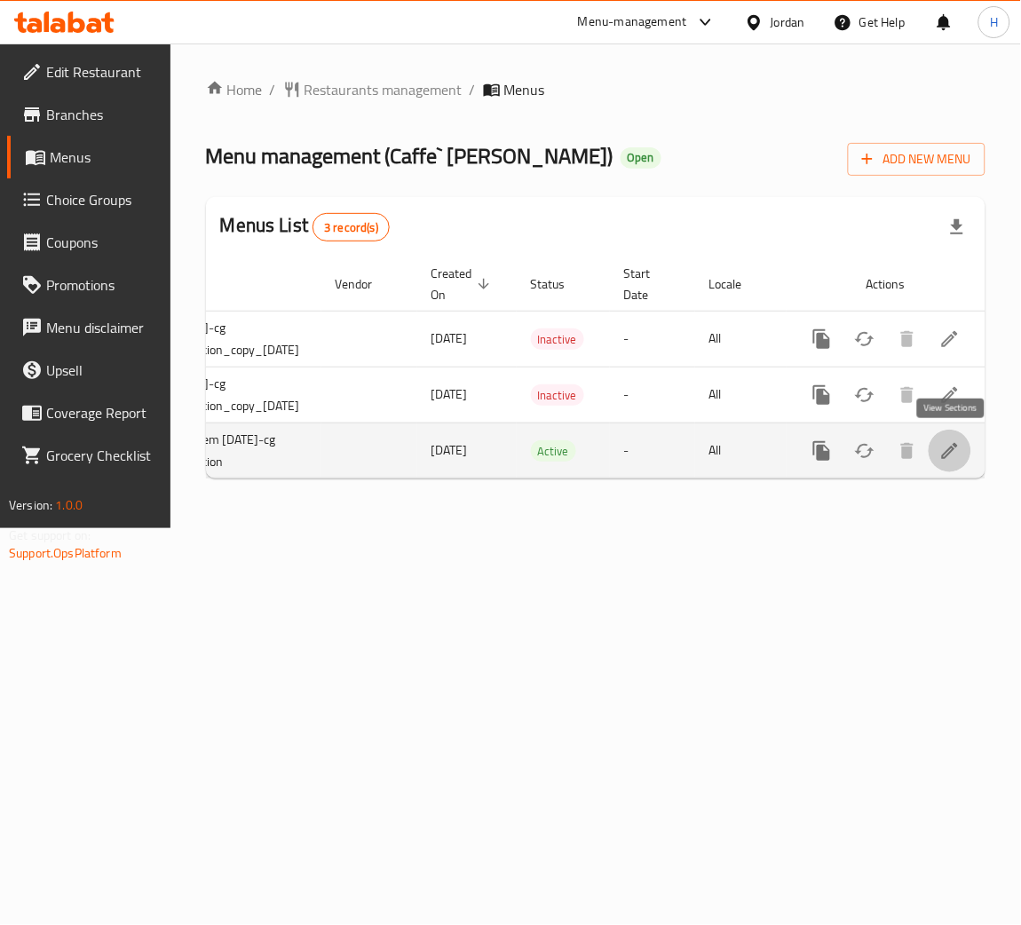
click at [950, 435] on link "enhanced table" at bounding box center [950, 451] width 43 height 43
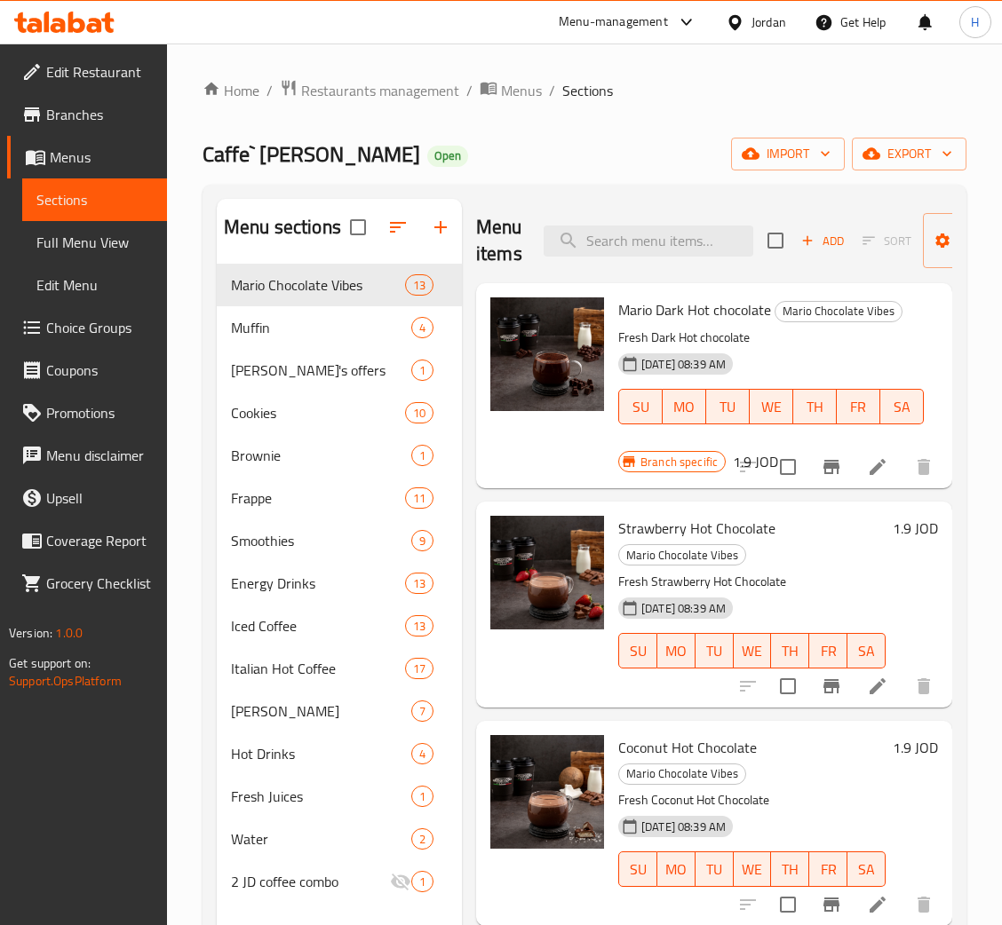
click at [821, 471] on icon "Branch-specific-item" at bounding box center [831, 466] width 21 height 21
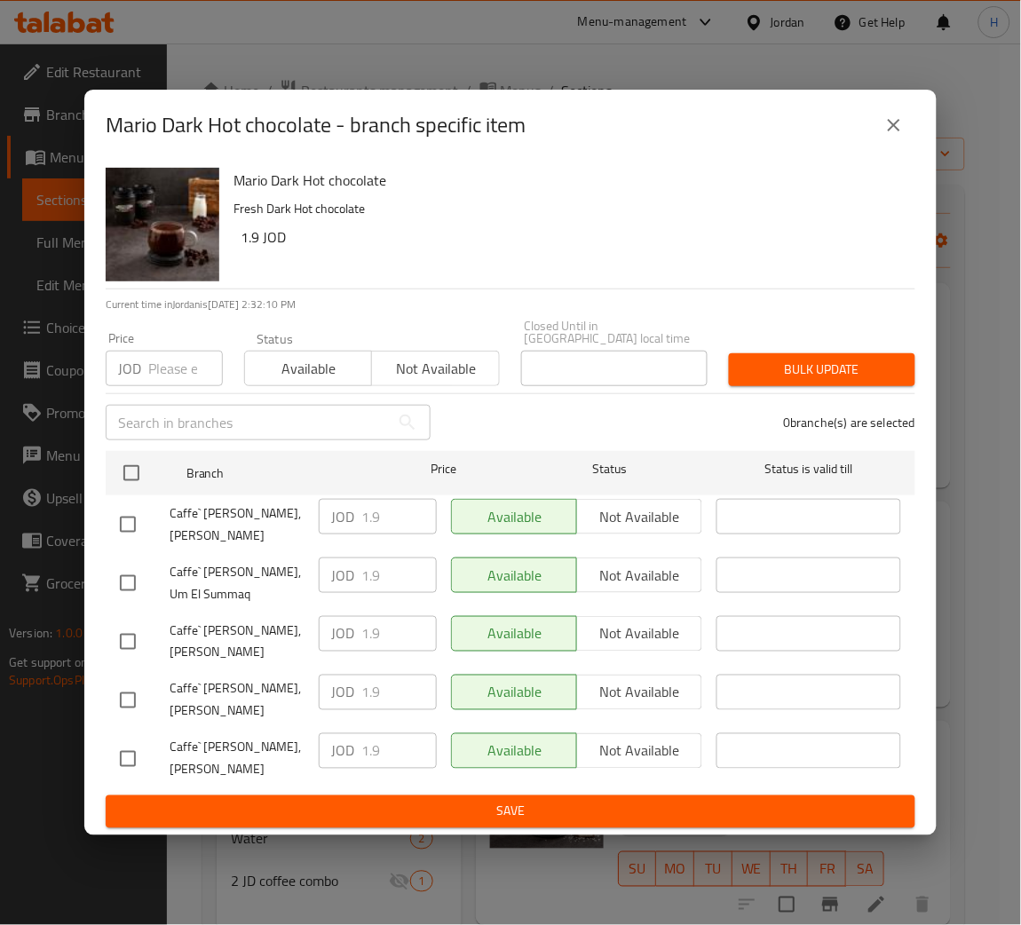
click at [894, 136] on icon "close" at bounding box center [894, 125] width 21 height 21
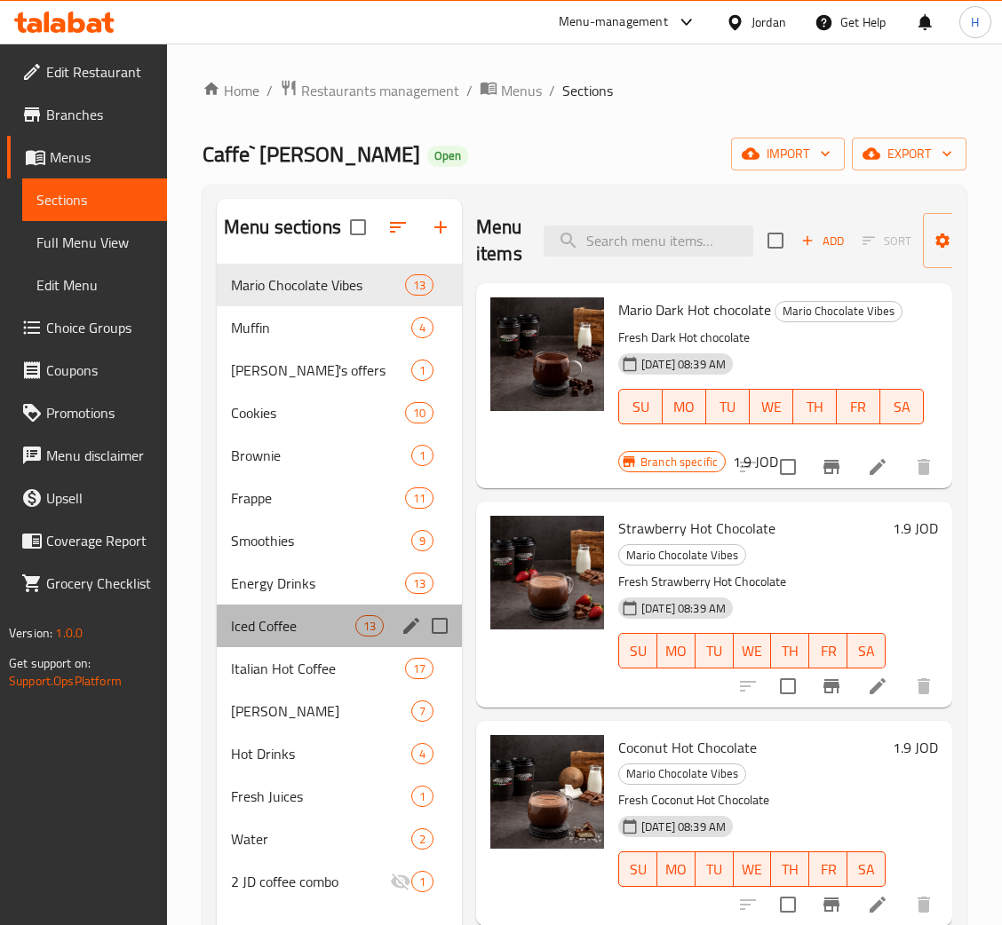
click at [356, 633] on span "13" at bounding box center [369, 626] width 27 height 17
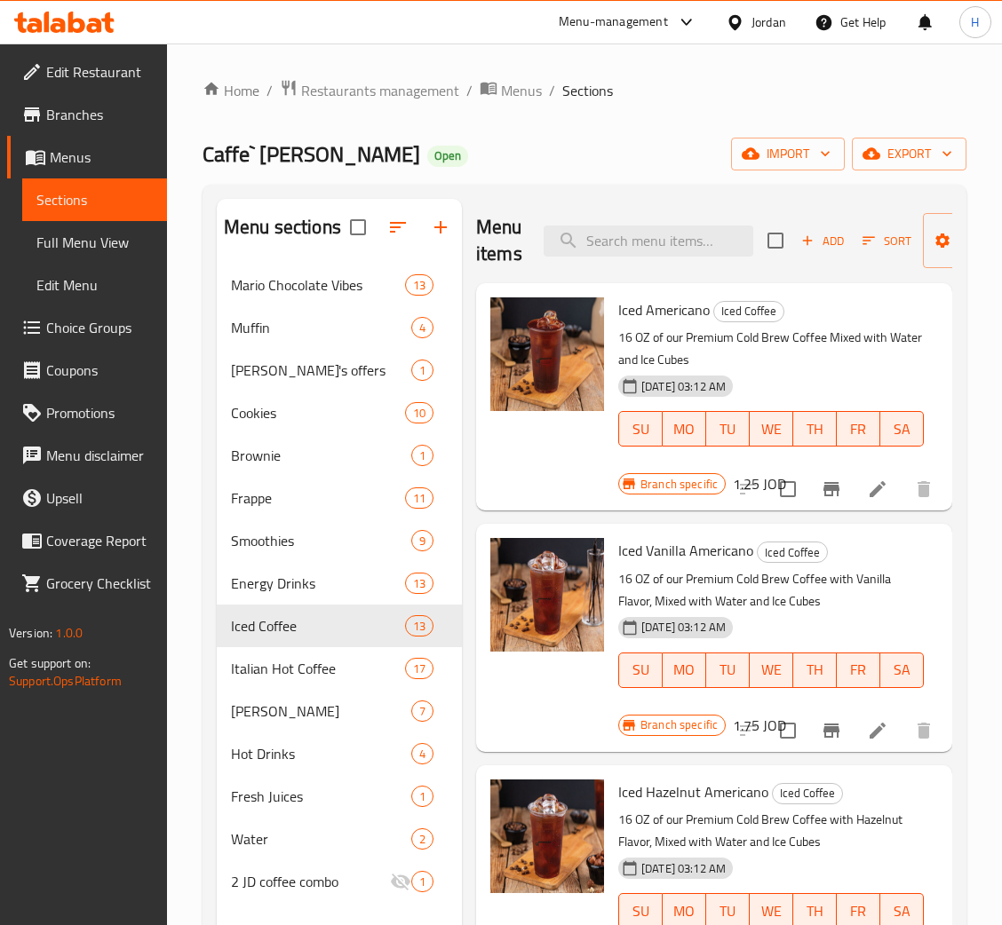
click at [821, 499] on icon "Branch-specific-item" at bounding box center [831, 489] width 21 height 21
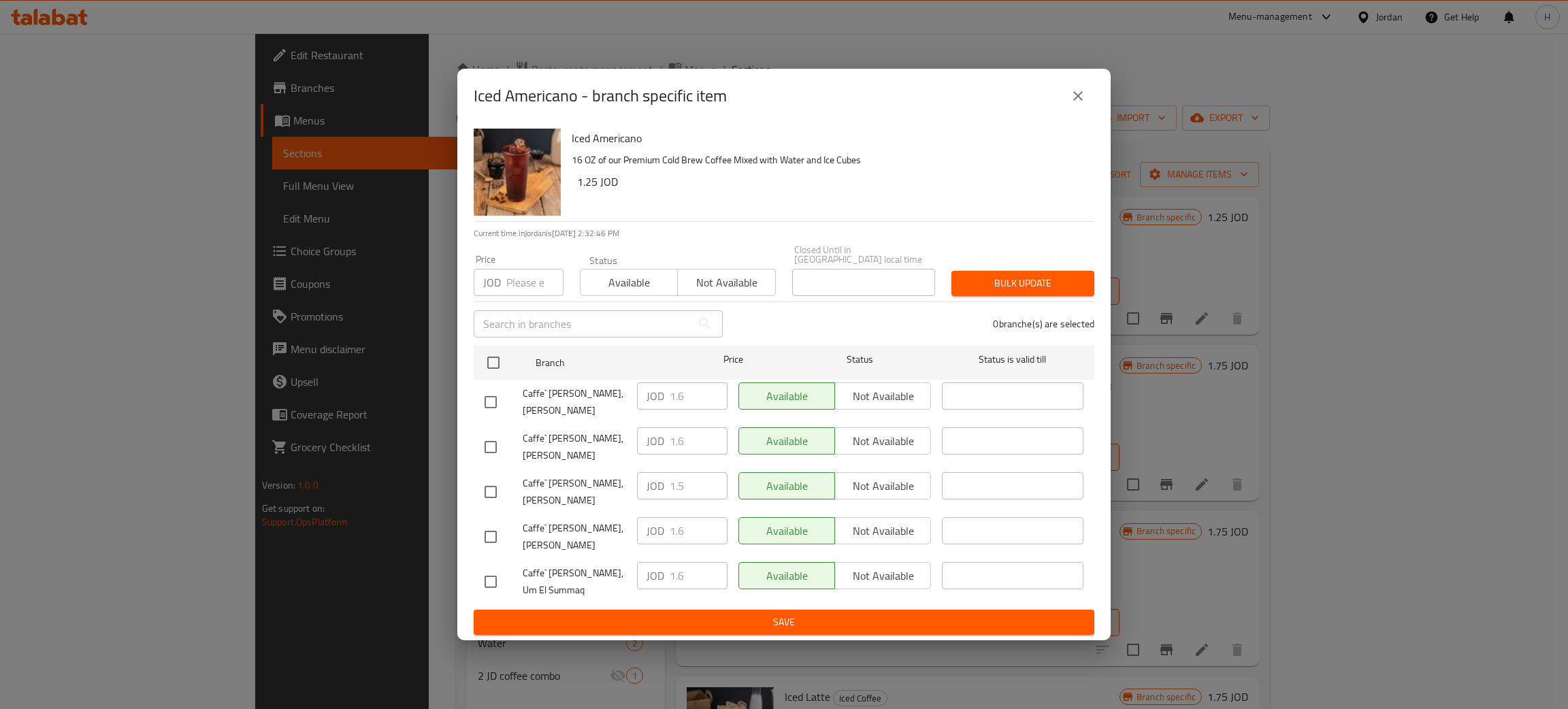
click at [447, 113] on div "Iced Americano - branch specific item Iced Americano 16 OZ of our Premium Cold …" at bounding box center [784, 354] width 1568 height 709
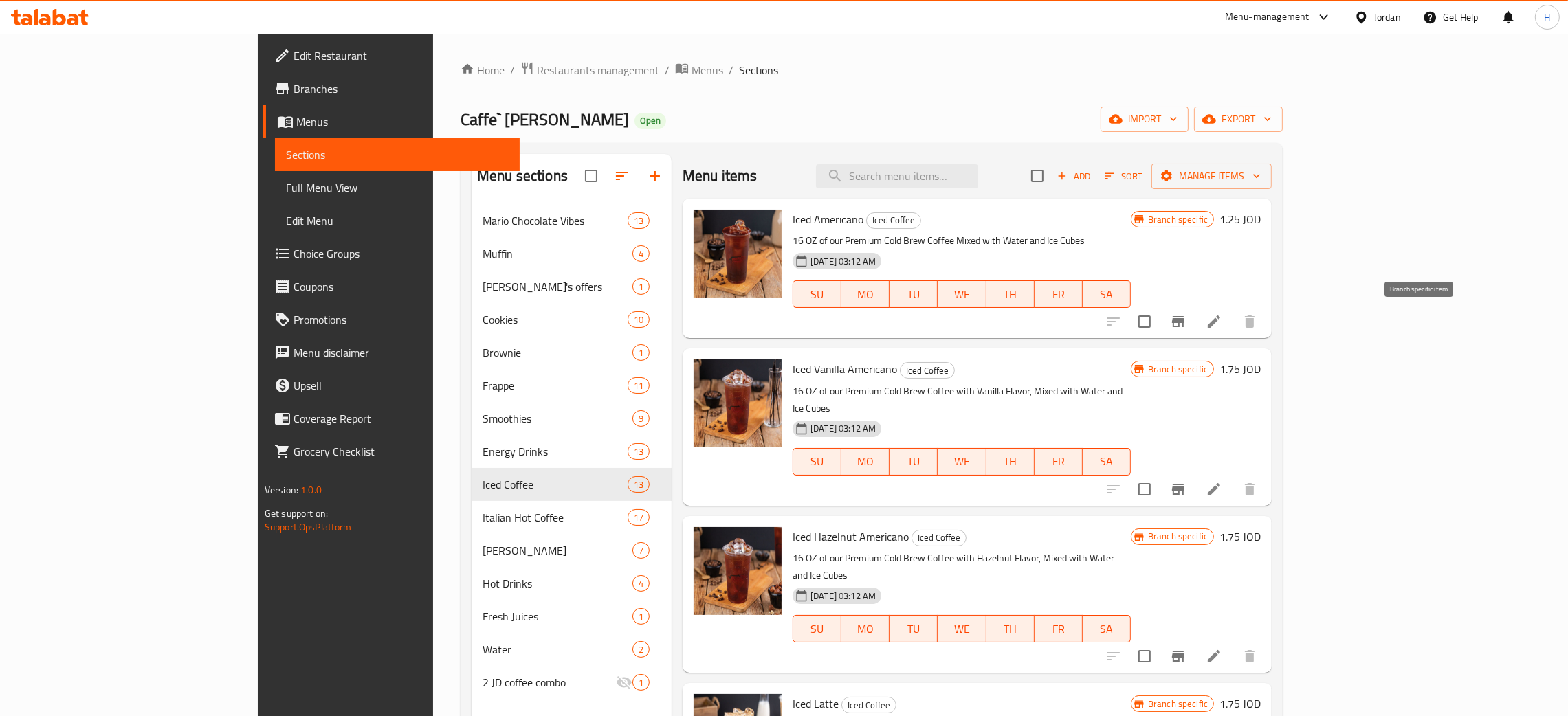
click at [789, 328] on icon "Branch-specific-item" at bounding box center [1177, 321] width 16 height 16
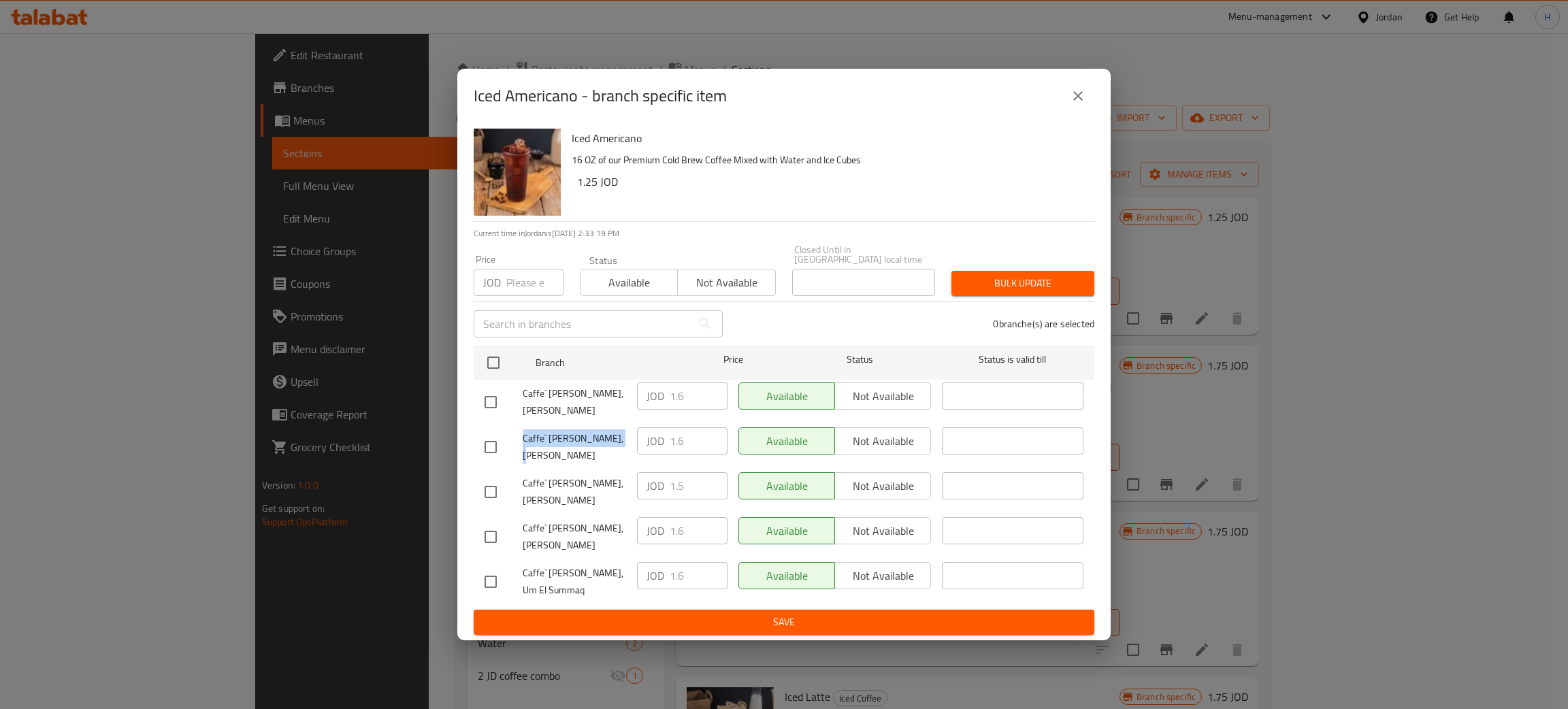
drag, startPoint x: 619, startPoint y: 447, endPoint x: 474, endPoint y: 455, distance: 145.2
click at [474, 455] on li "Caffe` Mario, Al Rawabi JOD 1.6 ​ Available Not available ​" at bounding box center [784, 447] width 621 height 45
drag, startPoint x: 605, startPoint y: 484, endPoint x: 476, endPoint y: 484, distance: 129.0
click at [479, 484] on div "Caffe` Mario, Jubaiha" at bounding box center [555, 492] width 153 height 51
click at [658, 455] on div "JOD 1.6 ​" at bounding box center [682, 441] width 90 height 28
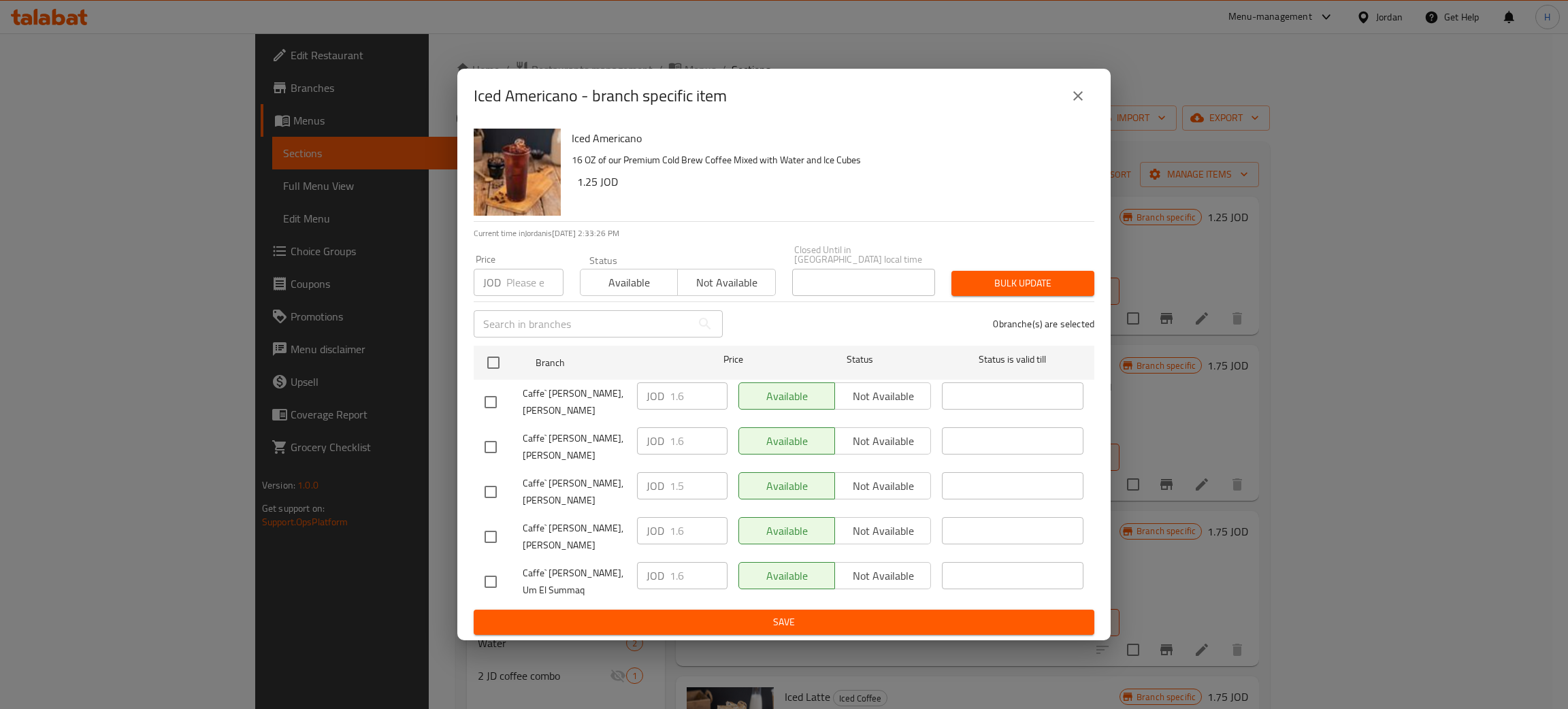
click at [491, 481] on input "checkbox" at bounding box center [490, 491] width 28 height 28
checkbox input "true"
drag, startPoint x: 699, startPoint y: 491, endPoint x: 697, endPoint y: 524, distance: 33.1
click at [697, 491] on input "1.5" at bounding box center [698, 486] width 57 height 28
paste input "6"
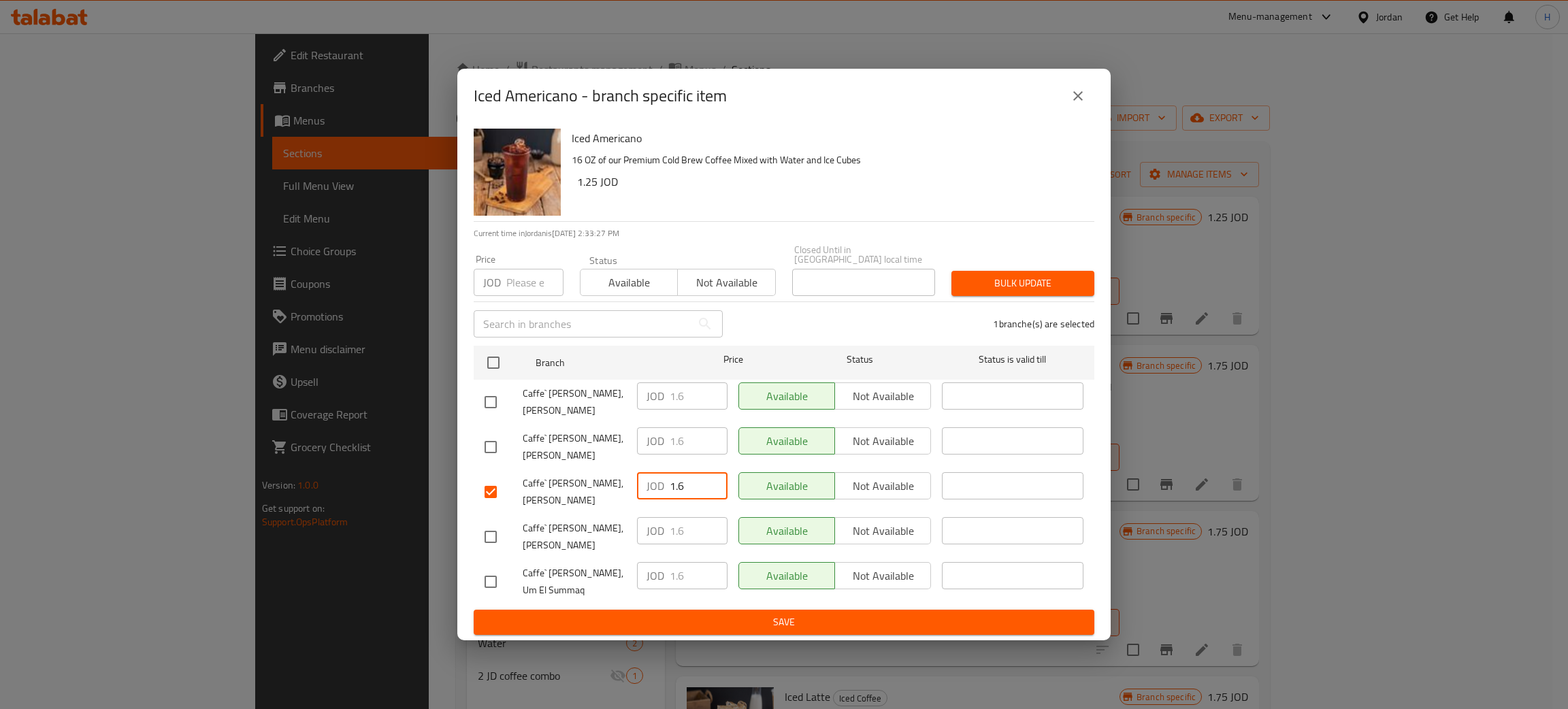
type input "1.6"
click at [697, 614] on span "Save" at bounding box center [783, 622] width 599 height 17
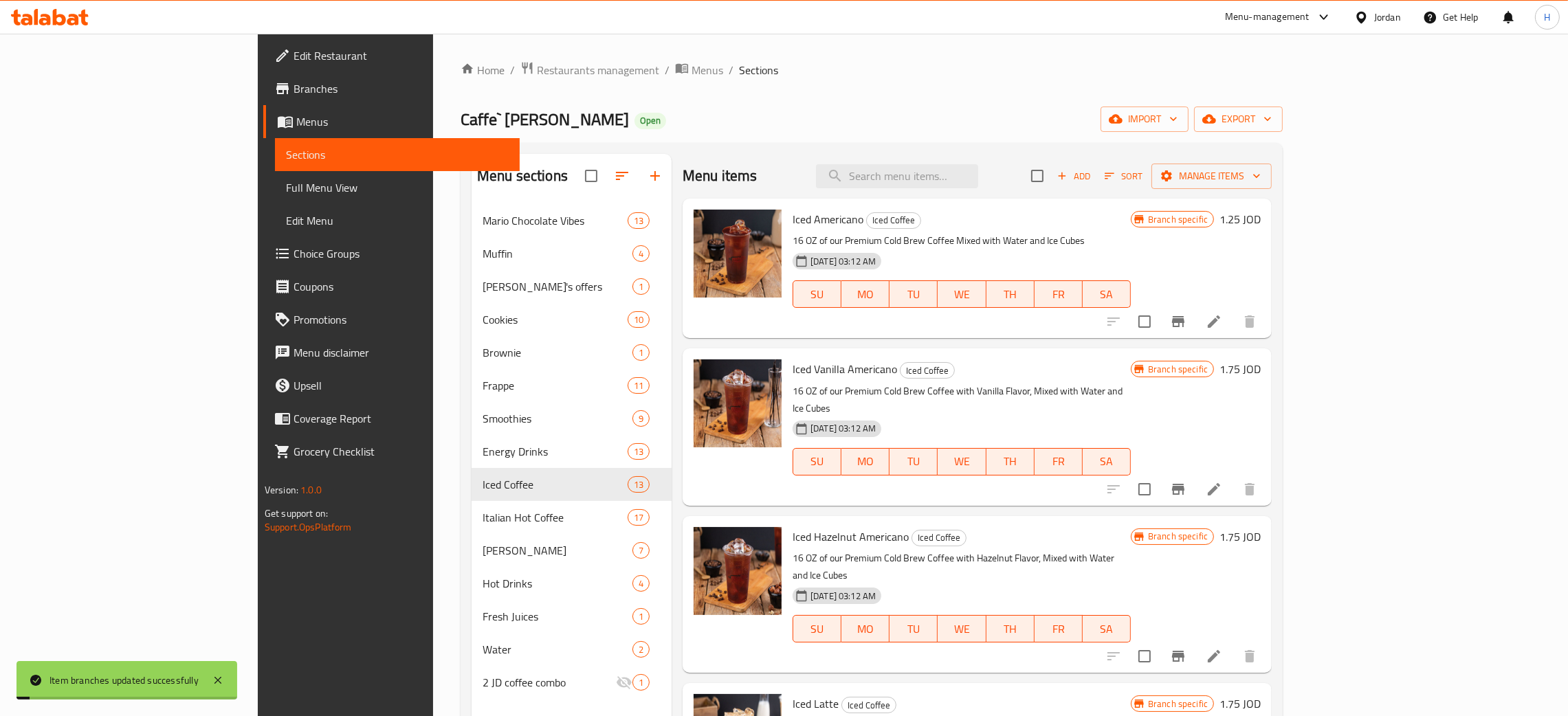
click at [789, 484] on icon "Branch-specific-item" at bounding box center [1178, 489] width 12 height 11
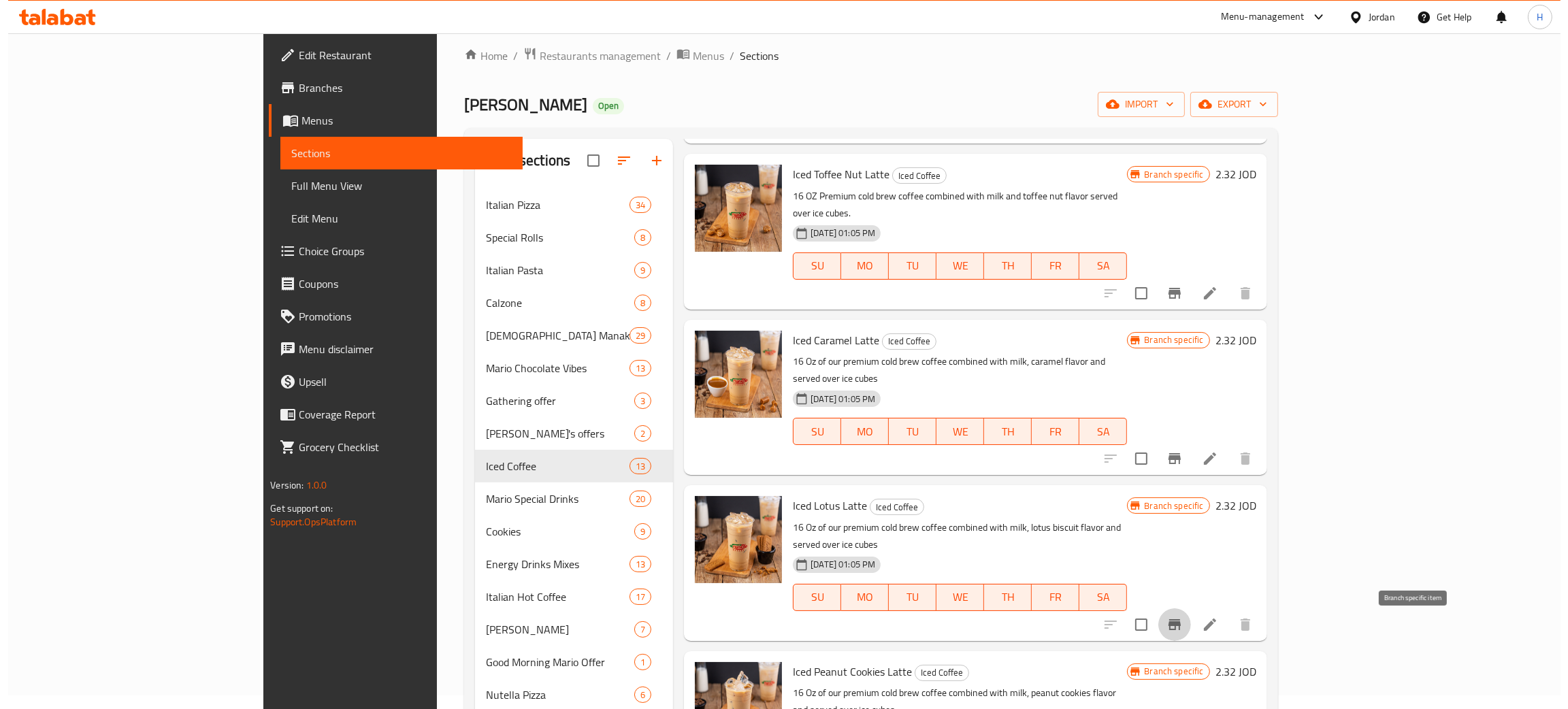
scroll to position [918, 0]
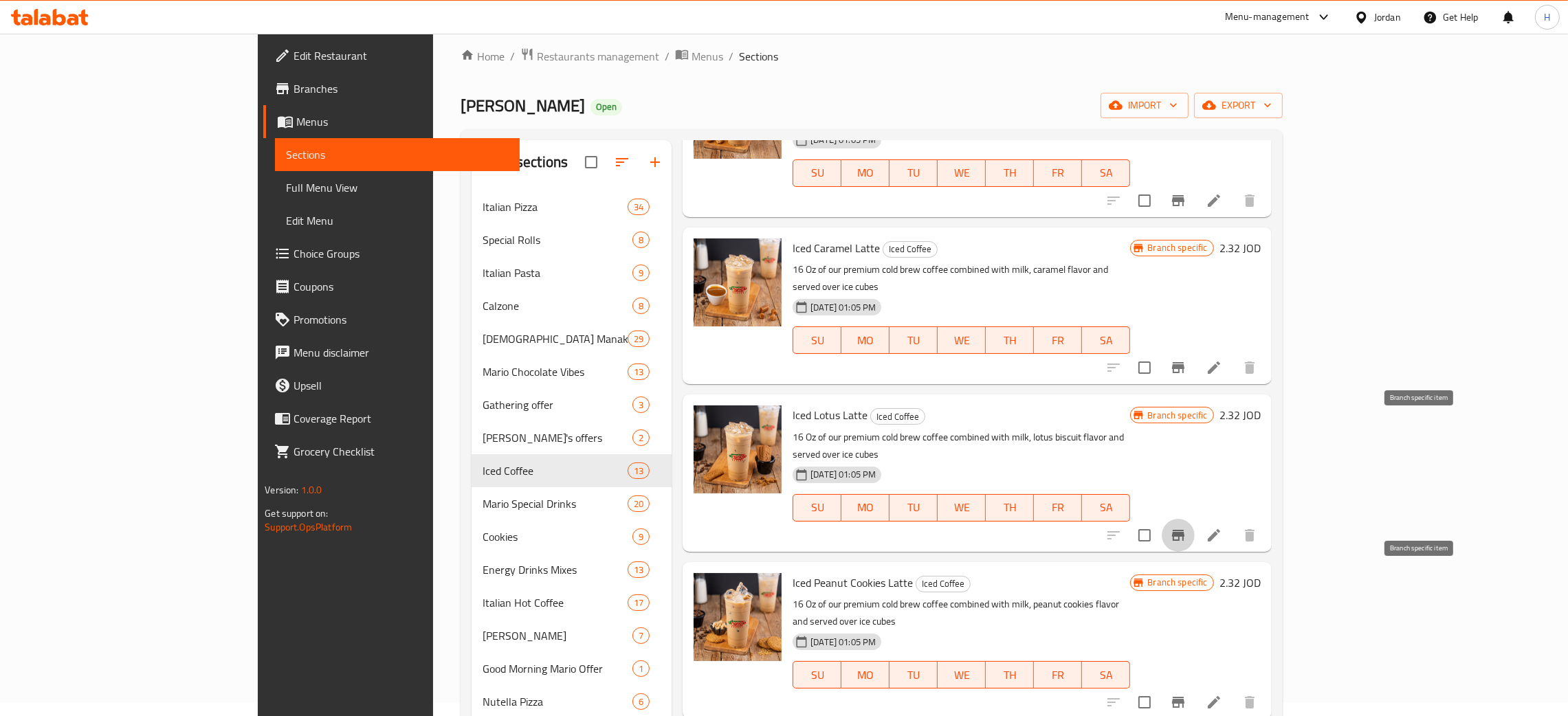
click at [1194, 686] on button "Branch-specific-item" at bounding box center [1178, 702] width 33 height 33
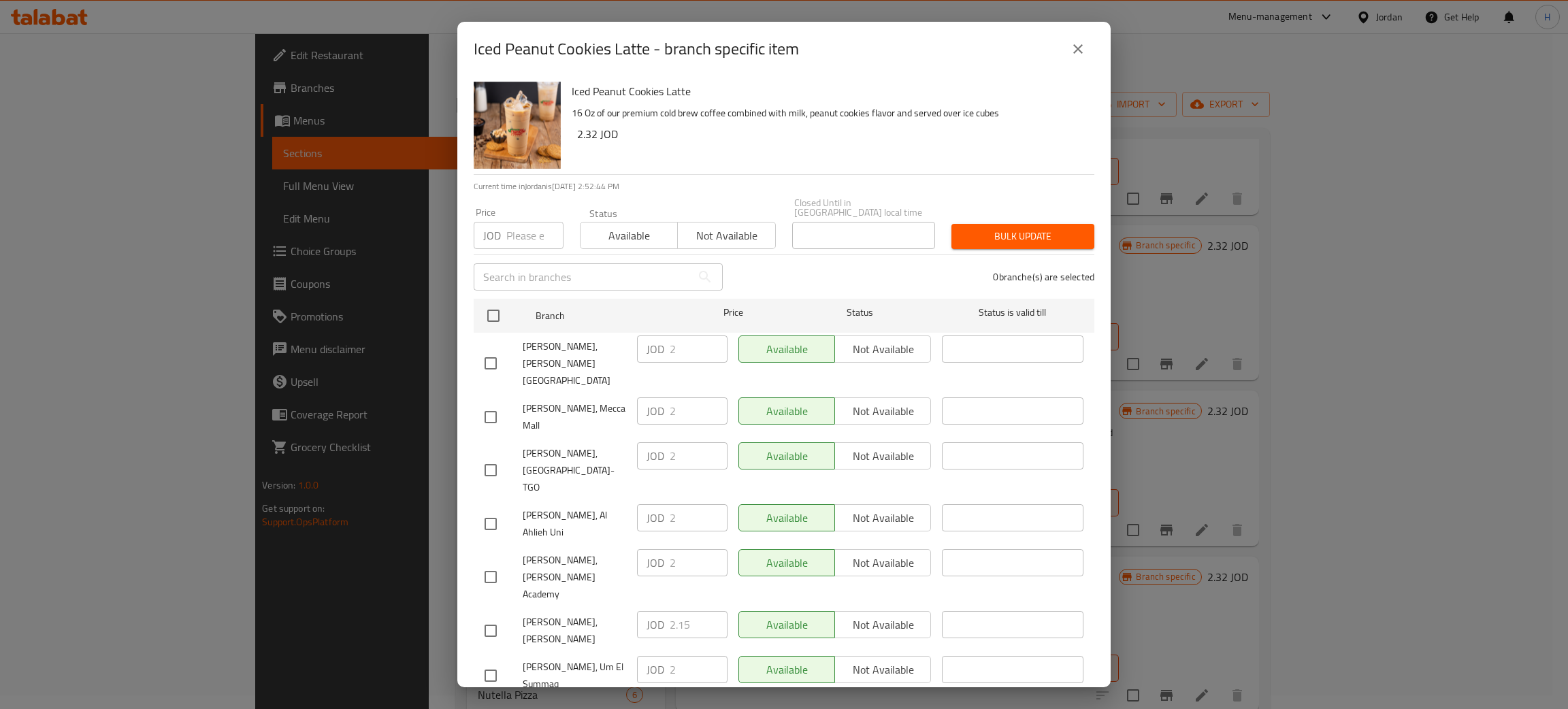
click at [623, 696] on div "[PERSON_NAME], [PERSON_NAME] JOD 2.15 ​ Available Not available ​" at bounding box center [784, 721] width 610 height 51
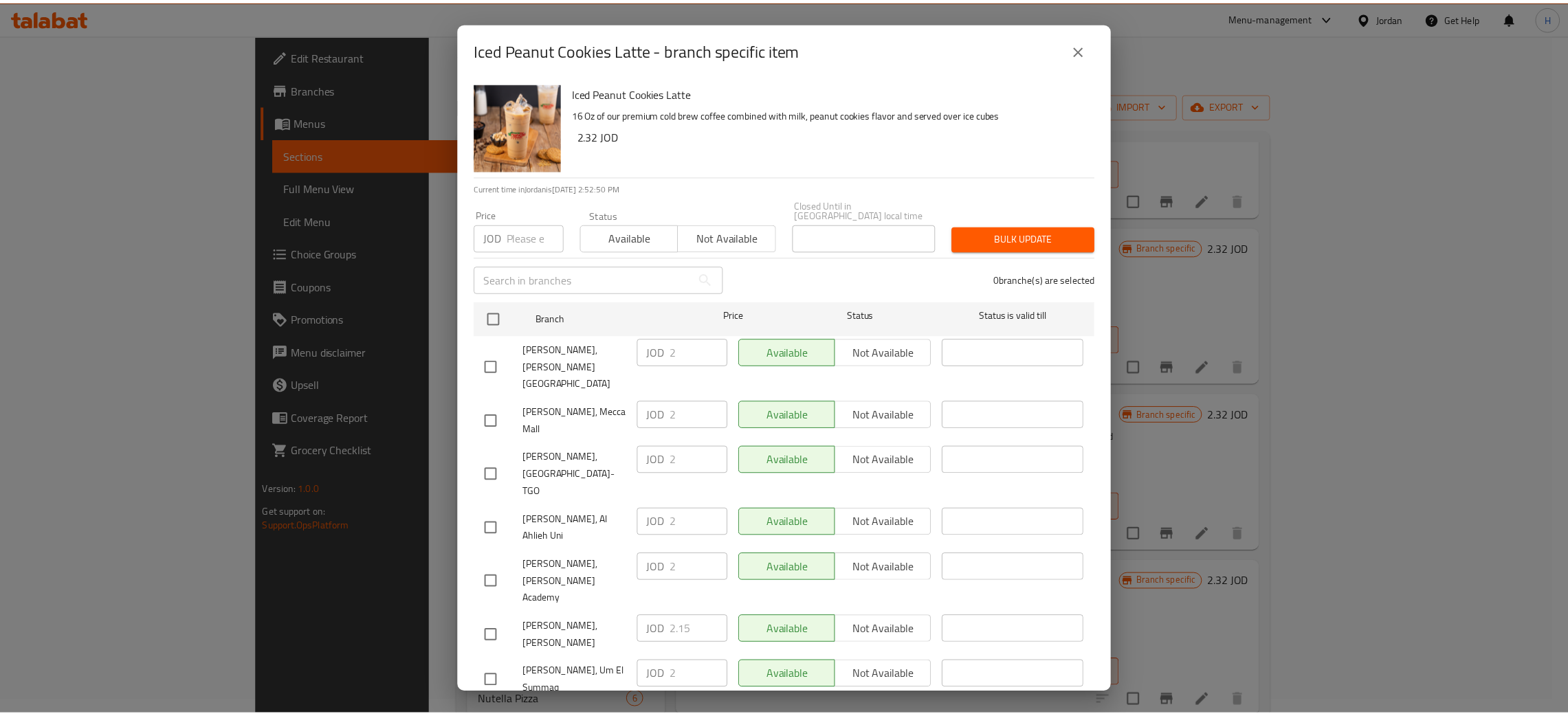
scroll to position [101, 0]
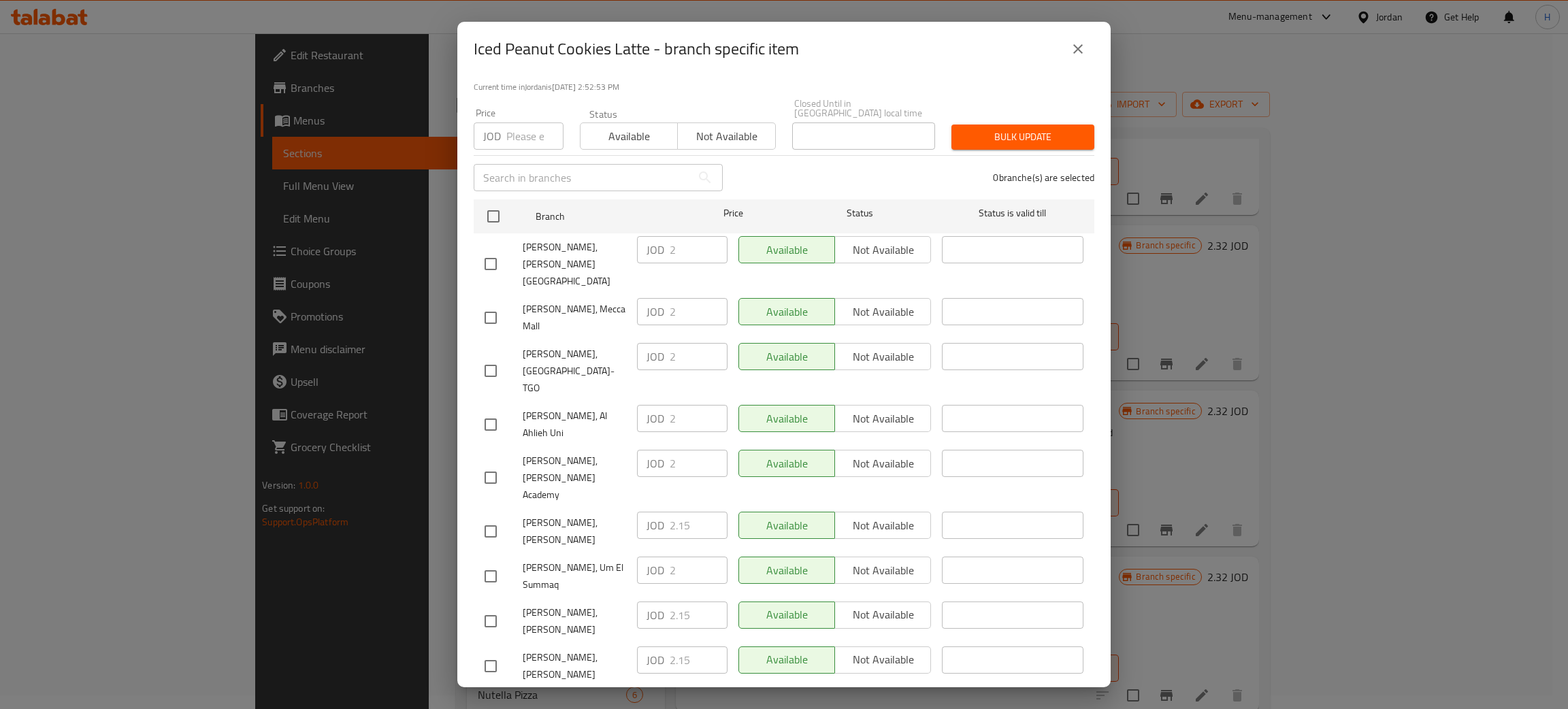
drag, startPoint x: 492, startPoint y: 623, endPoint x: 491, endPoint y: 665, distance: 42.0
checkbox input "true"
paste input ".15"
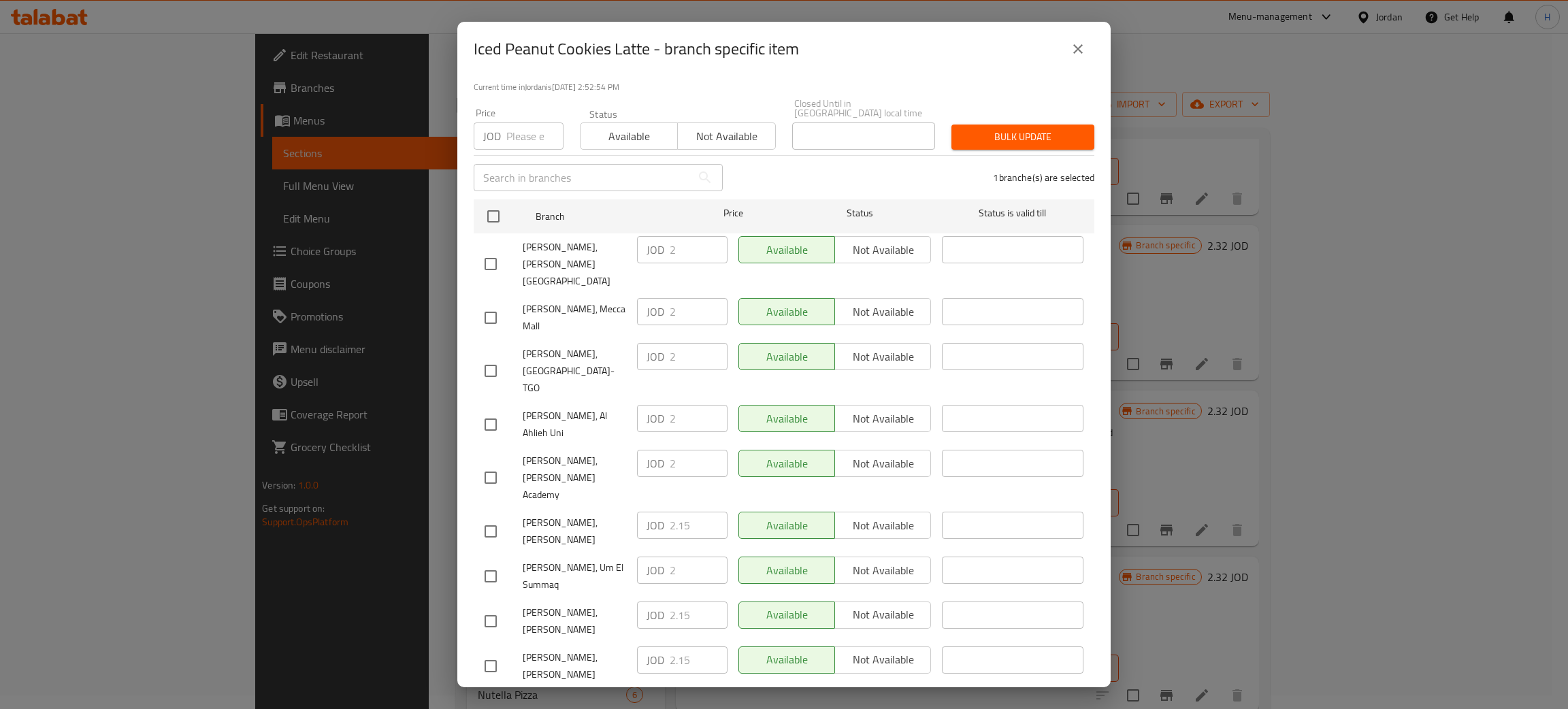
type input "2.15"
click at [677, 665] on div at bounding box center [784, 354] width 1568 height 709
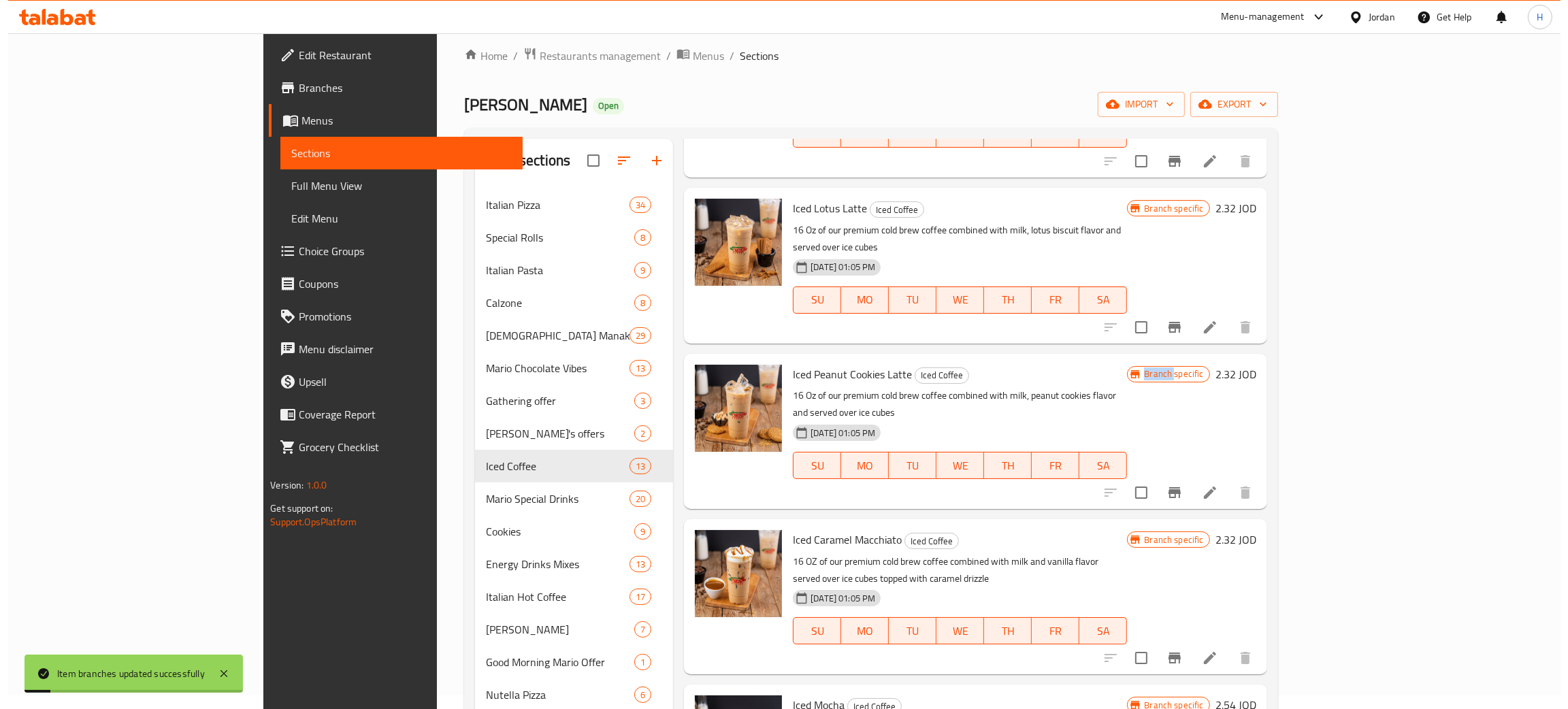
scroll to position [1122, 0]
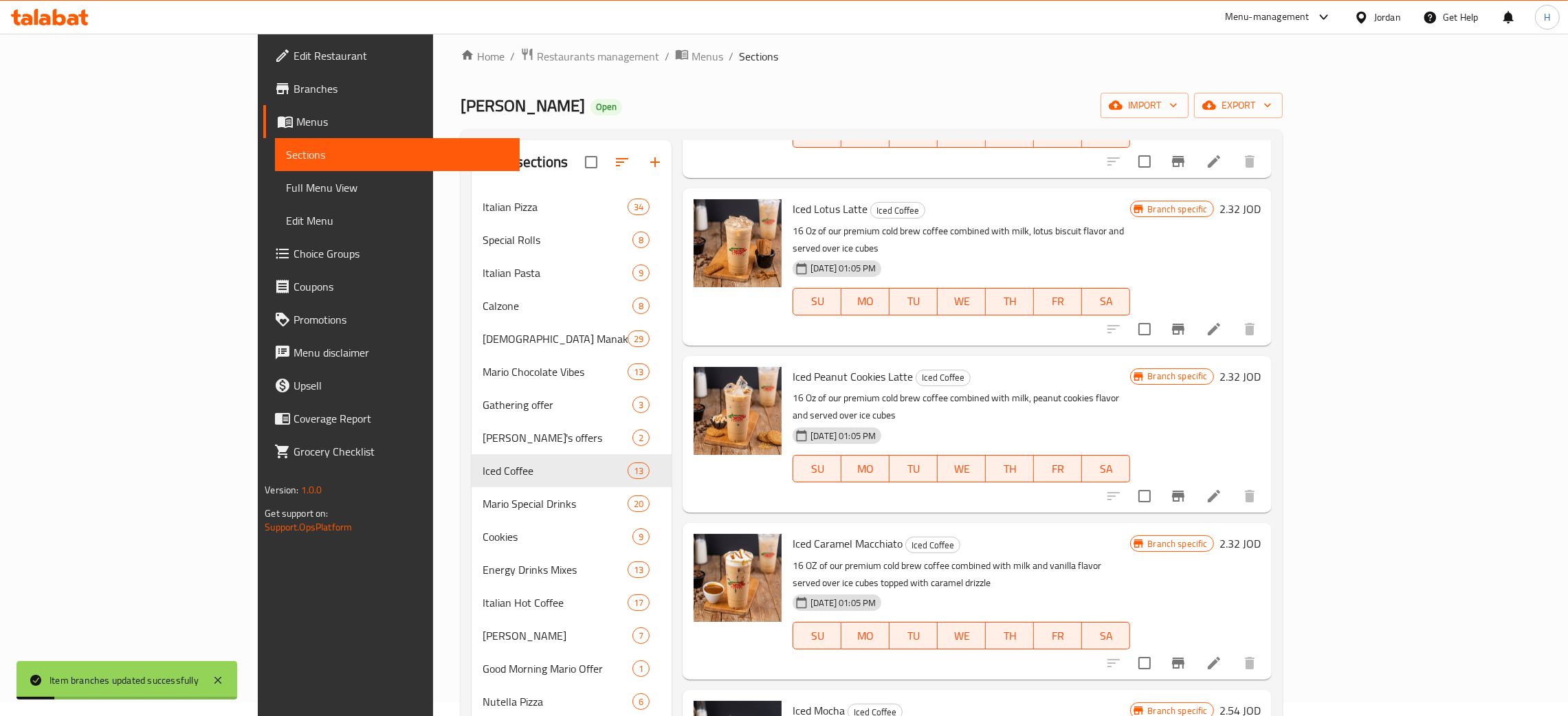
click at [1271, 543] on div "Menu items Add Sort Manage items Iced Americano Iced Coffee 16 OZ premium cold …" at bounding box center [971, 564] width 599 height 848
click at [1186, 655] on icon "Branch-specific-item" at bounding box center [1177, 663] width 16 height 16
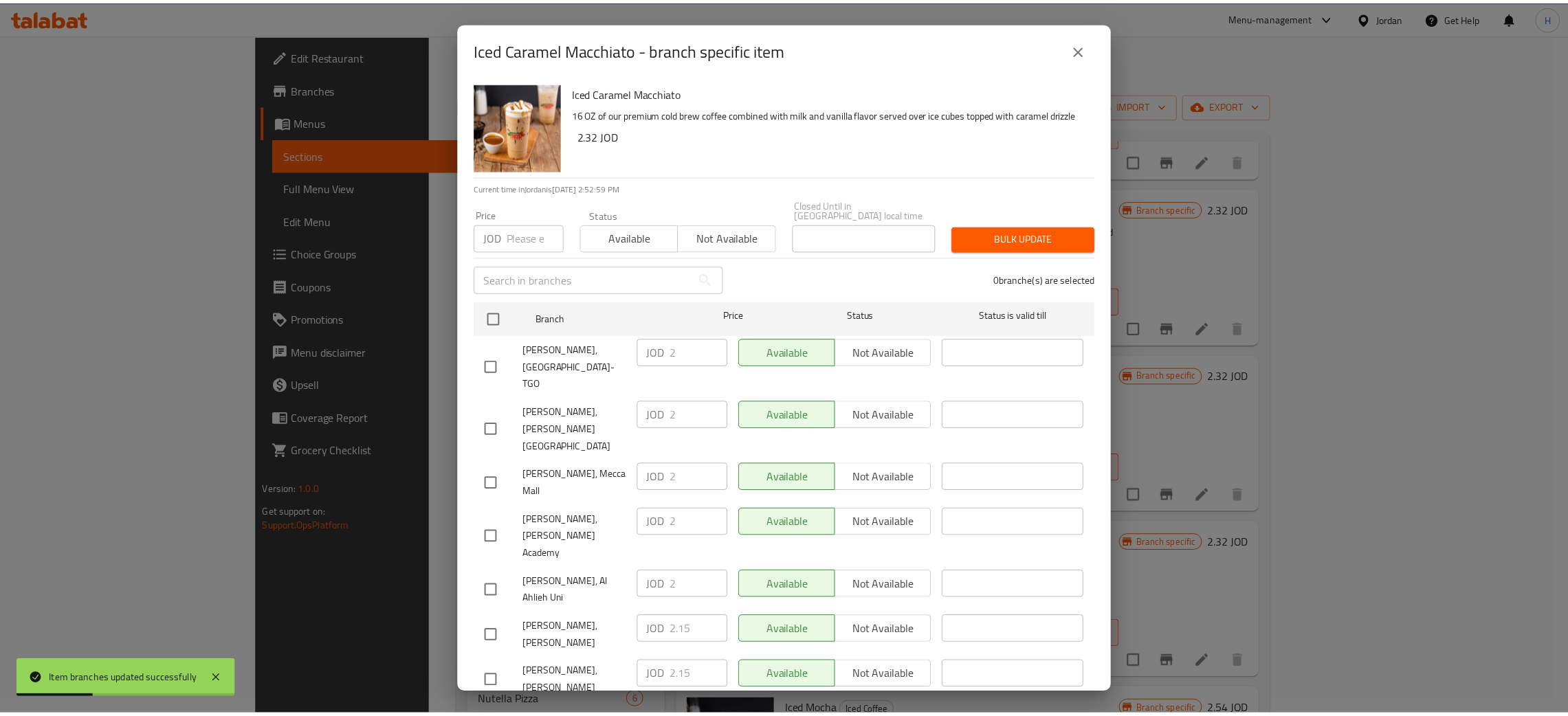
scroll to position [101, 0]
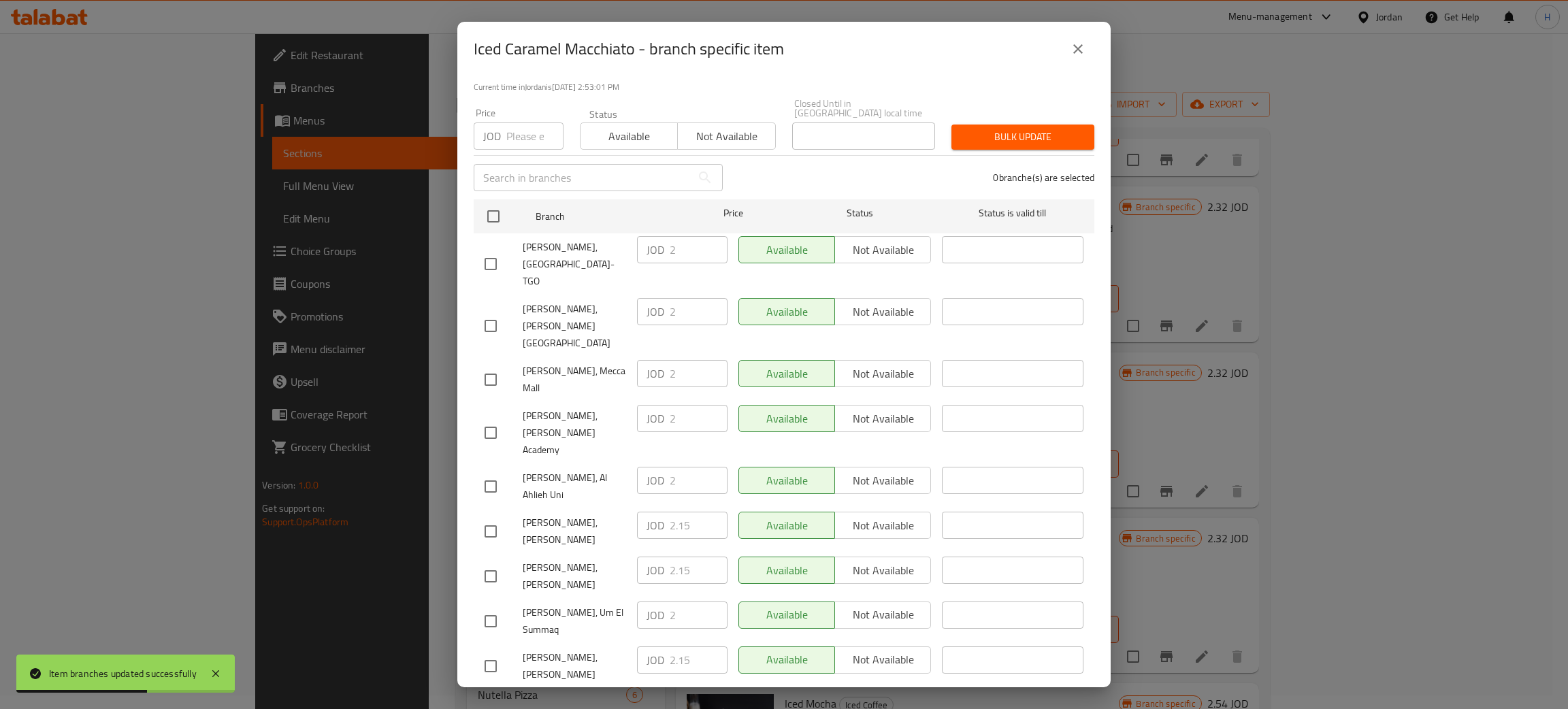
click at [654, 556] on div "JOD 2.15 ​" at bounding box center [682, 570] width 90 height 28
drag, startPoint x: 492, startPoint y: 635, endPoint x: 530, endPoint y: 642, distance: 38.6
checkbox input "true"
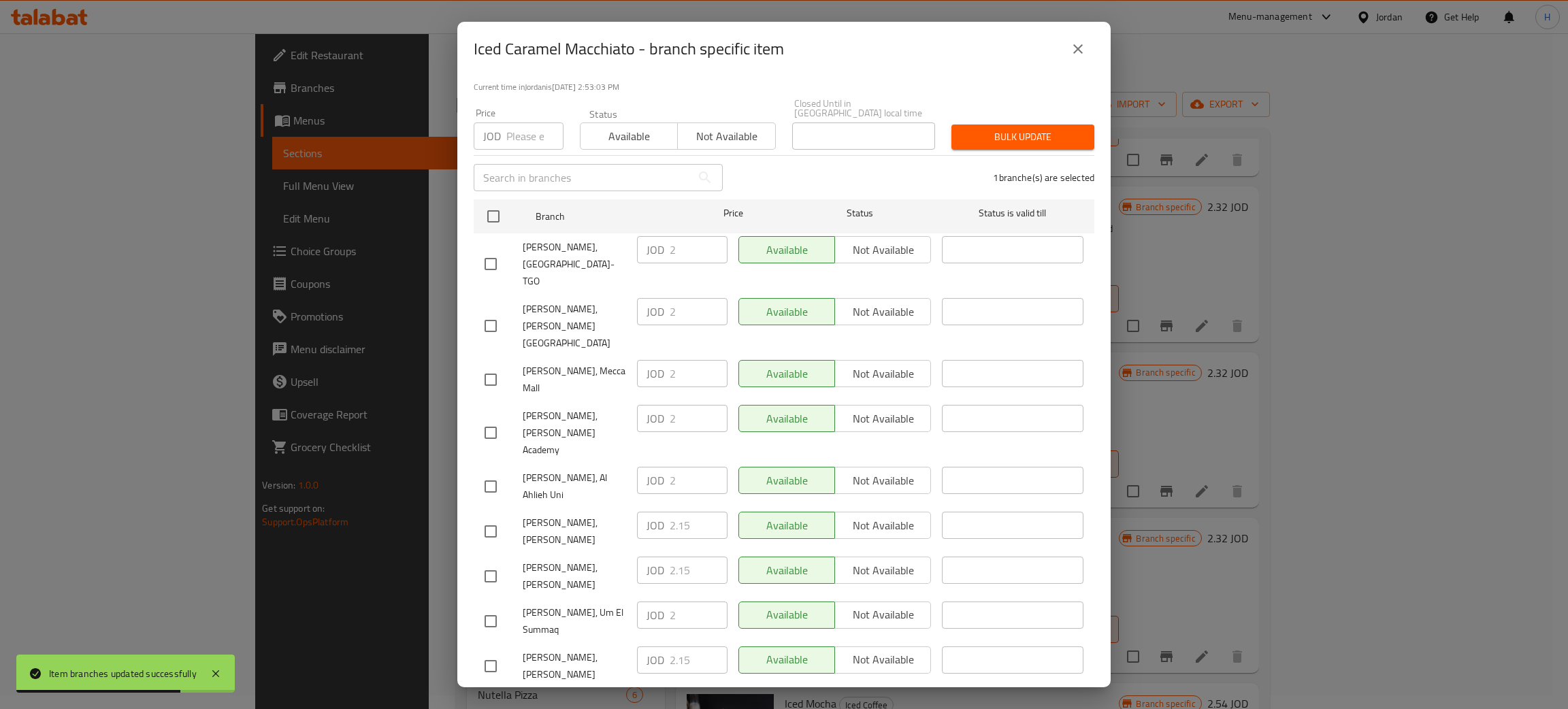
paste input ".15"
type input "2.15"
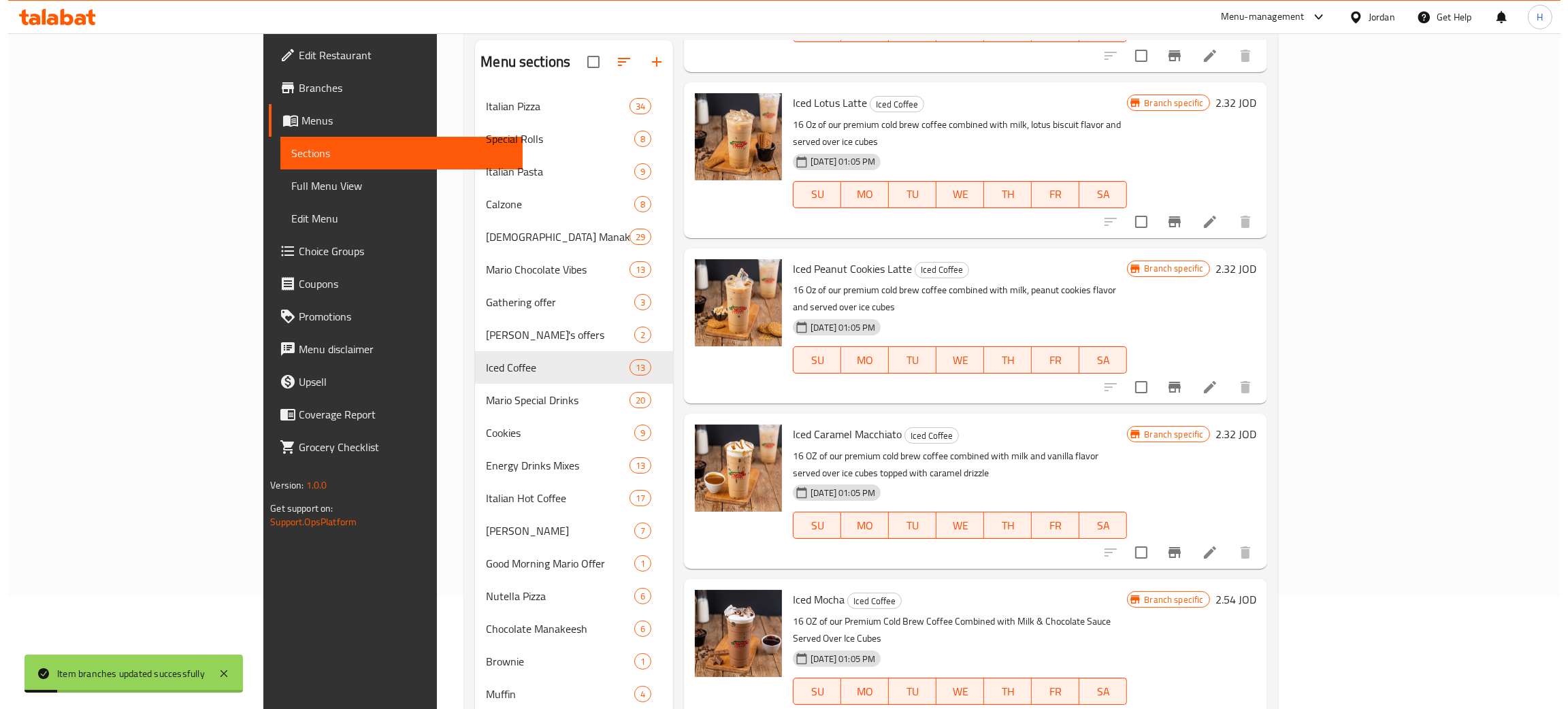
scroll to position [116, 0]
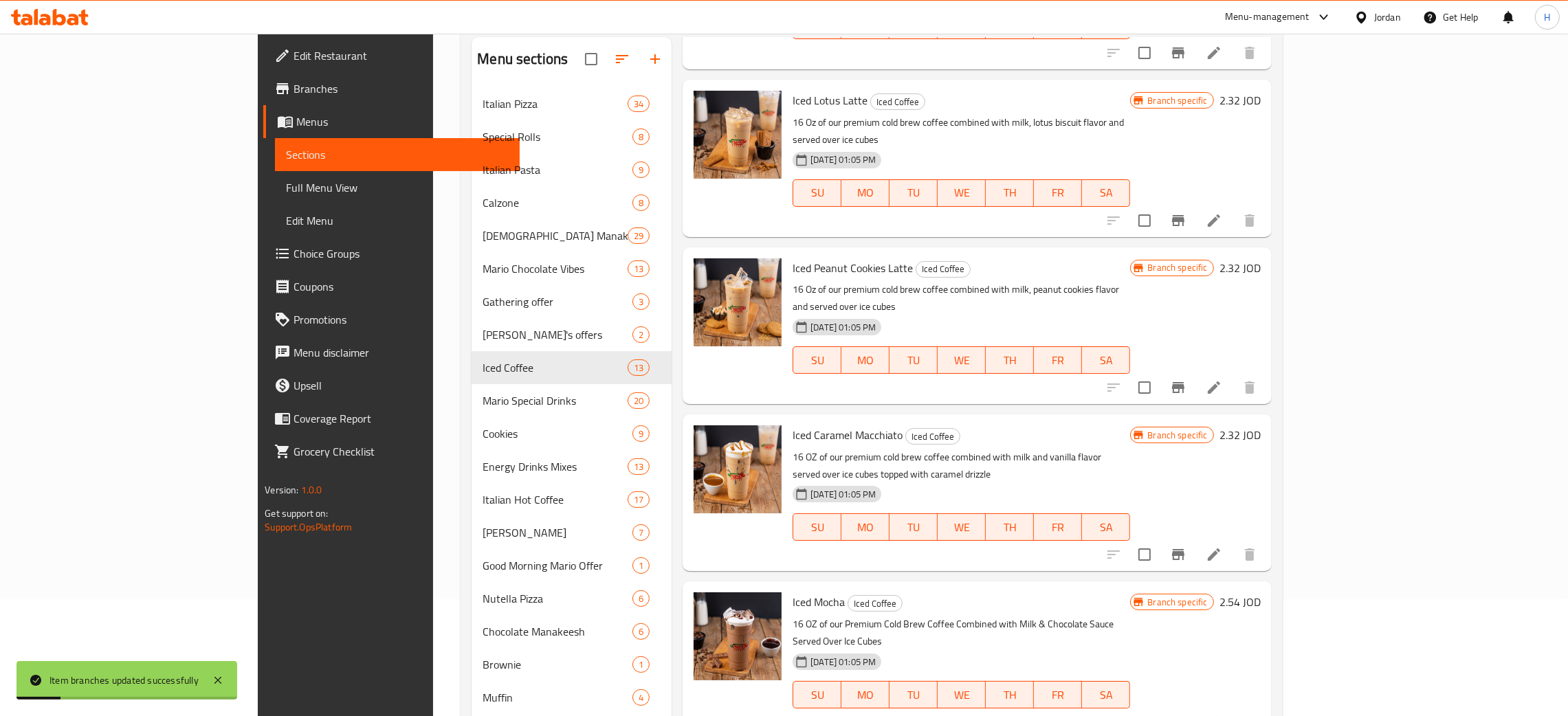
click at [1184, 715] on icon "Branch-specific-item" at bounding box center [1178, 722] width 12 height 11
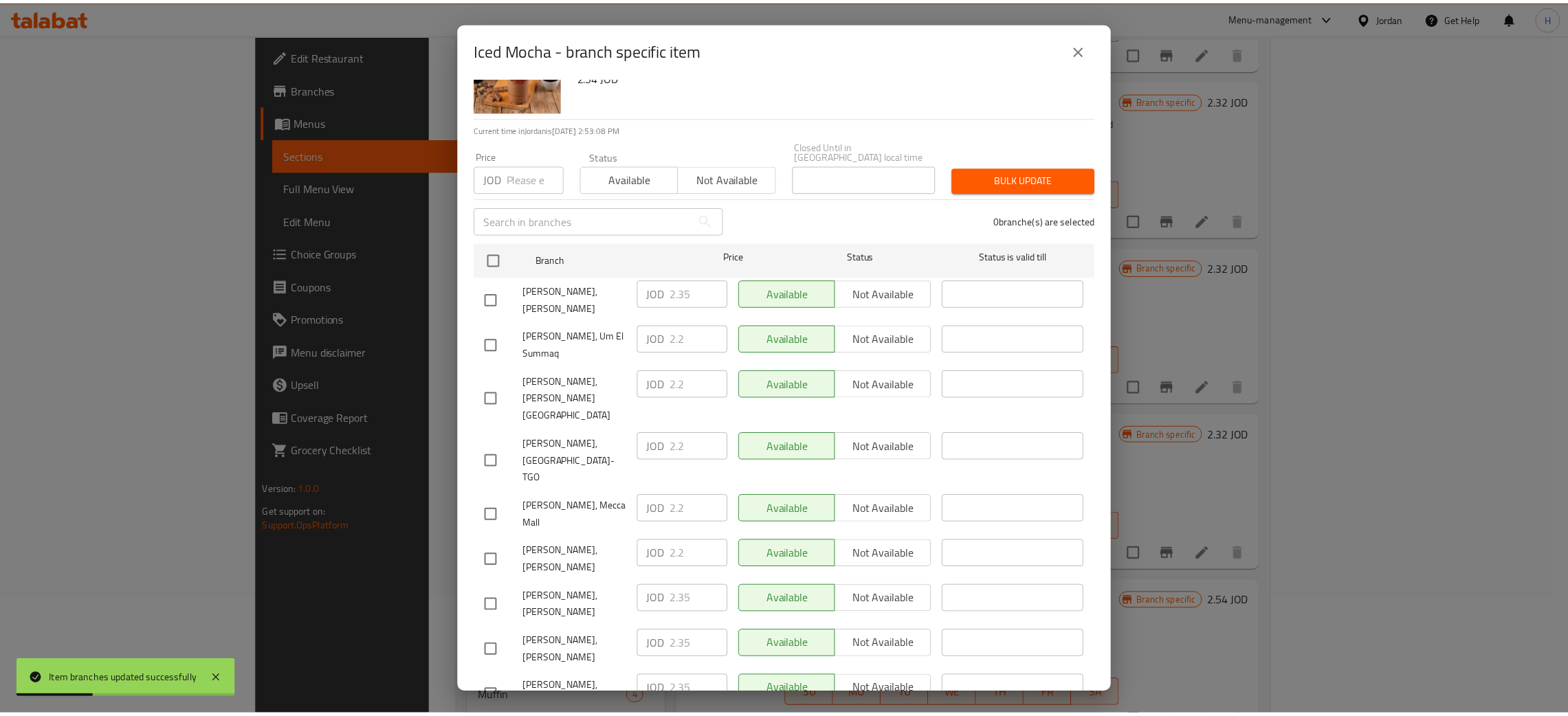
scroll to position [101, 0]
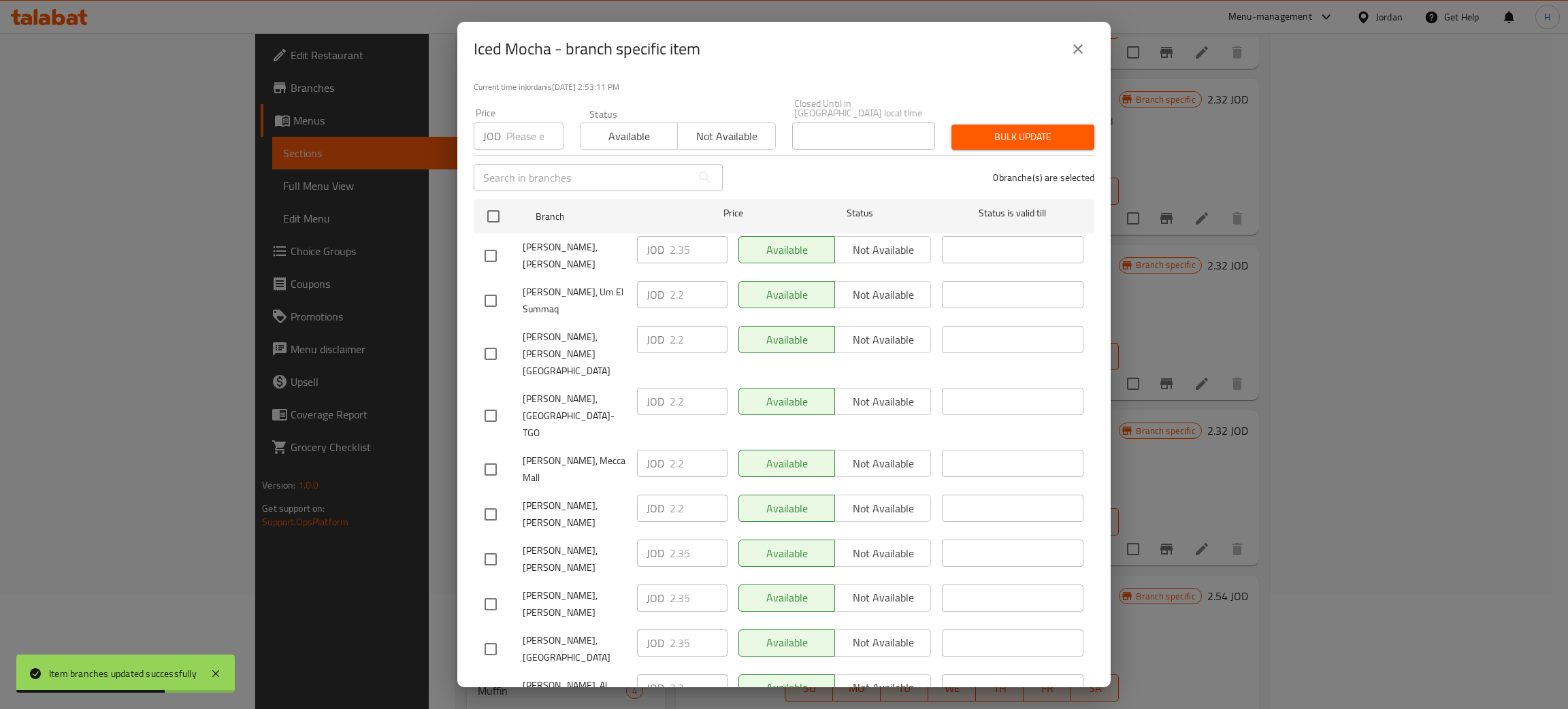
click at [660, 240] on div "JOD 2.35 ​" at bounding box center [682, 250] width 90 height 28
click at [493, 501] on input "checkbox" at bounding box center [490, 514] width 28 height 28
checkbox input "true"
click at [674, 495] on input "2.2" at bounding box center [698, 509] width 57 height 28
paste input "35"
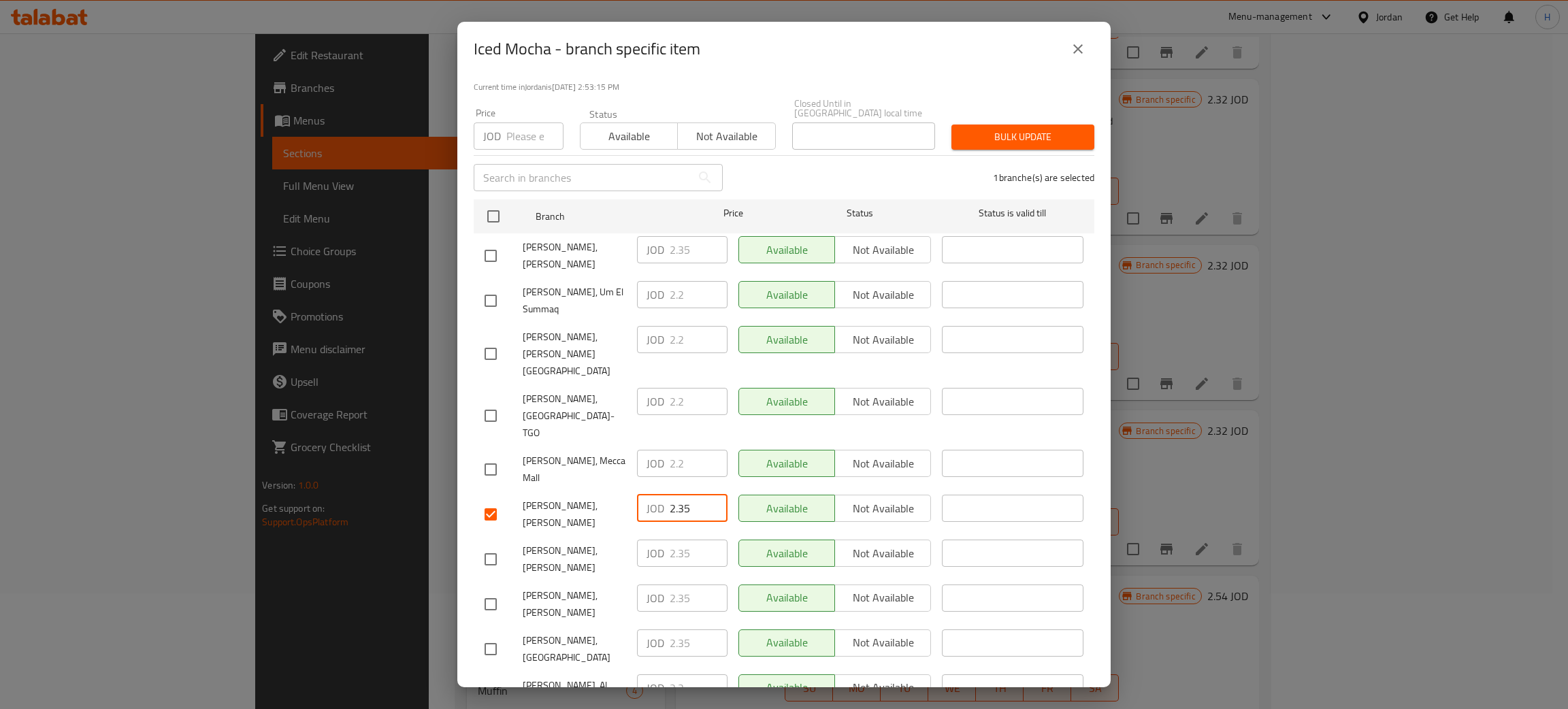
type input "2.35"
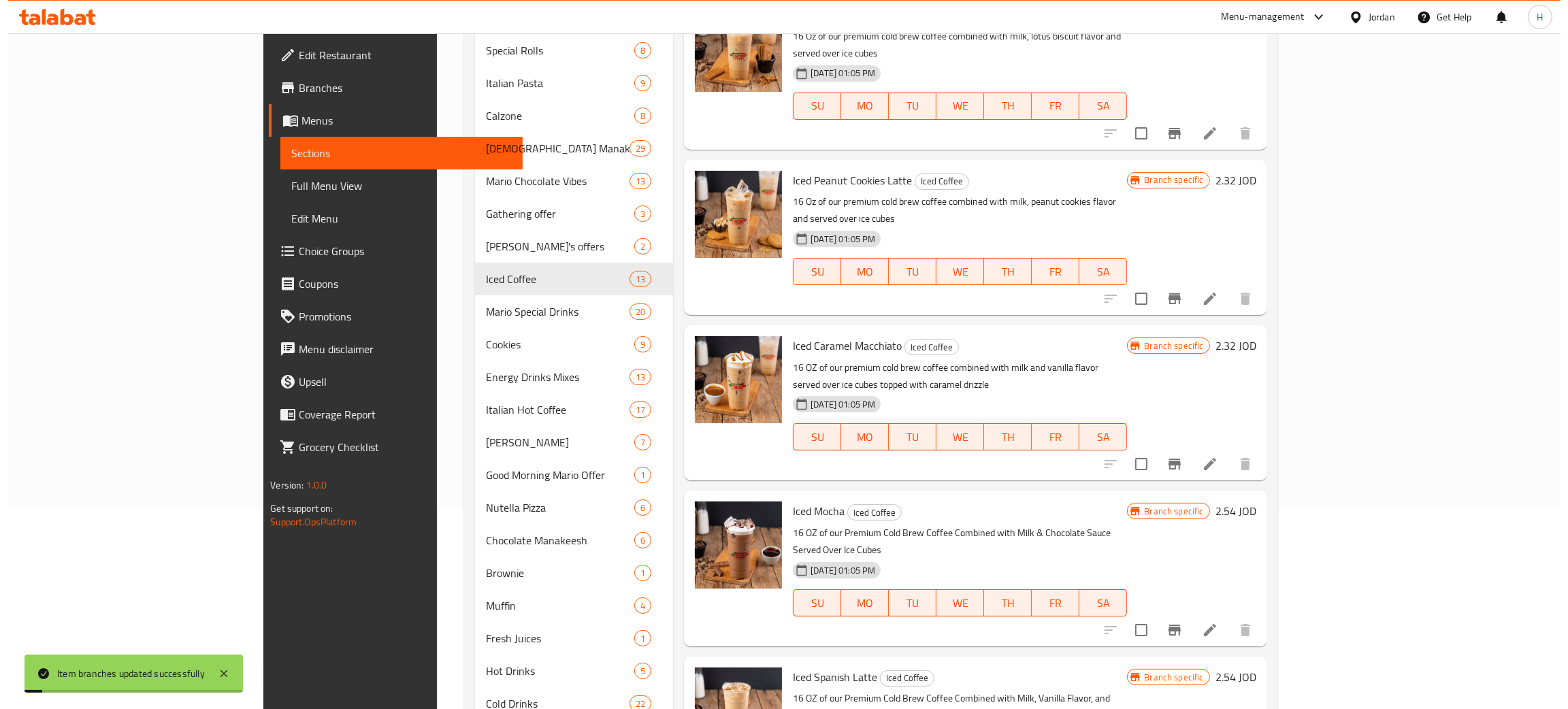
scroll to position [320, 0]
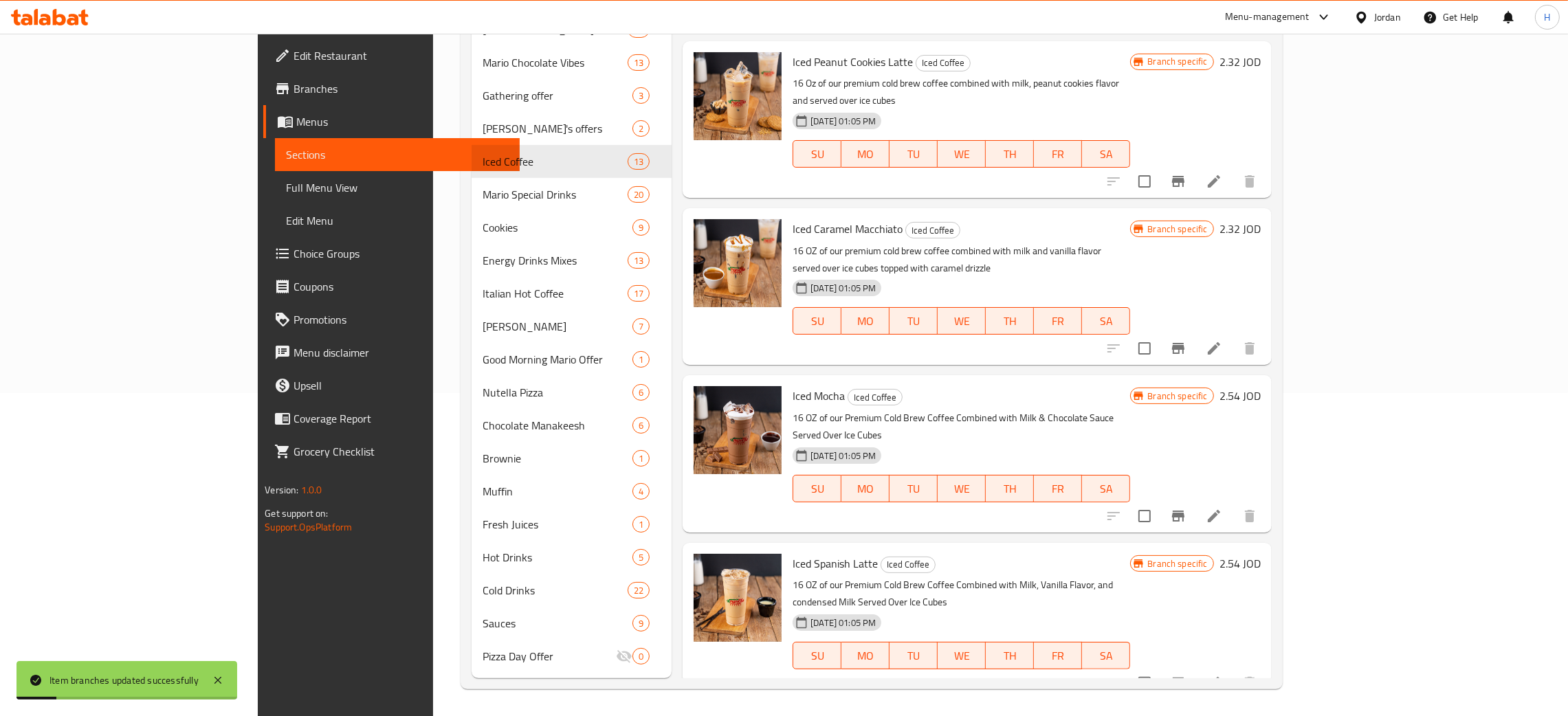
click at [1184, 678] on icon "Branch-specific-item" at bounding box center [1178, 683] width 12 height 11
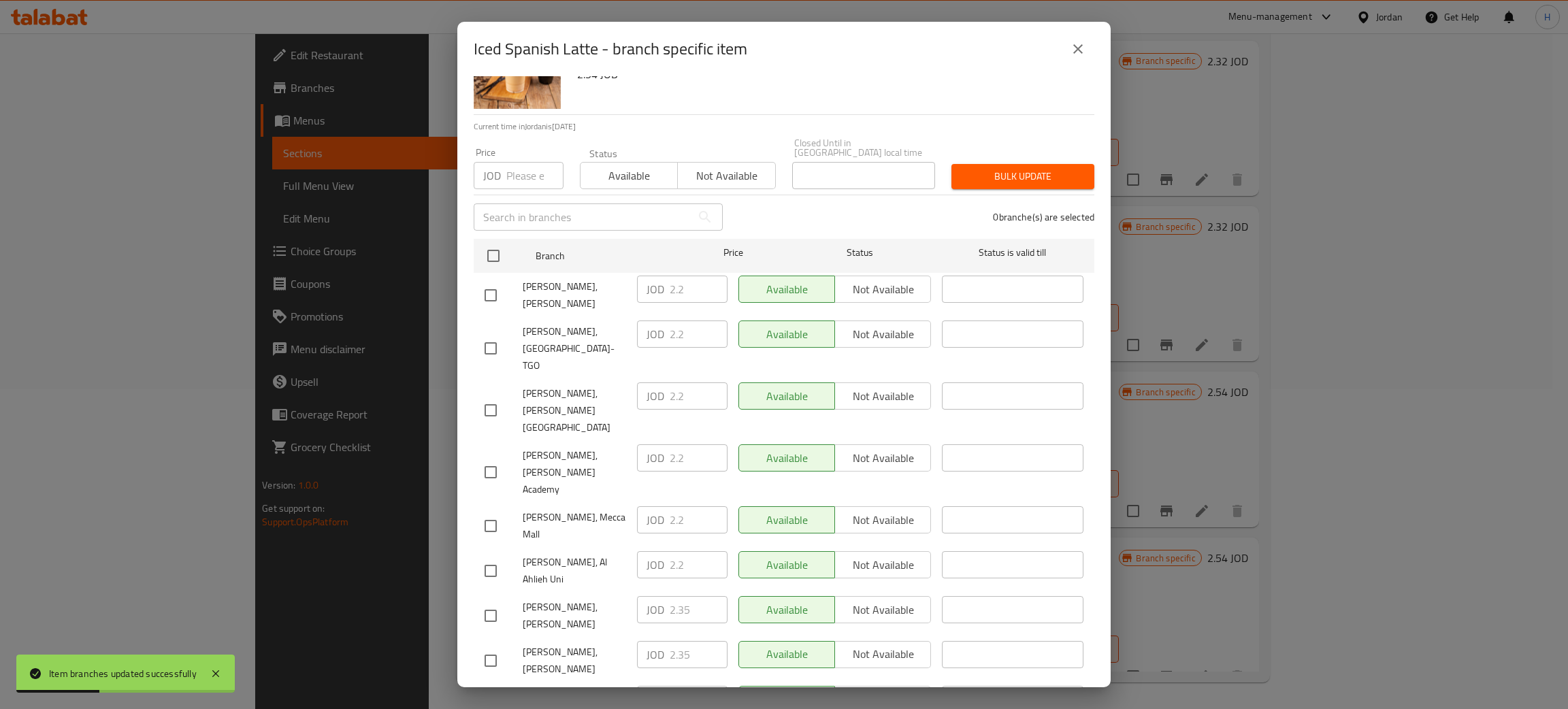
scroll to position [100, 0]
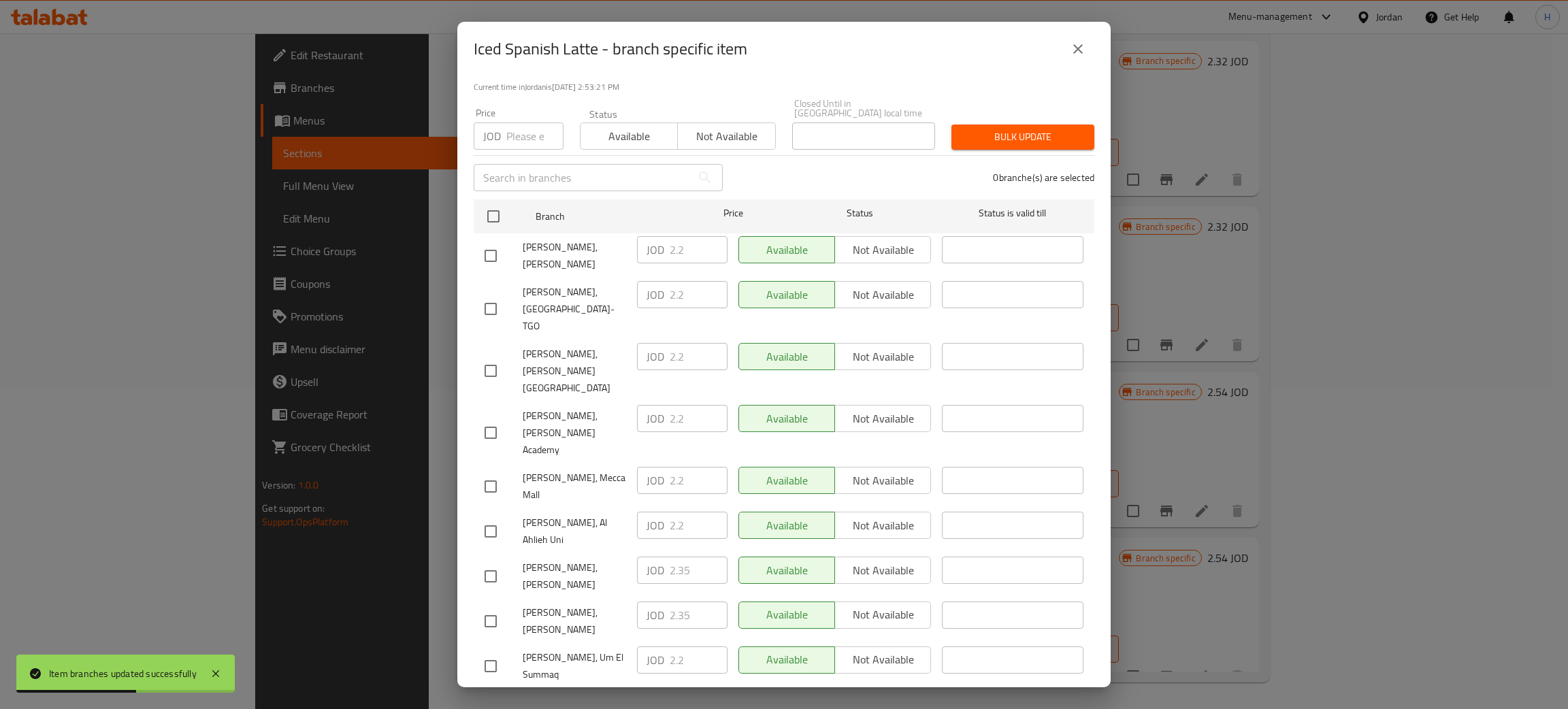
click at [638, 556] on div "JOD 2.35 ​" at bounding box center [682, 570] width 90 height 28
click at [495, 242] on input "checkbox" at bounding box center [490, 255] width 28 height 28
checkbox input "true"
click at [690, 240] on input "2.2" at bounding box center [698, 250] width 57 height 28
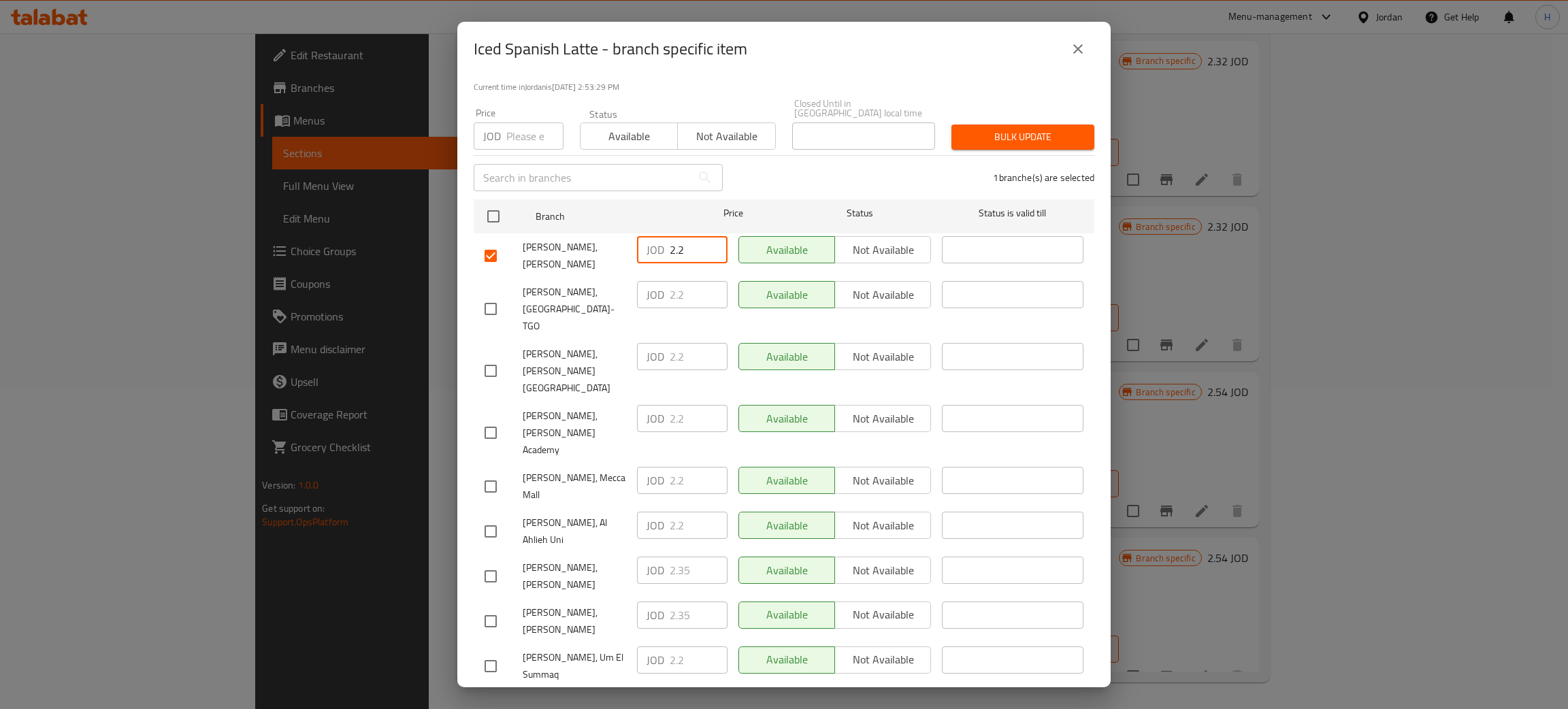
paste input "35"
type input "2.35"
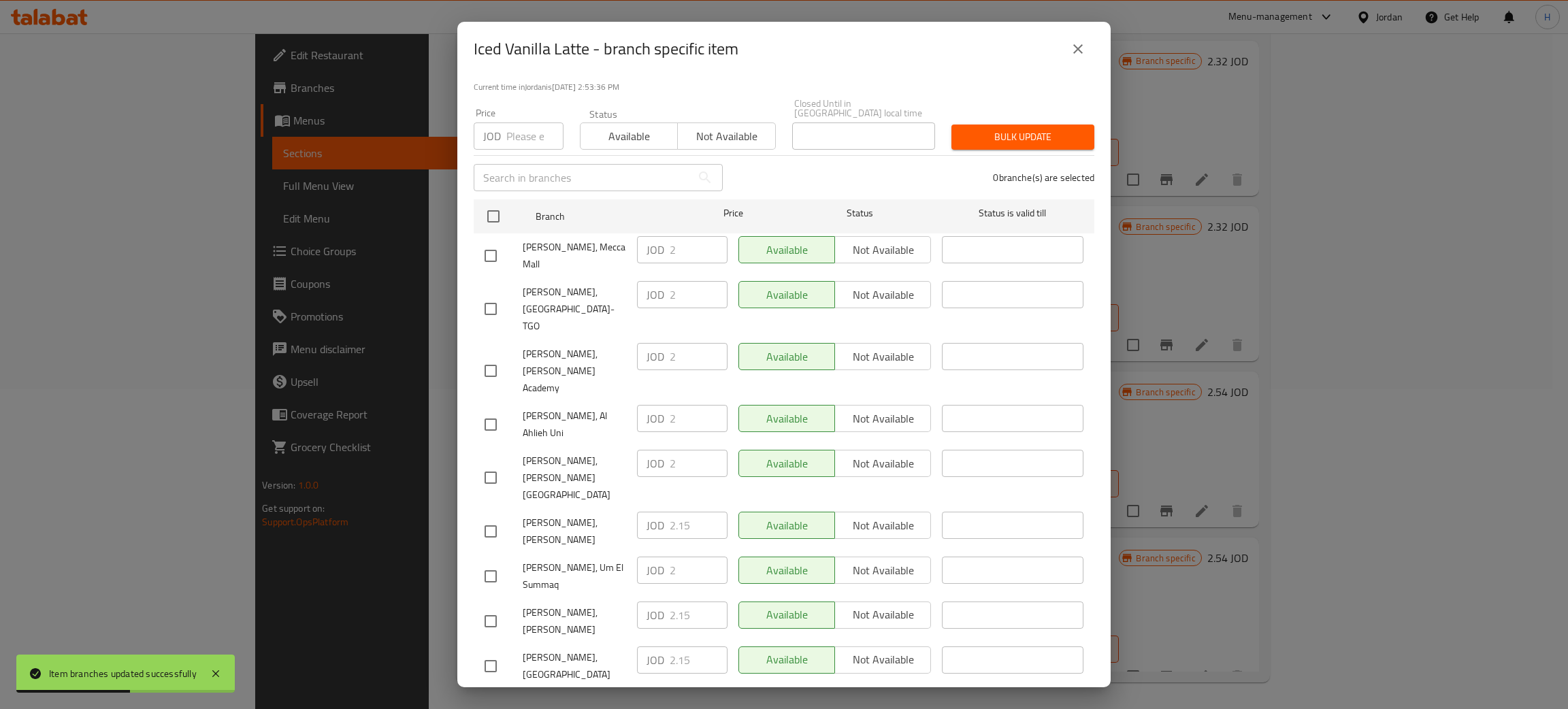
click at [653, 602] on div "JOD 2.15 ​" at bounding box center [682, 615] width 90 height 28
checkbox input "true"
paste input ".15"
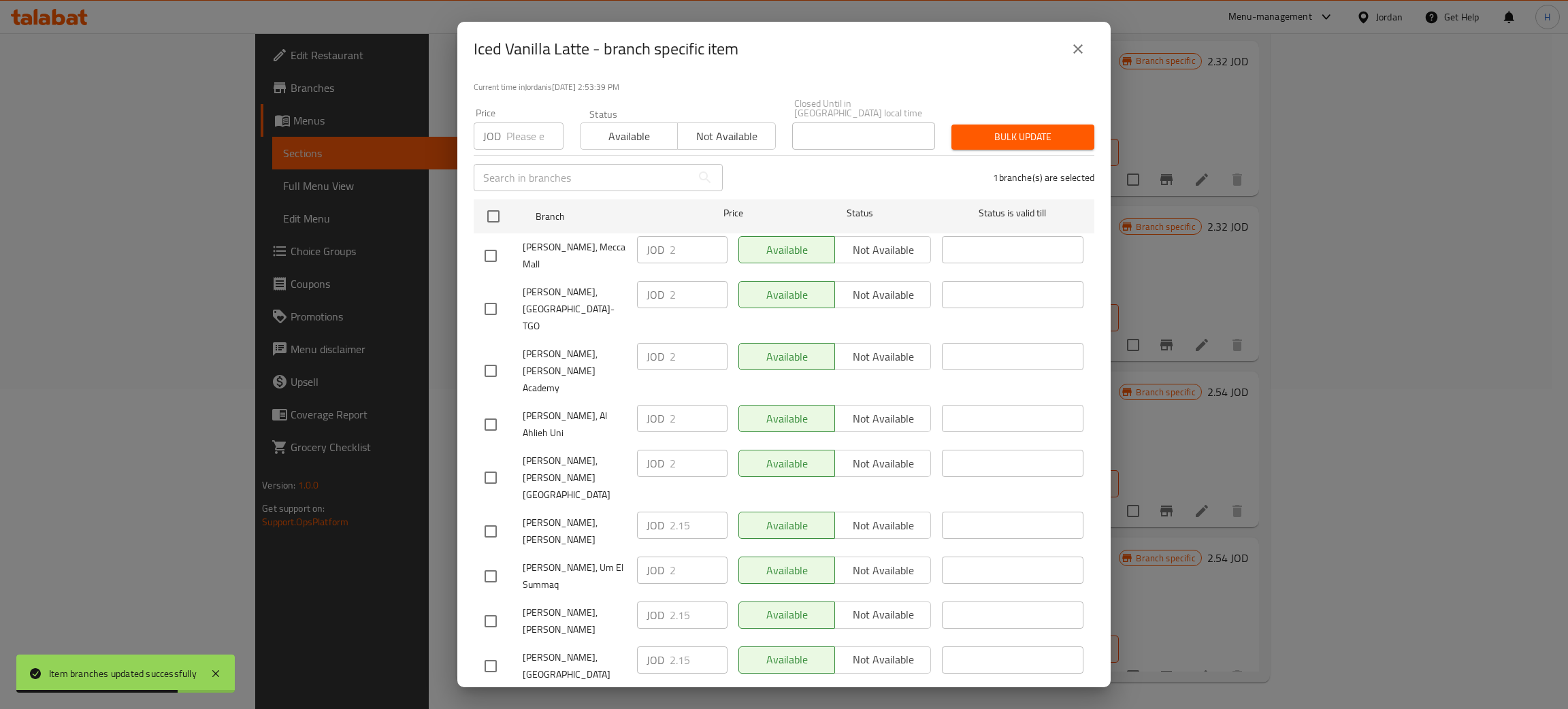
type input "2.15"
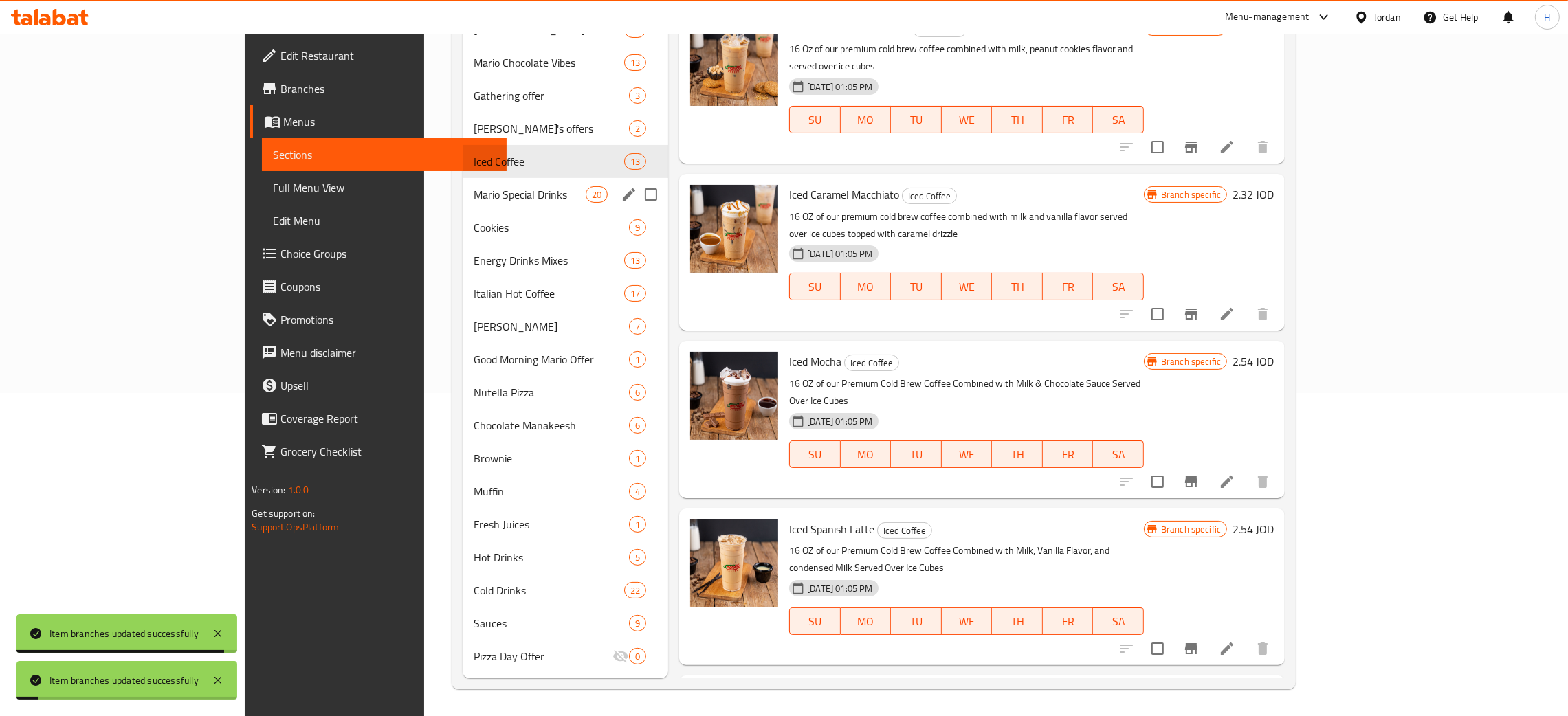
click at [463, 210] on div "Mario Special Drinks 20" at bounding box center [566, 194] width 206 height 33
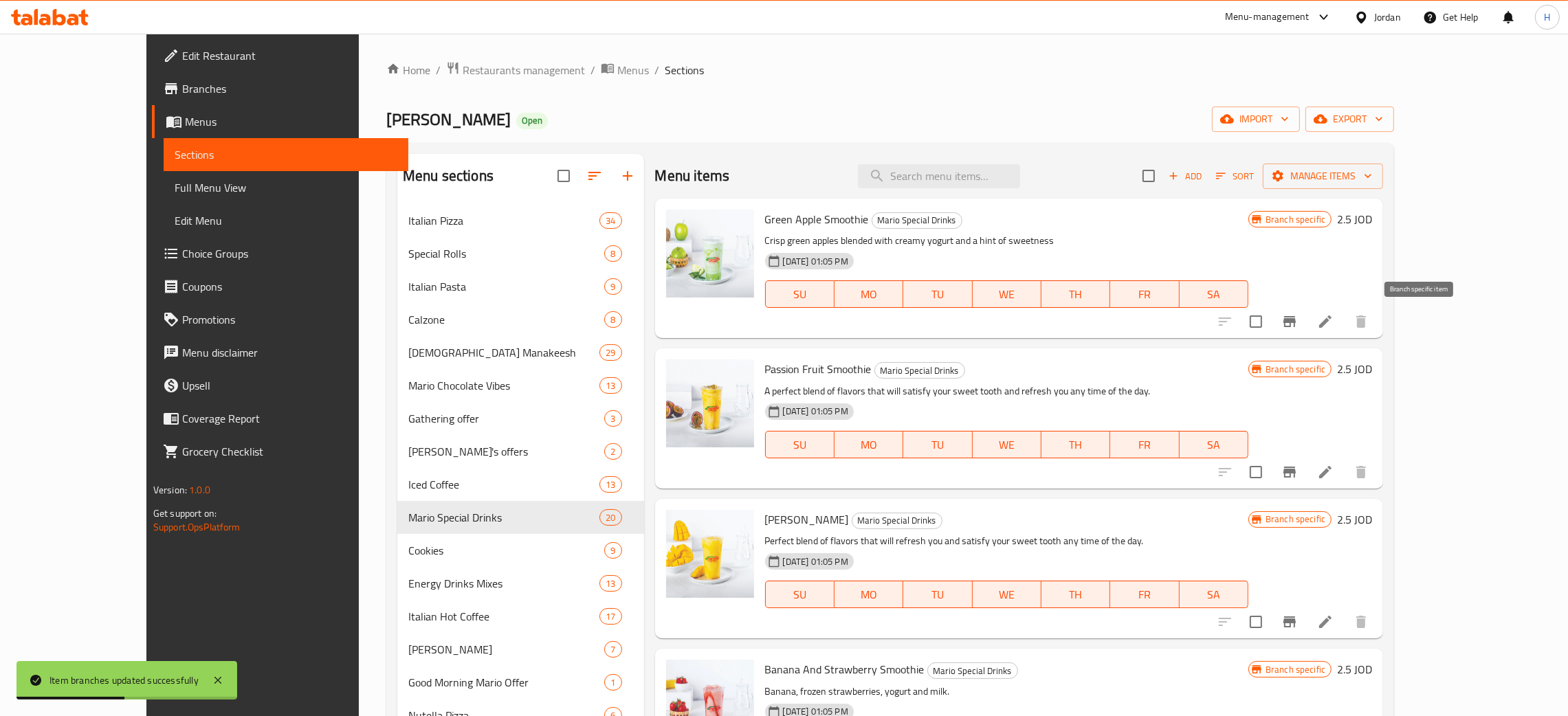
click at [1306, 333] on button "Branch-specific-item" at bounding box center [1289, 321] width 33 height 33
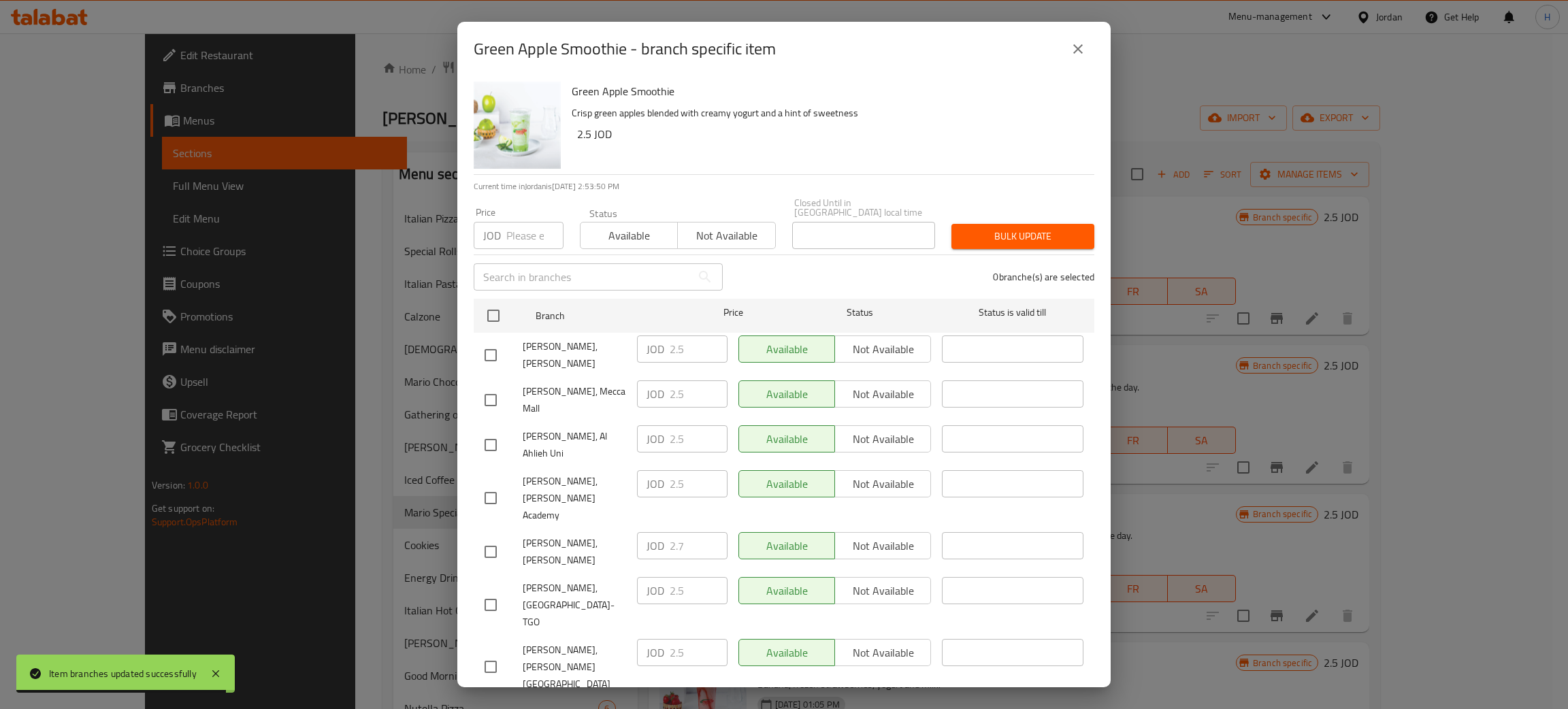
click at [1079, 51] on icon "close" at bounding box center [1078, 48] width 16 height 16
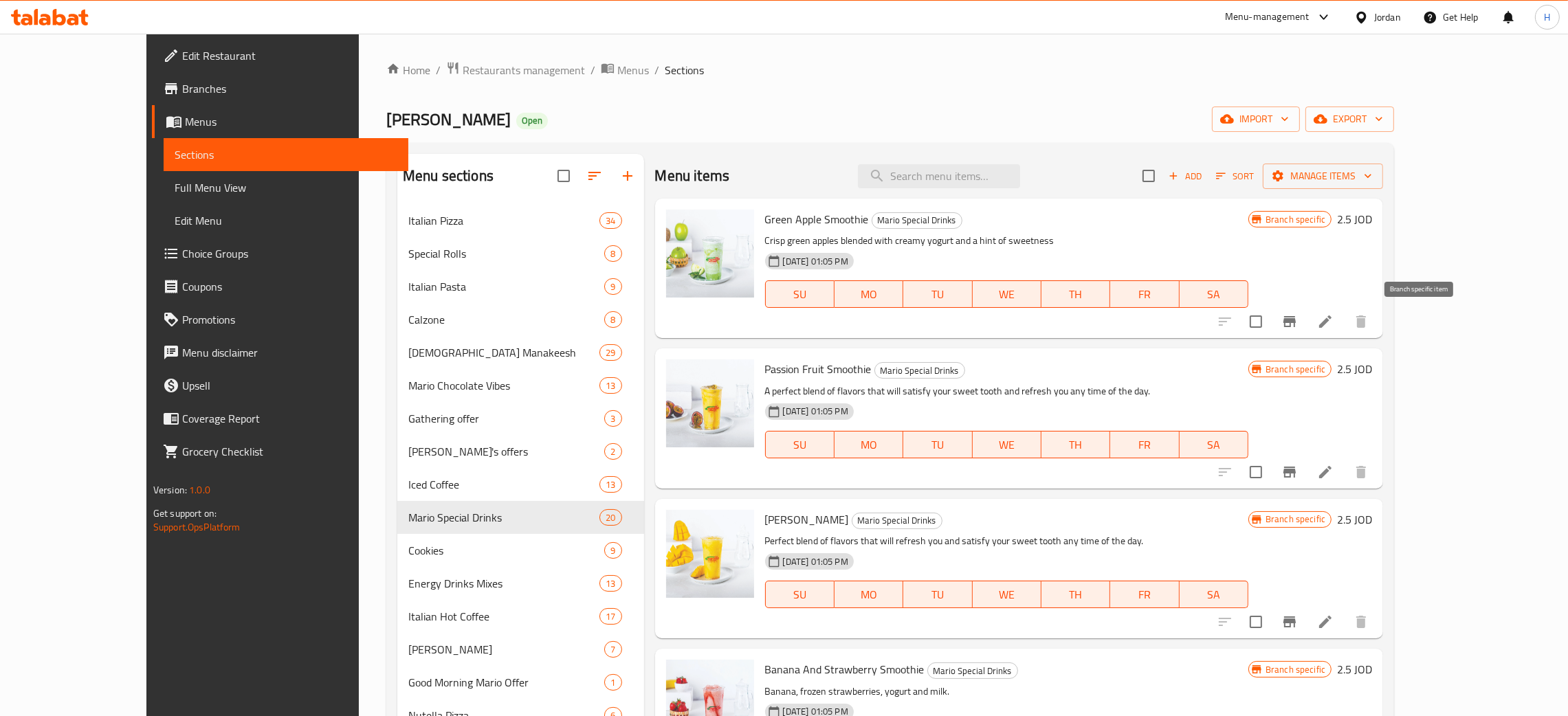
click at [1298, 329] on icon "Branch-specific-item" at bounding box center [1289, 321] width 16 height 16
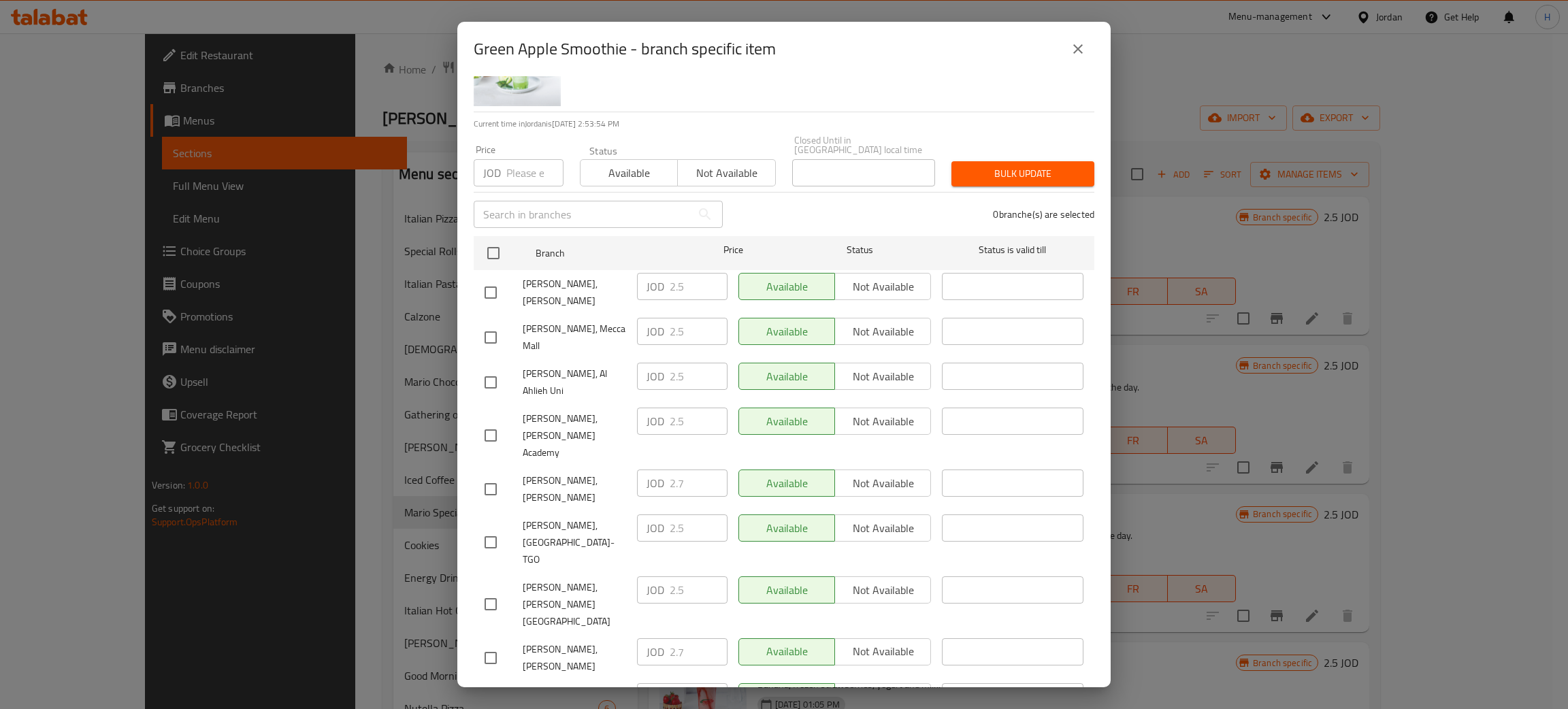
scroll to position [100, 0]
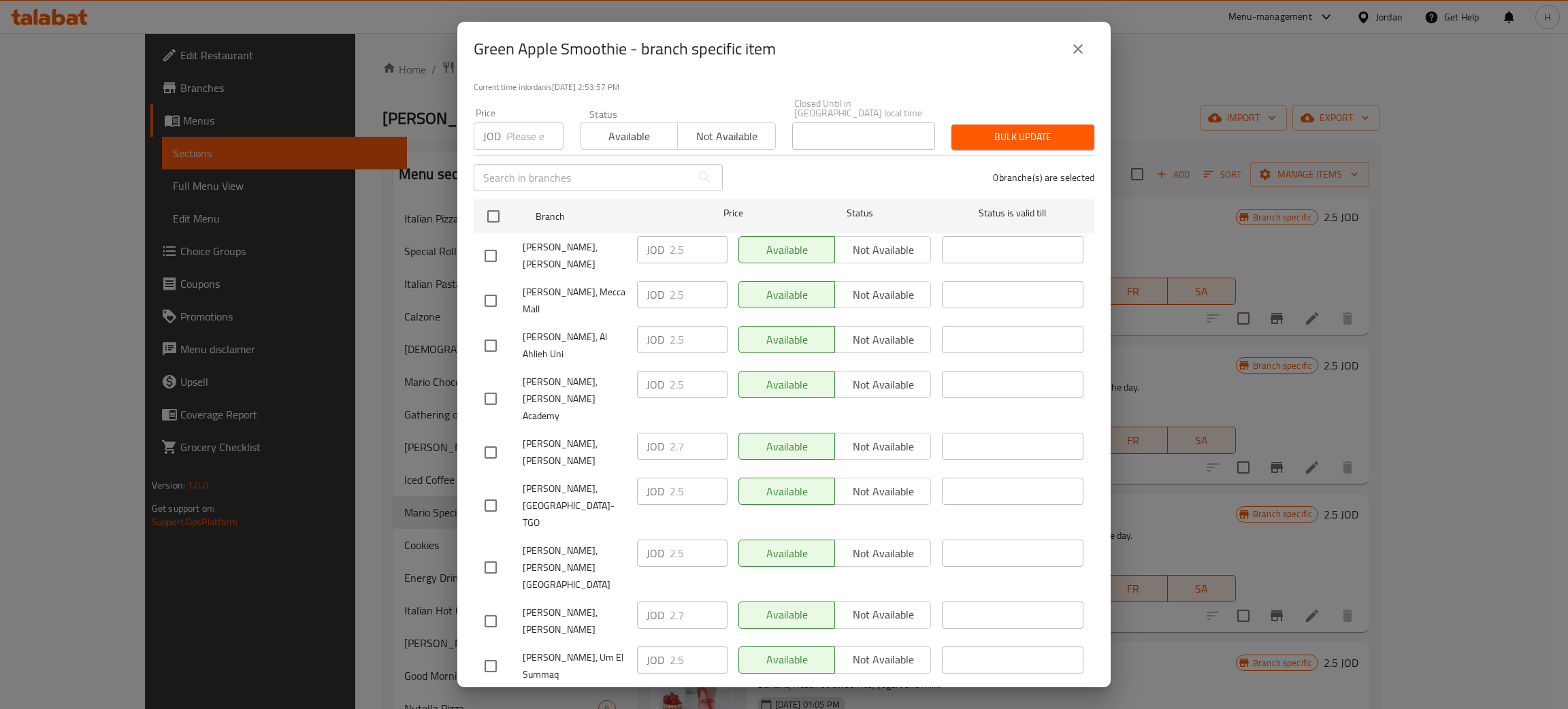
click at [648, 433] on div "JOD 2.7 ​" at bounding box center [682, 447] width 90 height 28
click at [490, 244] on input "checkbox" at bounding box center [490, 255] width 28 height 28
checkbox input "true"
click at [662, 241] on div "JOD 2.5 ​" at bounding box center [682, 250] width 90 height 28
paste input "7"
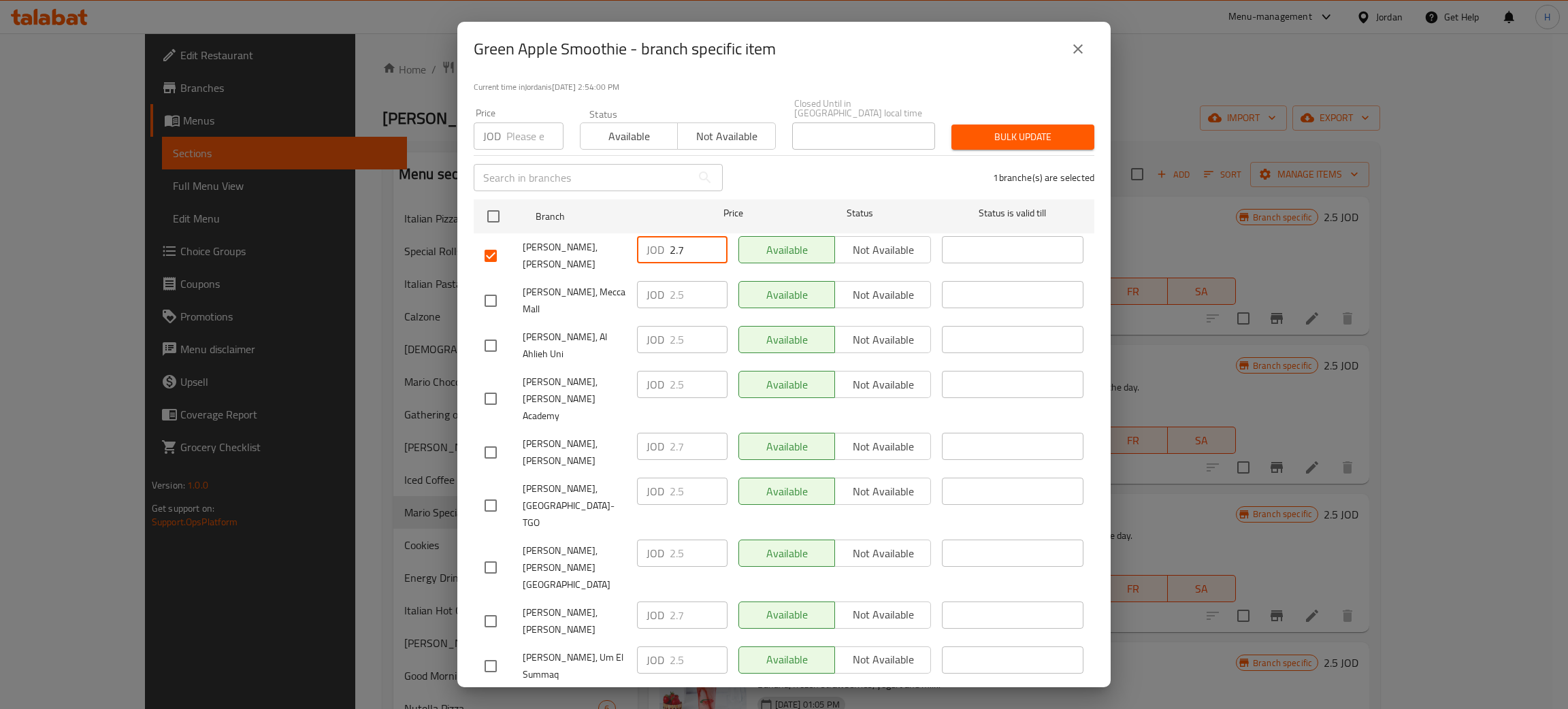
type input "2.7"
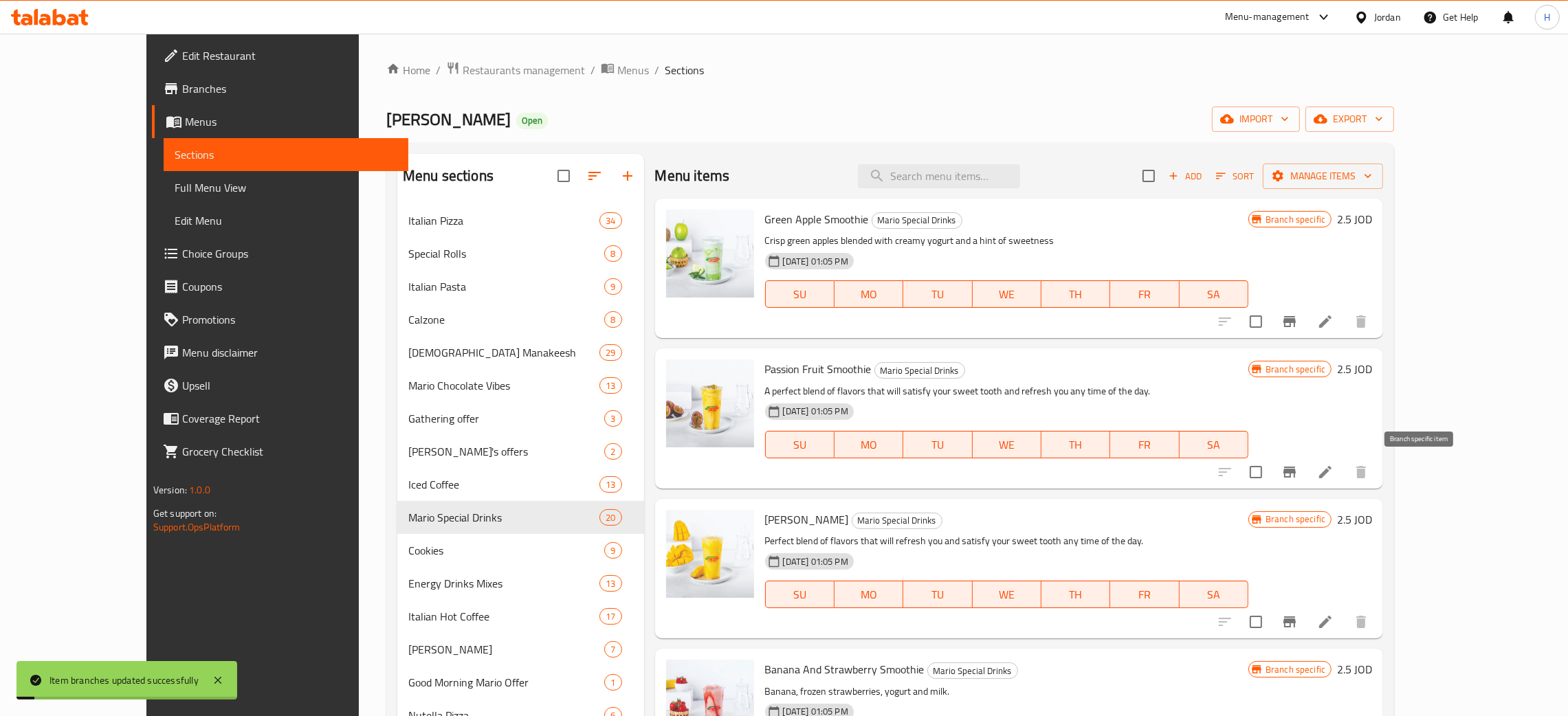
click at [1306, 472] on button "Branch-specific-item" at bounding box center [1289, 472] width 33 height 33
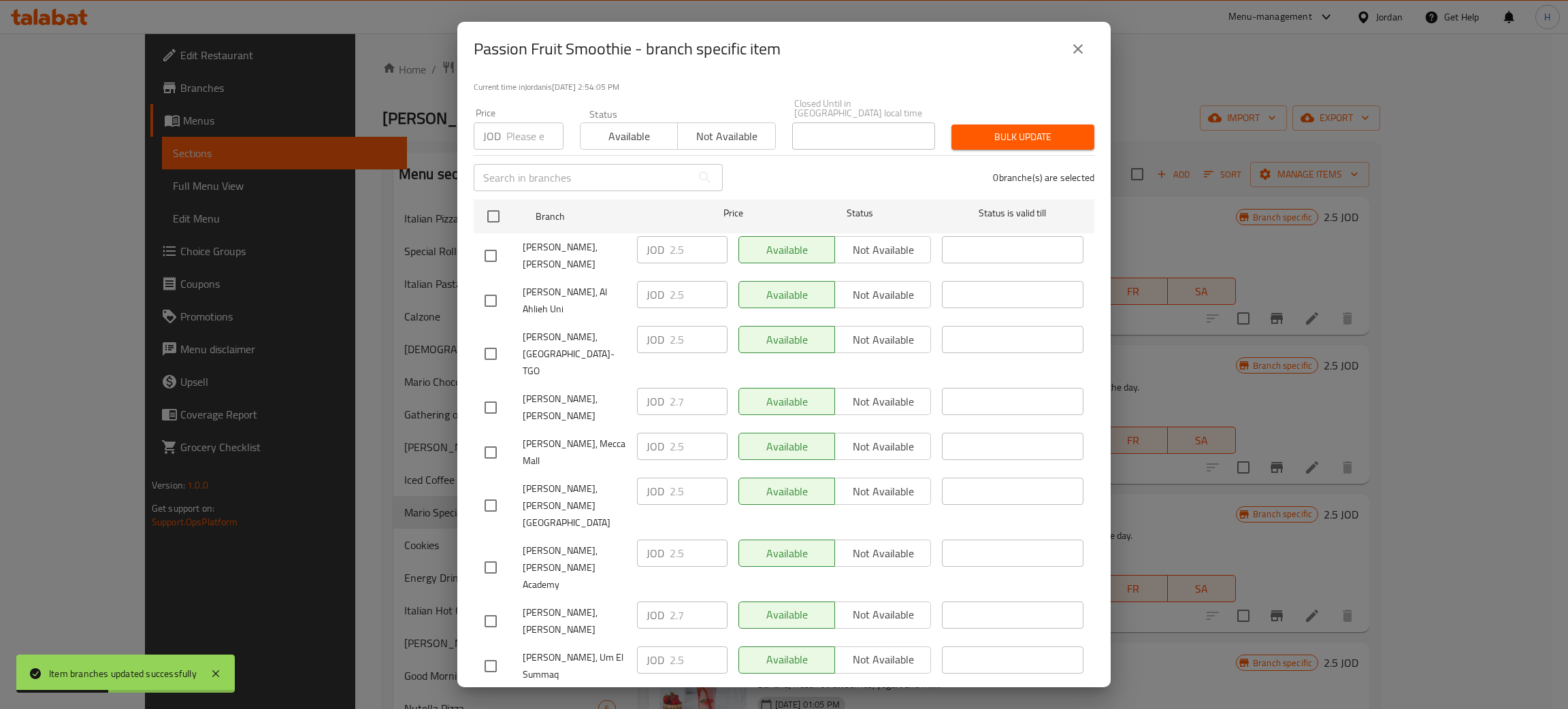
click at [647, 388] on div "JOD 2.7 ​" at bounding box center [682, 402] width 90 height 28
drag, startPoint x: 488, startPoint y: 242, endPoint x: 745, endPoint y: 263, distance: 257.9
click at [488, 241] on input "checkbox" at bounding box center [490, 255] width 28 height 28
checkbox input "true"
click at [685, 245] on input "2.5" at bounding box center [698, 250] width 57 height 28
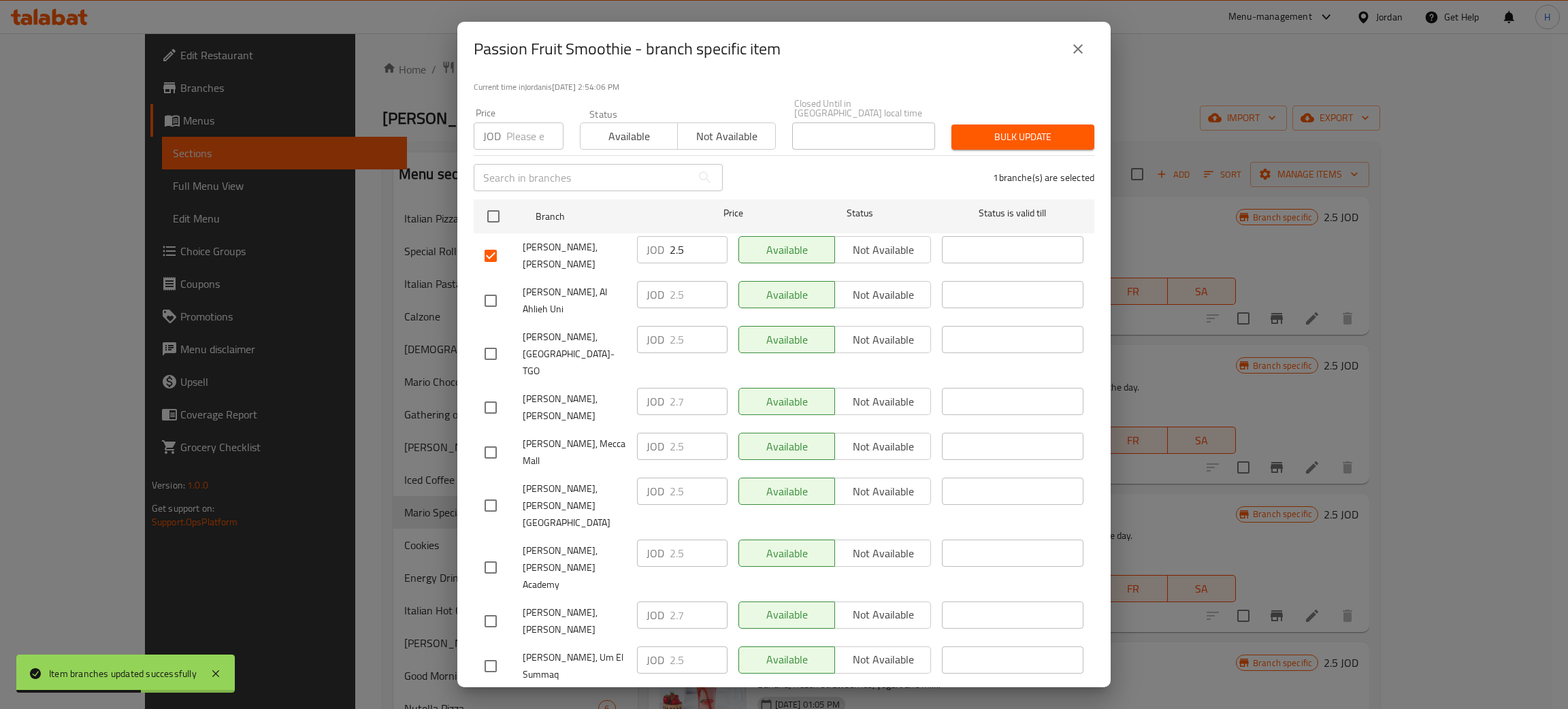
paste input "7"
type input "2.7"
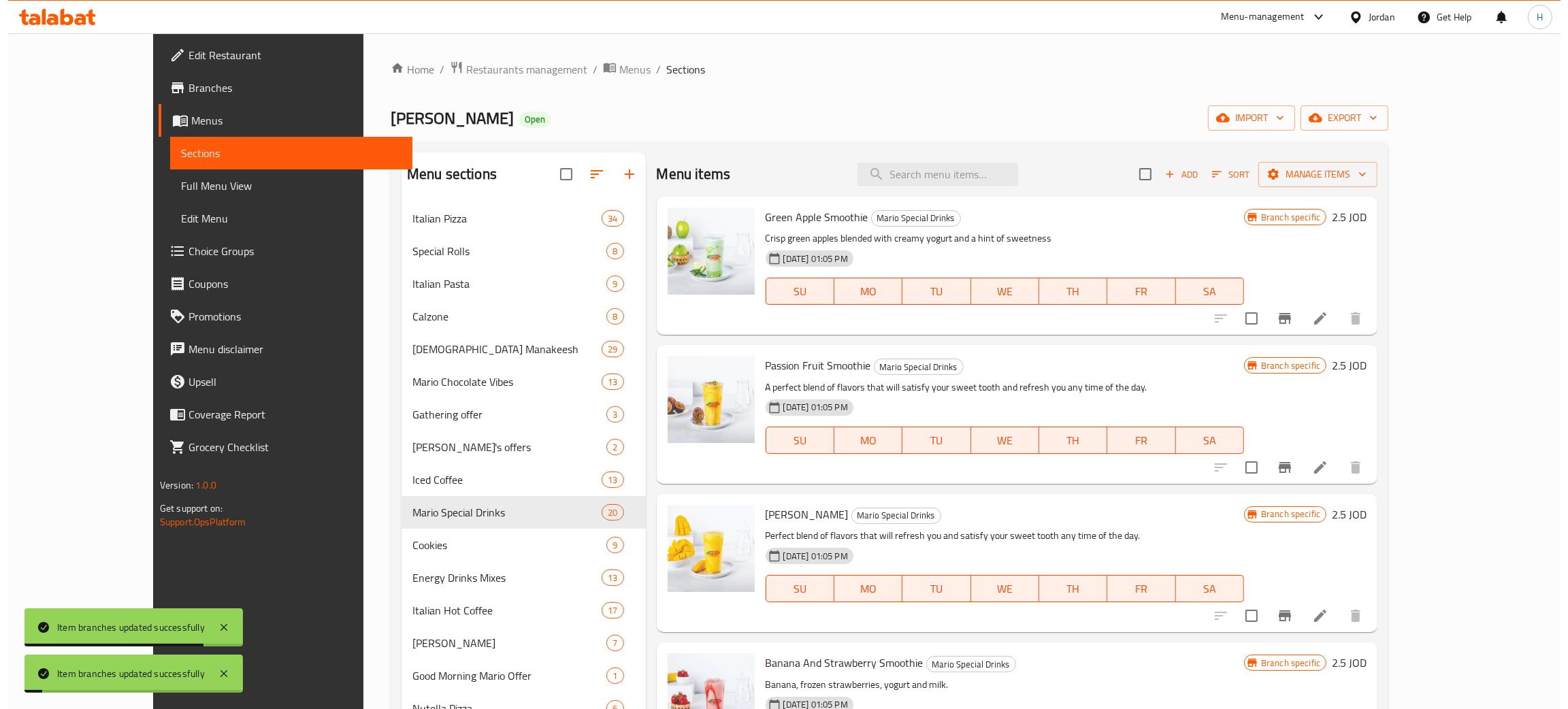
scroll to position [102, 0]
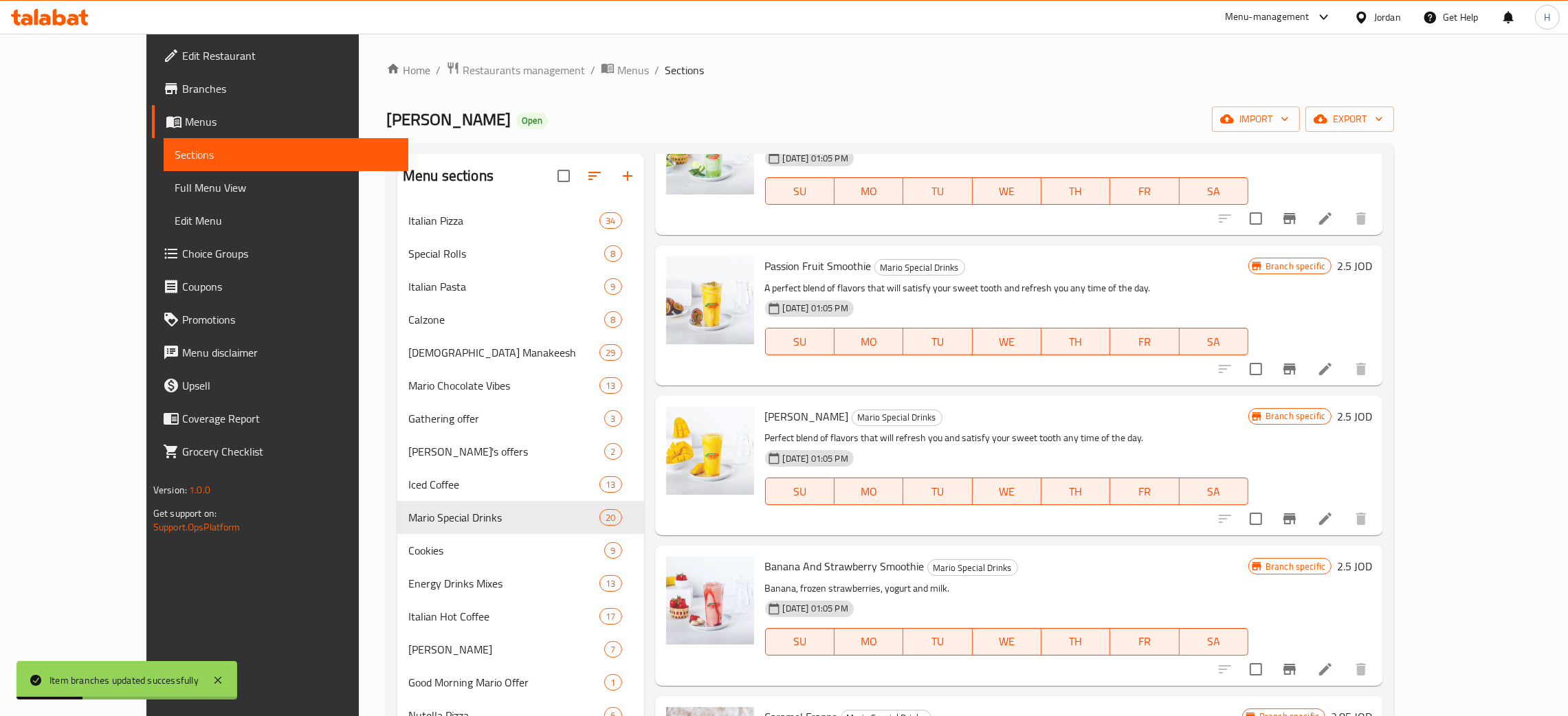
click at [1298, 515] on icon "Branch-specific-item" at bounding box center [1289, 519] width 16 height 16
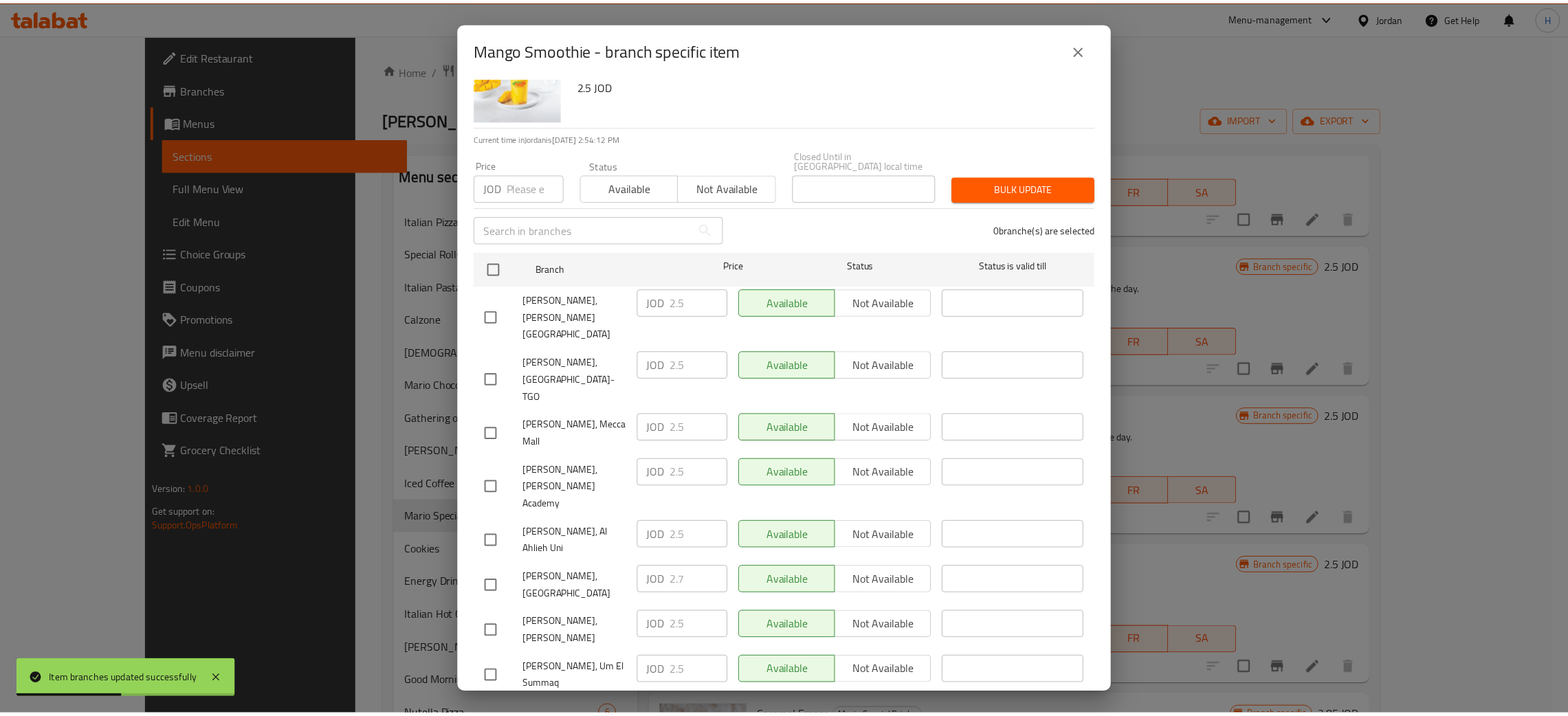
scroll to position [101, 0]
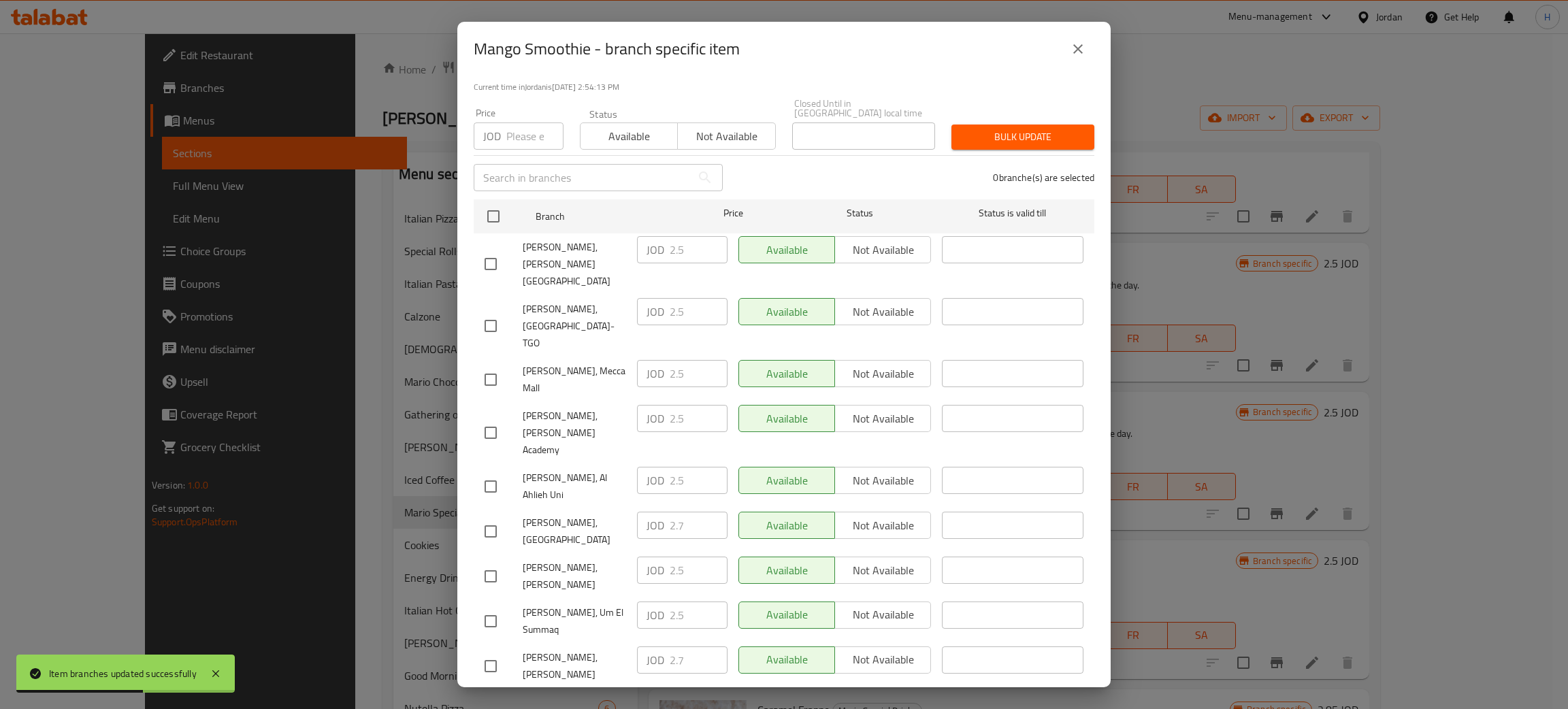
click at [603, 642] on div "Mario Bakery, Al Rawabi JOD 2.7 ​ Available Not available ​" at bounding box center [784, 667] width 610 height 51
click at [499, 563] on input "checkbox" at bounding box center [490, 576] width 28 height 28
checkbox input "true"
click at [683, 556] on input "2.5" at bounding box center [698, 570] width 57 height 28
paste input "7"
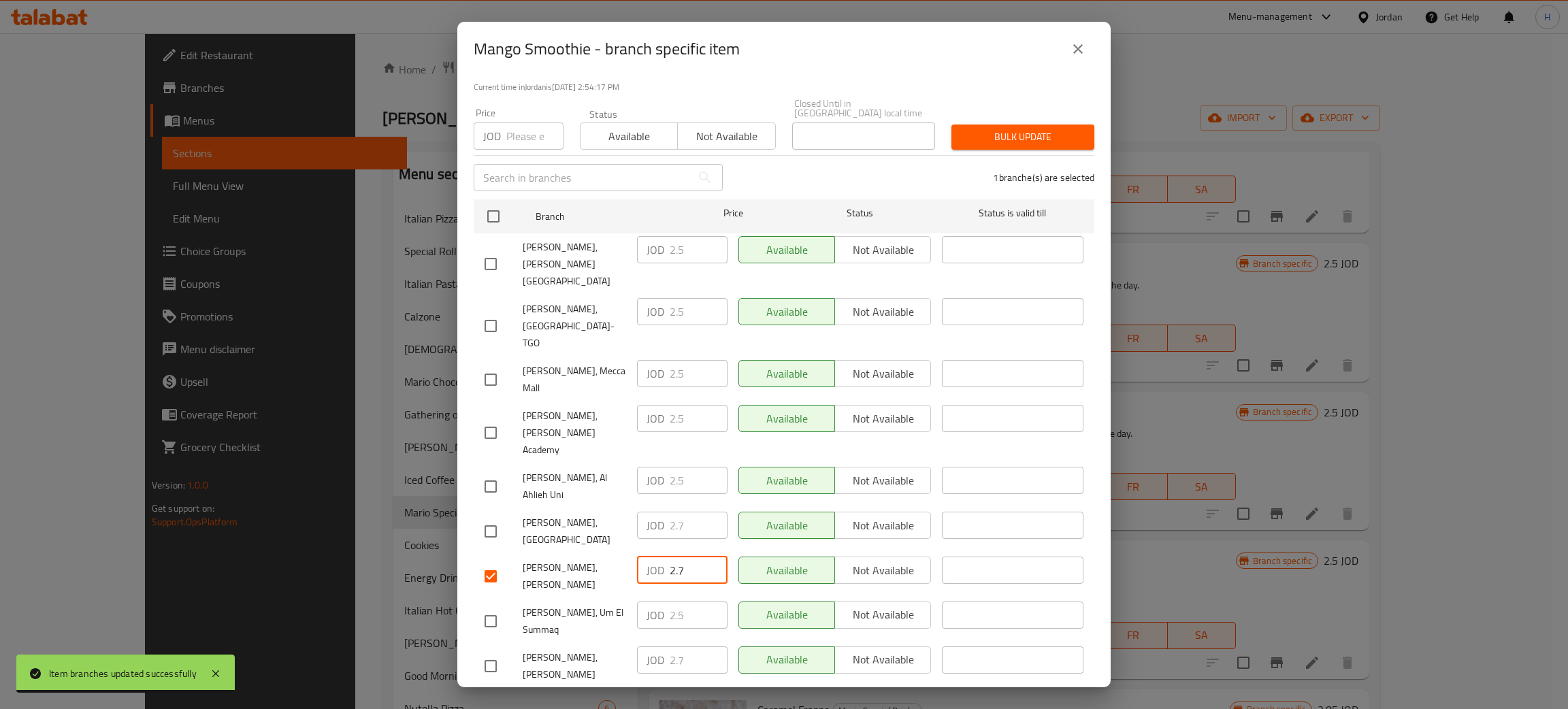
type input "2.7"
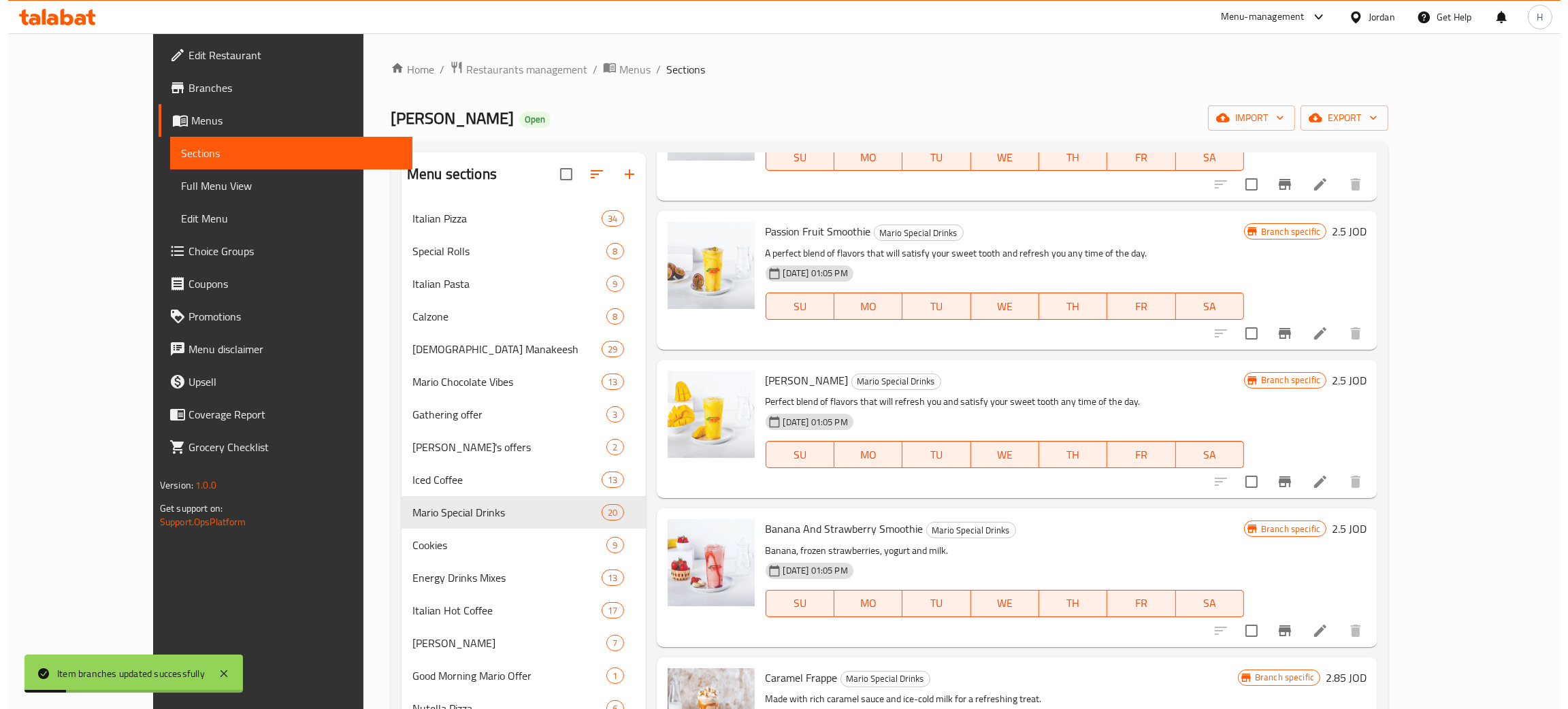
scroll to position [204, 0]
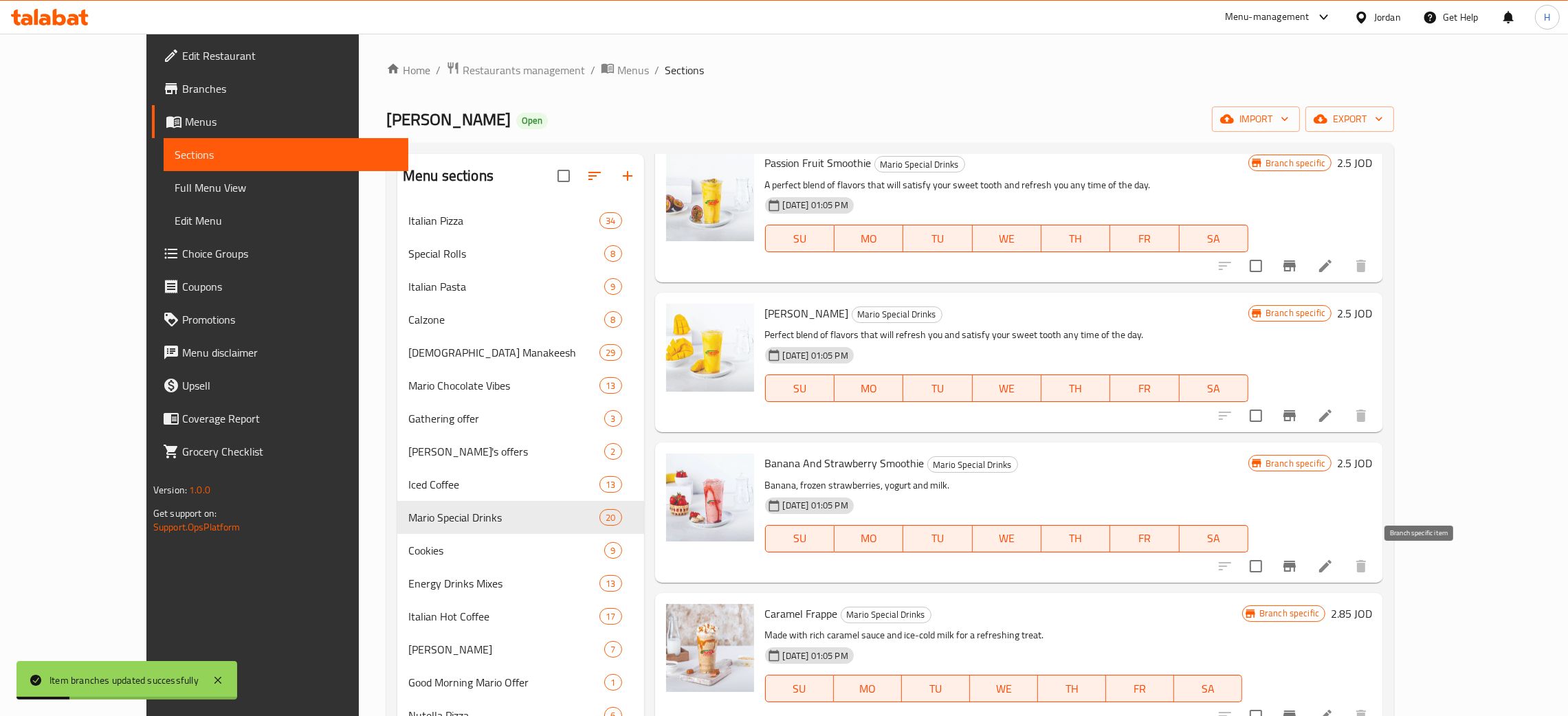
click at [1296, 568] on icon "Branch-specific-item" at bounding box center [1289, 567] width 12 height 11
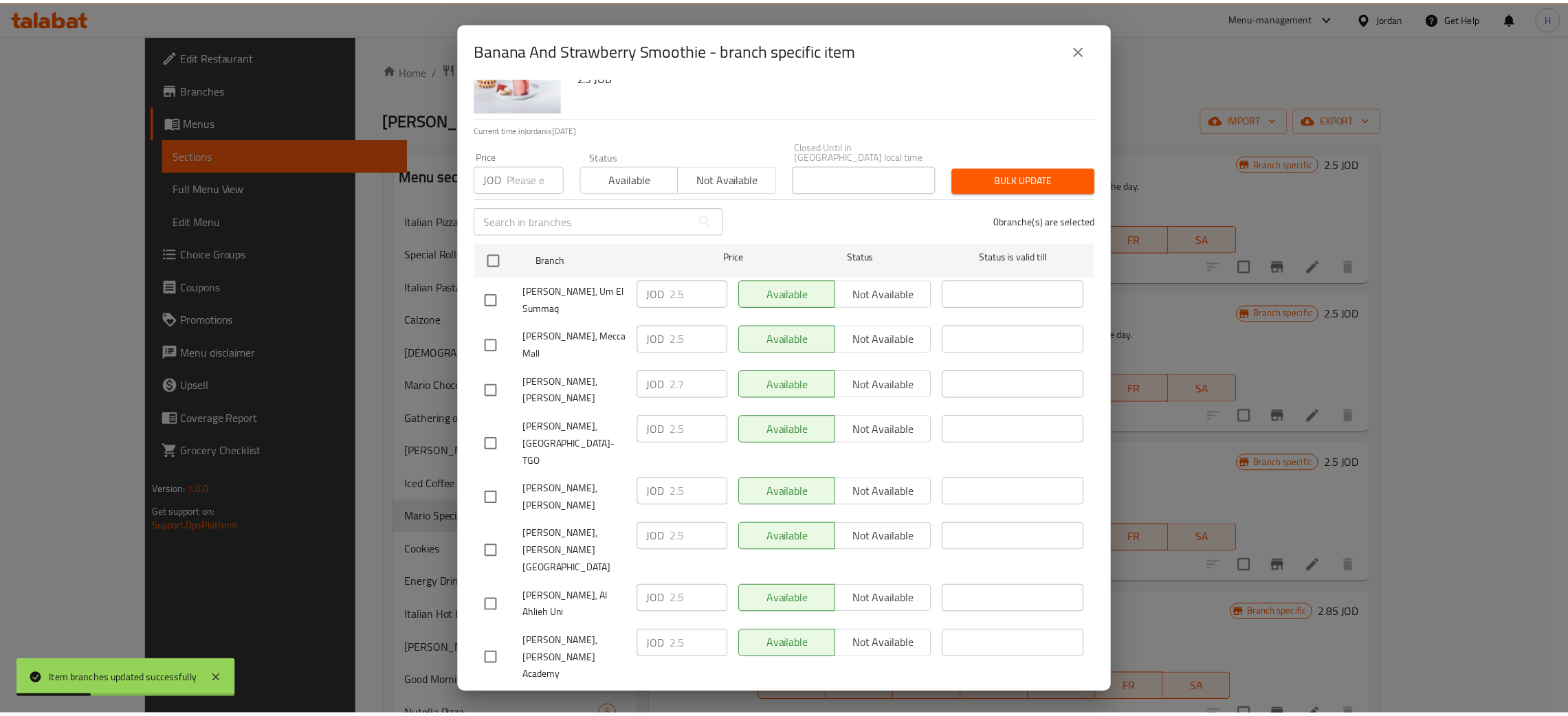
scroll to position [101, 0]
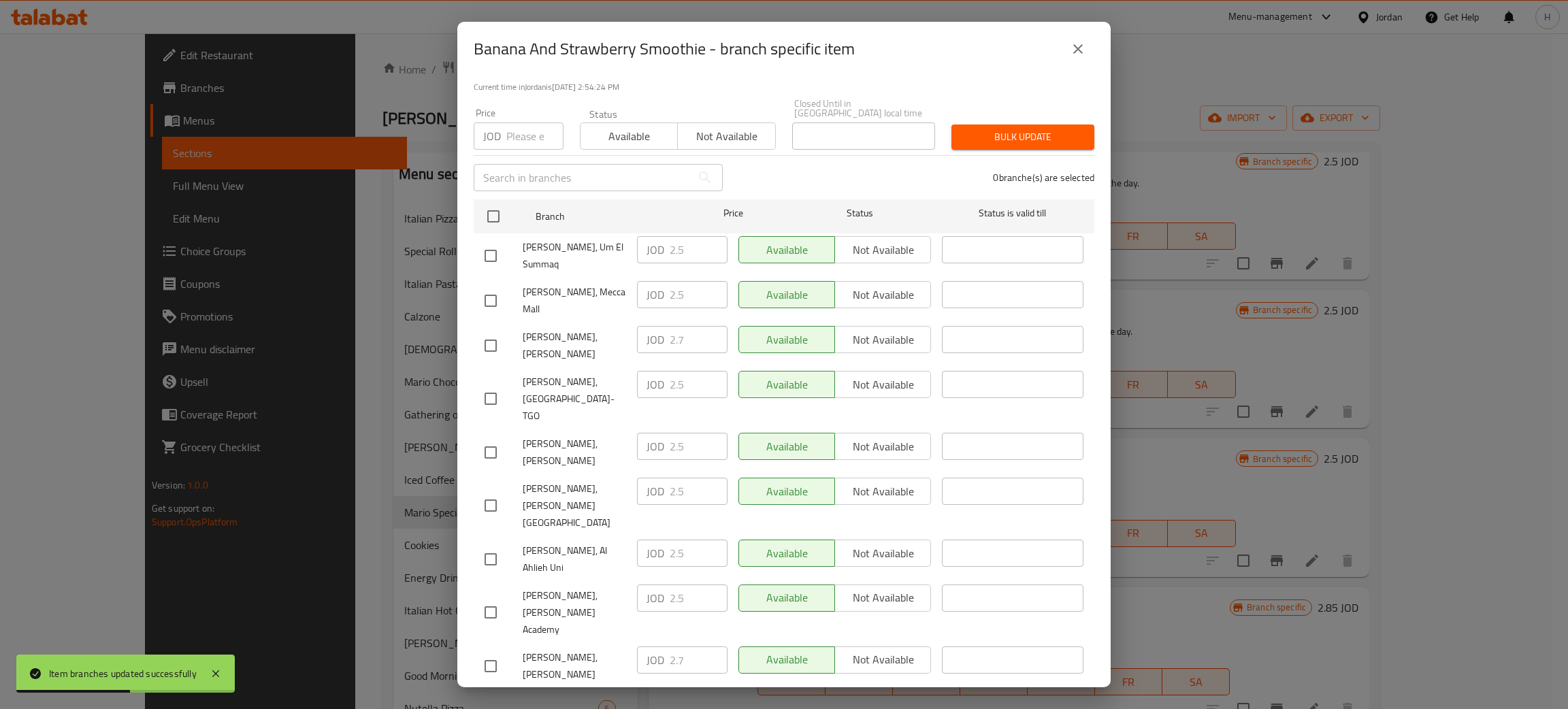
click at [655, 333] on div "JOD 2.7 ​" at bounding box center [682, 340] width 90 height 28
click at [495, 438] on input "checkbox" at bounding box center [490, 452] width 28 height 28
checkbox input "true"
click at [680, 433] on input "2.5" at bounding box center [698, 447] width 57 height 28
paste input "7"
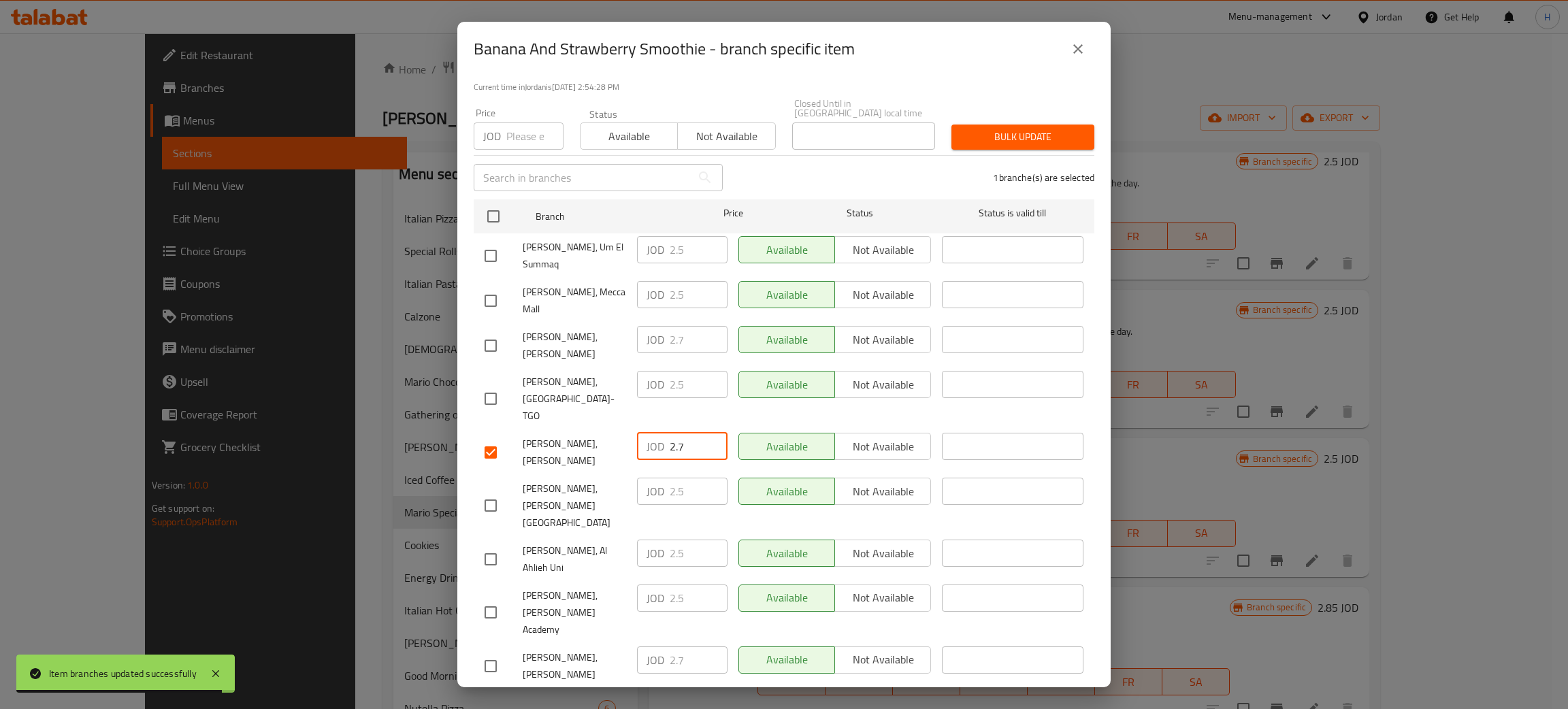
type input "2.7"
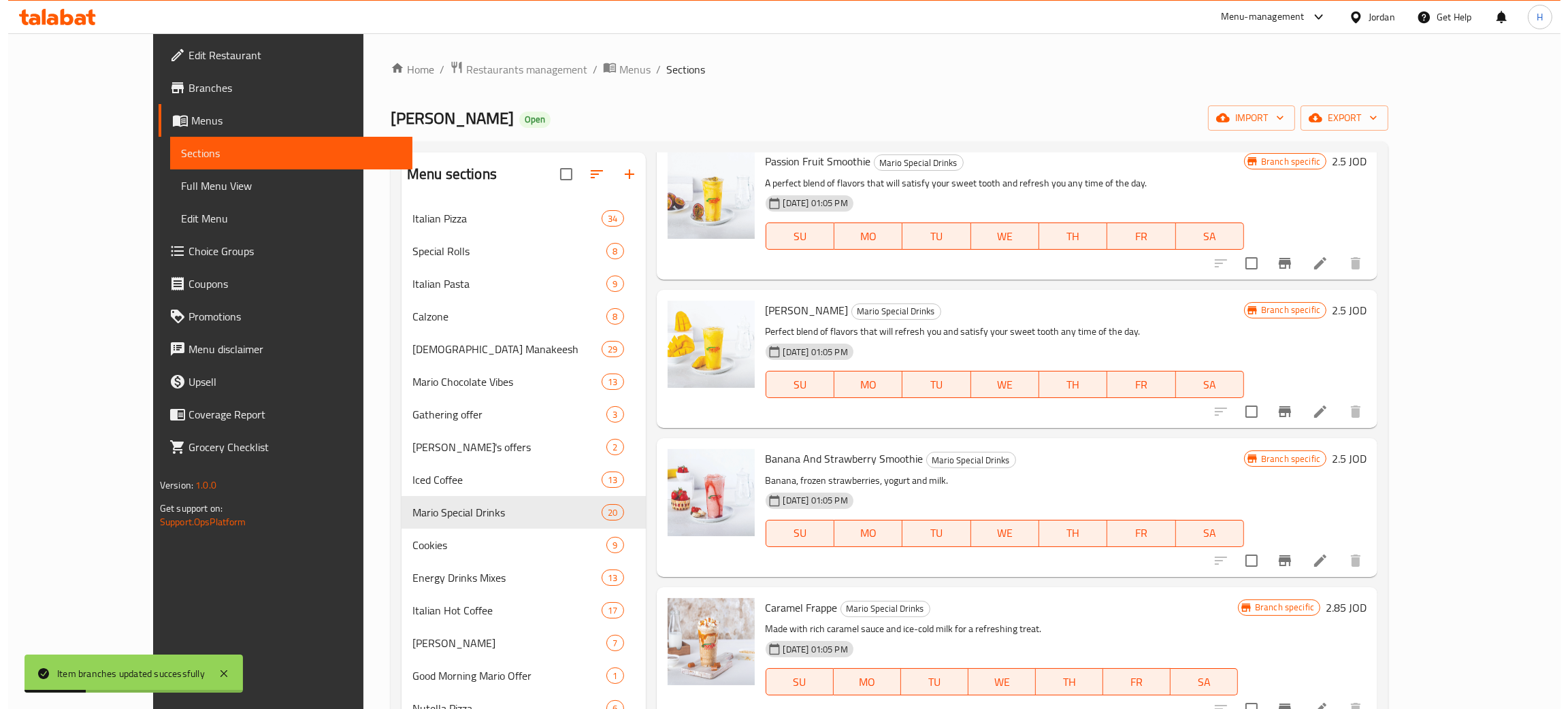
scroll to position [306, 0]
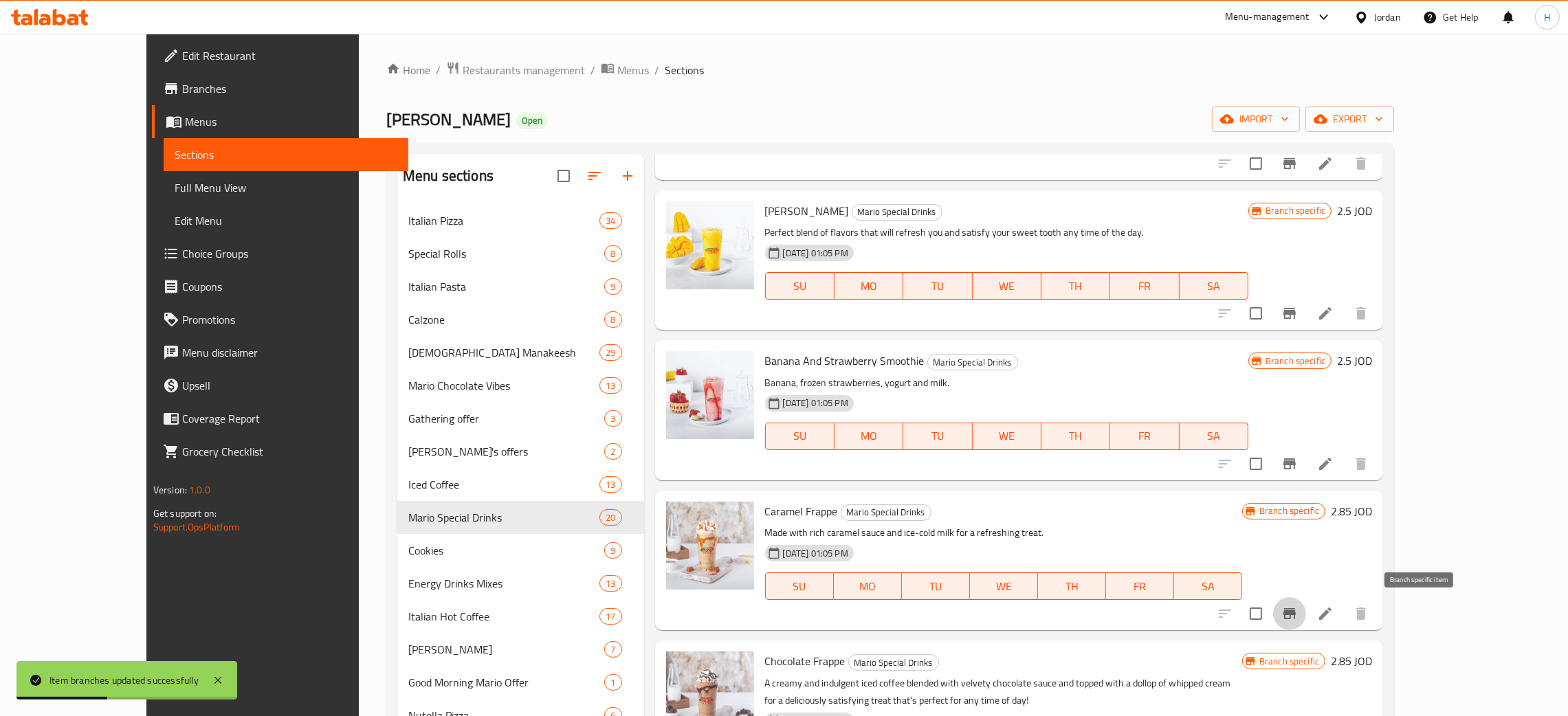
click at [1306, 609] on button "Branch-specific-item" at bounding box center [1289, 614] width 33 height 33
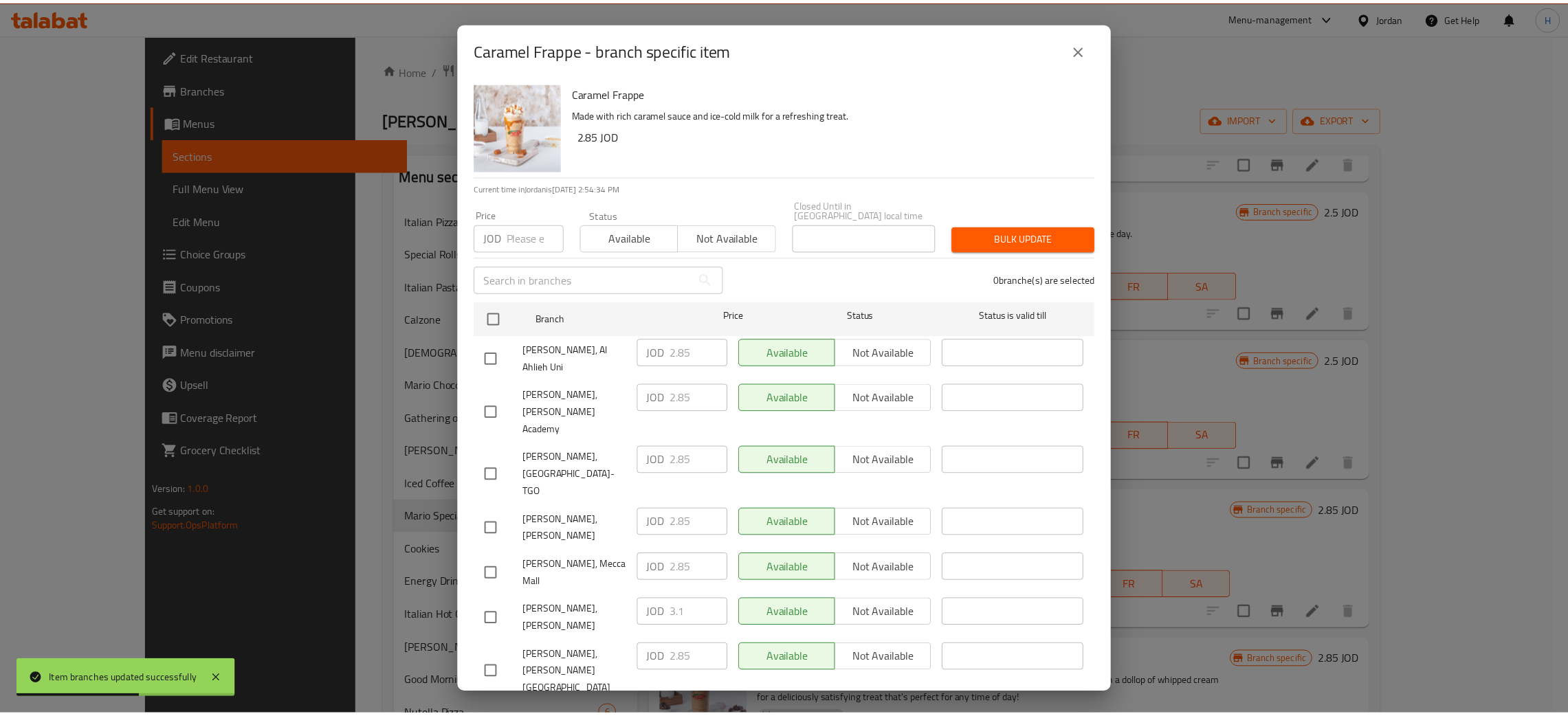
scroll to position [101, 0]
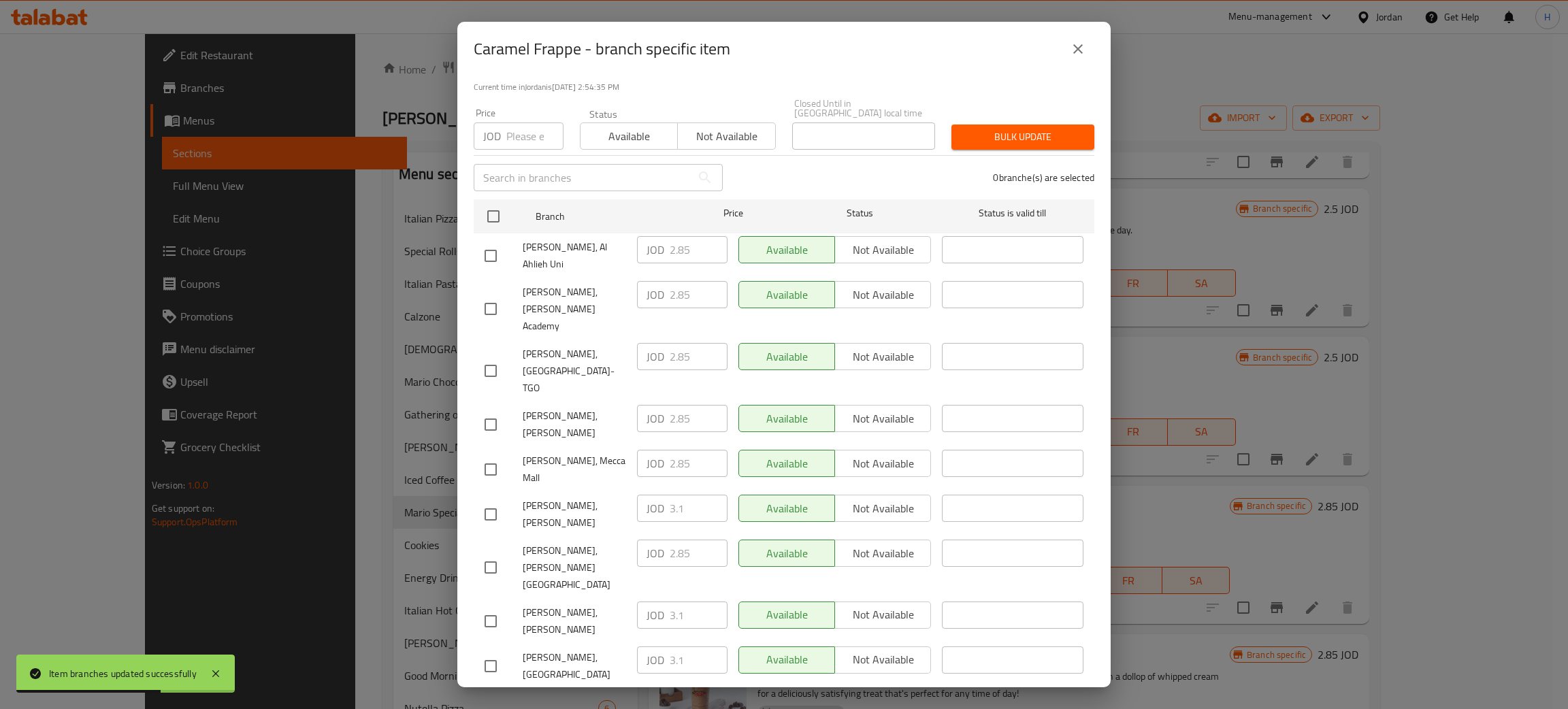
click at [647, 495] on div "JOD 3.1 ​" at bounding box center [682, 509] width 90 height 28
click at [496, 410] on input "checkbox" at bounding box center [490, 424] width 28 height 28
checkbox input "true"
click at [694, 405] on input "2.85" at bounding box center [698, 419] width 57 height 28
paste input "3.1"
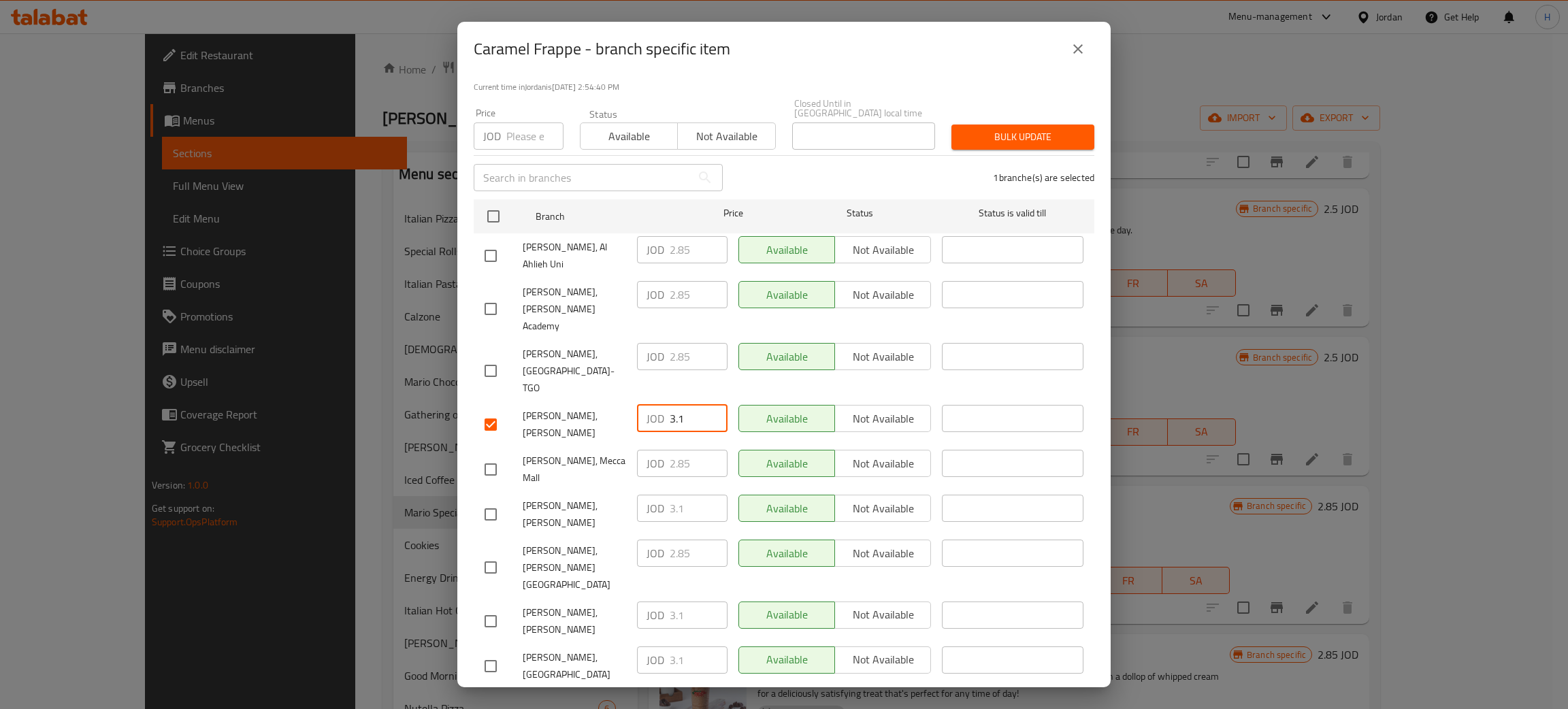
type input "3.1"
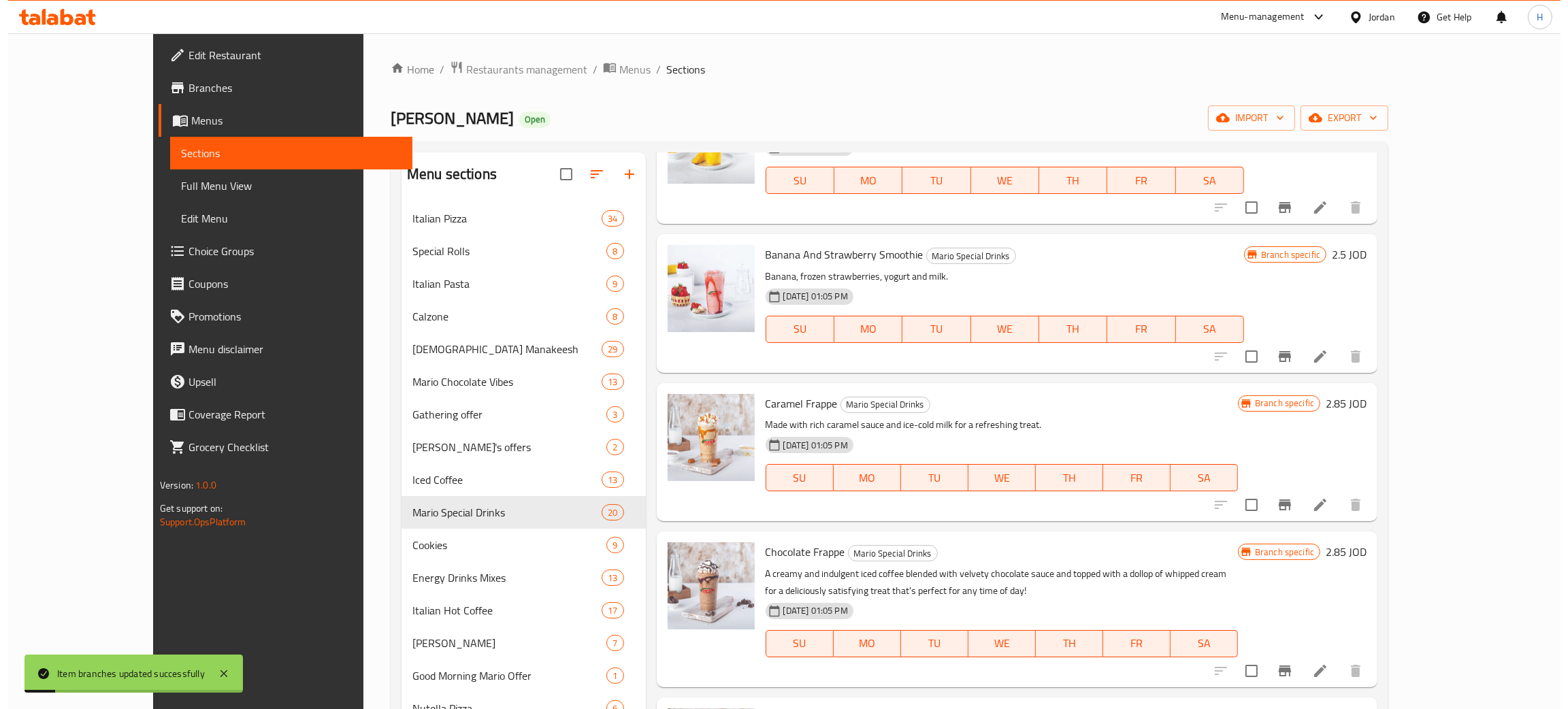
scroll to position [510, 0]
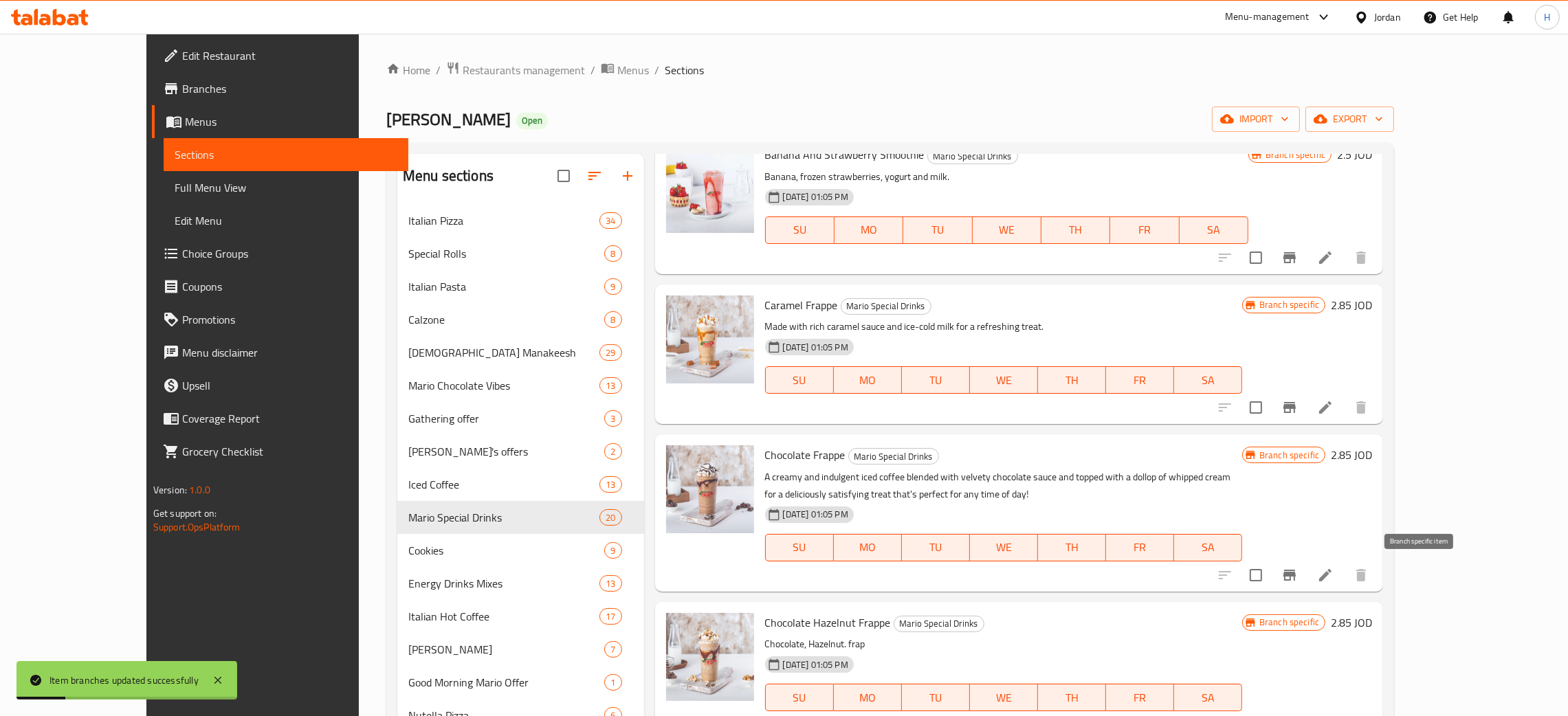
click at [1296, 573] on icon "Branch-specific-item" at bounding box center [1289, 575] width 12 height 11
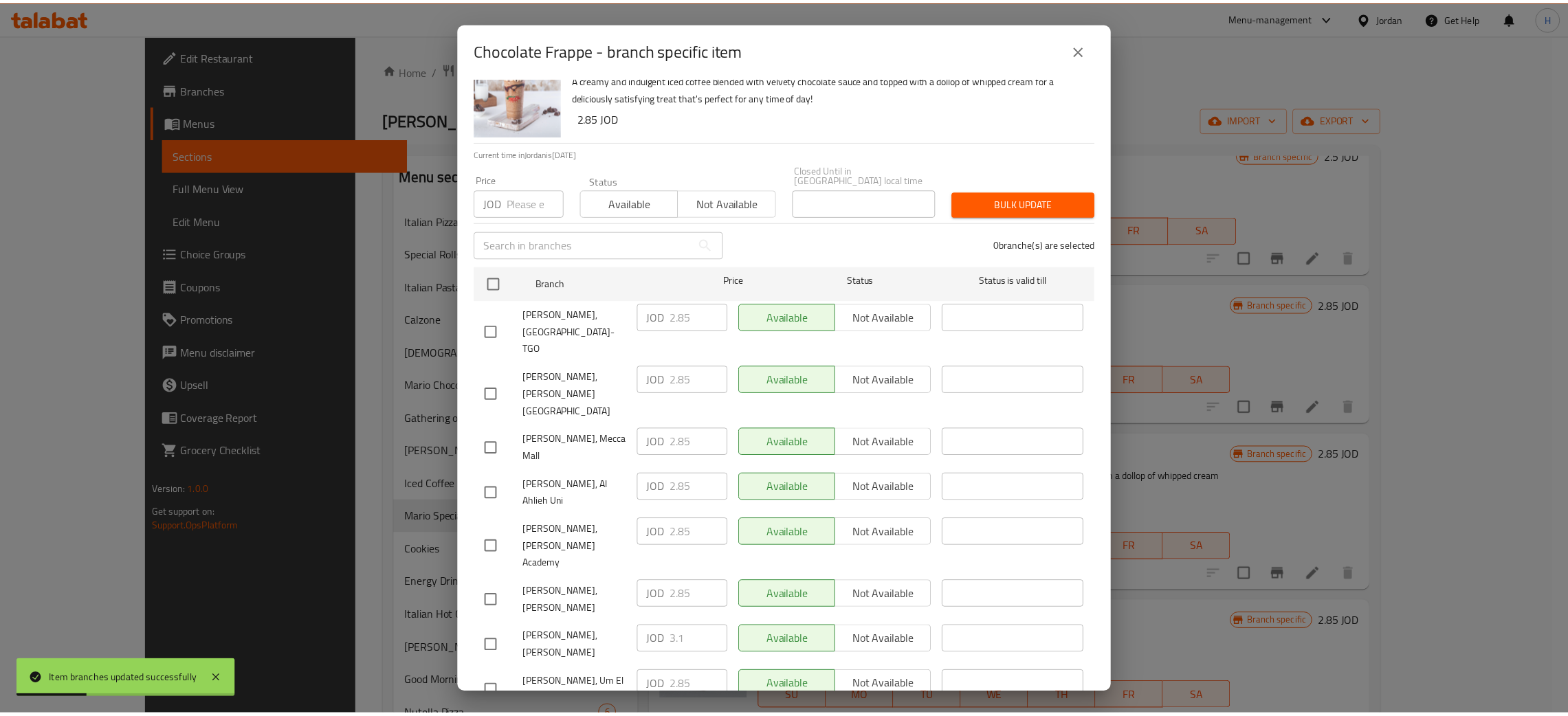
scroll to position [101, 0]
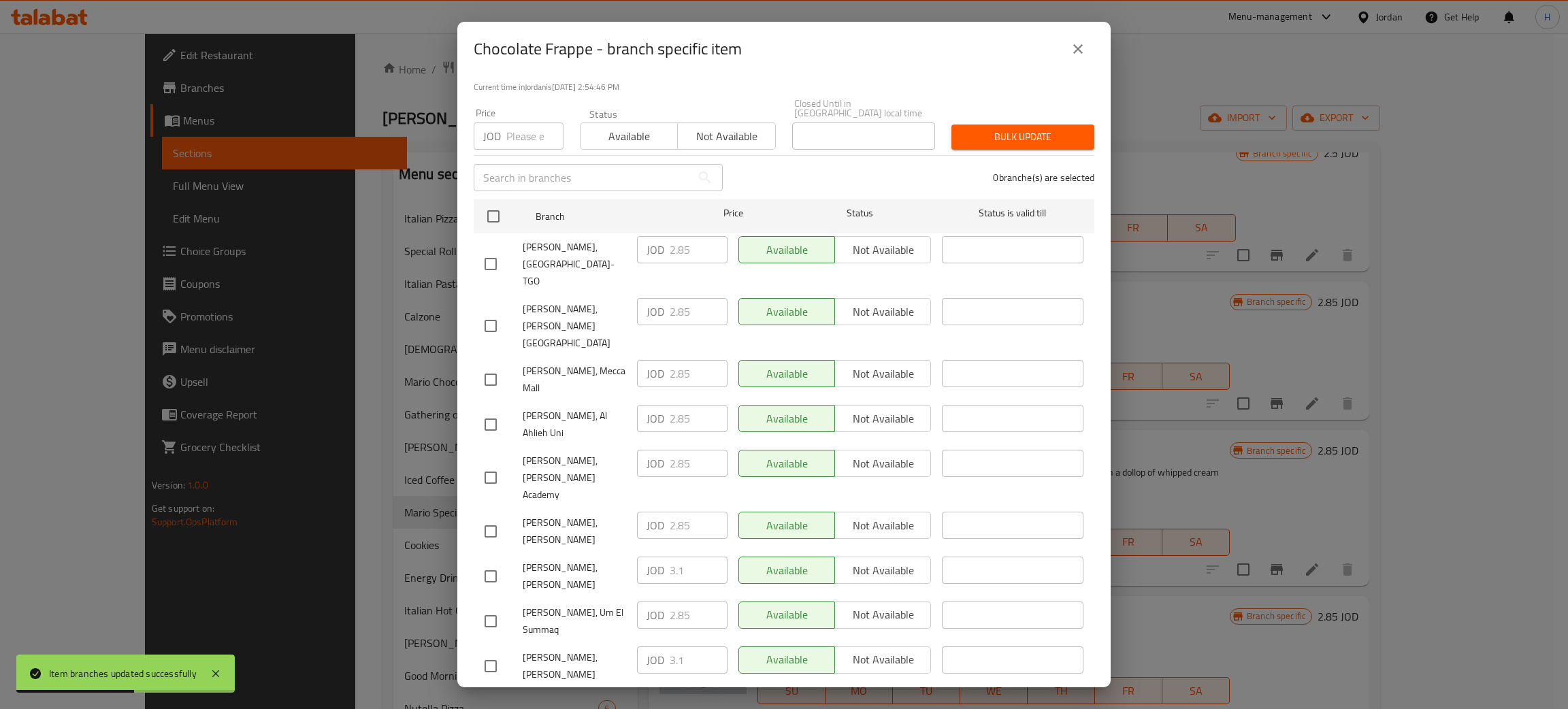
click at [638, 647] on div "JOD 3.1 ​" at bounding box center [682, 661] width 90 height 28
click at [495, 517] on input "checkbox" at bounding box center [490, 531] width 28 height 28
checkbox input "true"
click at [693, 512] on input "2.85" at bounding box center [698, 526] width 57 height 28
paste input "3.1"
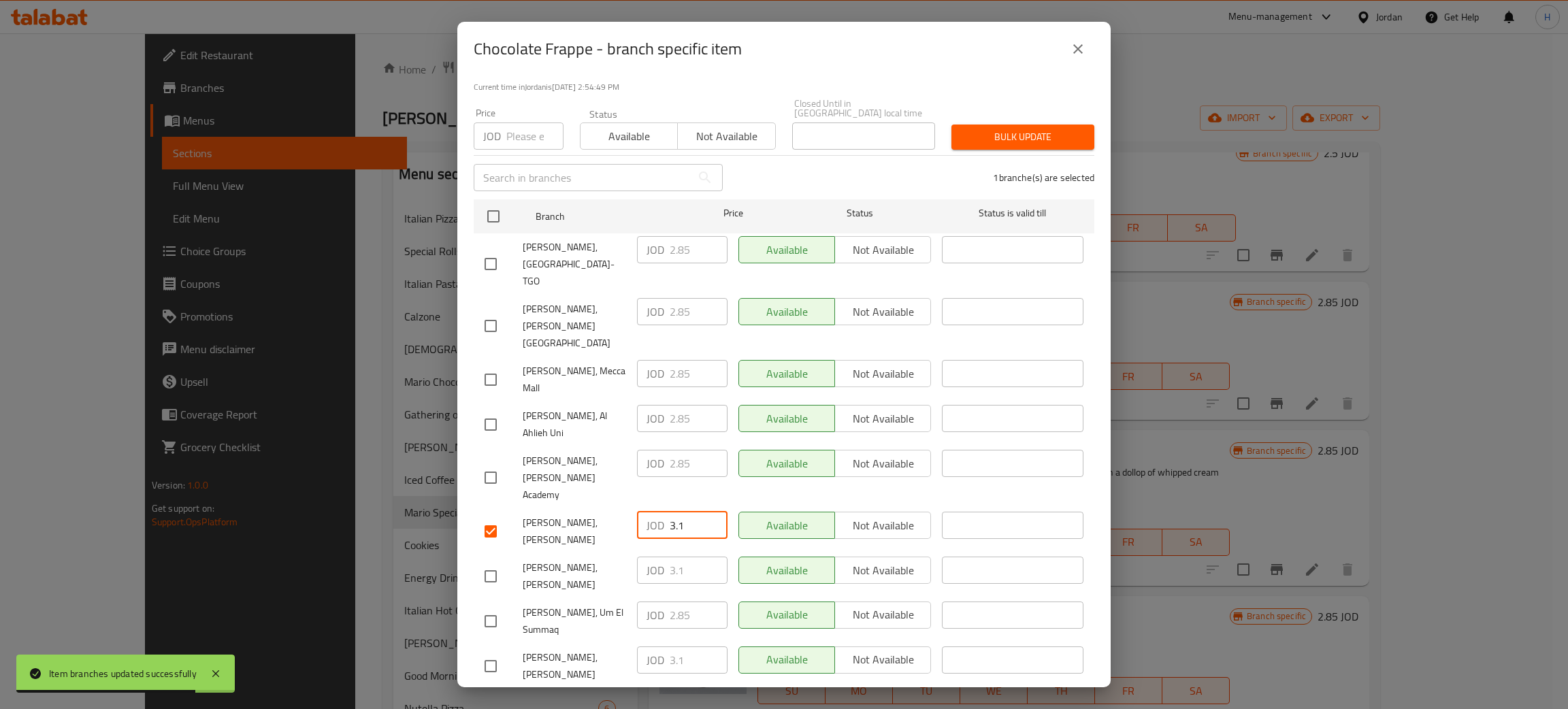
type input "3.1"
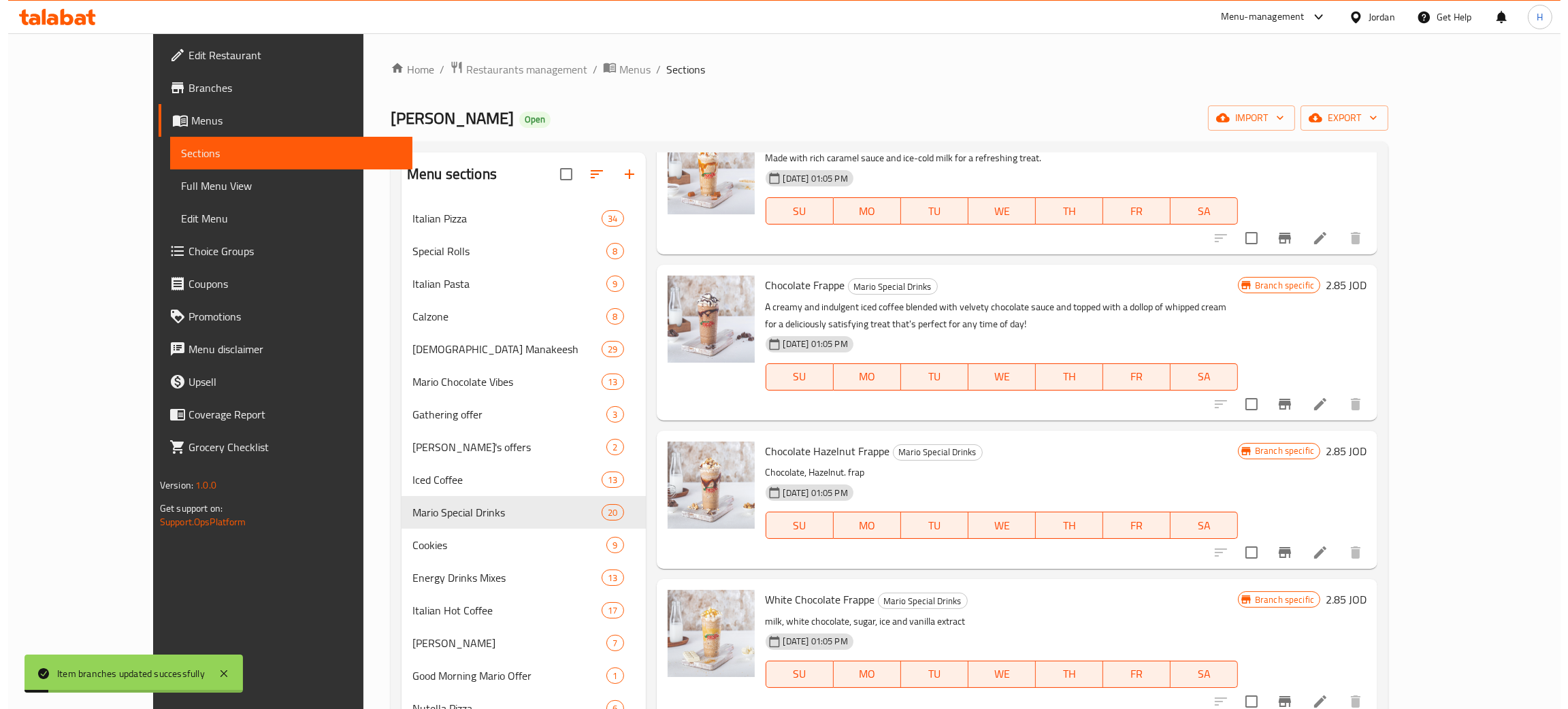
scroll to position [714, 0]
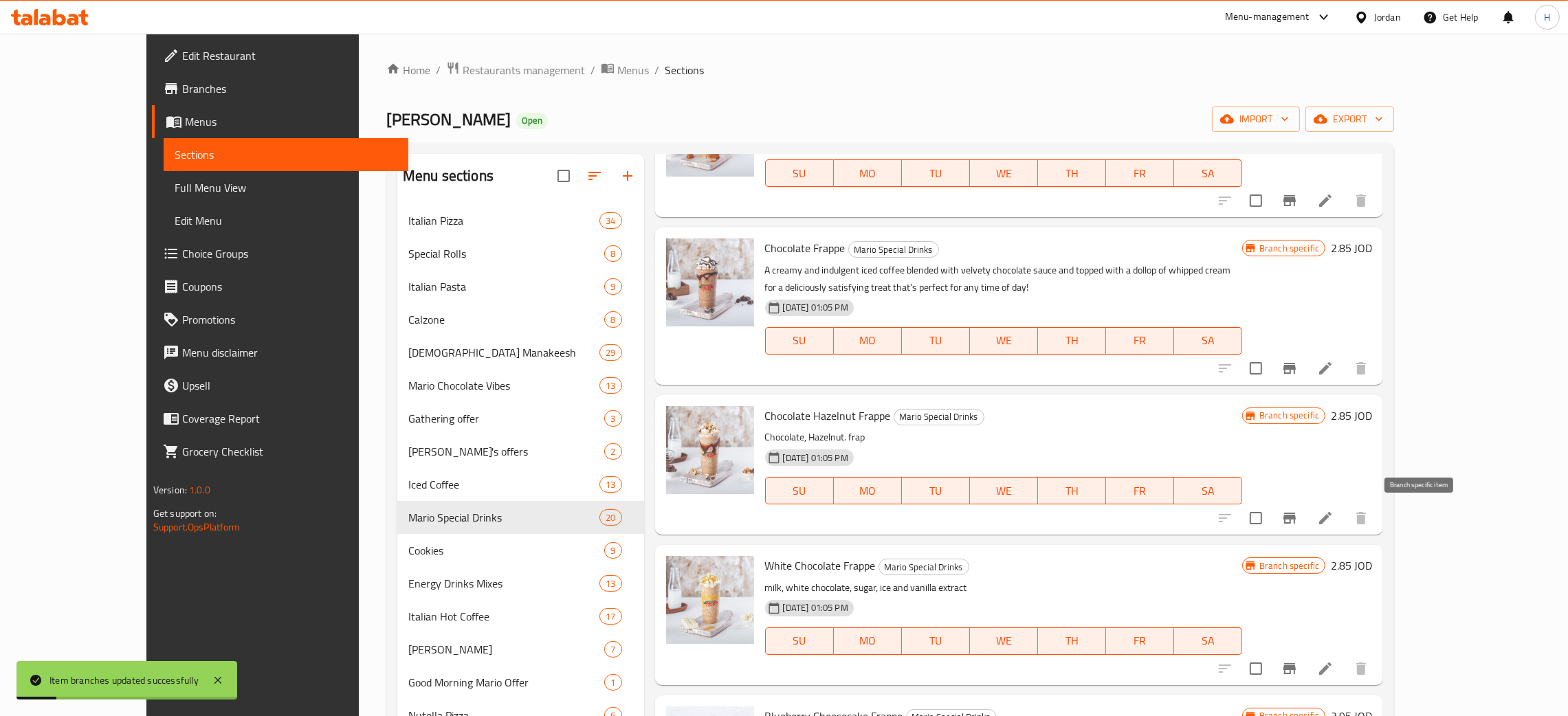
click at [1296, 517] on icon "Branch-specific-item" at bounding box center [1289, 518] width 12 height 11
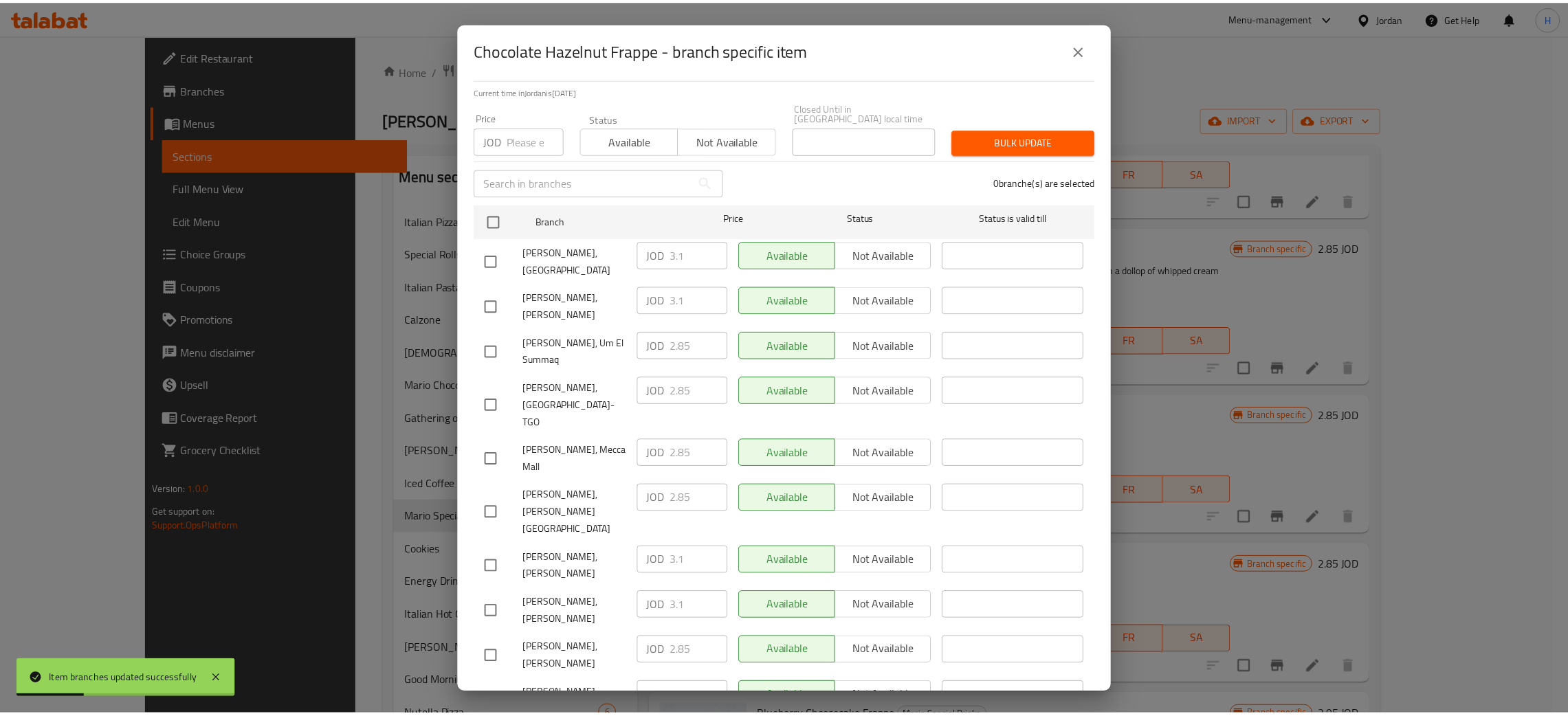
scroll to position [101, 0]
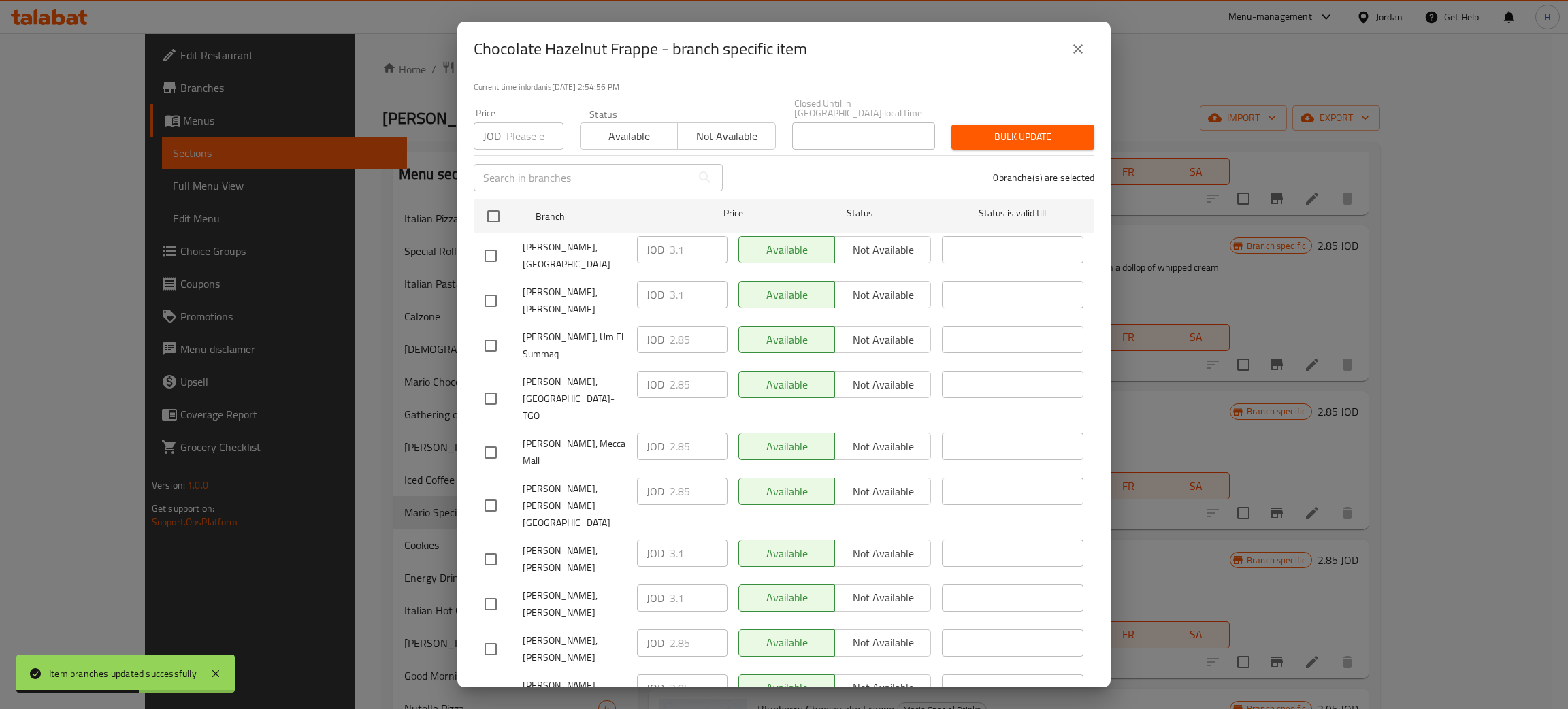
click at [638, 281] on div "JOD 3.1 ​" at bounding box center [682, 295] width 90 height 28
click at [496, 635] on input "checkbox" at bounding box center [490, 649] width 28 height 28
checkbox input "true"
click at [677, 629] on input "2.85" at bounding box center [698, 643] width 57 height 28
paste input "3.1"
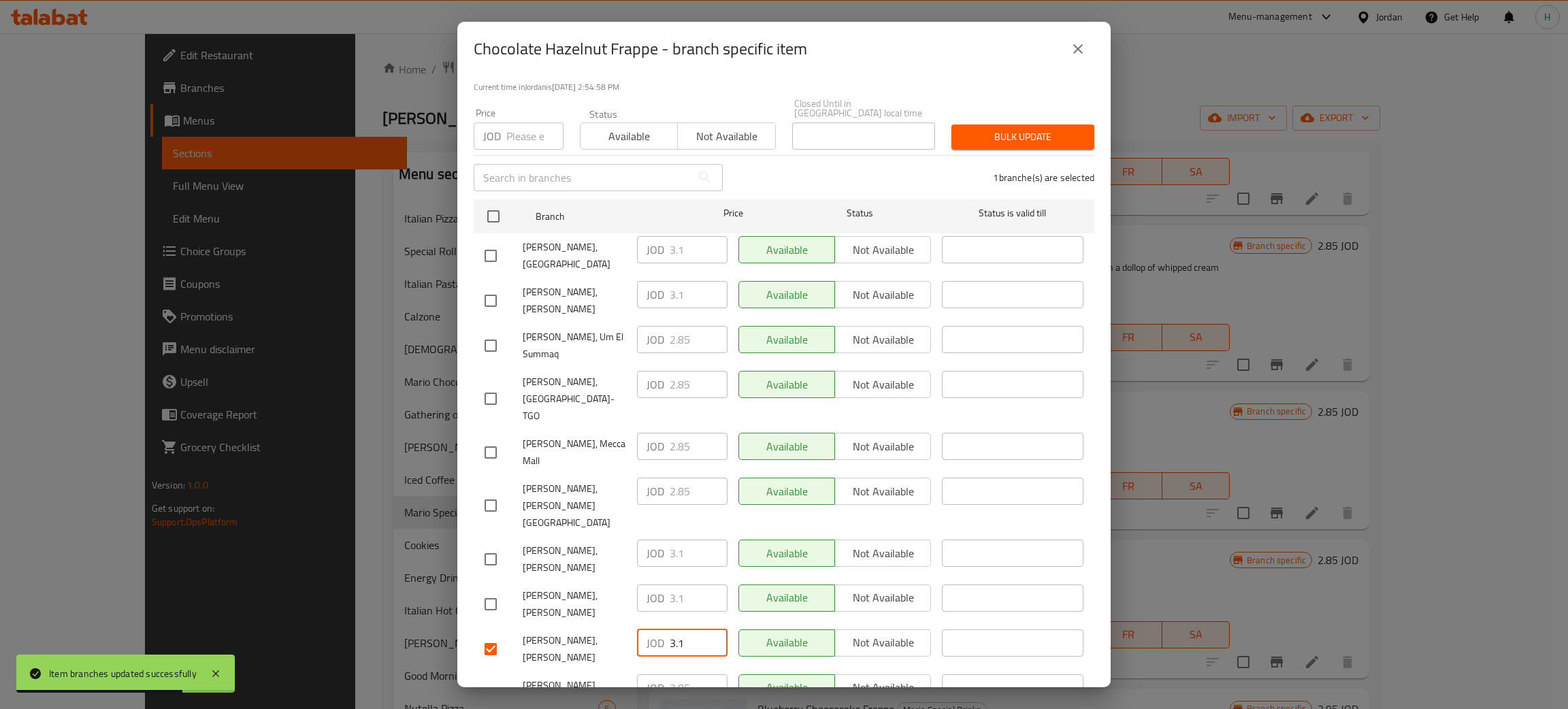
type input "3.1"
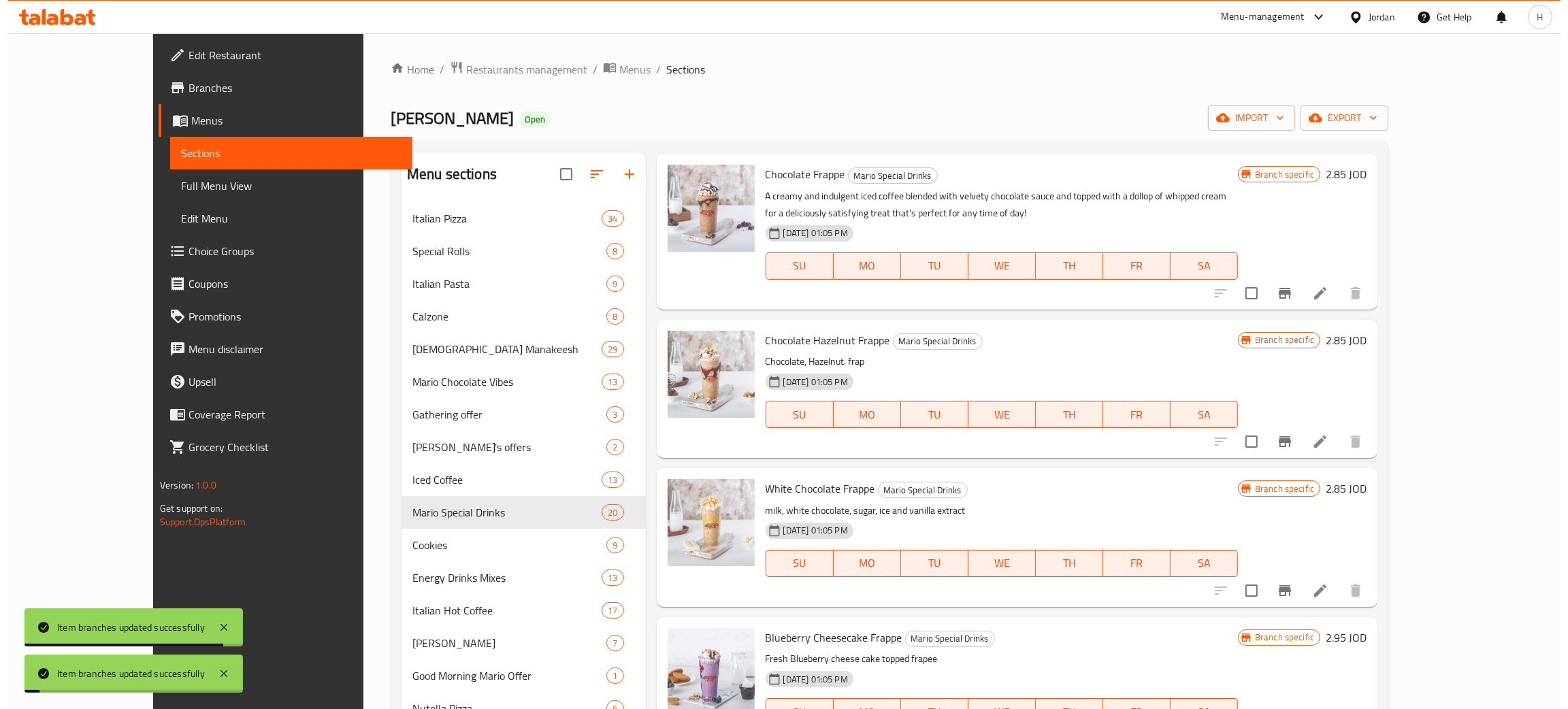
scroll to position [918, 0]
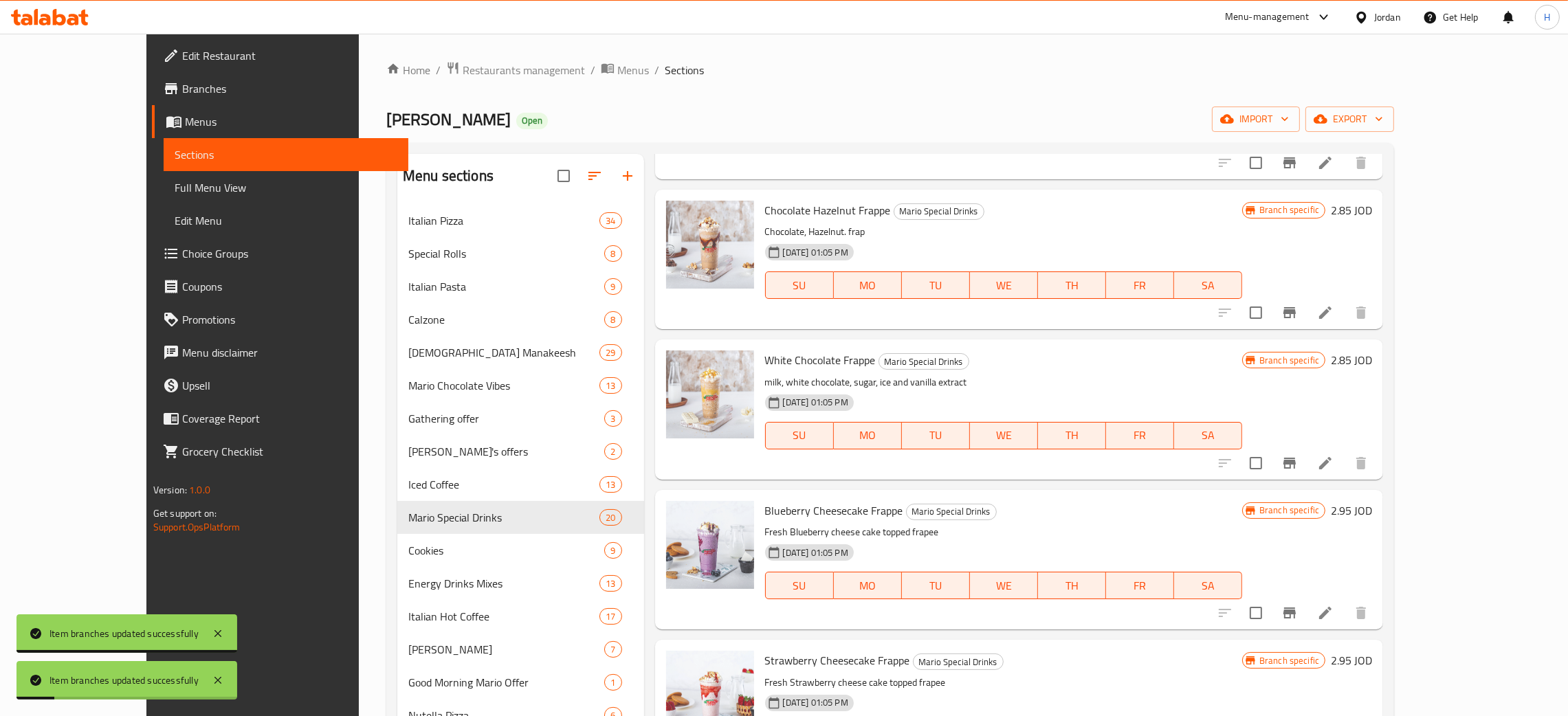
click at [1306, 461] on button "Branch-specific-item" at bounding box center [1289, 463] width 33 height 33
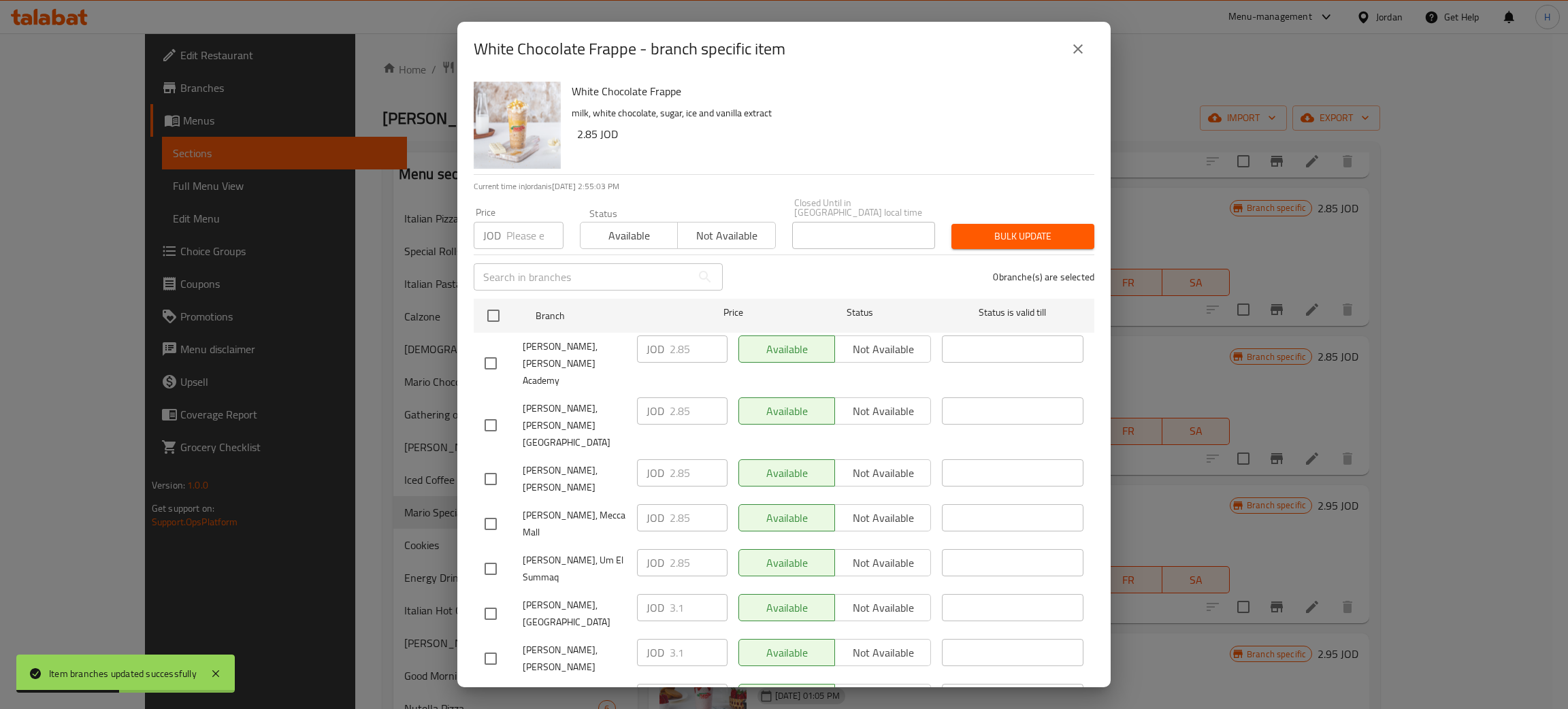
click at [660, 639] on div "JOD 3.1 ​" at bounding box center [682, 653] width 90 height 28
click at [495, 465] on input "checkbox" at bounding box center [490, 479] width 28 height 28
checkbox input "true"
click at [670, 459] on input "2.85" at bounding box center [698, 473] width 57 height 28
paste input "3.1"
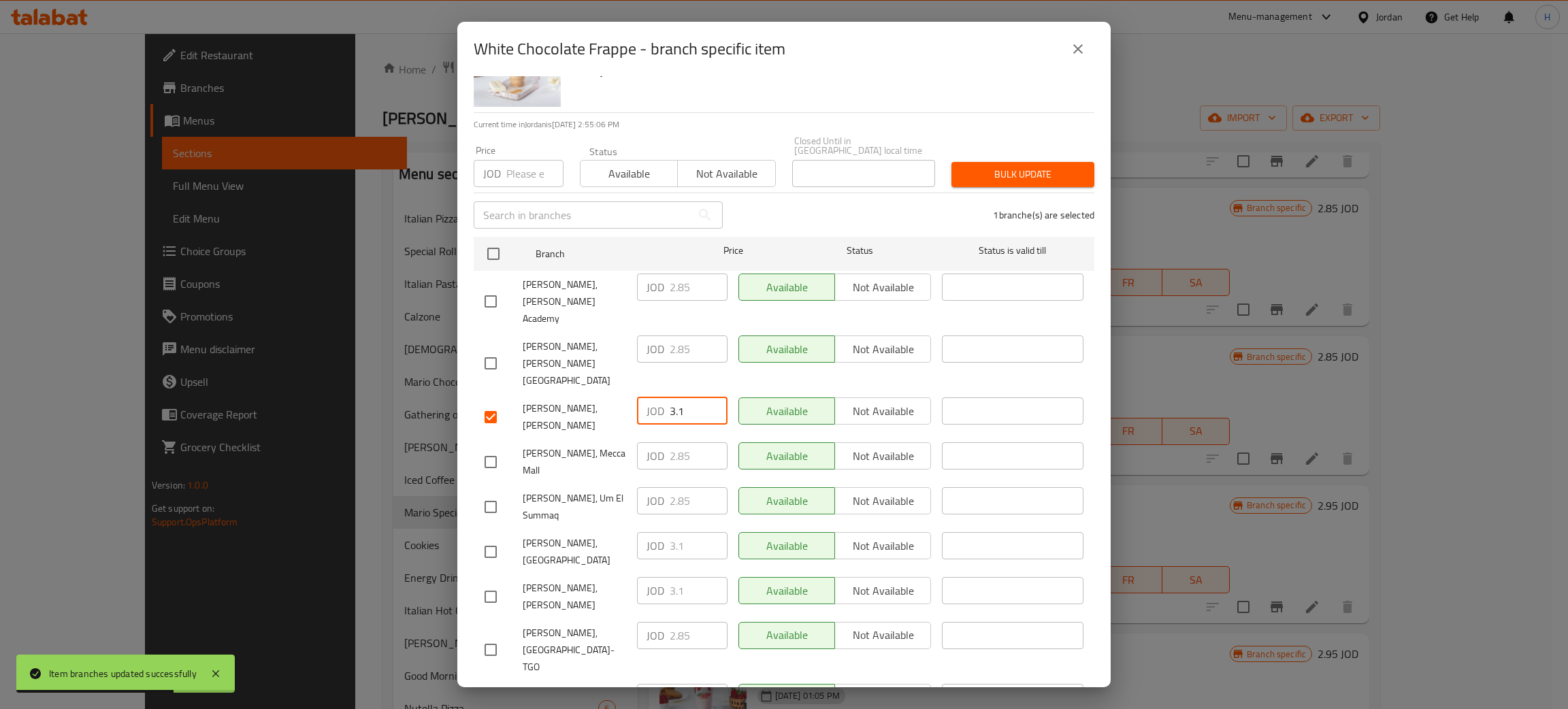
scroll to position [100, 0]
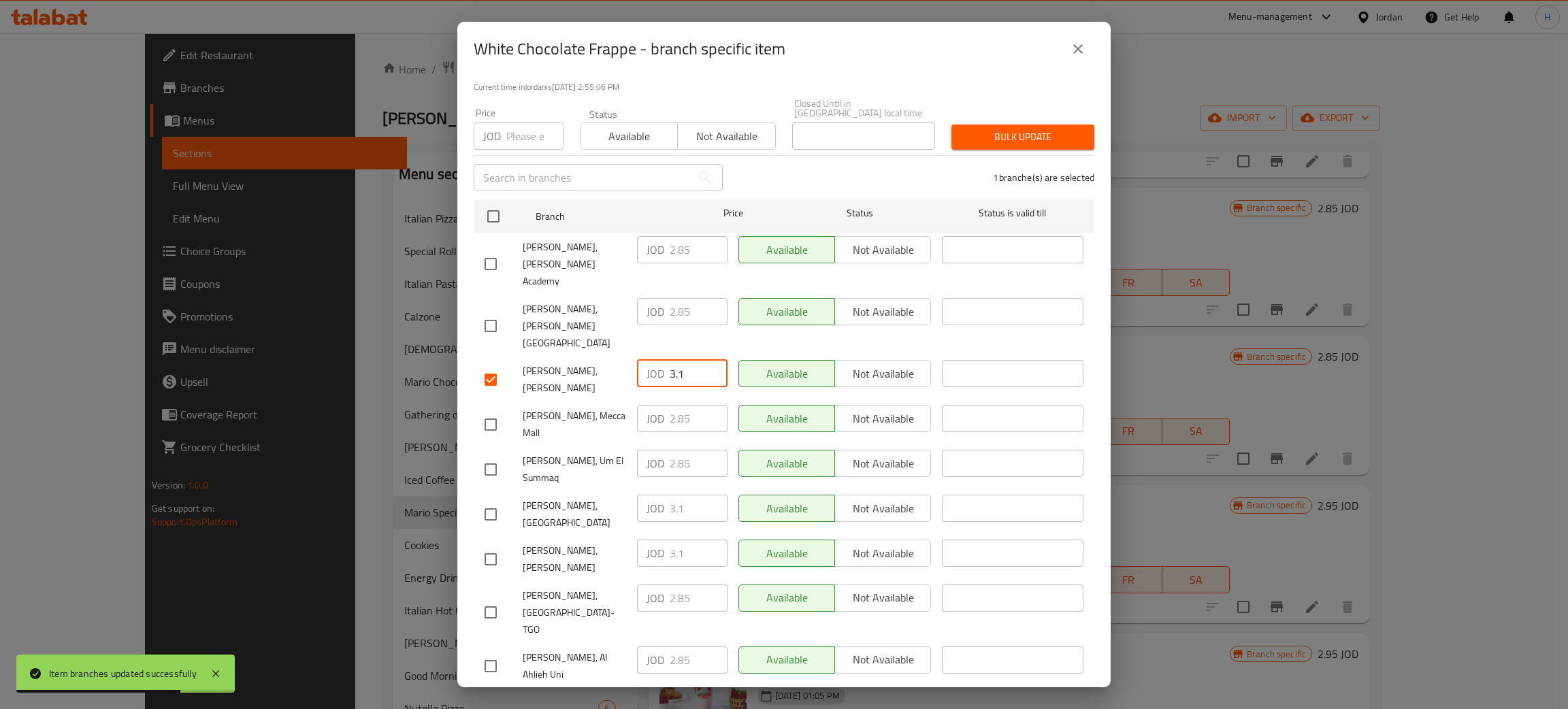
type input "3.1"
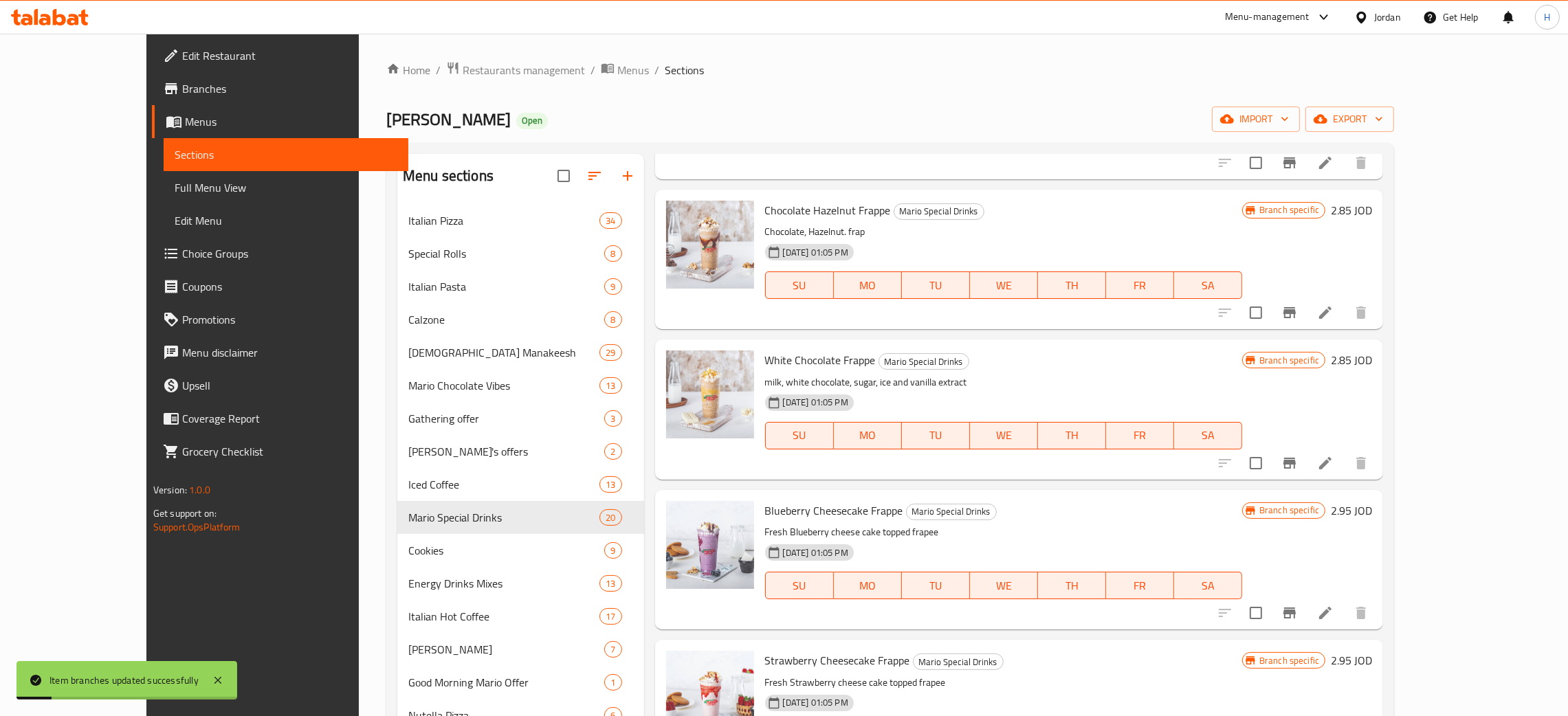
click at [1306, 604] on button "Branch-specific-item" at bounding box center [1289, 613] width 33 height 33
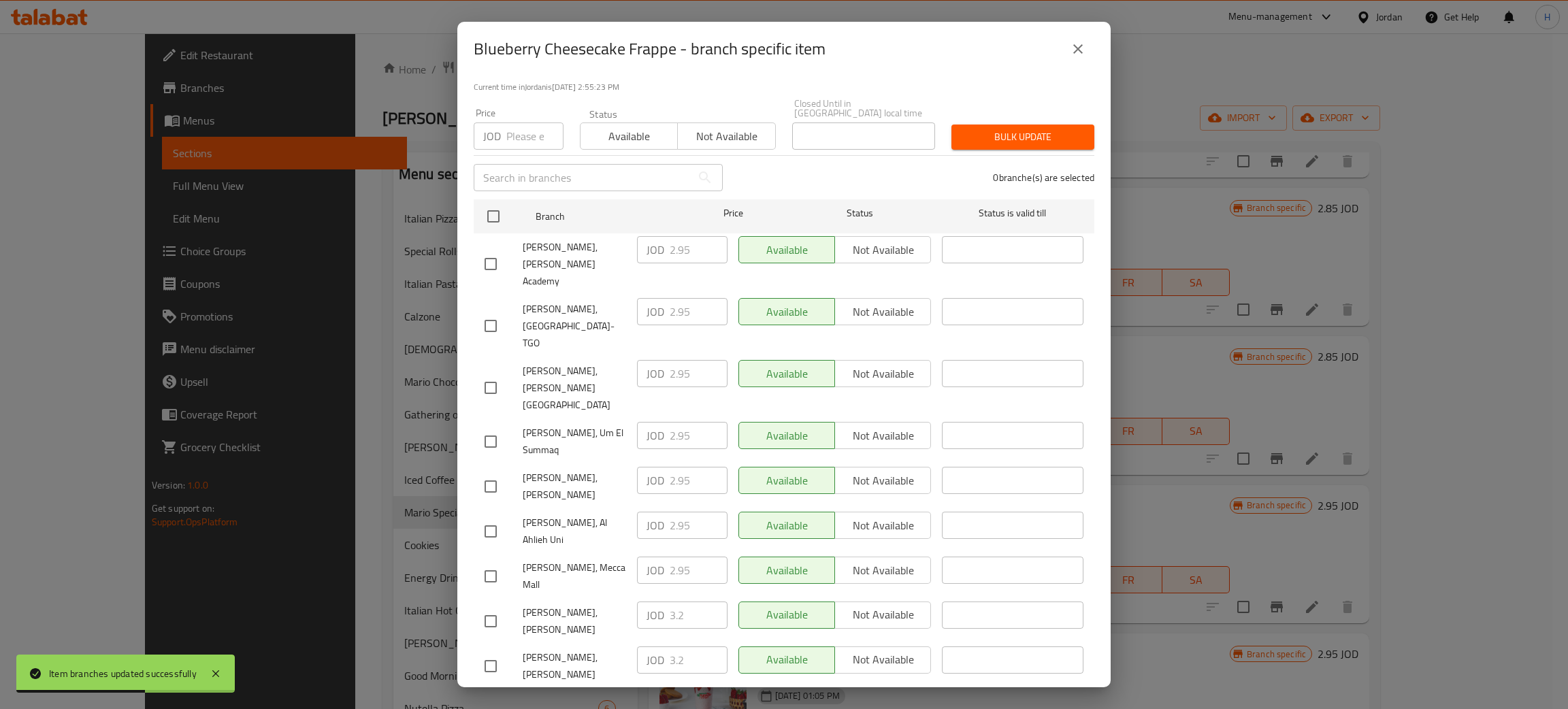
click at [481, 472] on input "checkbox" at bounding box center [490, 486] width 28 height 28
checkbox input "true"
click at [651, 472] on p "JOD" at bounding box center [655, 480] width 18 height 16
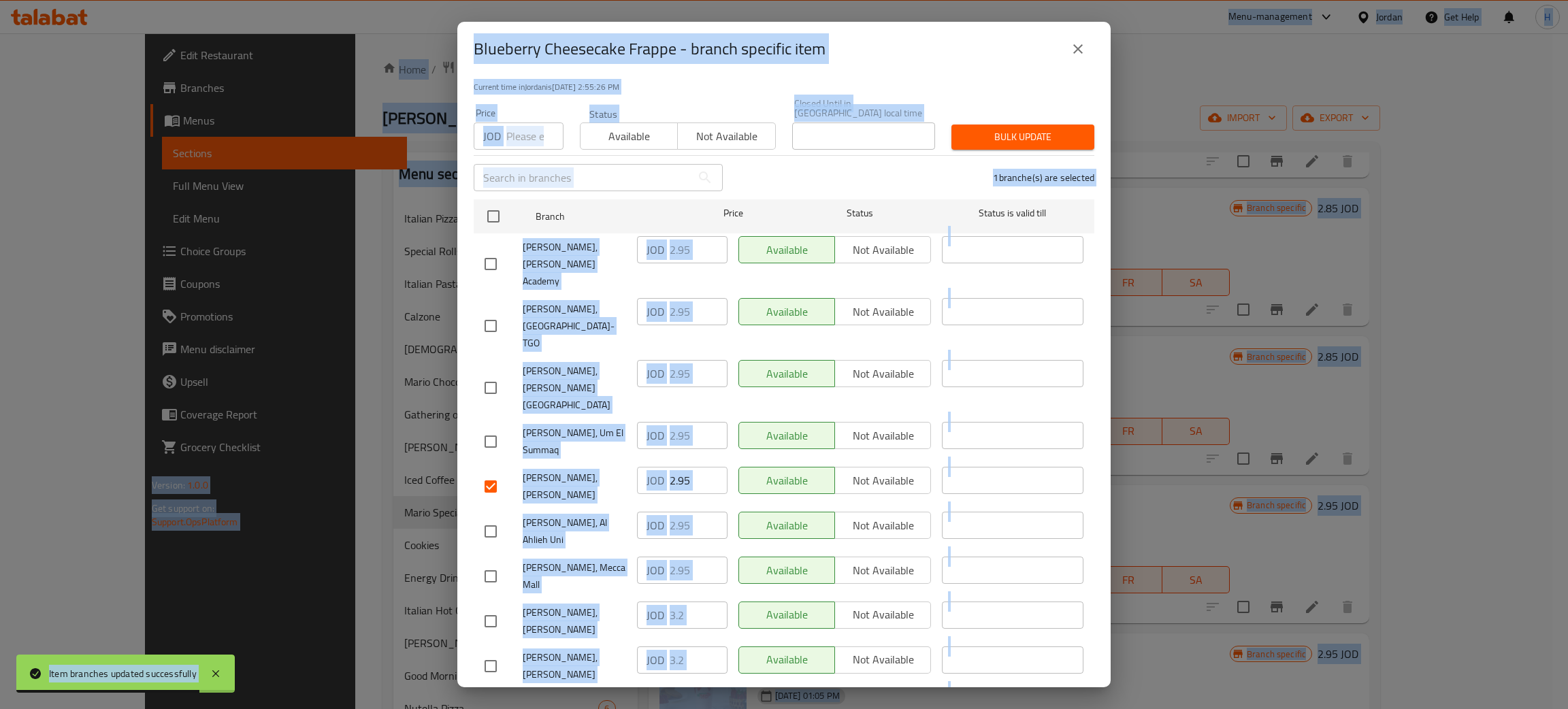
click at [694, 467] on input "2.95" at bounding box center [698, 481] width 57 height 28
click at [695, 467] on input "2.95" at bounding box center [698, 481] width 57 height 28
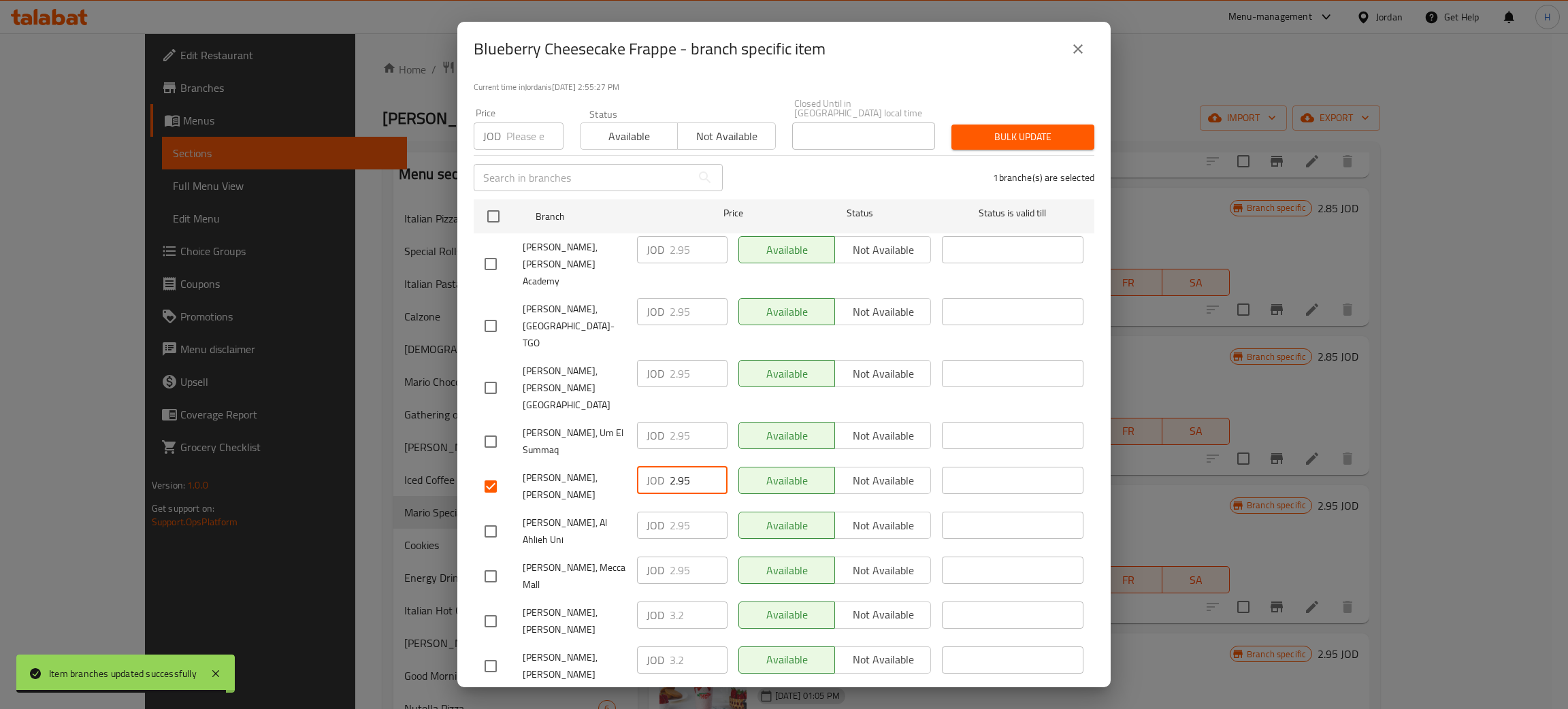
paste input "3.2"
type input "3.2"
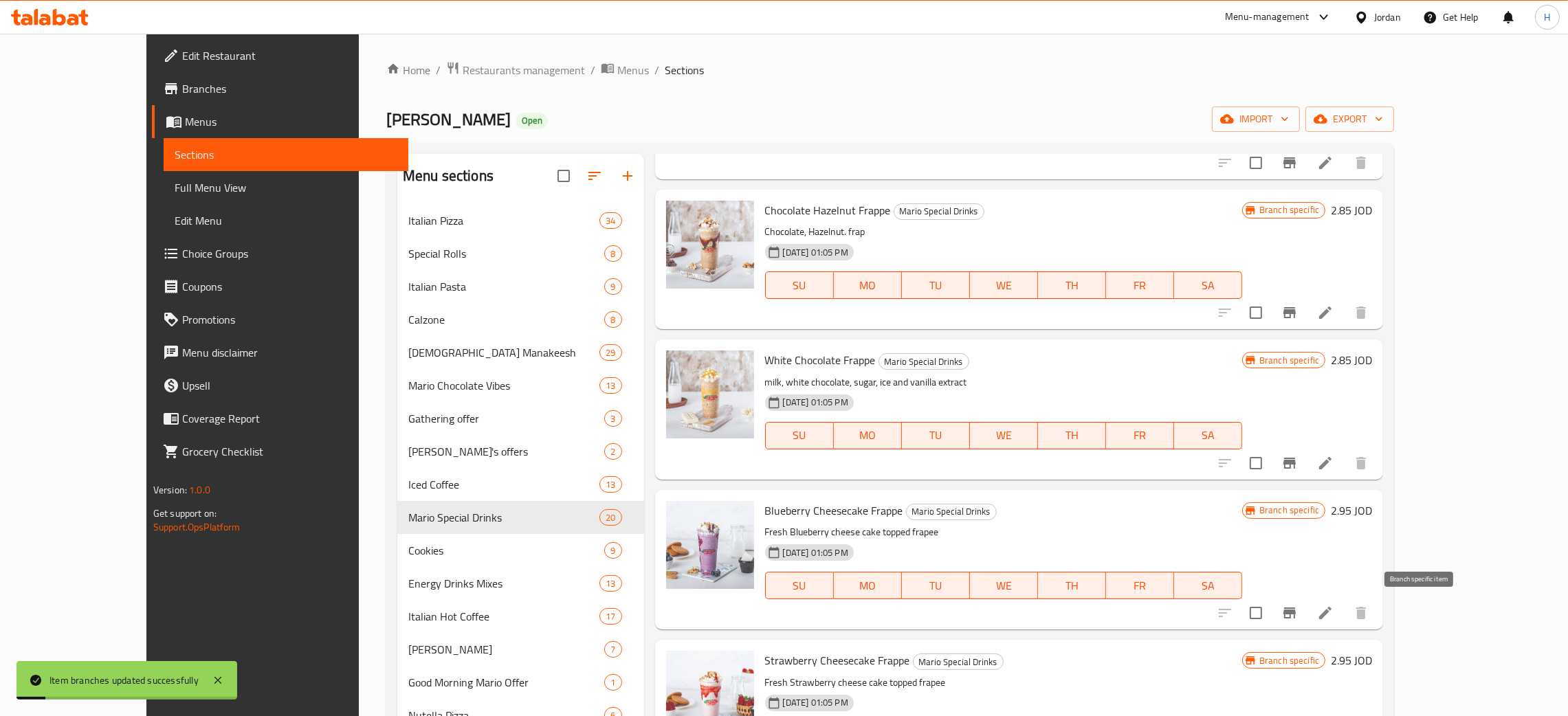
click at [1296, 613] on icon "Branch-specific-item" at bounding box center [1289, 613] width 12 height 11
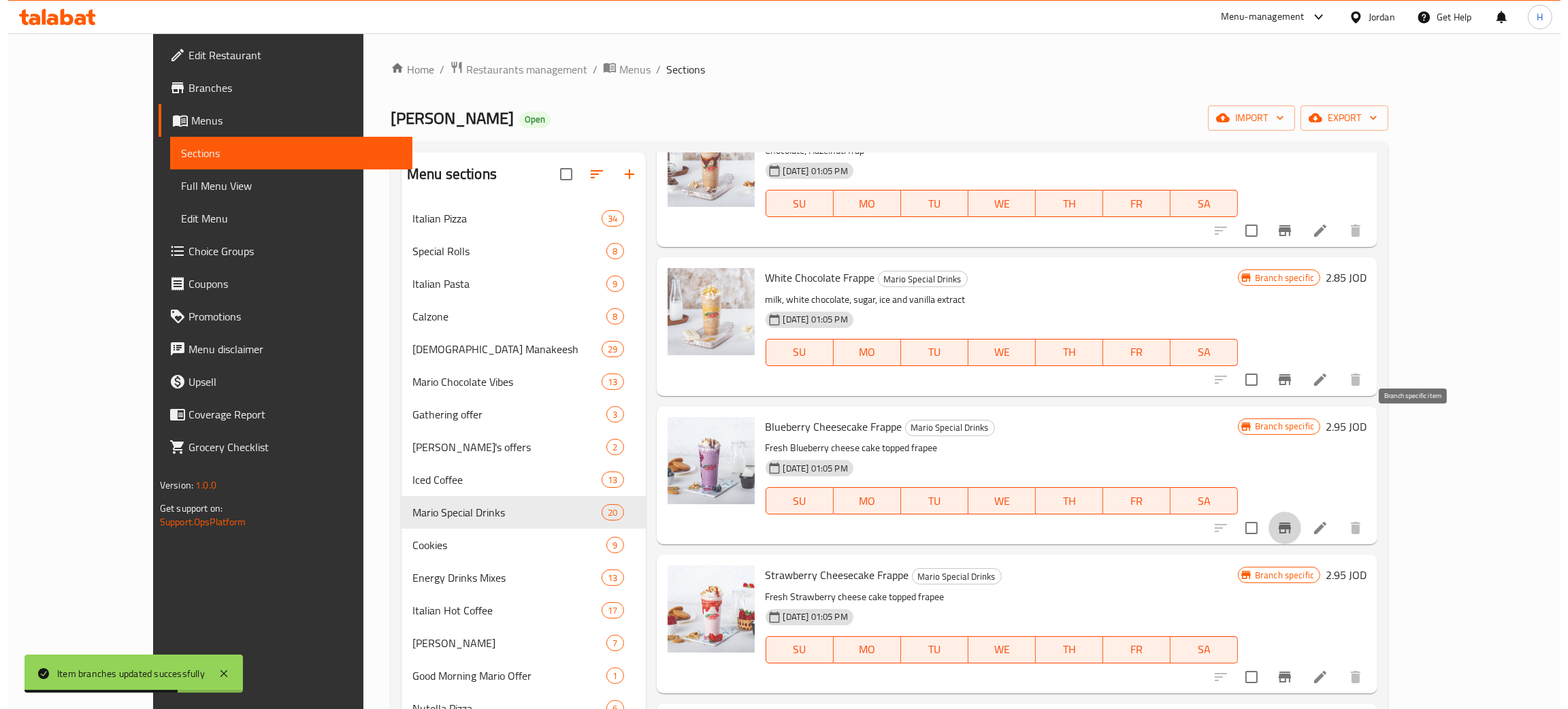
scroll to position [1122, 0]
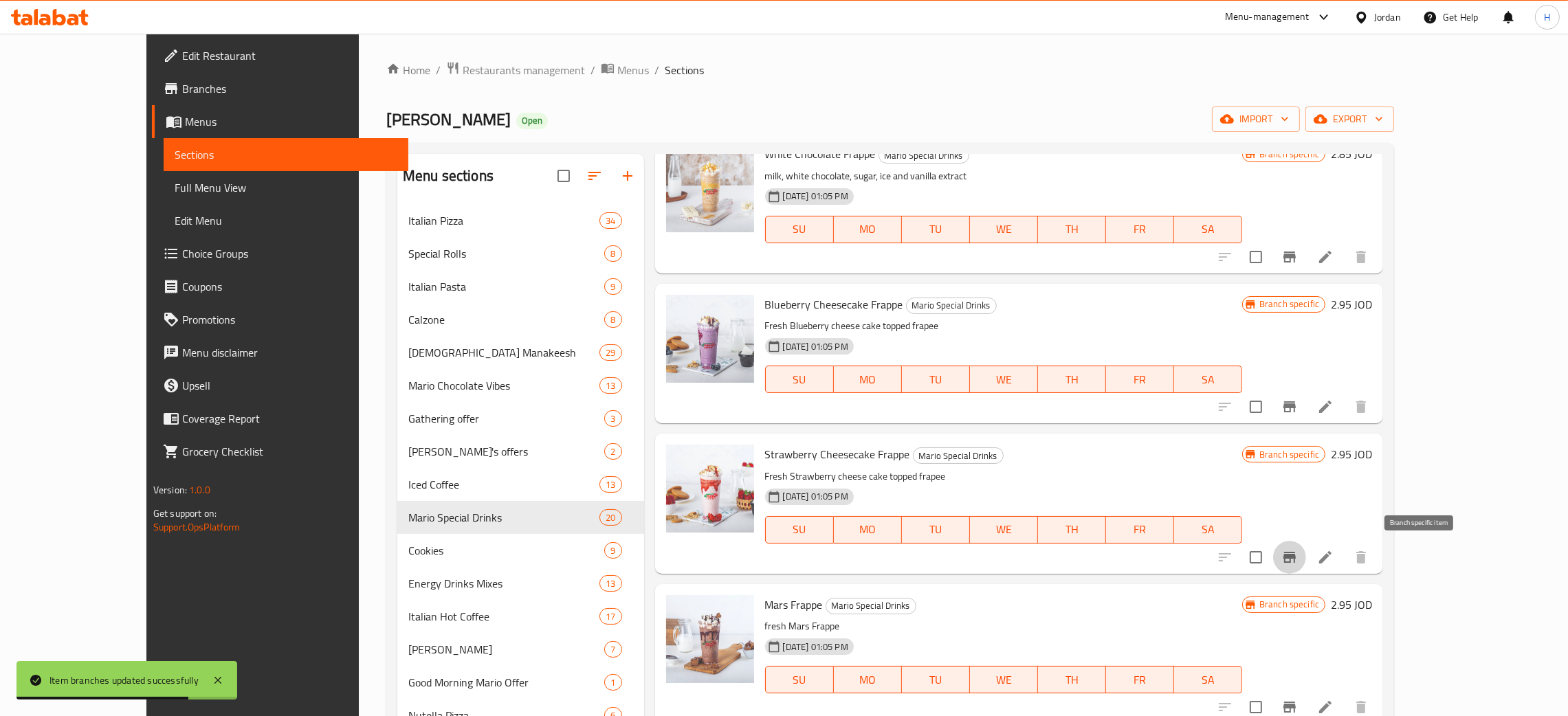
click at [1296, 558] on icon "Branch-specific-item" at bounding box center [1289, 557] width 12 height 11
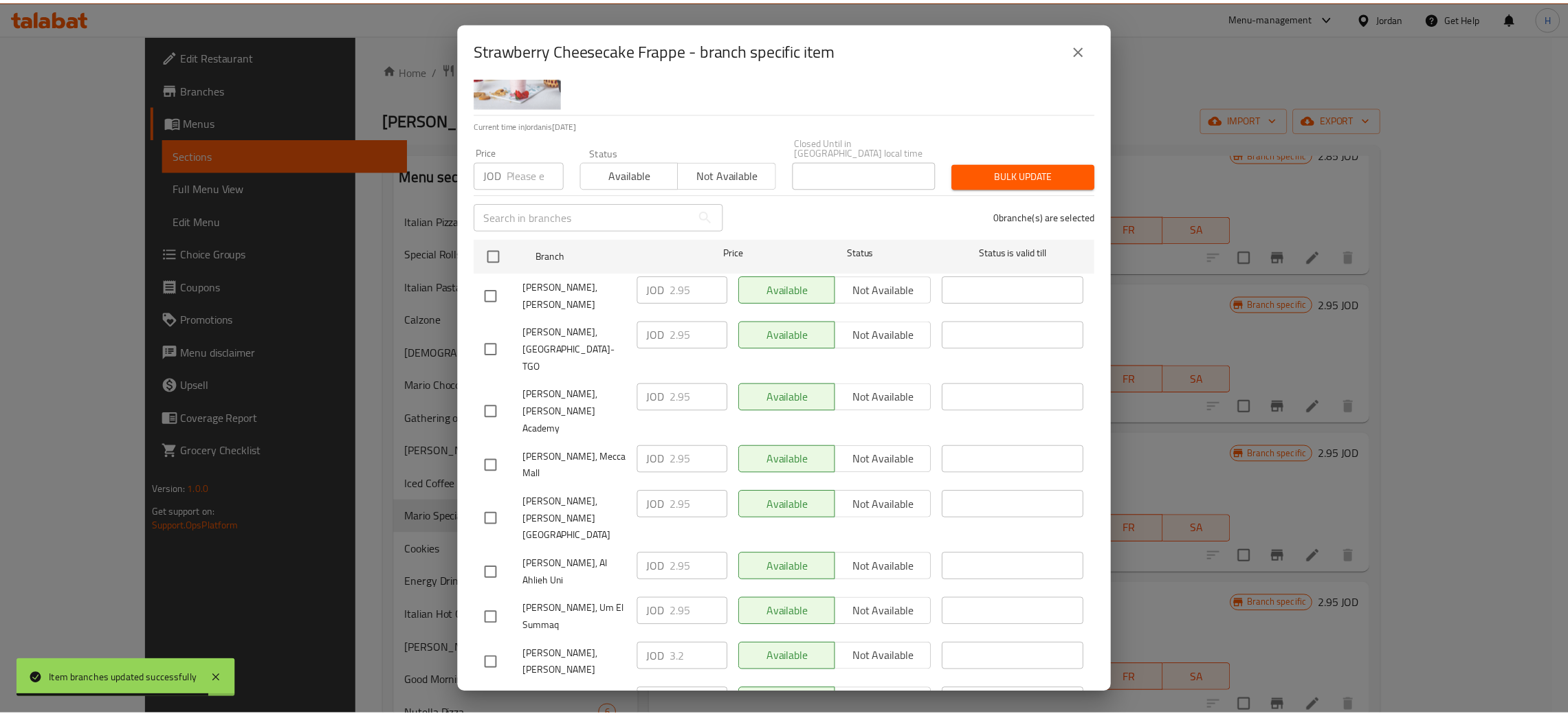
scroll to position [101, 0]
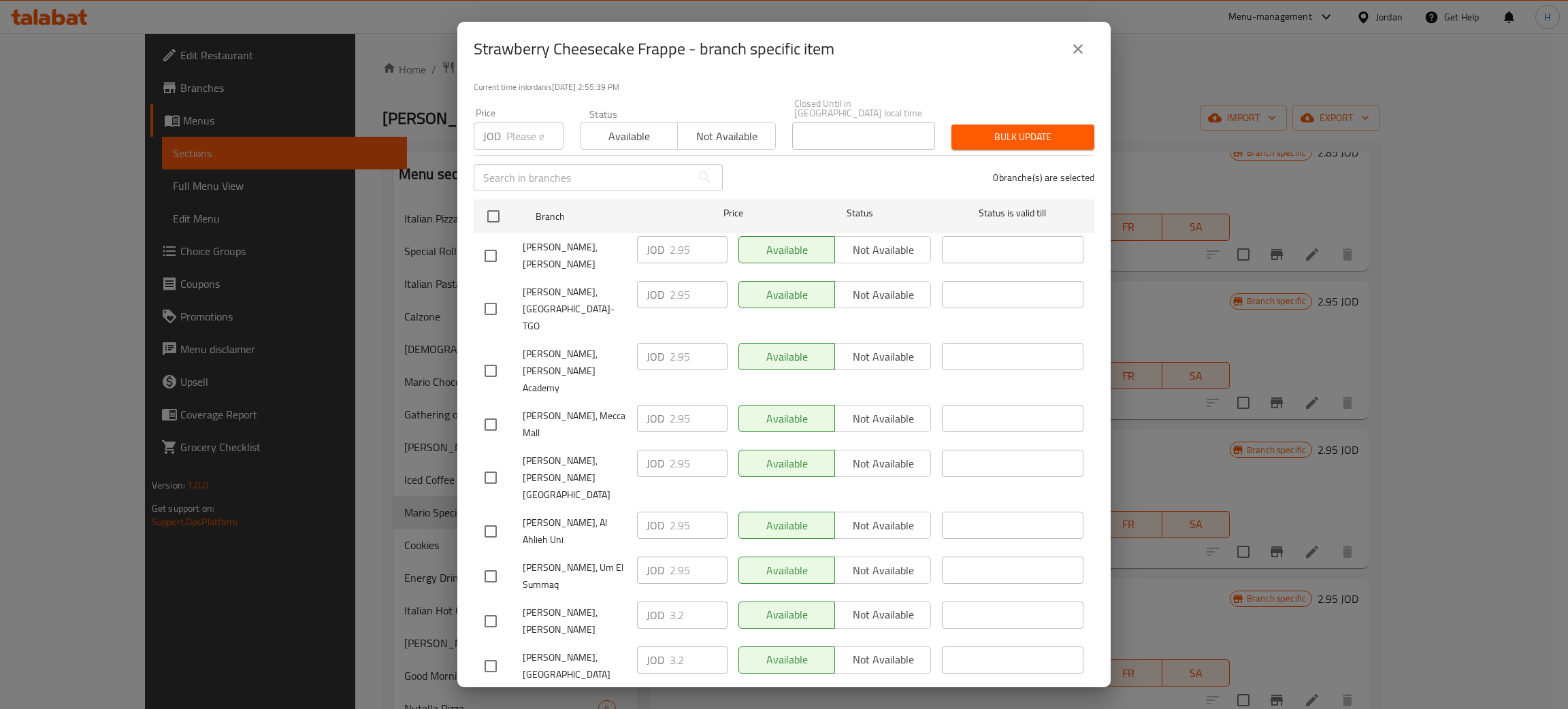
click at [651, 602] on div "JOD 3.2 ​" at bounding box center [682, 615] width 90 height 28
click at [493, 241] on input "checkbox" at bounding box center [490, 255] width 28 height 28
checkbox input "true"
click at [694, 244] on input "2.95" at bounding box center [698, 250] width 57 height 28
paste input "3.2"
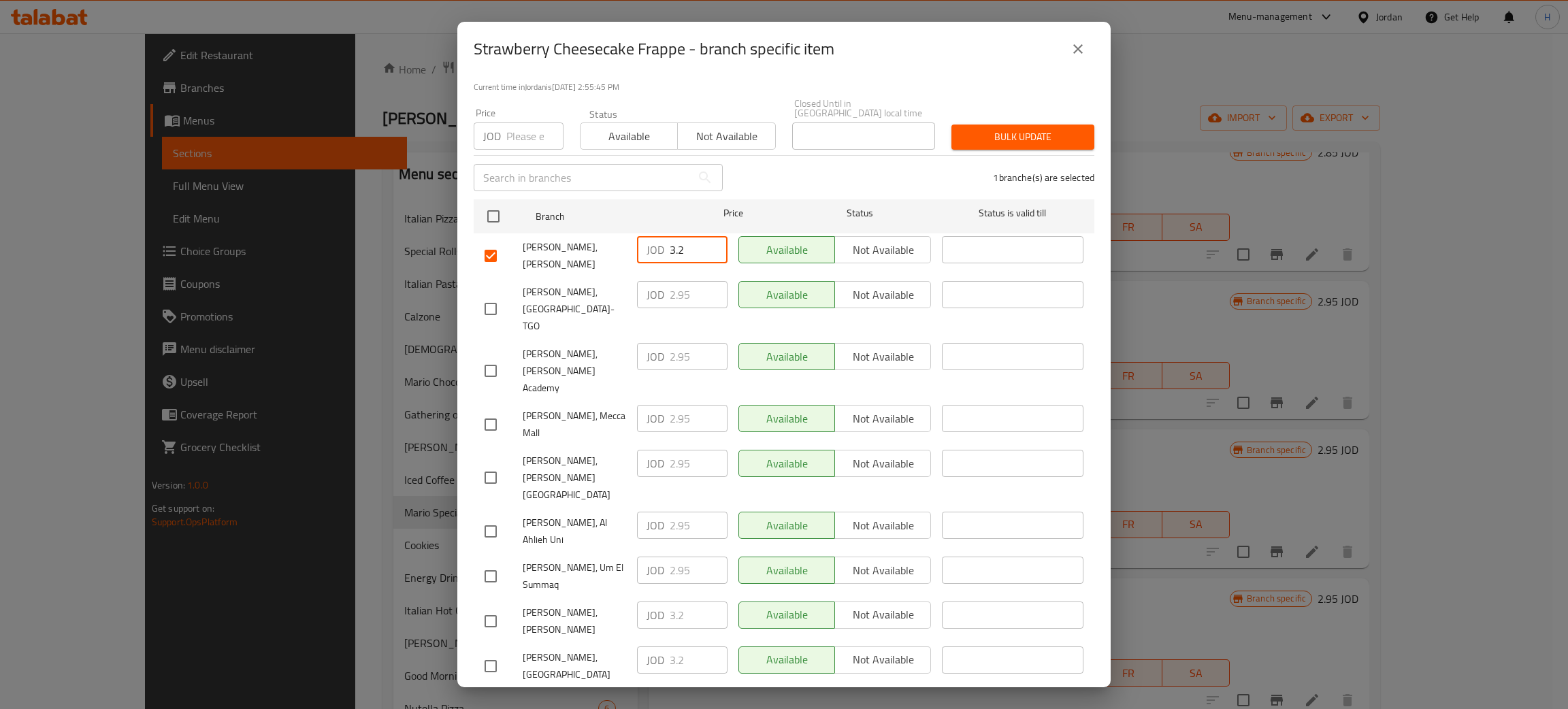
type input "3.2"
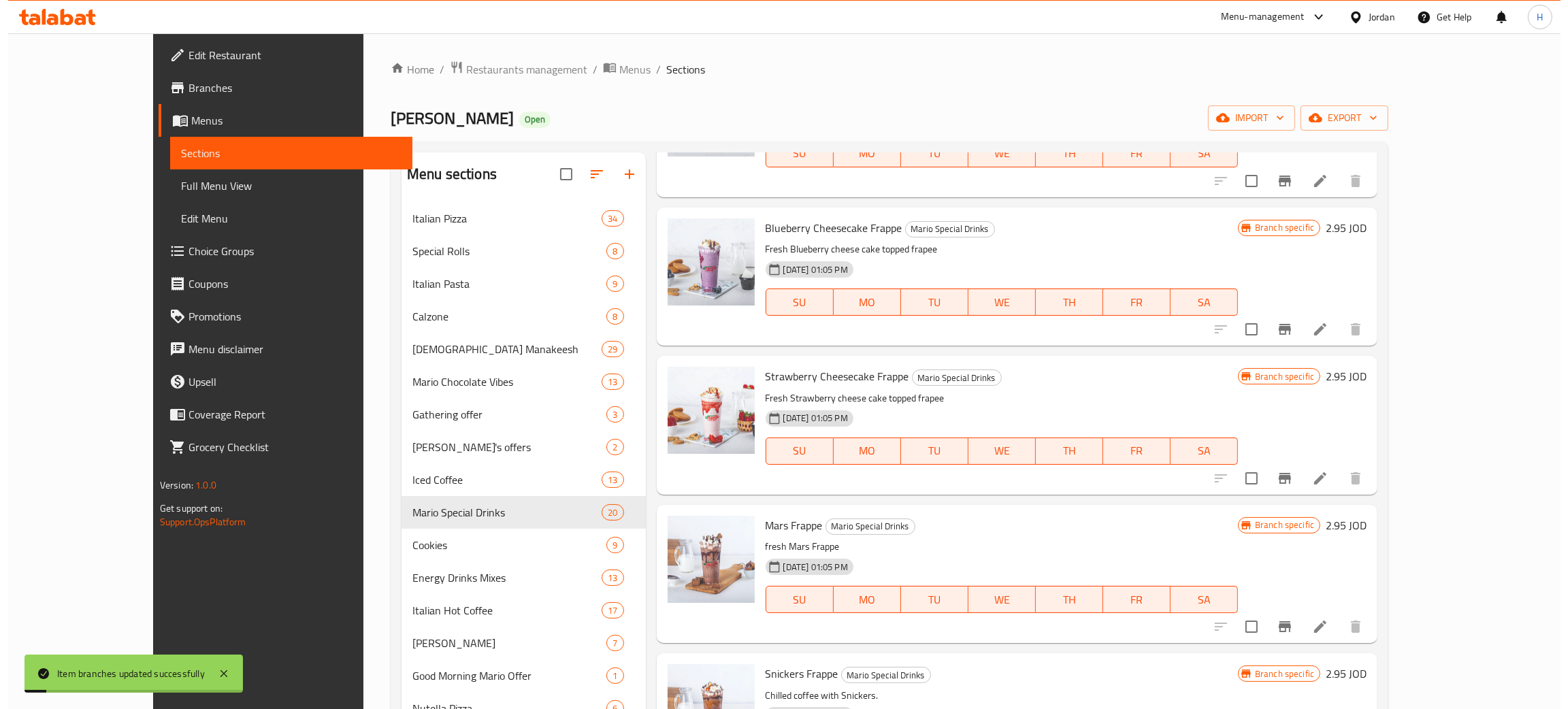
scroll to position [1225, 0]
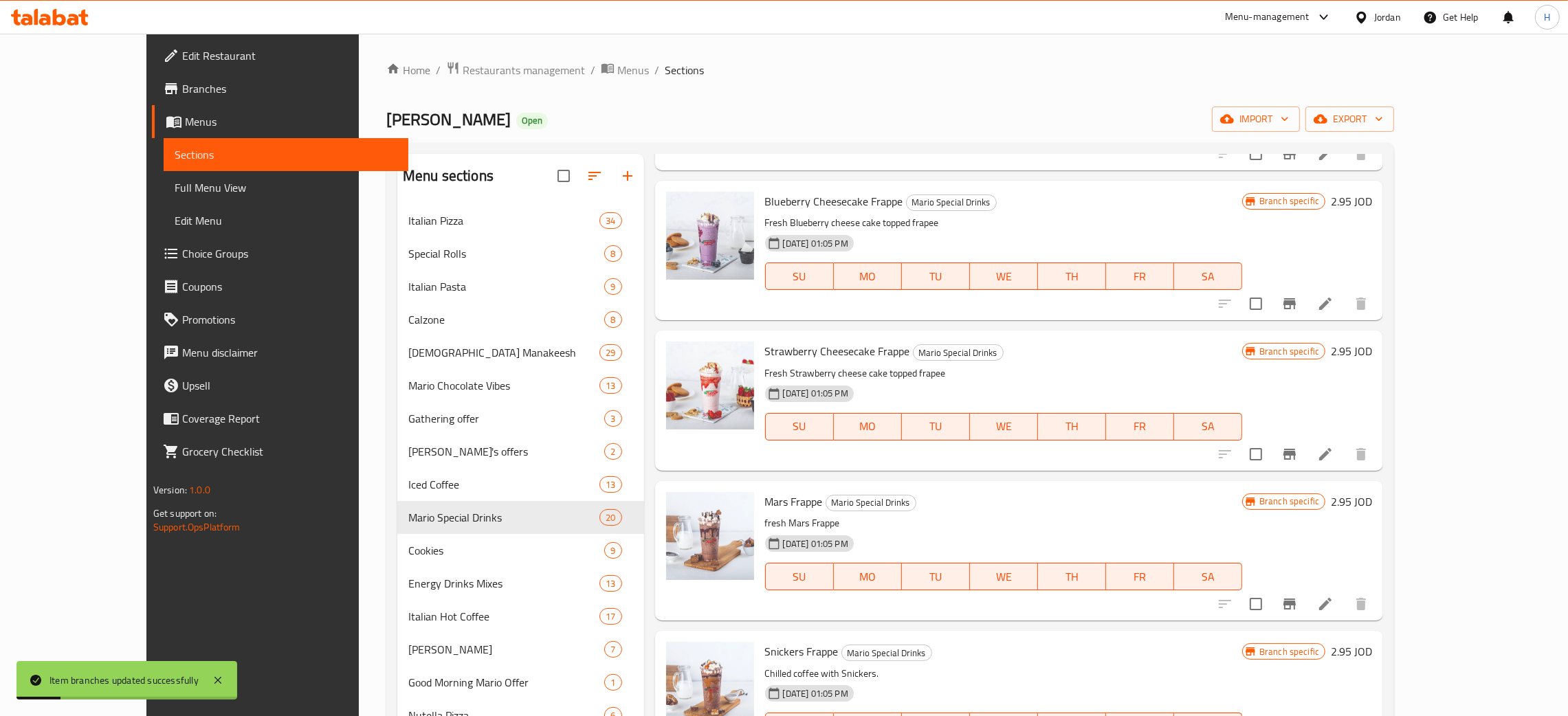
click at [1296, 601] on icon "Branch-specific-item" at bounding box center [1289, 604] width 12 height 11
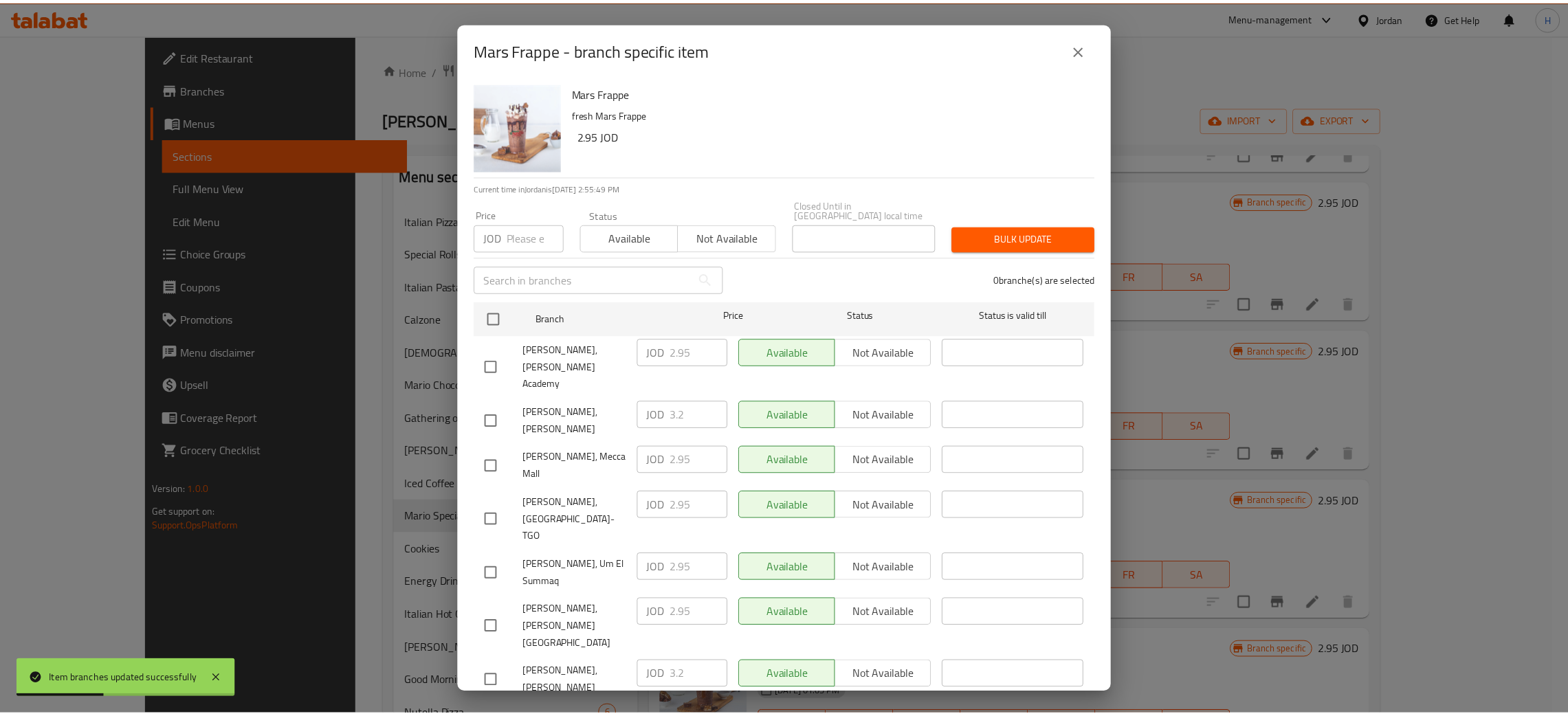
scroll to position [101, 0]
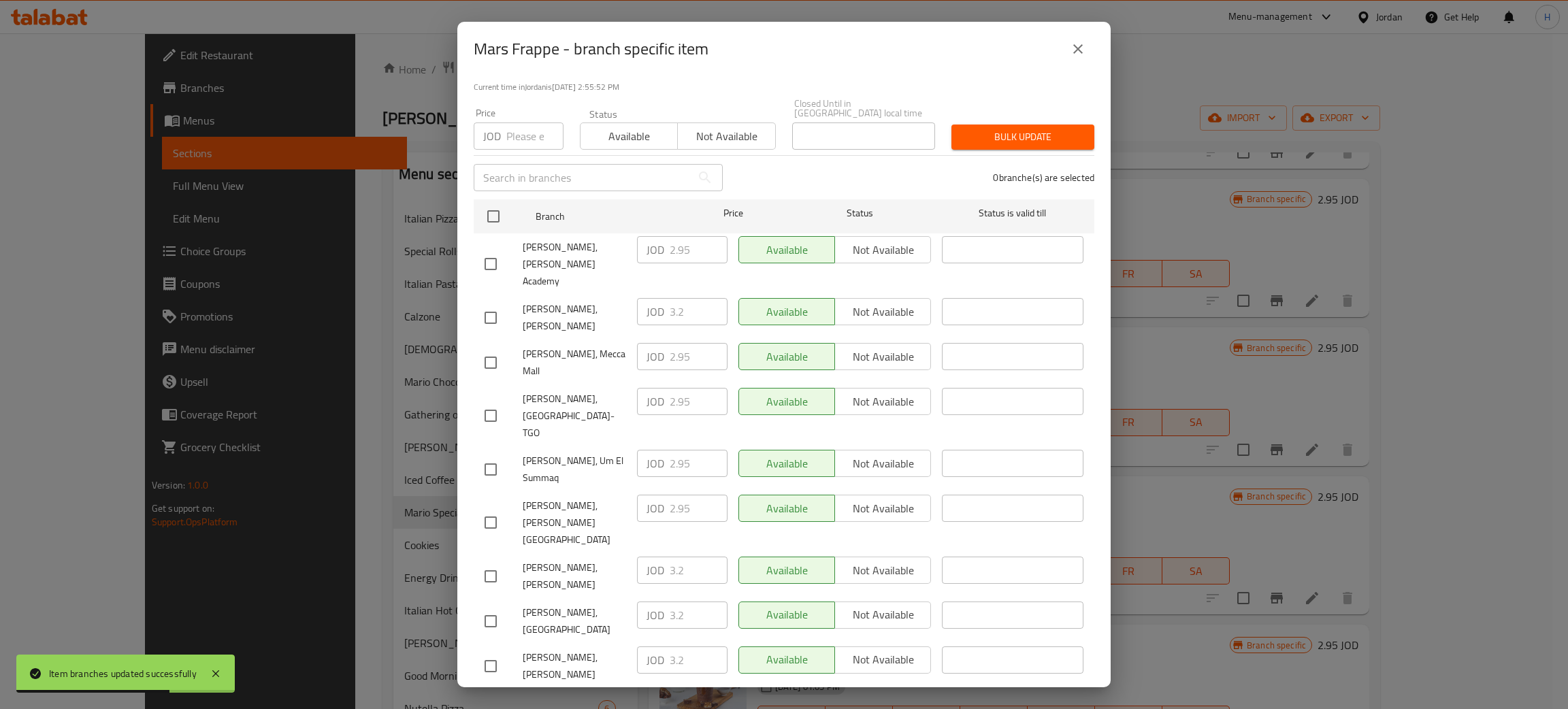
click at [648, 298] on div "JOD 3.2 ​" at bounding box center [682, 312] width 90 height 28
checkbox input "true"
paste input "3.2"
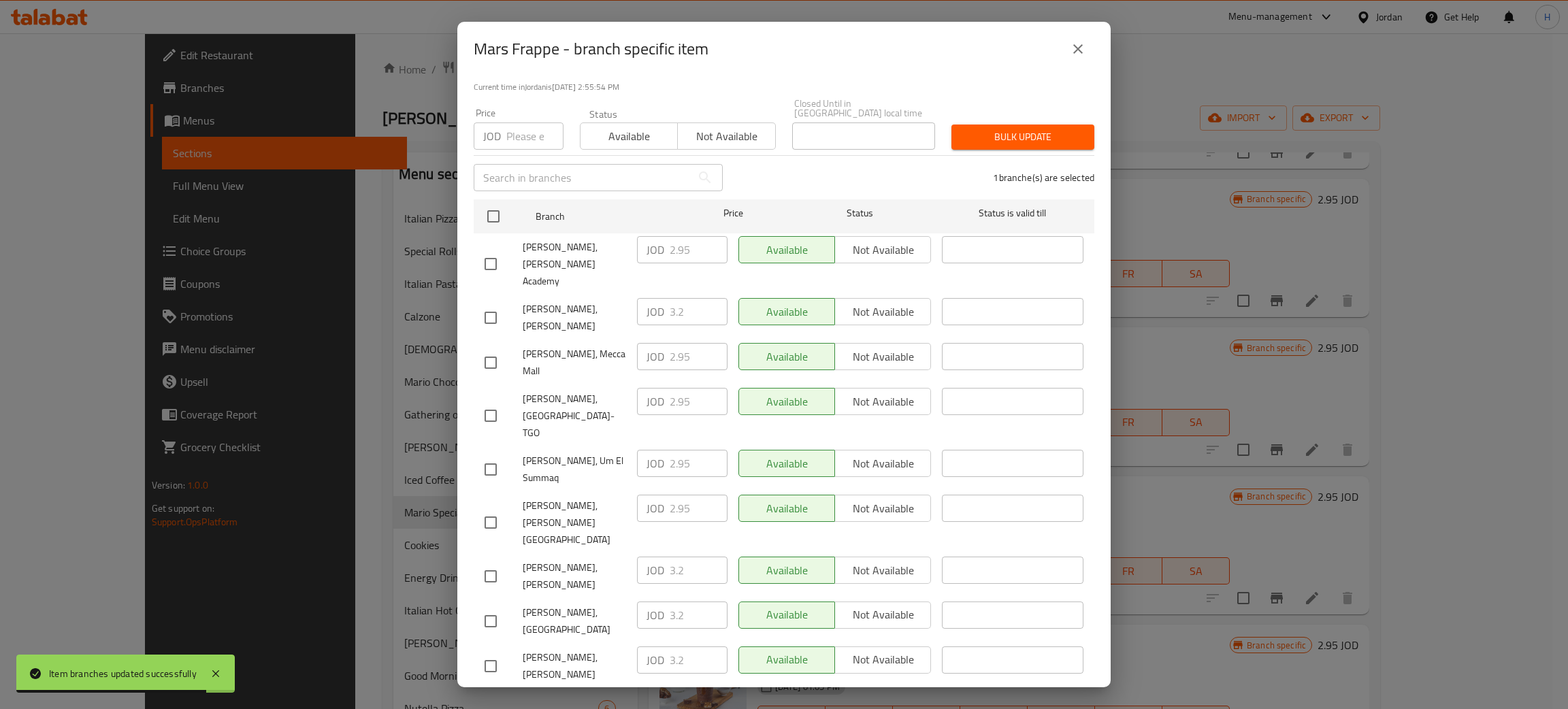
type input "3.2"
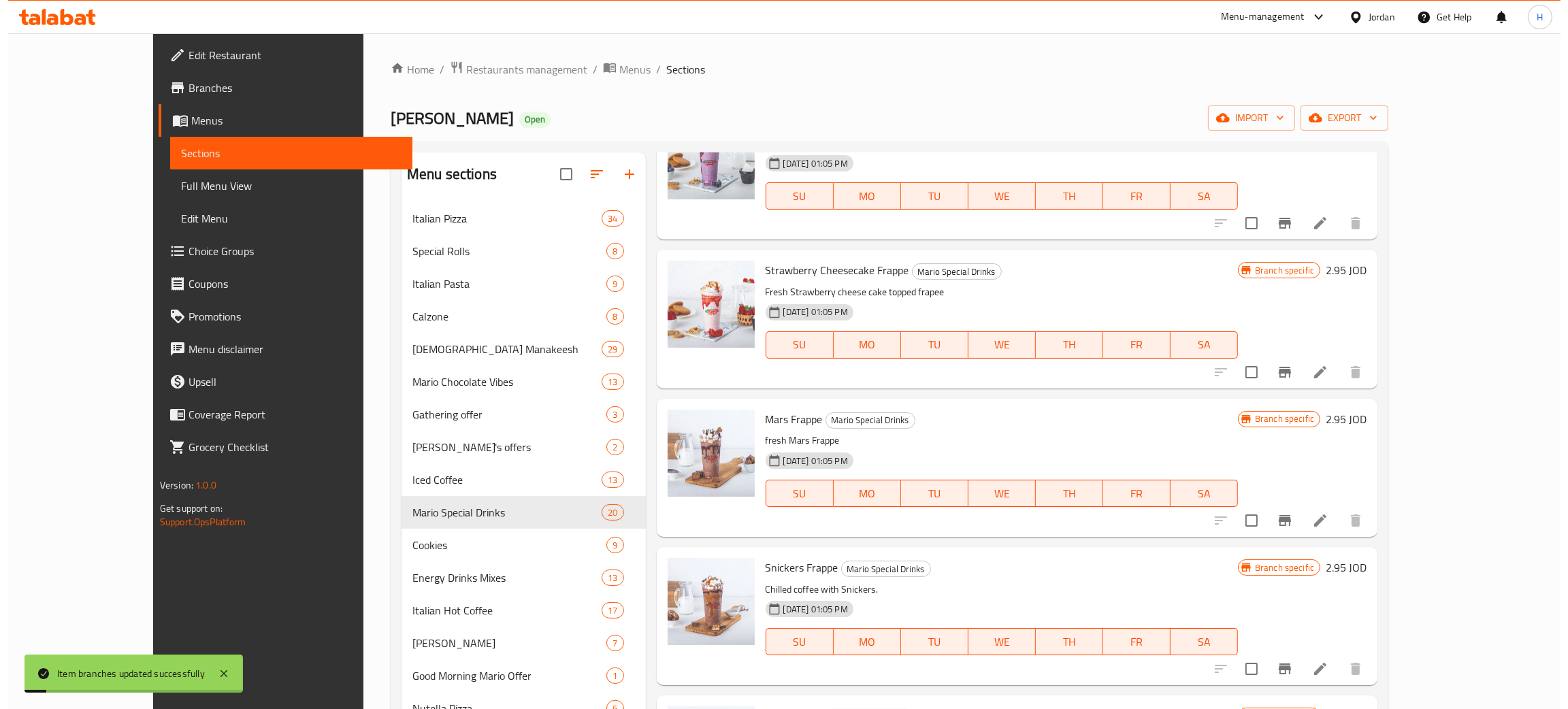
scroll to position [1429, 0]
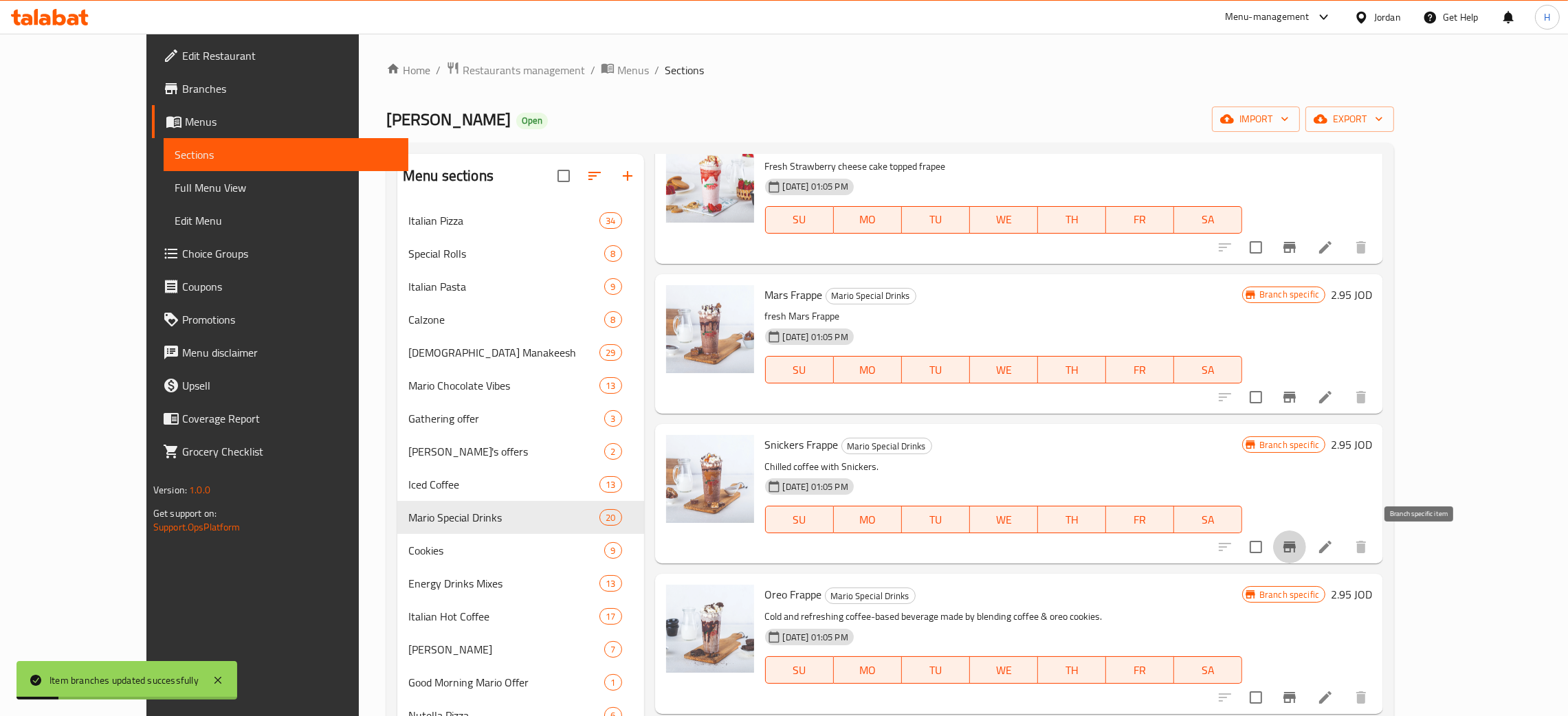
click at [1298, 543] on icon "Branch-specific-item" at bounding box center [1289, 546] width 16 height 16
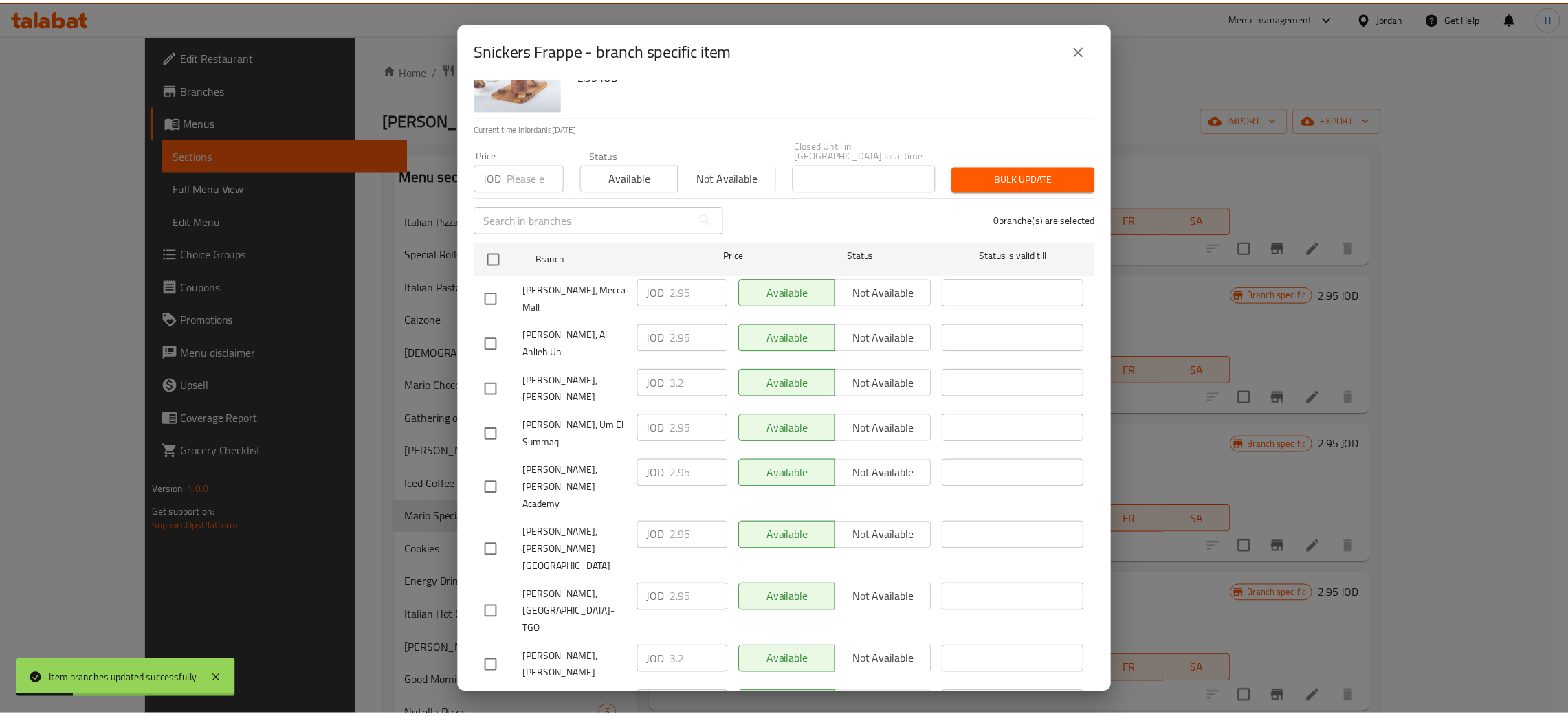
scroll to position [101, 0]
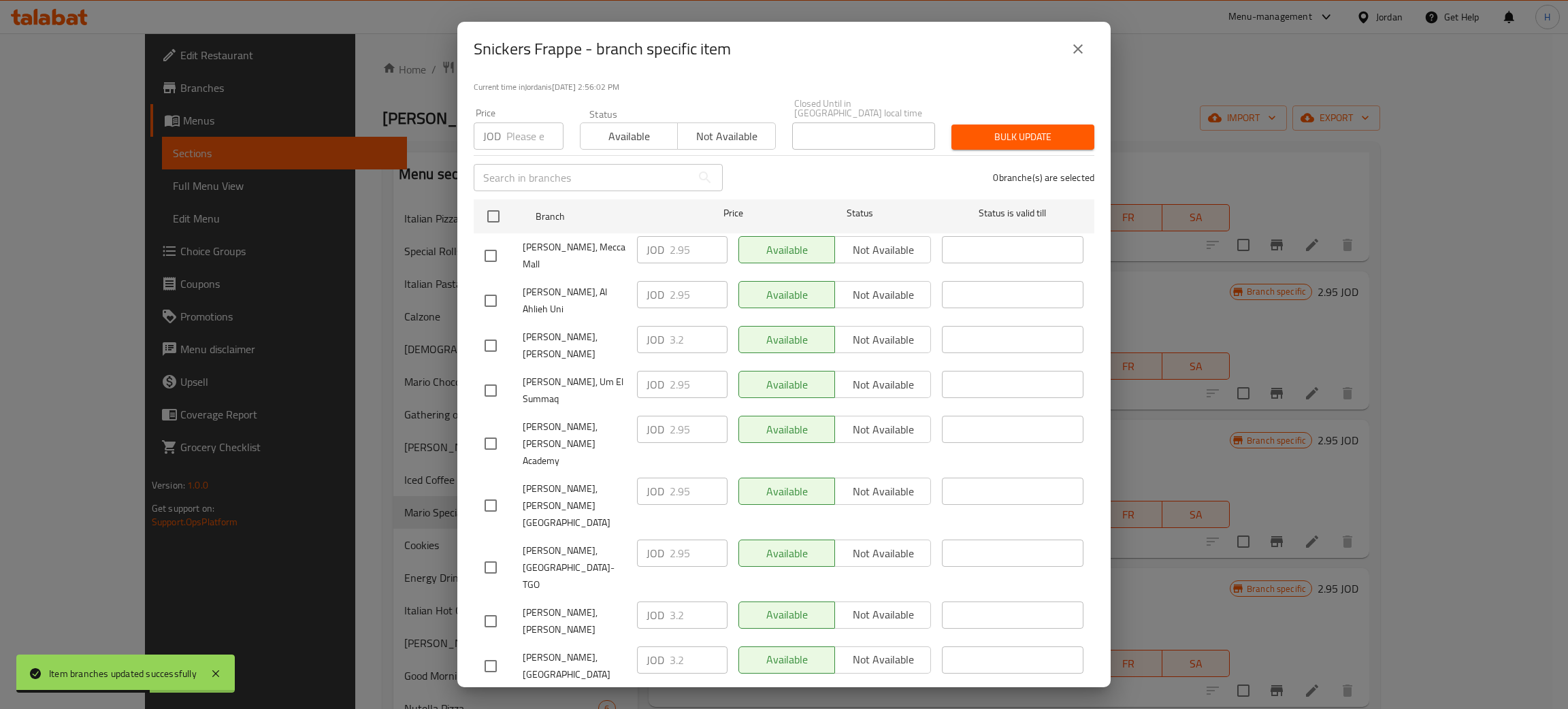
click at [640, 333] on div "JOD 3.2 ​" at bounding box center [682, 340] width 90 height 28
drag, startPoint x: 484, startPoint y: 635, endPoint x: 586, endPoint y: 635, distance: 102.0
checkbox input "true"
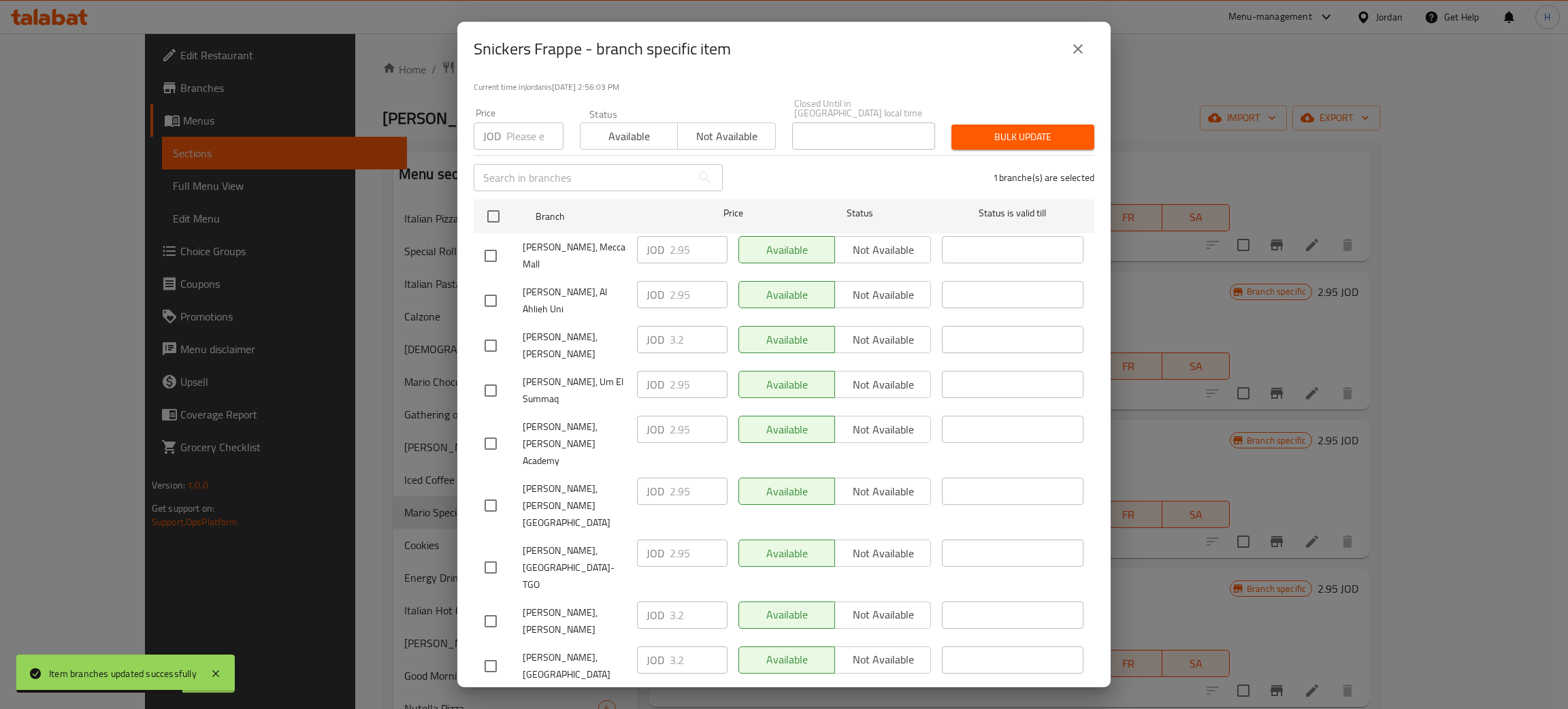
paste input "3.2"
type input "3.2"
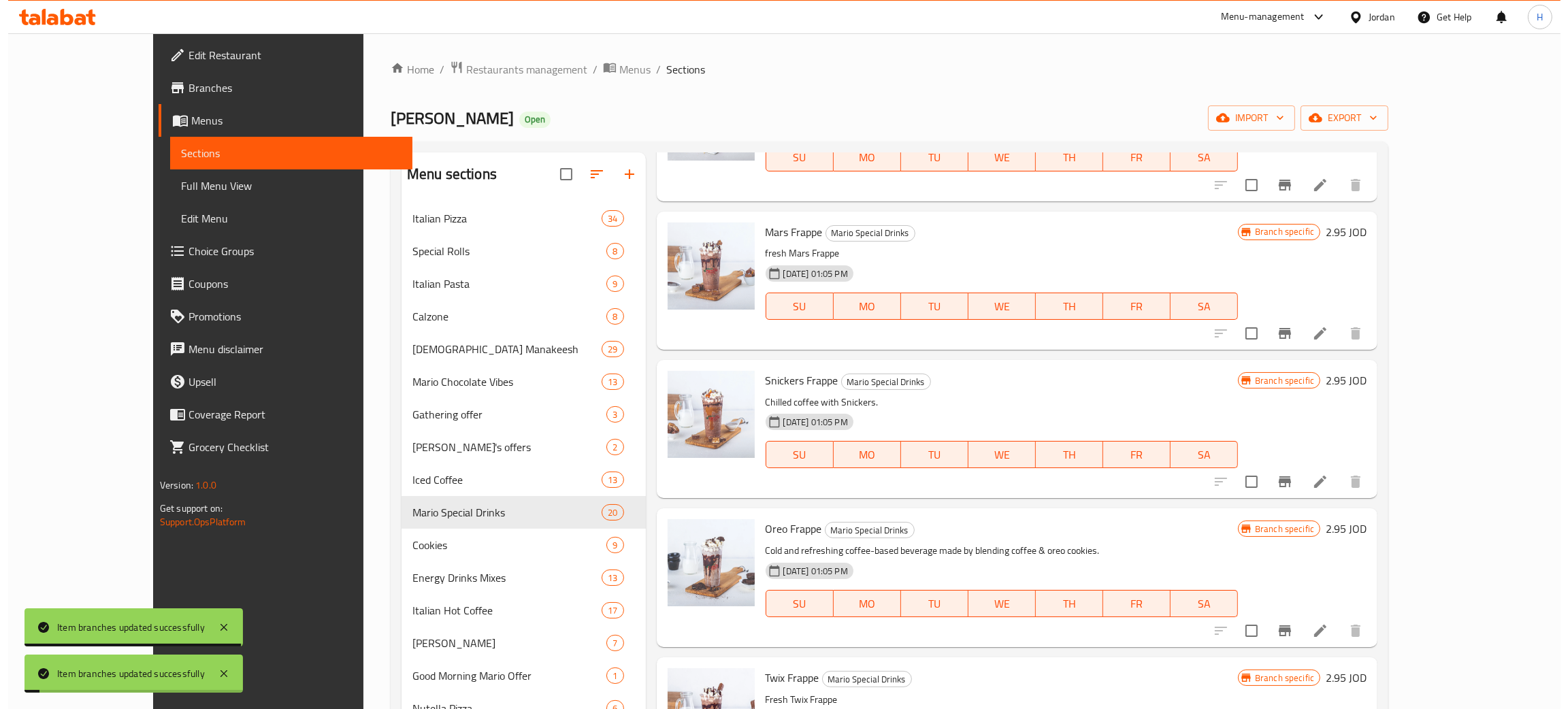
scroll to position [1633, 0]
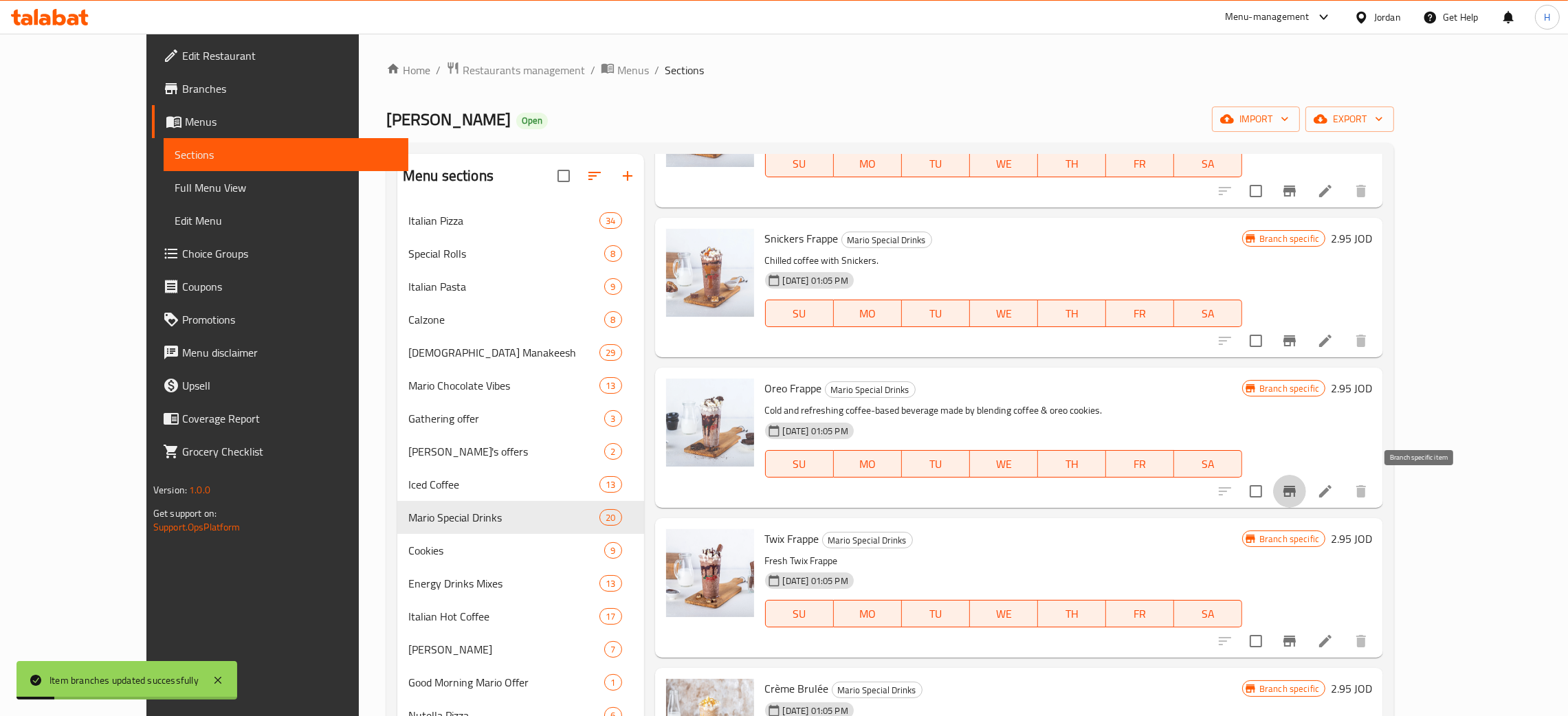
click at [1306, 502] on button "Branch-specific-item" at bounding box center [1289, 492] width 33 height 33
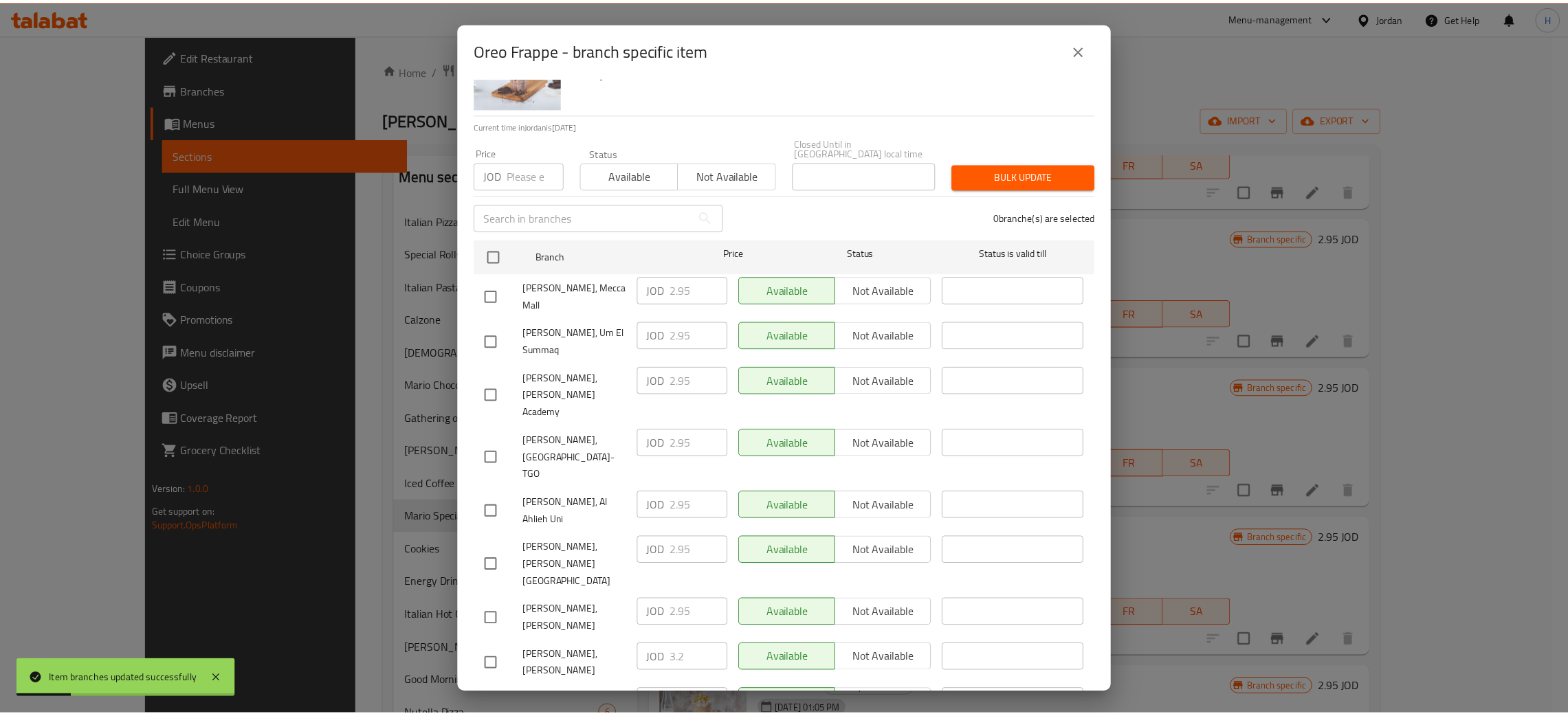
scroll to position [101, 0]
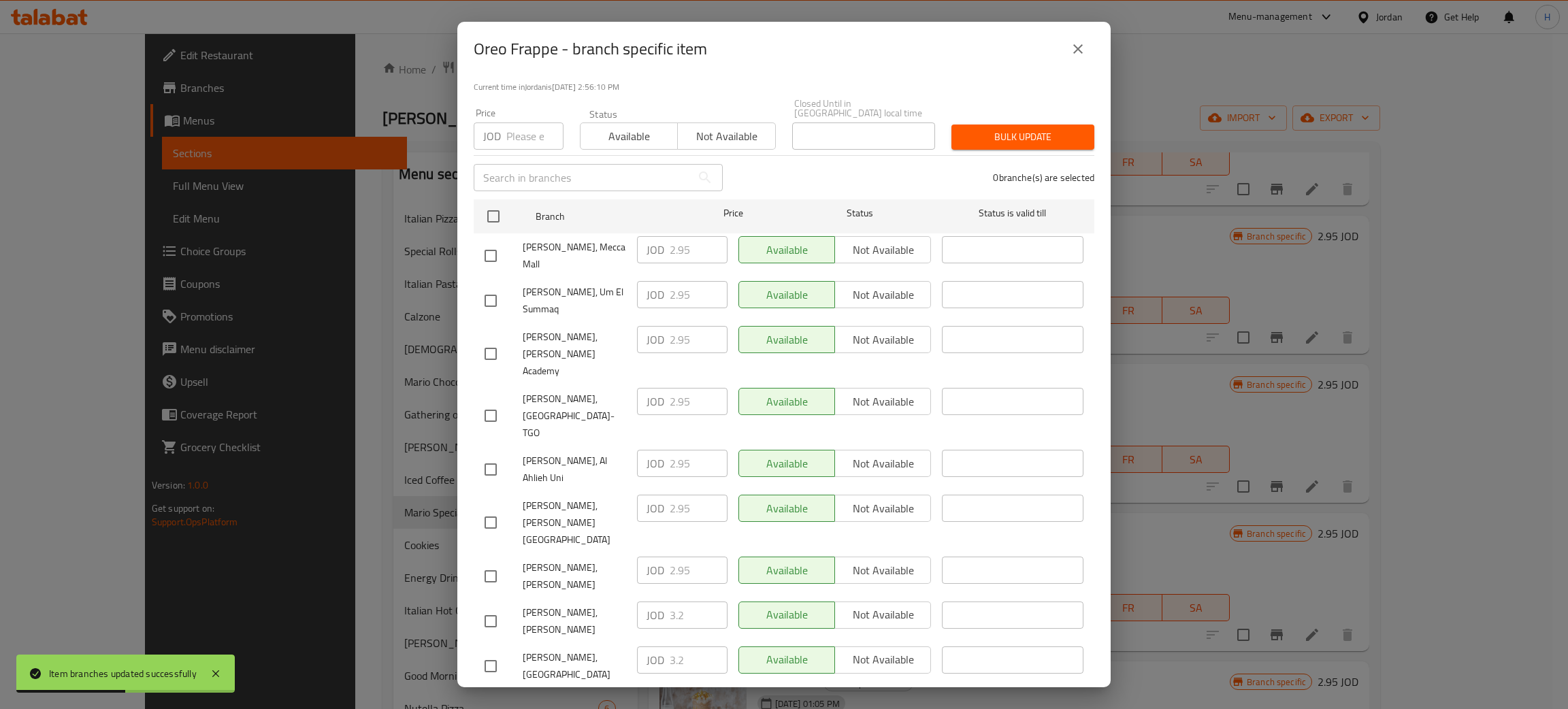
click at [631, 686] on div "JOD 3.2 ​" at bounding box center [682, 711] width 101 height 51
click at [484, 563] on input "checkbox" at bounding box center [490, 576] width 28 height 28
checkbox input "true"
click at [691, 556] on input "2.95" at bounding box center [698, 570] width 57 height 28
paste input "3.2"
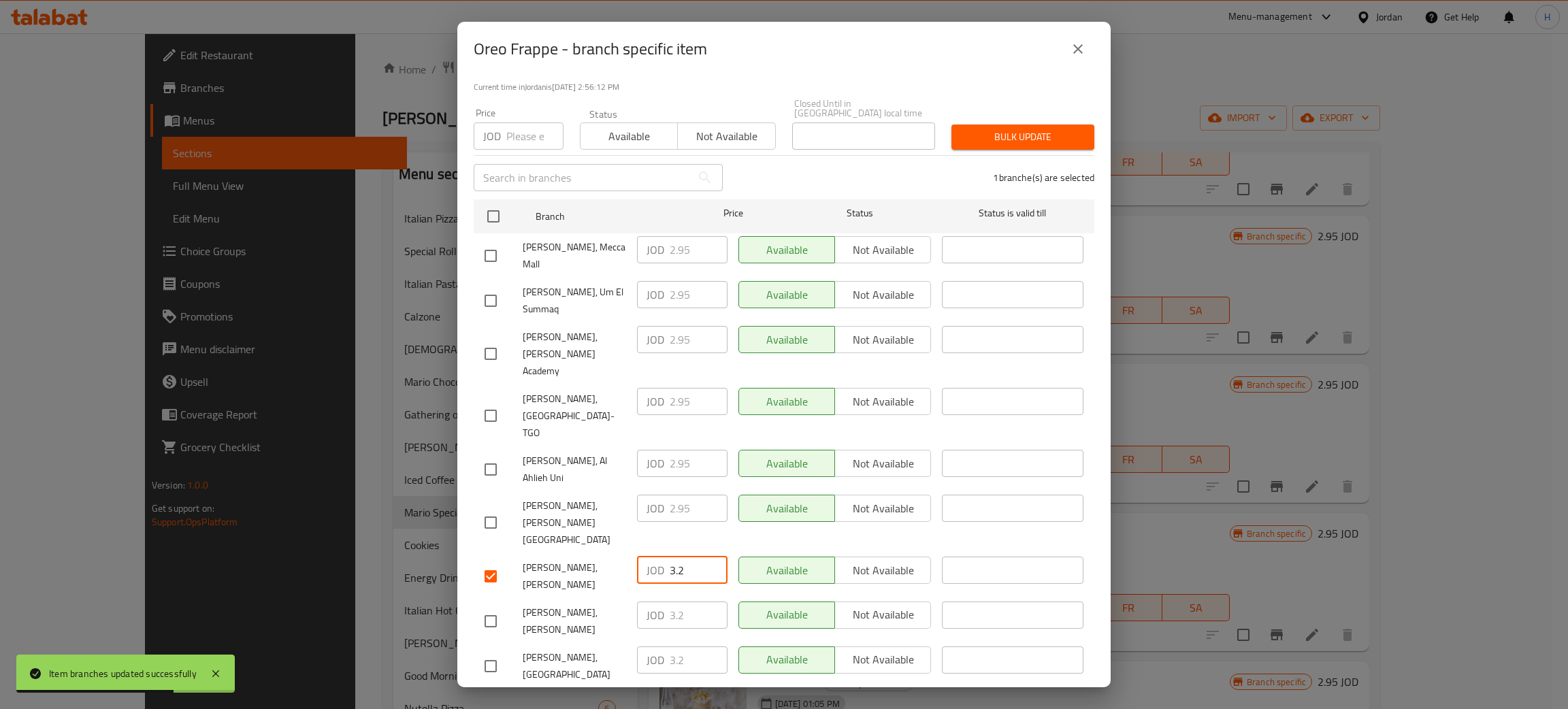
type input "3.2"
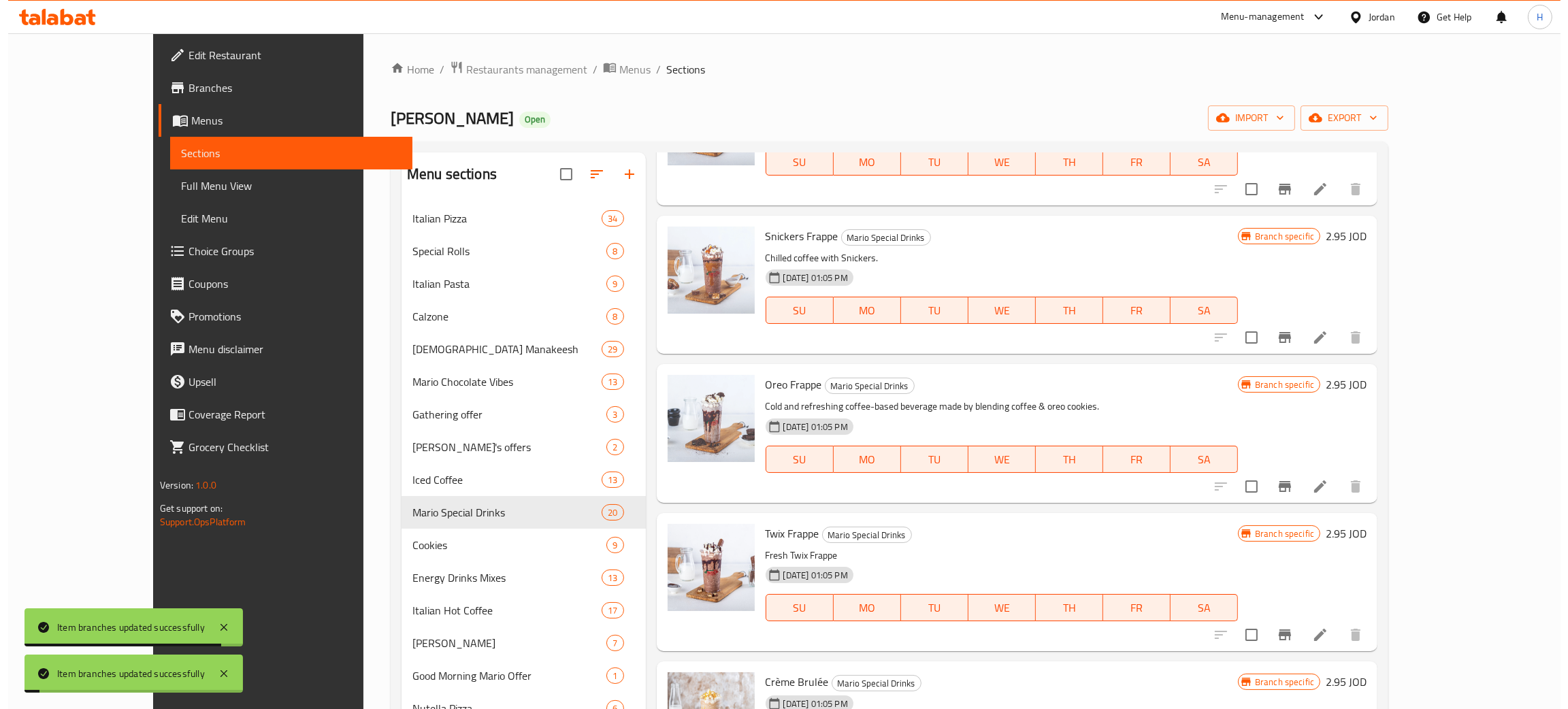
scroll to position [1837, 0]
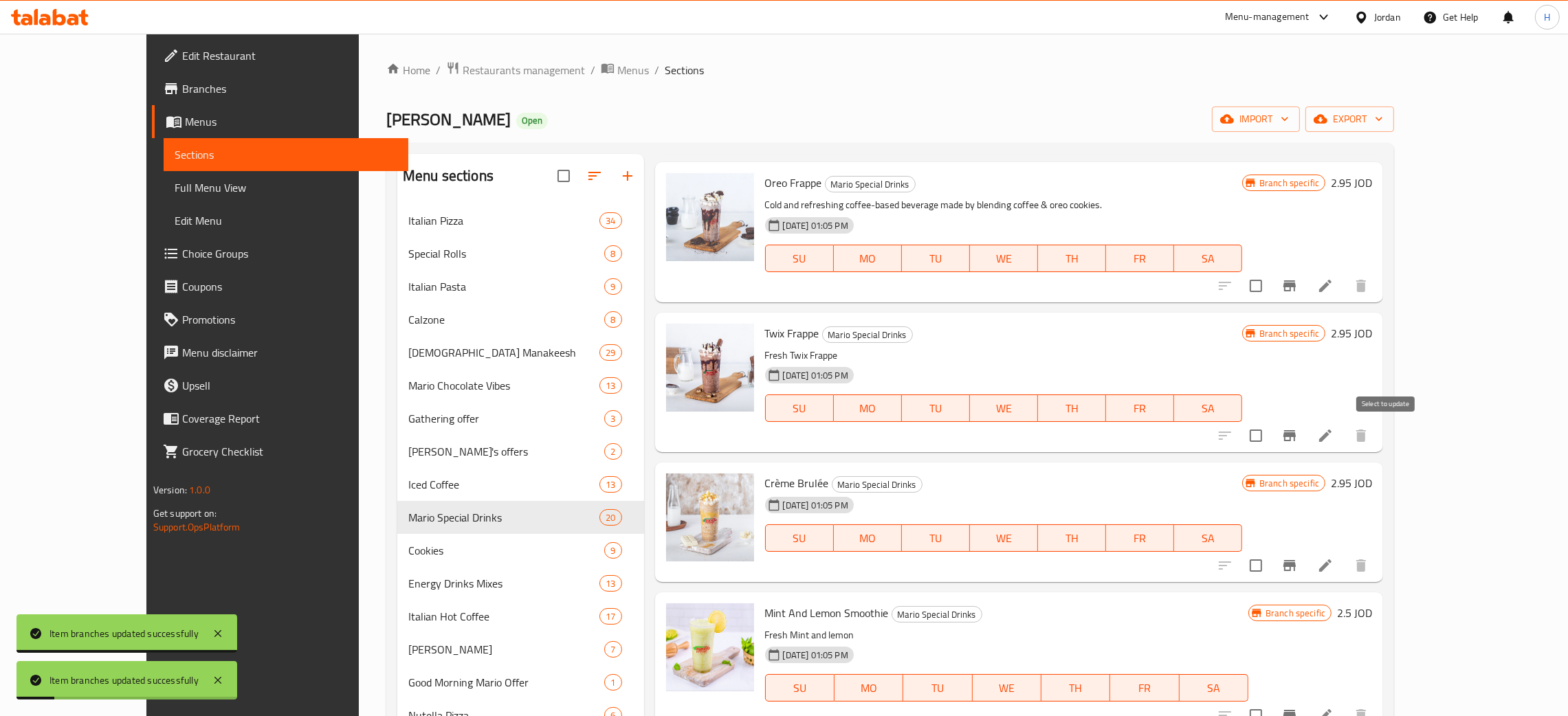
click at [1298, 433] on icon "Branch-specific-item" at bounding box center [1289, 435] width 16 height 16
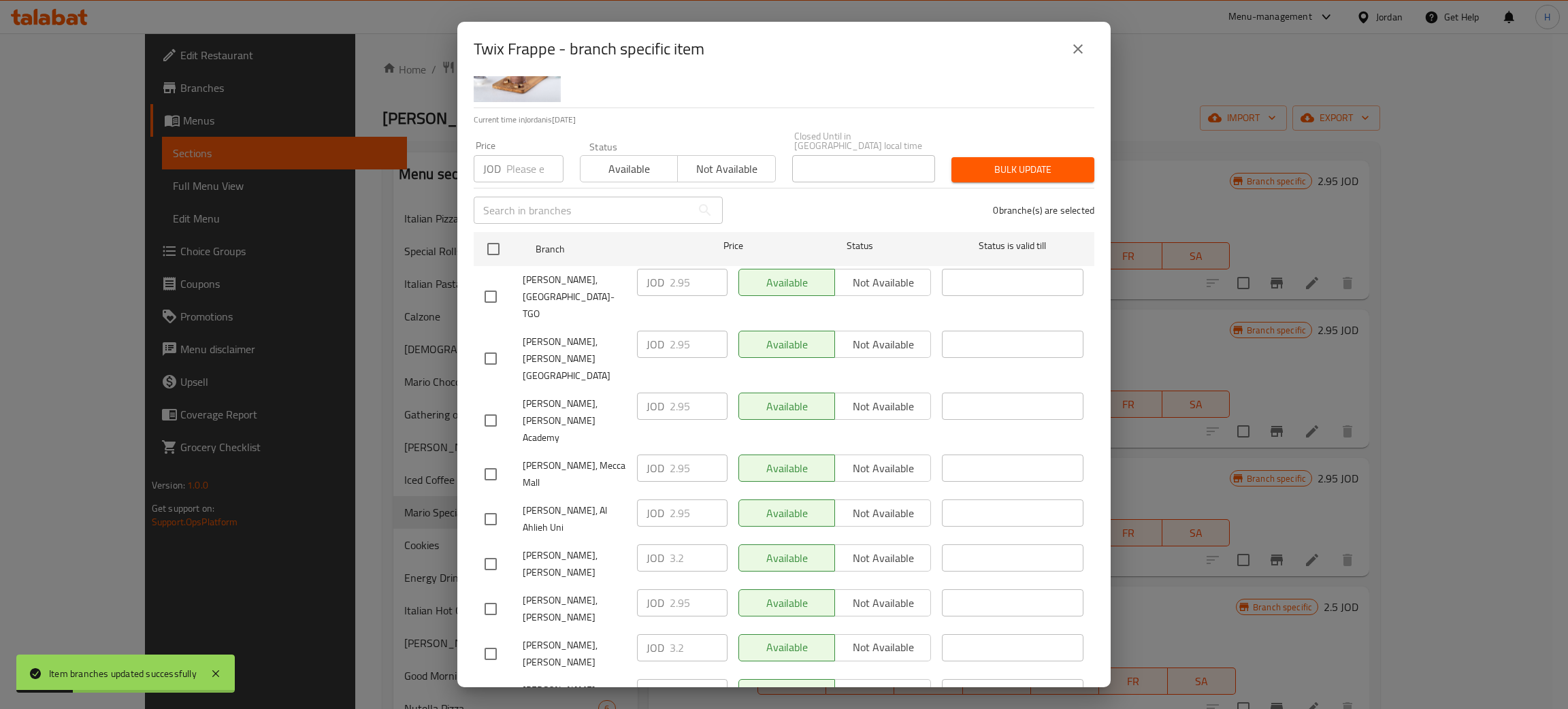
scroll to position [100, 0]
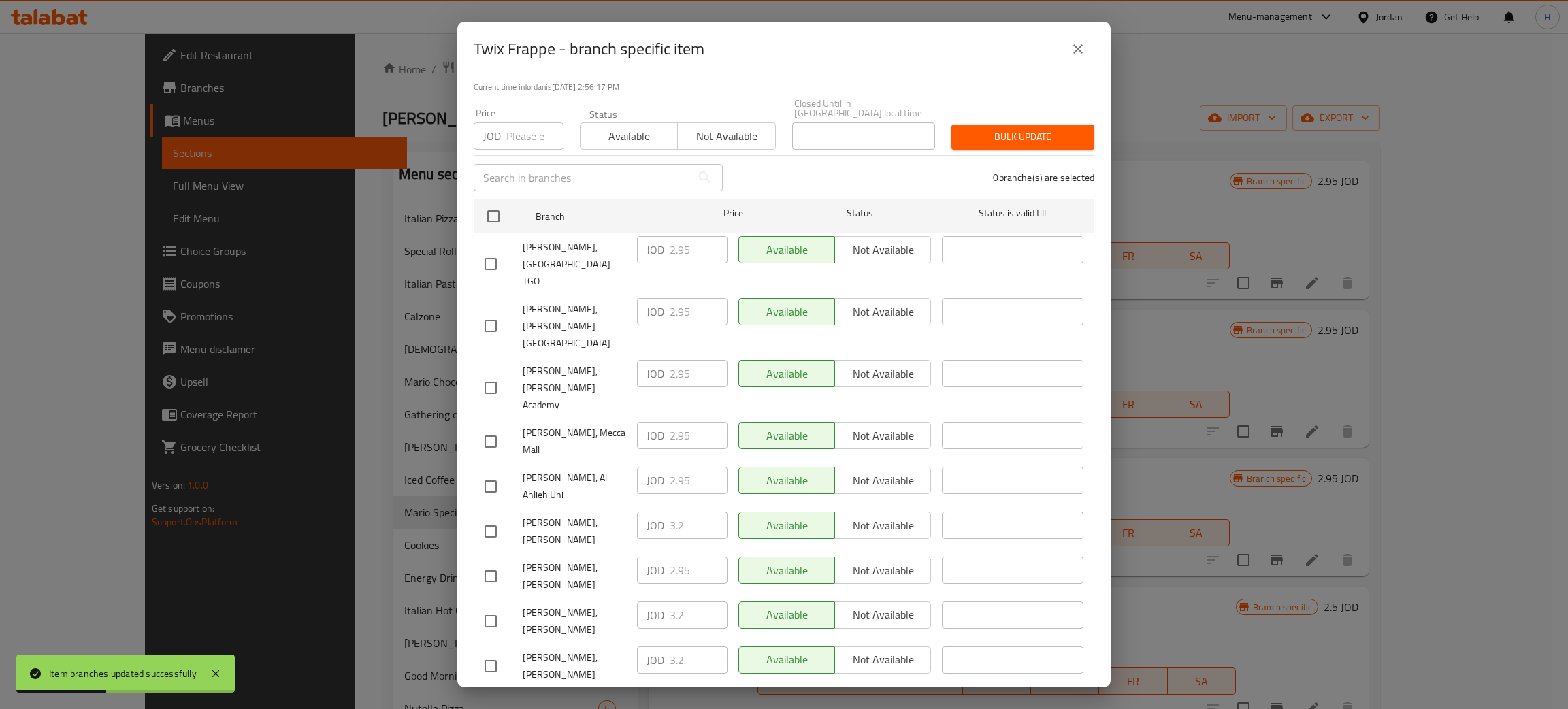
click at [648, 512] on div "JOD 3.2 ​" at bounding box center [682, 526] width 90 height 28
click at [493, 563] on input "checkbox" at bounding box center [490, 576] width 28 height 28
checkbox input "true"
click at [700, 556] on input "2.95" at bounding box center [698, 570] width 57 height 28
paste input "3.2"
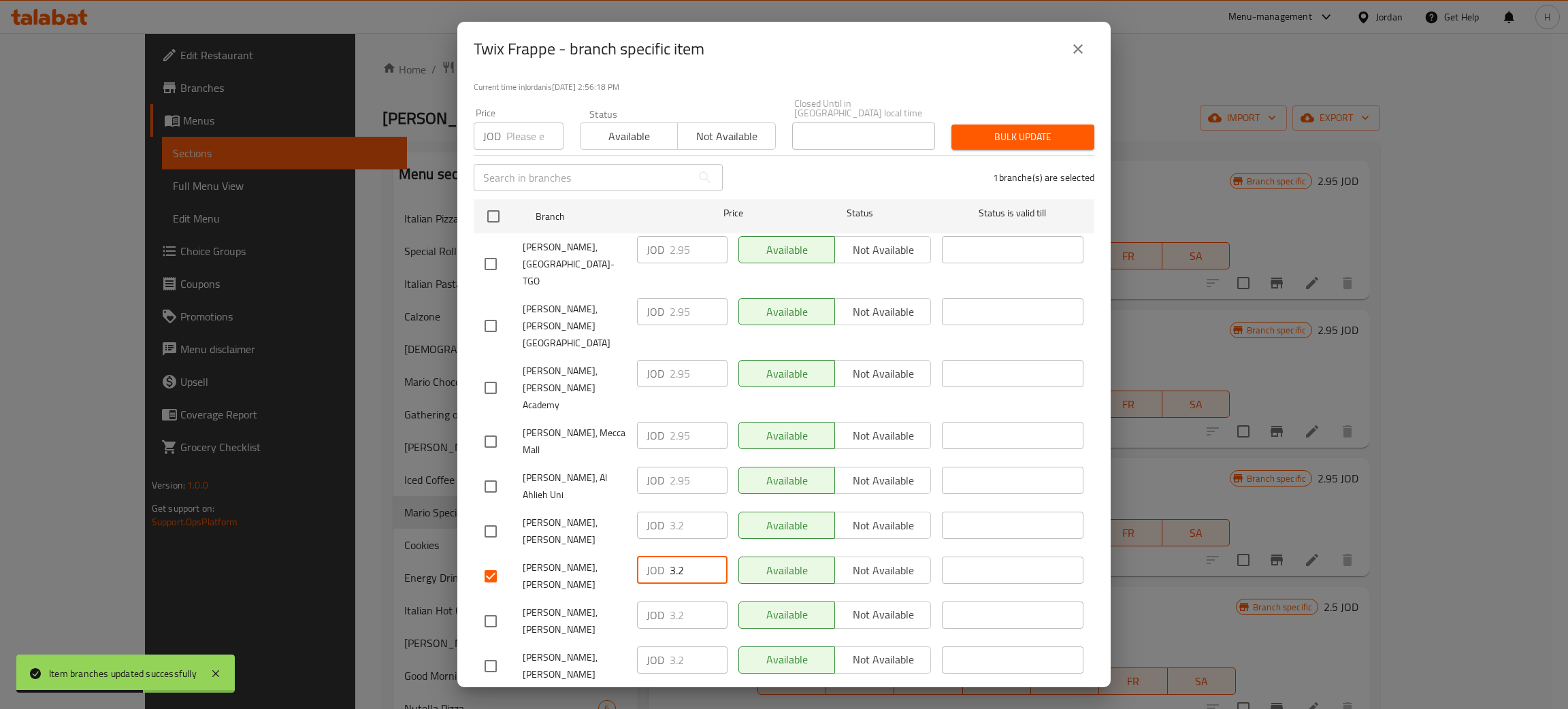
type input "3.2"
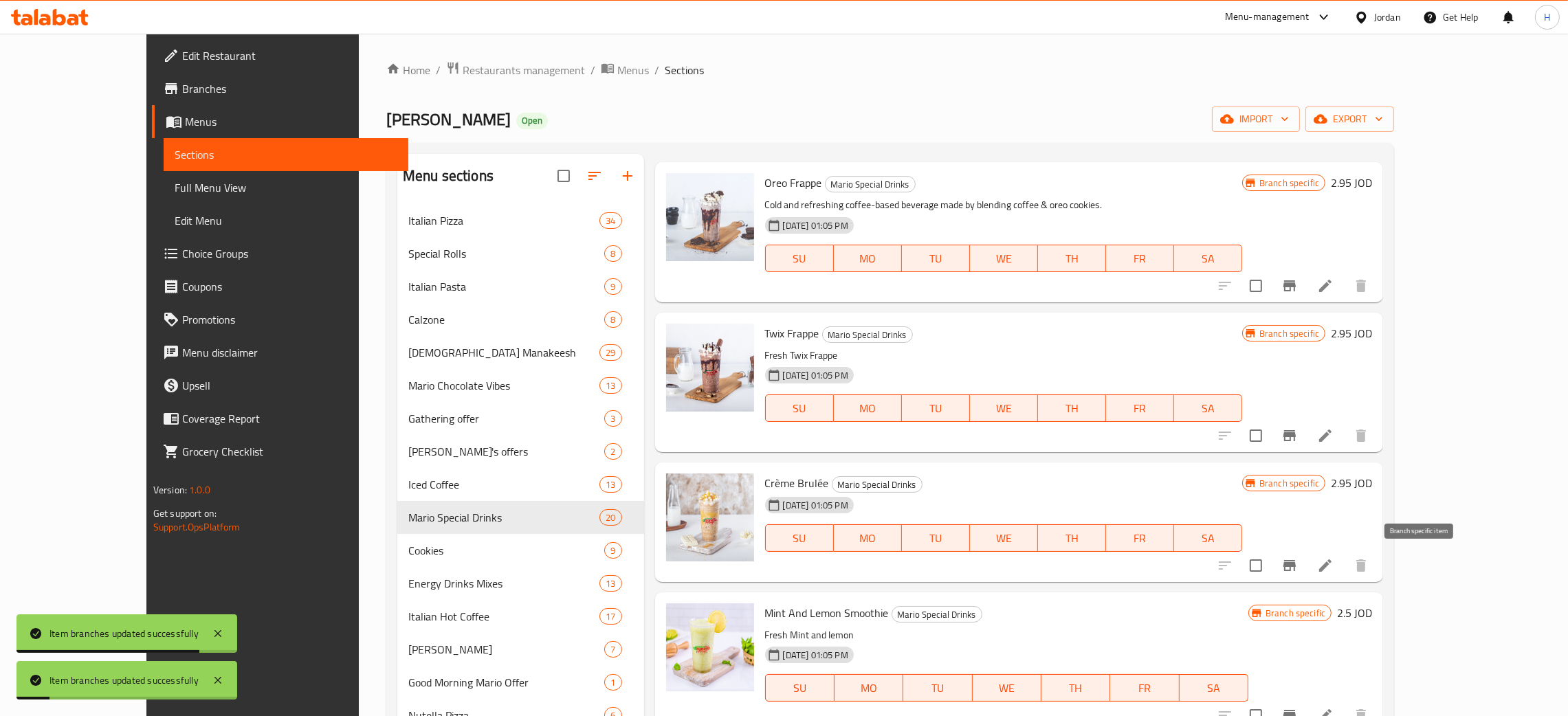
click at [1298, 561] on icon "Branch-specific-item" at bounding box center [1289, 565] width 16 height 16
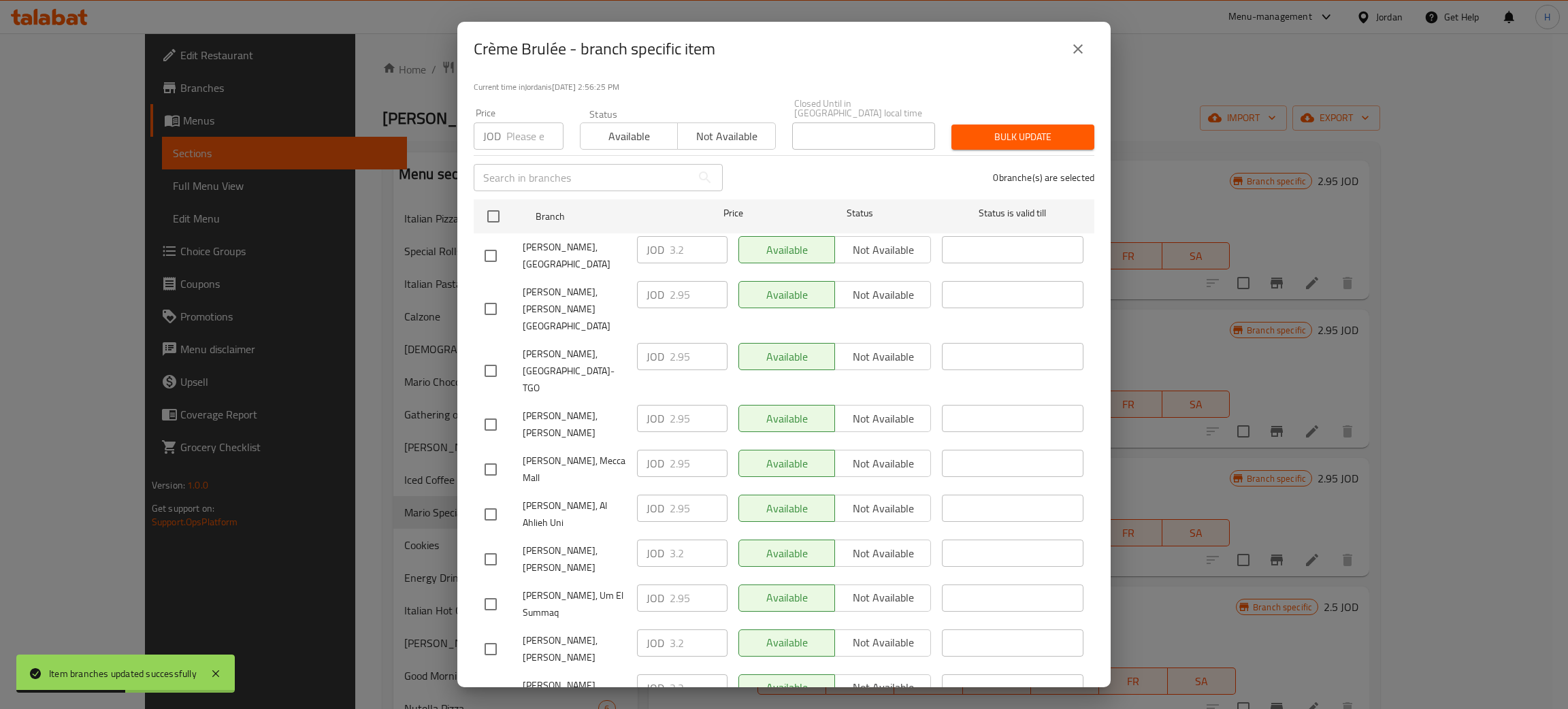
click at [645, 629] on div "JOD 3.2 ​" at bounding box center [682, 643] width 90 height 28
click at [499, 410] on input "checkbox" at bounding box center [490, 424] width 28 height 28
checkbox input "true"
click at [695, 405] on input "2.95" at bounding box center [698, 419] width 57 height 28
paste input "3.2"
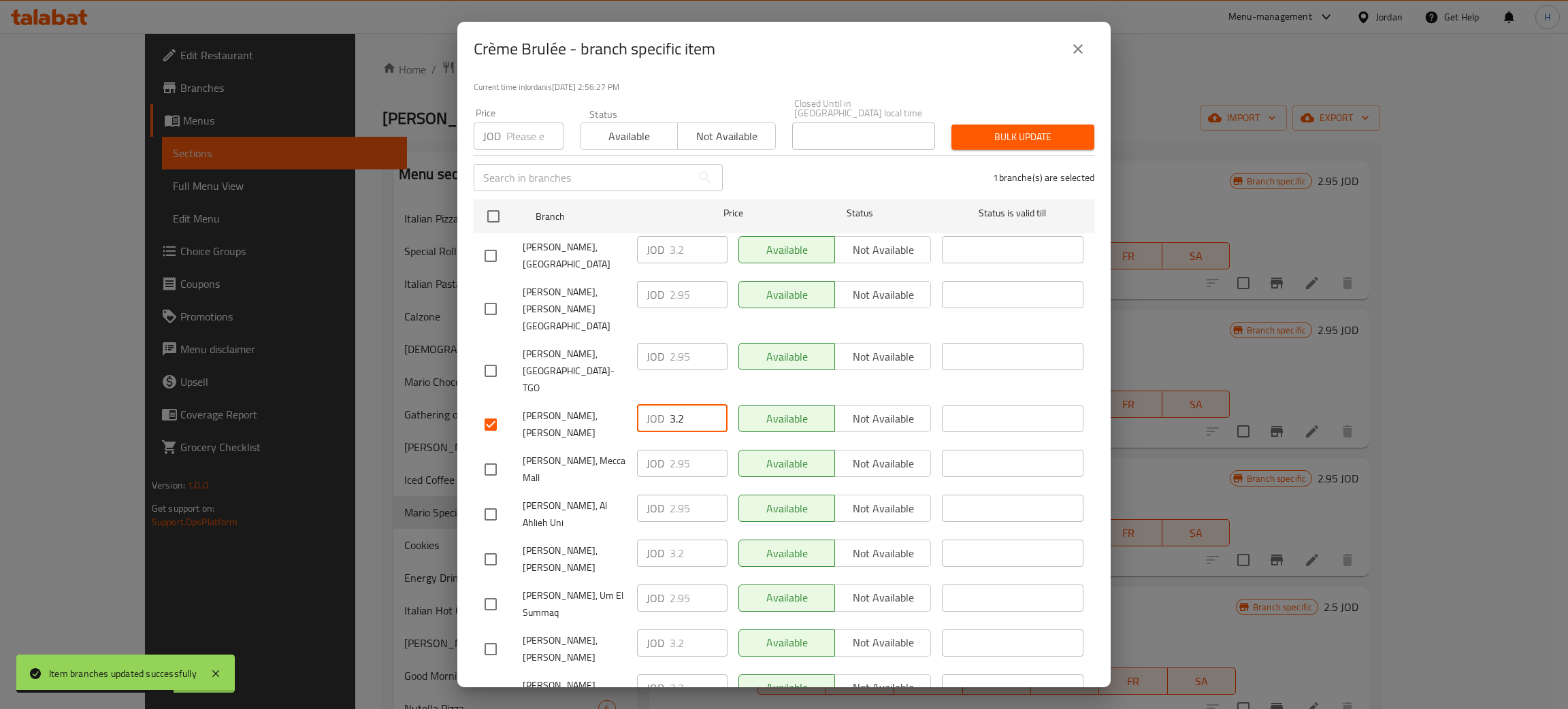
type input "3.2"
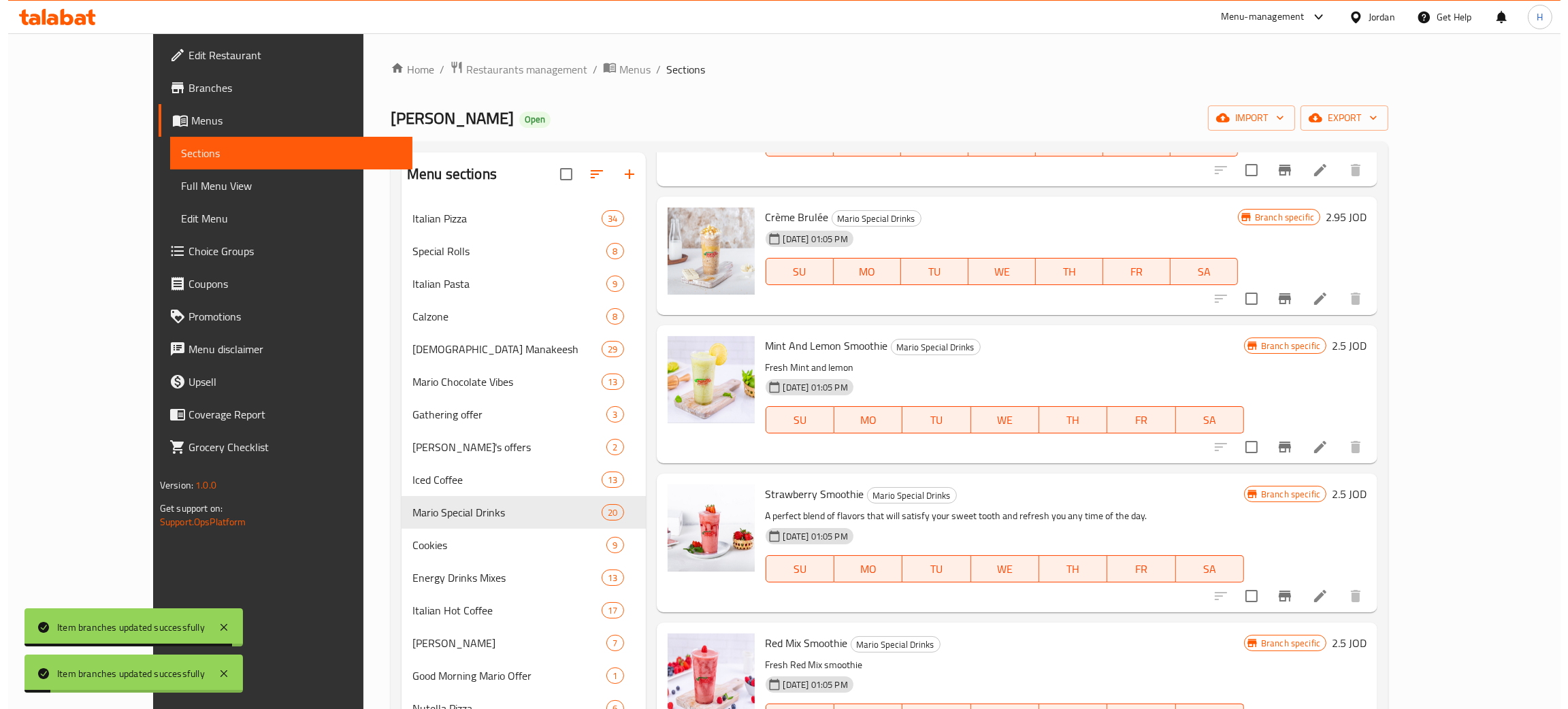
scroll to position [2143, 0]
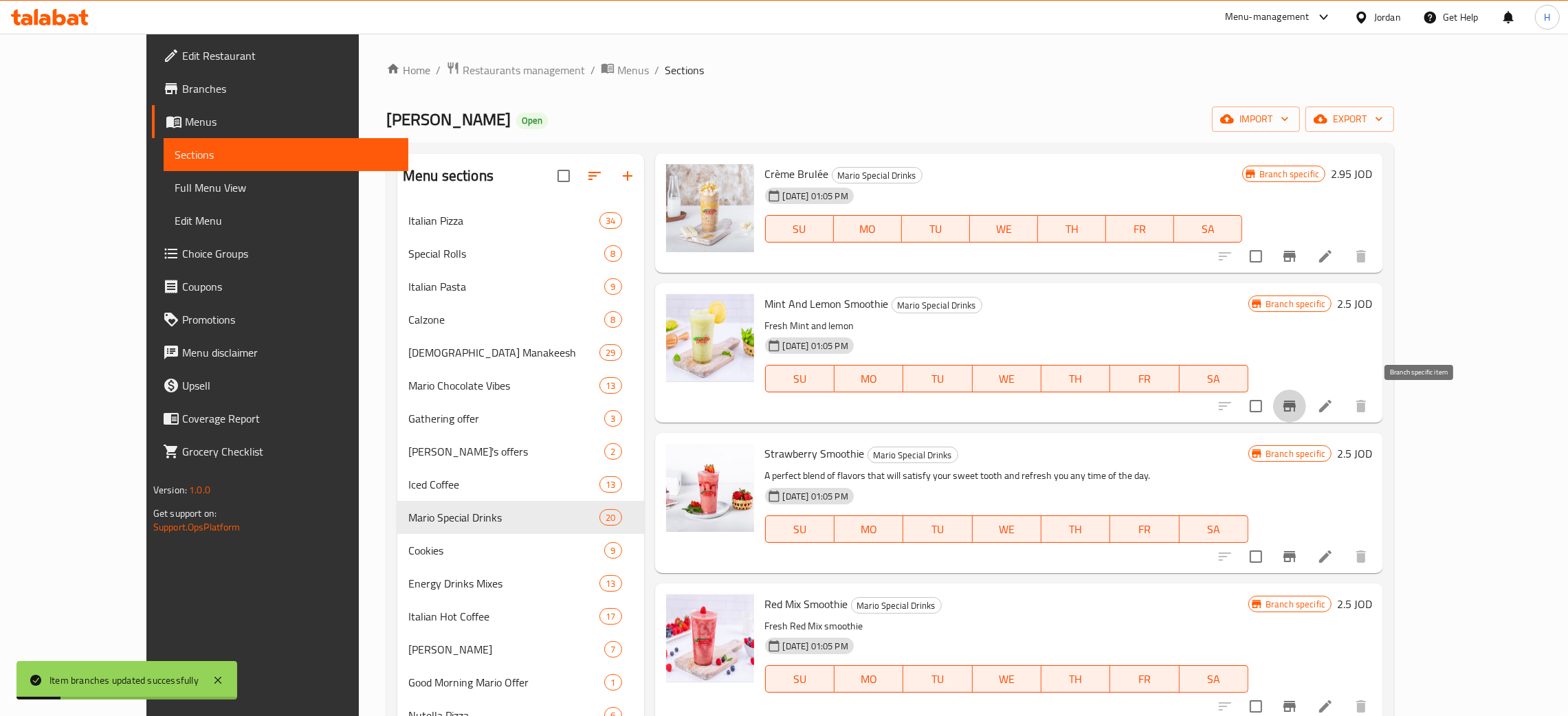
click at [1298, 408] on icon "Branch-specific-item" at bounding box center [1289, 406] width 16 height 16
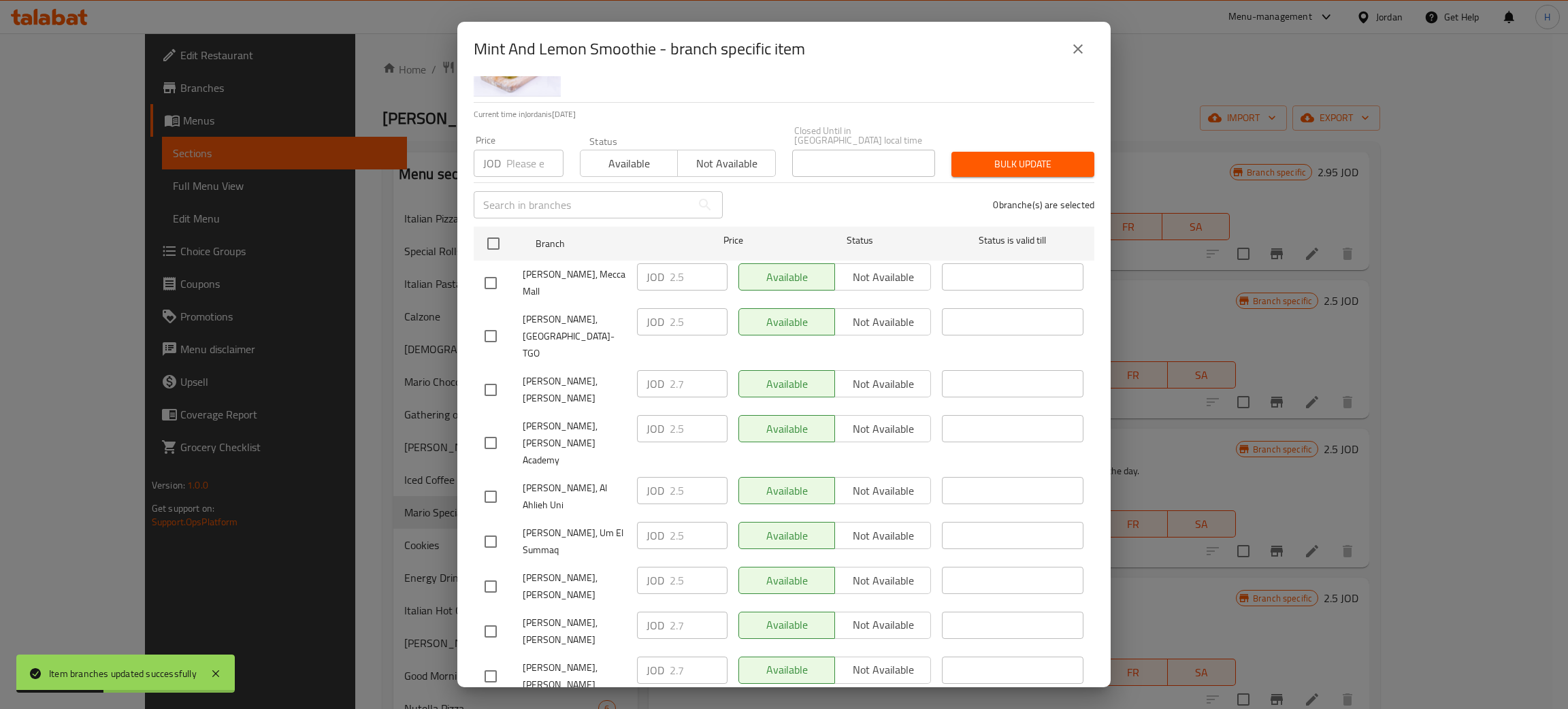
scroll to position [100, 0]
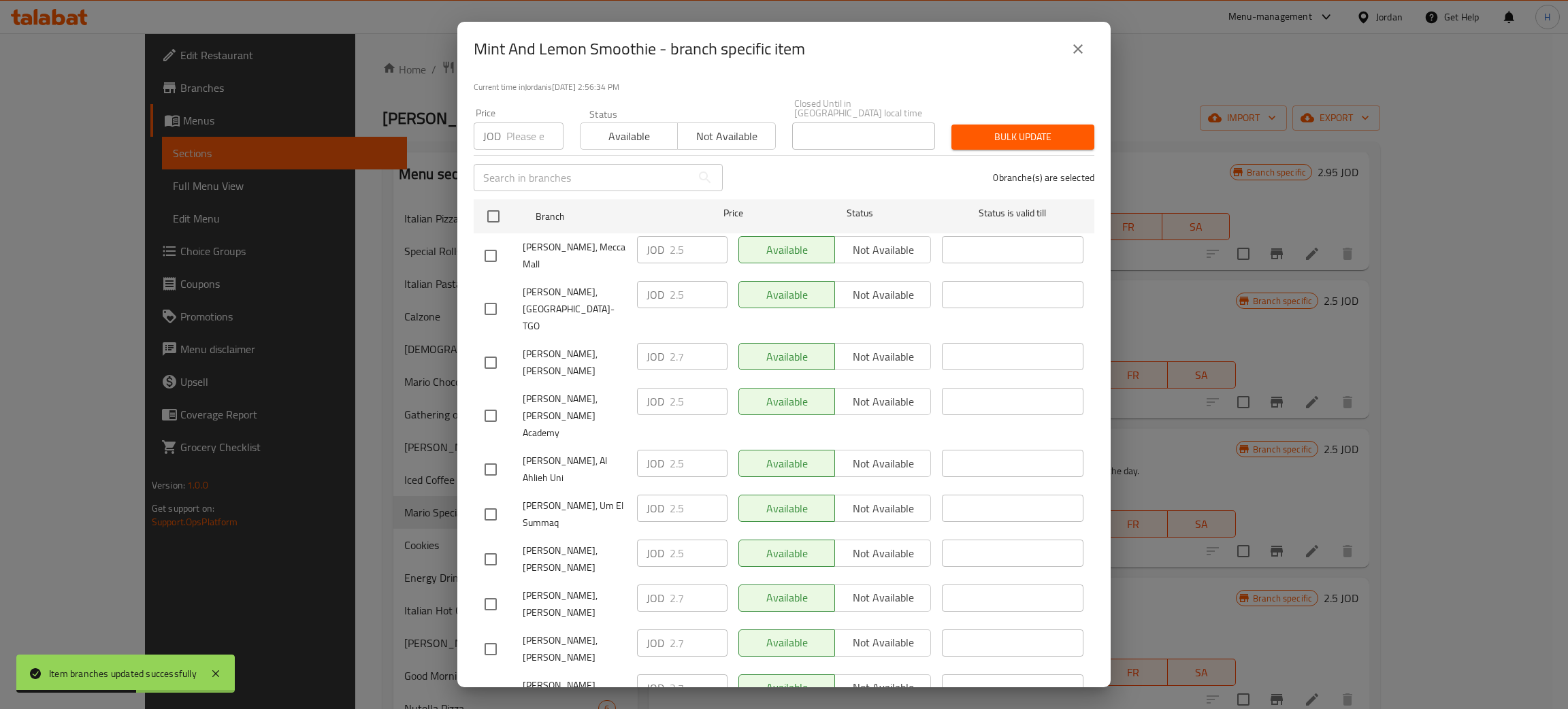
click at [654, 585] on div "JOD 2.7 ​" at bounding box center [682, 599] width 90 height 28
click at [493, 545] on input "checkbox" at bounding box center [490, 559] width 28 height 28
checkbox input "true"
click at [678, 540] on input "2.5" at bounding box center [698, 553] width 57 height 28
paste input "7"
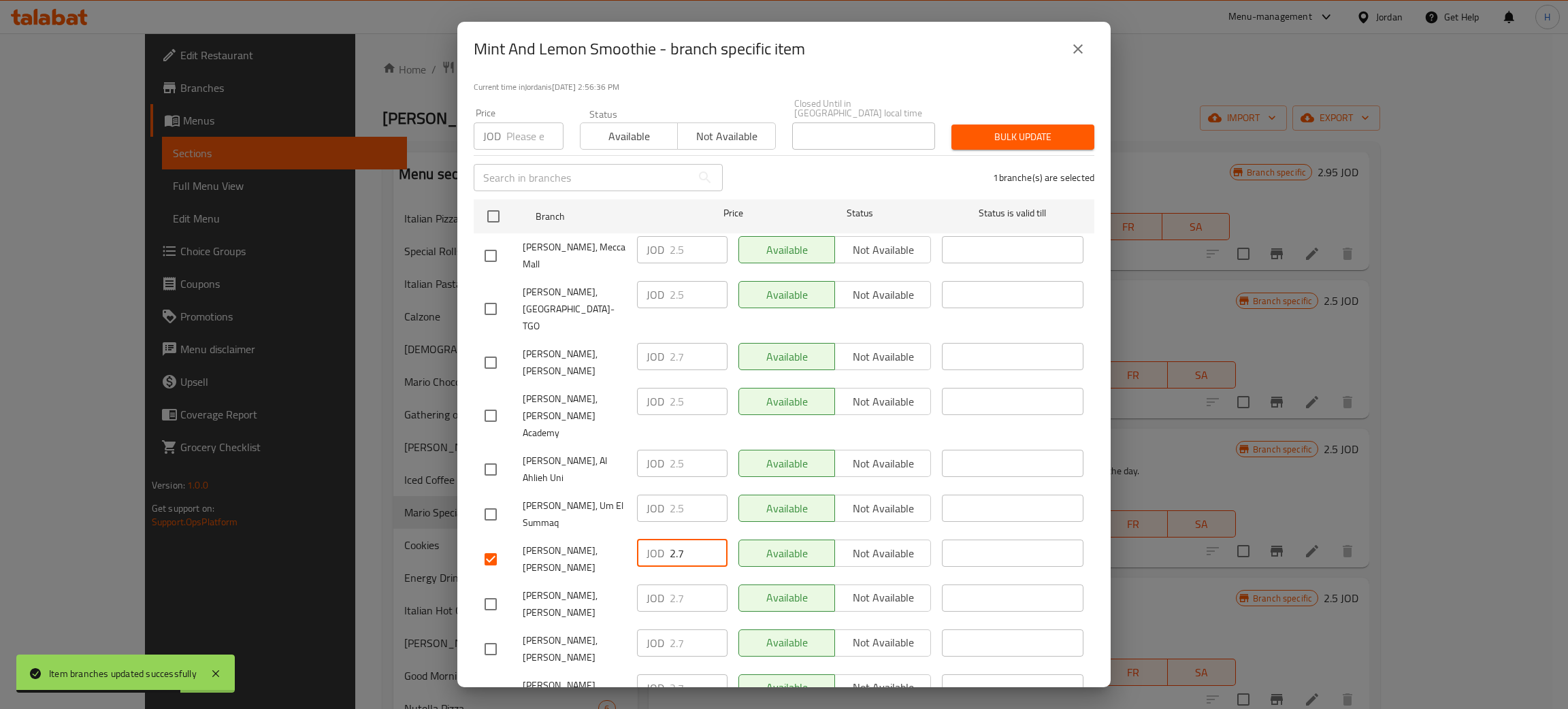
type input "2.7"
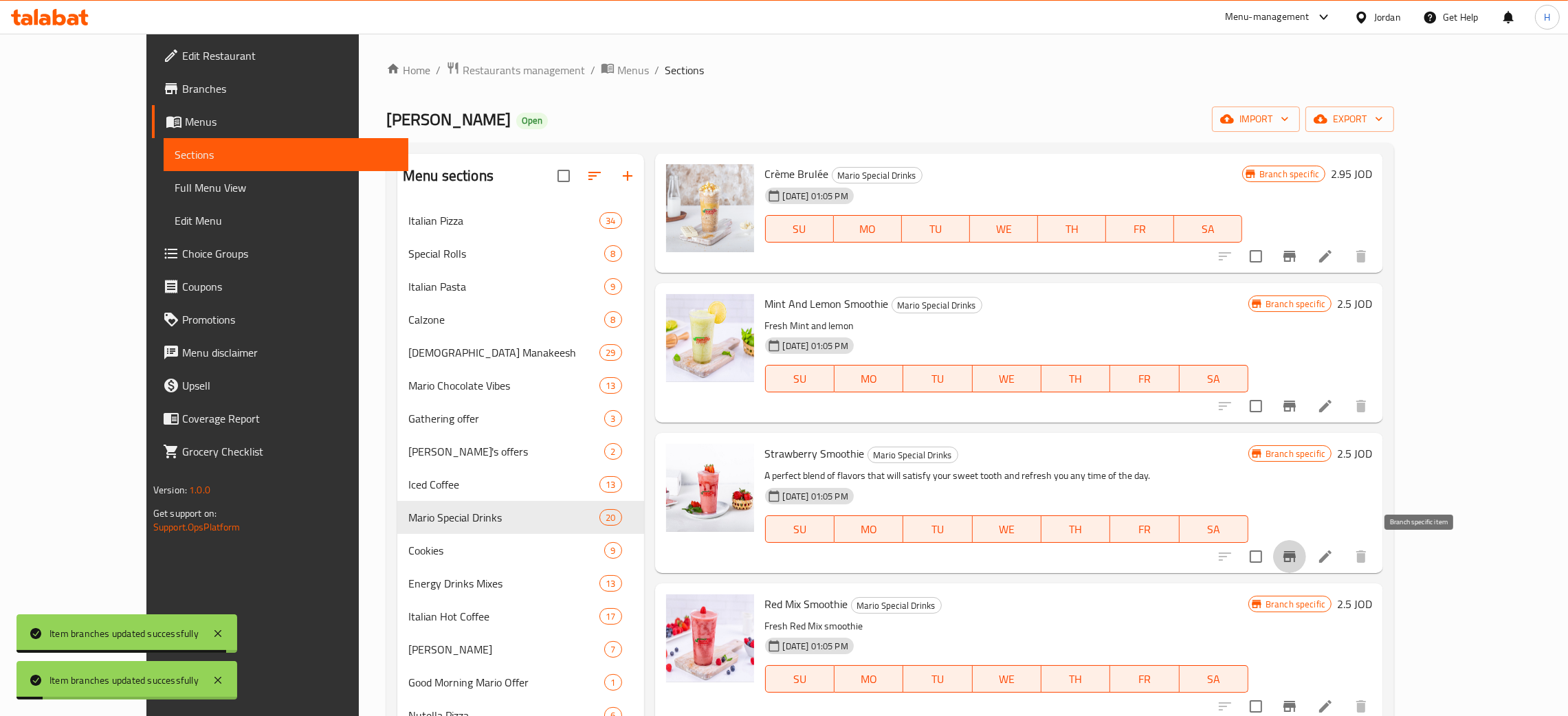
click at [1306, 550] on button "Branch-specific-item" at bounding box center [1289, 557] width 33 height 33
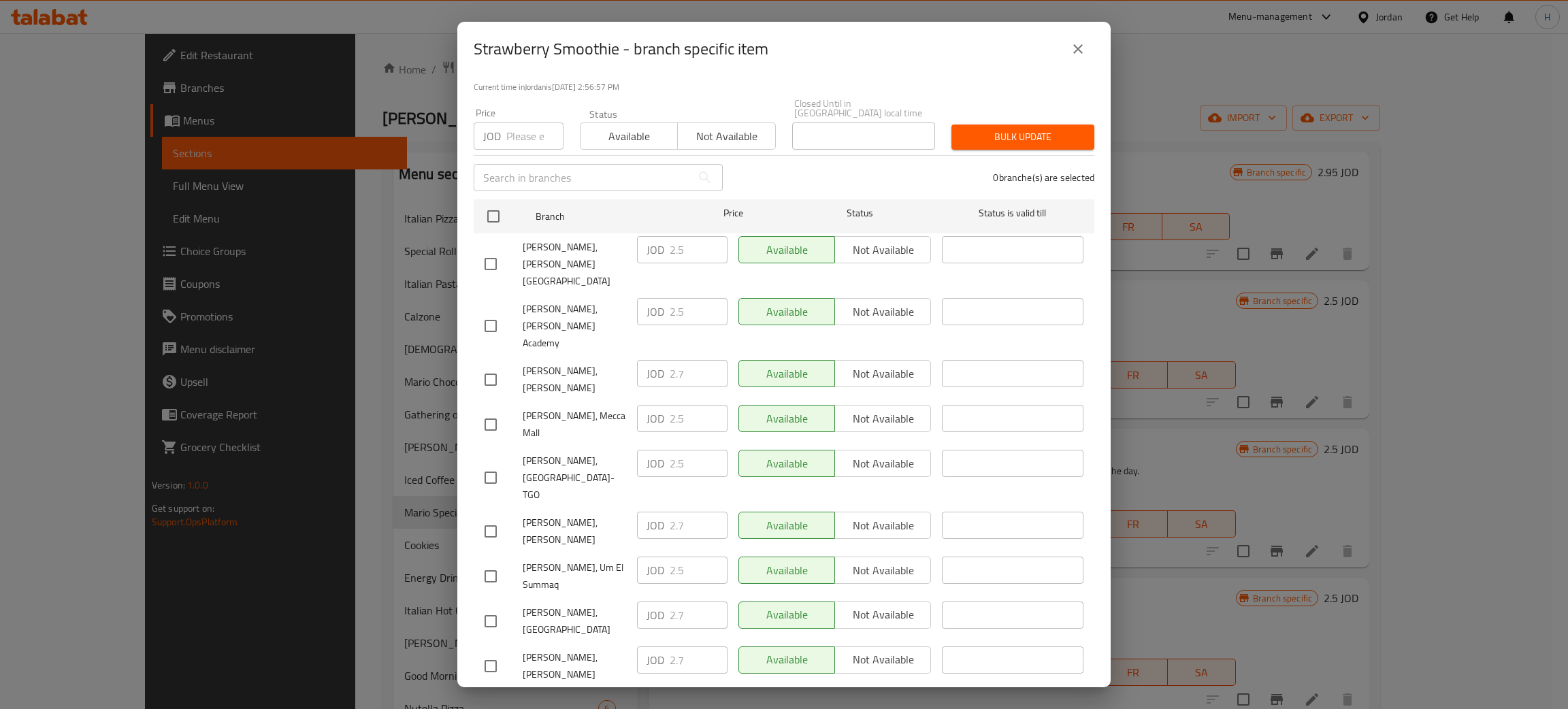
click at [656, 512] on div "JOD 2.7 ​" at bounding box center [682, 526] width 90 height 28
click at [484, 697] on input "checkbox" at bounding box center [490, 711] width 28 height 28
checkbox input "true"
click at [707, 691] on input "1.5" at bounding box center [698, 705] width 57 height 28
paste input "2.7"
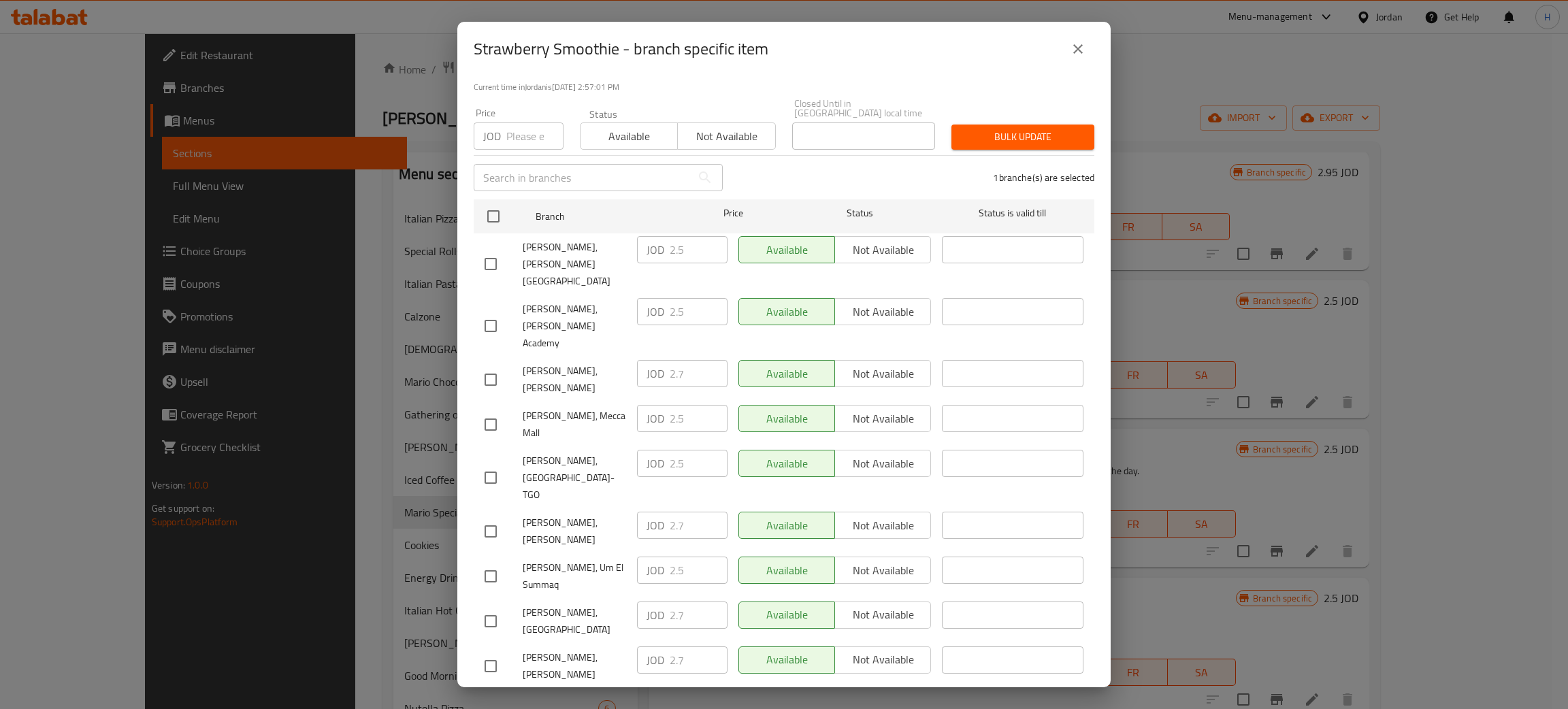
type input "2.7"
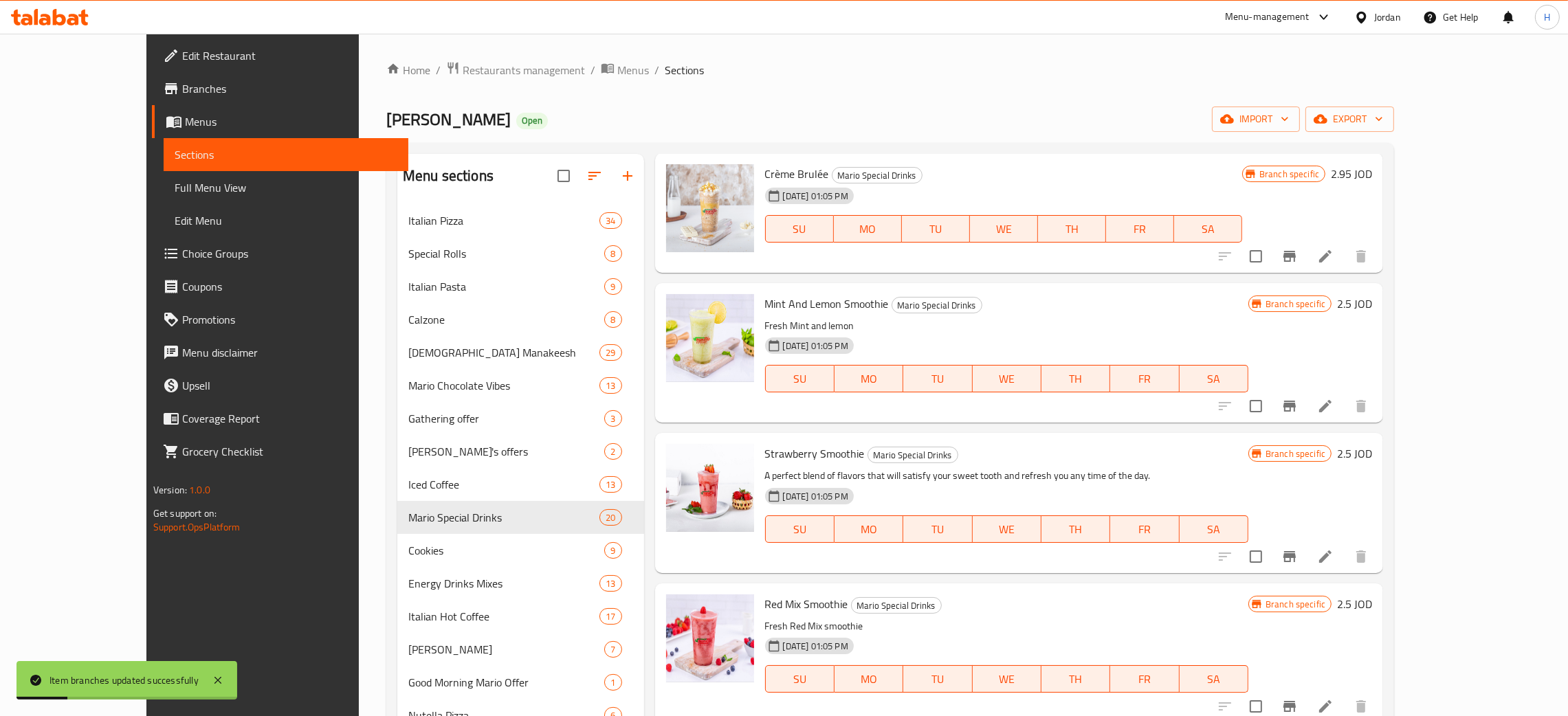
click at [1296, 551] on icon "Branch-specific-item" at bounding box center [1289, 557] width 12 height 11
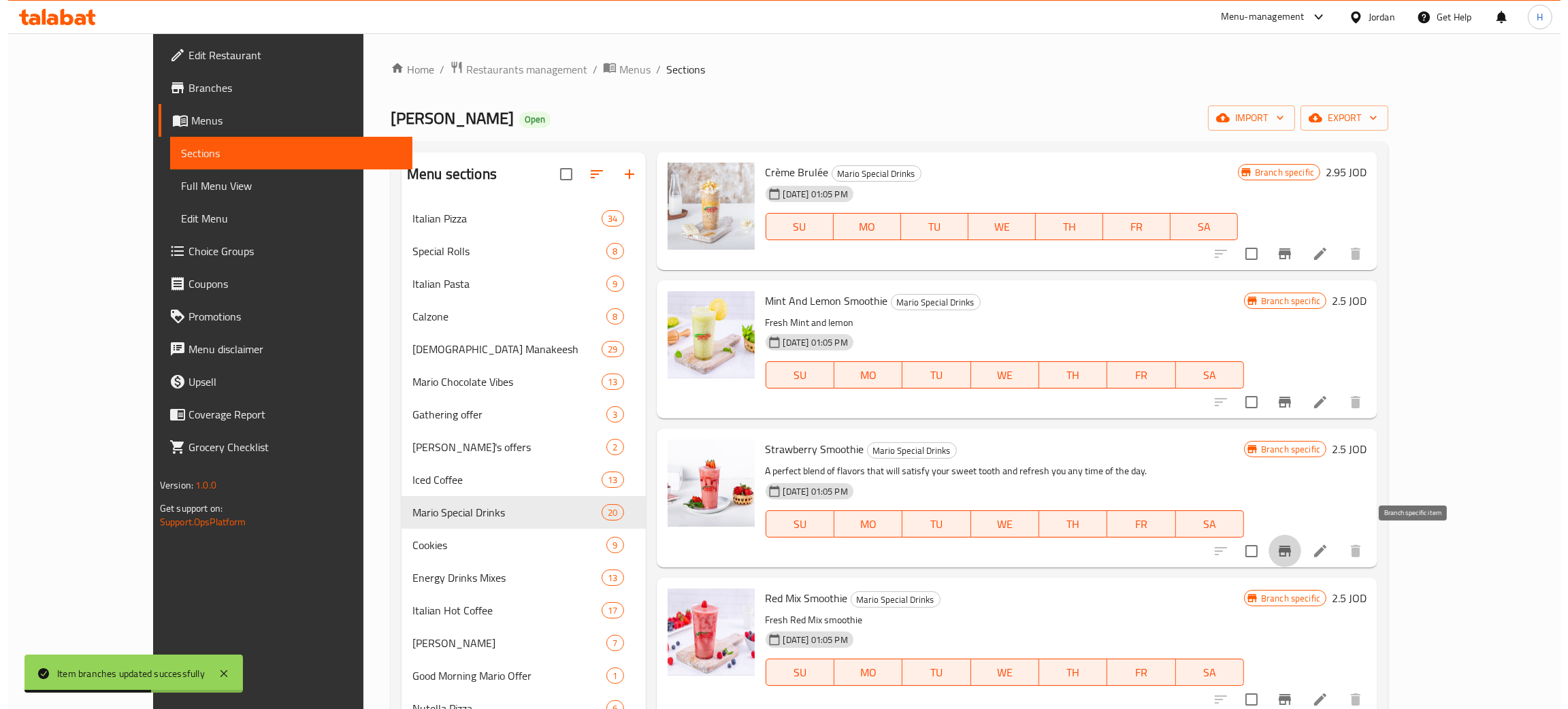
scroll to position [2165, 0]
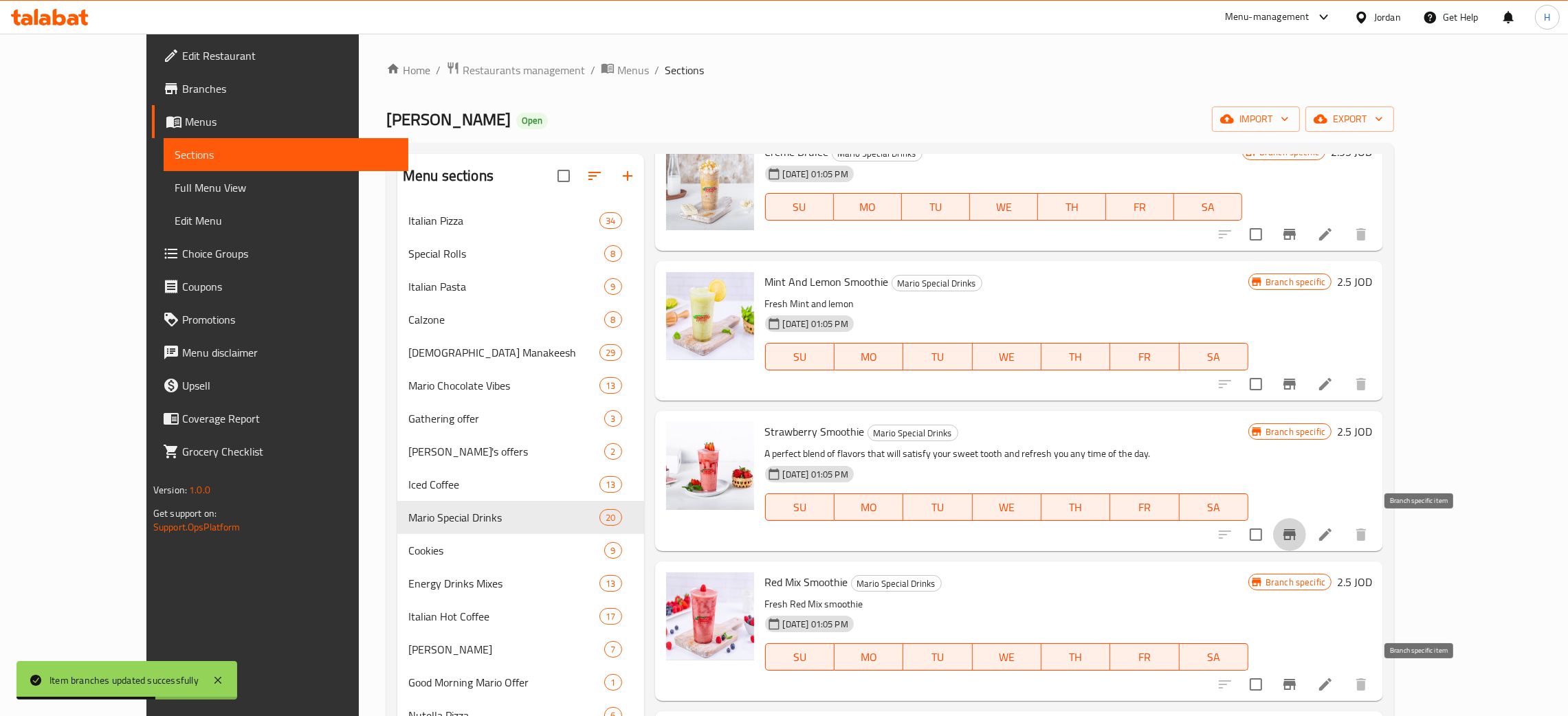
click at [1296, 679] on icon "Branch-specific-item" at bounding box center [1289, 684] width 12 height 11
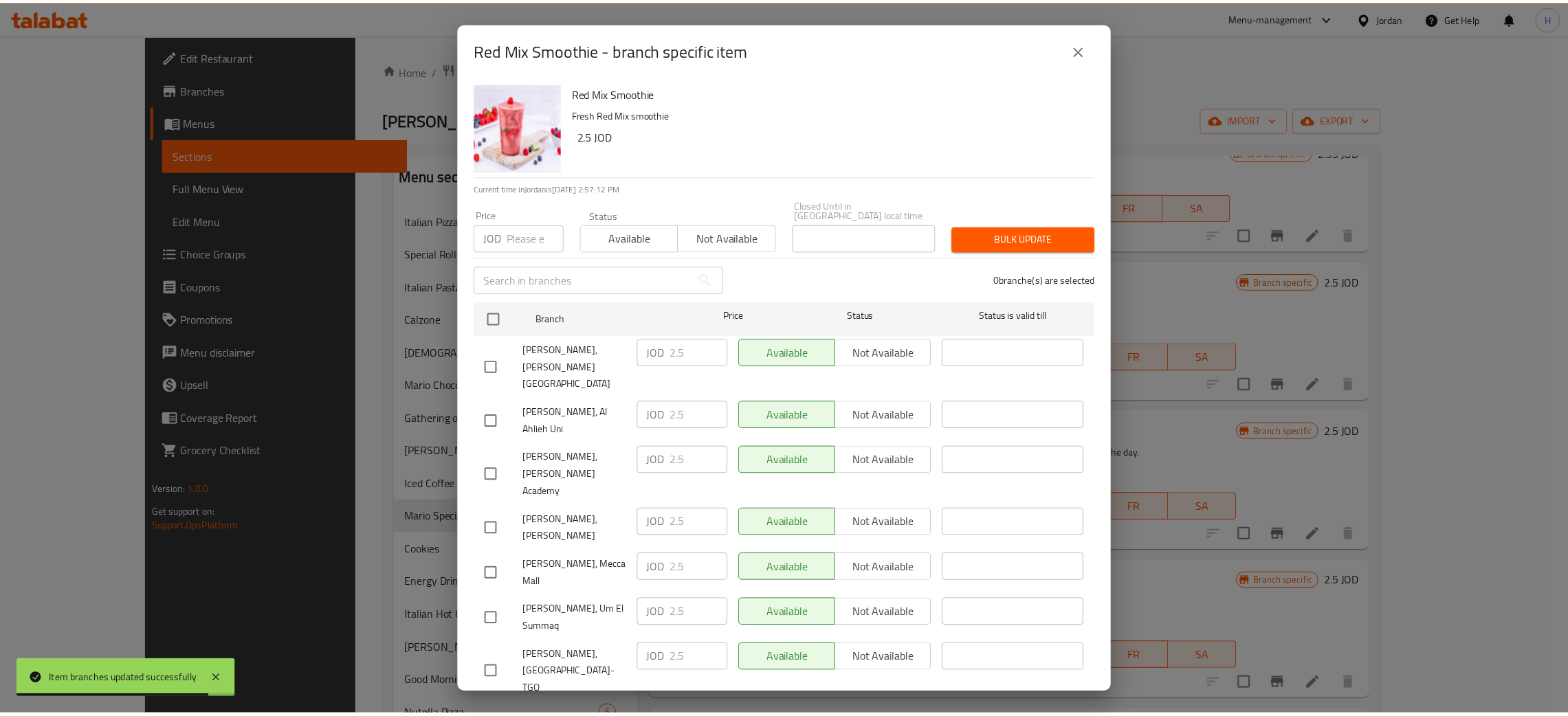
scroll to position [101, 0]
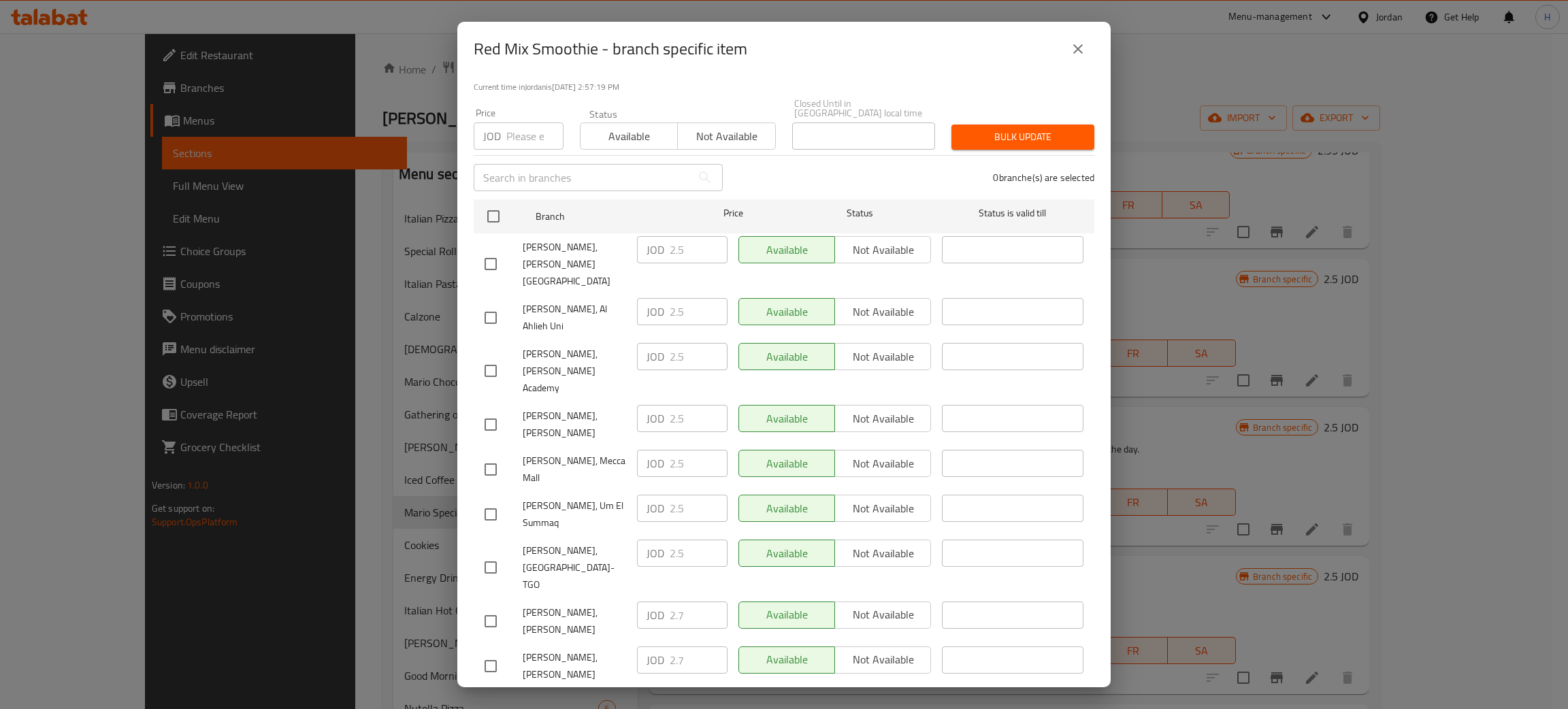
click at [658, 691] on div "JOD 2.7 ​" at bounding box center [682, 705] width 90 height 28
click at [487, 410] on input "checkbox" at bounding box center [490, 424] width 28 height 28
checkbox input "true"
click at [674, 405] on input "2.5" at bounding box center [698, 419] width 57 height 28
paste input "7"
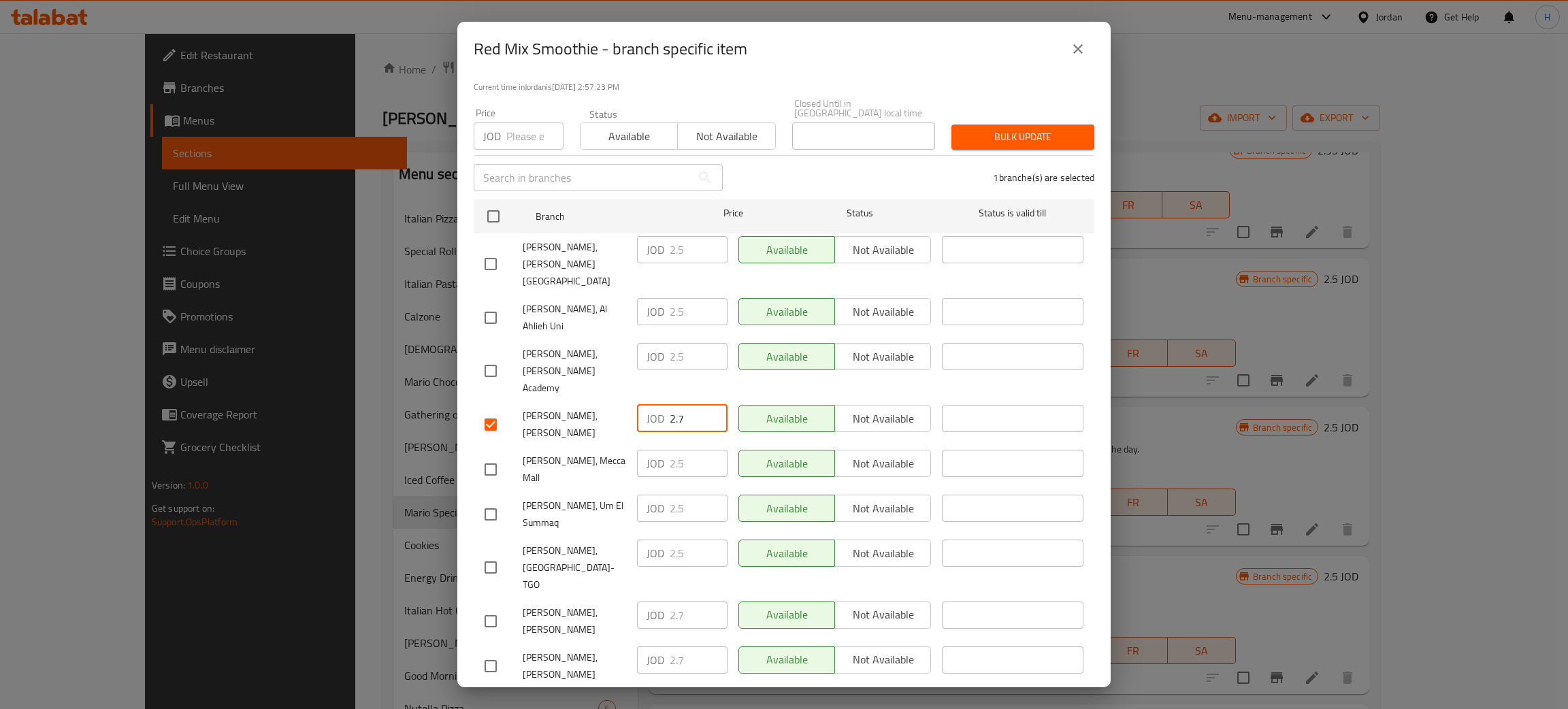
type input "2.7"
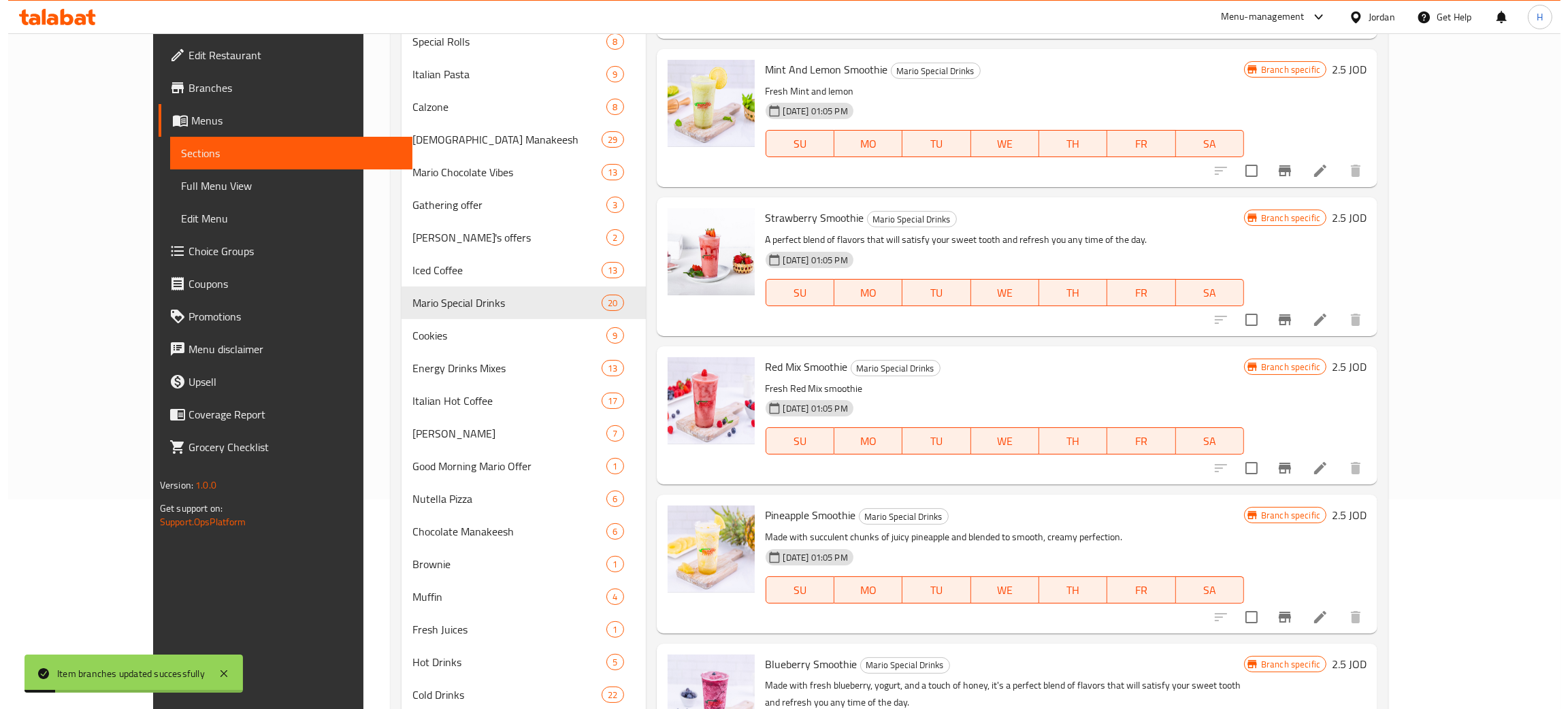
scroll to position [306, 0]
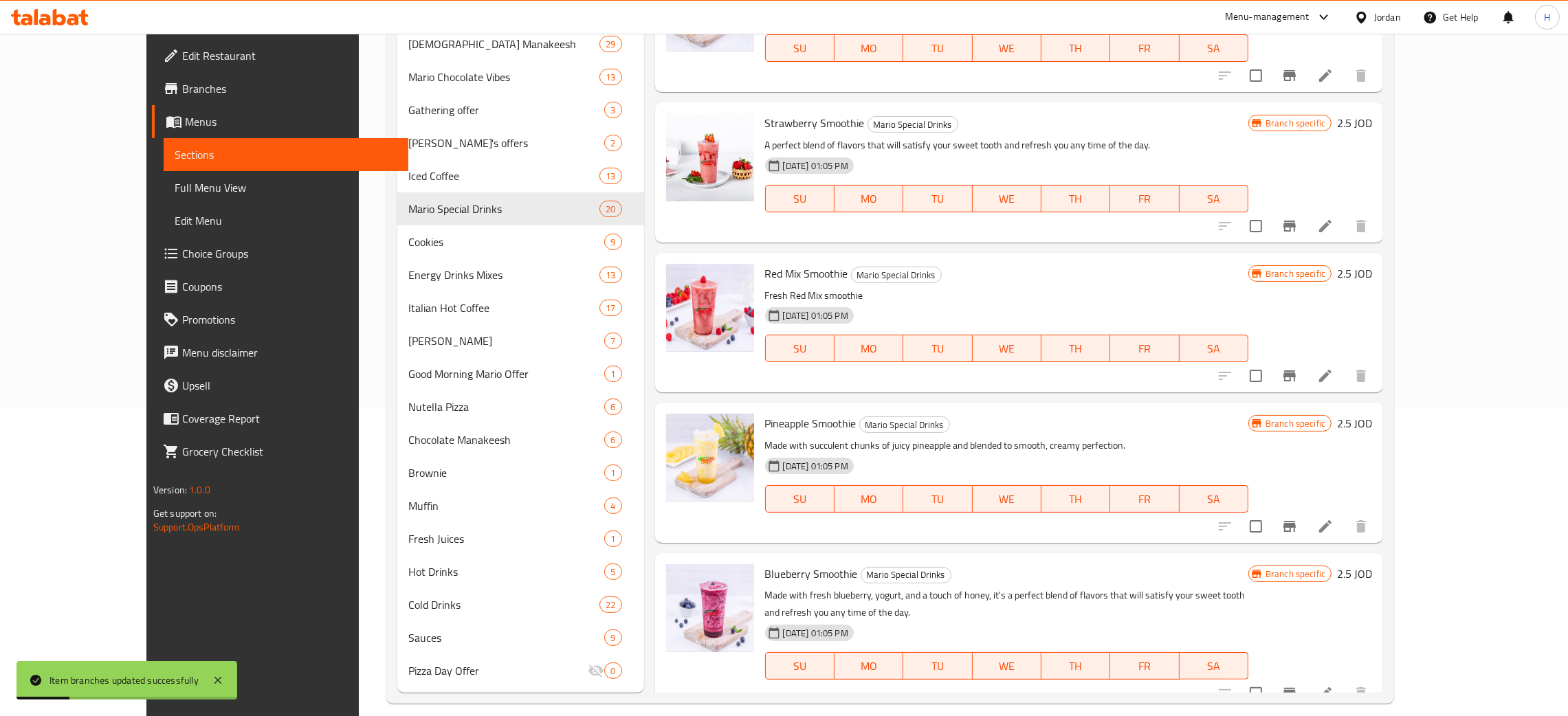
click at [1296, 523] on icon "Branch-specific-item" at bounding box center [1289, 526] width 12 height 11
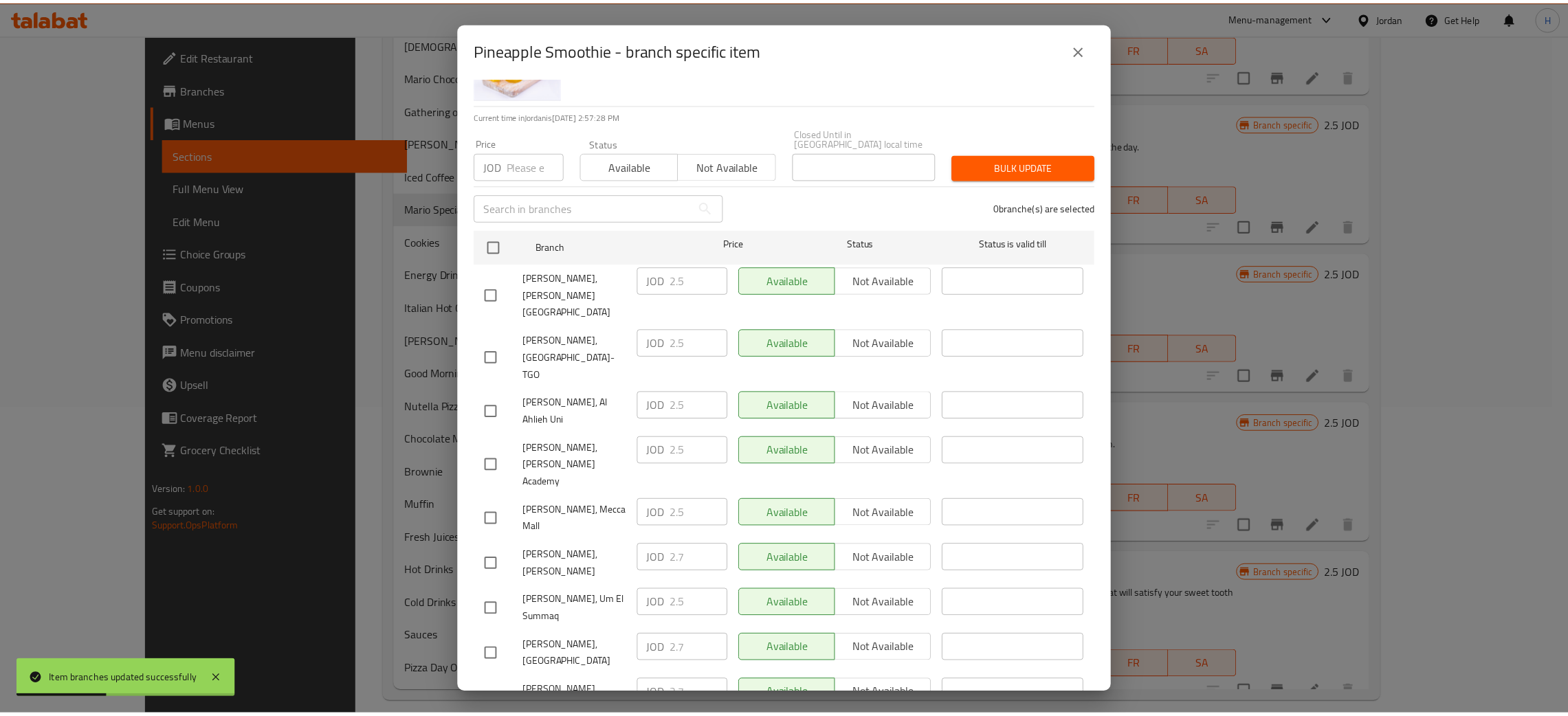
scroll to position [101, 0]
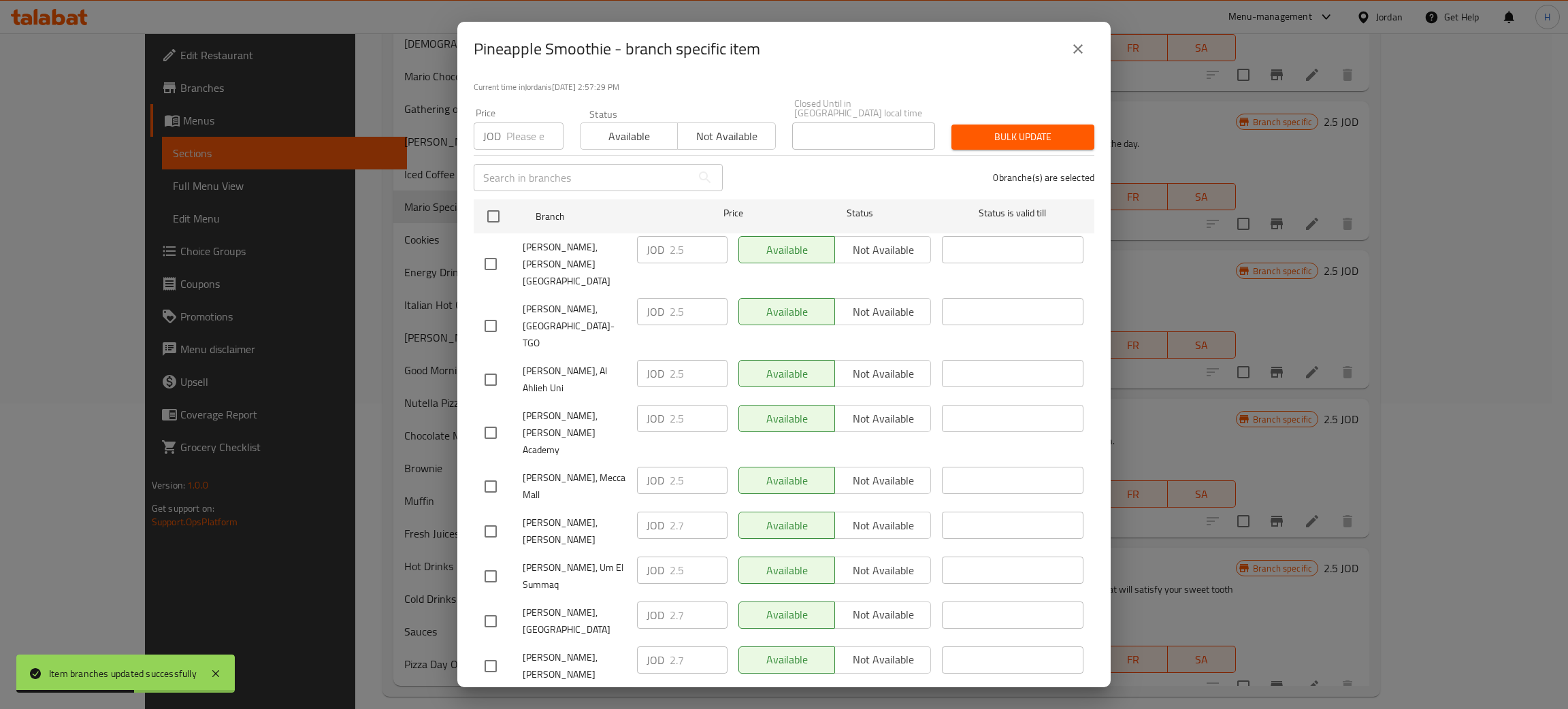
click at [648, 647] on div "JOD 2.7 ​" at bounding box center [682, 661] width 90 height 28
click at [495, 697] on input "checkbox" at bounding box center [490, 711] width 28 height 28
checkbox input "true"
click at [670, 691] on input "2.5" at bounding box center [698, 705] width 57 height 28
paste input "7"
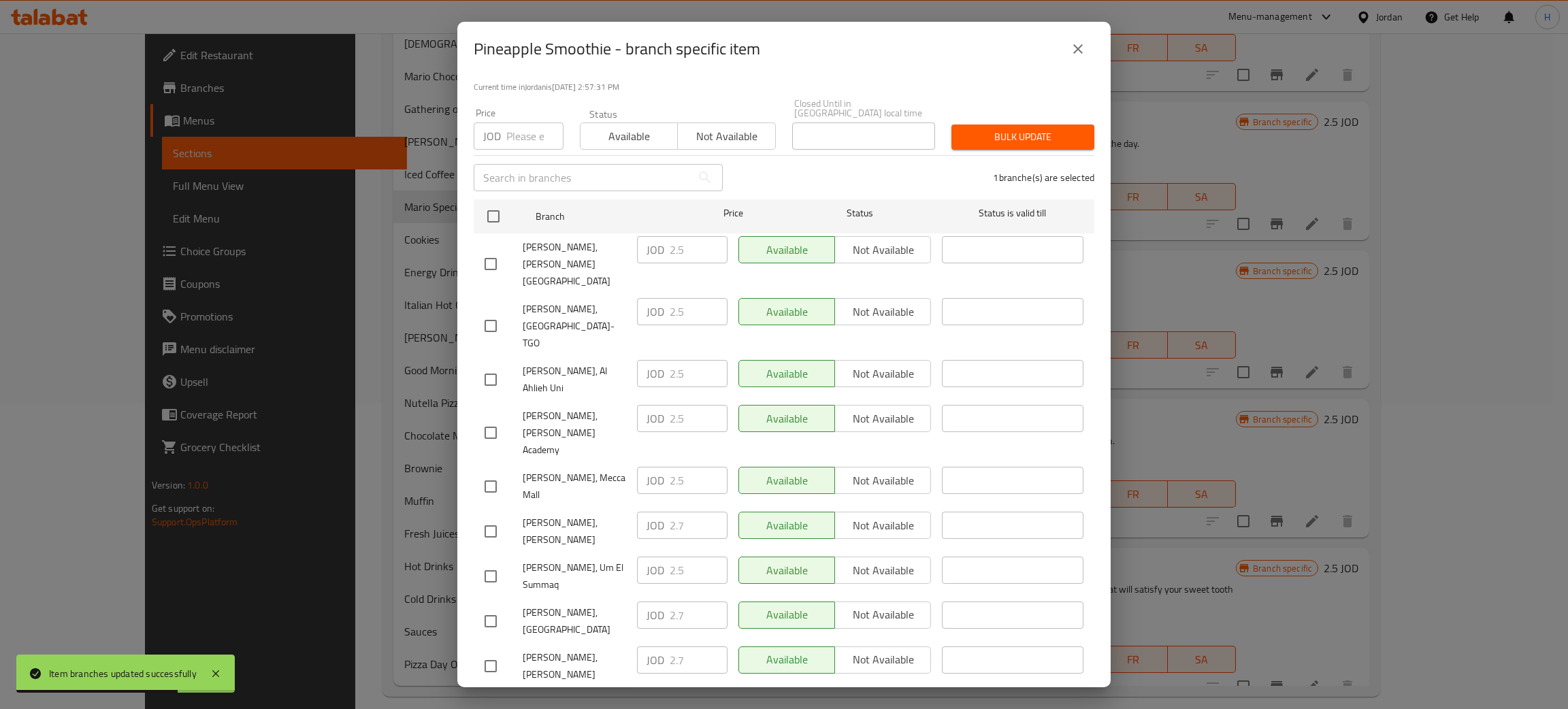
type input "2.7"
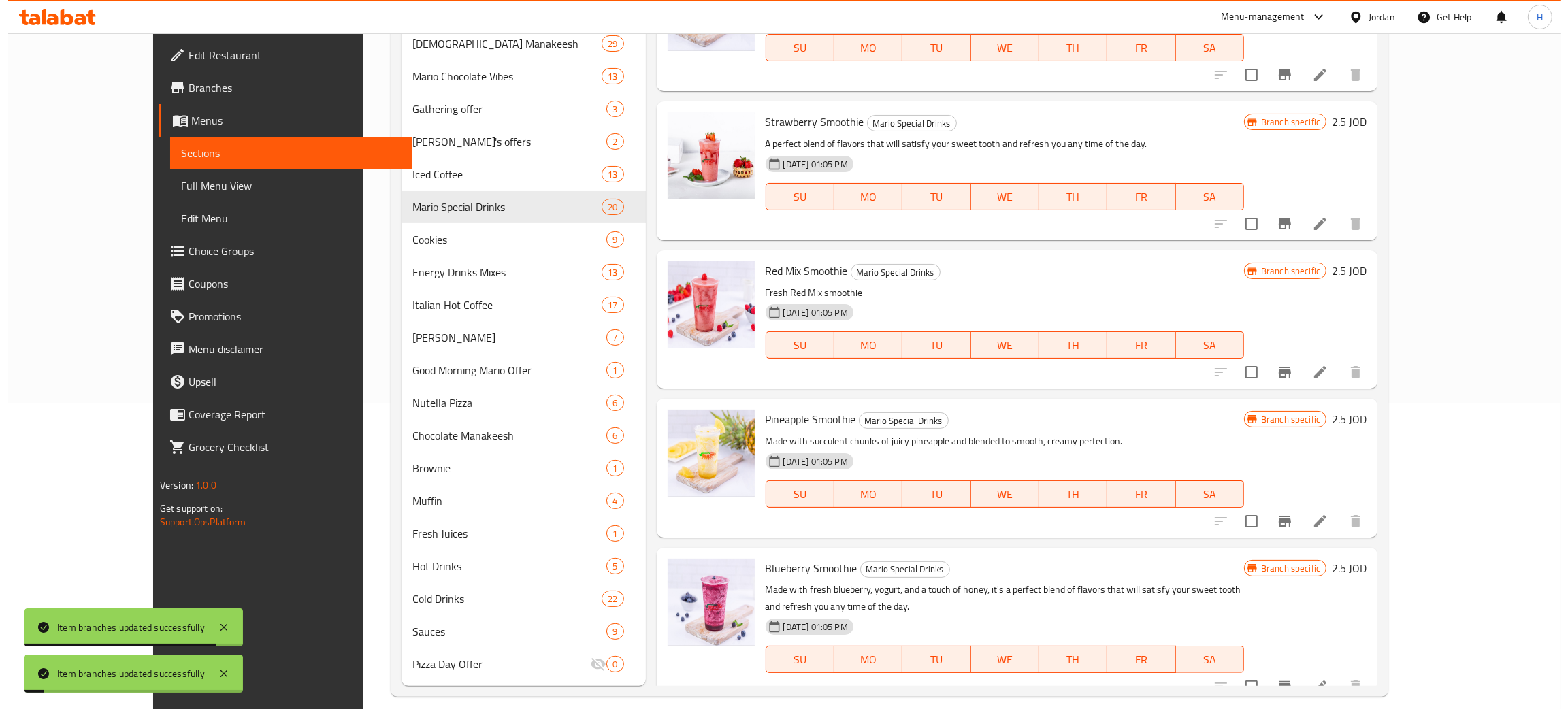
scroll to position [320, 0]
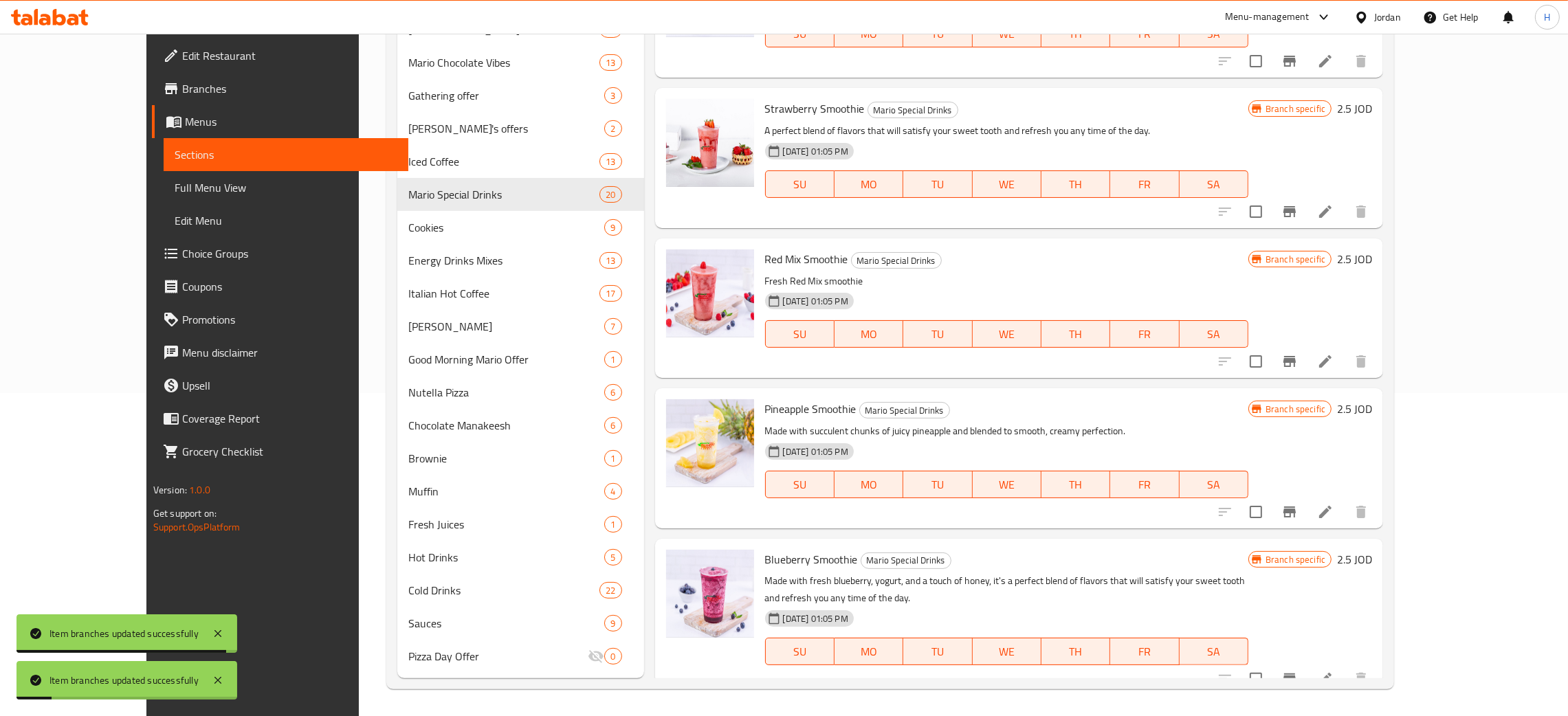
click at [1298, 671] on icon "Branch-specific-item" at bounding box center [1289, 679] width 16 height 16
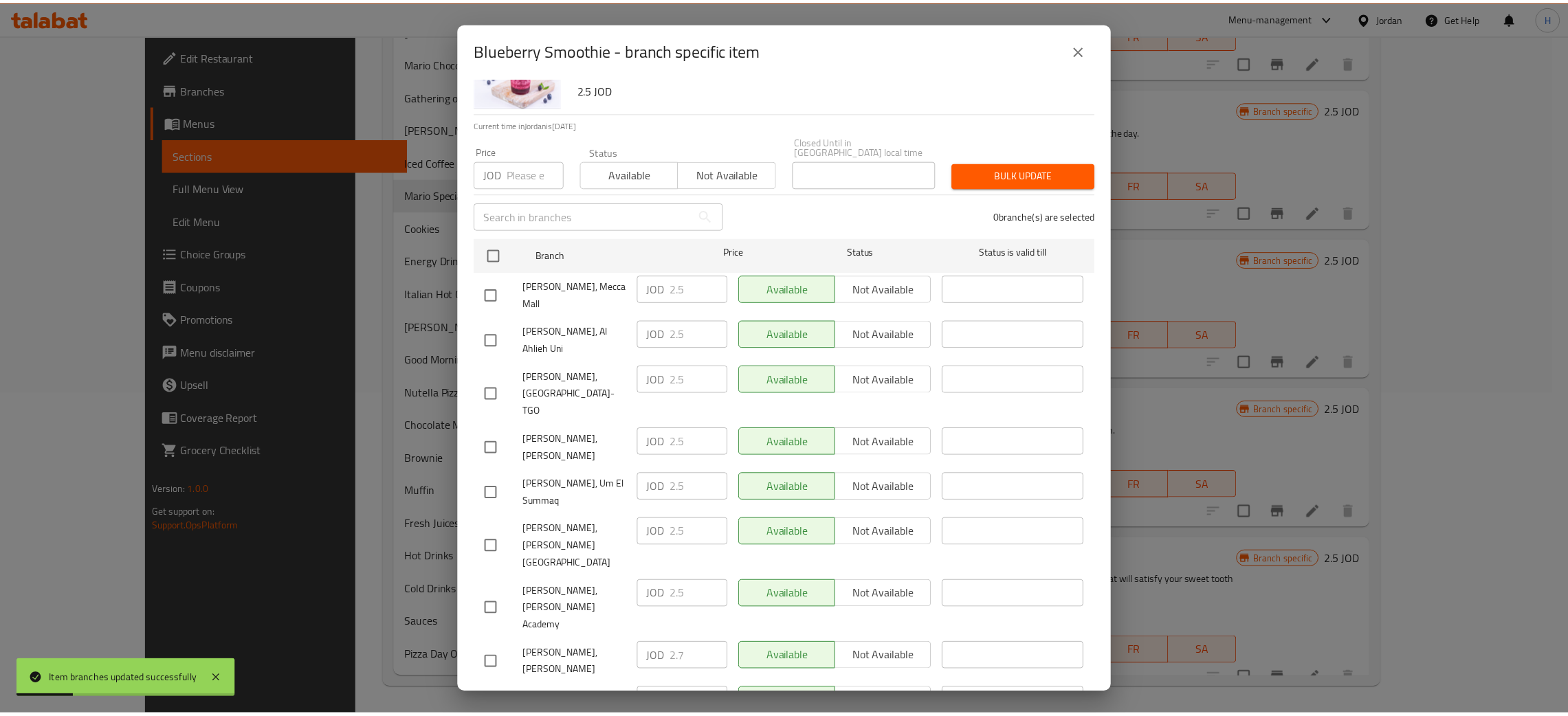
scroll to position [101, 0]
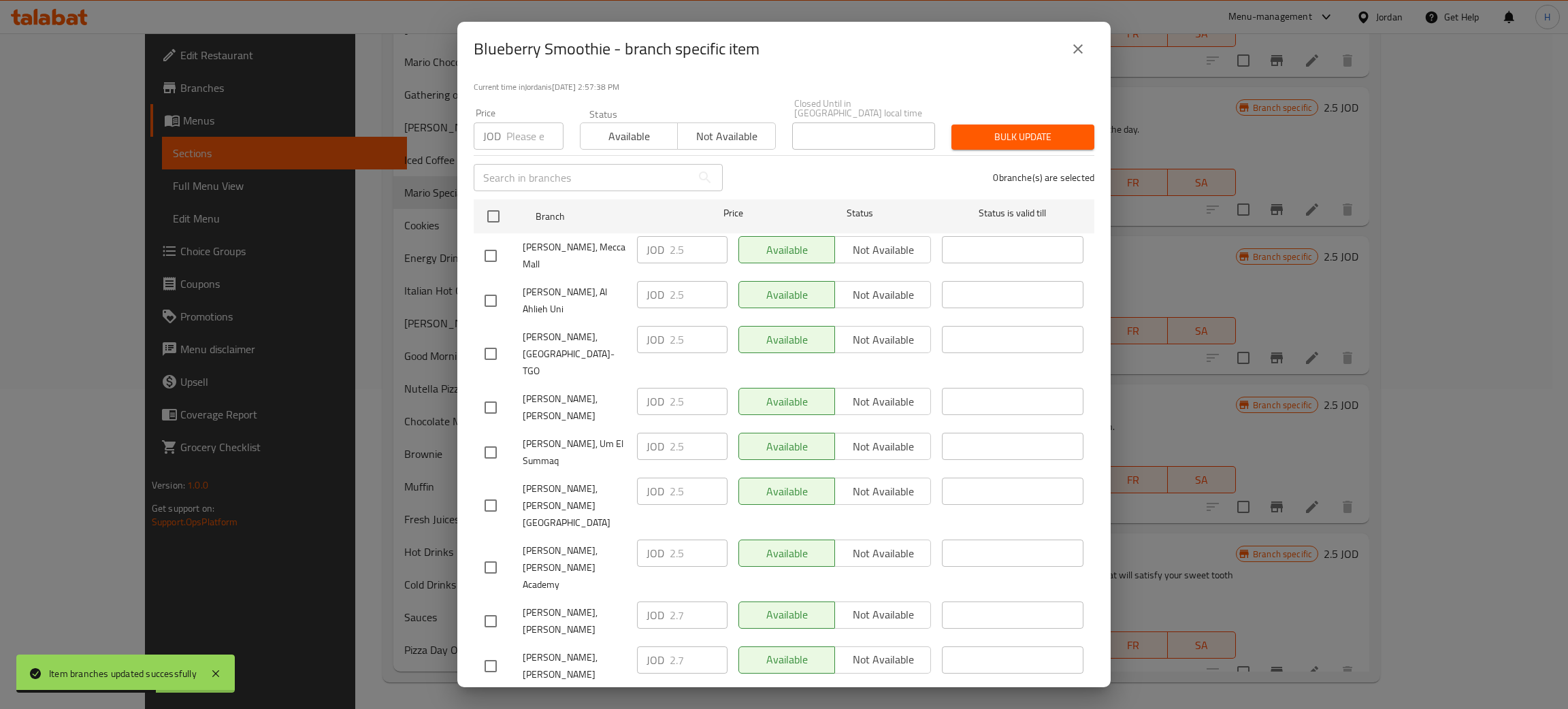
click at [484, 393] on input "checkbox" at bounding box center [490, 407] width 28 height 28
checkbox input "true"
click at [674, 388] on input "2.5" at bounding box center [698, 402] width 57 height 28
paste input "7"
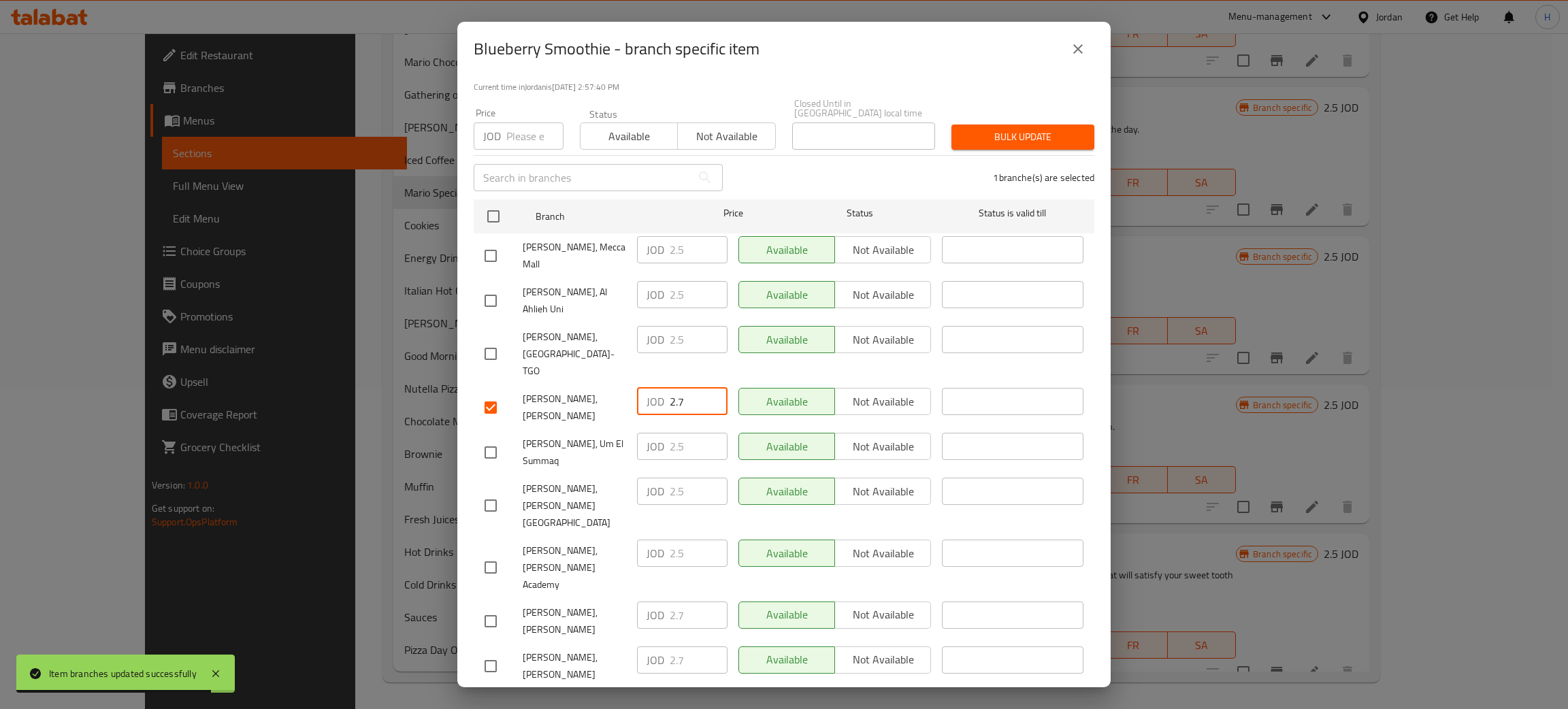
type input "2.7"
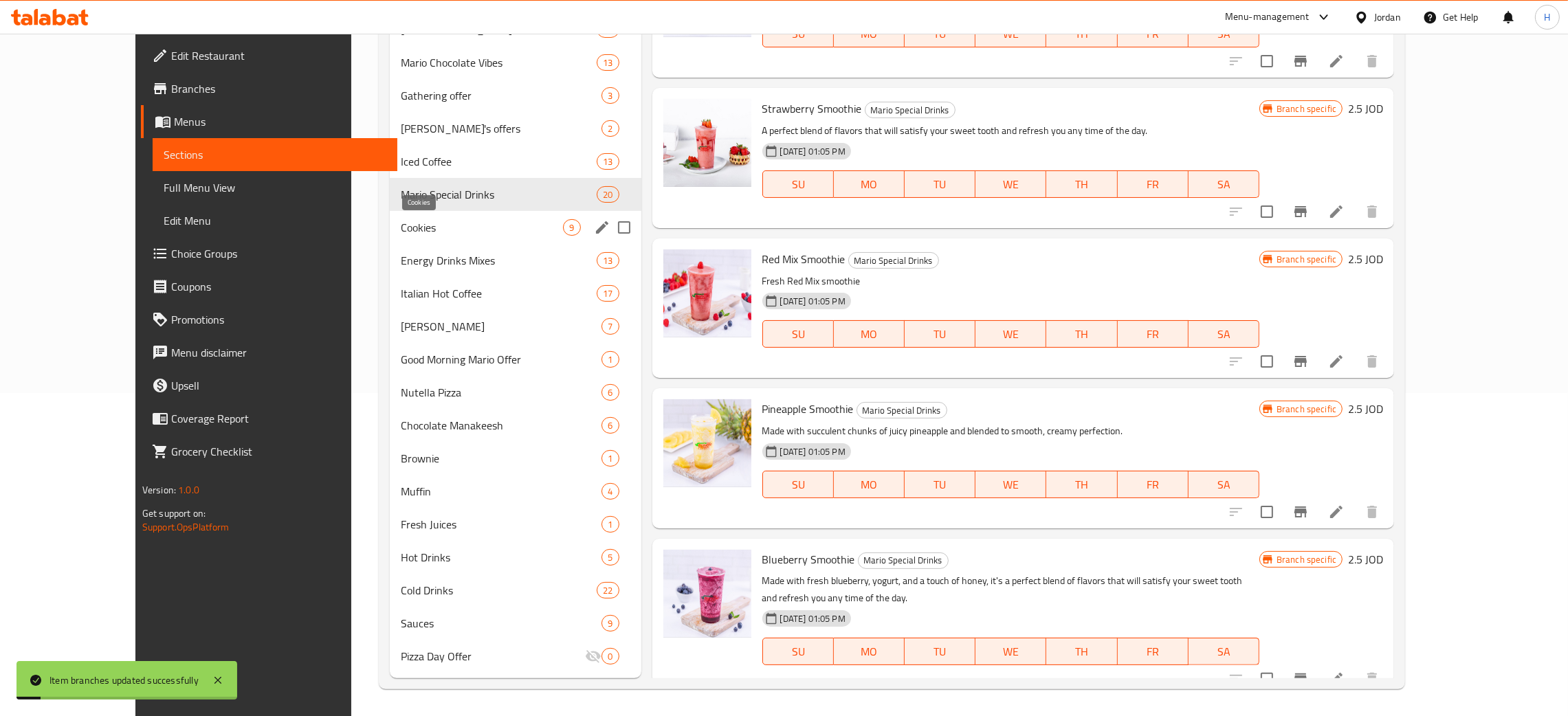
click at [435, 231] on span "Cookies" at bounding box center [482, 227] width 163 height 16
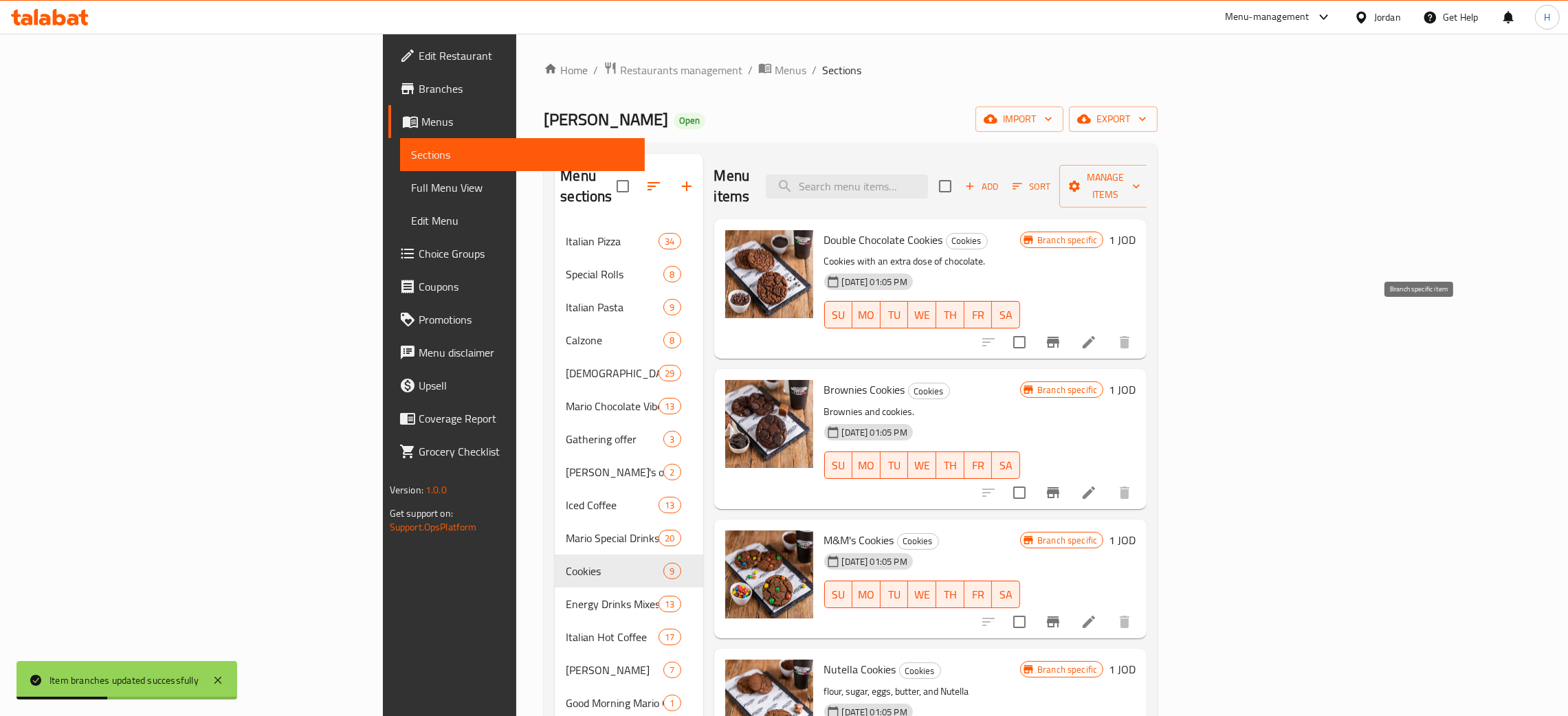
click at [1059, 337] on icon "Branch-specific-item" at bounding box center [1053, 342] width 12 height 11
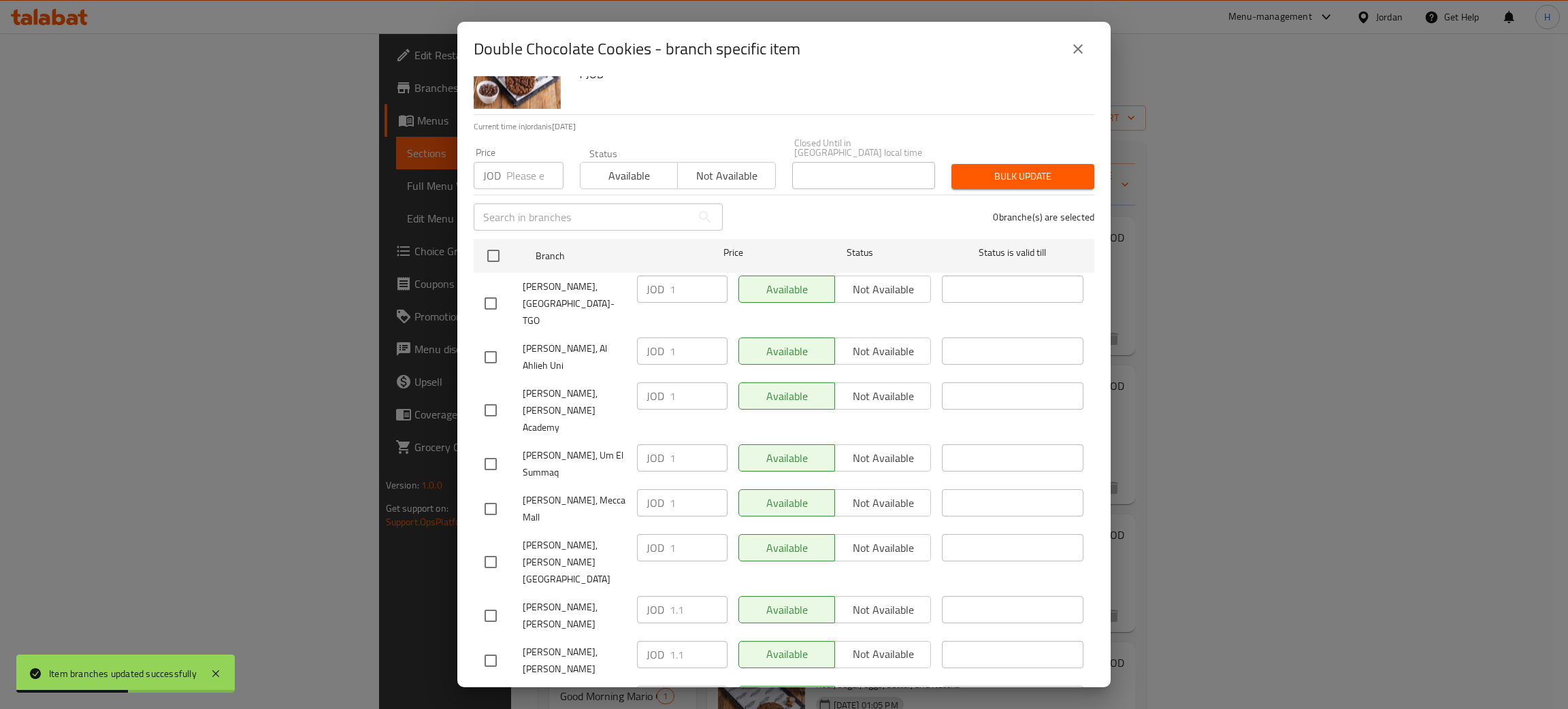
scroll to position [100, 0]
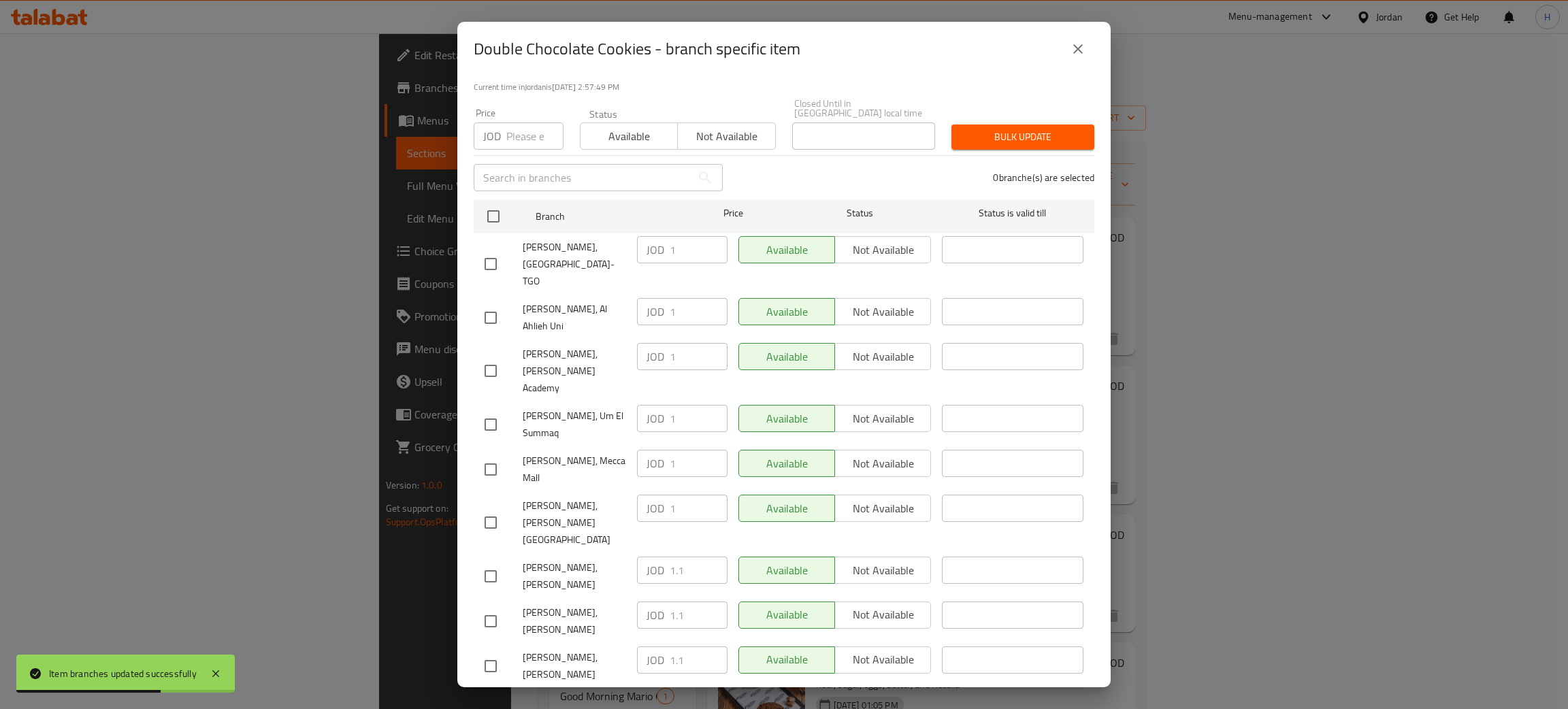
click at [646, 556] on div "JOD 1.1 ​" at bounding box center [682, 570] width 90 height 28
checkbox input "true"
paste input ".1"
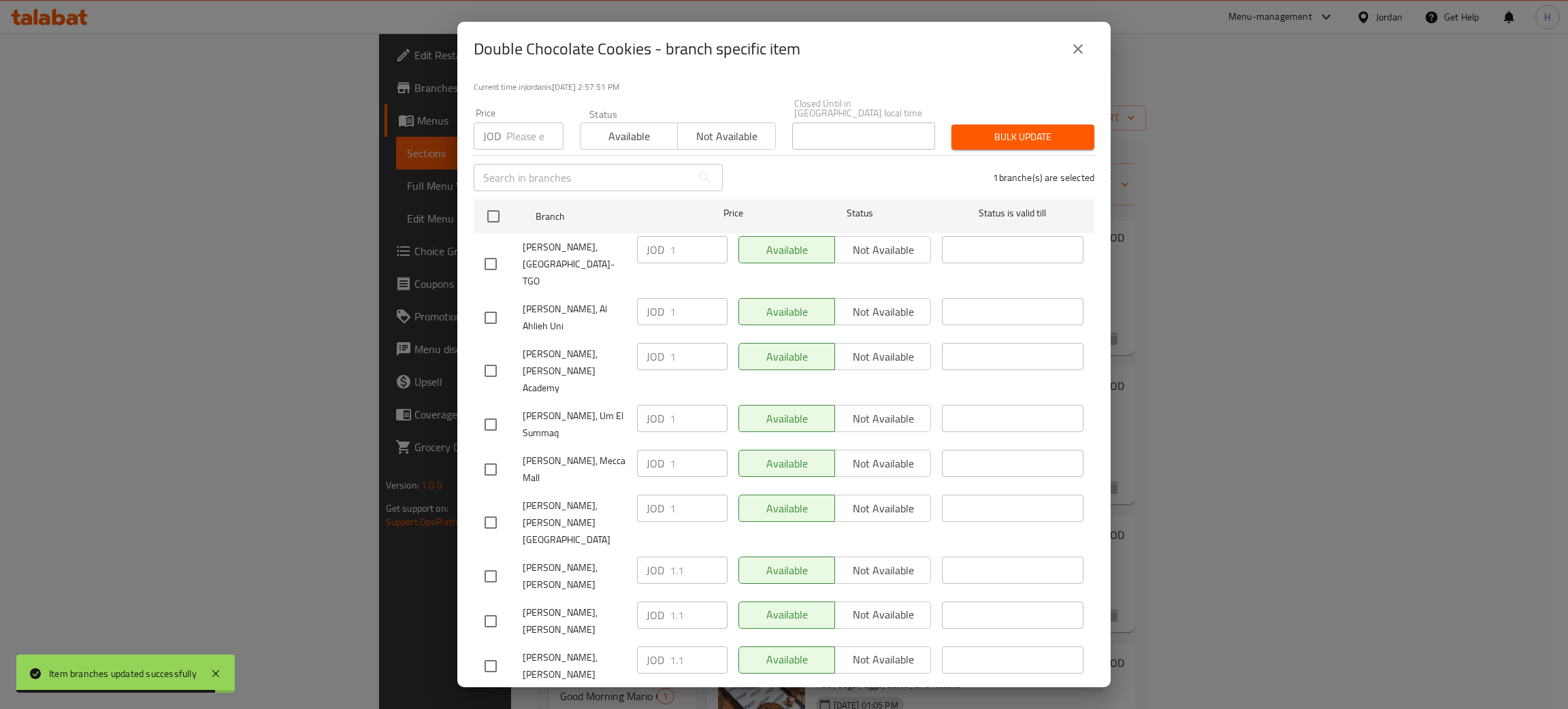
type input "1.1"
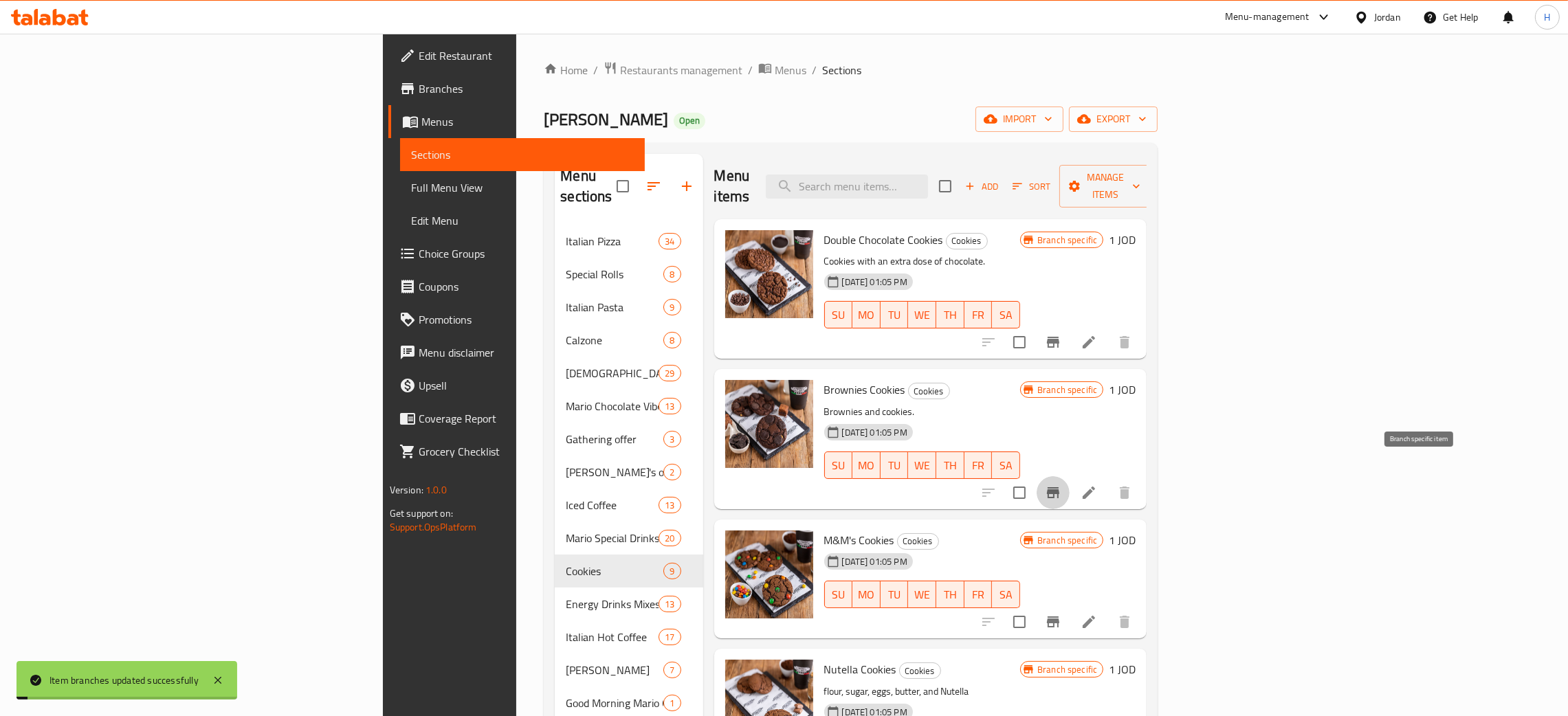
click at [1059, 488] on icon "Branch-specific-item" at bounding box center [1053, 493] width 12 height 11
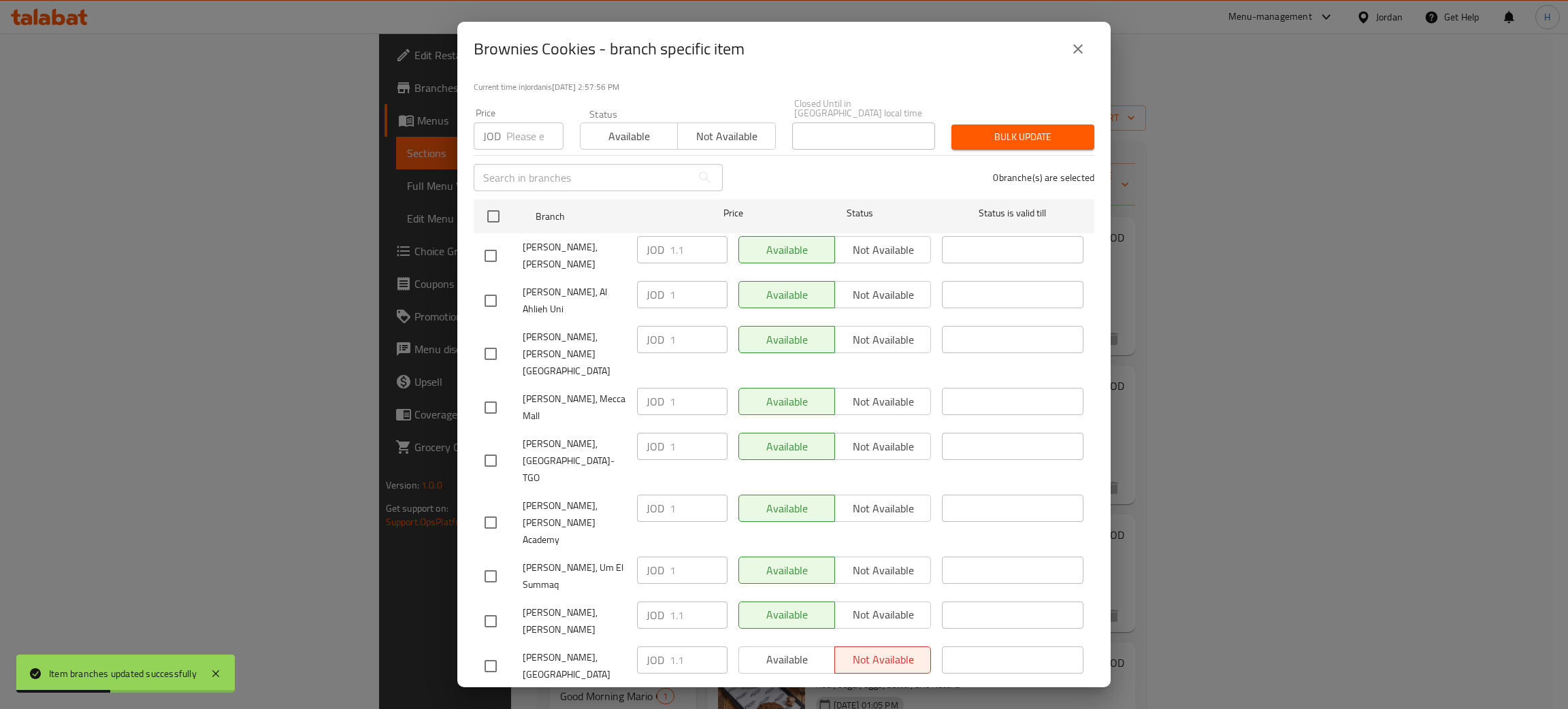
checkbox input "true"
paste input ".1"
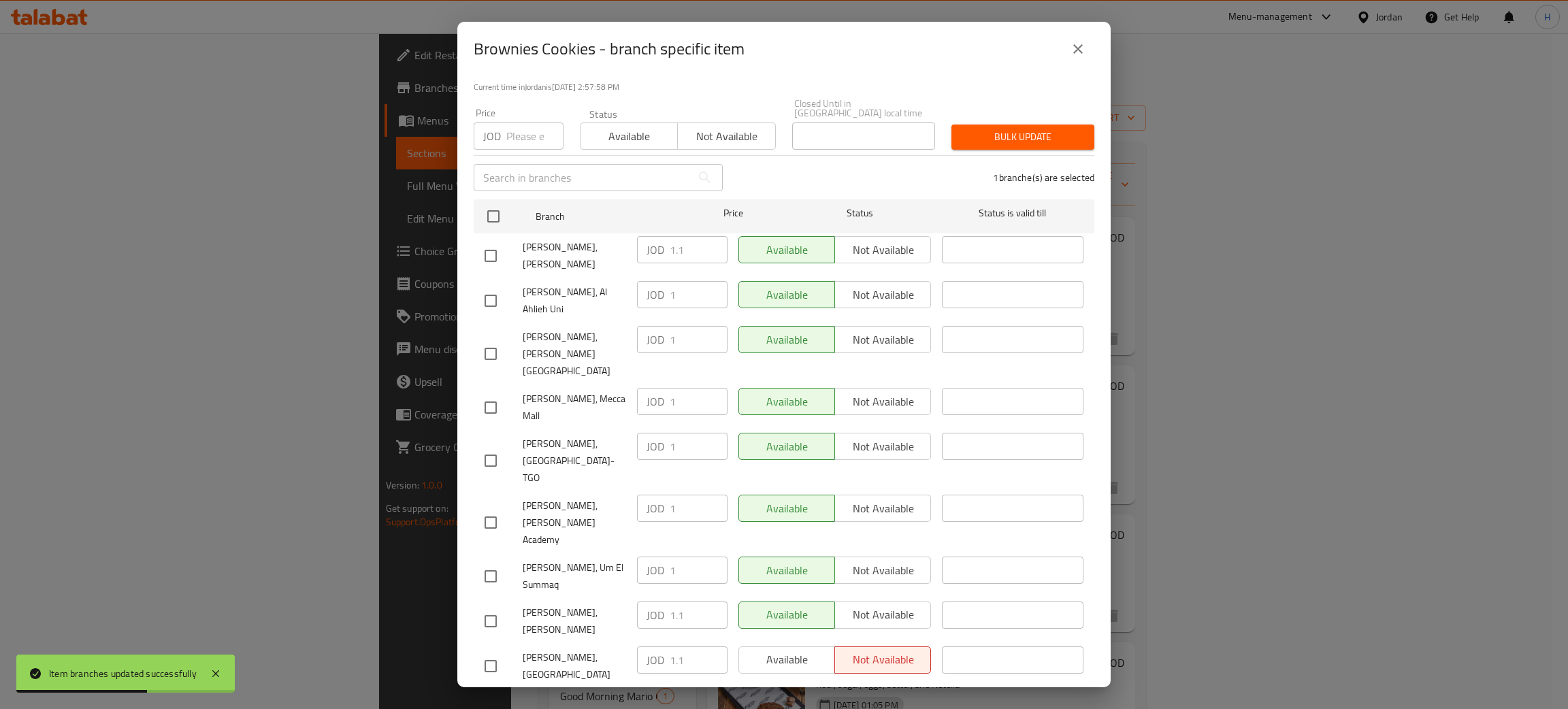
type input "1.1"
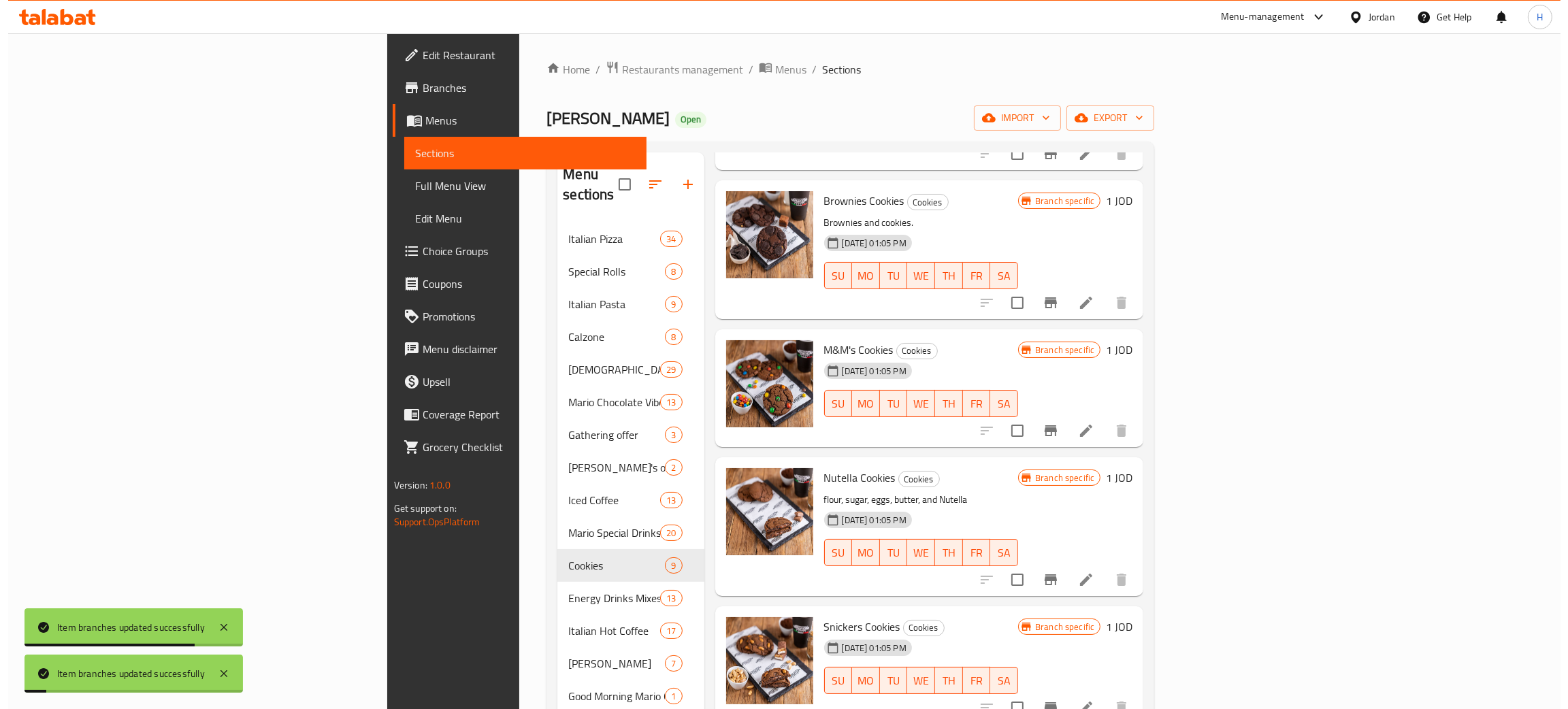
scroll to position [204, 0]
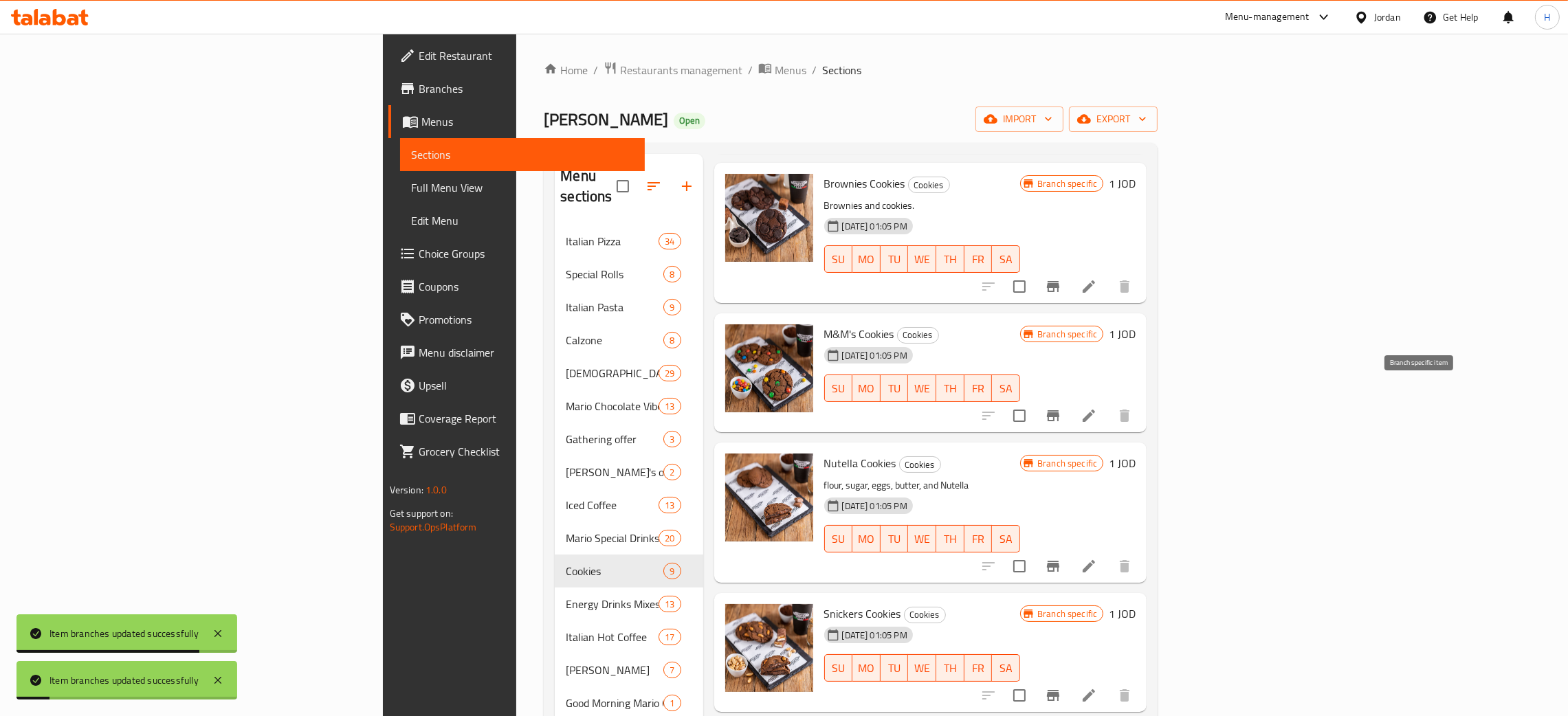
click at [1061, 408] on icon "Branch-specific-item" at bounding box center [1053, 416] width 16 height 16
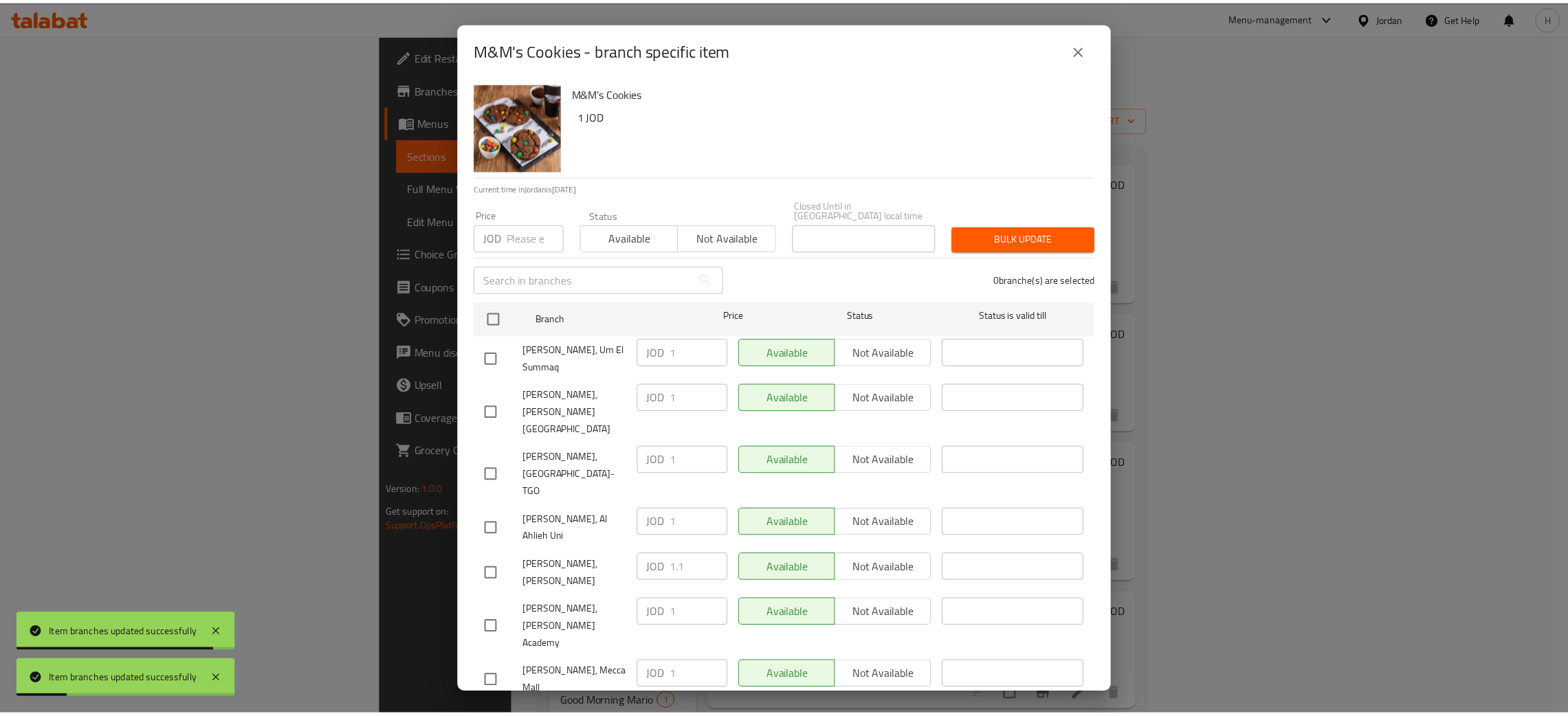
scroll to position [101, 0]
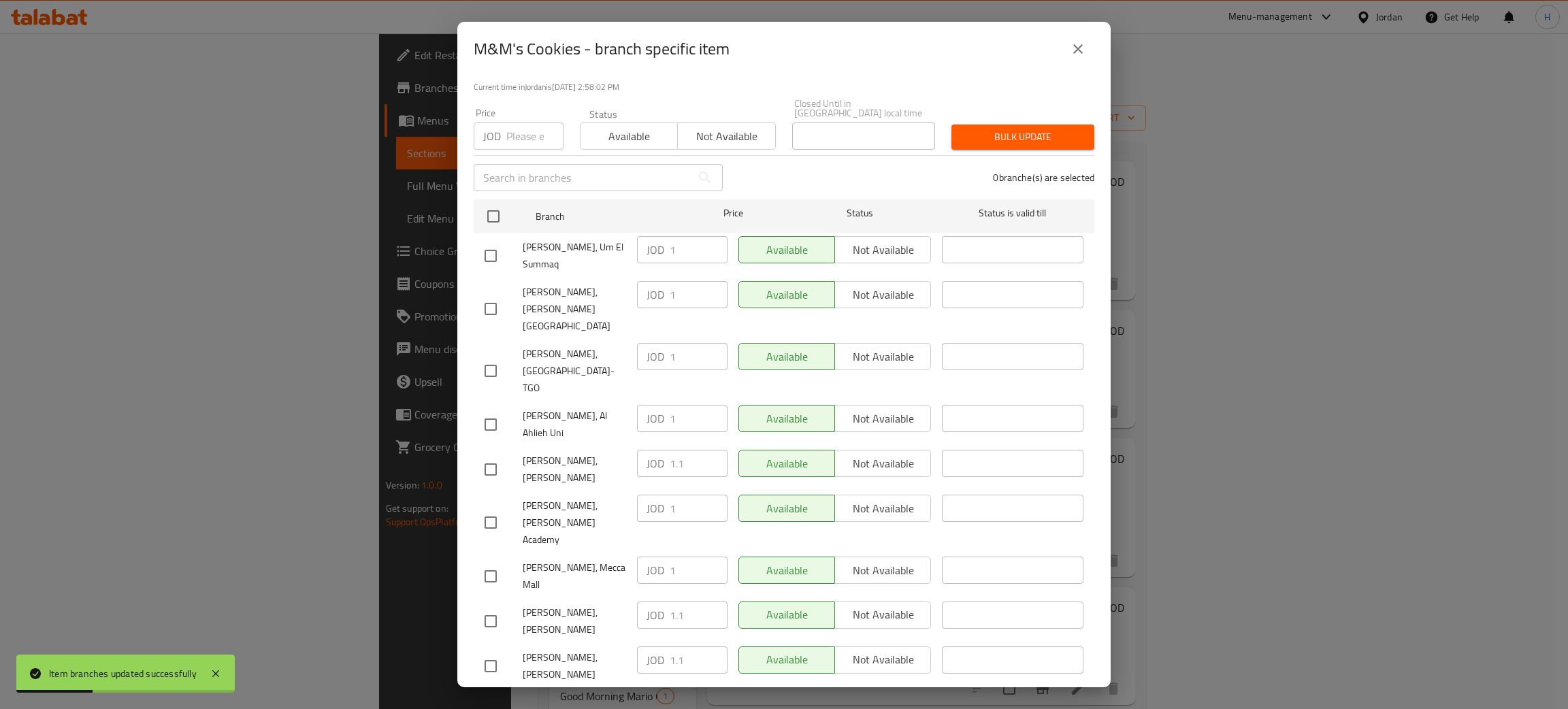
click at [488, 697] on input "checkbox" at bounding box center [490, 711] width 28 height 28
checkbox input "true"
click at [691, 691] on input "1" at bounding box center [698, 705] width 57 height 28
paste input ".1"
type input "1.1"
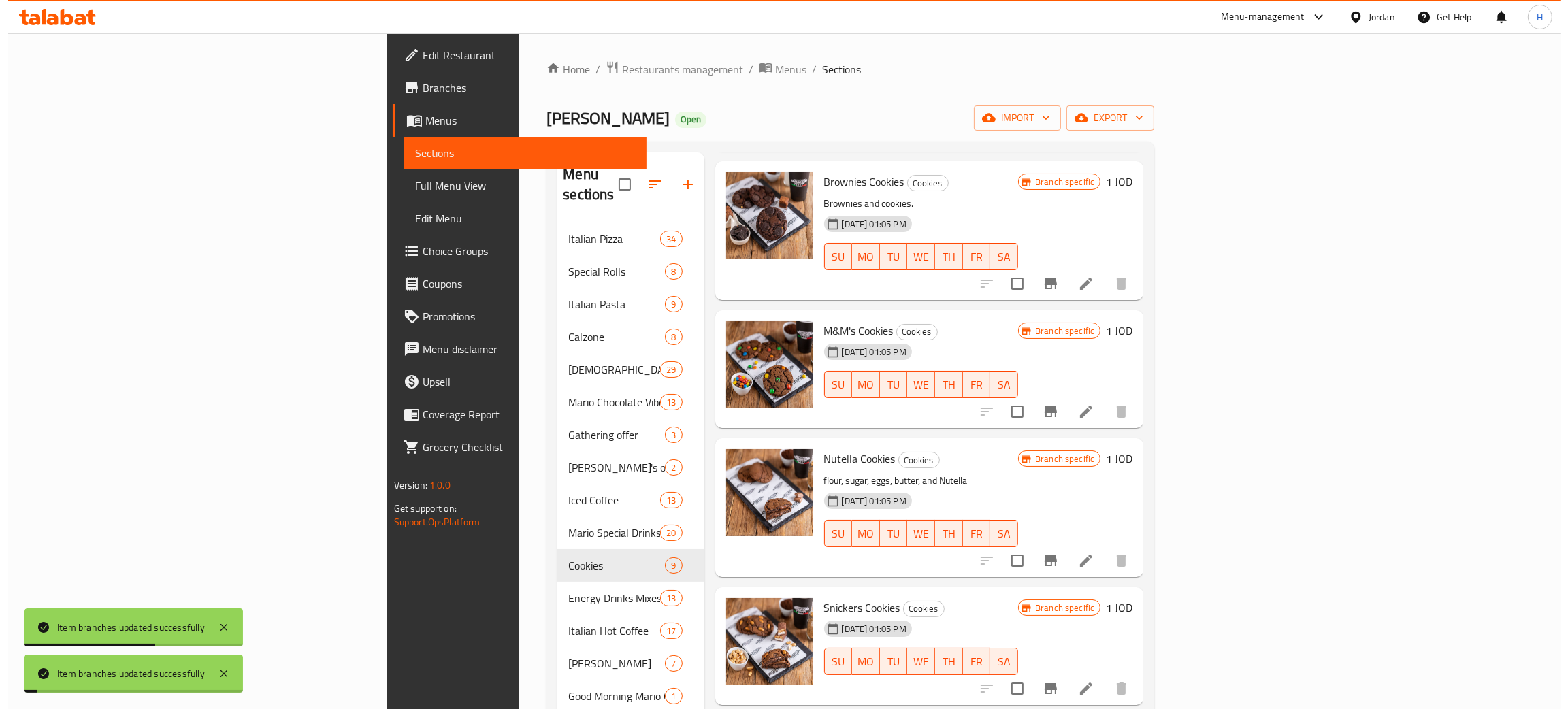
scroll to position [306, 0]
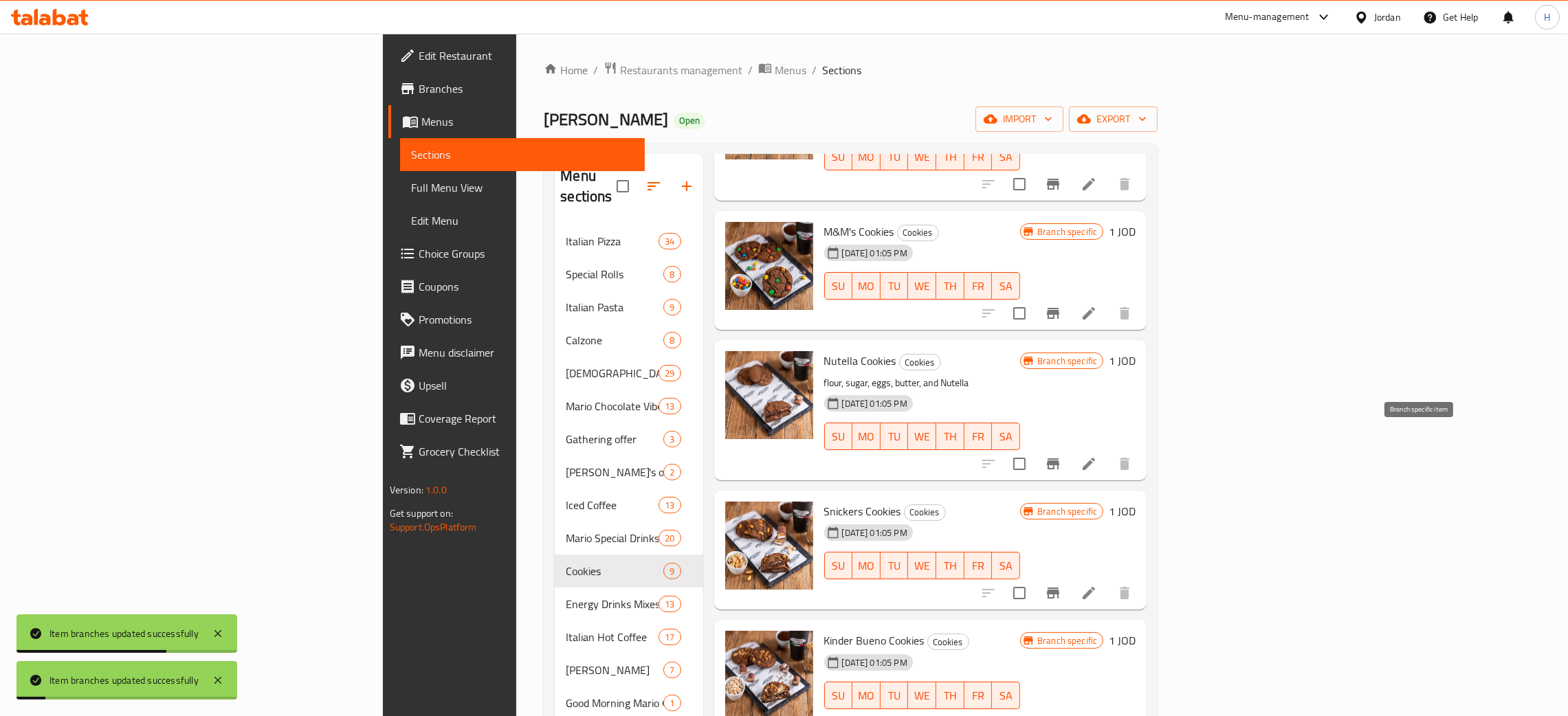
click at [1070, 447] on button "Branch-specific-item" at bounding box center [1053, 464] width 33 height 33
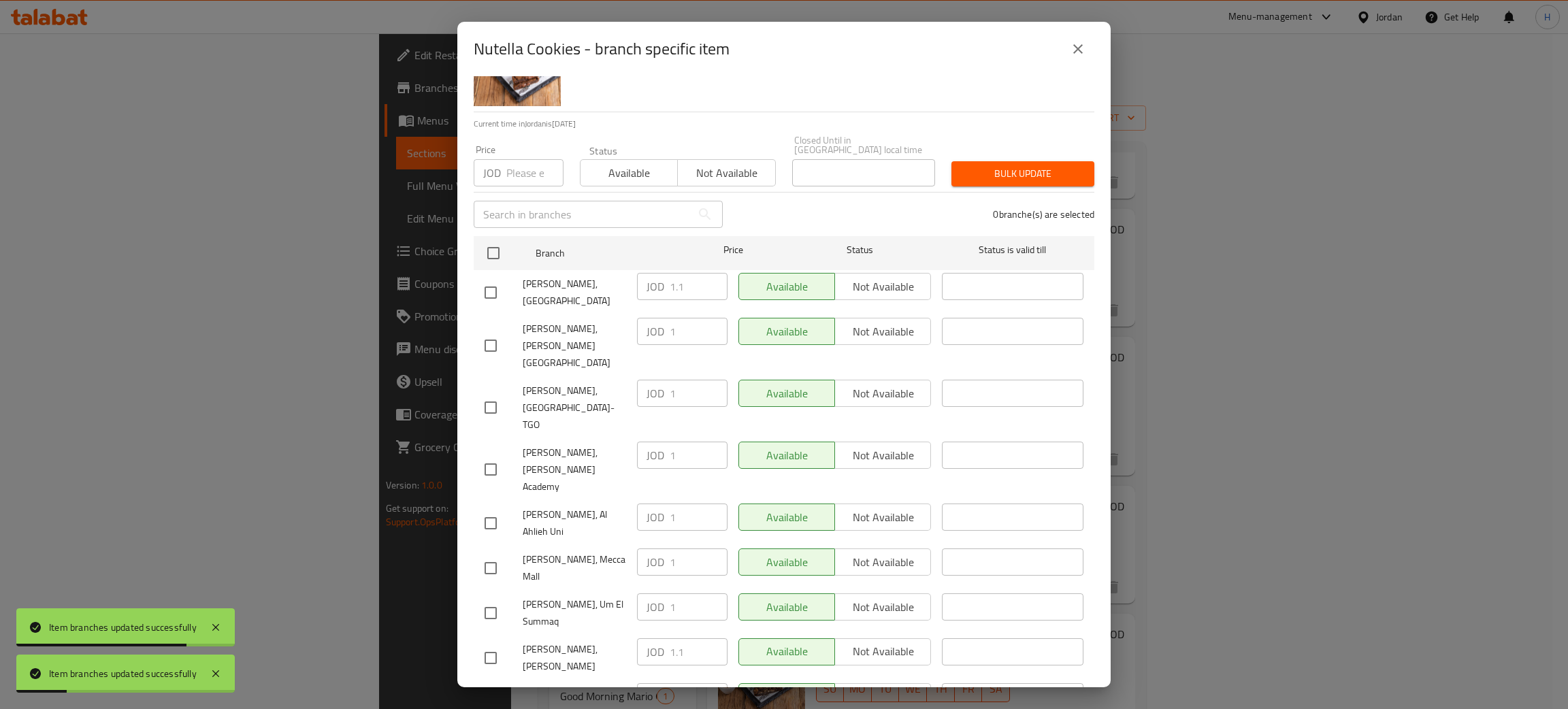
scroll to position [100, 0]
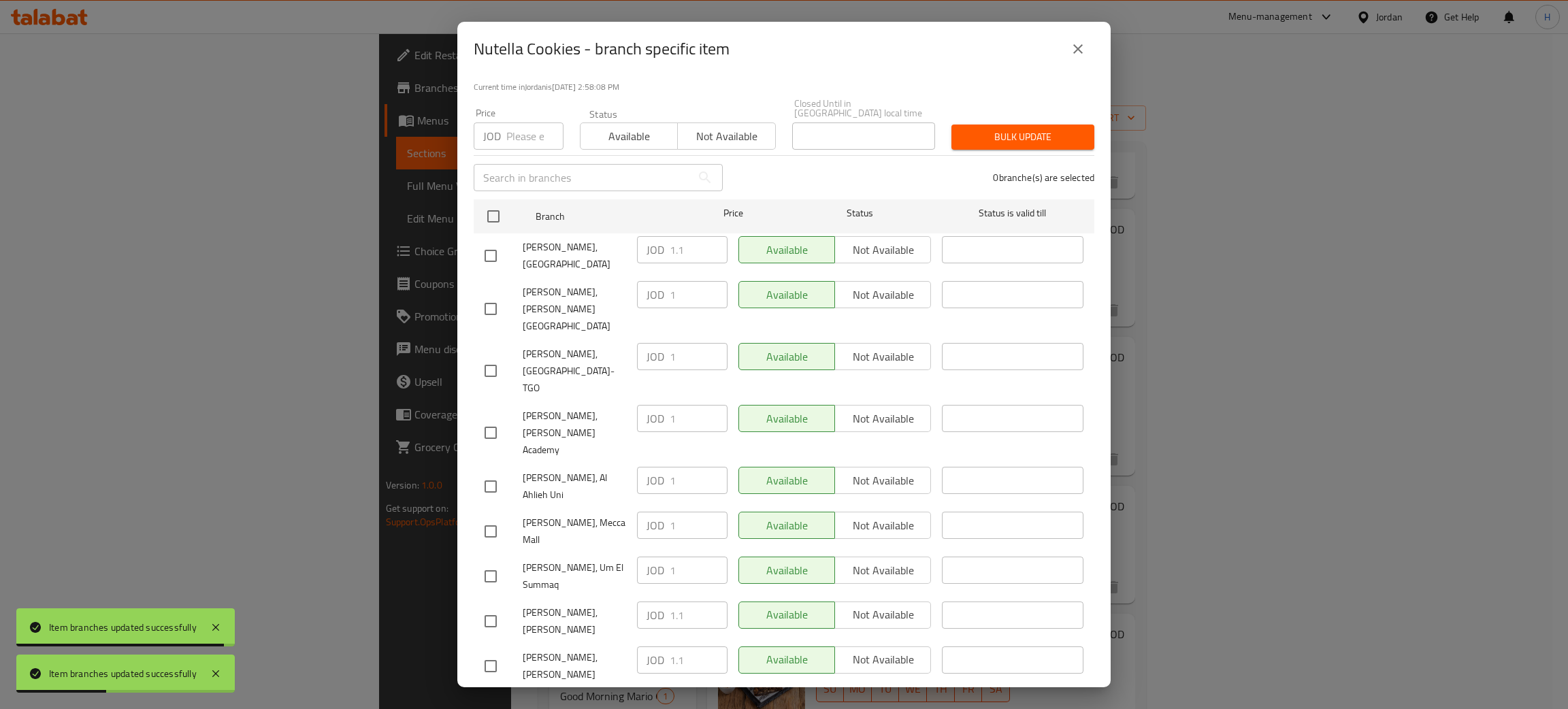
checkbox input "true"
paste input ".1"
type input "1.1"
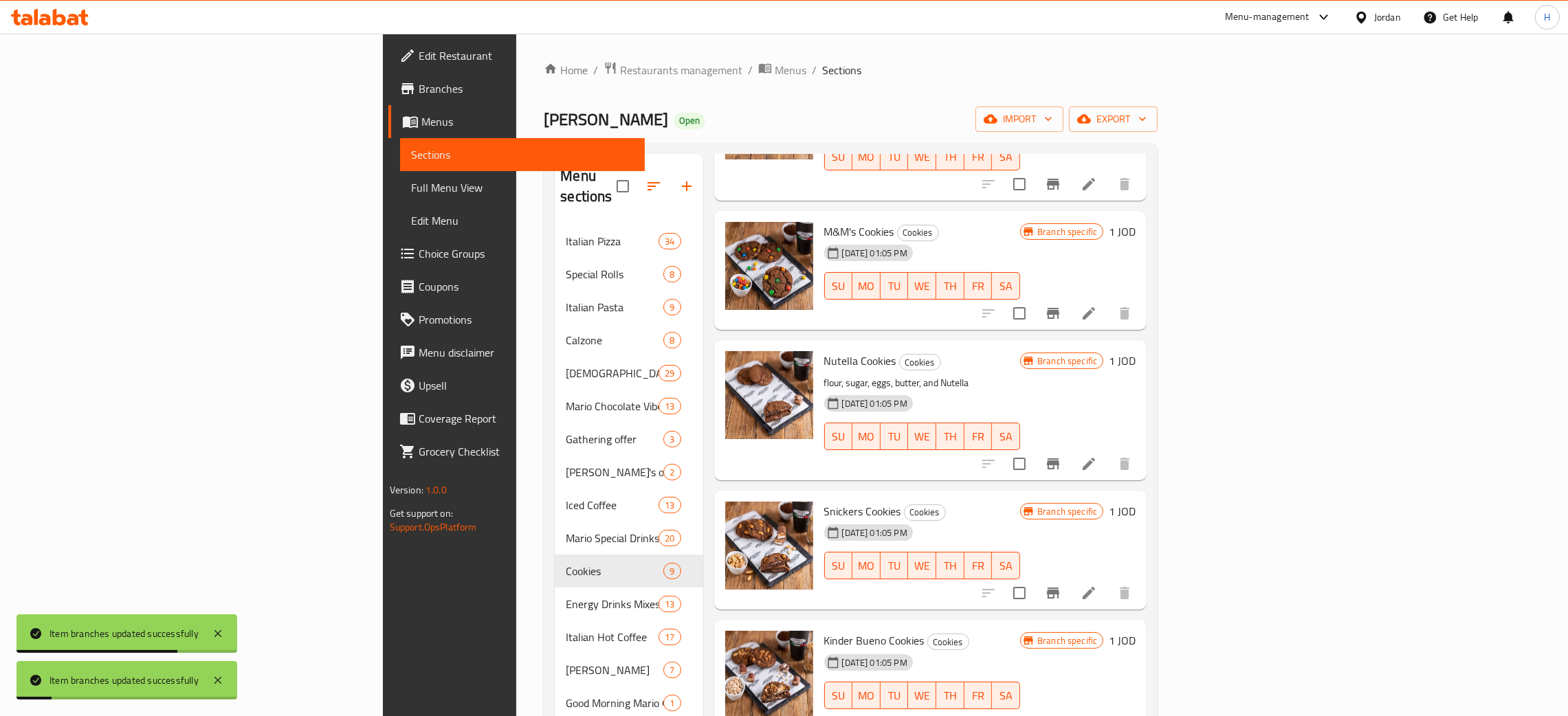
click at [1061, 585] on icon "Branch-specific-item" at bounding box center [1053, 593] width 16 height 16
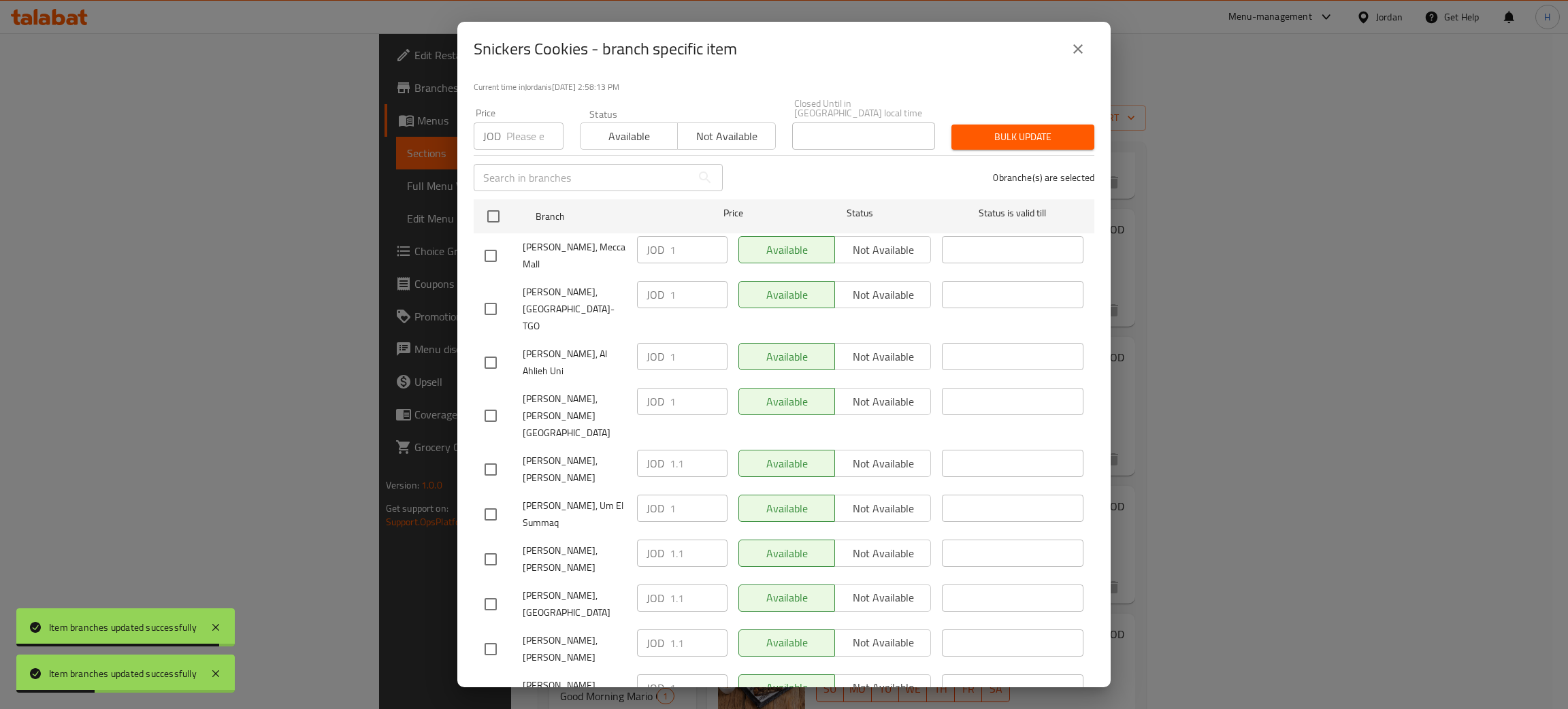
drag, startPoint x: 492, startPoint y: 623, endPoint x: 627, endPoint y: 665, distance: 141.4
checkbox input "true"
paste input ".1"
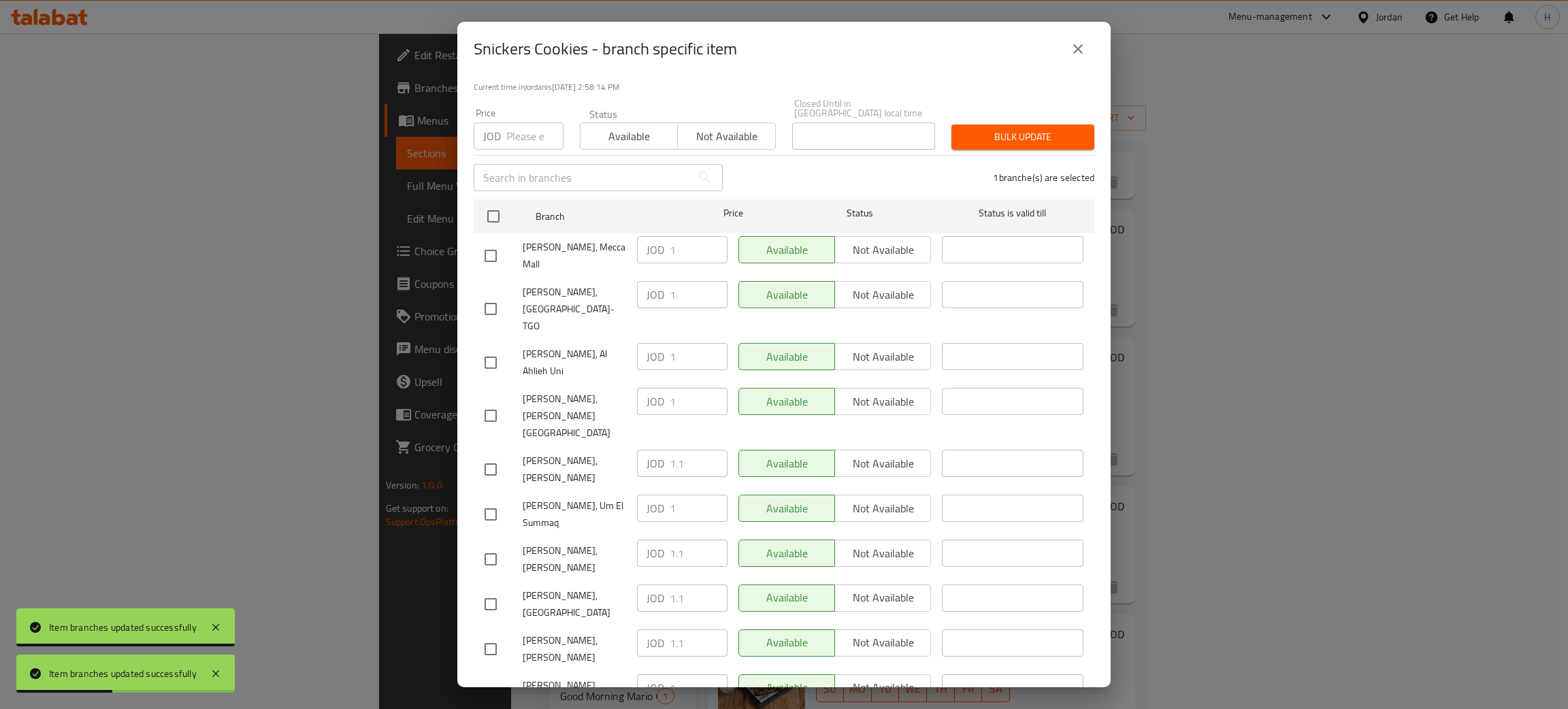
type input "1.1"
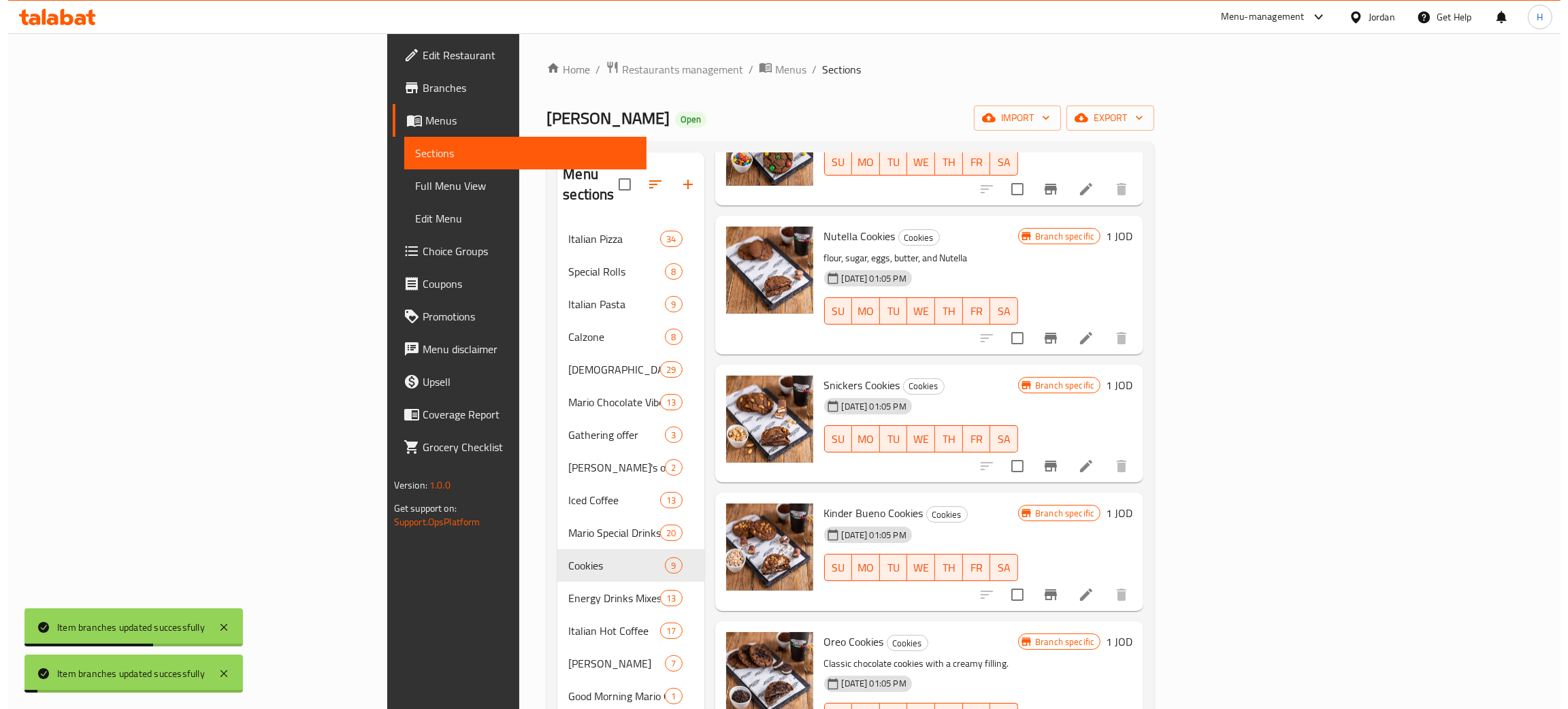
scroll to position [432, 0]
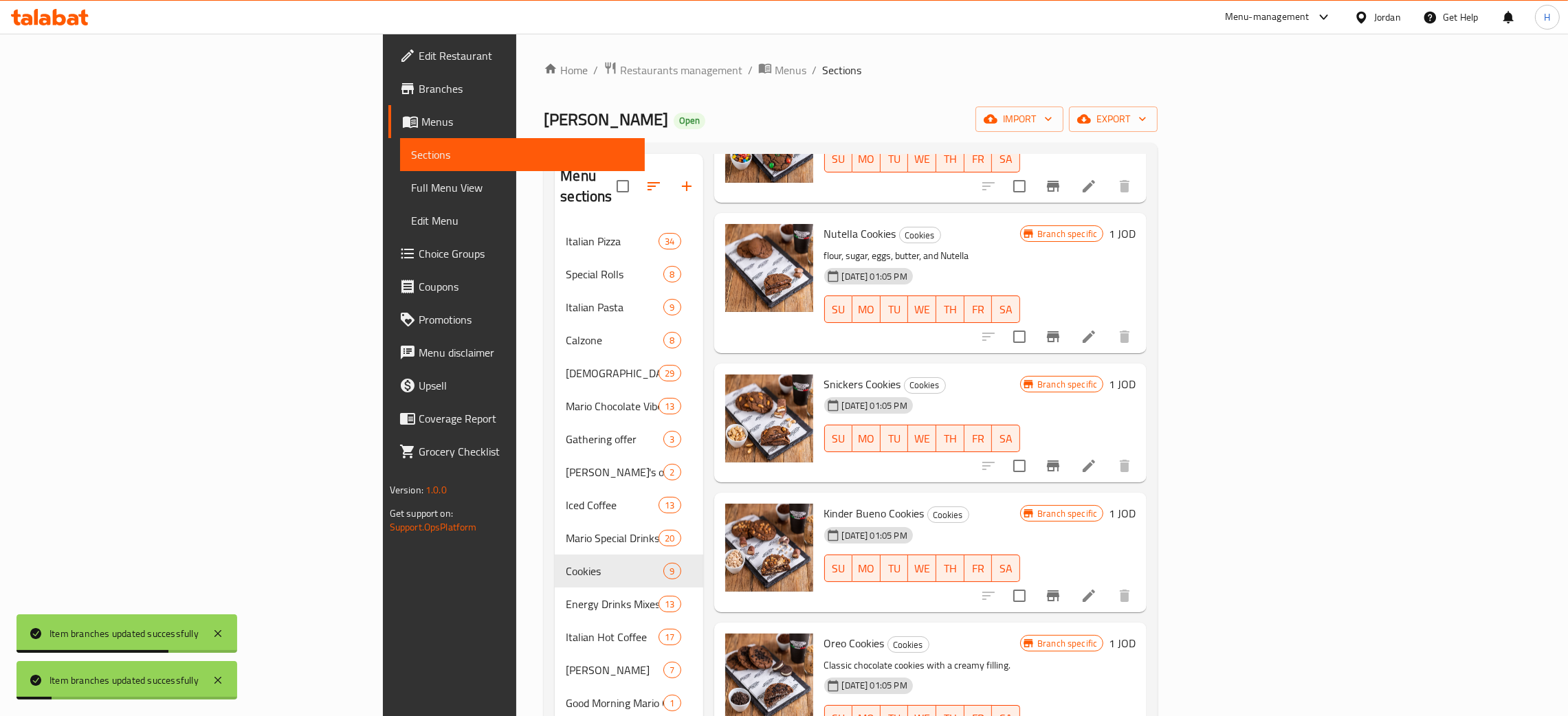
click at [1061, 588] on icon "Branch-specific-item" at bounding box center [1053, 595] width 16 height 16
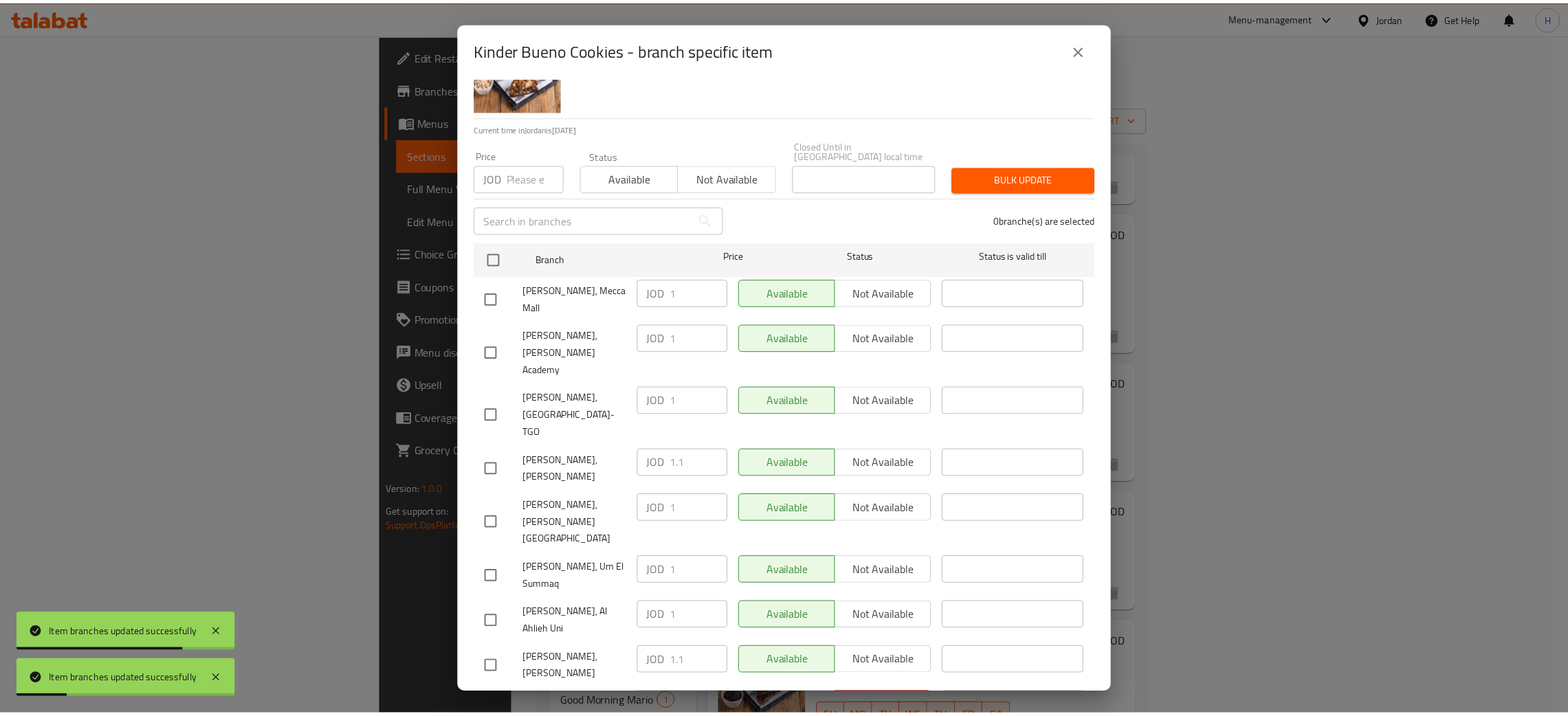
scroll to position [101, 0]
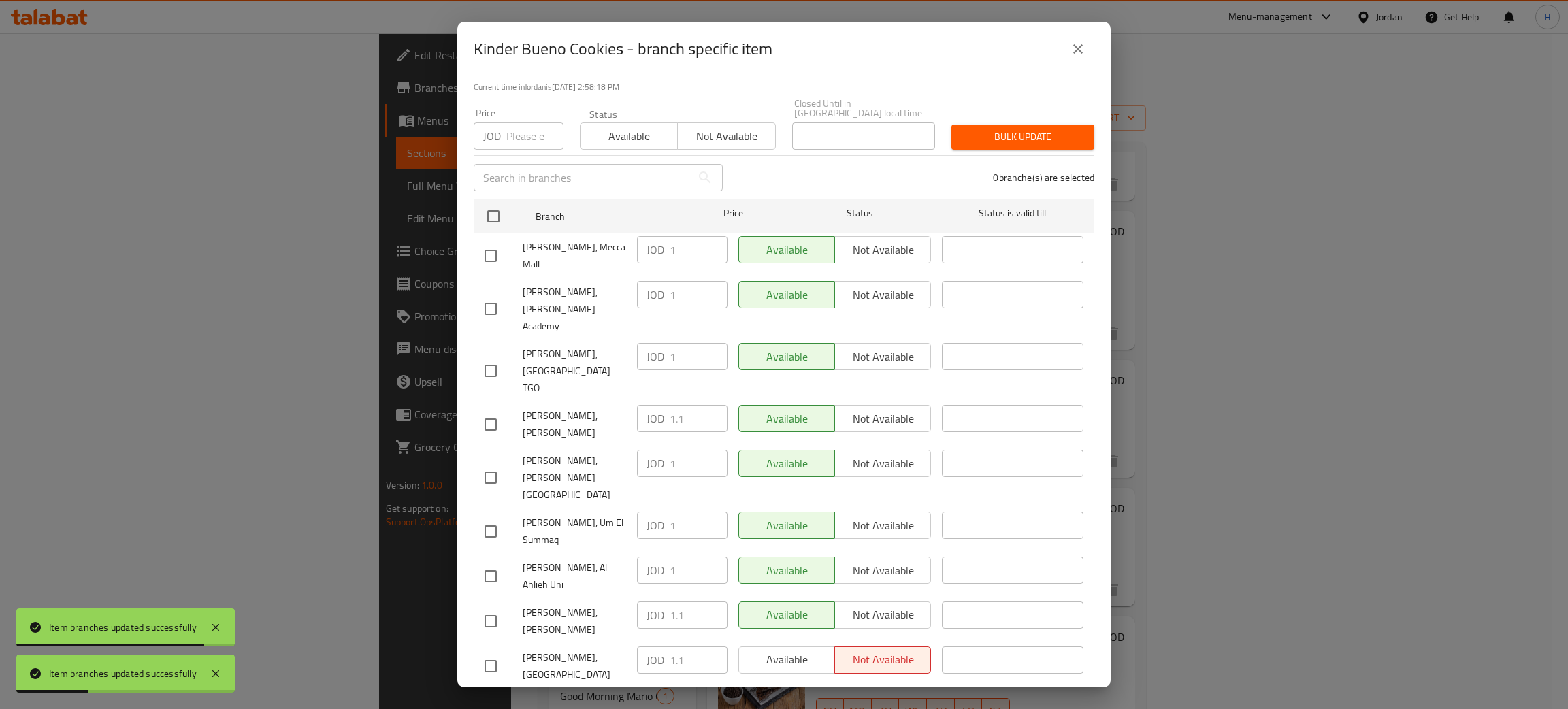
checkbox input "true"
paste input ".1"
type input "1.1"
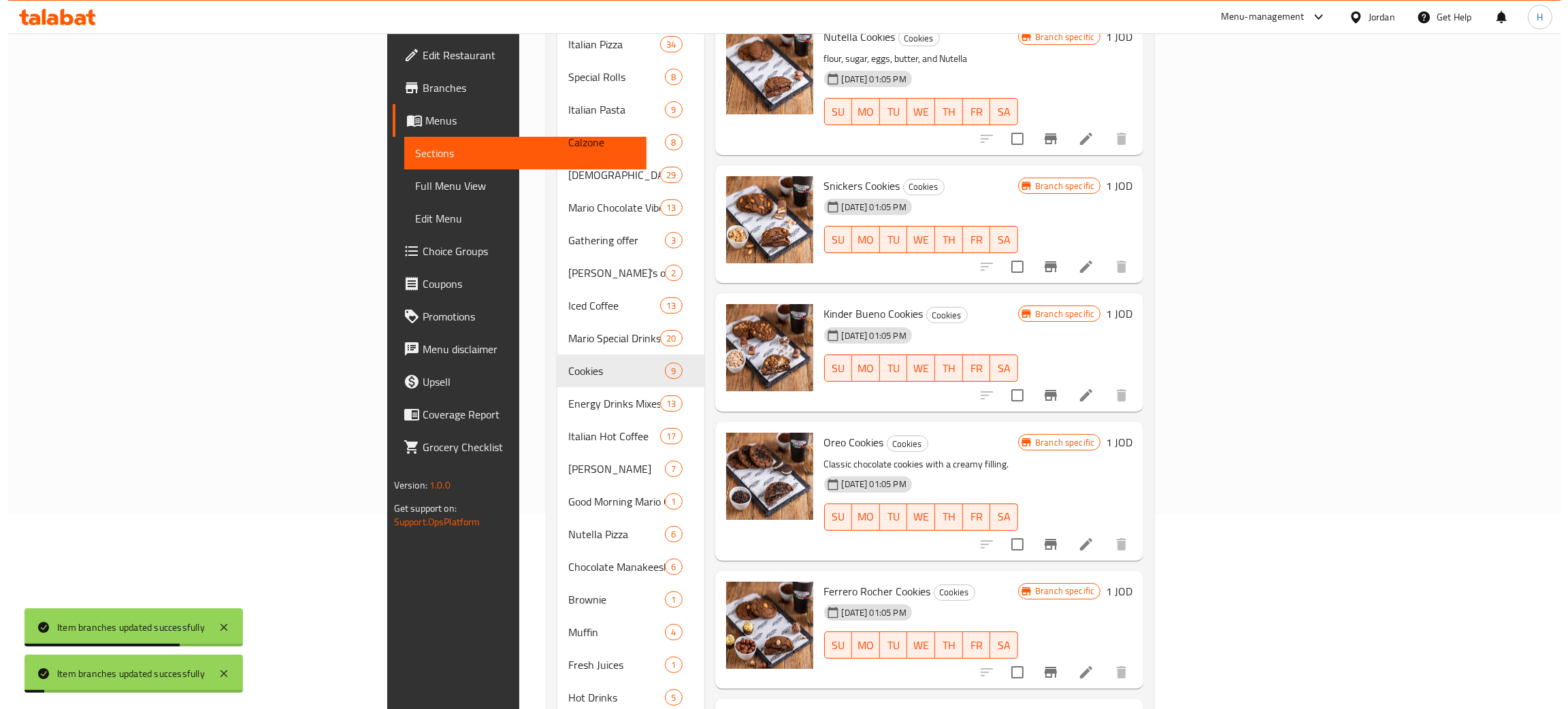
scroll to position [204, 0]
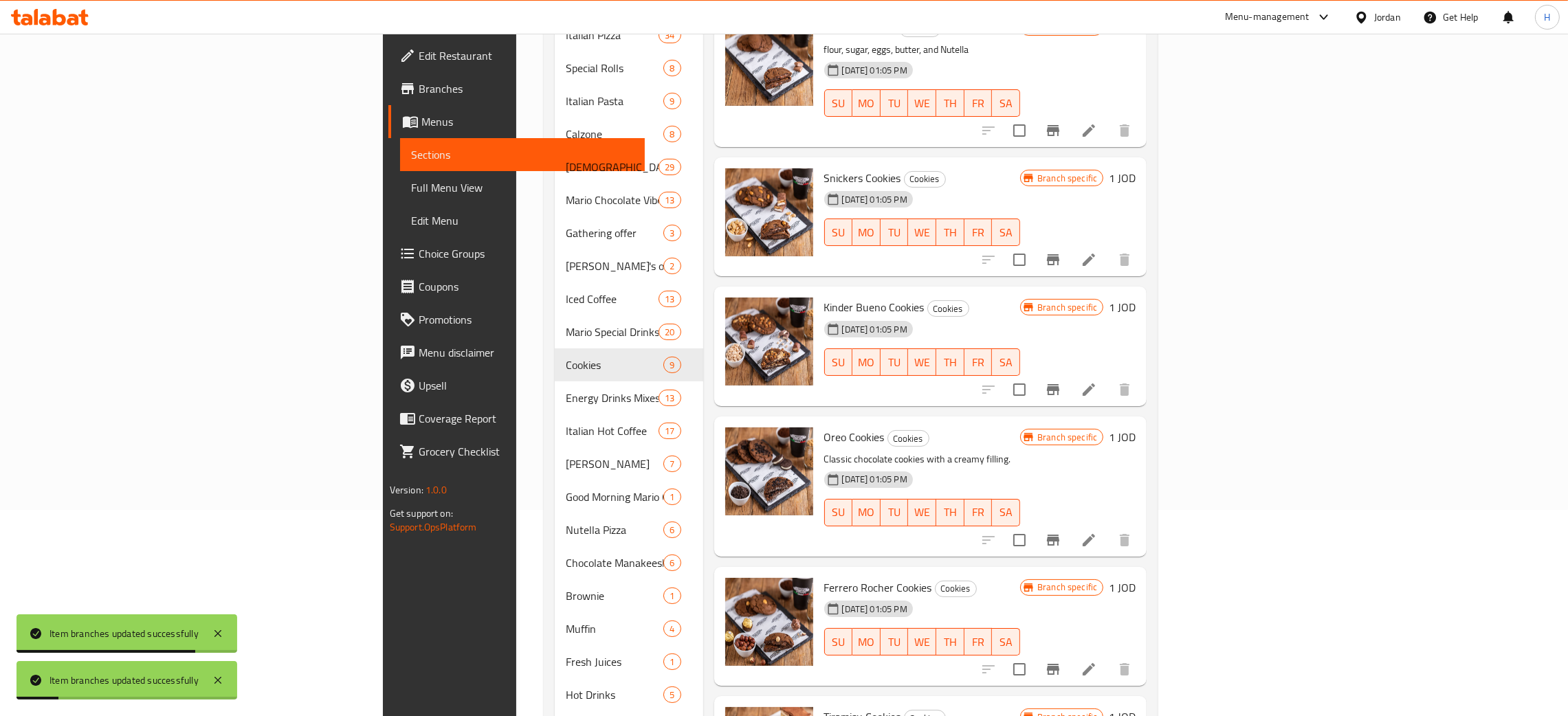
click at [1059, 384] on icon "Branch-specific-item" at bounding box center [1053, 389] width 12 height 11
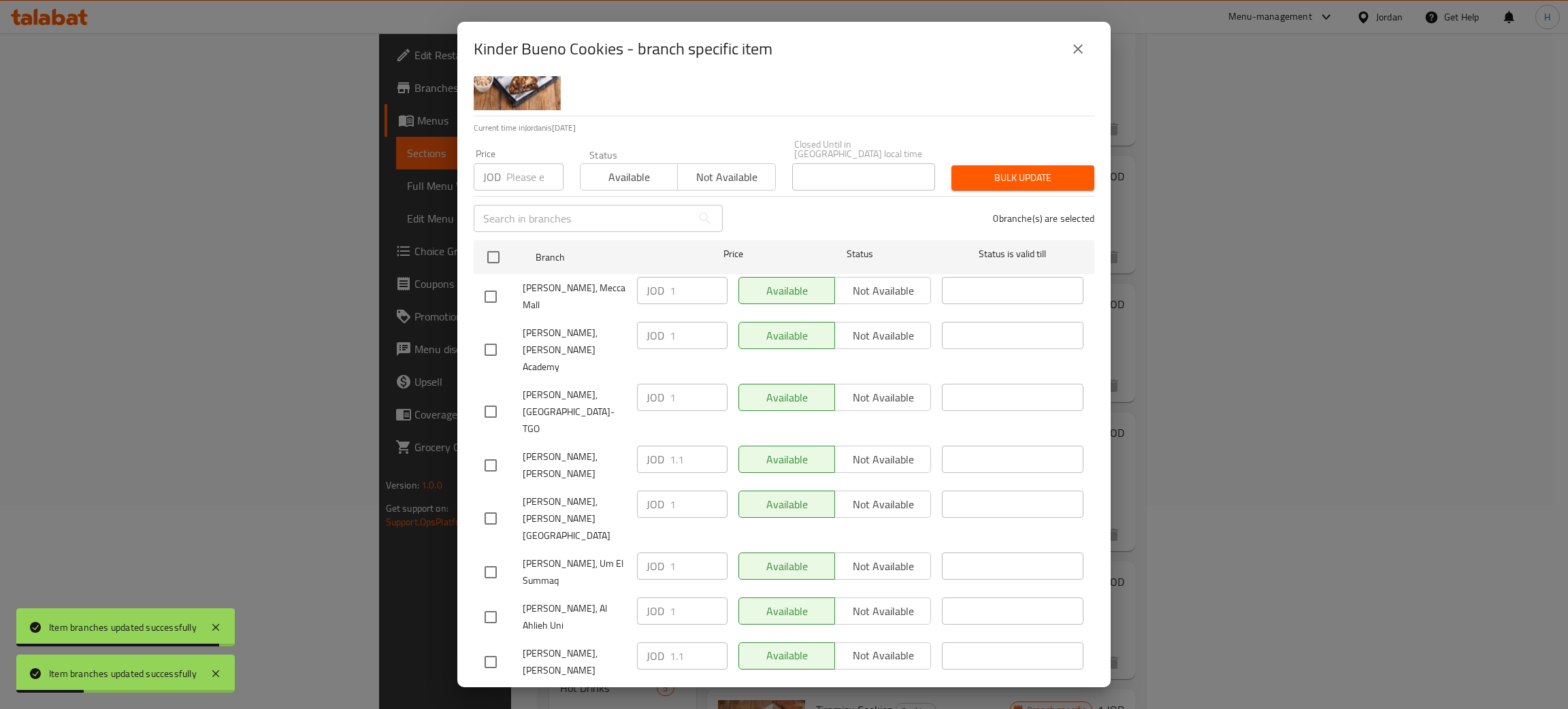
scroll to position [100, 0]
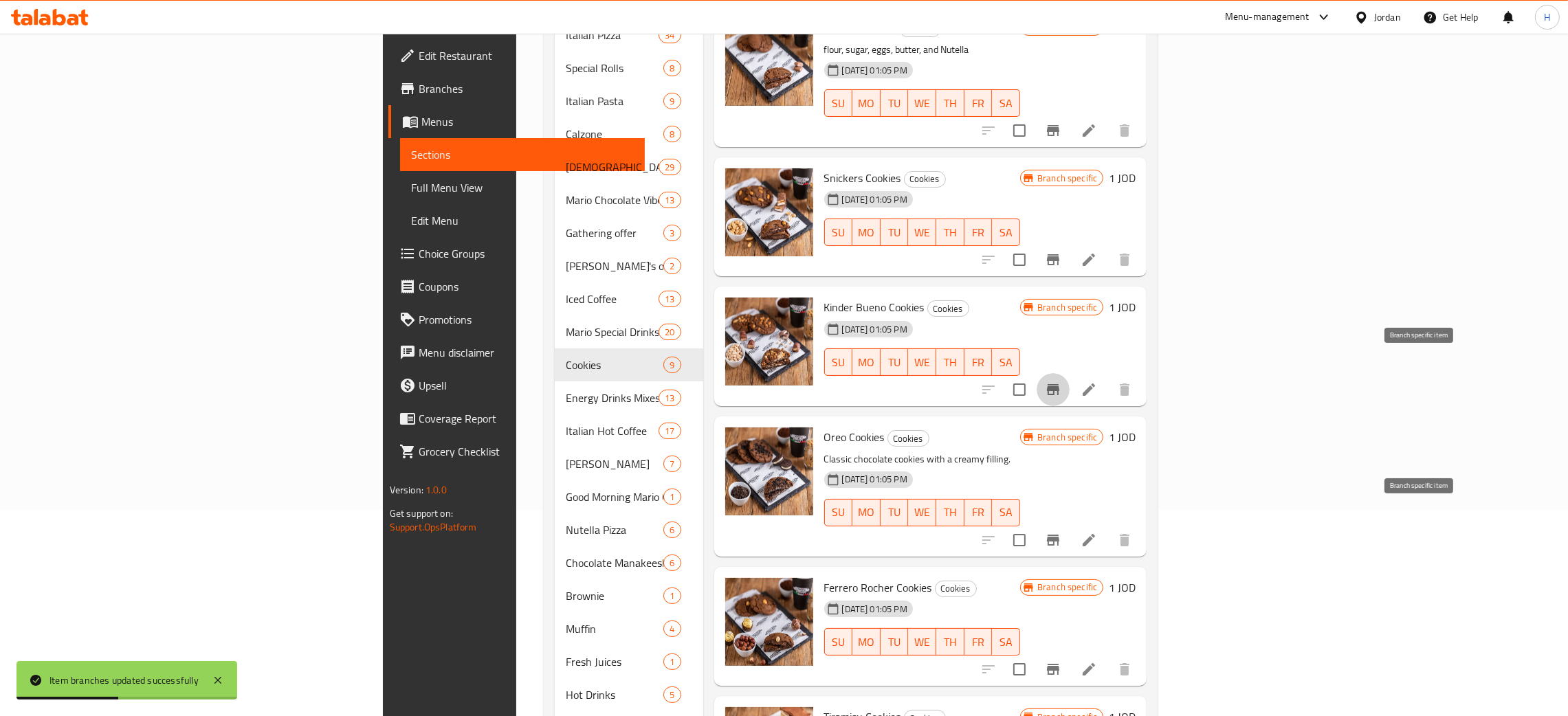
click at [1061, 532] on icon "Branch-specific-item" at bounding box center [1053, 540] width 16 height 16
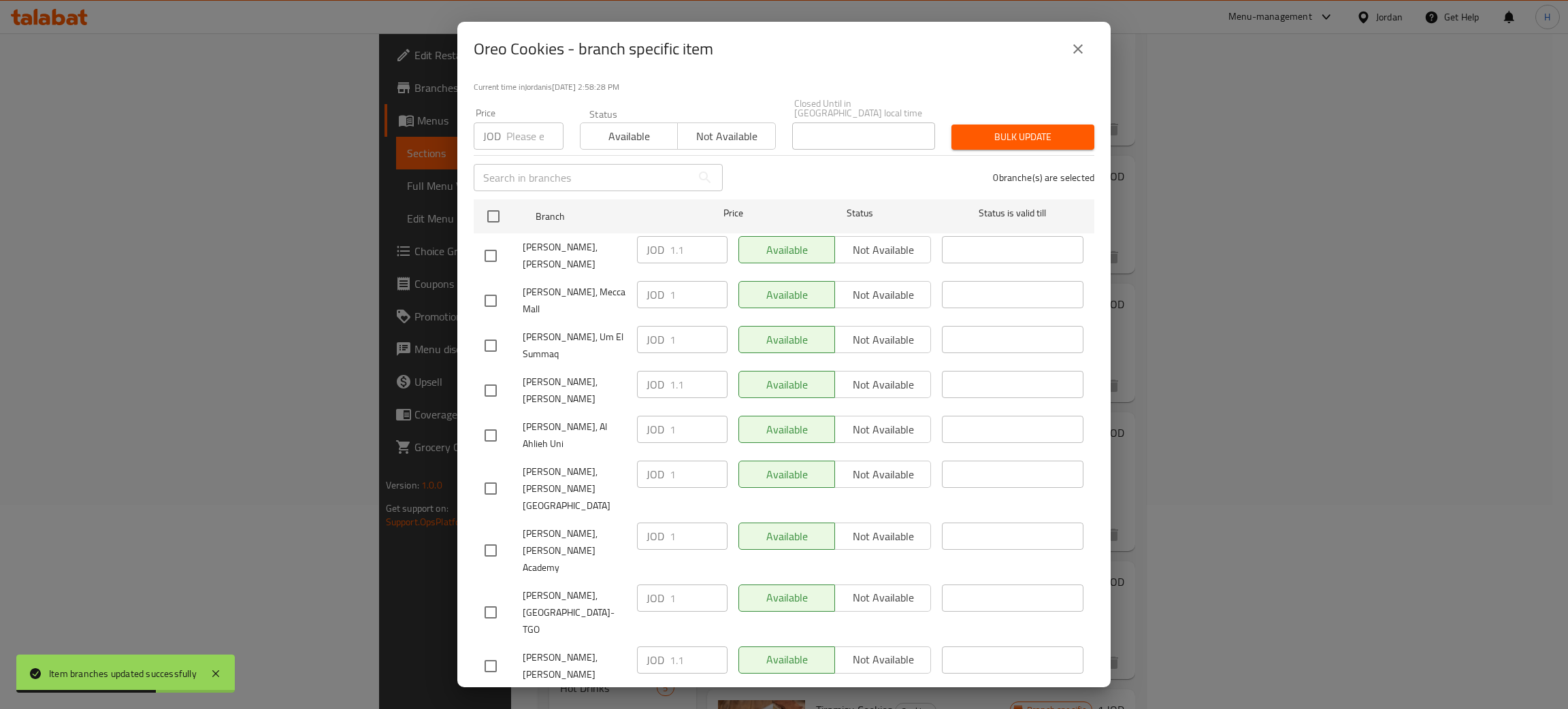
checkbox input "true"
paste input ".1"
type input "1.1"
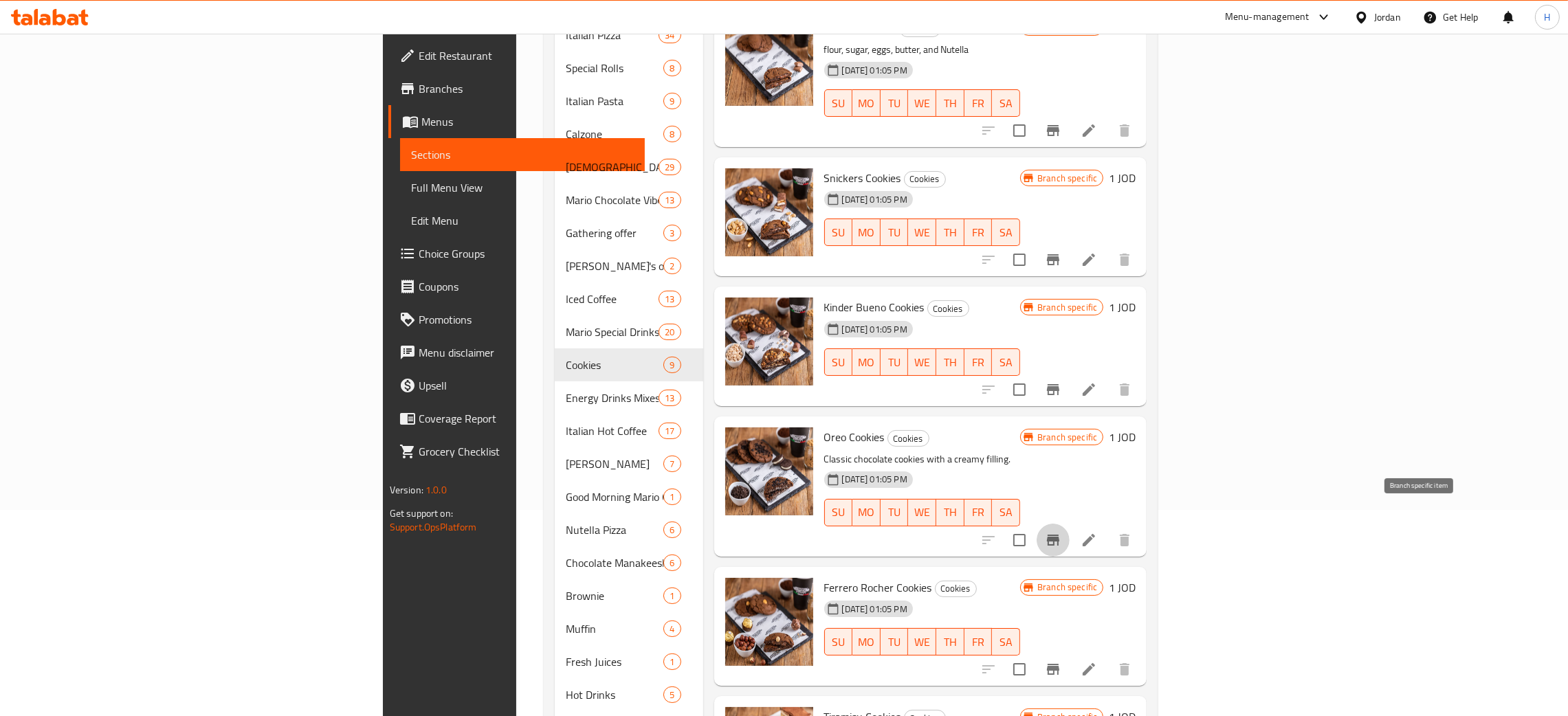
click at [1059, 535] on icon "Branch-specific-item" at bounding box center [1053, 540] width 12 height 11
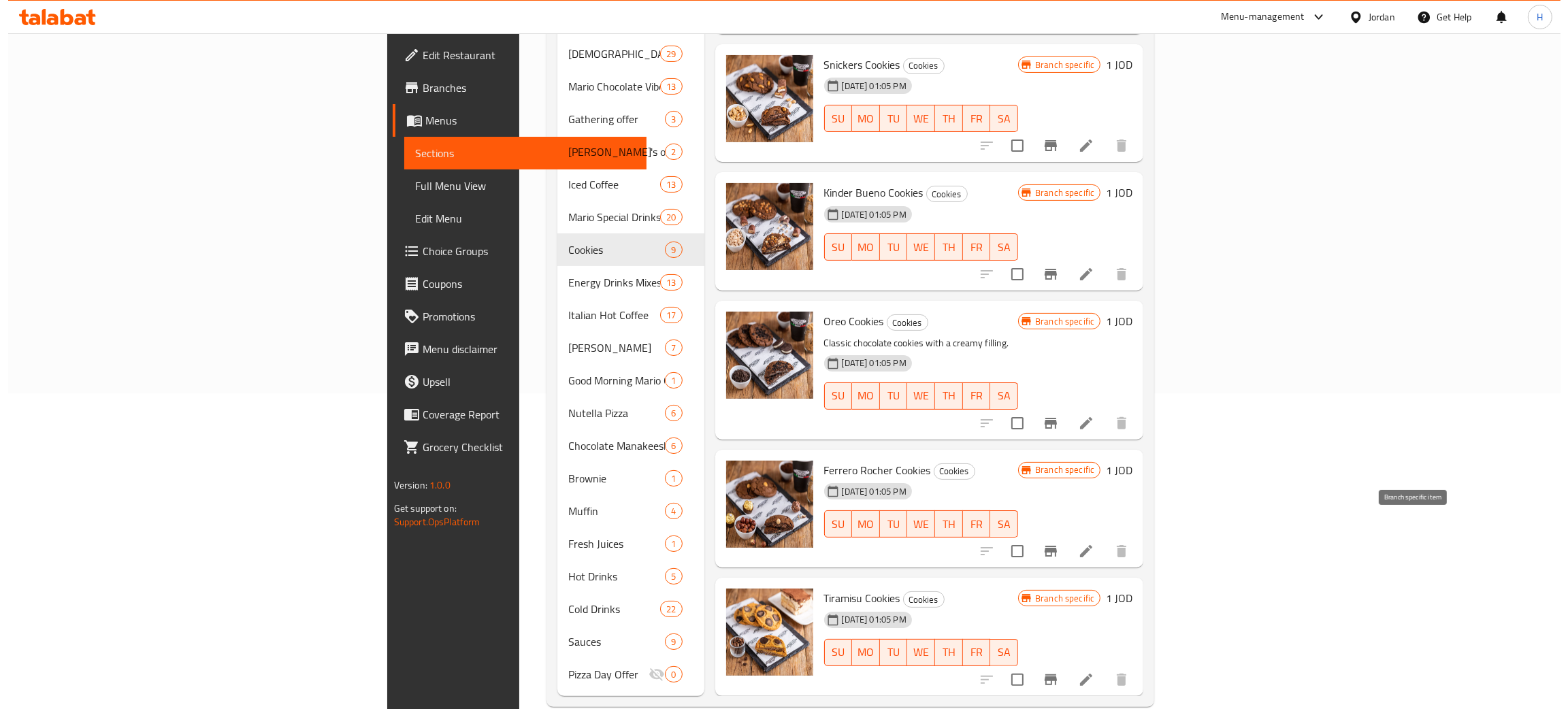
scroll to position [320, 0]
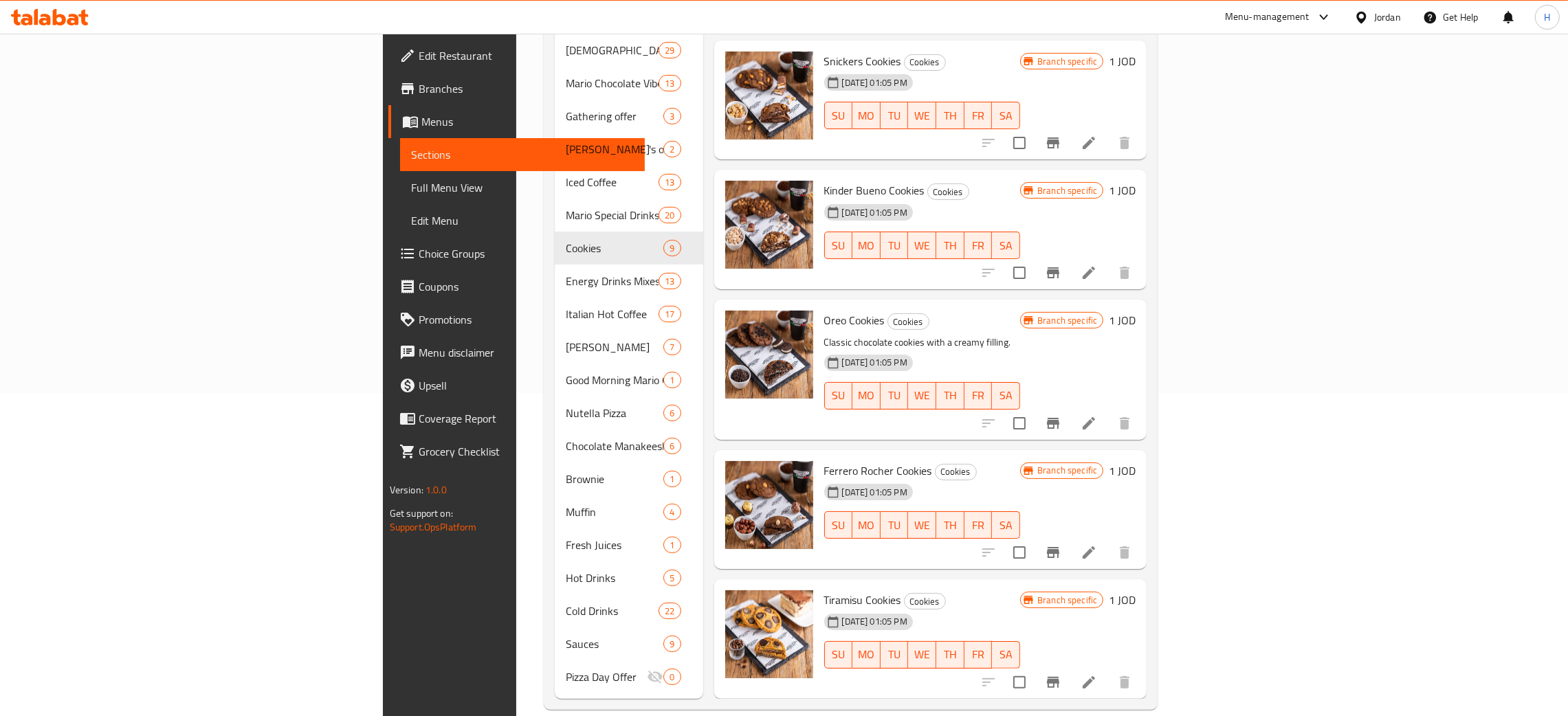
click at [1059, 547] on icon "Branch-specific-item" at bounding box center [1053, 553] width 12 height 11
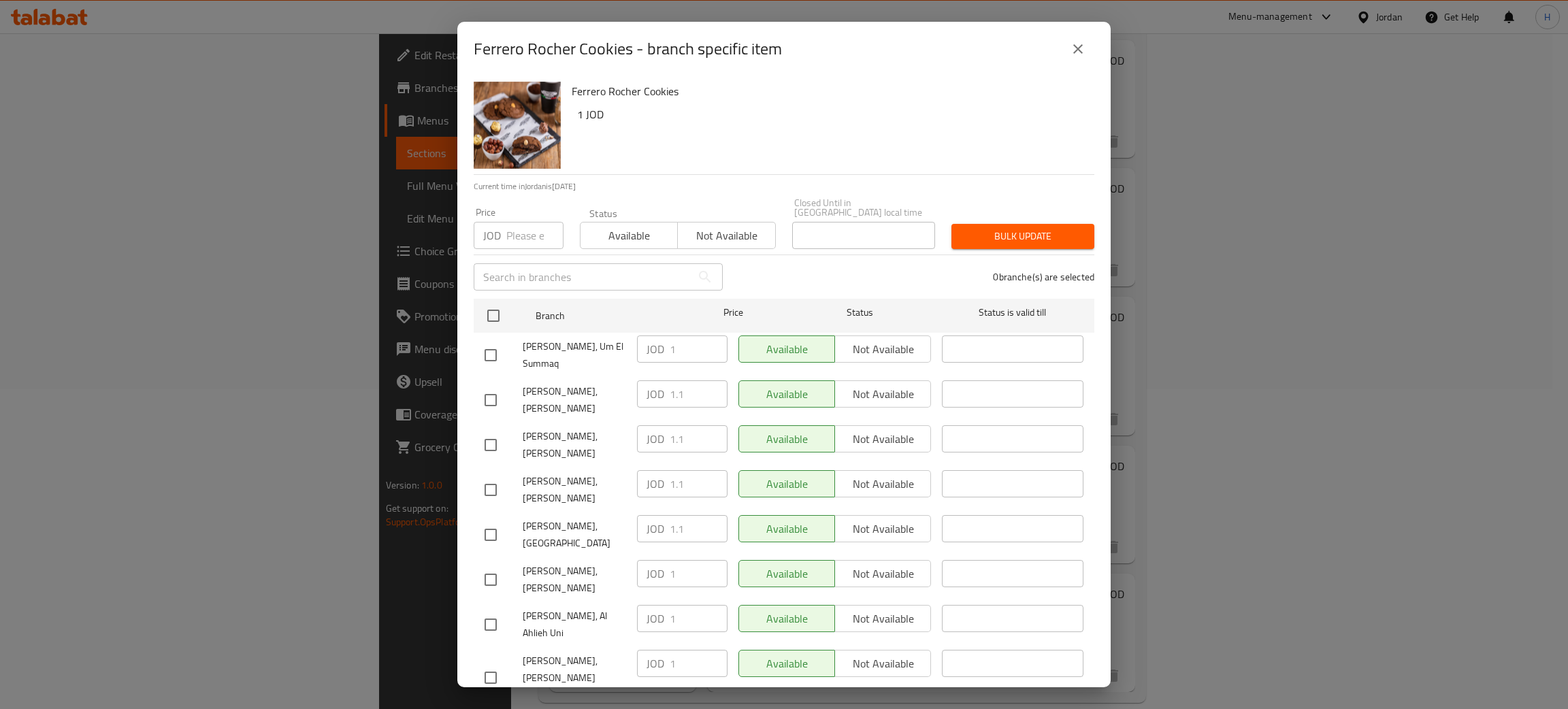
scroll to position [100, 0]
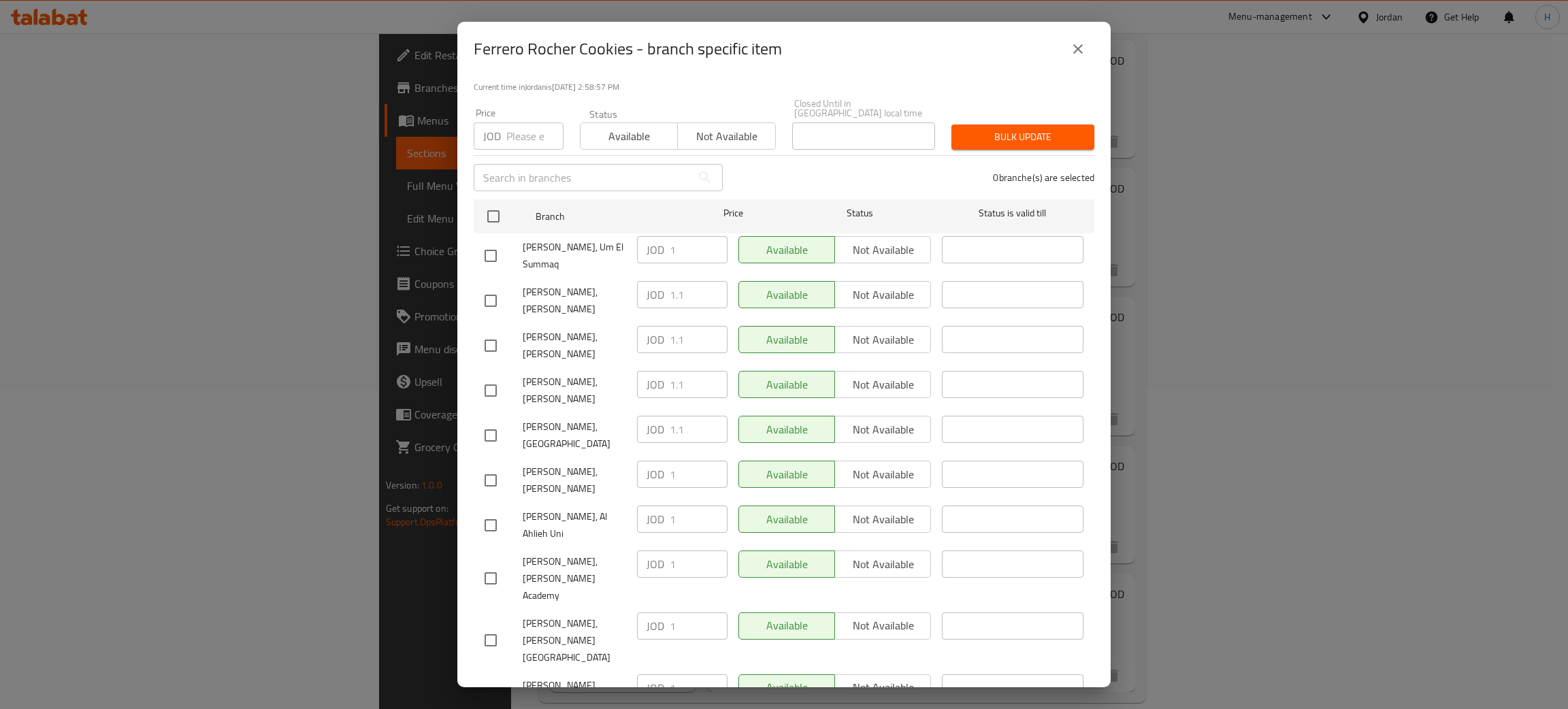
click at [499, 466] on input "checkbox" at bounding box center [490, 480] width 28 height 28
checkbox input "true"
click at [675, 461] on input "1" at bounding box center [698, 474] width 57 height 28
paste input ".1"
type input "1.1"
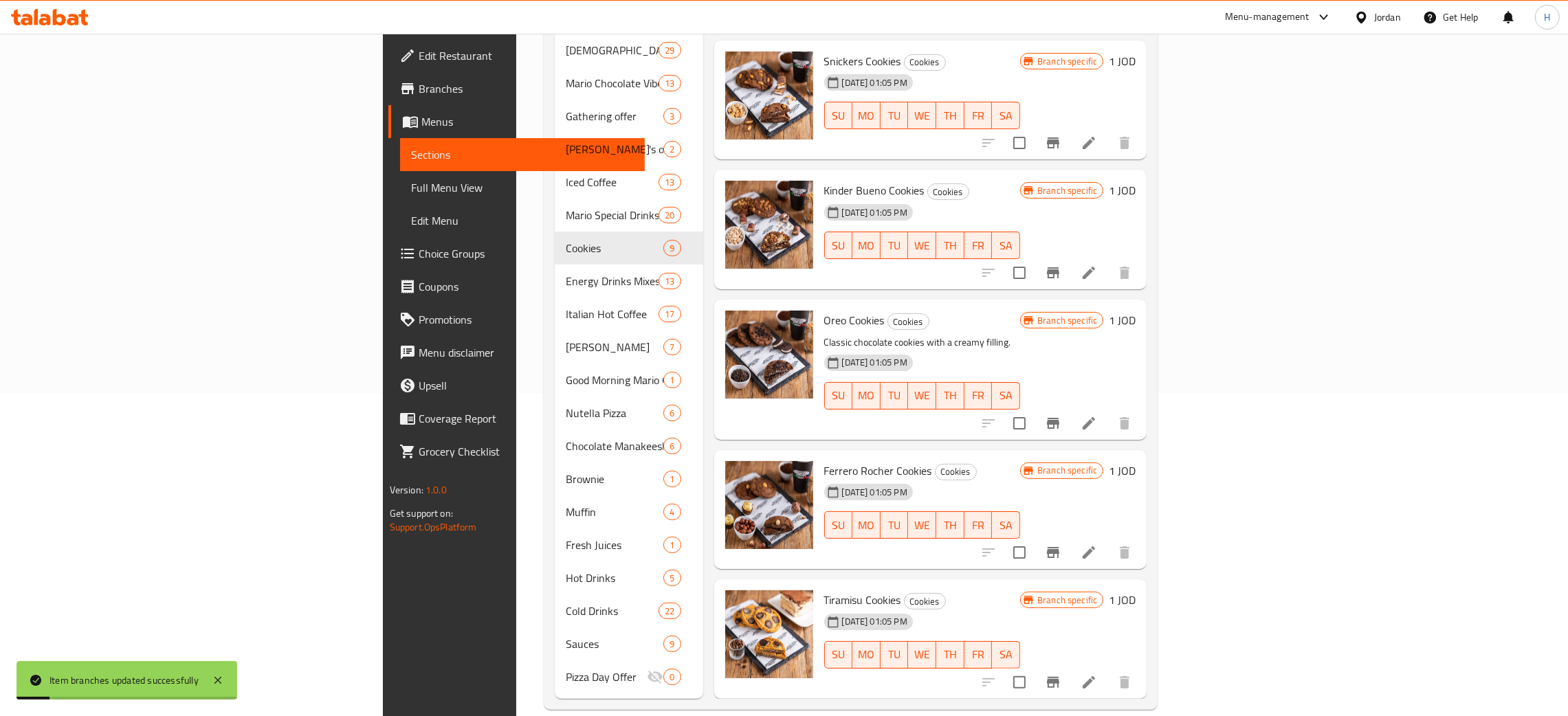
click at [1059, 677] on icon "Branch-specific-item" at bounding box center [1053, 683] width 12 height 11
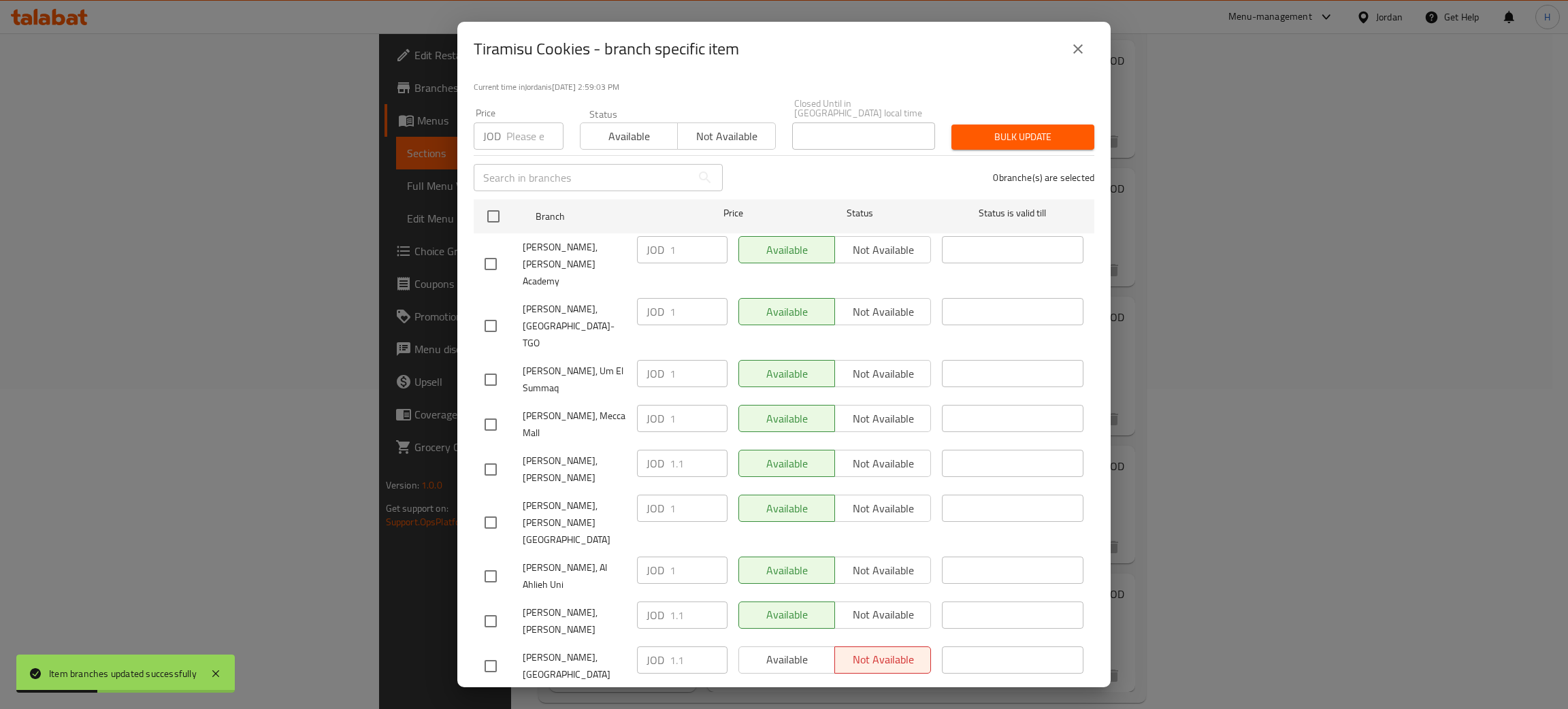
checkbox input "true"
paste input ".1"
type input "1.1"
